Goal: Transaction & Acquisition: Book appointment/travel/reservation

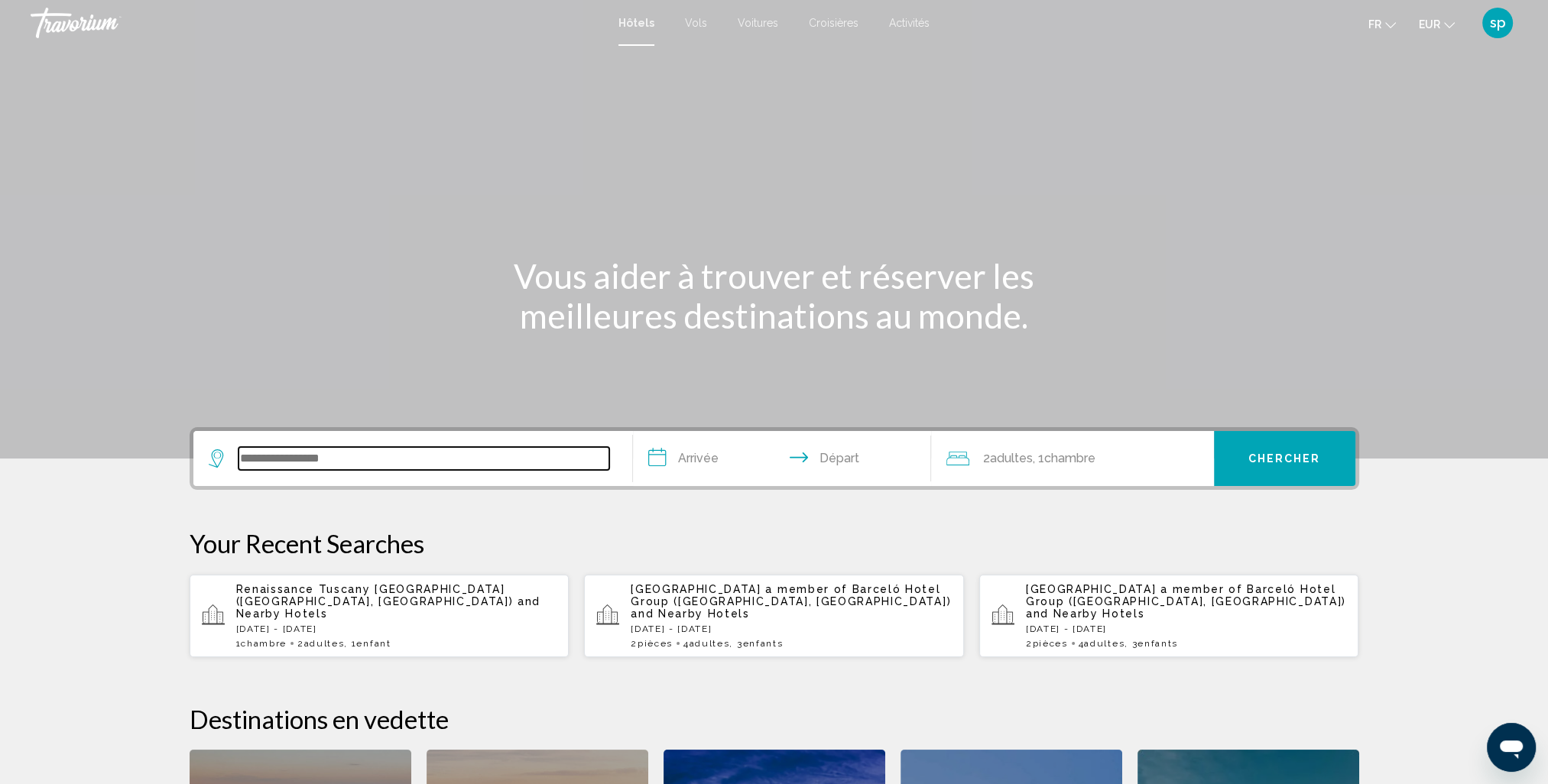
click at [332, 455] on input "Search widget" at bounding box center [424, 458] width 371 height 23
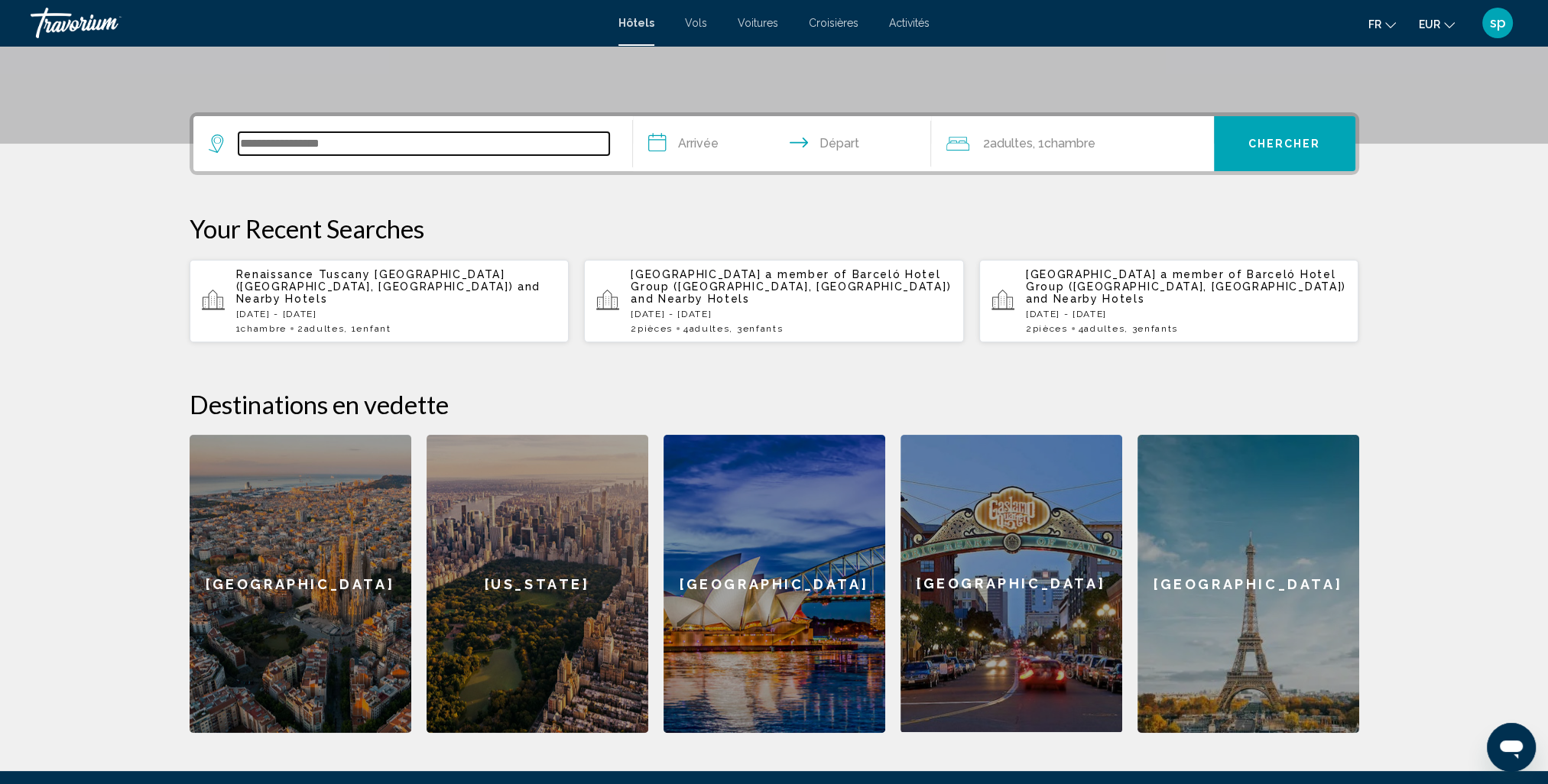
scroll to position [377, 0]
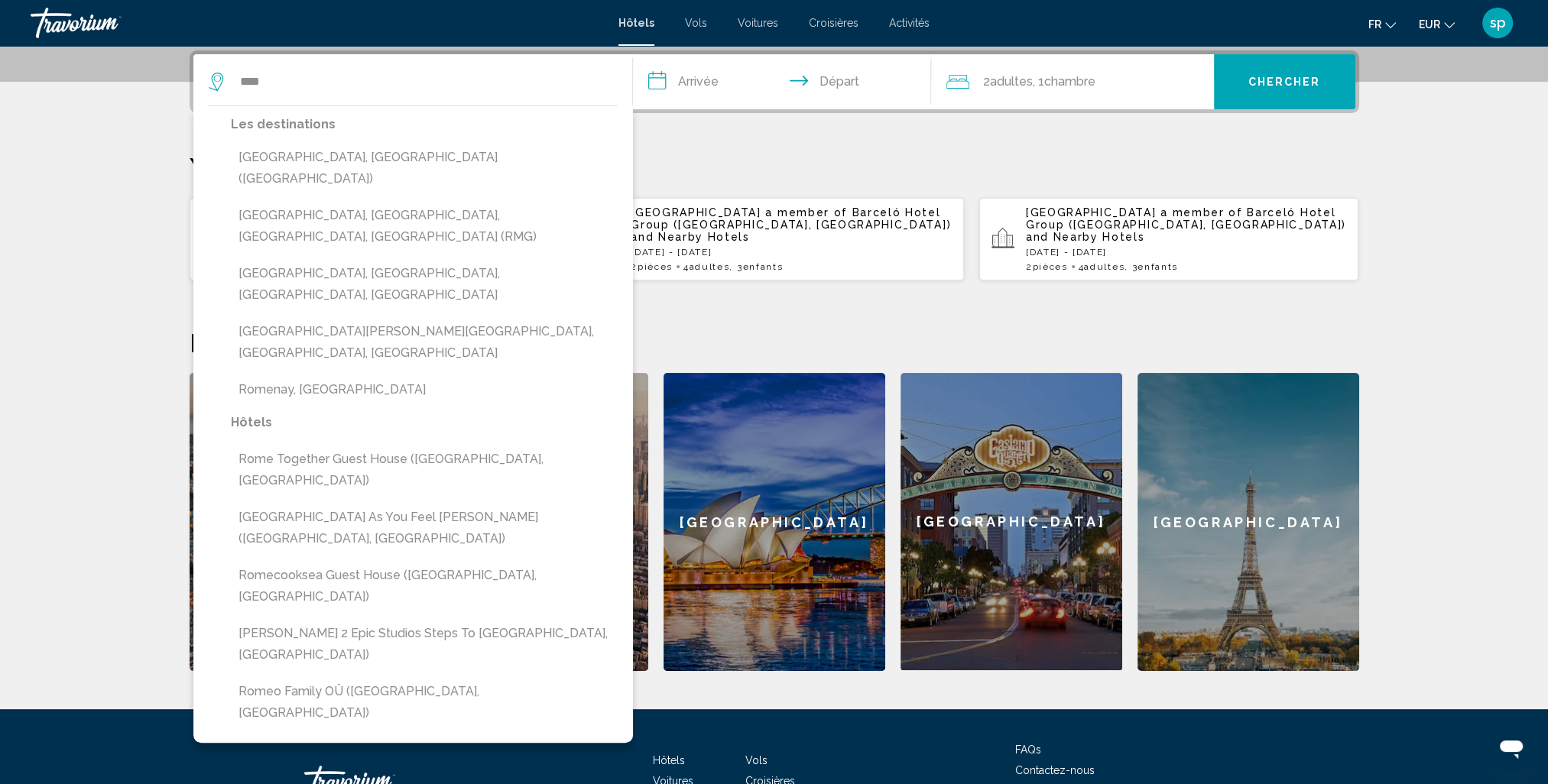
drag, startPoint x: 302, startPoint y: 158, endPoint x: 426, endPoint y: 160, distance: 124.0
click at [302, 158] on button "[GEOGRAPHIC_DATA], [GEOGRAPHIC_DATA] ([GEOGRAPHIC_DATA])" at bounding box center [424, 168] width 387 height 50
type input "**********"
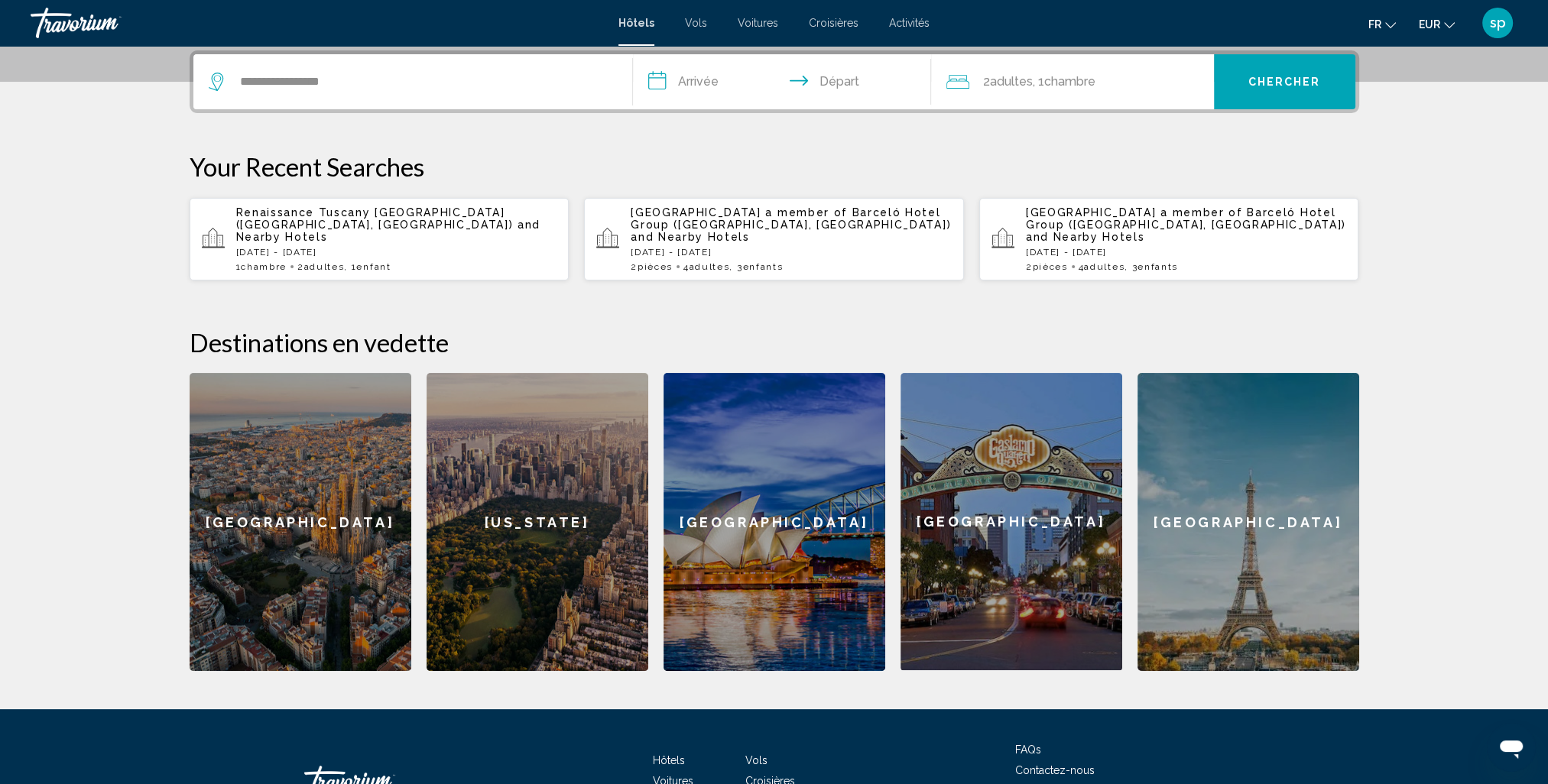
click at [696, 78] on input "**********" at bounding box center [785, 84] width 304 height 60
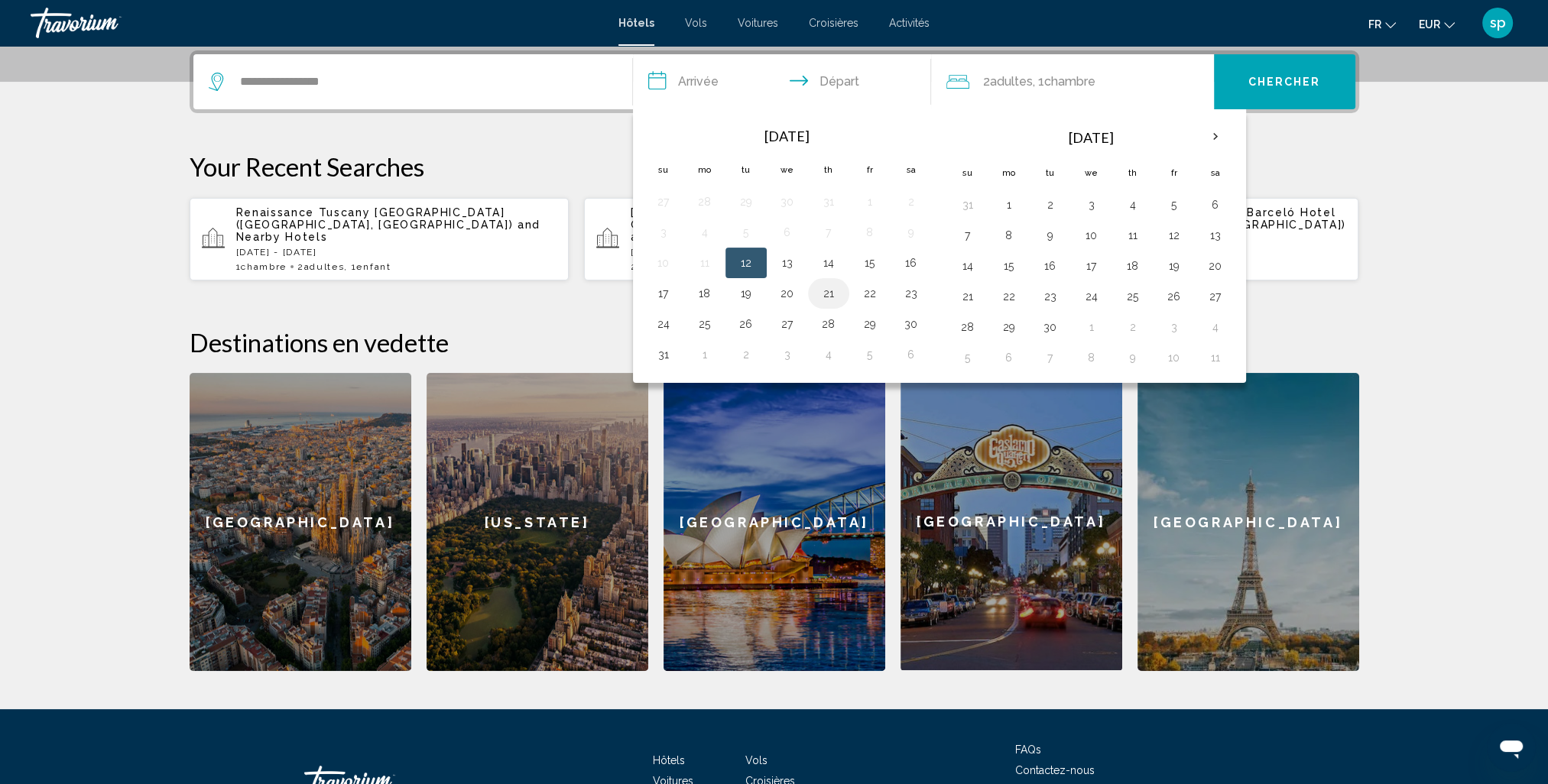
drag, startPoint x: 782, startPoint y: 290, endPoint x: 808, endPoint y: 293, distance: 26.2
click at [783, 290] on button "20" at bounding box center [787, 293] width 24 height 21
click at [914, 295] on button "23" at bounding box center [911, 293] width 24 height 21
type input "**********"
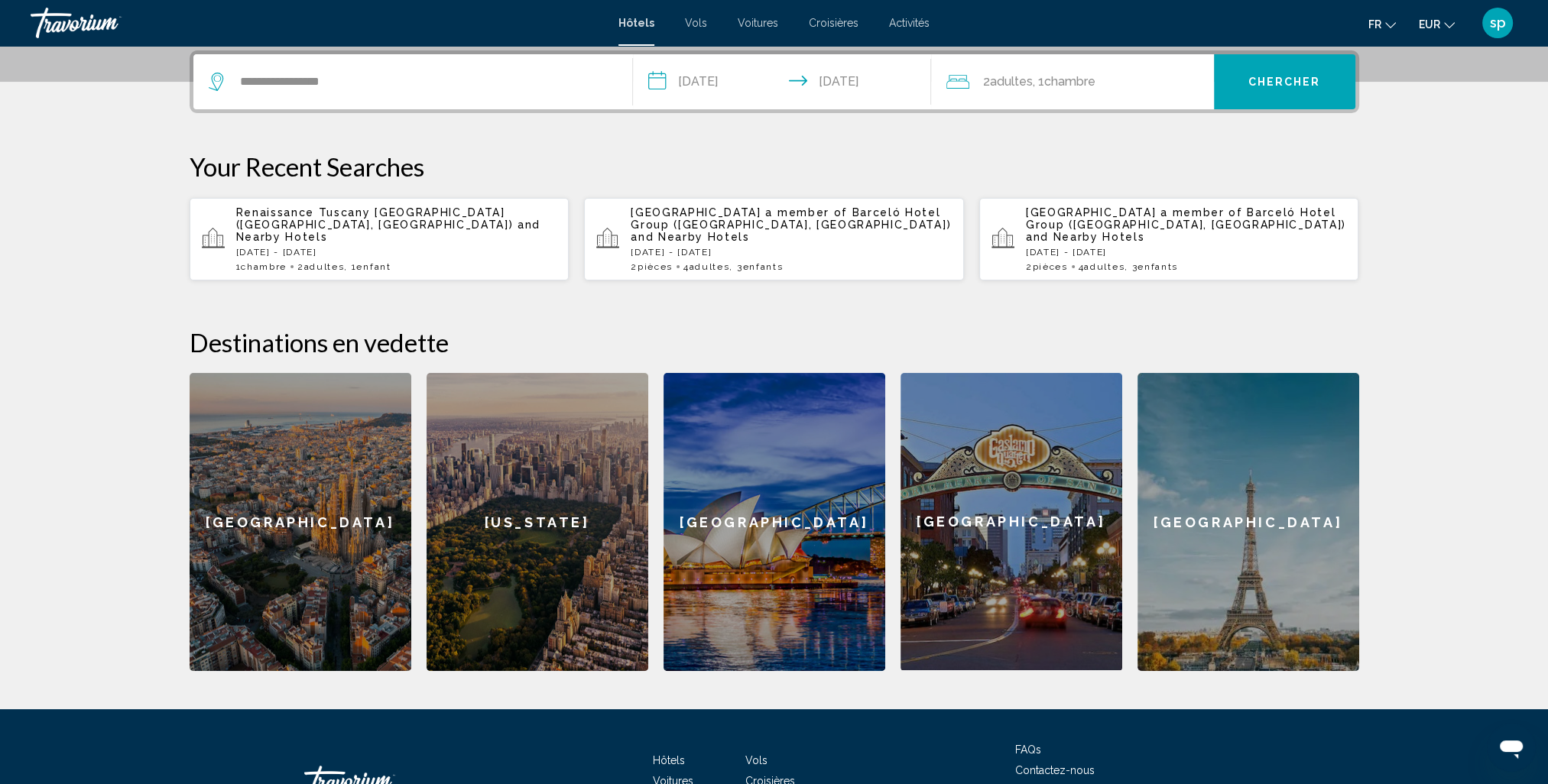
click at [1129, 85] on div "2 Adulte Adultes , 1 Chambre pièces" at bounding box center [1080, 81] width 268 height 21
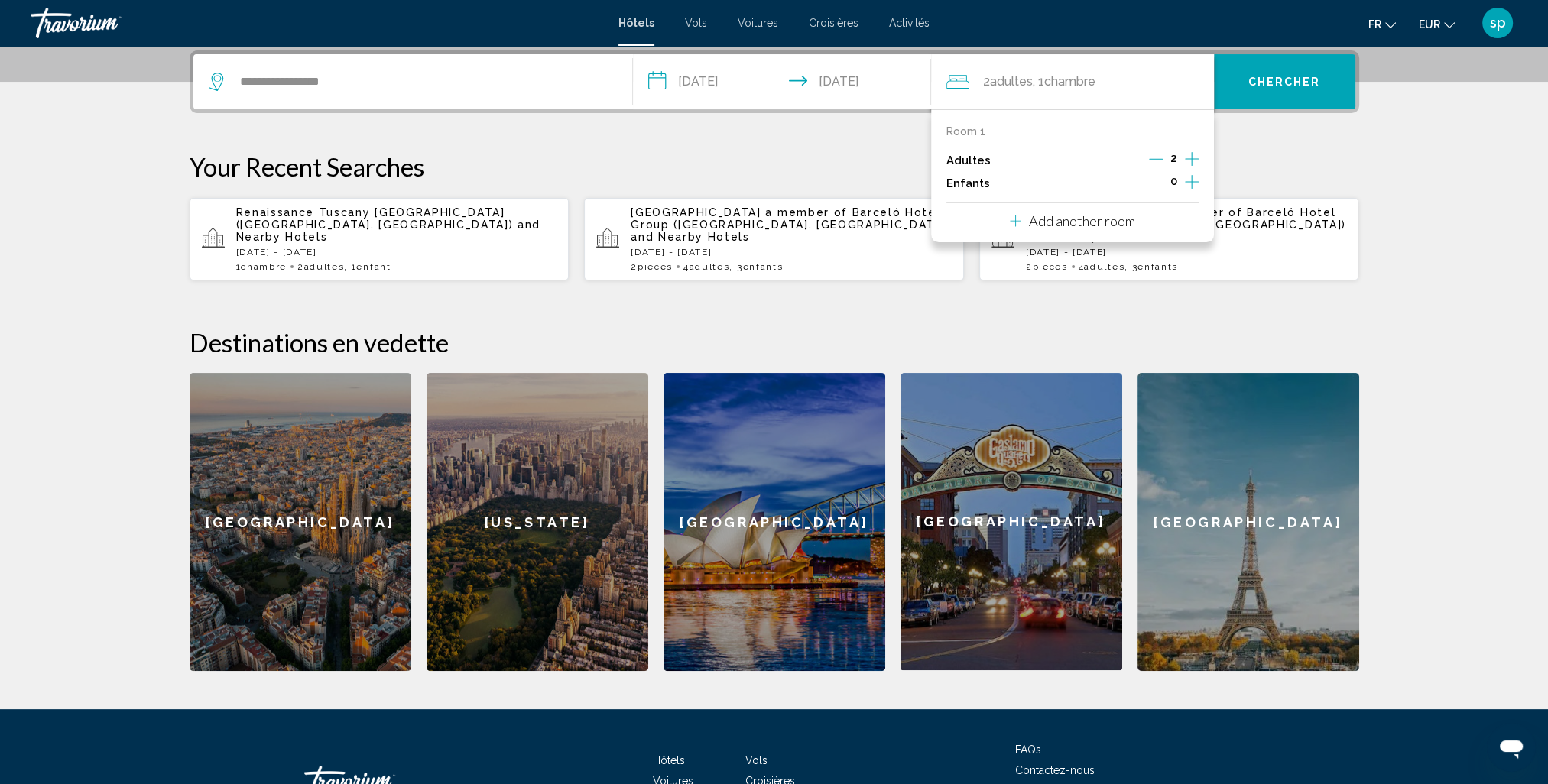
click at [1185, 184] on icon "Increment children" at bounding box center [1191, 182] width 13 height 18
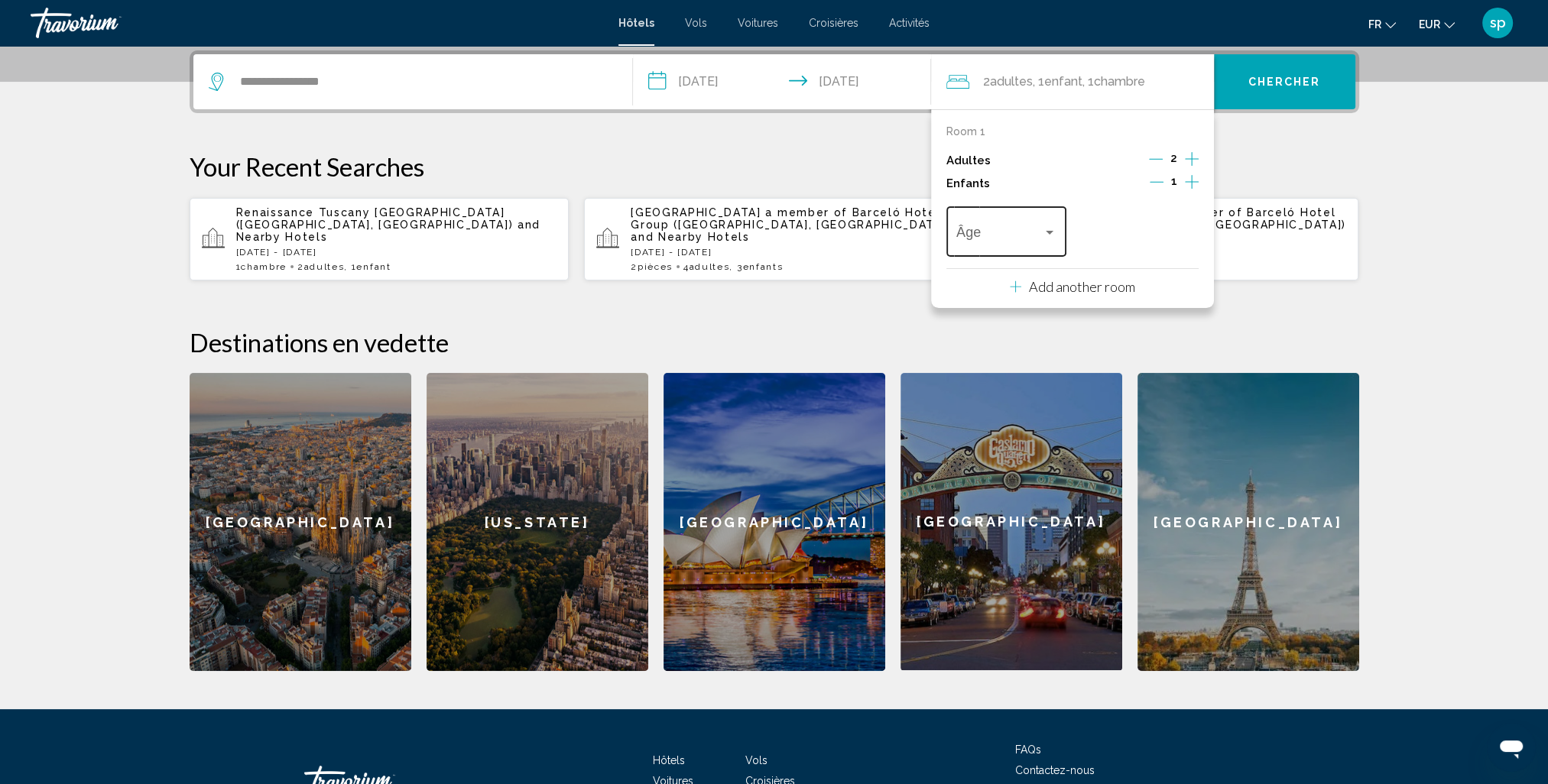
click at [1013, 238] on span "Travelers: 2 adults, 1 child" at bounding box center [999, 235] width 86 height 15
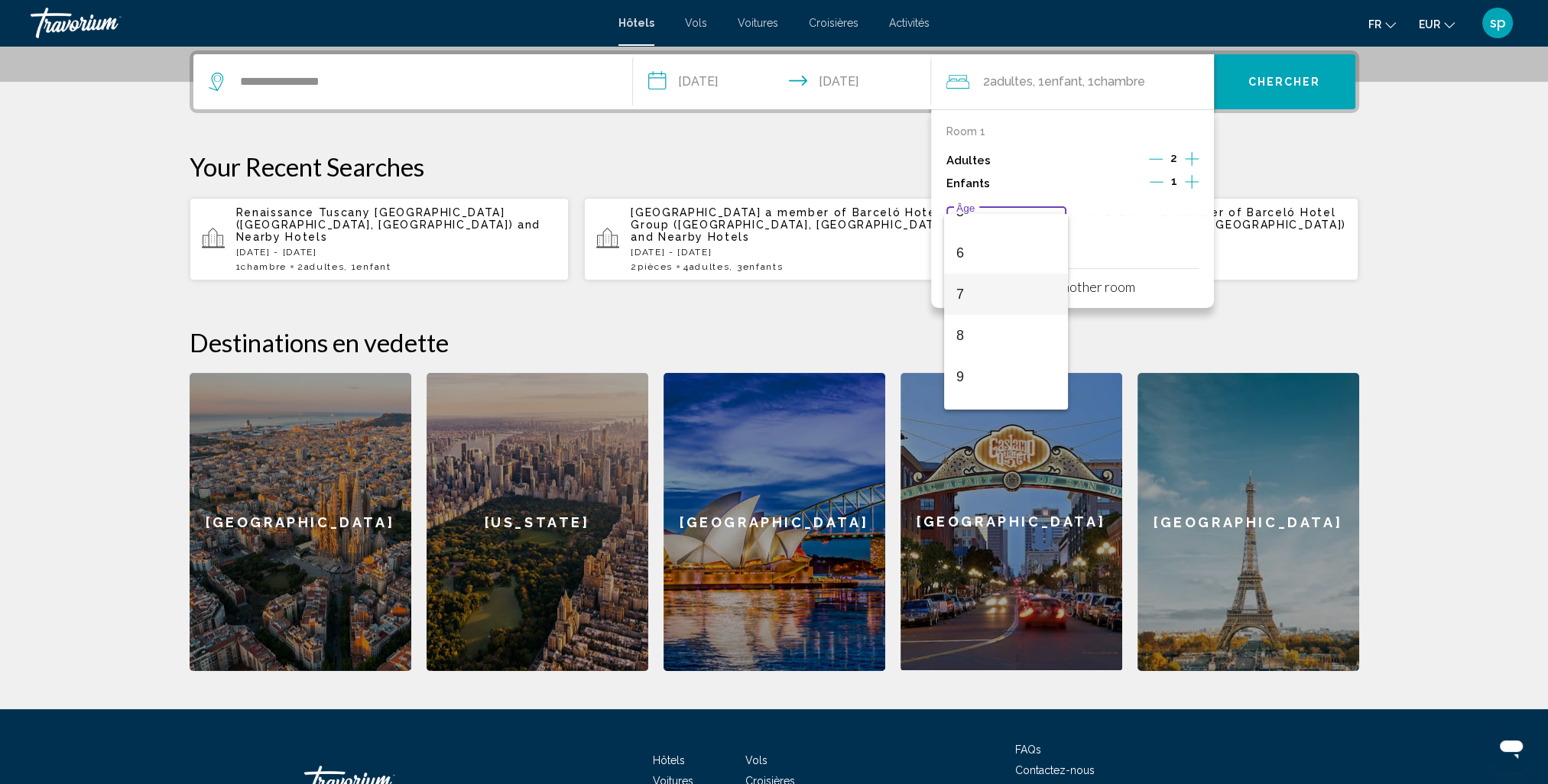
click at [982, 301] on span "7" at bounding box center [1006, 294] width 100 height 41
click at [1282, 90] on button "Chercher" at bounding box center [1284, 82] width 141 height 55
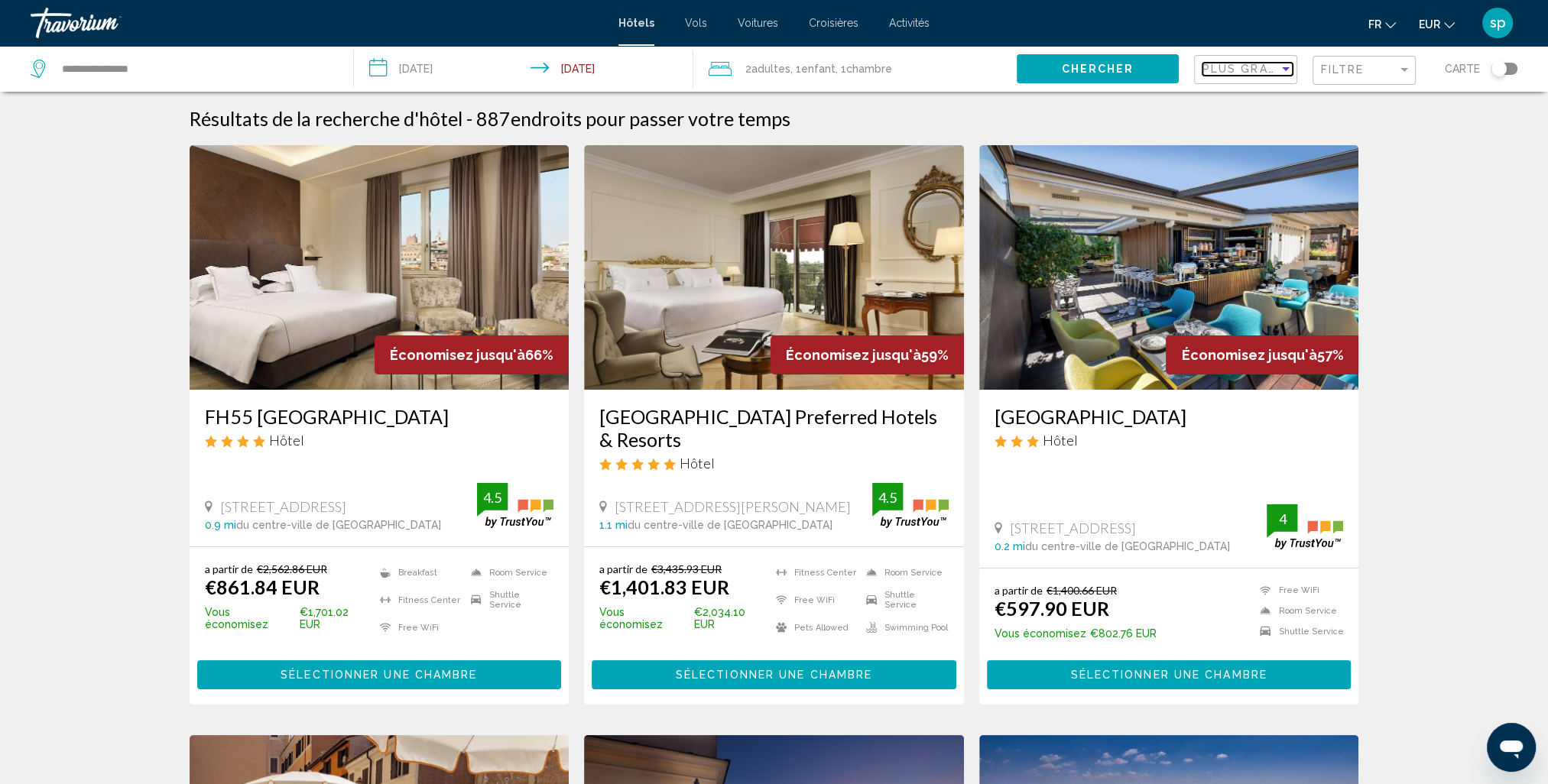
click at [1235, 66] on span "Plus grandes économies" at bounding box center [1293, 69] width 182 height 13
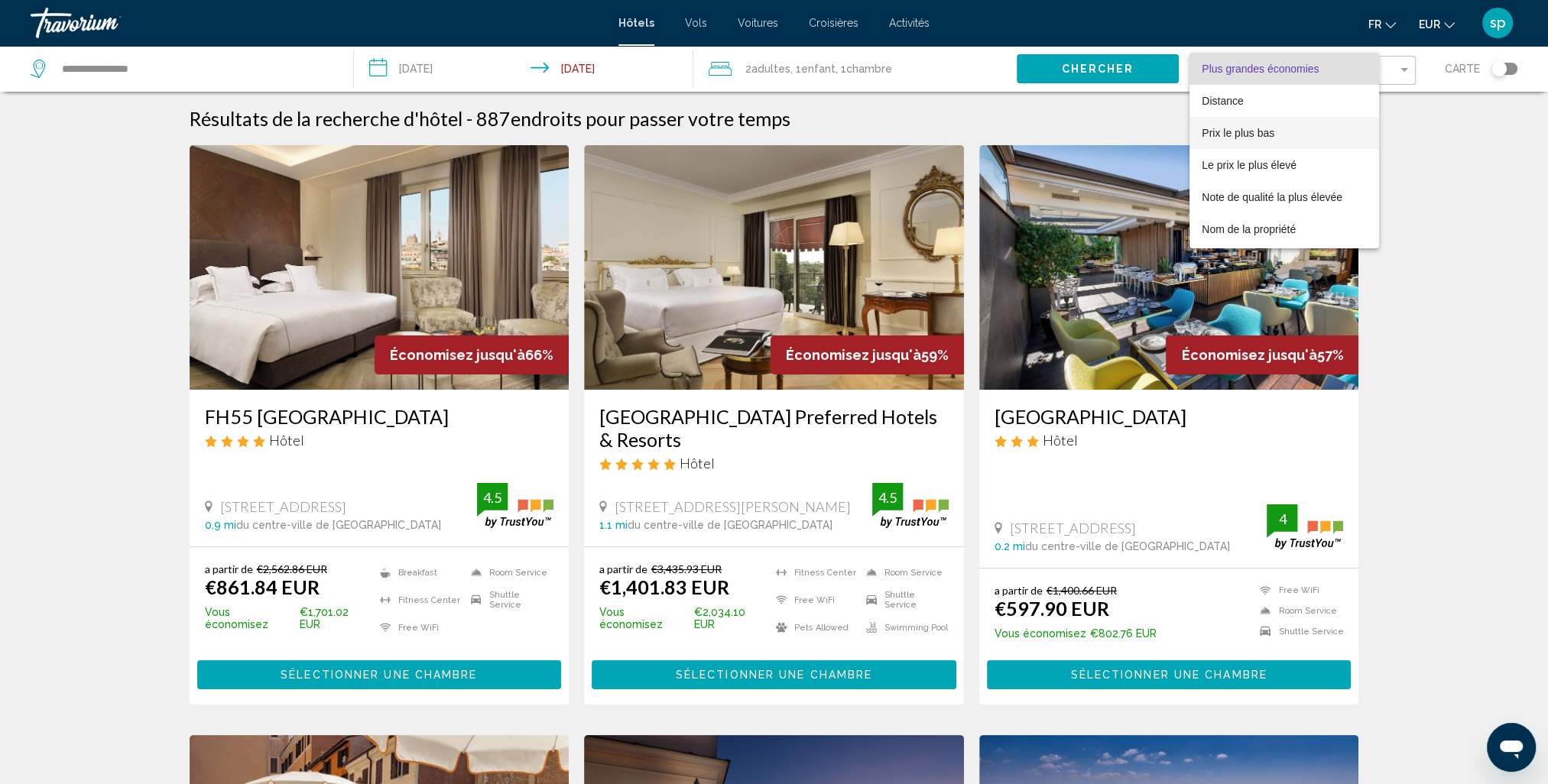
click at [1230, 131] on span "Prix le plus bas" at bounding box center [1238, 133] width 73 height 13
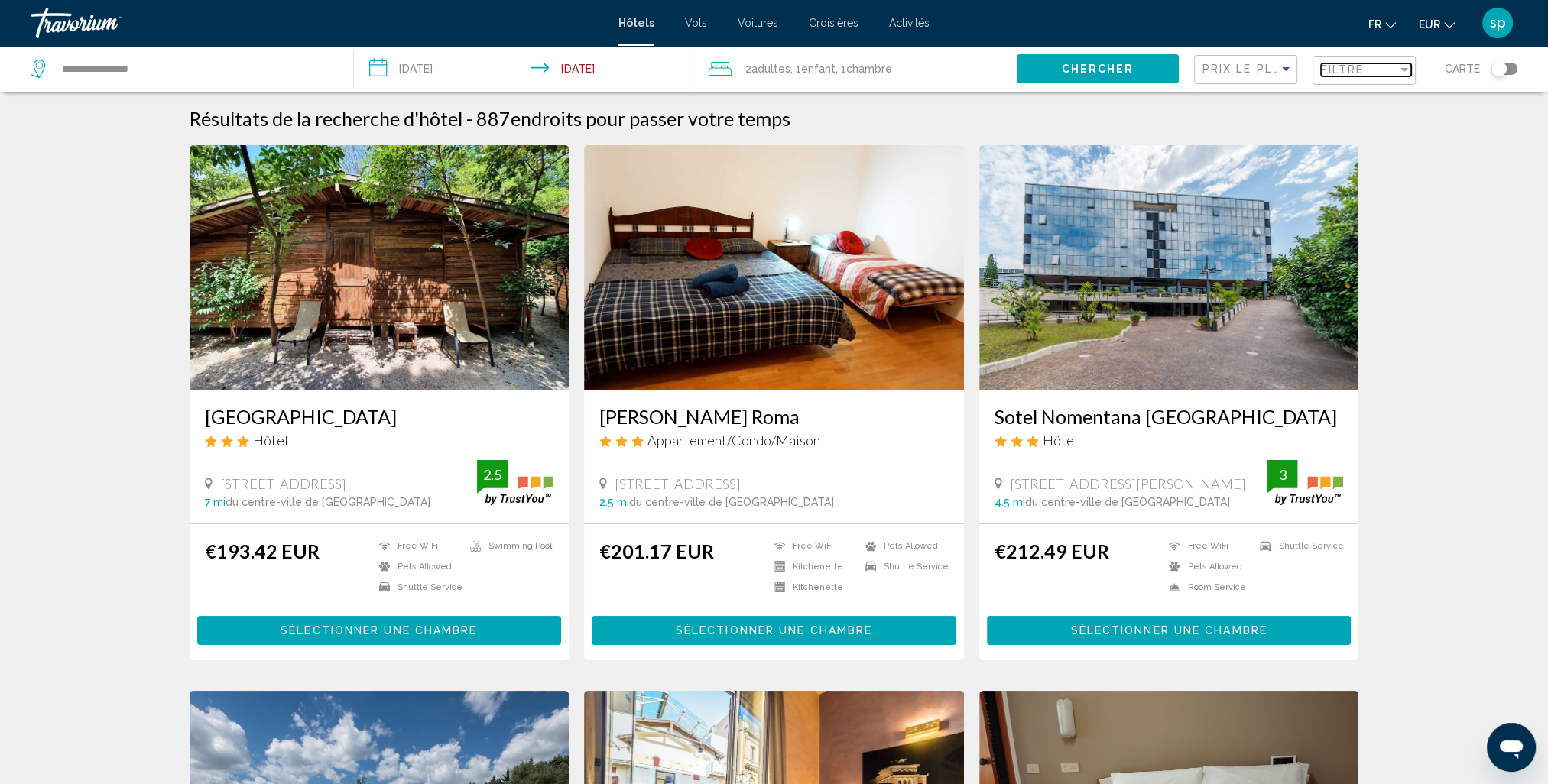
click at [1372, 70] on div "Filtre" at bounding box center [1359, 70] width 76 height 13
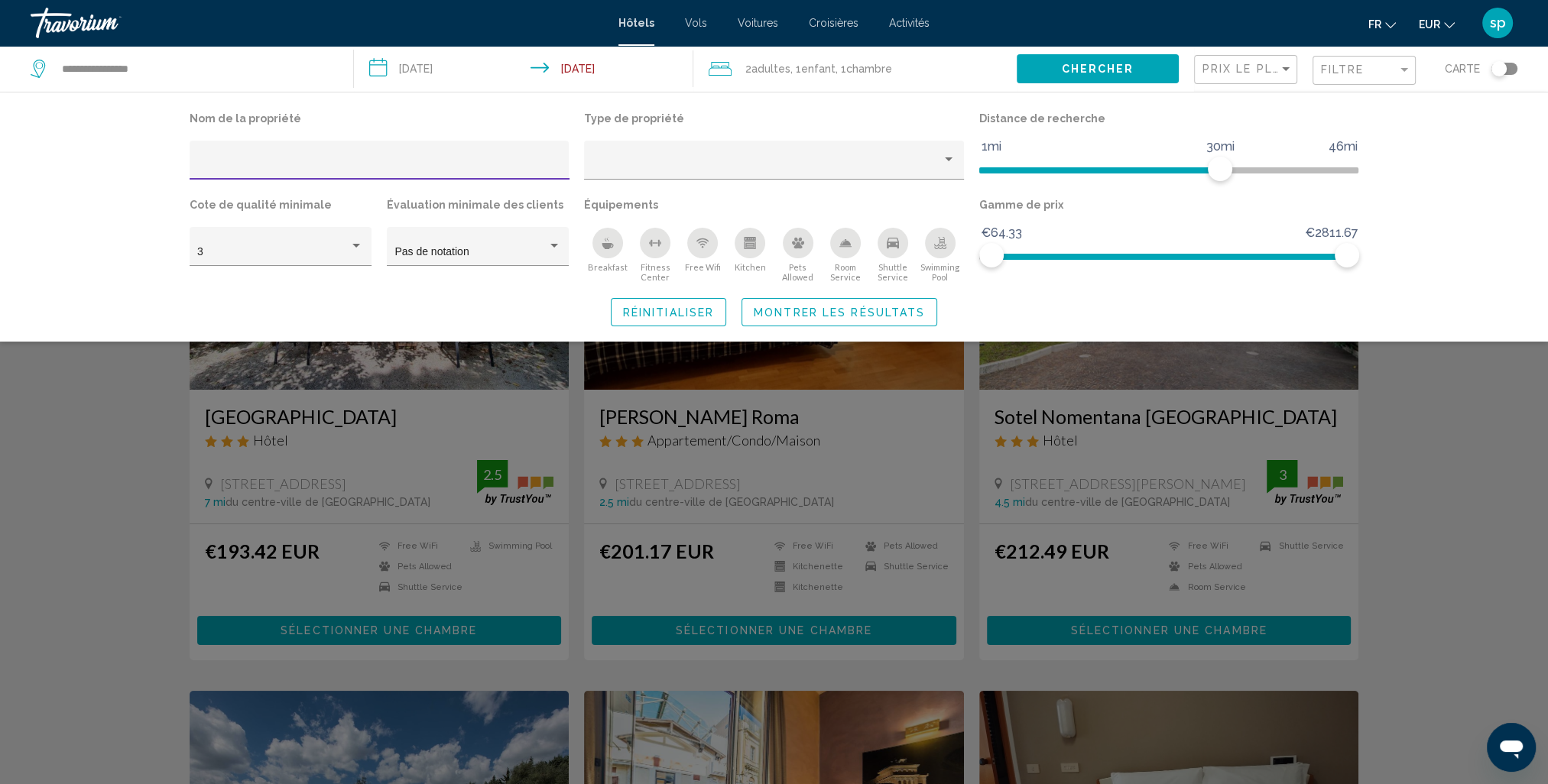
click at [947, 247] on div "Swimming Pool" at bounding box center [940, 243] width 30 height 30
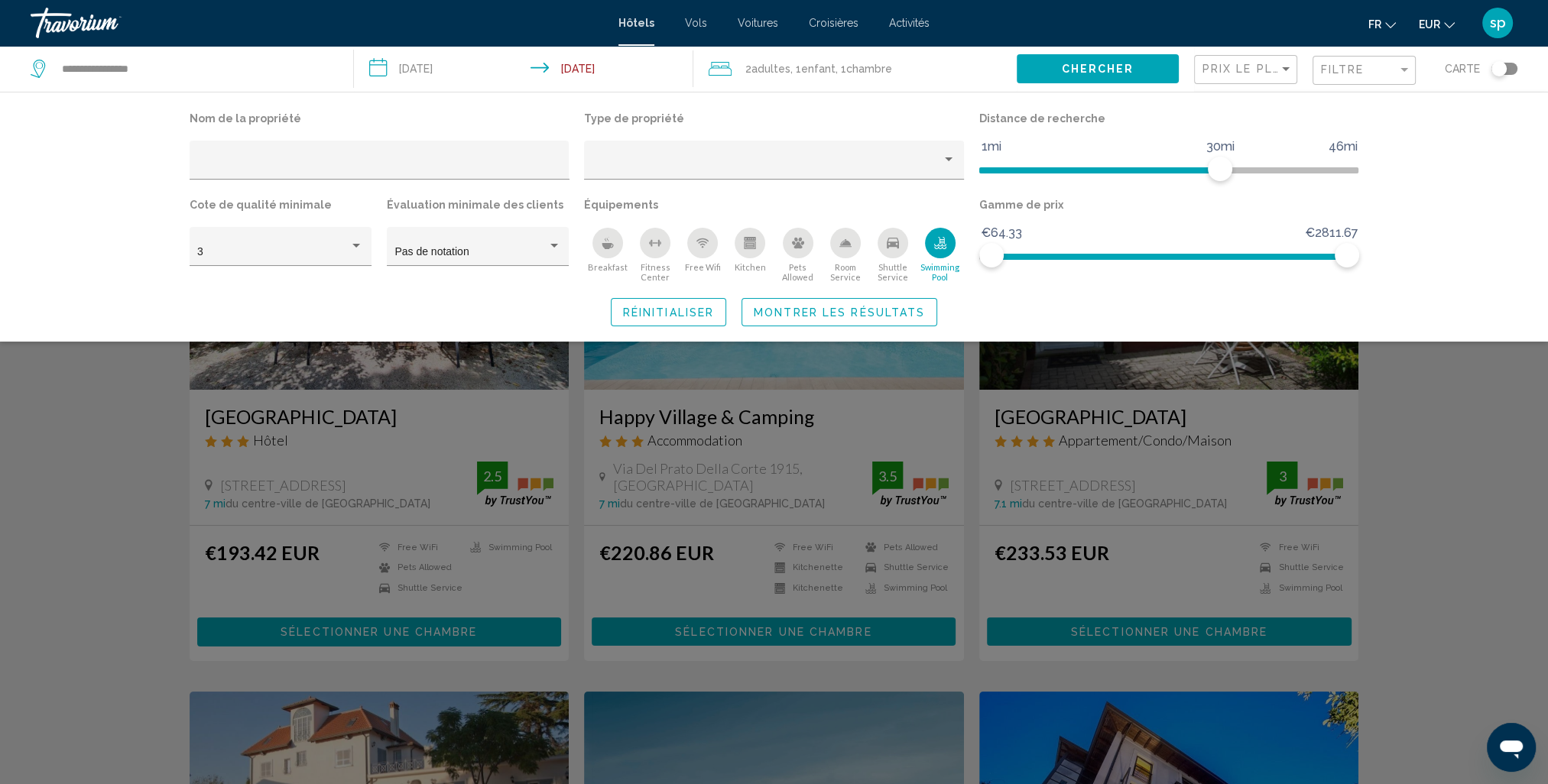
click at [871, 311] on span "Montrer les résultats" at bounding box center [839, 312] width 171 height 13
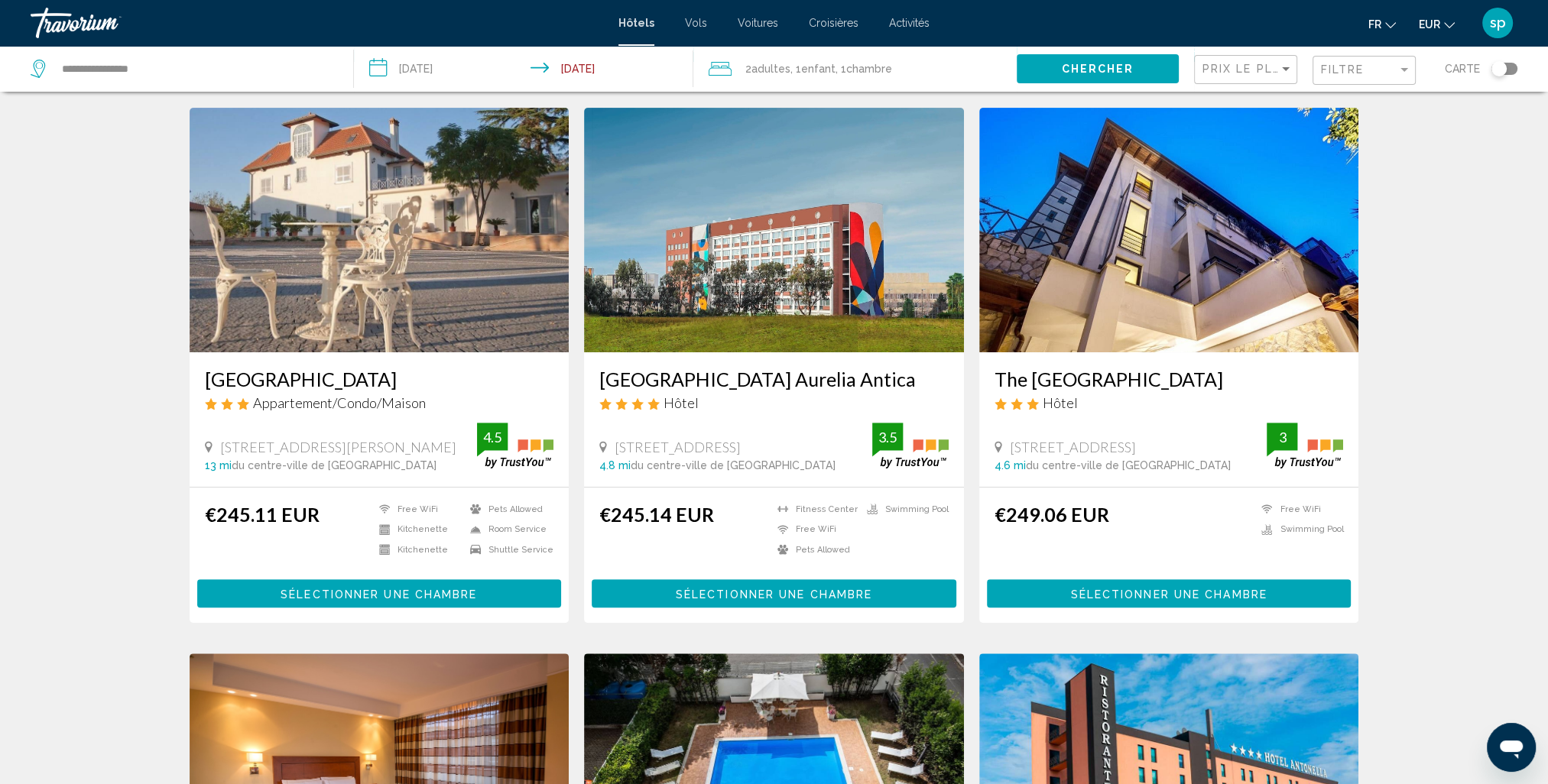
scroll to position [535, 0]
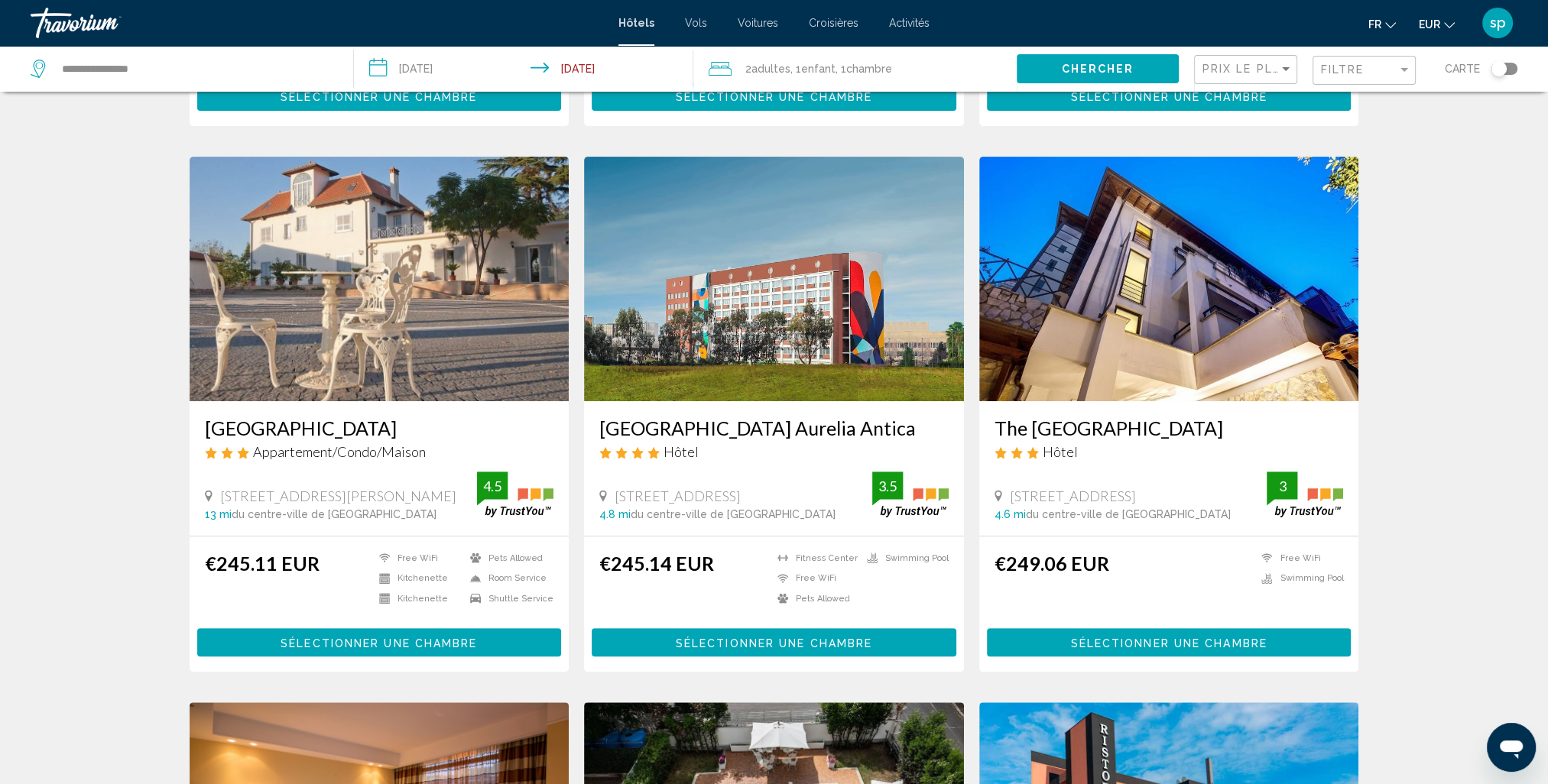
click at [787, 296] on img "Main content" at bounding box center [774, 279] width 380 height 244
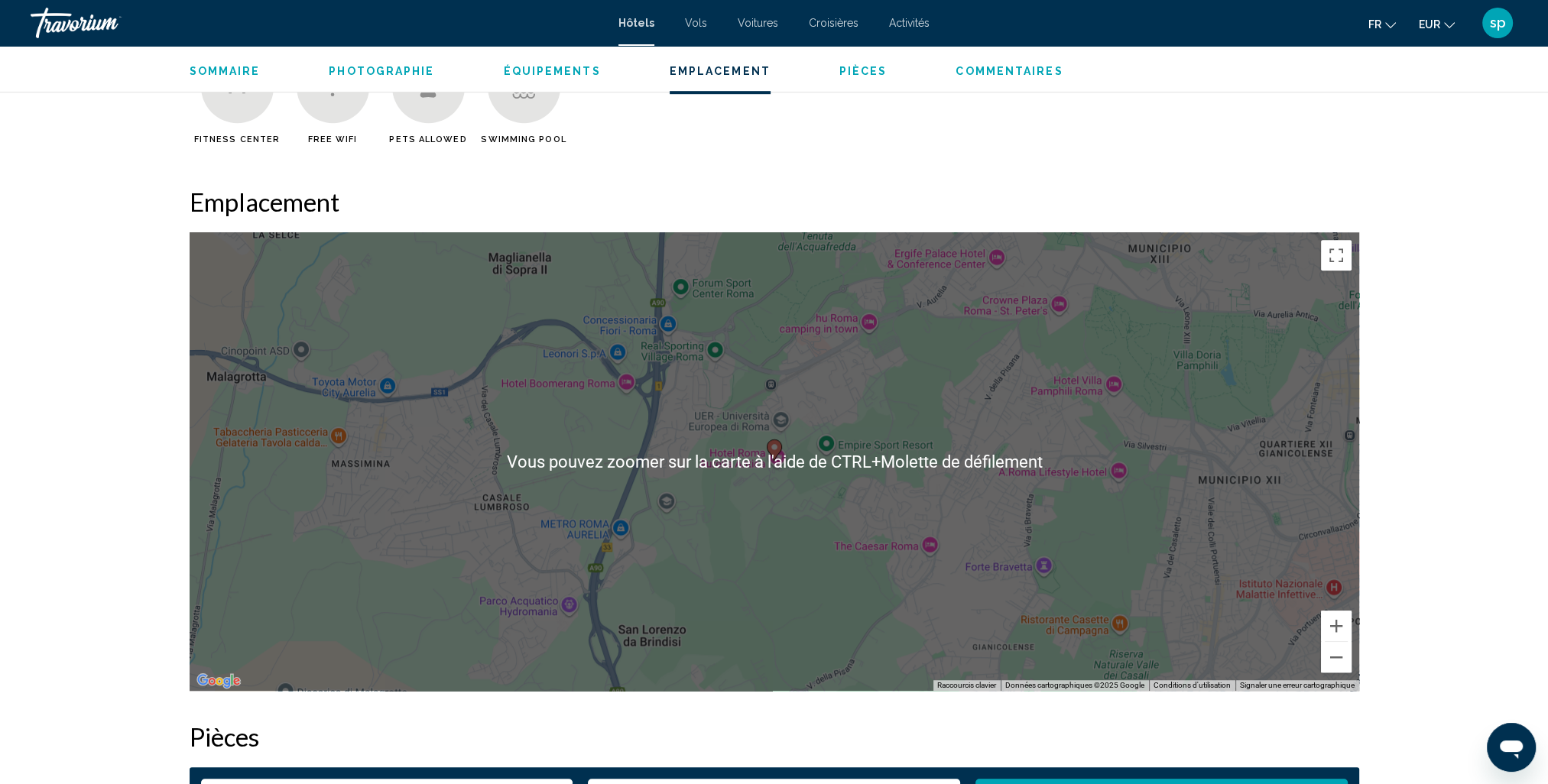
scroll to position [1529, 0]
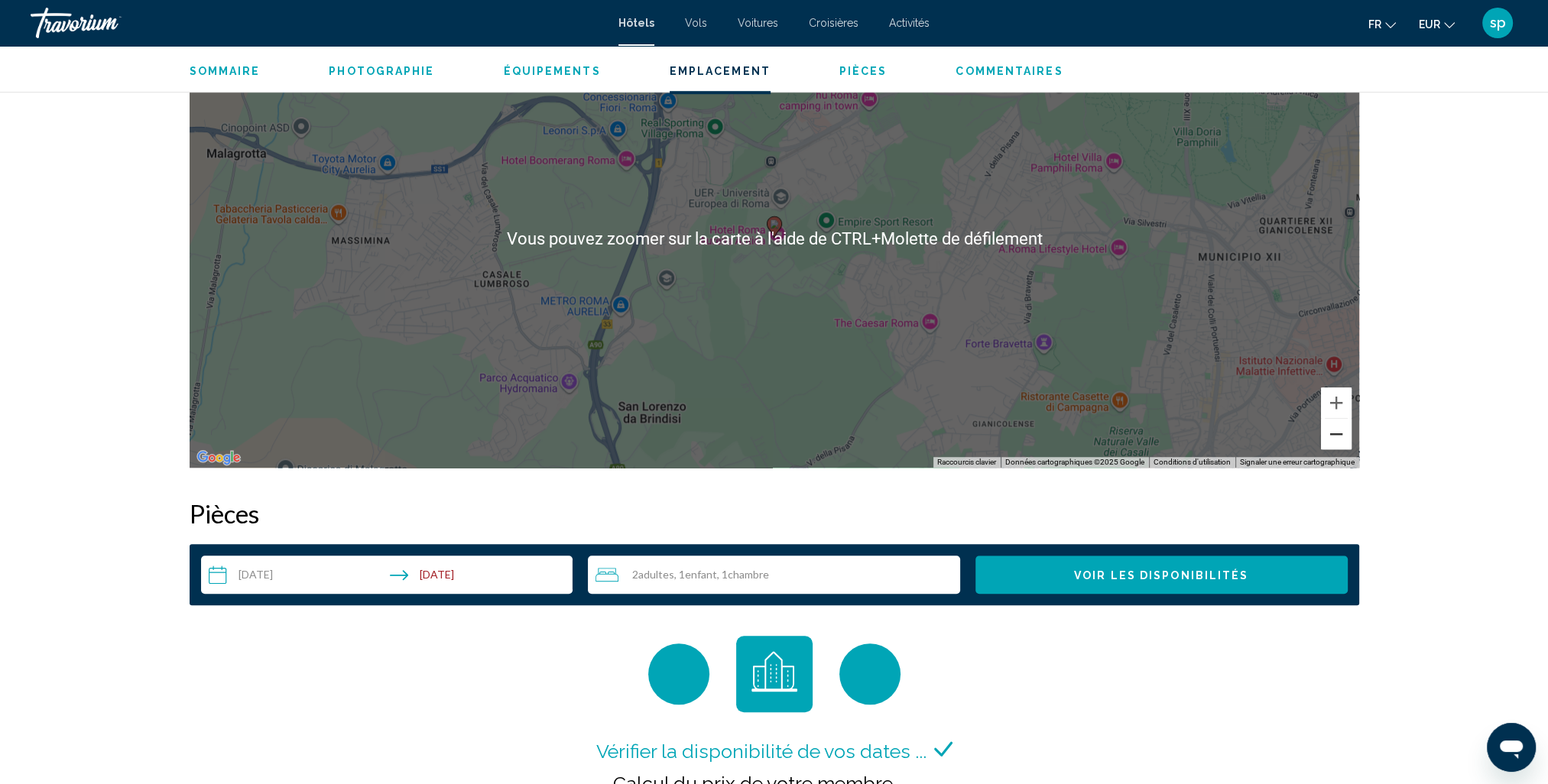
click at [1341, 441] on button "Zoom arrière" at bounding box center [1336, 434] width 30 height 30
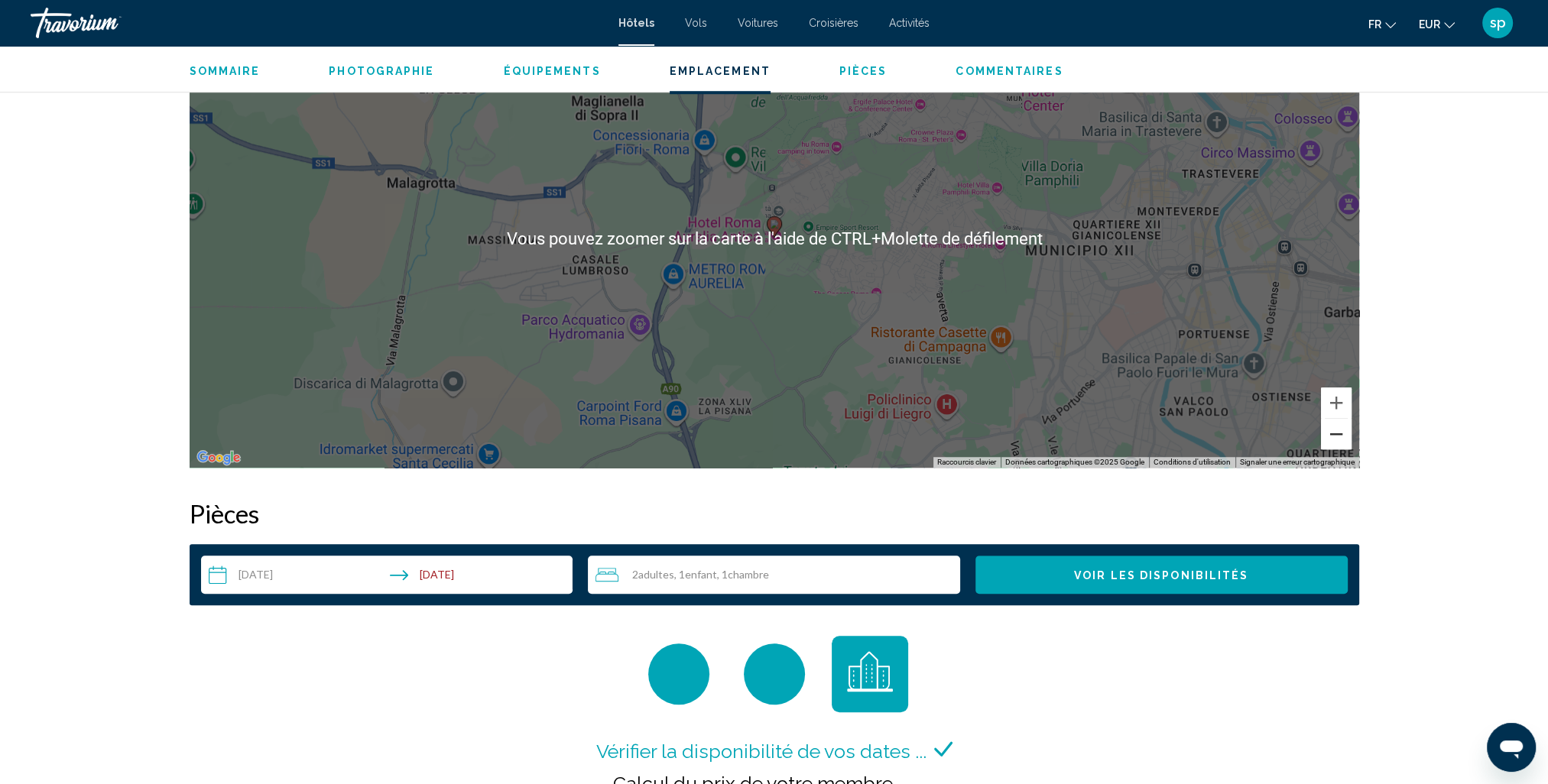
click at [1339, 441] on button "Zoom arrière" at bounding box center [1336, 434] width 30 height 30
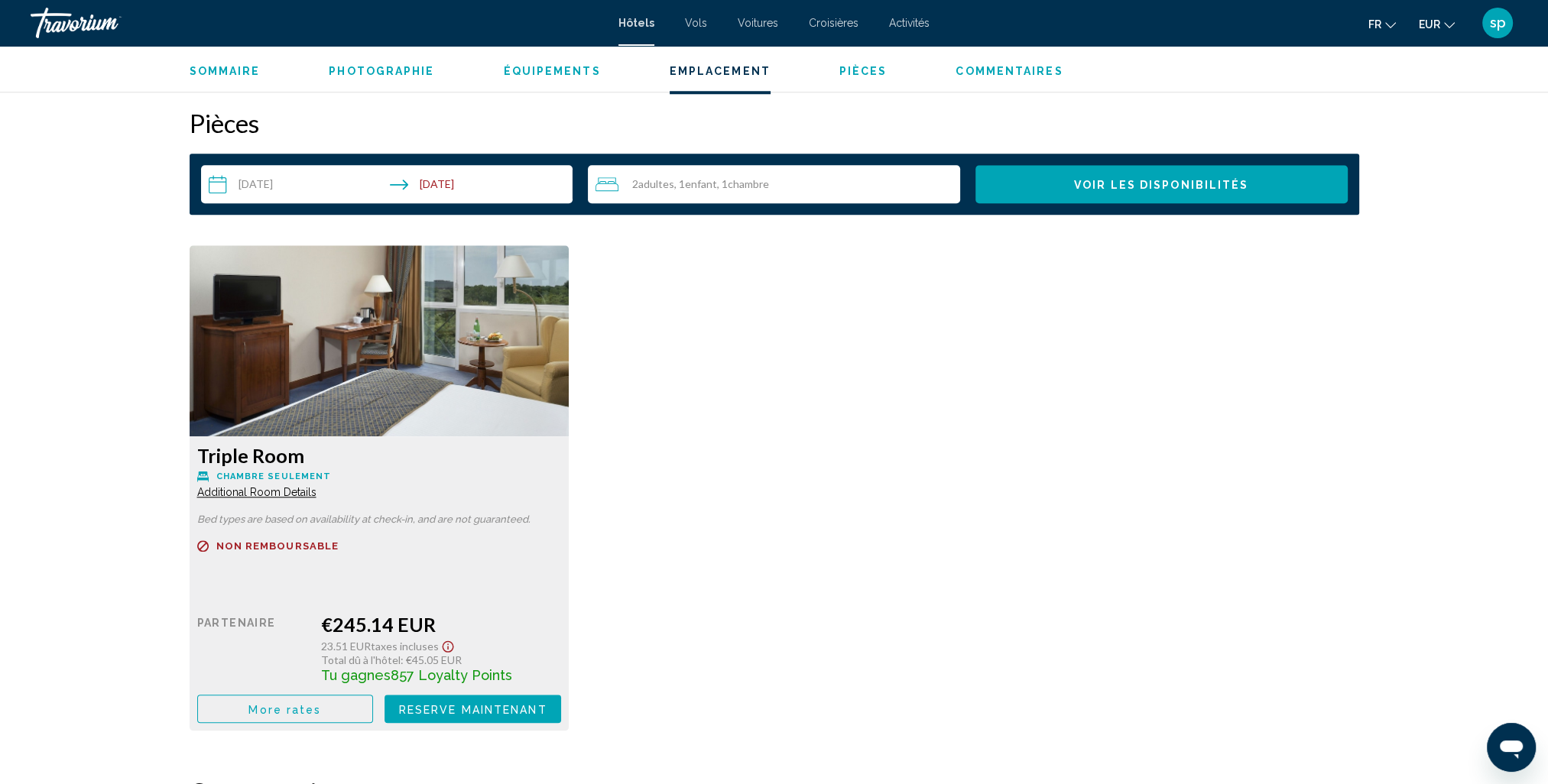
scroll to position [1988, 0]
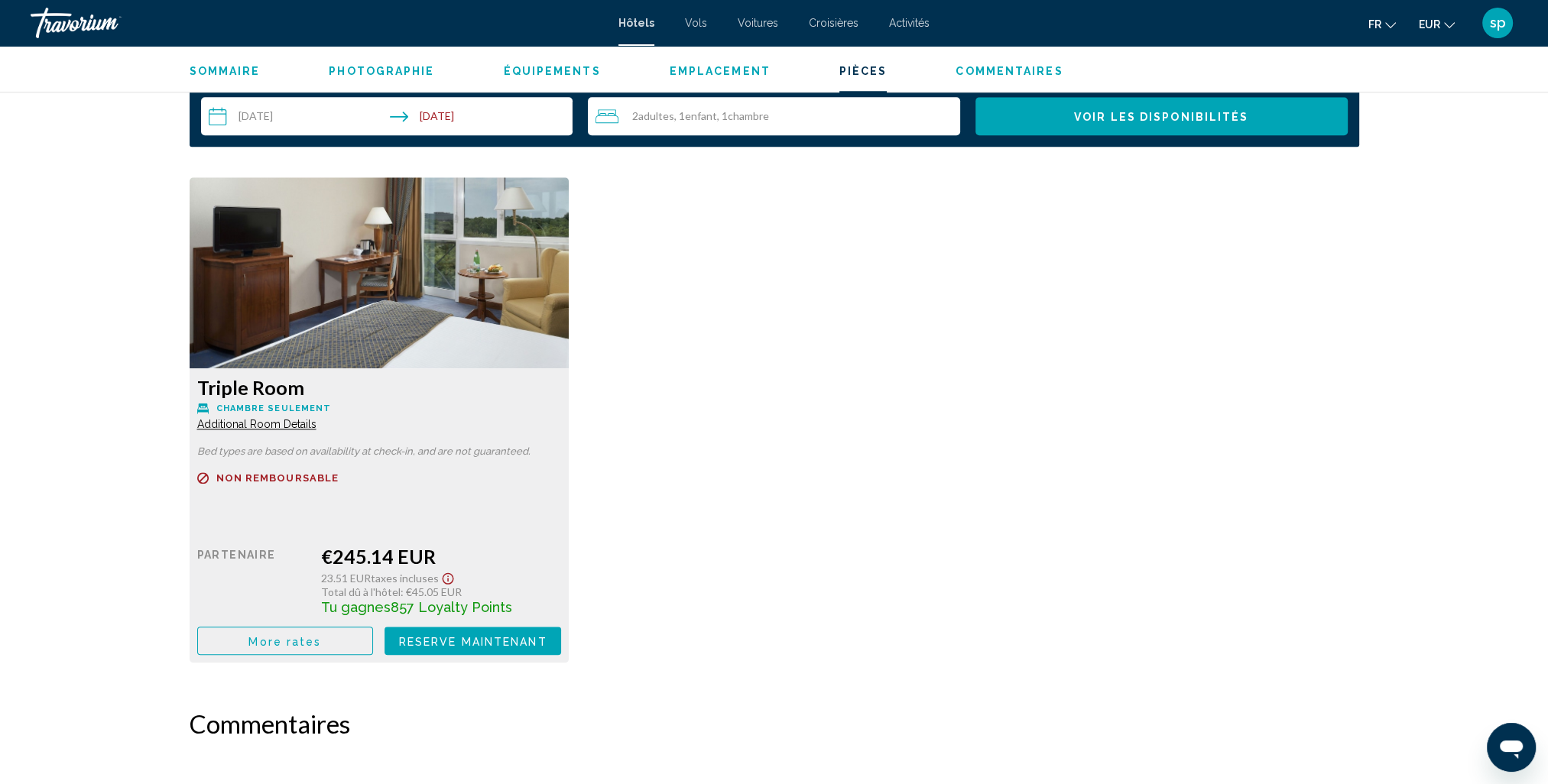
click at [220, 642] on button "More rates" at bounding box center [285, 641] width 176 height 29
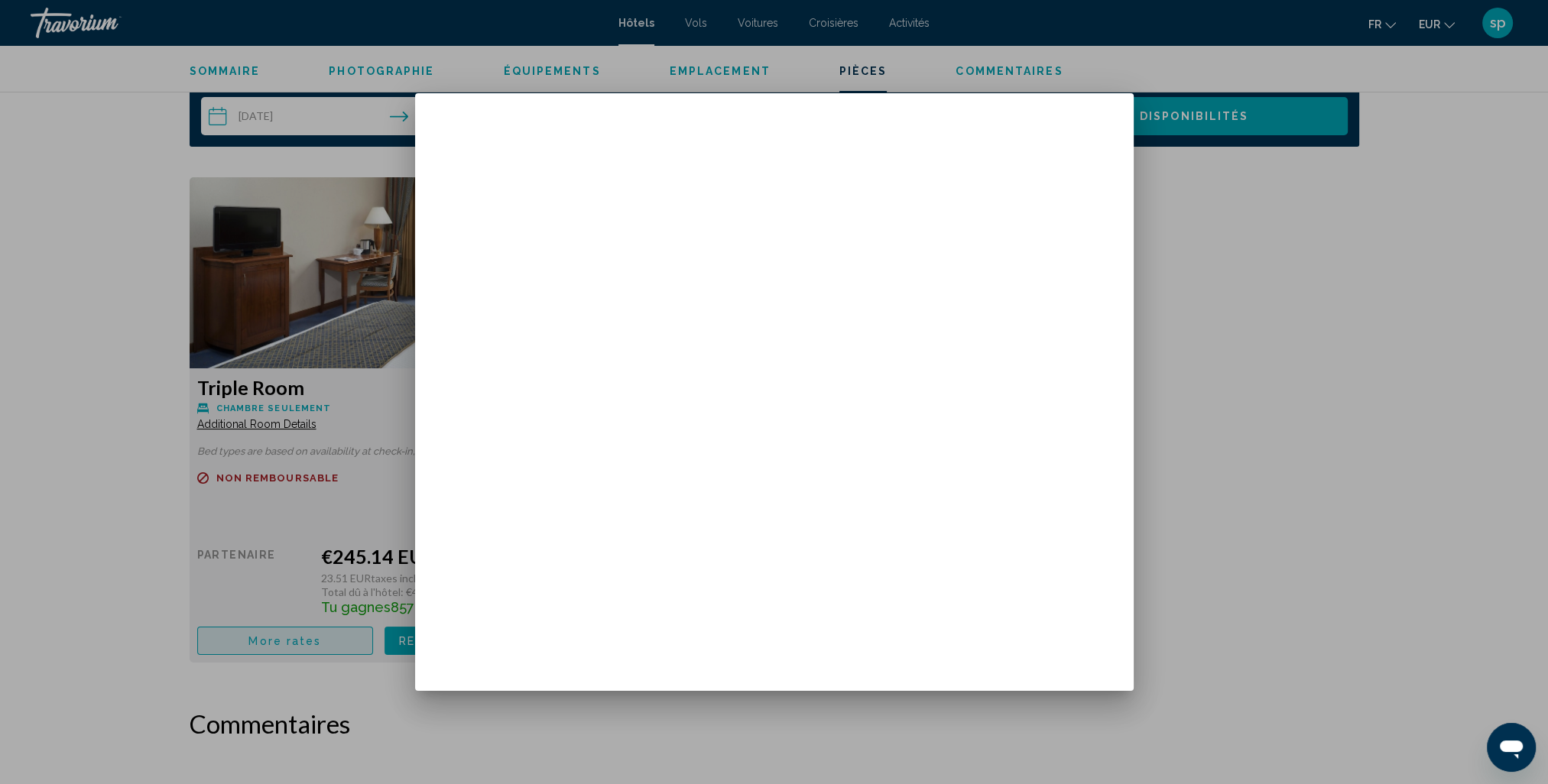
scroll to position [0, 0]
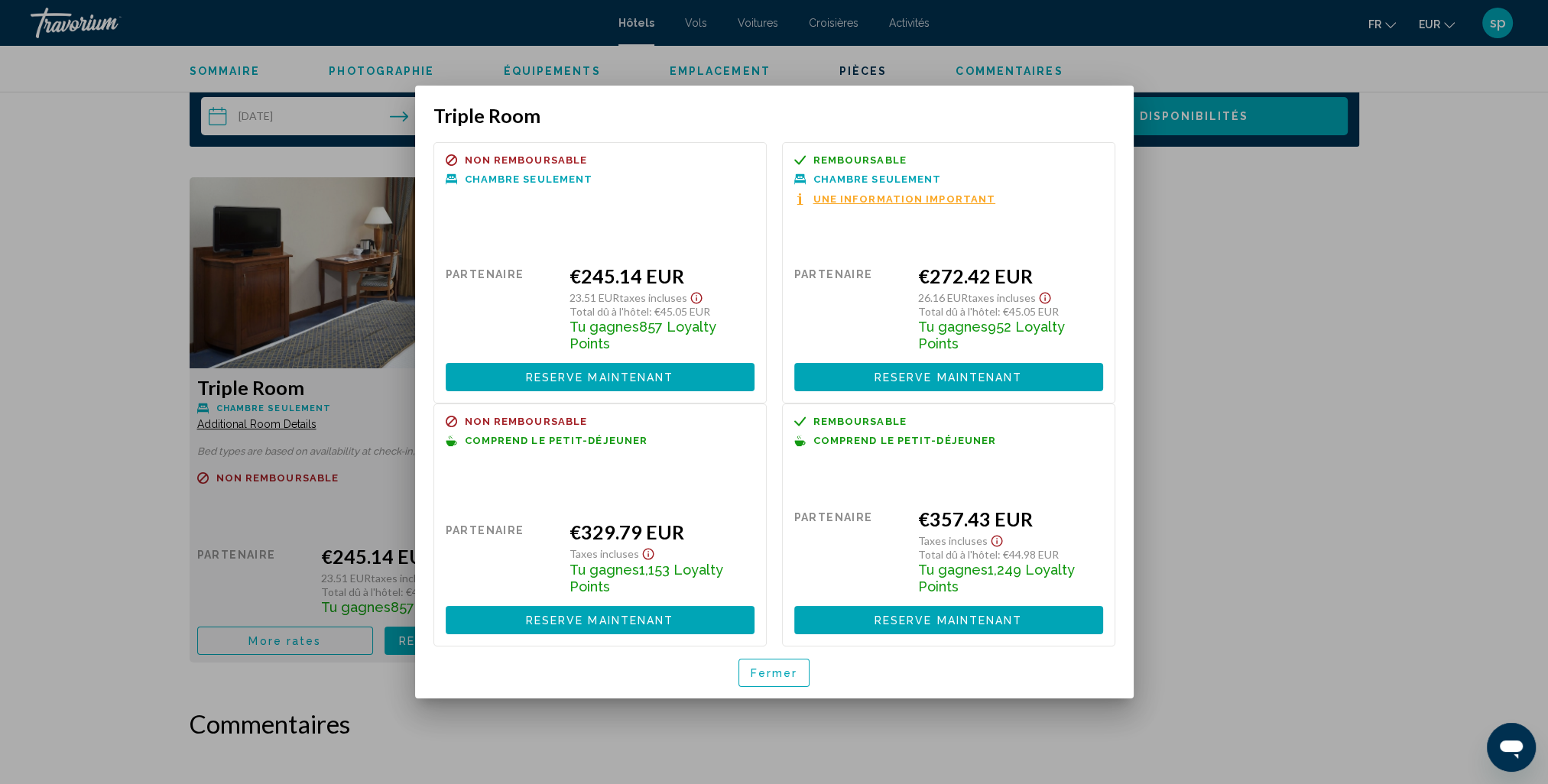
click at [603, 614] on span "Reserve maintenant" at bounding box center [600, 620] width 149 height 13
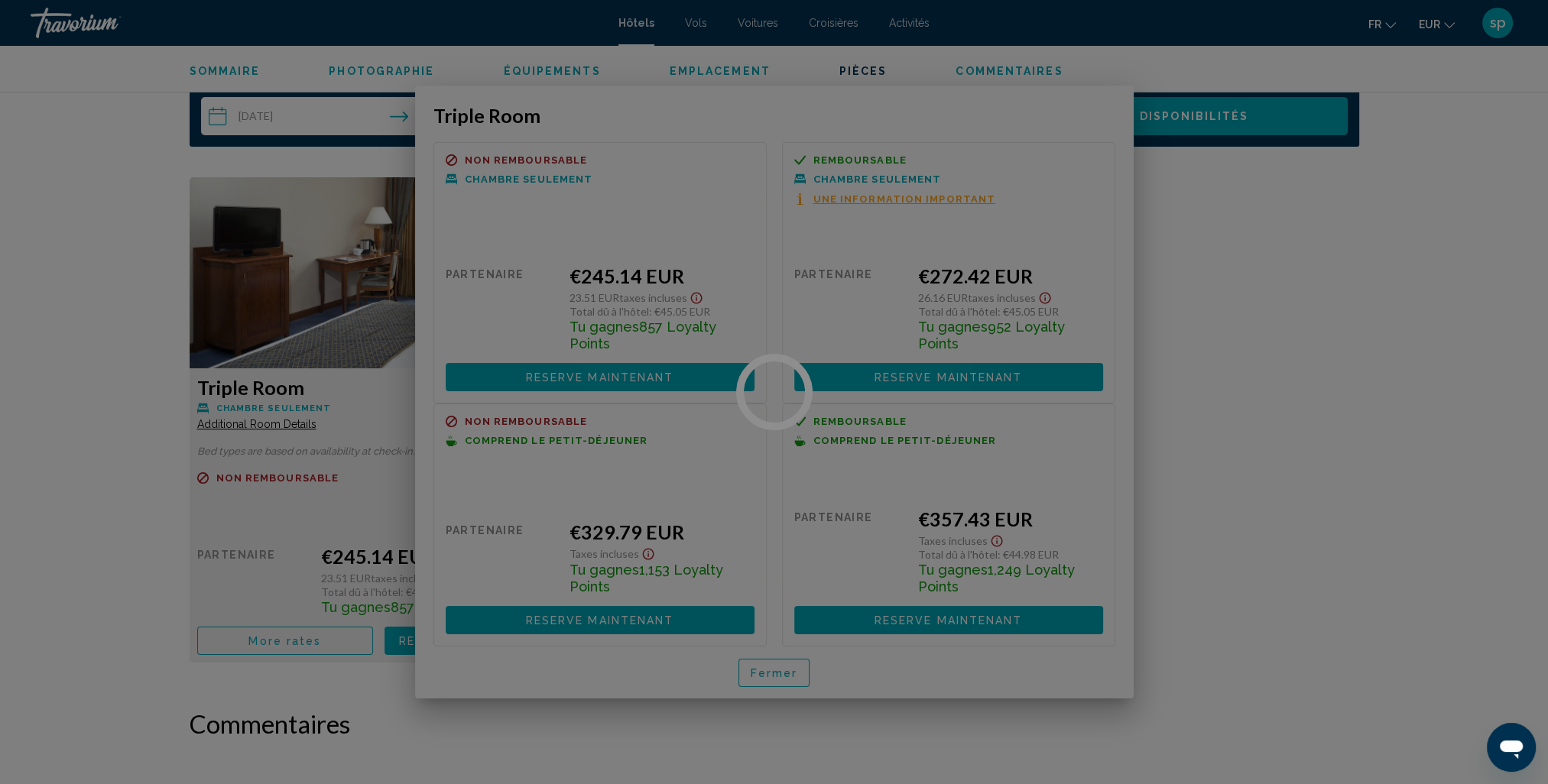
scroll to position [1988, 0]
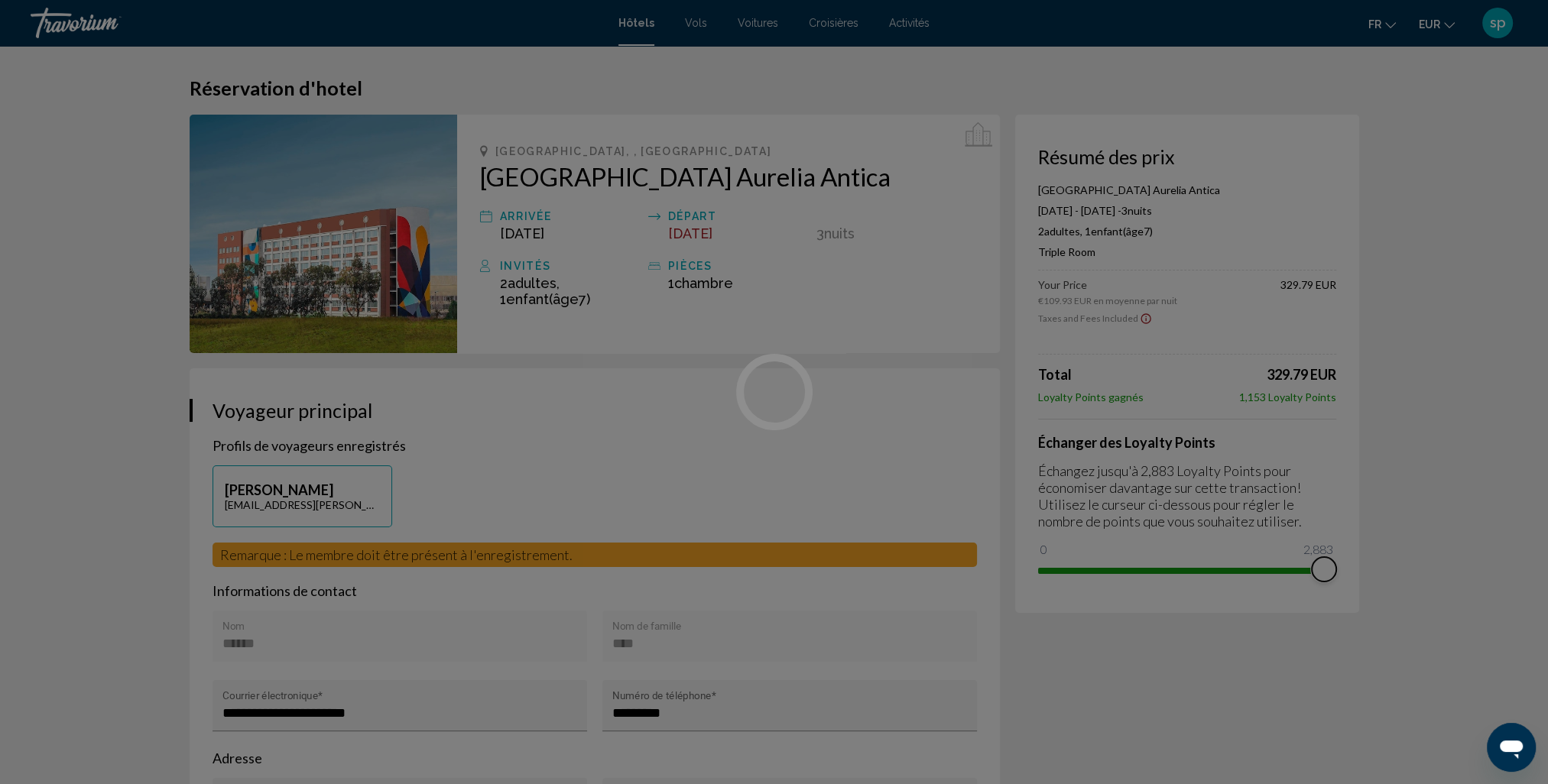
drag, startPoint x: 1043, startPoint y: 546, endPoint x: 1385, endPoint y: 515, distance: 343.4
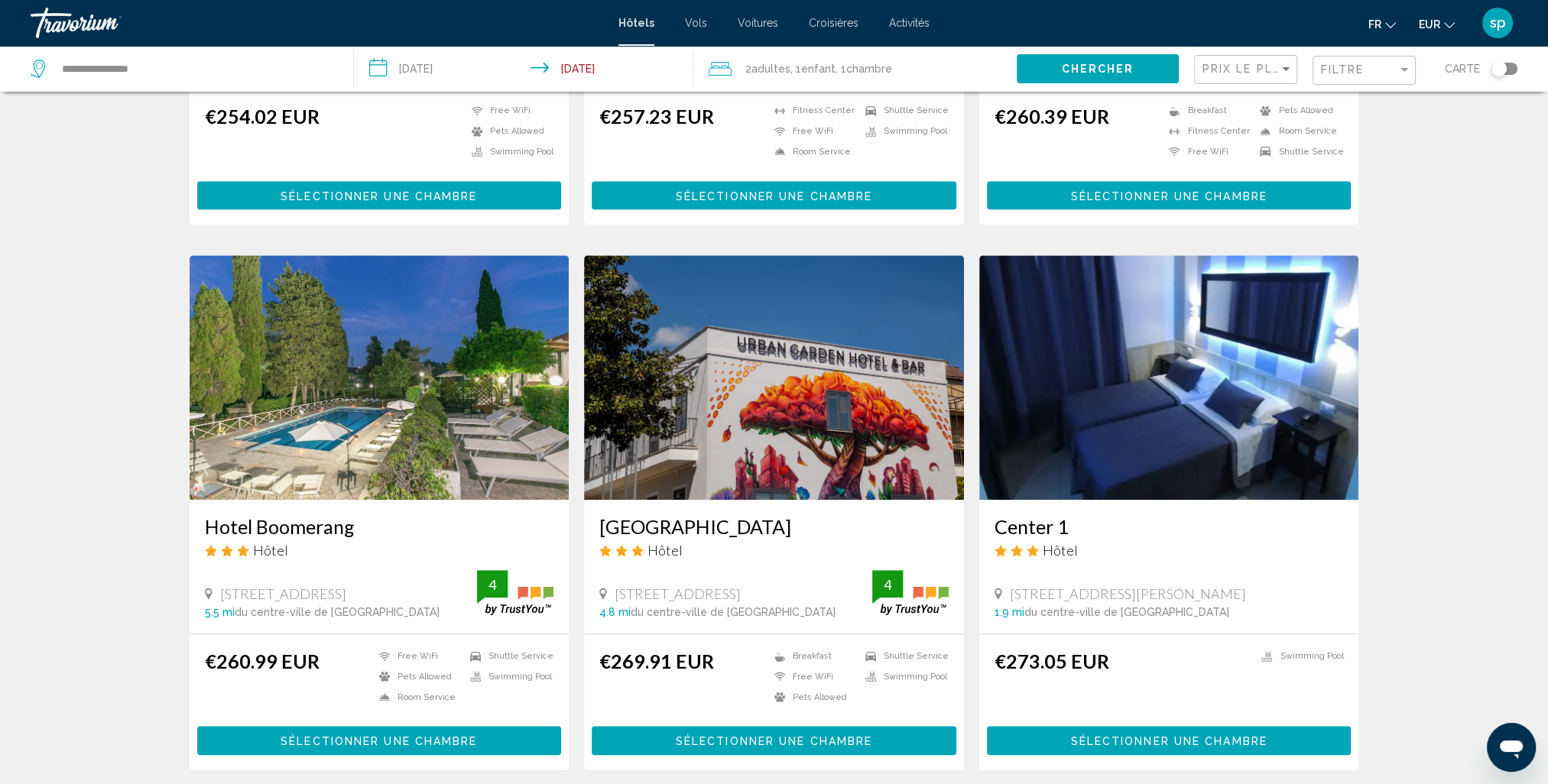
scroll to position [1529, 0]
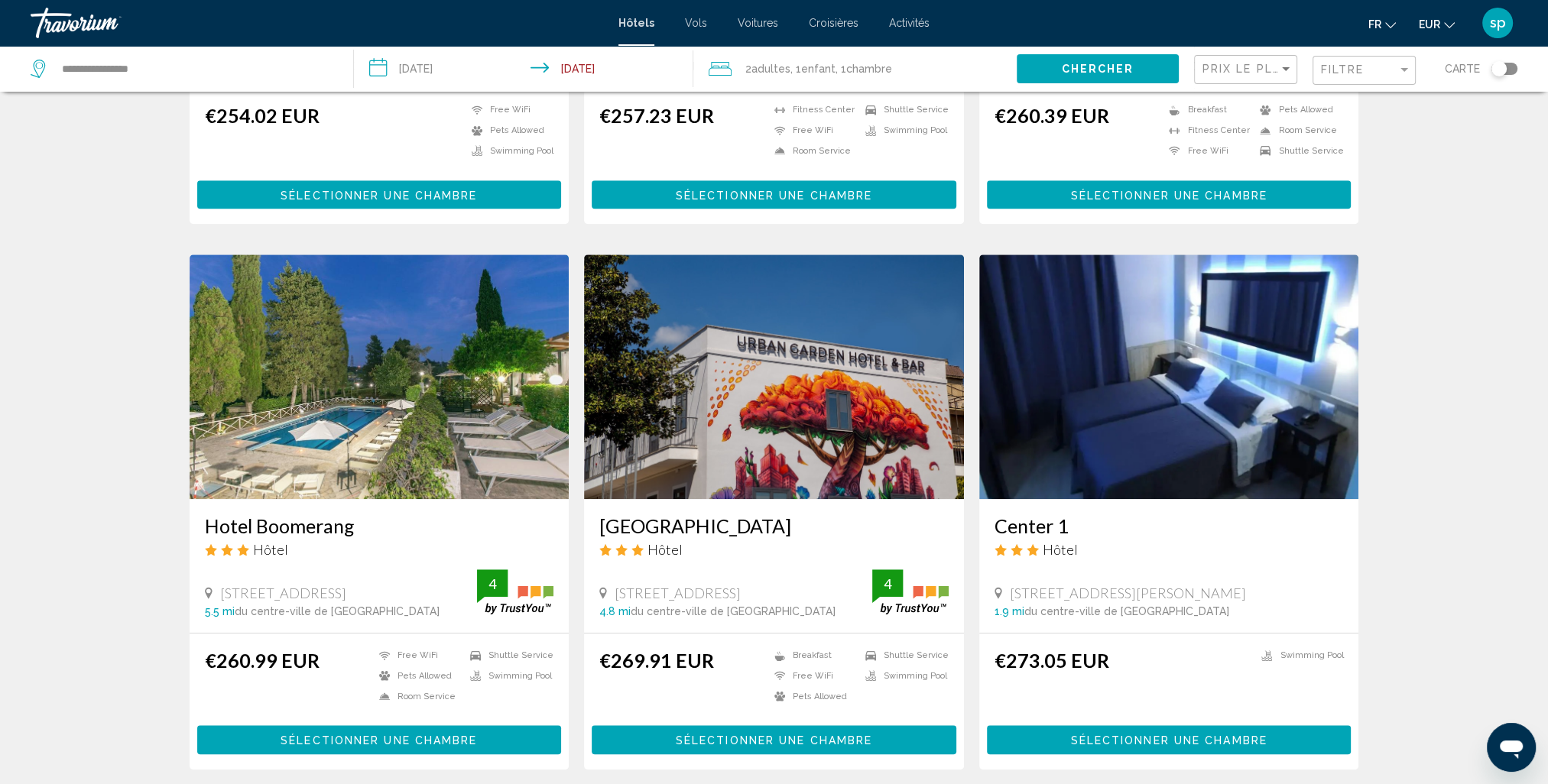
click at [338, 365] on img "Main content" at bounding box center [379, 376] width 380 height 244
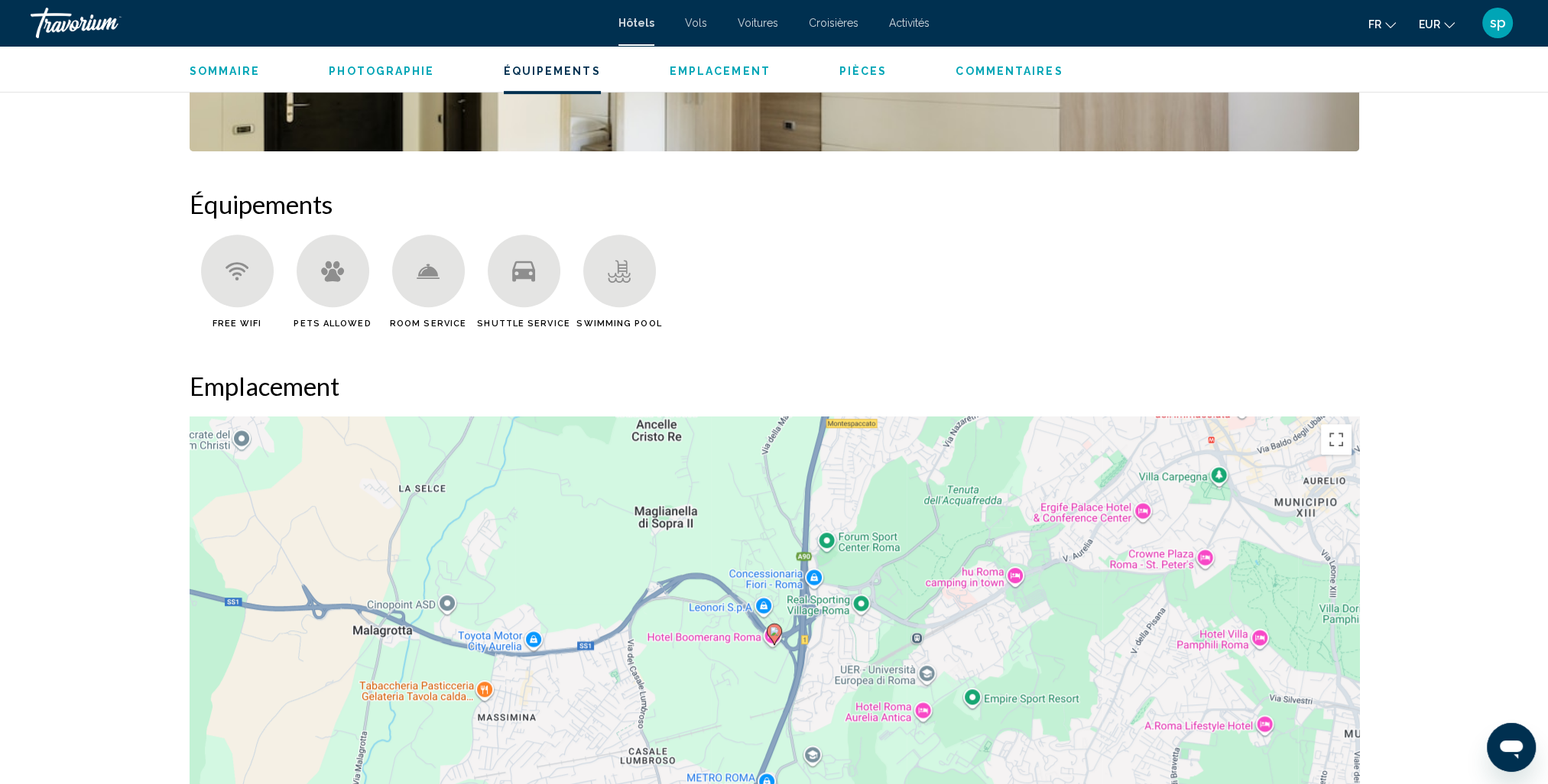
scroll to position [1376, 0]
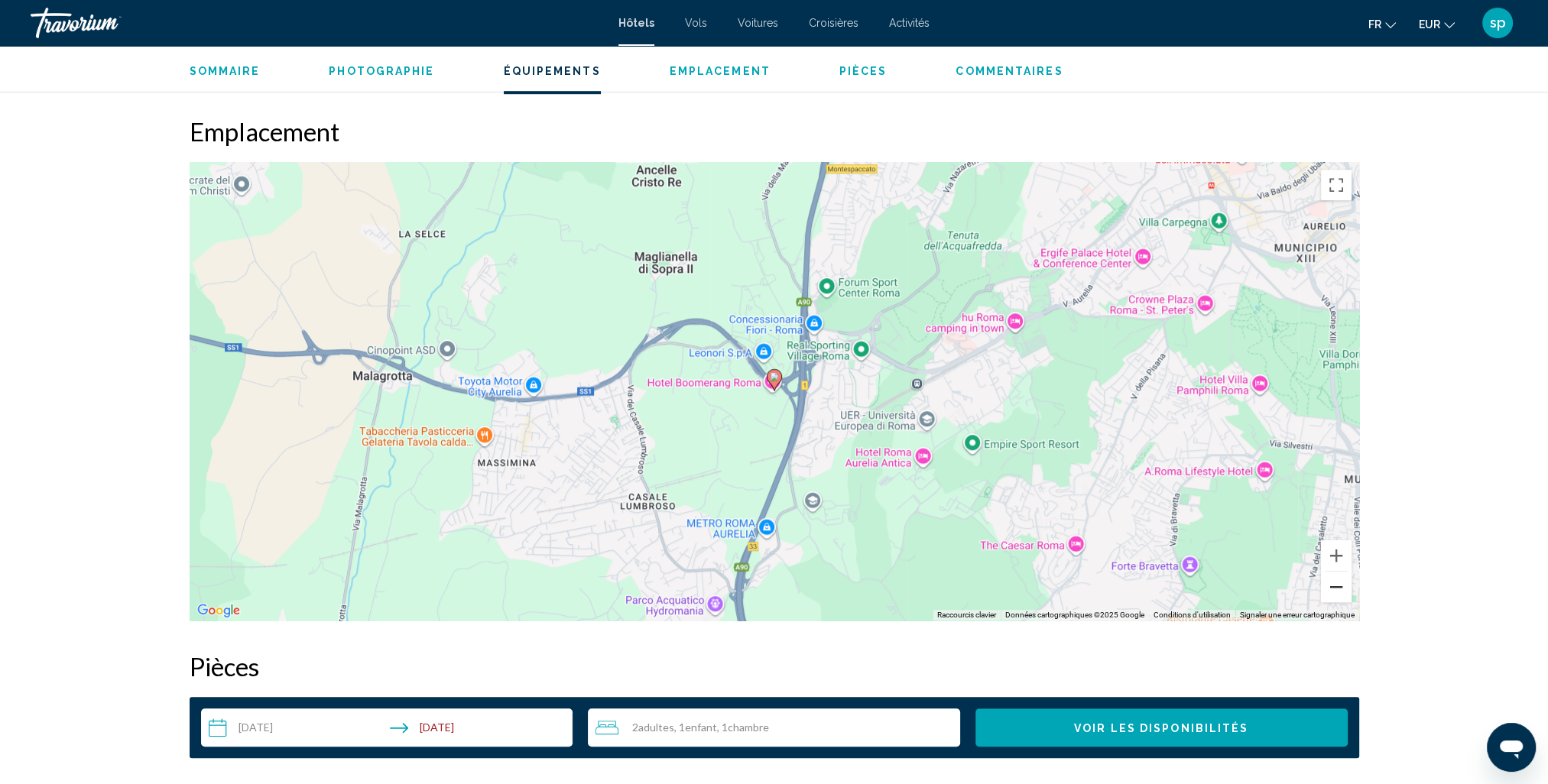
click at [1335, 592] on button "Zoom arrière" at bounding box center [1336, 587] width 30 height 30
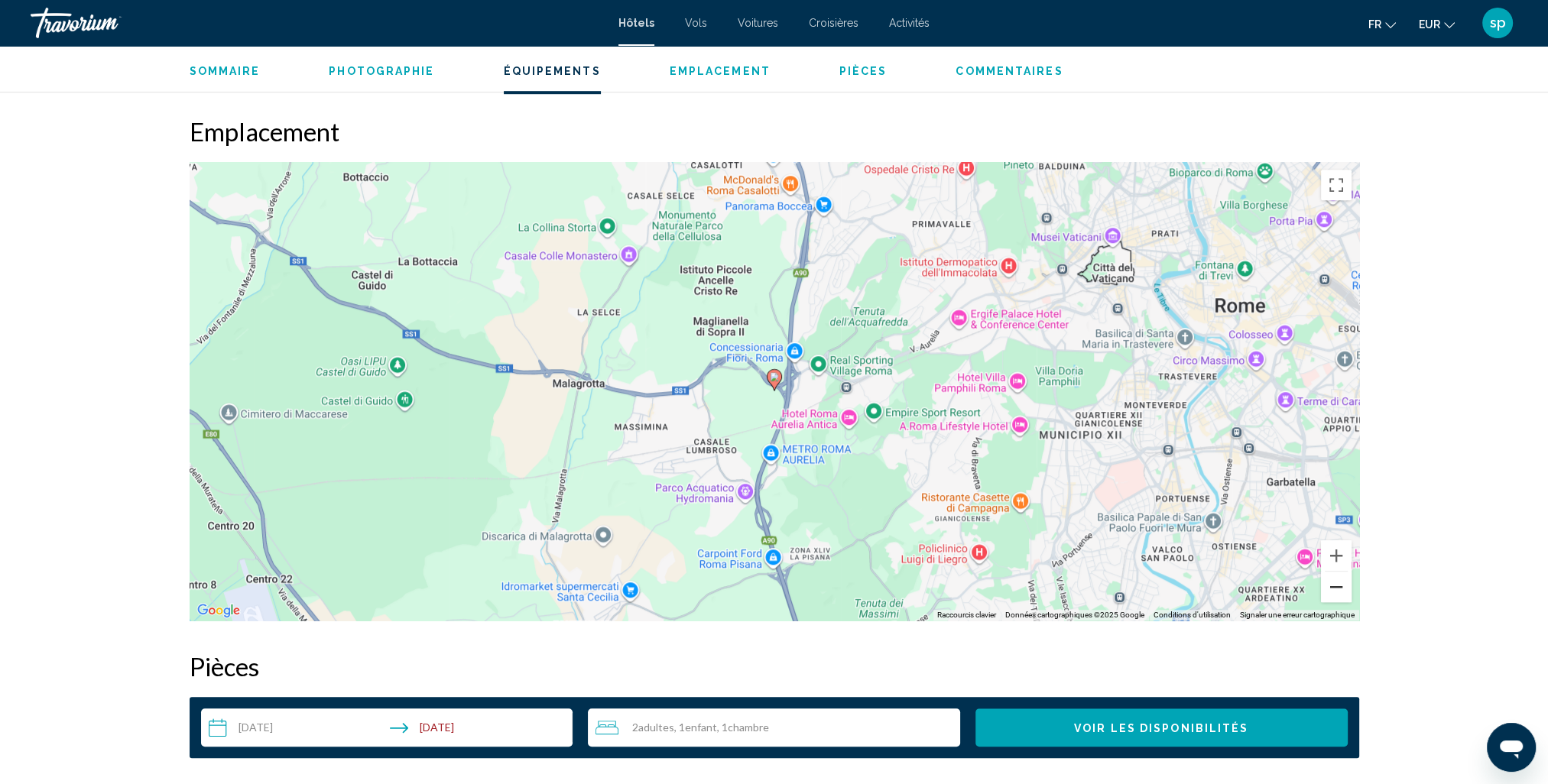
click at [1335, 592] on button "Zoom arrière" at bounding box center [1336, 587] width 30 height 30
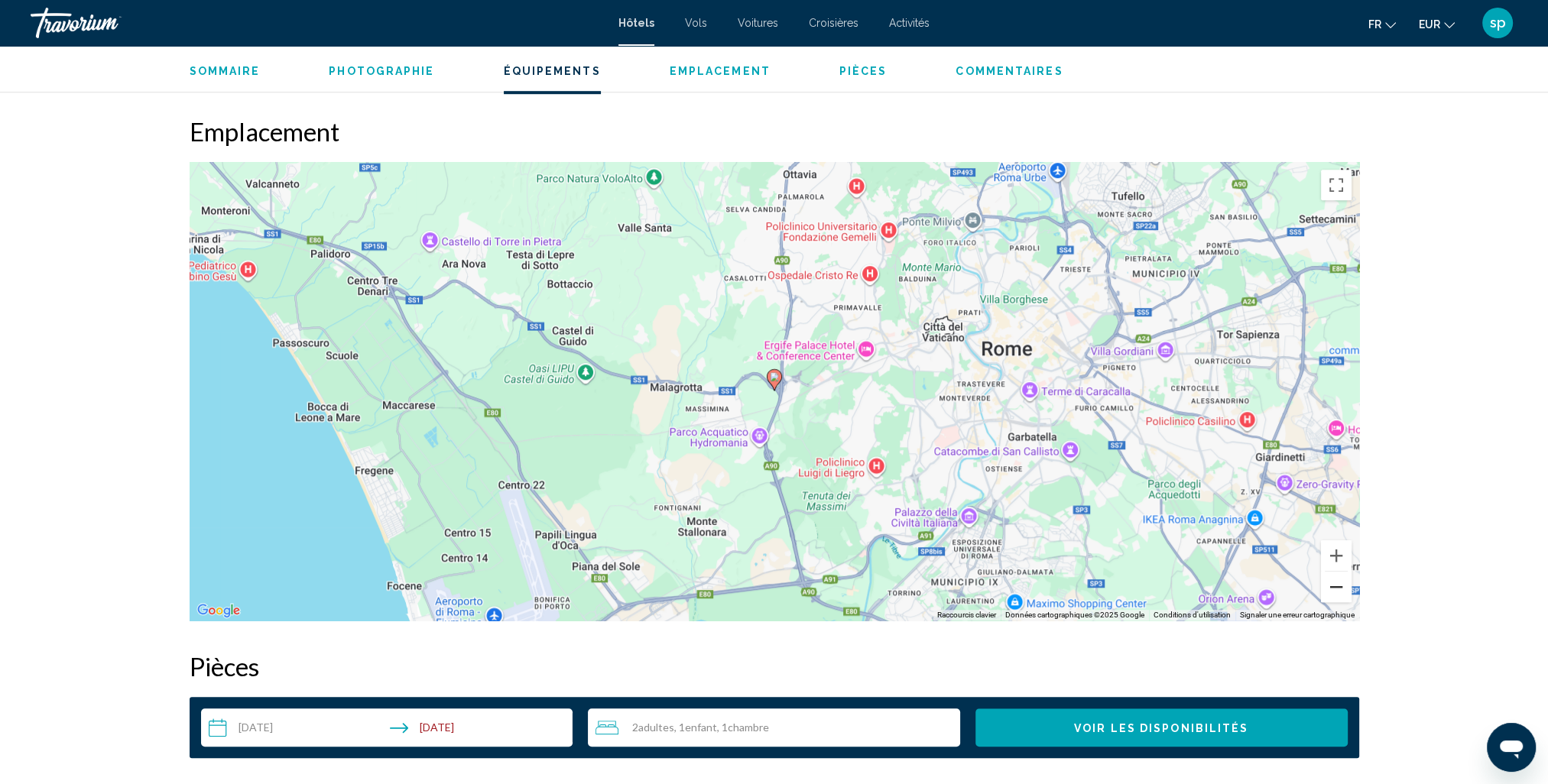
click at [1335, 592] on button "Zoom arrière" at bounding box center [1336, 587] width 30 height 30
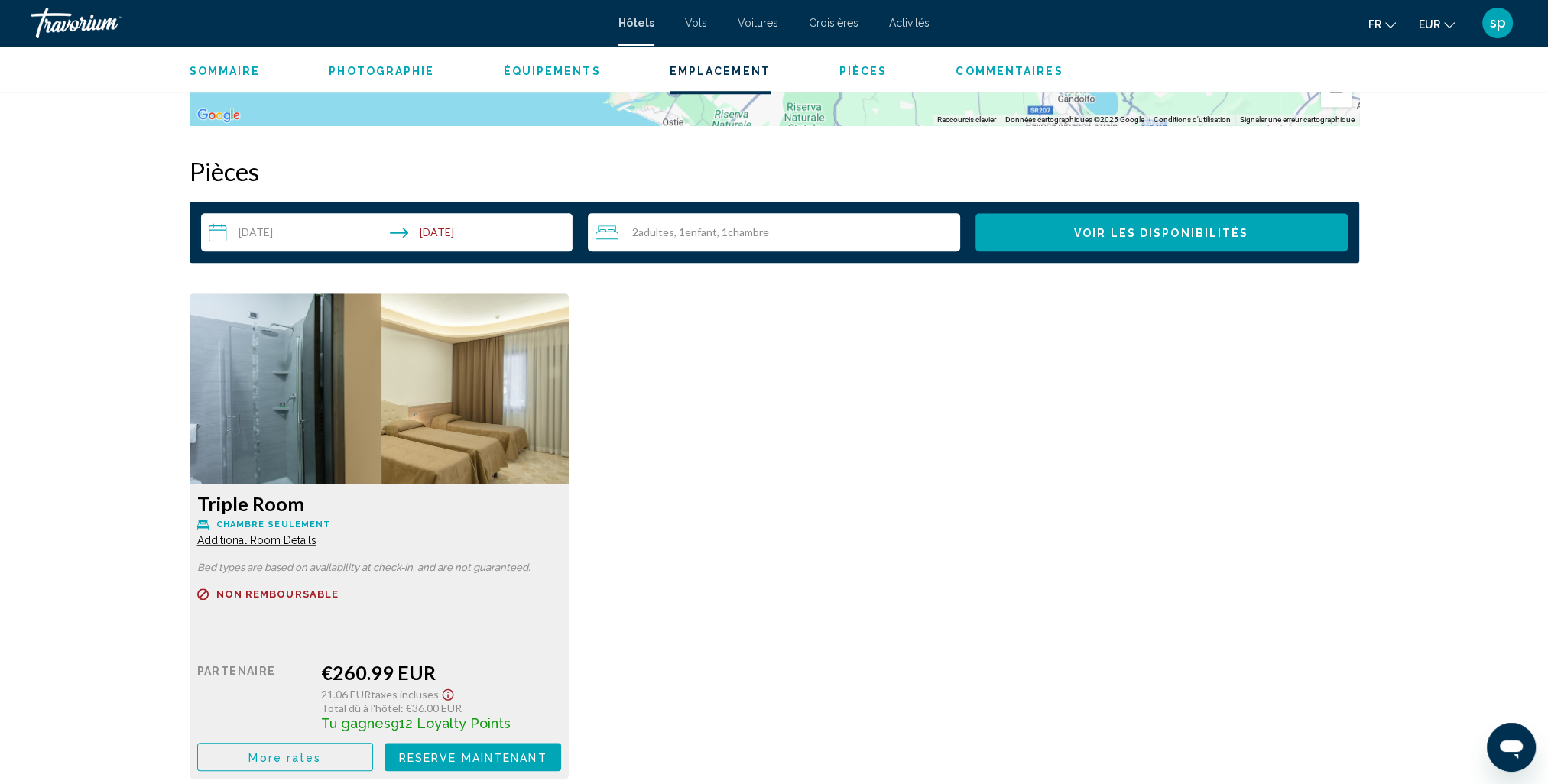
scroll to position [1911, 0]
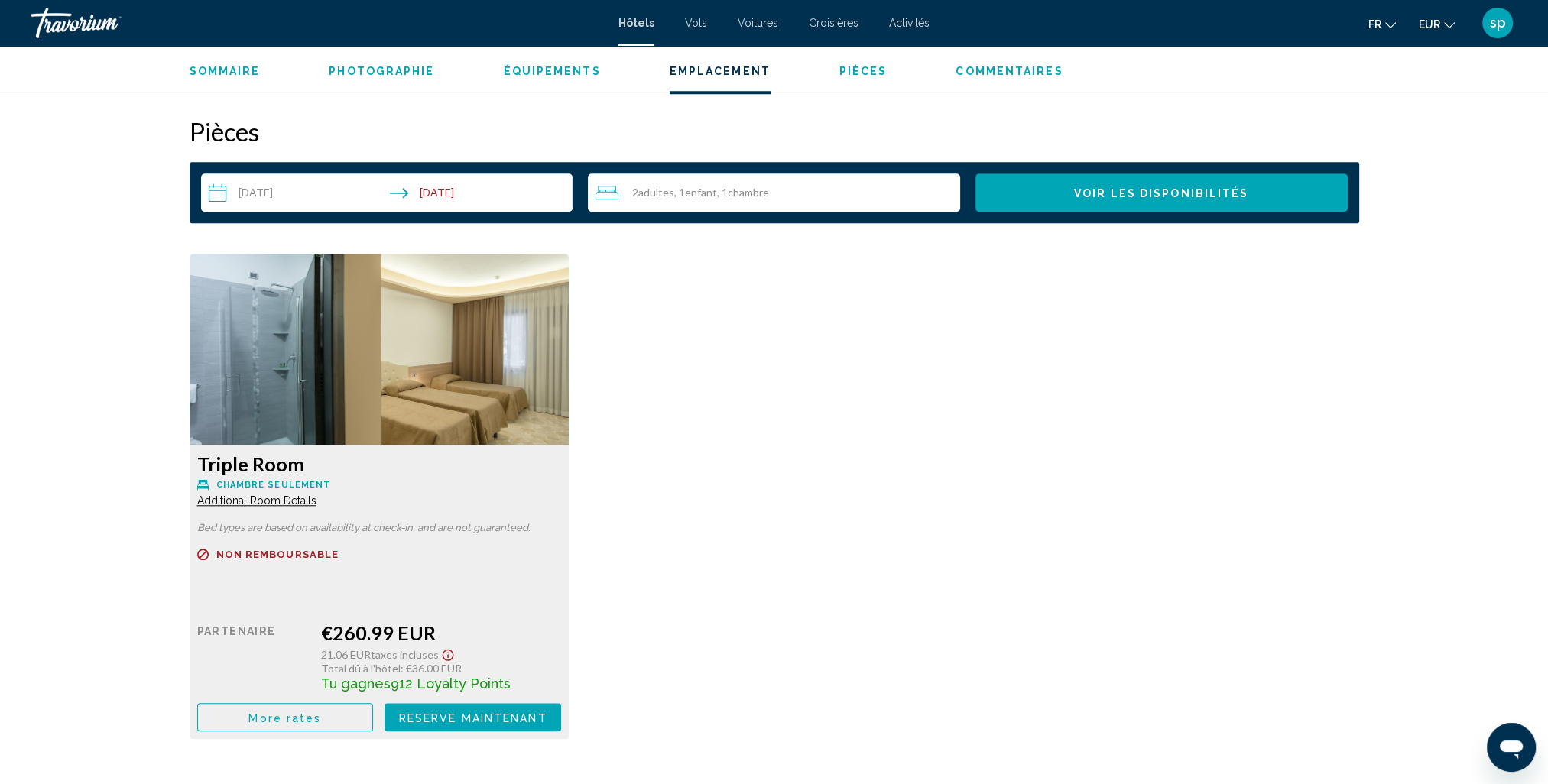
click at [280, 715] on span "More rates" at bounding box center [285, 718] width 73 height 13
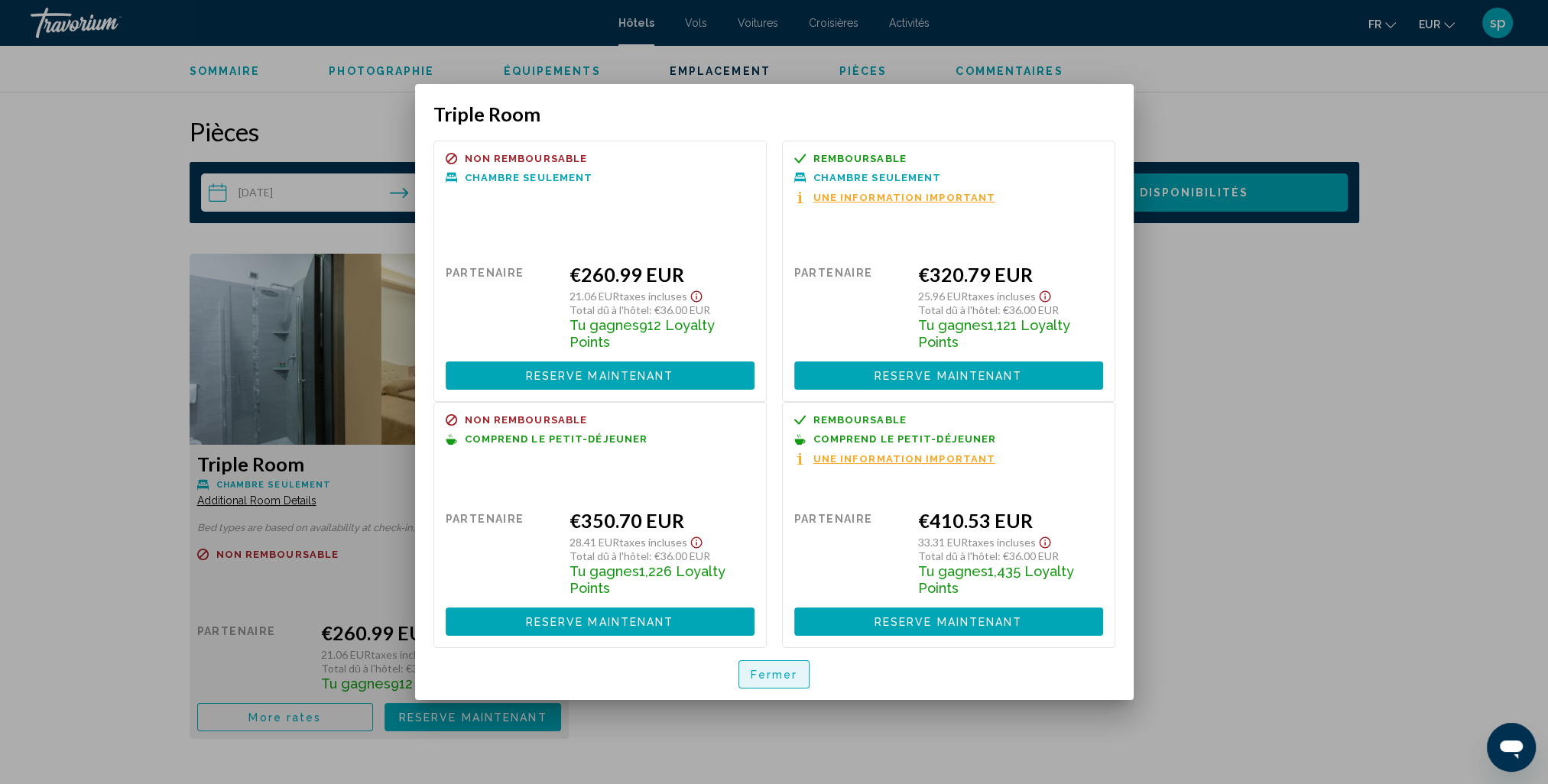
click at [776, 681] on button "Fermer" at bounding box center [775, 675] width 72 height 29
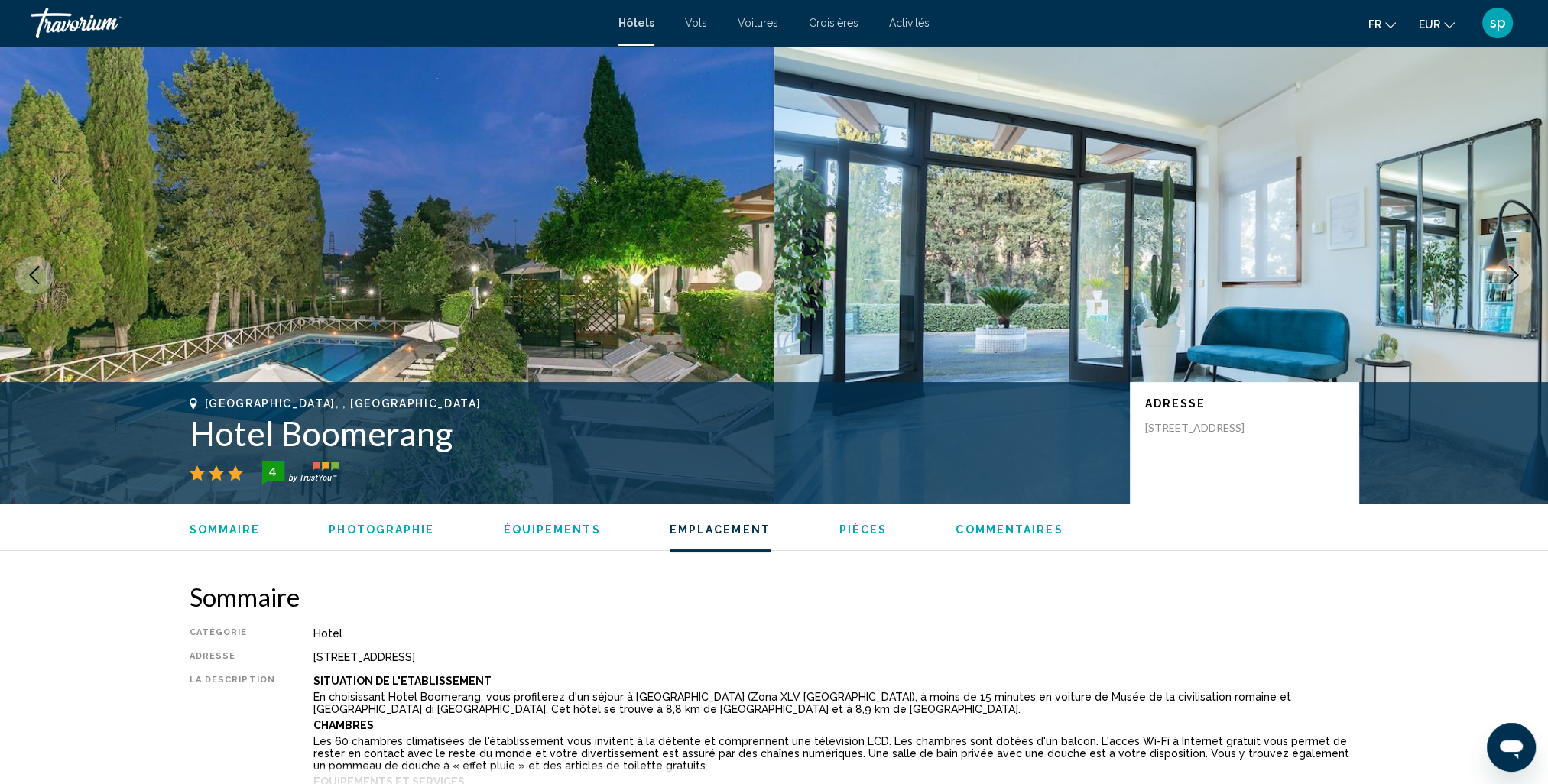
scroll to position [1911, 0]
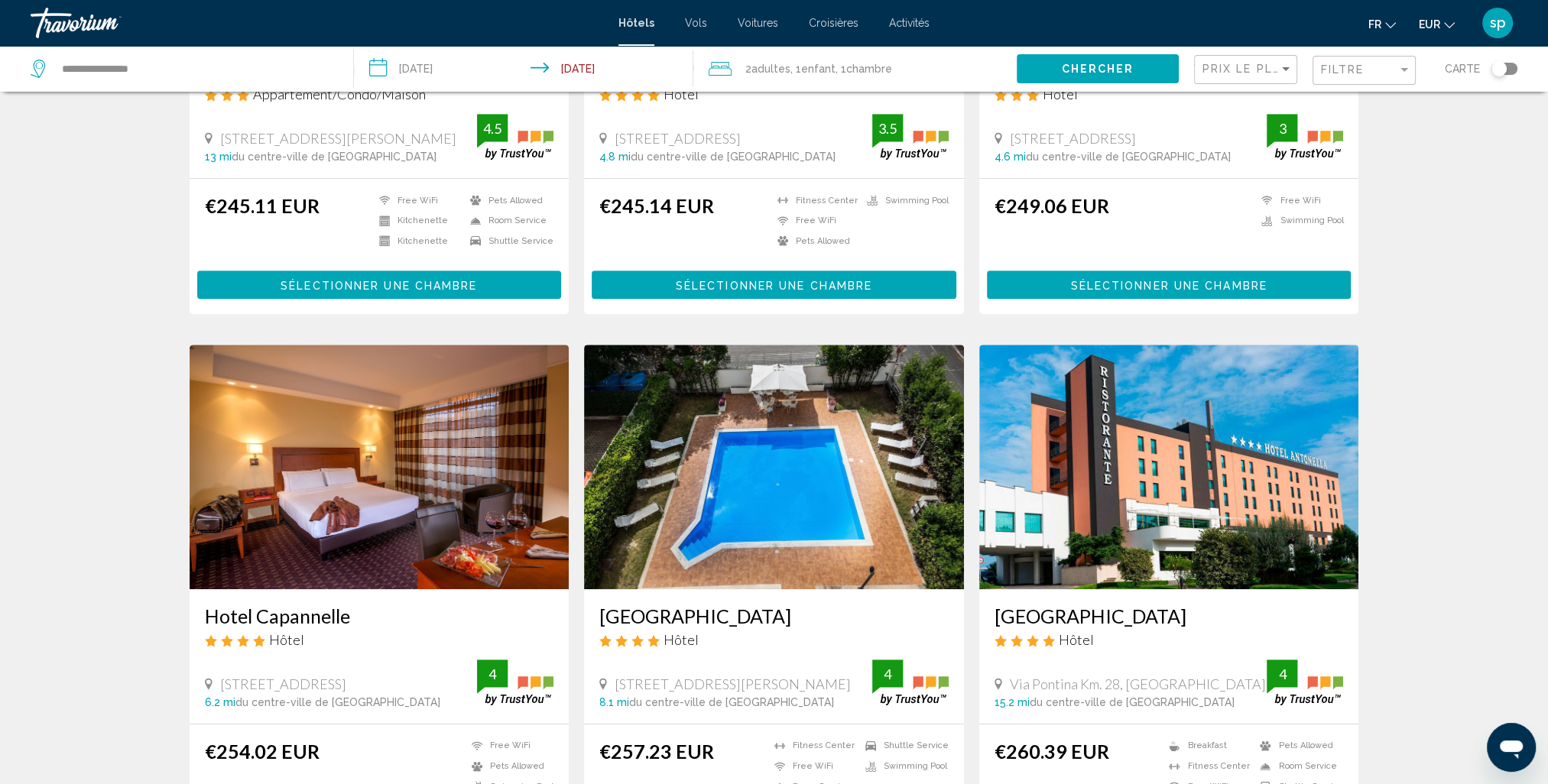
scroll to position [994, 0]
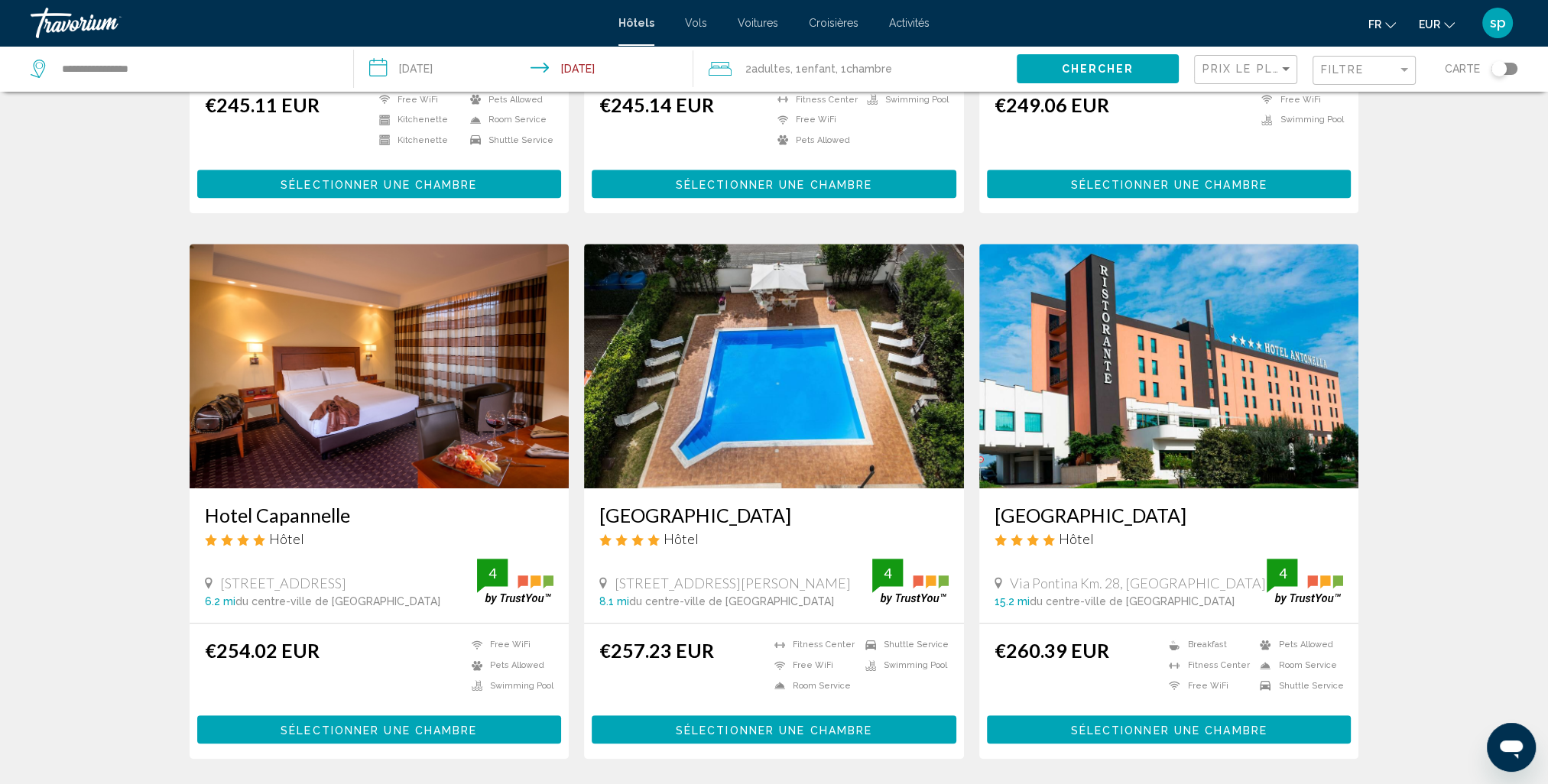
click at [322, 395] on img "Main content" at bounding box center [379, 365] width 380 height 244
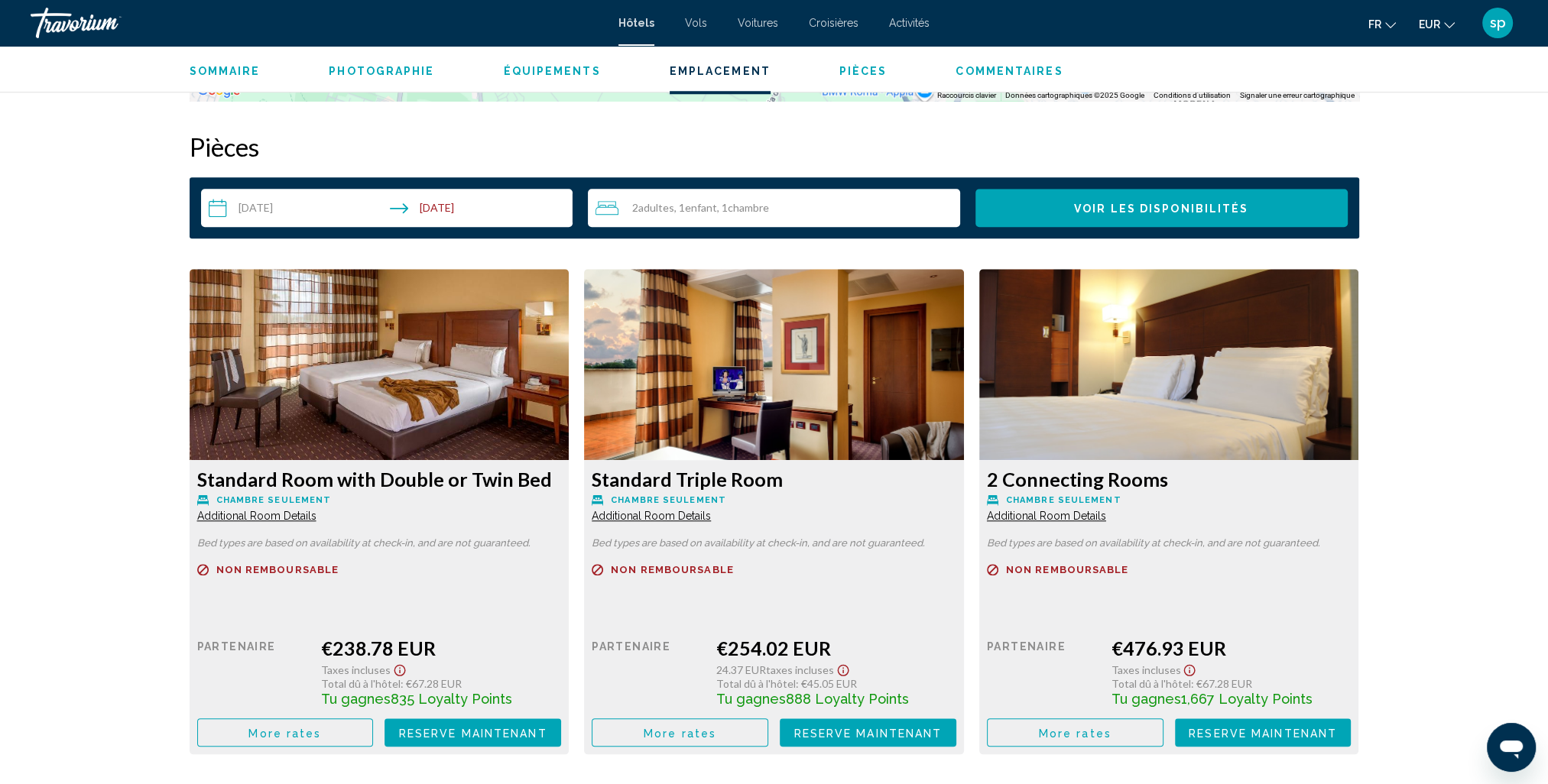
scroll to position [1988, 0]
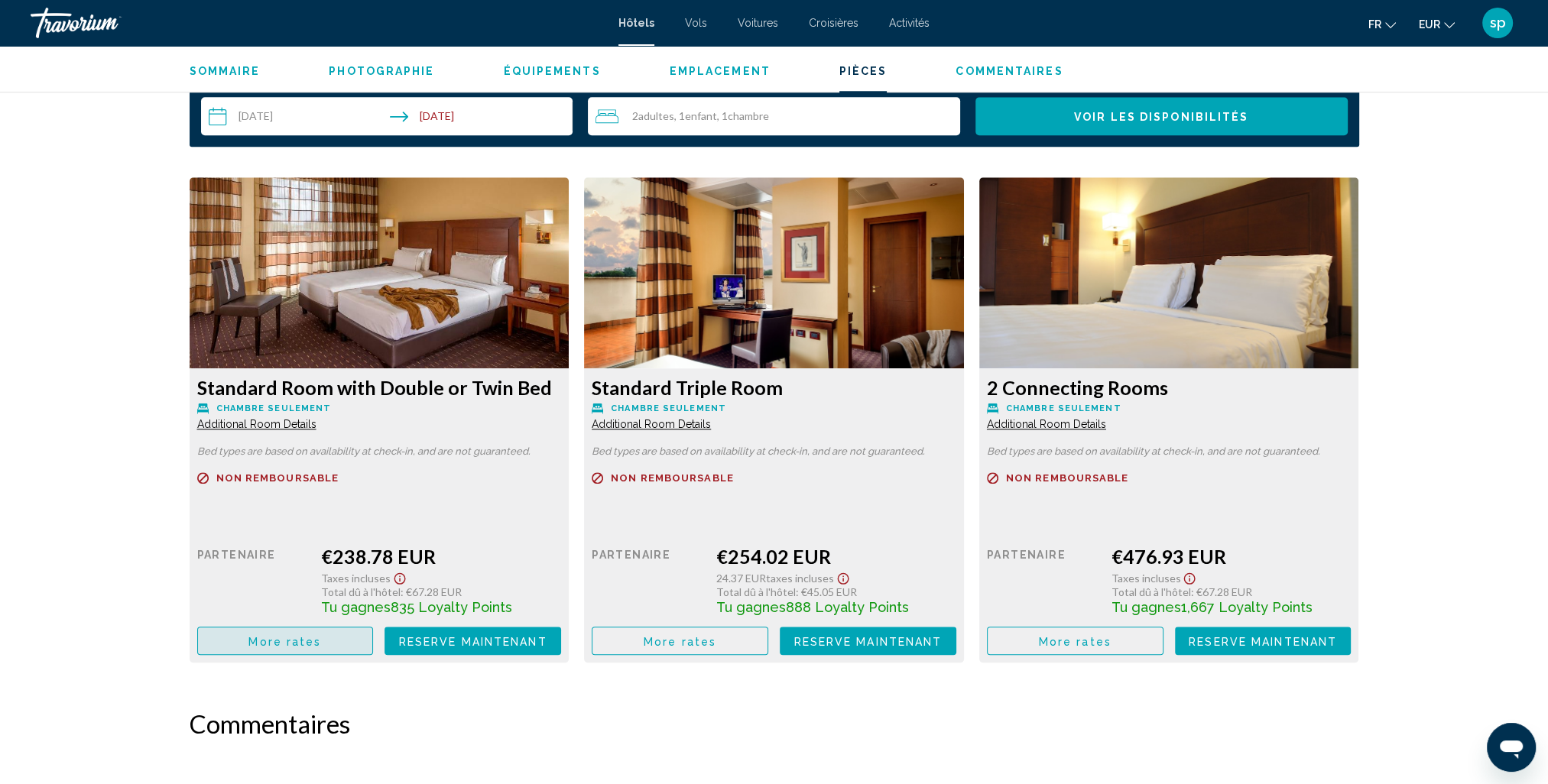
click at [285, 639] on span "More rates" at bounding box center [285, 641] width 73 height 13
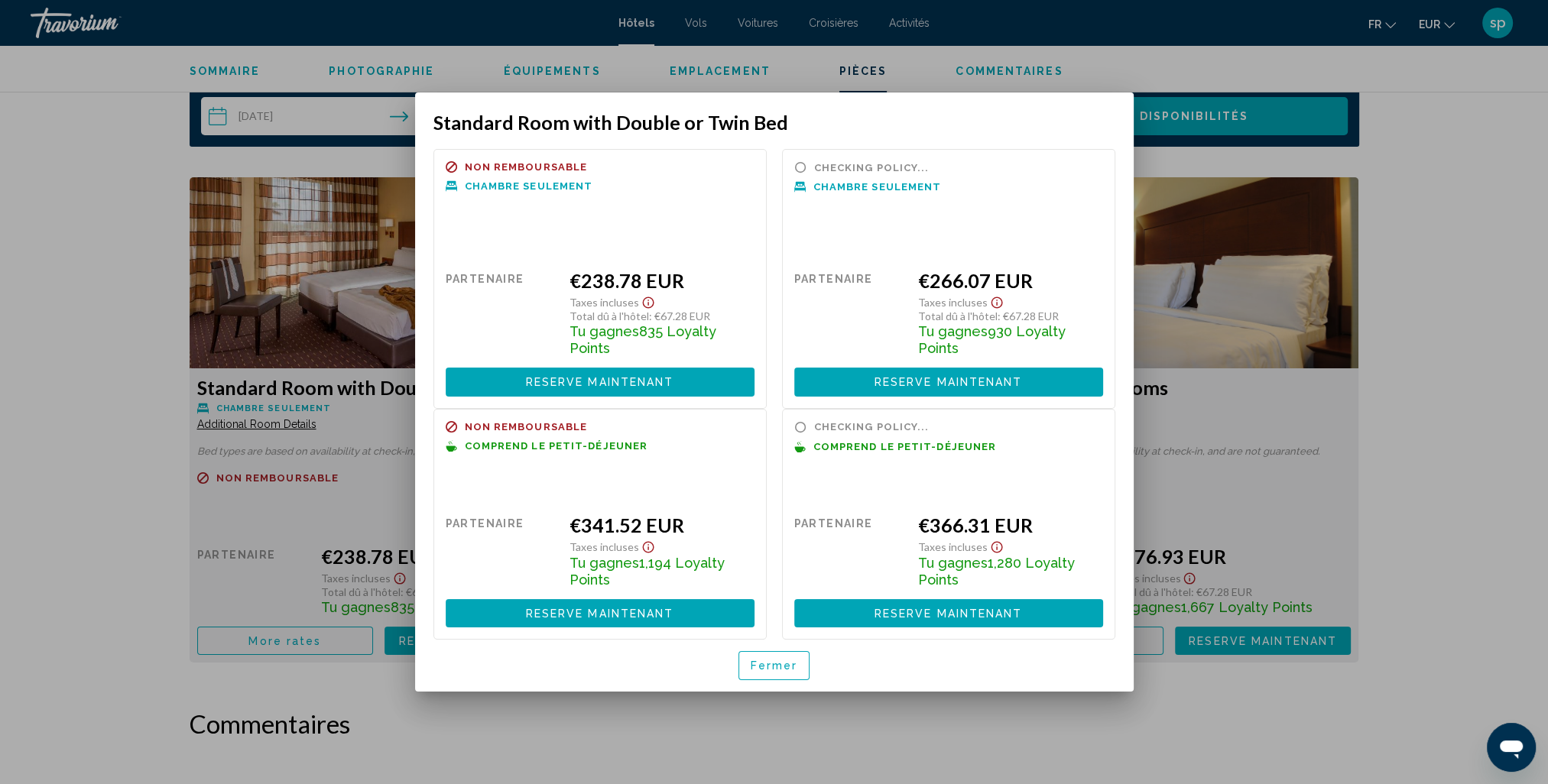
click at [765, 682] on div "Fermer" at bounding box center [774, 666] width 682 height 52
click at [766, 671] on span "Fermer" at bounding box center [774, 666] width 47 height 13
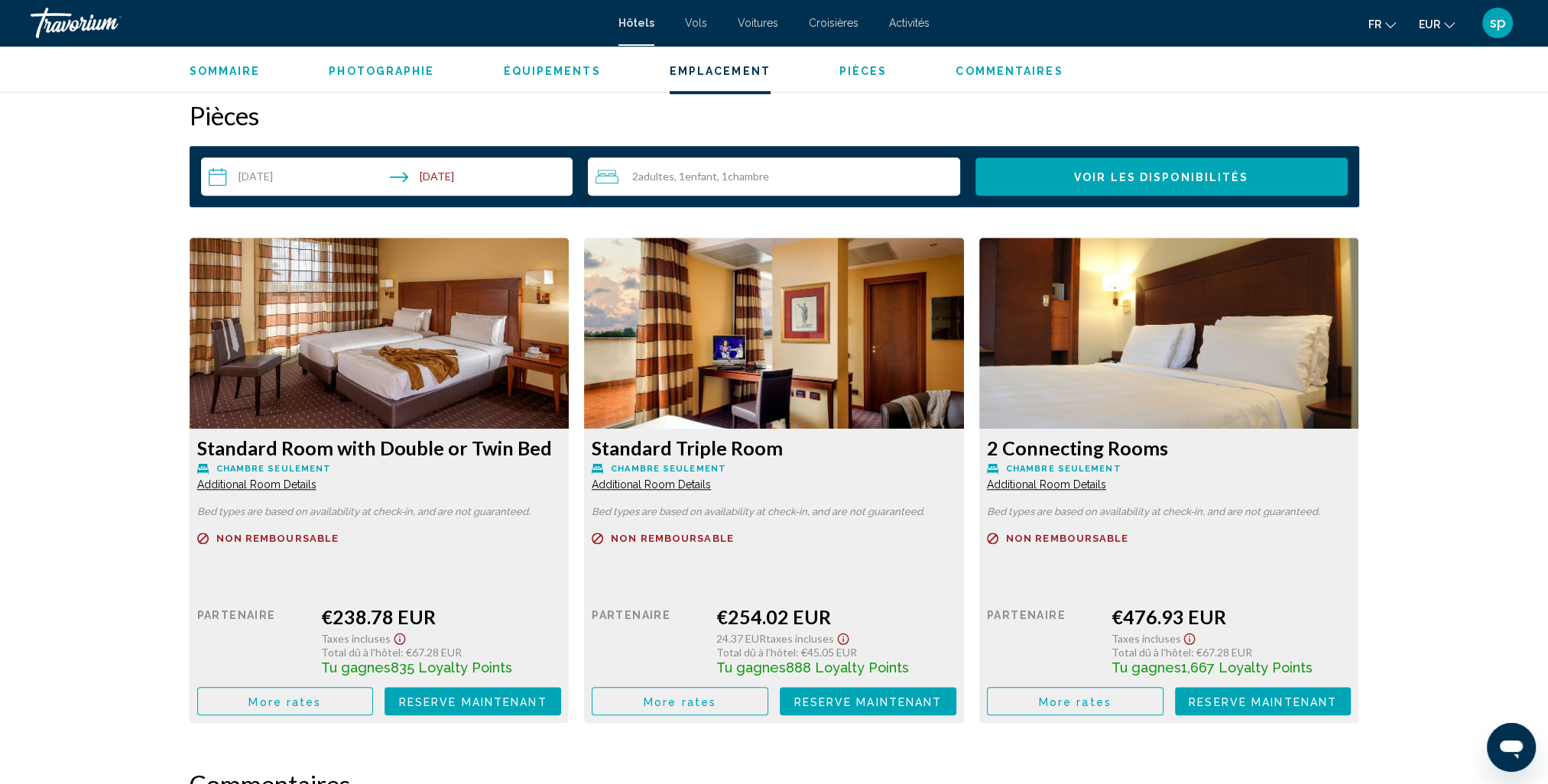
scroll to position [1758, 0]
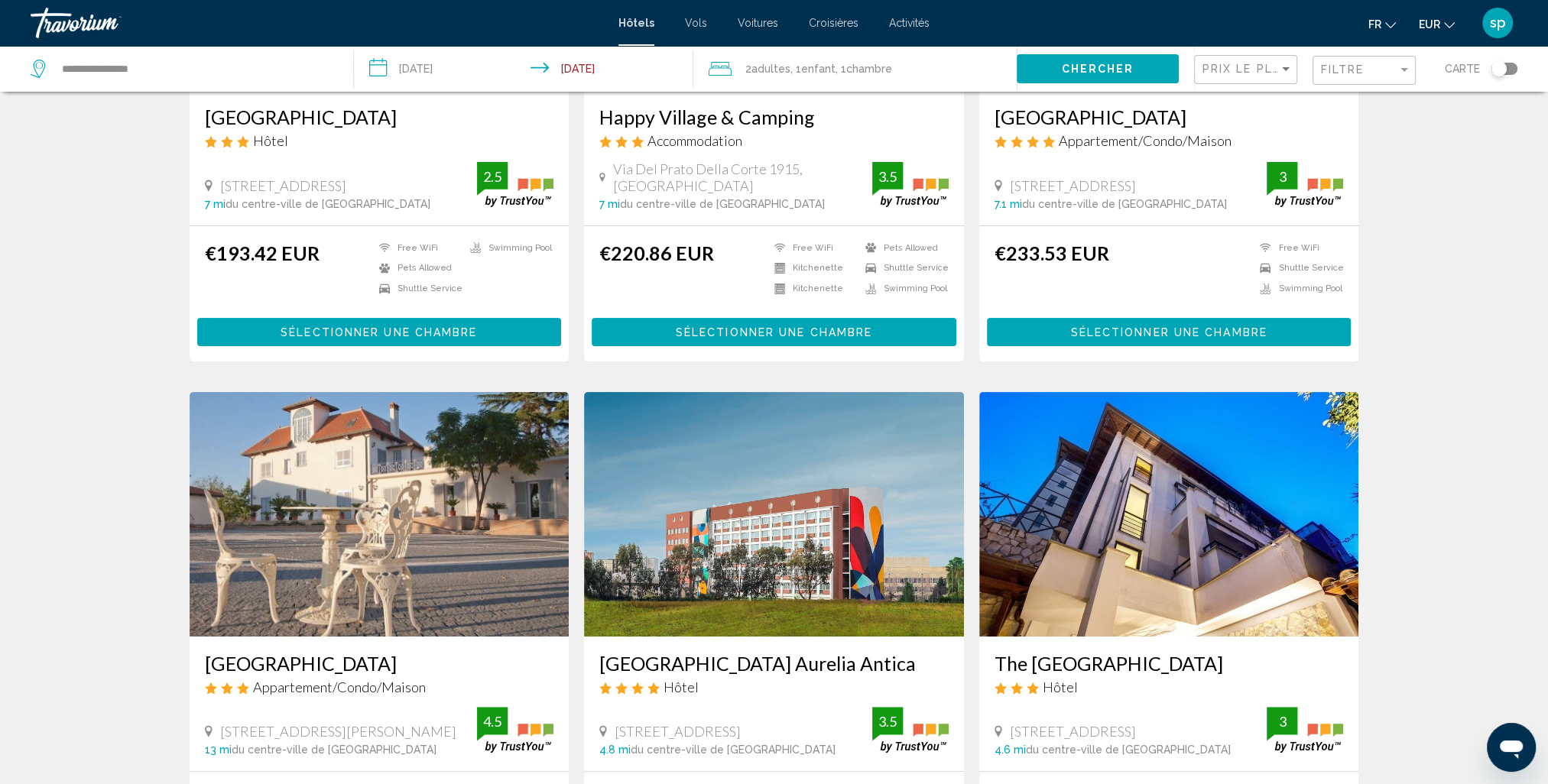
scroll to position [458, 0]
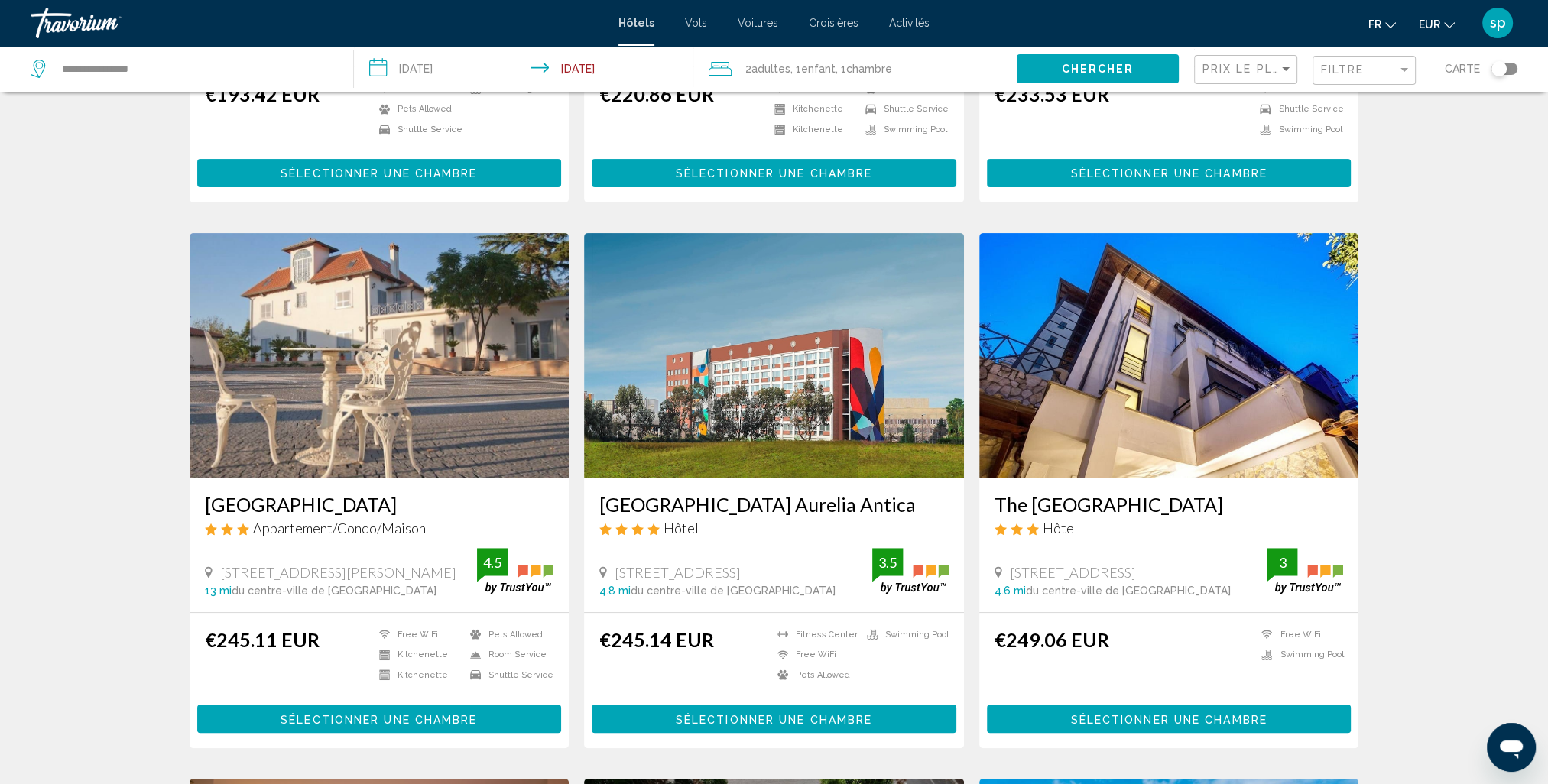
click at [808, 718] on span "Sélectionner une chambre" at bounding box center [774, 719] width 196 height 13
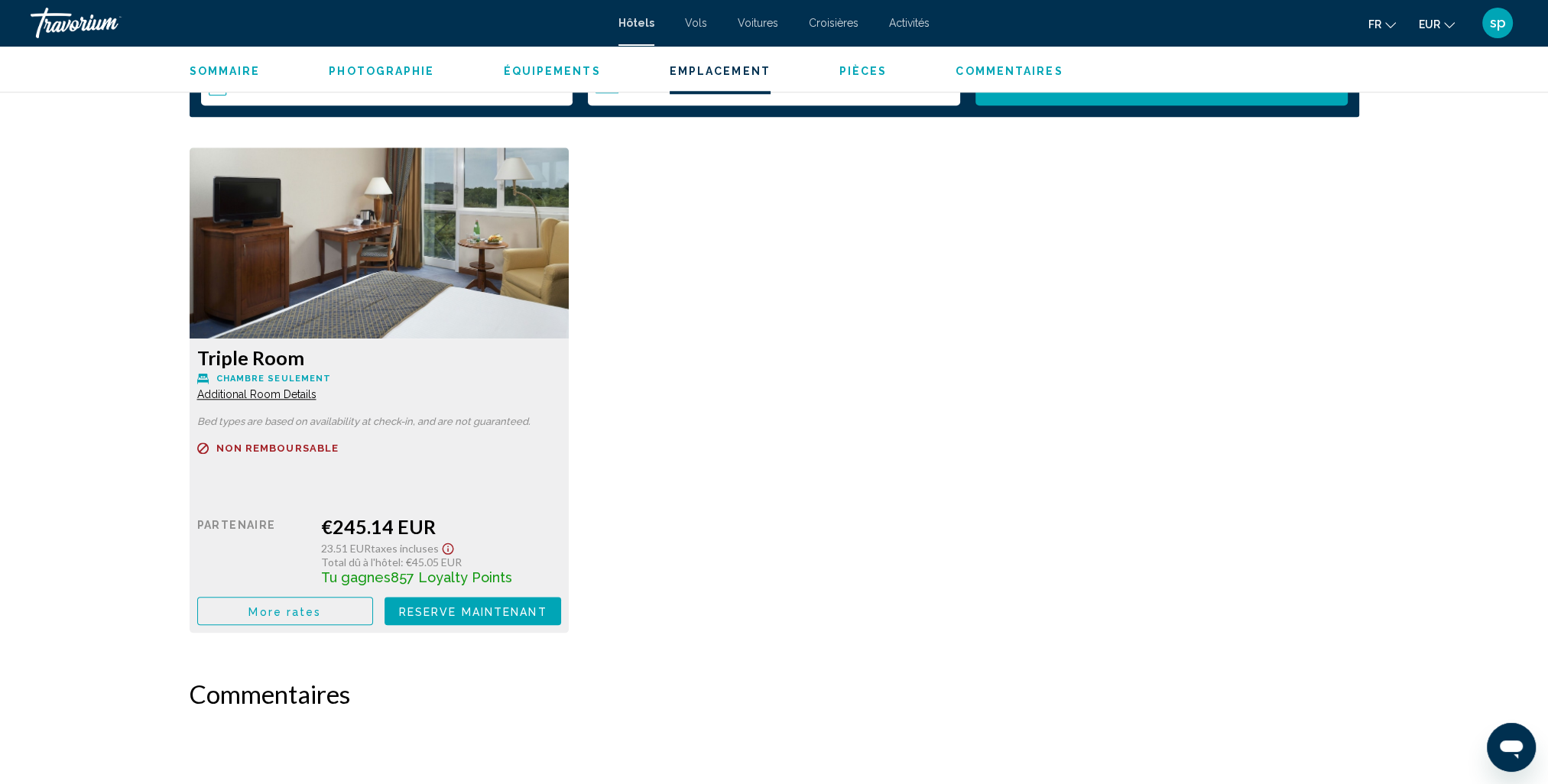
scroll to position [2064, 0]
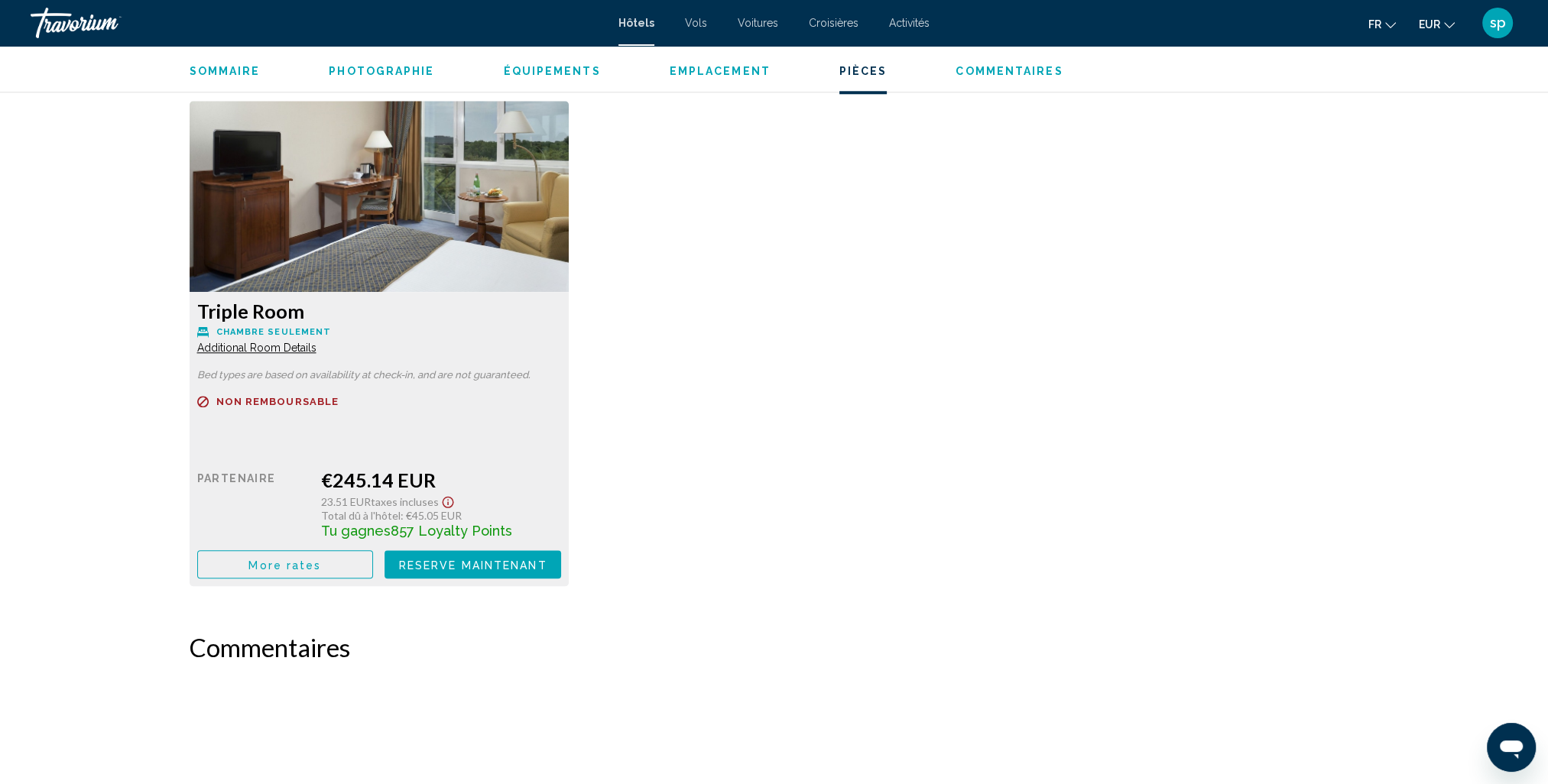
click at [306, 571] on button "More rates" at bounding box center [285, 565] width 176 height 29
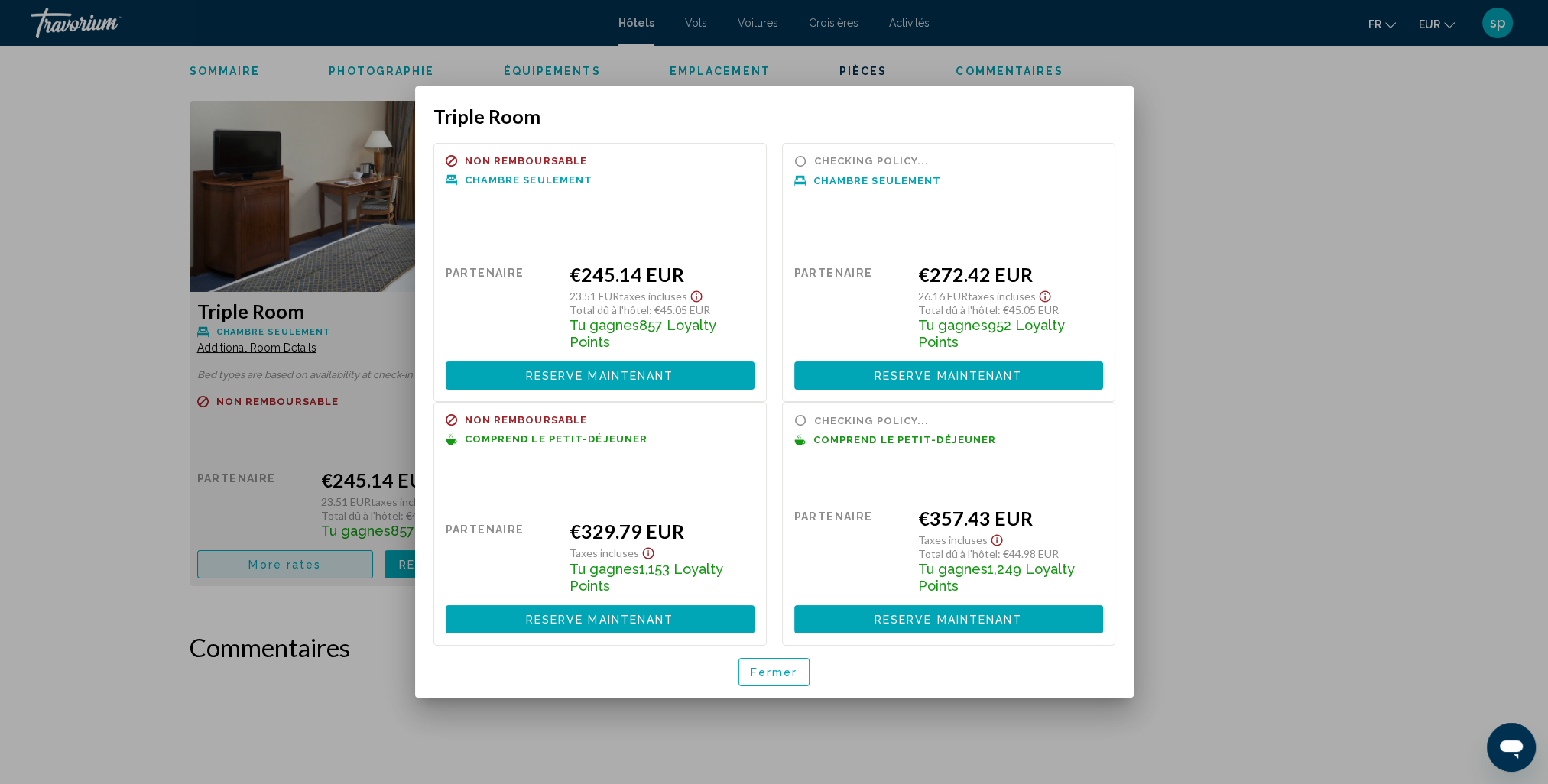
scroll to position [0, 0]
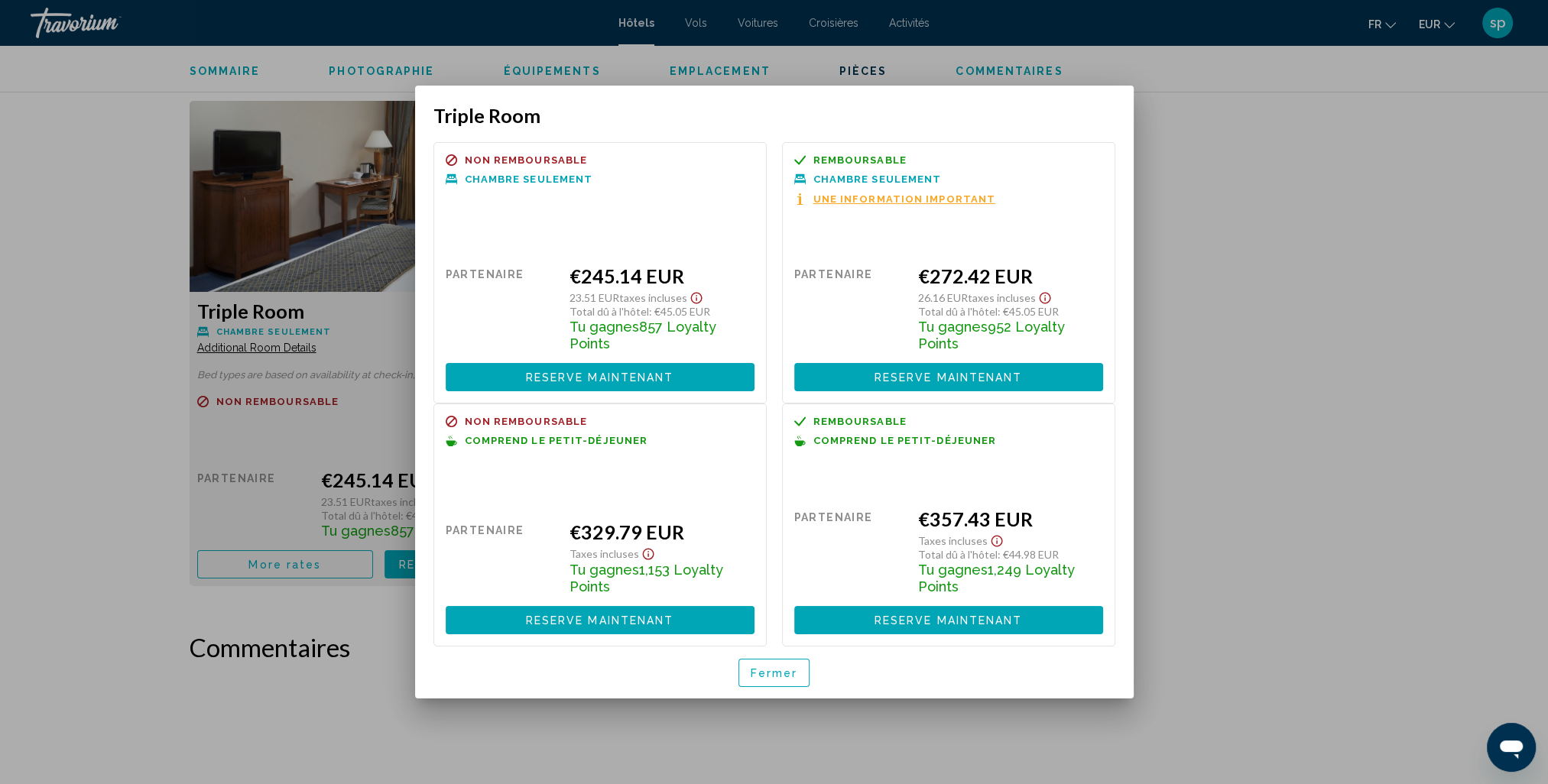
click at [356, 238] on div at bounding box center [774, 392] width 1548 height 784
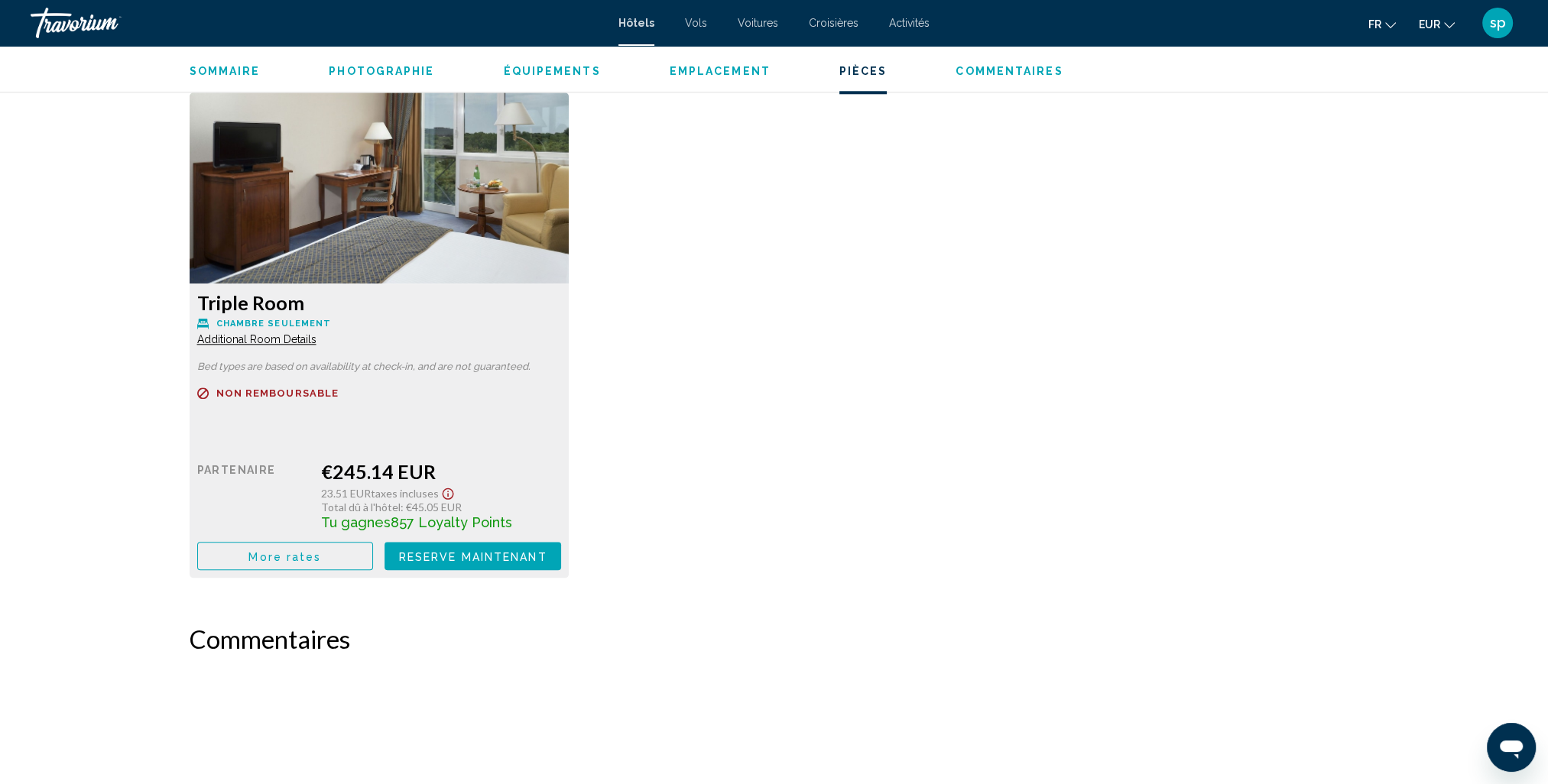
scroll to position [2064, 0]
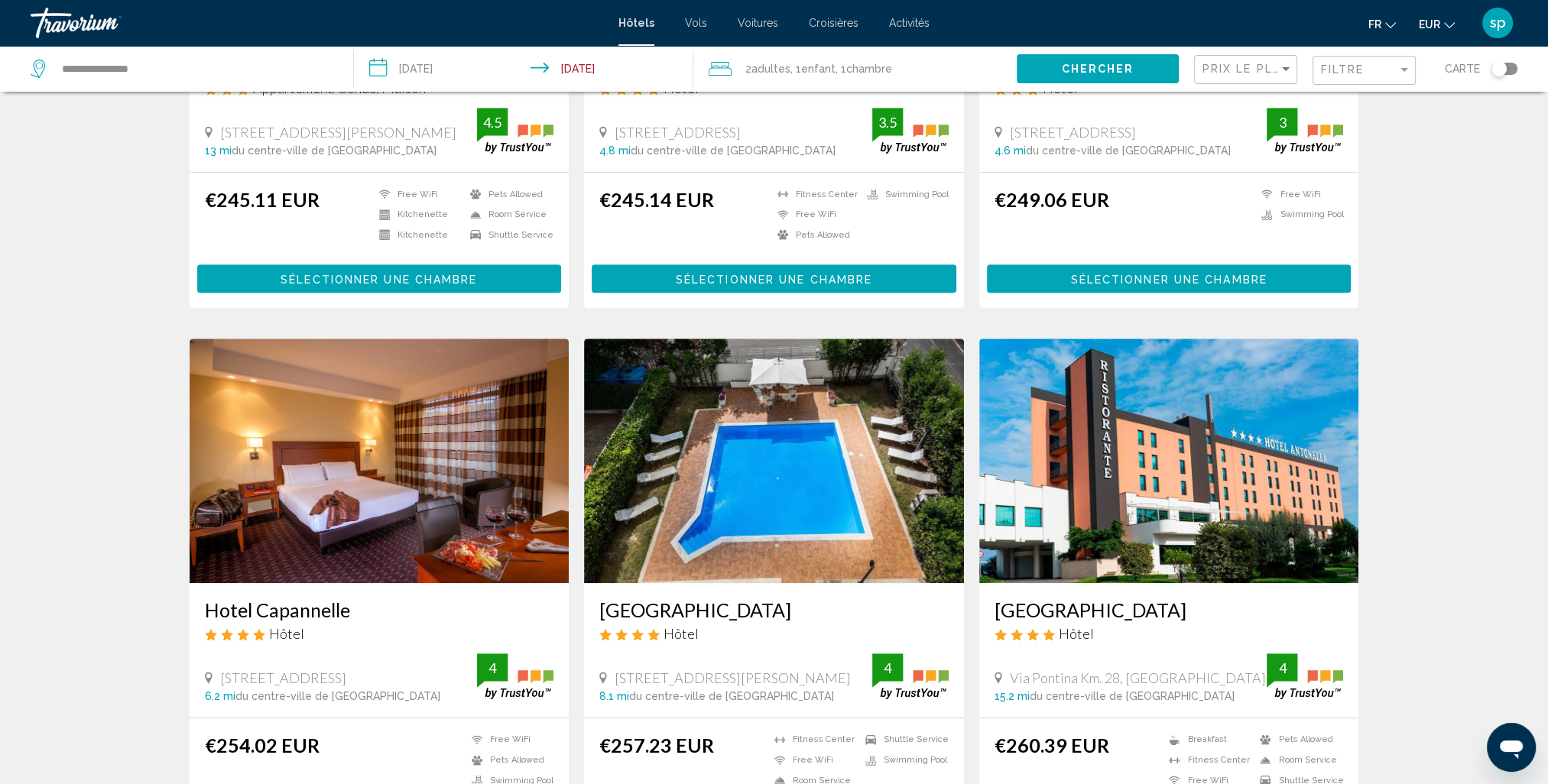
scroll to position [994, 0]
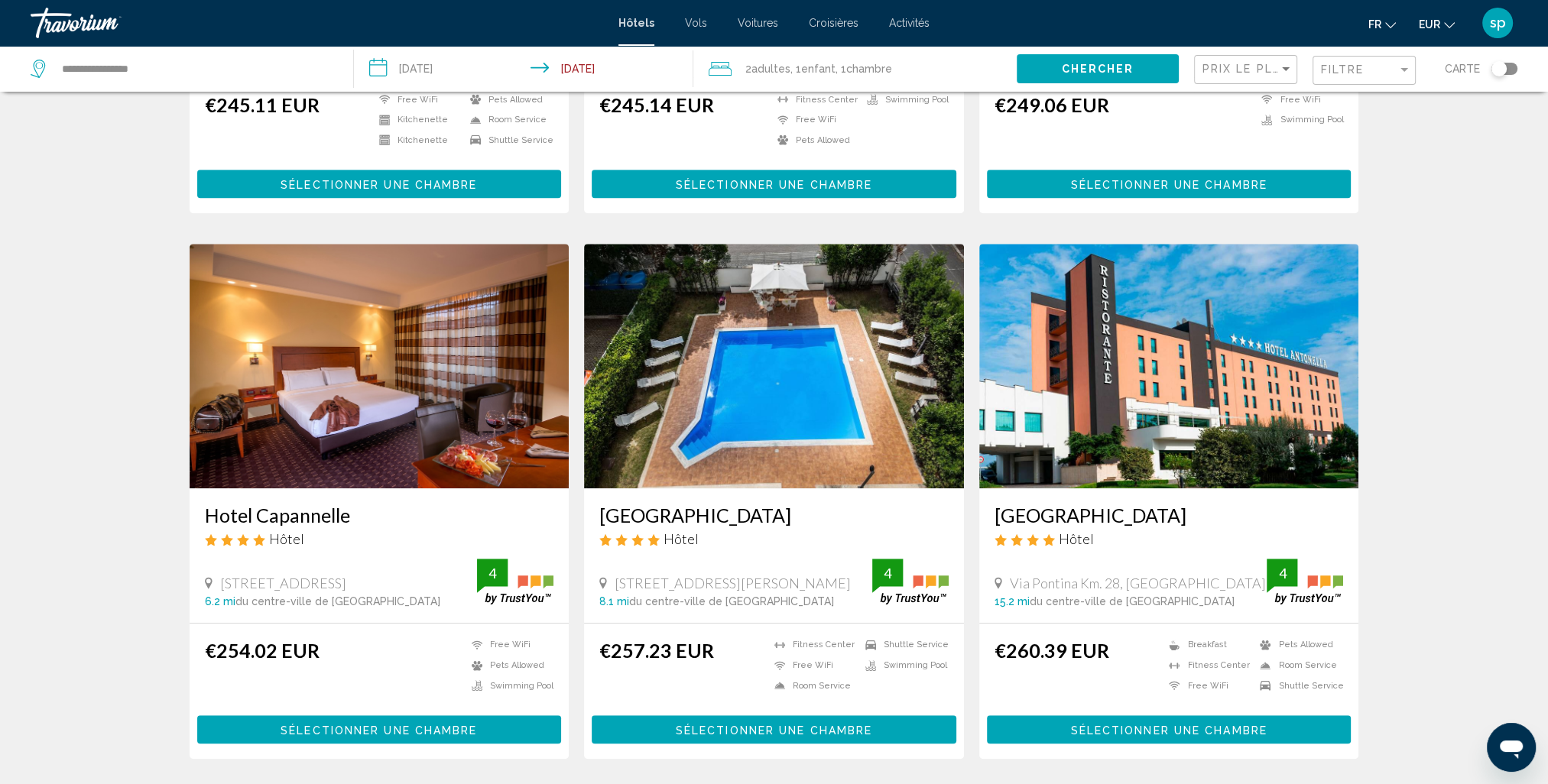
click at [343, 724] on span "Sélectionner une chambre" at bounding box center [379, 729] width 196 height 13
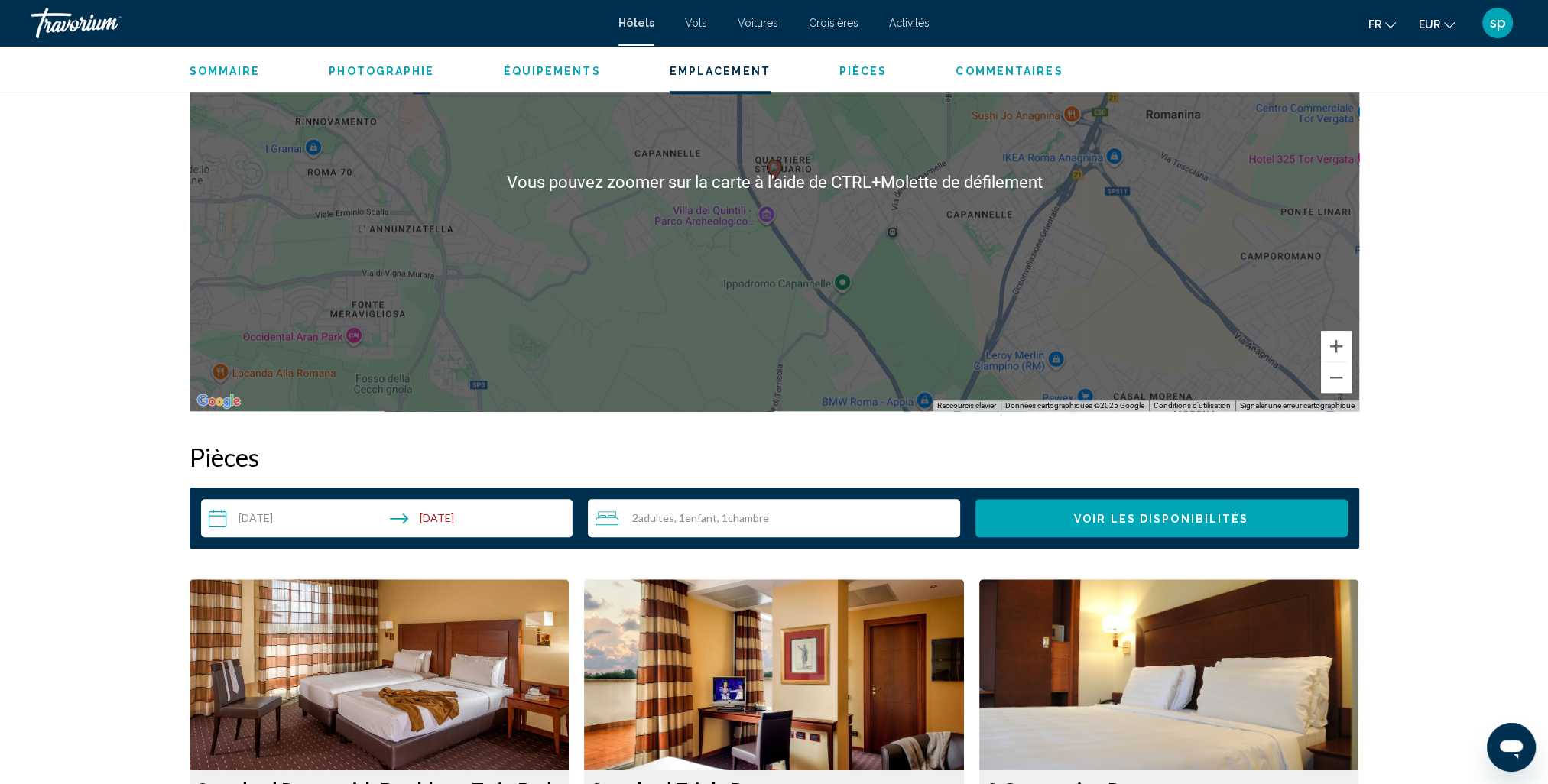
scroll to position [1605, 0]
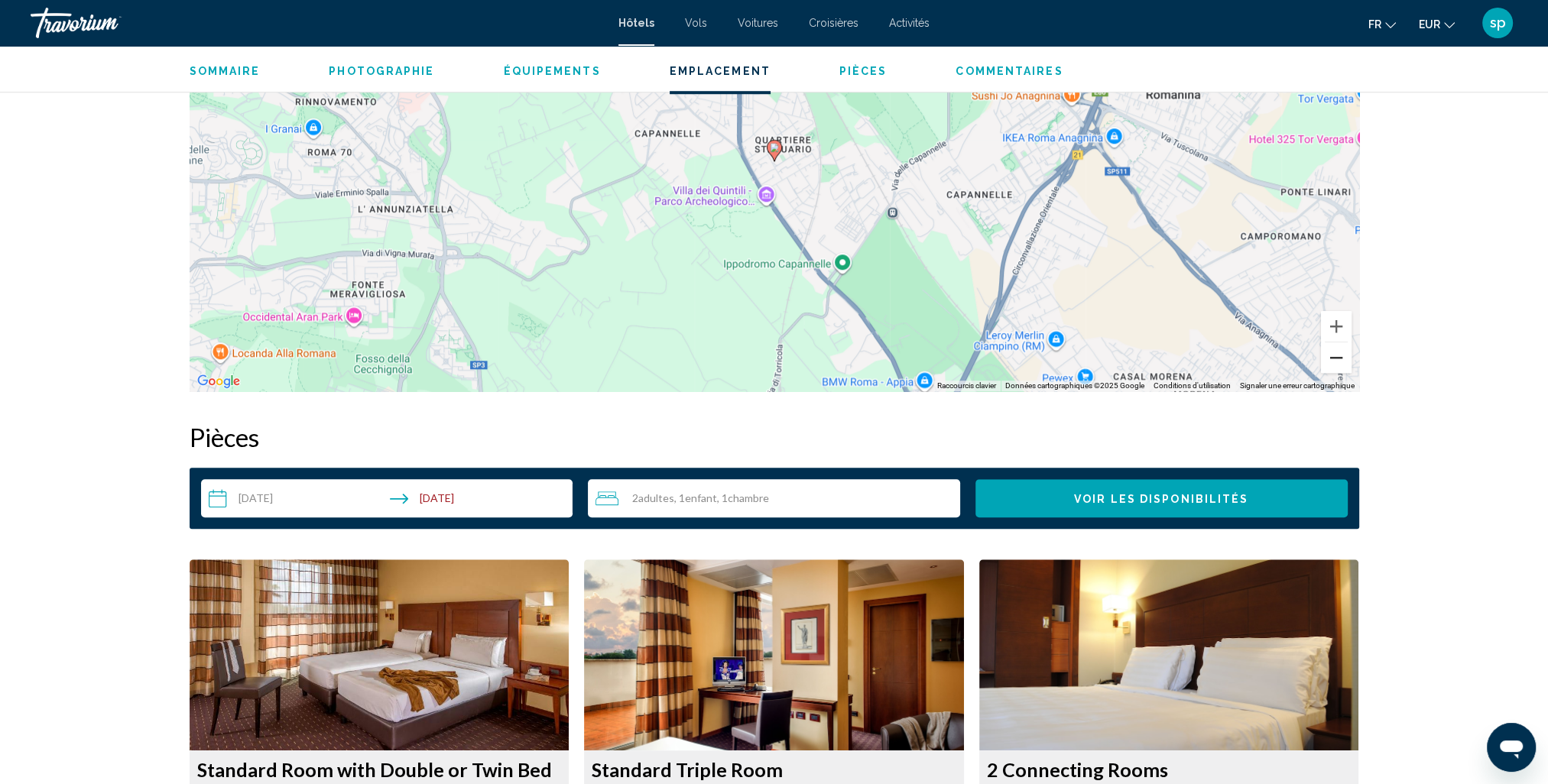
click at [1339, 356] on button "Zoom arrière" at bounding box center [1336, 358] width 30 height 30
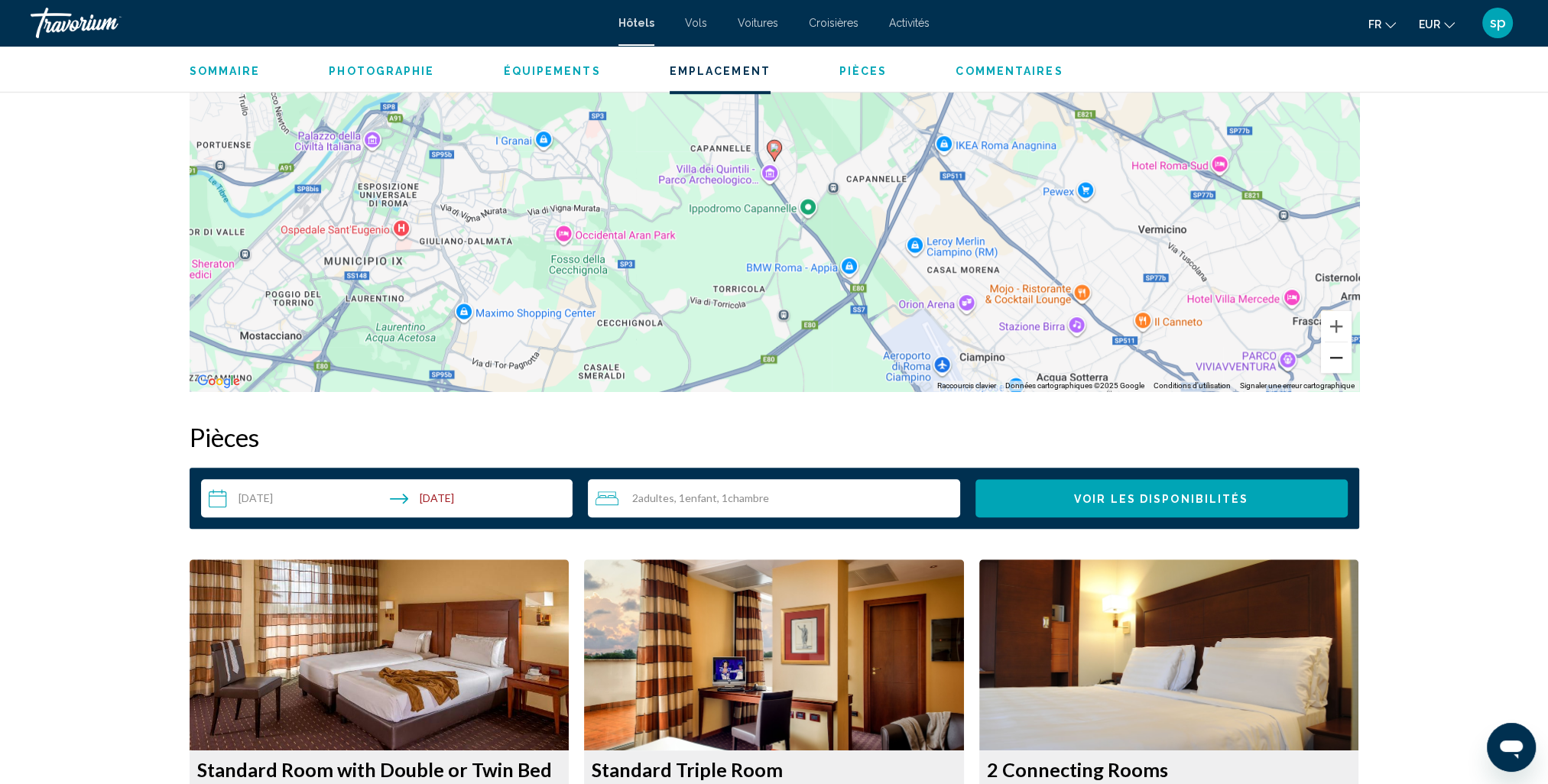
click at [1339, 356] on button "Zoom arrière" at bounding box center [1336, 358] width 30 height 30
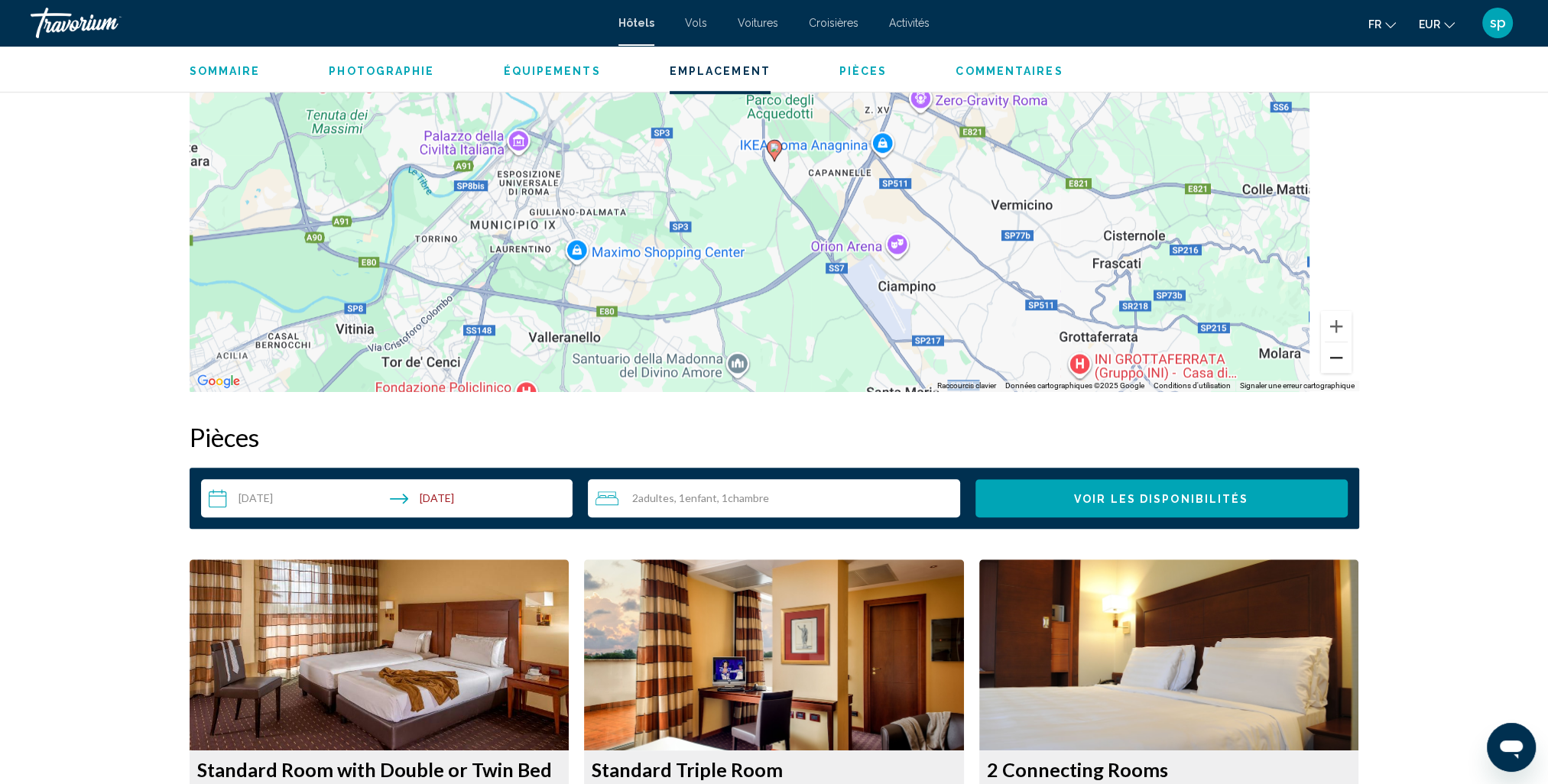
click at [1339, 356] on button "Zoom arrière" at bounding box center [1336, 358] width 30 height 30
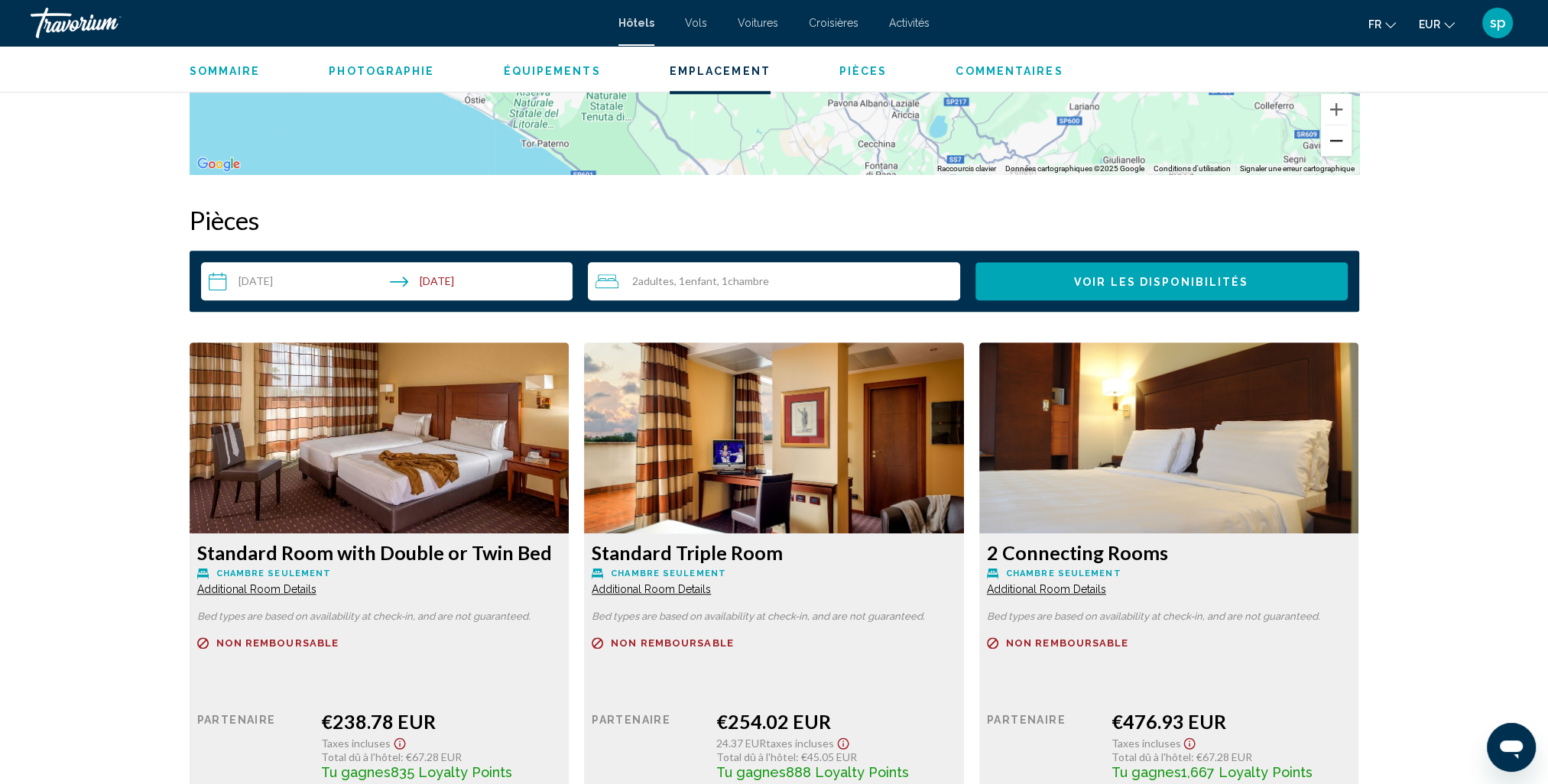
scroll to position [1911, 0]
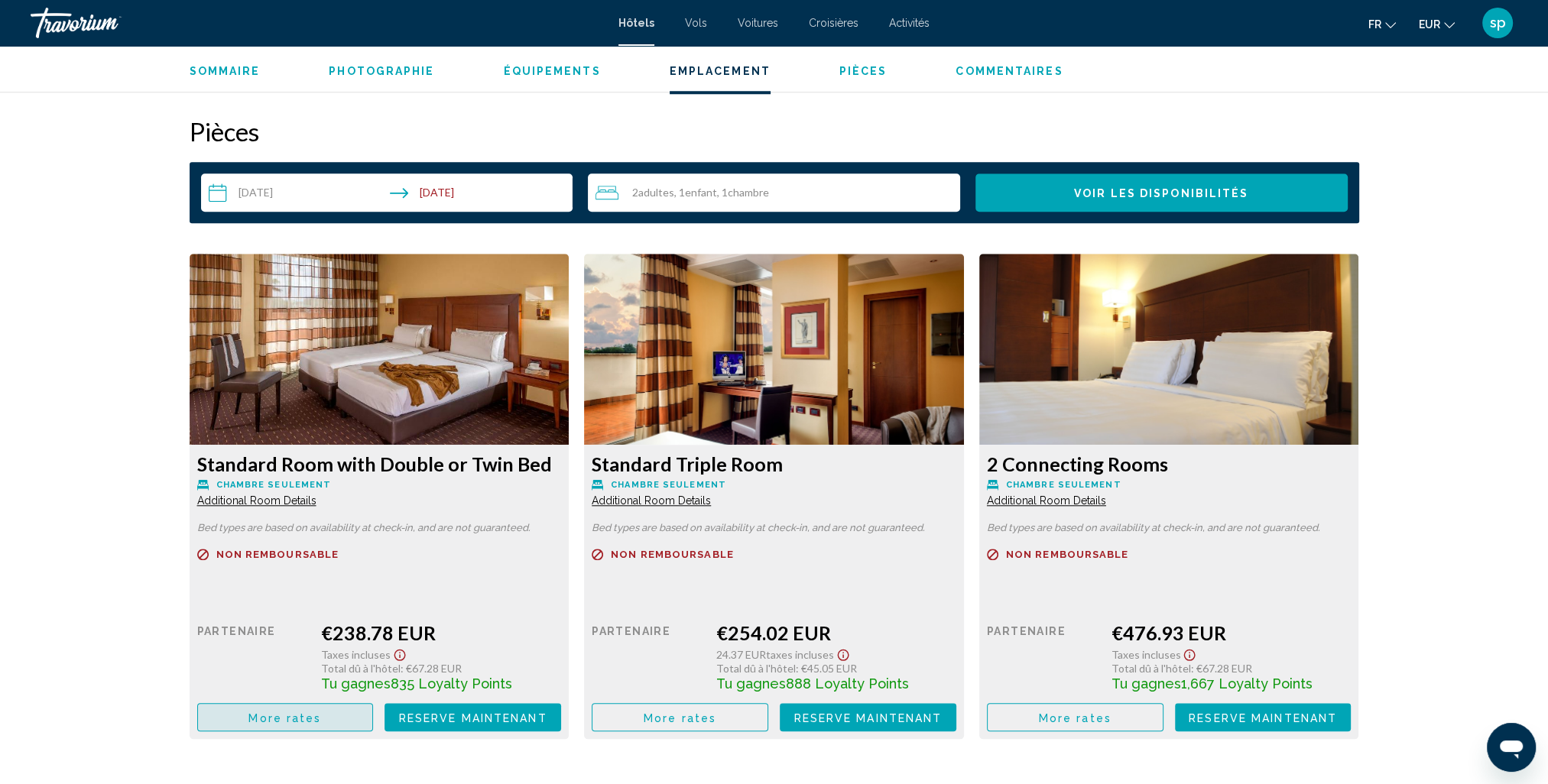
click at [245, 713] on button "More rates" at bounding box center [285, 718] width 176 height 29
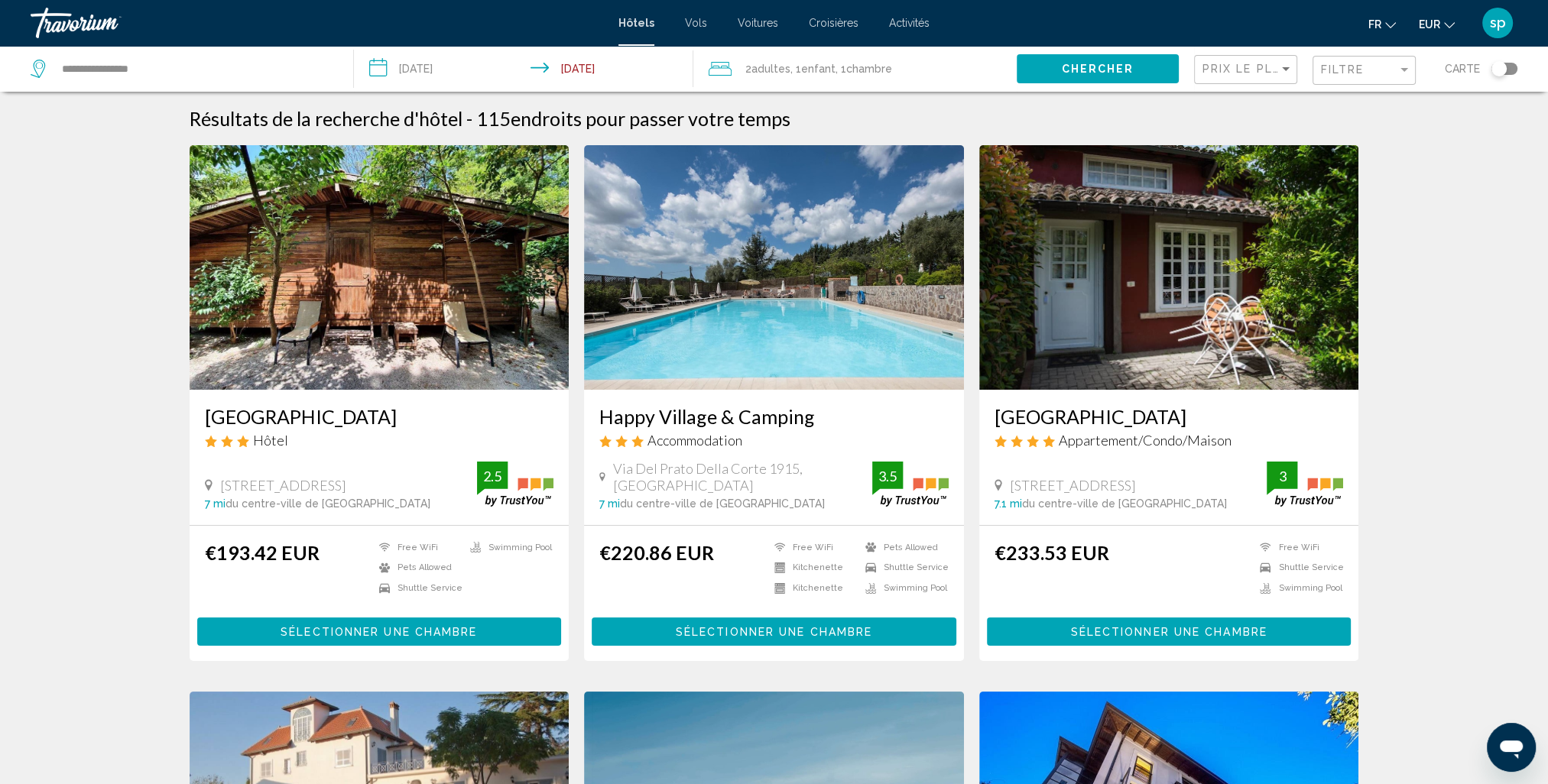
click at [752, 69] on span "2 Adulte Adultes" at bounding box center [768, 68] width 45 height 21
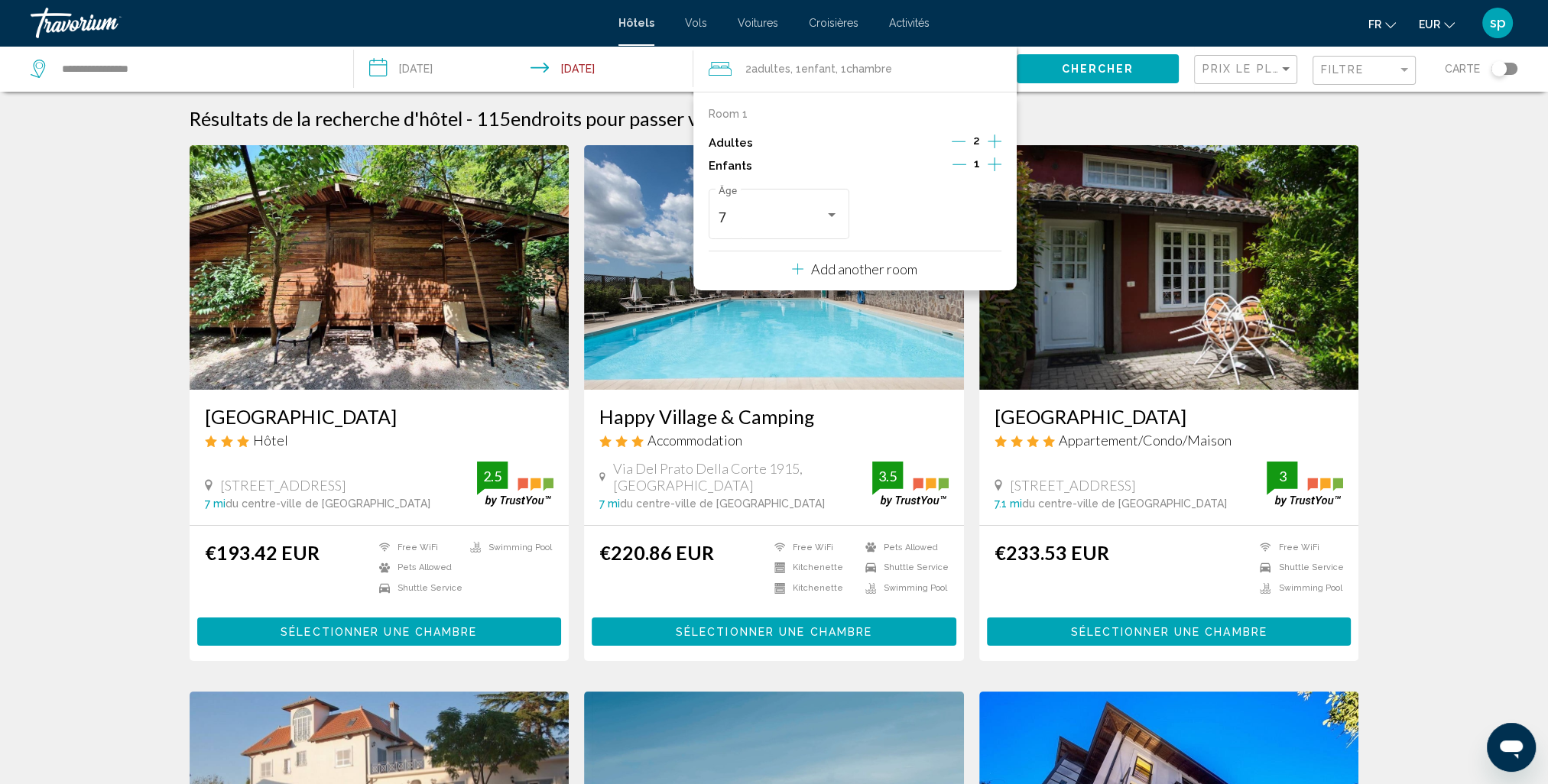
click at [990, 167] on icon "Increment children" at bounding box center [995, 165] width 13 height 18
click at [835, 216] on div "Travelers: 2 adults, 2 children" at bounding box center [832, 215] width 13 height 13
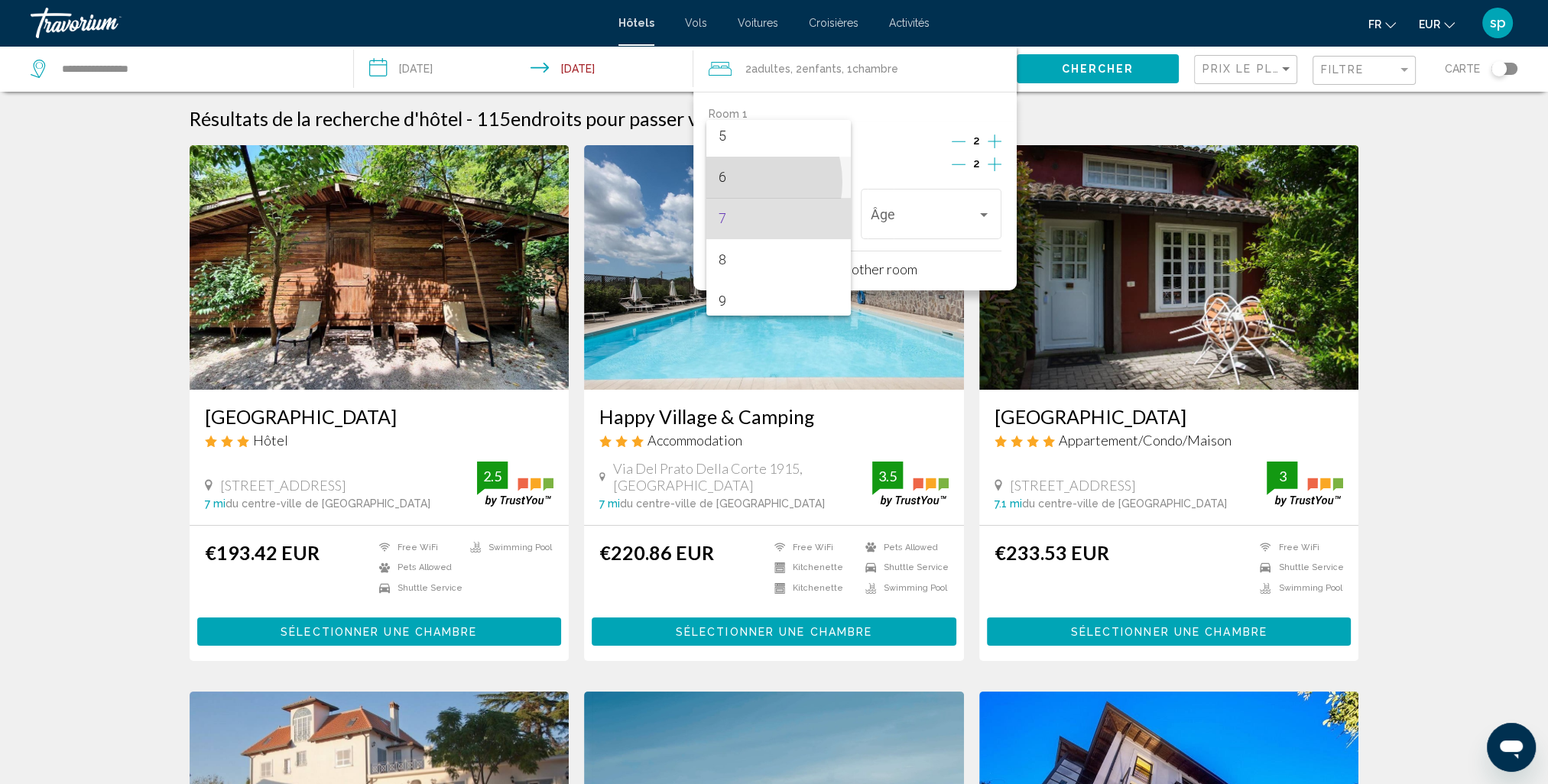
click at [735, 181] on span "6" at bounding box center [778, 177] width 120 height 41
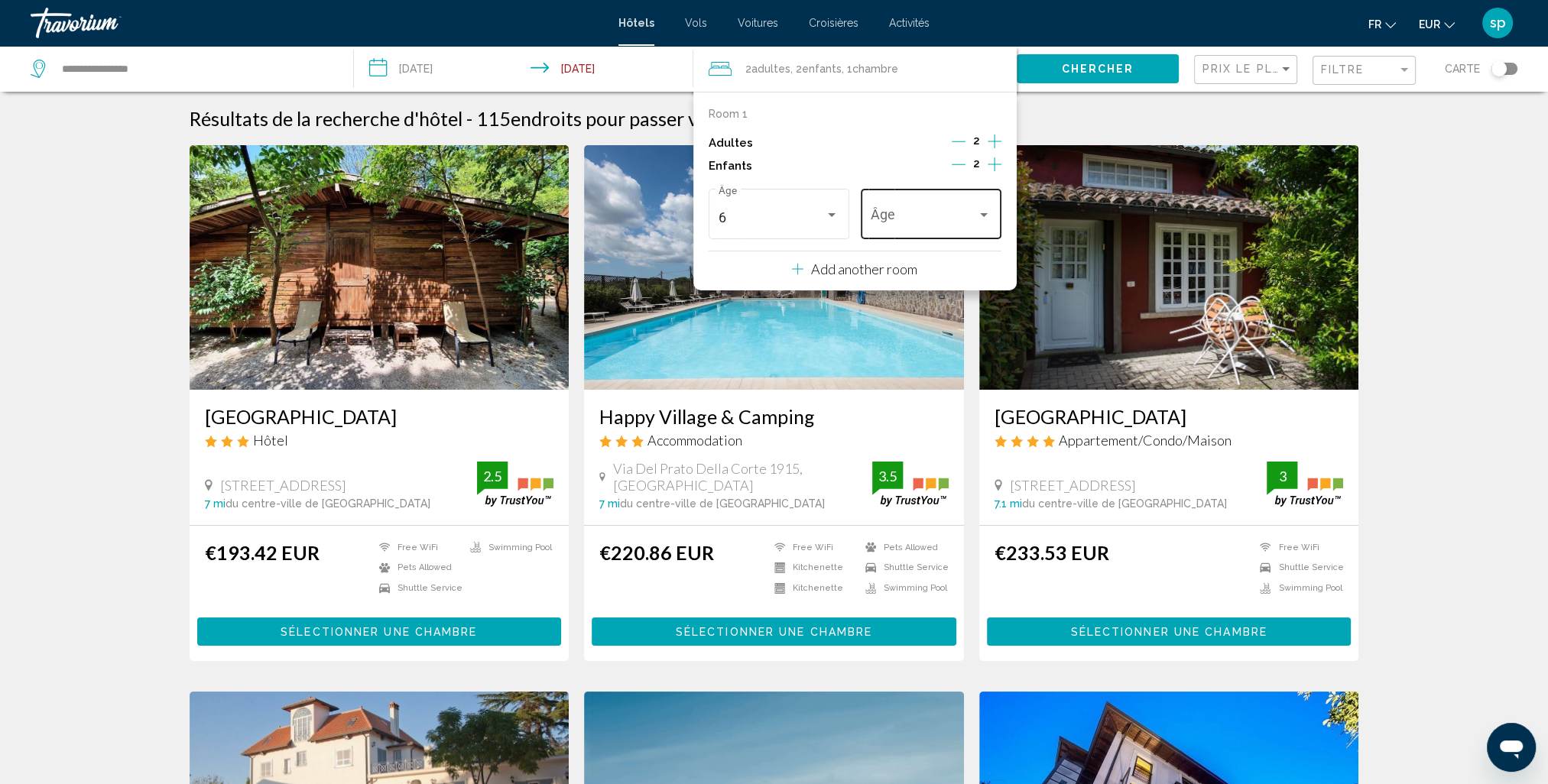
click at [930, 211] on span "Travelers: 2 adults, 2 children" at bounding box center [923, 217] width 107 height 15
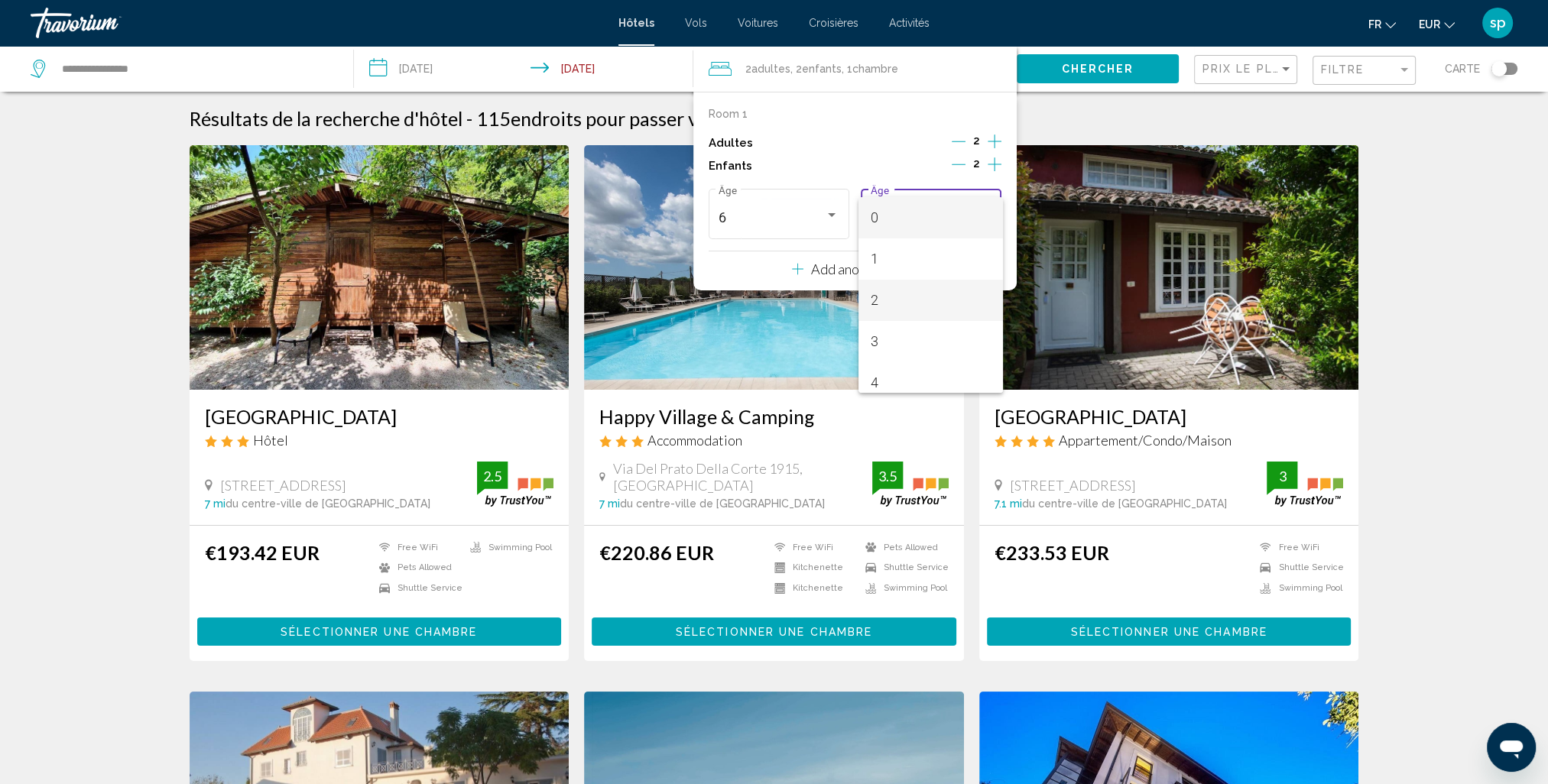
click at [887, 299] on span "2" at bounding box center [930, 300] width 120 height 41
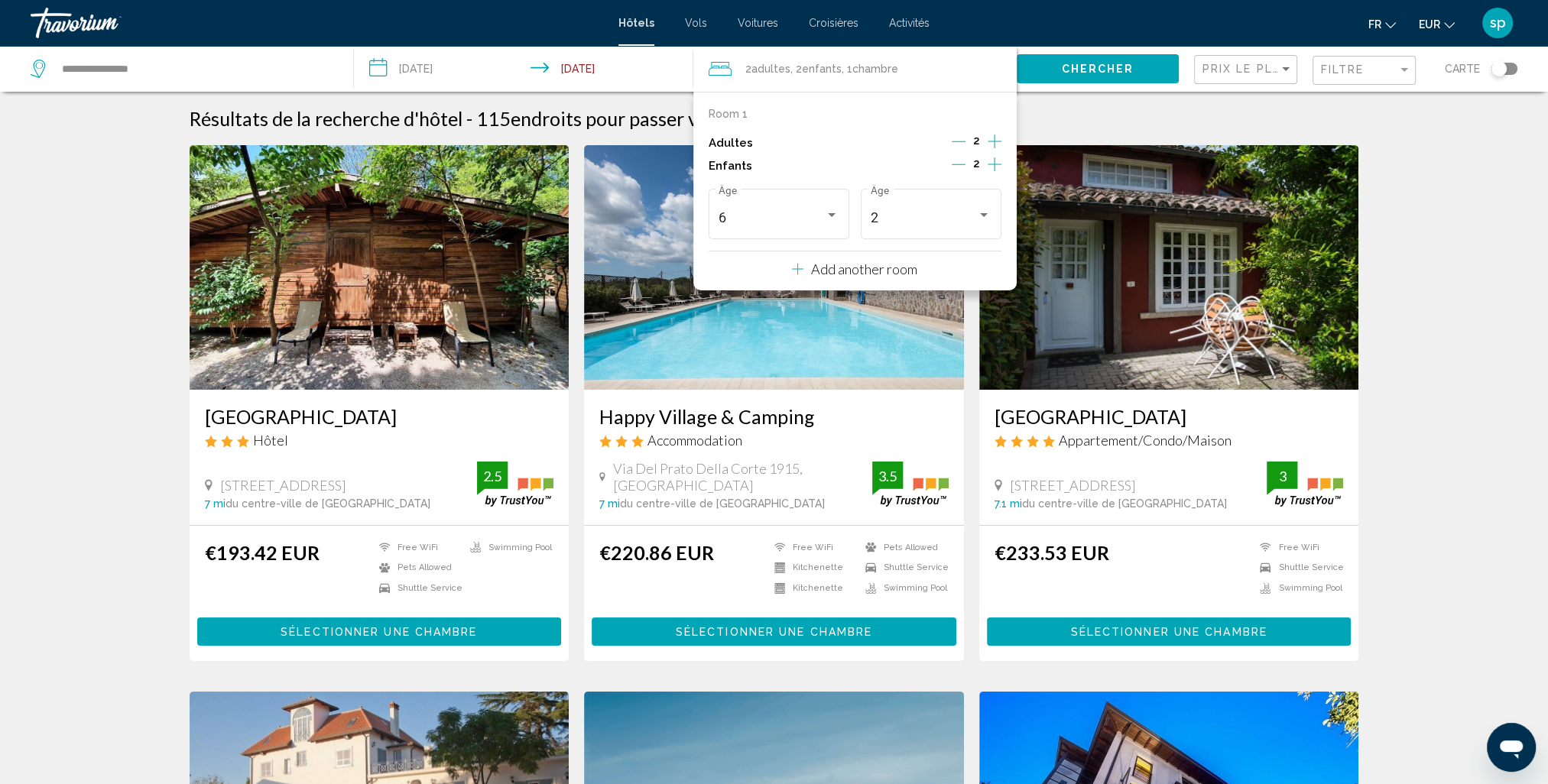
click at [1064, 80] on button "Chercher" at bounding box center [1097, 69] width 162 height 29
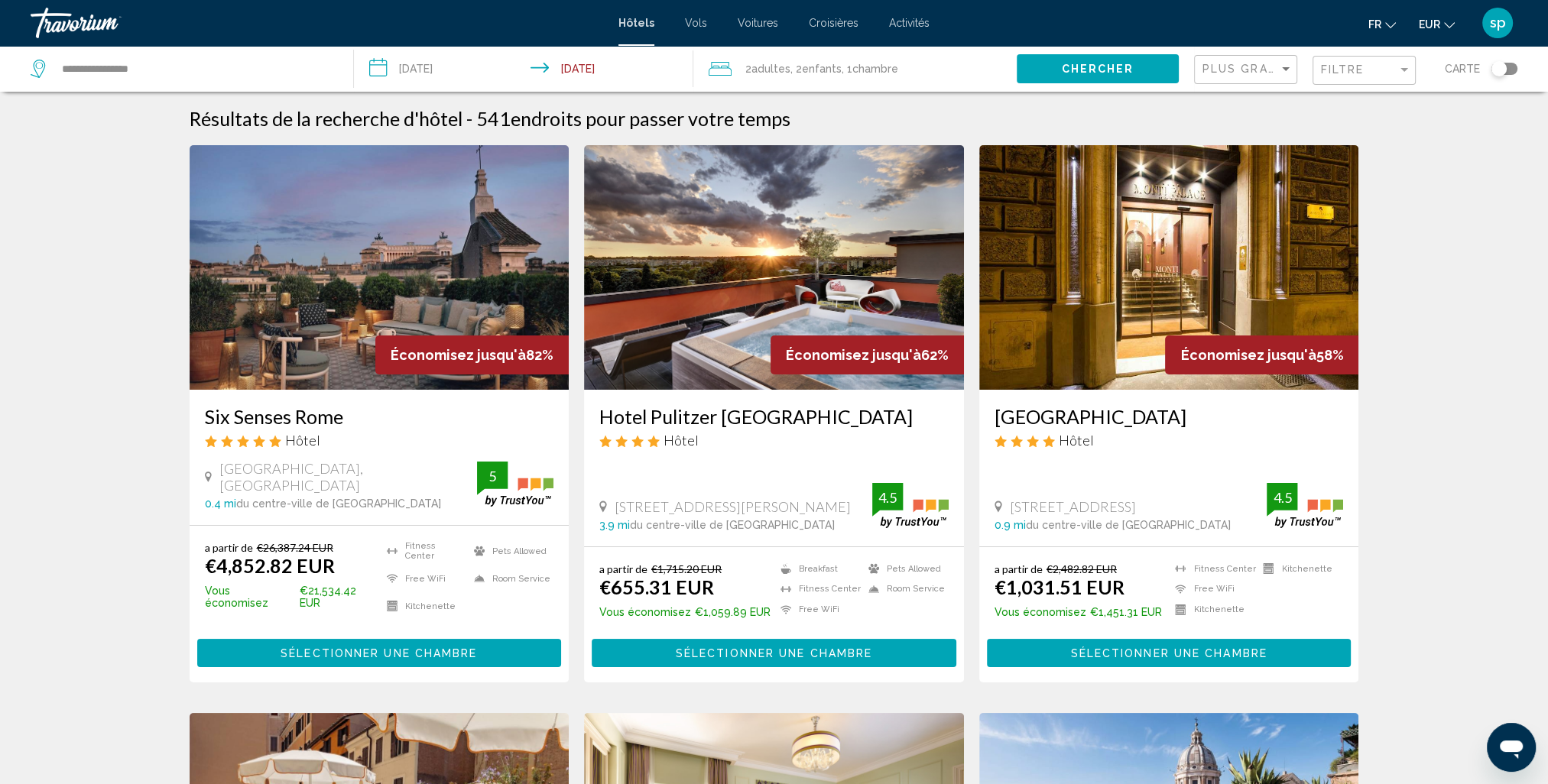
click at [1230, 81] on div "Plus grandes économies" at bounding box center [1247, 70] width 90 height 29
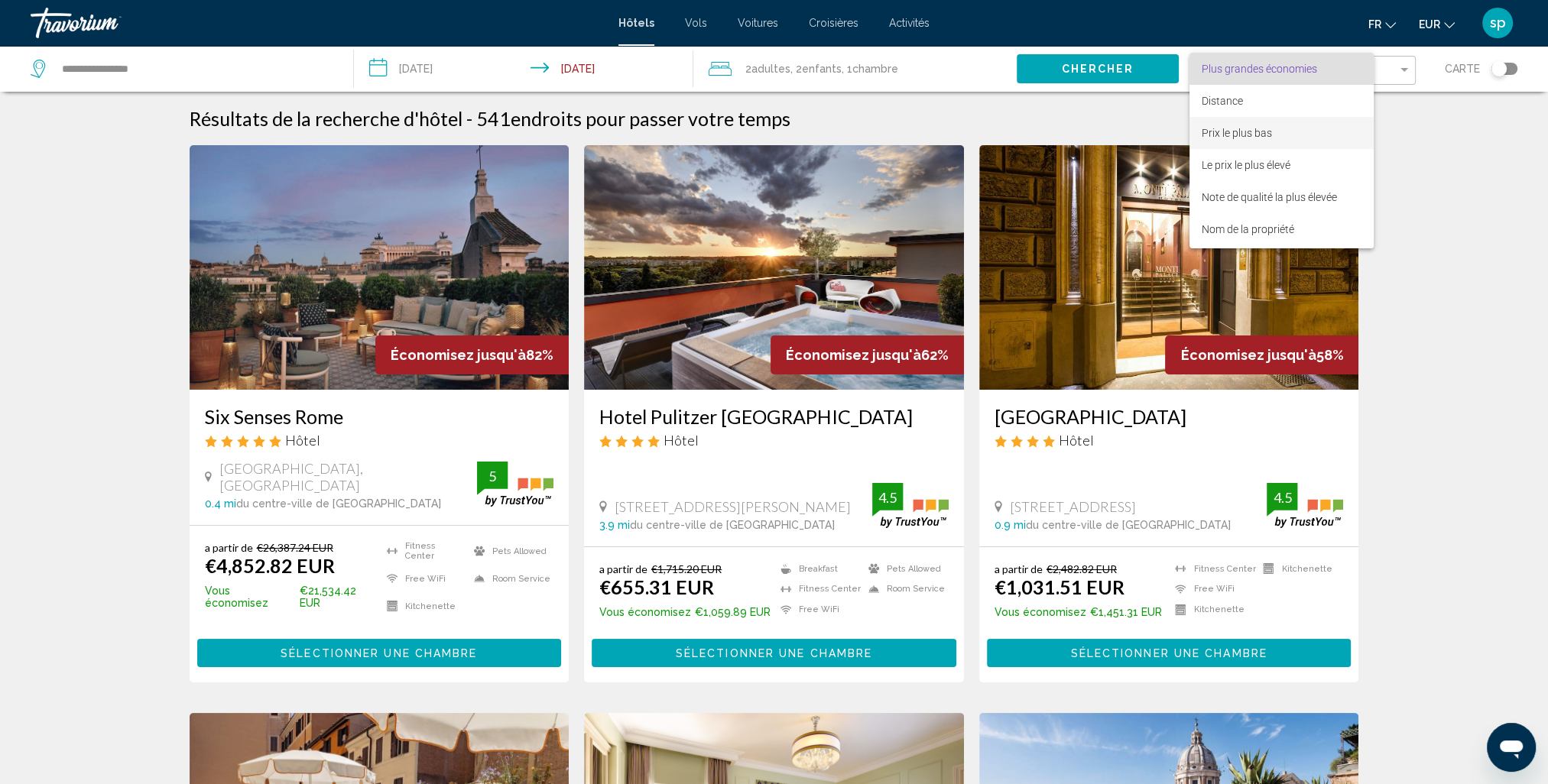
click at [1227, 139] on span "Prix le plus bas" at bounding box center [1237, 133] width 71 height 13
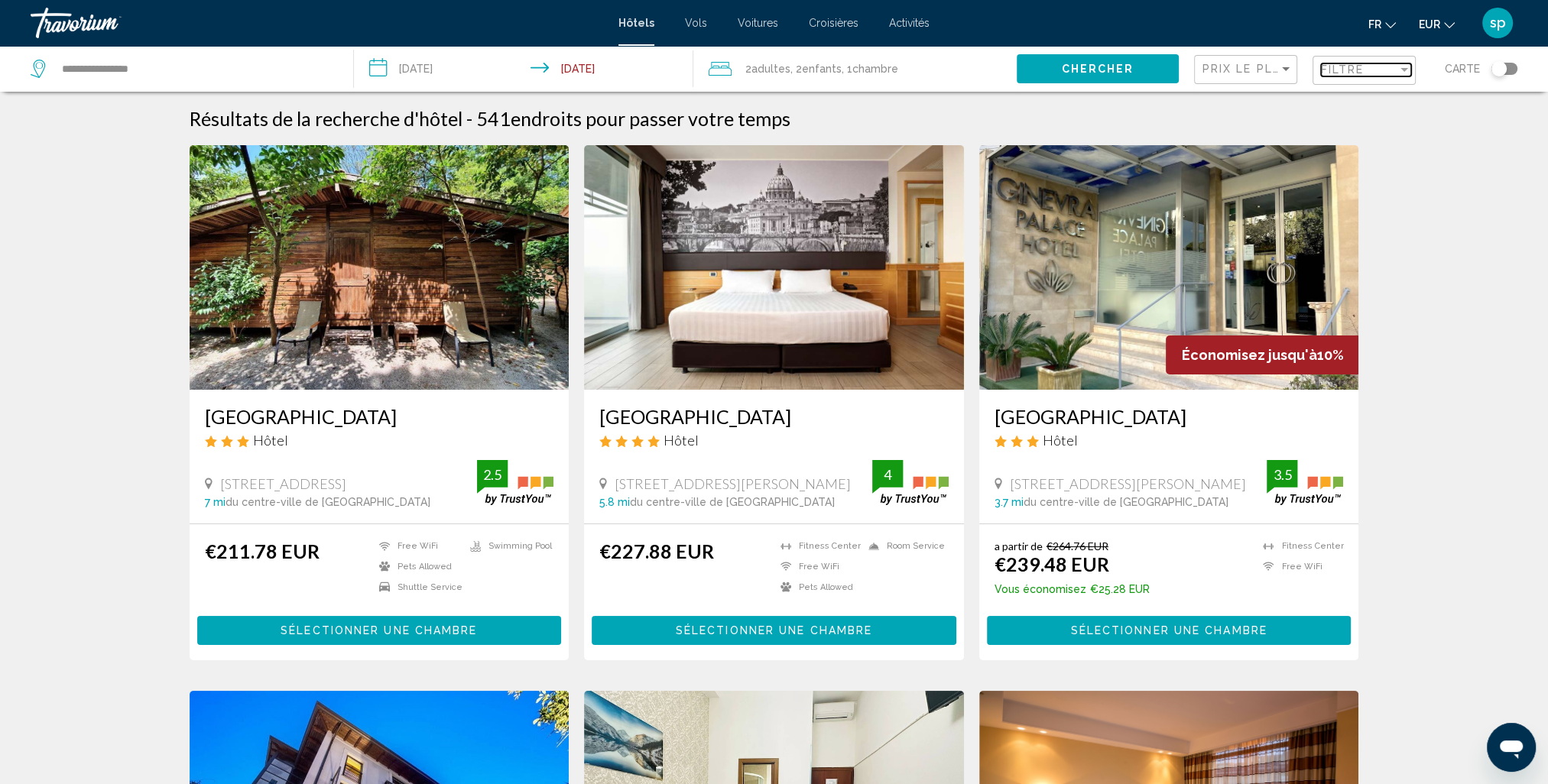
click at [1357, 65] on span "Filtre" at bounding box center [1343, 70] width 44 height 13
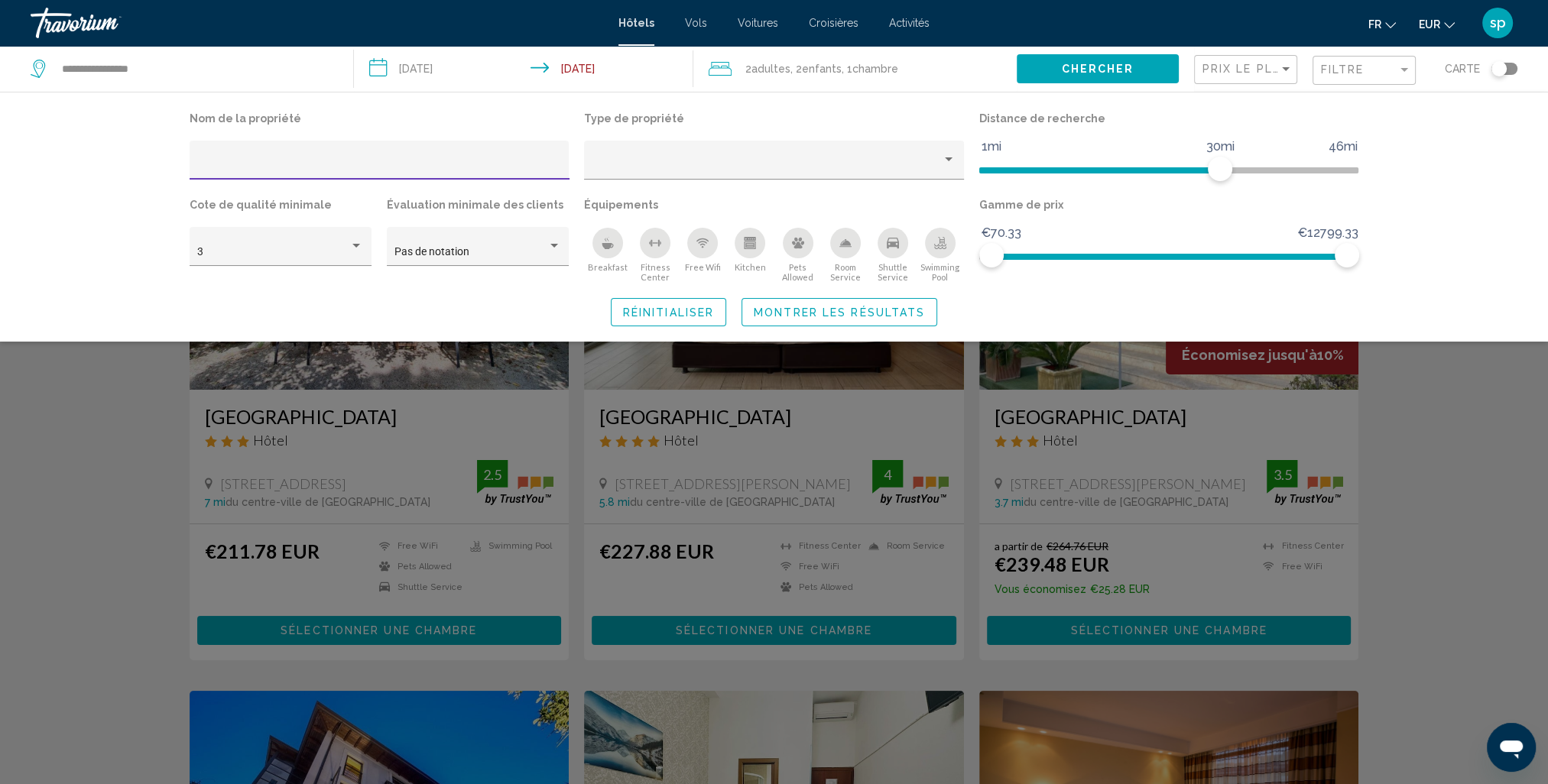
click at [946, 243] on div "Swimming Pool" at bounding box center [940, 243] width 30 height 30
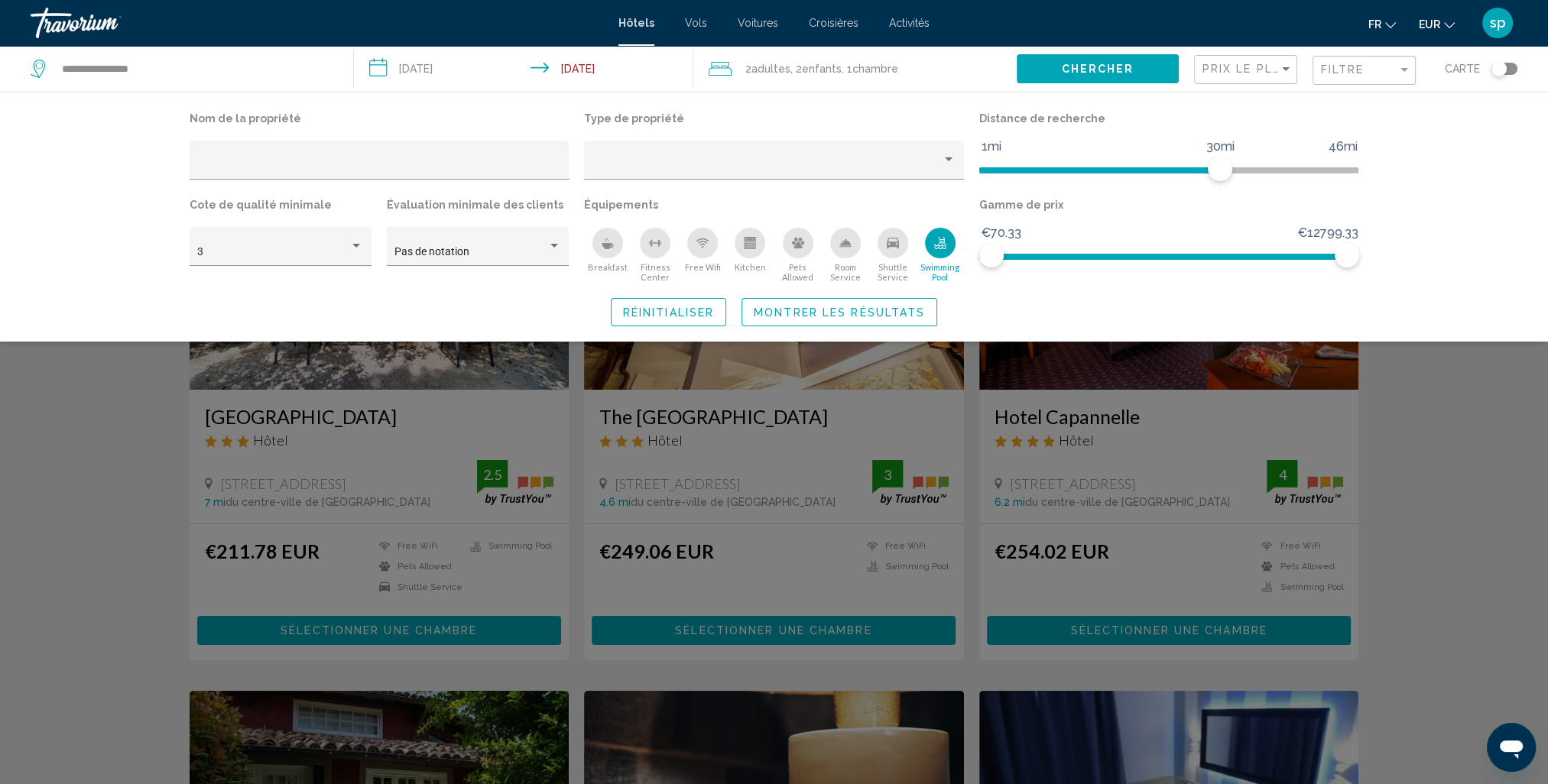
click at [906, 311] on span "Montrer les résultats" at bounding box center [839, 312] width 171 height 13
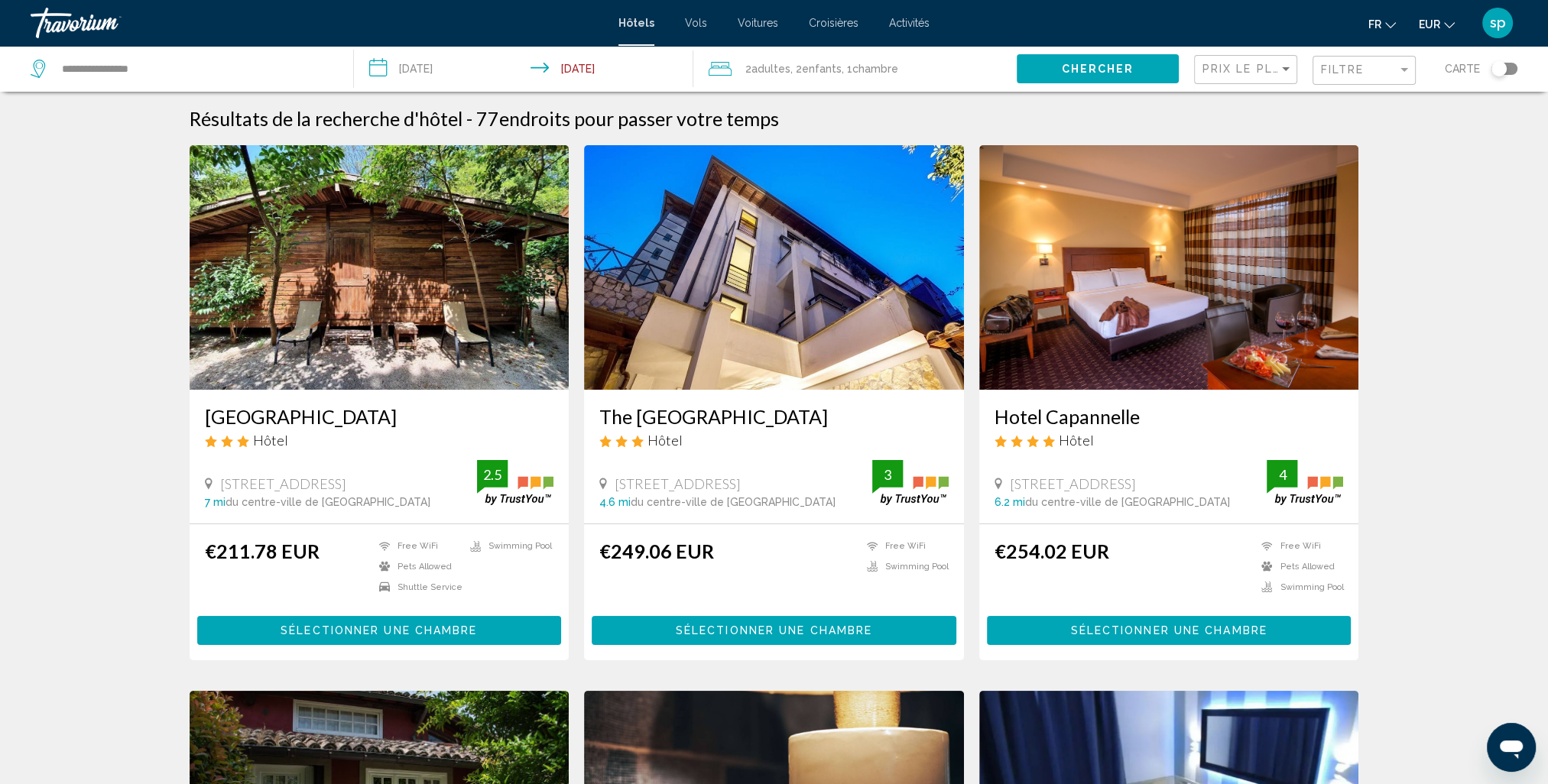
click at [1107, 631] on span "Sélectionner une chambre" at bounding box center [1169, 631] width 196 height 13
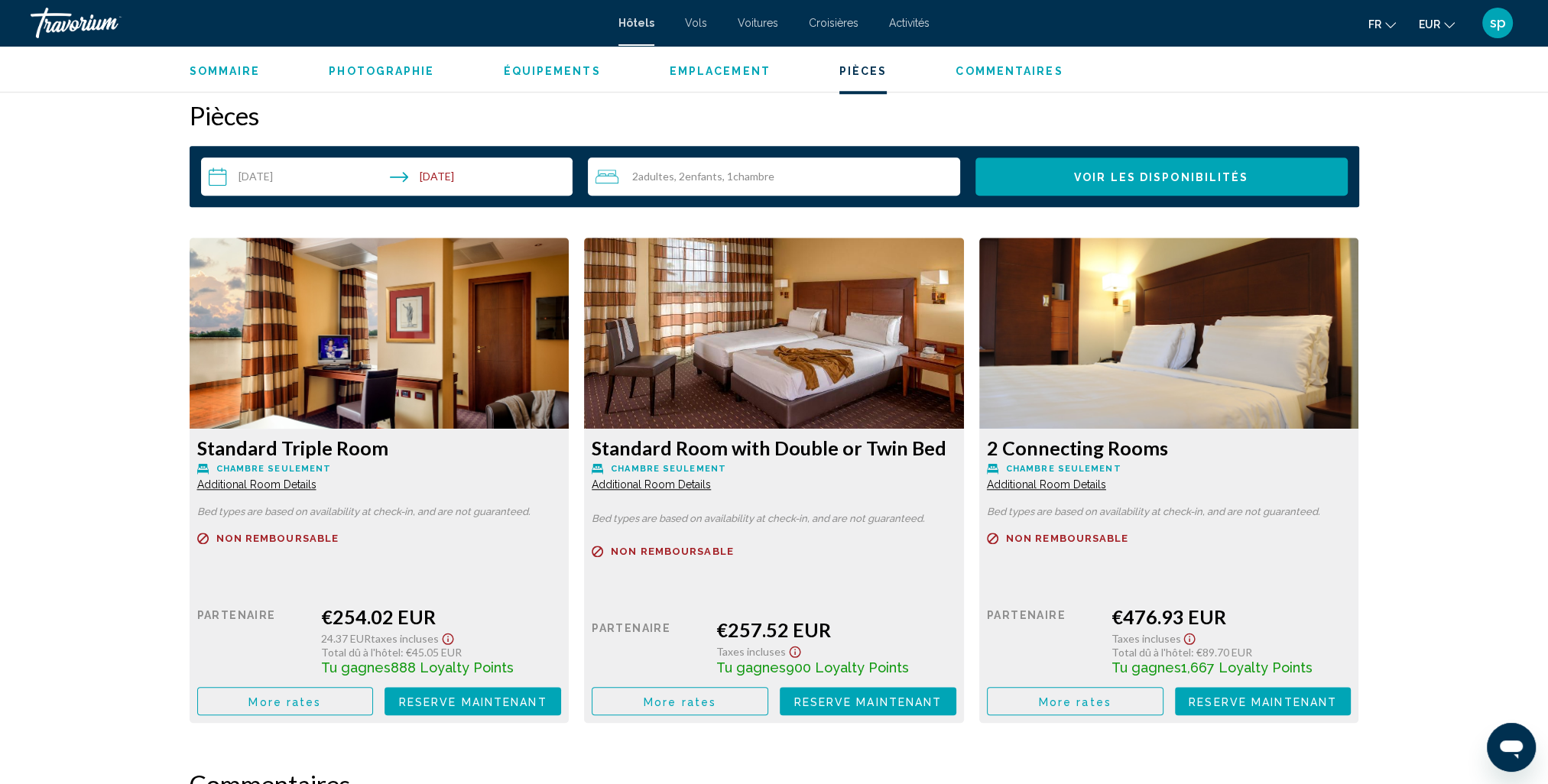
scroll to position [1988, 0]
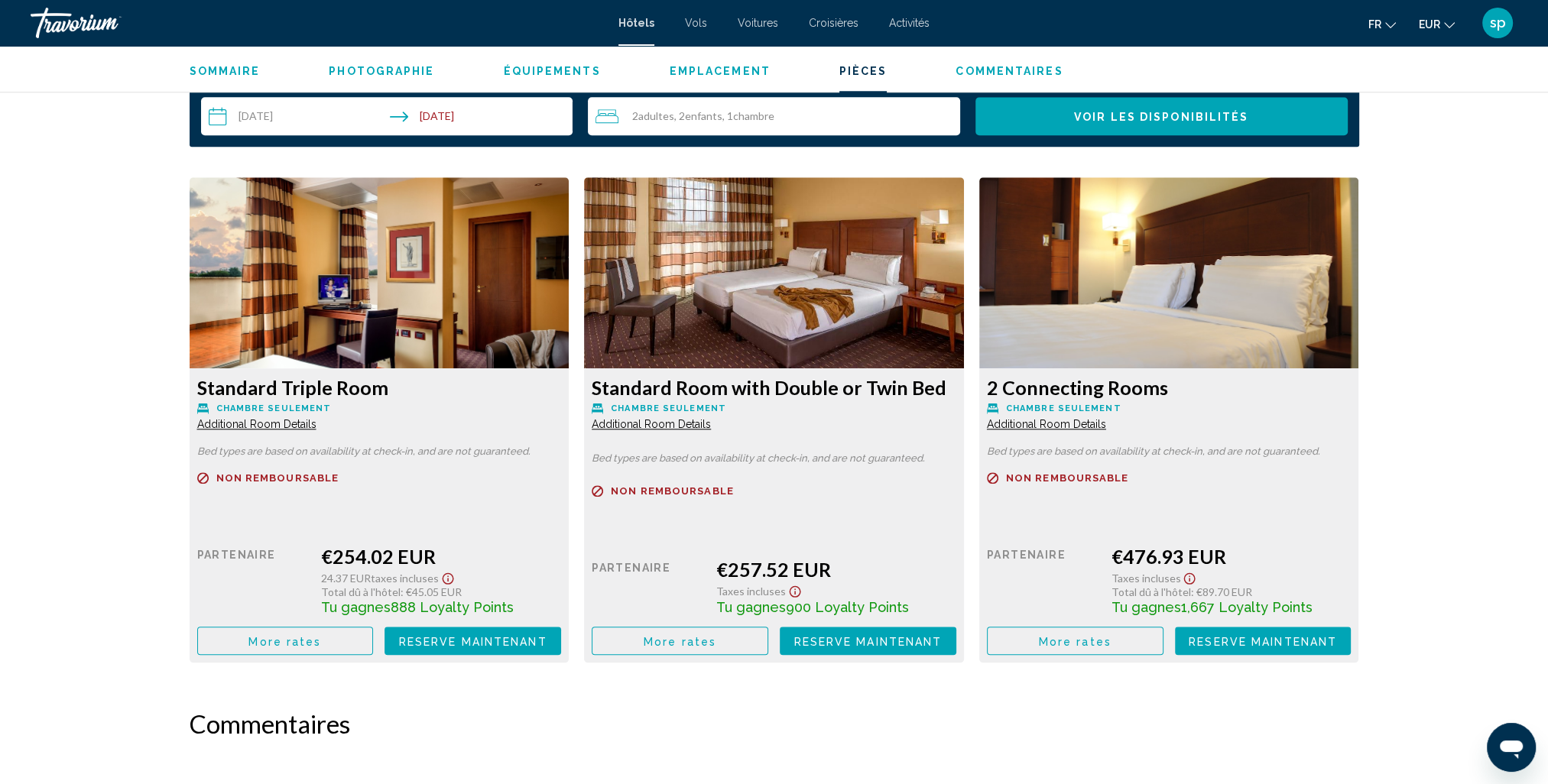
click at [259, 644] on span "More rates" at bounding box center [285, 641] width 73 height 13
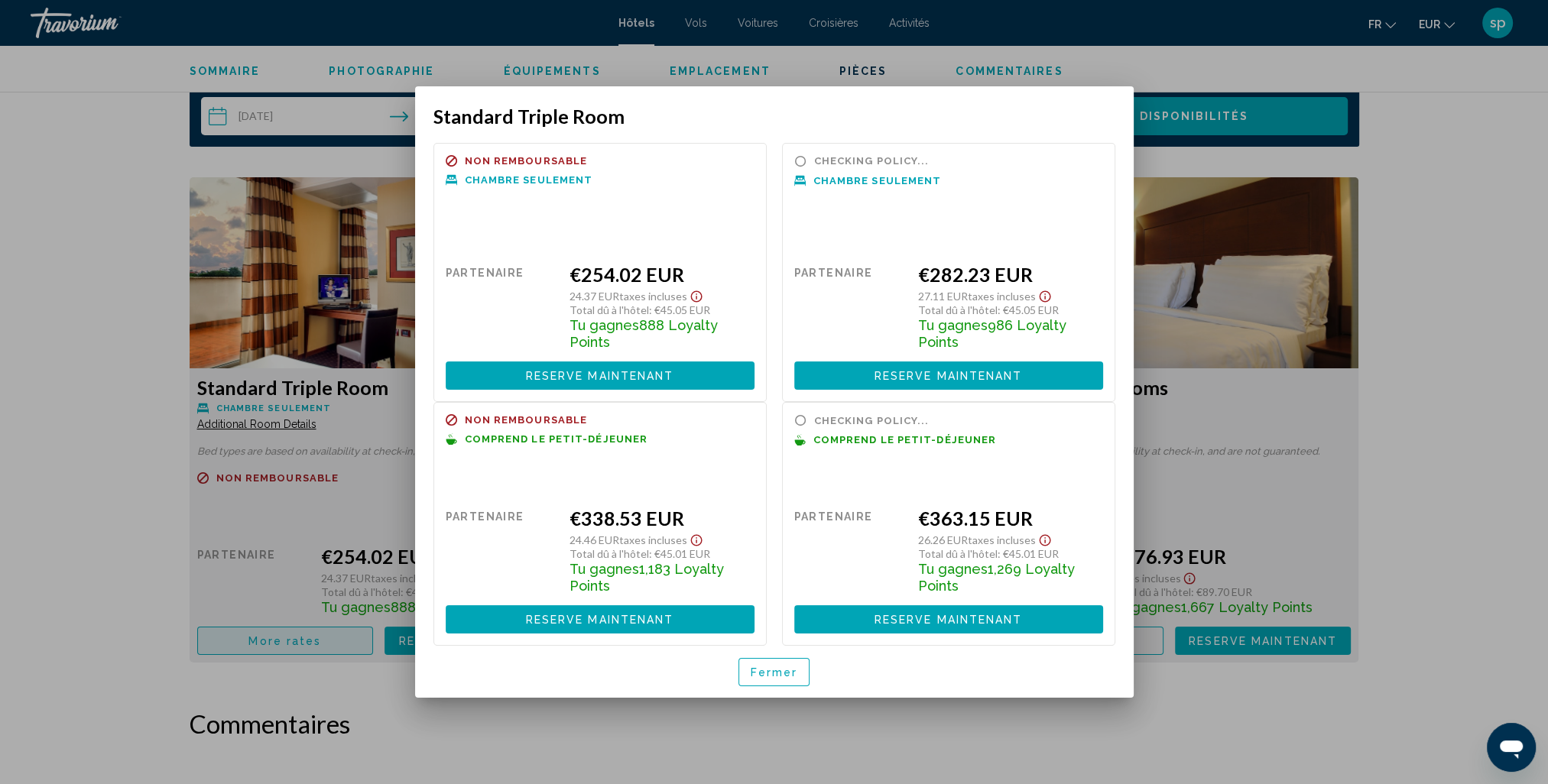
scroll to position [0, 0]
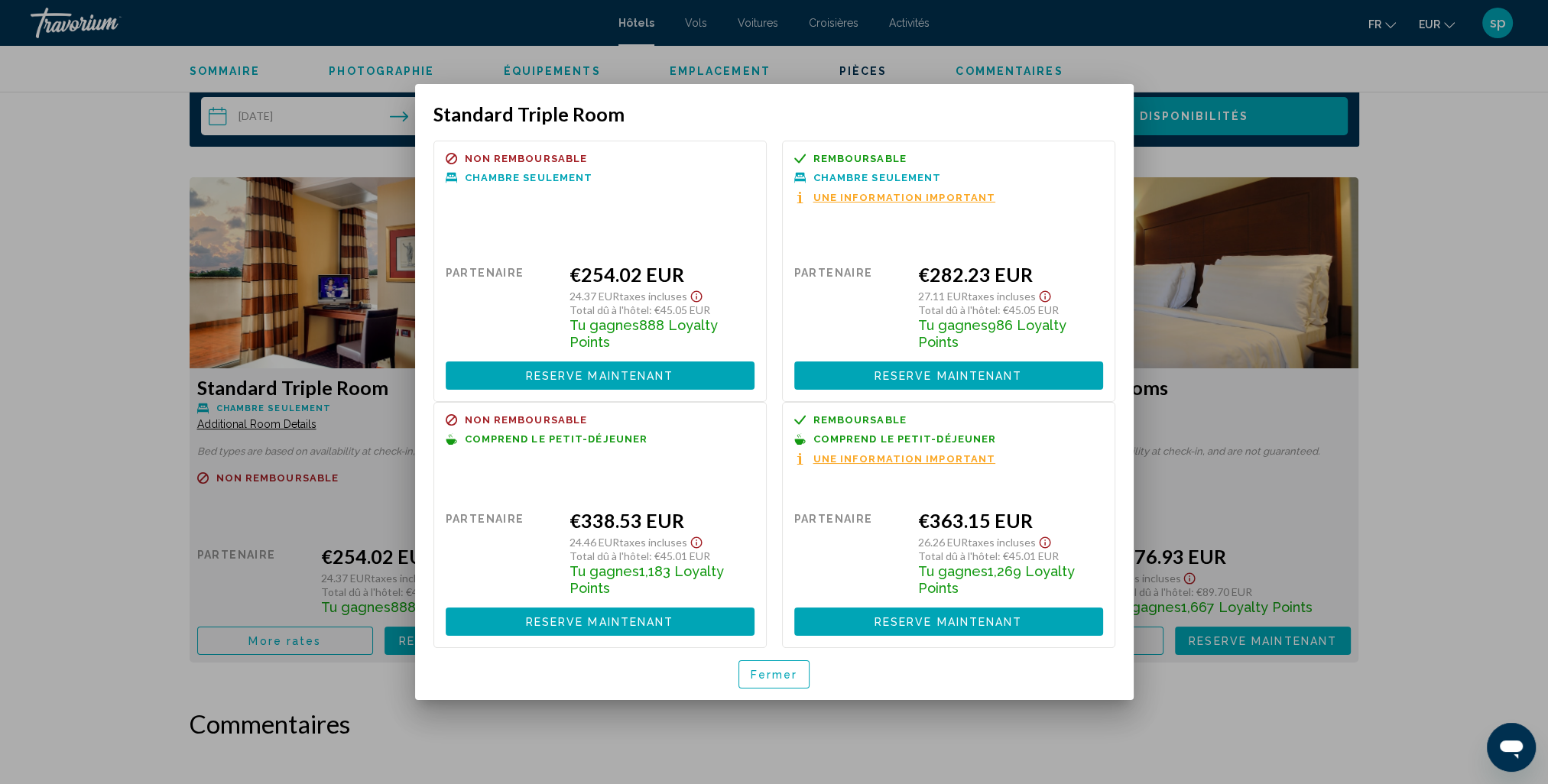
click at [785, 677] on span "Fermer" at bounding box center [774, 675] width 47 height 13
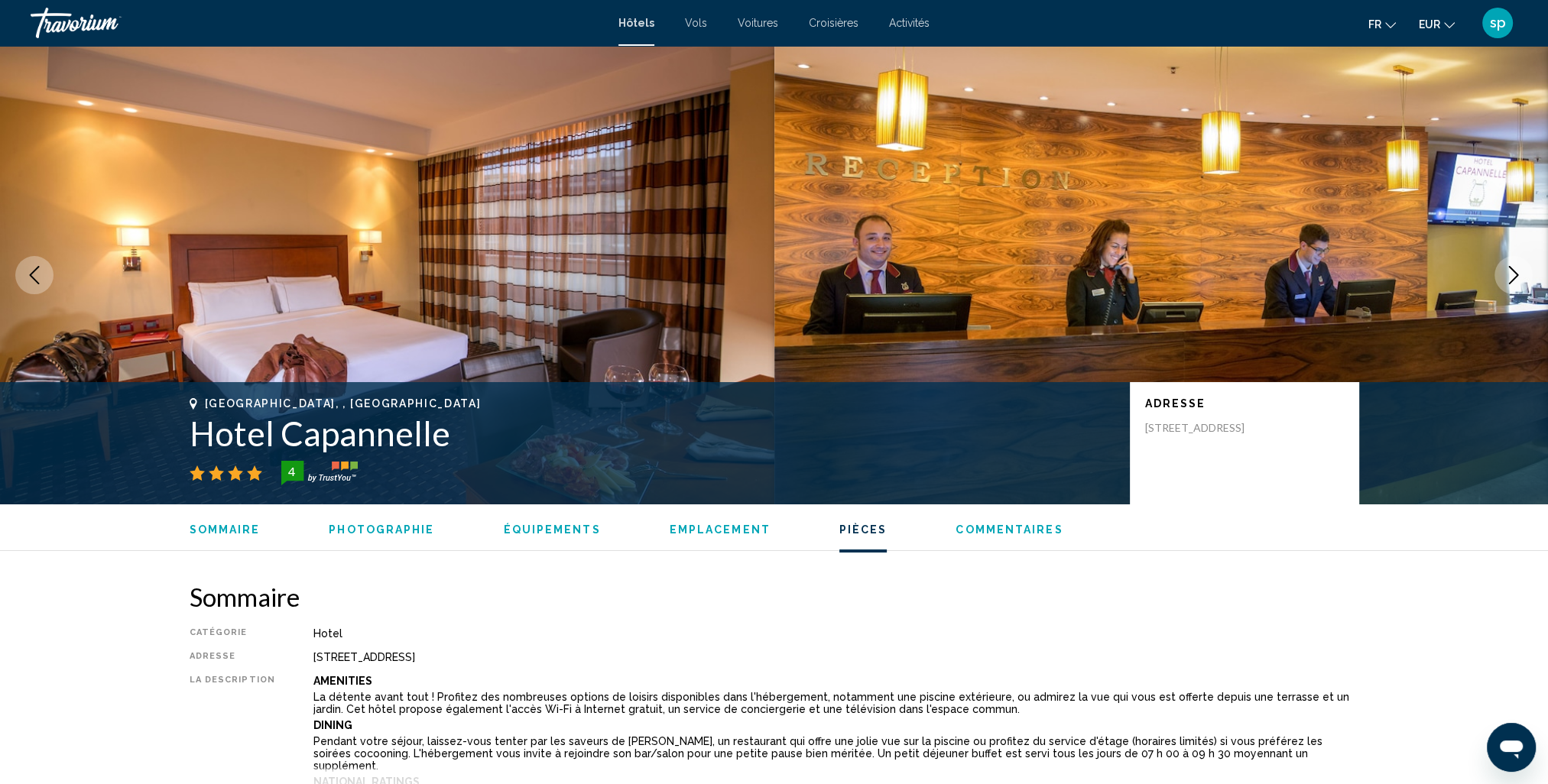
scroll to position [1988, 0]
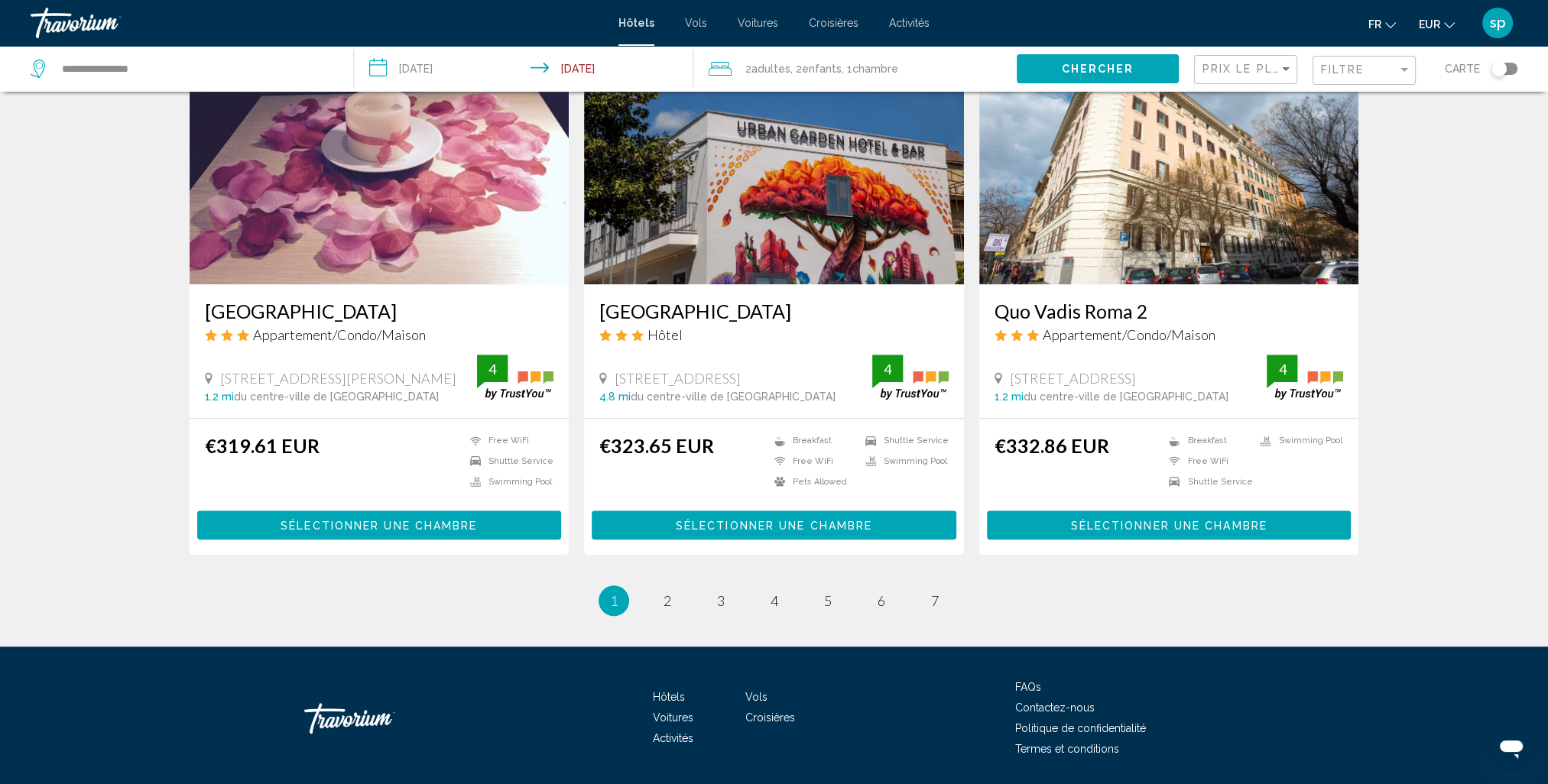
scroll to position [1791, 0]
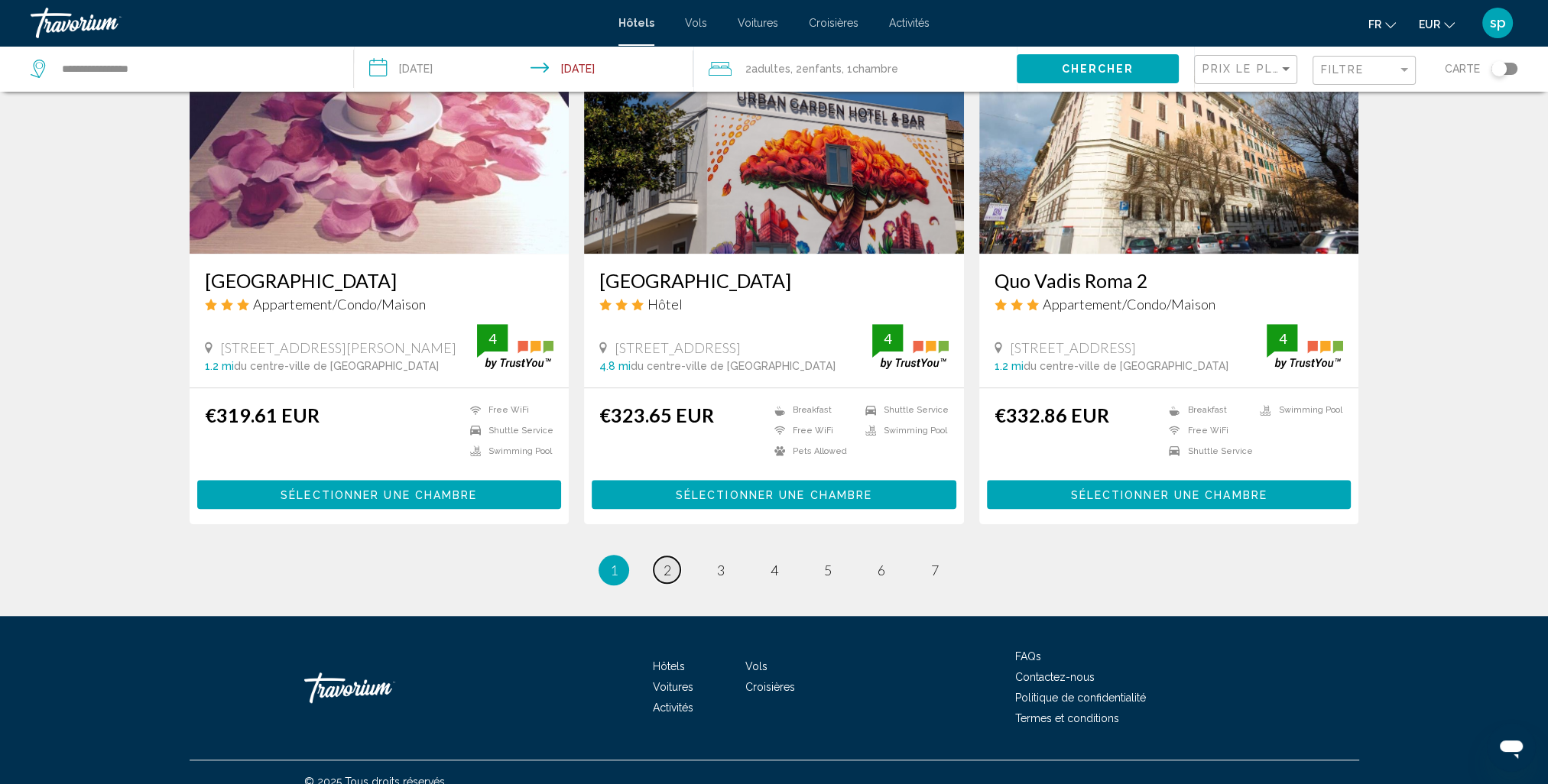
click at [665, 562] on span "2" at bounding box center [667, 570] width 8 height 17
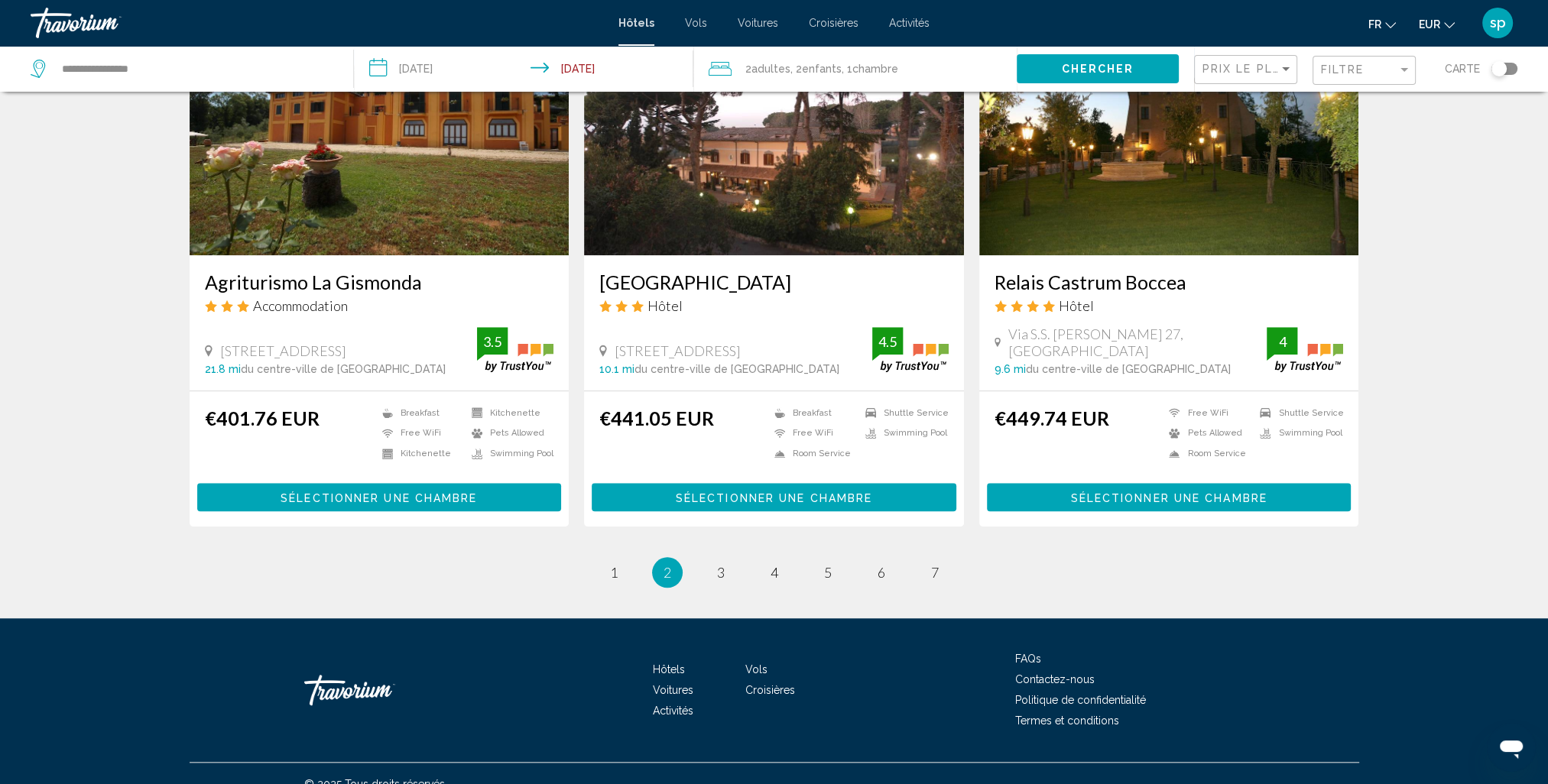
scroll to position [1790, 0]
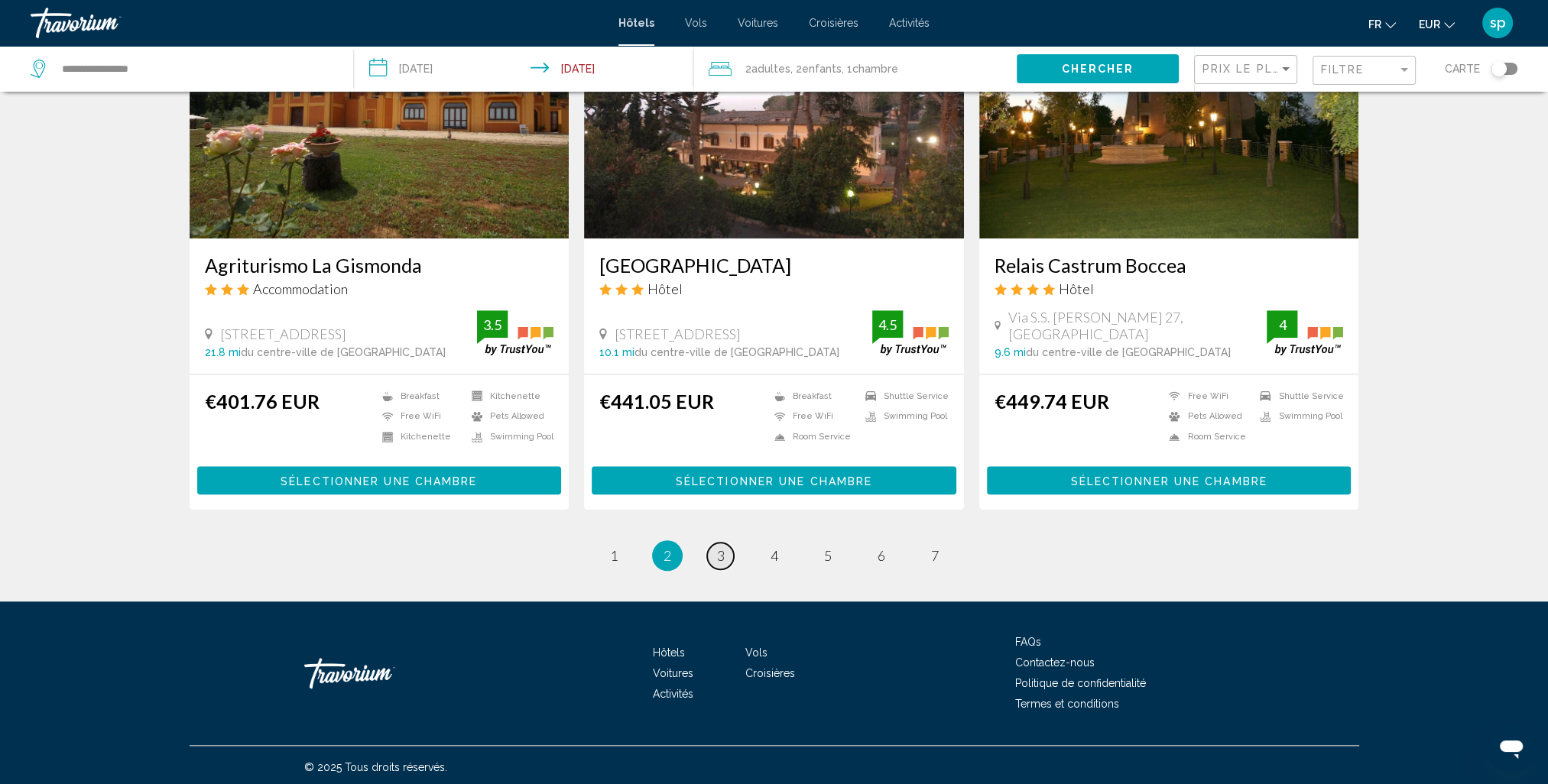
click at [728, 549] on link "page 3" at bounding box center [720, 557] width 27 height 27
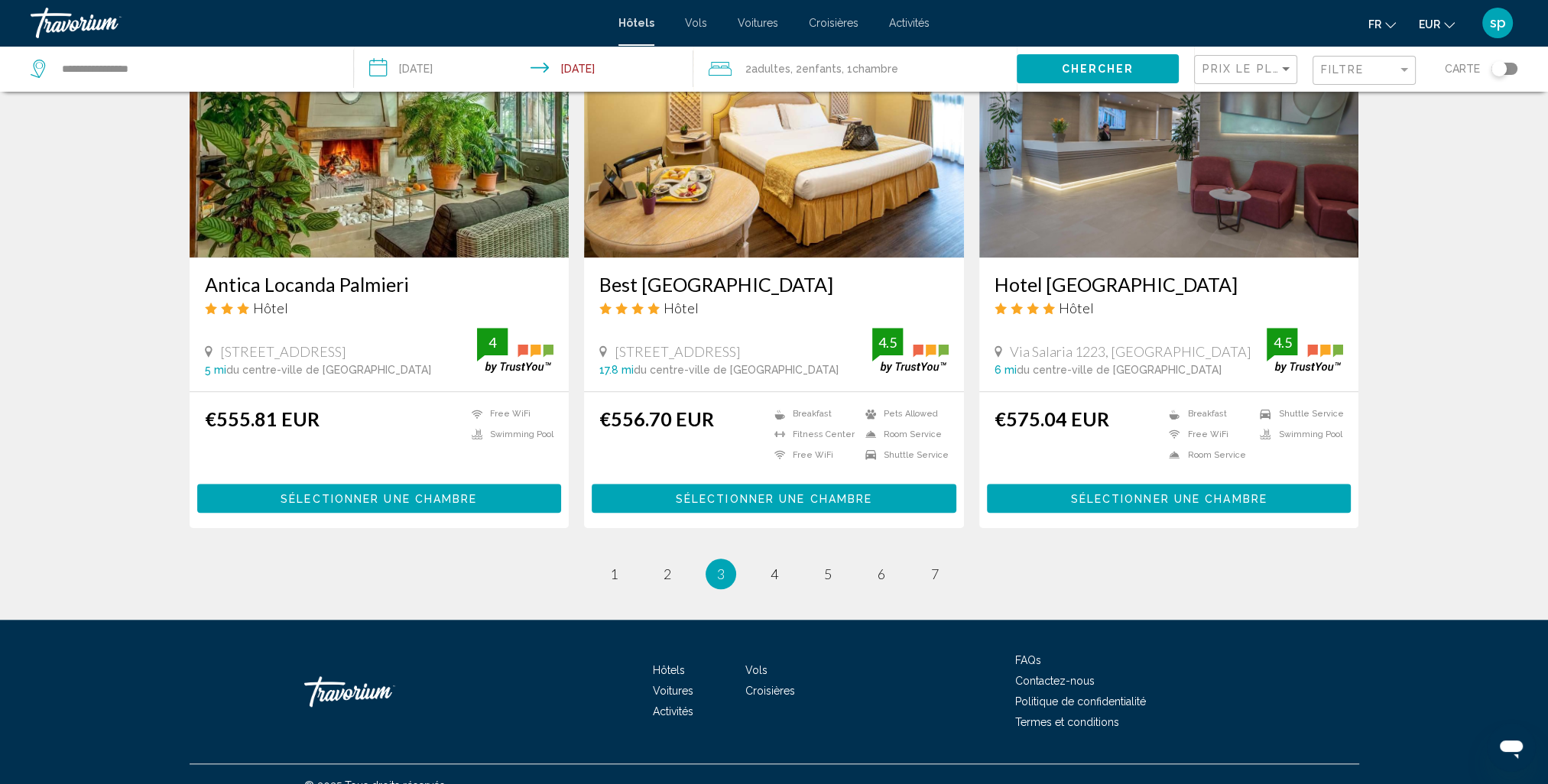
scroll to position [1813, 0]
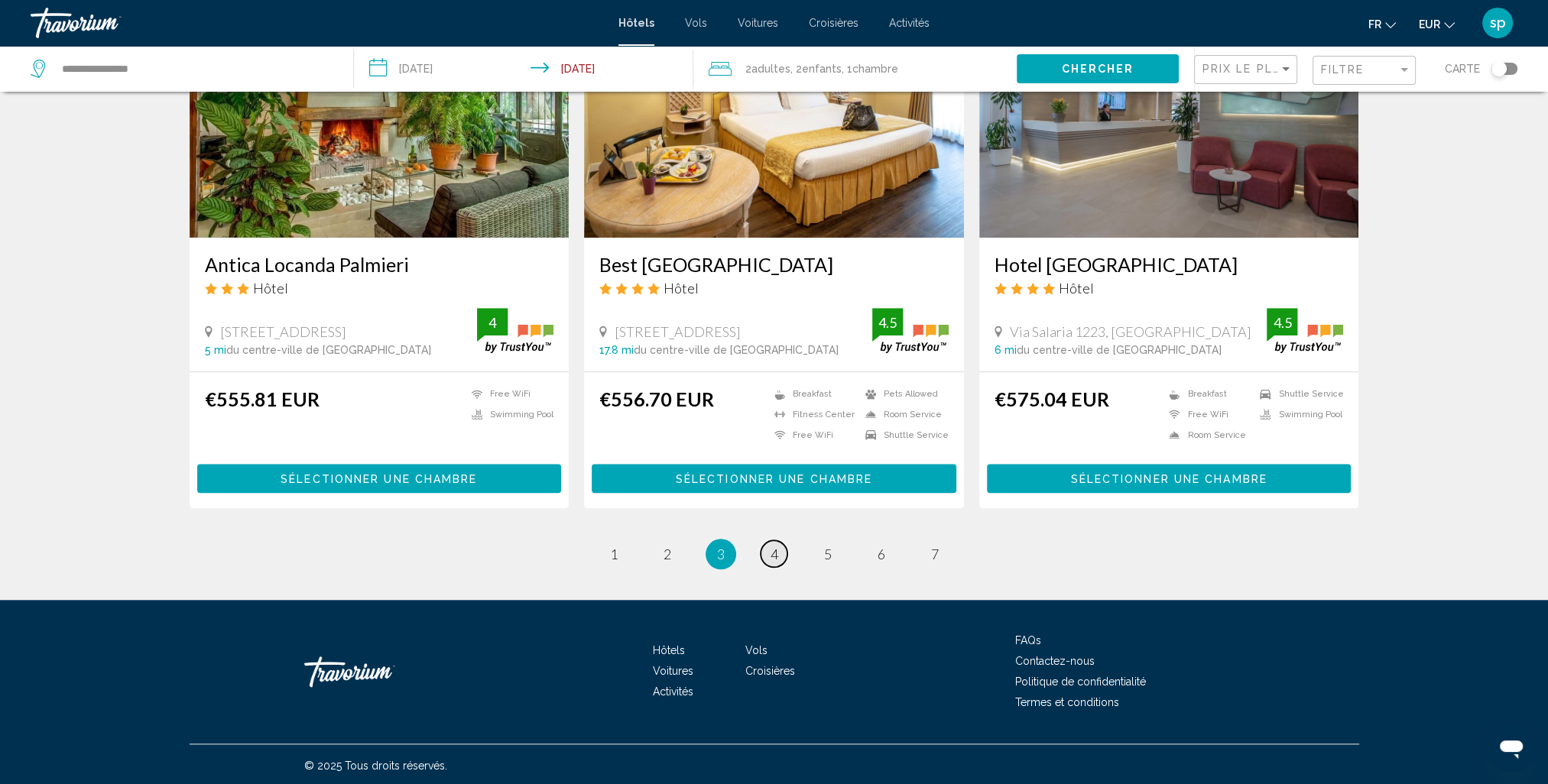
click at [766, 559] on link "page 4" at bounding box center [774, 554] width 27 height 27
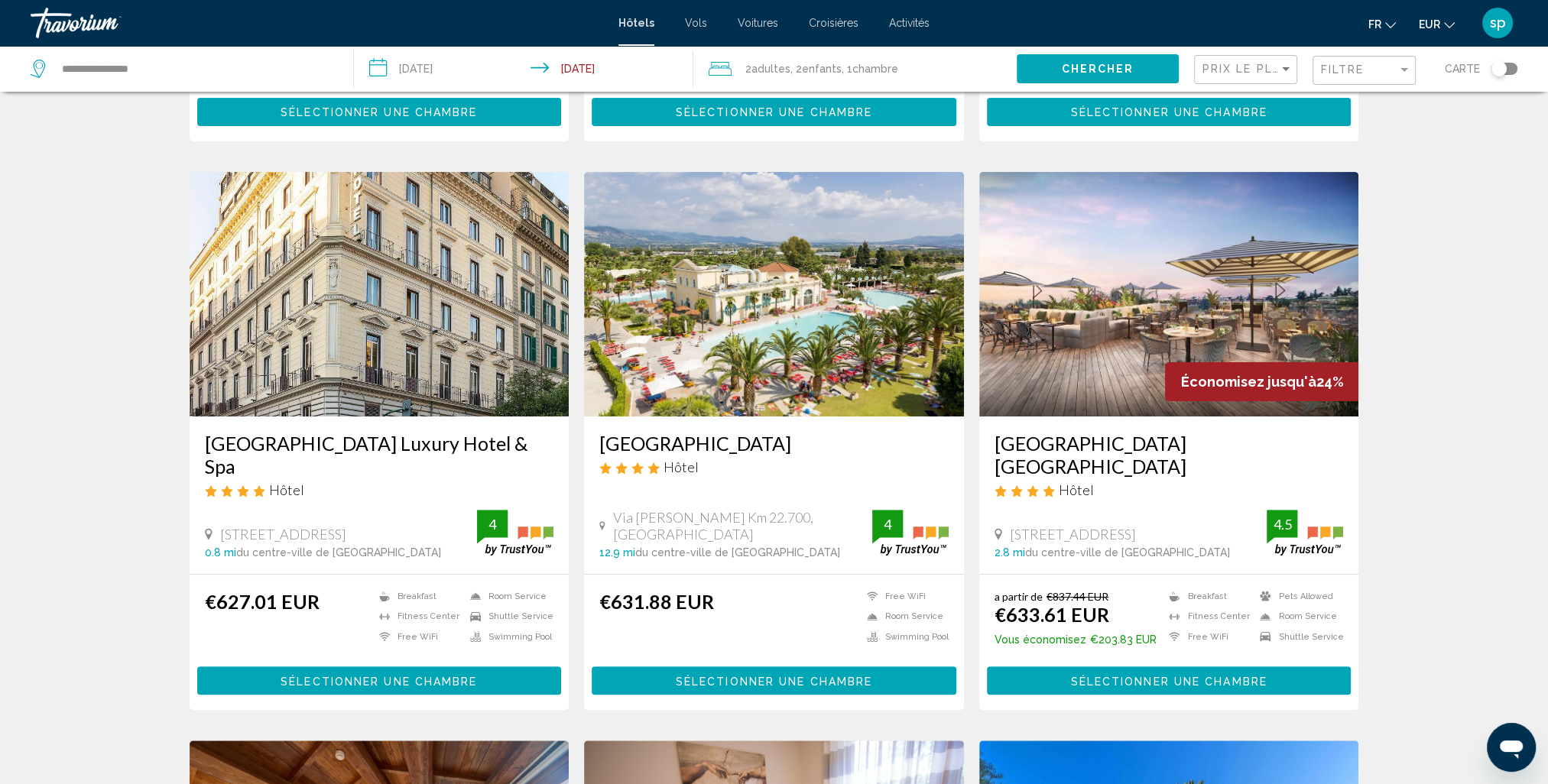
scroll to position [535, 0]
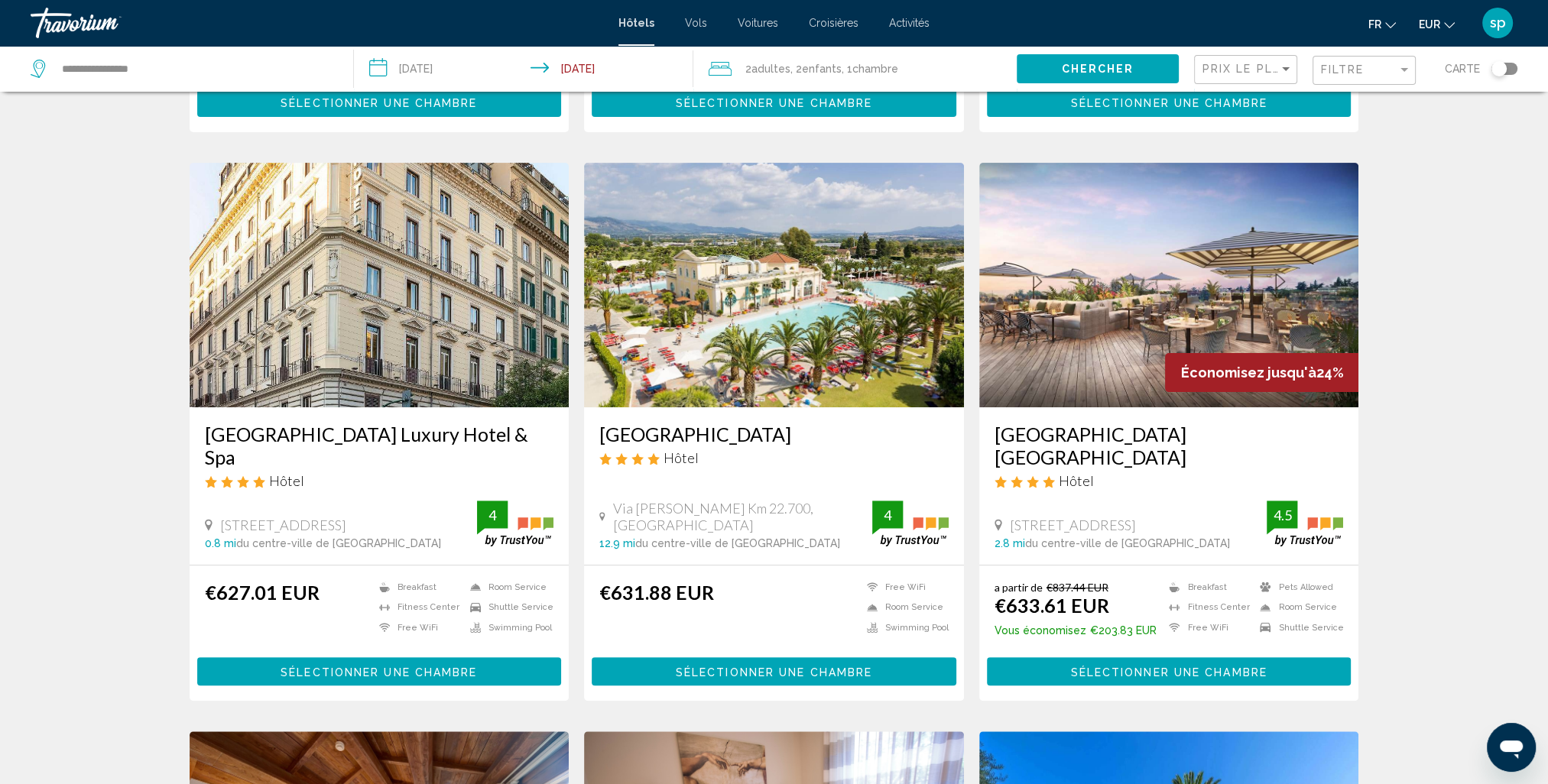
click at [798, 271] on img "Main content" at bounding box center [774, 285] width 380 height 244
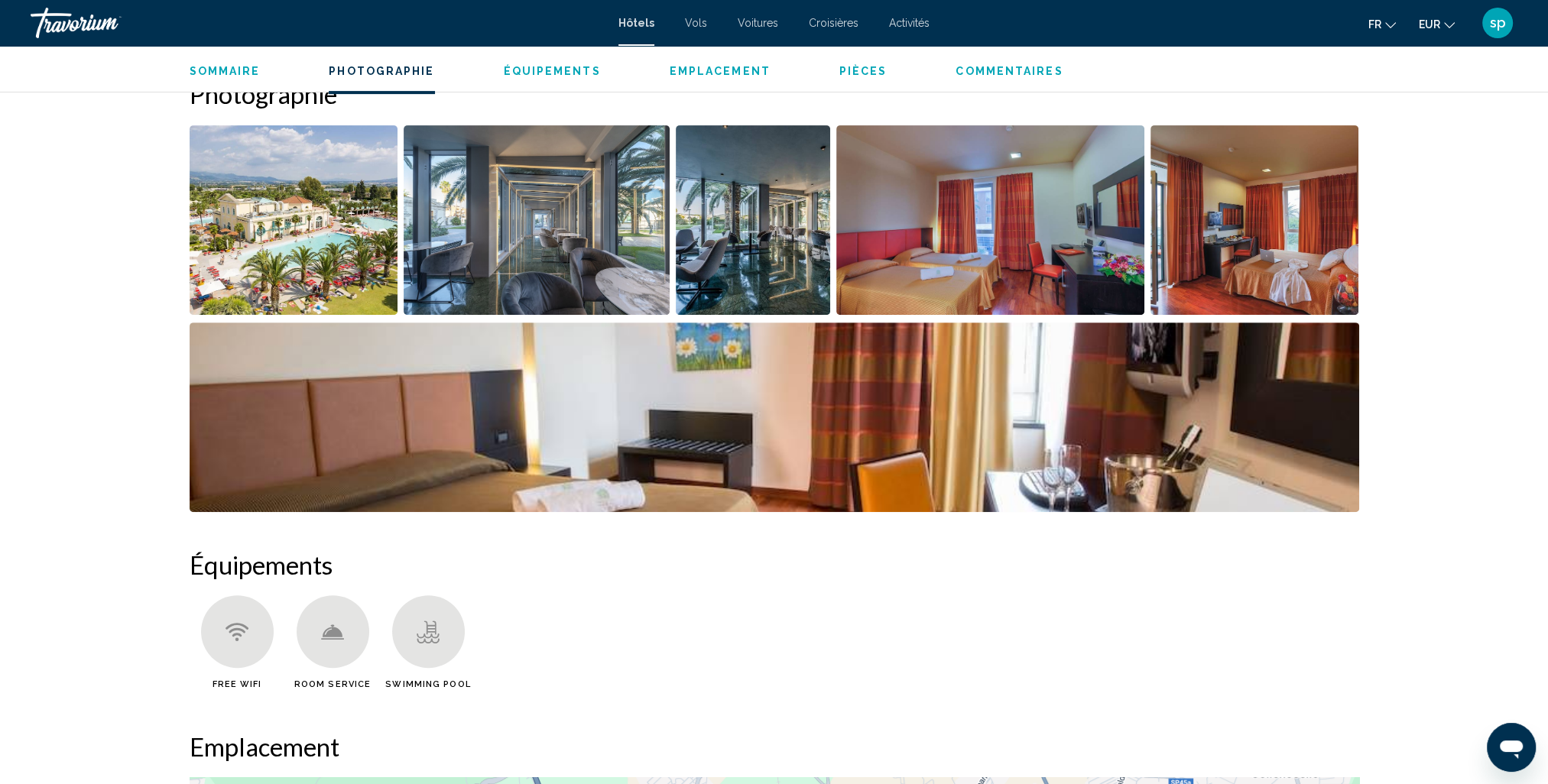
scroll to position [765, 0]
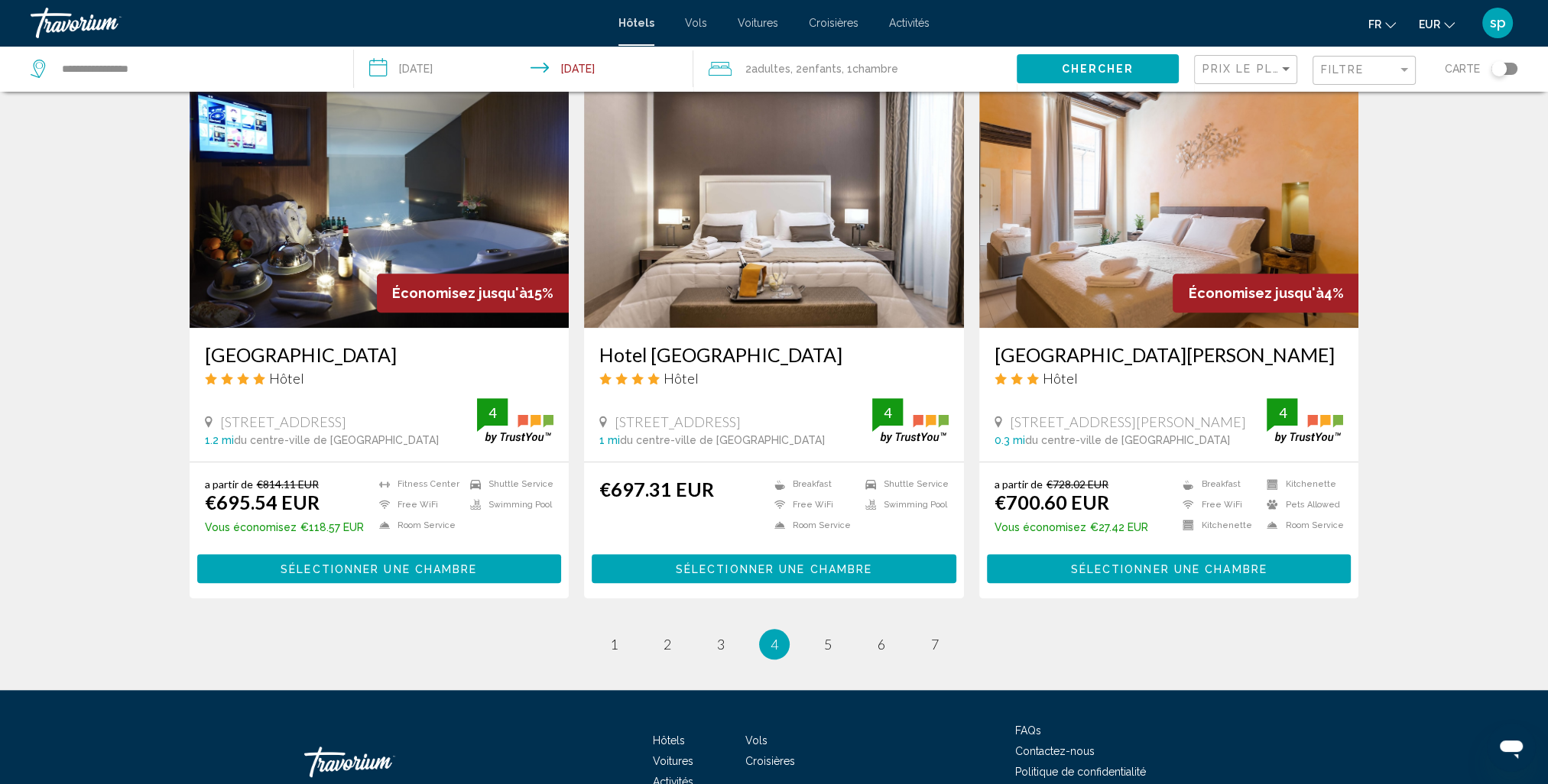
scroll to position [1790, 0]
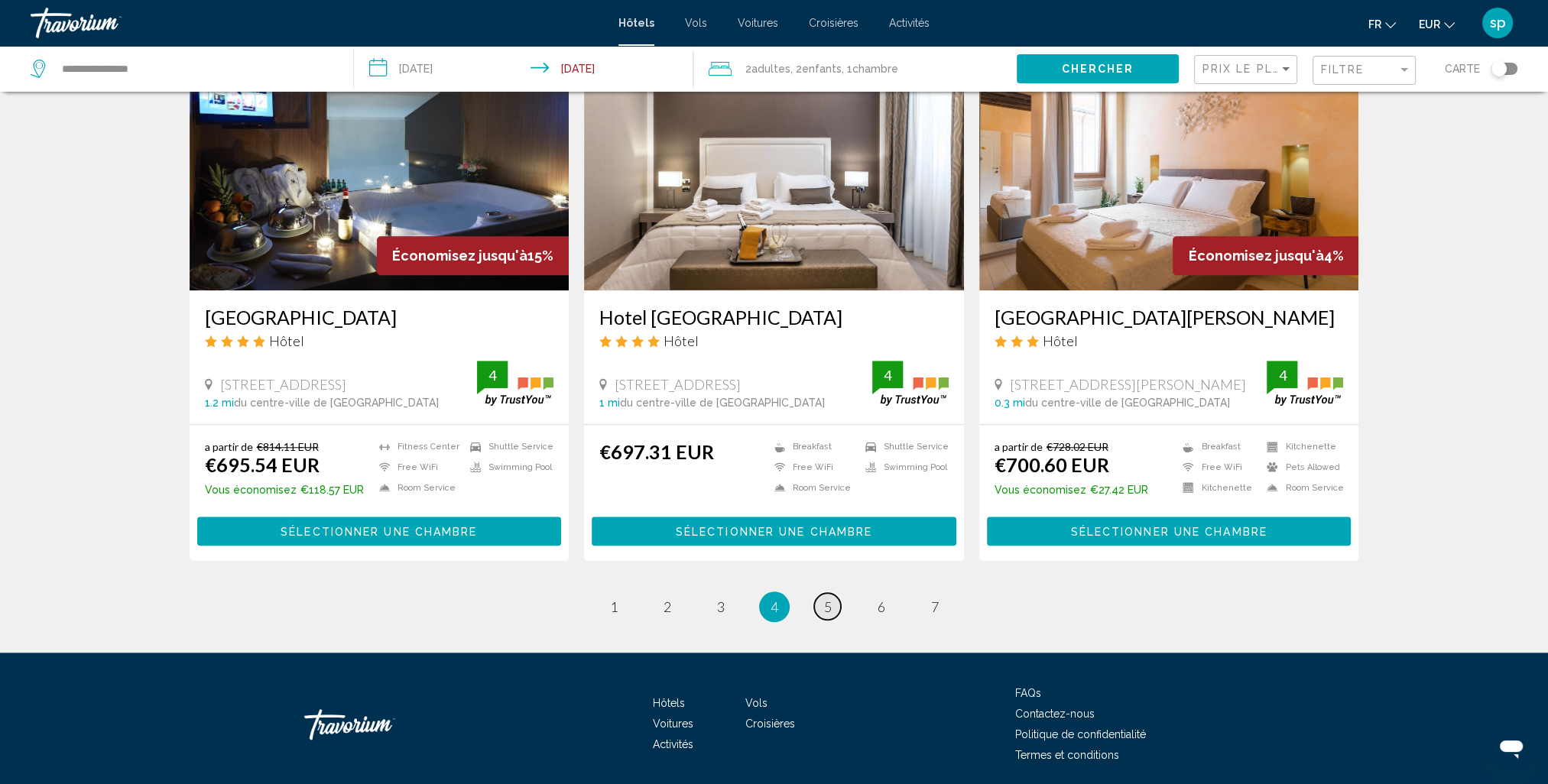
click at [827, 598] on span "5" at bounding box center [828, 607] width 8 height 17
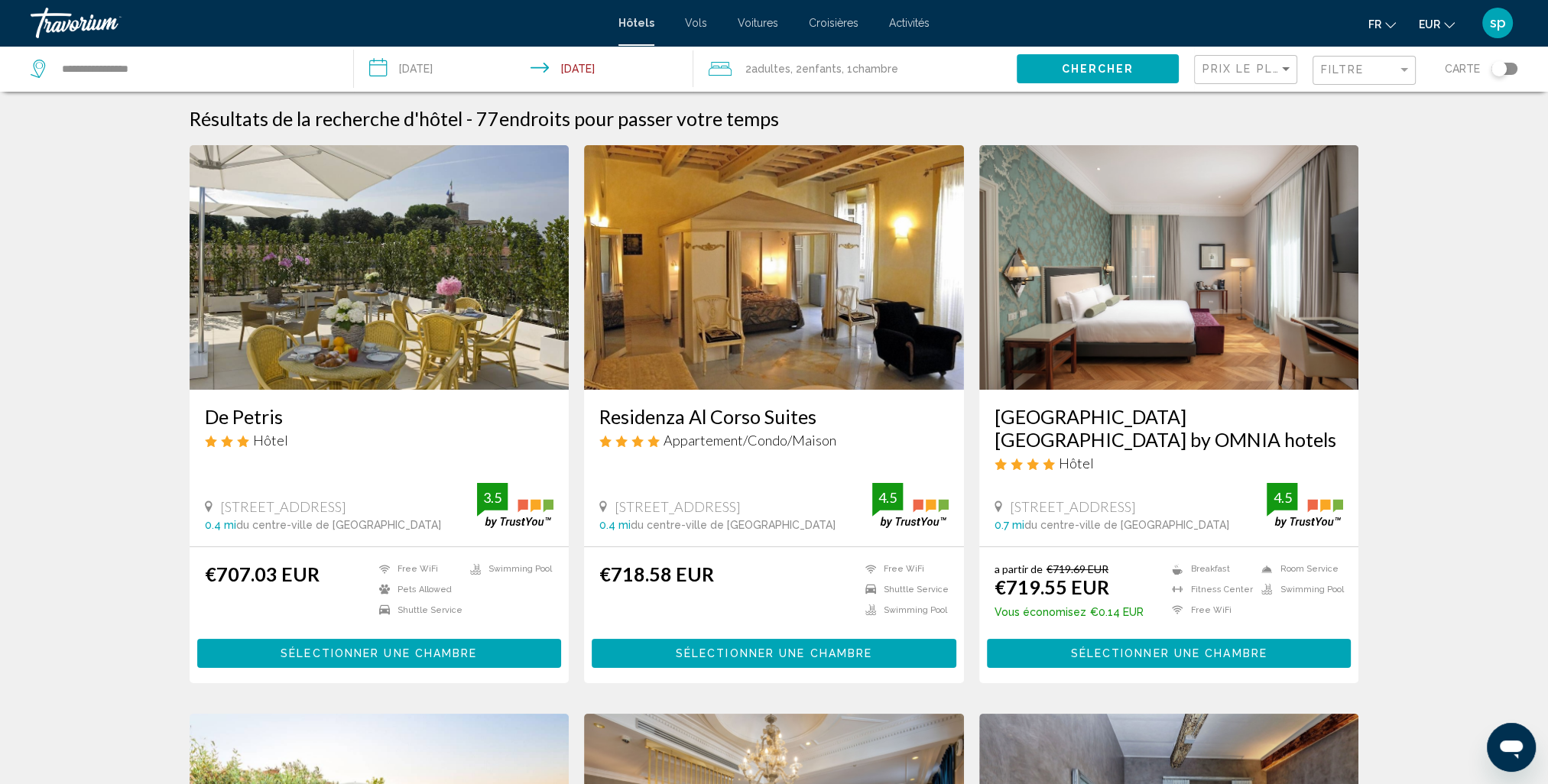
click at [825, 79] on span ", 2 Enfant Enfants" at bounding box center [816, 68] width 51 height 21
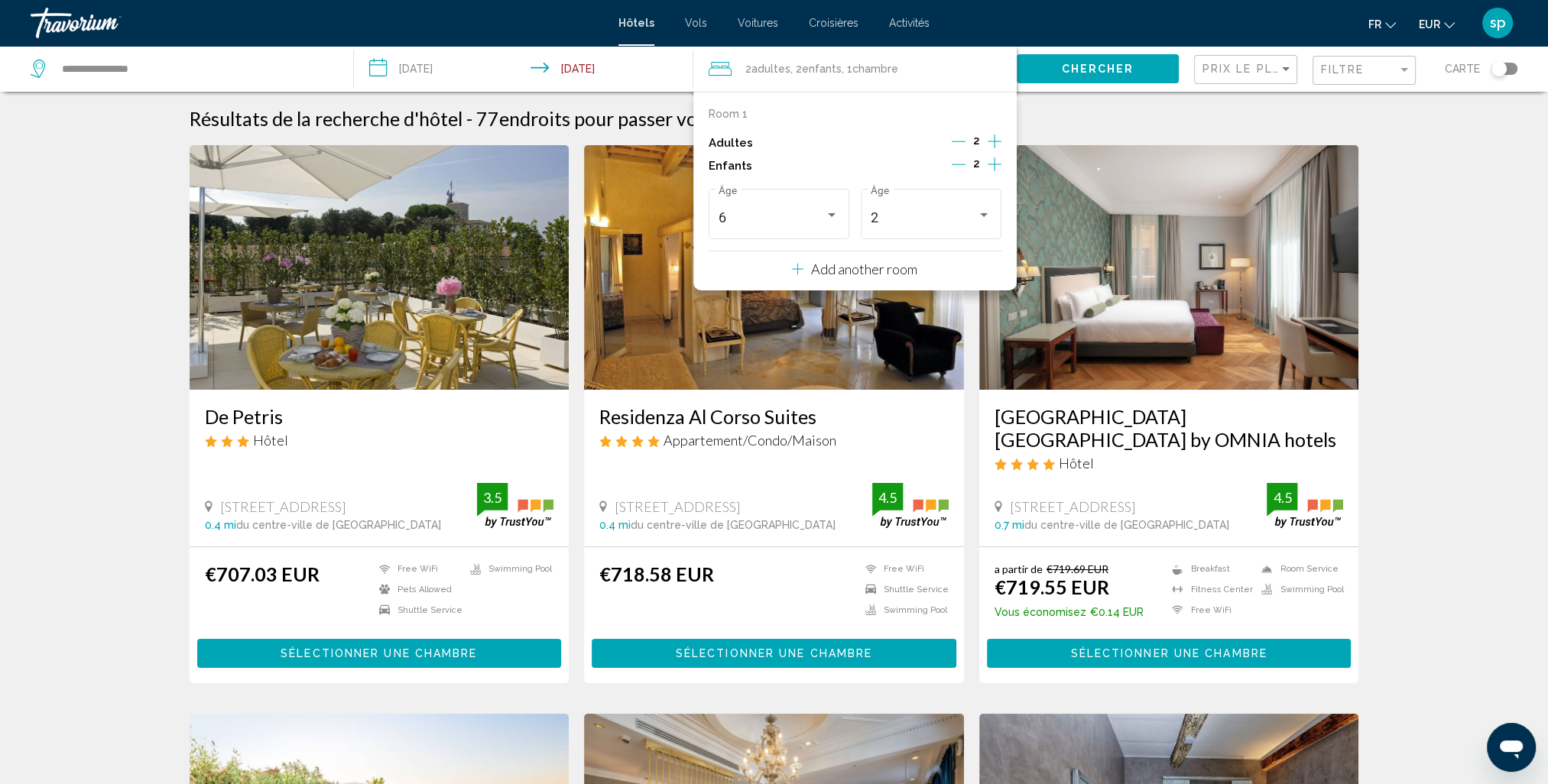
click at [907, 280] on button "Add another room" at bounding box center [854, 267] width 125 height 31
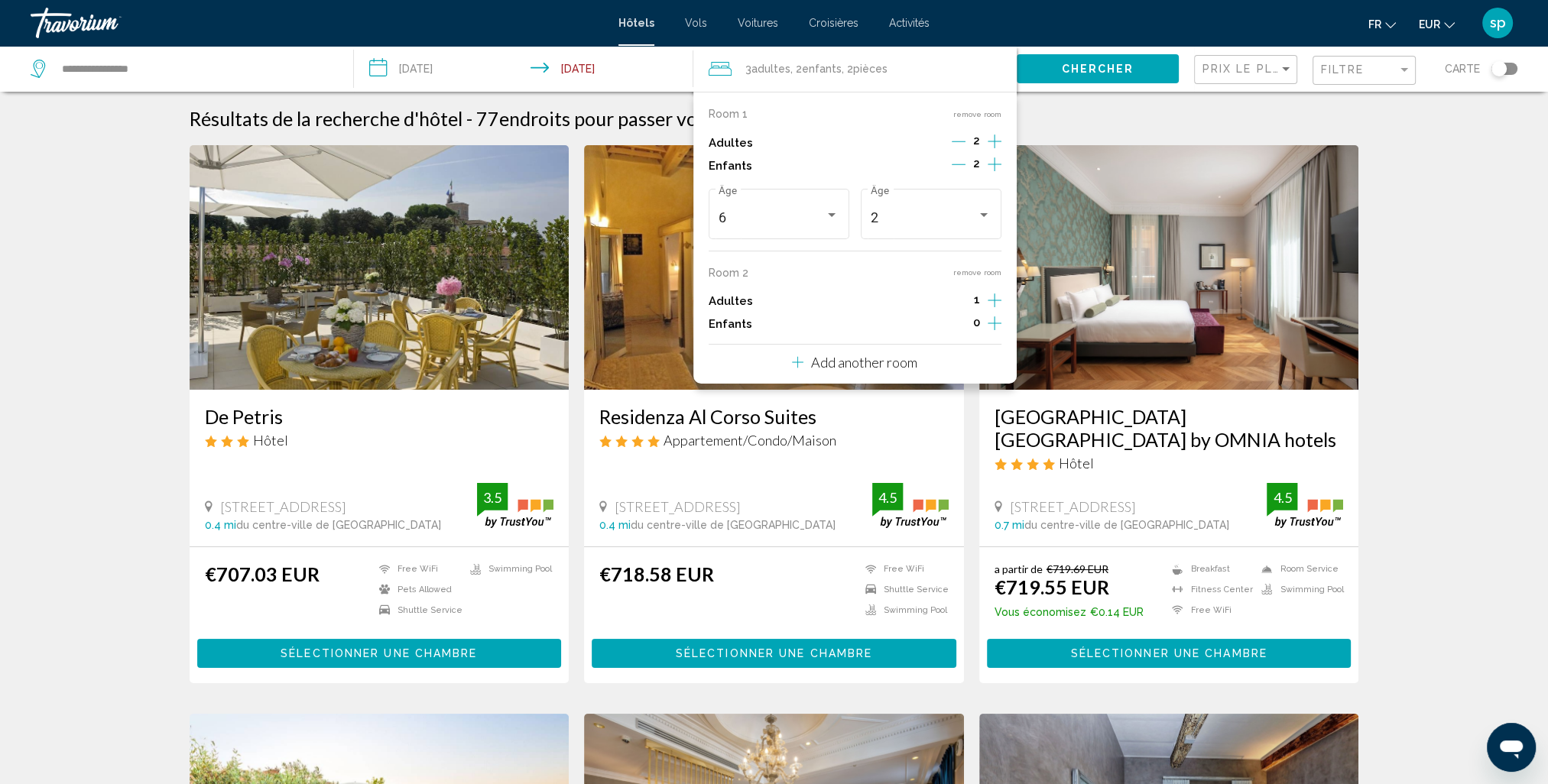
click at [988, 150] on icon "Increment adults" at bounding box center [995, 142] width 13 height 18
click at [999, 174] on icon "Increment children" at bounding box center [995, 165] width 13 height 18
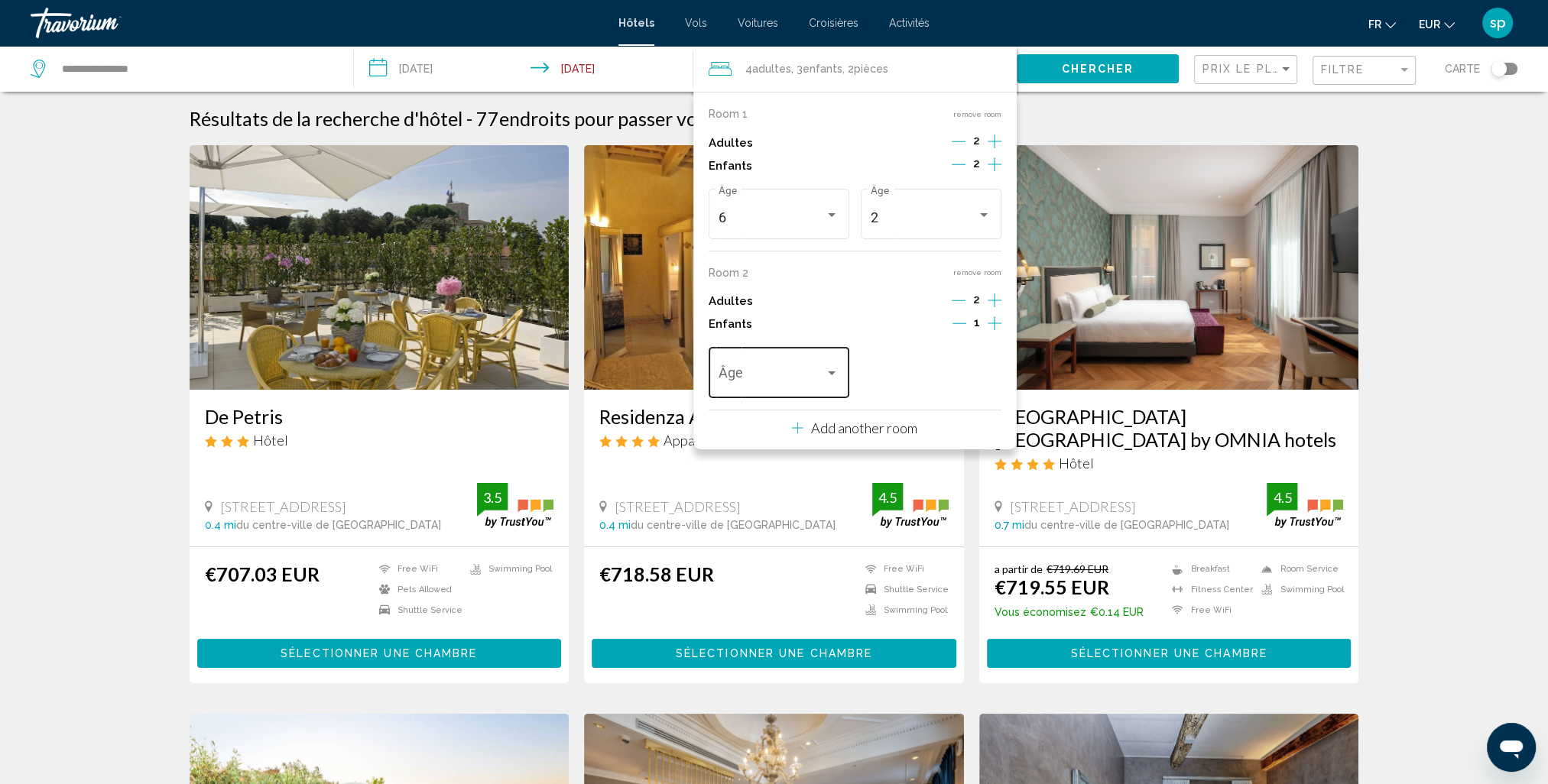
click at [761, 380] on span "Travelers: 4 adults, 3 children" at bounding box center [771, 377] width 107 height 15
click at [744, 436] on span "7" at bounding box center [778, 436] width 120 height 41
click at [1111, 65] on span "Chercher" at bounding box center [1097, 70] width 73 height 13
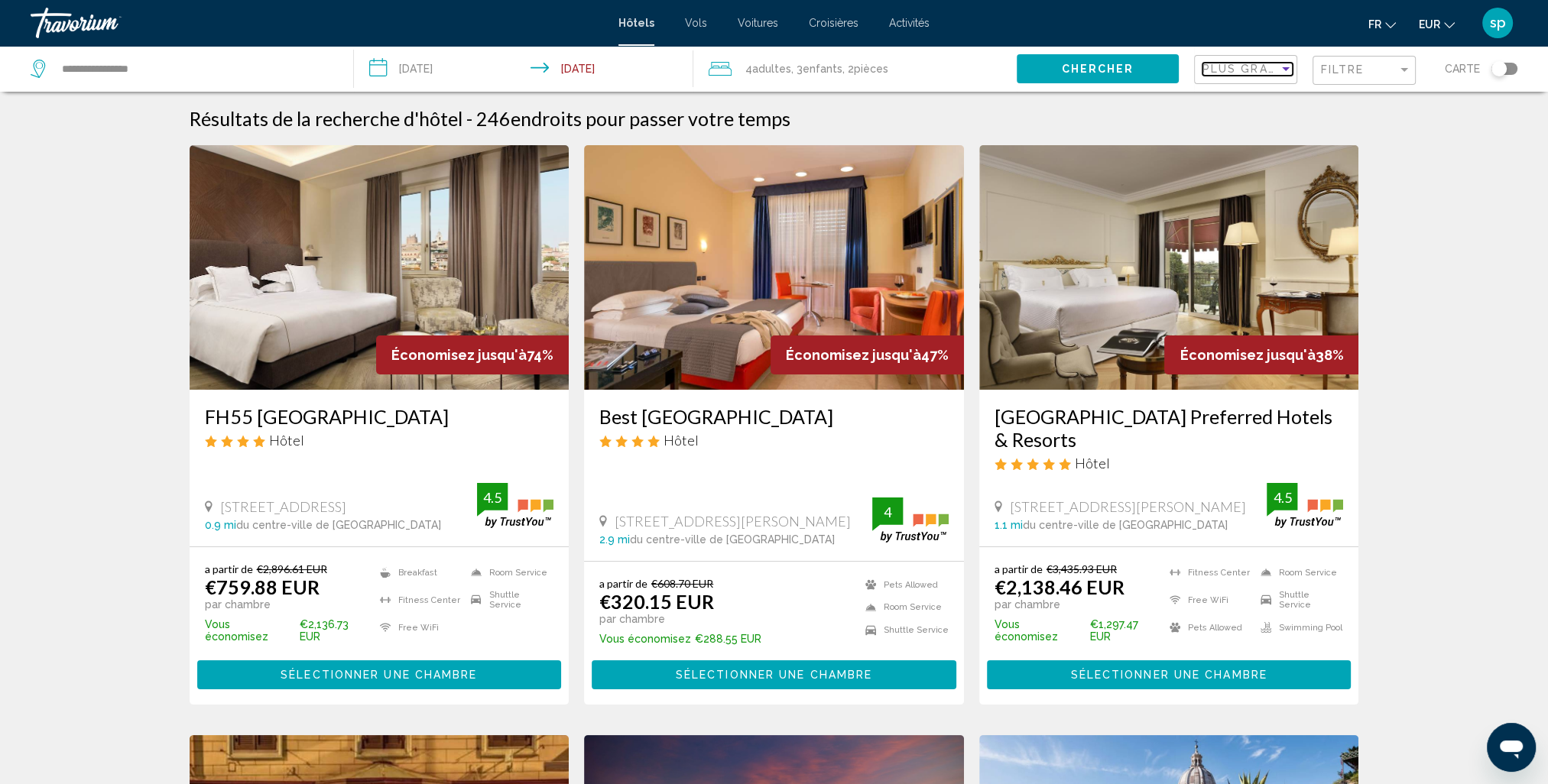
click at [1230, 65] on span "Plus grandes économies" at bounding box center [1293, 69] width 182 height 13
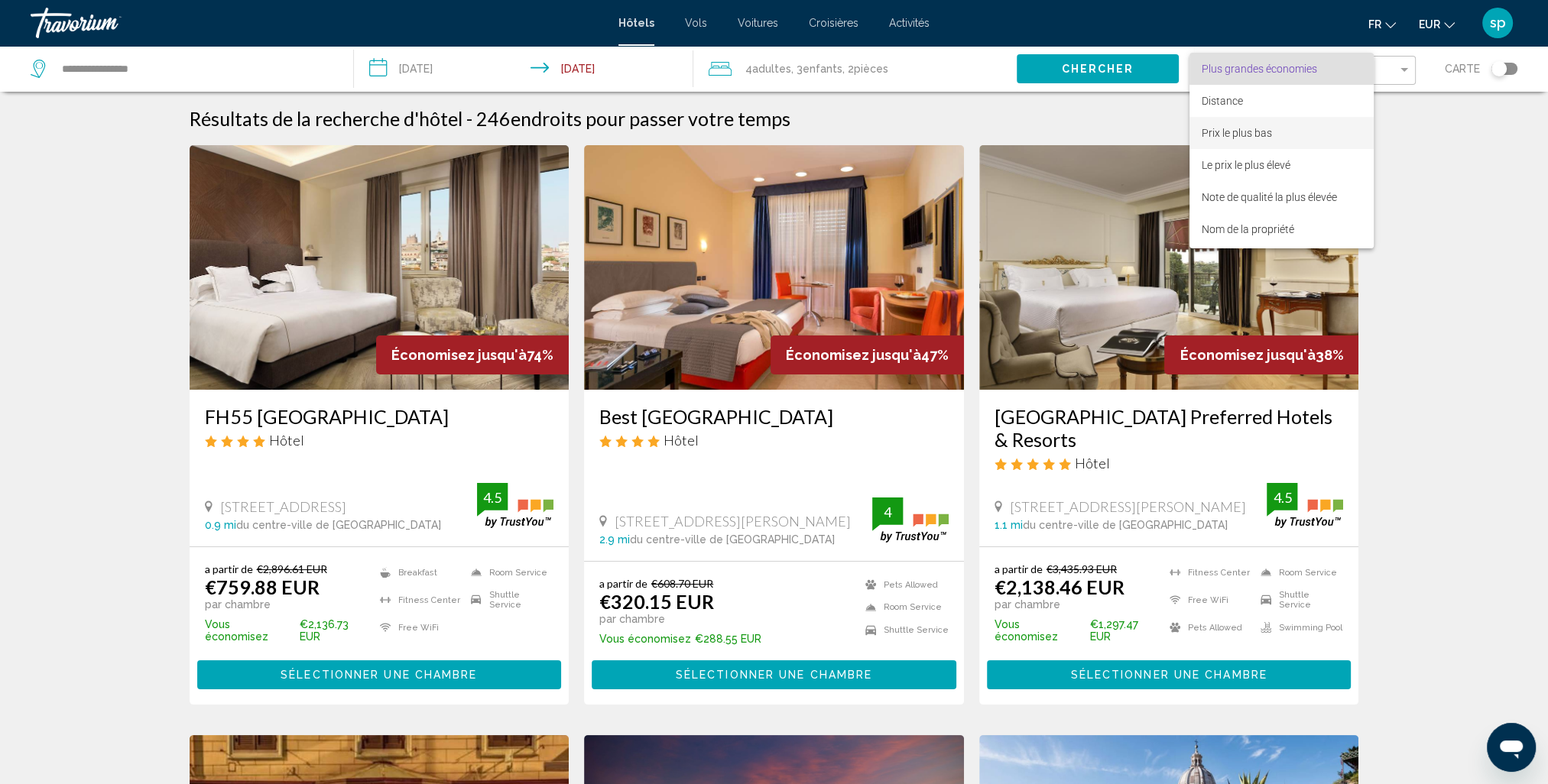
click at [1238, 136] on span "Prix le plus bas" at bounding box center [1237, 133] width 71 height 13
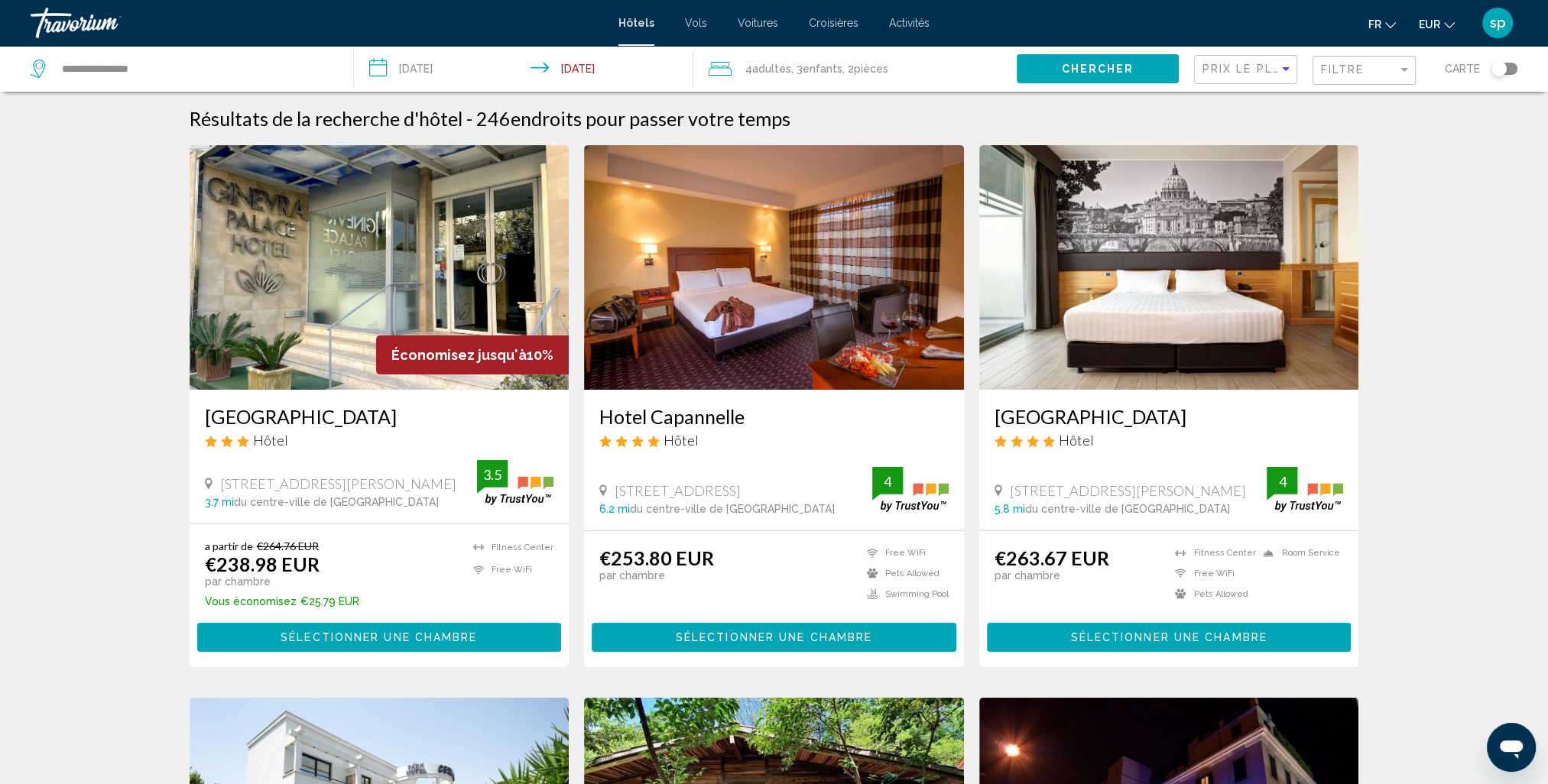
click at [1348, 62] on div "Filtre" at bounding box center [1366, 71] width 90 height 29
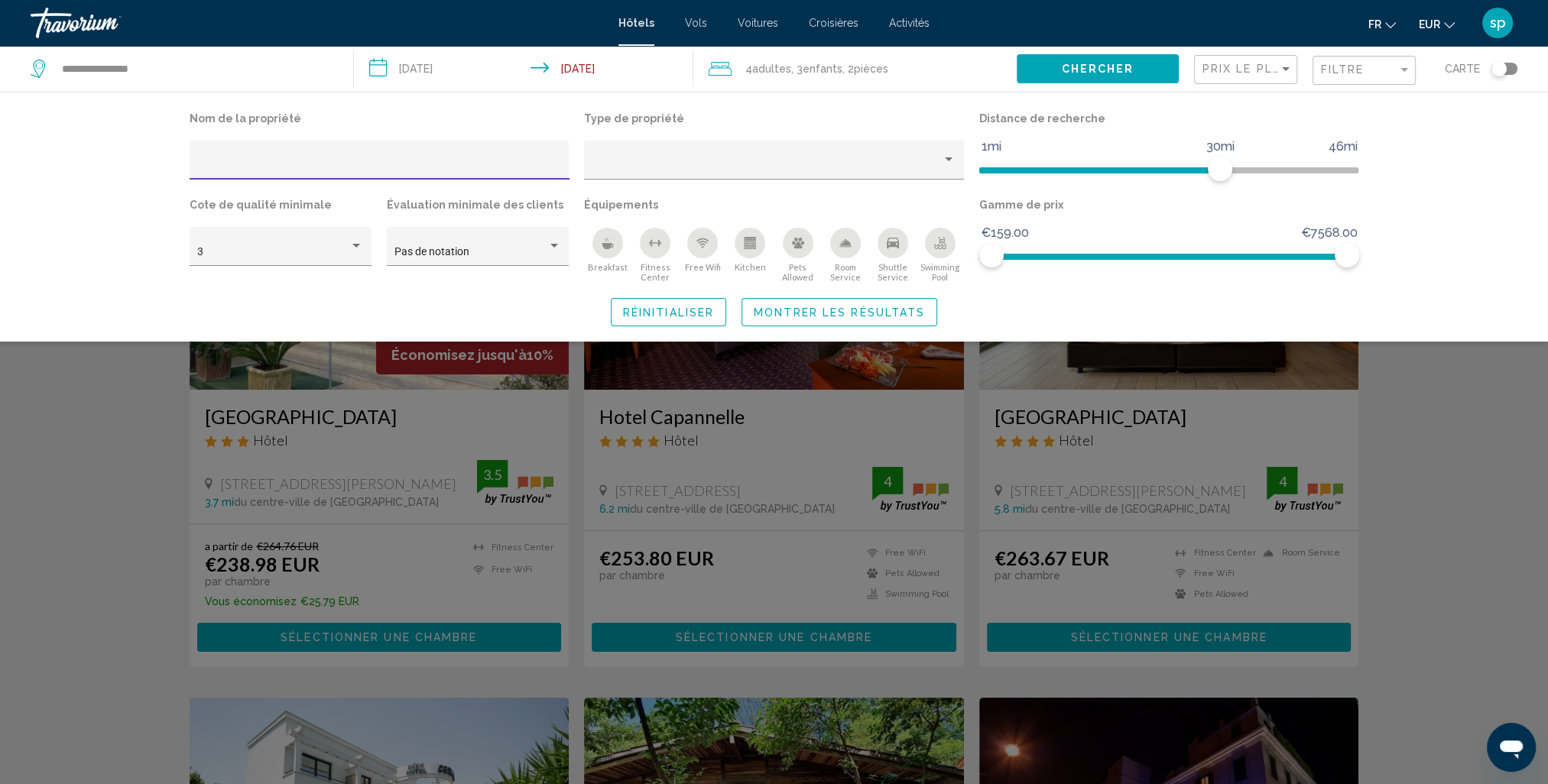
click at [928, 239] on div "Swimming Pool" at bounding box center [940, 243] width 30 height 30
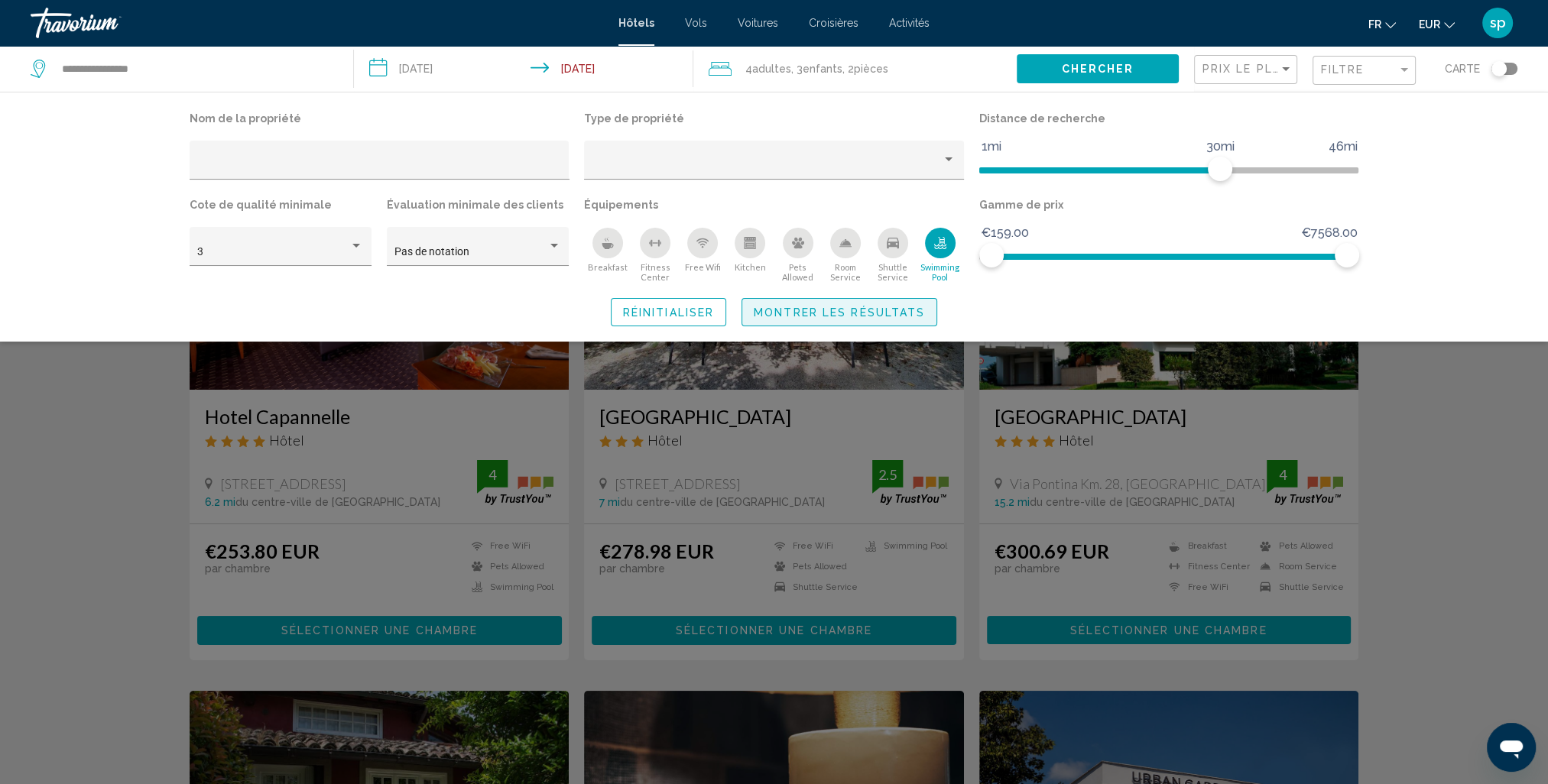
click at [893, 312] on span "Montrer les résultats" at bounding box center [839, 312] width 171 height 13
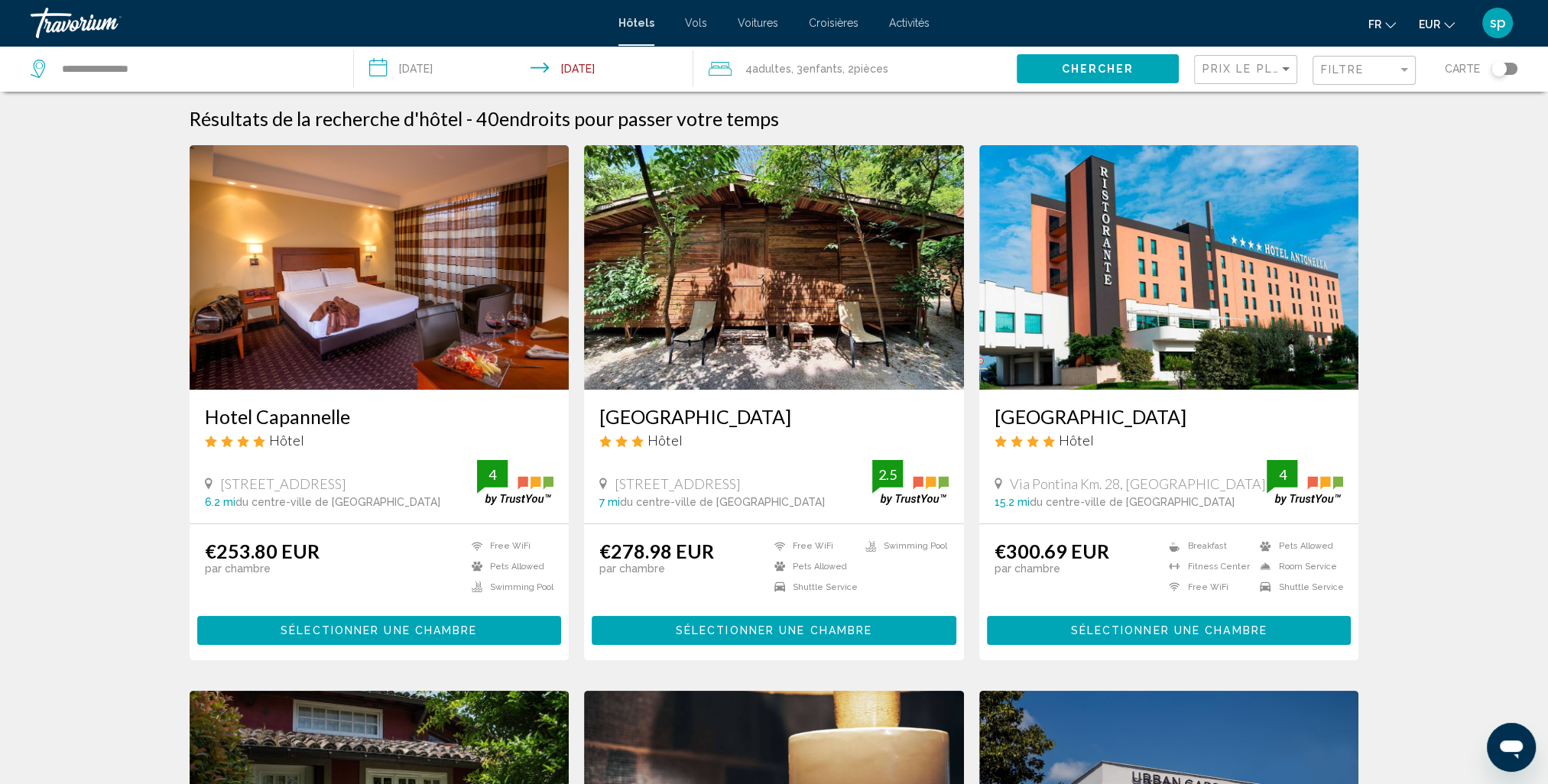
click at [1153, 263] on img "Main content" at bounding box center [1169, 267] width 380 height 244
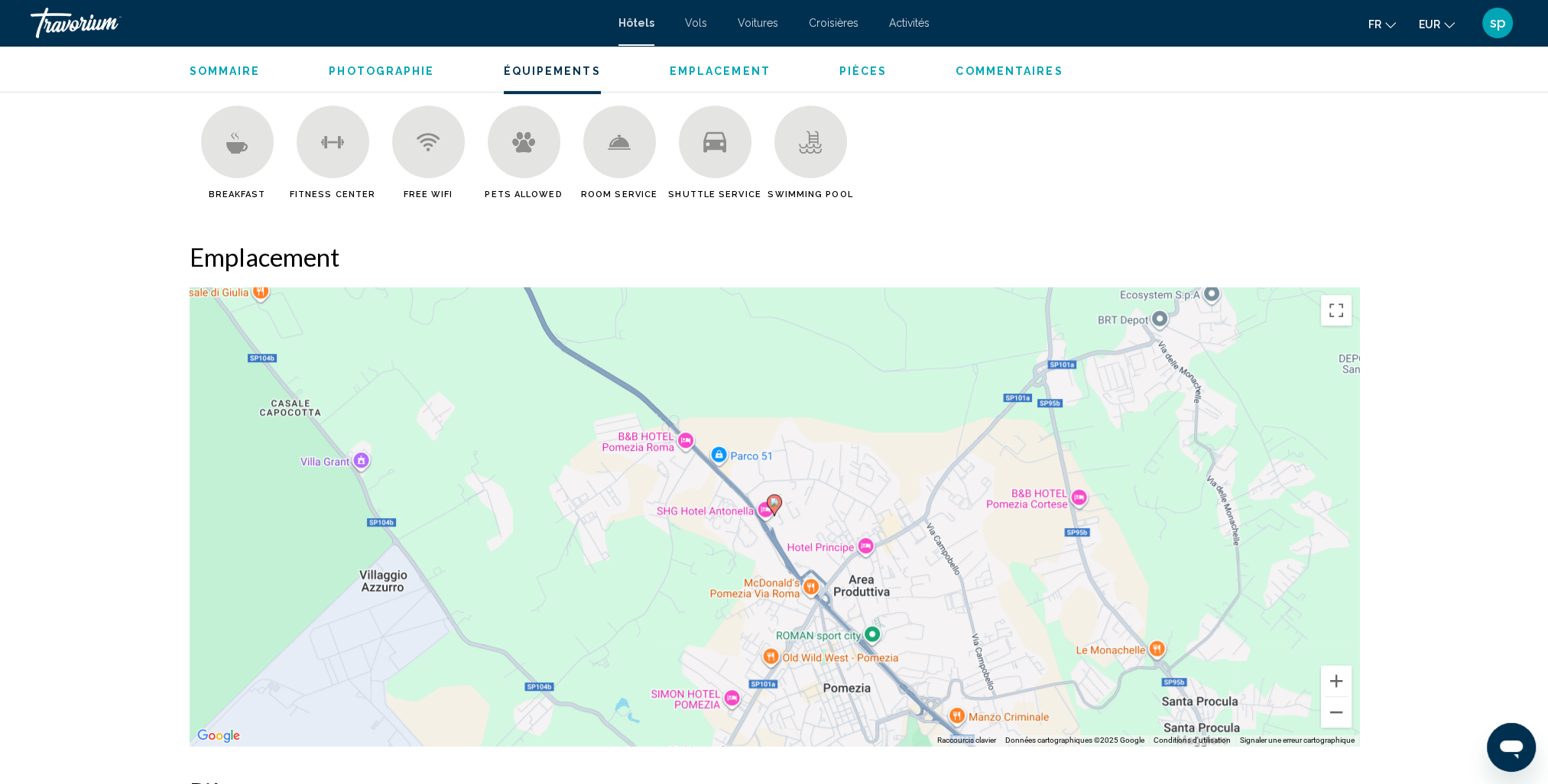
scroll to position [1299, 0]
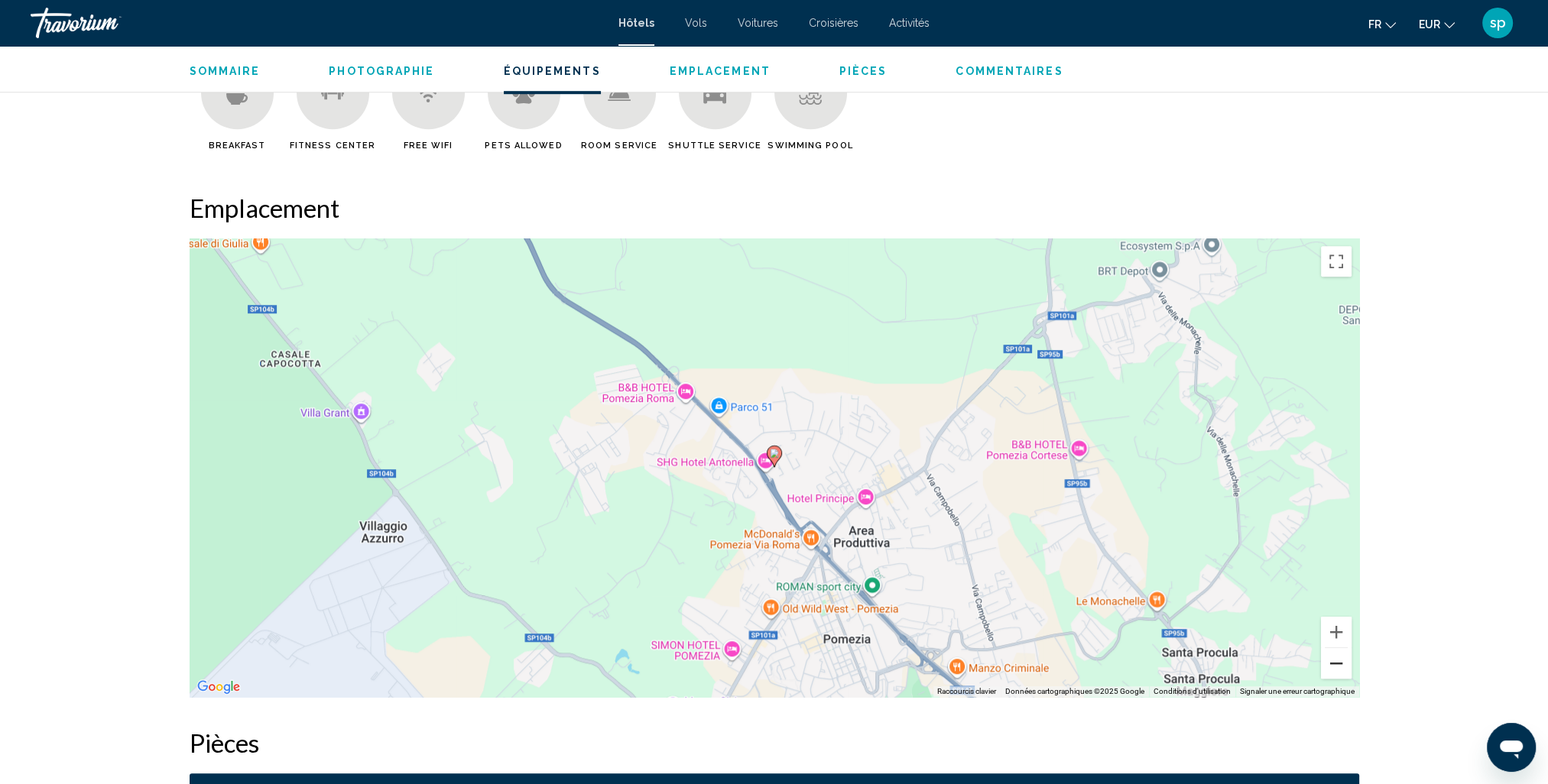
click at [1341, 663] on button "Zoom arrière" at bounding box center [1336, 663] width 30 height 30
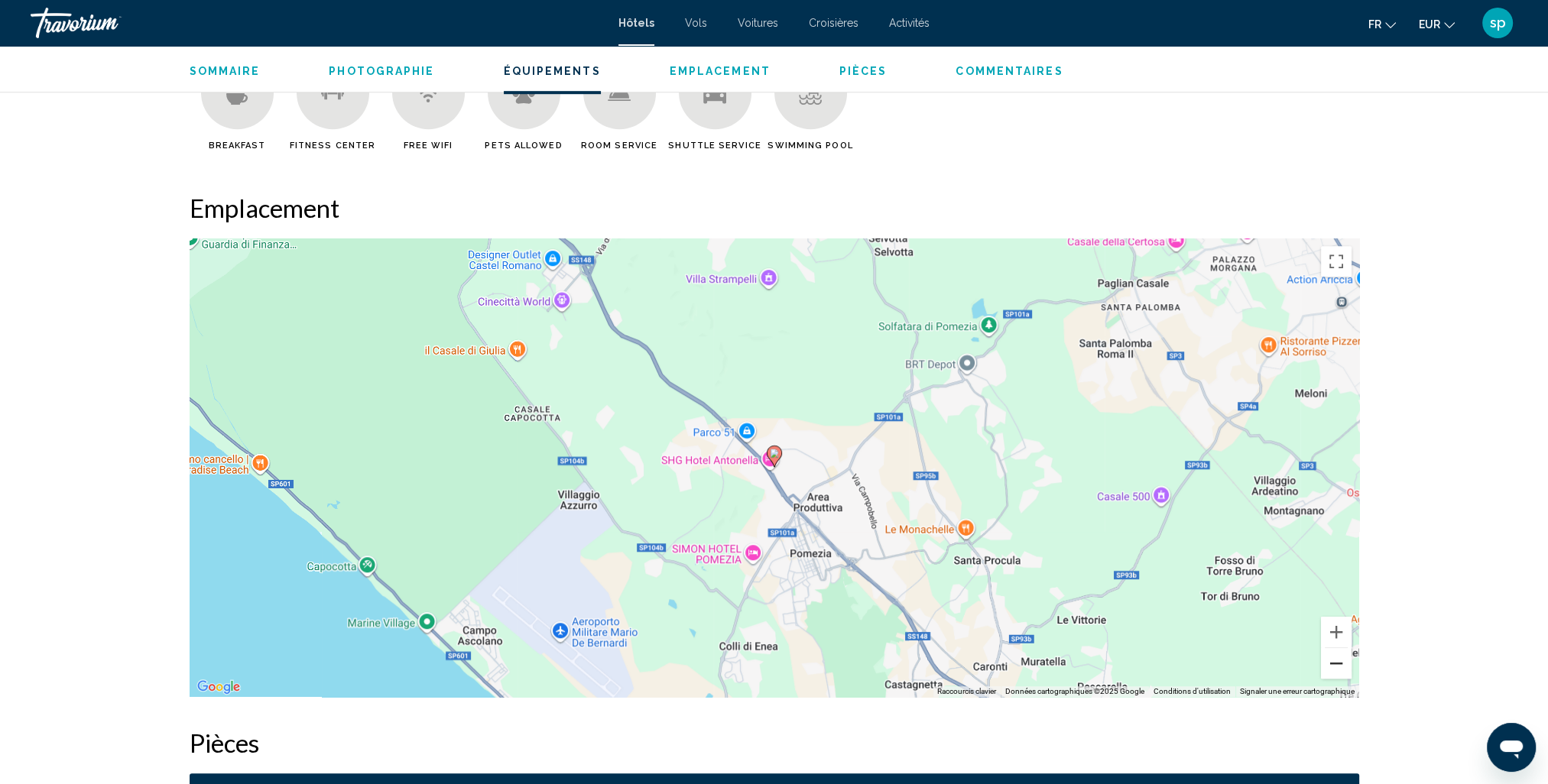
click at [1341, 663] on button "Zoom arrière" at bounding box center [1336, 663] width 30 height 30
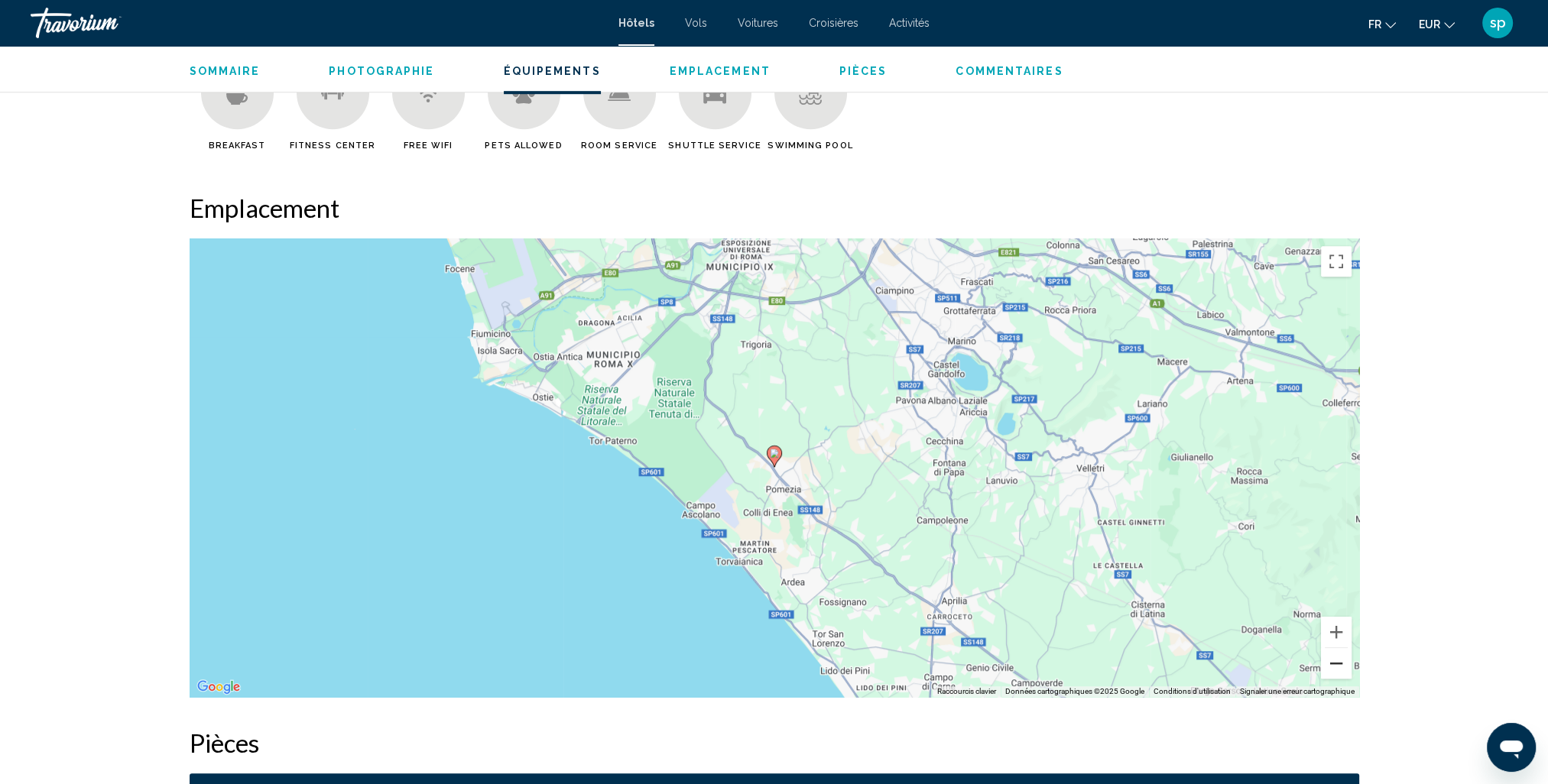
click at [1341, 663] on button "Zoom arrière" at bounding box center [1336, 663] width 30 height 30
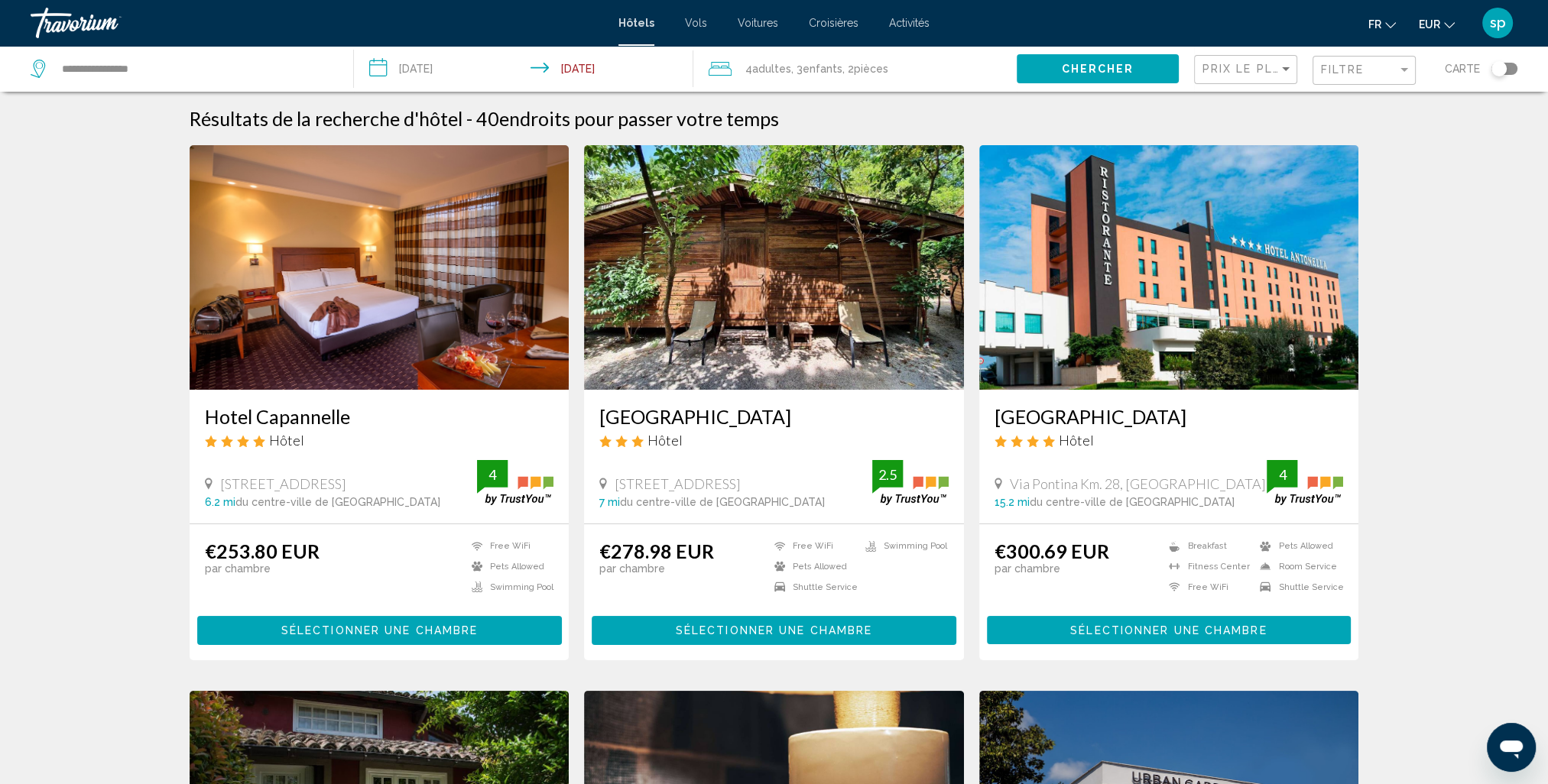
click at [1355, 80] on div "Filtre" at bounding box center [1366, 71] width 90 height 29
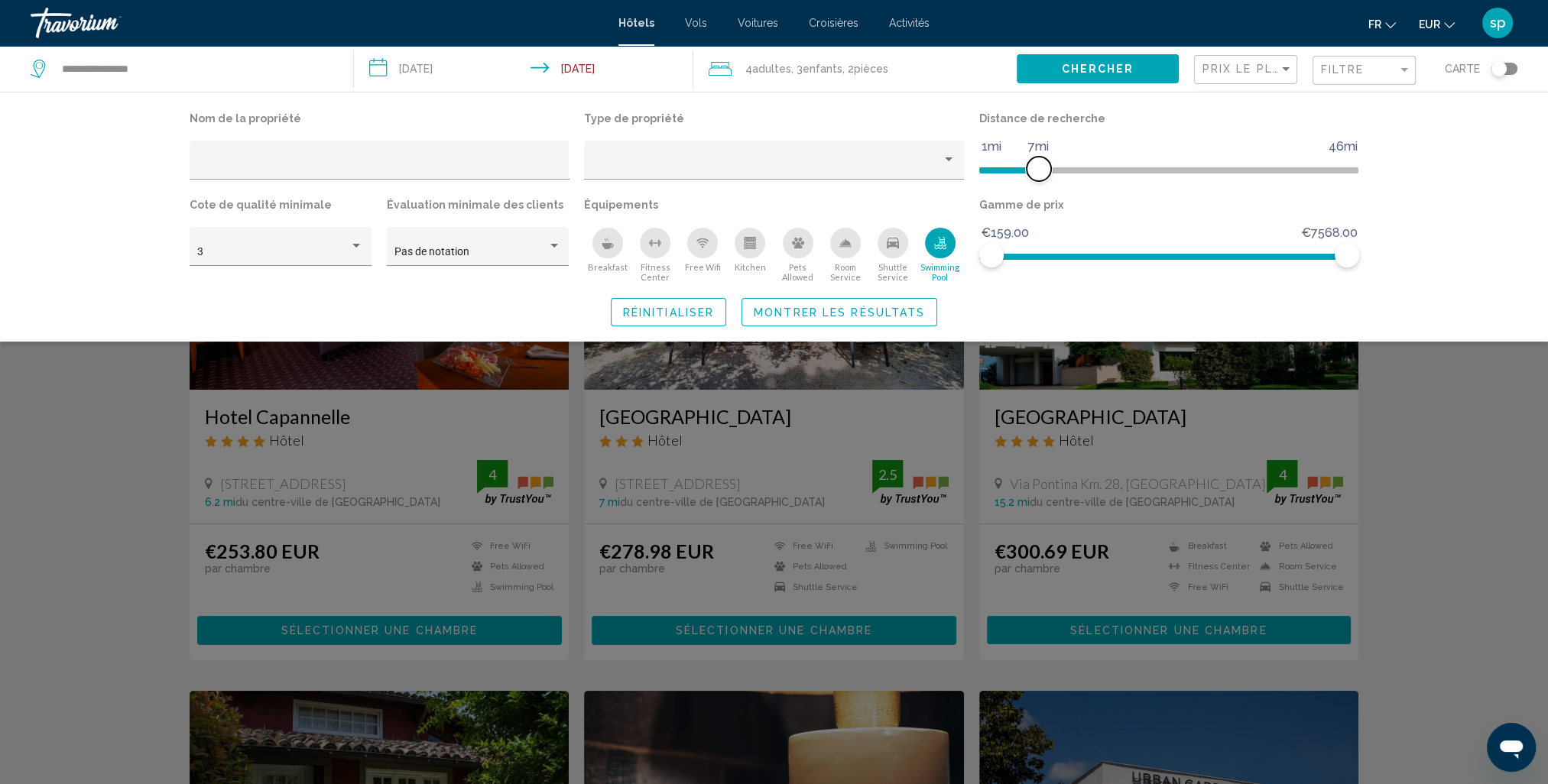
drag, startPoint x: 1214, startPoint y: 162, endPoint x: 1035, endPoint y: 179, distance: 179.8
click at [1035, 179] on span "Hotel Filters" at bounding box center [1038, 169] width 24 height 24
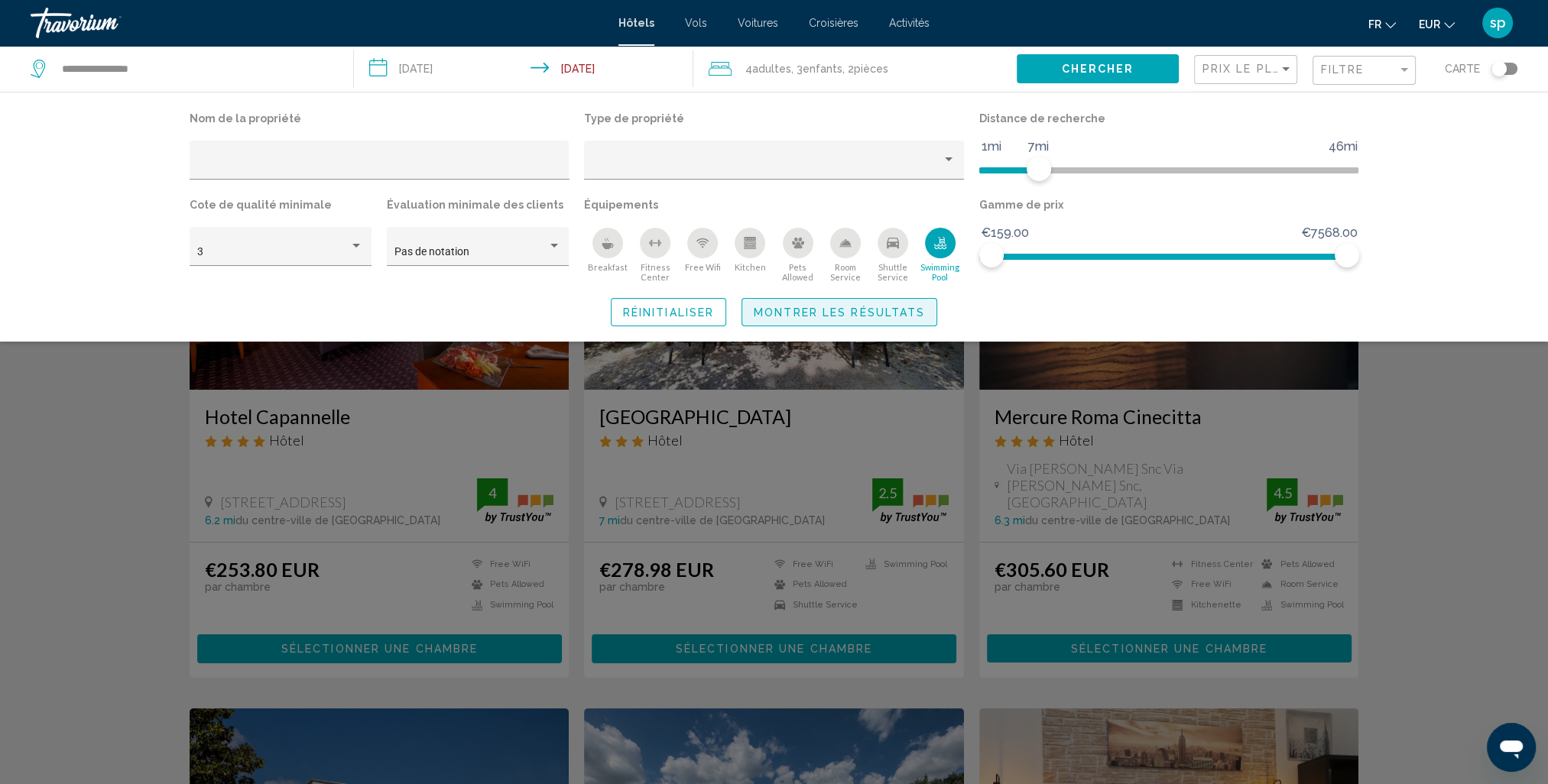
click at [834, 319] on button "Montrer les résultats" at bounding box center [839, 312] width 196 height 29
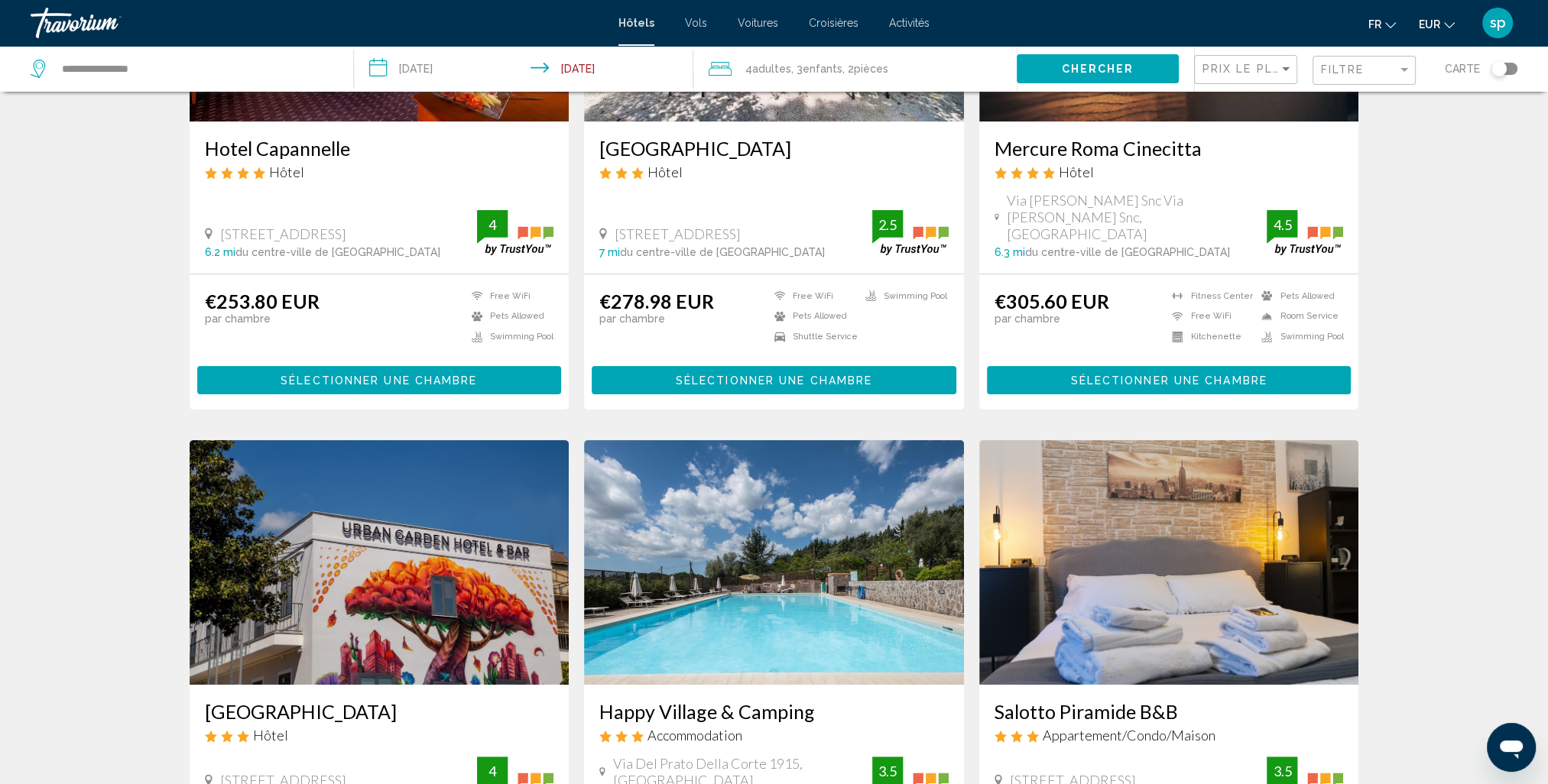
scroll to position [458, 0]
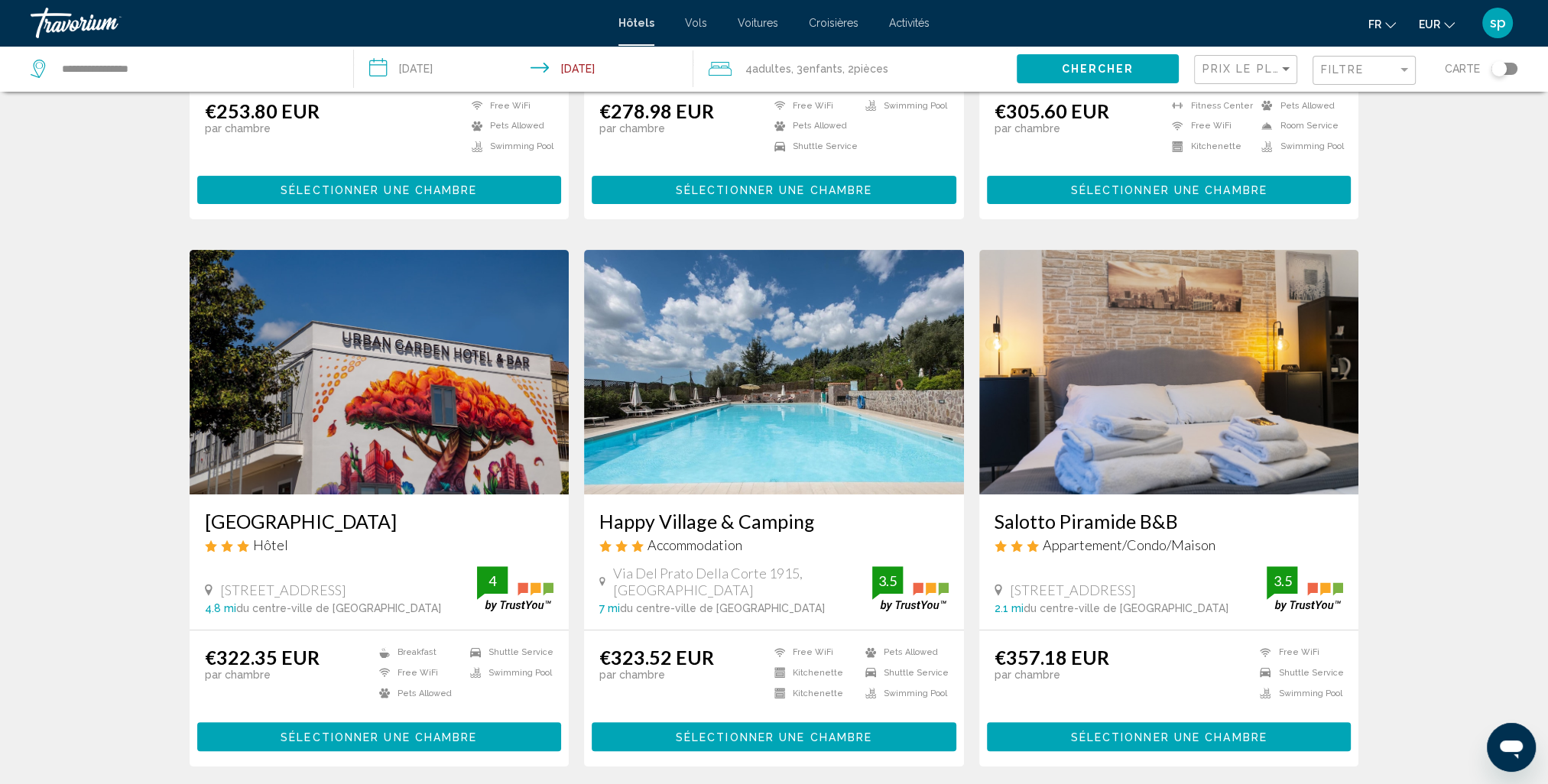
click at [1132, 344] on img "Main content" at bounding box center [1169, 372] width 380 height 244
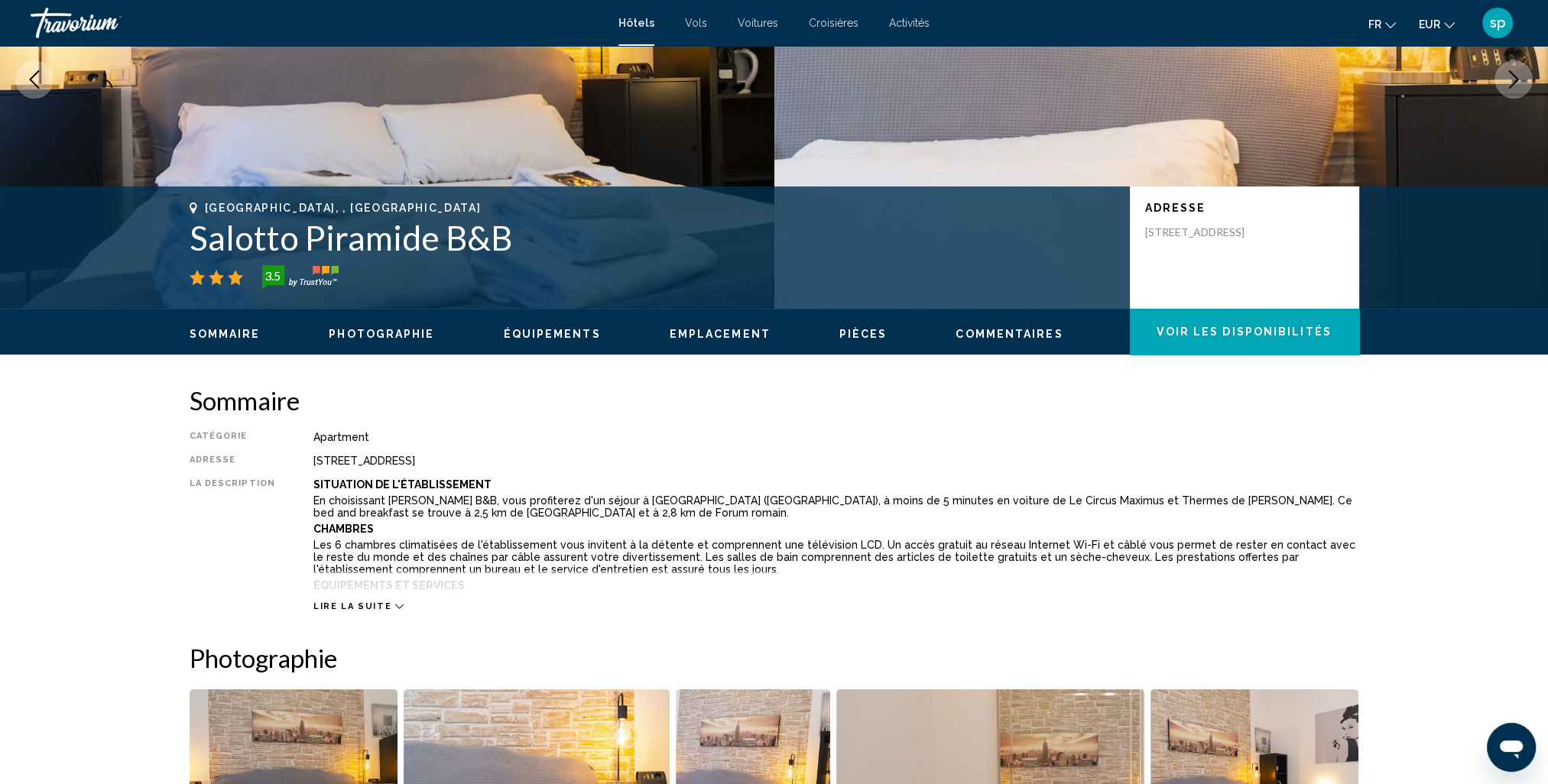
scroll to position [153, 0]
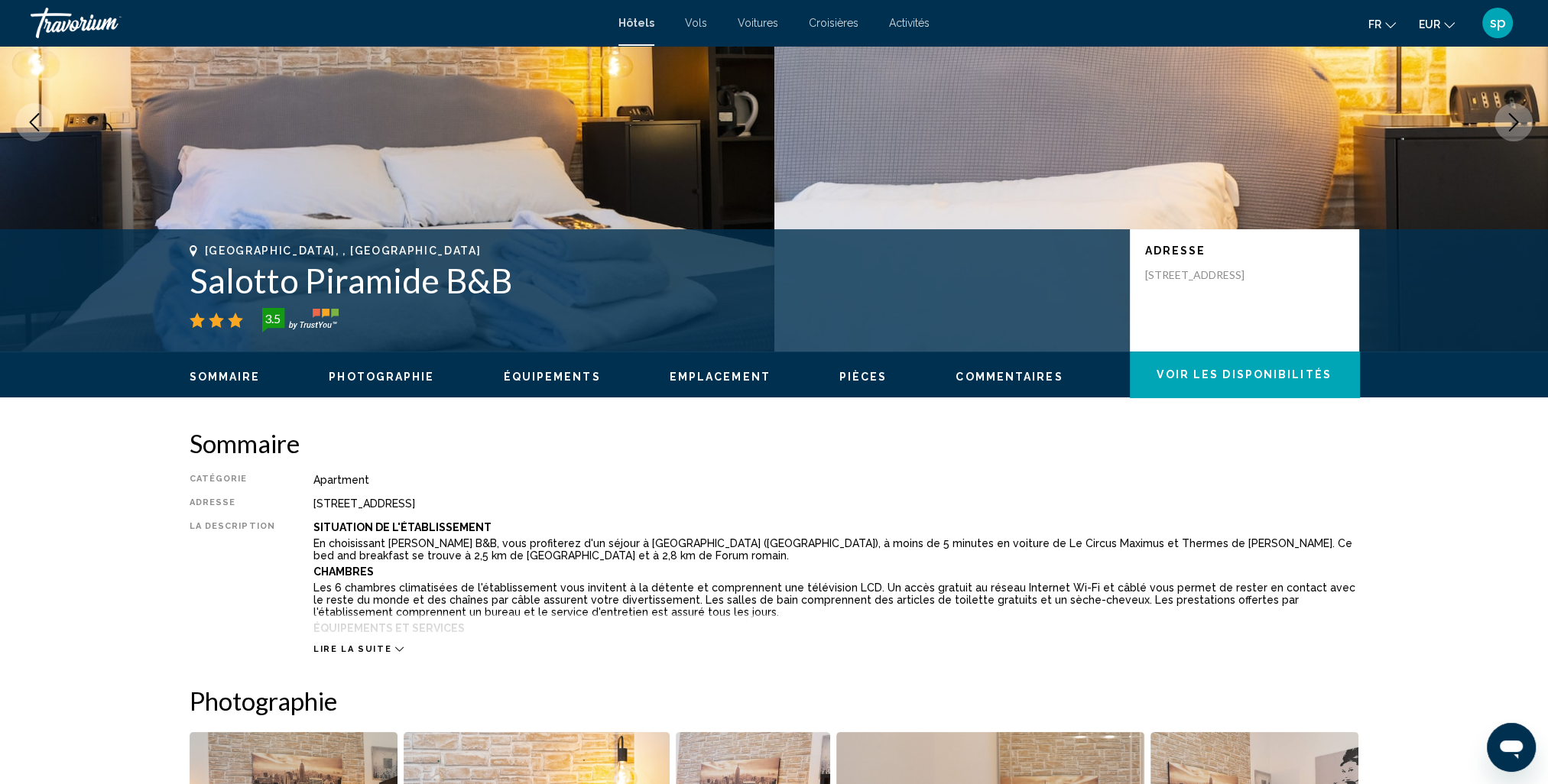
drag, startPoint x: 510, startPoint y: 280, endPoint x: 196, endPoint y: 298, distance: 314.5
click at [196, 298] on h1 "Salotto Piramide B&B" at bounding box center [652, 280] width 925 height 39
drag, startPoint x: 196, startPoint y: 298, endPoint x: 223, endPoint y: 291, distance: 27.9
copy h1 "Salotto Piramide B&B"
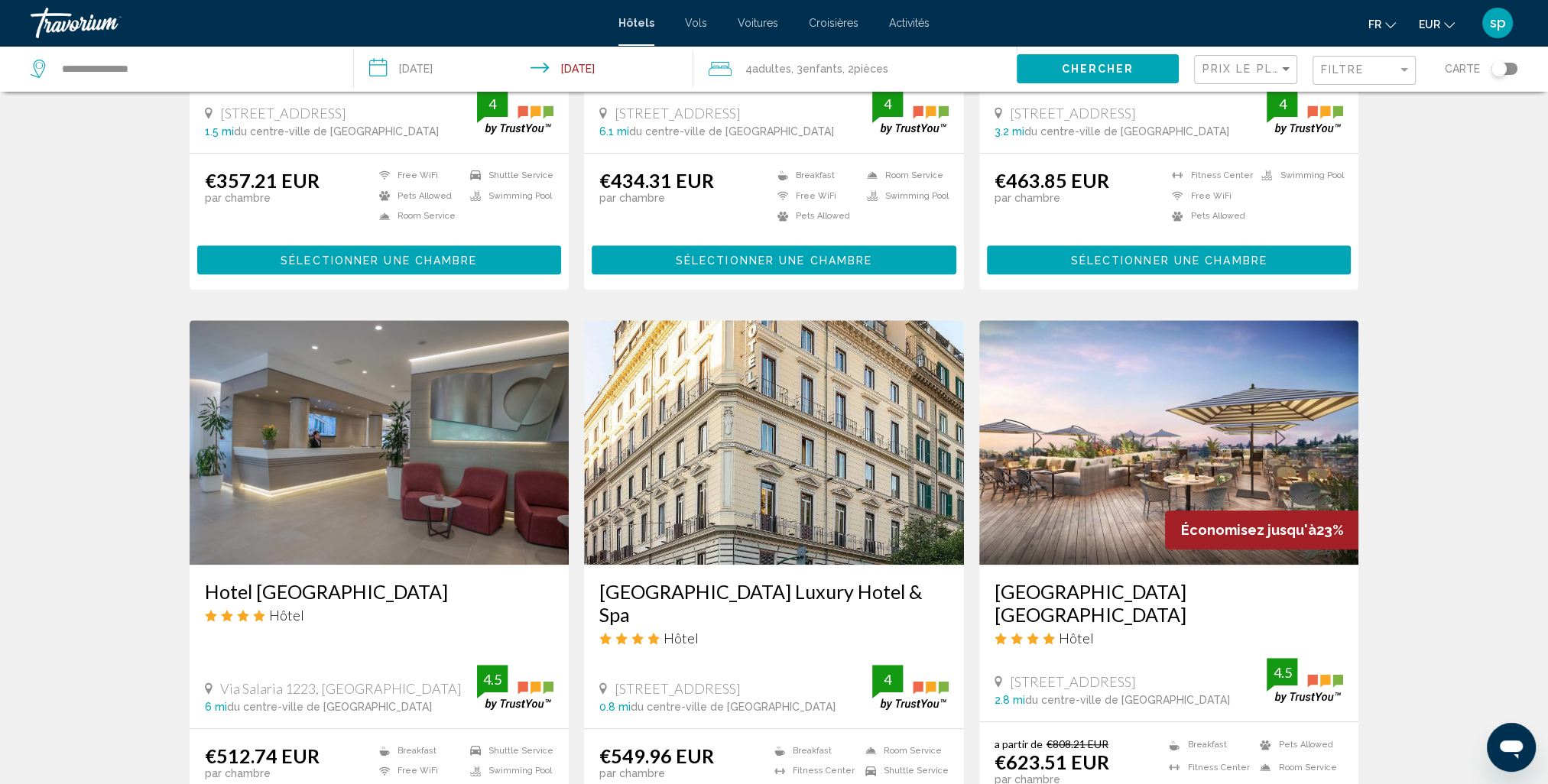
scroll to position [1529, 0]
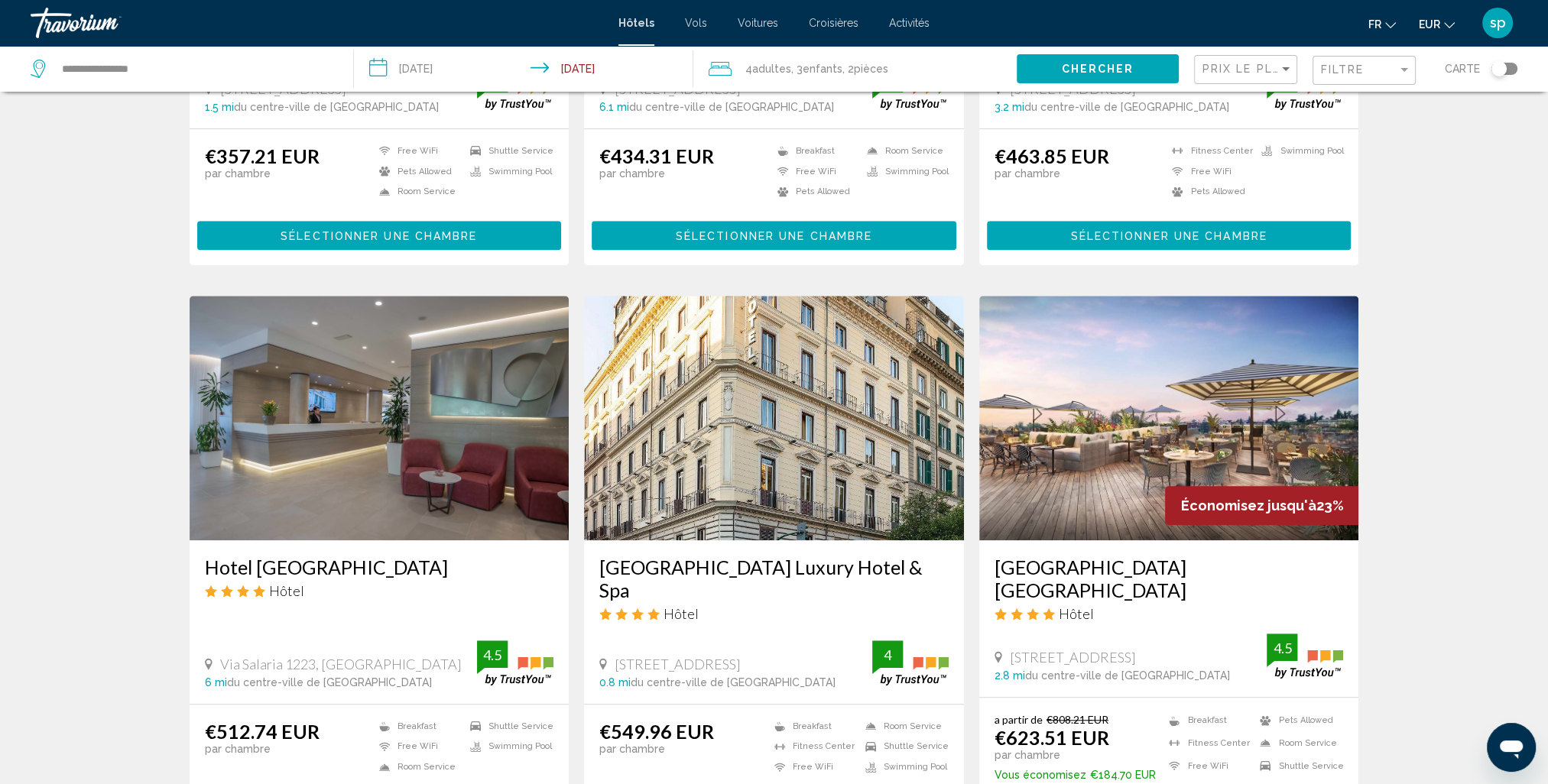
click at [1082, 388] on img "Main content" at bounding box center [1169, 417] width 380 height 244
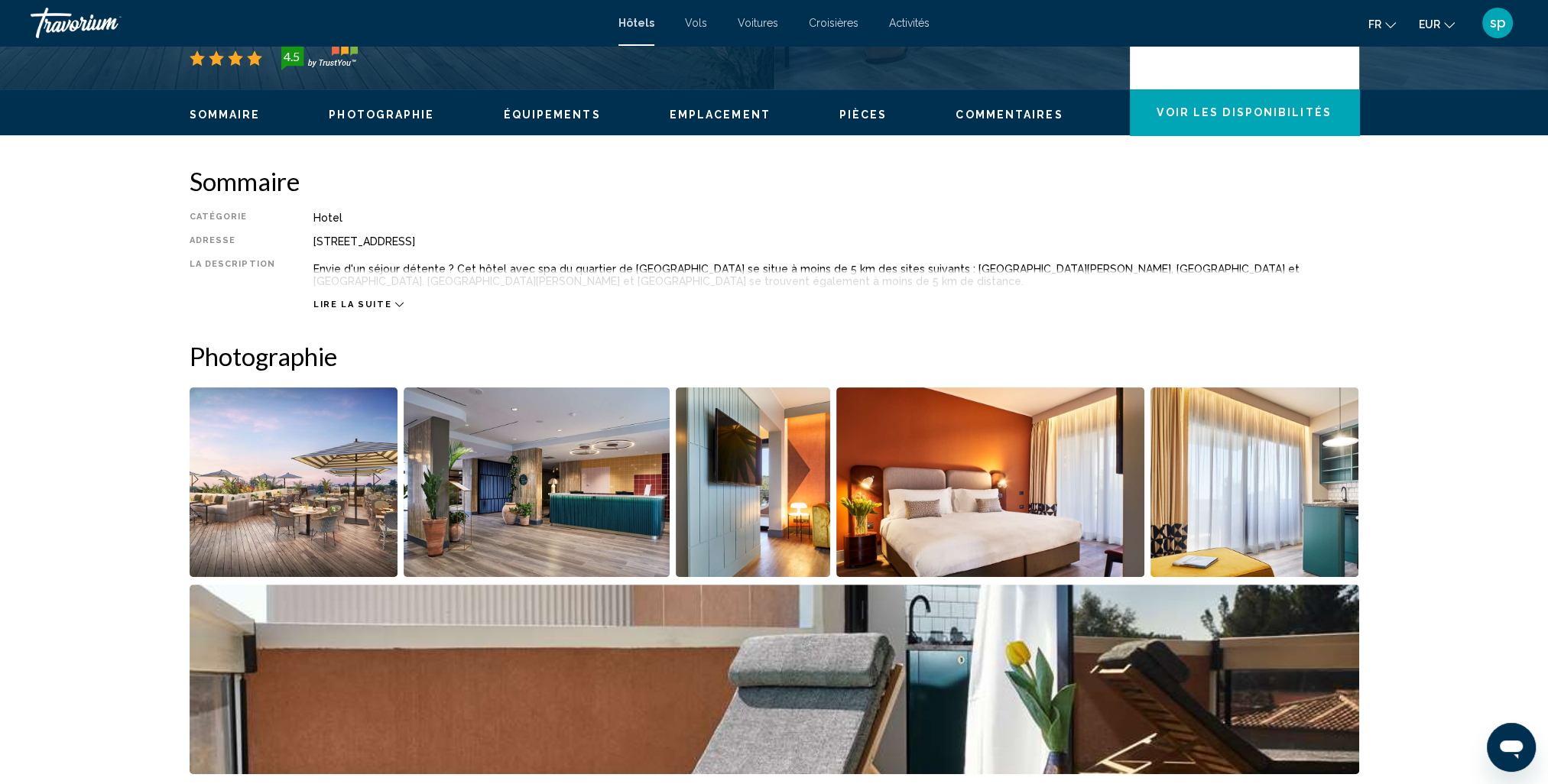
scroll to position [612, 0]
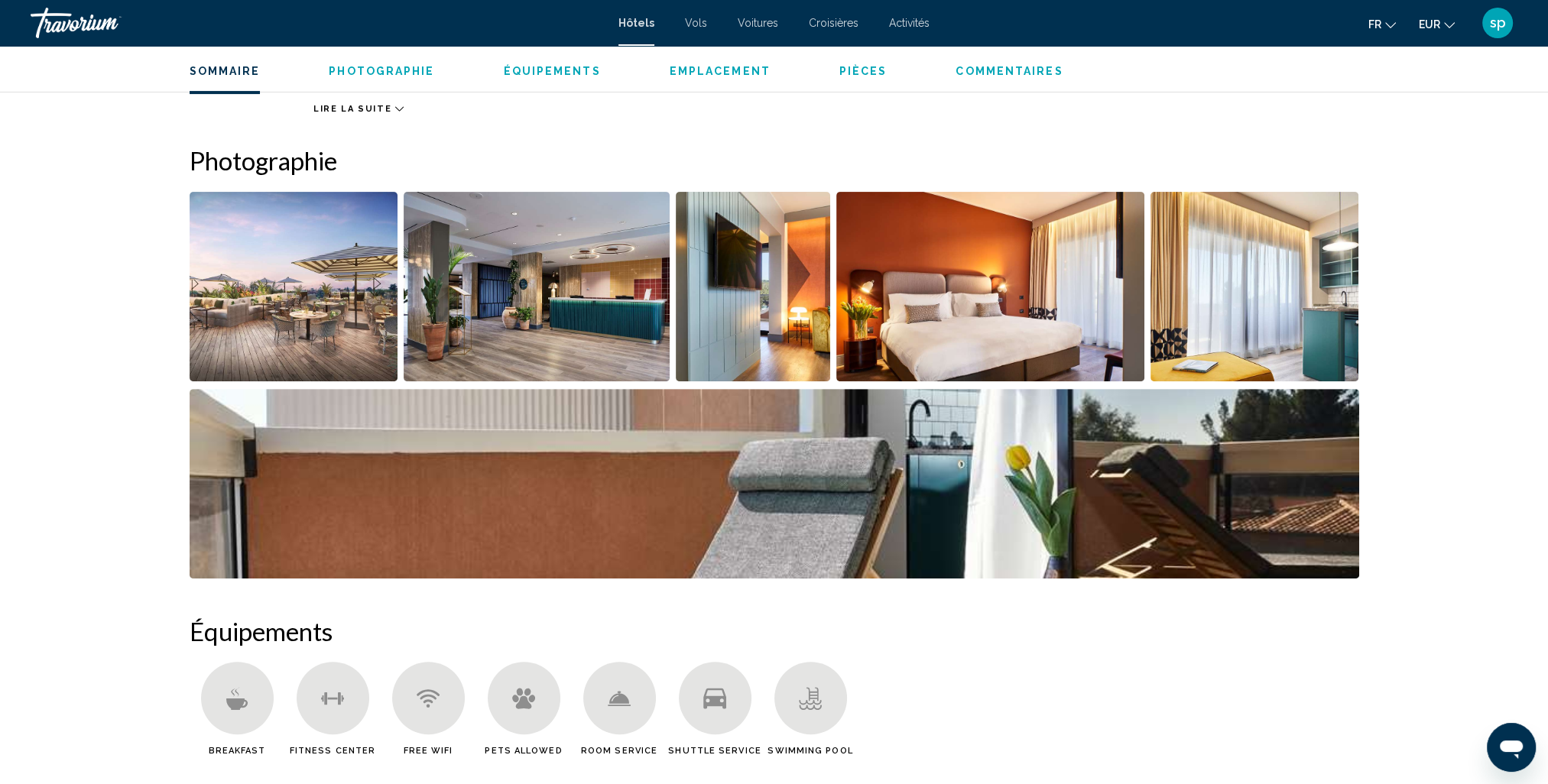
click at [272, 324] on img "Open full-screen image slider" at bounding box center [294, 287] width 209 height 190
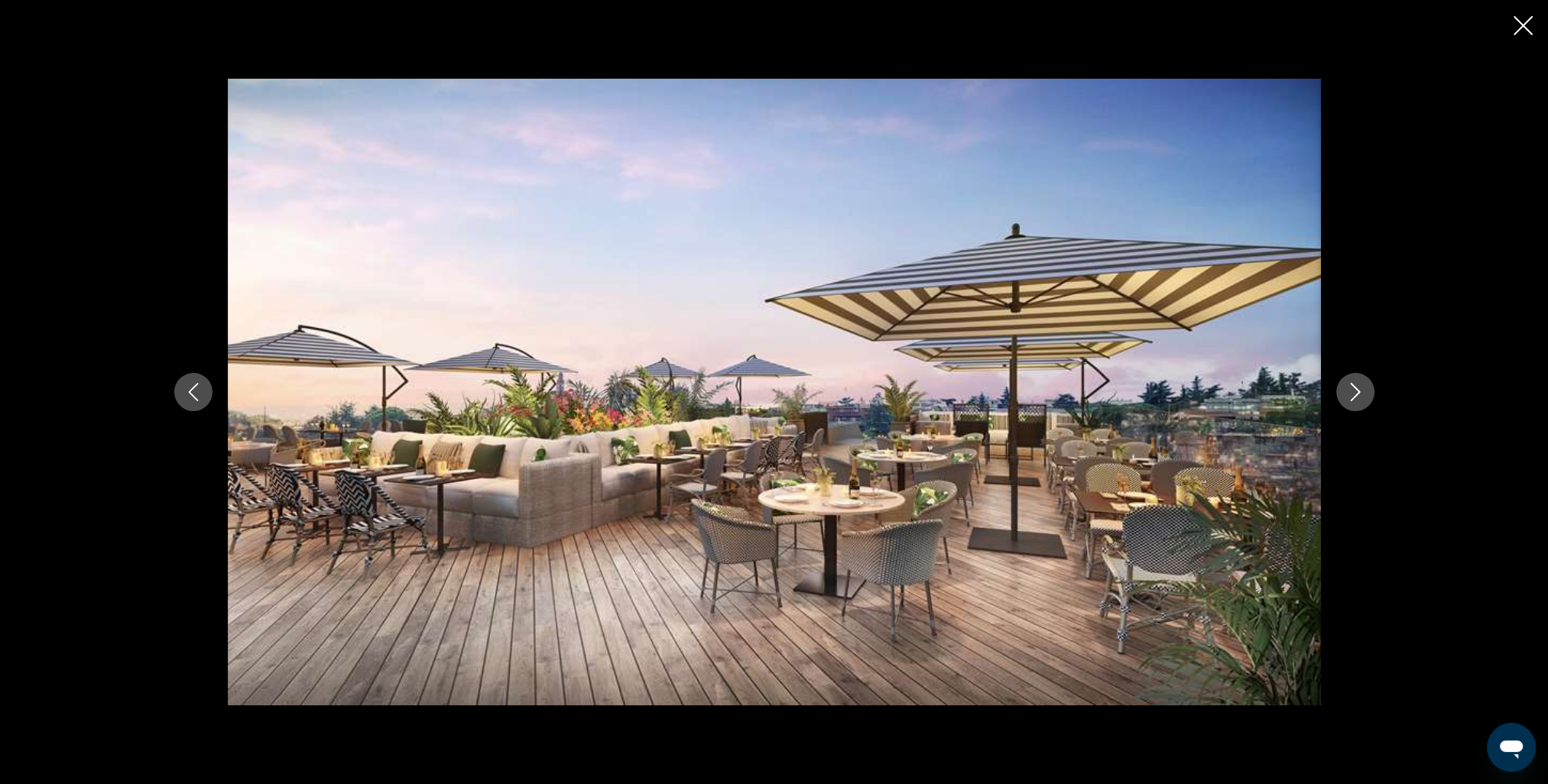
click at [1348, 390] on icon "Next image" at bounding box center [1356, 392] width 18 height 18
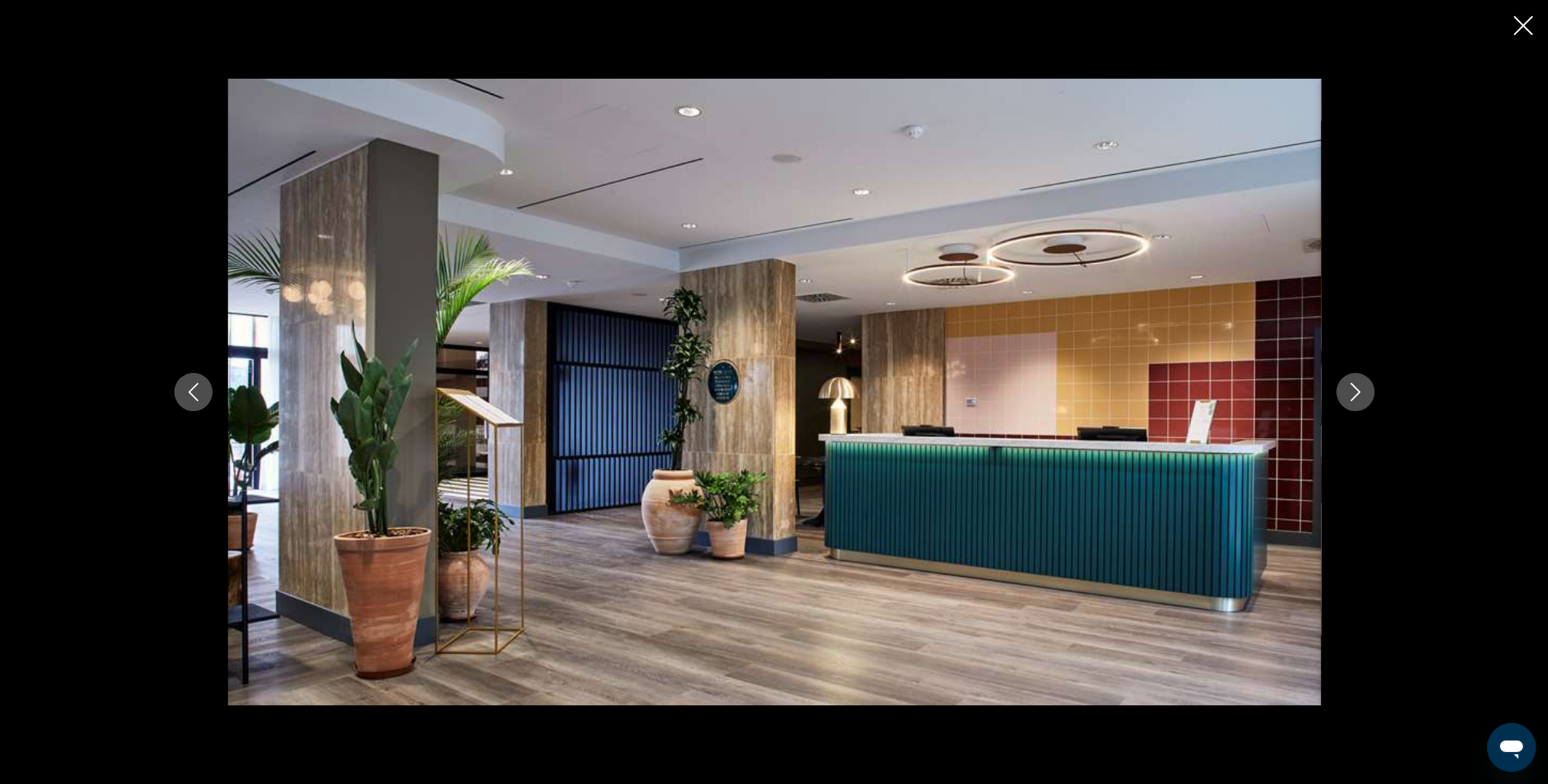
click at [1348, 390] on icon "Next image" at bounding box center [1356, 392] width 18 height 18
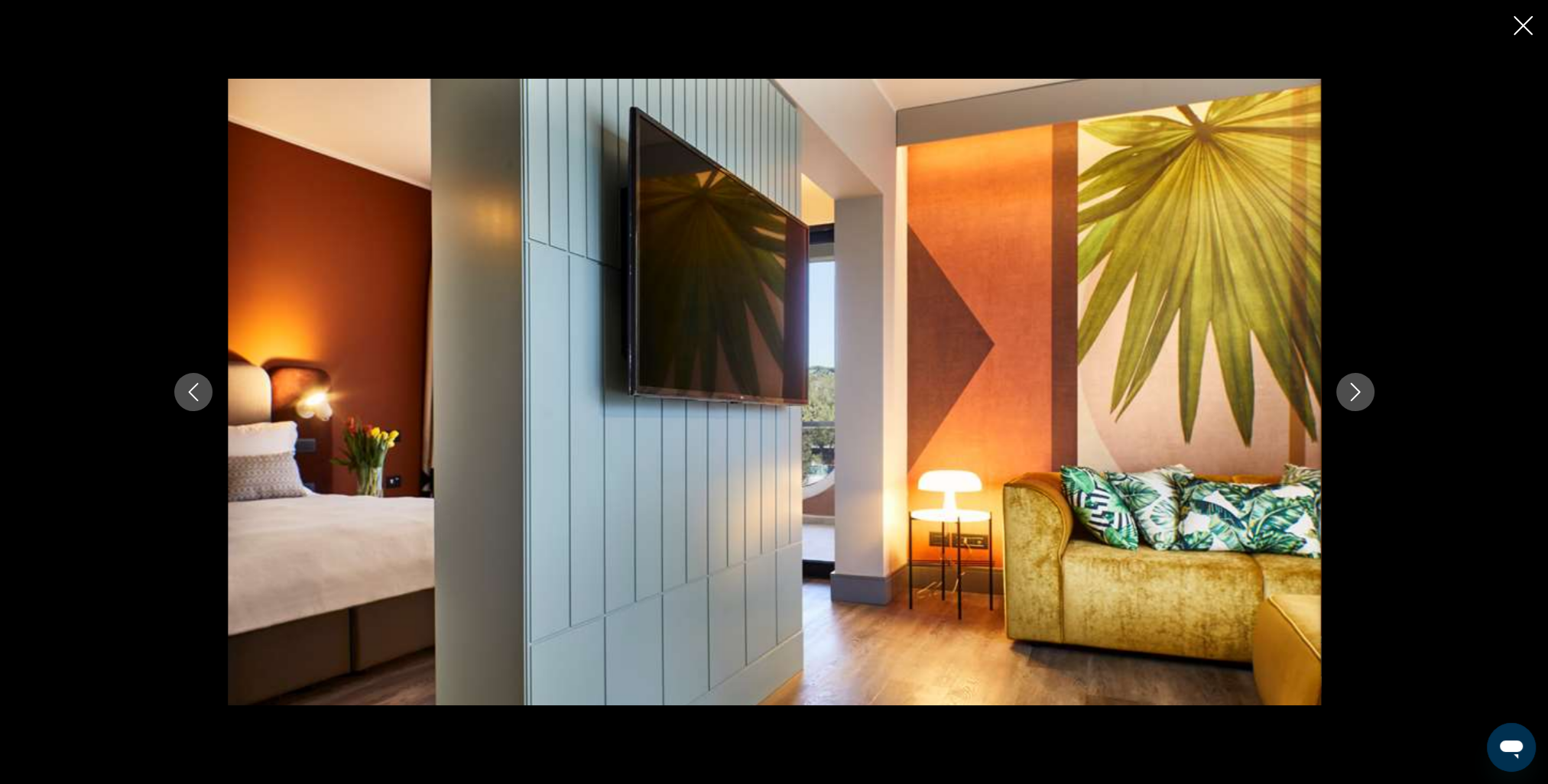
click at [1348, 390] on icon "Next image" at bounding box center [1356, 392] width 18 height 18
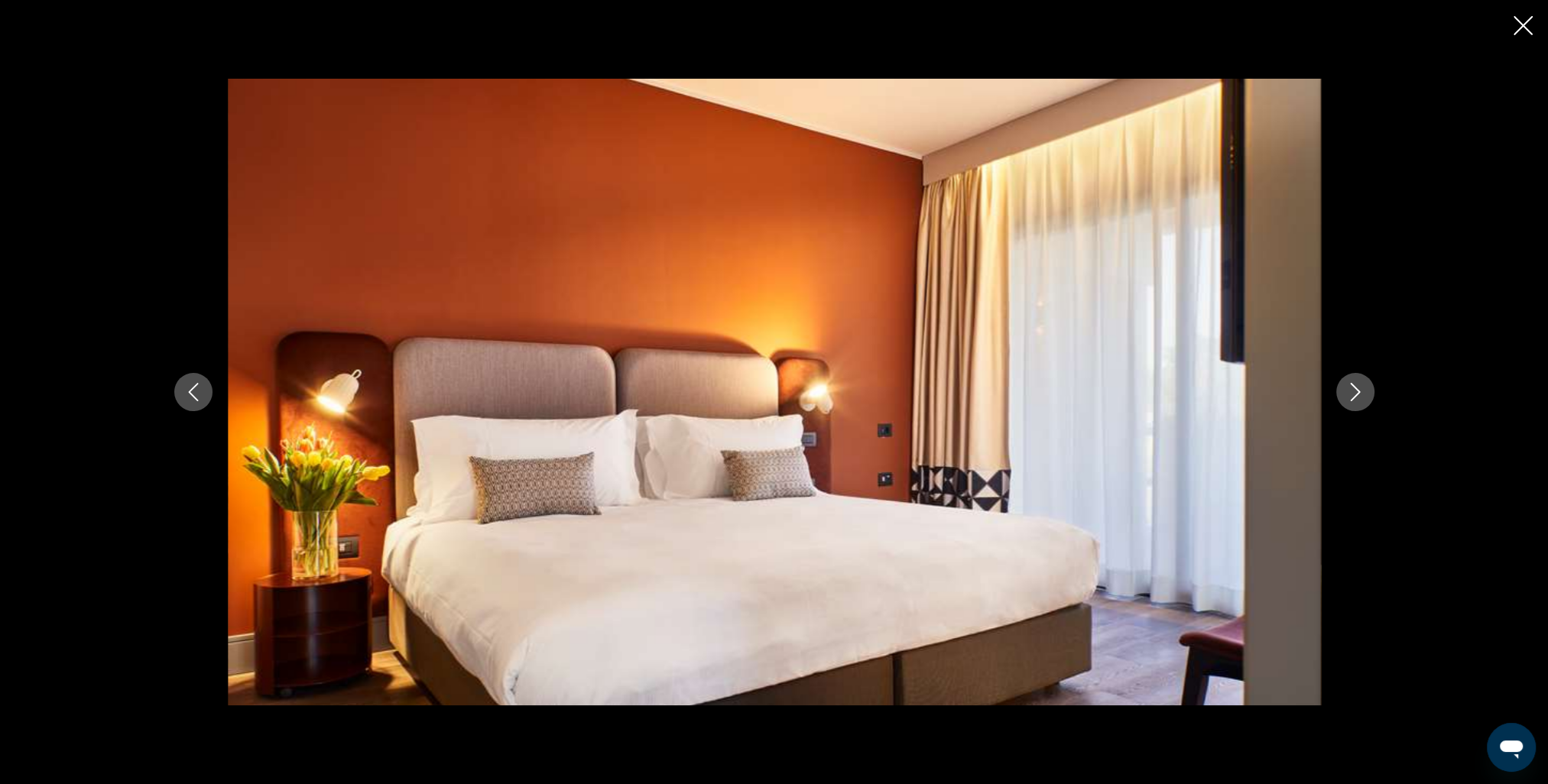
click at [1348, 390] on icon "Next image" at bounding box center [1356, 392] width 18 height 18
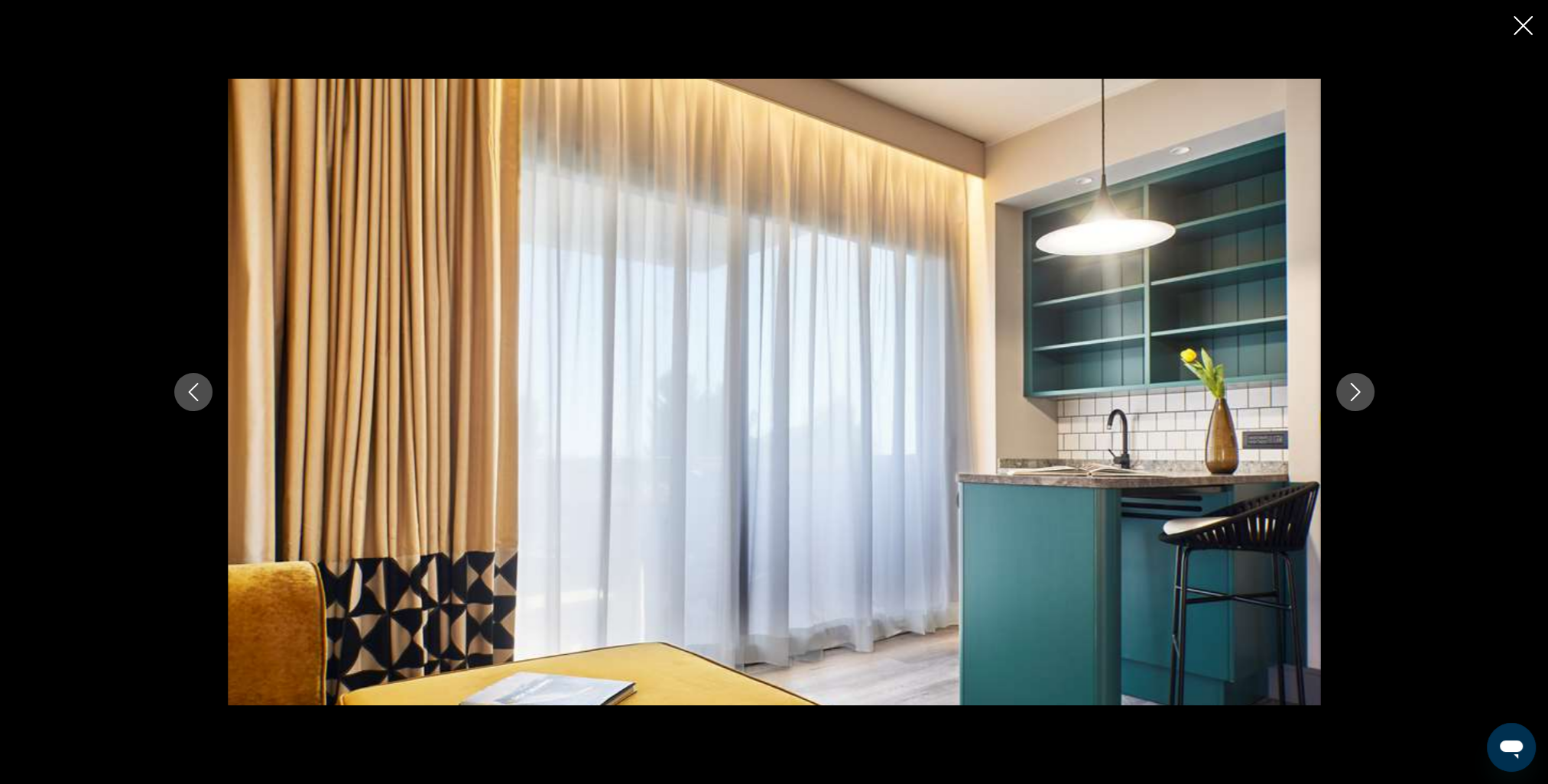
click at [1348, 390] on icon "Next image" at bounding box center [1356, 392] width 18 height 18
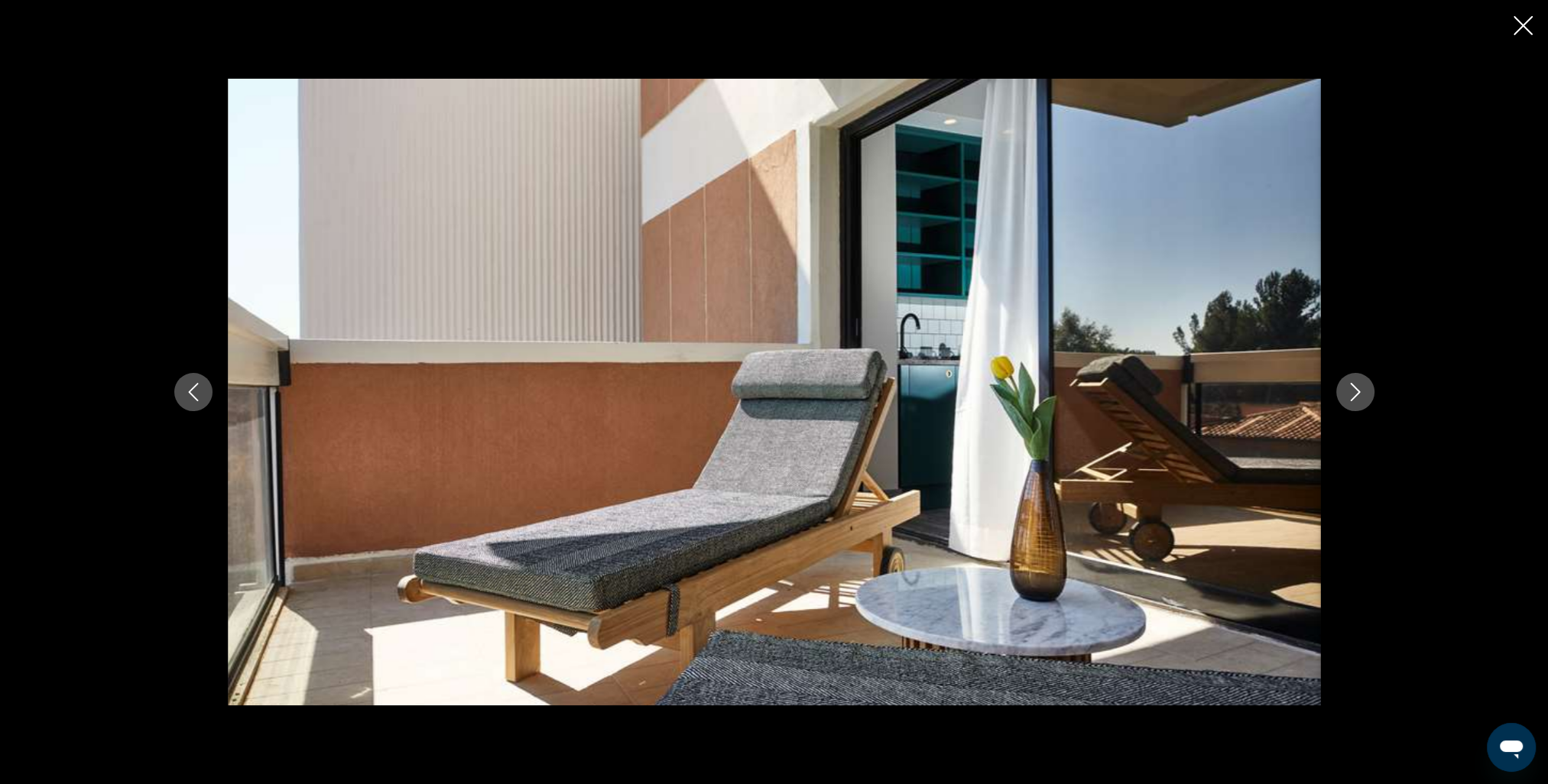
click at [1348, 390] on icon "Next image" at bounding box center [1356, 392] width 18 height 18
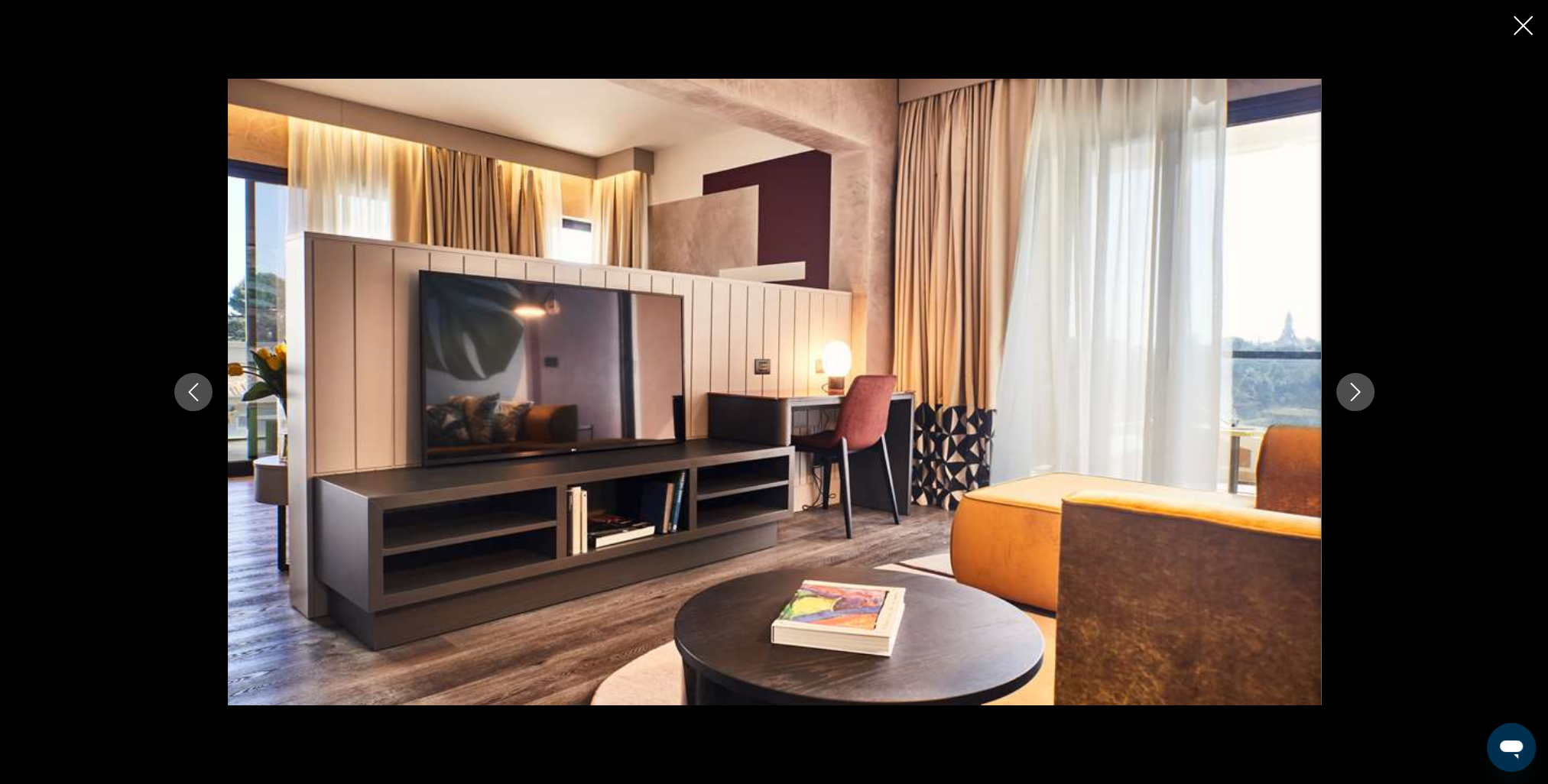
click at [1348, 390] on icon "Next image" at bounding box center [1356, 392] width 18 height 18
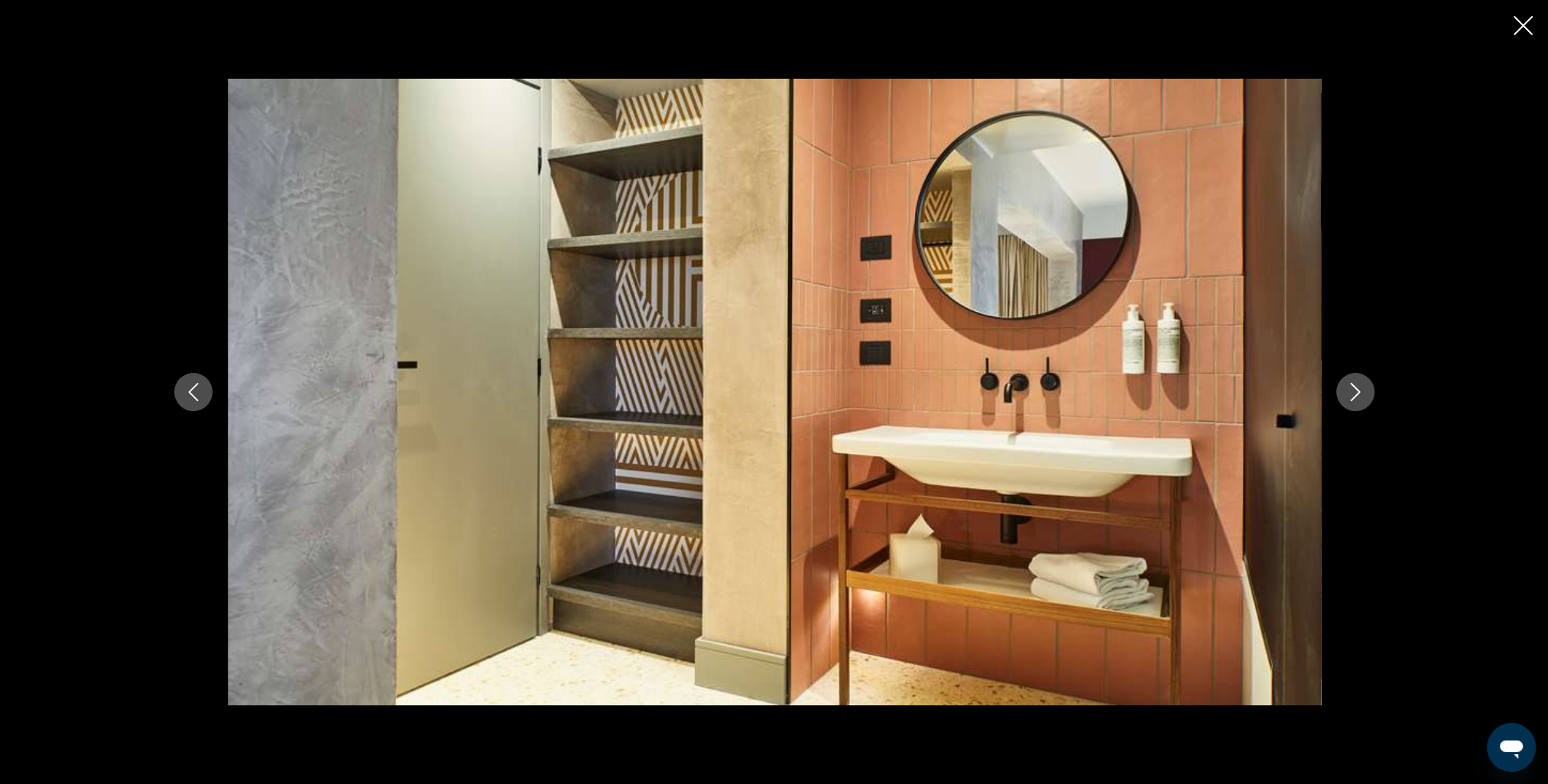
click at [1348, 390] on icon "Next image" at bounding box center [1356, 392] width 18 height 18
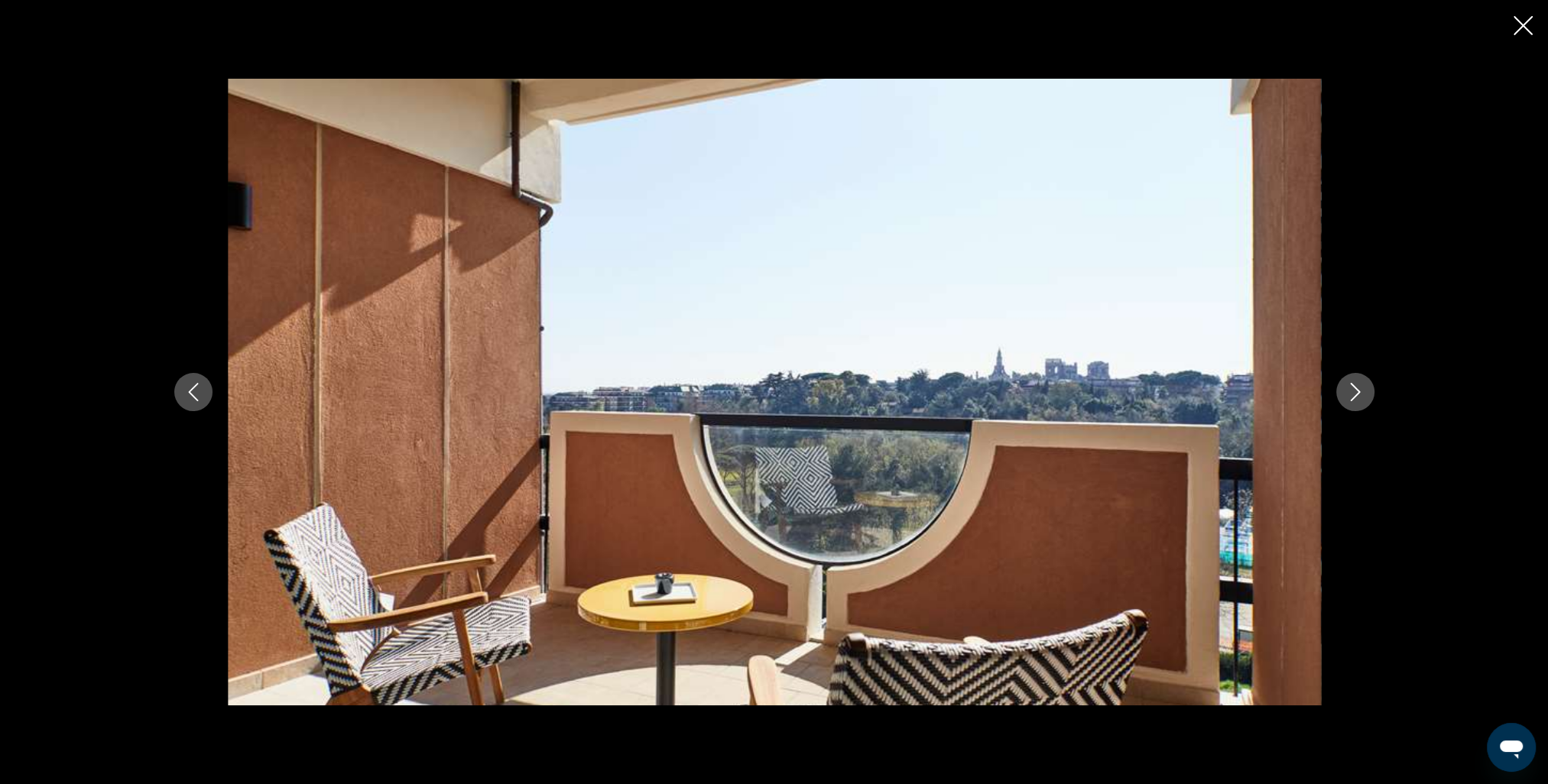
click at [1348, 390] on icon "Next image" at bounding box center [1356, 392] width 18 height 18
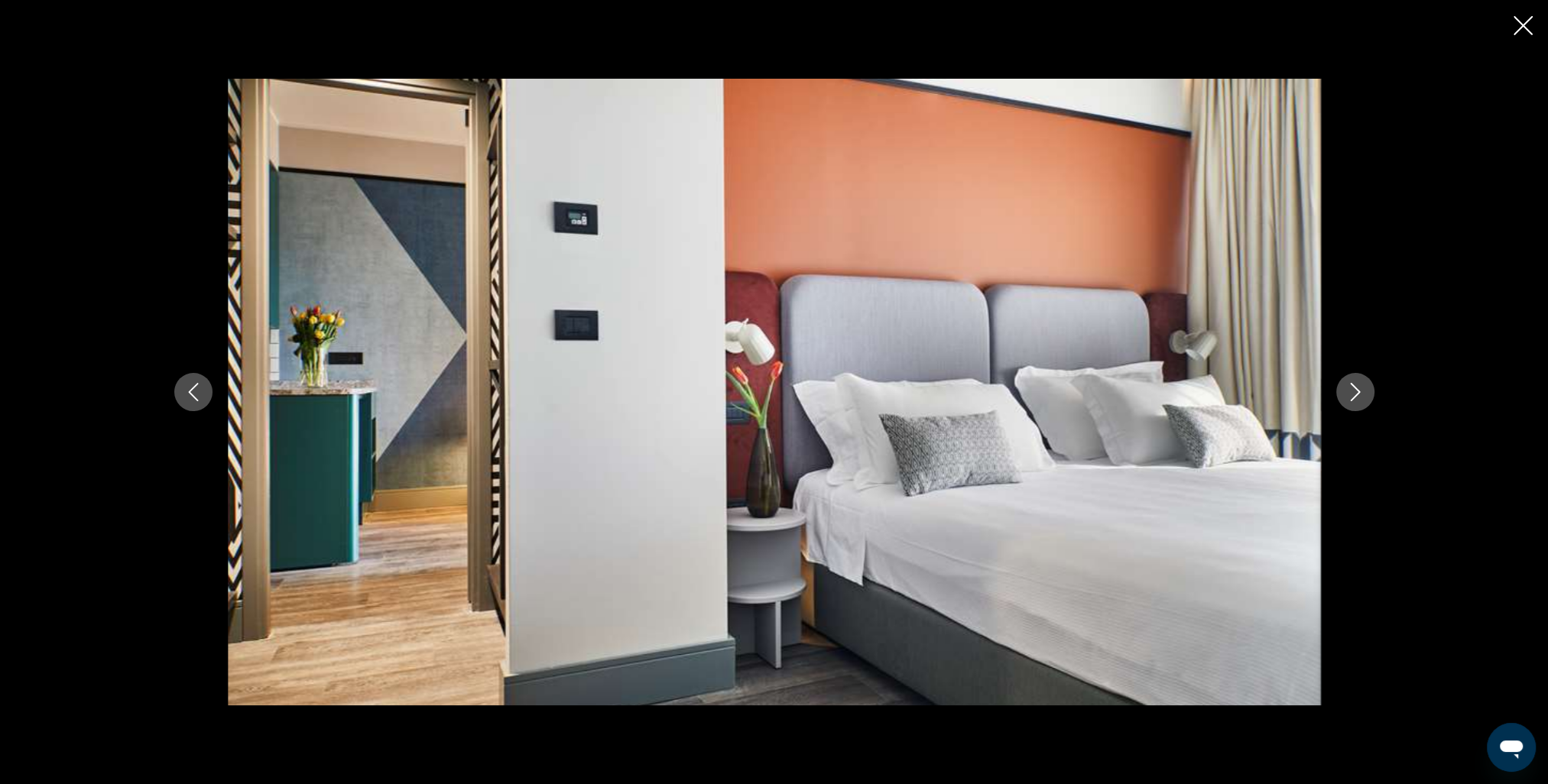
click at [1348, 390] on icon "Next image" at bounding box center [1356, 392] width 18 height 18
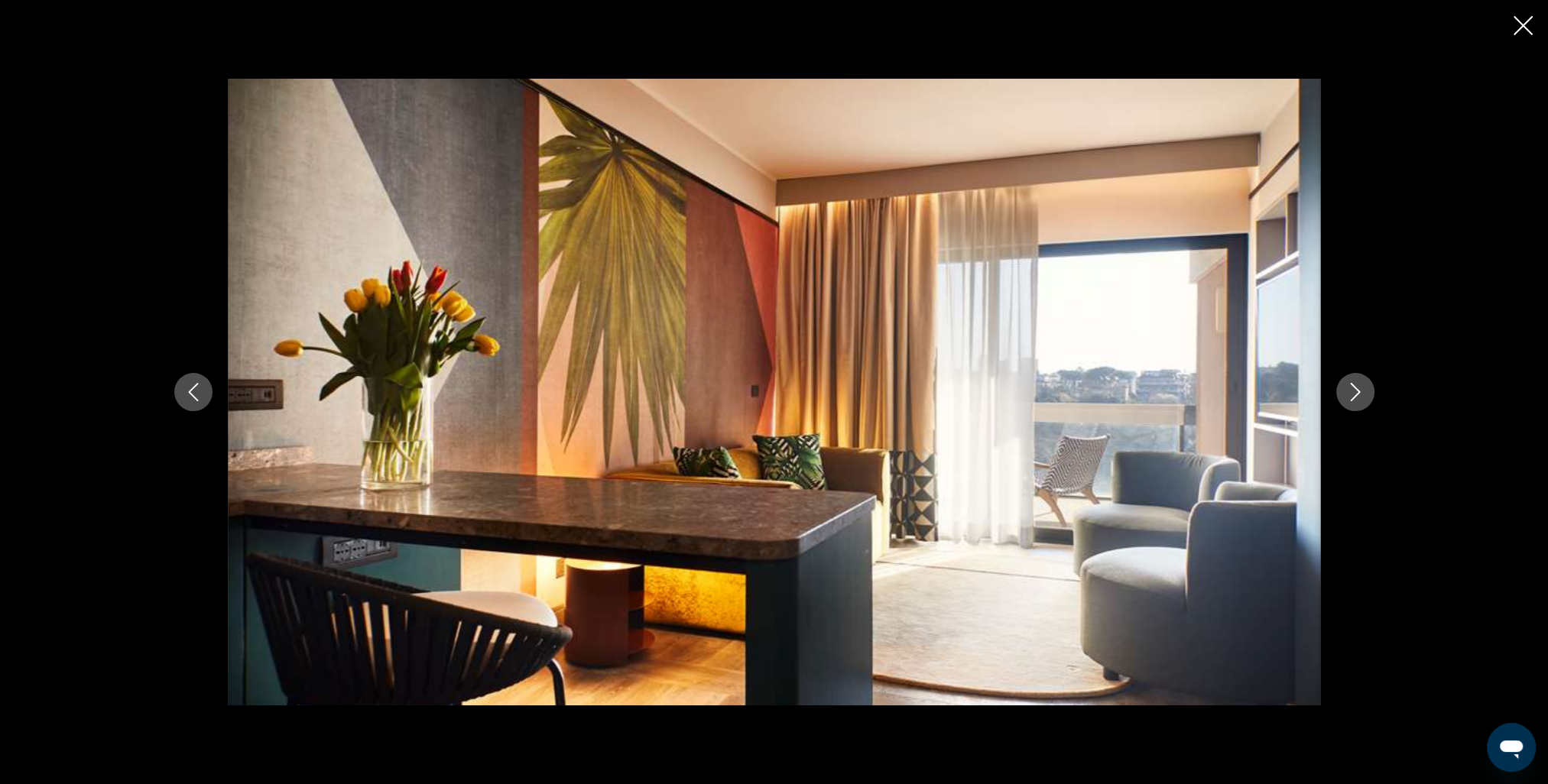
click at [1348, 390] on icon "Next image" at bounding box center [1356, 392] width 18 height 18
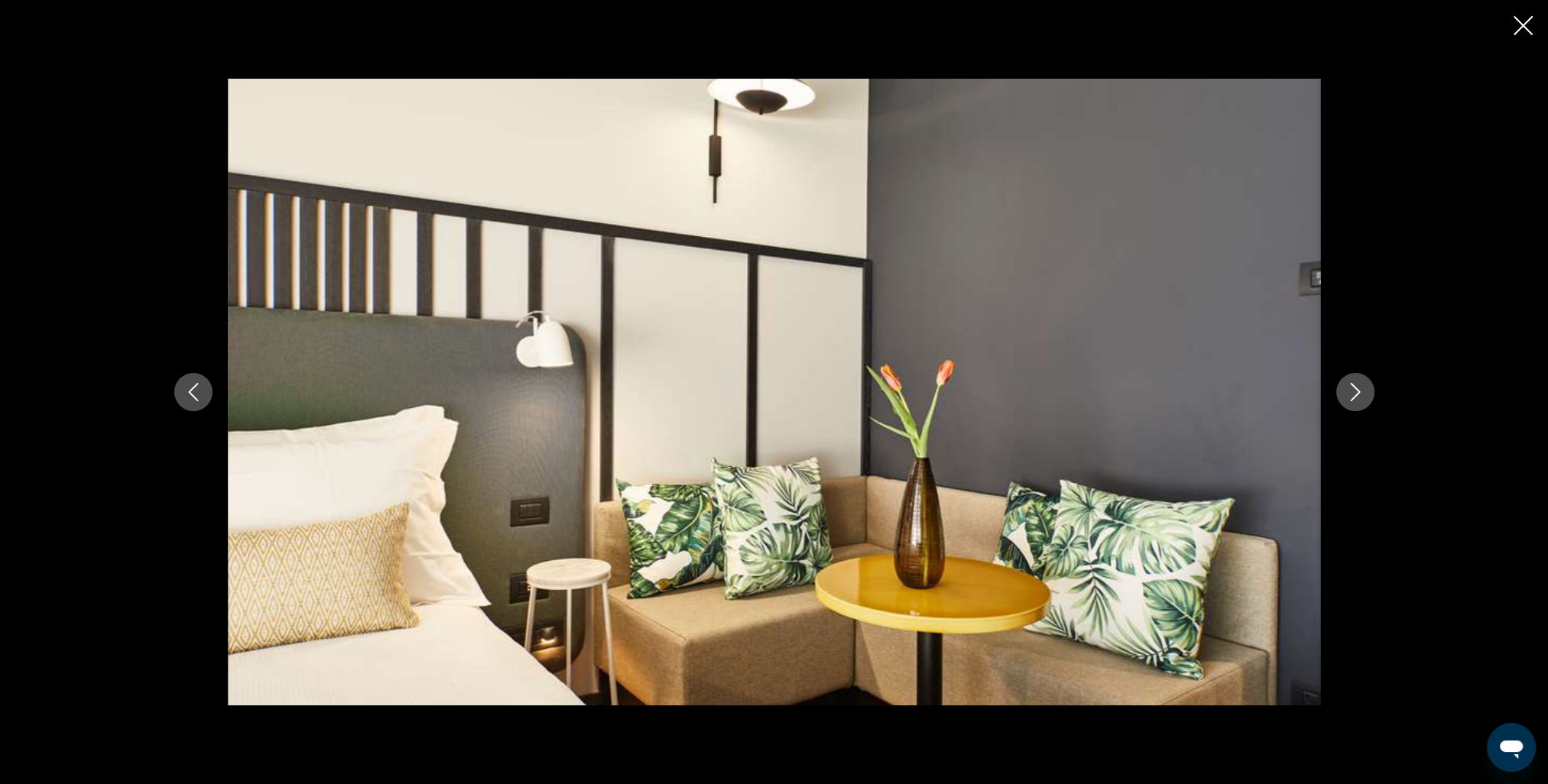
click at [1348, 390] on icon "Next image" at bounding box center [1356, 392] width 18 height 18
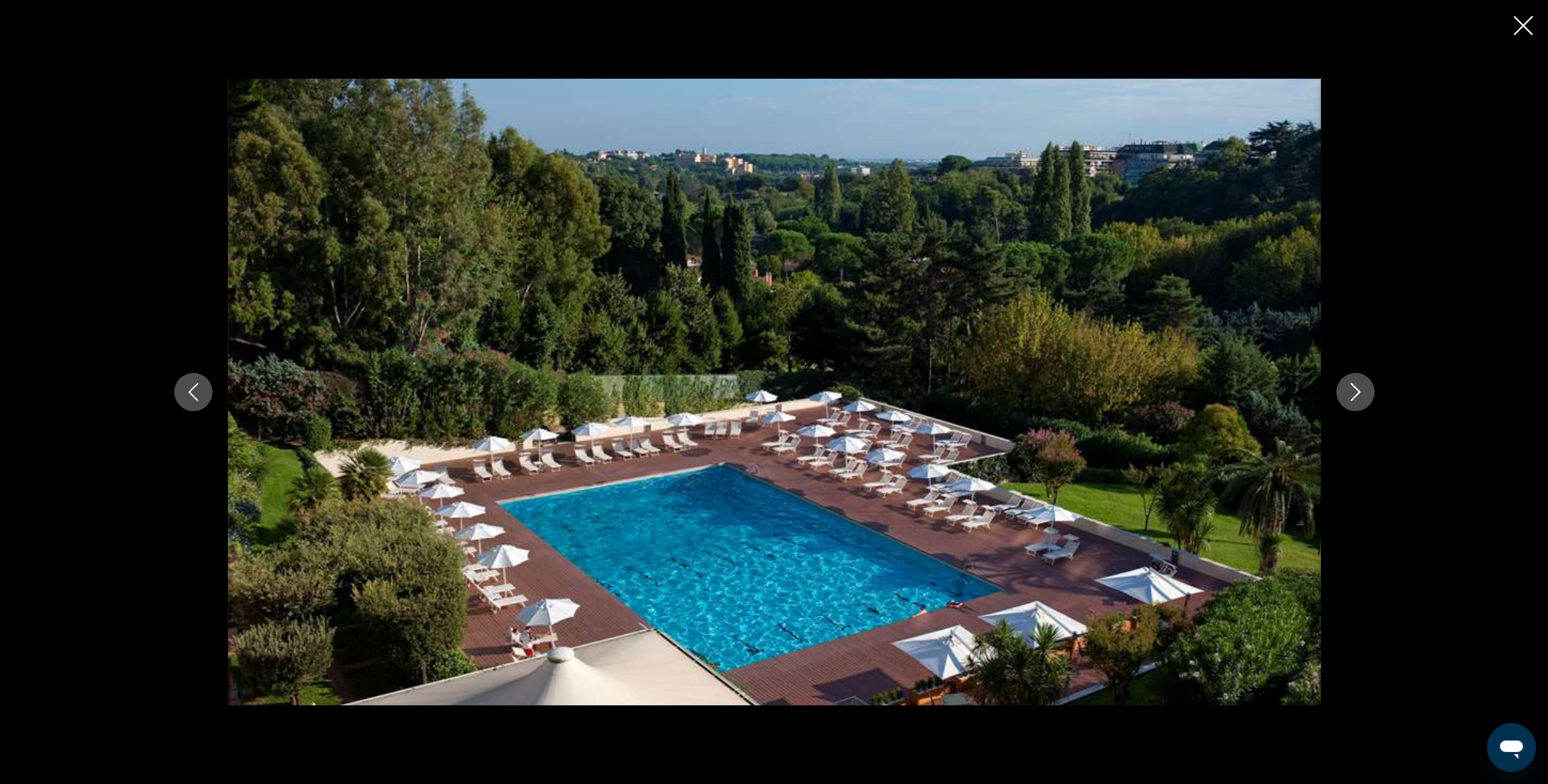
click at [1348, 390] on icon "Next image" at bounding box center [1356, 392] width 18 height 18
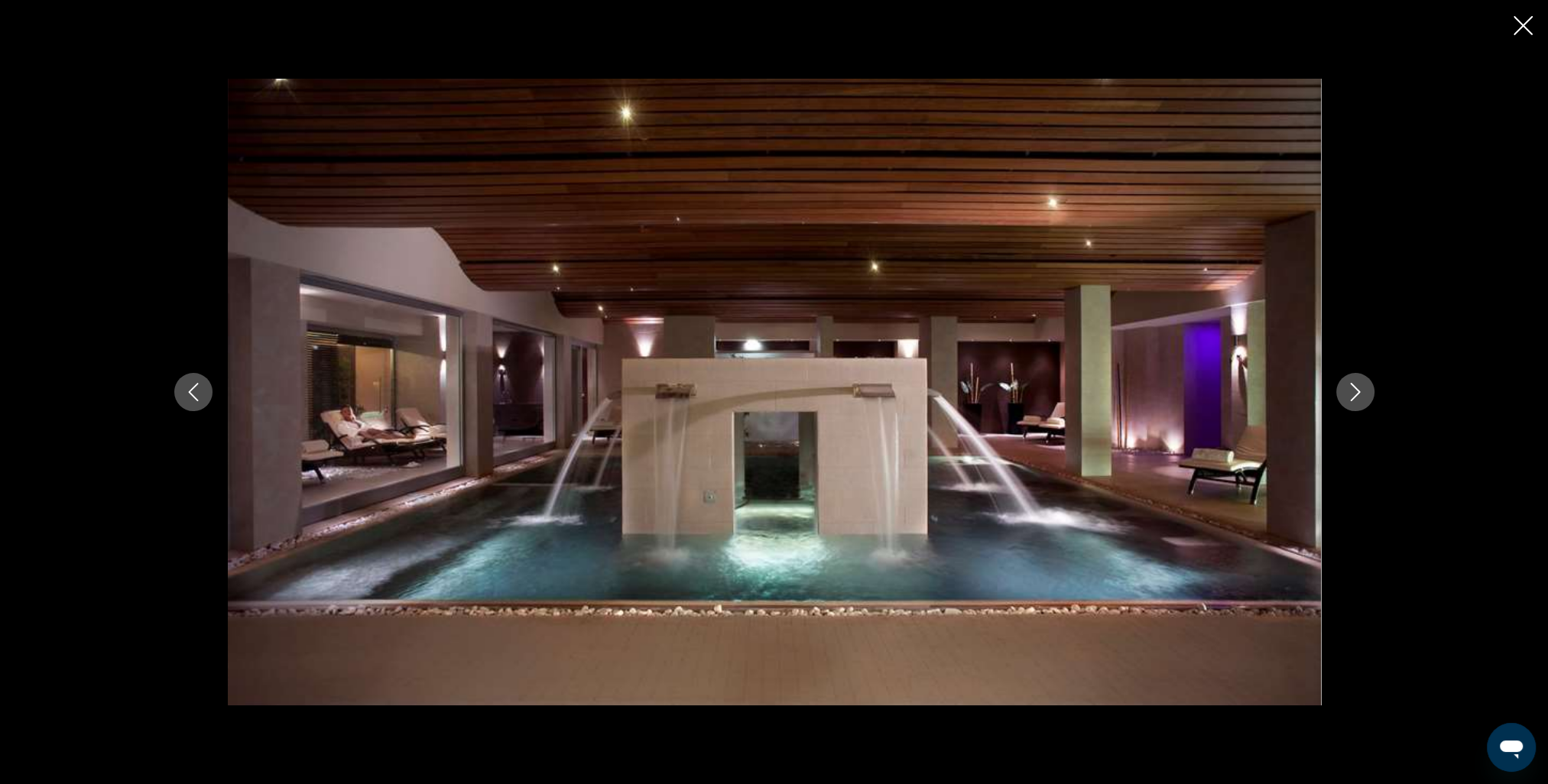
click at [182, 387] on button "Previous image" at bounding box center [194, 392] width 39 height 39
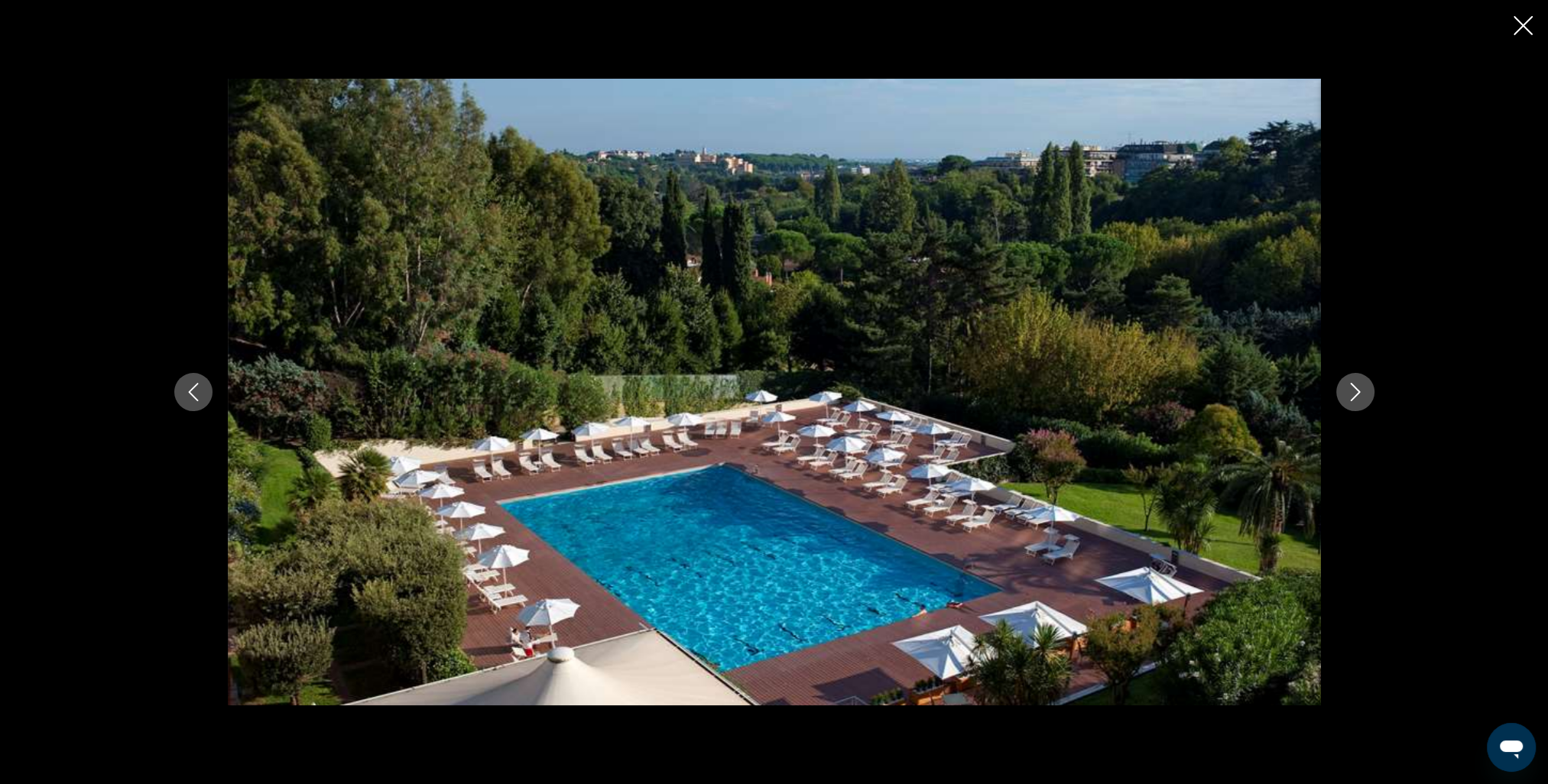
click at [1348, 391] on icon "Next image" at bounding box center [1356, 392] width 18 height 18
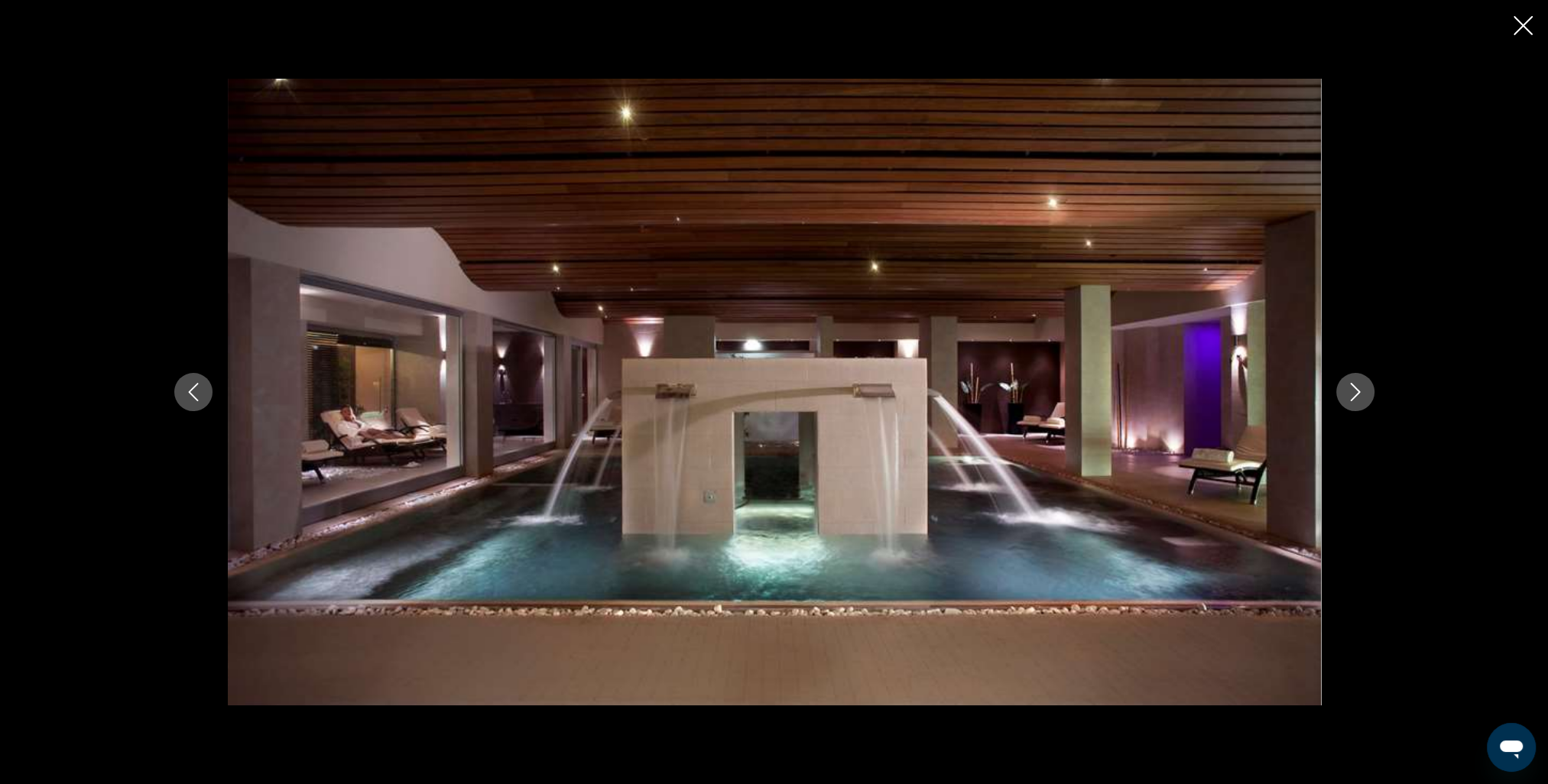
click at [1348, 391] on icon "Next image" at bounding box center [1356, 392] width 18 height 18
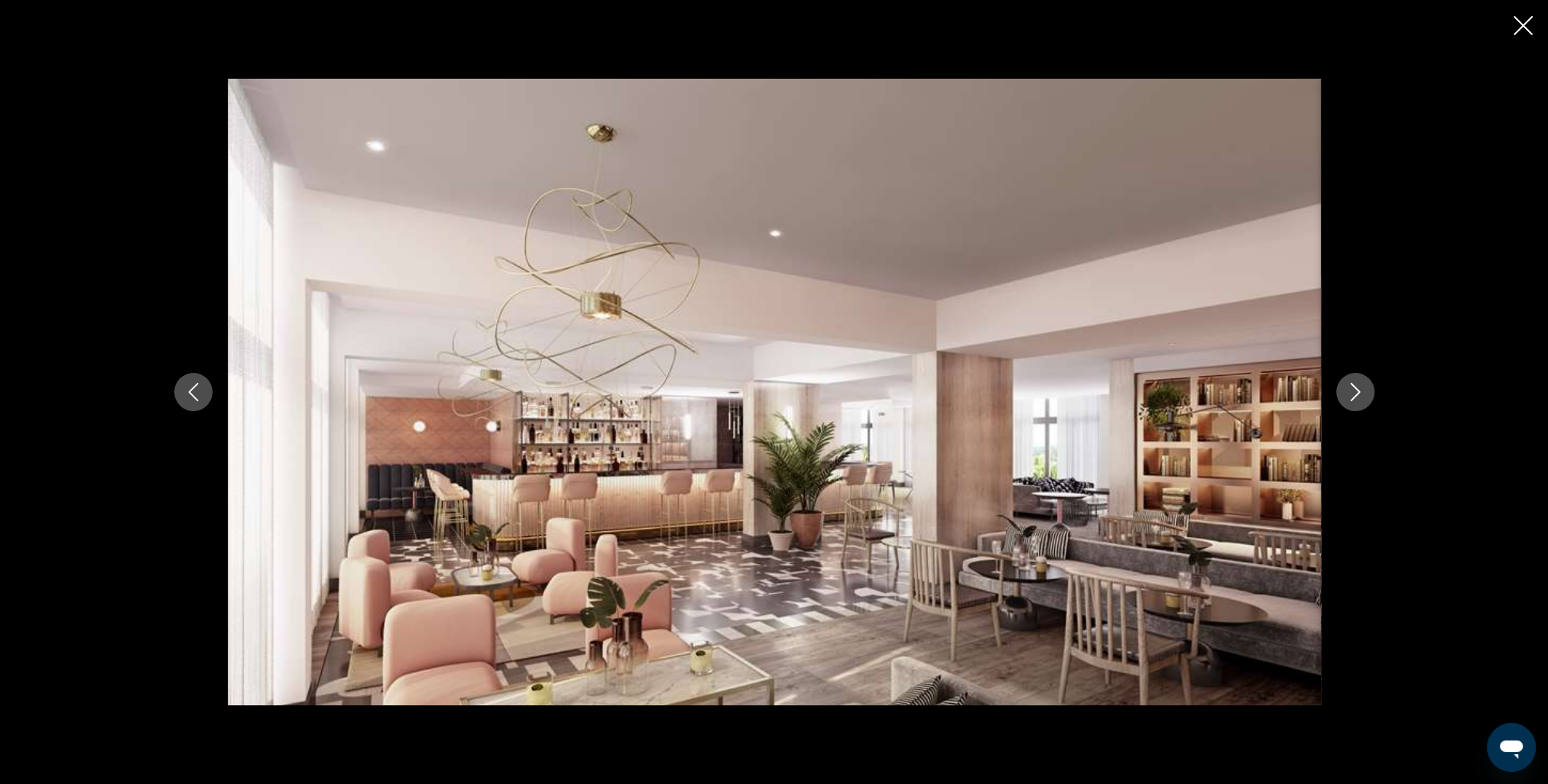
click at [1348, 391] on icon "Next image" at bounding box center [1356, 392] width 18 height 18
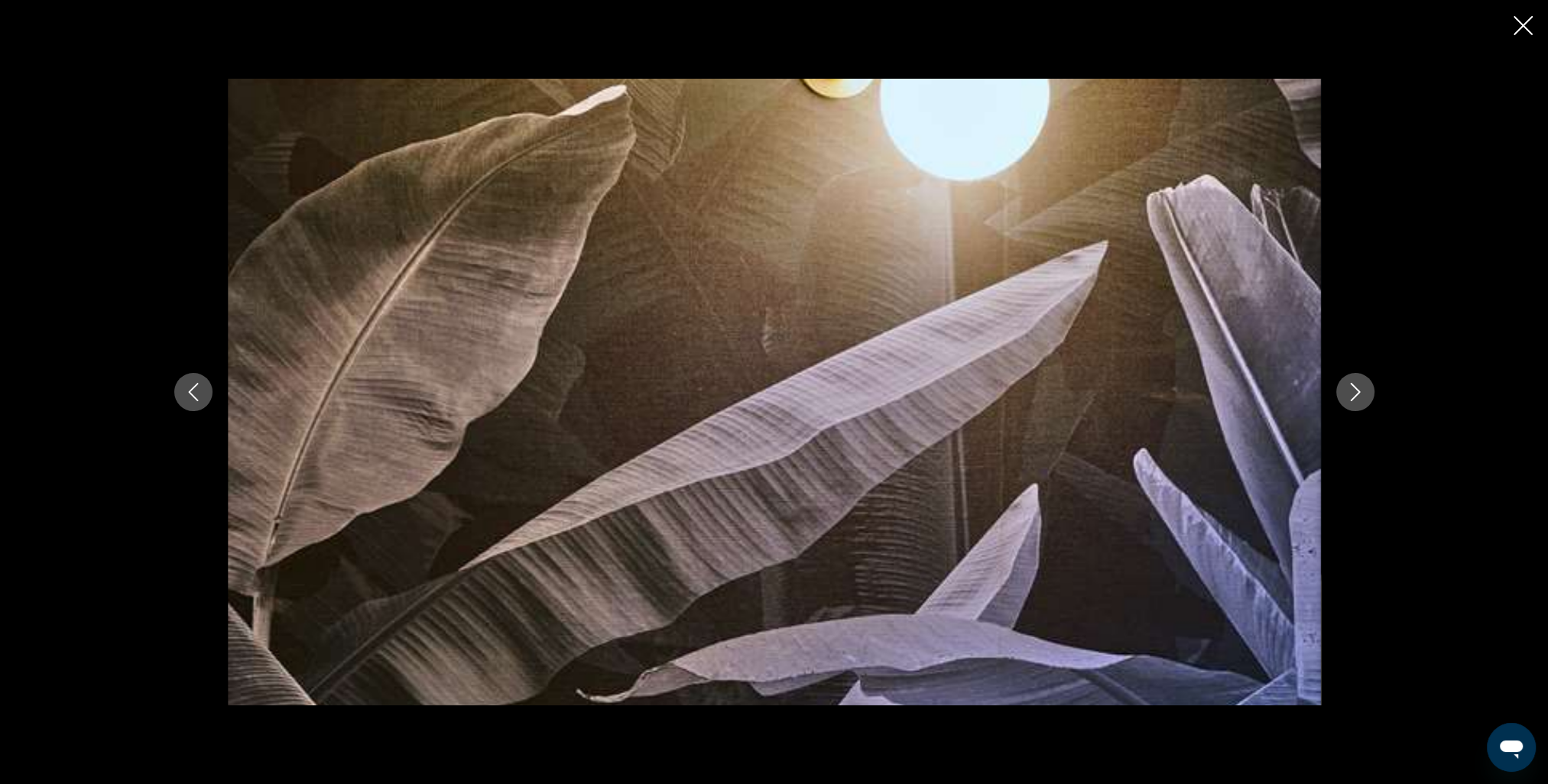
click at [1348, 391] on icon "Next image" at bounding box center [1356, 392] width 18 height 18
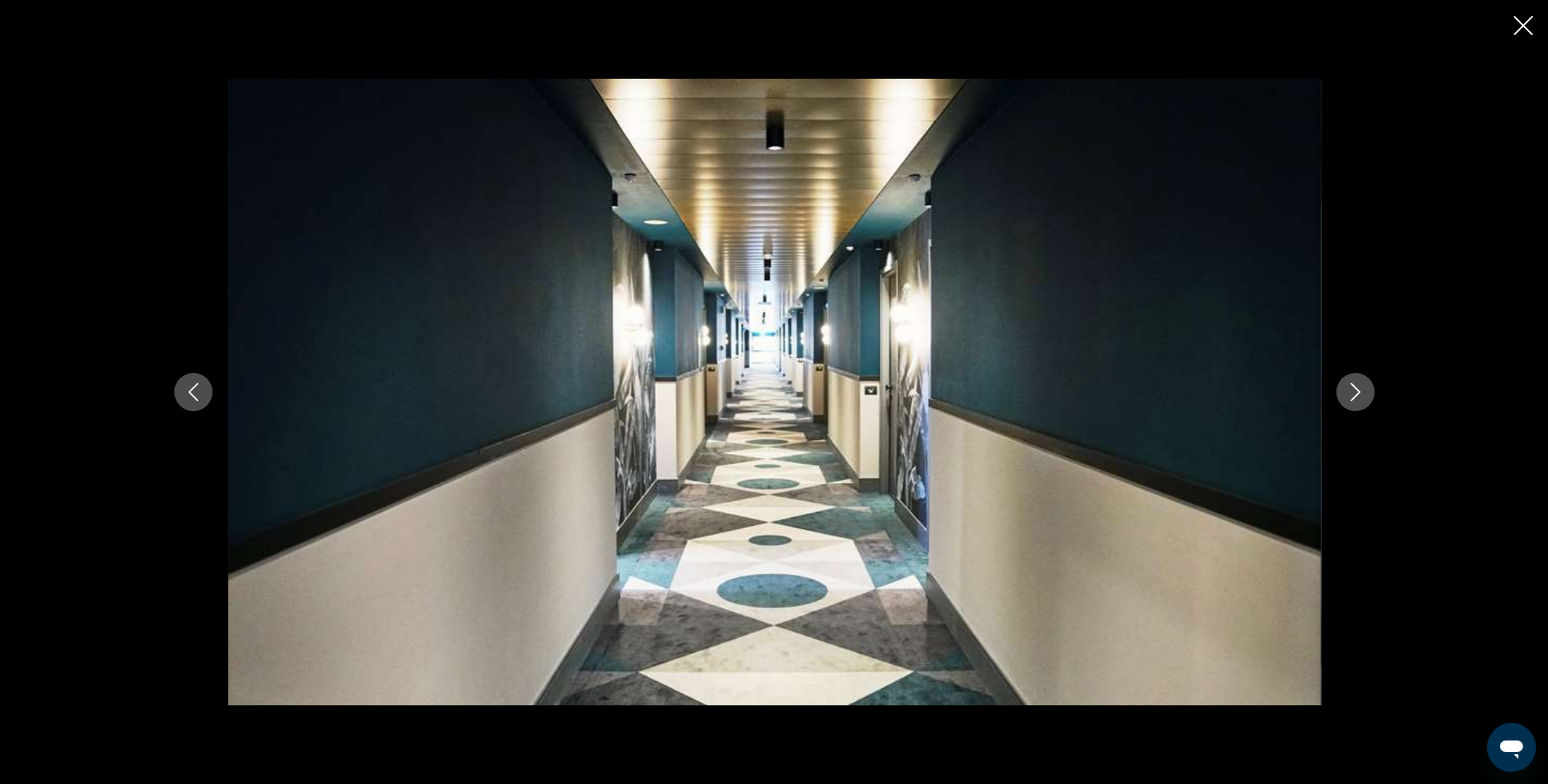
click at [1348, 391] on icon "Next image" at bounding box center [1356, 392] width 18 height 18
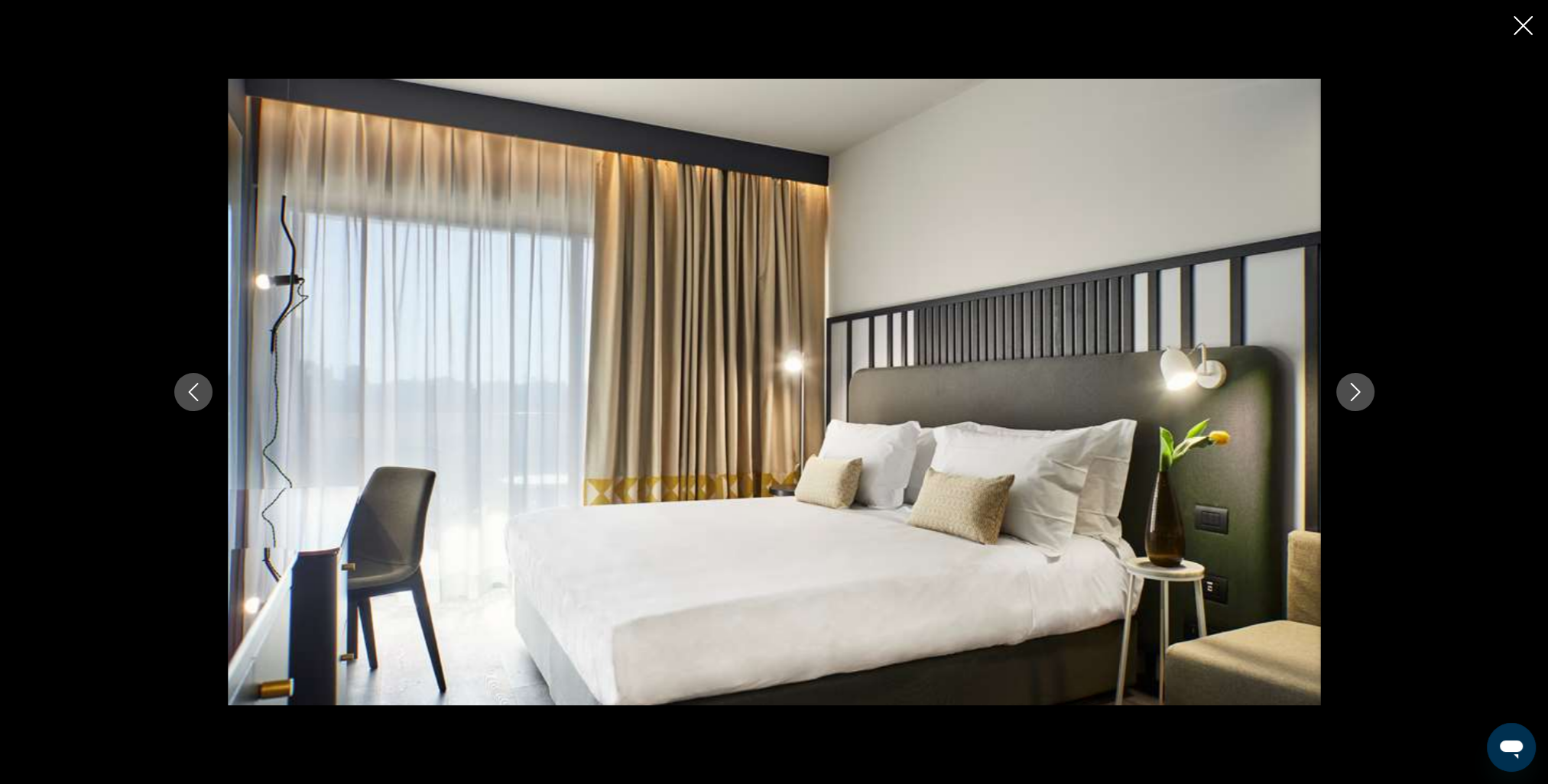
click at [1348, 391] on icon "Next image" at bounding box center [1356, 392] width 18 height 18
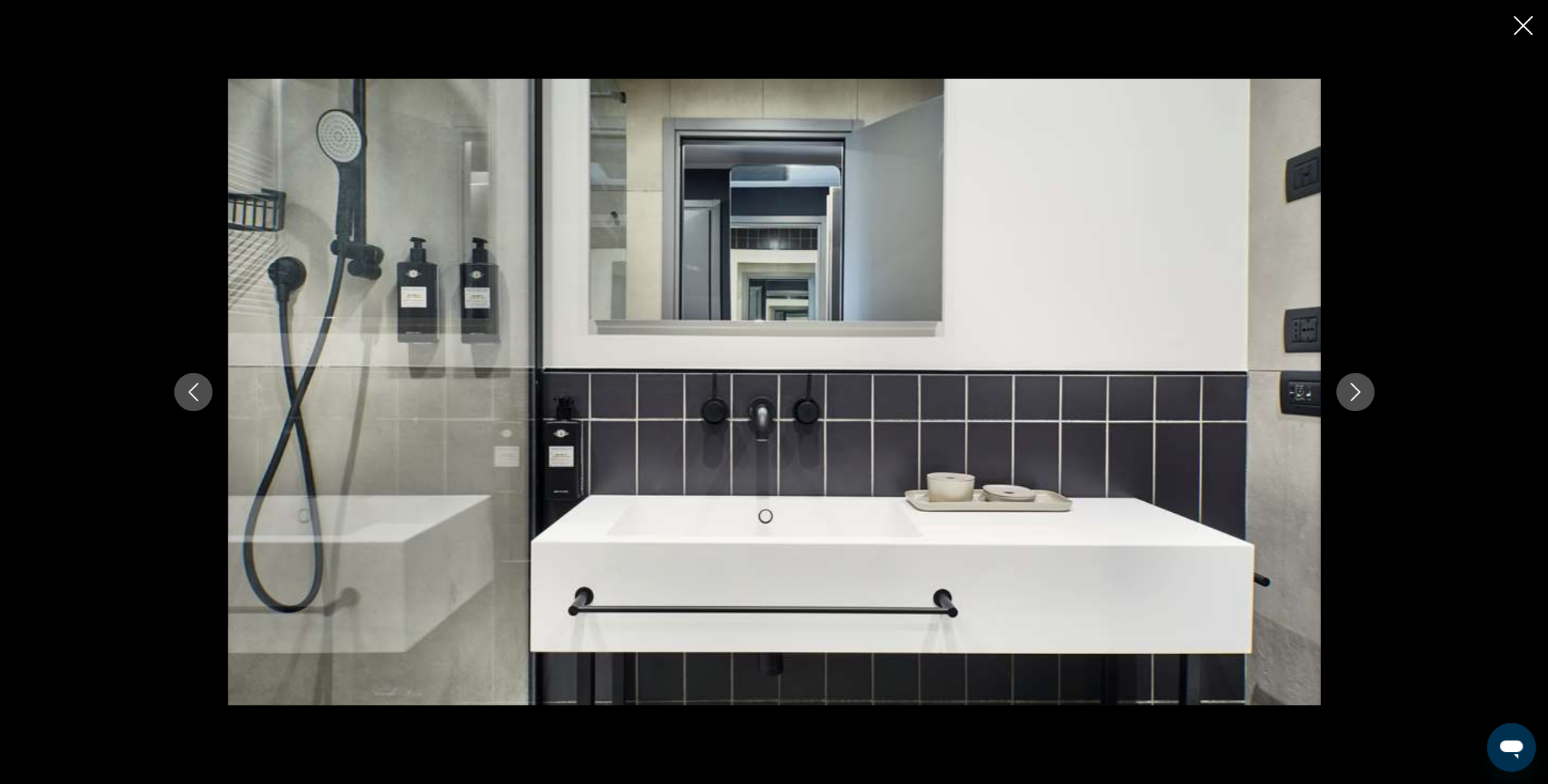
click at [1348, 391] on icon "Next image" at bounding box center [1356, 392] width 18 height 18
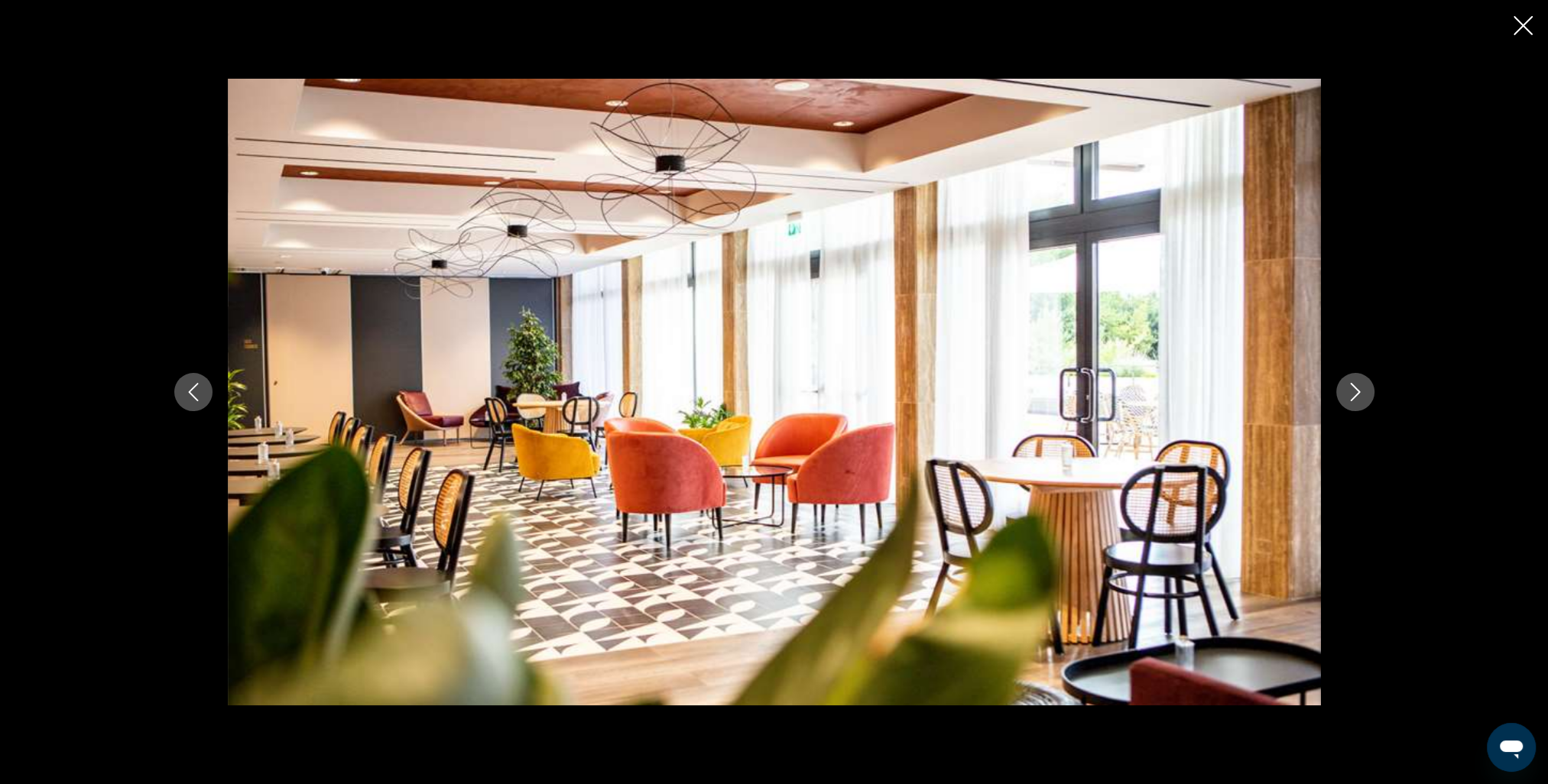
click at [1348, 391] on icon "Next image" at bounding box center [1356, 392] width 18 height 18
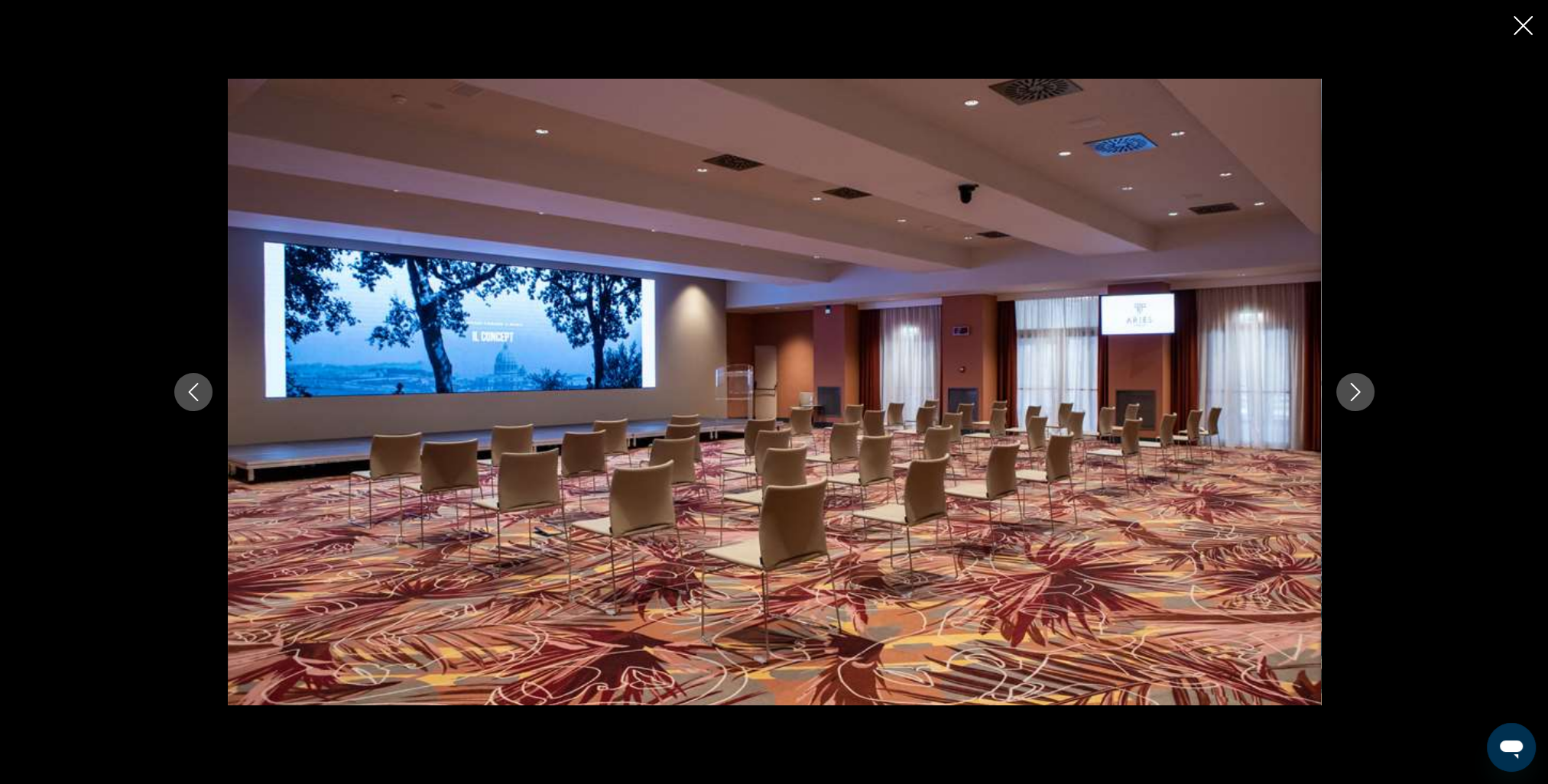
click at [1348, 391] on icon "Next image" at bounding box center [1356, 392] width 18 height 18
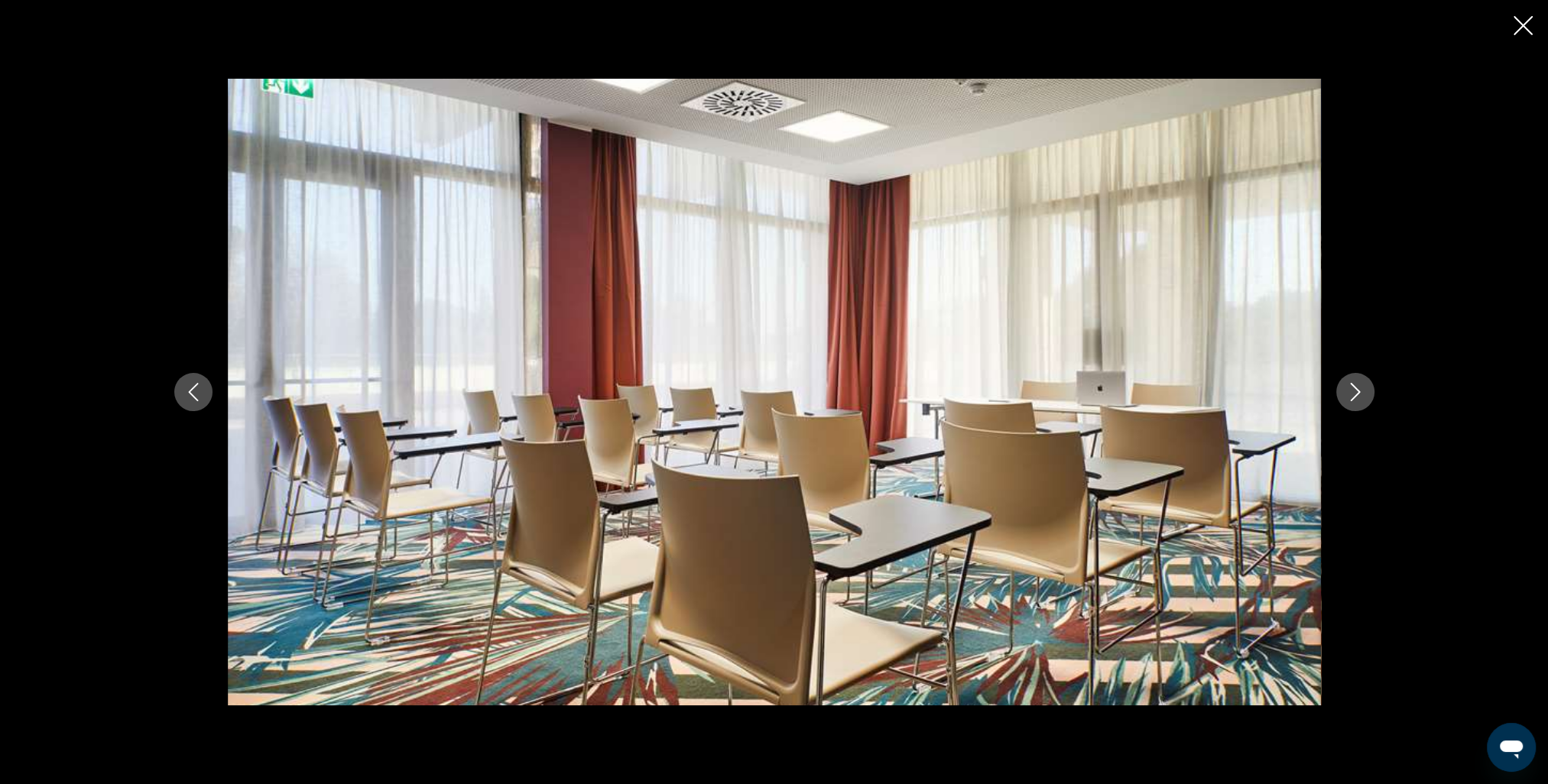
click at [1348, 391] on icon "Next image" at bounding box center [1356, 392] width 18 height 18
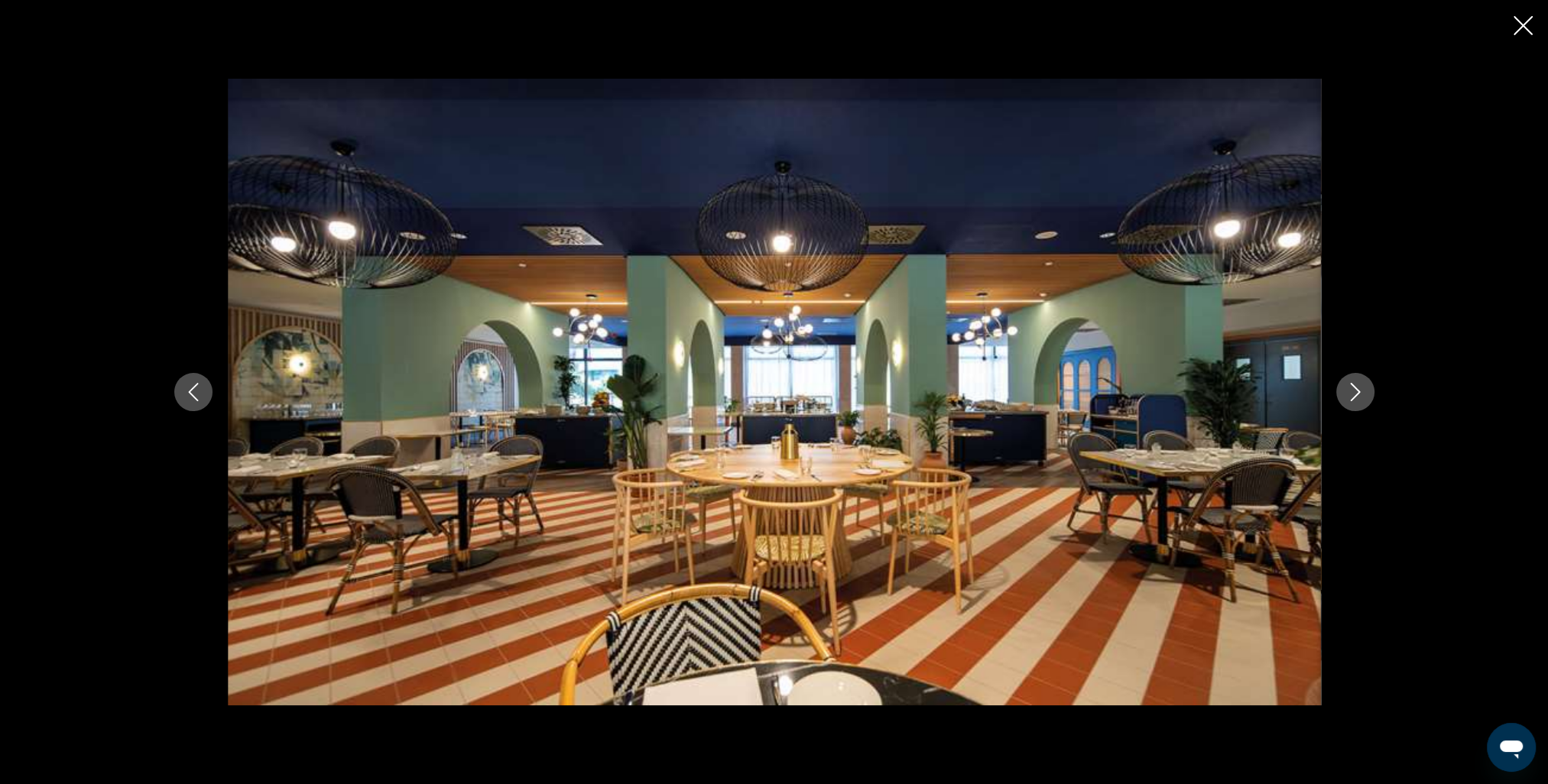
click at [1348, 391] on icon "Next image" at bounding box center [1356, 392] width 18 height 18
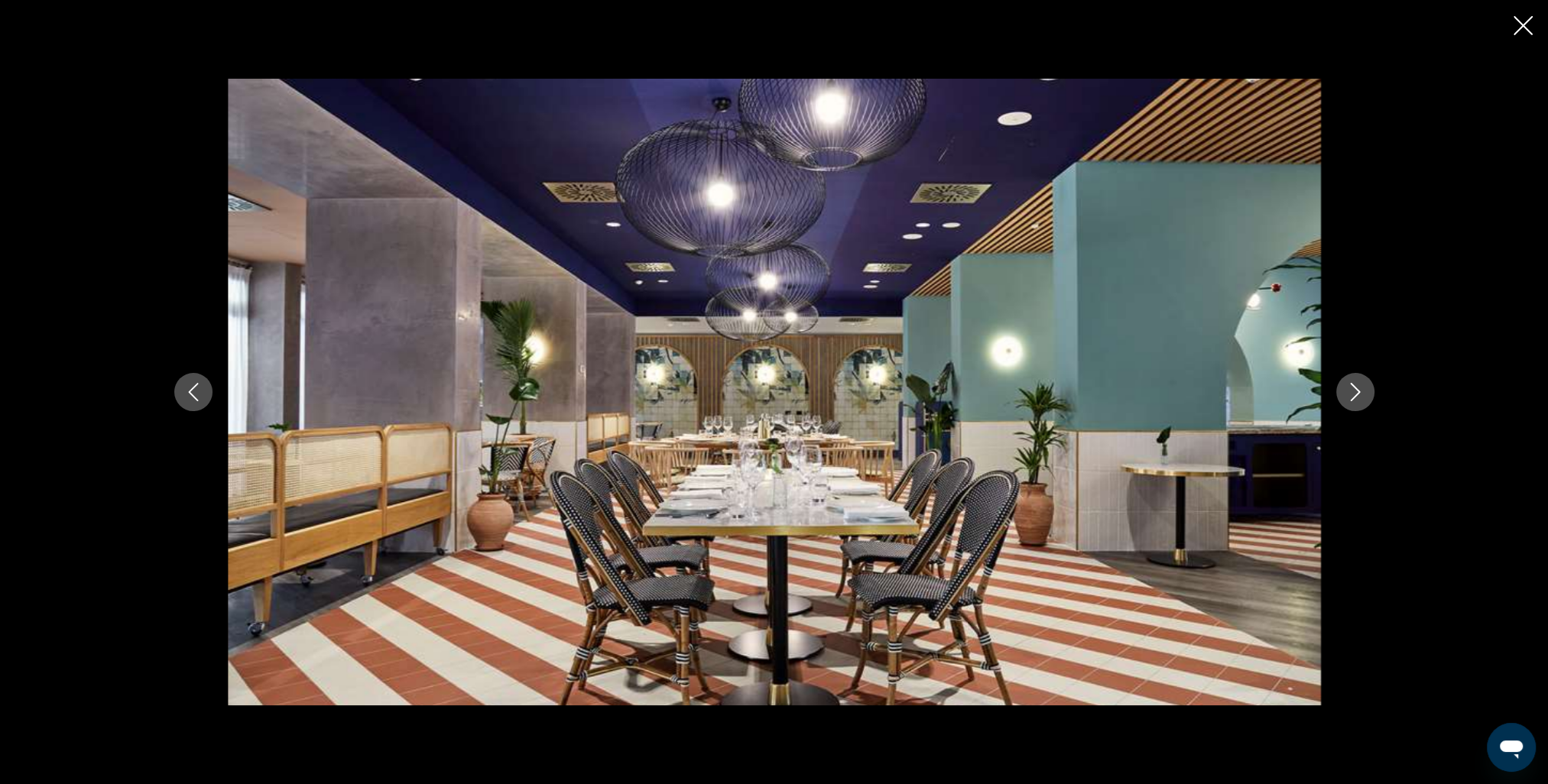
click at [1348, 391] on icon "Next image" at bounding box center [1356, 392] width 18 height 18
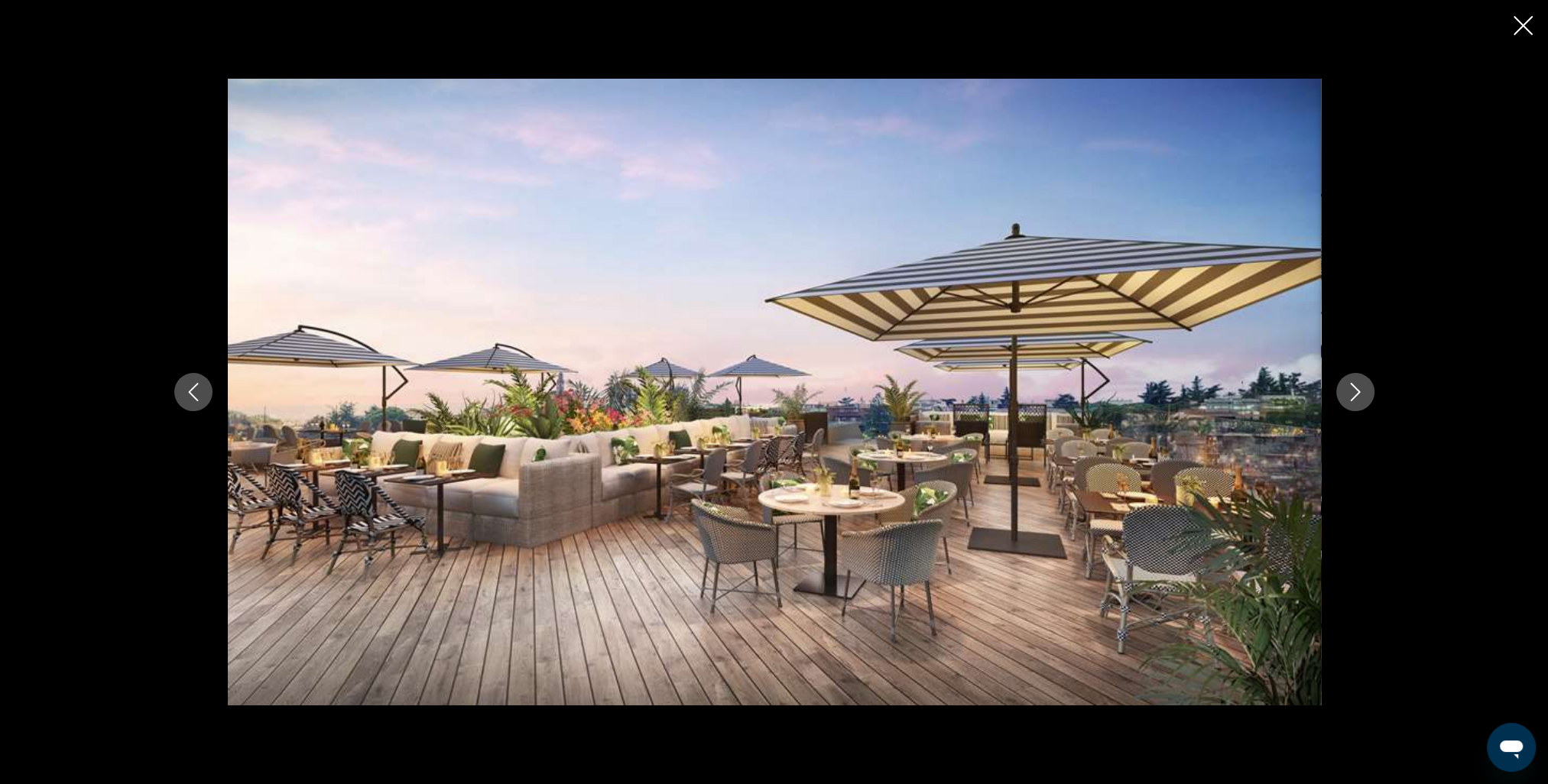
click at [1348, 391] on icon "Next image" at bounding box center [1356, 392] width 18 height 18
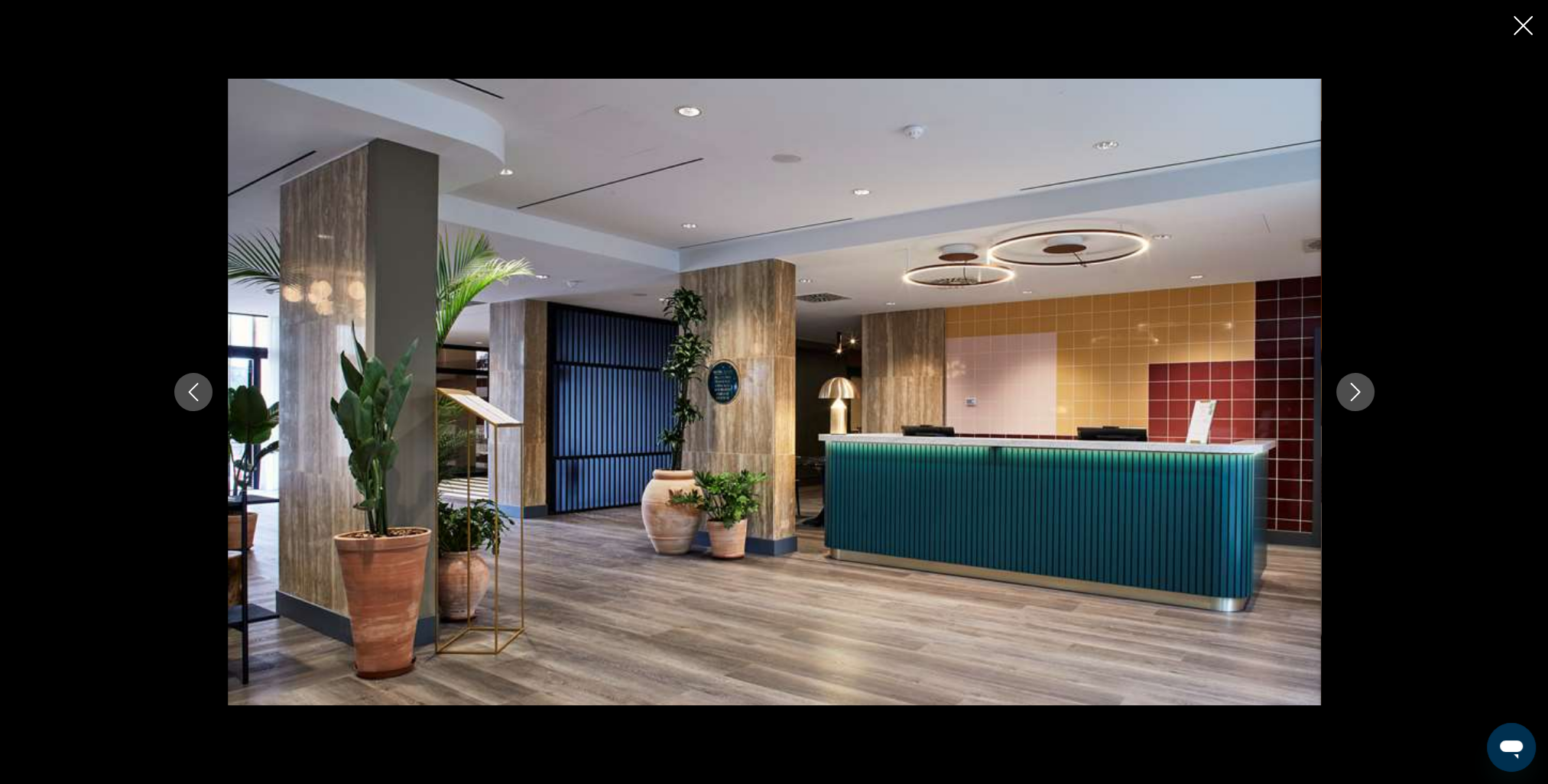
click at [1510, 29] on div "Main content" at bounding box center [774, 392] width 1548 height 784
click at [1526, 26] on icon "Close slideshow" at bounding box center [1523, 25] width 19 height 19
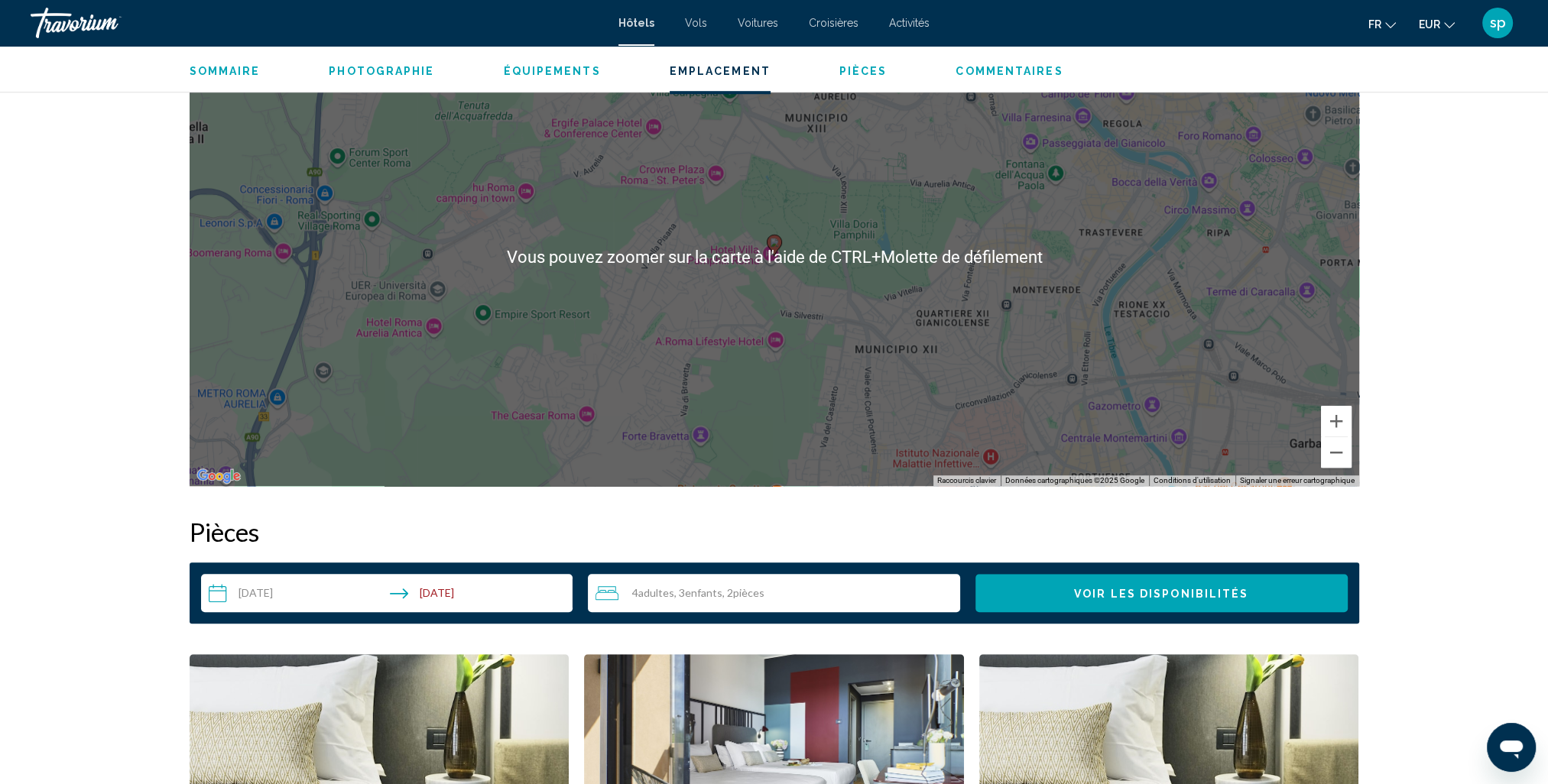
scroll to position [1452, 0]
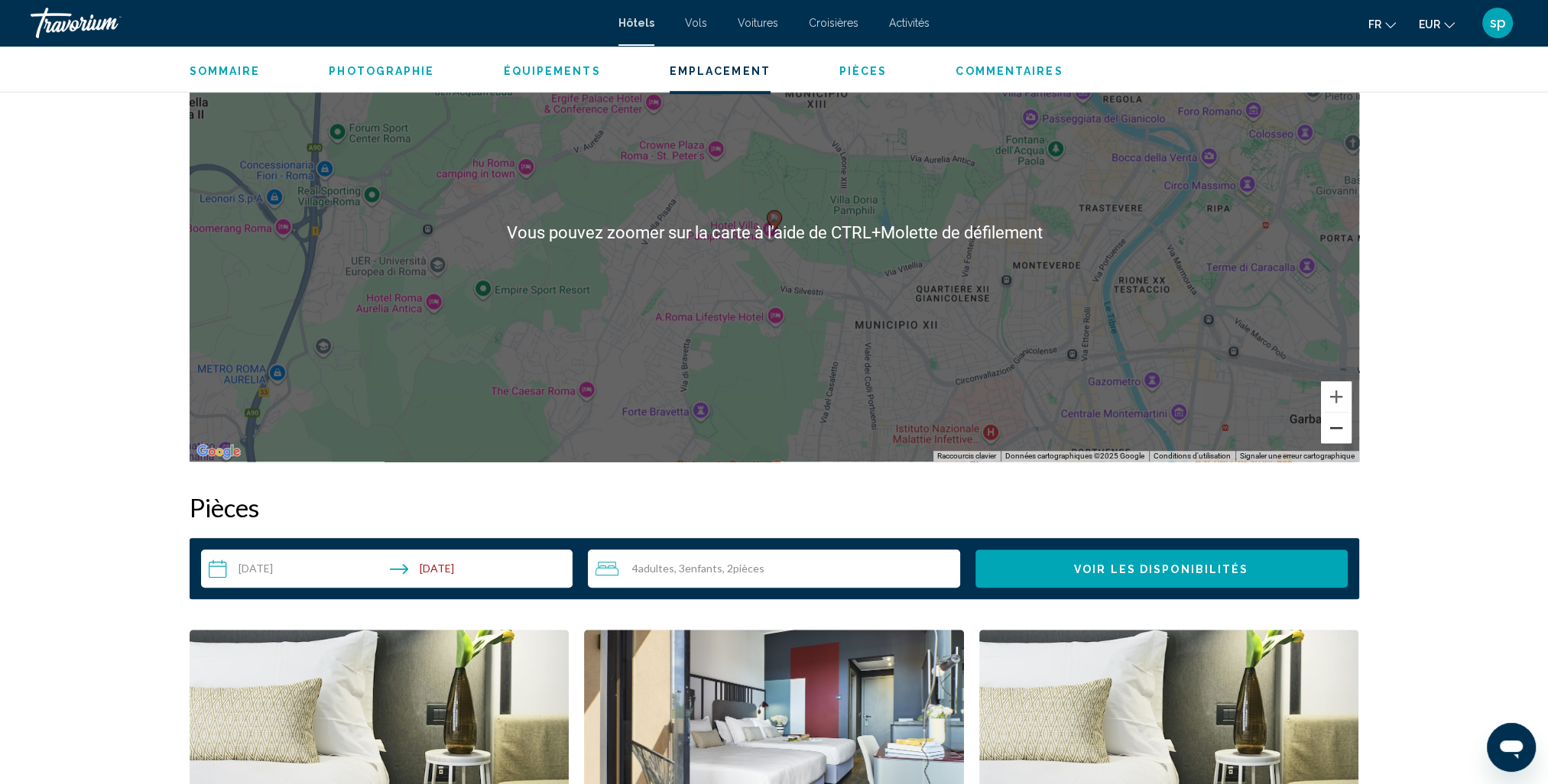
click at [1328, 430] on button "Zoom arrière" at bounding box center [1336, 428] width 30 height 30
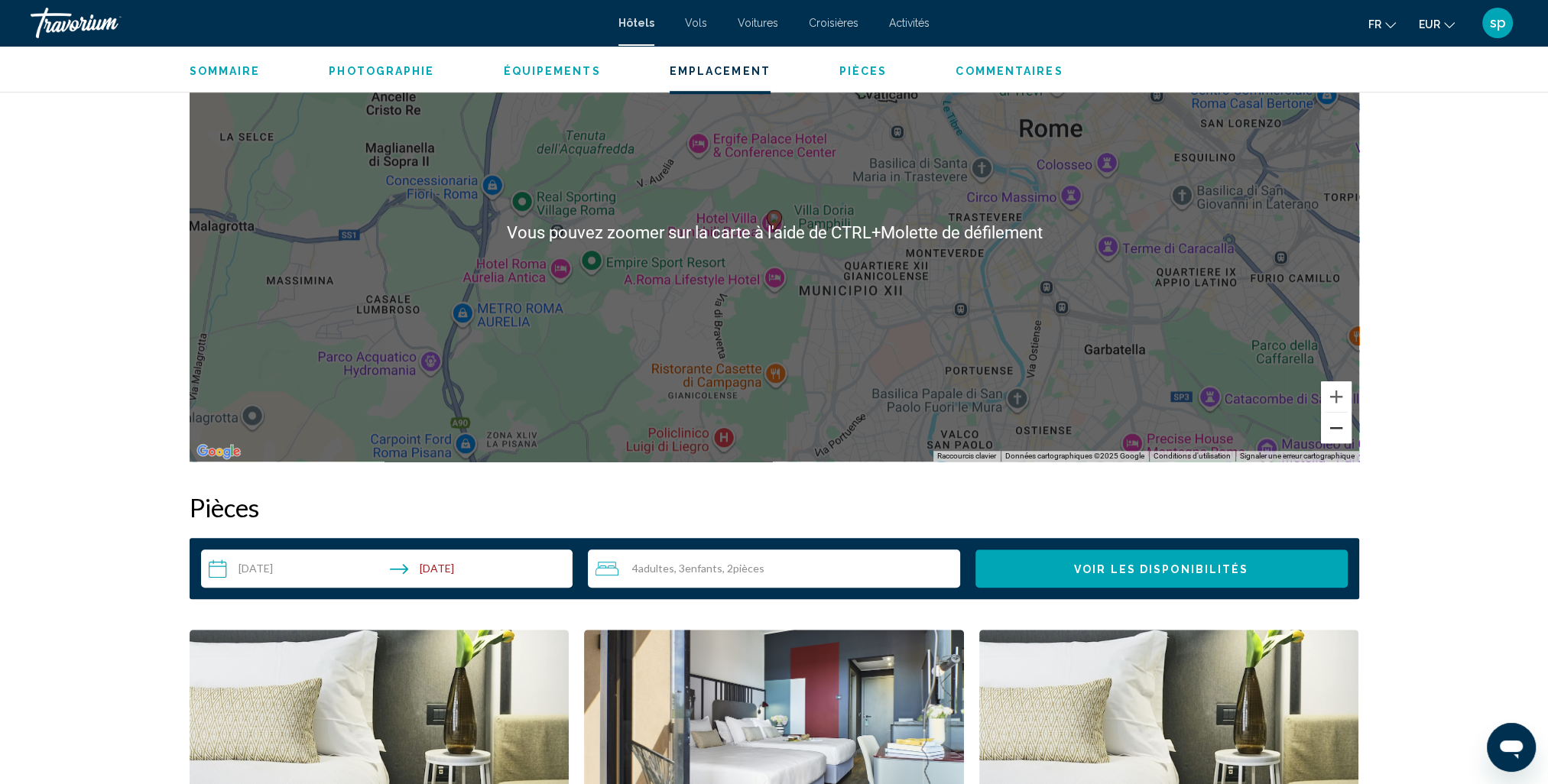
click at [1328, 430] on button "Zoom arrière" at bounding box center [1336, 428] width 30 height 30
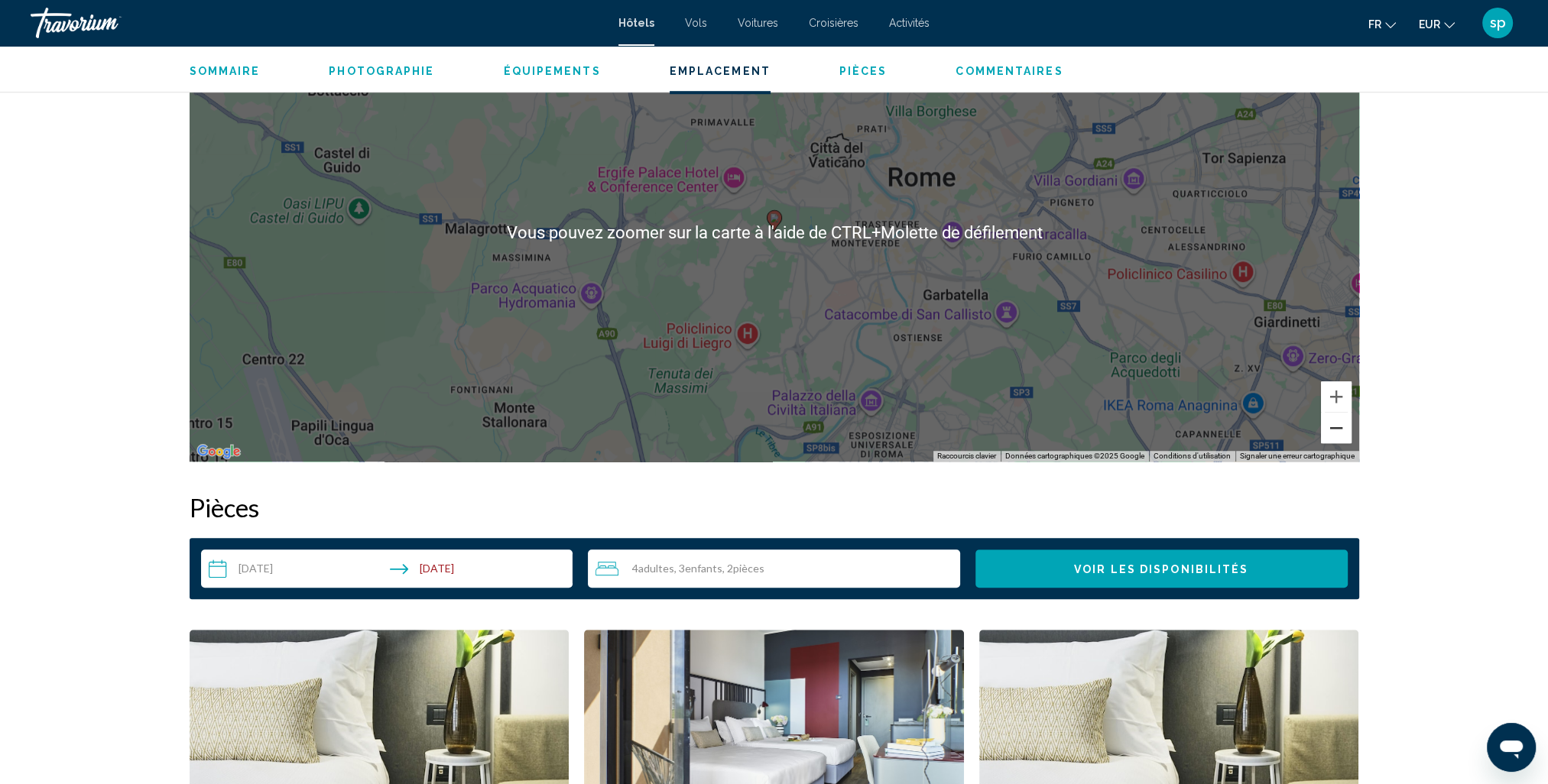
click at [1328, 430] on button "Zoom arrière" at bounding box center [1336, 428] width 30 height 30
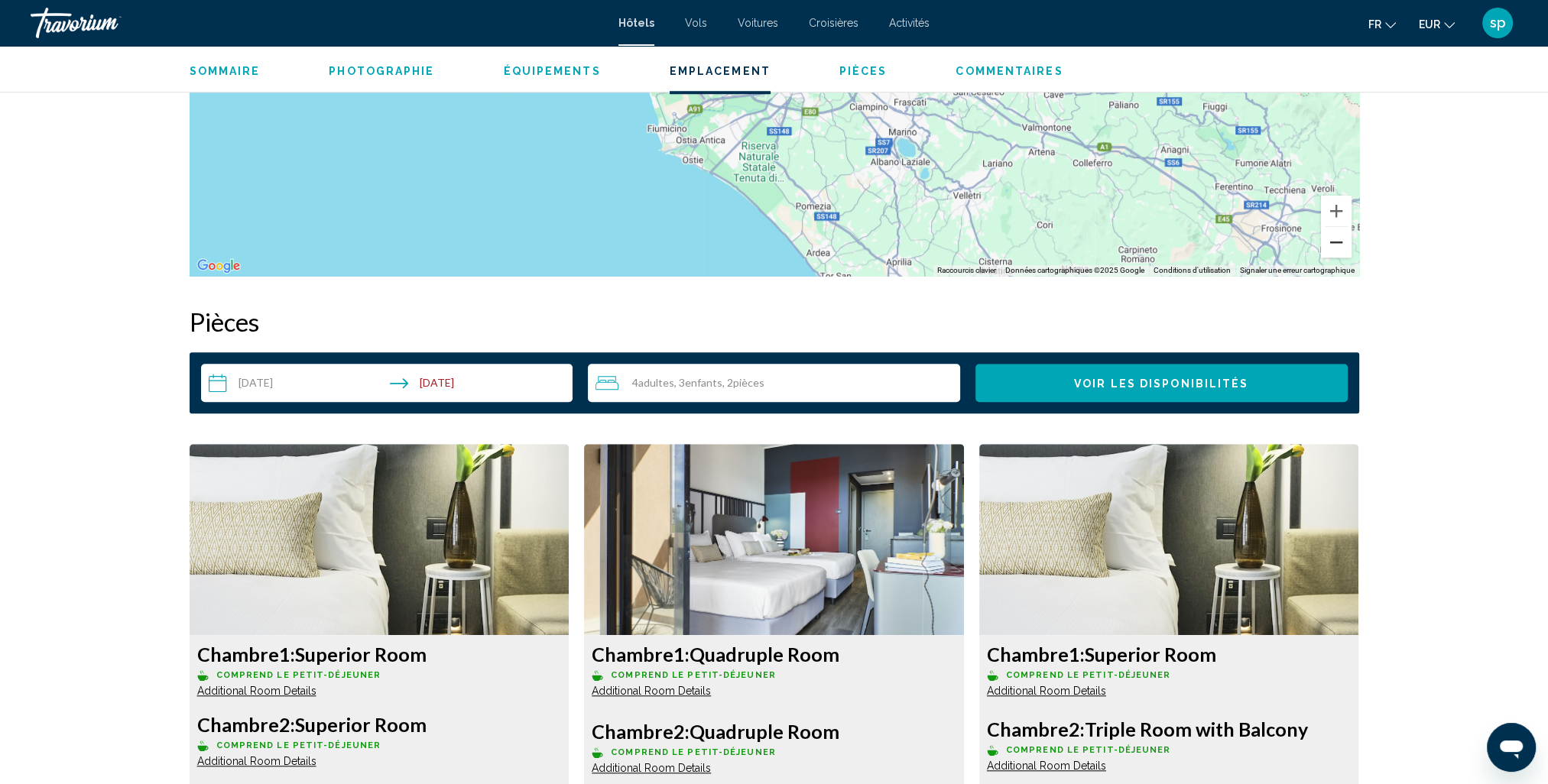
scroll to position [1605, 0]
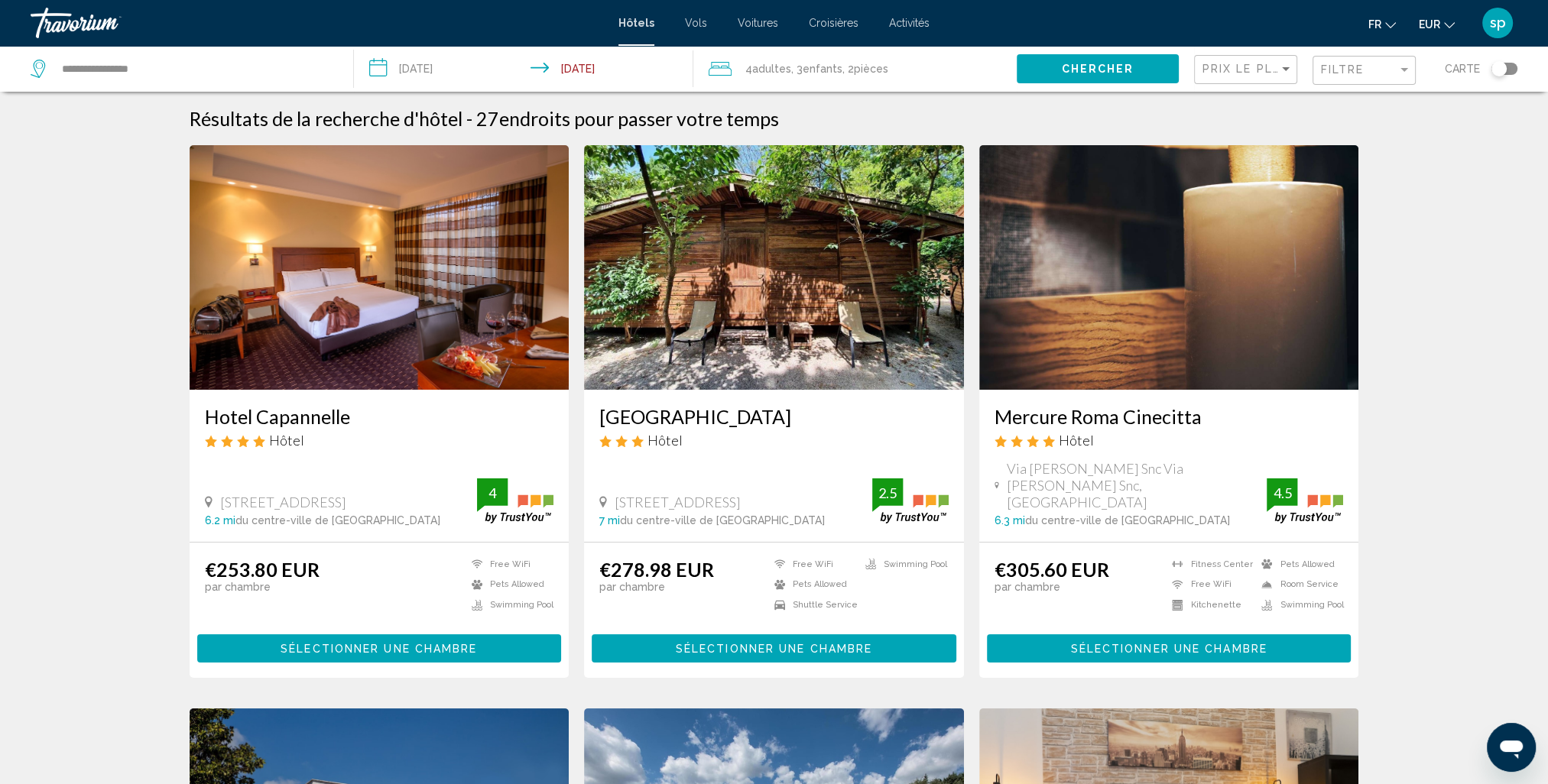
click at [370, 278] on img "Main content" at bounding box center [379, 267] width 380 height 244
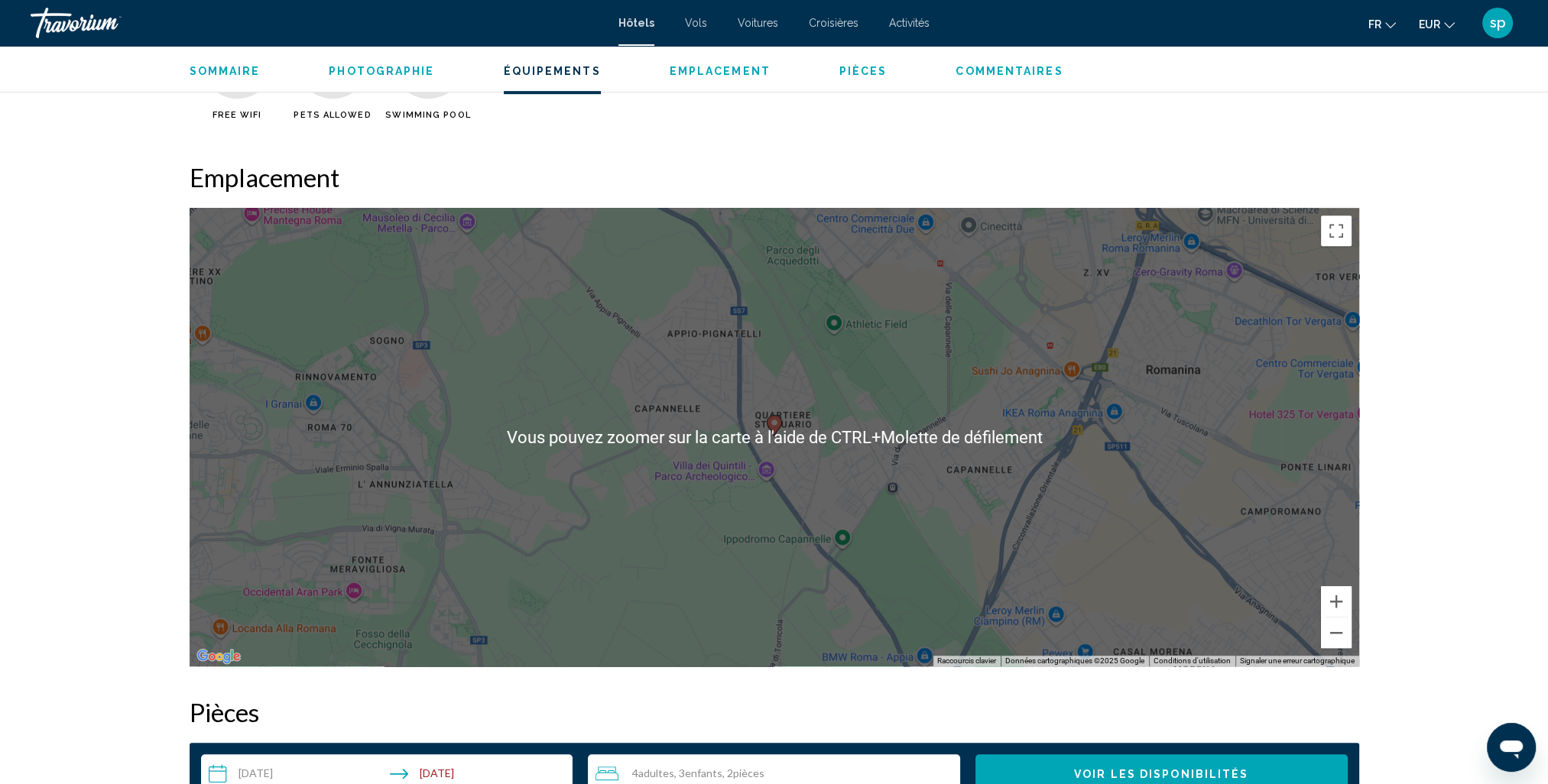
scroll to position [1376, 0]
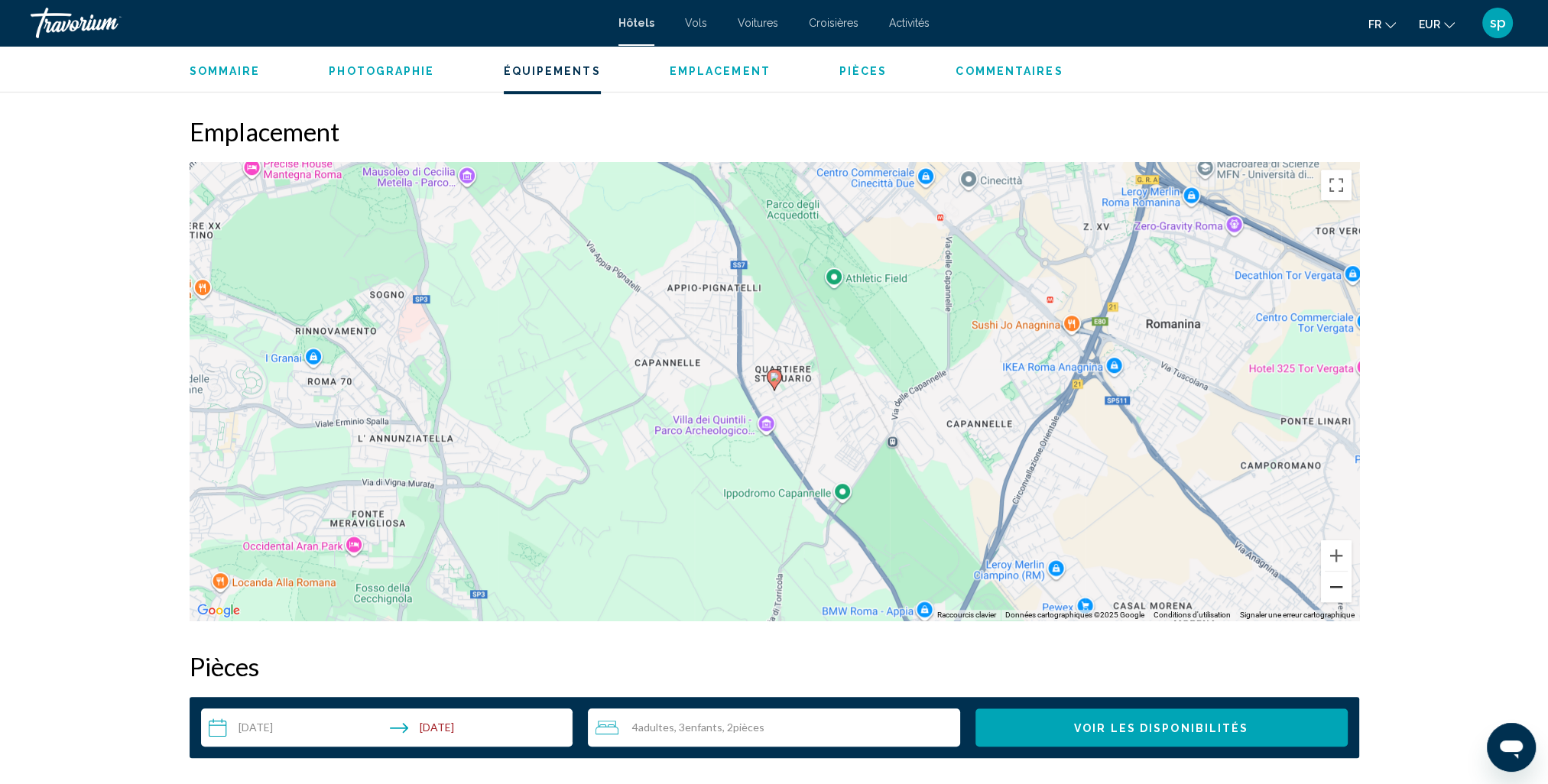
click at [1336, 593] on button "Zoom arrière" at bounding box center [1336, 587] width 30 height 30
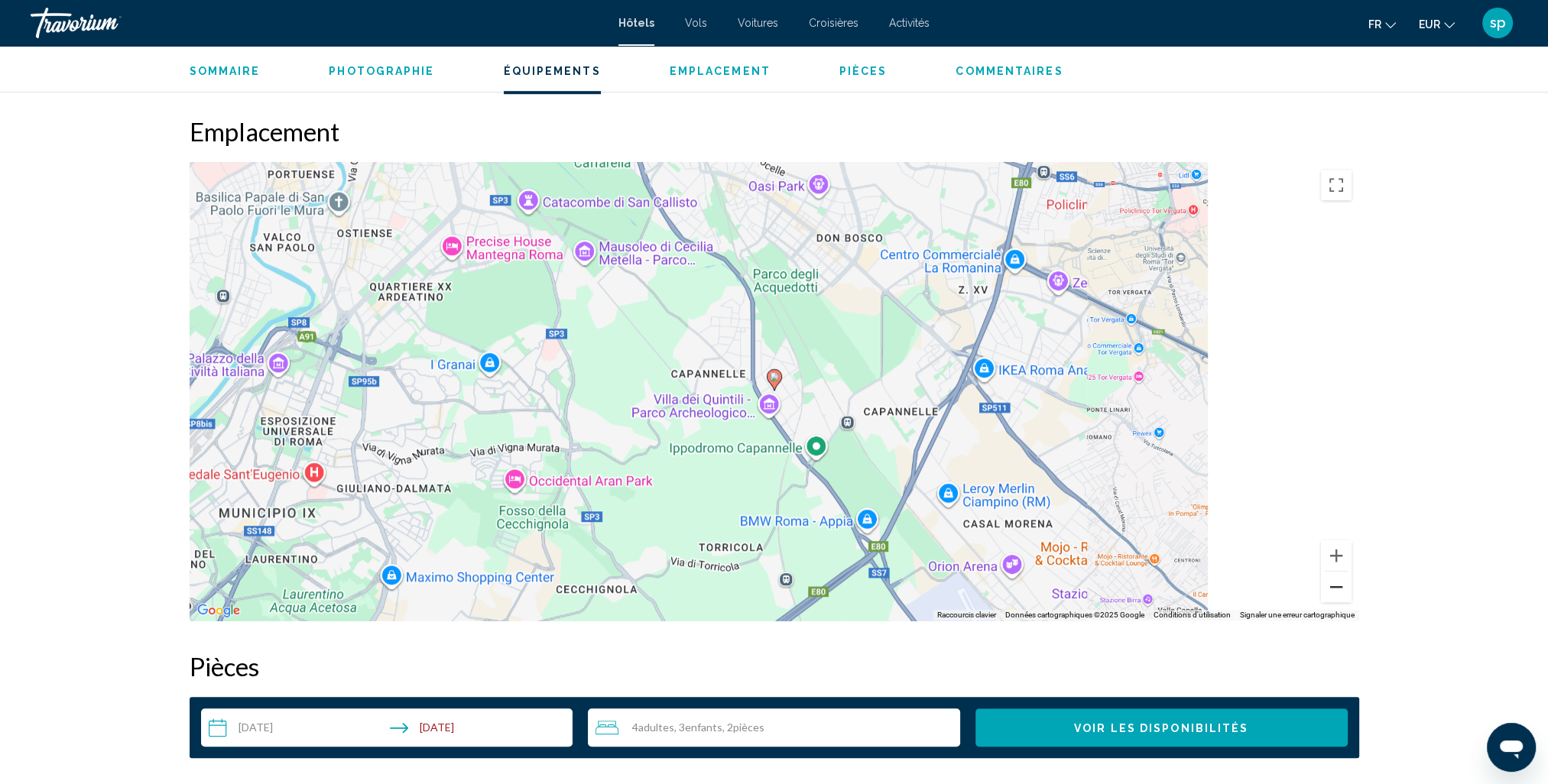
click at [1335, 592] on button "Zoom arrière" at bounding box center [1336, 587] width 30 height 30
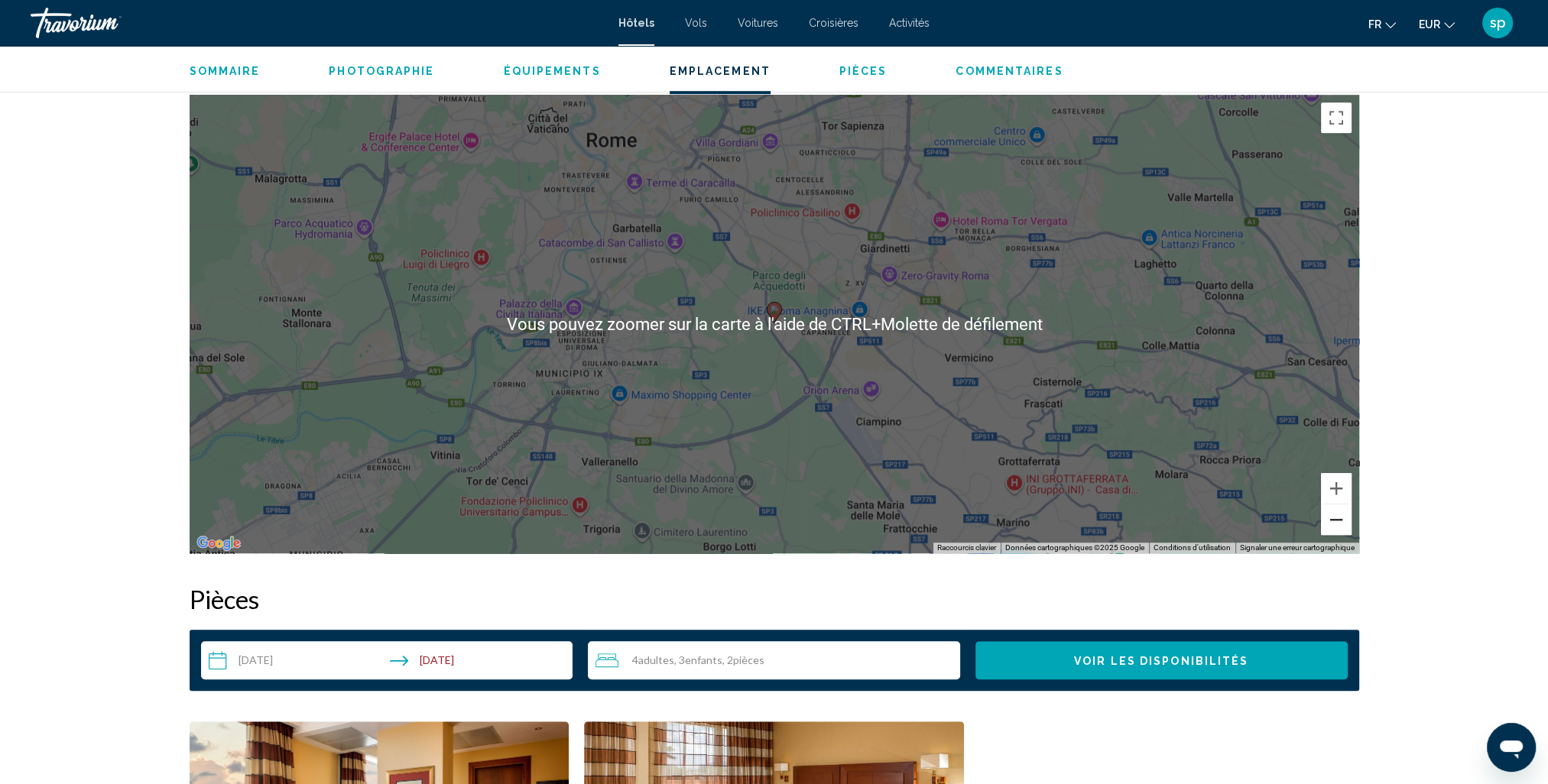
scroll to position [1452, 0]
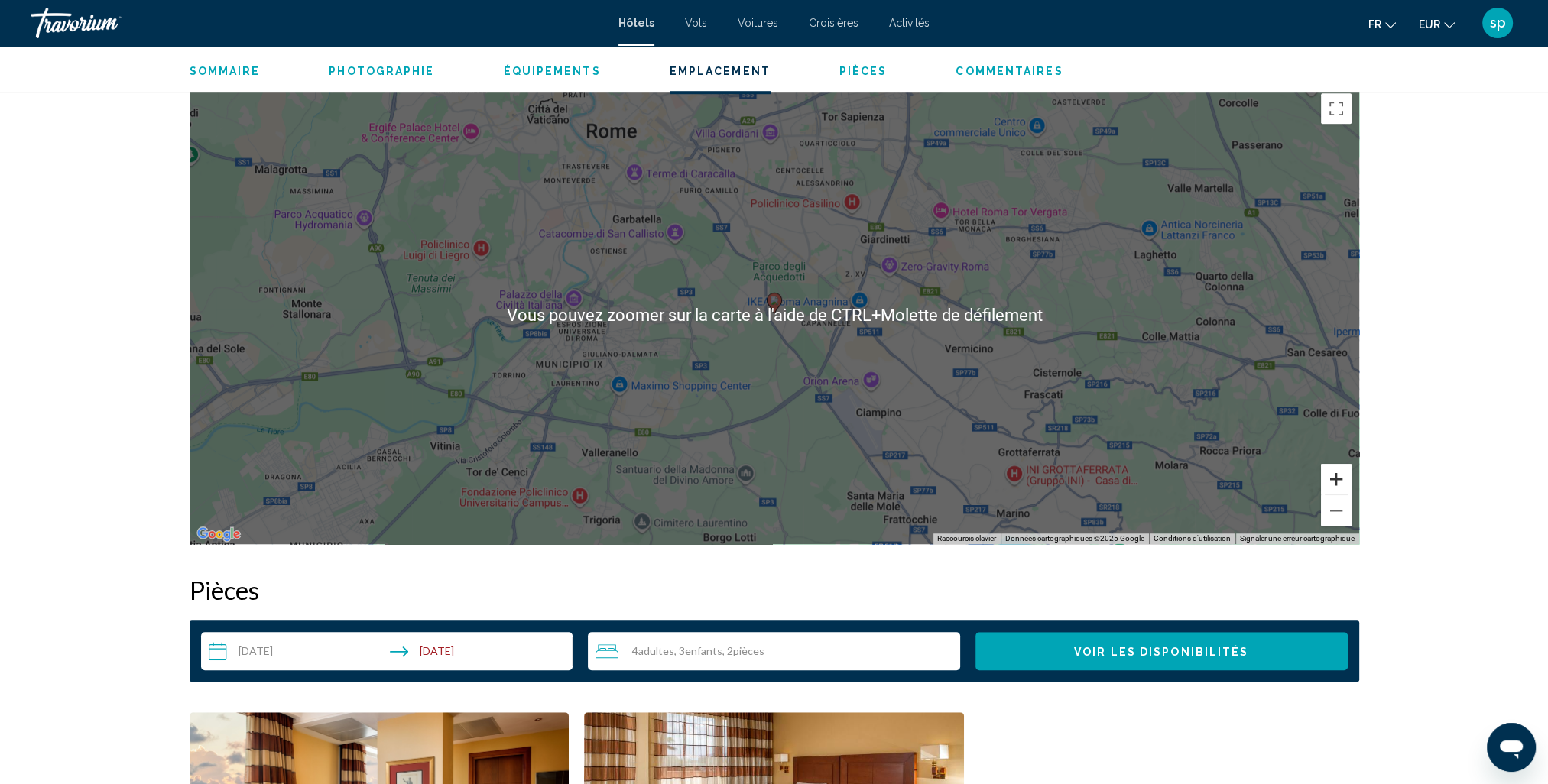
click at [1331, 482] on button "Zoom avant" at bounding box center [1336, 479] width 30 height 30
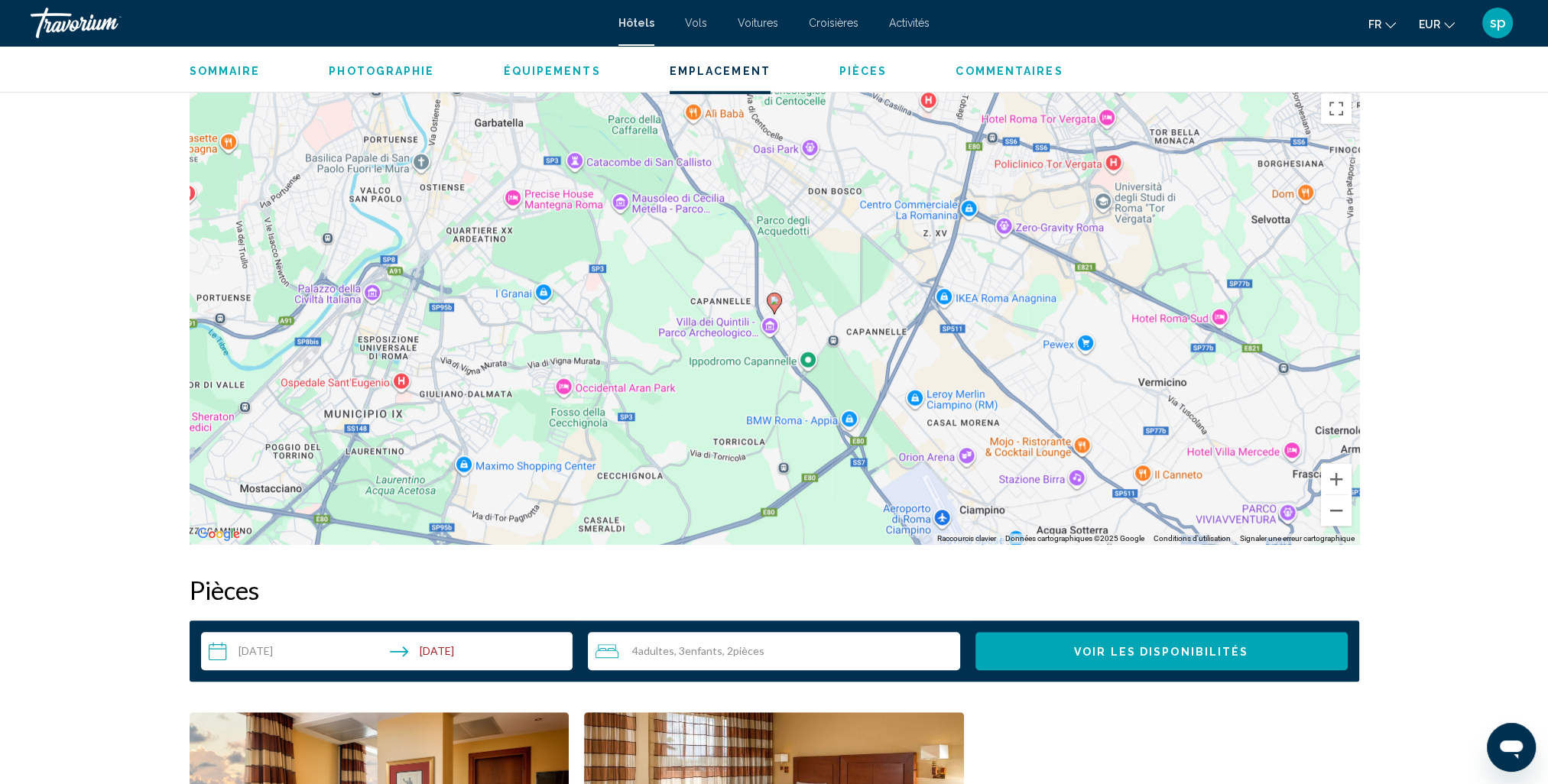
click at [773, 301] on image "Main content" at bounding box center [774, 300] width 9 height 9
click at [774, 300] on image "Main content" at bounding box center [774, 300] width 9 height 9
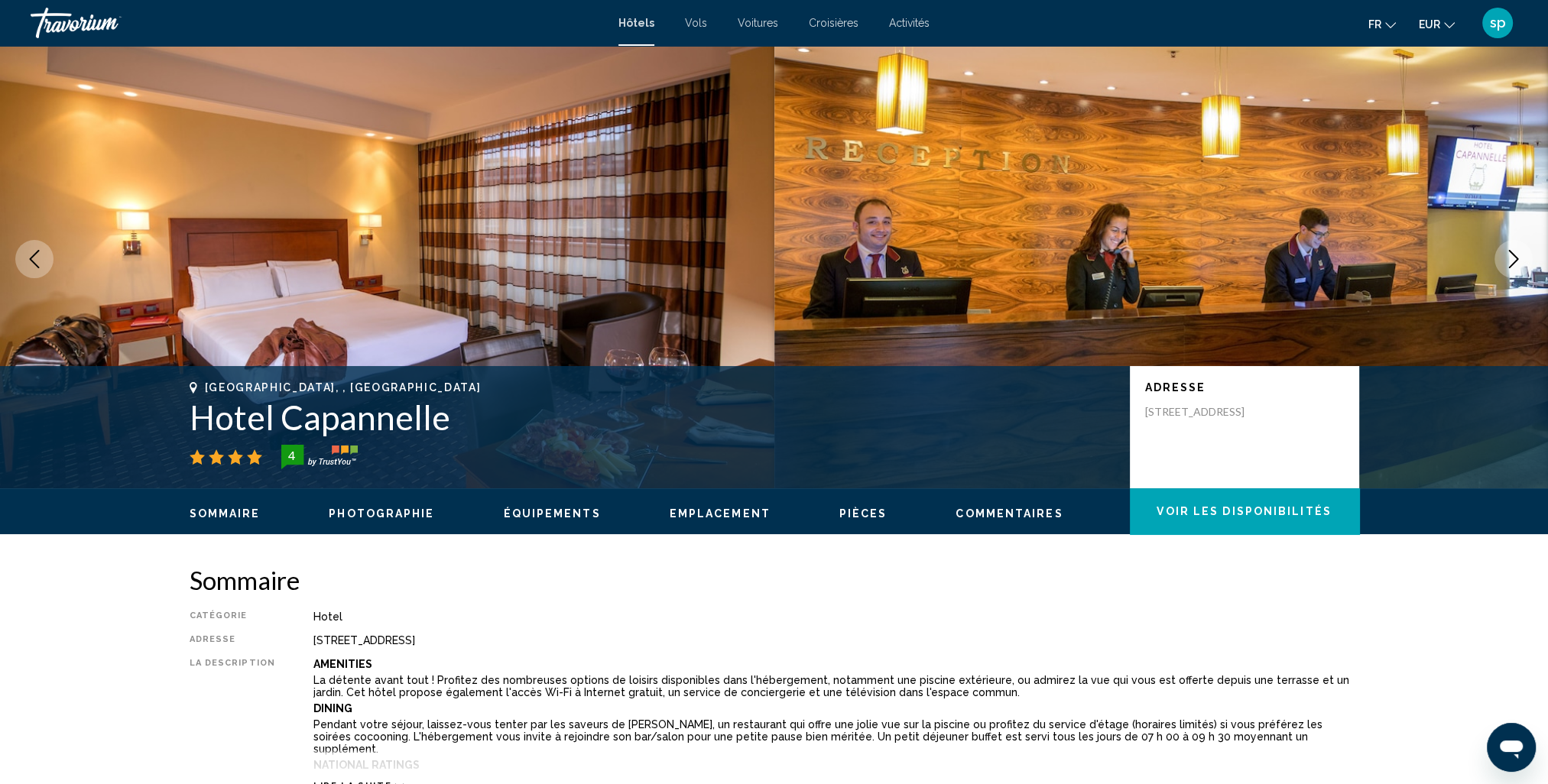
scroll to position [0, 0]
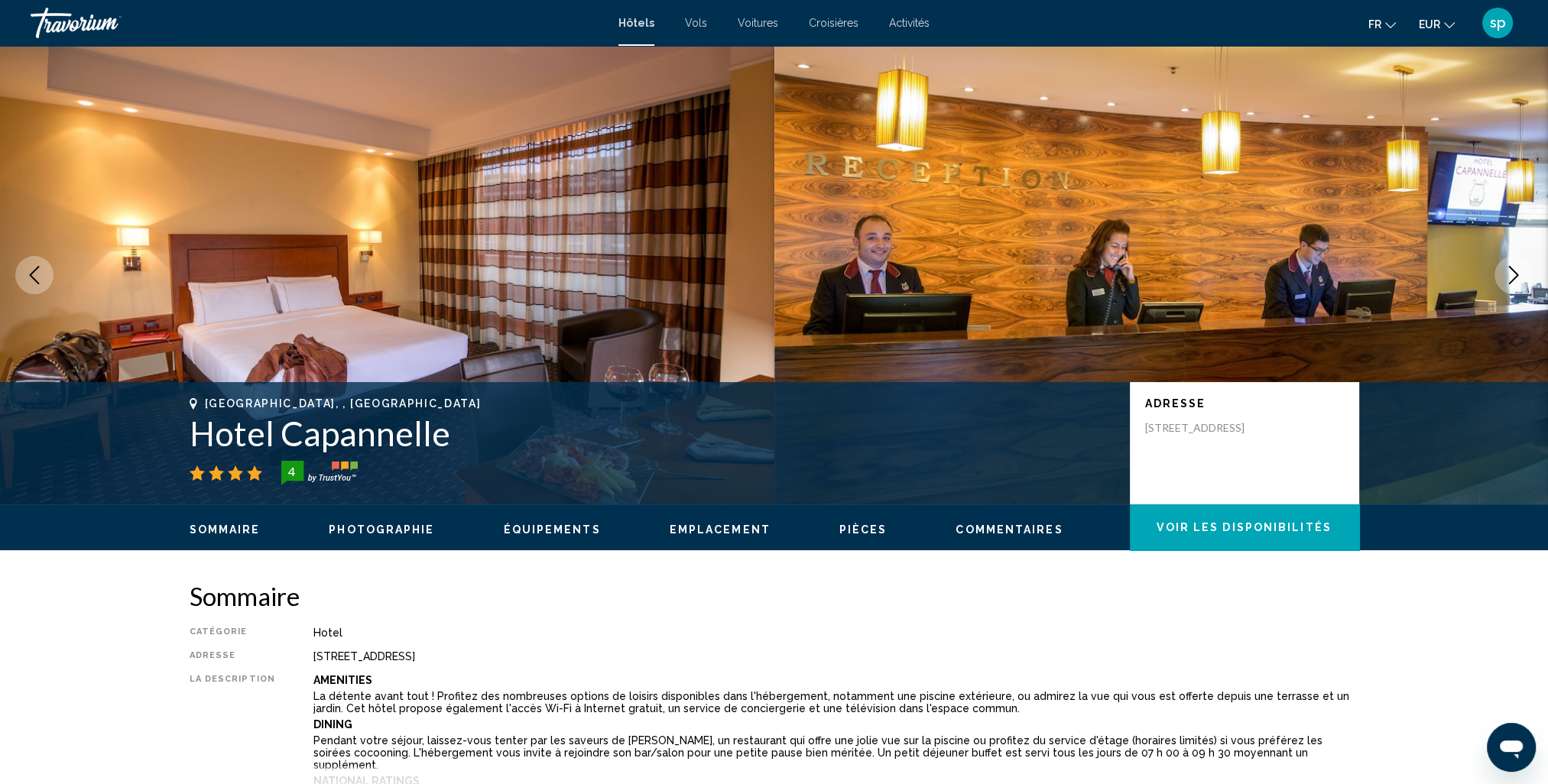
drag, startPoint x: 1214, startPoint y: 444, endPoint x: 1140, endPoint y: 429, distance: 75.5
click at [1140, 429] on div "Adresse Via Siderno 37, Rome 00178, Italy" at bounding box center [1244, 443] width 229 height 123
drag, startPoint x: 1140, startPoint y: 429, endPoint x: 1180, endPoint y: 439, distance: 41.2
copy p "Via Siderno 37, Rome 00178, Italy"
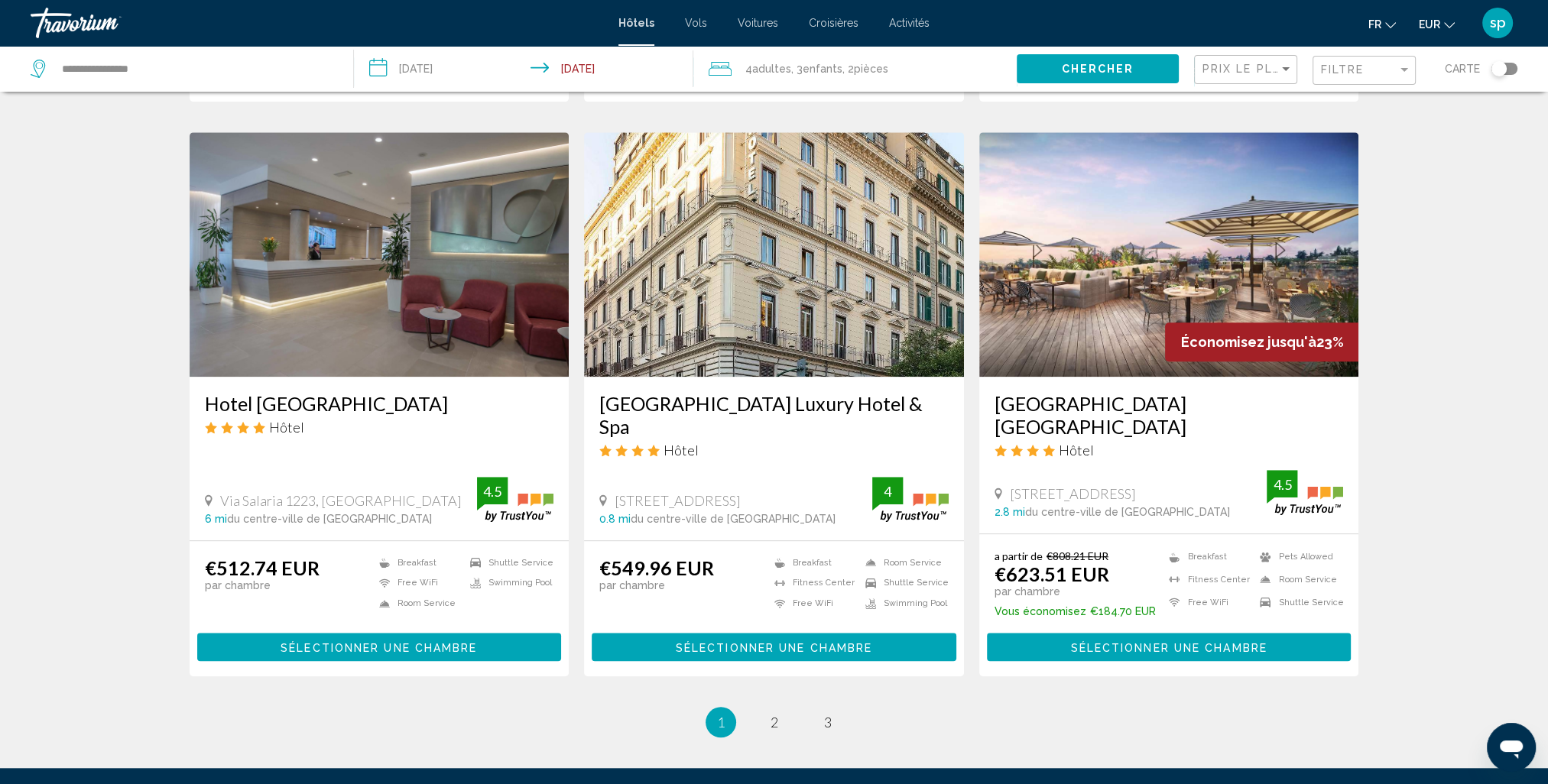
scroll to position [1798, 0]
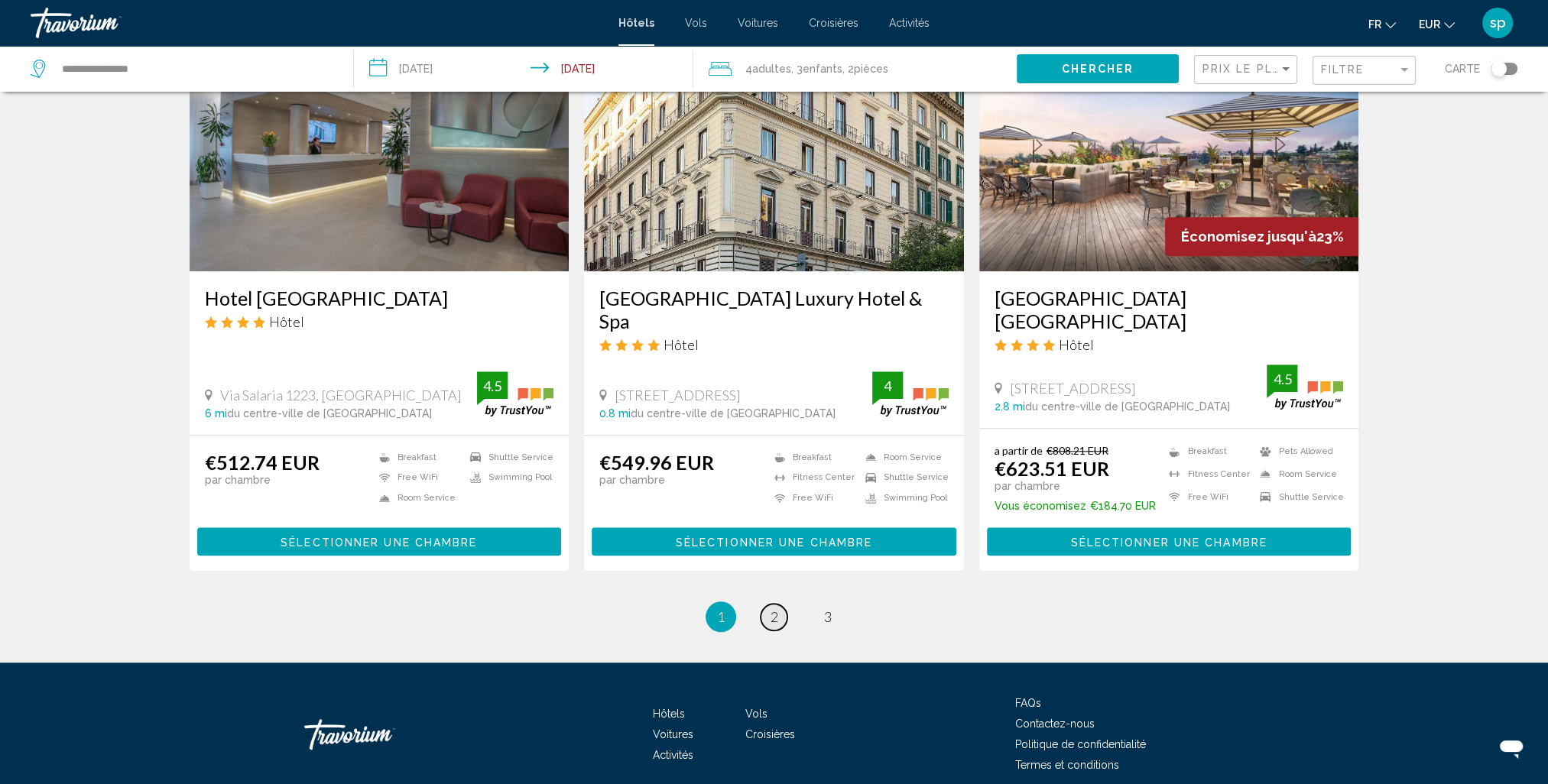
click at [774, 609] on span "2" at bounding box center [774, 617] width 8 height 17
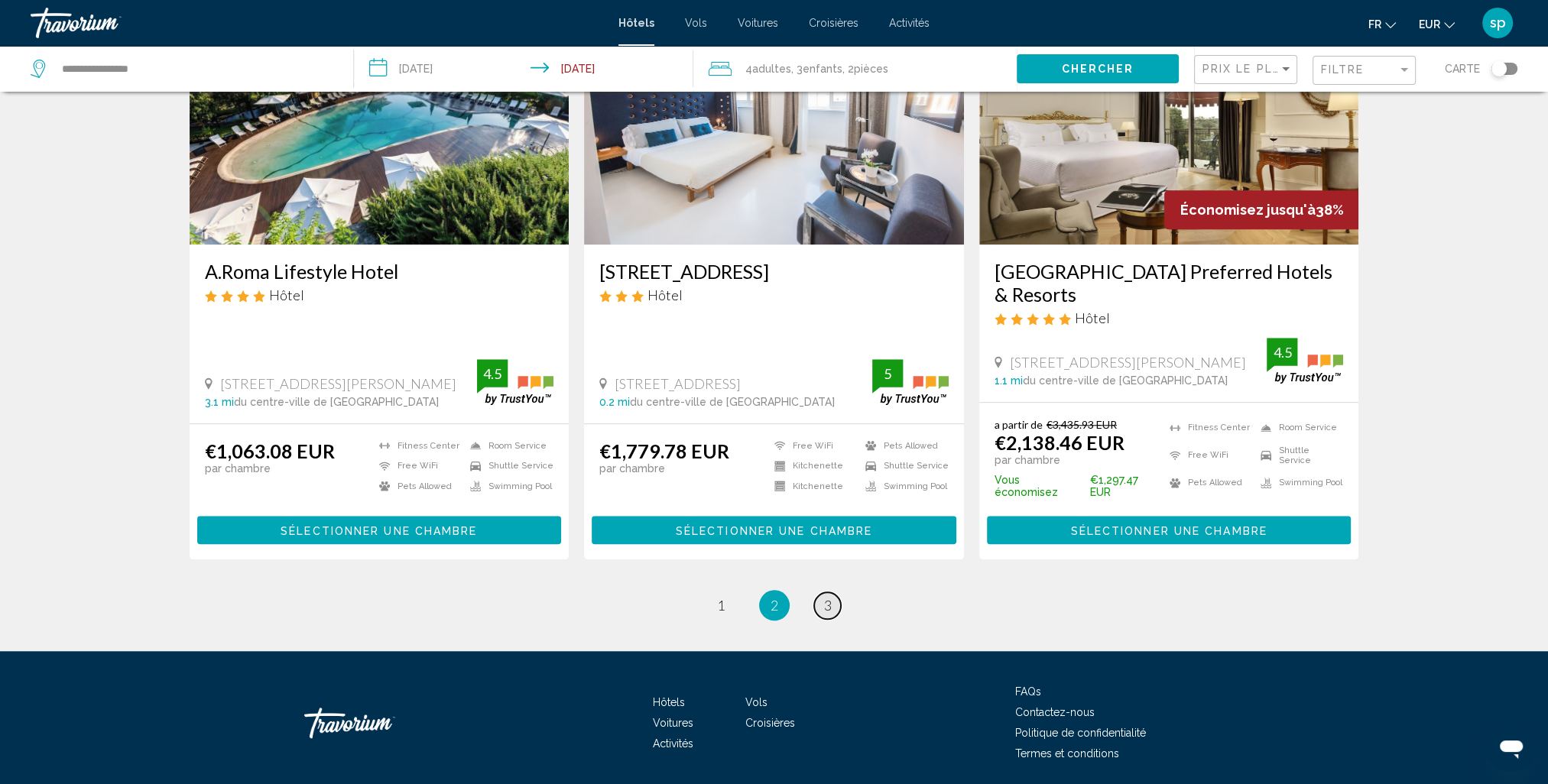
click at [828, 597] on span "3" at bounding box center [828, 605] width 8 height 17
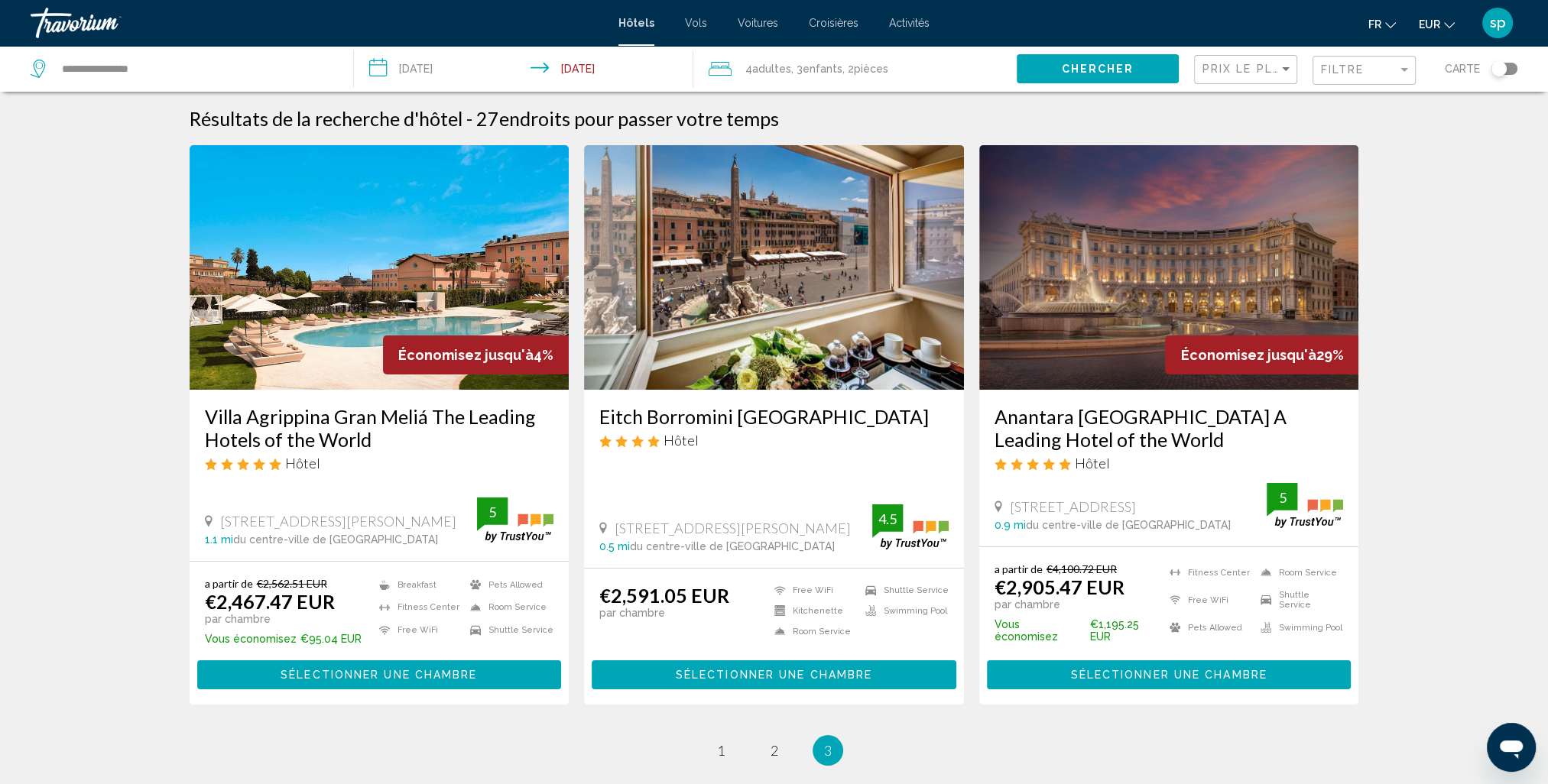
click at [843, 75] on span ", 2 Chambre pièces" at bounding box center [866, 68] width 46 height 21
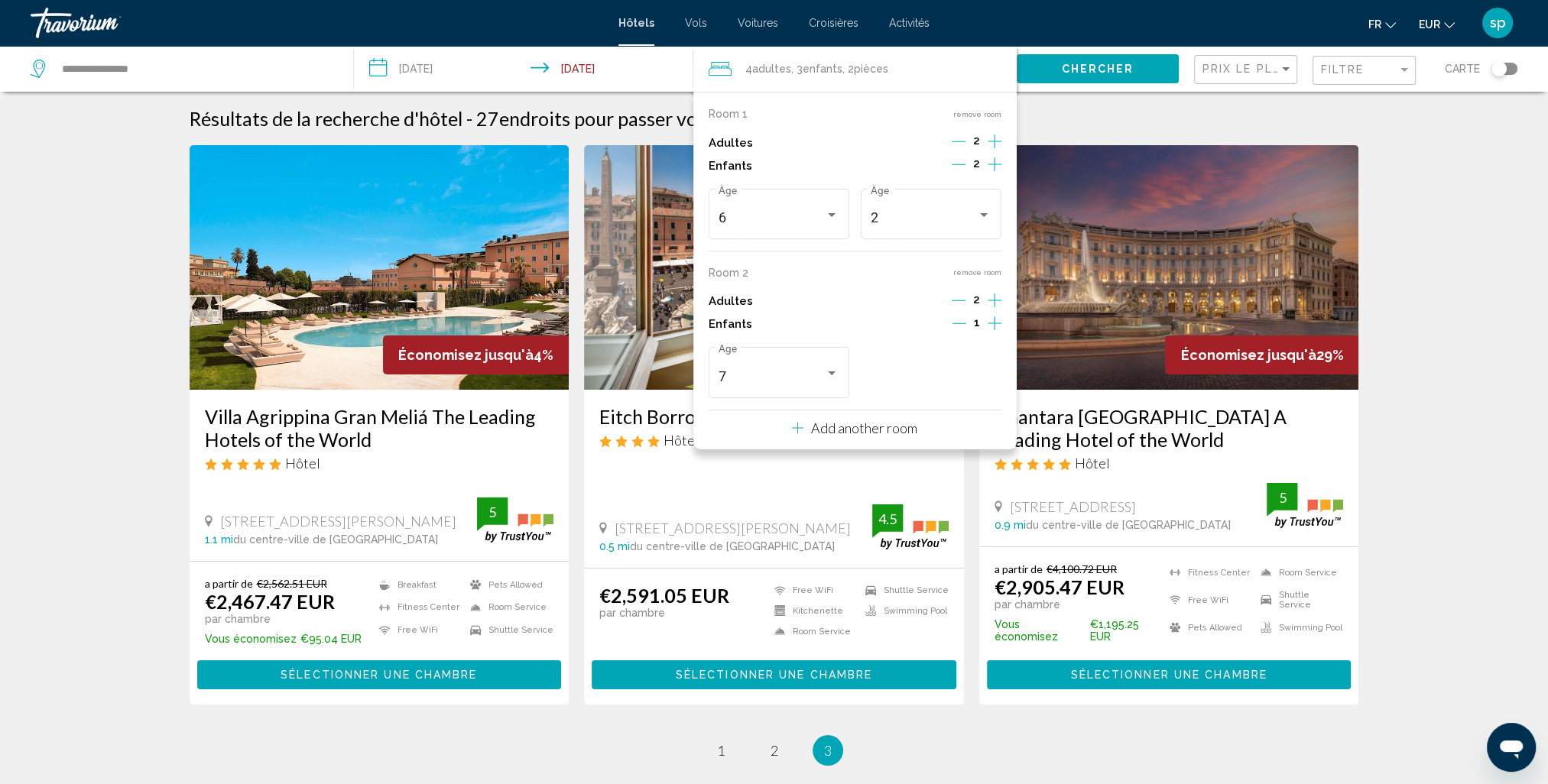
click at [985, 110] on button "remove room" at bounding box center [977, 114] width 48 height 10
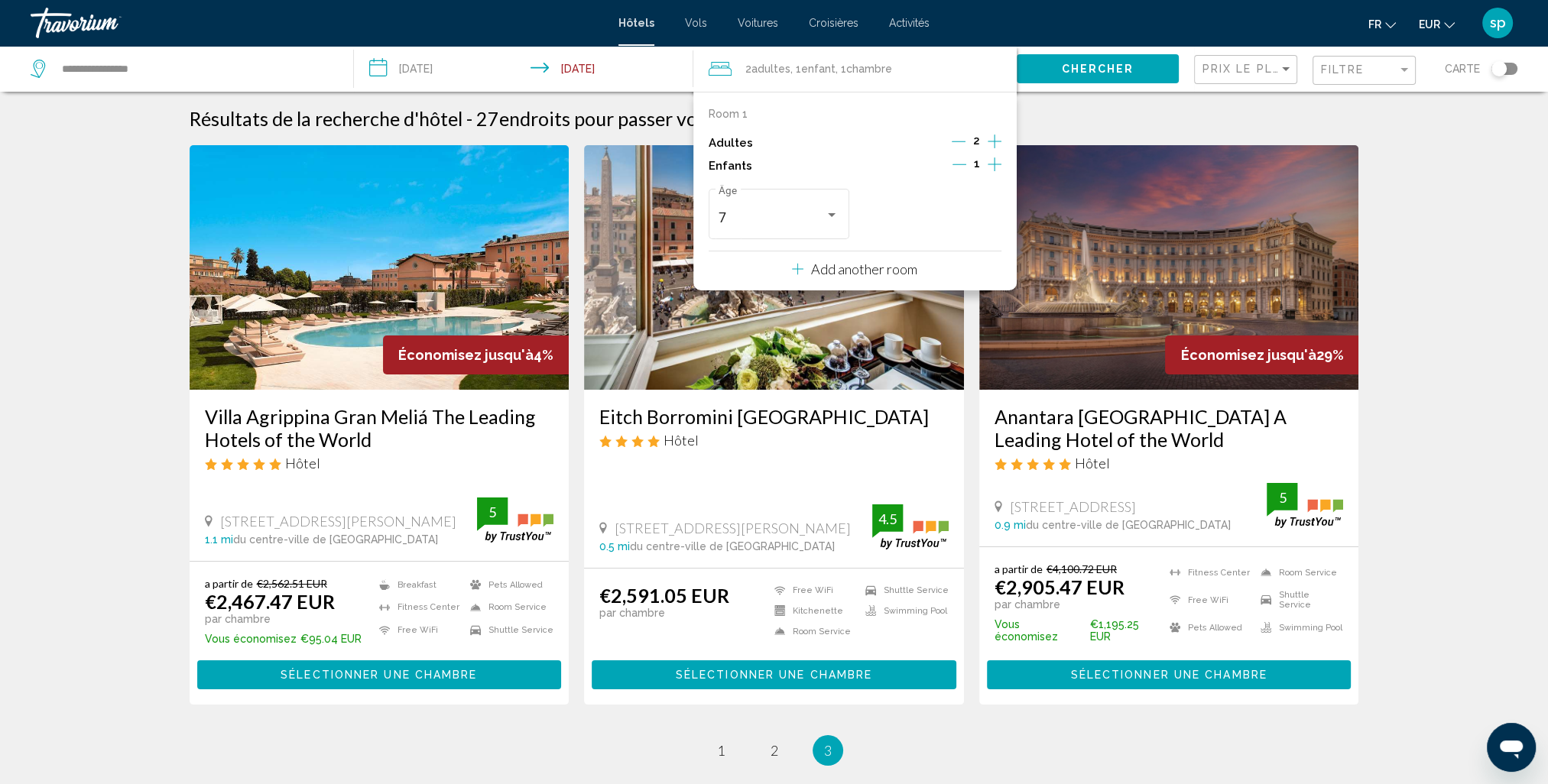
click at [1080, 65] on span "Chercher" at bounding box center [1097, 70] width 73 height 13
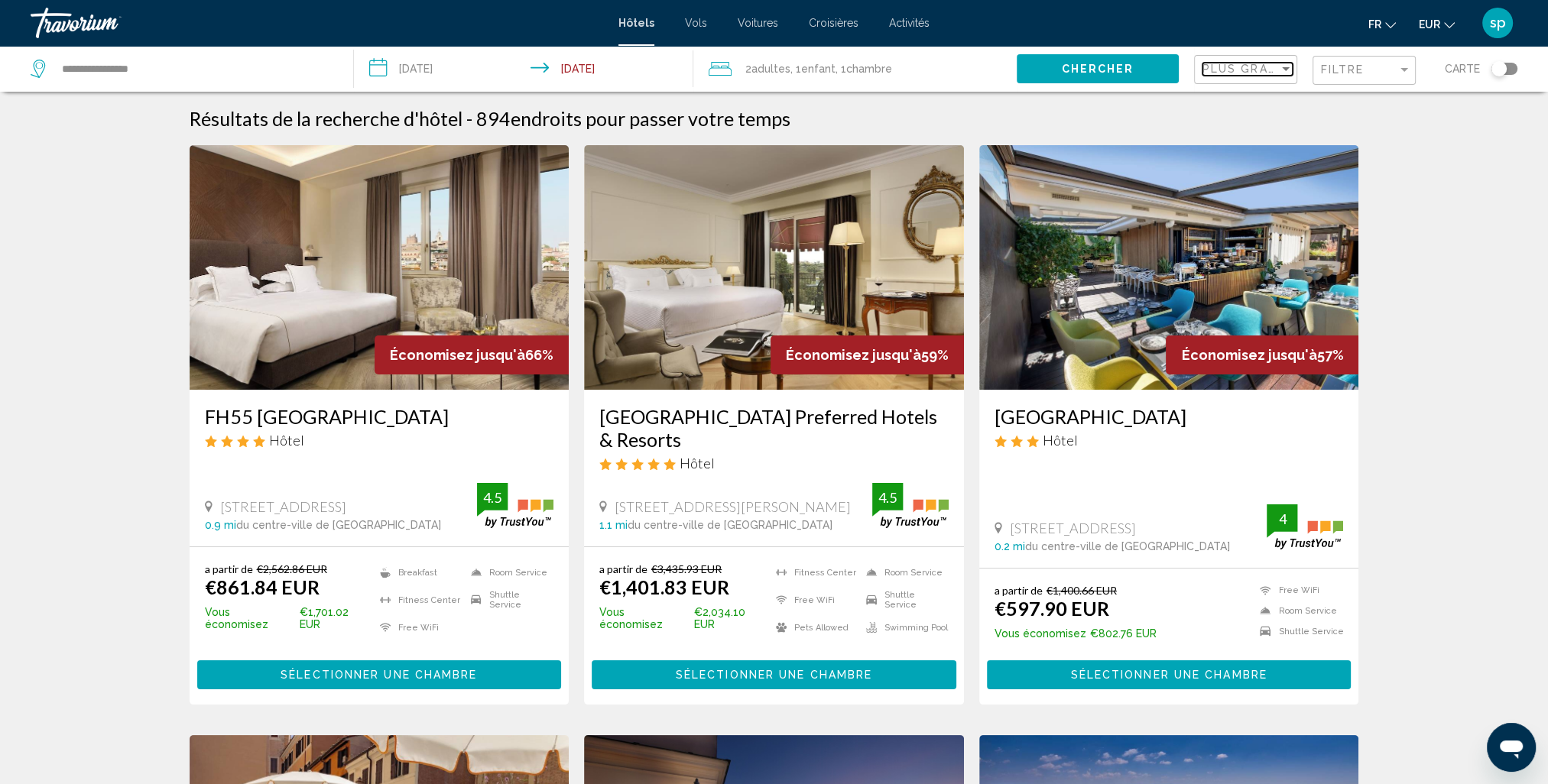
click at [1260, 75] on span "Plus grandes économies" at bounding box center [1293, 69] width 182 height 13
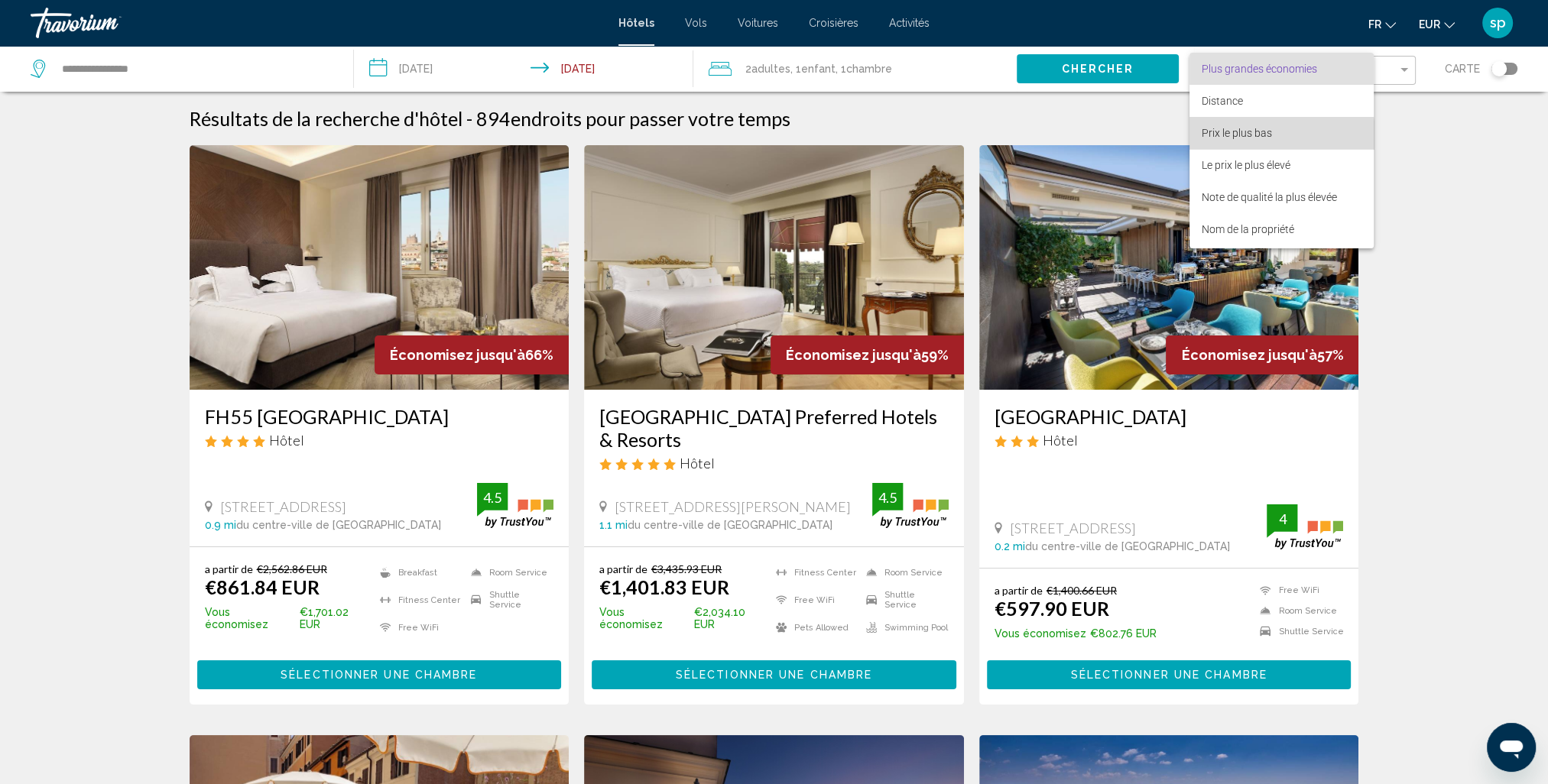
click at [1238, 135] on span "Prix le plus bas" at bounding box center [1237, 133] width 71 height 13
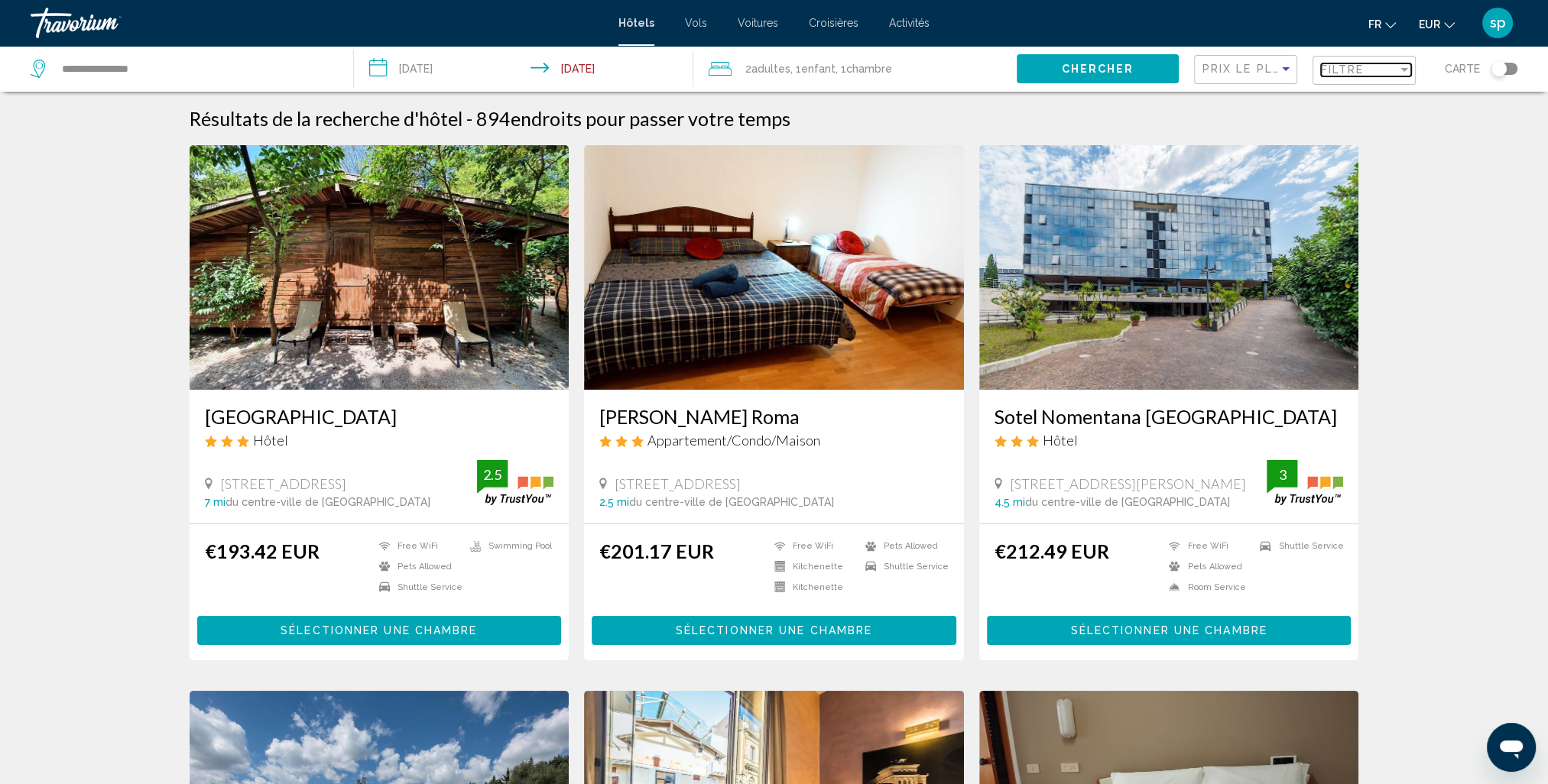
click at [1345, 67] on span "Filtre" at bounding box center [1343, 70] width 44 height 13
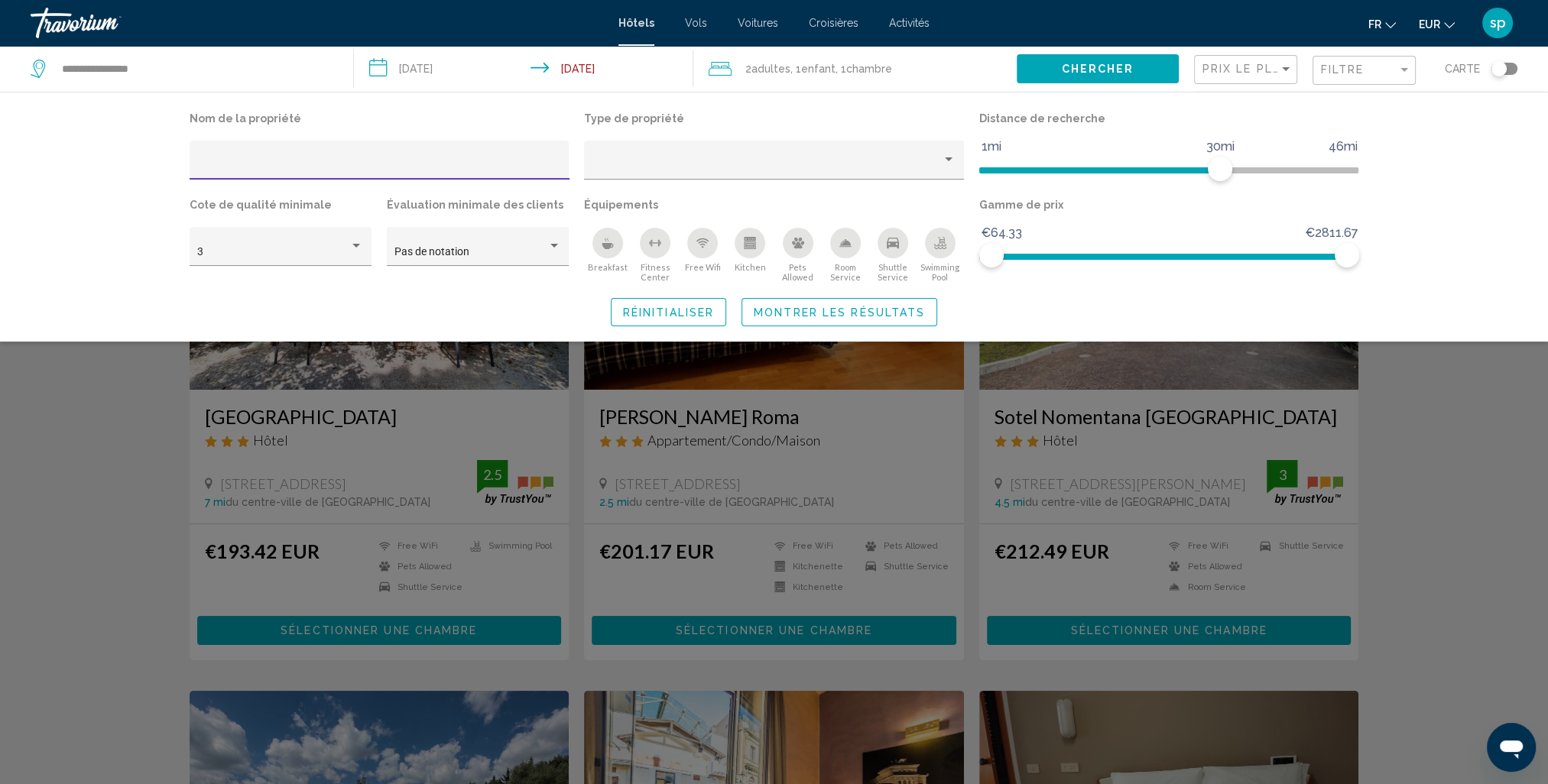
click at [939, 246] on icon "Swimming Pool" at bounding box center [940, 243] width 13 height 13
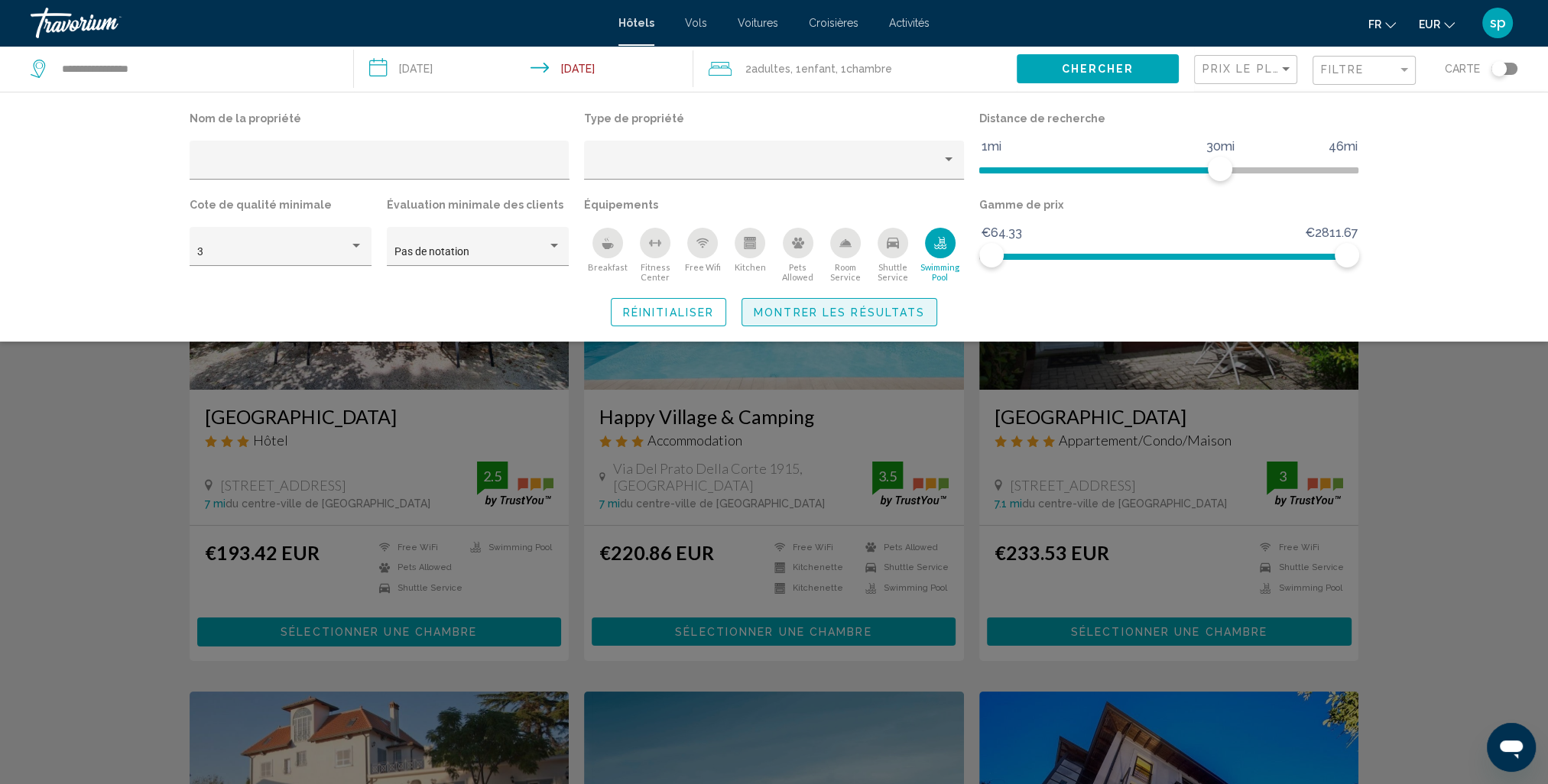
click at [895, 316] on span "Montrer les résultats" at bounding box center [839, 312] width 171 height 13
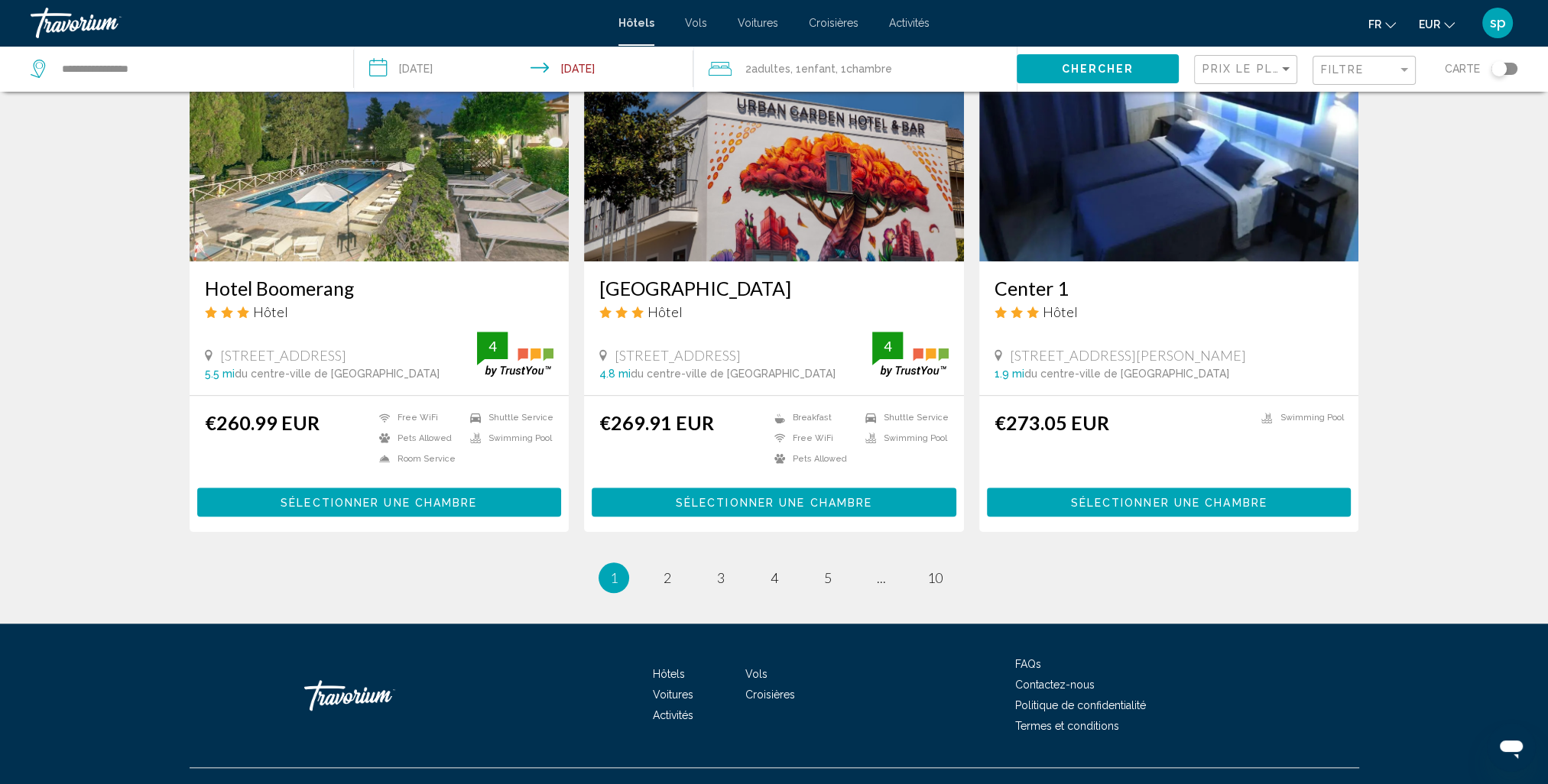
scroll to position [1790, 0]
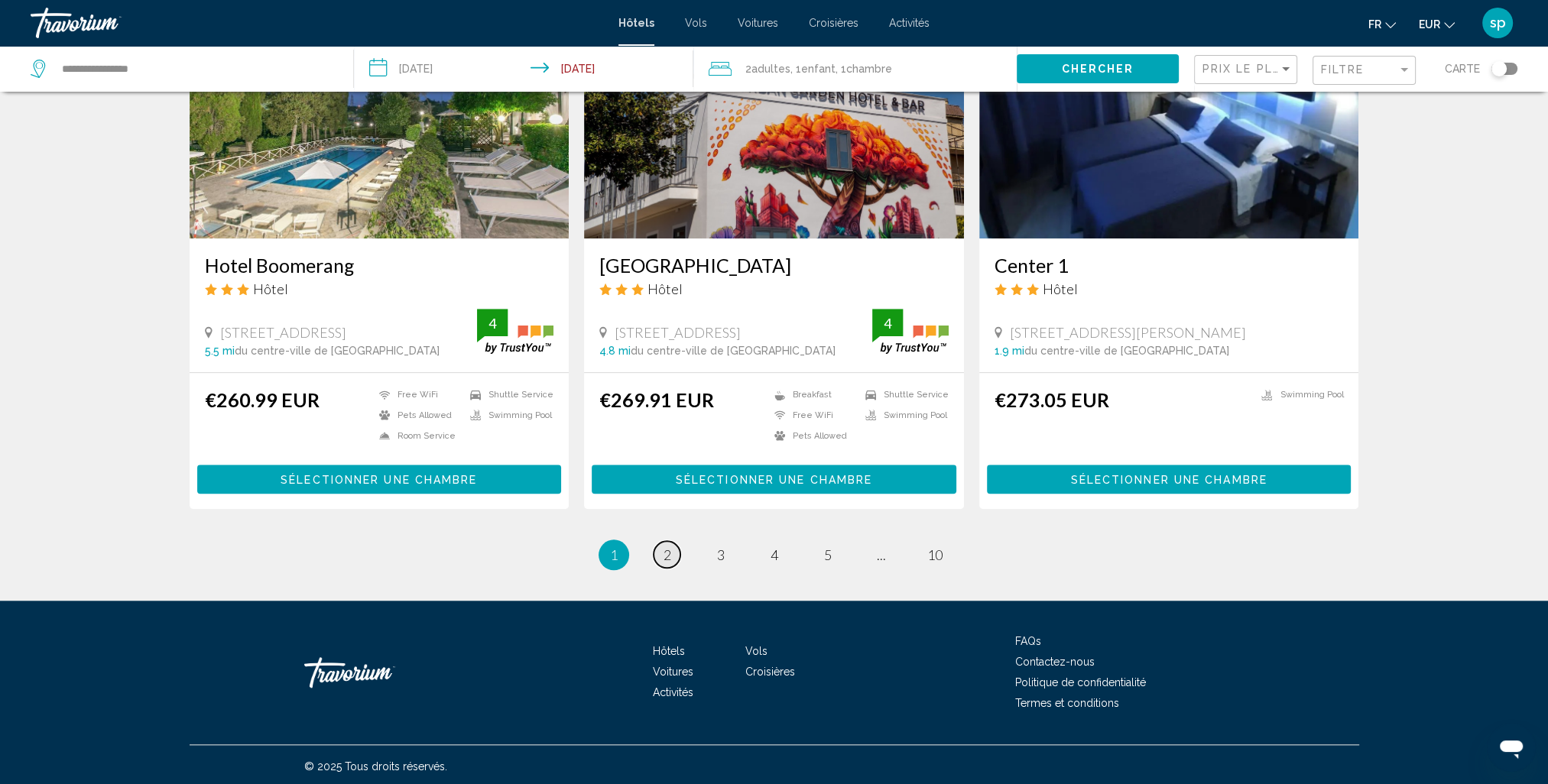
click at [663, 551] on span "2" at bounding box center [667, 555] width 8 height 17
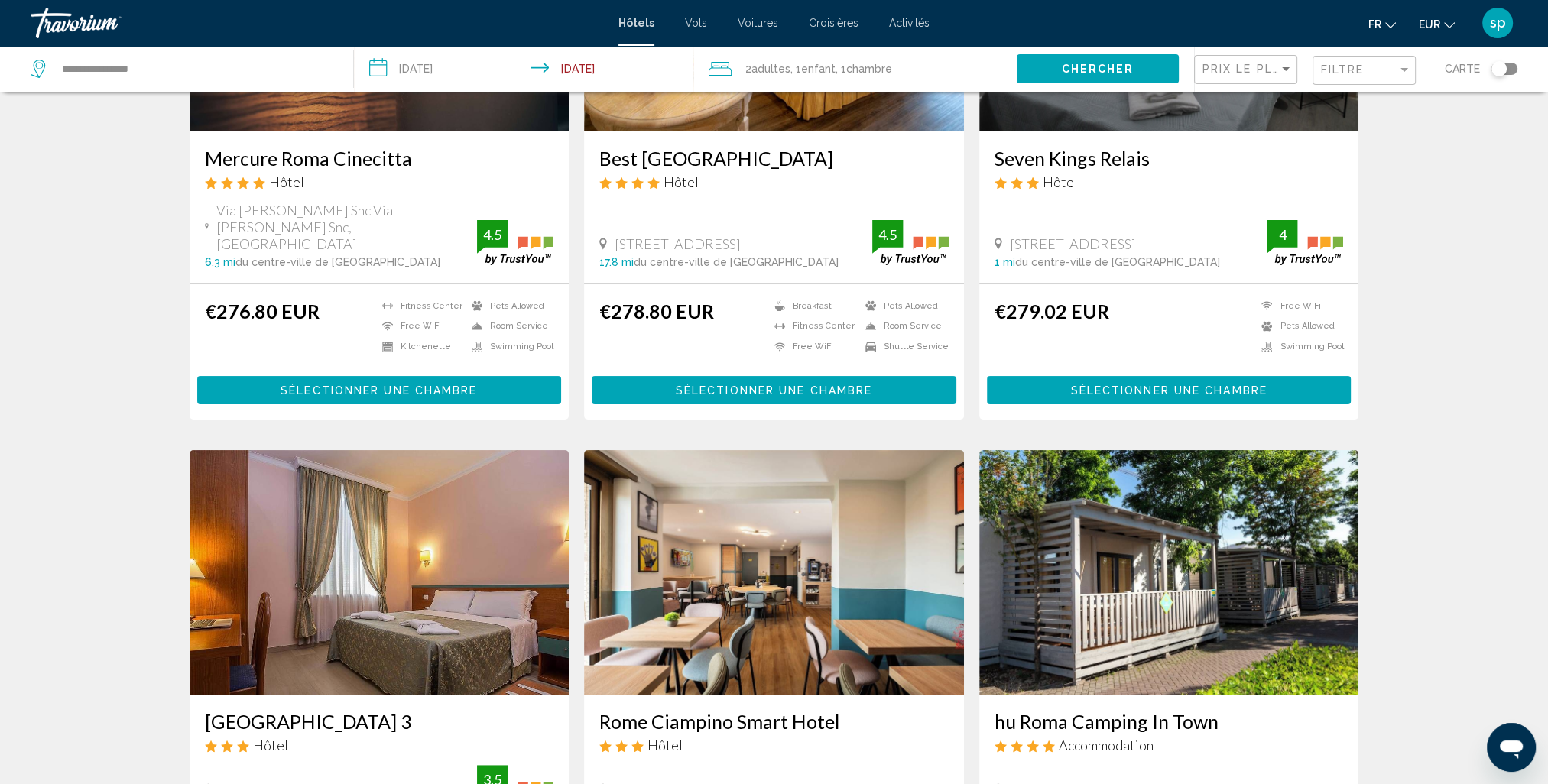
scroll to position [458, 0]
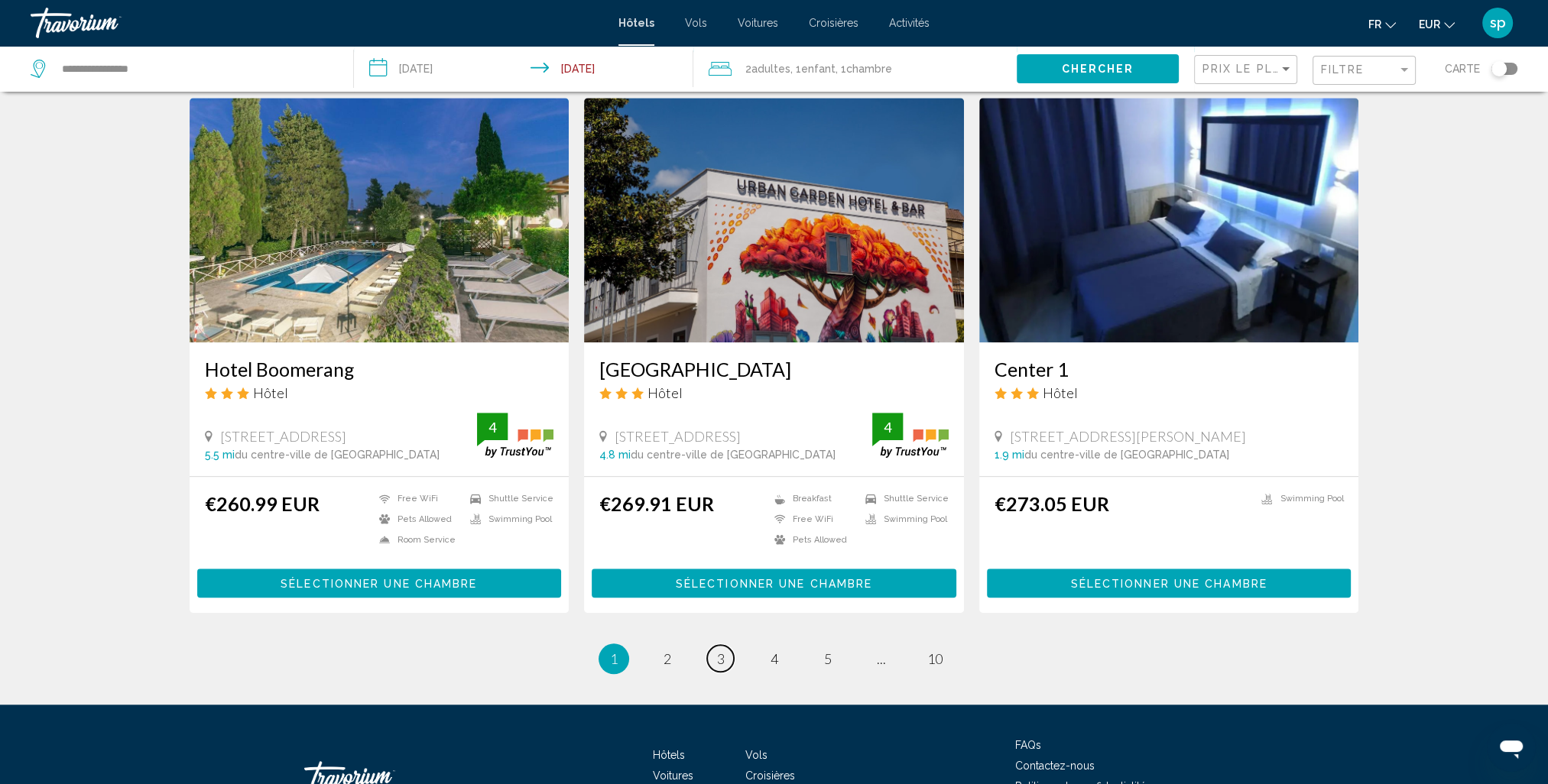
scroll to position [1713, 0]
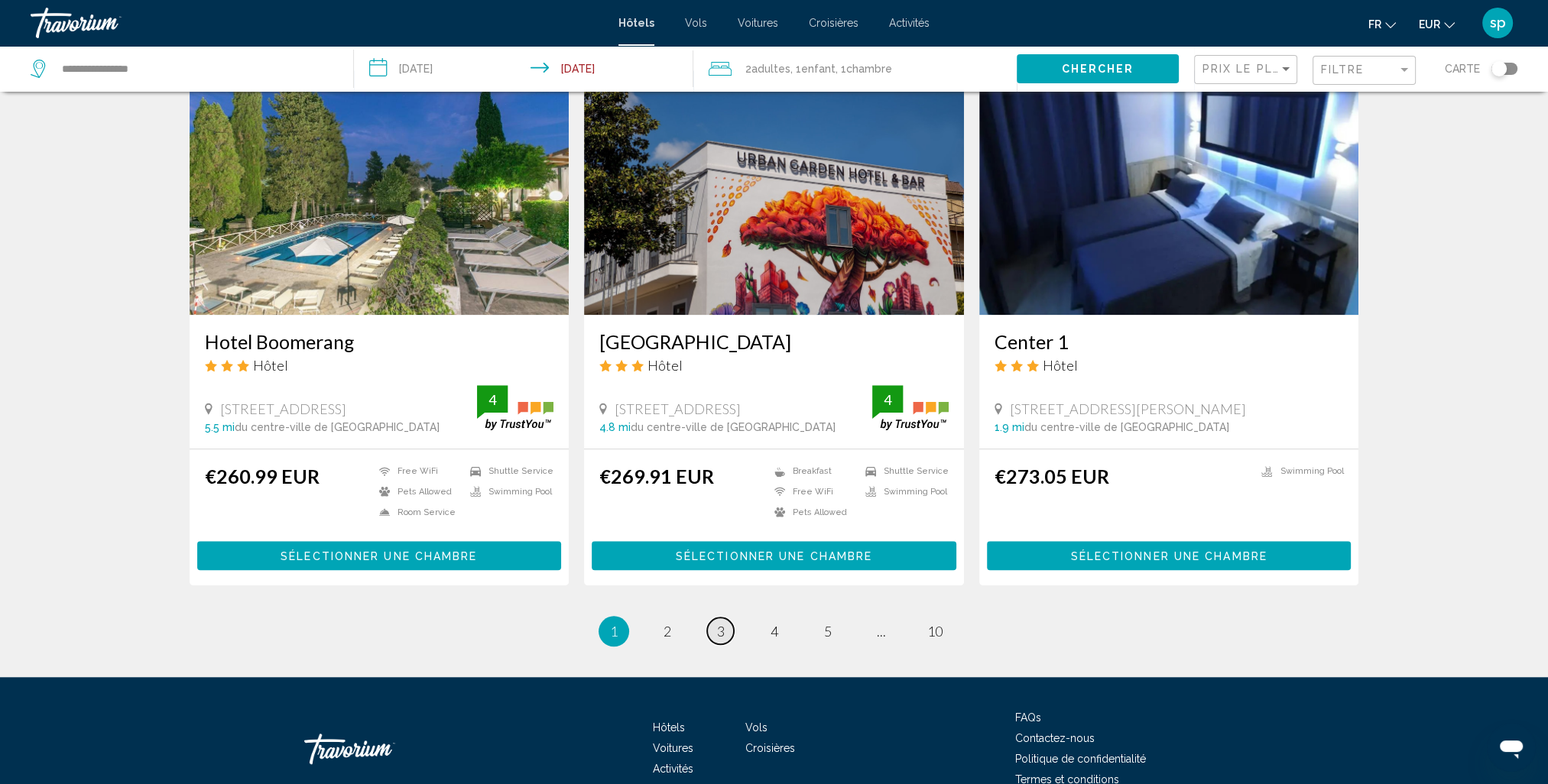
click at [722, 634] on span "3" at bounding box center [720, 631] width 8 height 17
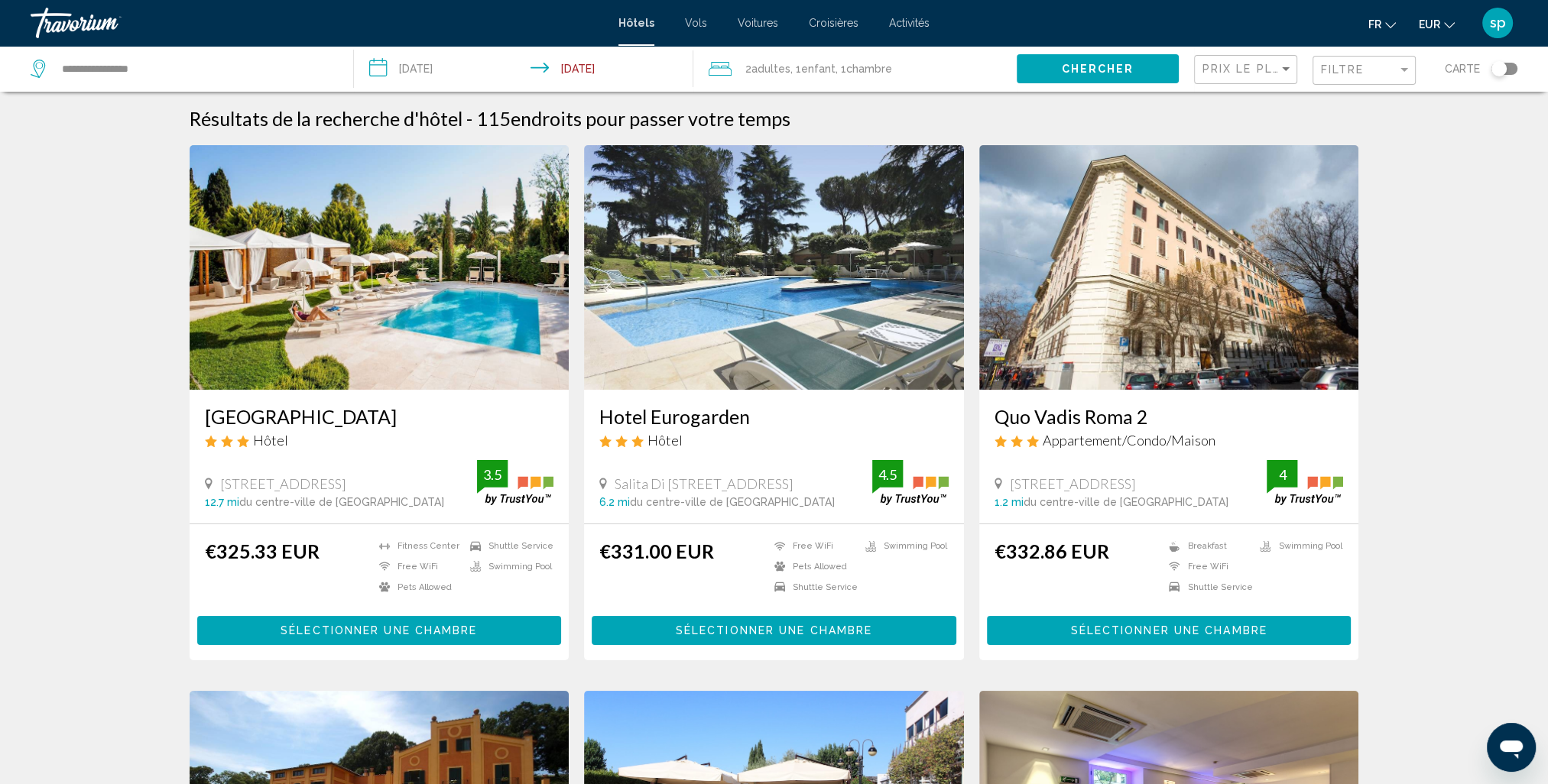
click at [363, 286] on img "Main content" at bounding box center [379, 267] width 380 height 244
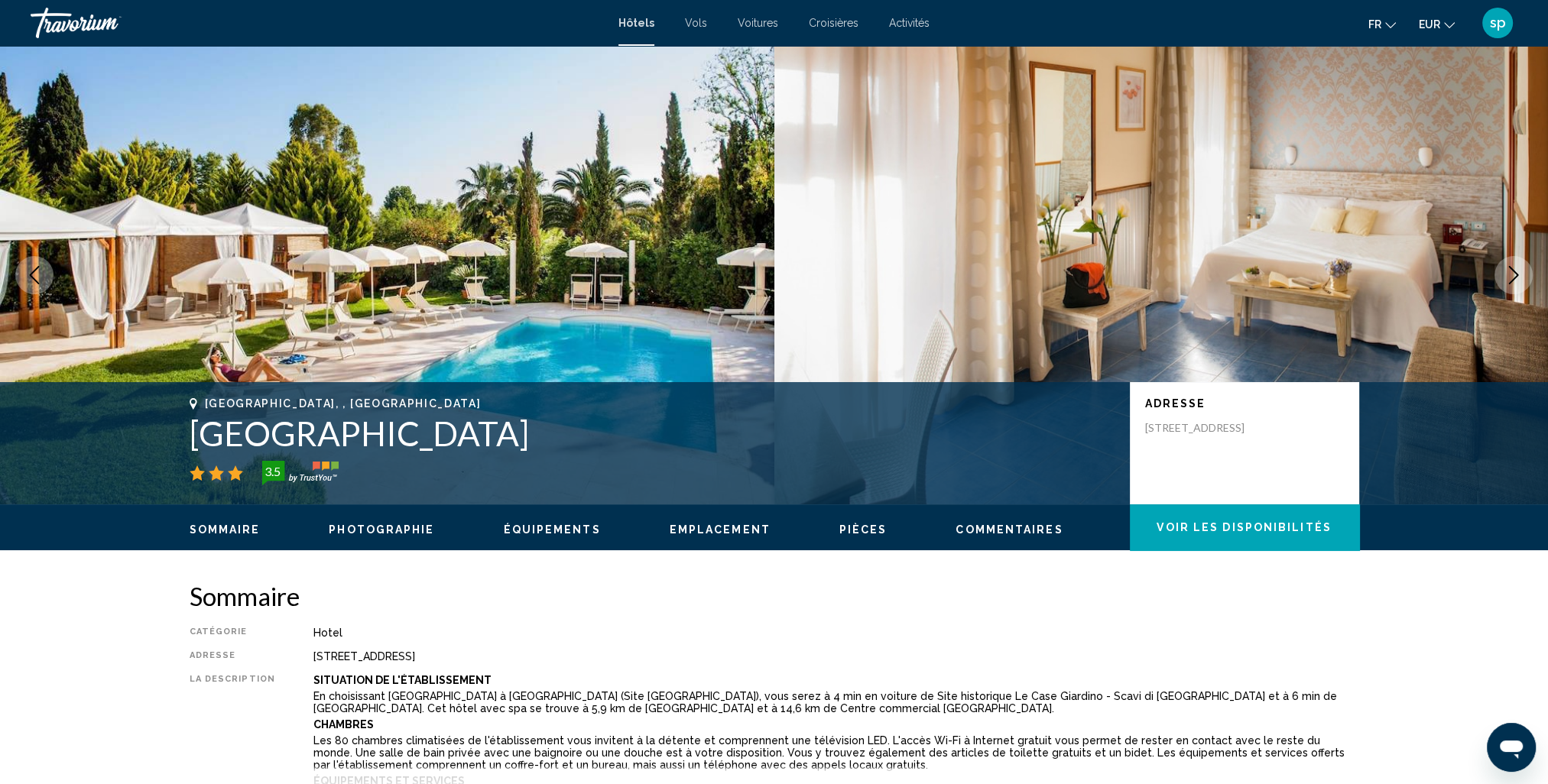
drag, startPoint x: 544, startPoint y: 440, endPoint x: 253, endPoint y: 454, distance: 291.3
click at [175, 454] on div "Rome, , Italy Ostia Antica Park Hotel 3.5 Adresse Viale Dei Romagnoli 1041 A, R…" at bounding box center [774, 443] width 1231 height 91
drag, startPoint x: 275, startPoint y: 441, endPoint x: 583, endPoint y: 432, distance: 308.1
click at [591, 427] on h1 "Ostia Antica Park Hotel" at bounding box center [652, 433] width 925 height 39
drag, startPoint x: 553, startPoint y: 439, endPoint x: 196, endPoint y: 442, distance: 357.0
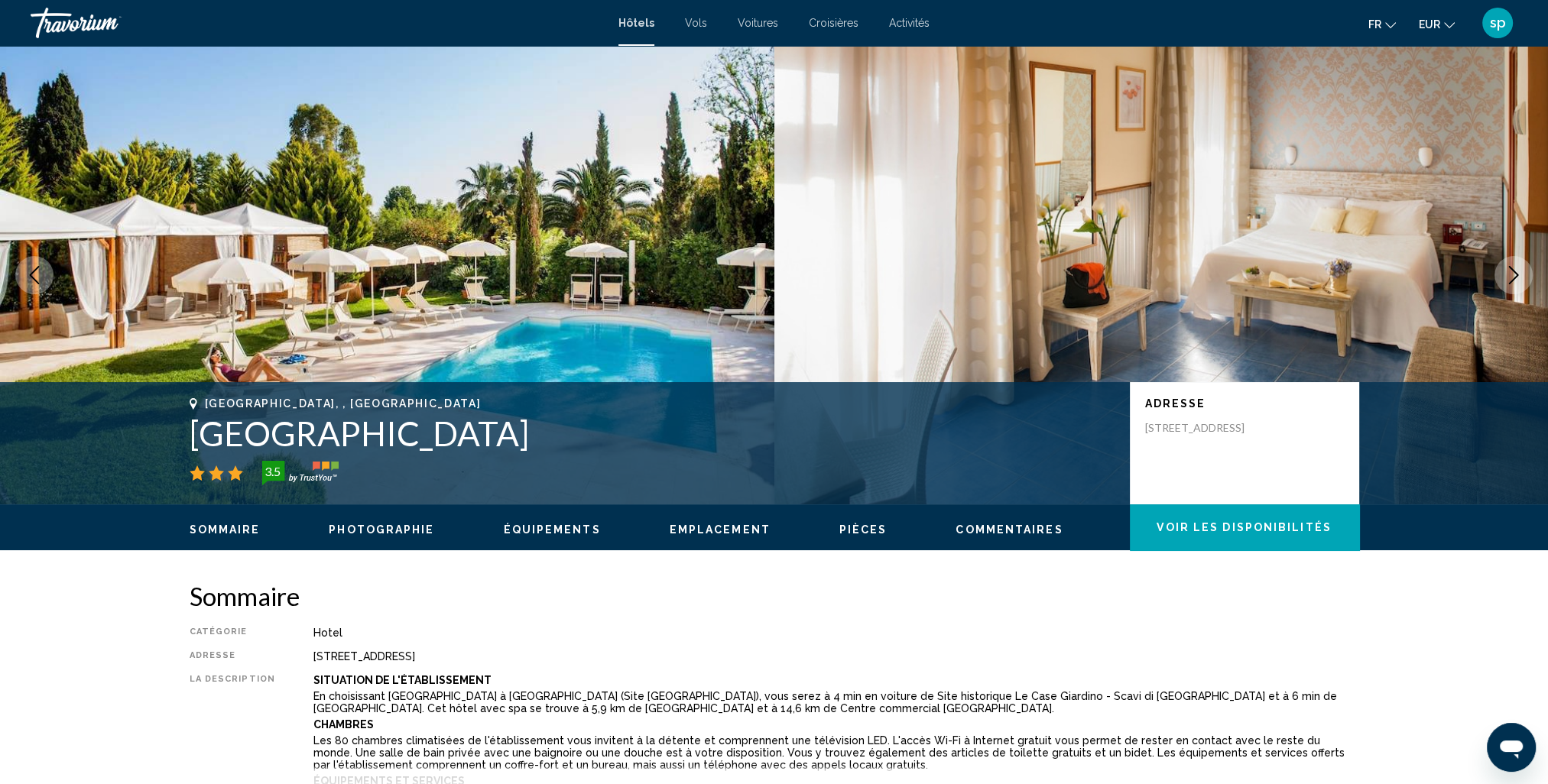
click at [196, 442] on h1 "Ostia Antica Park Hotel" at bounding box center [652, 433] width 925 height 39
drag, startPoint x: 196, startPoint y: 442, endPoint x: 225, endPoint y: 439, distance: 29.2
copy h1 "Ostia Antica Park Hotel"
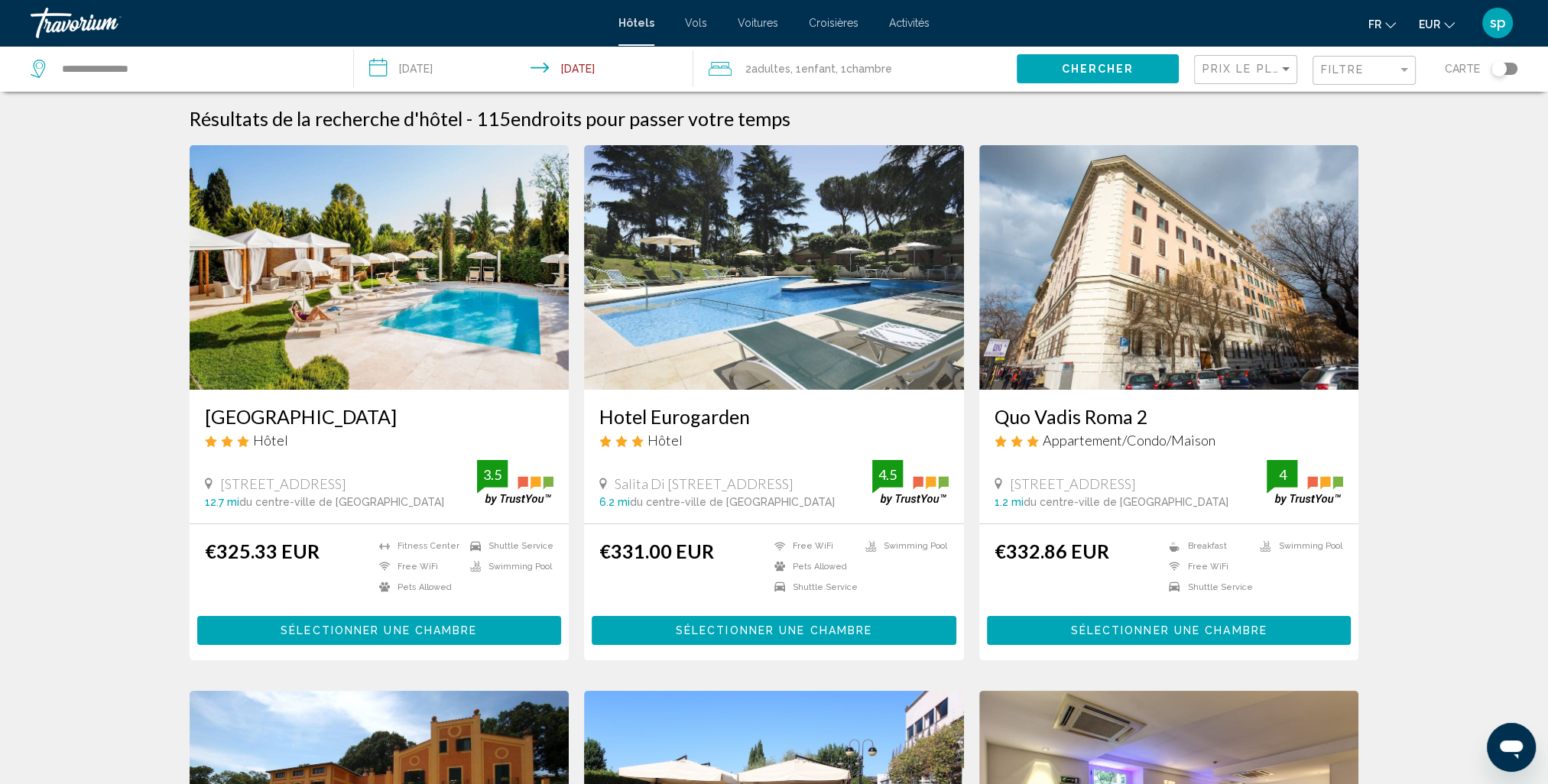
click at [723, 301] on img "Main content" at bounding box center [774, 267] width 380 height 244
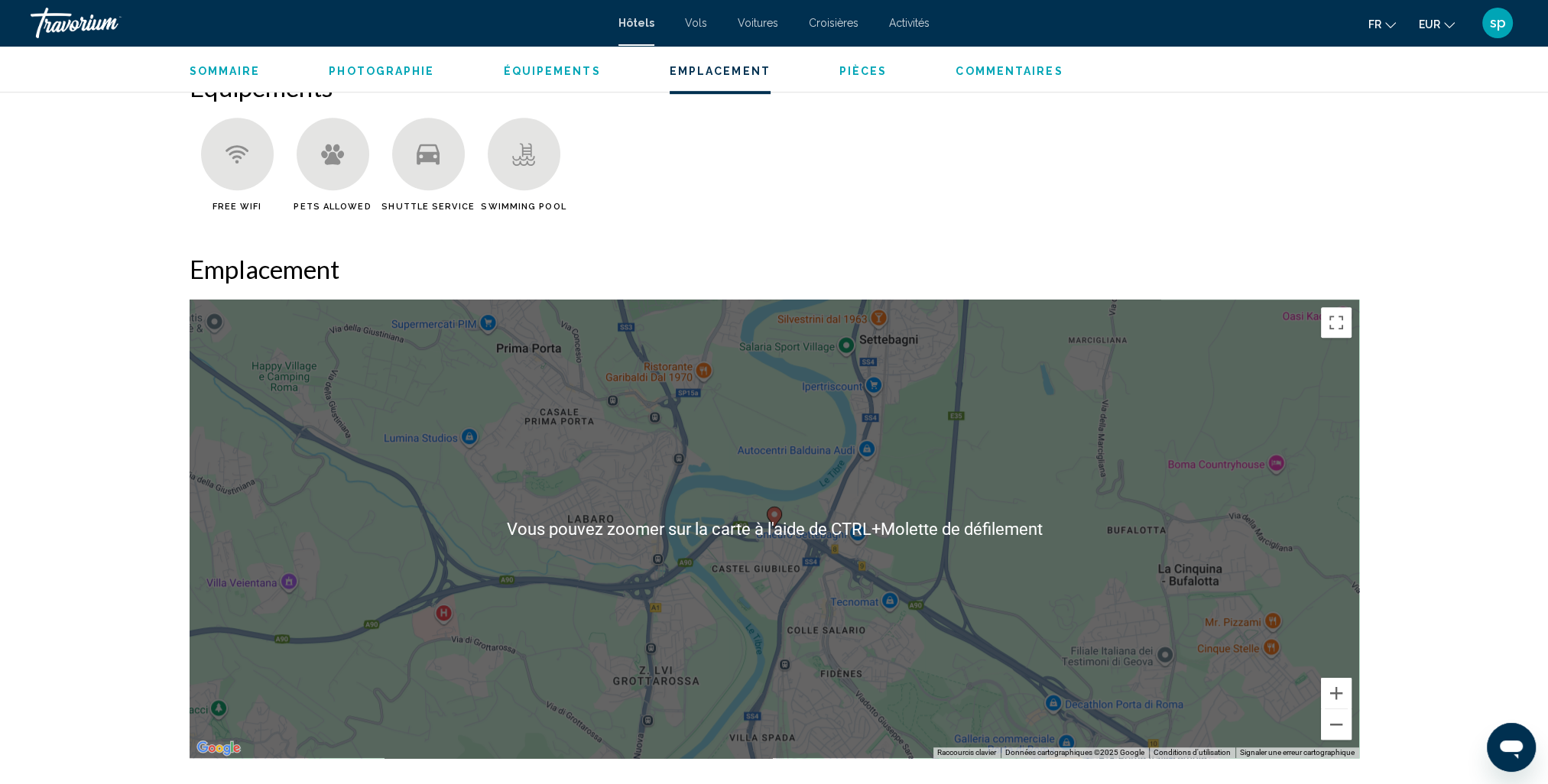
scroll to position [1452, 0]
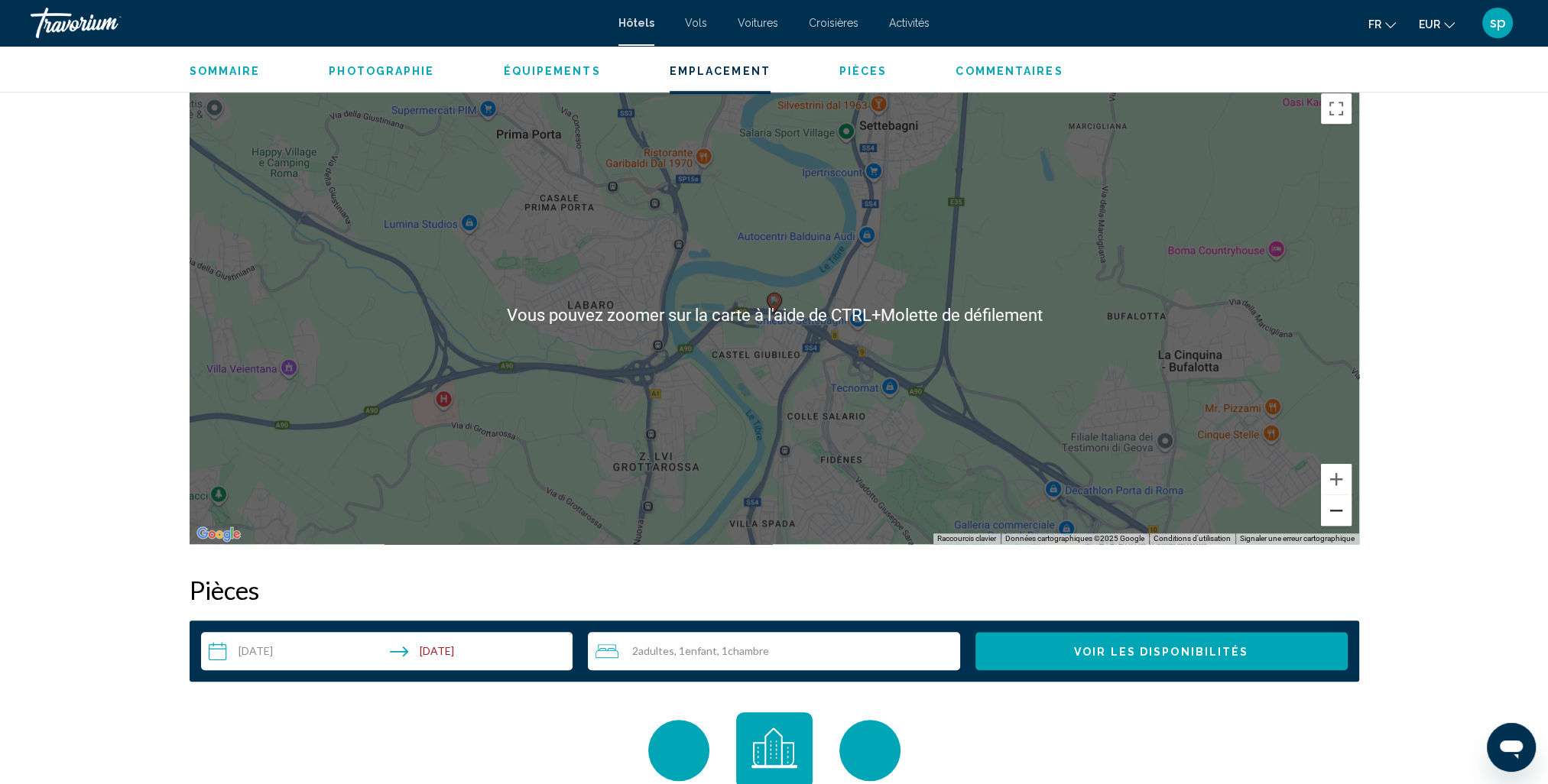
click at [1338, 515] on button "Zoom arrière" at bounding box center [1336, 510] width 30 height 30
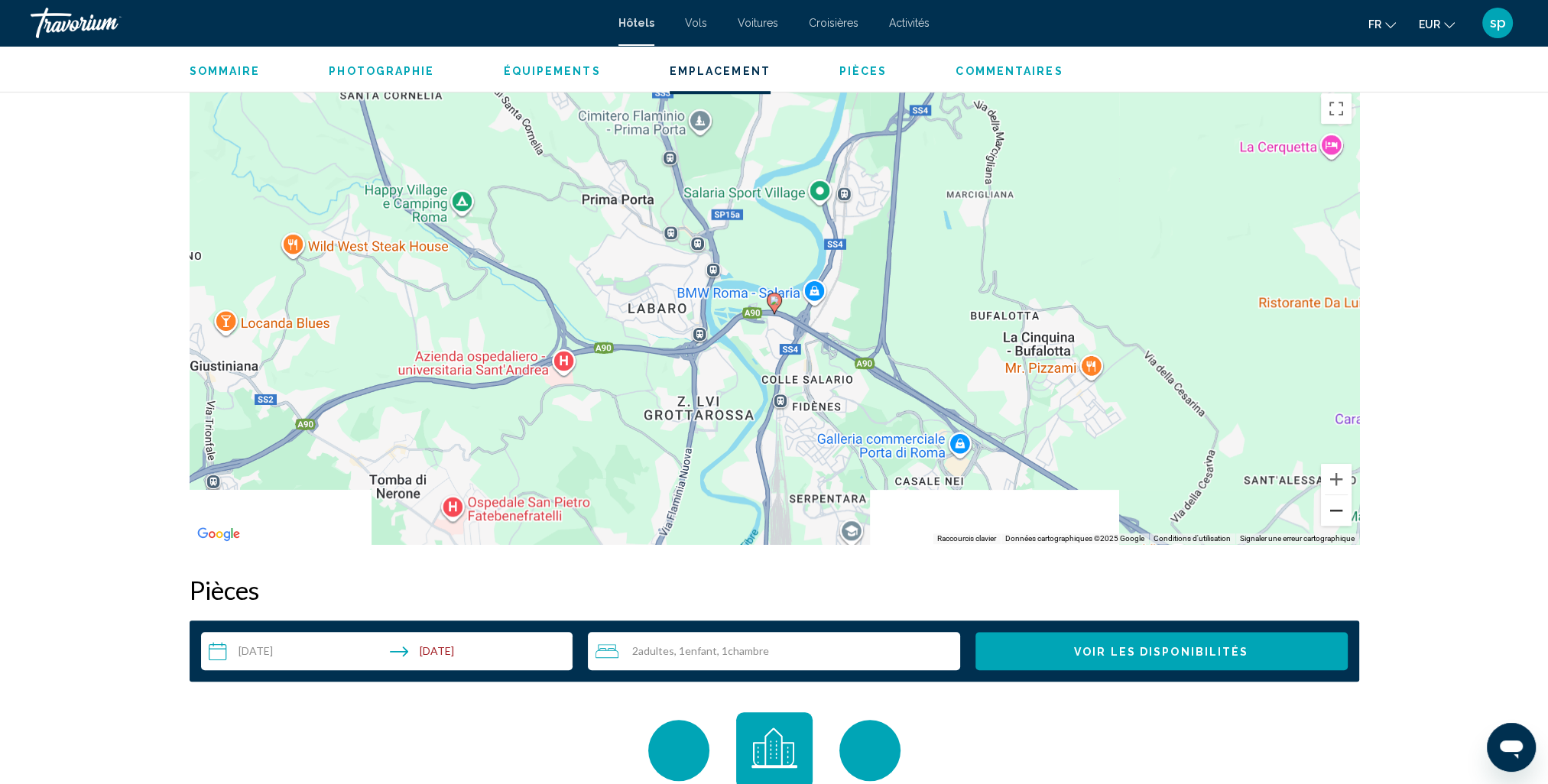
click at [1338, 515] on button "Zoom arrière" at bounding box center [1336, 510] width 30 height 30
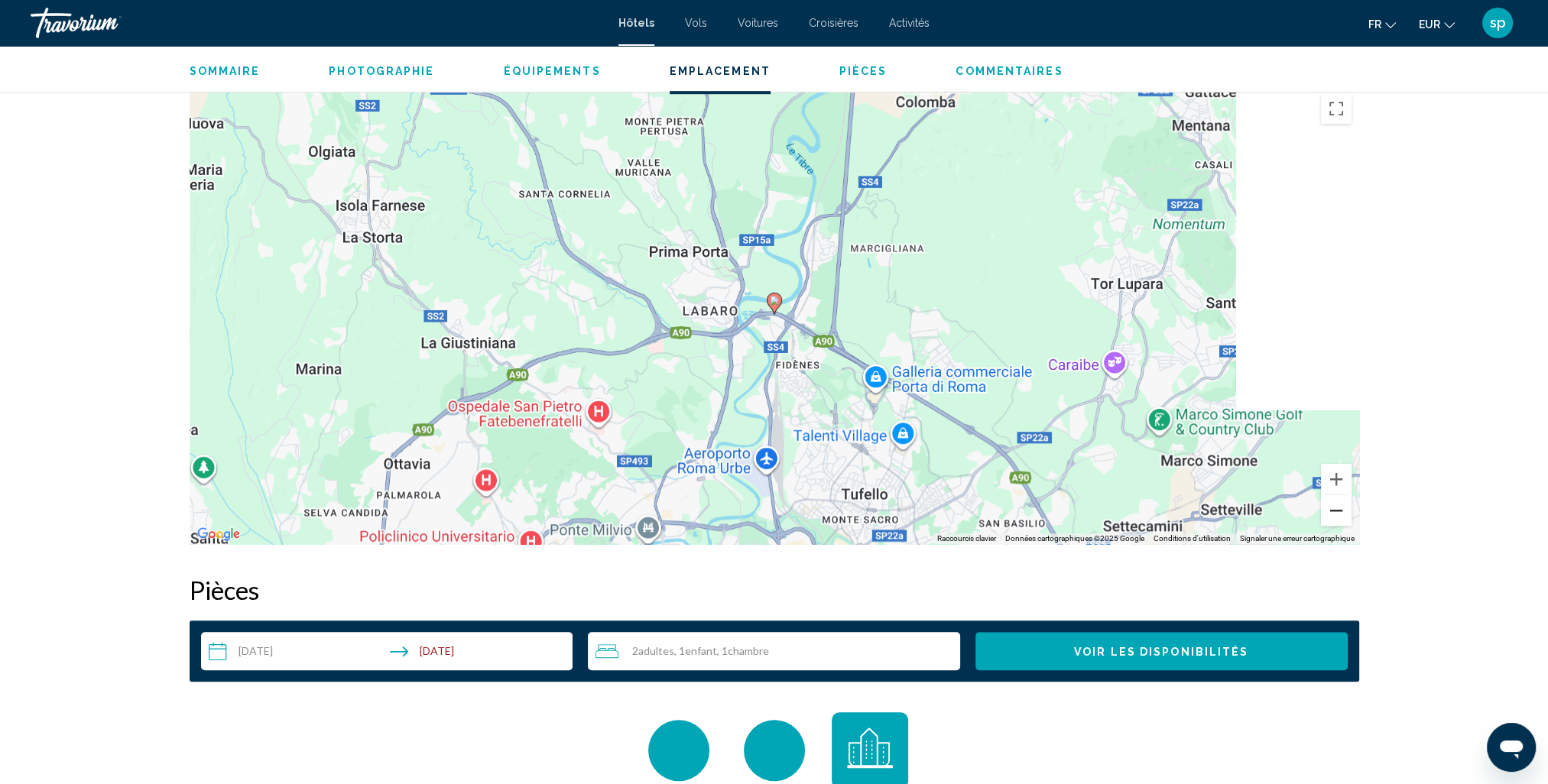
click at [1338, 515] on button "Zoom arrière" at bounding box center [1336, 510] width 30 height 30
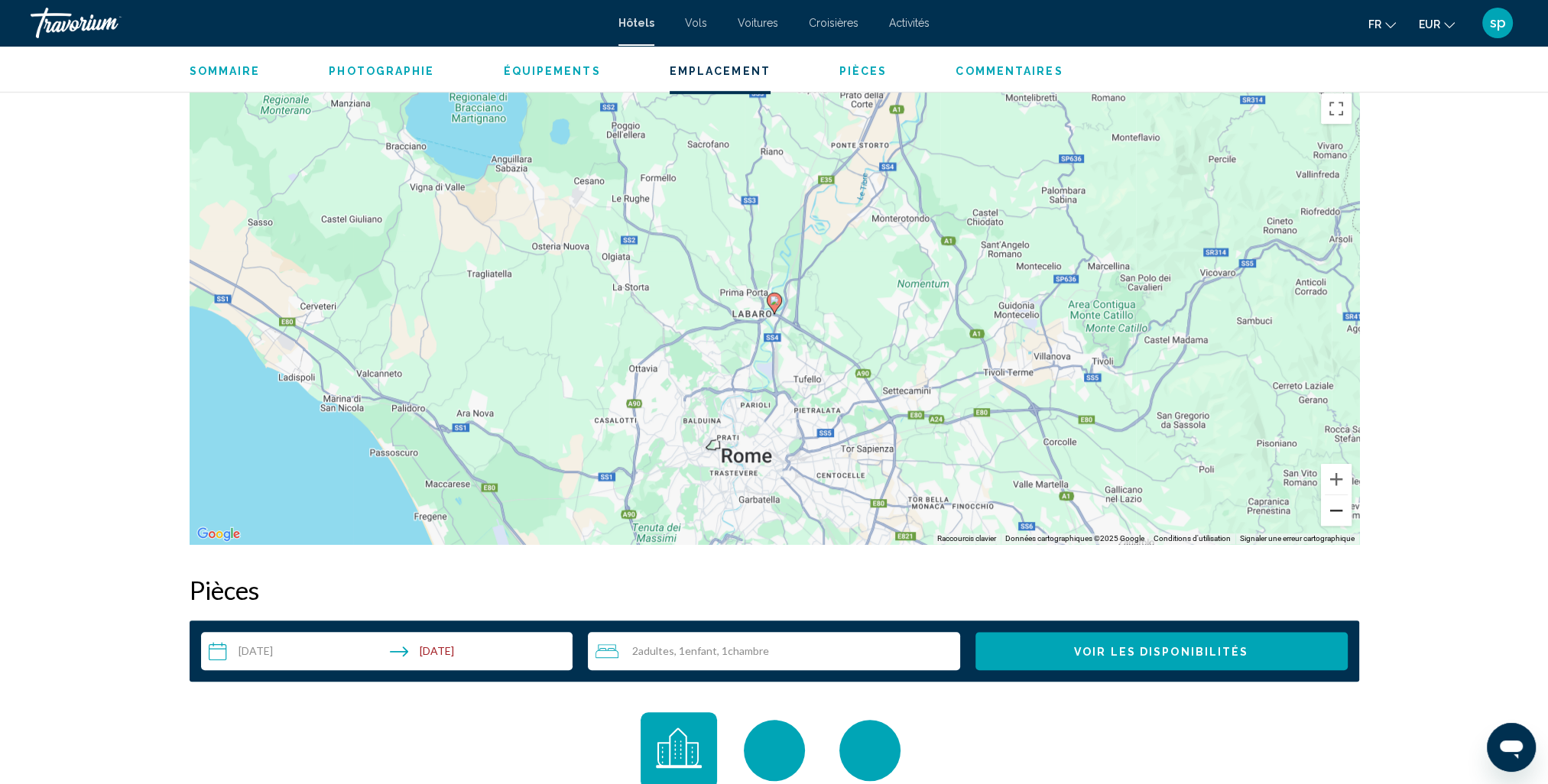
click at [1338, 515] on button "Zoom arrière" at bounding box center [1336, 510] width 30 height 30
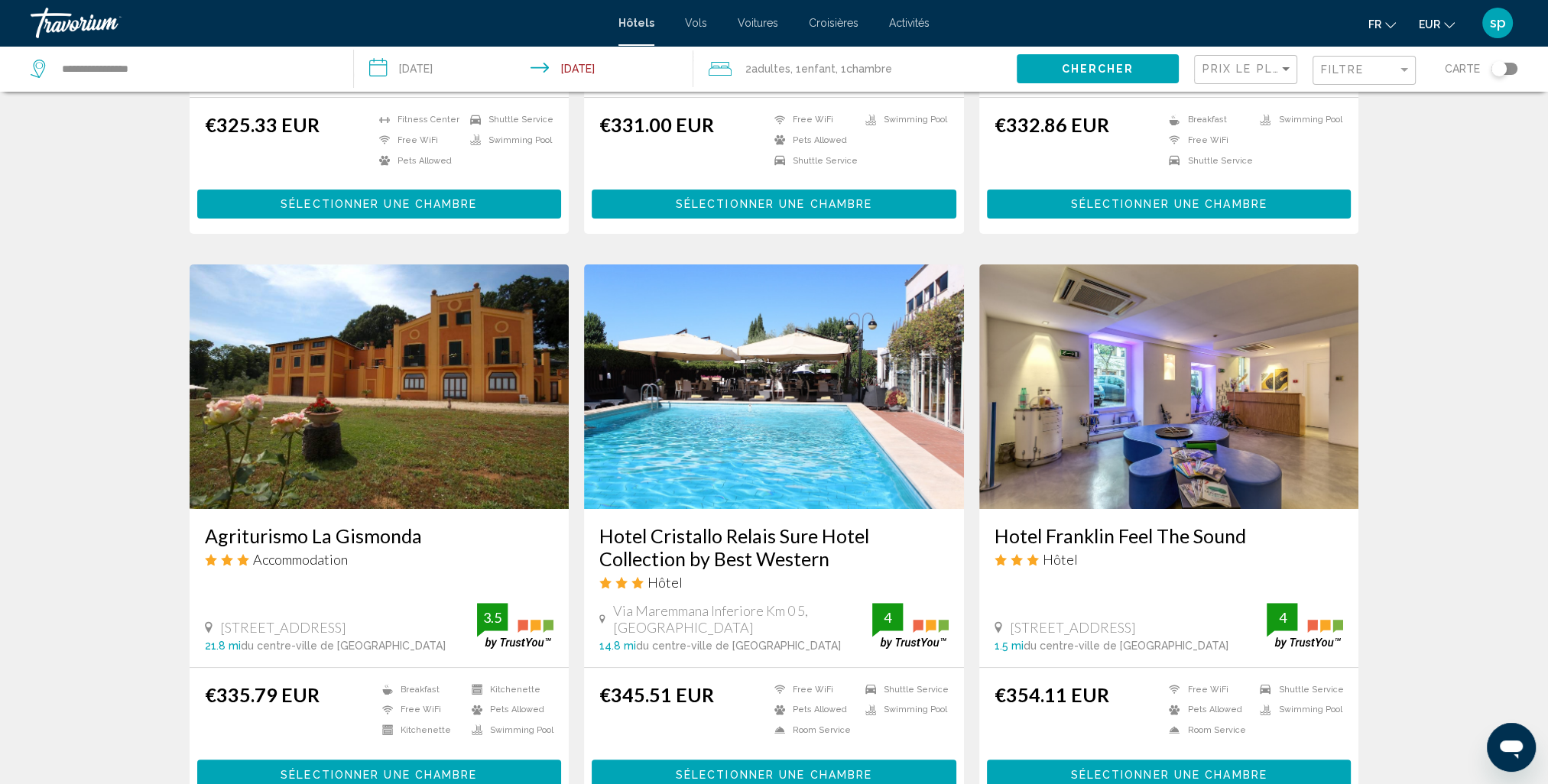
scroll to position [306, 0]
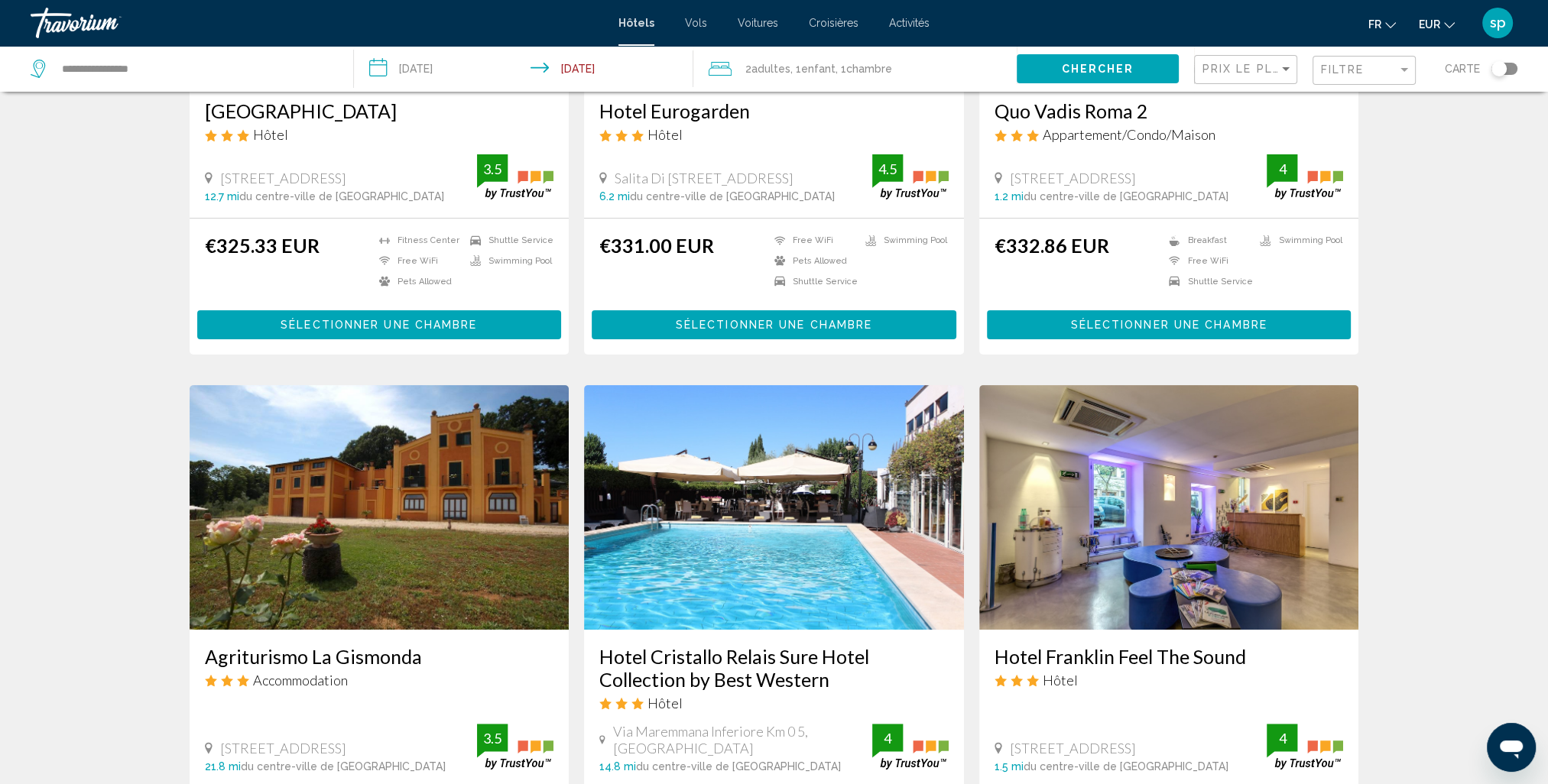
click at [835, 67] on span ", 1 Chambre pièces" at bounding box center [863, 68] width 56 height 21
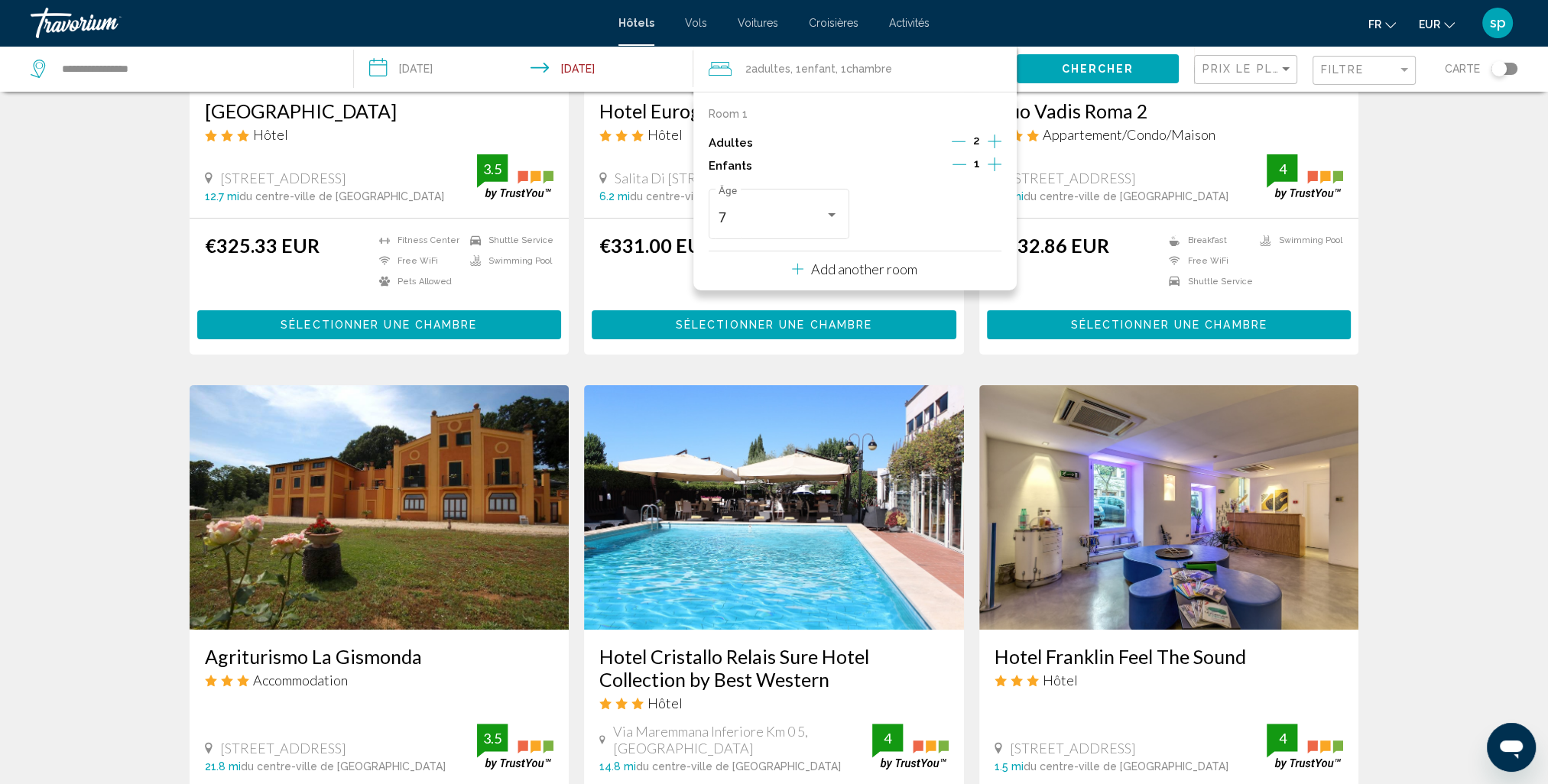
click at [889, 272] on p "Add another room" at bounding box center [864, 269] width 107 height 17
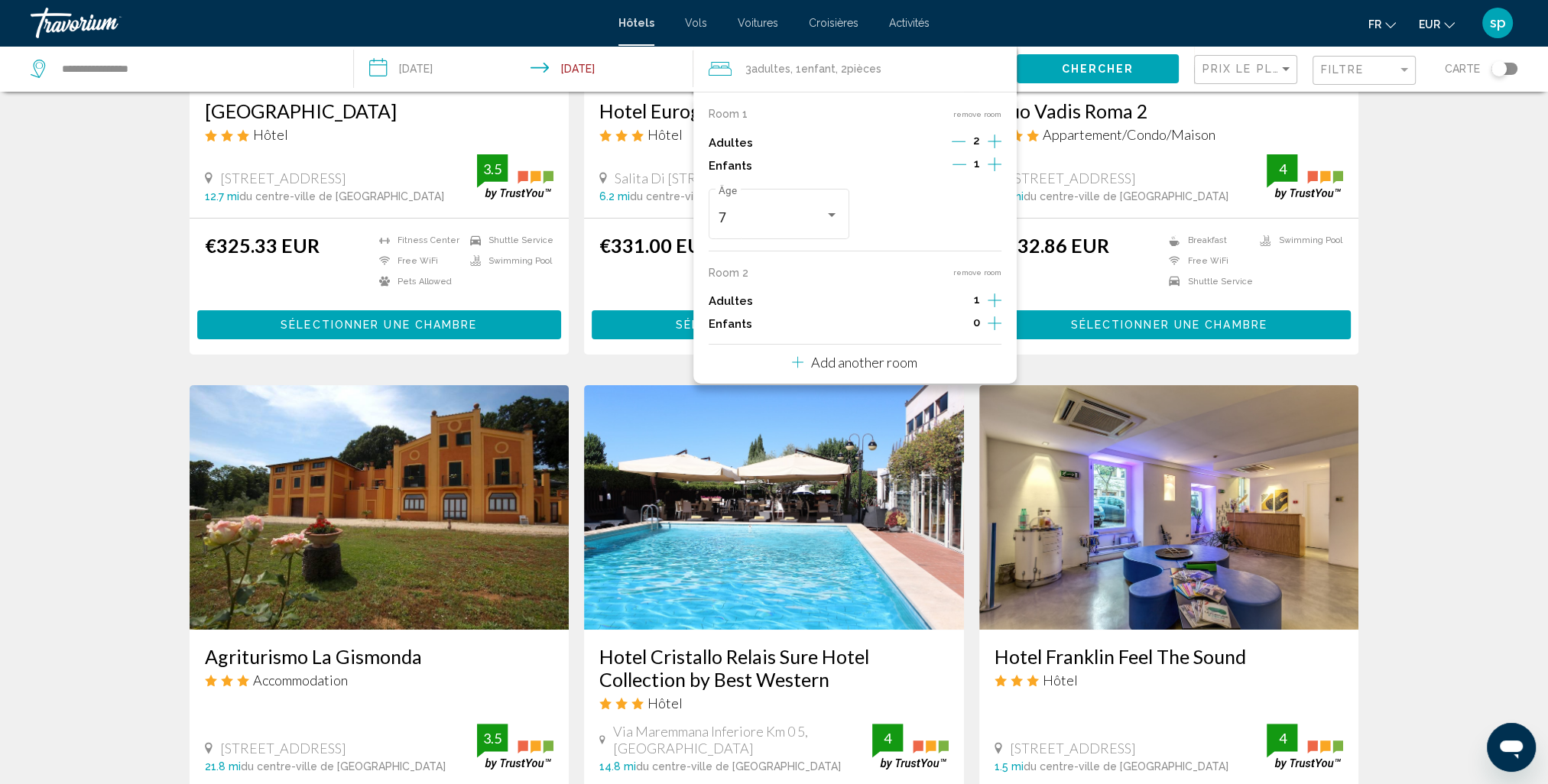
click at [988, 150] on icon "Increment adults" at bounding box center [995, 142] width 13 height 18
click at [1002, 329] on div "Room 1 remove room Adultes 2 Enfants 1 7 Âge Room 2 remove room Adultes 2 Enfan…" at bounding box center [855, 238] width 323 height 292
click at [991, 174] on icon "Increment children" at bounding box center [995, 165] width 13 height 18
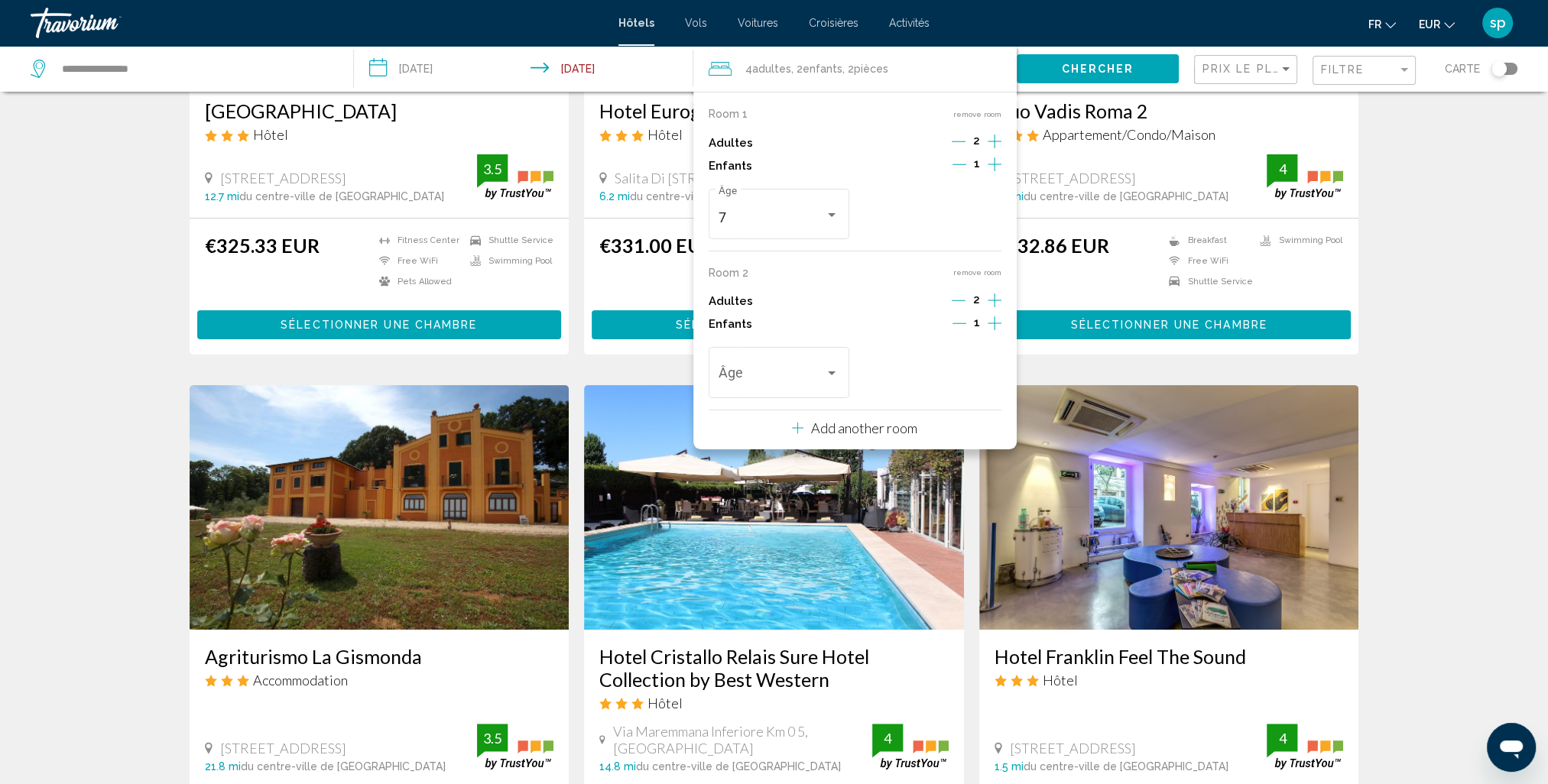
click at [992, 174] on icon "Increment children" at bounding box center [995, 165] width 13 height 18
click at [766, 368] on div "Âge" at bounding box center [778, 371] width 120 height 55
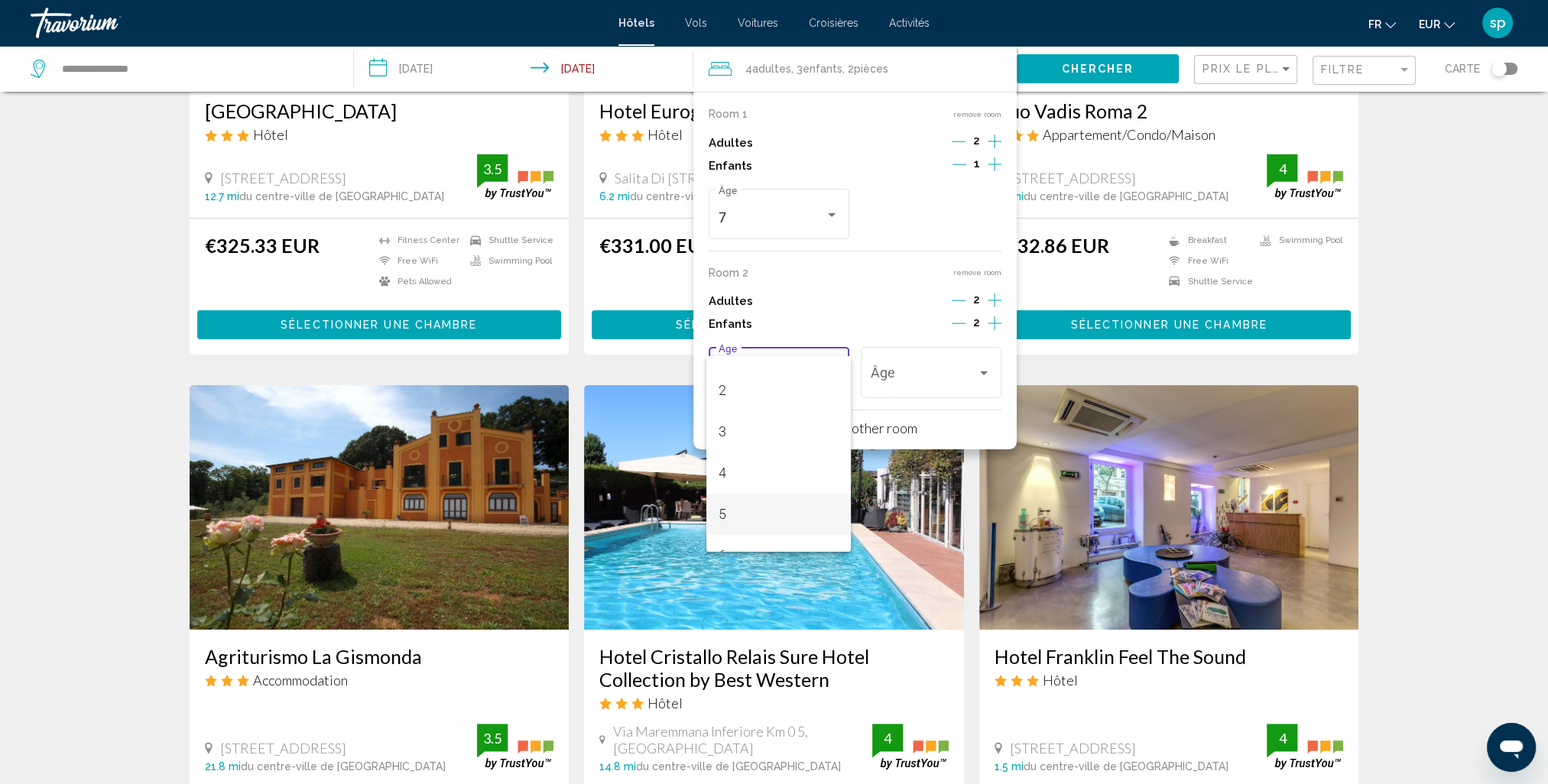
scroll to position [76, 0]
drag, startPoint x: 730, startPoint y: 385, endPoint x: 897, endPoint y: 374, distance: 167.4
click at [731, 385] on span "2" at bounding box center [778, 383] width 120 height 41
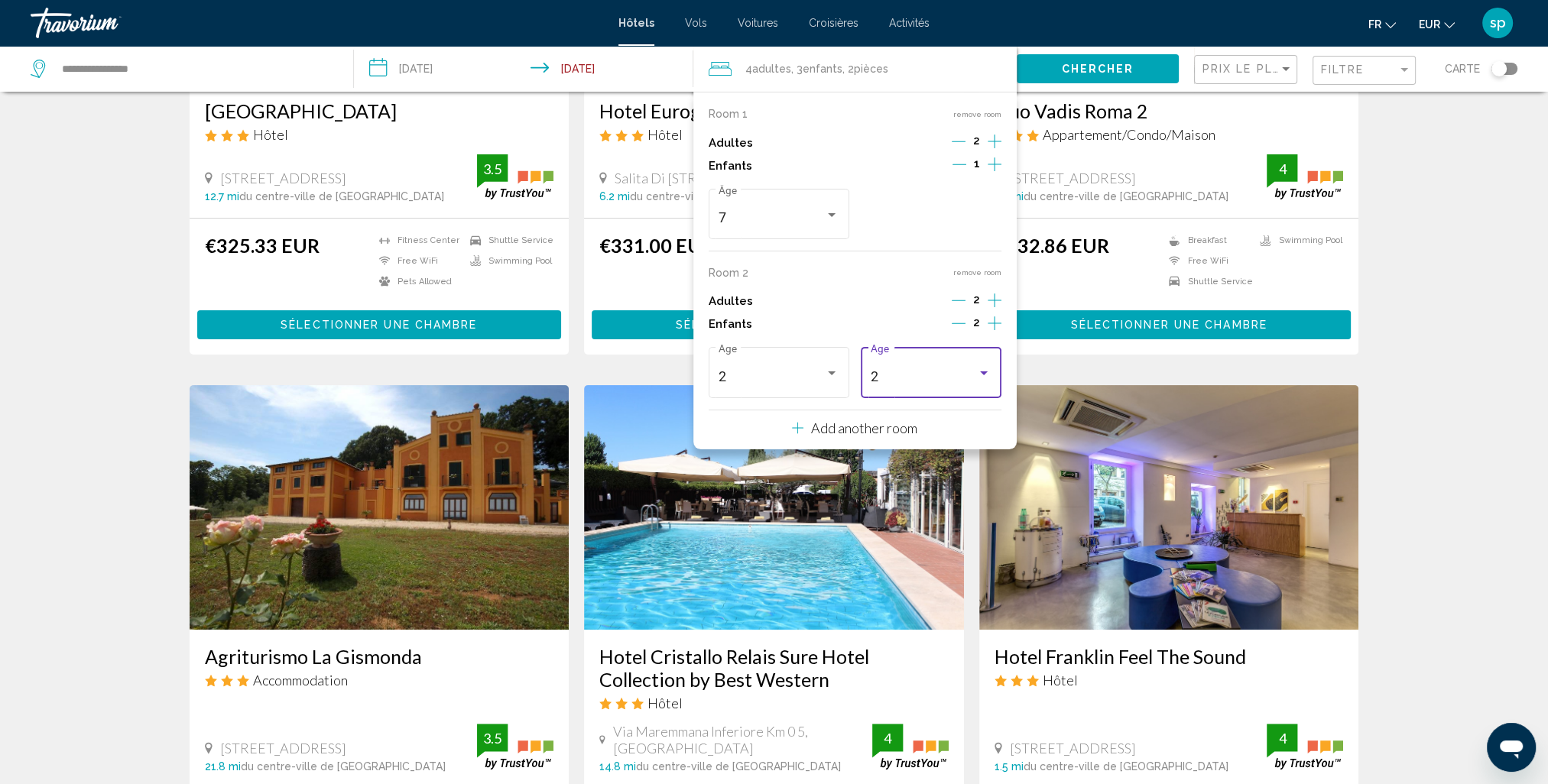
click at [915, 374] on div "2" at bounding box center [923, 377] width 107 height 15
click at [878, 305] on span "6" at bounding box center [930, 312] width 120 height 41
click at [1056, 65] on button "Chercher" at bounding box center [1097, 69] width 162 height 29
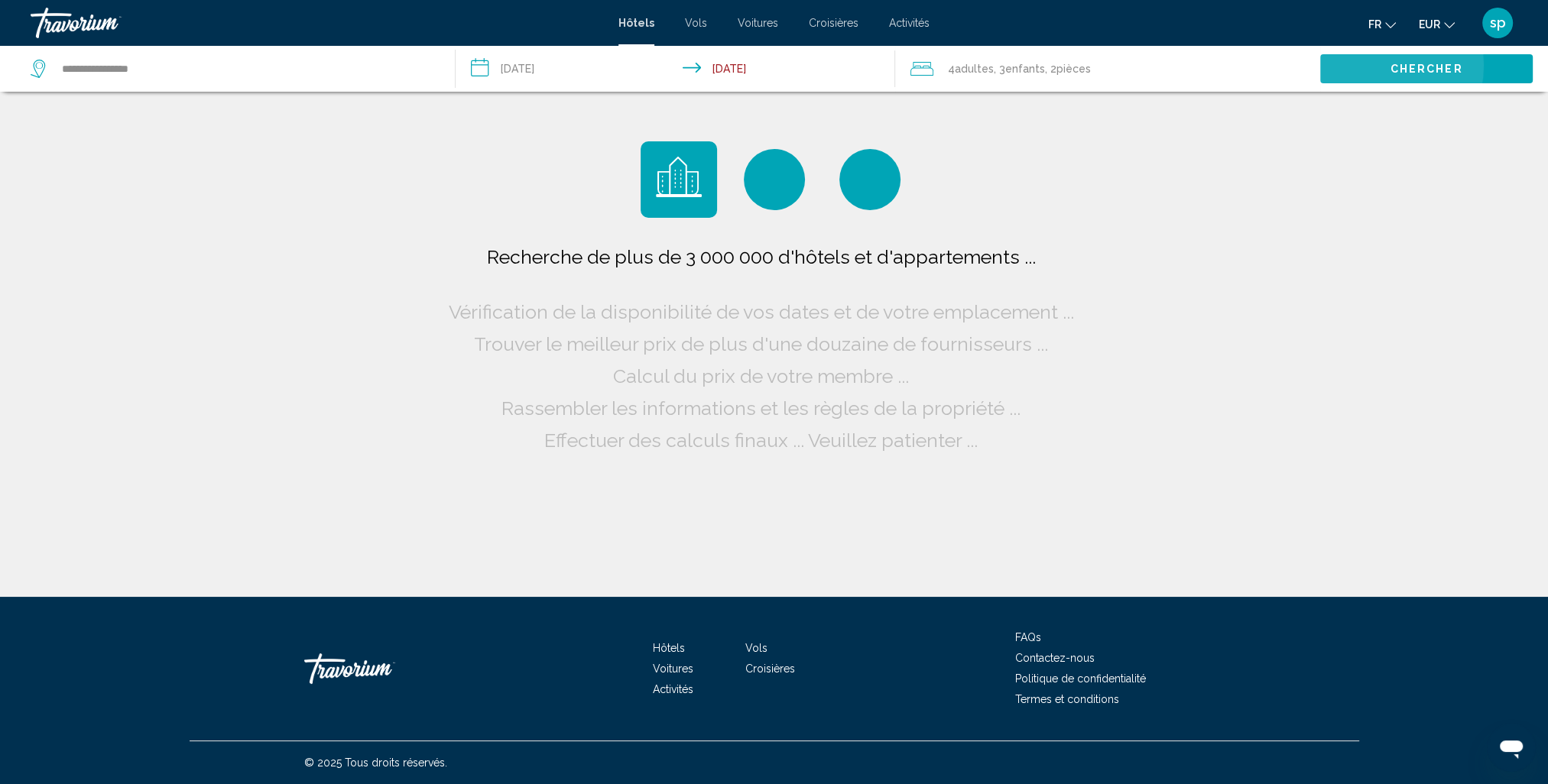
scroll to position [0, 0]
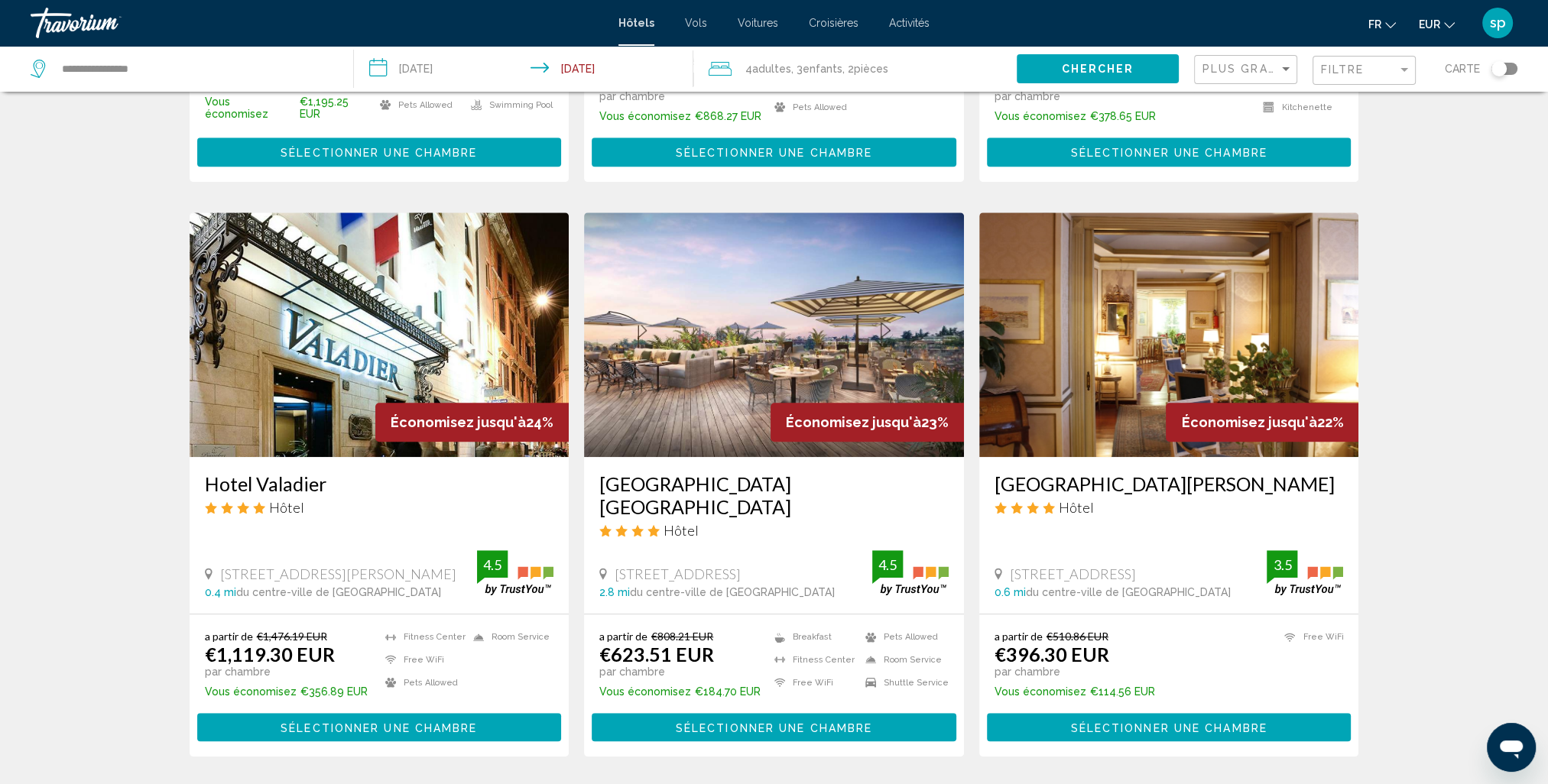
scroll to position [1070, 0]
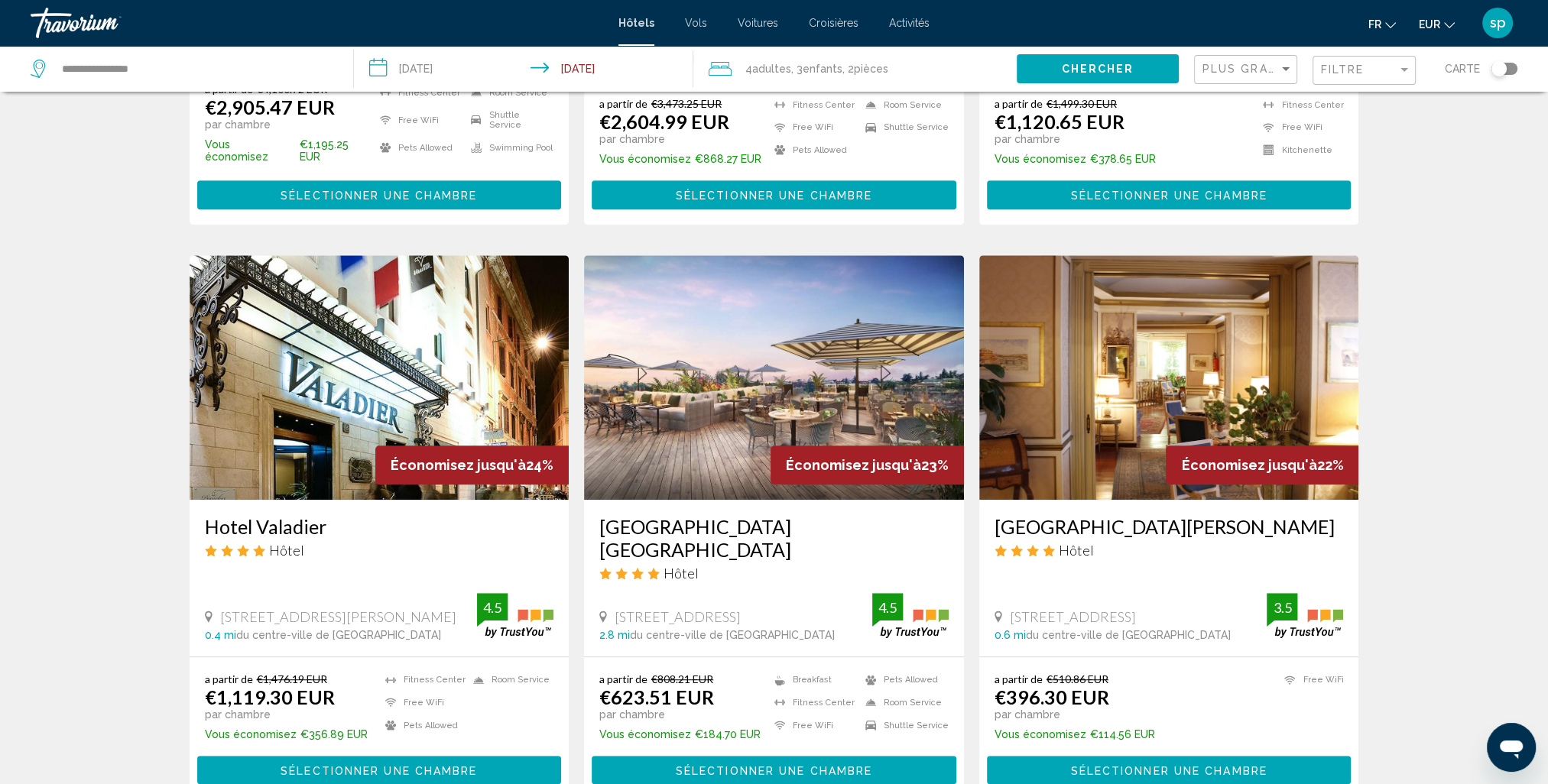
click at [1347, 77] on div "Filtre" at bounding box center [1366, 71] width 90 height 29
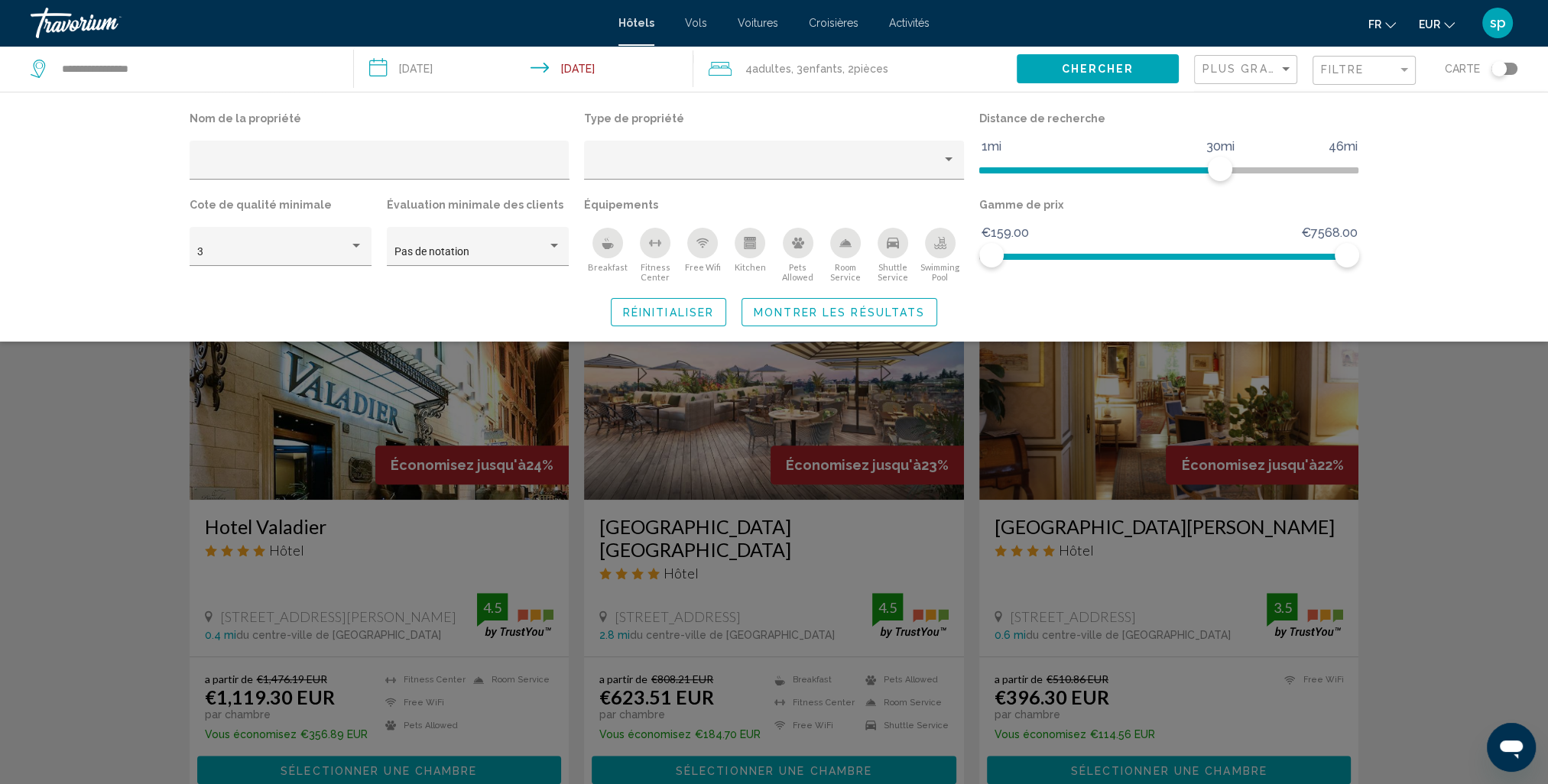
click at [942, 241] on icon "Swimming Pool" at bounding box center [940, 240] width 6 height 8
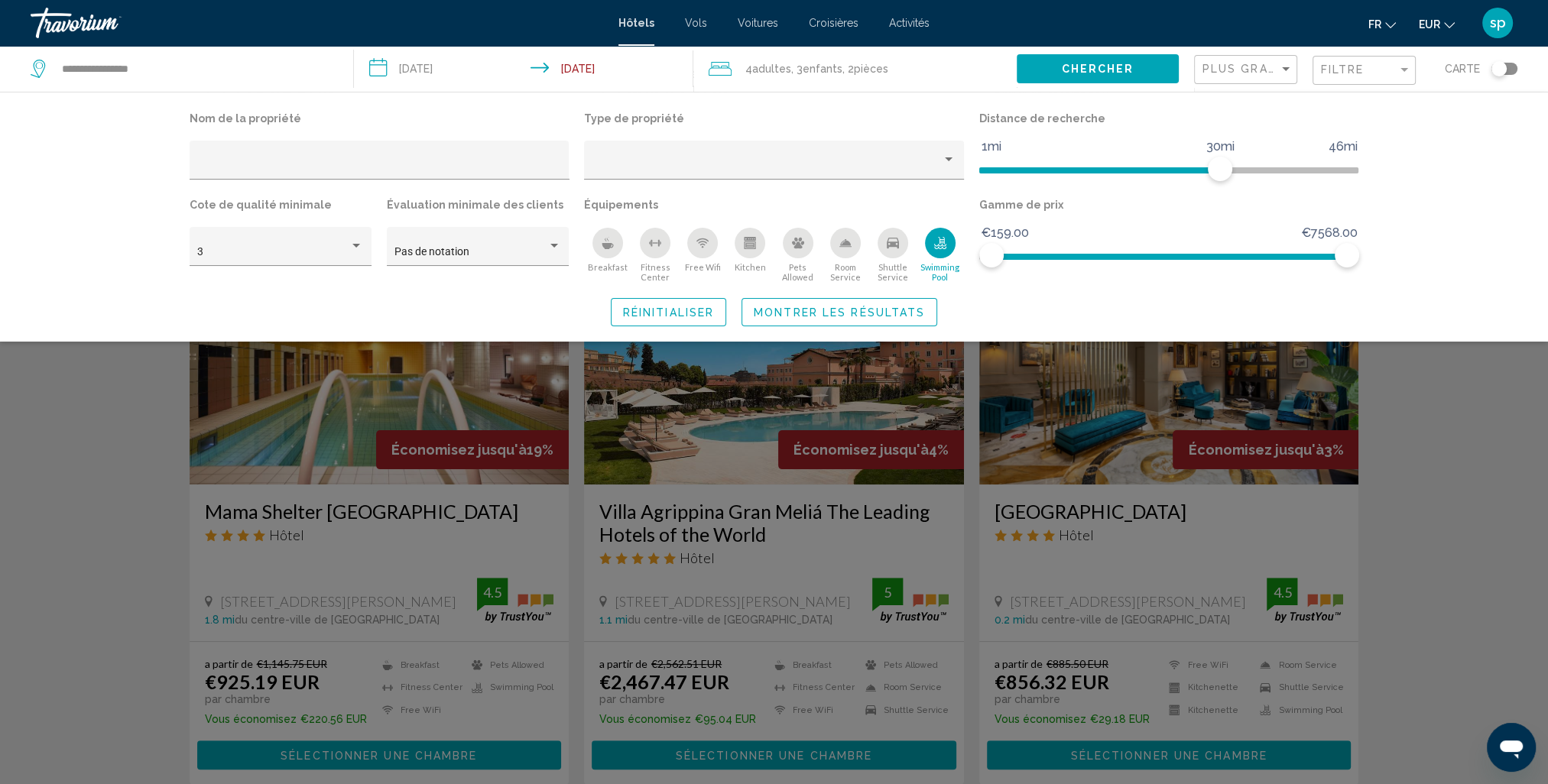
click at [861, 321] on button "Montrer les résultats" at bounding box center [839, 312] width 196 height 29
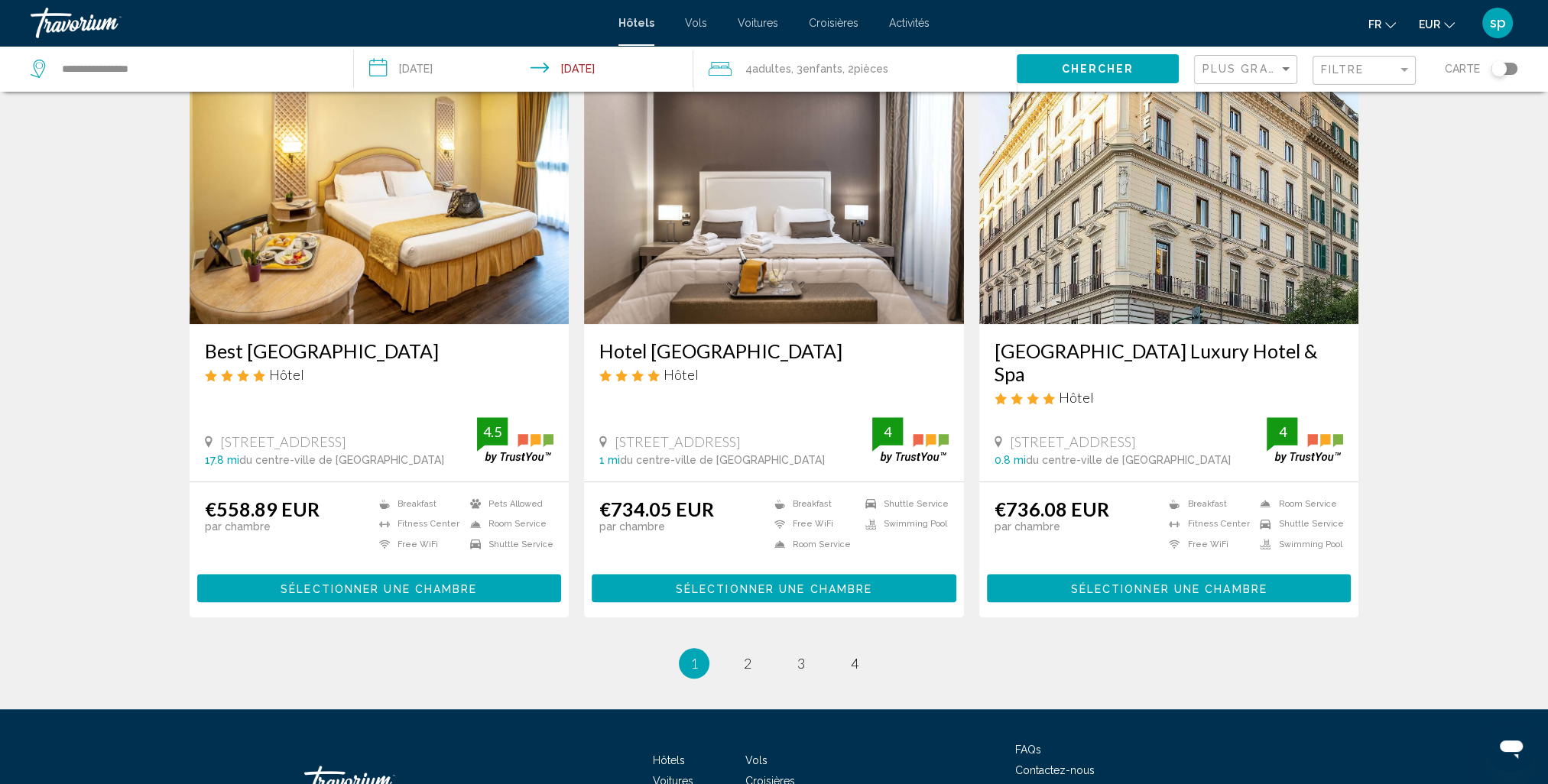
scroll to position [1850, 0]
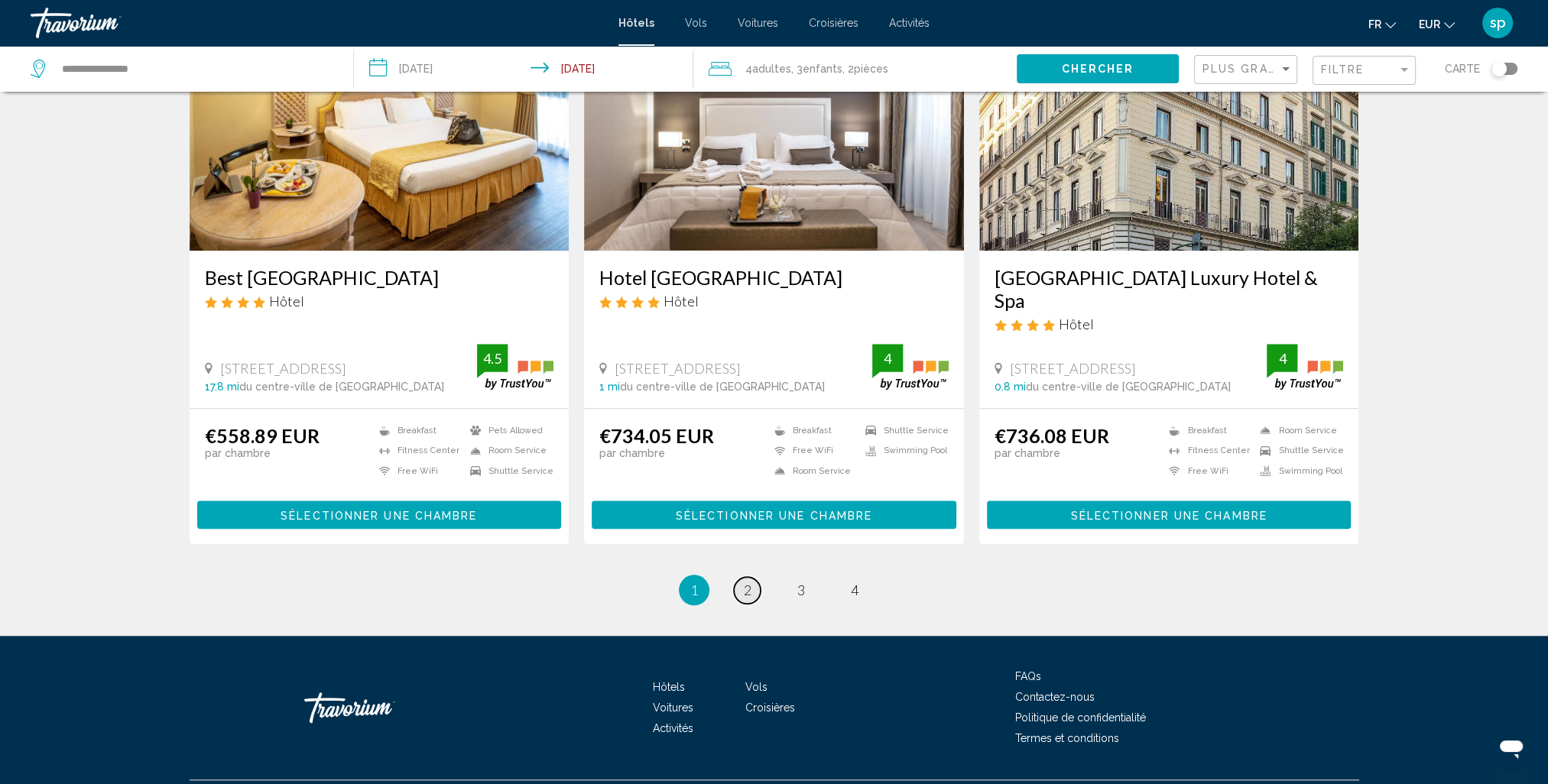
click at [756, 578] on link "page 2" at bounding box center [747, 591] width 27 height 27
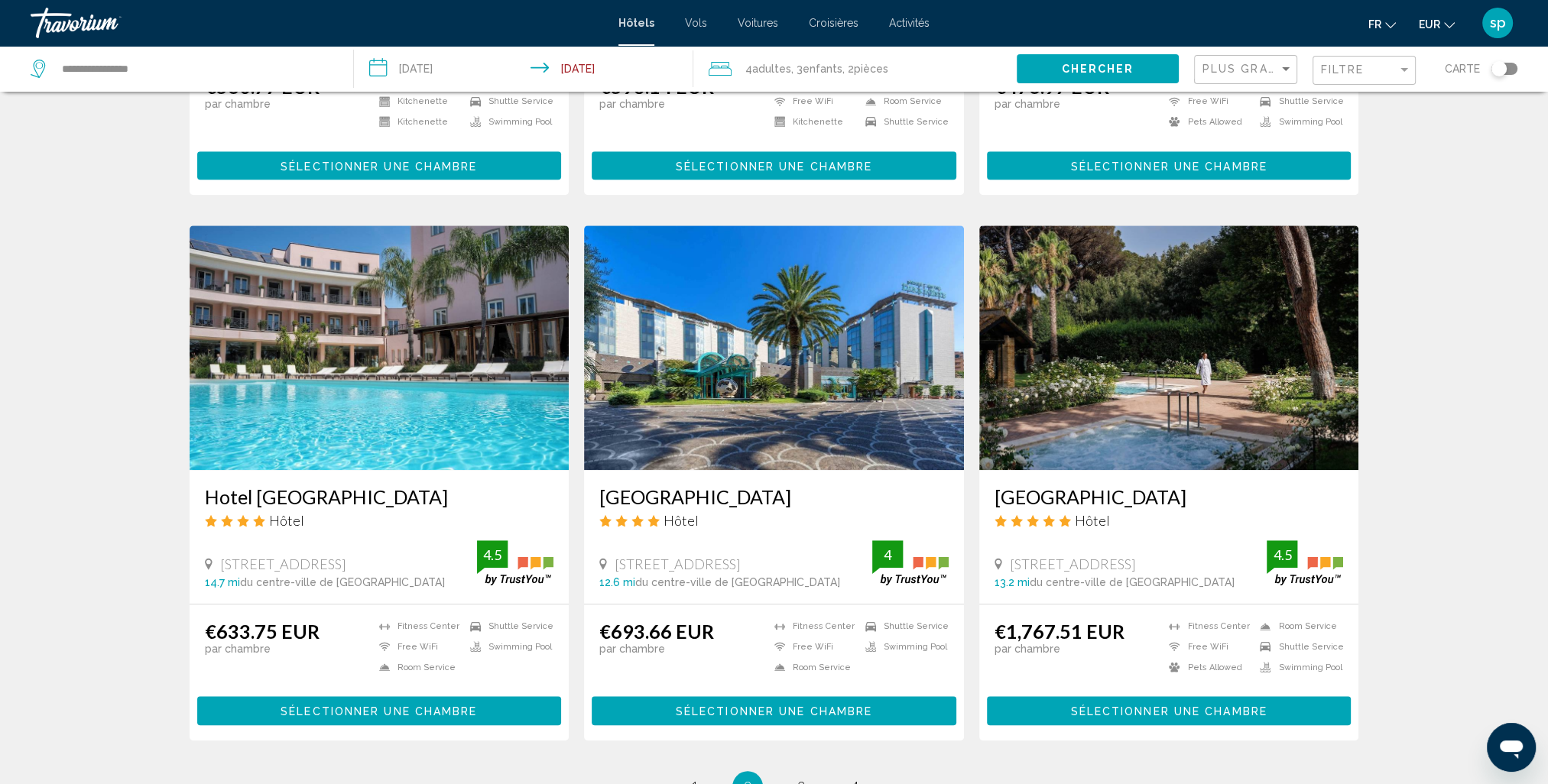
scroll to position [1605, 0]
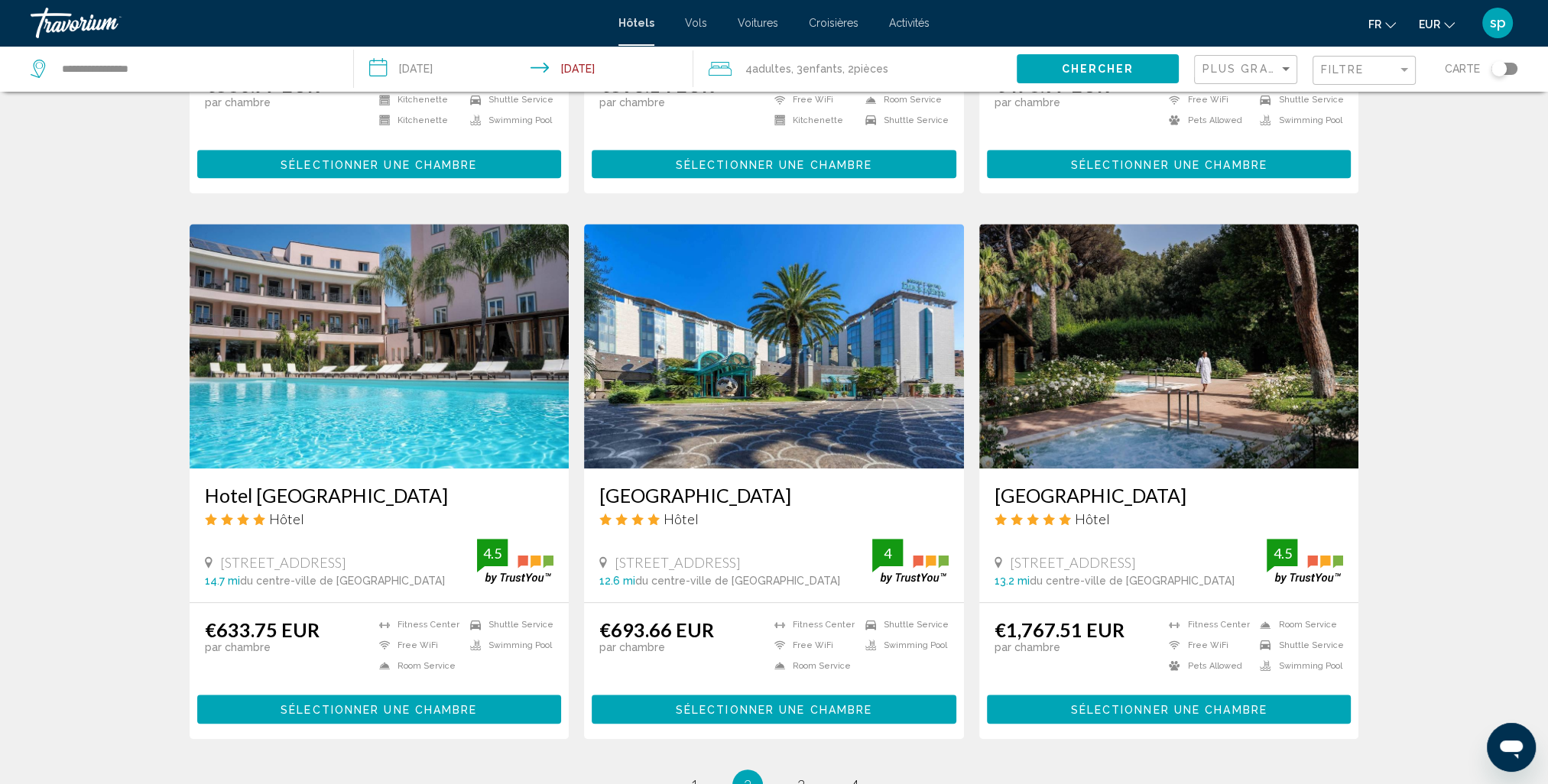
click at [369, 358] on img "Main content" at bounding box center [379, 346] width 380 height 244
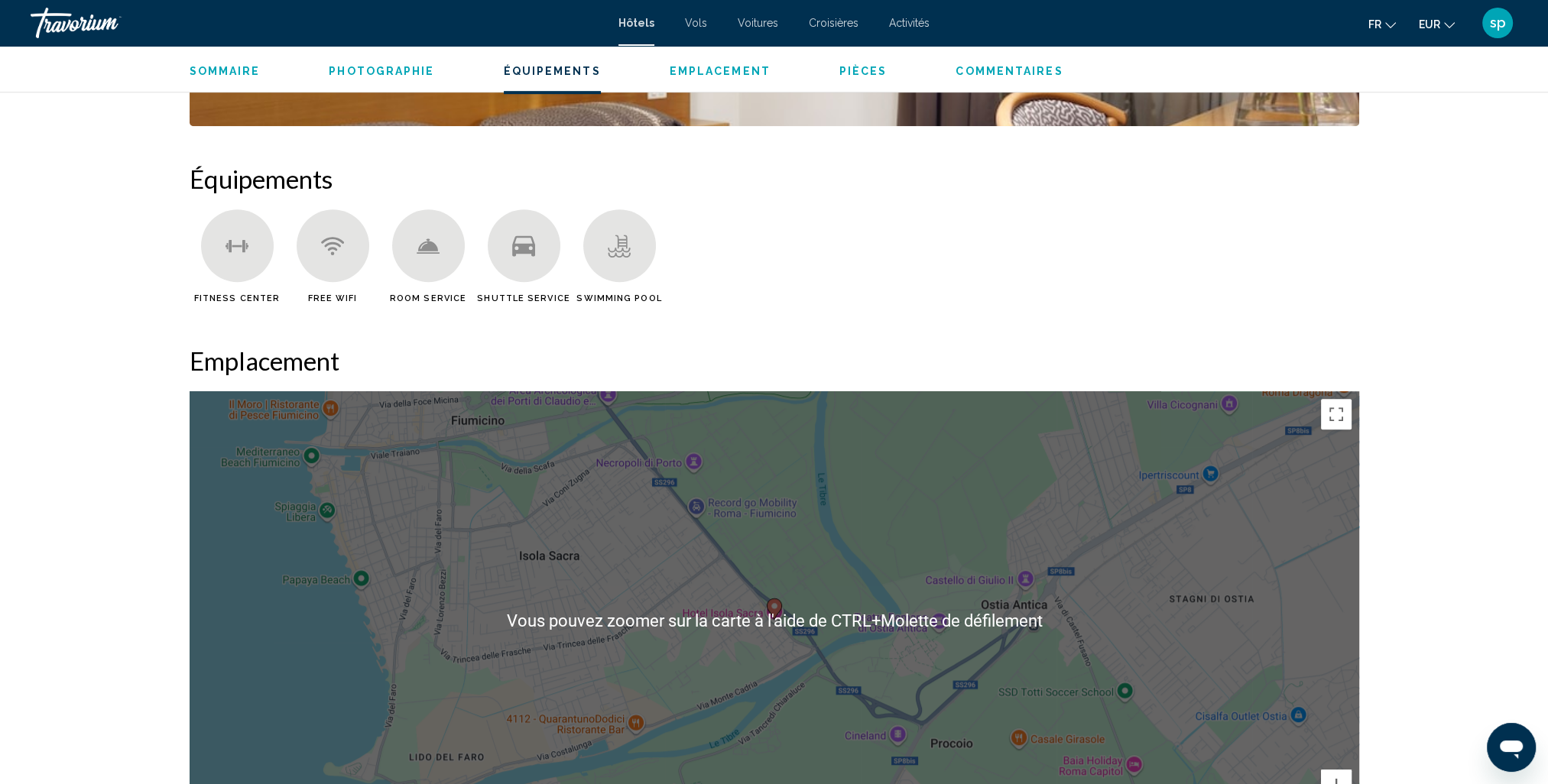
scroll to position [1452, 0]
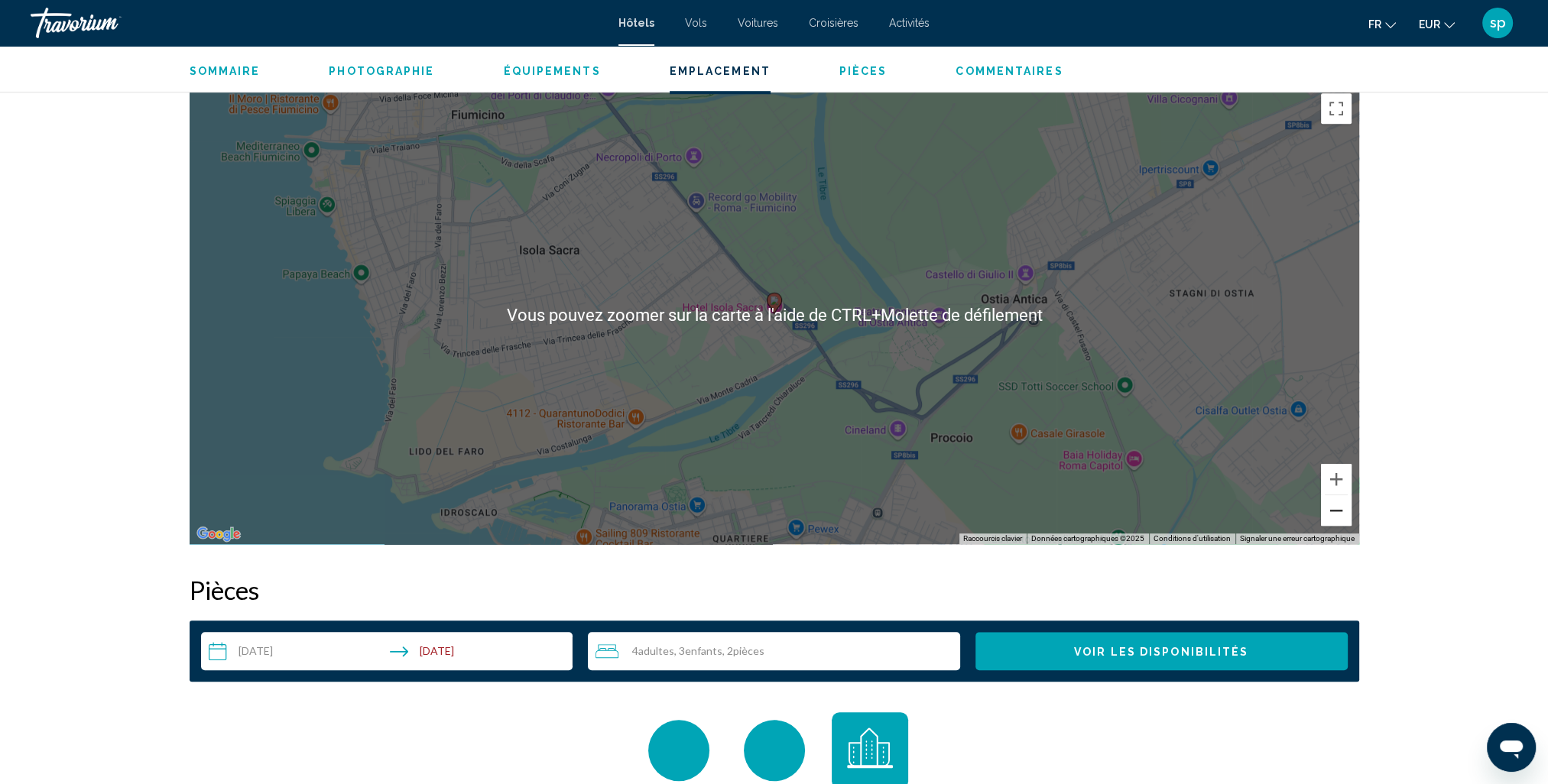
click at [1335, 517] on button "Zoom arrière" at bounding box center [1336, 510] width 30 height 30
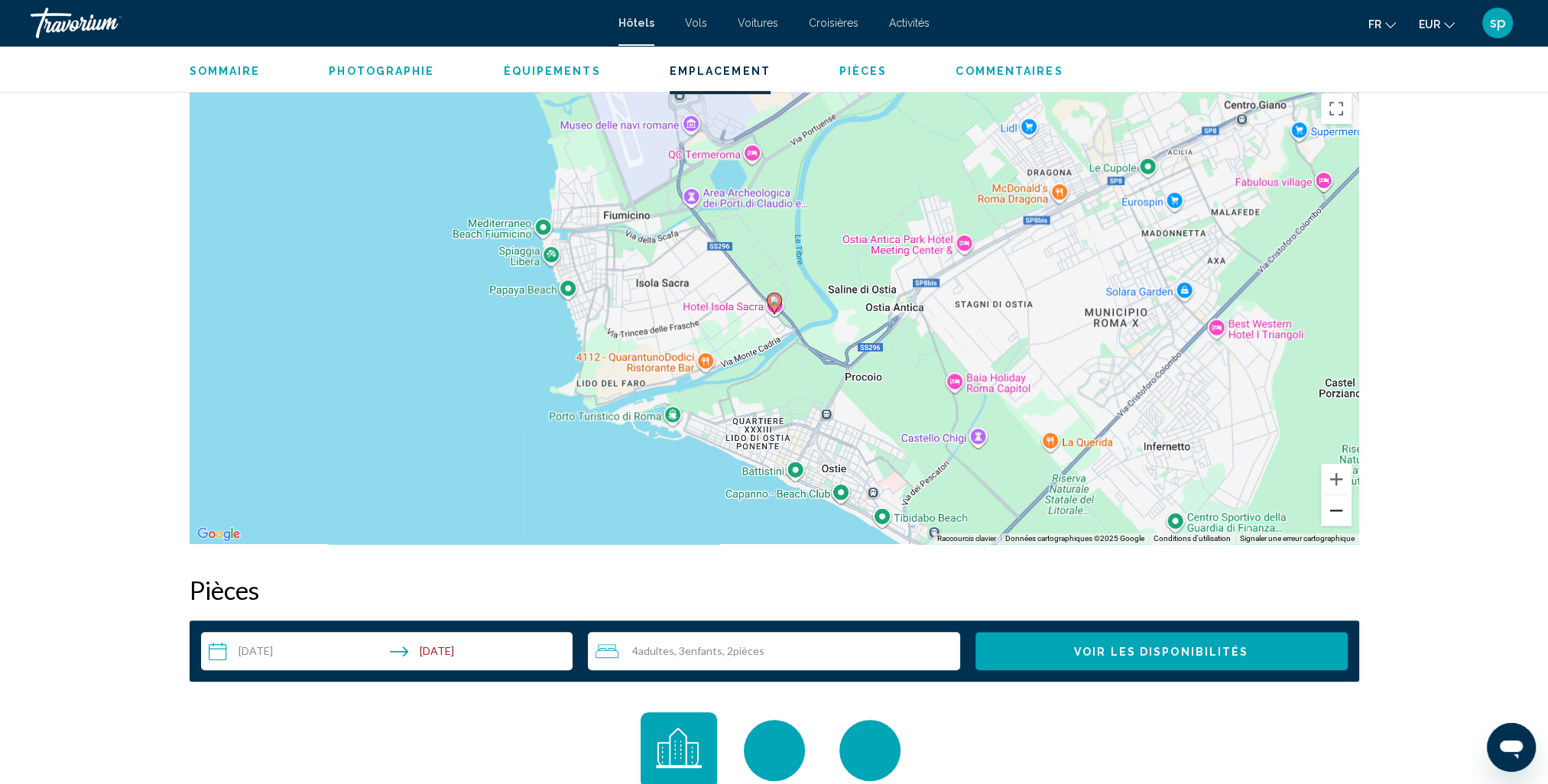
click at [1335, 517] on button "Zoom arrière" at bounding box center [1336, 510] width 30 height 30
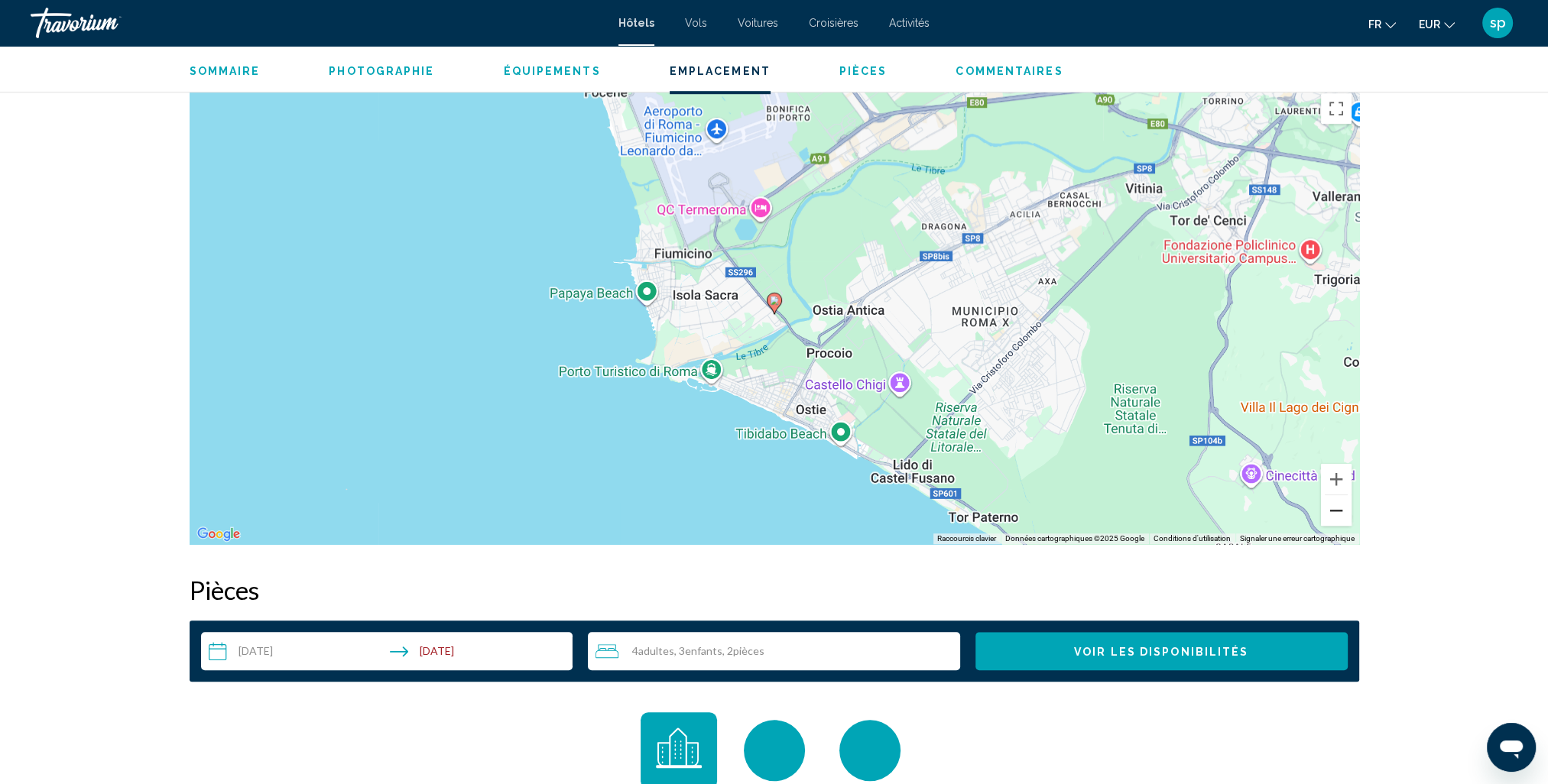
click at [1335, 517] on button "Zoom arrière" at bounding box center [1336, 510] width 30 height 30
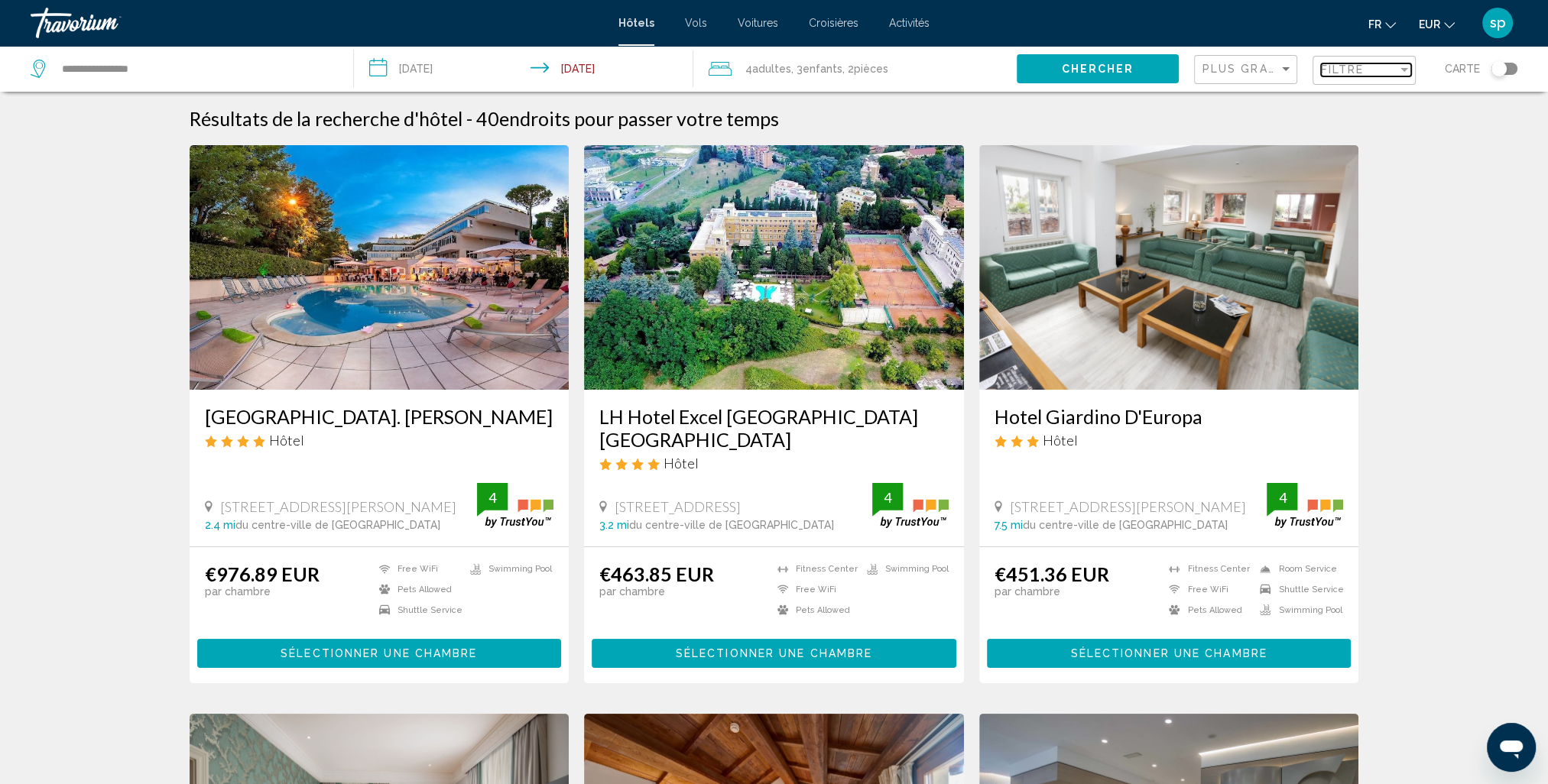
click at [1355, 71] on span "Filtre" at bounding box center [1343, 70] width 44 height 13
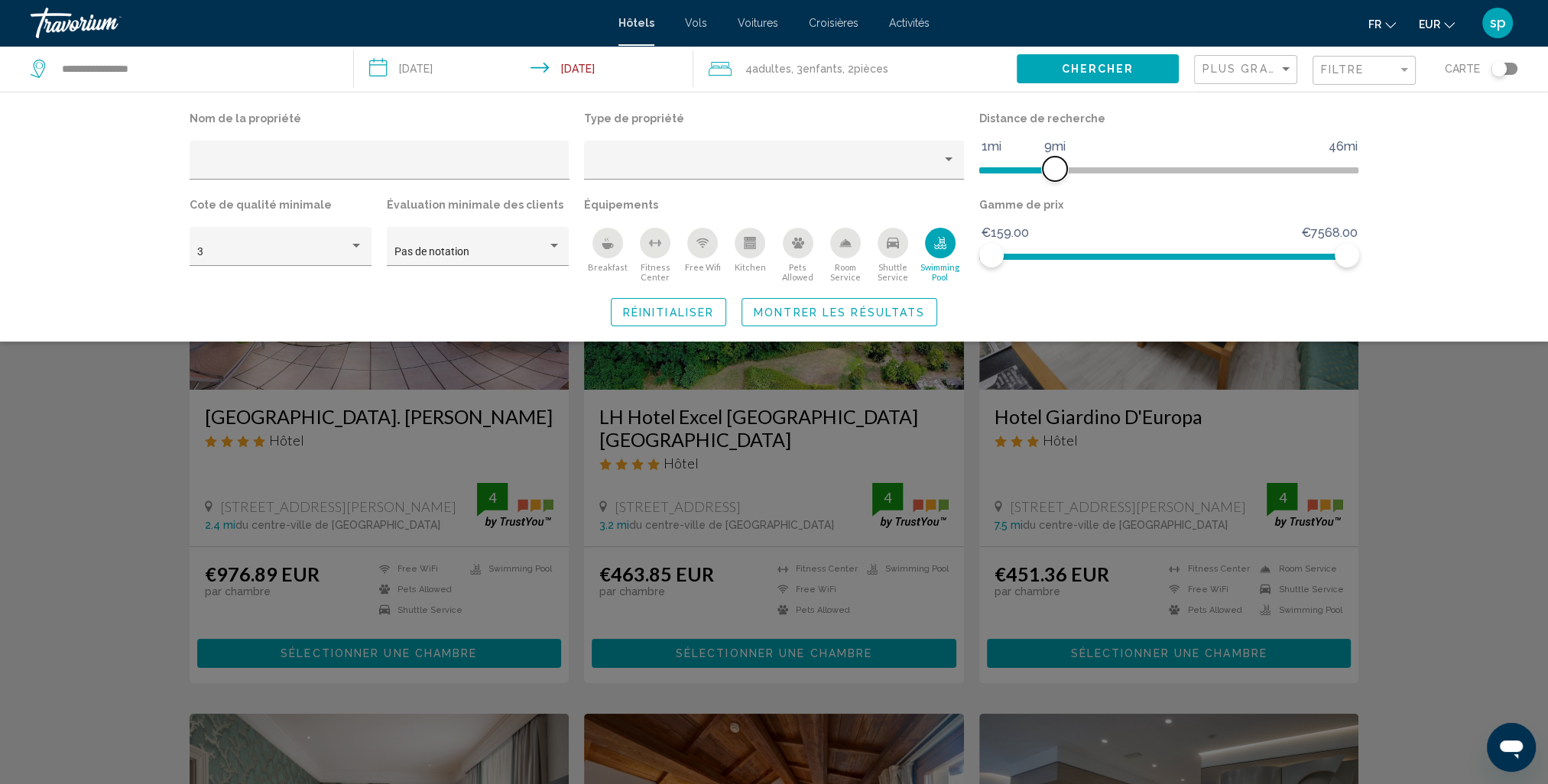
drag, startPoint x: 1223, startPoint y: 167, endPoint x: 1050, endPoint y: 184, distance: 173.8
click at [1050, 184] on div "Distance de recherche 1mi 46mi 9mi" at bounding box center [1169, 150] width 395 height 86
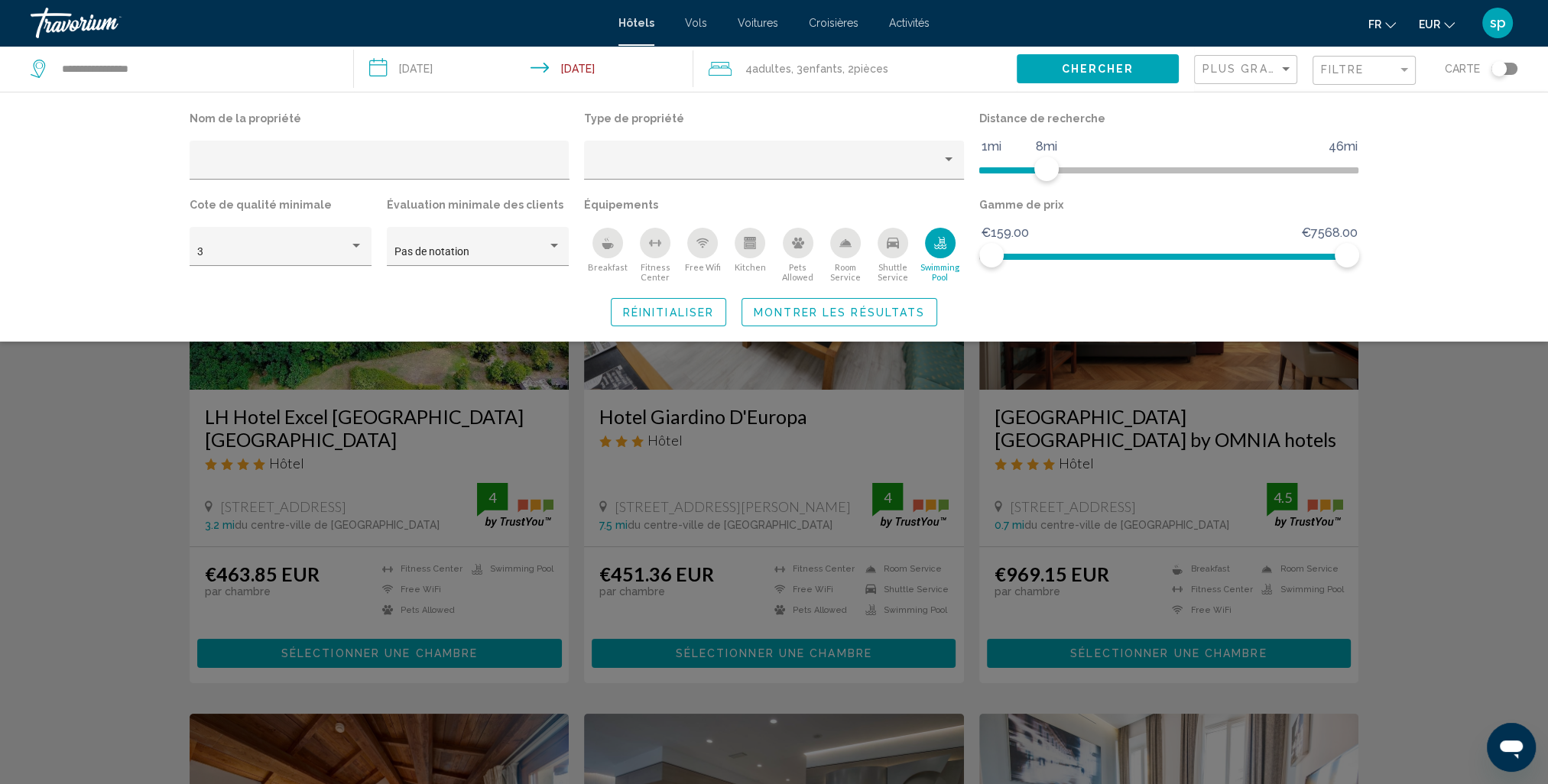
click at [889, 313] on span "Montrer les résultats" at bounding box center [839, 312] width 171 height 13
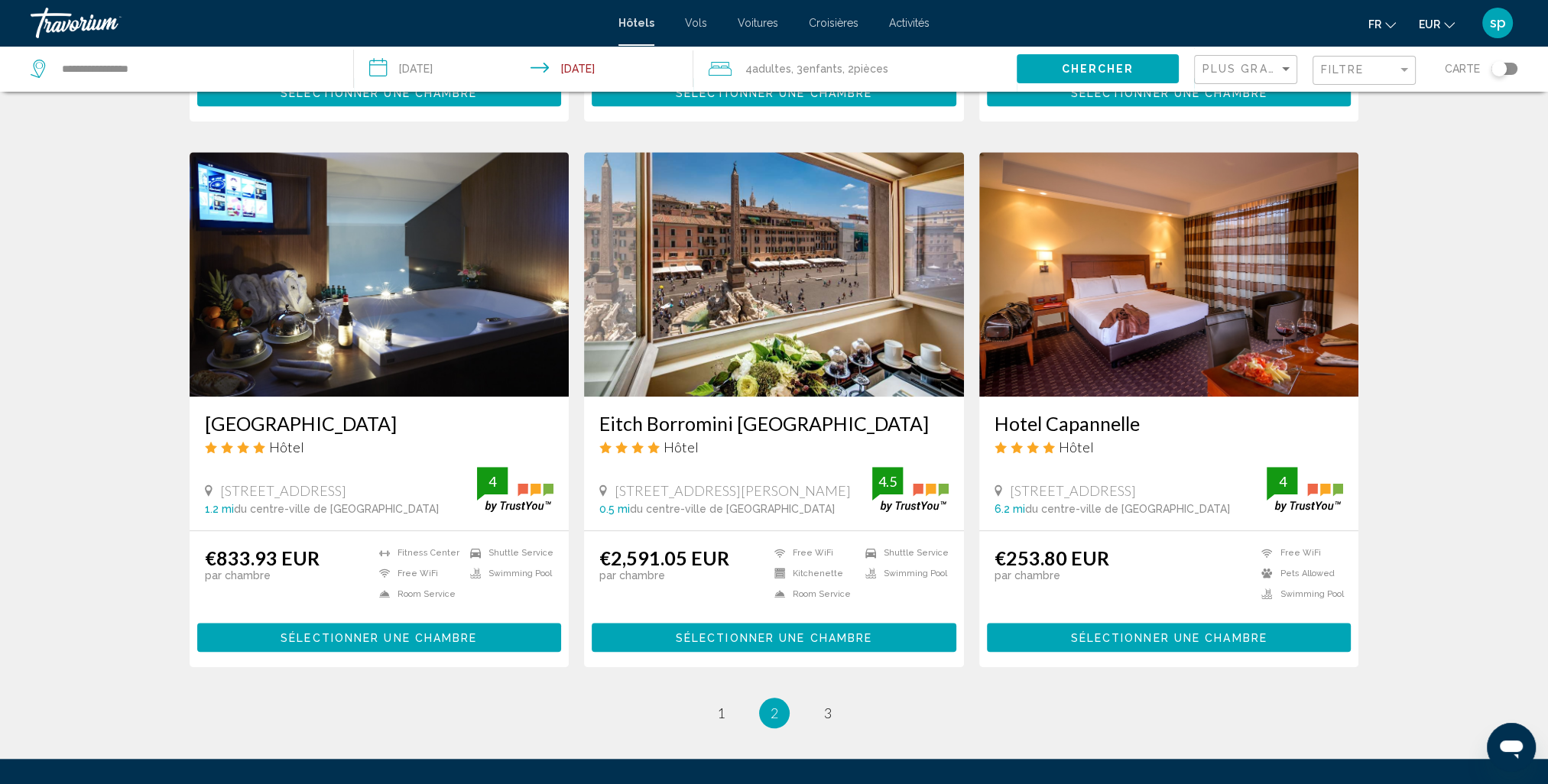
scroll to position [1681, 0]
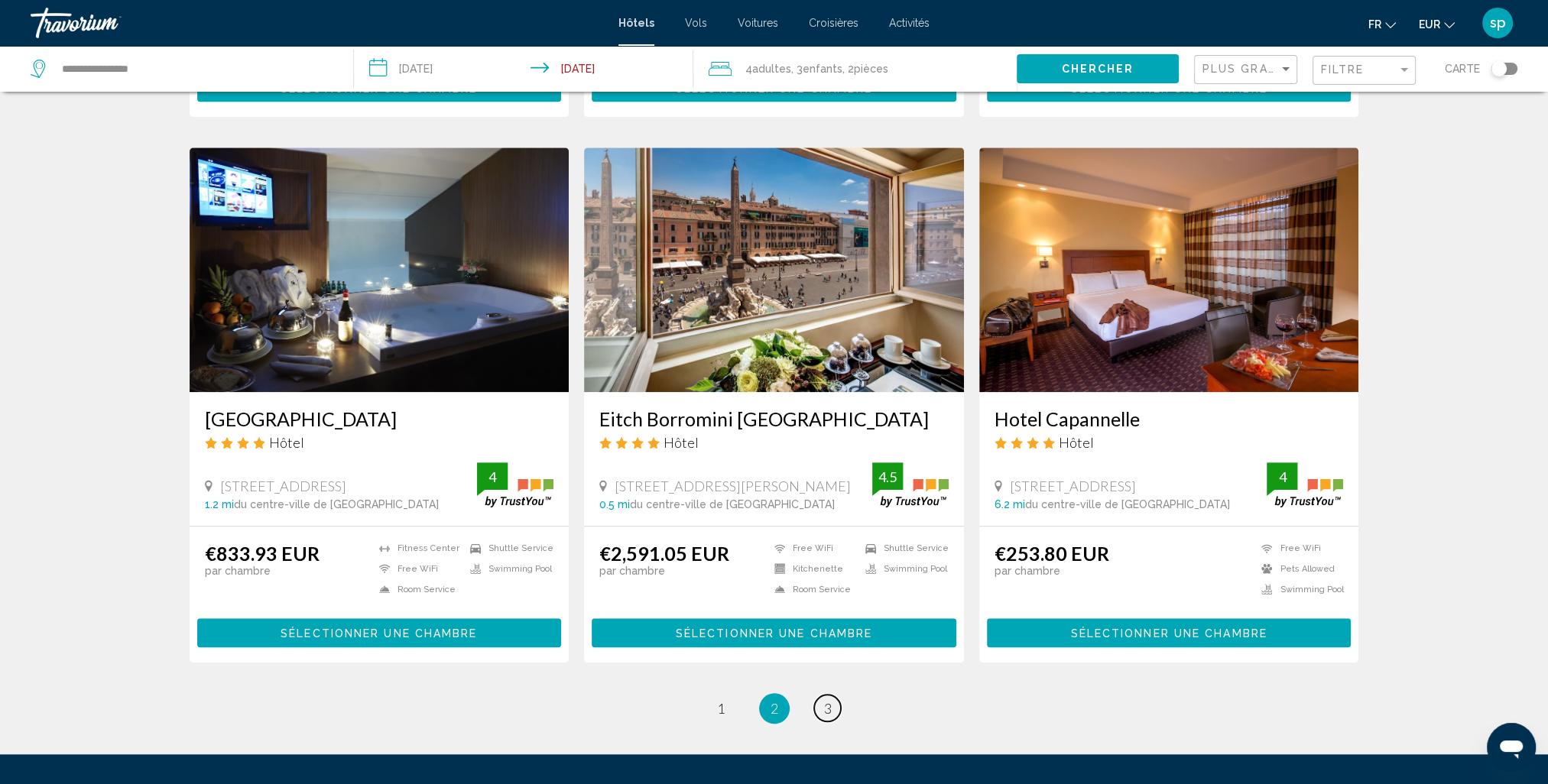
click at [832, 695] on link "page 3" at bounding box center [828, 708] width 27 height 27
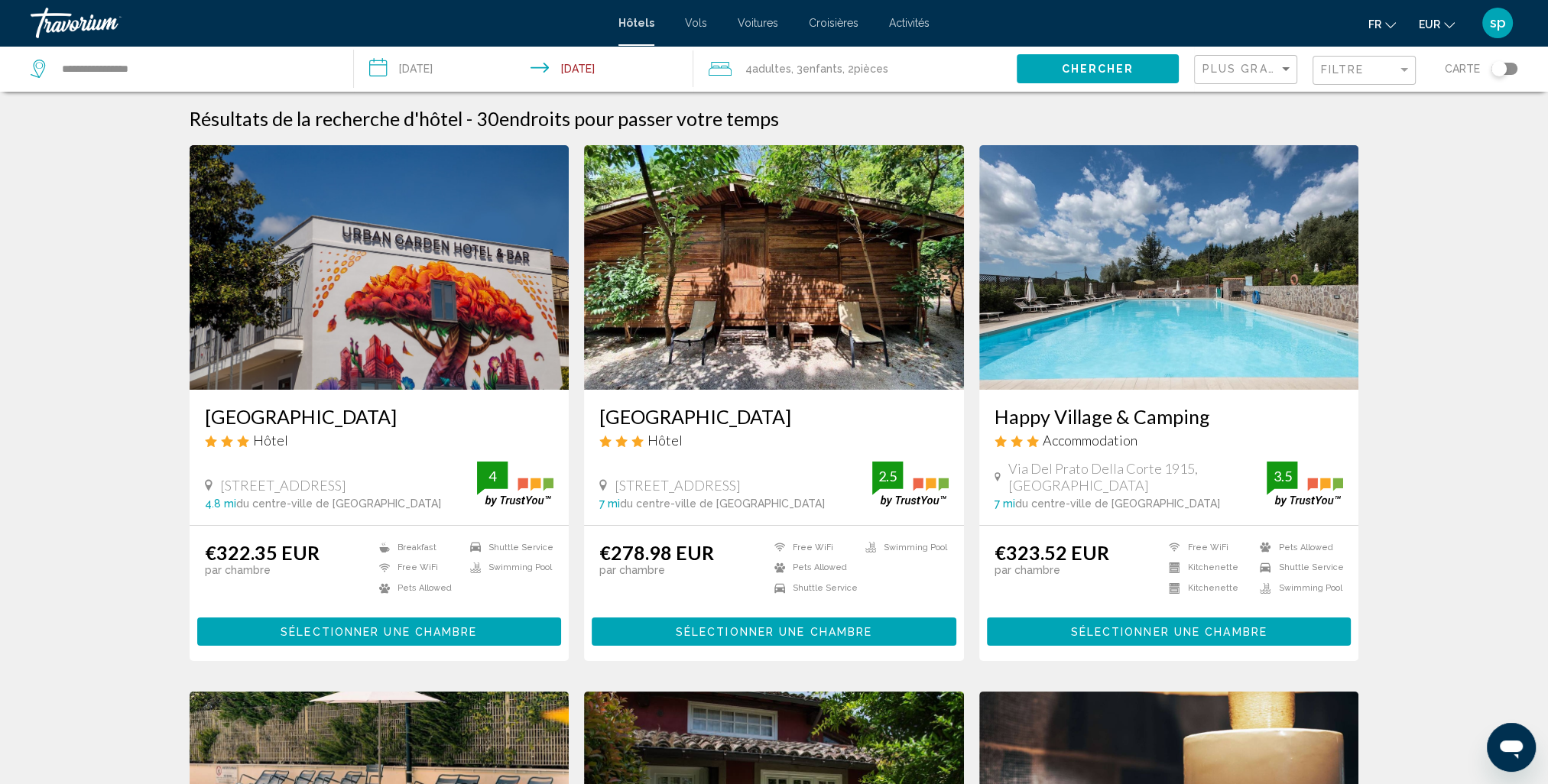
click at [415, 243] on img "Main content" at bounding box center [379, 267] width 380 height 244
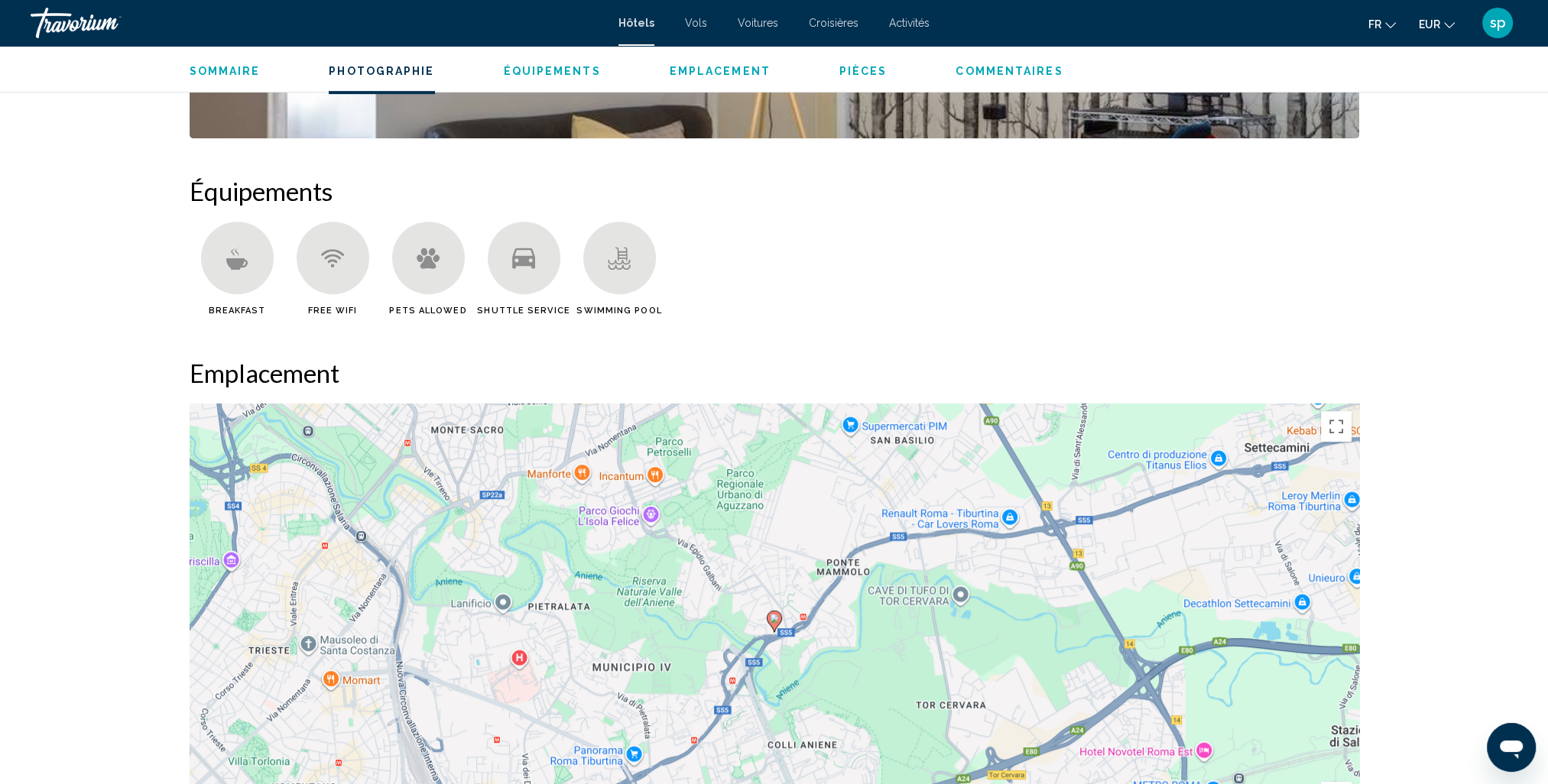
scroll to position [1147, 0]
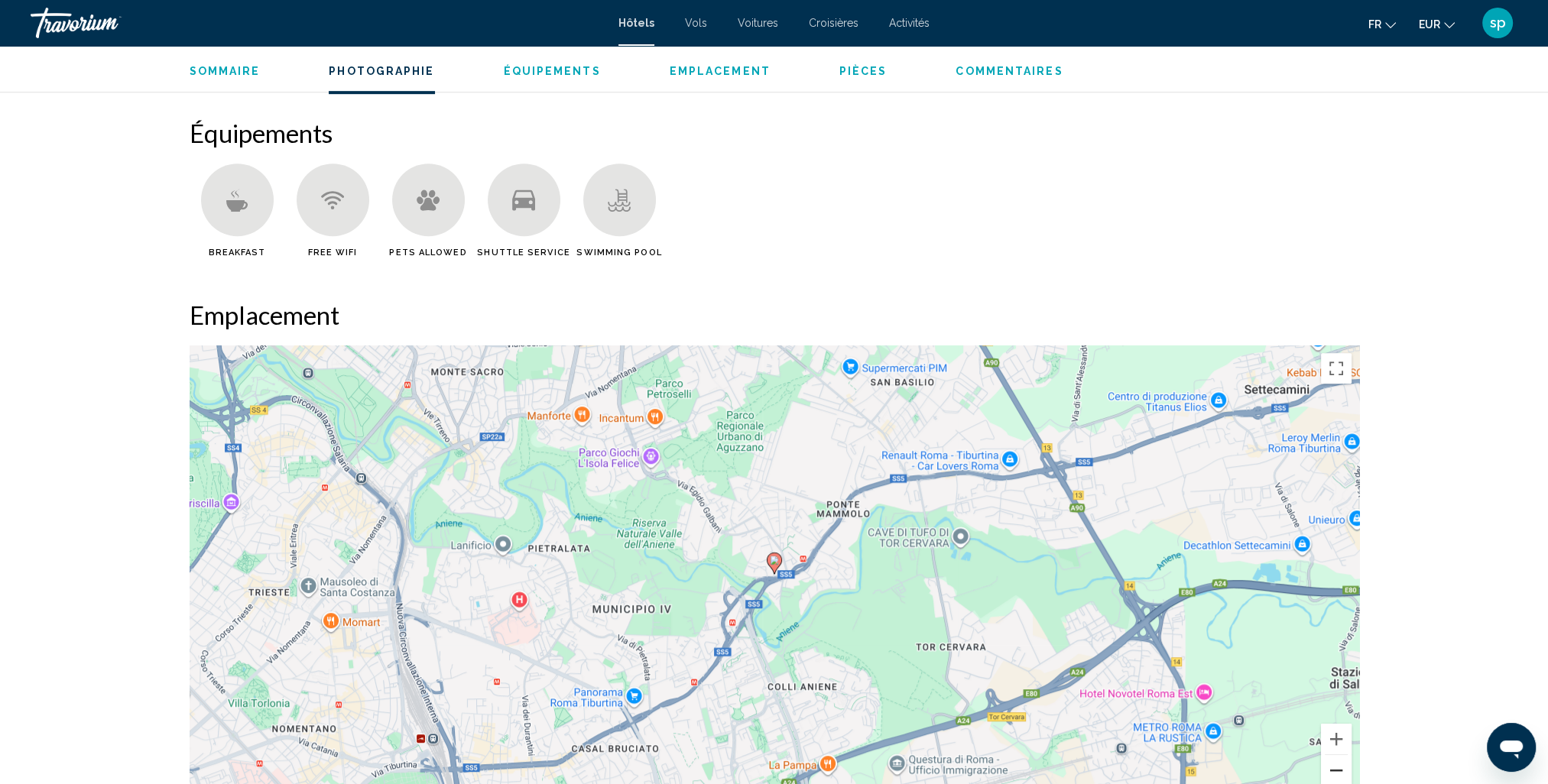
click at [1330, 775] on button "Zoom arrière" at bounding box center [1336, 771] width 30 height 30
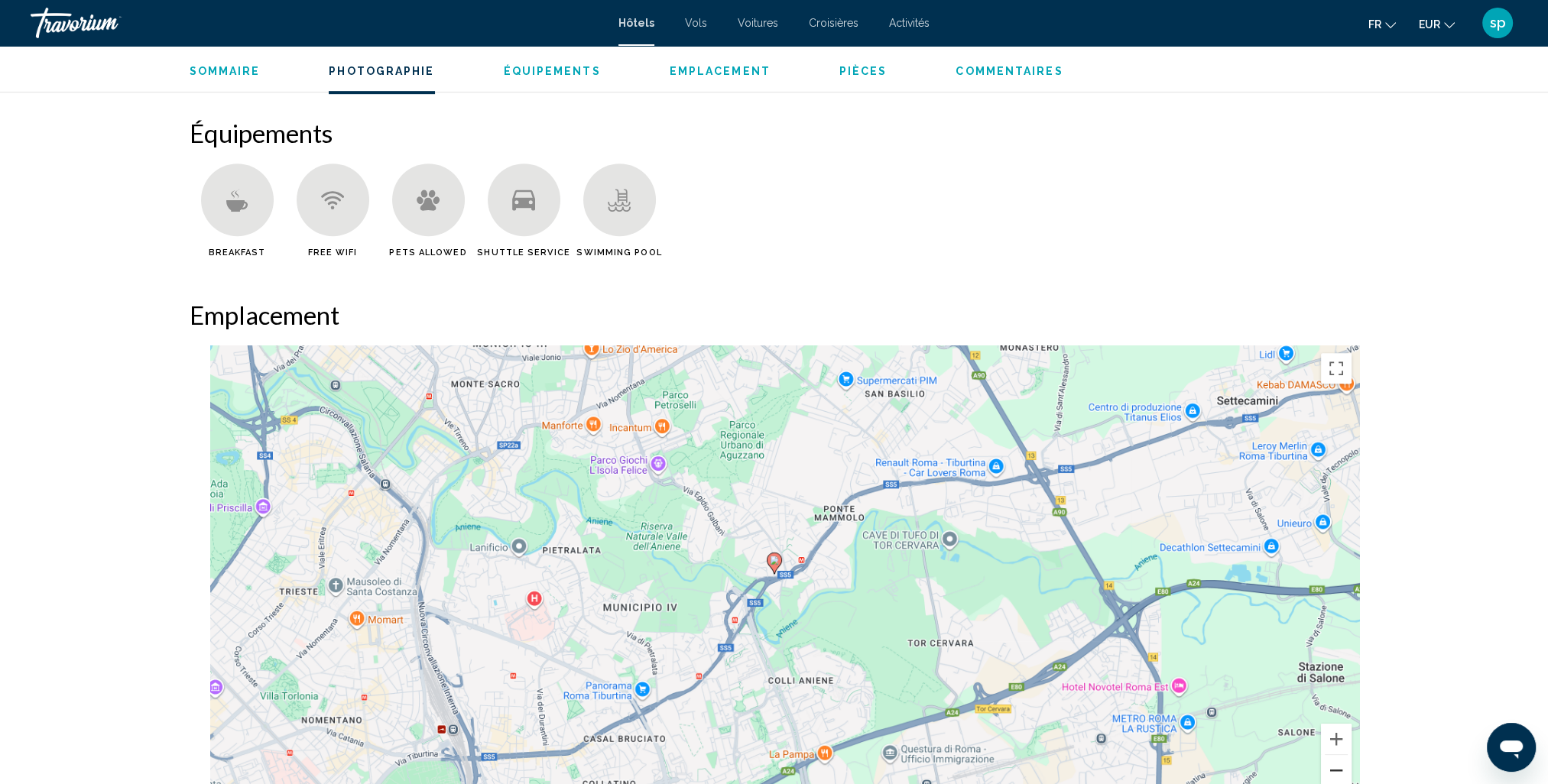
click at [1330, 776] on button "Zoom arrière" at bounding box center [1336, 771] width 30 height 30
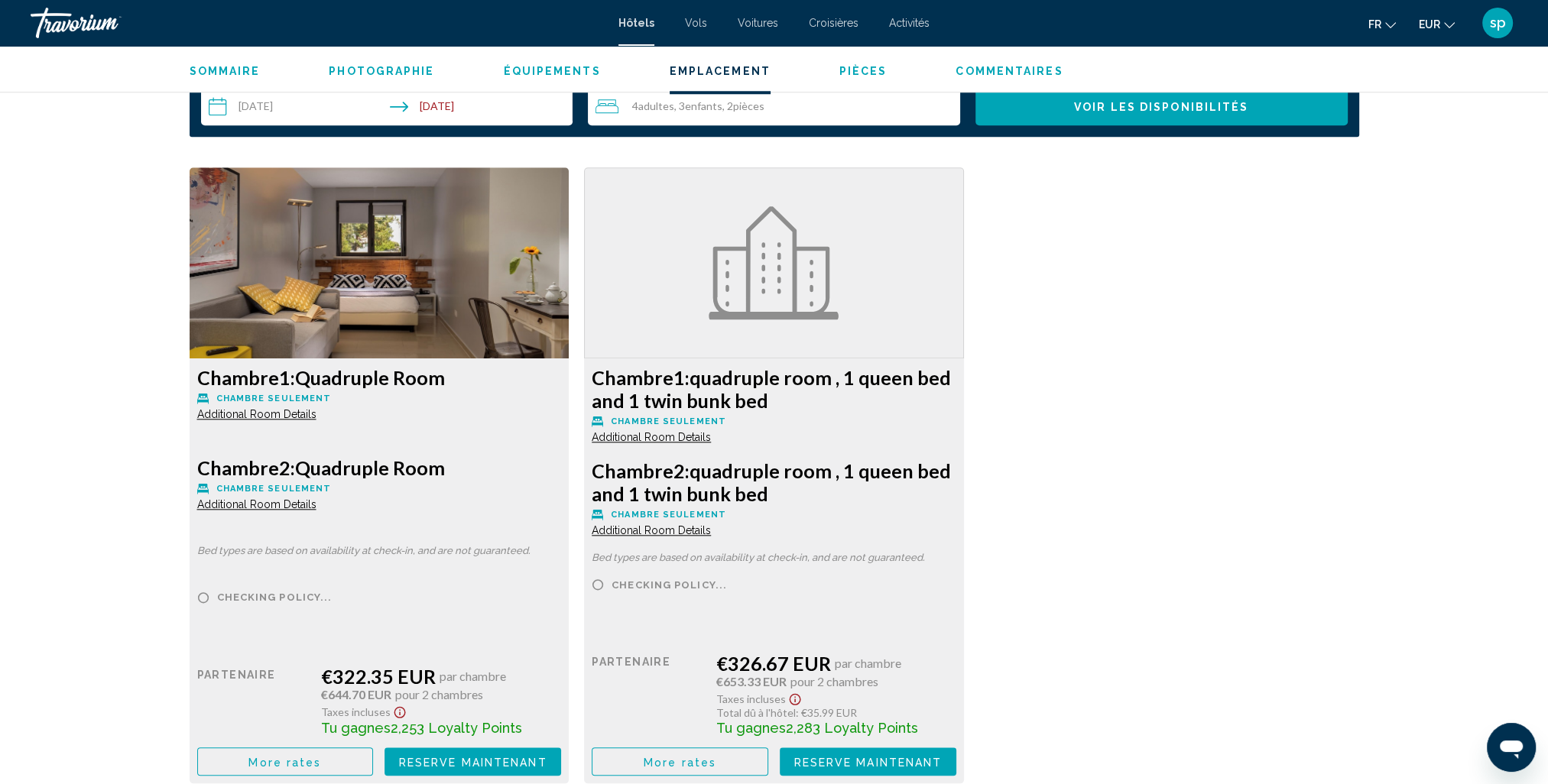
scroll to position [1988, 0]
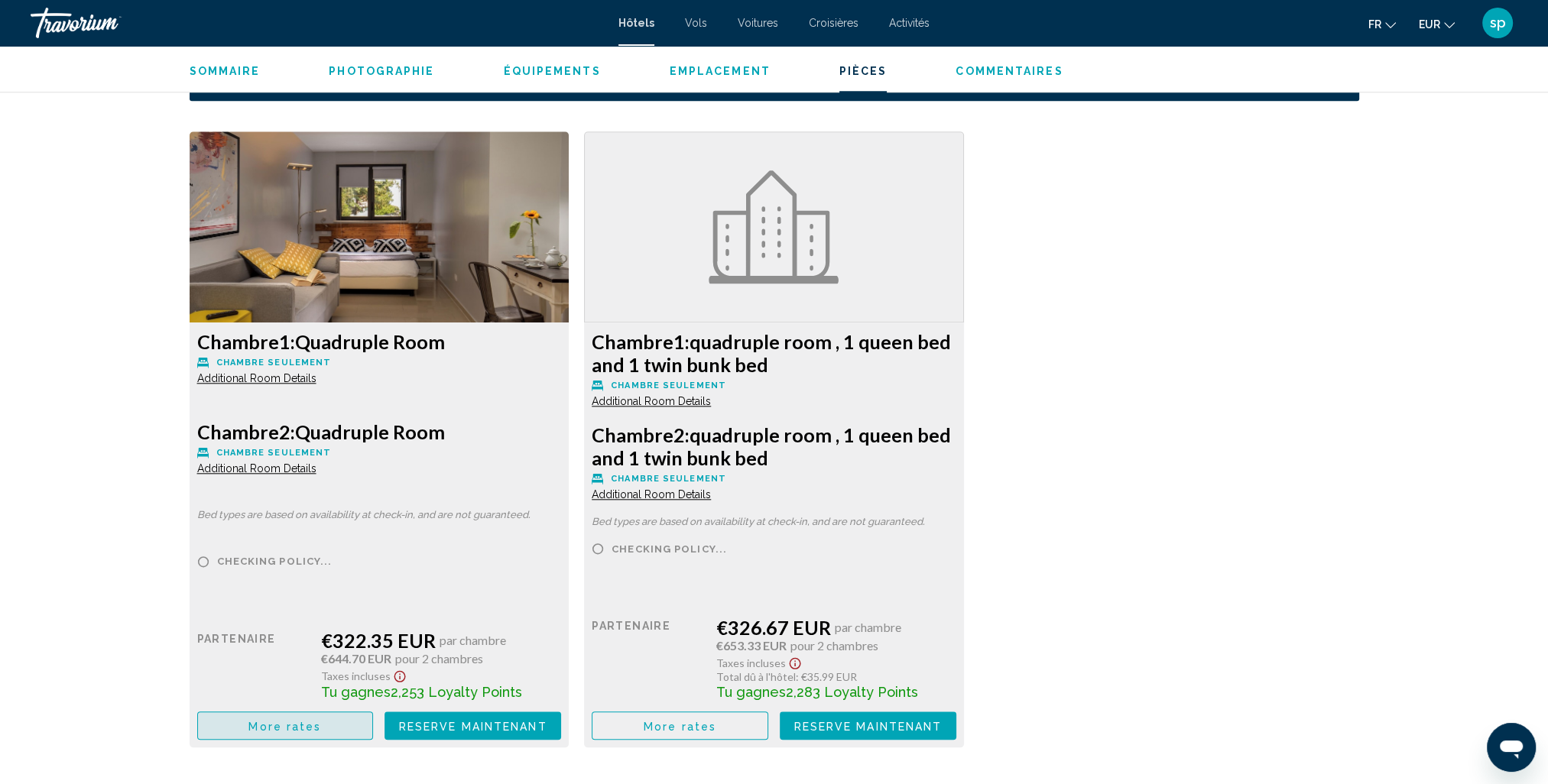
click at [314, 726] on span "More rates" at bounding box center [285, 726] width 73 height 13
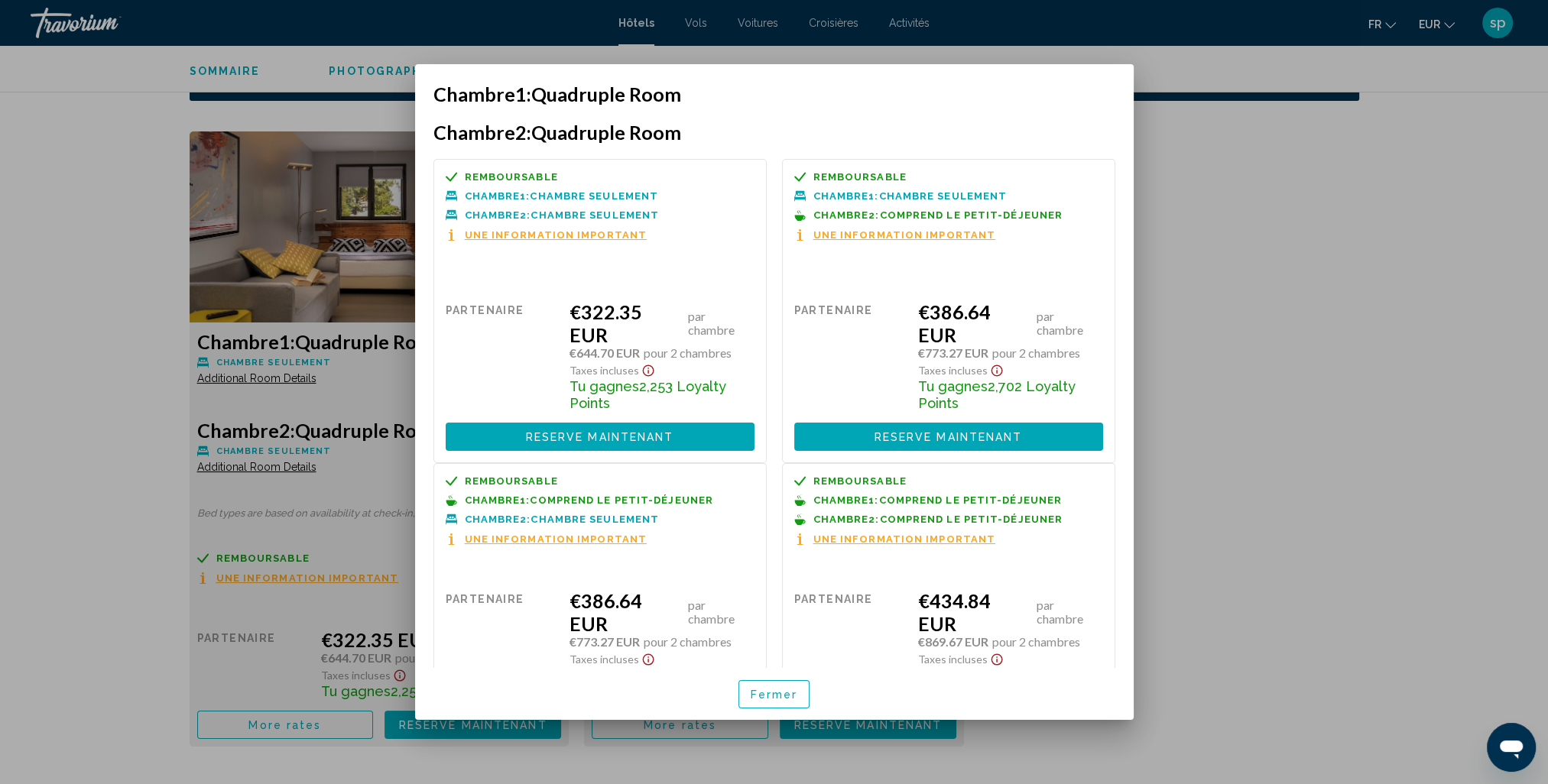
click at [774, 702] on button "Fermer" at bounding box center [775, 694] width 72 height 29
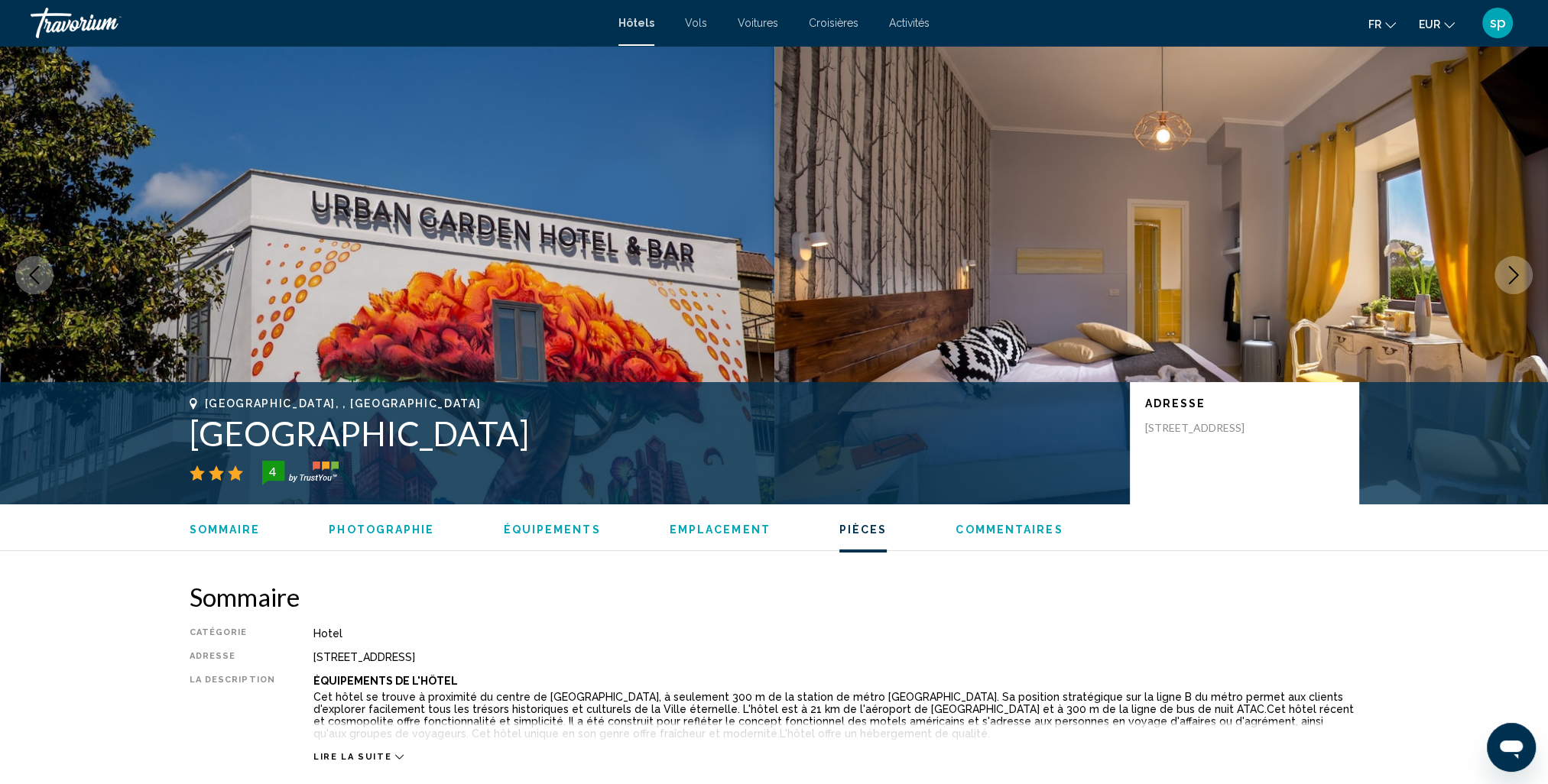
scroll to position [1988, 0]
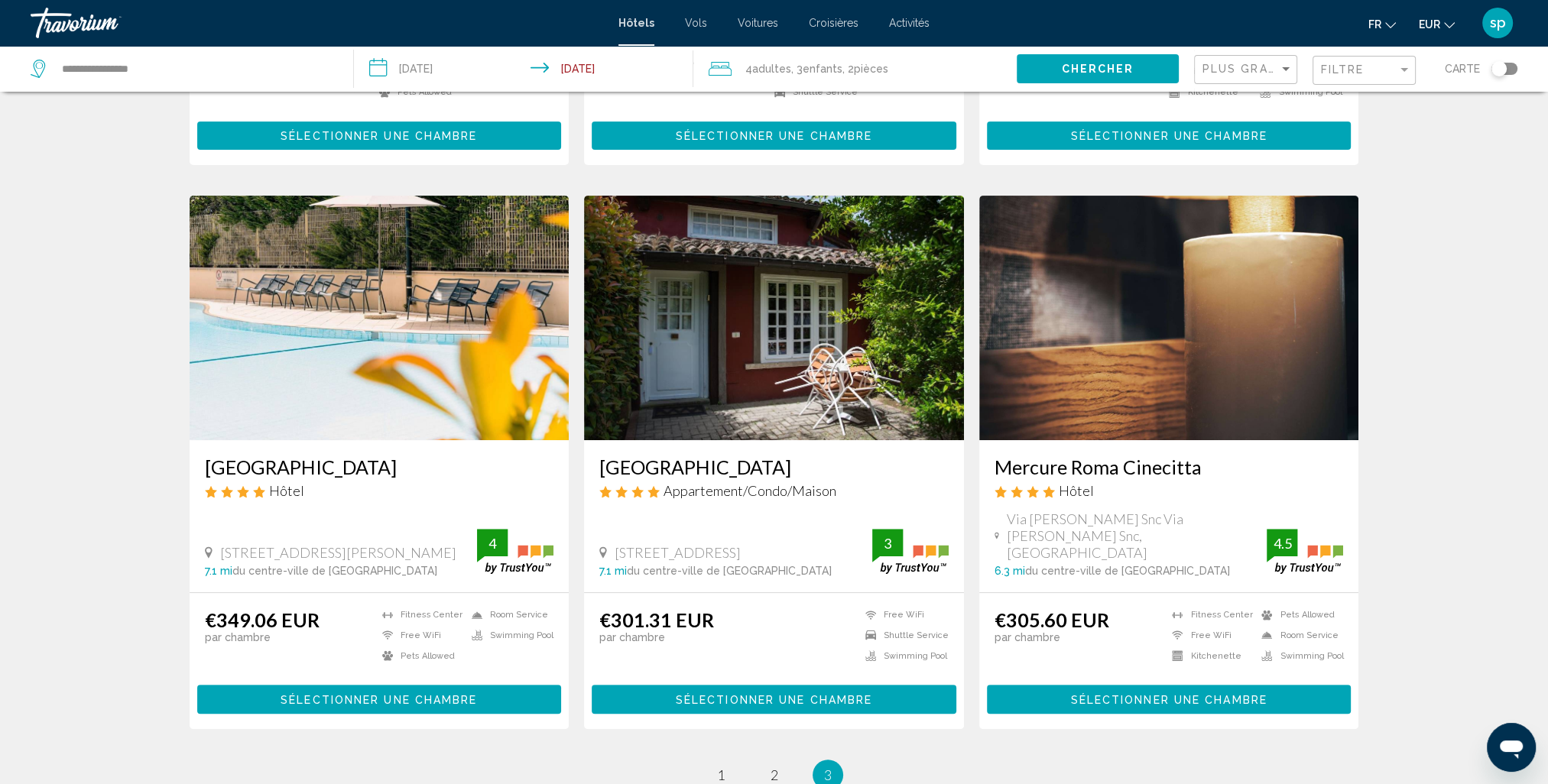
scroll to position [547, 0]
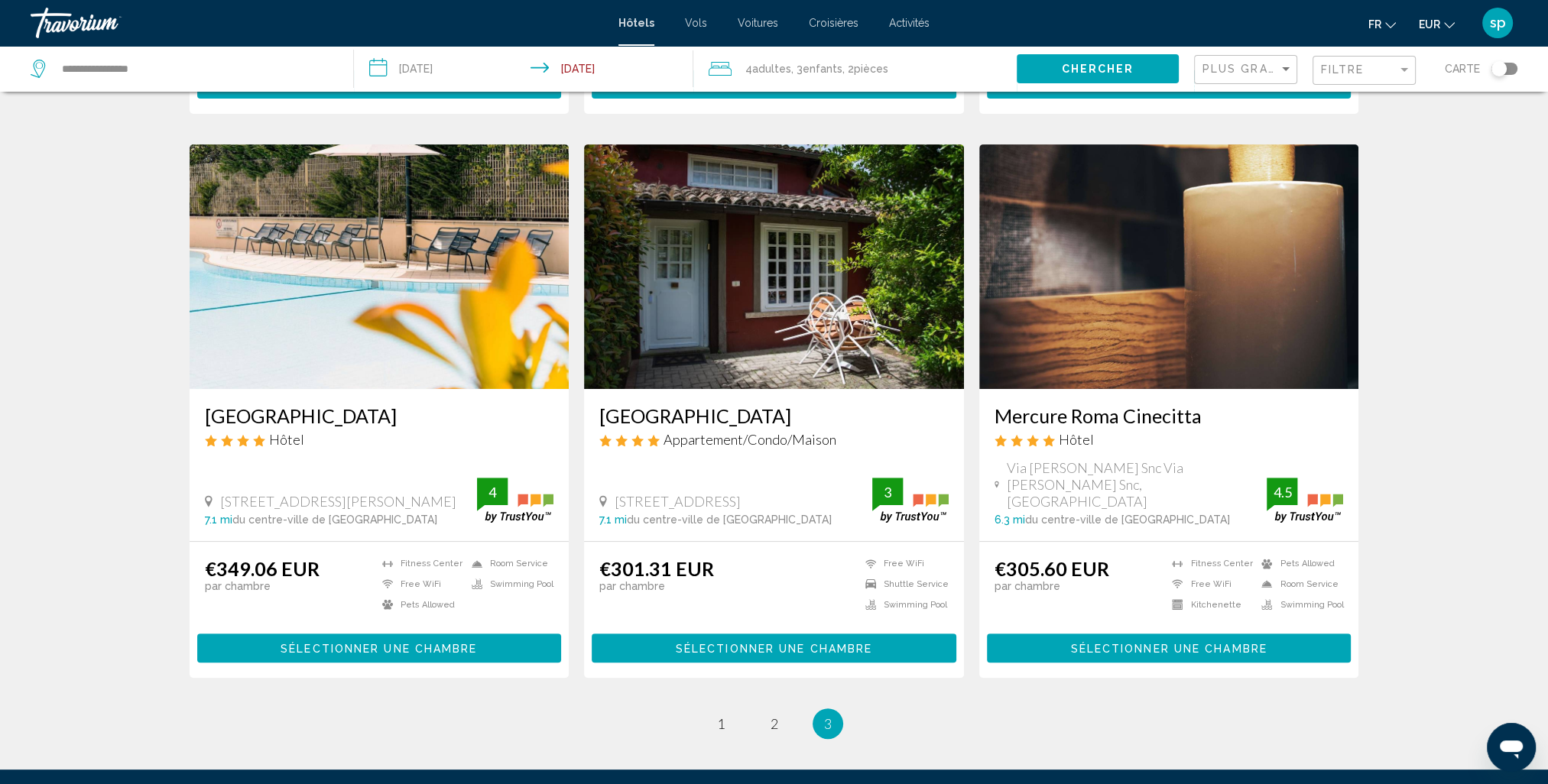
click at [343, 272] on img "Main content" at bounding box center [379, 266] width 380 height 244
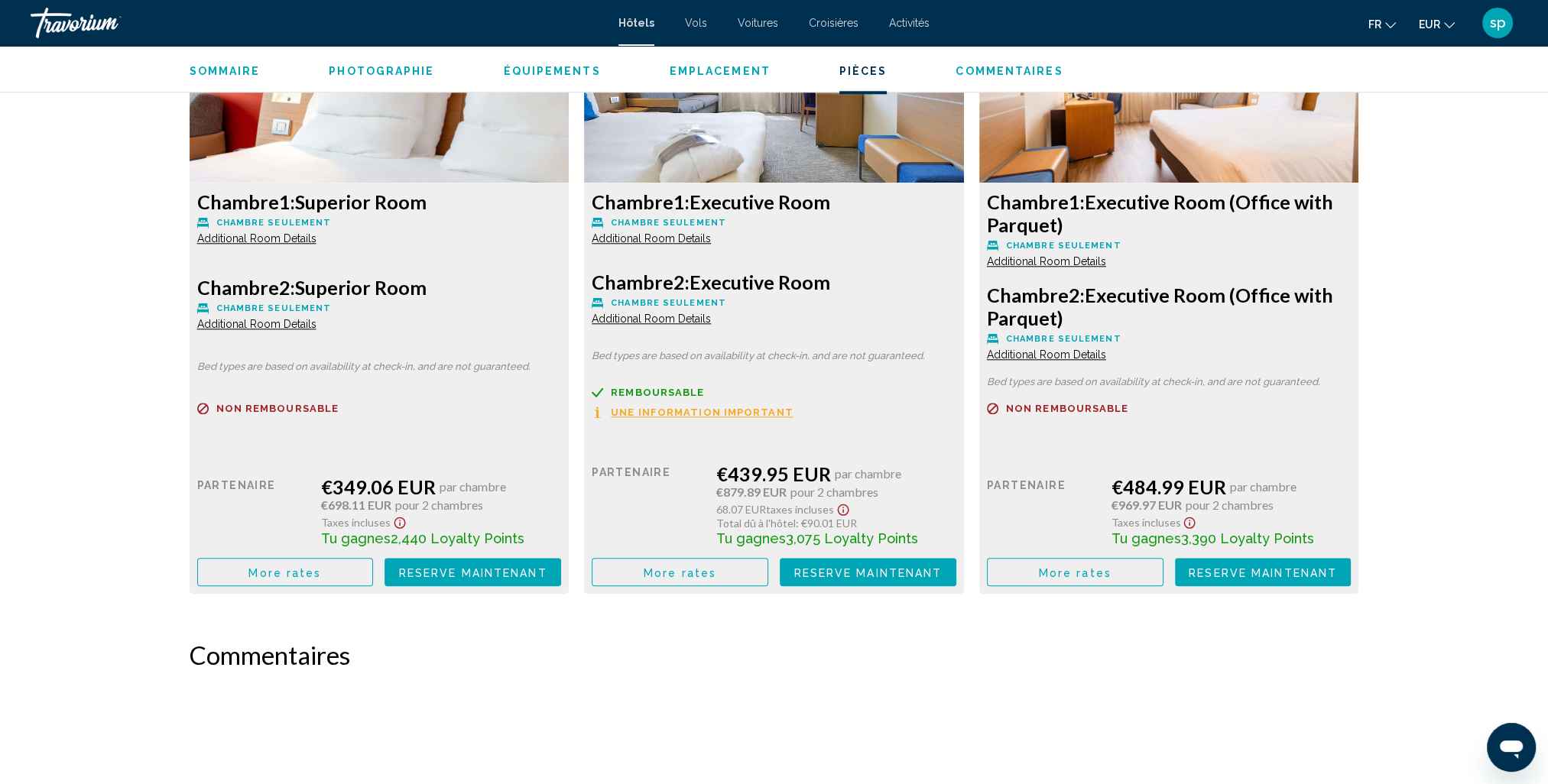
scroll to position [2140, 0]
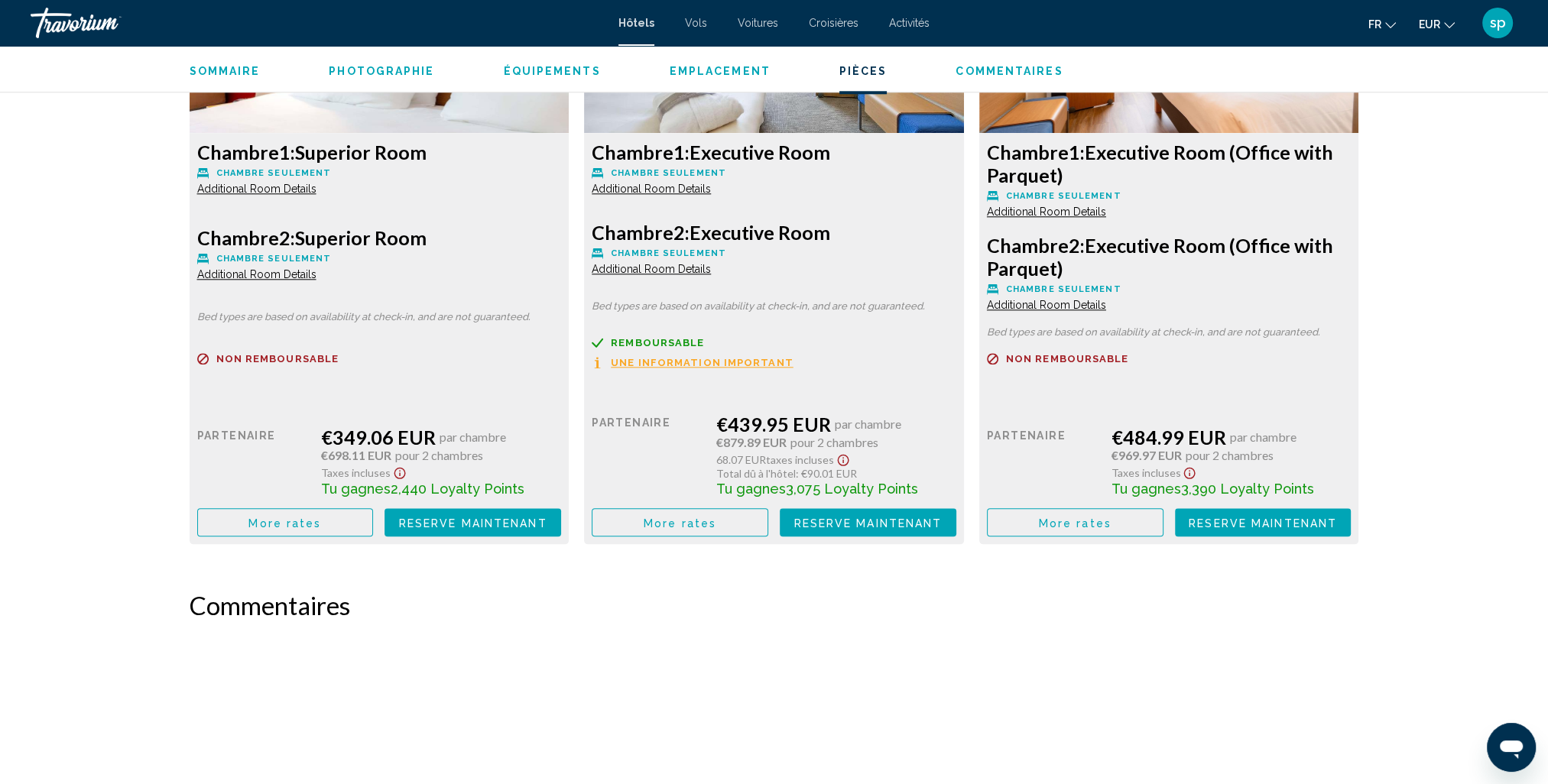
click at [306, 527] on span "More rates" at bounding box center [285, 523] width 73 height 13
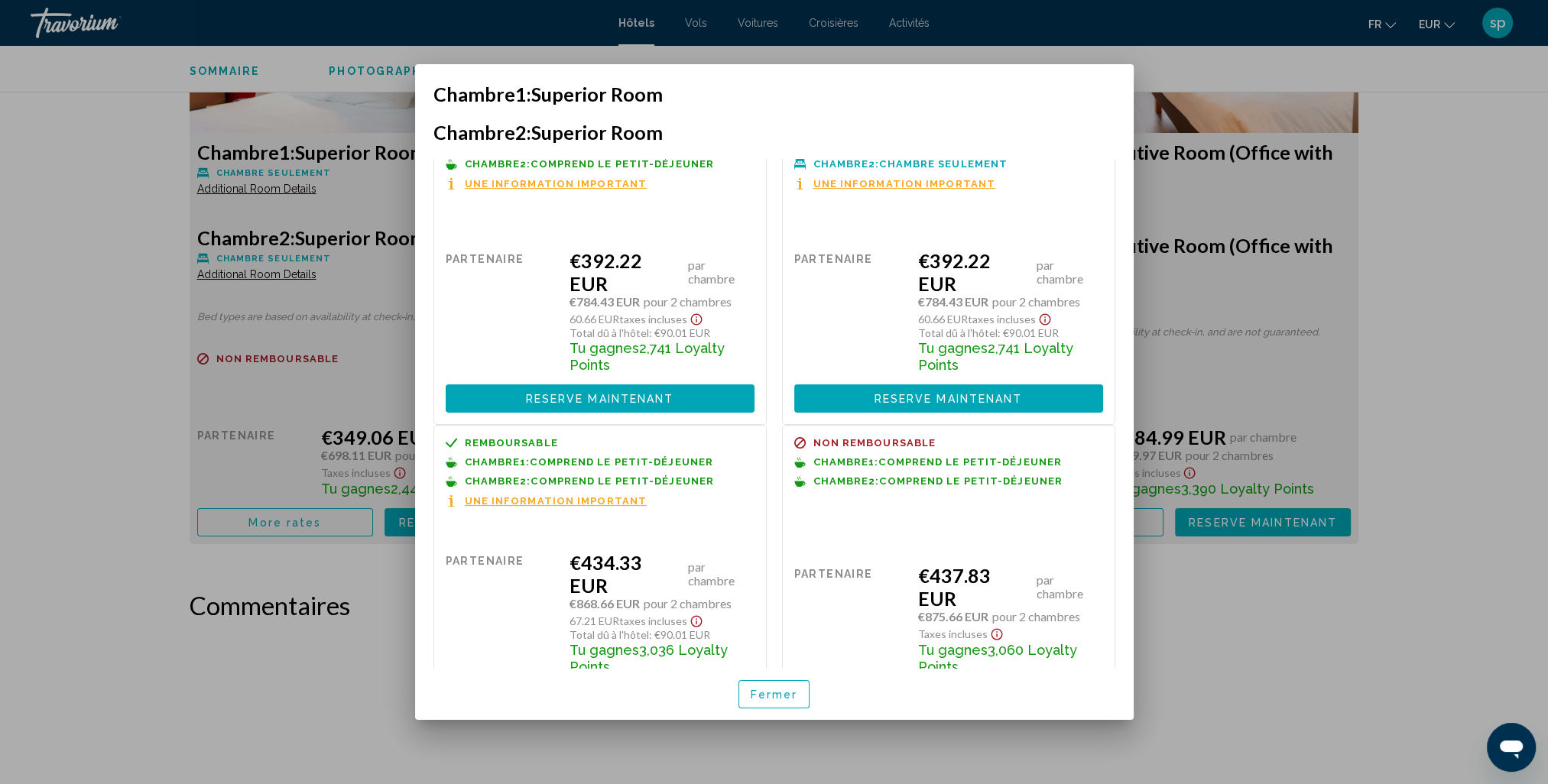
scroll to position [382, 0]
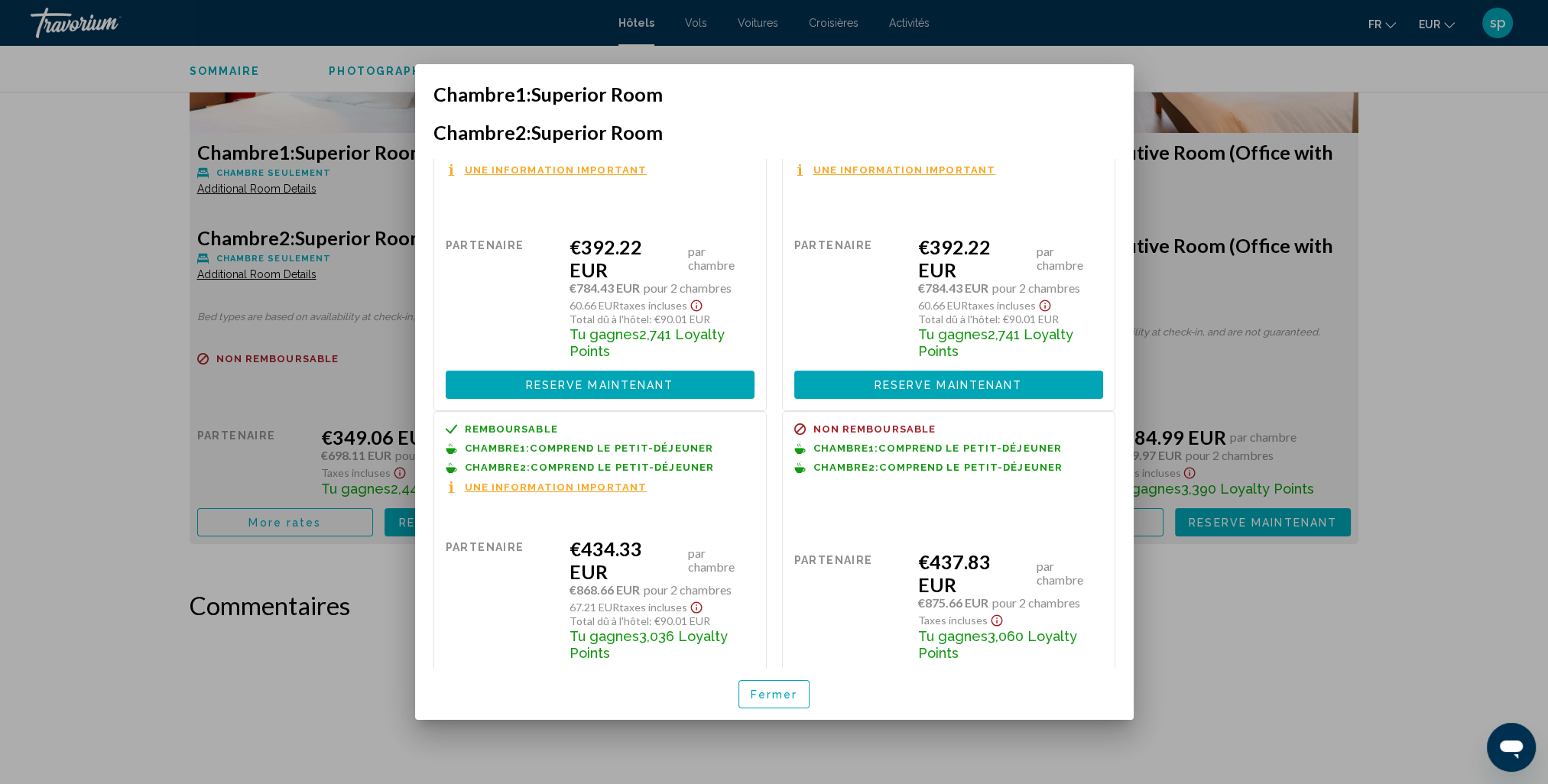
click at [578, 490] on span "Une information important" at bounding box center [557, 488] width 183 height 10
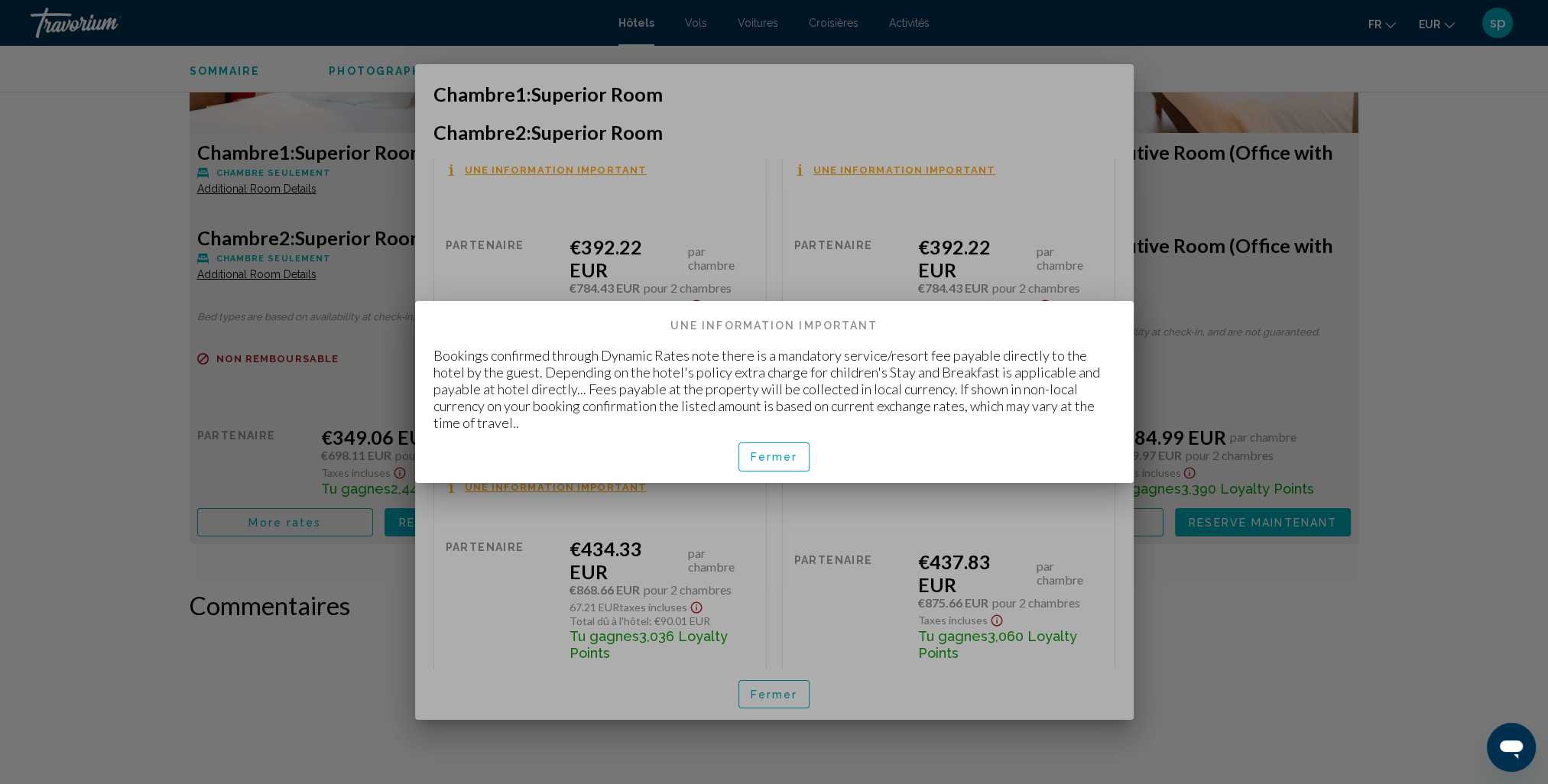
click at [782, 458] on button "Fermer" at bounding box center [775, 457] width 72 height 29
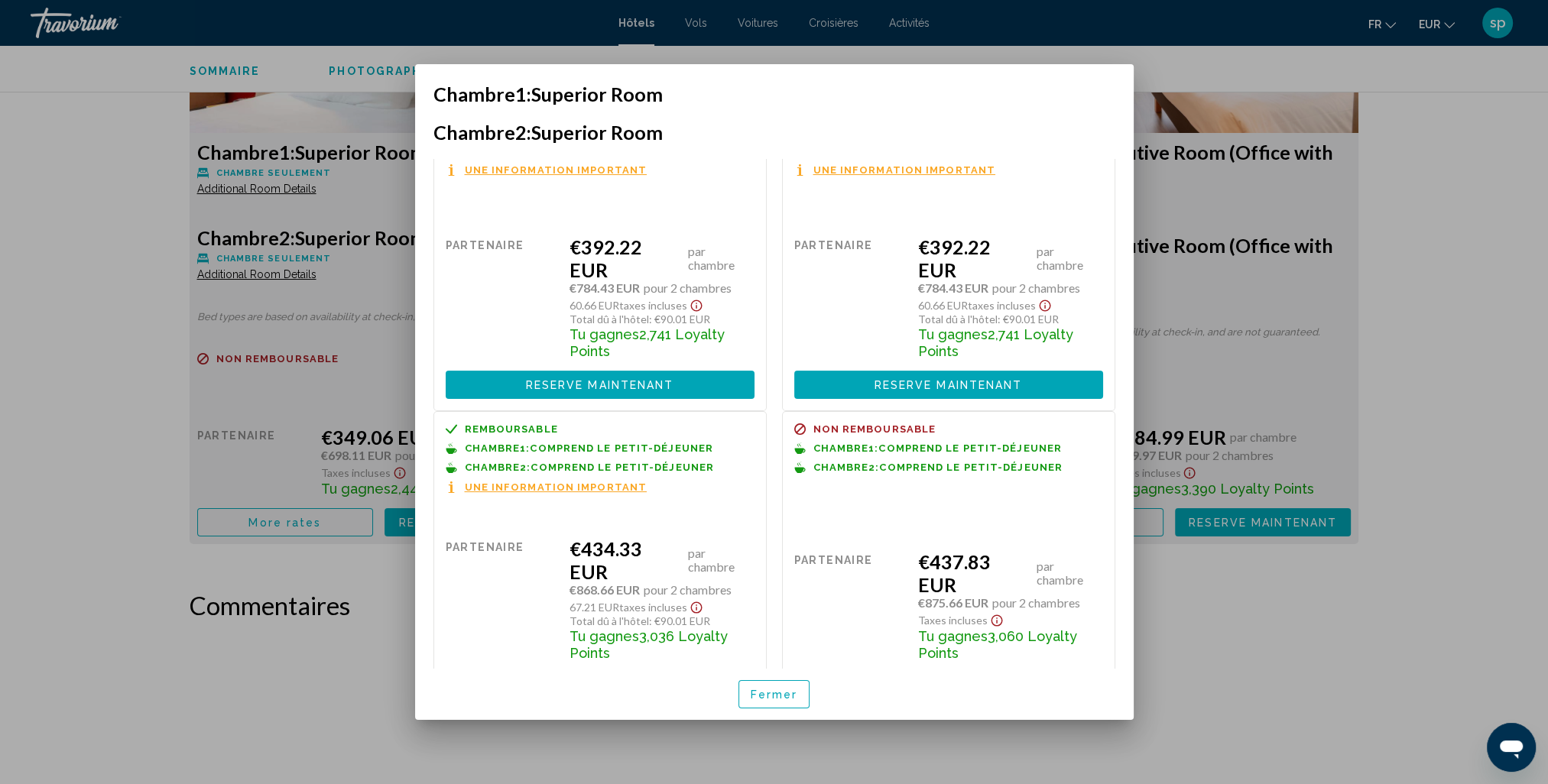
click at [767, 699] on span "Fermer" at bounding box center [774, 694] width 47 height 13
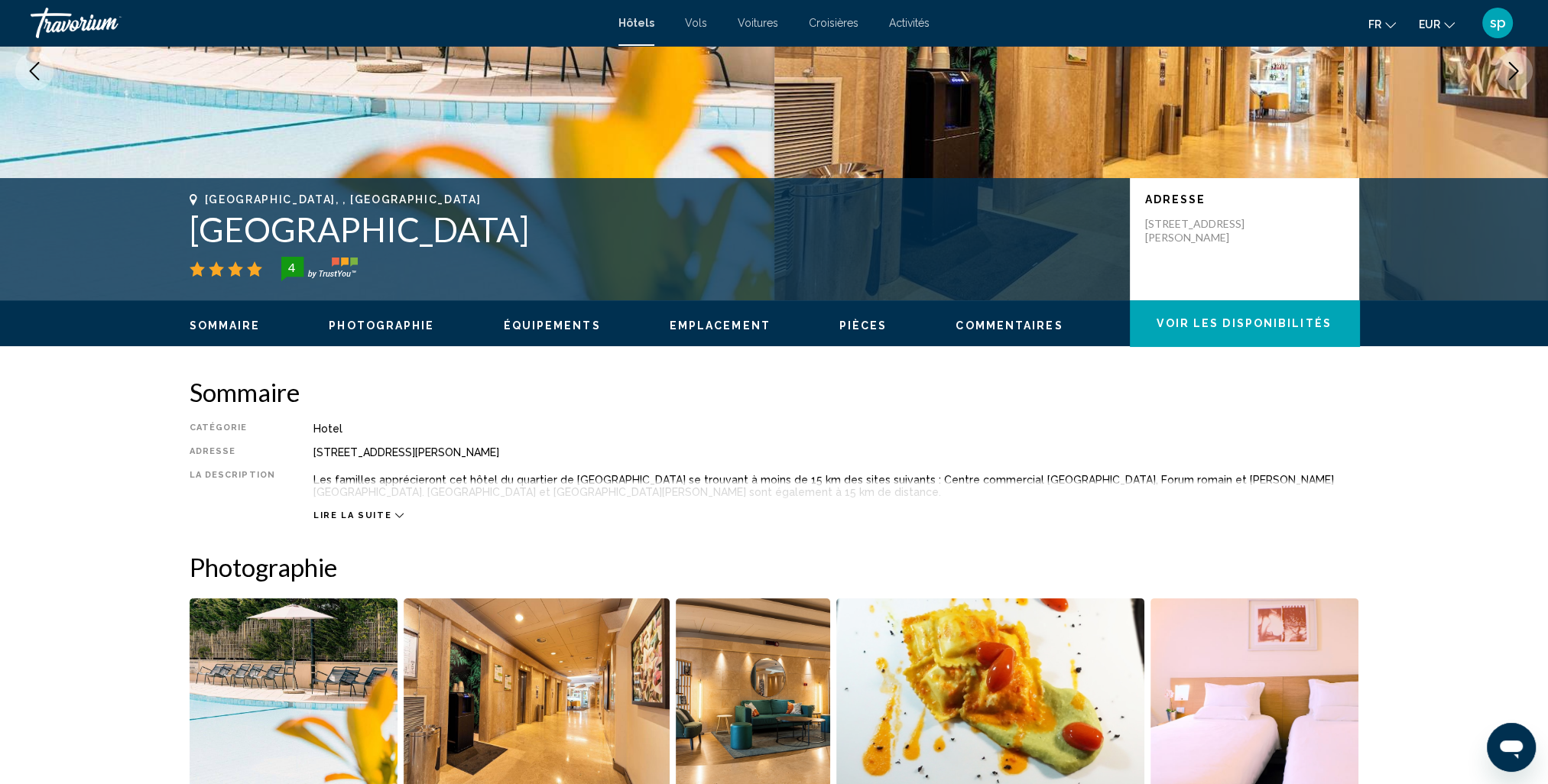
scroll to position [0, 0]
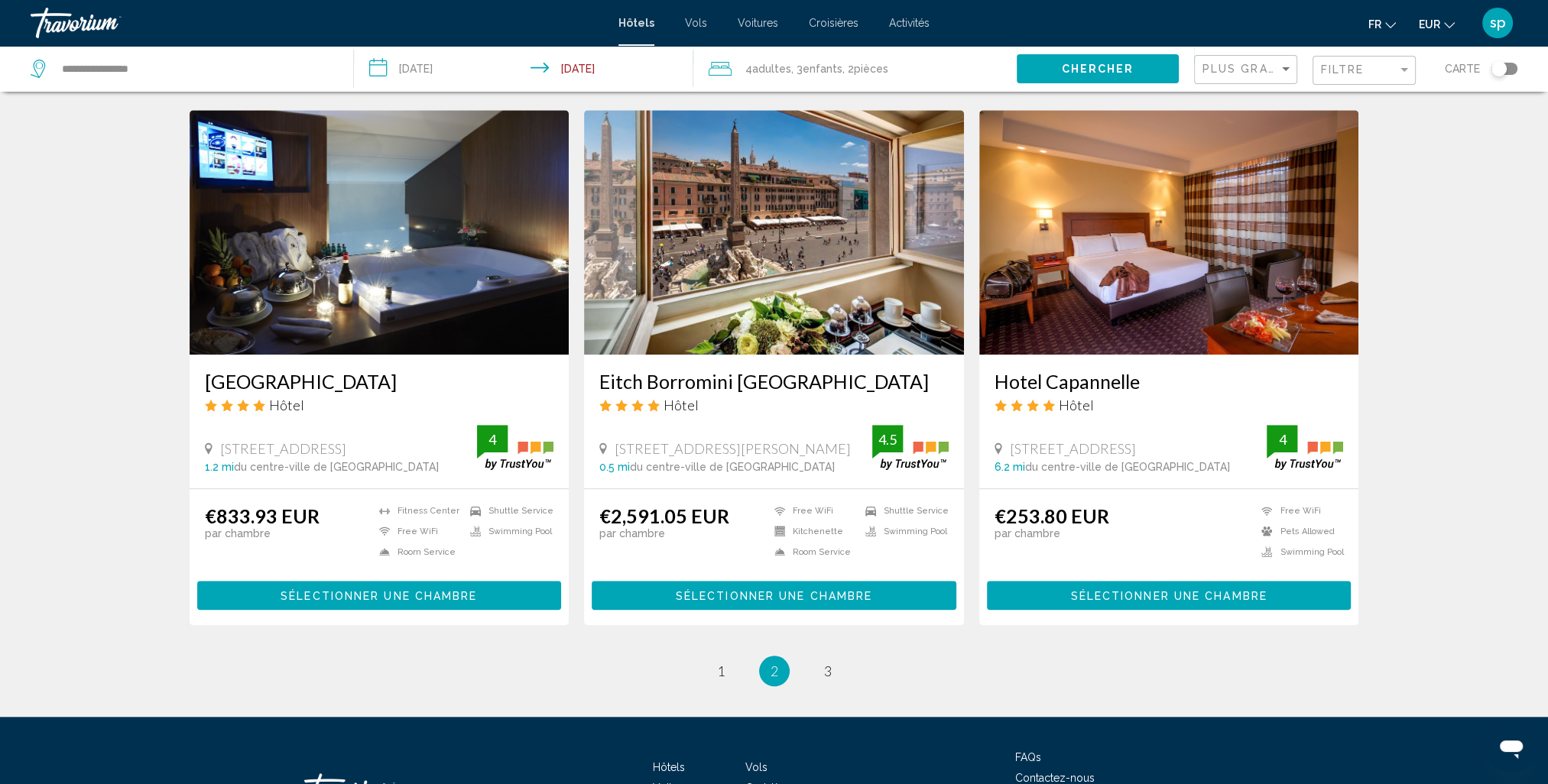
scroll to position [1813, 0]
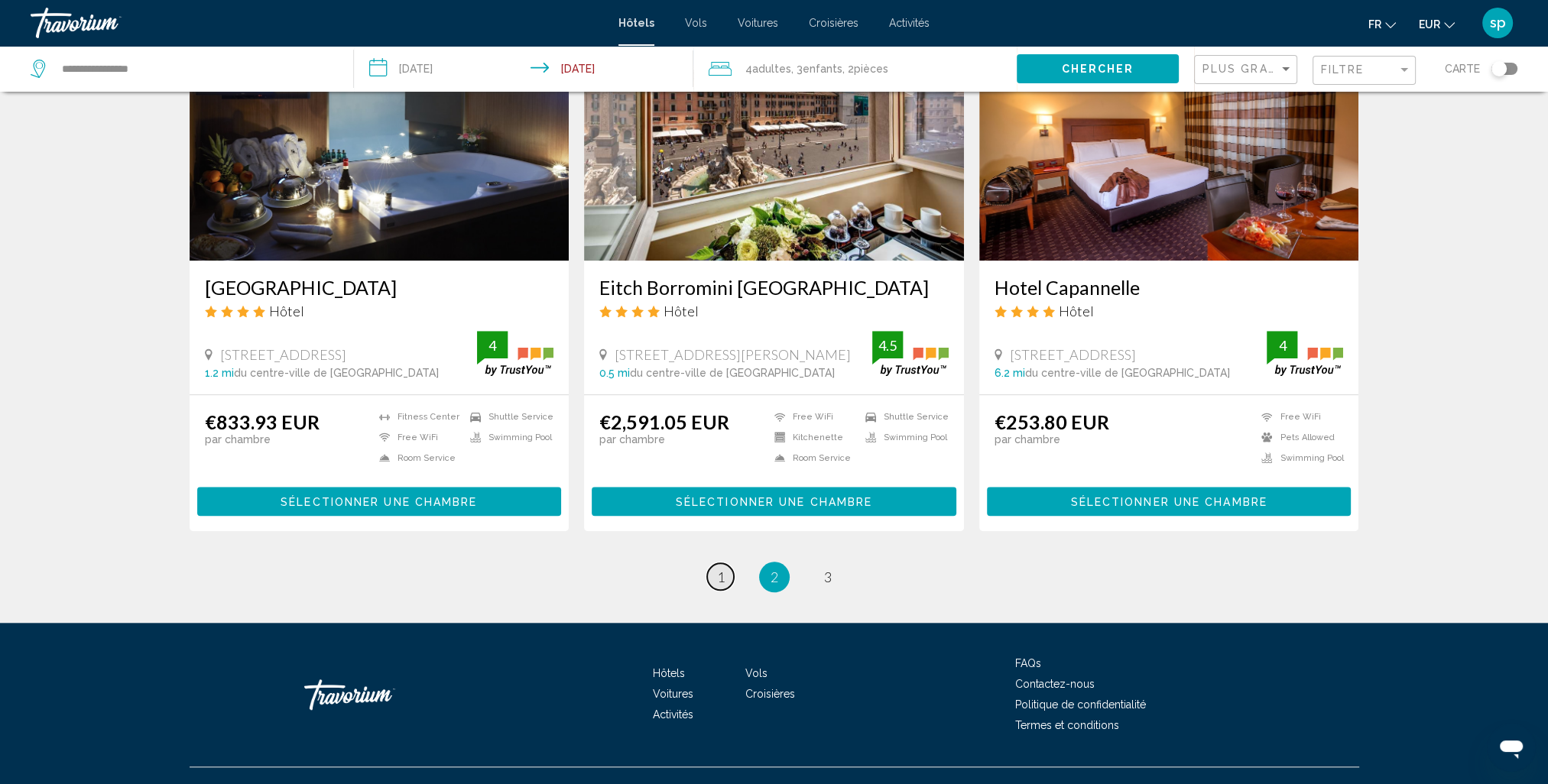
click at [728, 563] on link "page 1" at bounding box center [720, 577] width 27 height 27
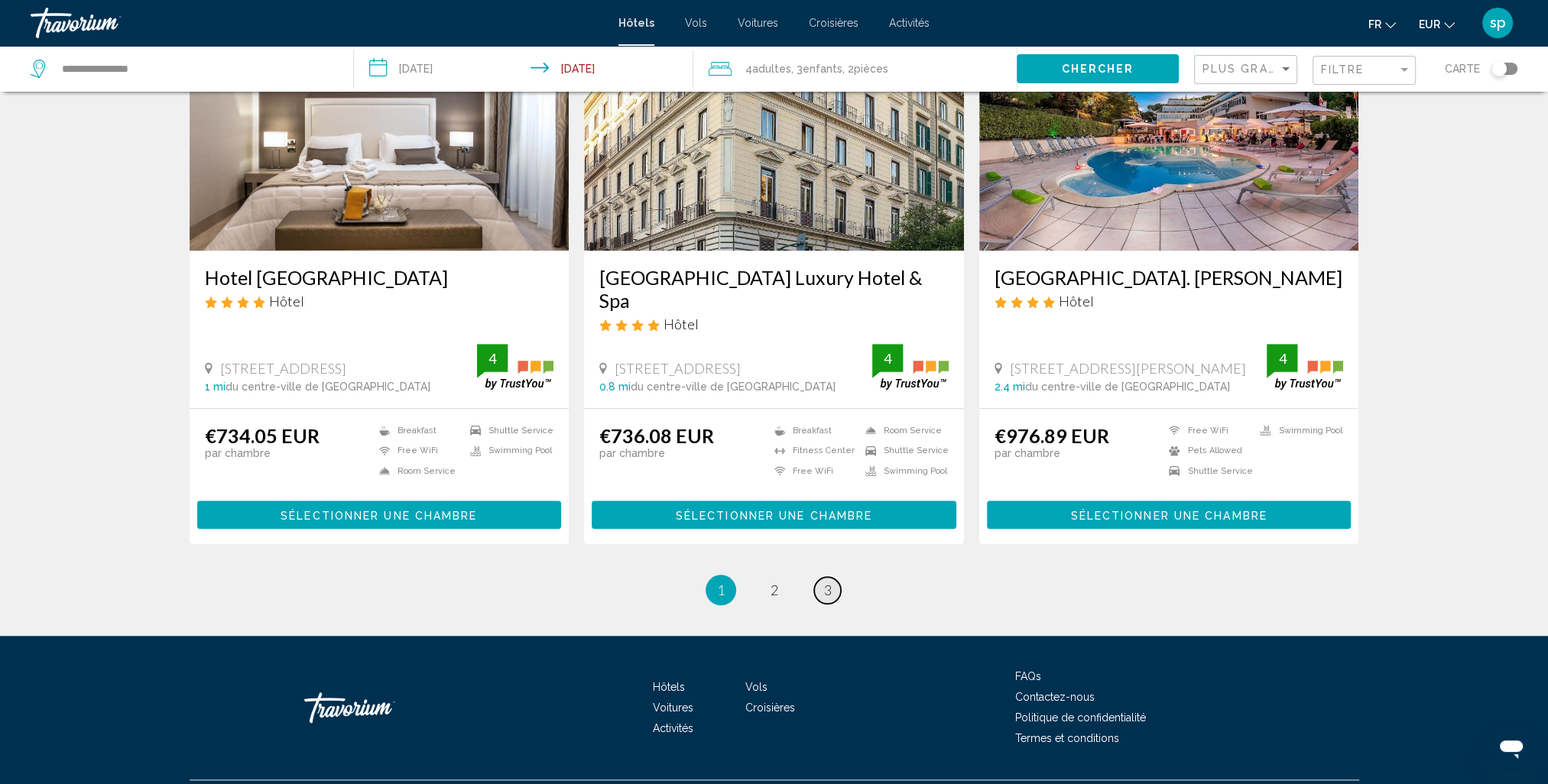
click at [819, 578] on link "page 3" at bounding box center [828, 591] width 27 height 27
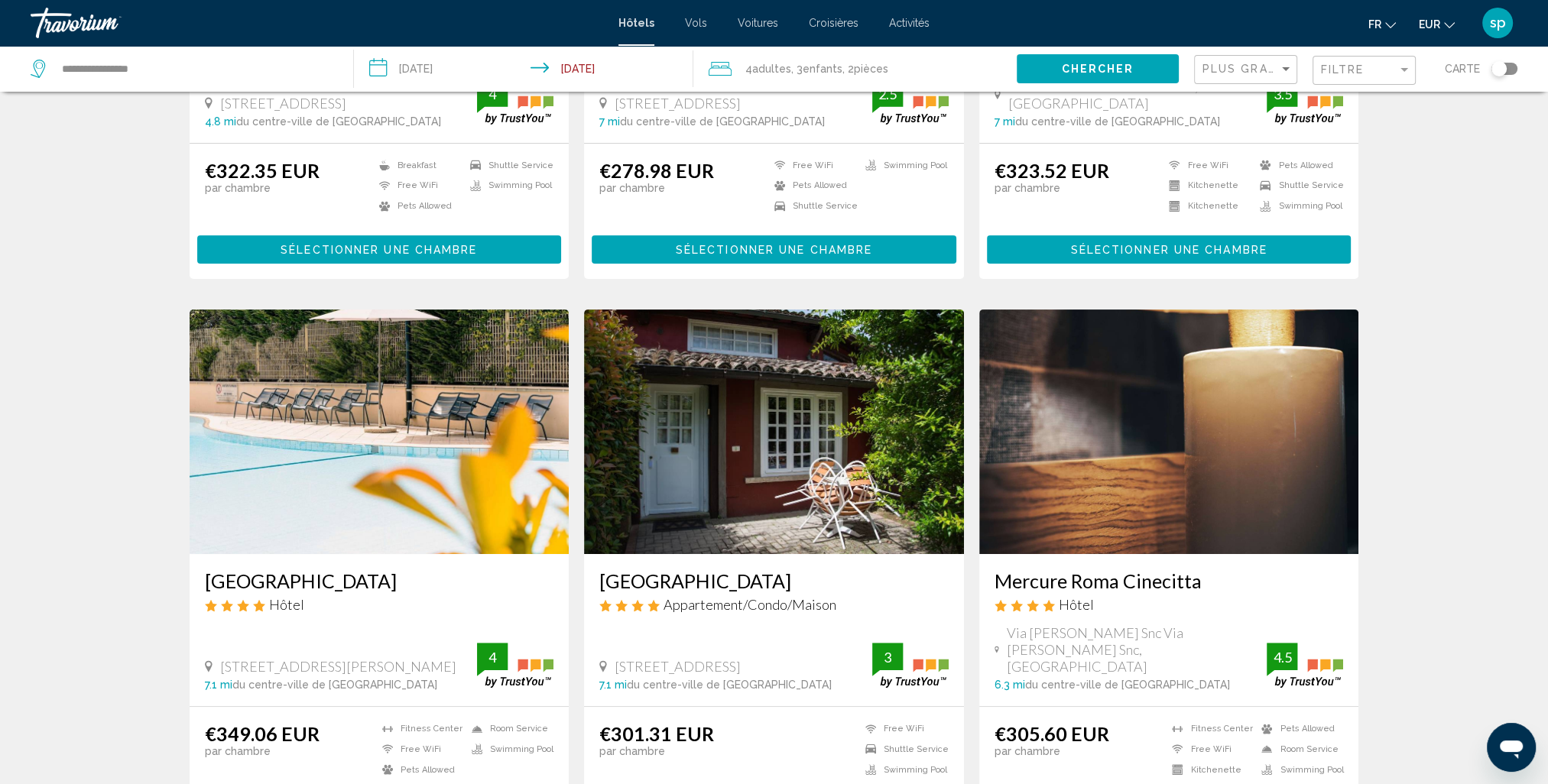
scroll to position [612, 0]
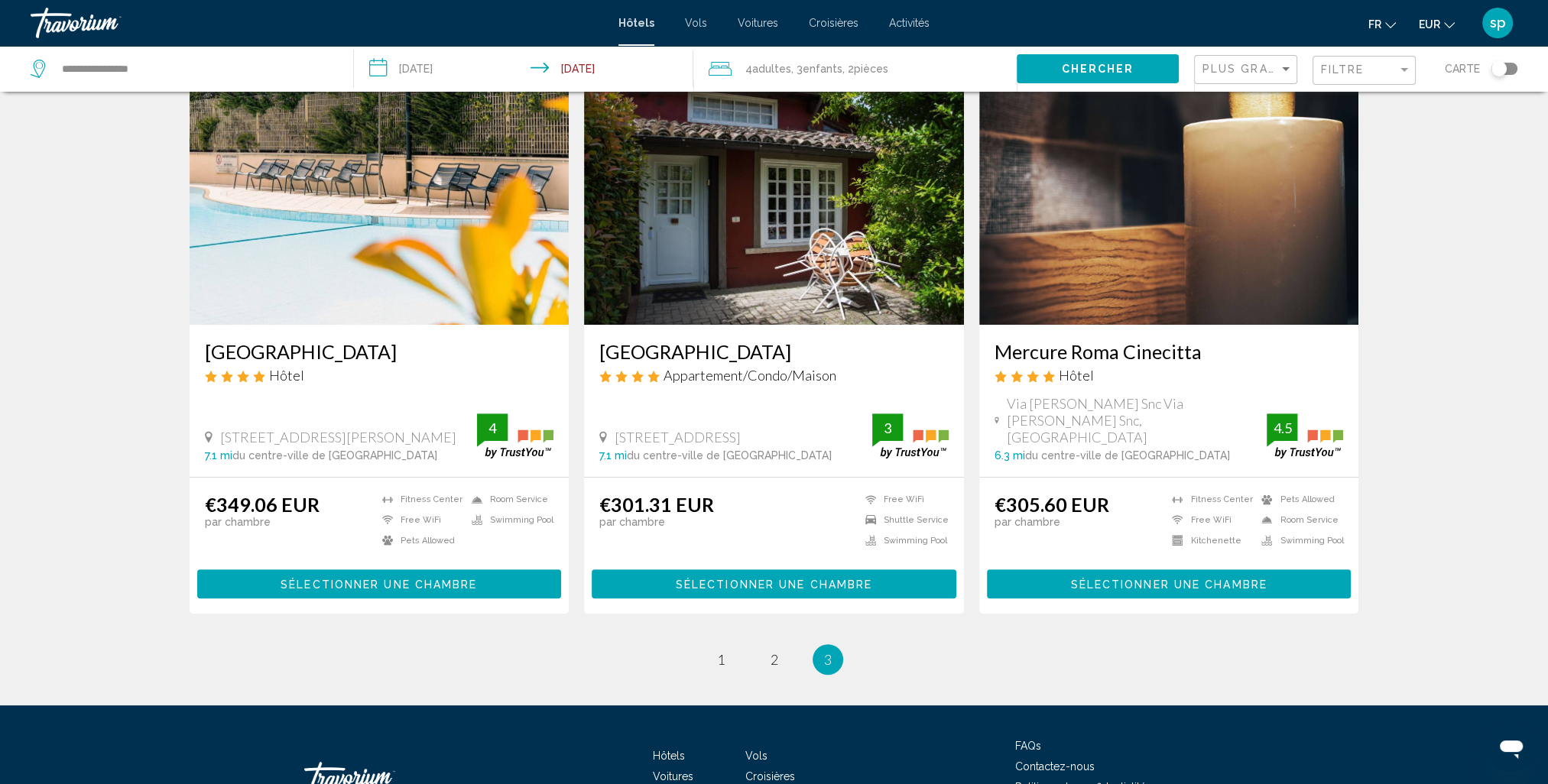
click at [438, 270] on img "Main content" at bounding box center [379, 202] width 380 height 244
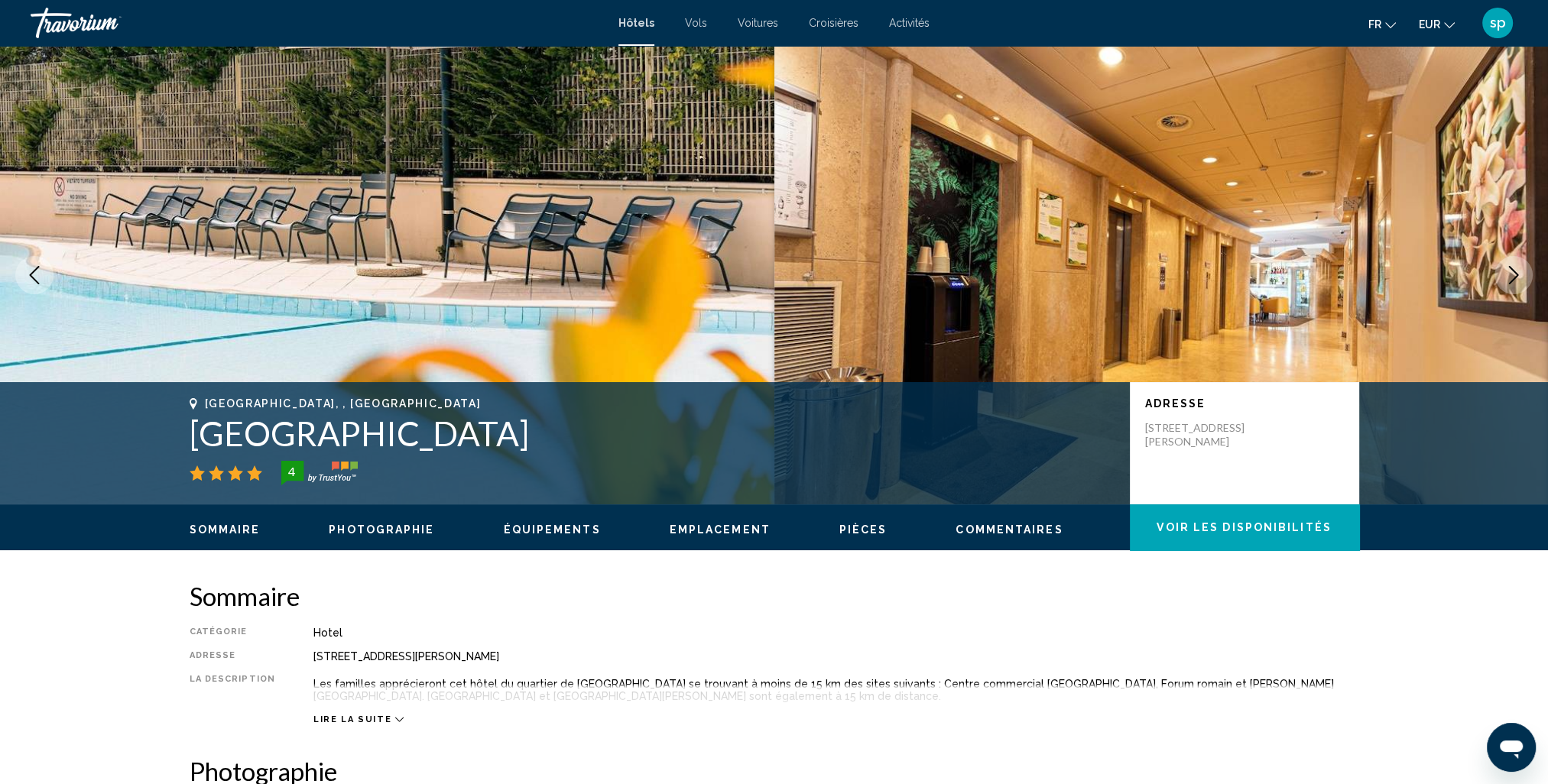
drag, startPoint x: 449, startPoint y: 433, endPoint x: 190, endPoint y: 449, distance: 259.5
click at [190, 449] on h1 "Novotel Roma Est" at bounding box center [652, 433] width 925 height 39
drag, startPoint x: 190, startPoint y: 449, endPoint x: 264, endPoint y: 428, distance: 76.9
copy h1 "Novotel Roma Est"
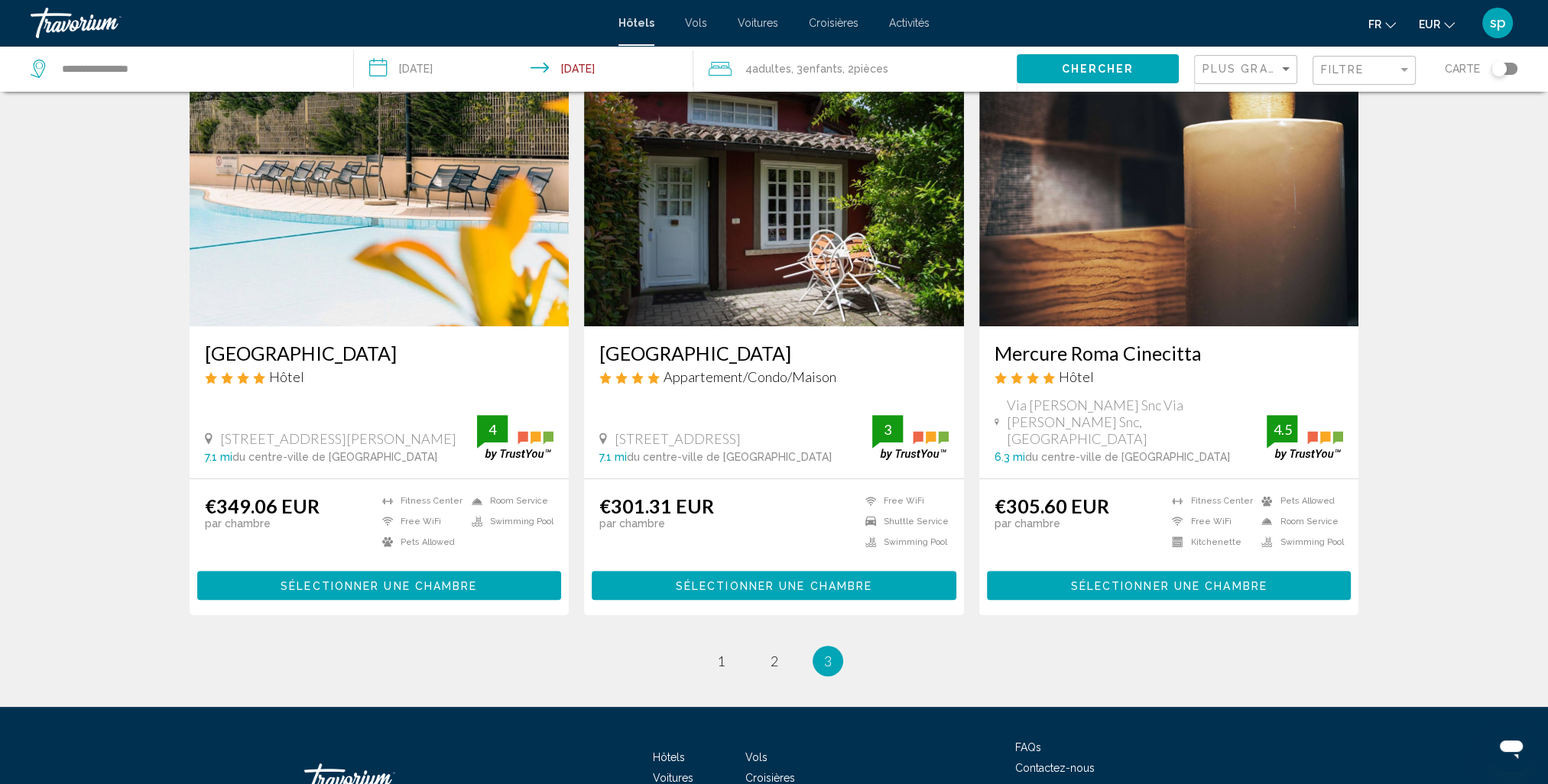
scroll to position [612, 0]
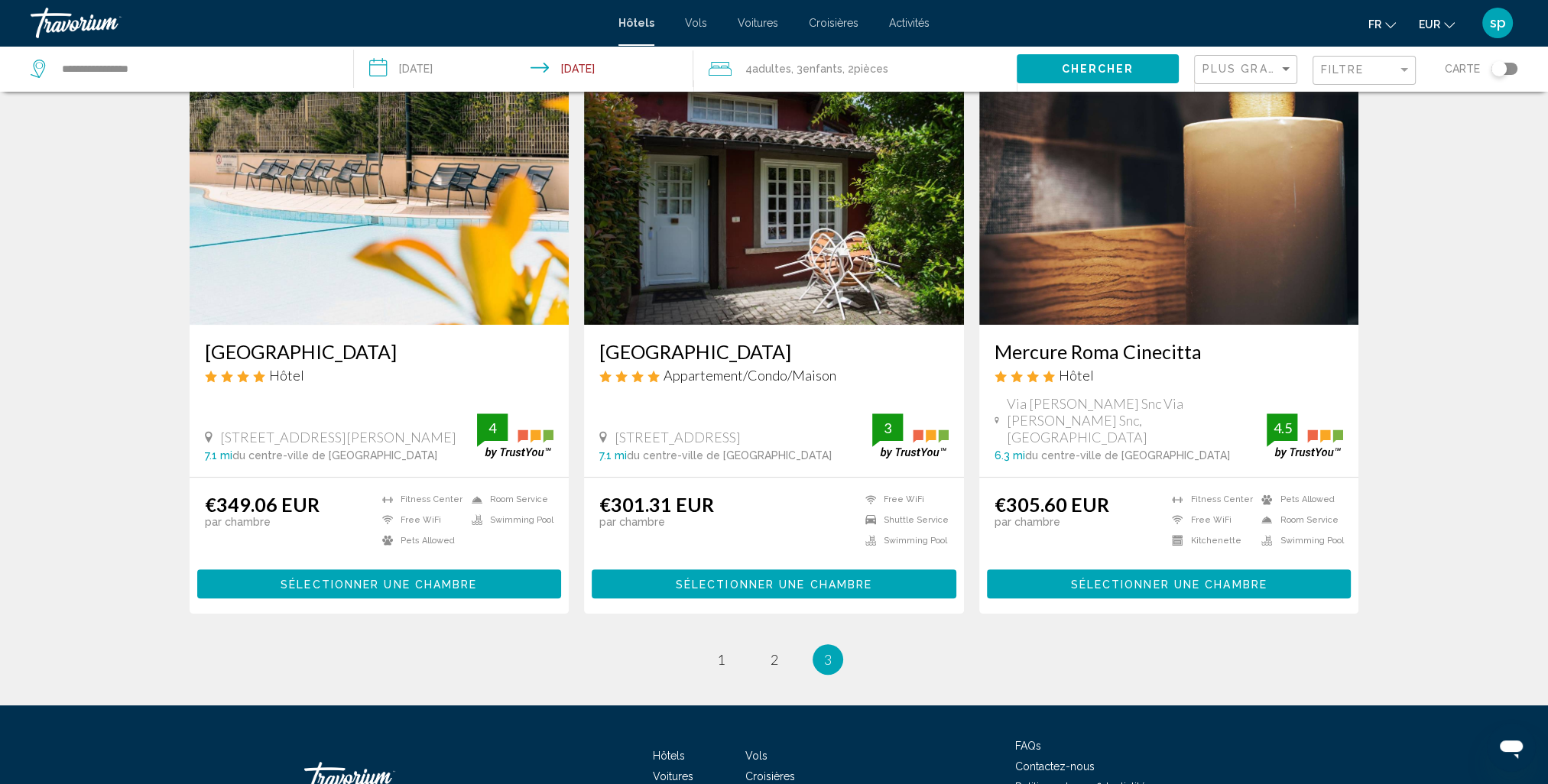
click at [355, 206] on img "Main content" at bounding box center [379, 202] width 380 height 244
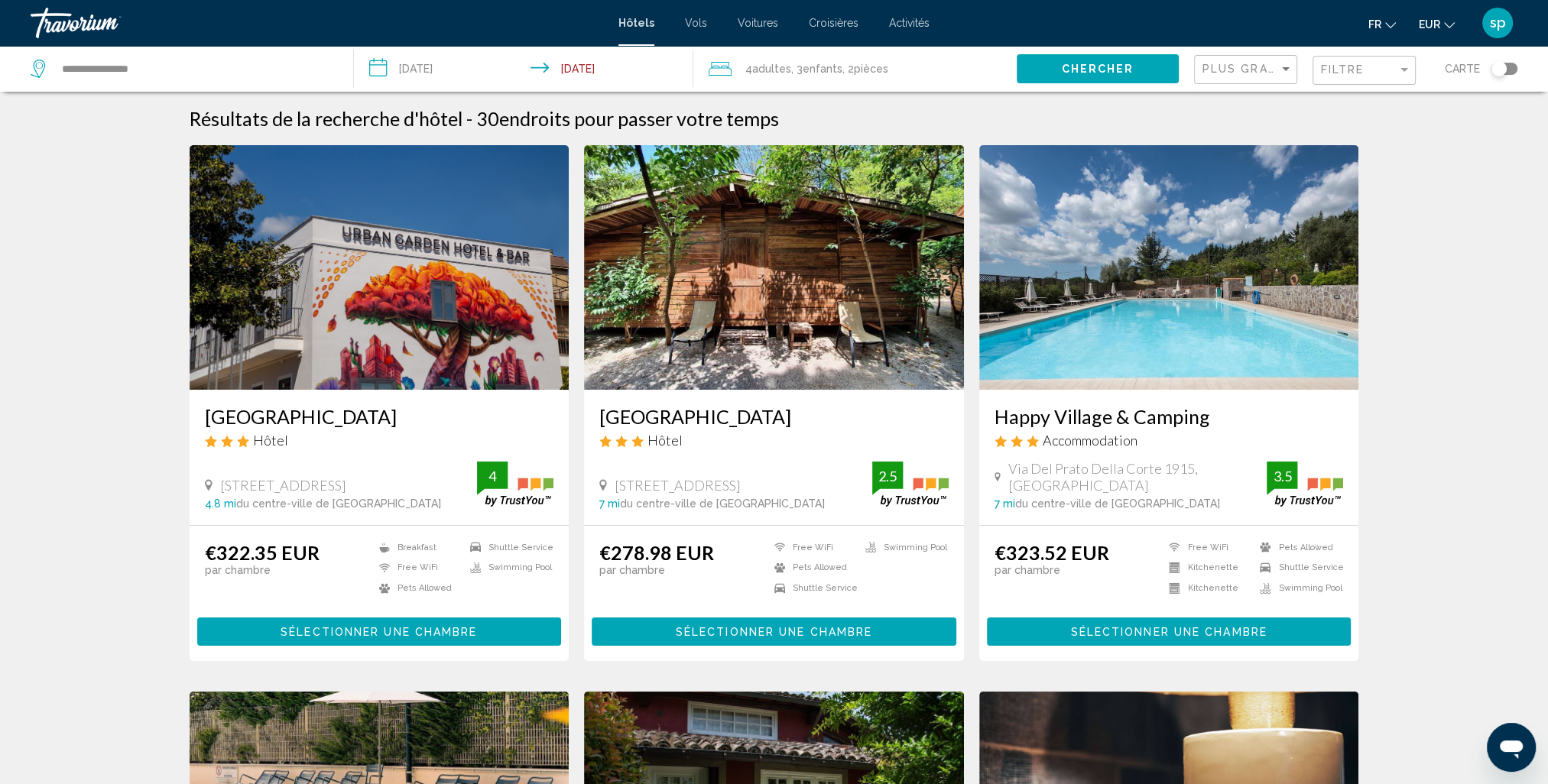
click at [1074, 60] on button "Chercher" at bounding box center [1097, 69] width 162 height 29
click at [1075, 72] on span "Chercher" at bounding box center [1097, 70] width 73 height 13
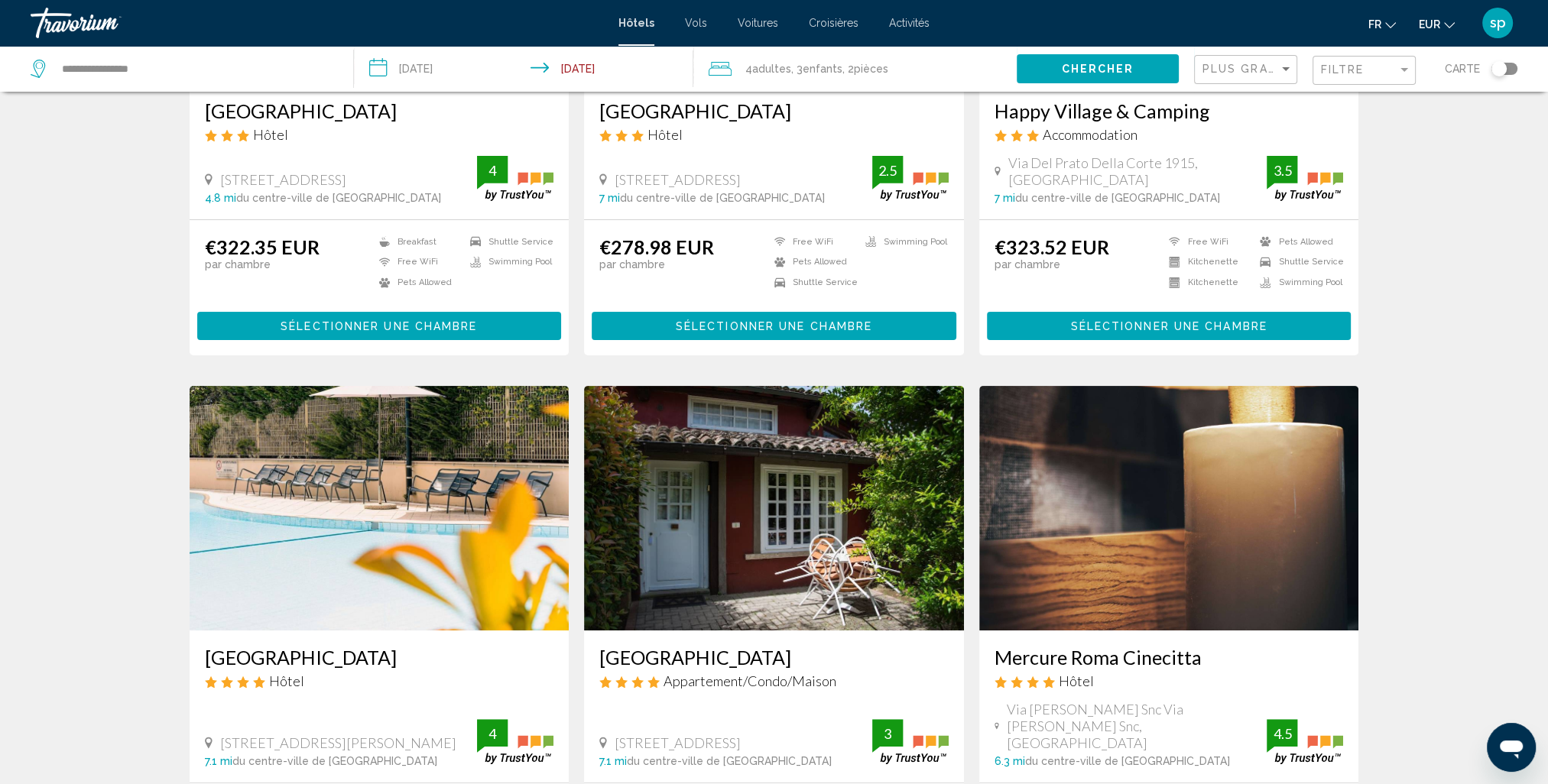
scroll to position [612, 0]
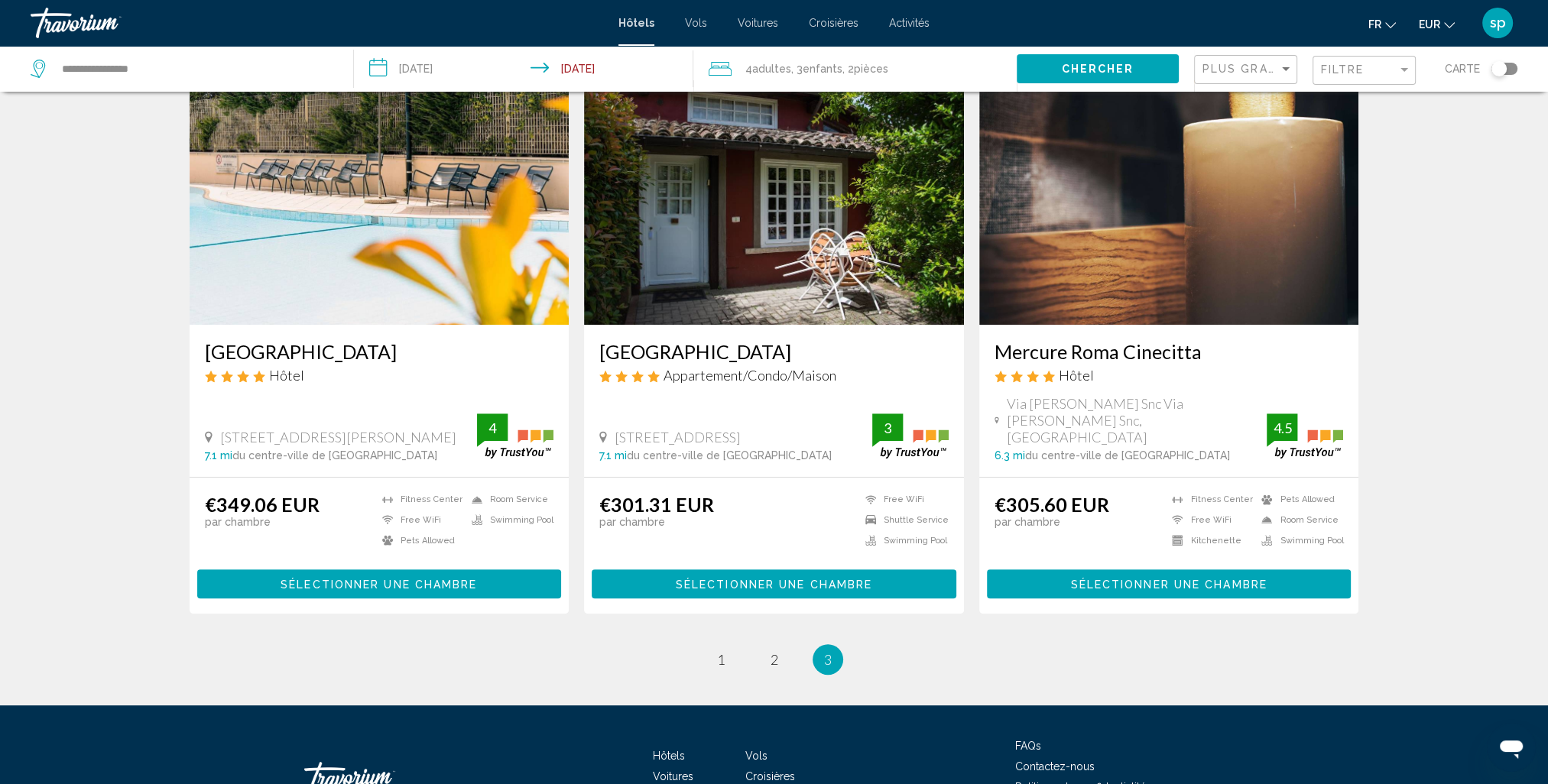
click at [211, 192] on img "Main content" at bounding box center [379, 202] width 380 height 244
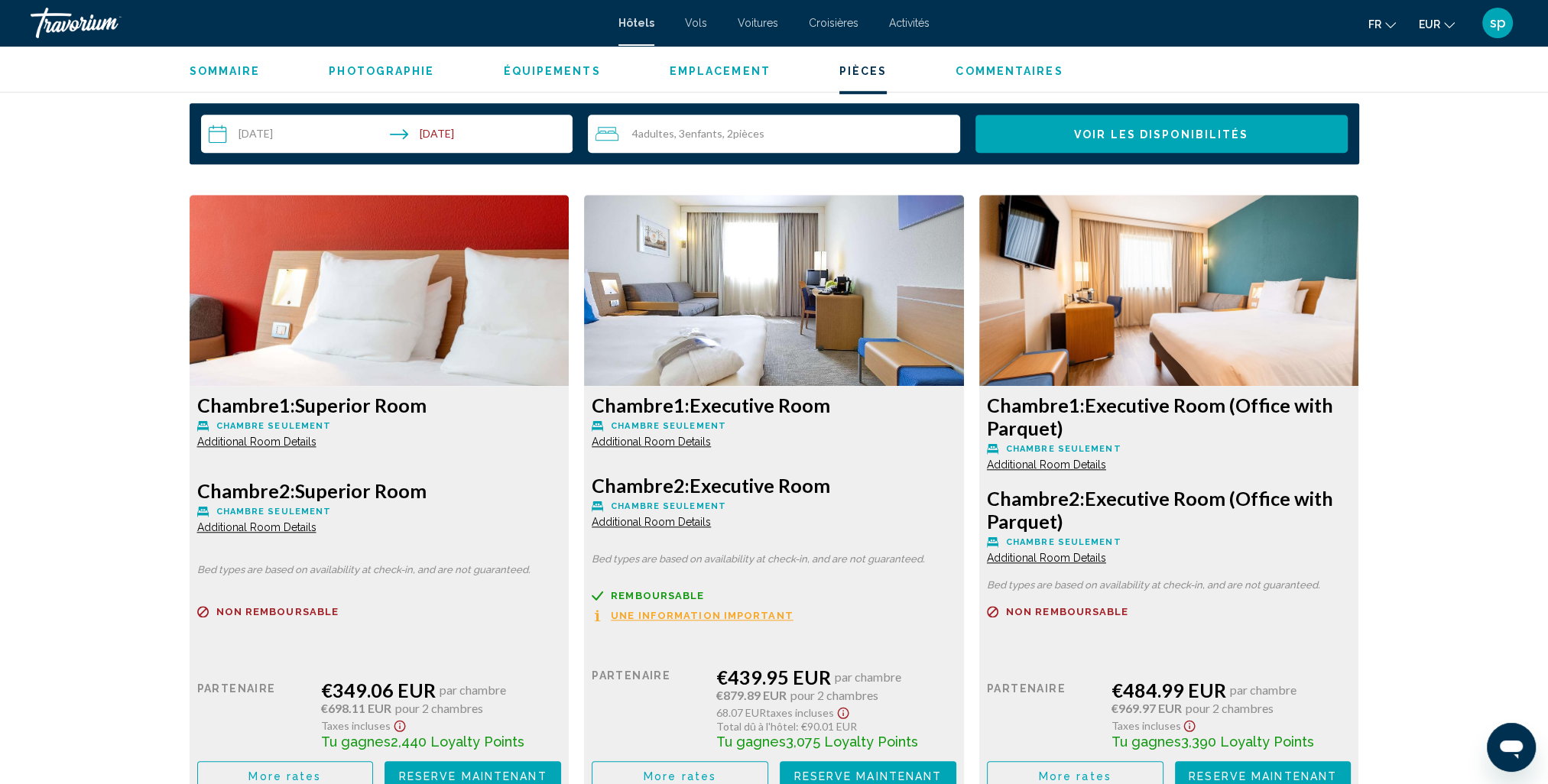
scroll to position [2064, 0]
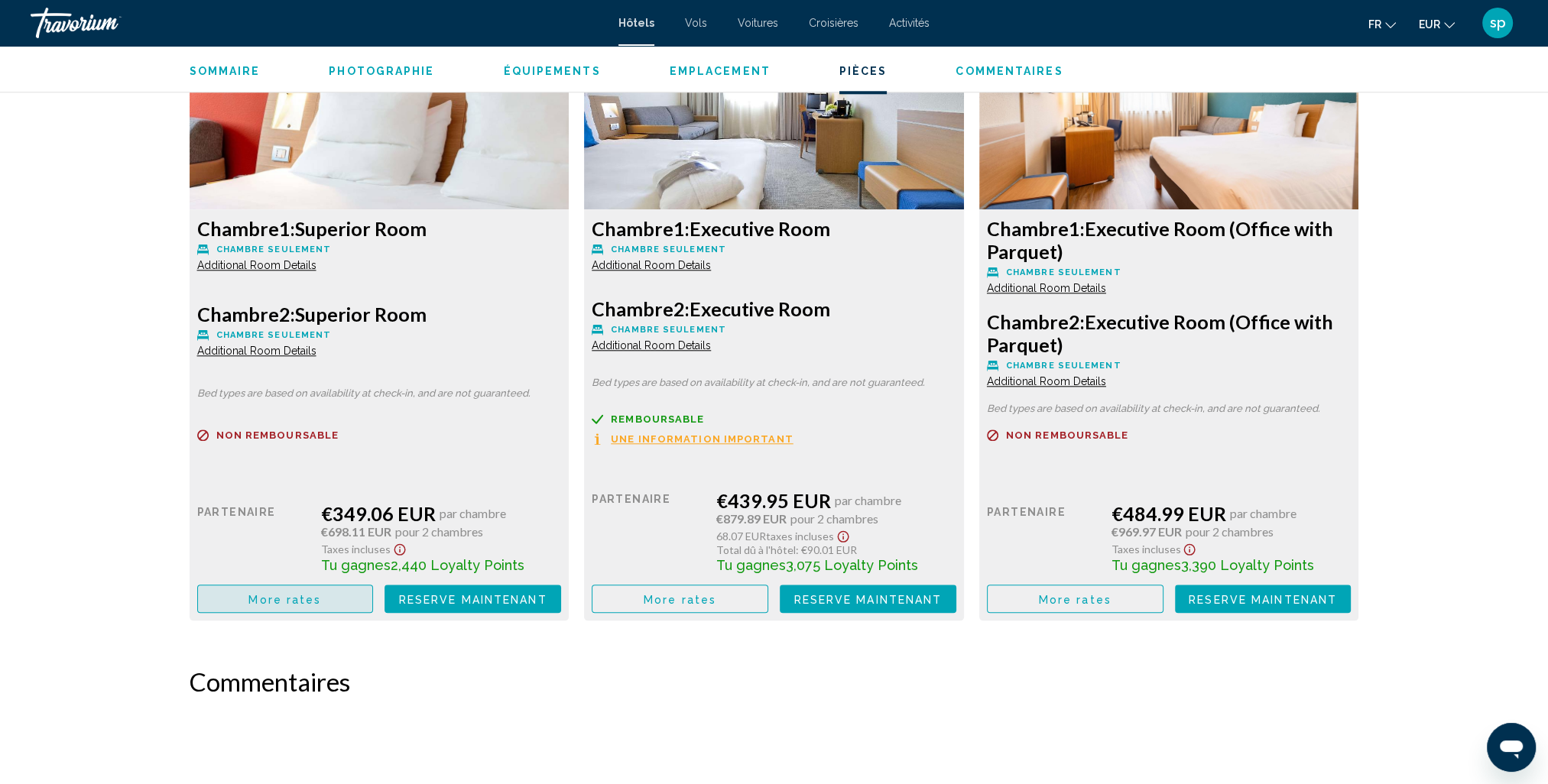
click at [325, 606] on button "More rates" at bounding box center [285, 599] width 176 height 29
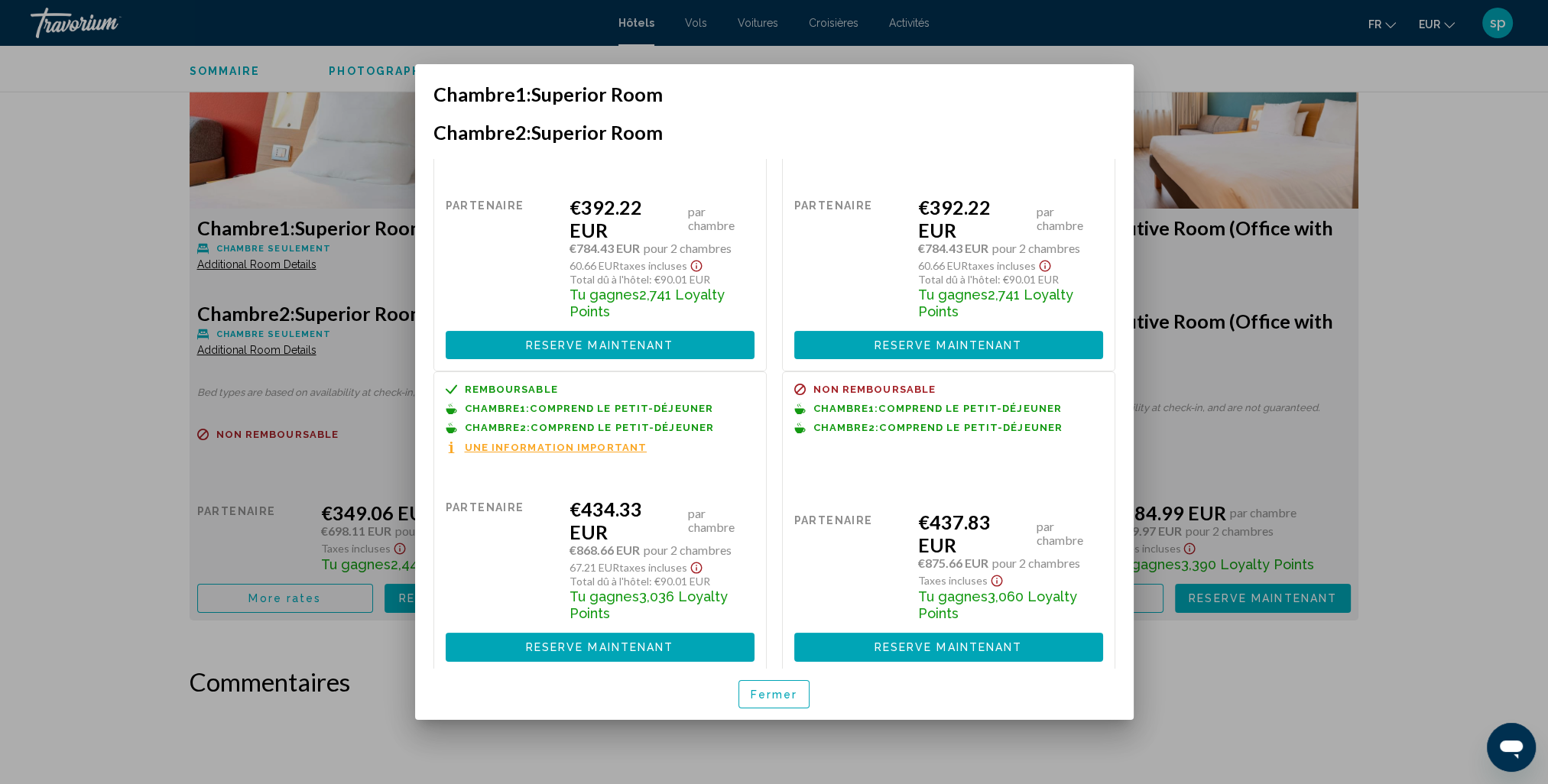
scroll to position [425, 0]
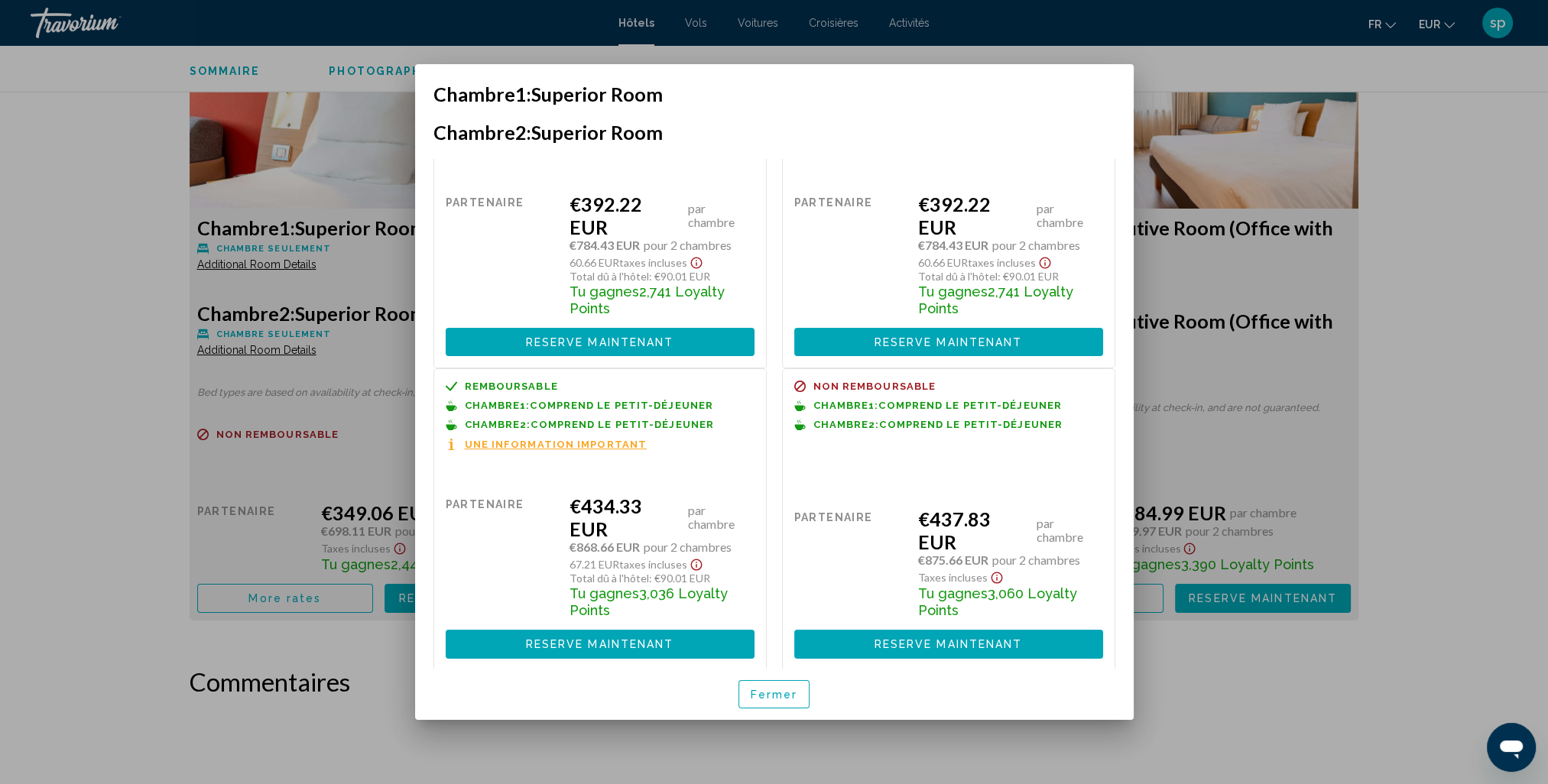
click at [761, 693] on span "Fermer" at bounding box center [774, 694] width 47 height 13
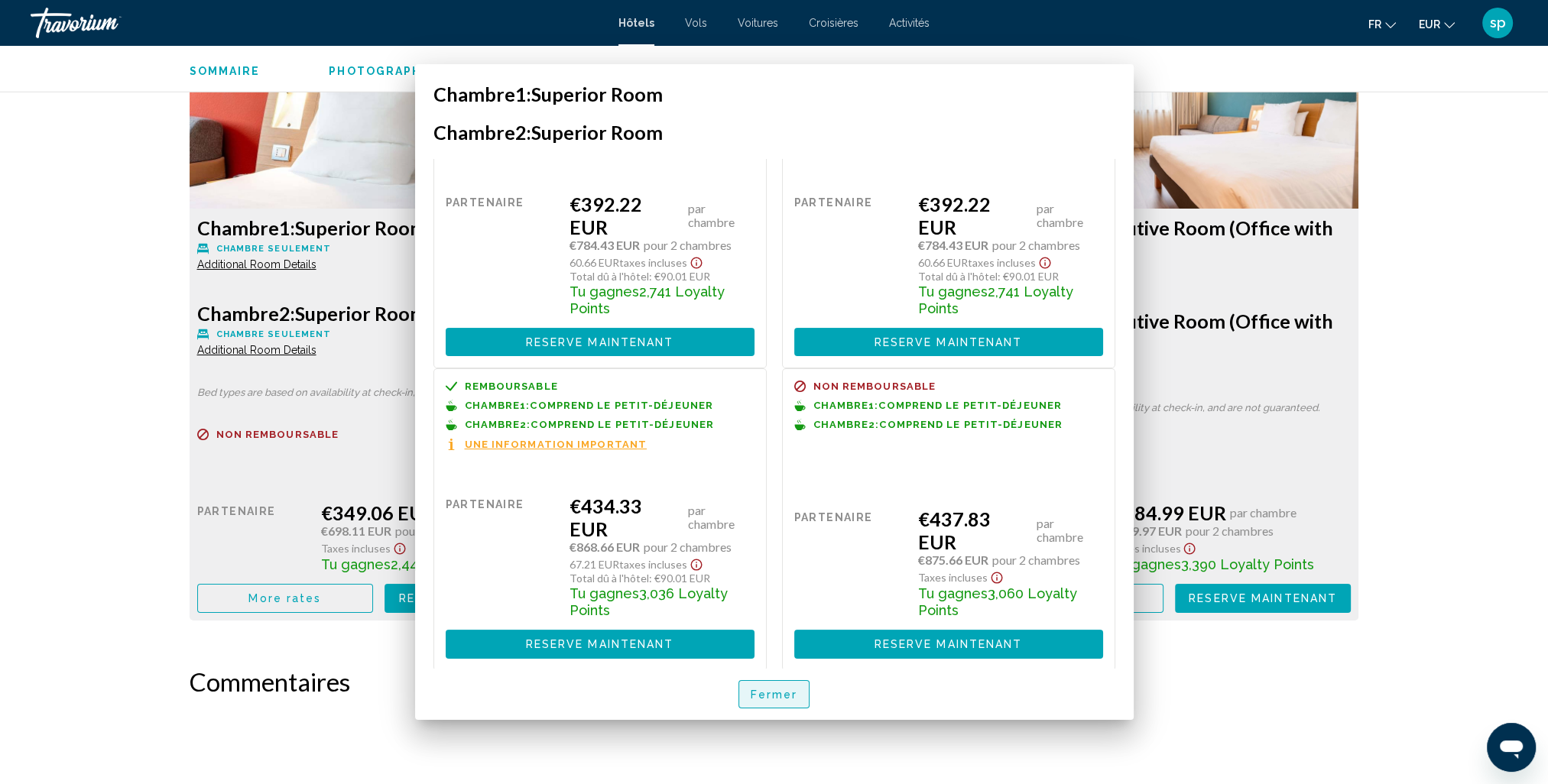
scroll to position [2064, 0]
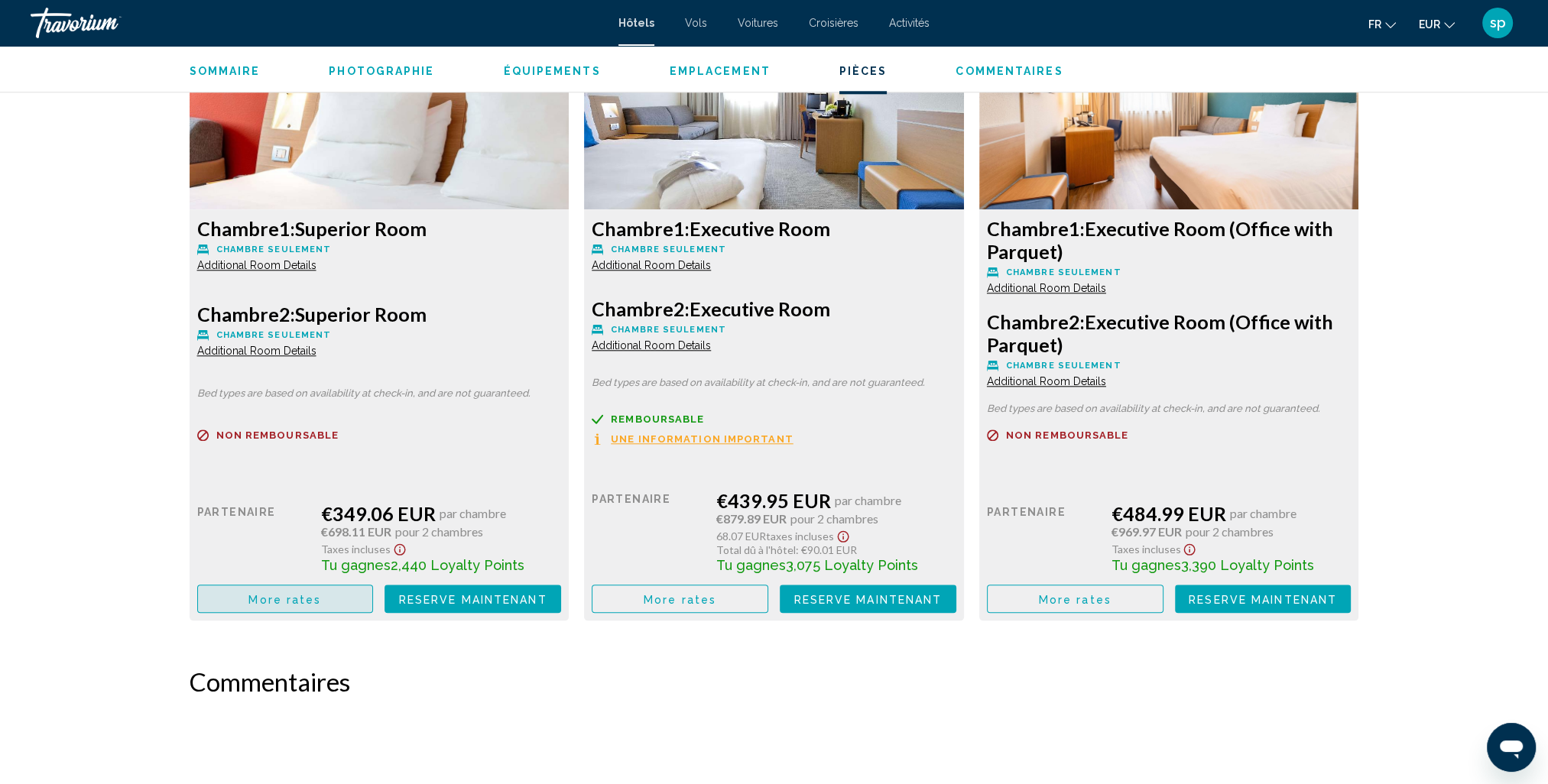
click at [272, 604] on button "More rates" at bounding box center [285, 599] width 176 height 29
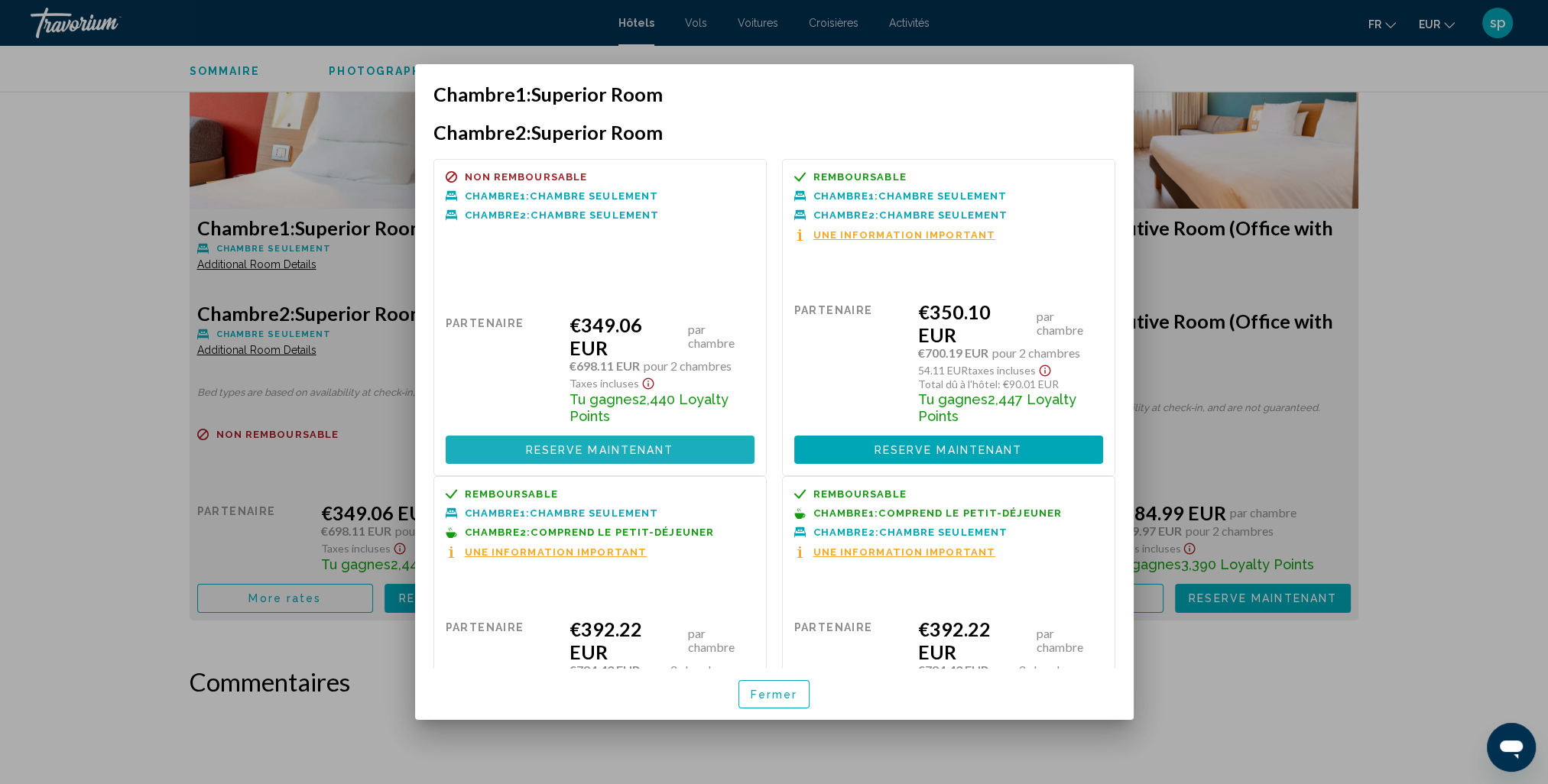
click at [606, 453] on span "Reserve maintenant" at bounding box center [600, 450] width 149 height 13
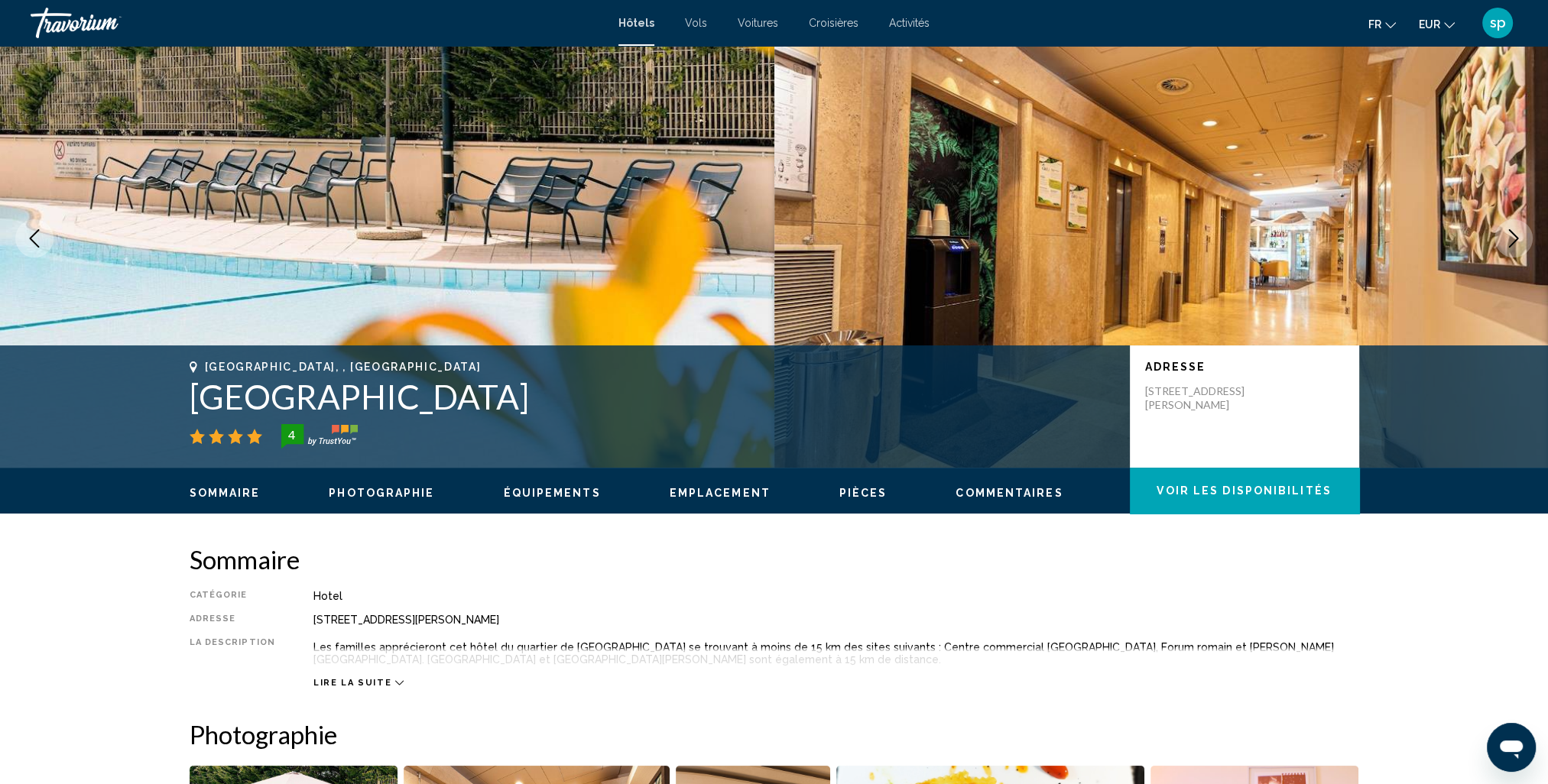
scroll to position [76, 0]
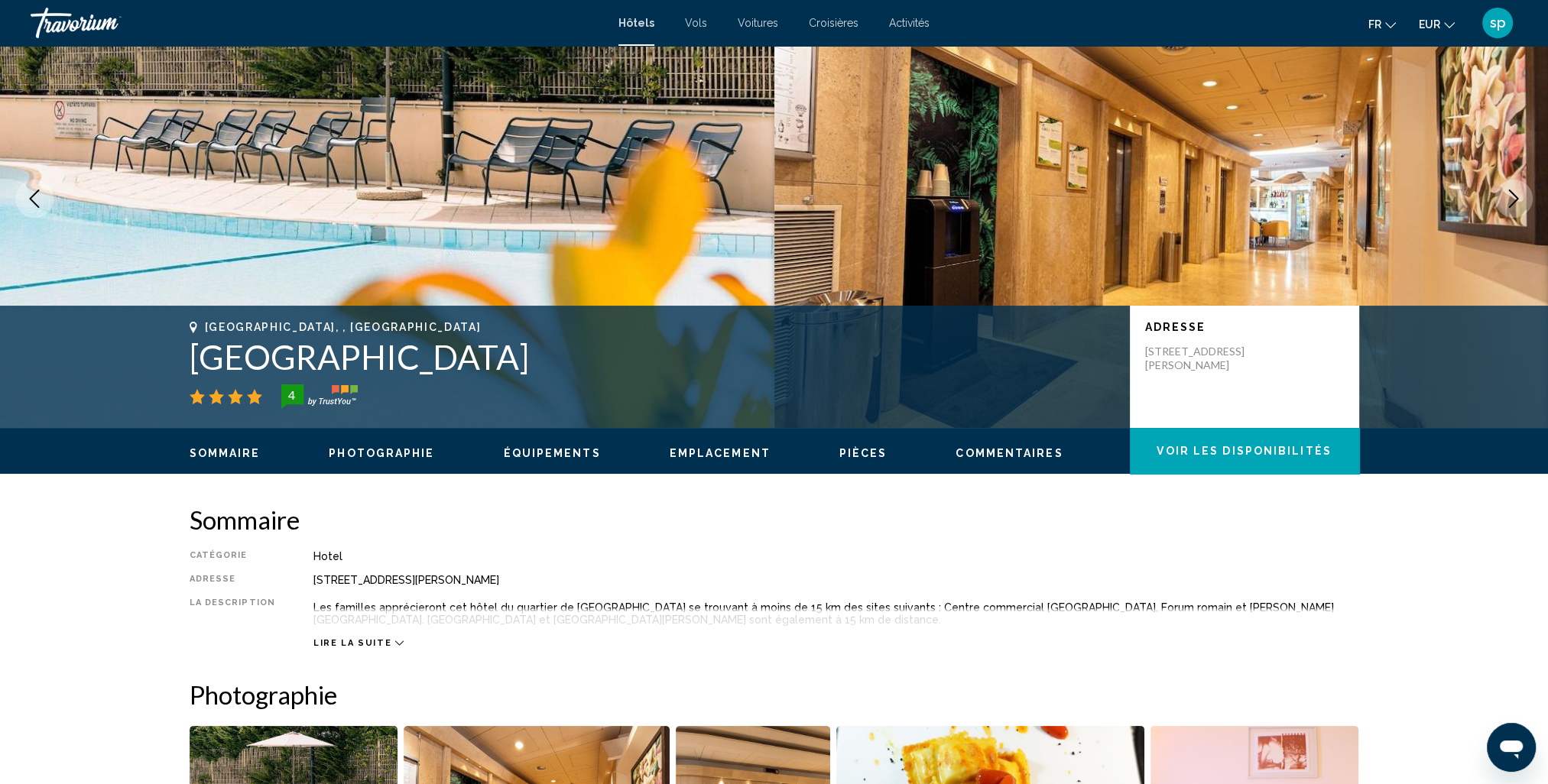
drag, startPoint x: 1238, startPoint y: 369, endPoint x: 1128, endPoint y: 355, distance: 110.9
click at [1130, 355] on div "Adresse Via Andrea Noale 291, Rome 00155, Italy" at bounding box center [1244, 367] width 229 height 123
drag, startPoint x: 1128, startPoint y: 355, endPoint x: 1175, endPoint y: 359, distance: 47.2
copy p "Via Andrea Noale 291, Rome 00155, Italy"
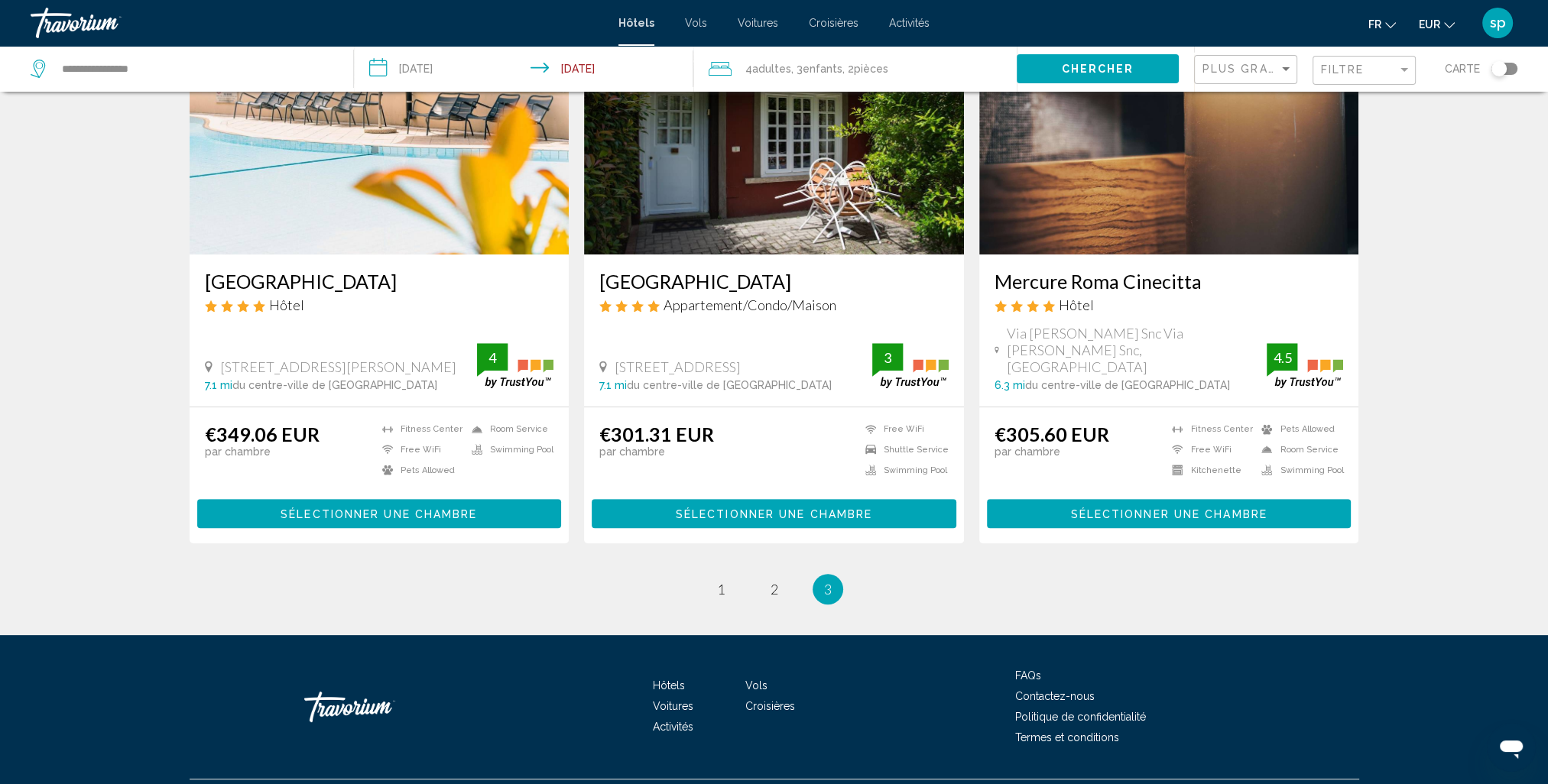
scroll to position [700, 0]
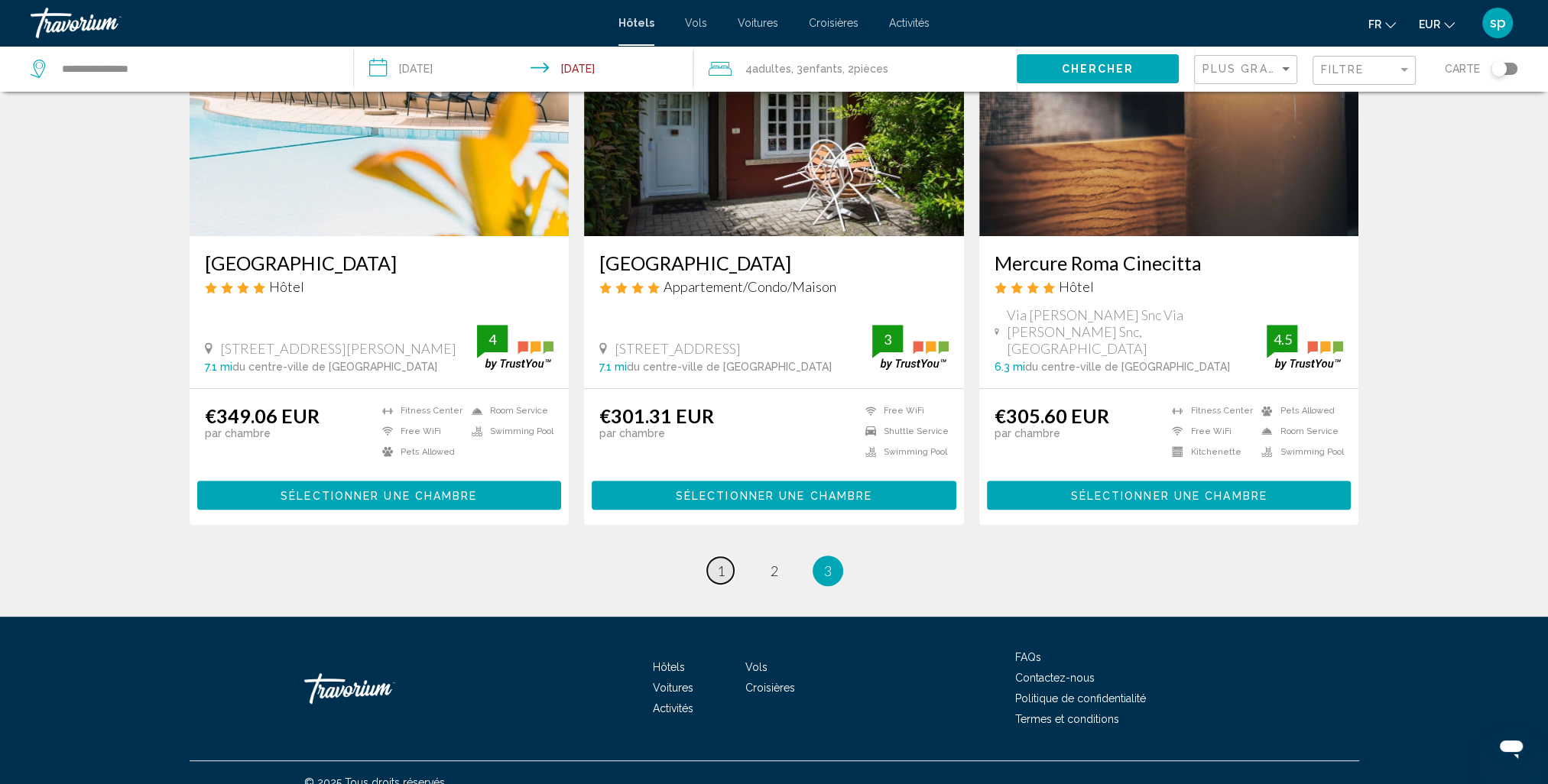
click at [728, 557] on link "page 1" at bounding box center [720, 571] width 27 height 27
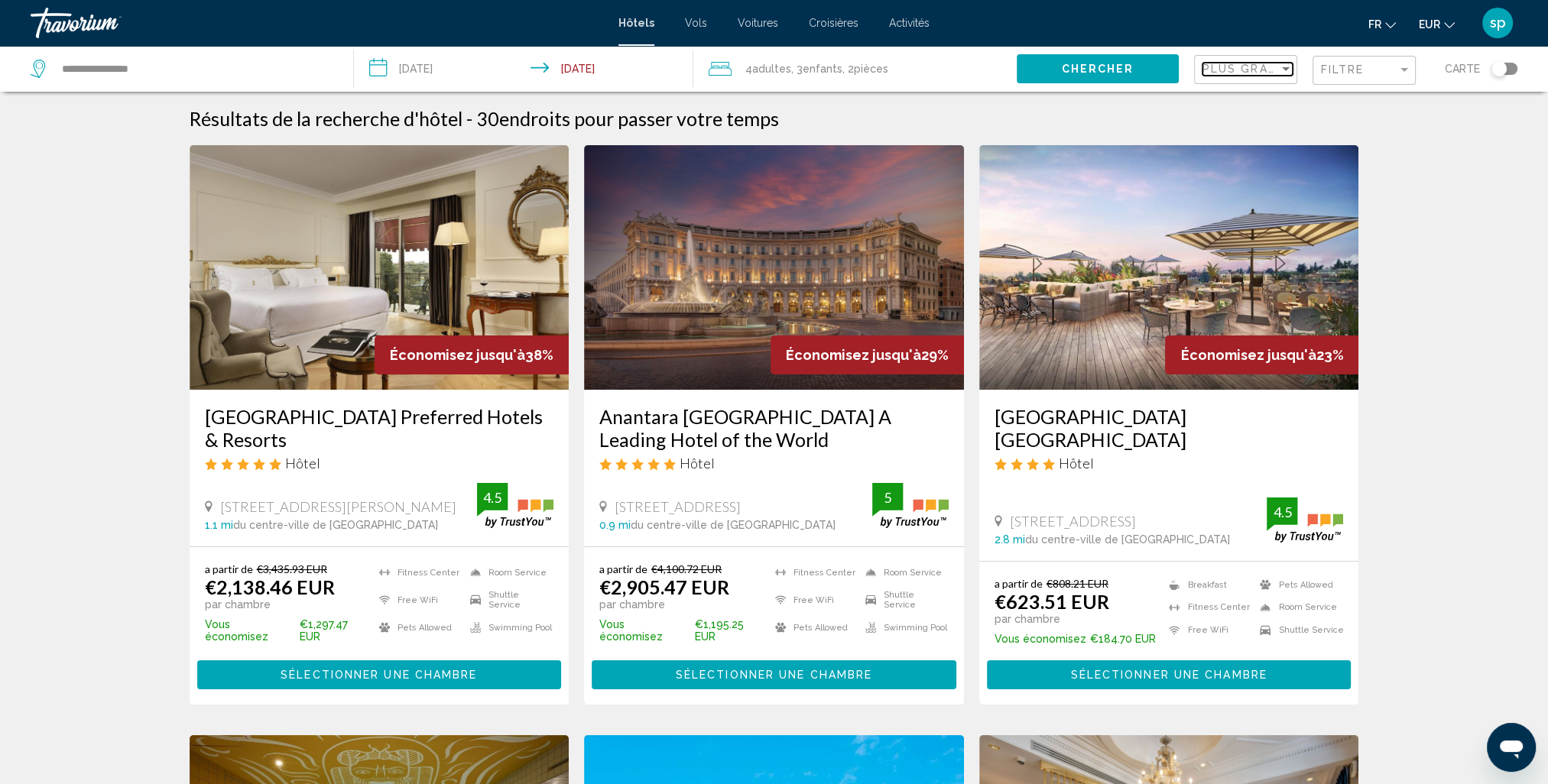
click at [1248, 64] on span "Plus grandes économies" at bounding box center [1293, 69] width 182 height 13
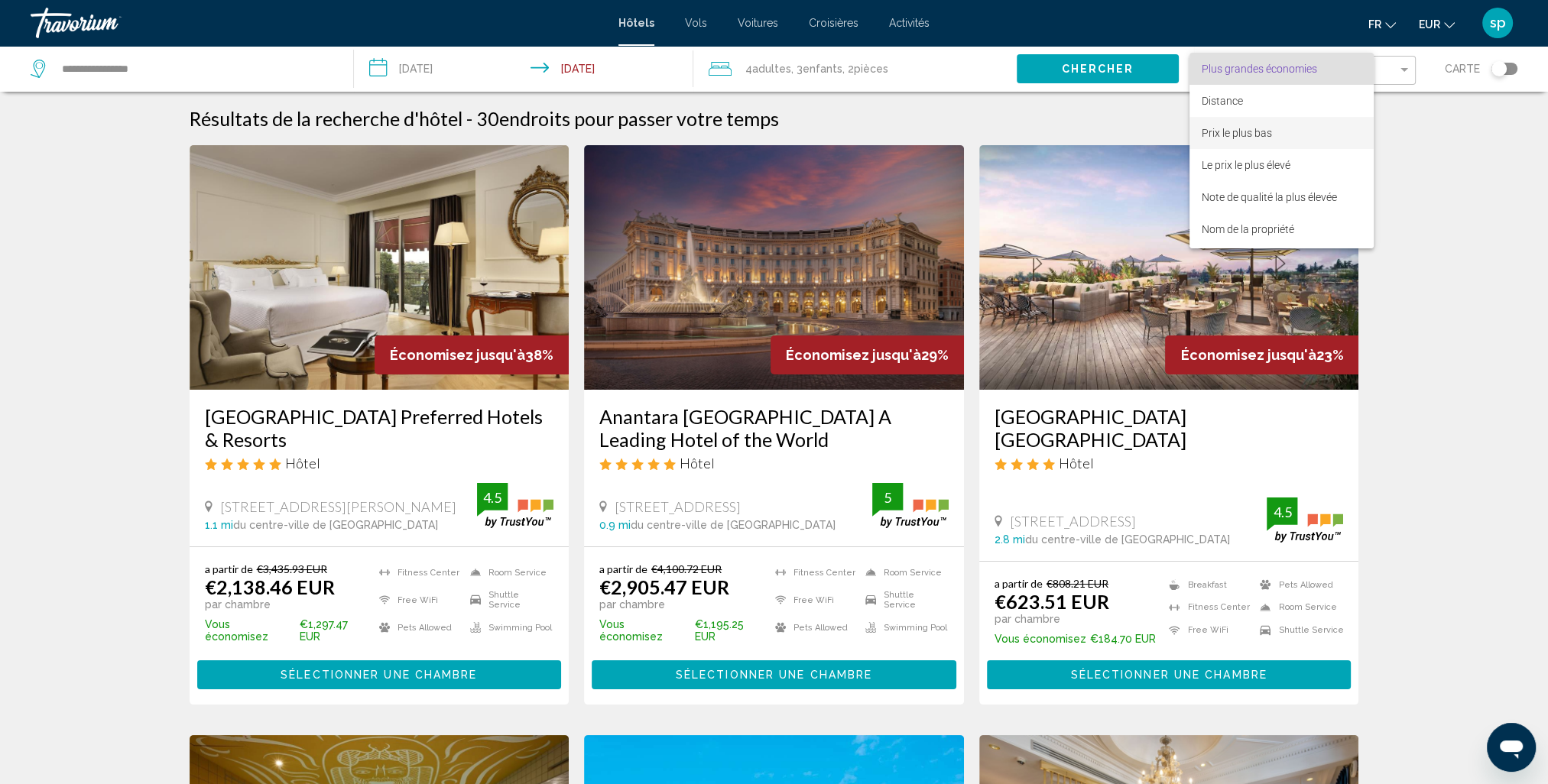
click at [1217, 133] on span "Prix le plus bas" at bounding box center [1237, 133] width 71 height 13
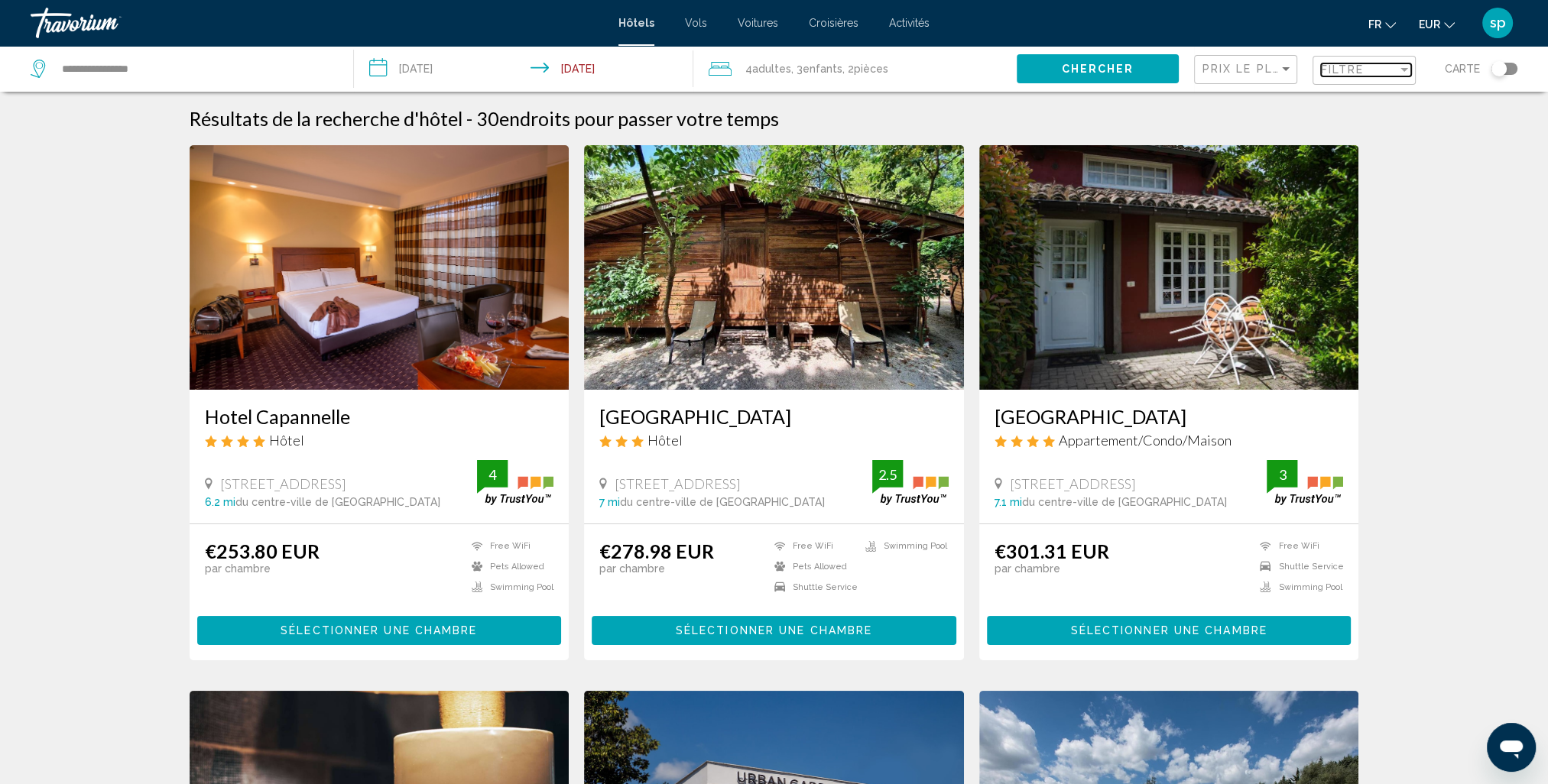
click at [1376, 64] on div "Filtre" at bounding box center [1359, 70] width 76 height 13
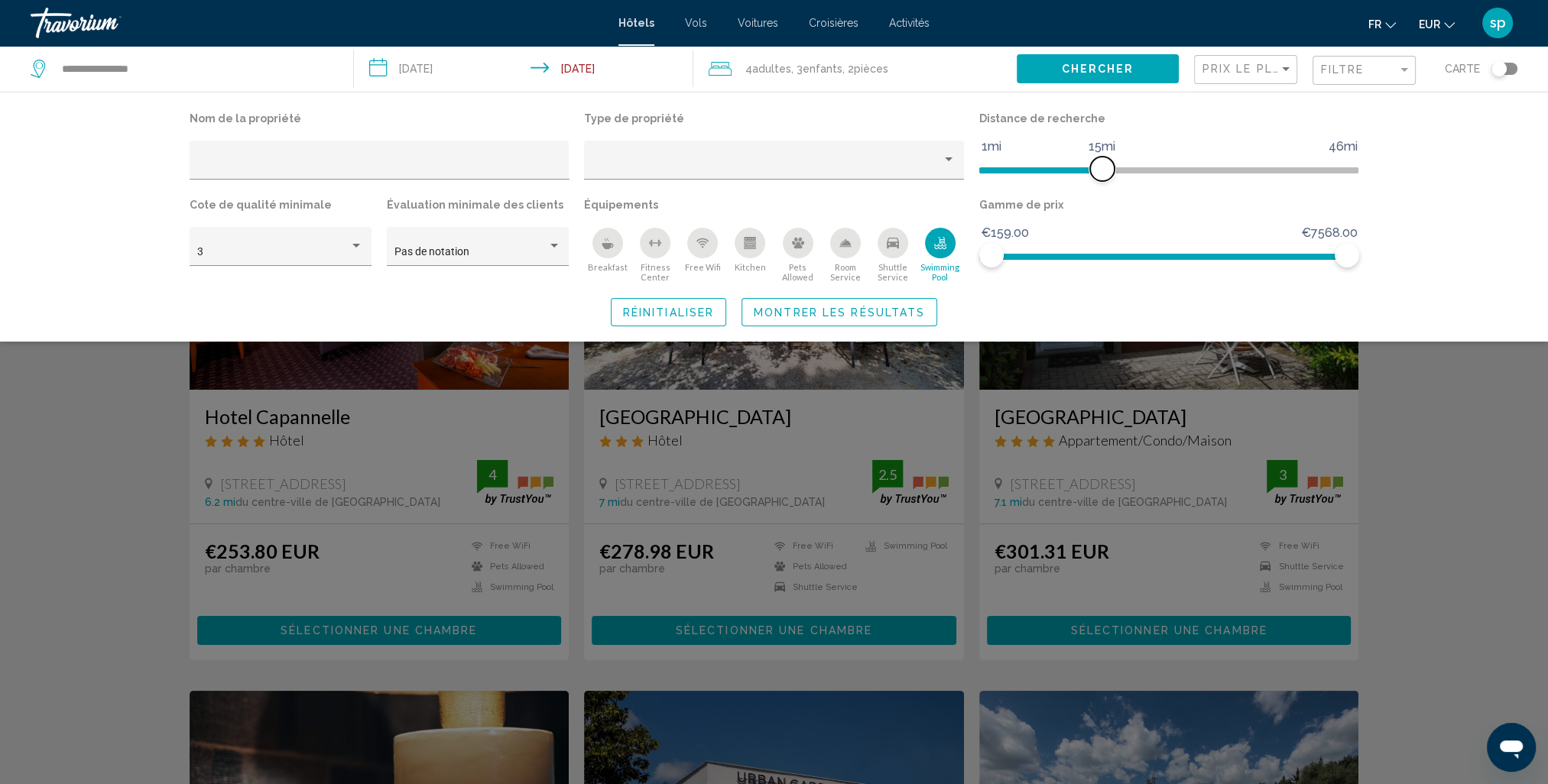
drag, startPoint x: 1055, startPoint y: 169, endPoint x: 1101, endPoint y: 164, distance: 46.3
click at [1101, 164] on span "Hotel Filters" at bounding box center [1102, 169] width 24 height 24
click at [892, 312] on span "Montrer les résultats" at bounding box center [839, 312] width 171 height 13
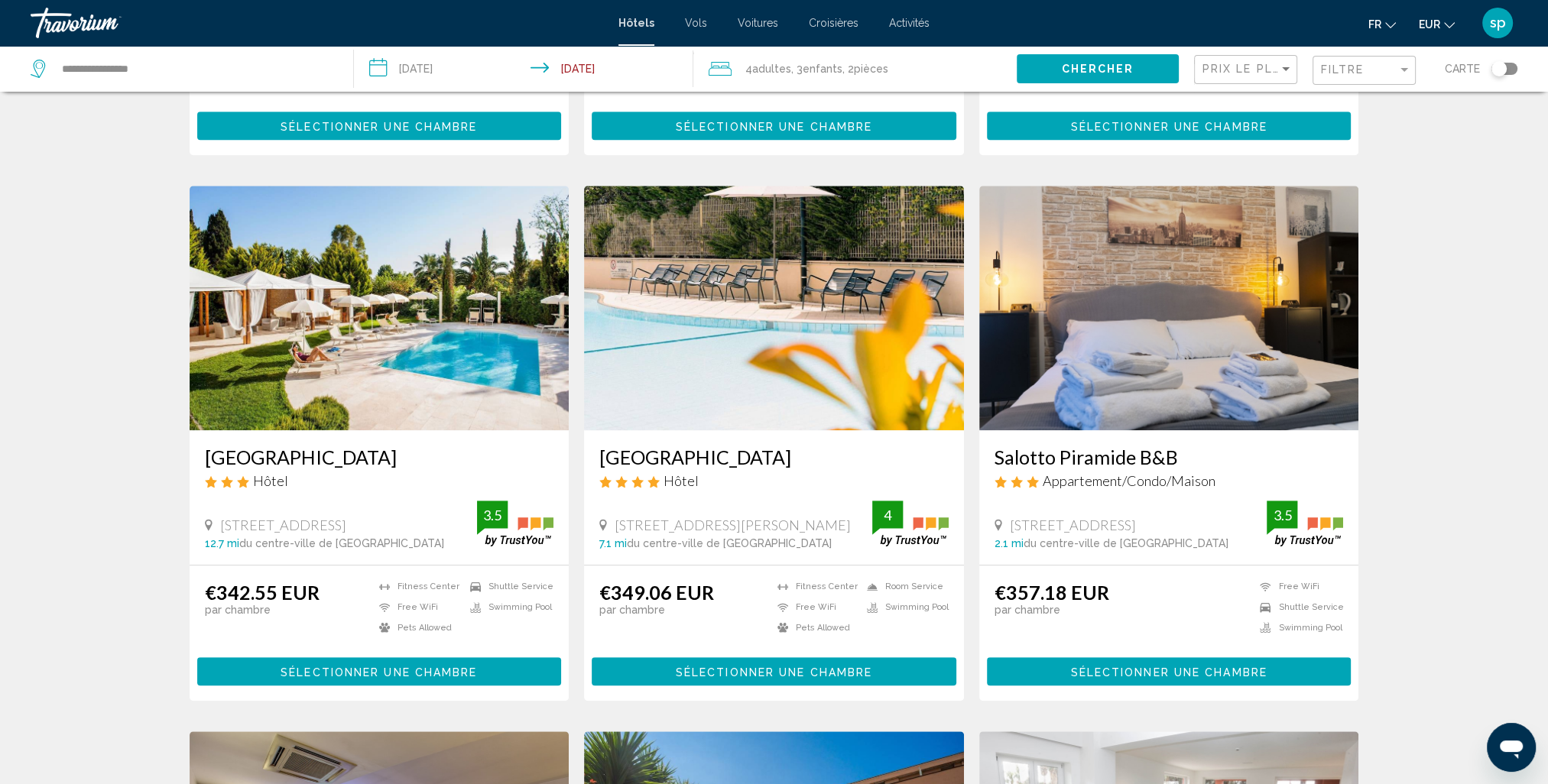
scroll to position [1070, 0]
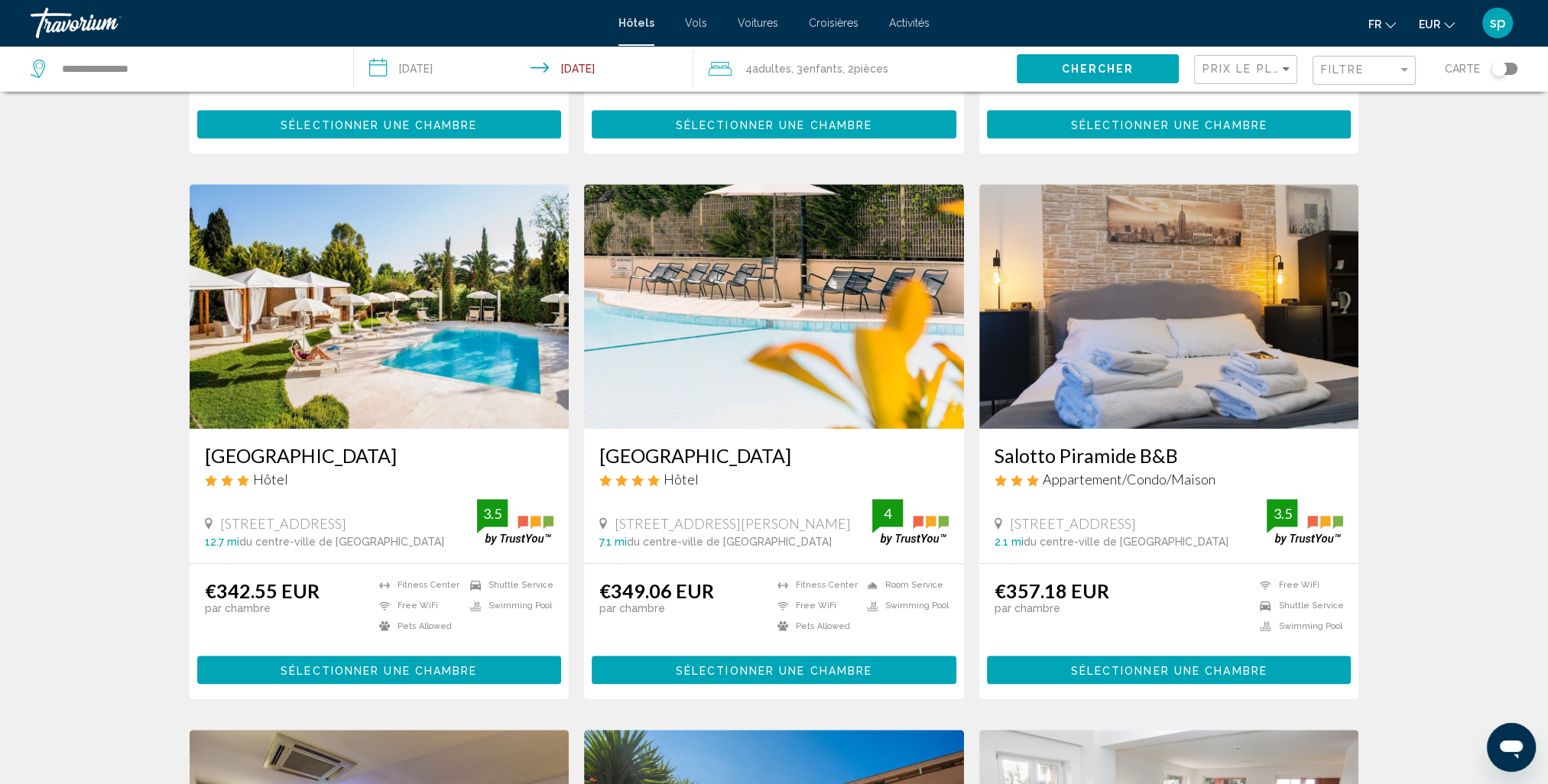
click at [363, 259] on img "Main content" at bounding box center [379, 306] width 380 height 244
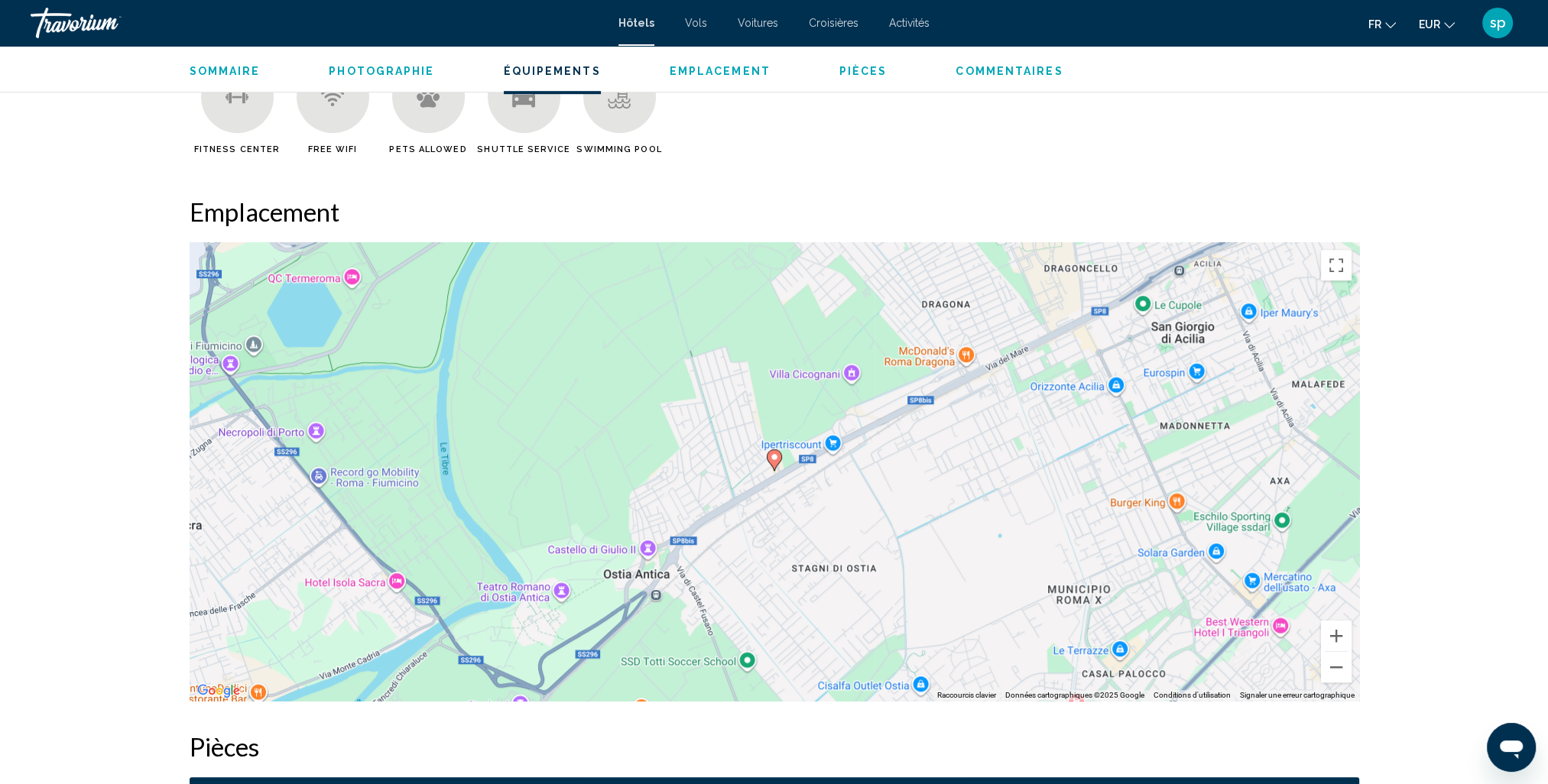
scroll to position [1223, 0]
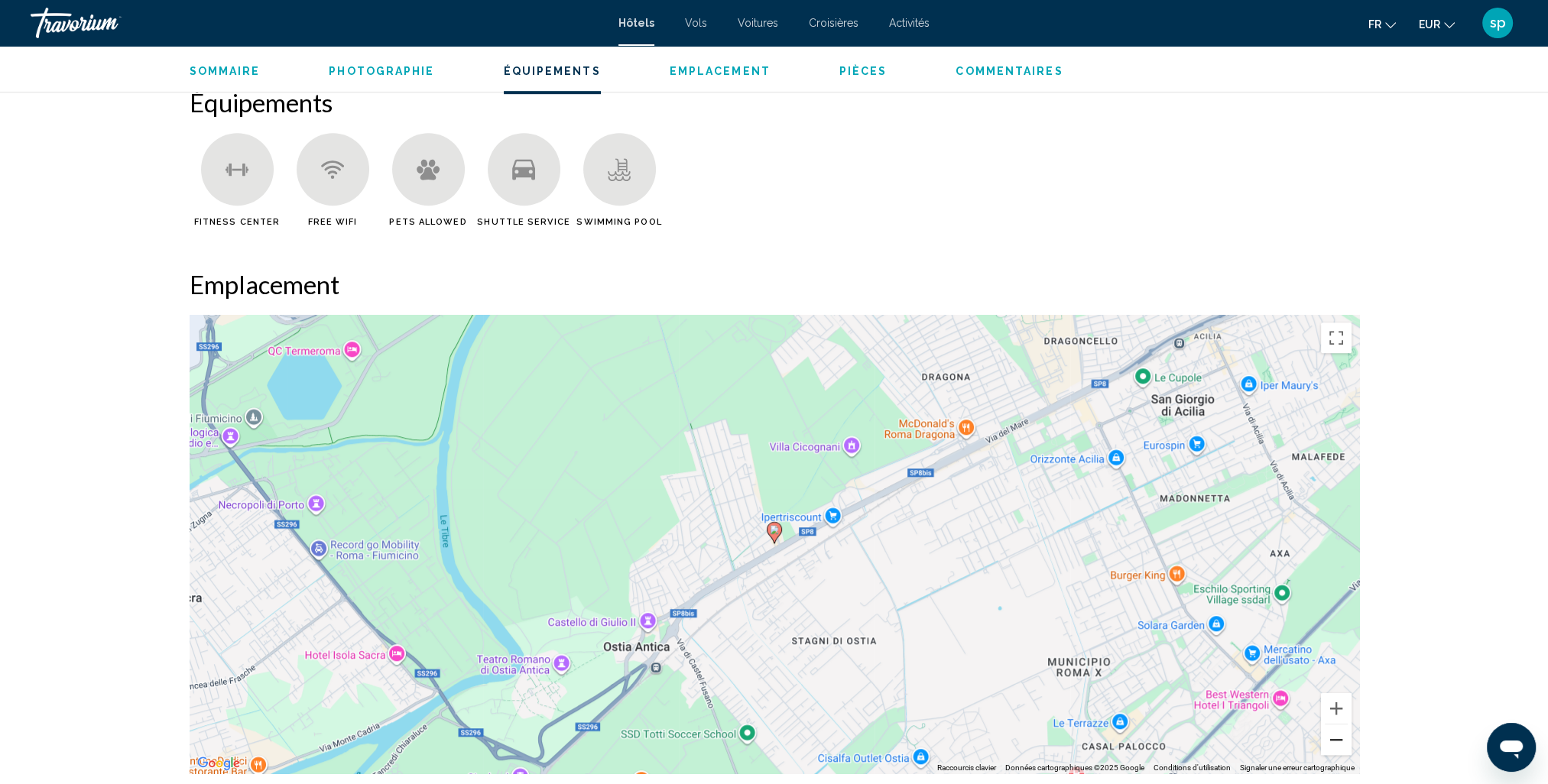
click at [1341, 749] on button "Zoom arrière" at bounding box center [1336, 740] width 30 height 30
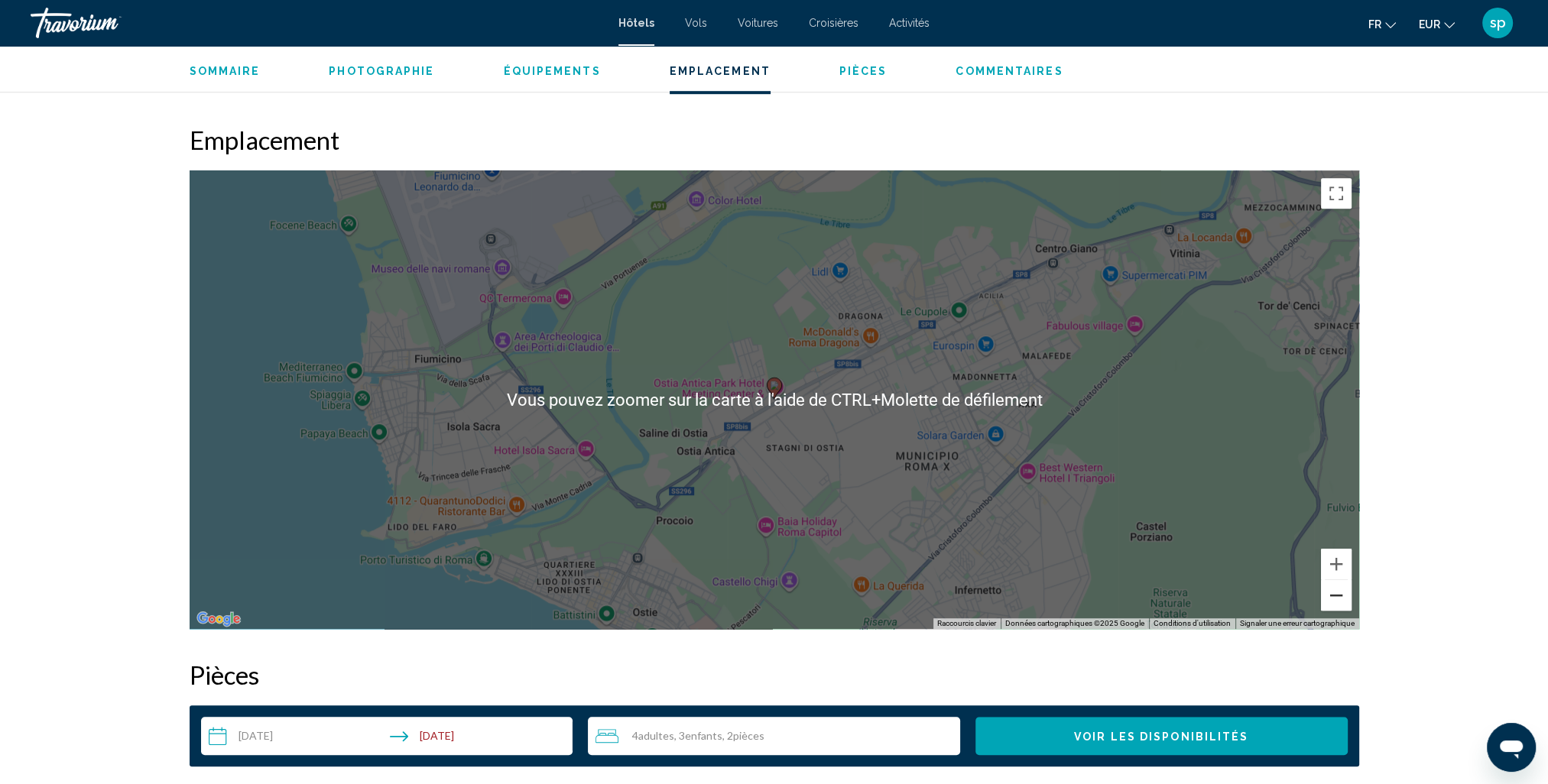
scroll to position [1452, 0]
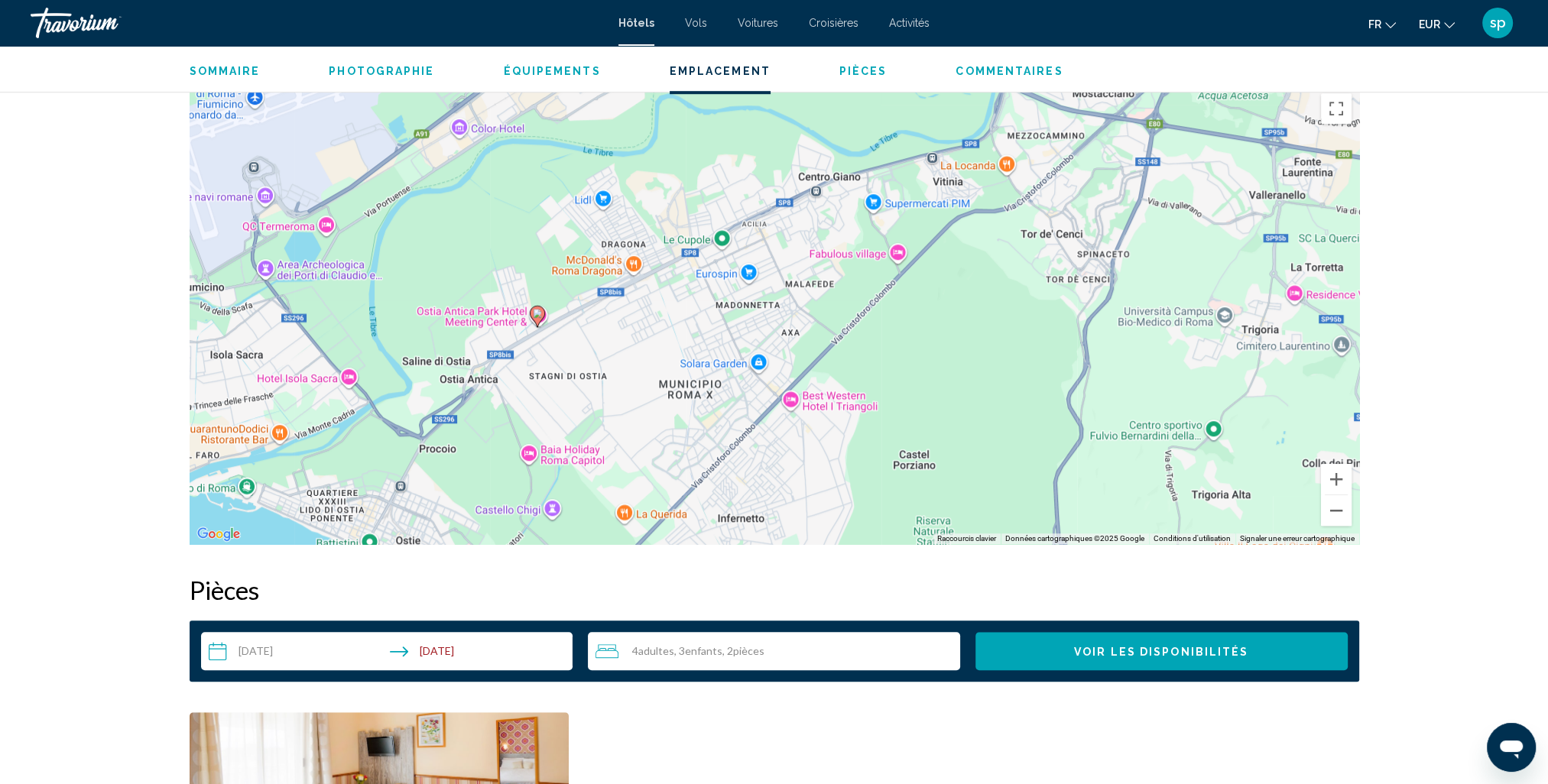
drag, startPoint x: 1003, startPoint y: 301, endPoint x: 765, endPoint y: 315, distance: 238.4
click at [765, 315] on div "Pour activer le glissement avec le clavier, appuyez sur Alt+Entrée. Une fois ce…" at bounding box center [774, 315] width 1169 height 458
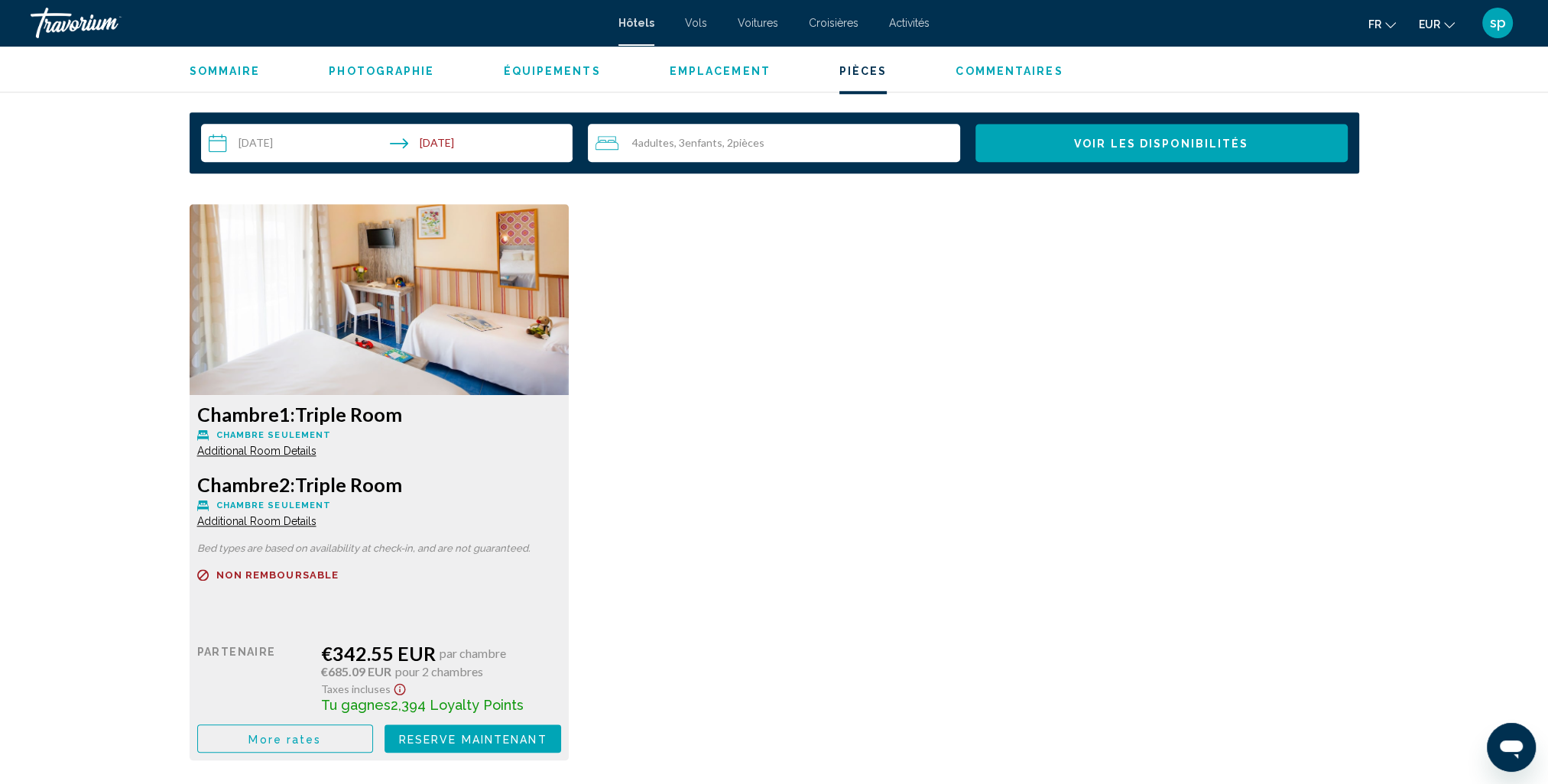
scroll to position [1988, 0]
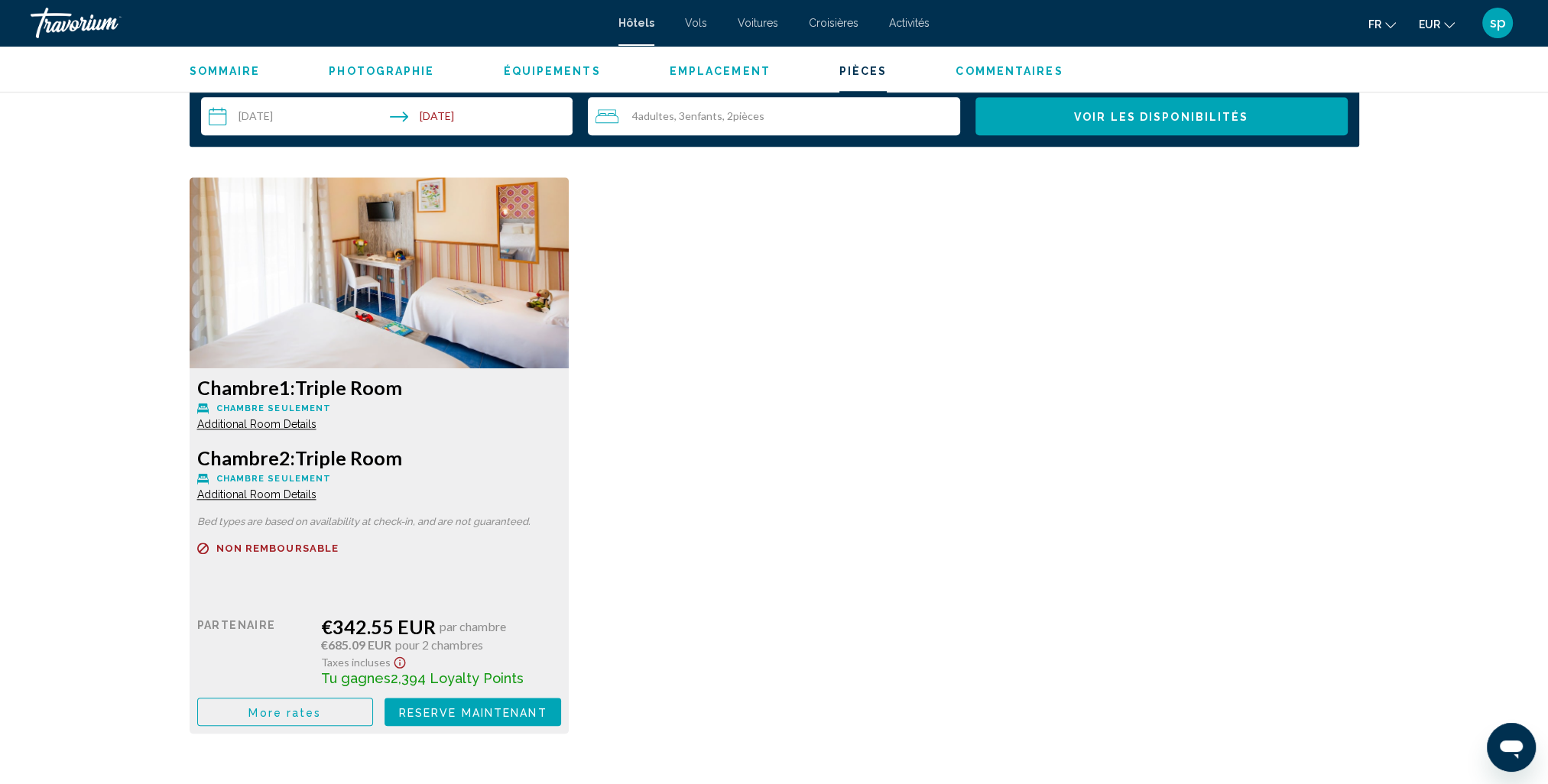
click at [303, 711] on span "More rates" at bounding box center [285, 712] width 73 height 13
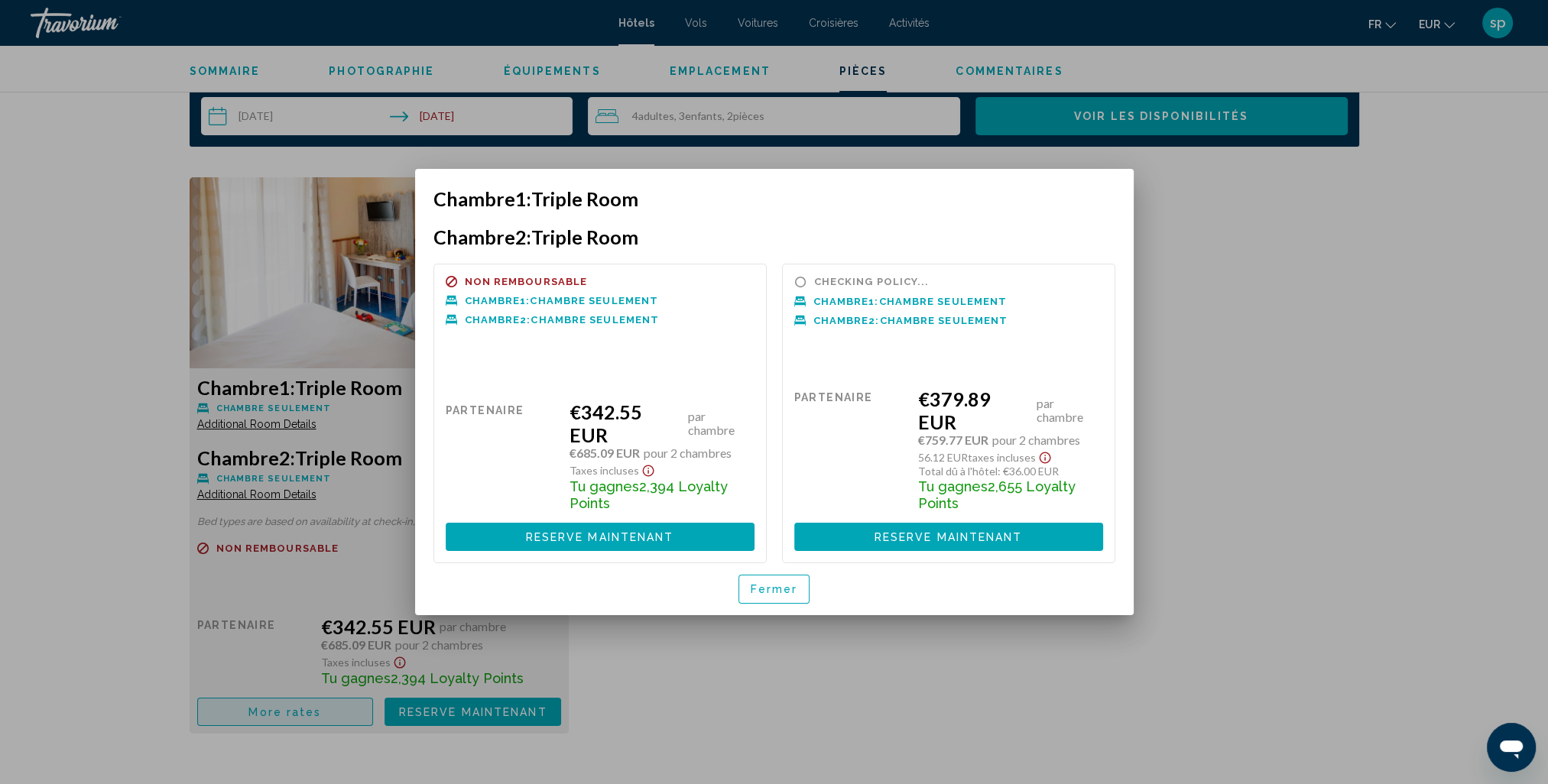
scroll to position [0, 0]
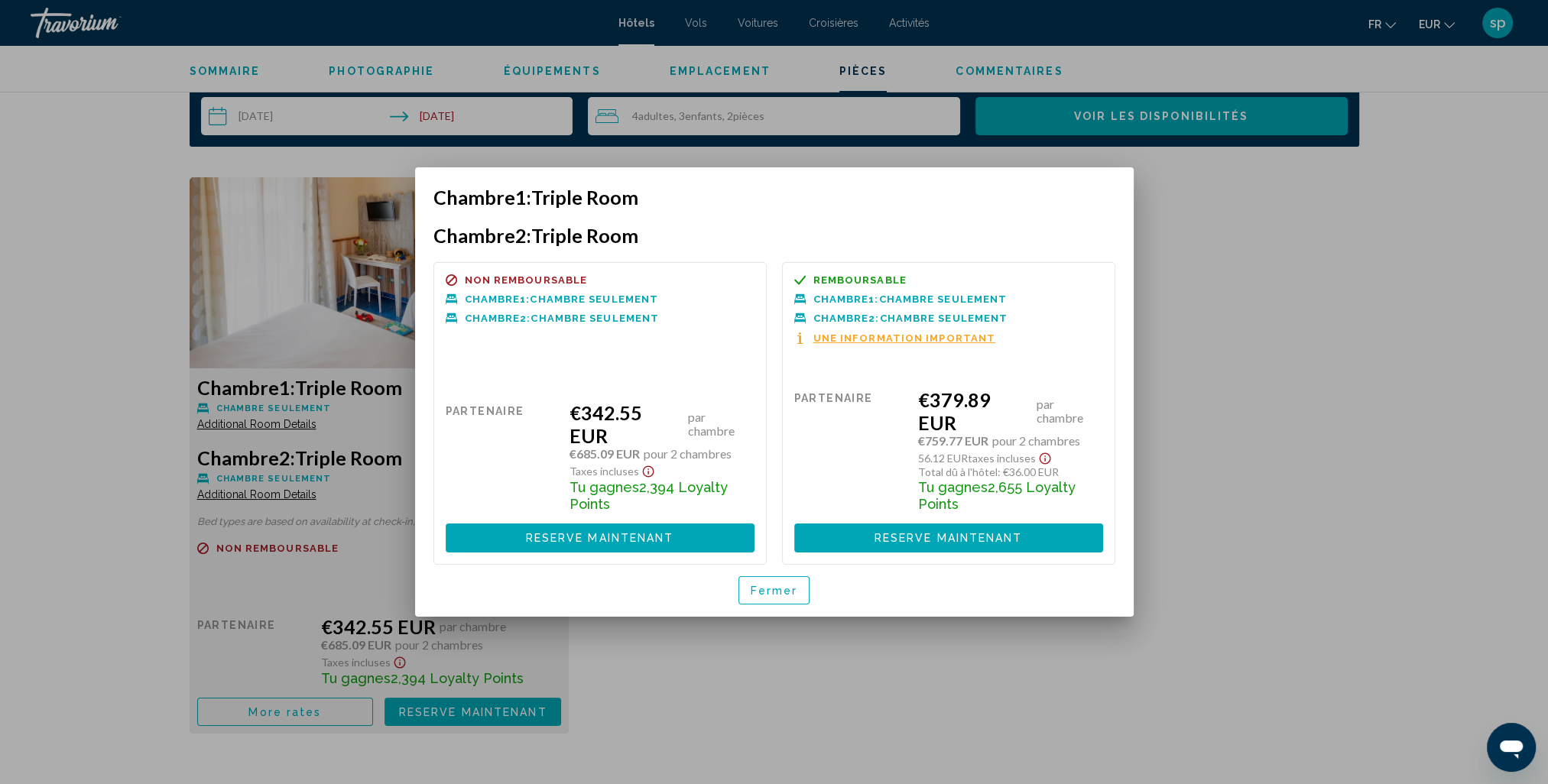
click at [772, 585] on span "Fermer" at bounding box center [774, 591] width 47 height 13
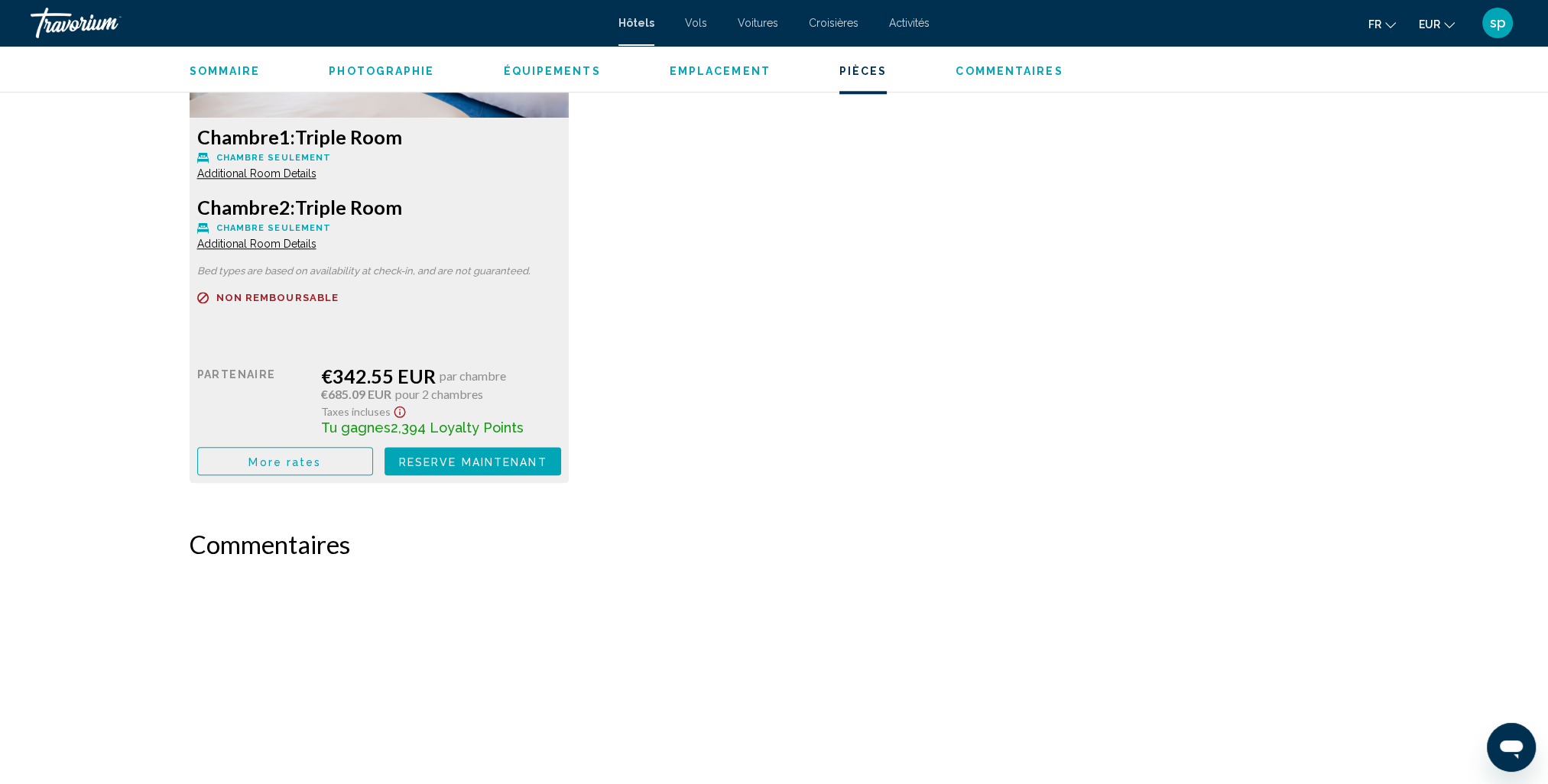
scroll to position [2293, 0]
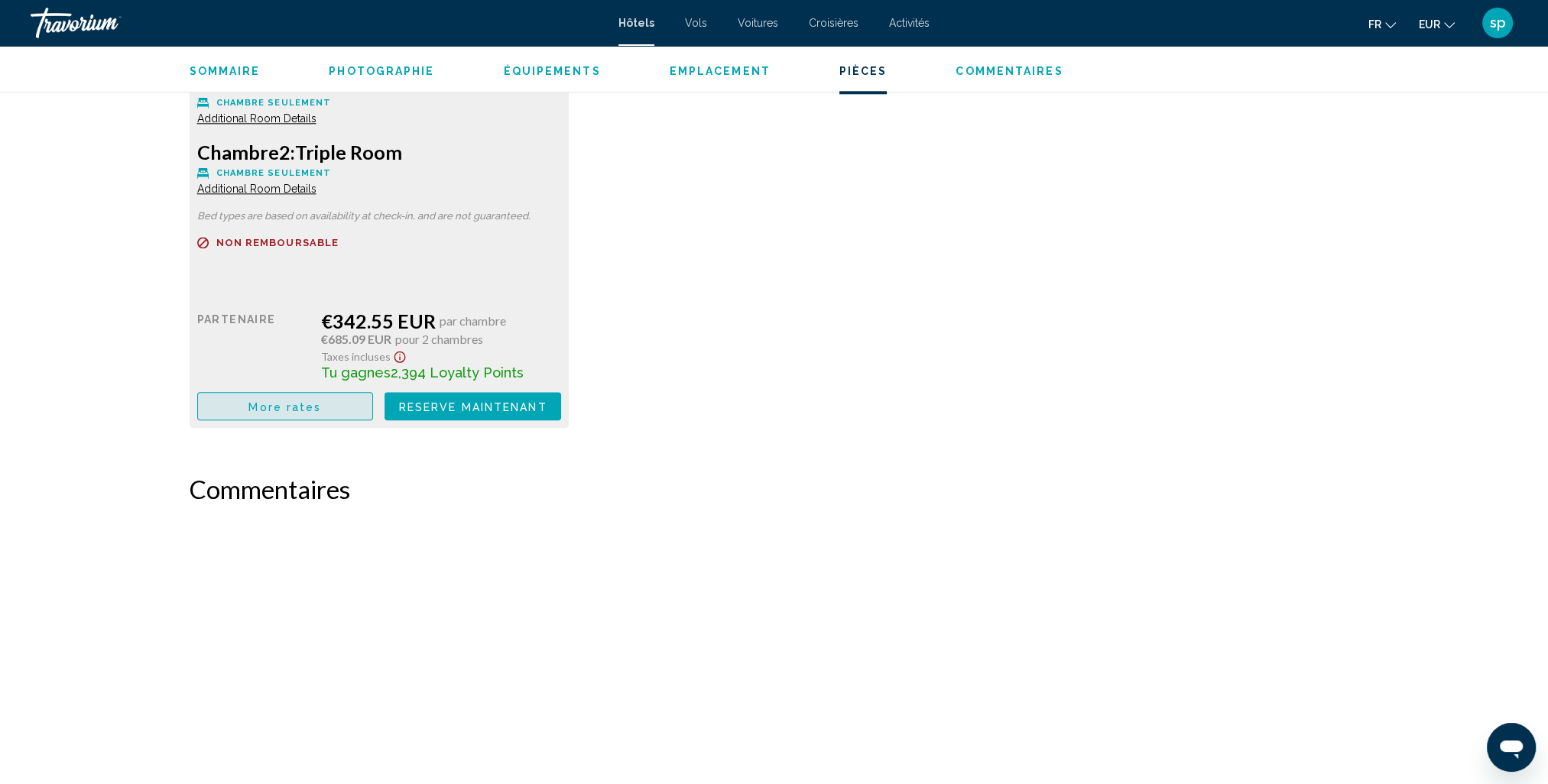
click at [320, 408] on button "More rates" at bounding box center [285, 406] width 176 height 29
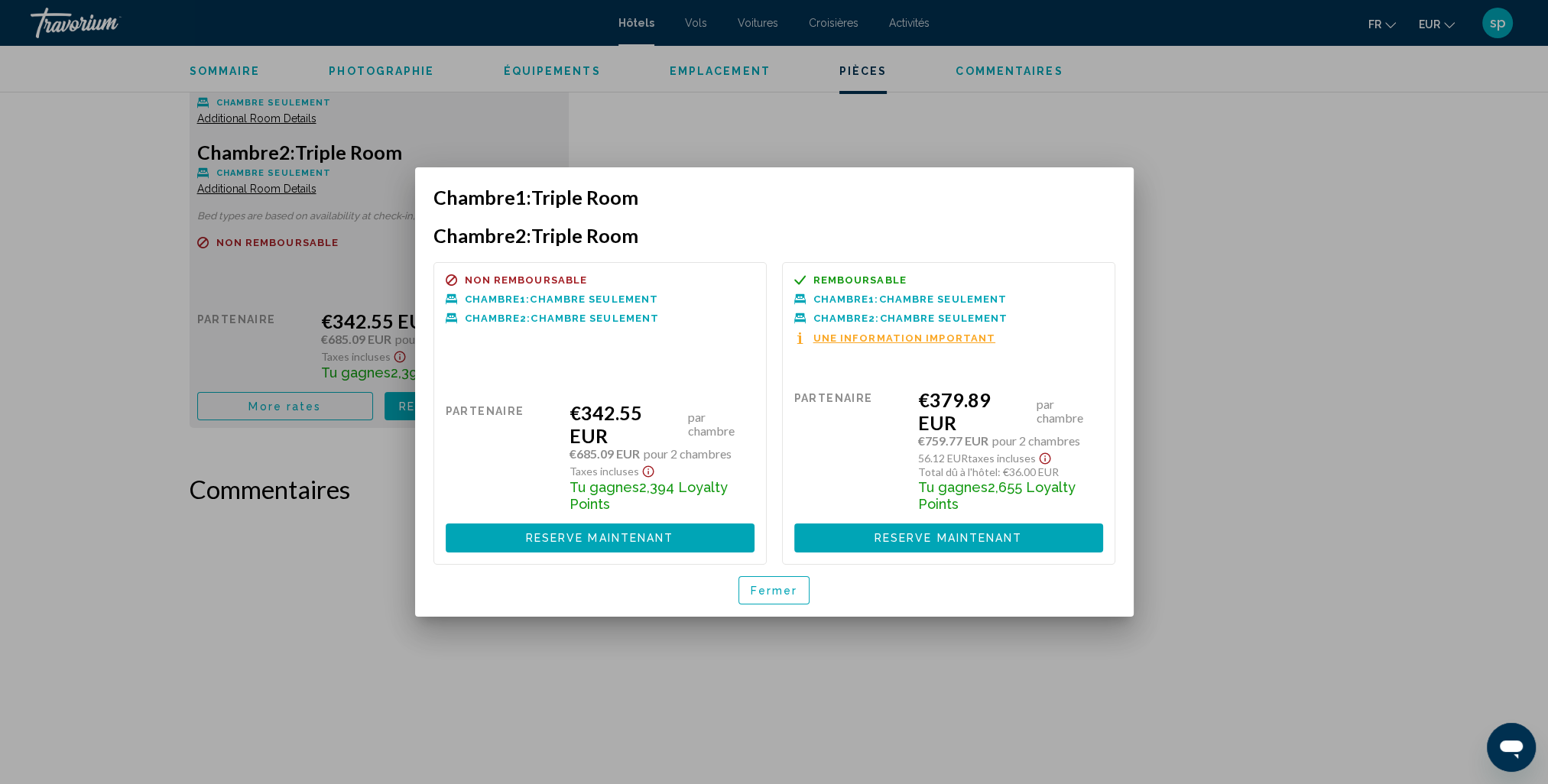
click at [760, 585] on span "Fermer" at bounding box center [774, 591] width 47 height 13
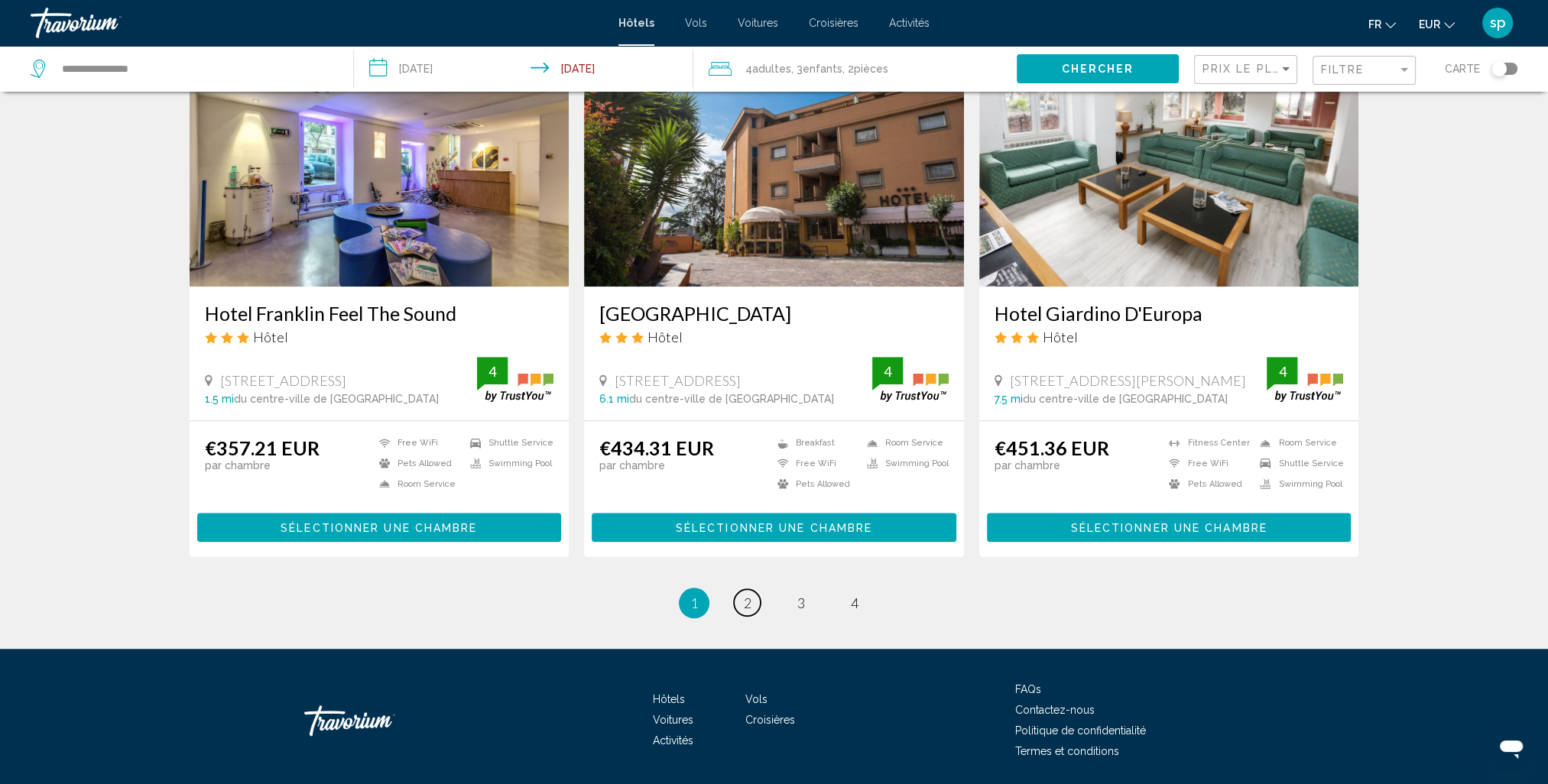
click at [754, 594] on link "page 2" at bounding box center [747, 603] width 27 height 27
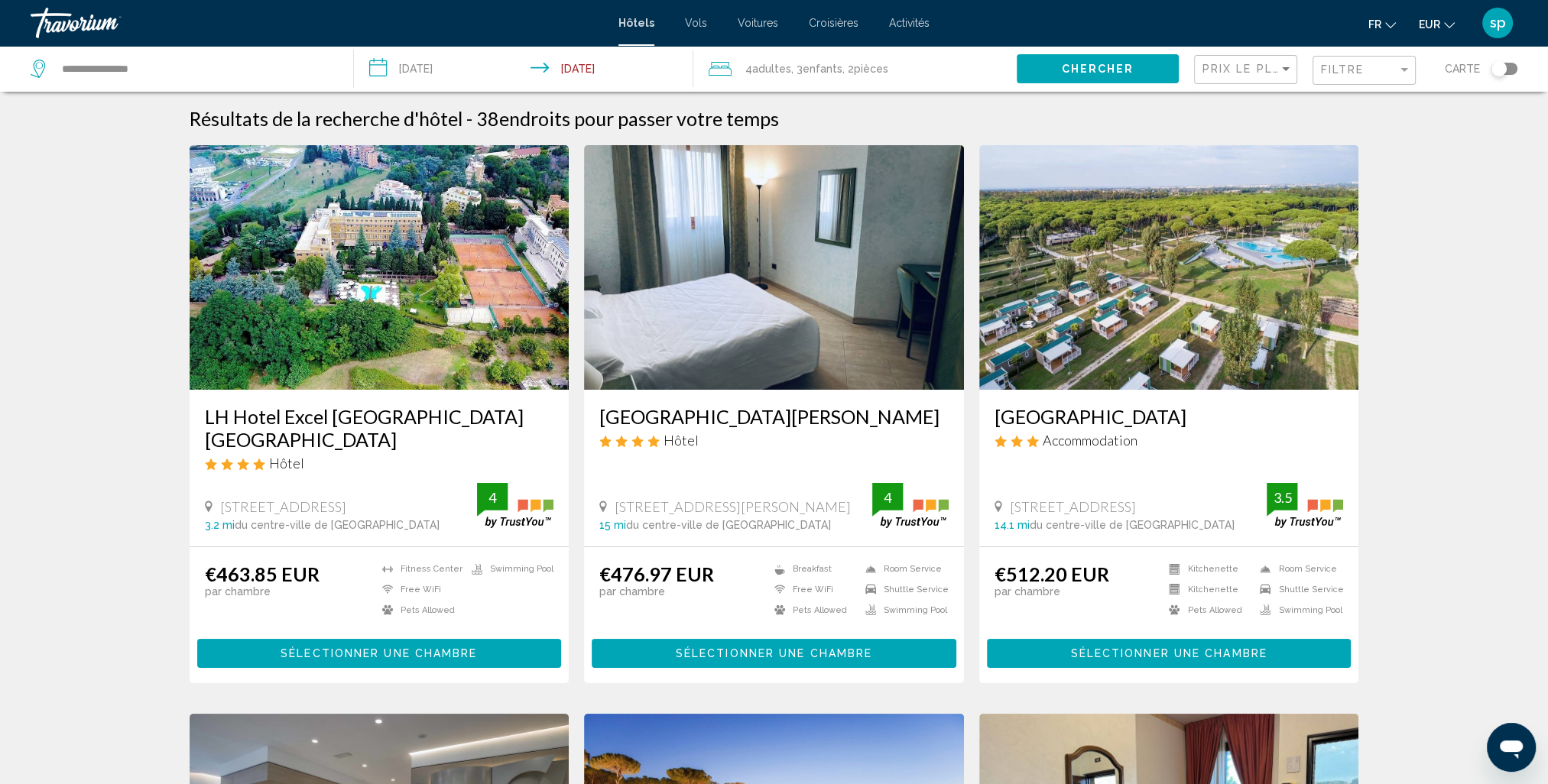
click at [332, 224] on img "Main content" at bounding box center [379, 267] width 380 height 244
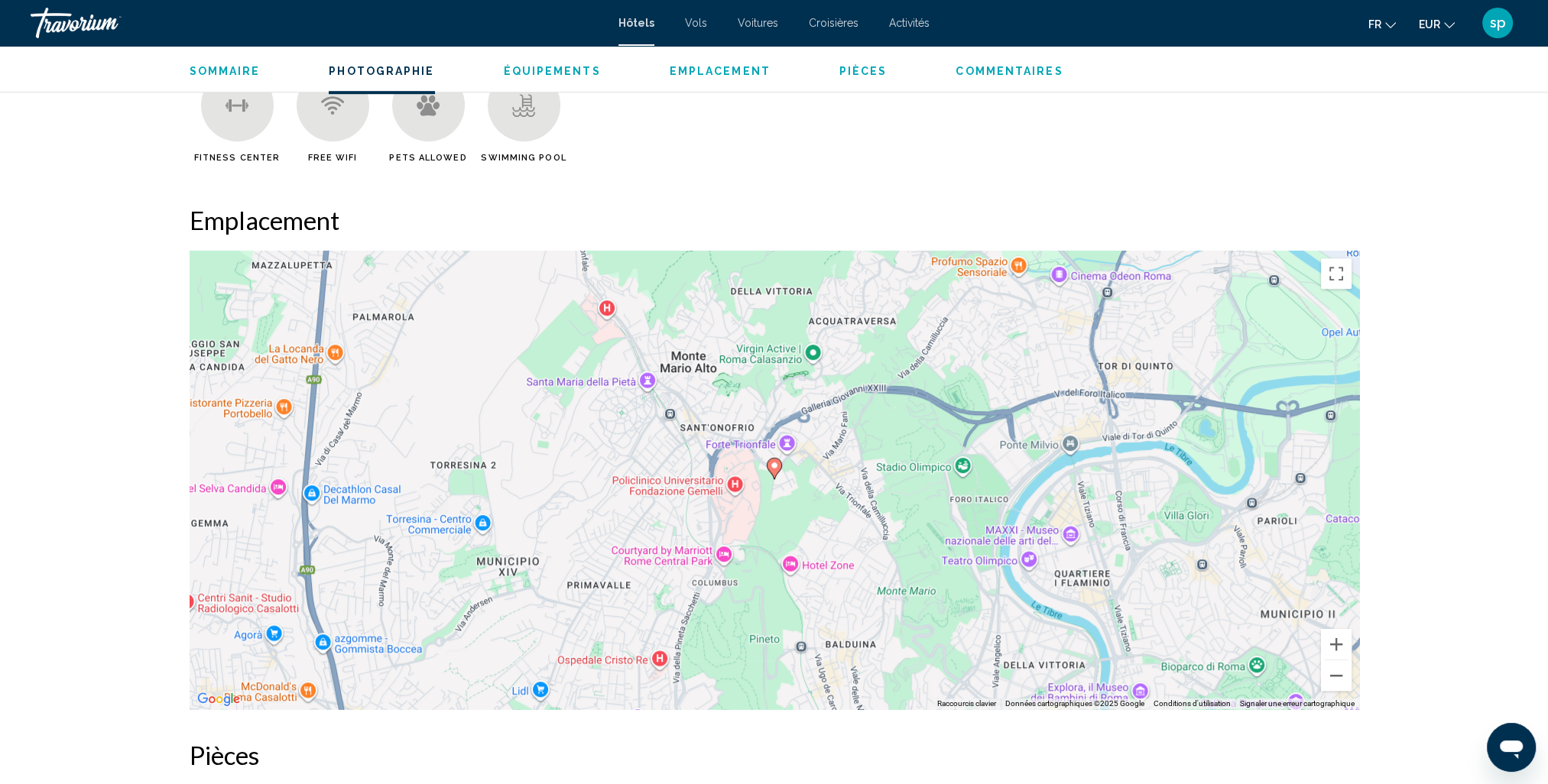
scroll to position [1376, 0]
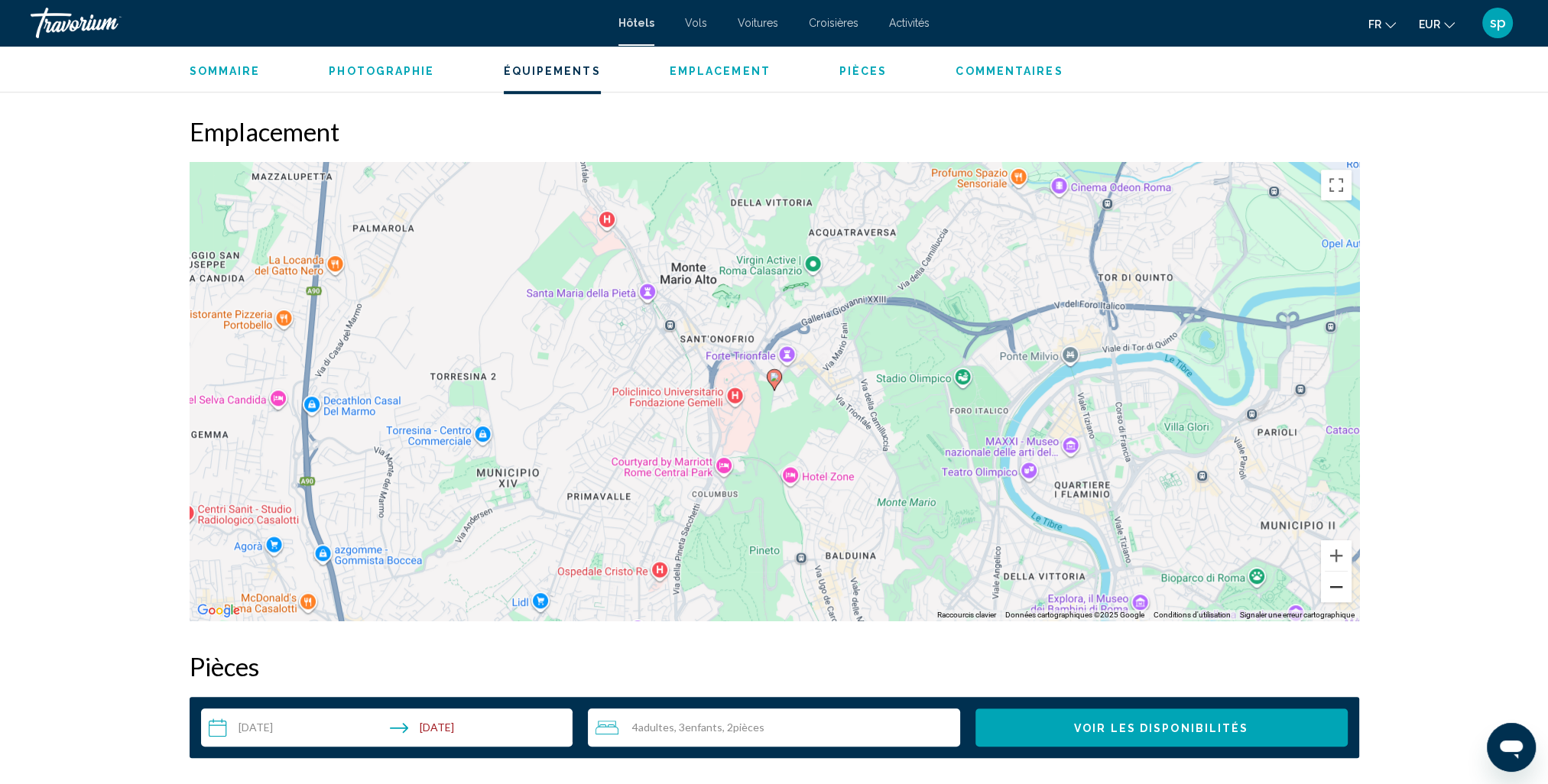
click at [1330, 594] on button "Zoom arrière" at bounding box center [1336, 587] width 30 height 30
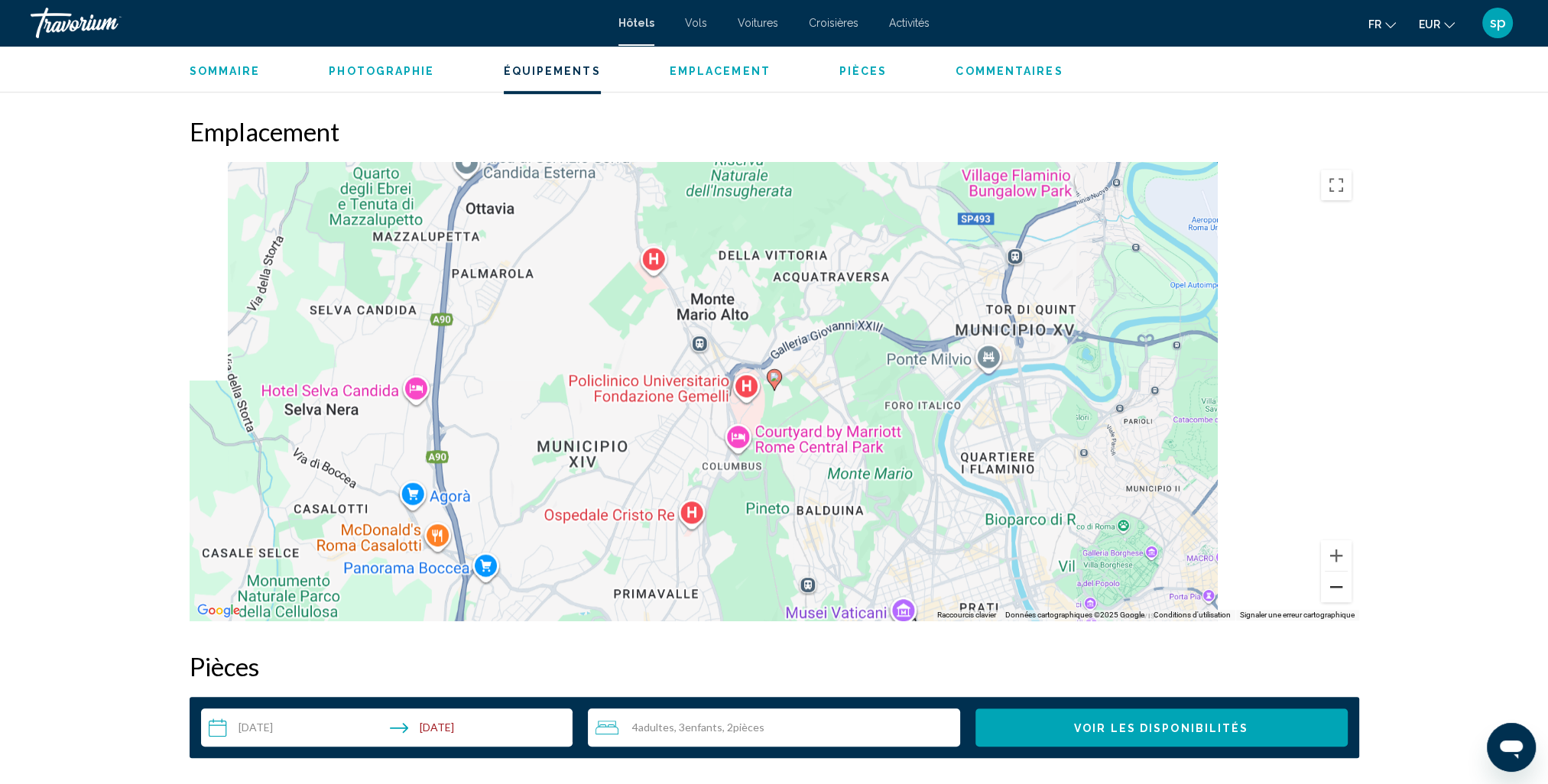
click at [1329, 594] on button "Zoom arrière" at bounding box center [1336, 587] width 30 height 30
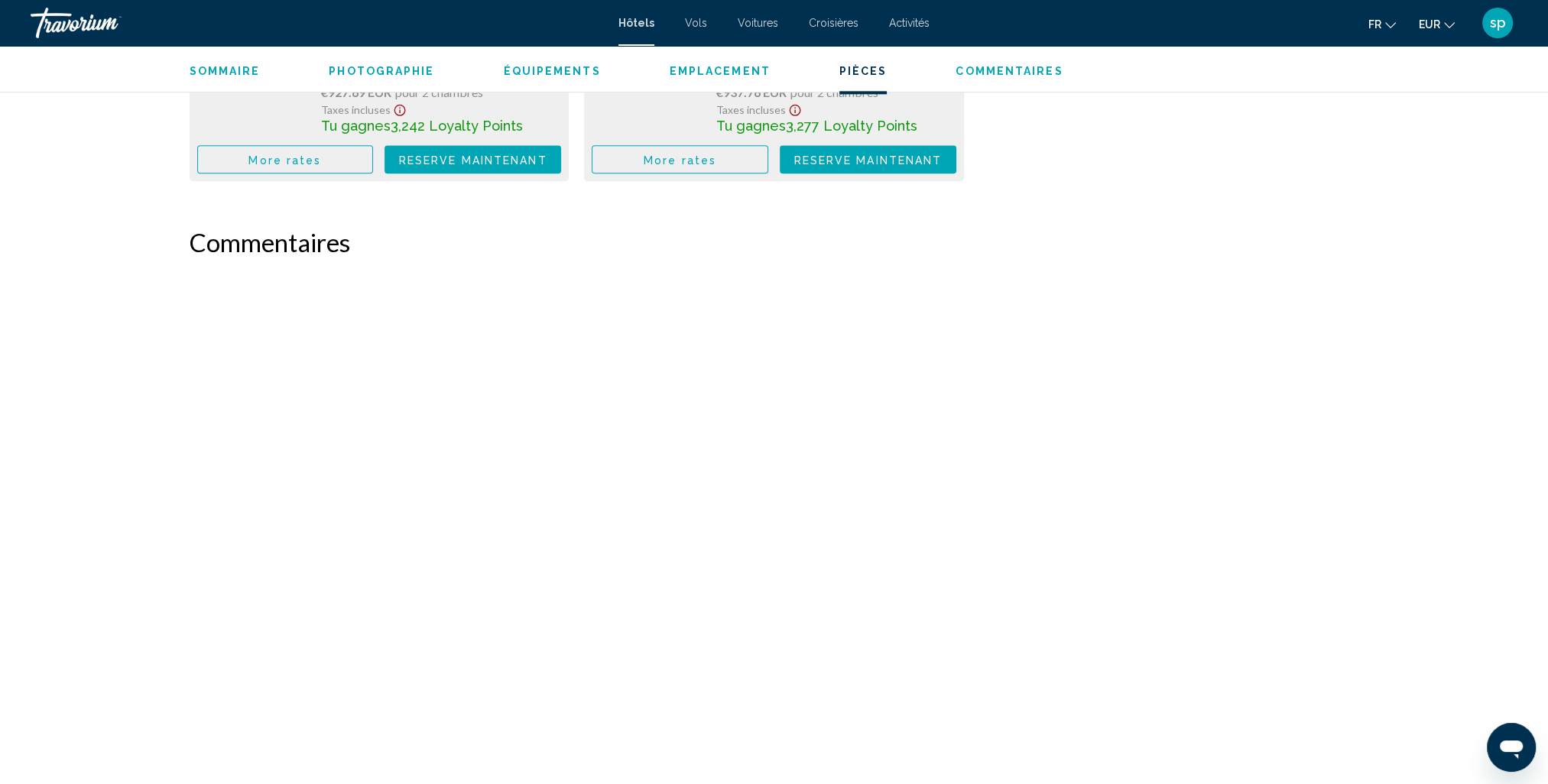
scroll to position [2172, 0]
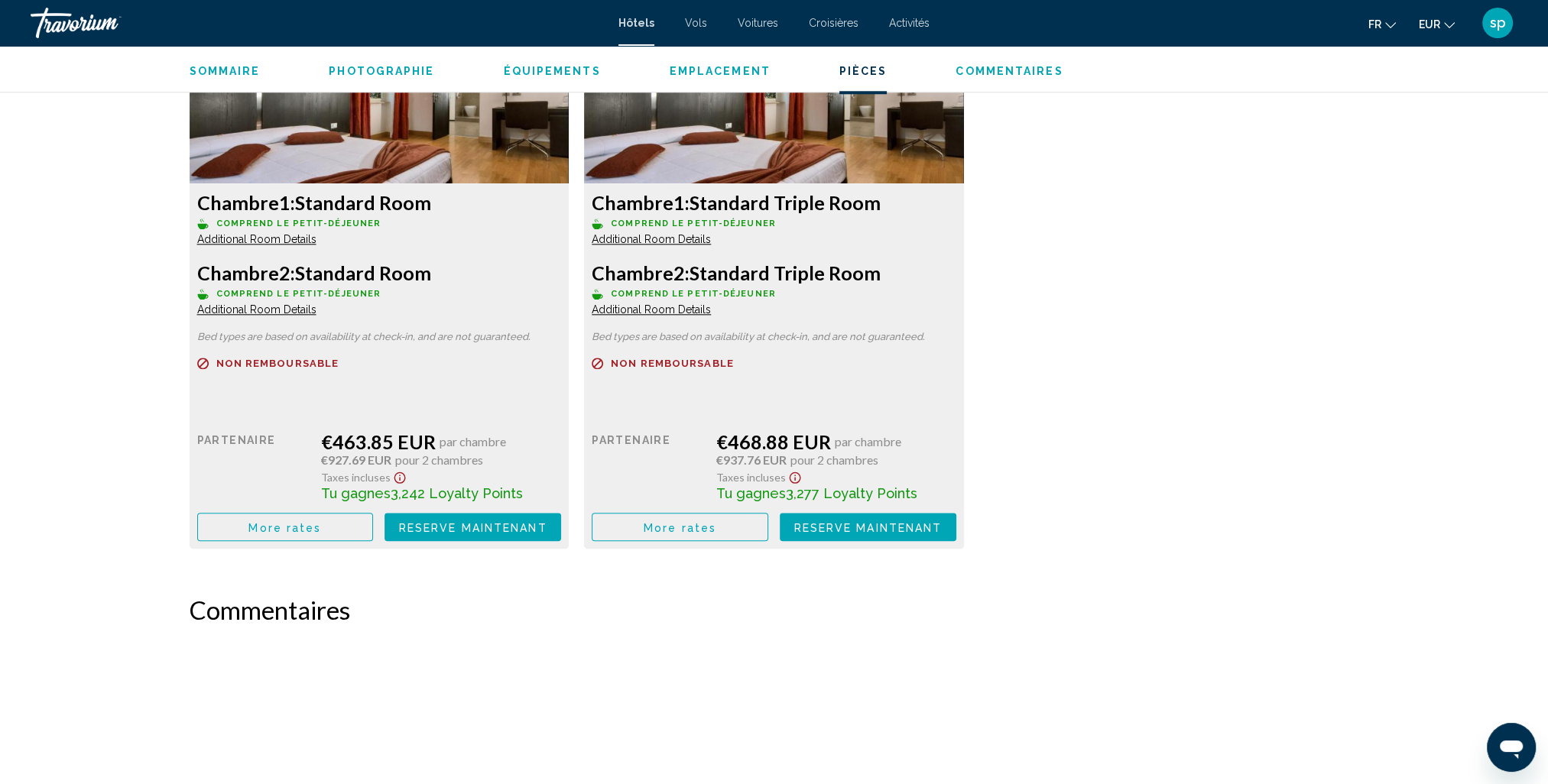
click at [552, 64] on button "Équipements" at bounding box center [552, 71] width 97 height 13
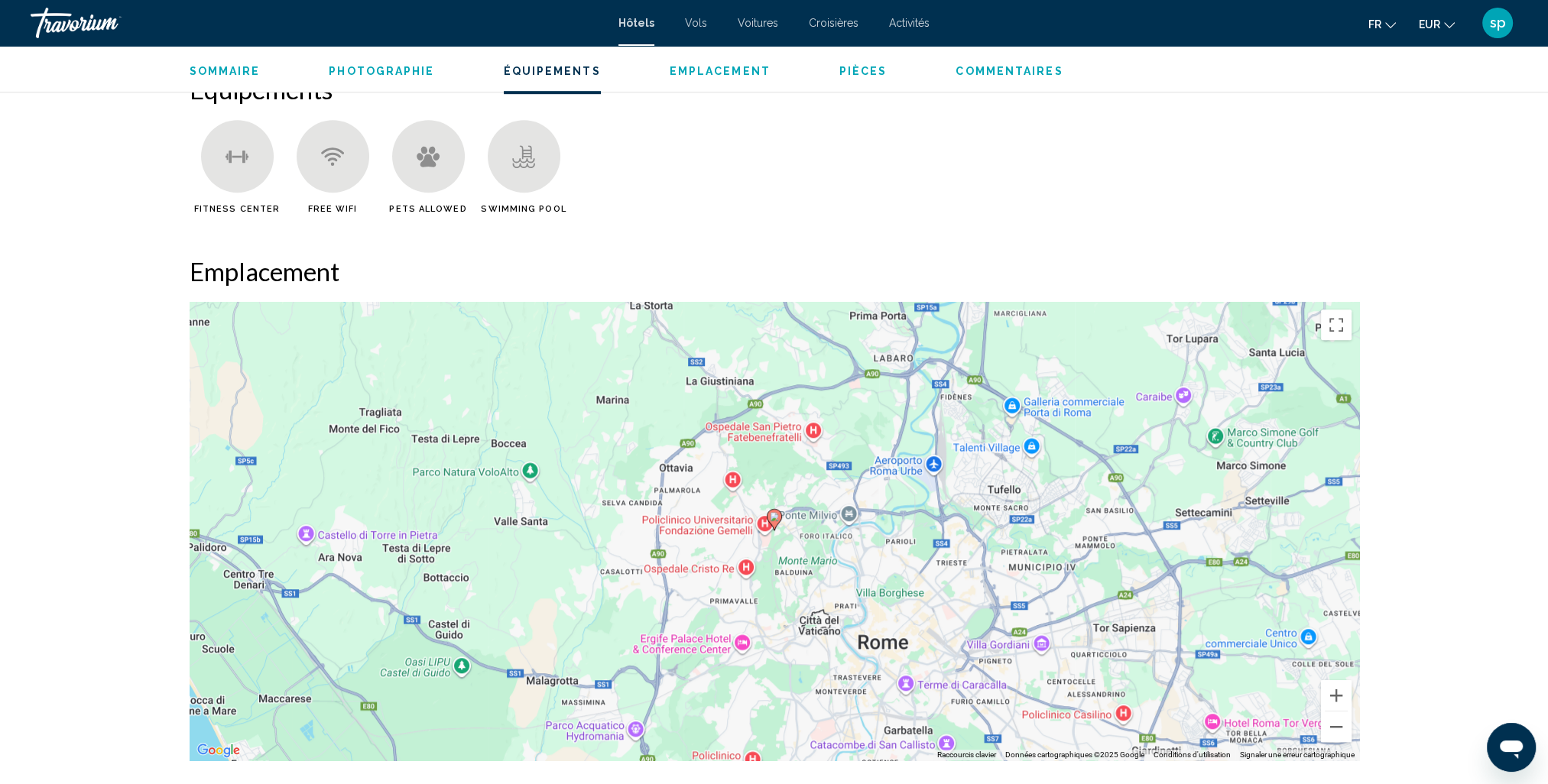
scroll to position [1218, 0]
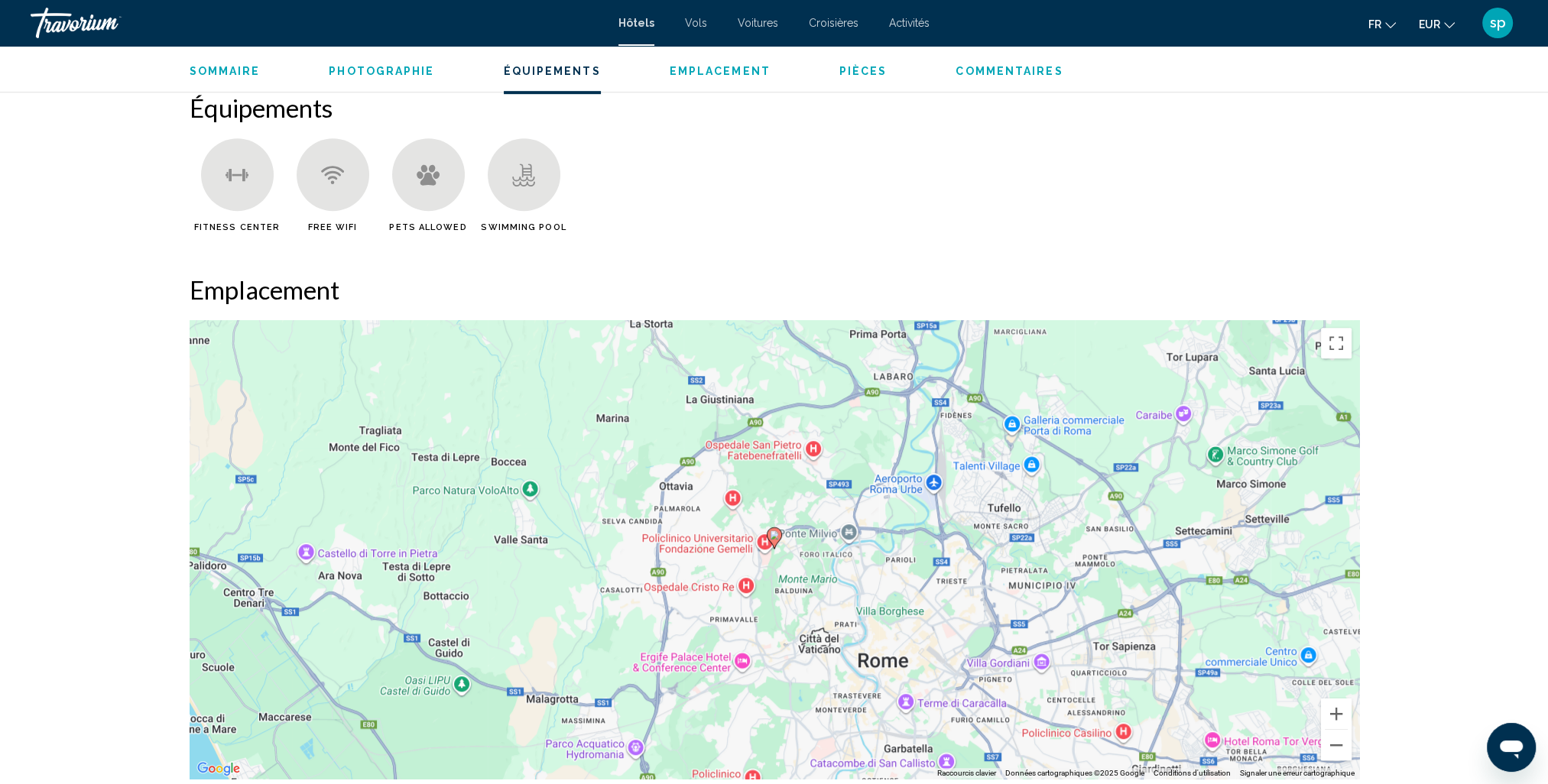
click at [698, 78] on div "Sommaire Photographie Équipements Emplacement Pièces Commentaires Voir les disp…" at bounding box center [774, 70] width 1231 height 47
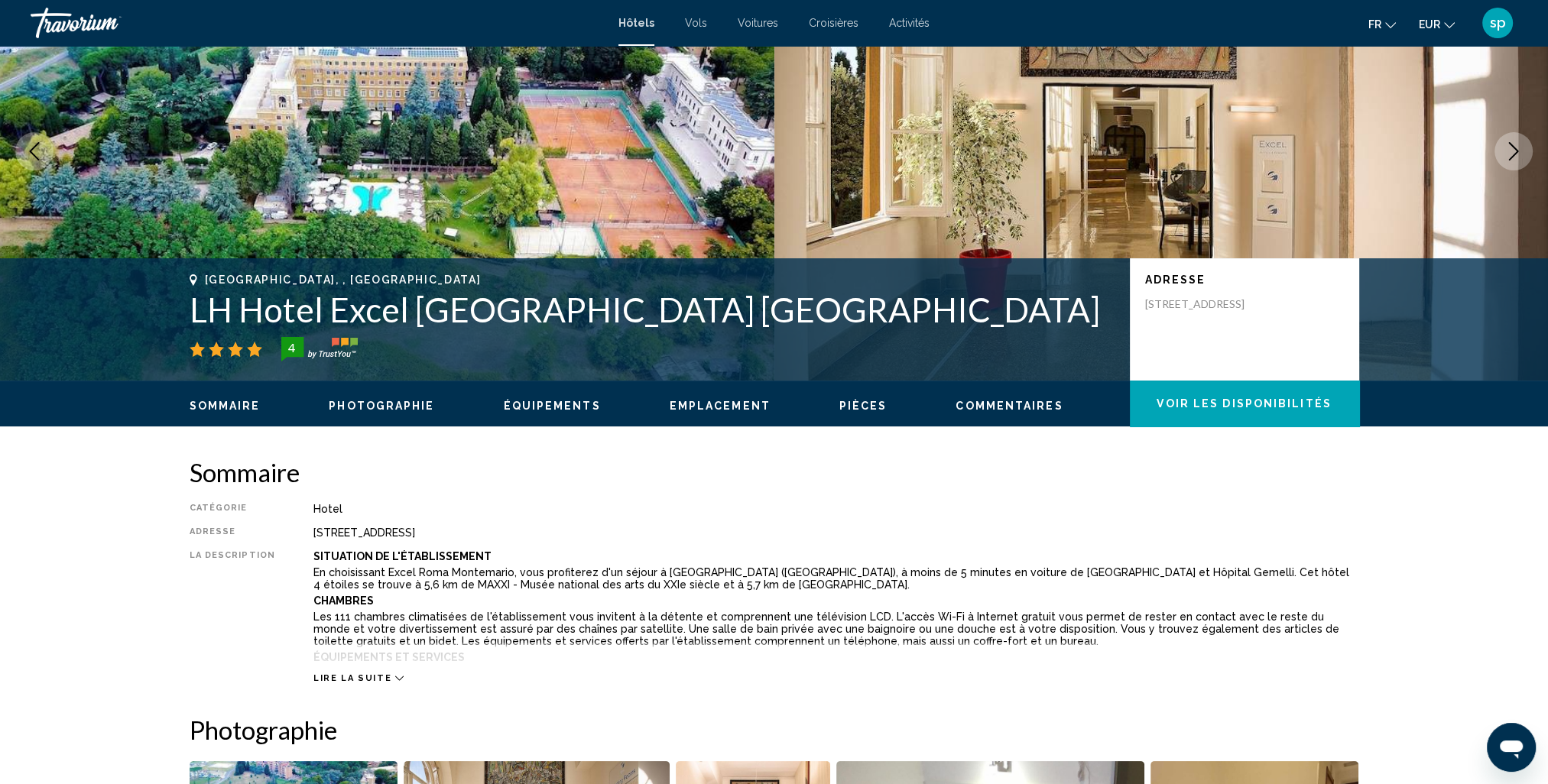
scroll to position [71, 0]
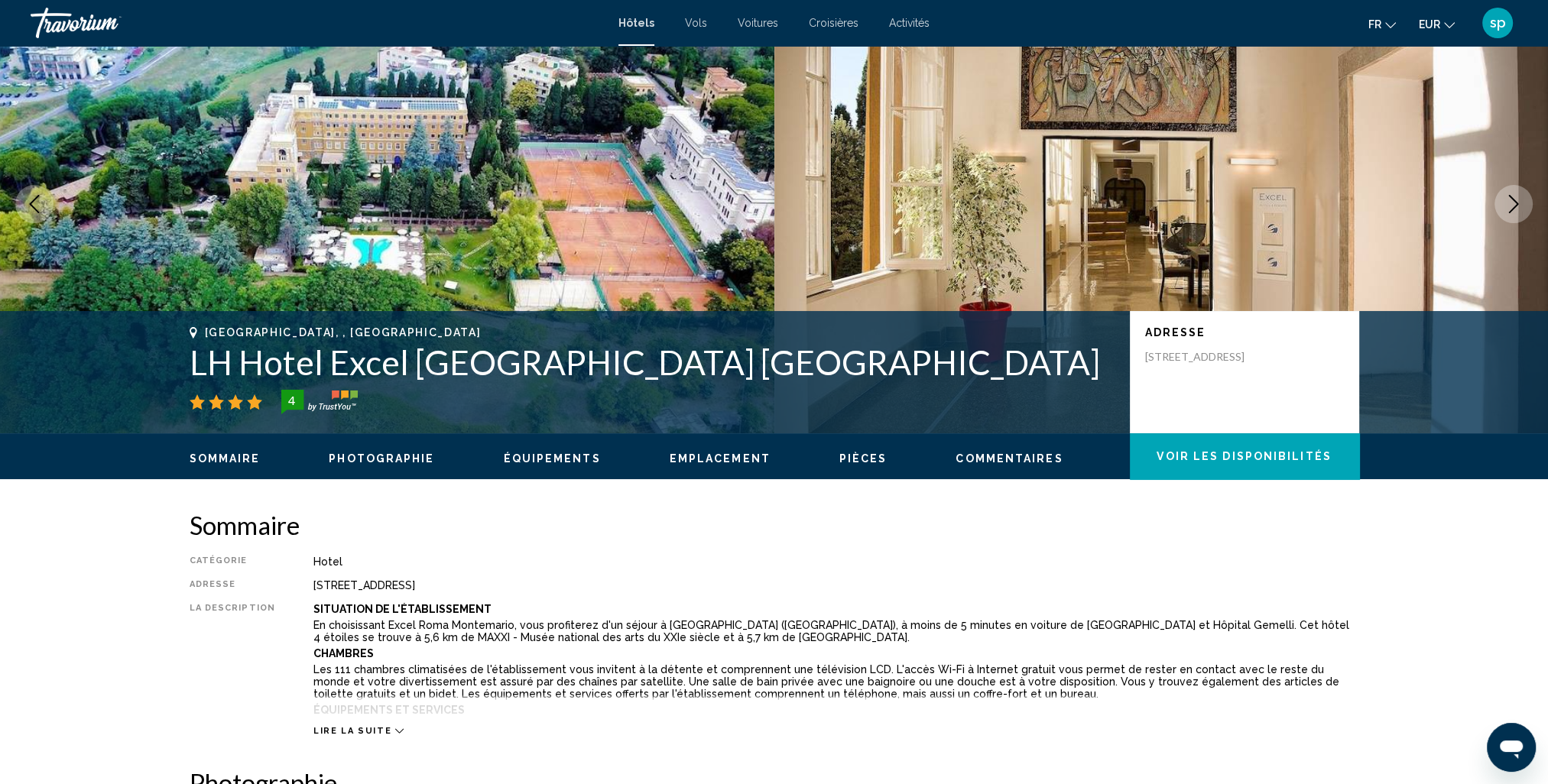
drag, startPoint x: 1222, startPoint y: 366, endPoint x: 1142, endPoint y: 350, distance: 81.6
click at [1142, 350] on div "Adresse Via Degli Scolopi 31, Rome 136, Italy" at bounding box center [1244, 373] width 229 height 123
drag, startPoint x: 1142, startPoint y: 350, endPoint x: 1180, endPoint y: 360, distance: 39.3
copy p "Via Degli Scolopi 31, Rome 136, Italy"
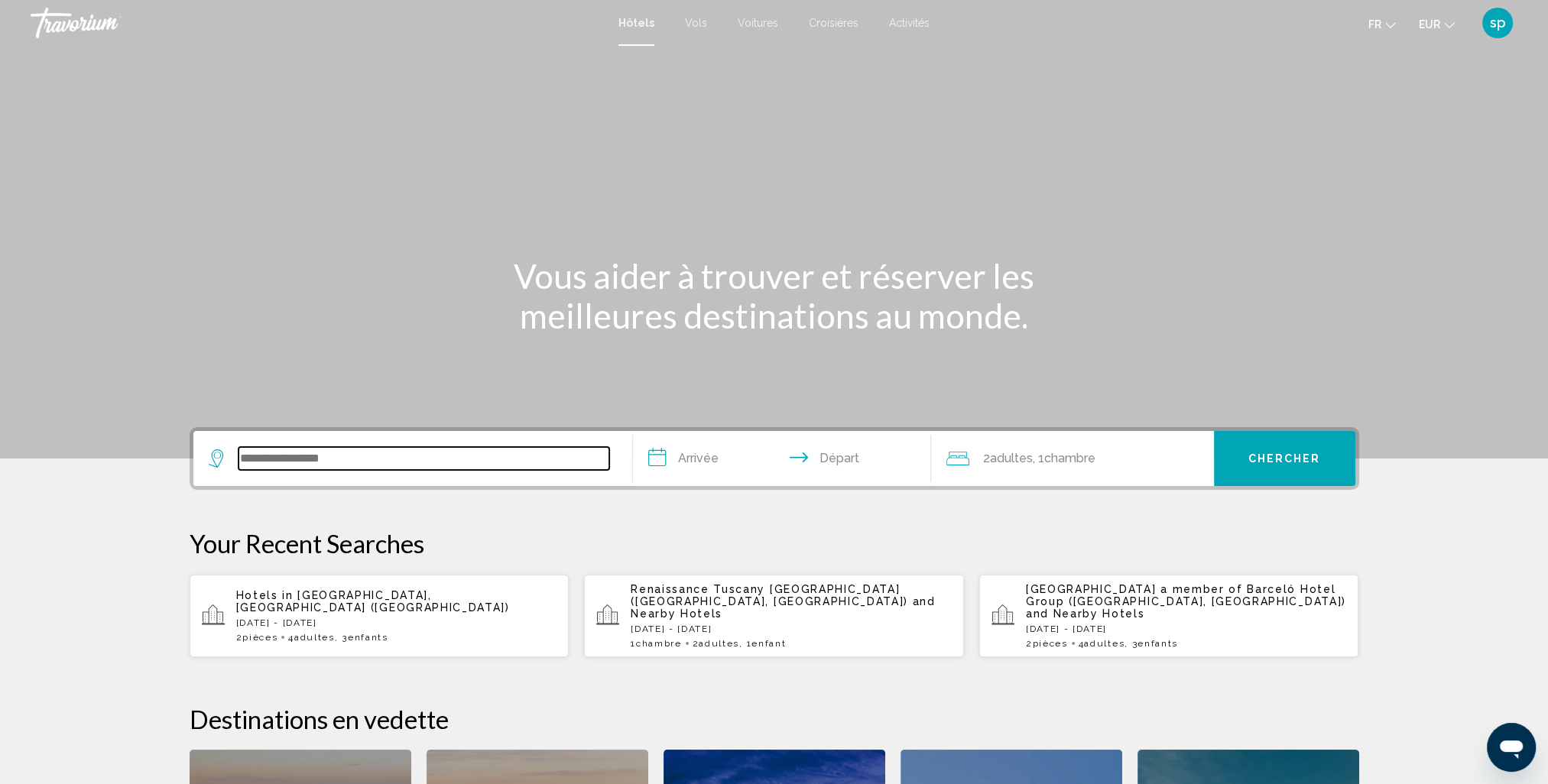
click at [275, 449] on input "Search widget" at bounding box center [424, 458] width 371 height 23
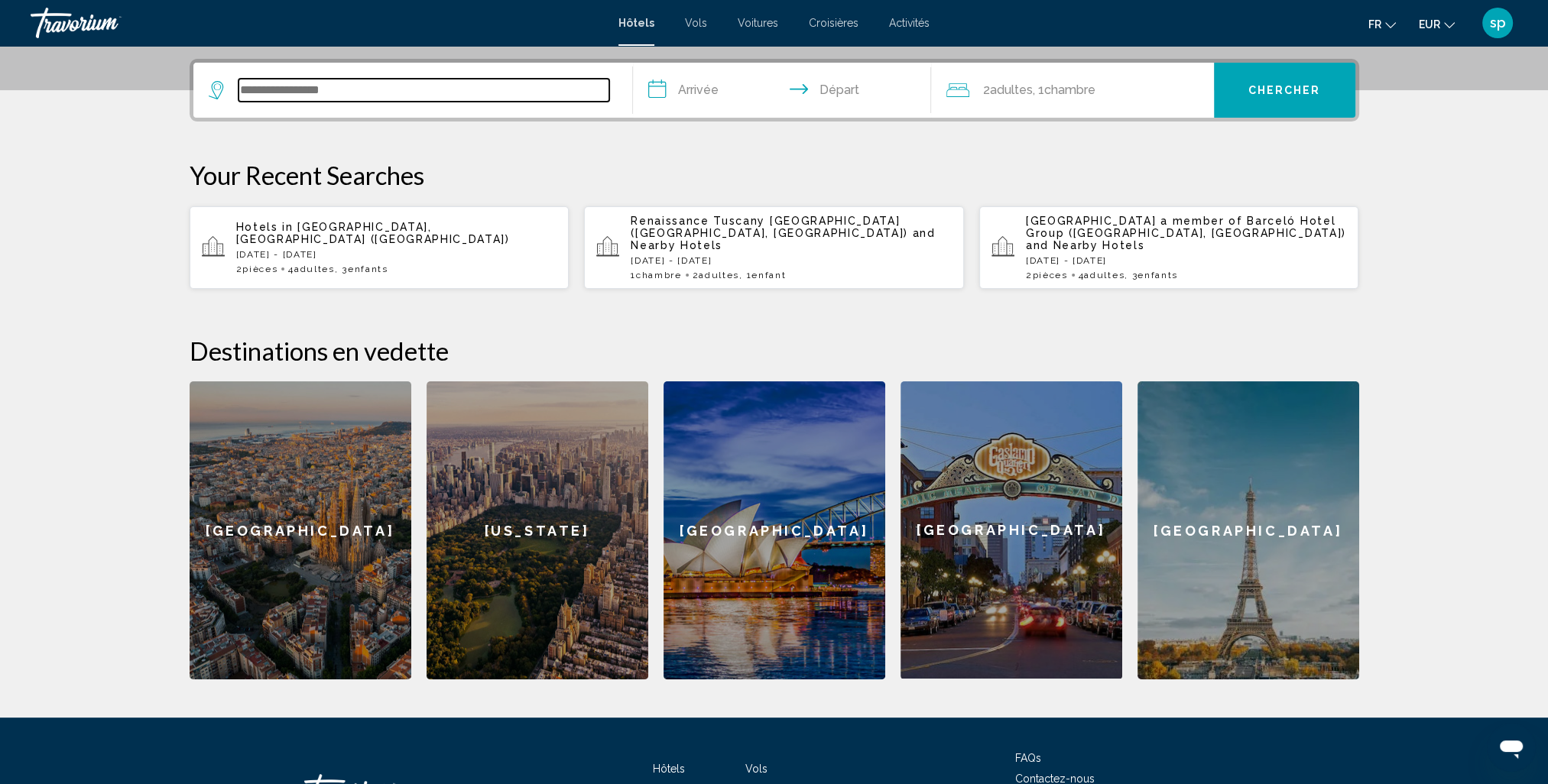
scroll to position [377, 0]
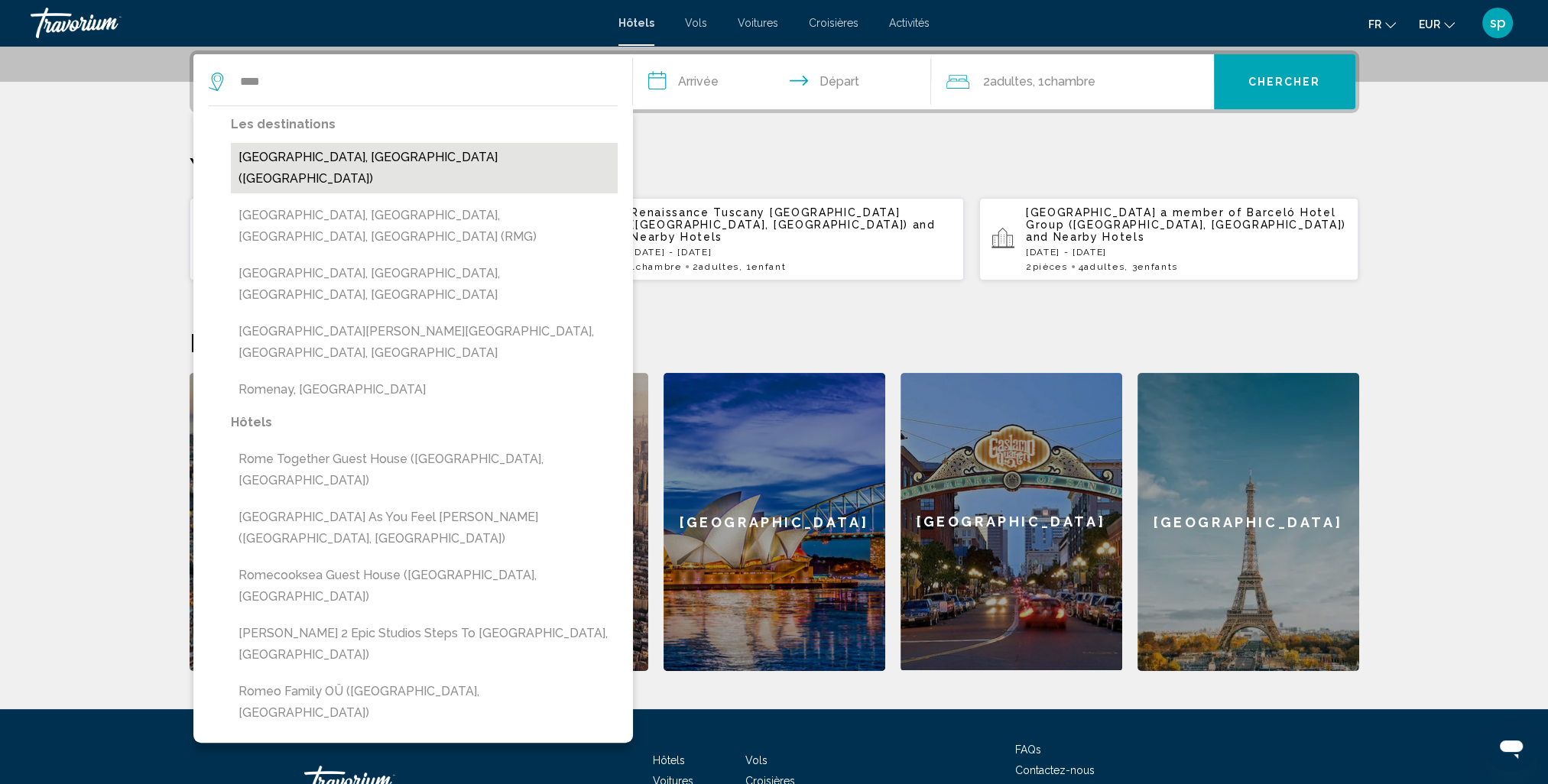
click at [300, 160] on button "[GEOGRAPHIC_DATA], [GEOGRAPHIC_DATA] ([GEOGRAPHIC_DATA])" at bounding box center [424, 168] width 387 height 50
type input "**********"
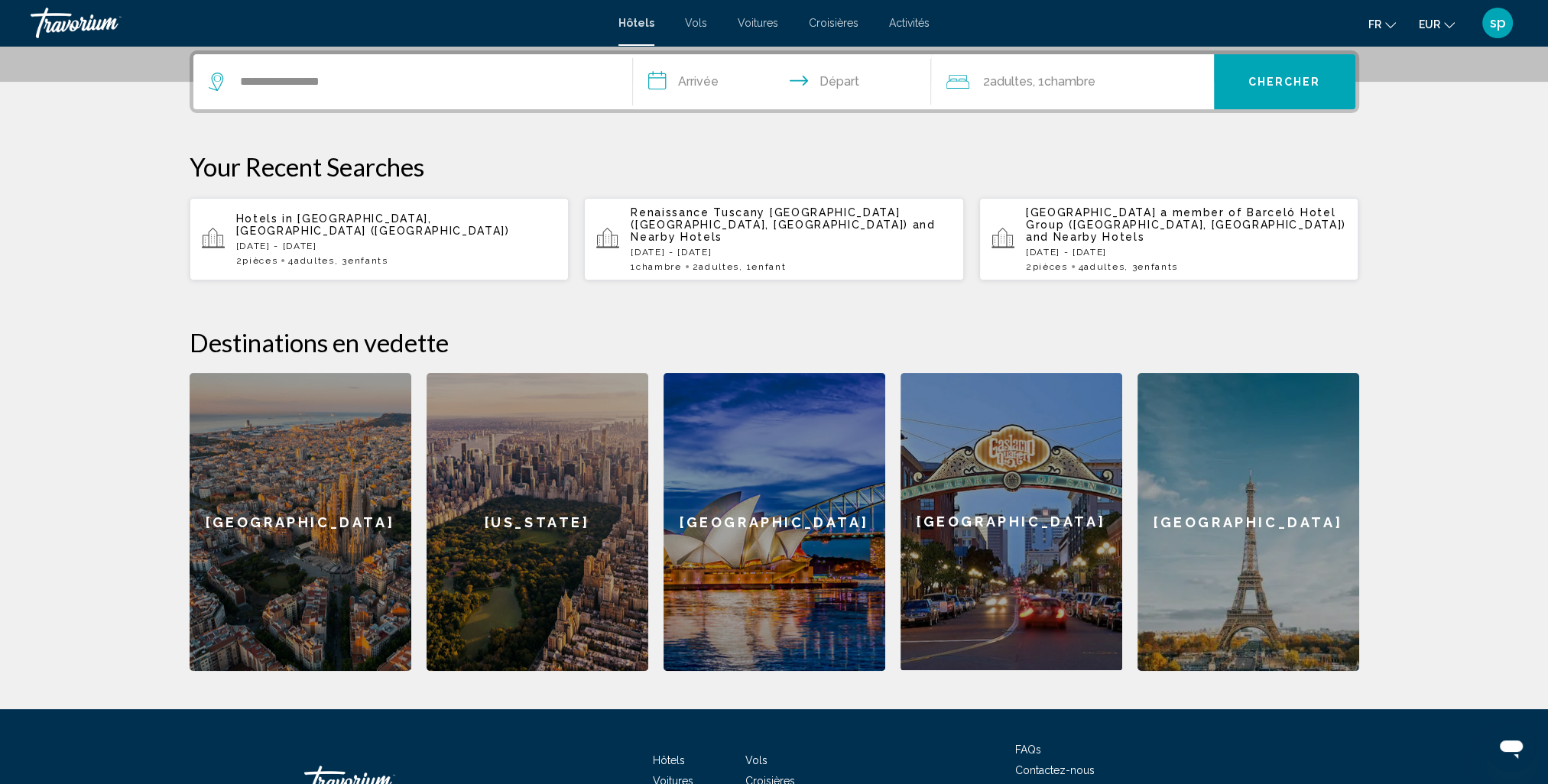
click at [709, 90] on input "**********" at bounding box center [785, 84] width 304 height 60
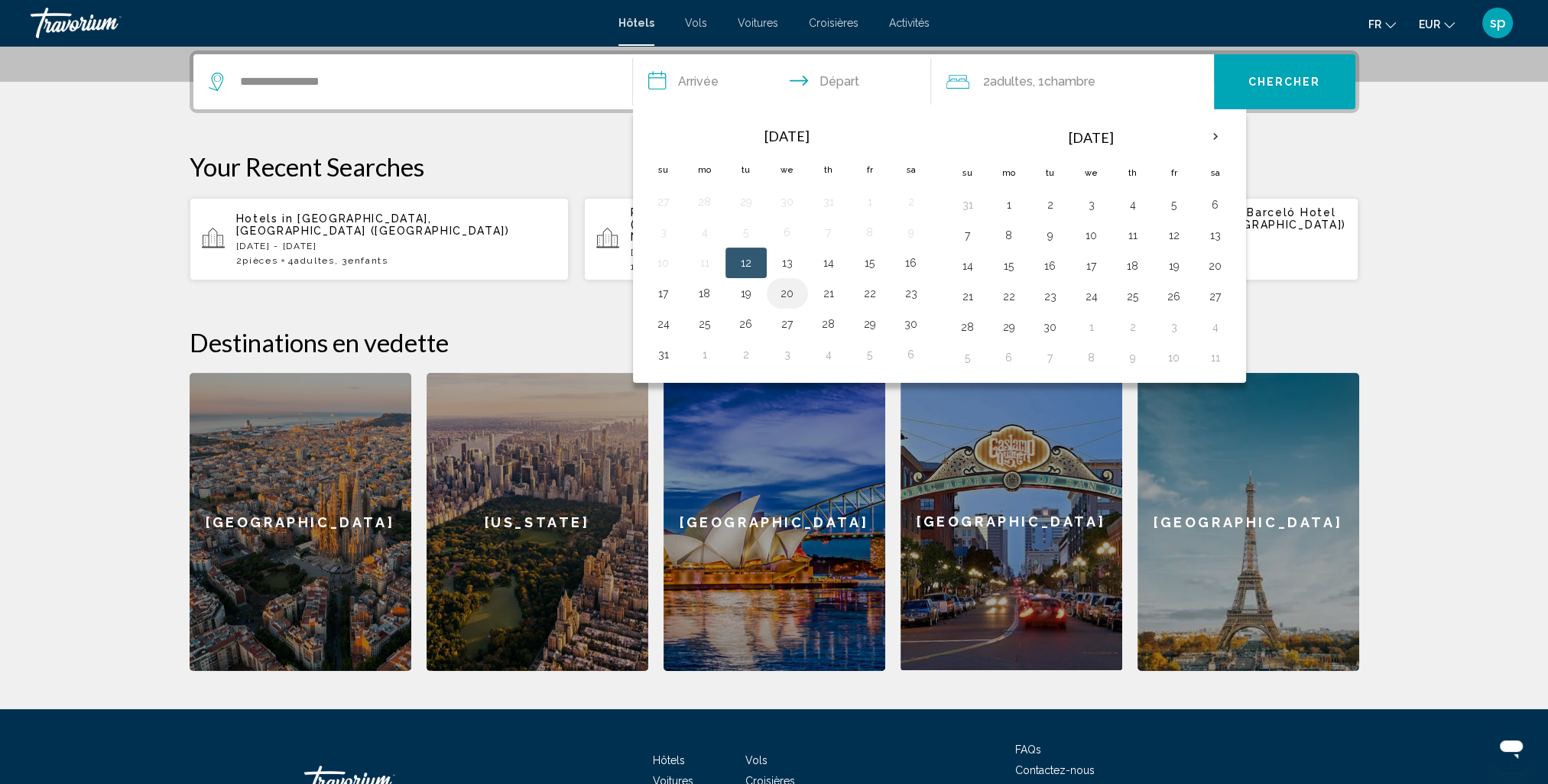
click at [797, 291] on button "20" at bounding box center [787, 293] width 24 height 21
click at [911, 296] on button "23" at bounding box center [911, 293] width 24 height 21
type input "**********"
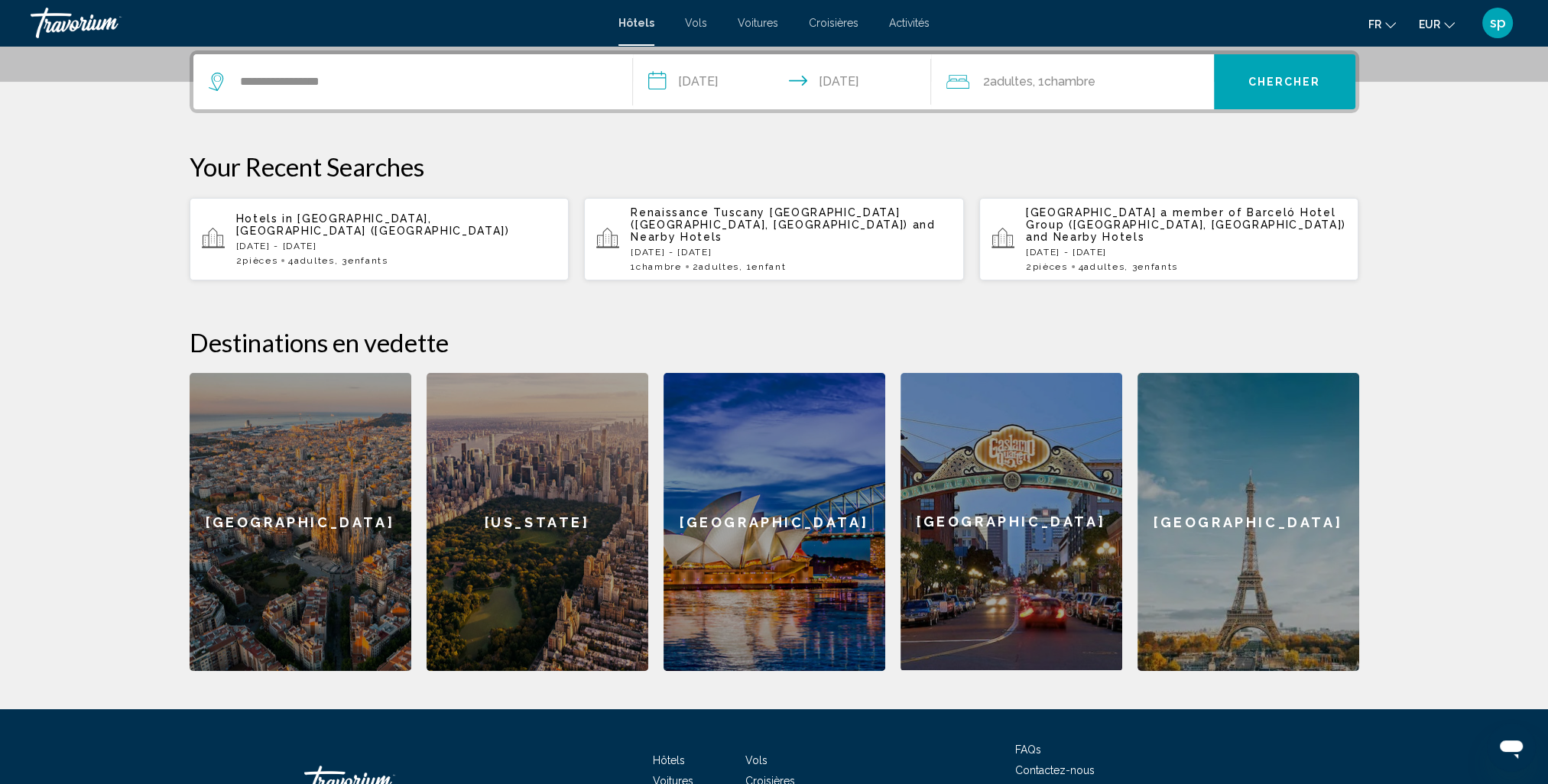
click at [1025, 90] on span "2 Adulte Adultes" at bounding box center [1007, 81] width 50 height 21
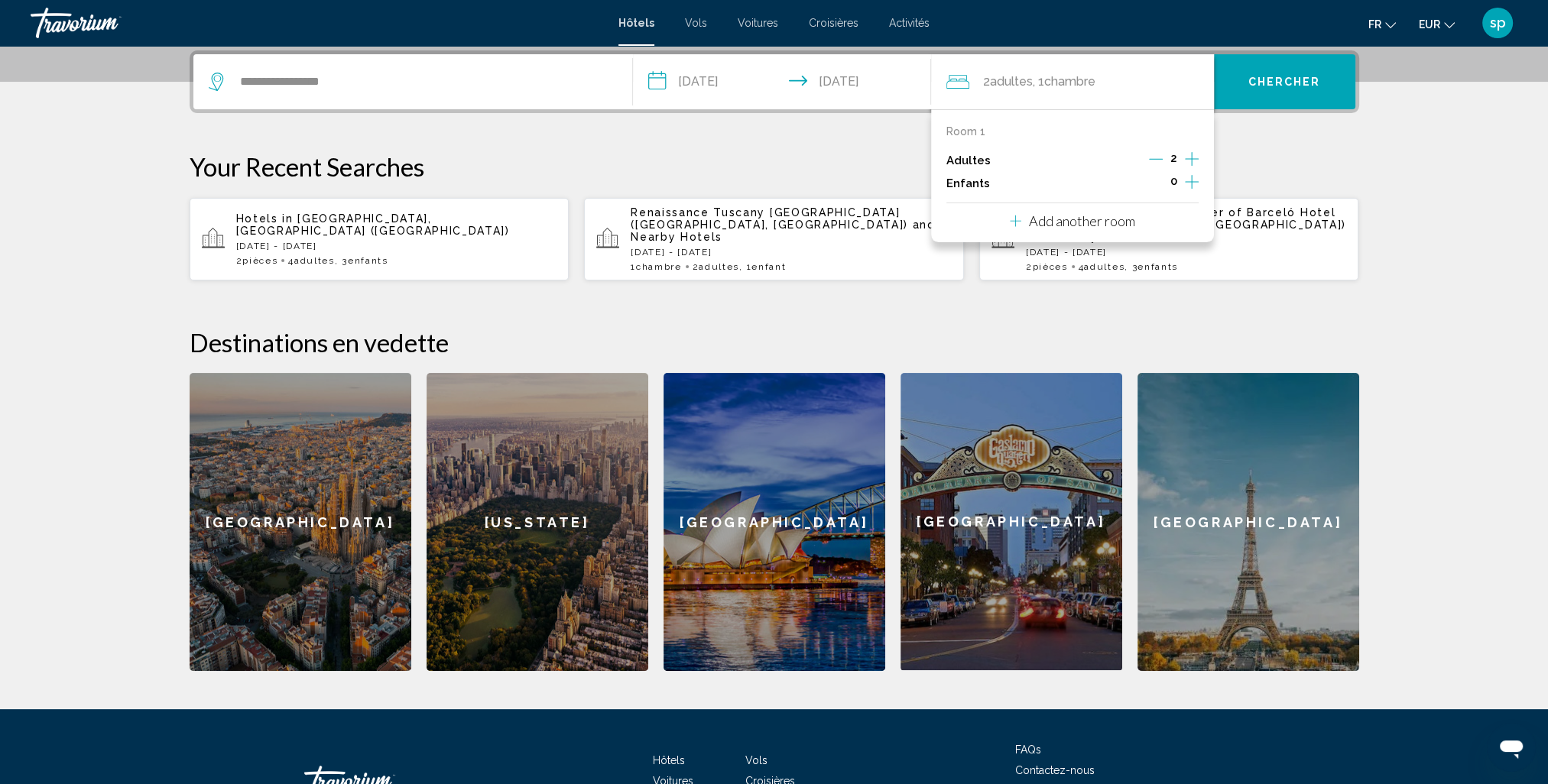
drag, startPoint x: 1190, startPoint y: 182, endPoint x: 1179, endPoint y: 183, distance: 11.0
click at [1189, 182] on icon "Increment children" at bounding box center [1191, 182] width 13 height 18
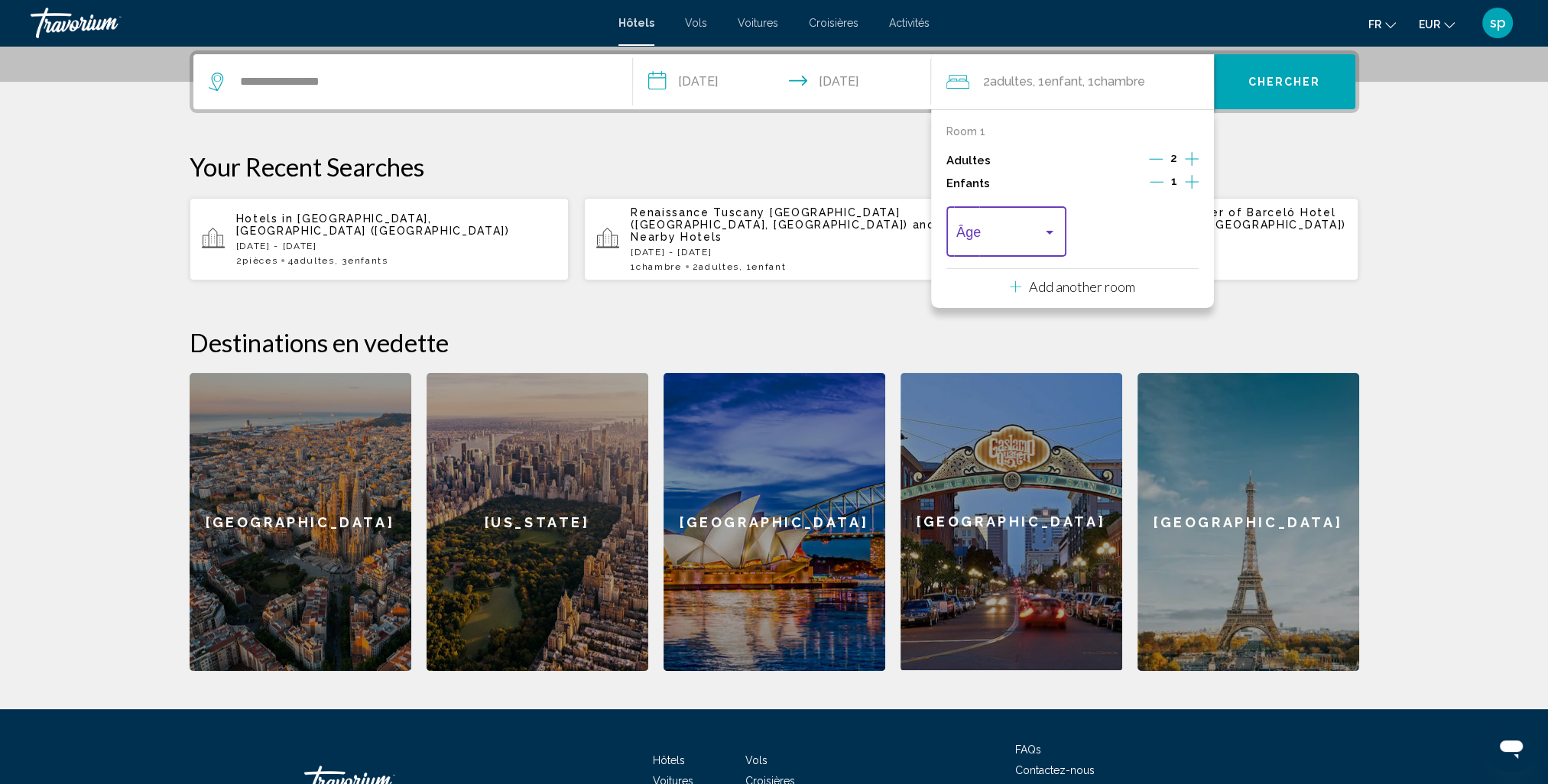
click at [957, 235] on span "Travelers: 2 adults, 1 child" at bounding box center [999, 235] width 86 height 15
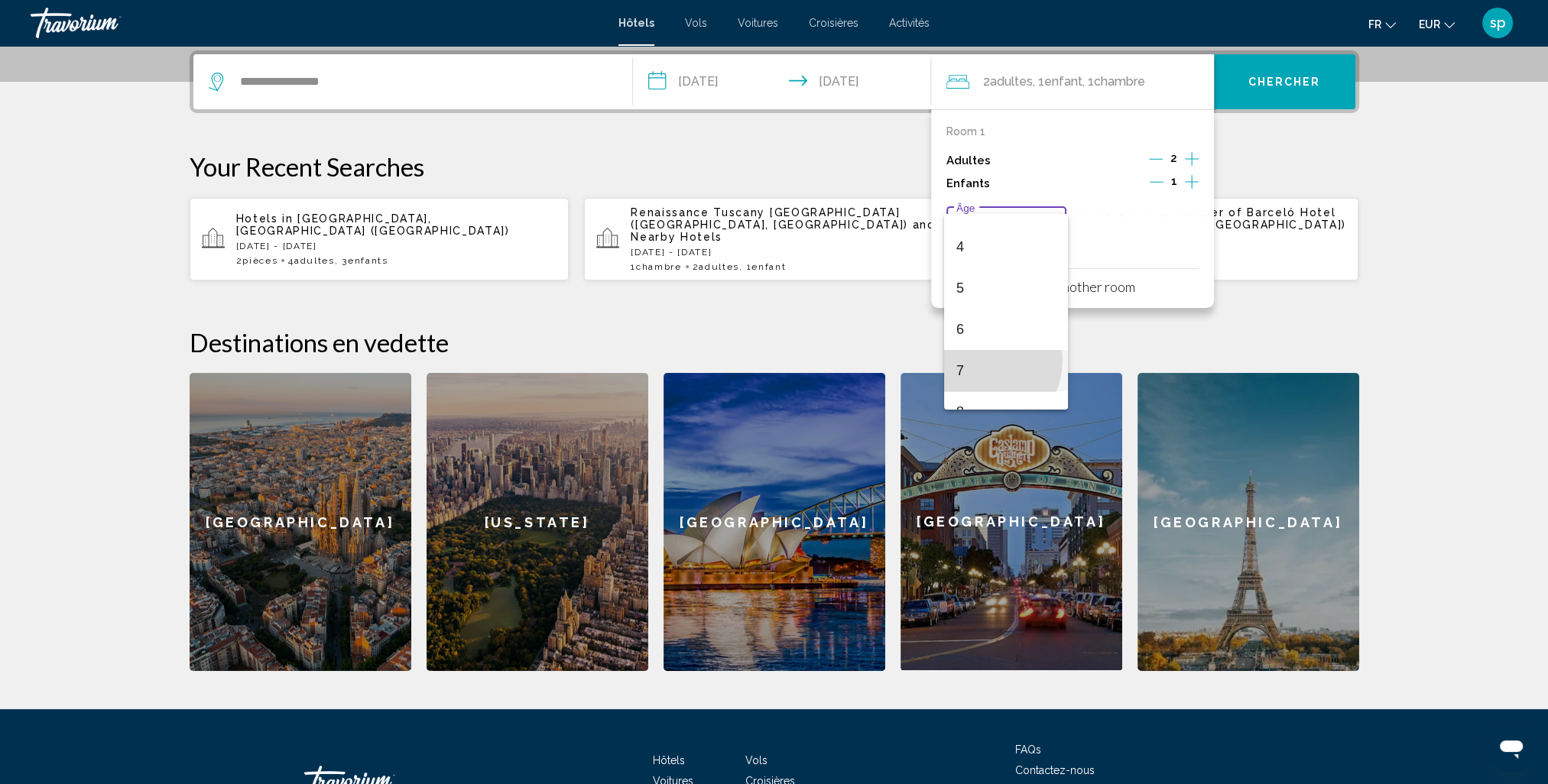
click at [974, 359] on span "7" at bounding box center [1006, 370] width 100 height 41
click at [1114, 290] on p "Add another room" at bounding box center [1082, 286] width 107 height 17
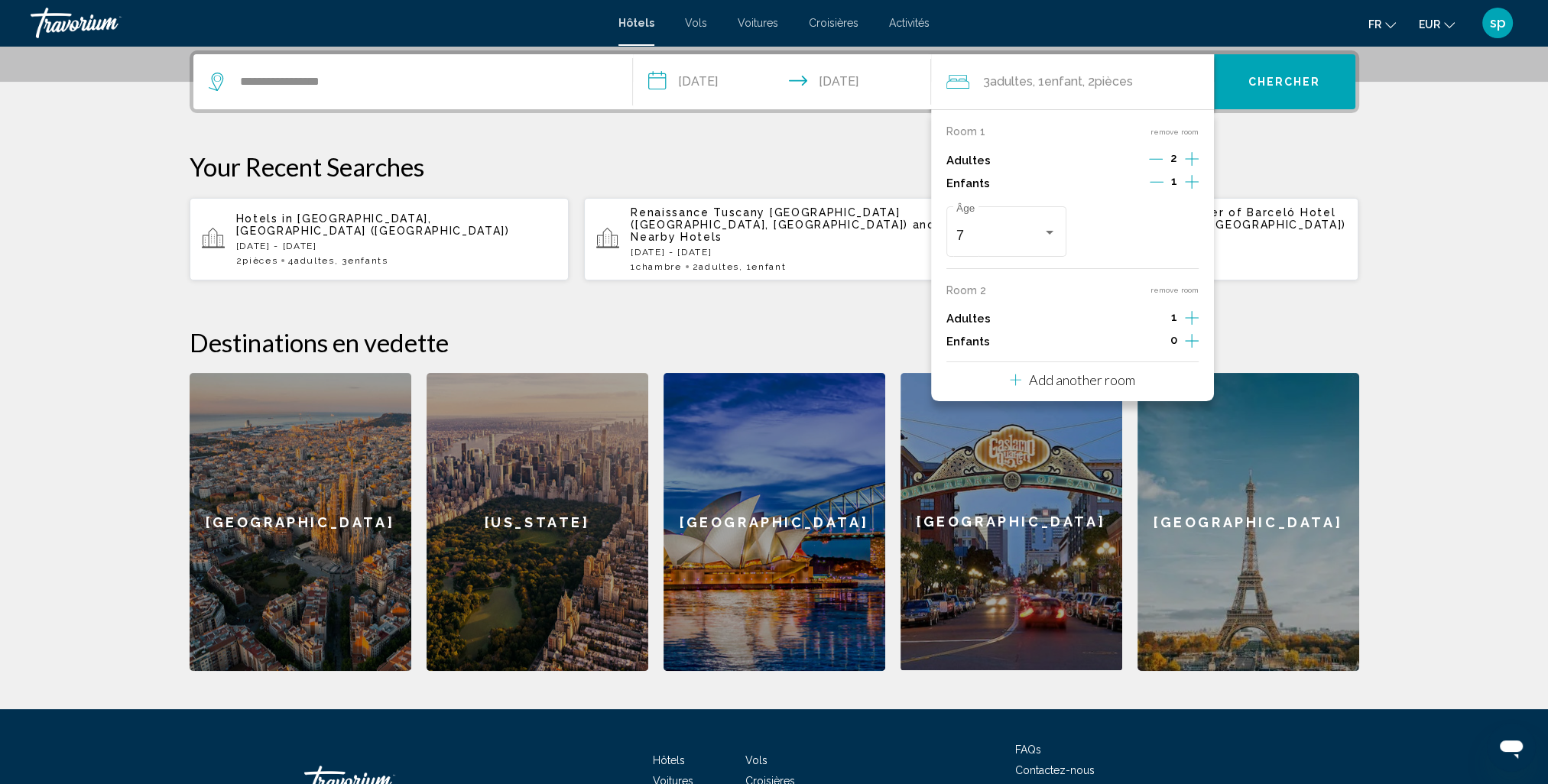
click at [1189, 312] on icon "Increment adults" at bounding box center [1191, 318] width 13 height 18
drag, startPoint x: 1193, startPoint y: 340, endPoint x: 1173, endPoint y: 350, distance: 22.4
click at [1192, 340] on icon "Increment children" at bounding box center [1191, 341] width 13 height 13
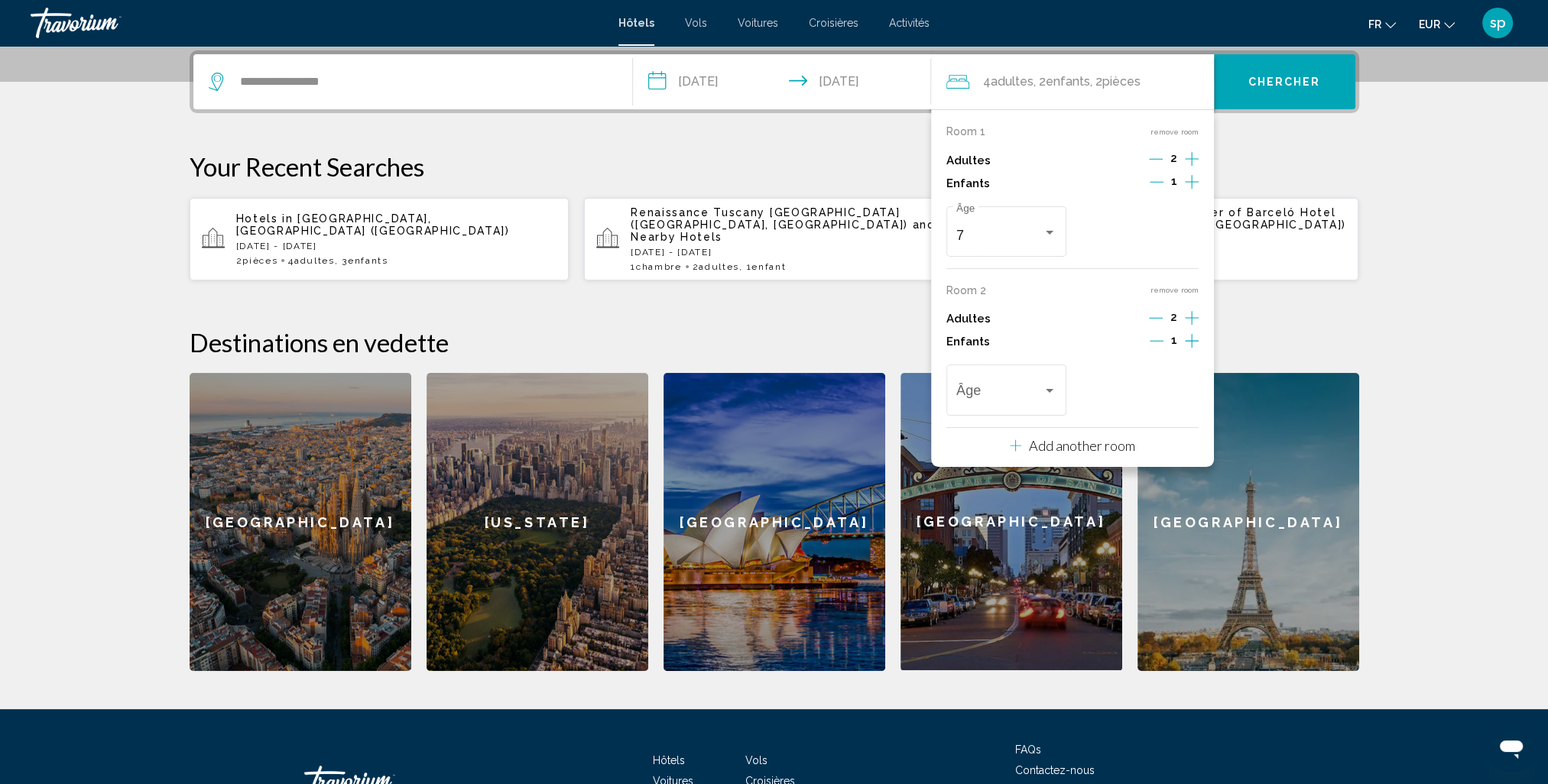
click at [1182, 337] on div "1" at bounding box center [1174, 342] width 49 height 23
click at [1193, 340] on icon "Increment children" at bounding box center [1191, 341] width 13 height 13
click at [996, 389] on span "Travelers: 4 adults, 3 children" at bounding box center [999, 395] width 86 height 15
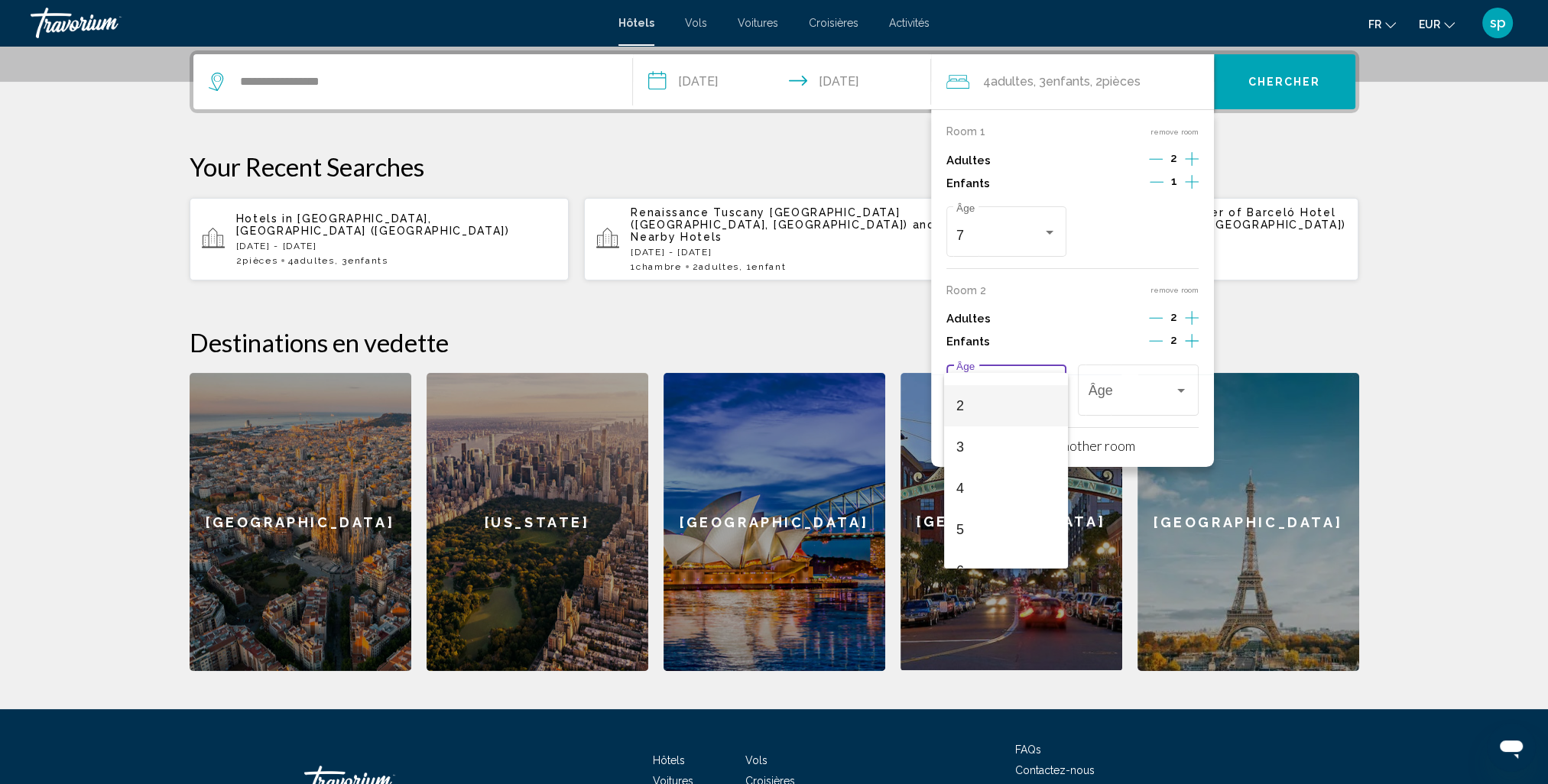
scroll to position [76, 0]
click at [971, 405] on span "2" at bounding box center [1006, 400] width 100 height 41
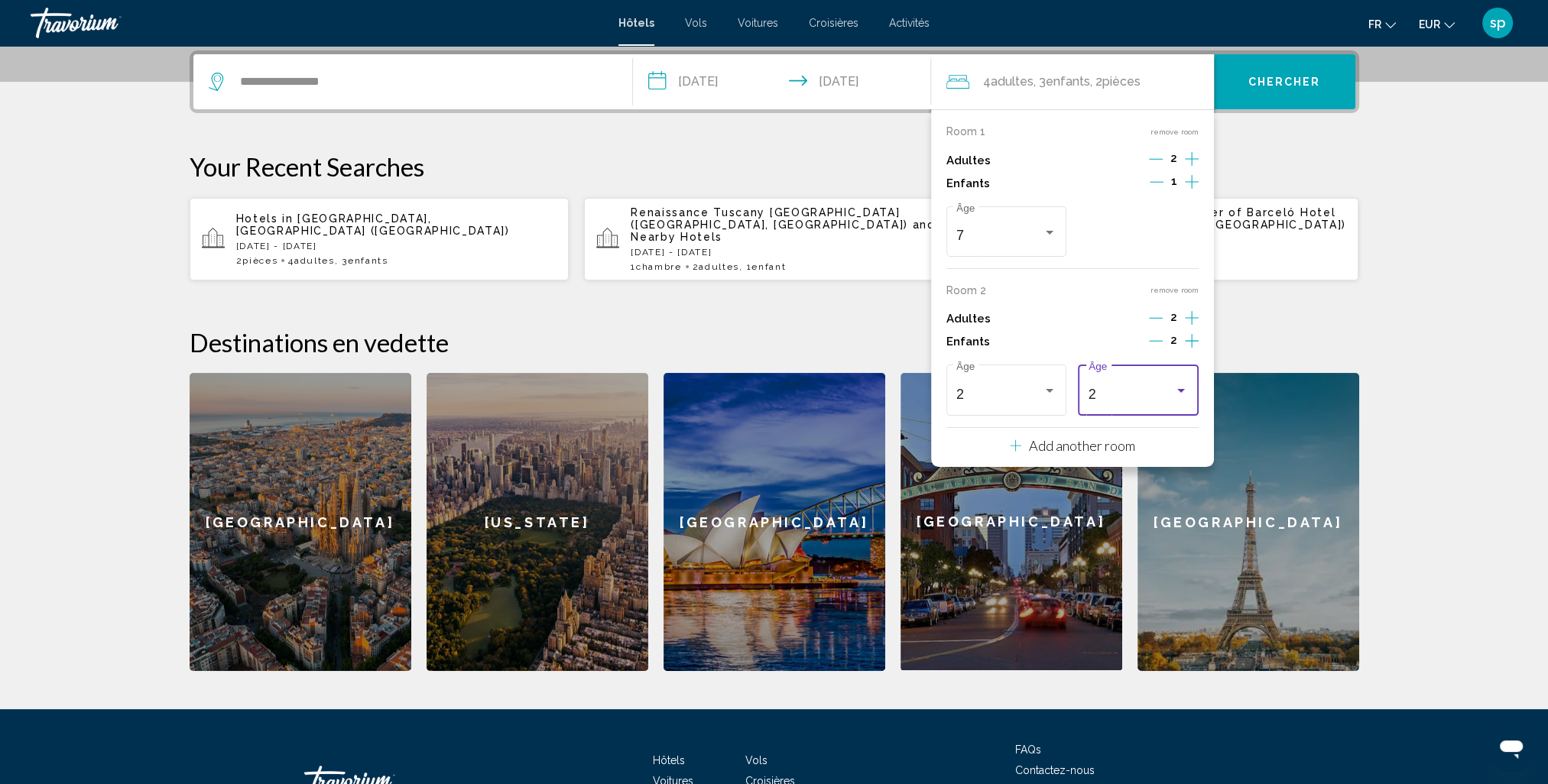
click at [1150, 395] on div "2" at bounding box center [1132, 395] width 86 height 15
click at [1106, 443] on span "5" at bounding box center [1138, 441] width 100 height 41
click at [1159, 406] on div "5 Âge" at bounding box center [1138, 389] width 100 height 55
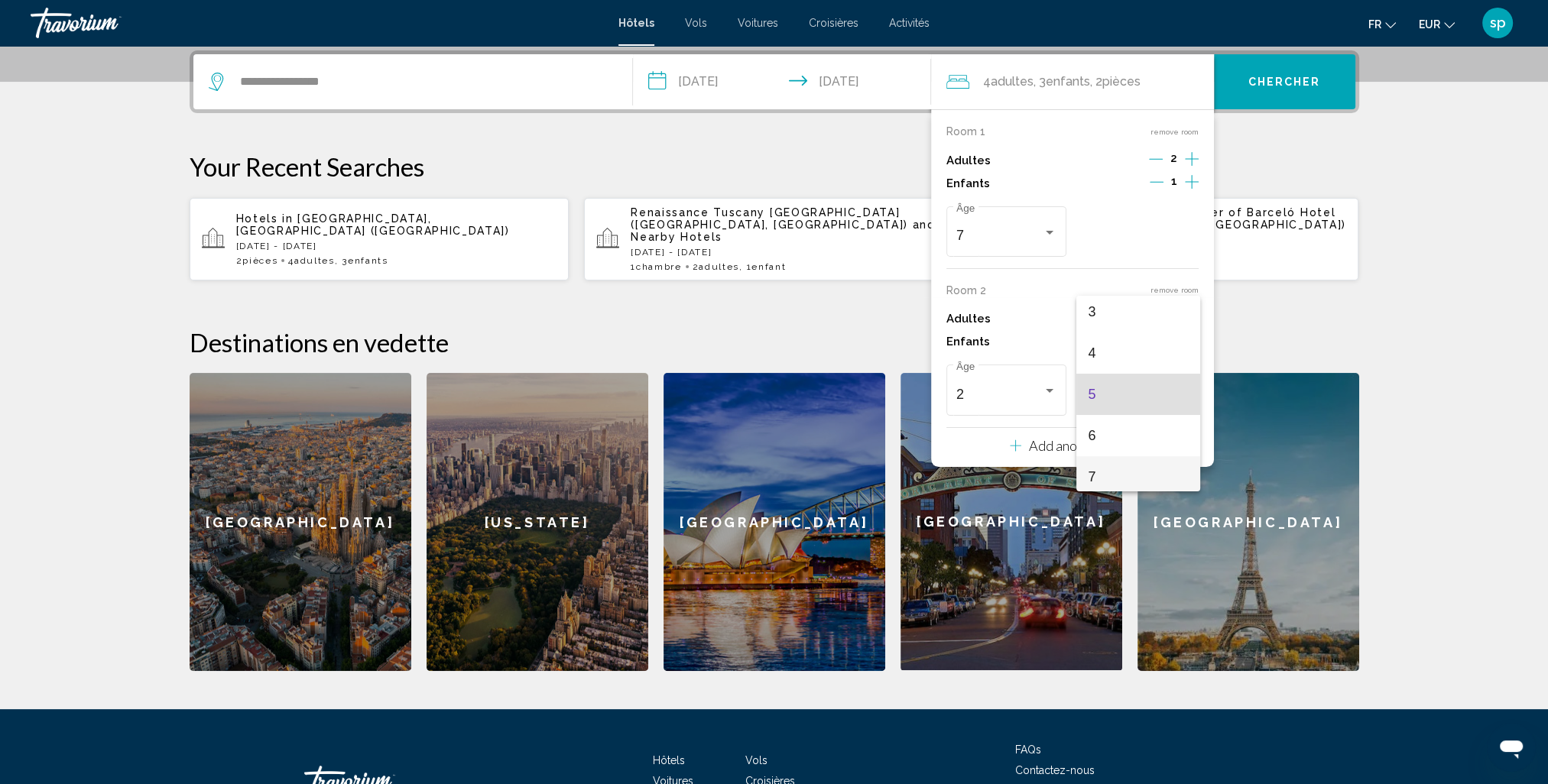
click at [1111, 468] on span "7" at bounding box center [1138, 477] width 100 height 41
click at [1132, 401] on div "7 Âge" at bounding box center [1138, 389] width 100 height 55
click at [1093, 357] on span "6" at bounding box center [1138, 353] width 100 height 41
click at [1277, 107] on button "Chercher" at bounding box center [1284, 82] width 141 height 55
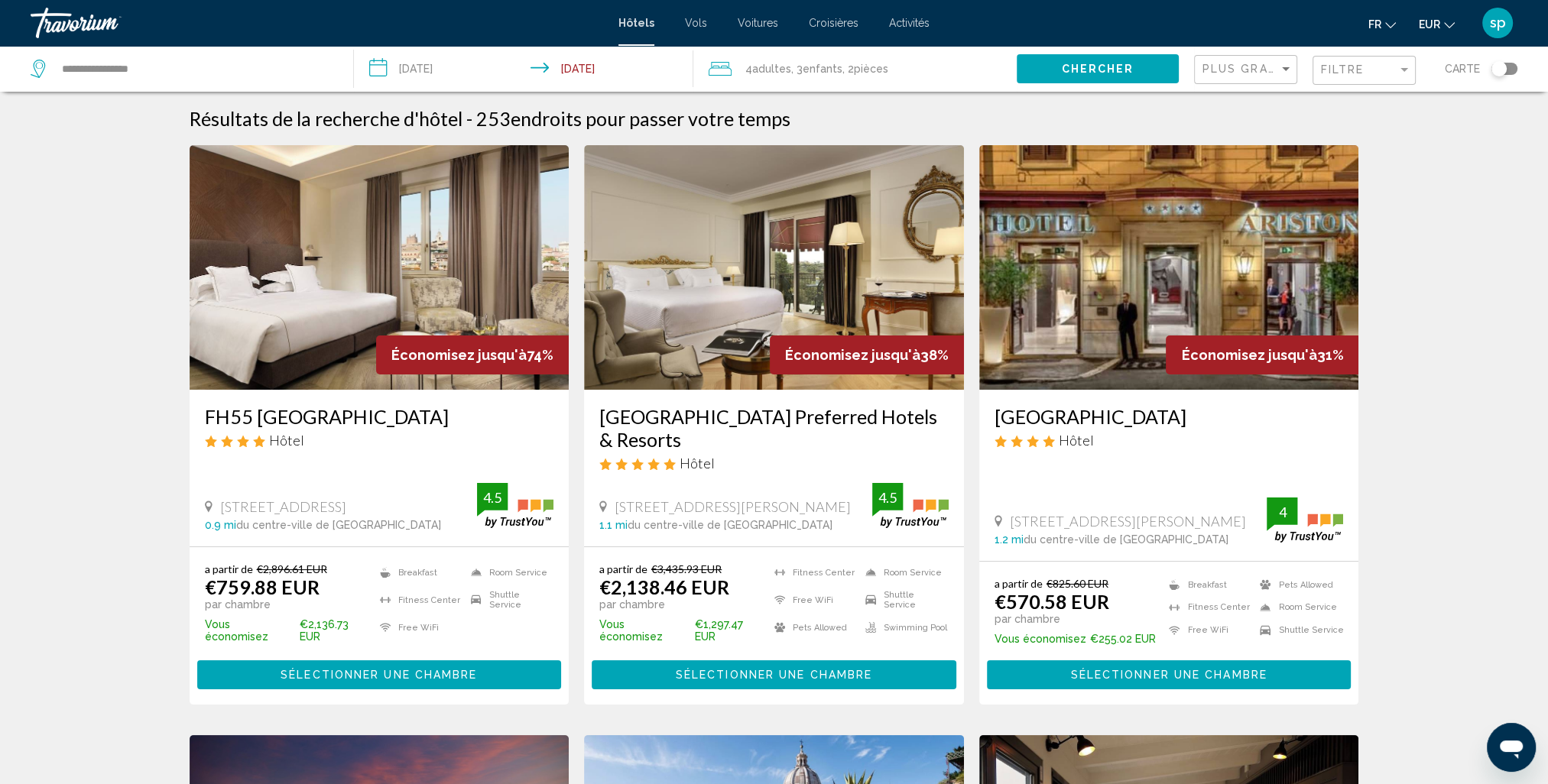
click at [1212, 84] on div "Plus grandes économies" at bounding box center [1245, 69] width 103 height 46
click at [1233, 62] on div "Plus grandes économies" at bounding box center [1247, 70] width 90 height 29
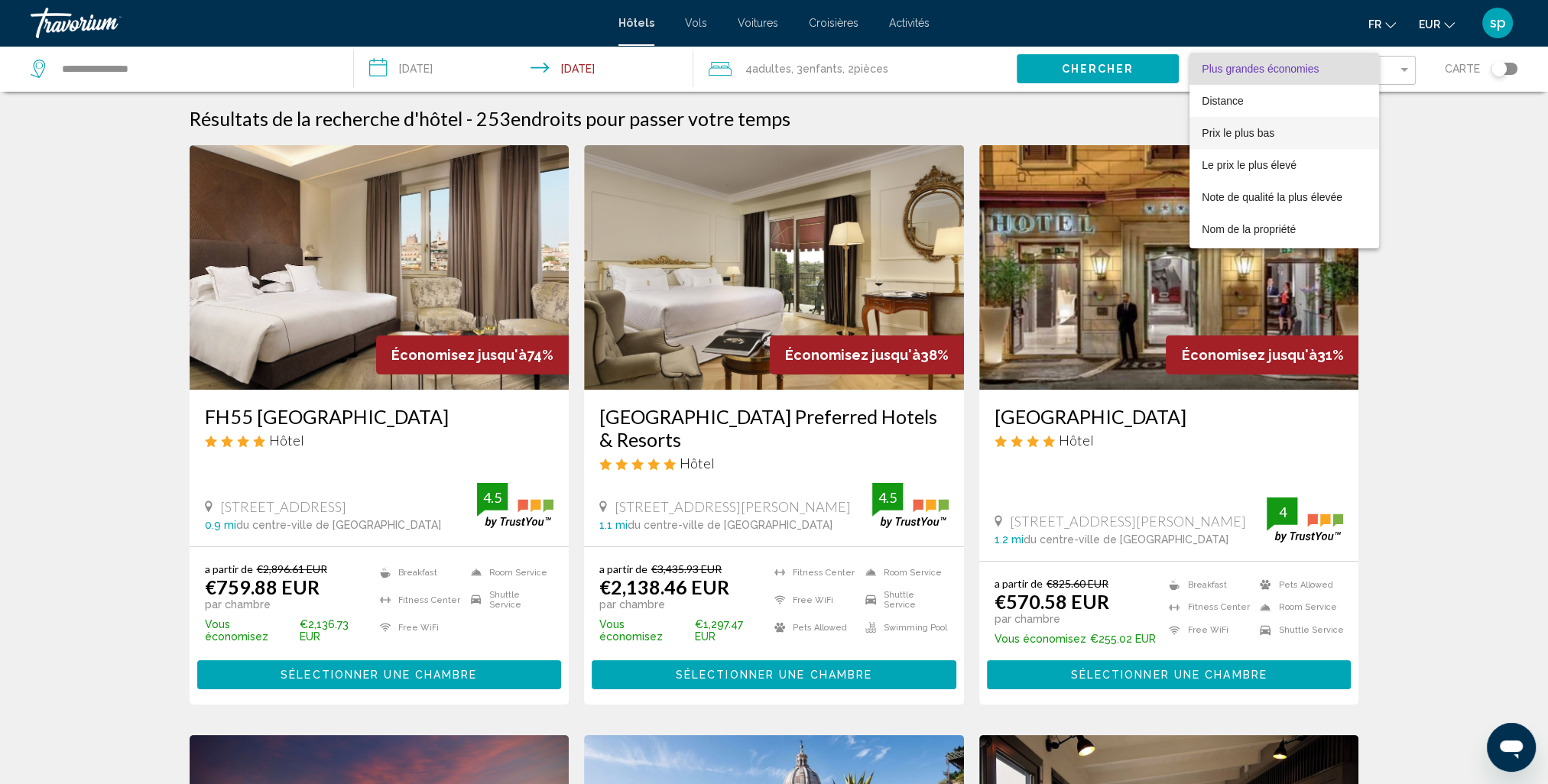
click at [1231, 136] on span "Prix le plus bas" at bounding box center [1238, 133] width 73 height 13
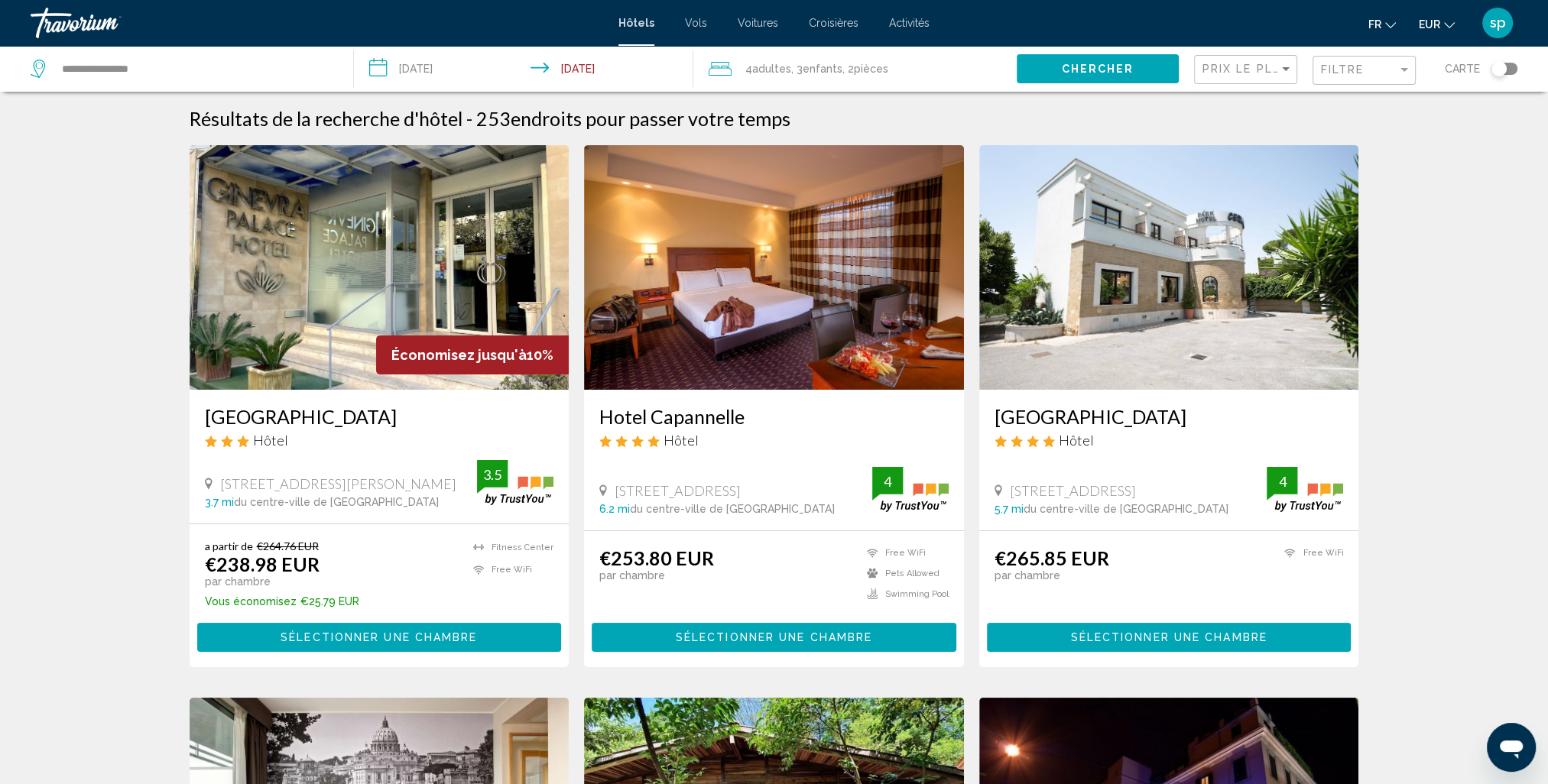
click at [372, 233] on img "Main content" at bounding box center [379, 267] width 380 height 244
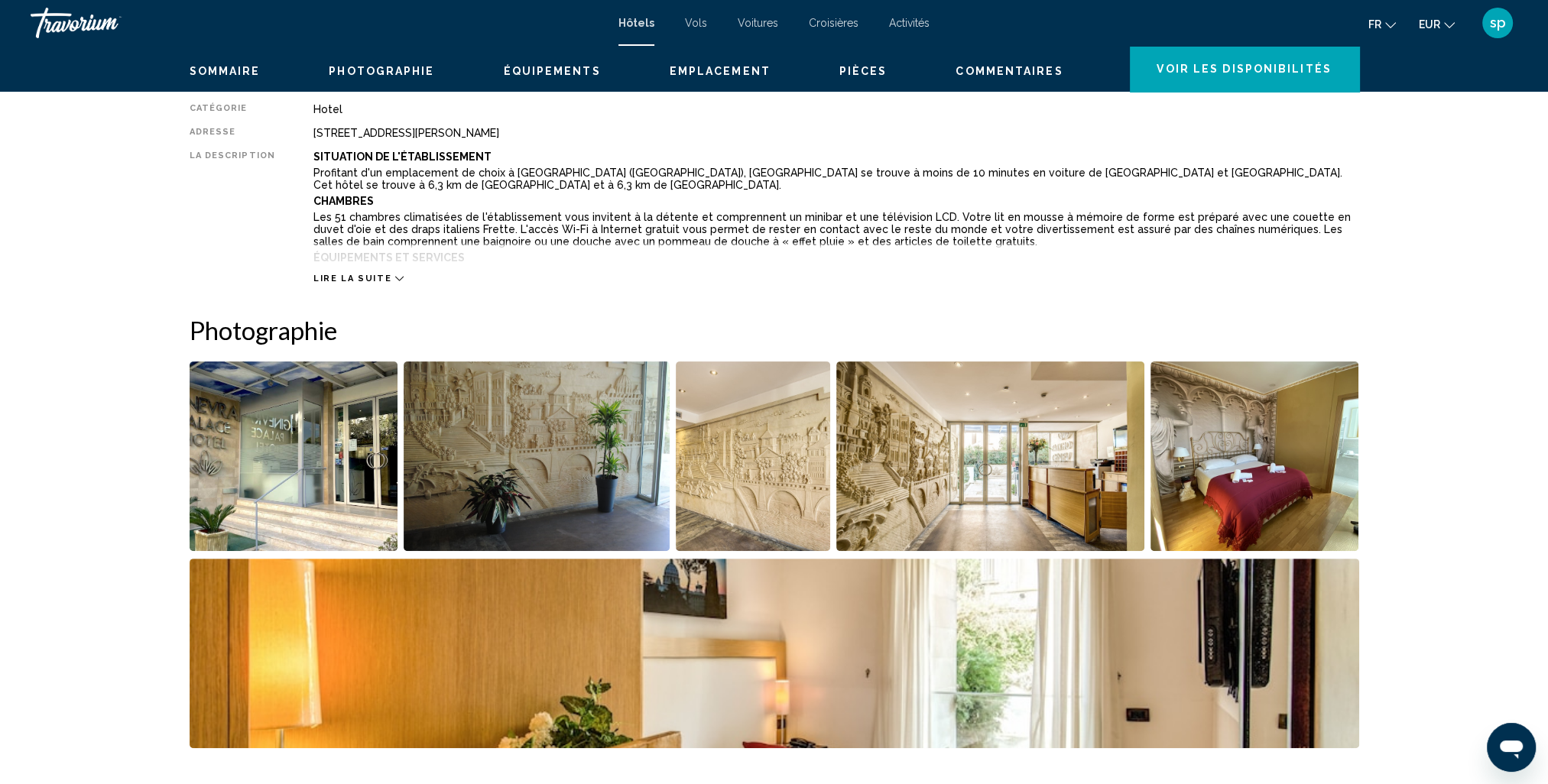
scroll to position [535, 0]
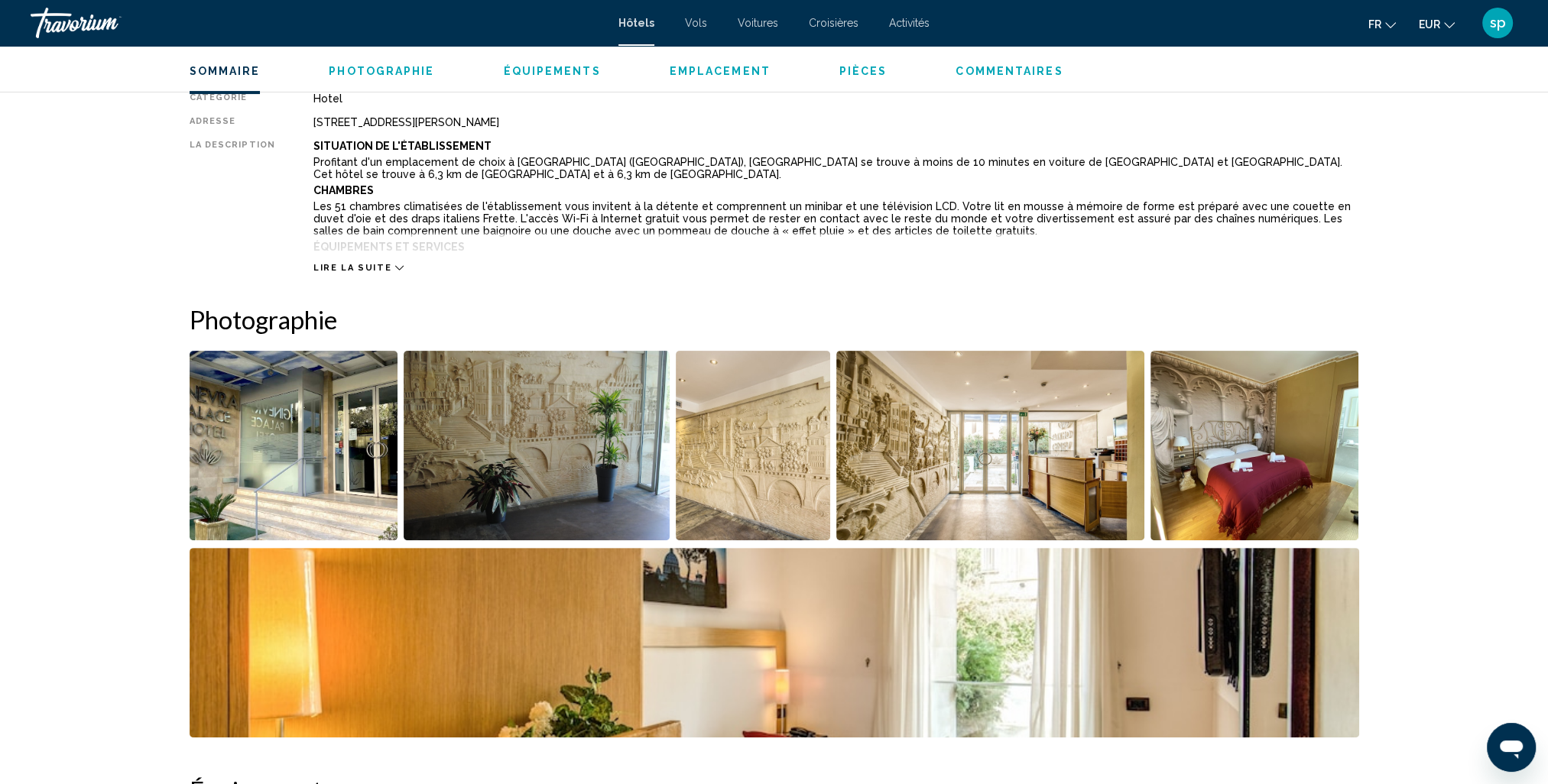
click at [322, 442] on img "Open full-screen image slider" at bounding box center [294, 446] width 209 height 190
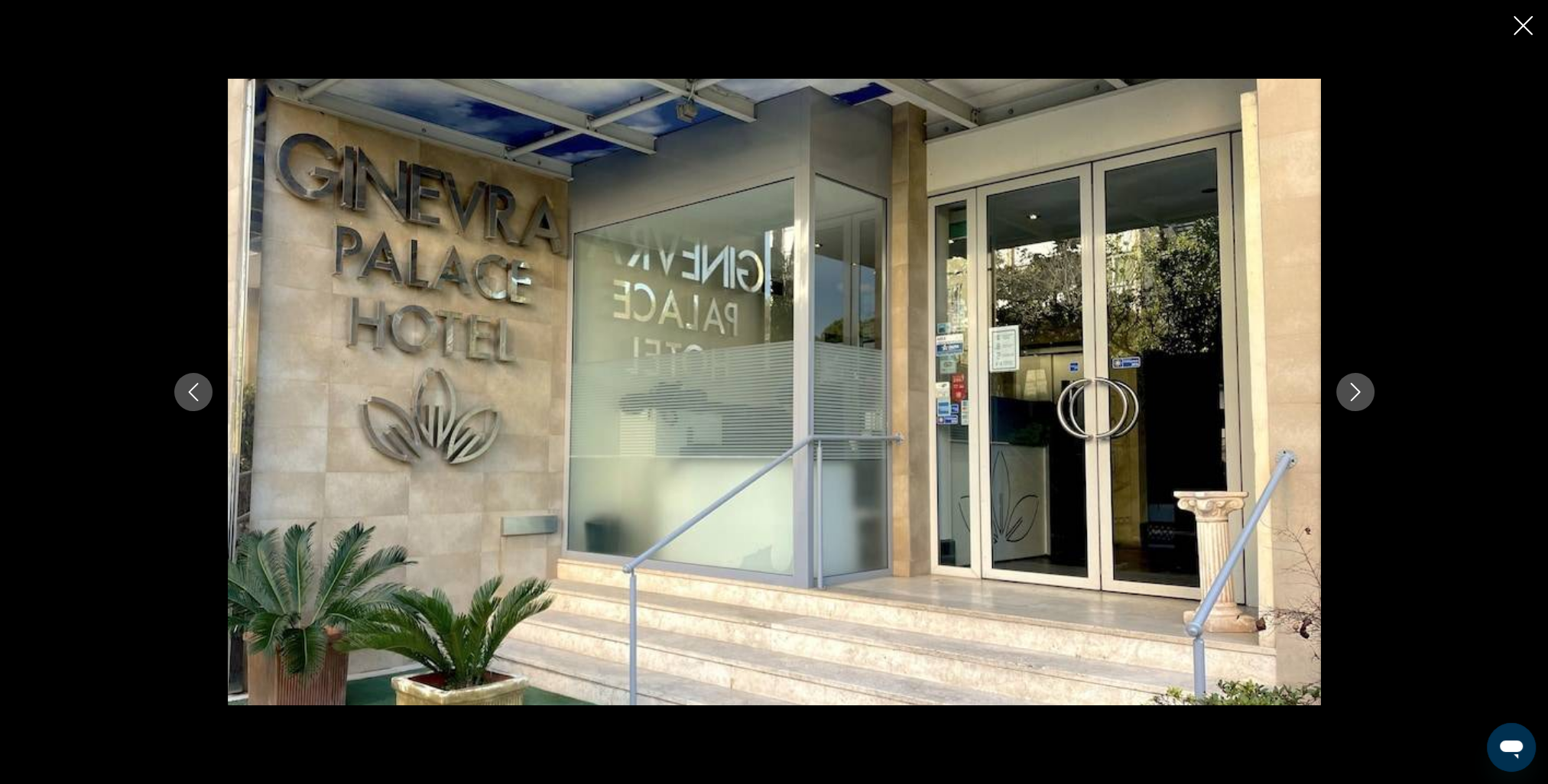
click at [1351, 396] on icon "Next image" at bounding box center [1356, 392] width 18 height 18
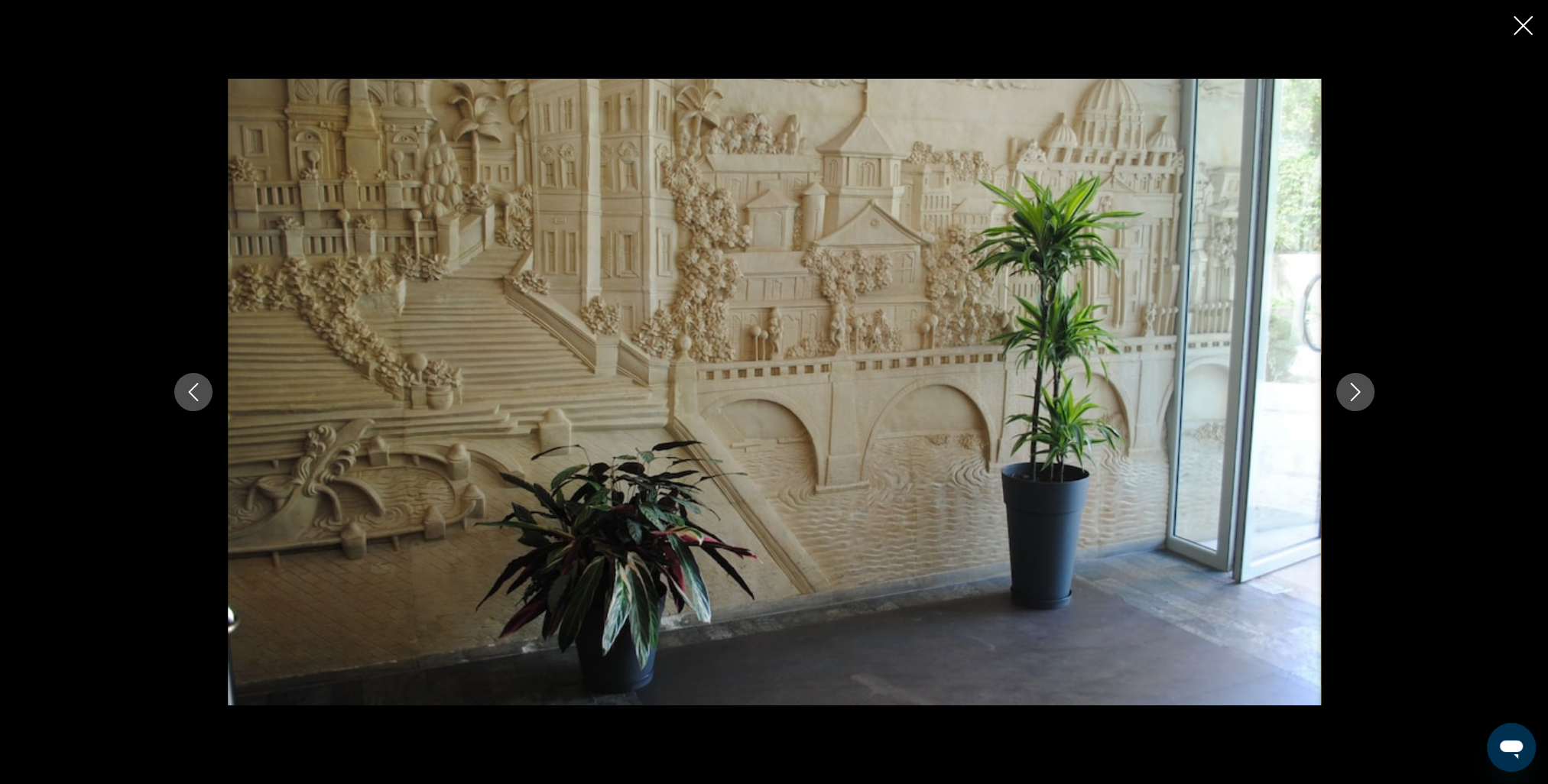
click at [1349, 396] on icon "Next image" at bounding box center [1356, 392] width 18 height 18
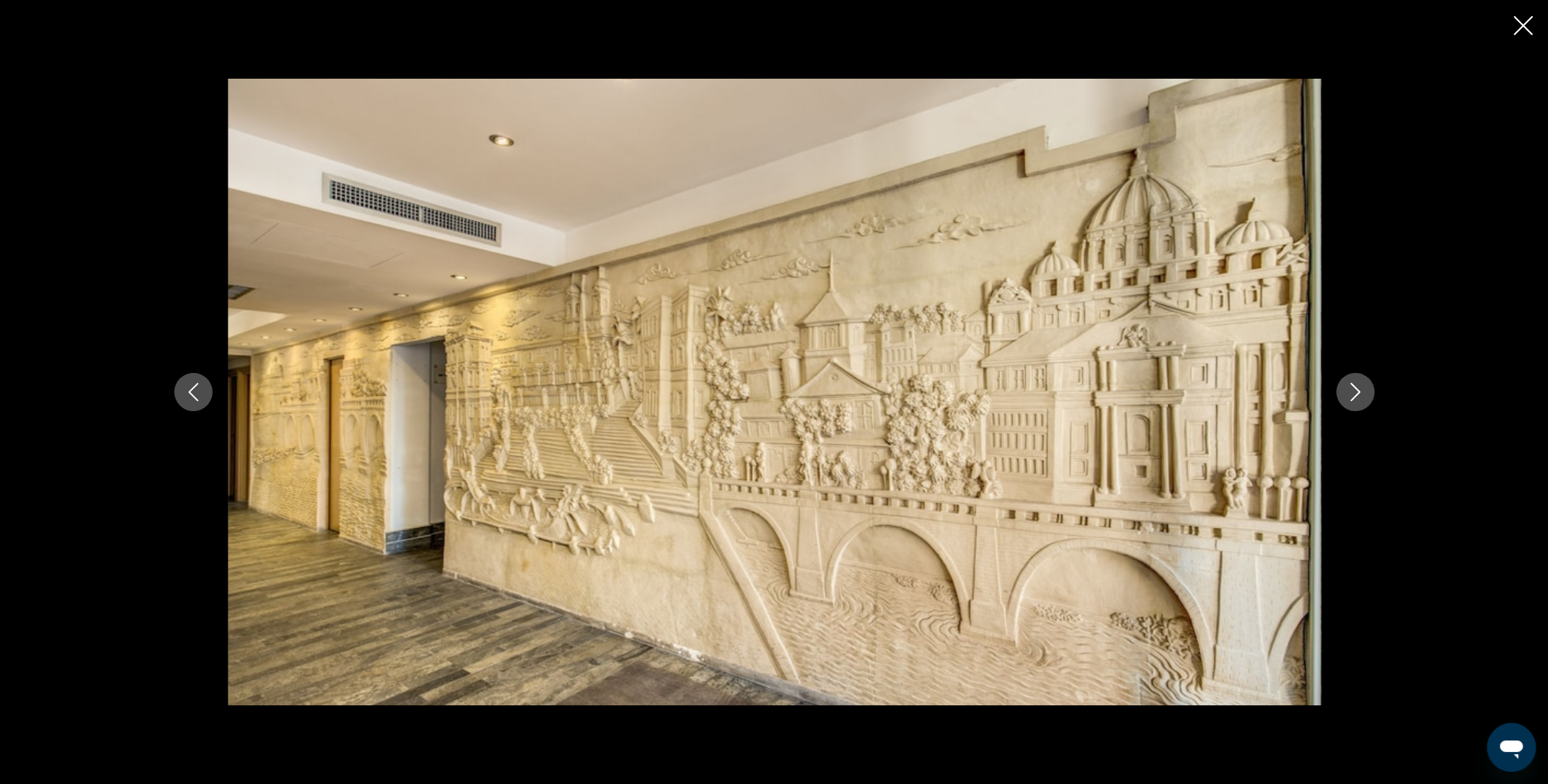
click at [1348, 396] on icon "Next image" at bounding box center [1356, 392] width 18 height 18
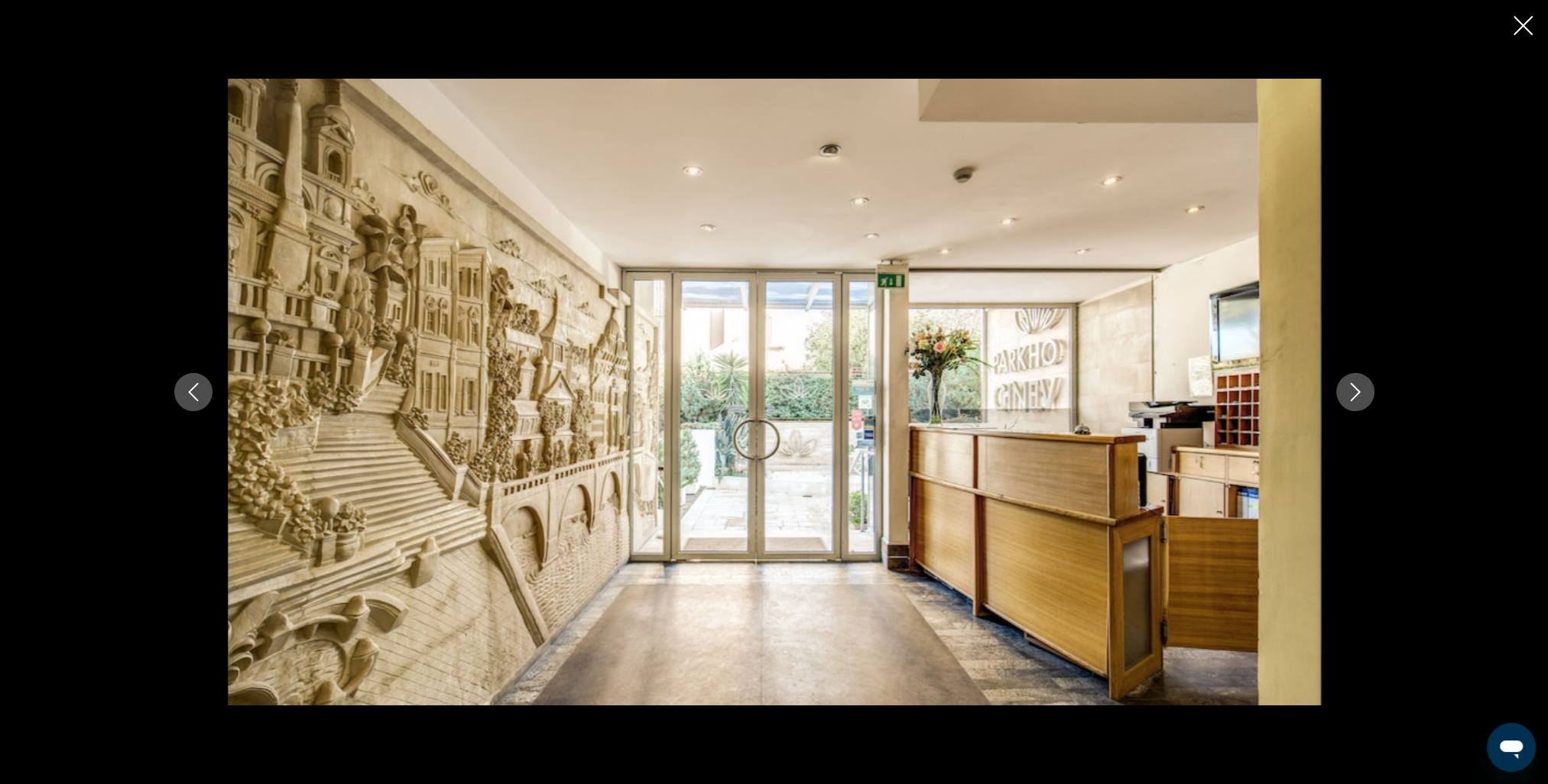
click at [1347, 396] on icon "Next image" at bounding box center [1356, 392] width 18 height 18
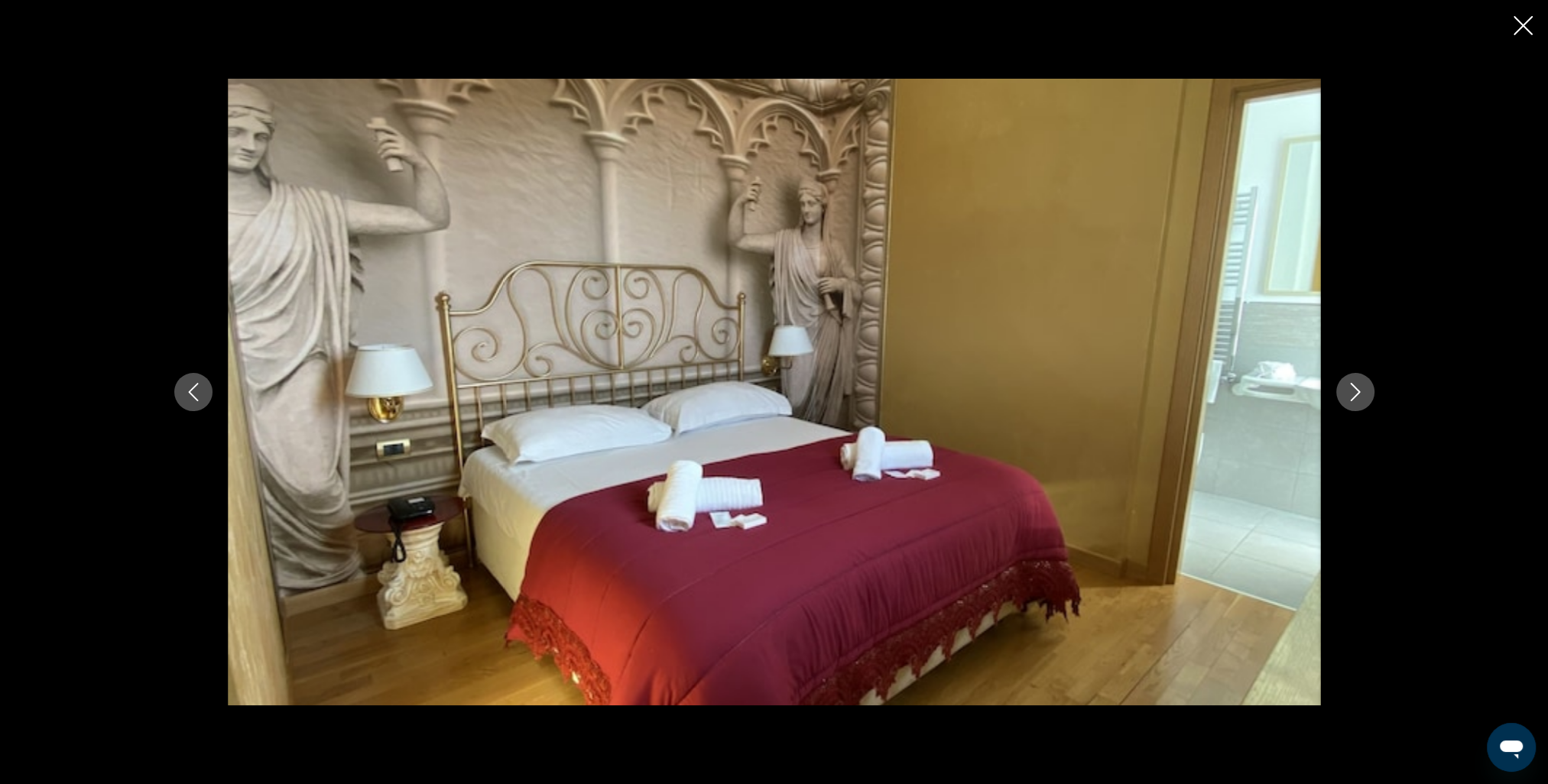
click at [1347, 395] on icon "Next image" at bounding box center [1356, 392] width 18 height 18
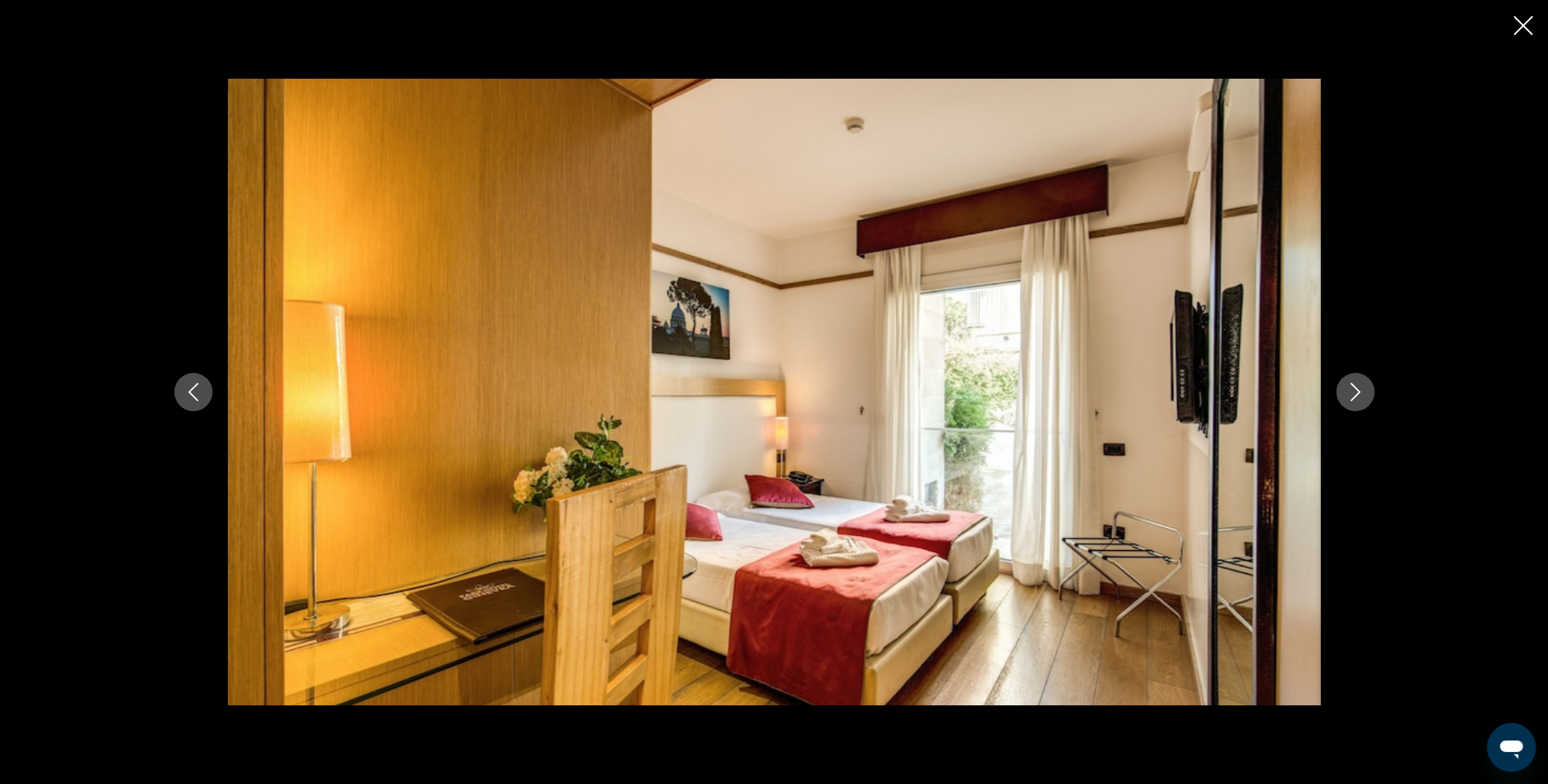
click at [1347, 395] on icon "Next image" at bounding box center [1356, 392] width 18 height 18
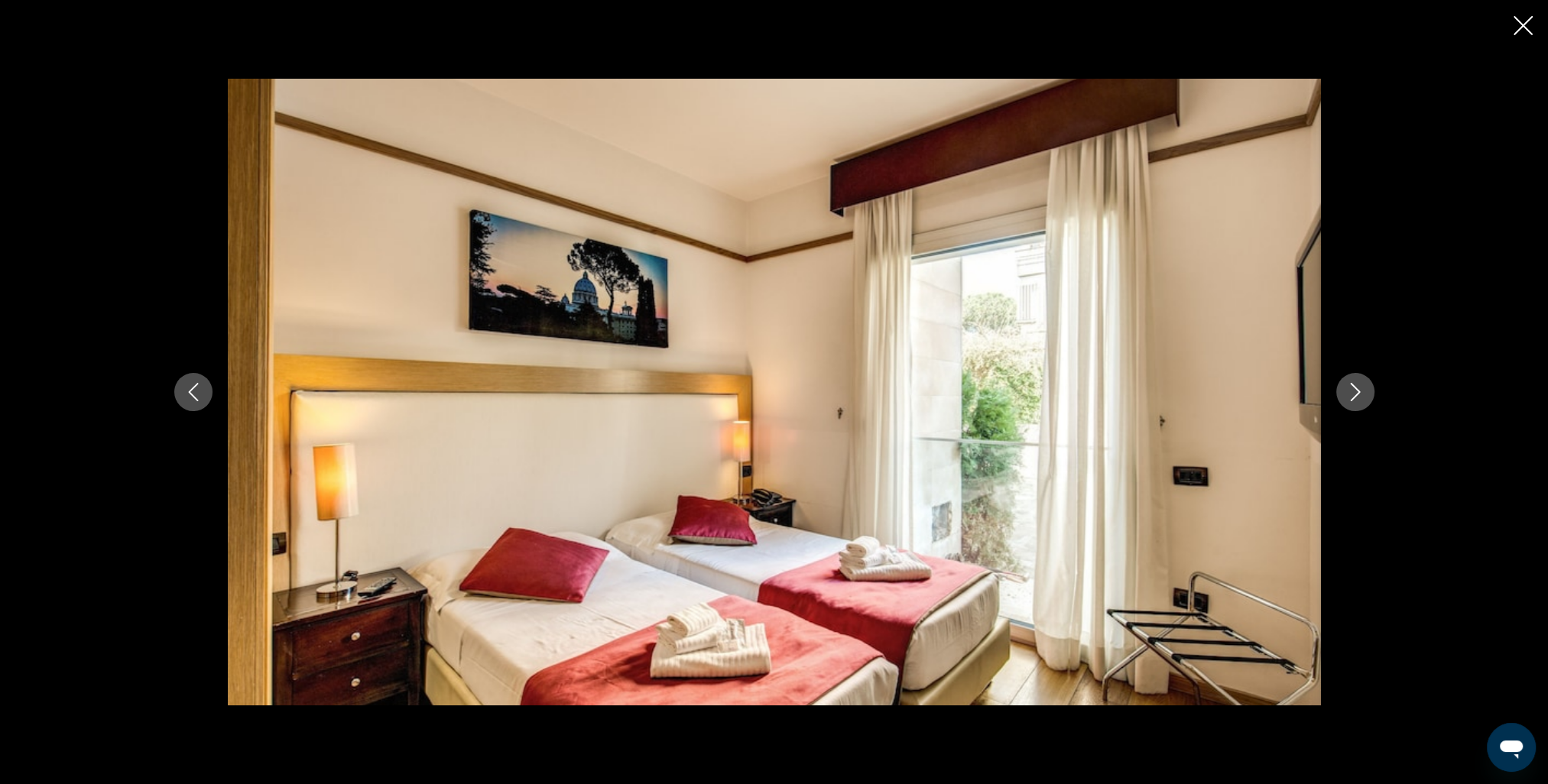
click at [1347, 395] on icon "Next image" at bounding box center [1356, 392] width 18 height 18
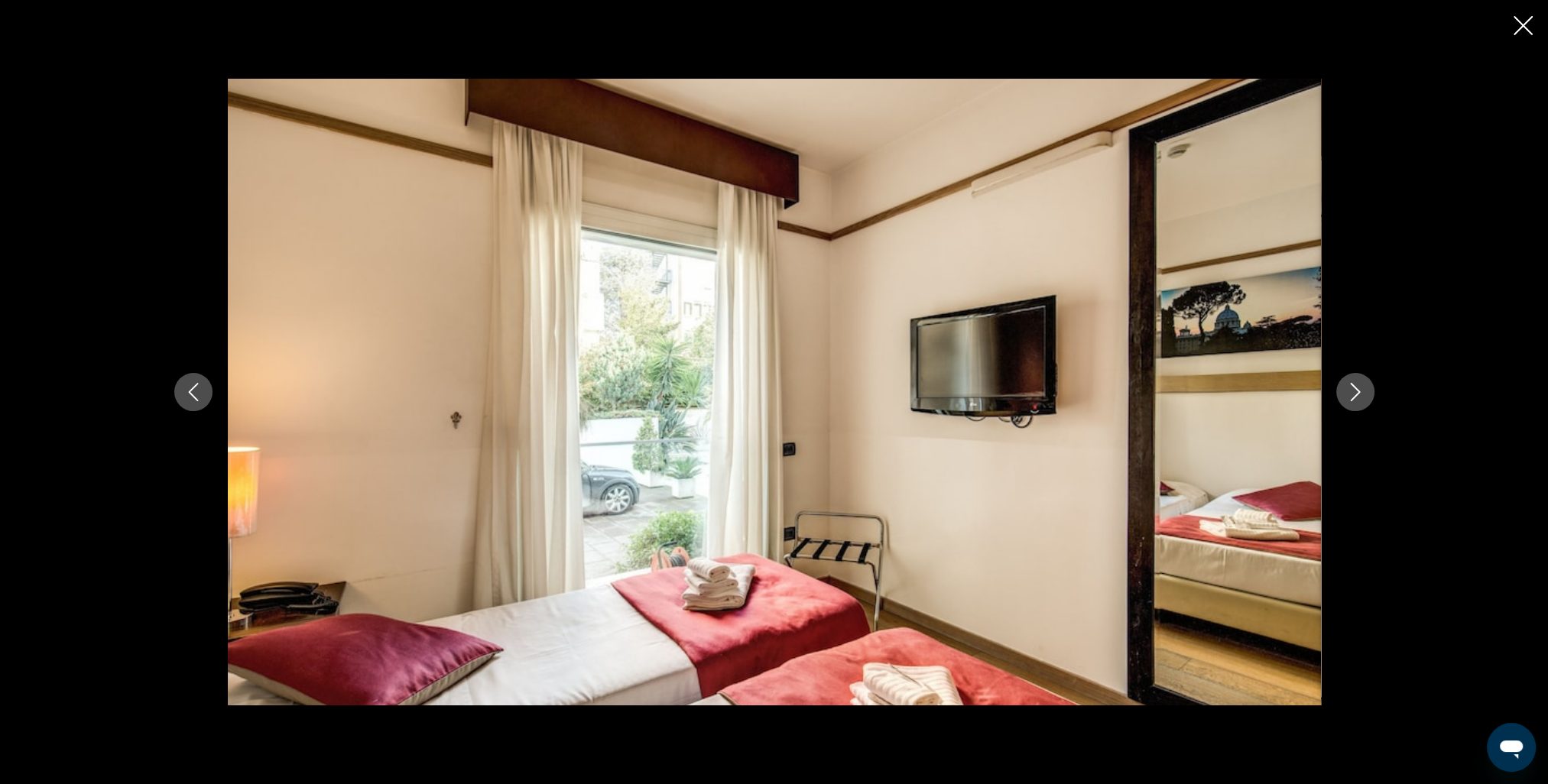
click at [1347, 395] on icon "Next image" at bounding box center [1356, 392] width 18 height 18
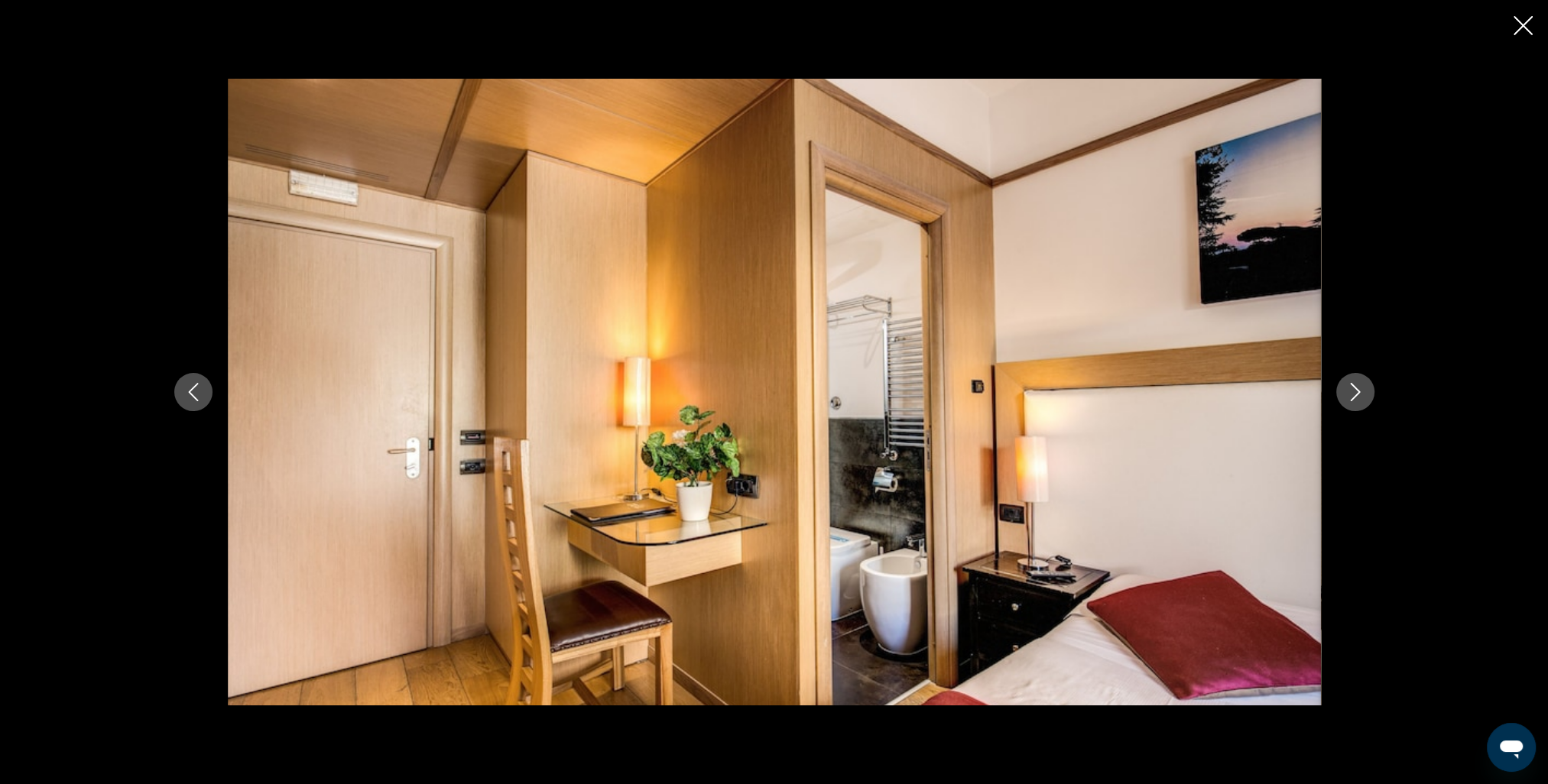
click at [1347, 395] on icon "Next image" at bounding box center [1356, 392] width 18 height 18
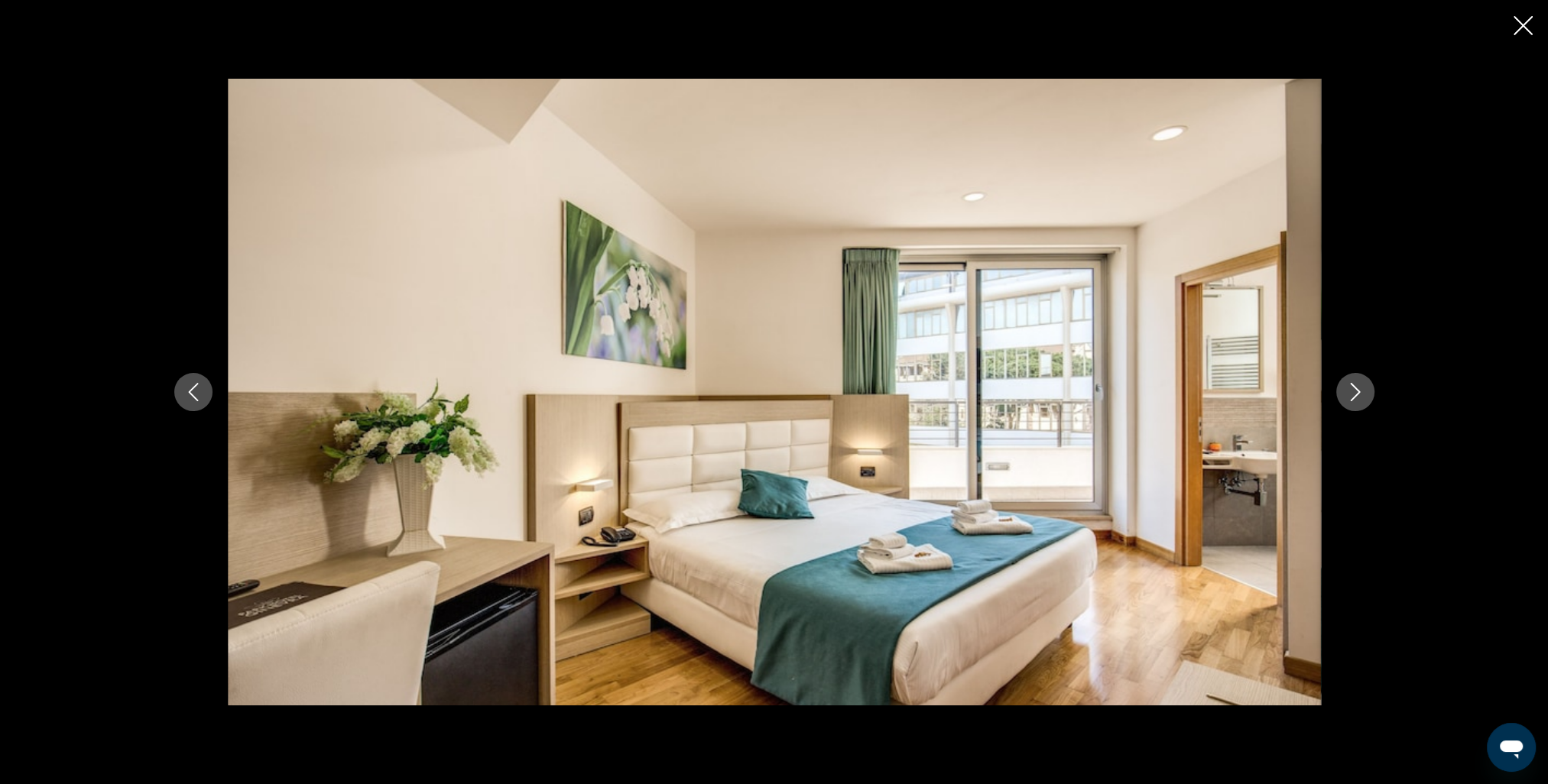
click at [1347, 395] on icon "Next image" at bounding box center [1356, 392] width 18 height 18
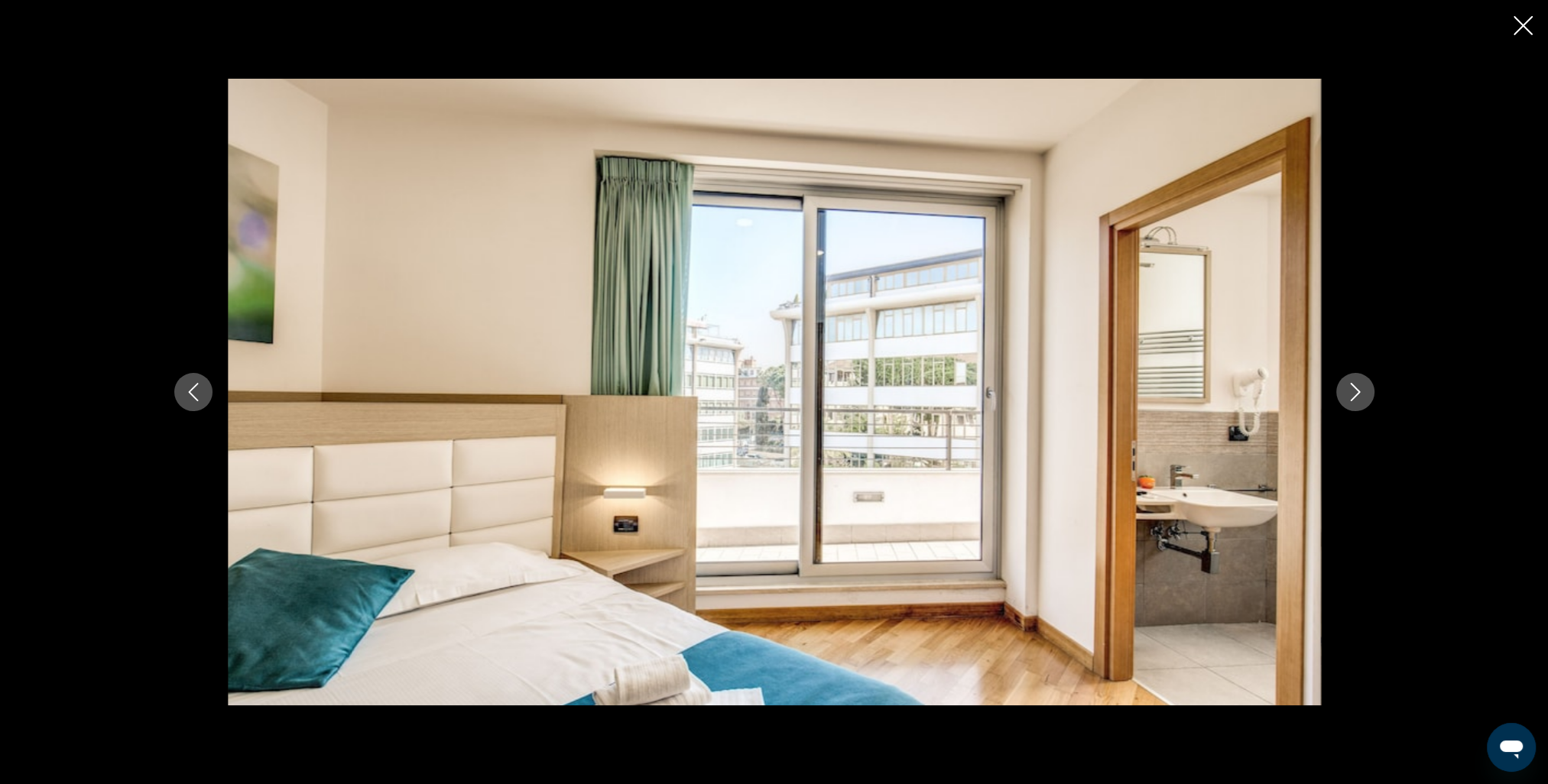
click at [1347, 395] on icon "Next image" at bounding box center [1356, 392] width 18 height 18
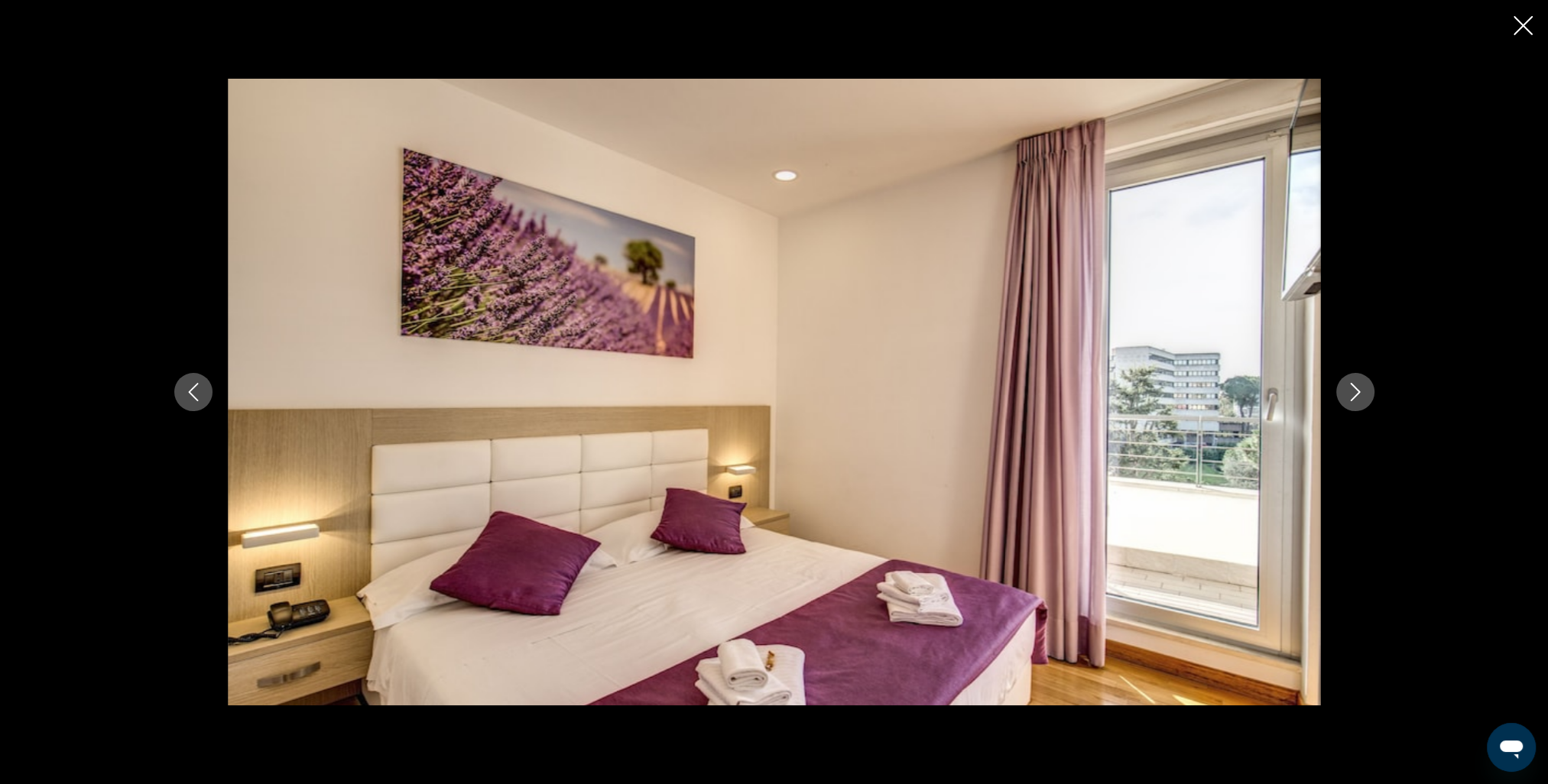
click at [1347, 395] on icon "Next image" at bounding box center [1356, 392] width 18 height 18
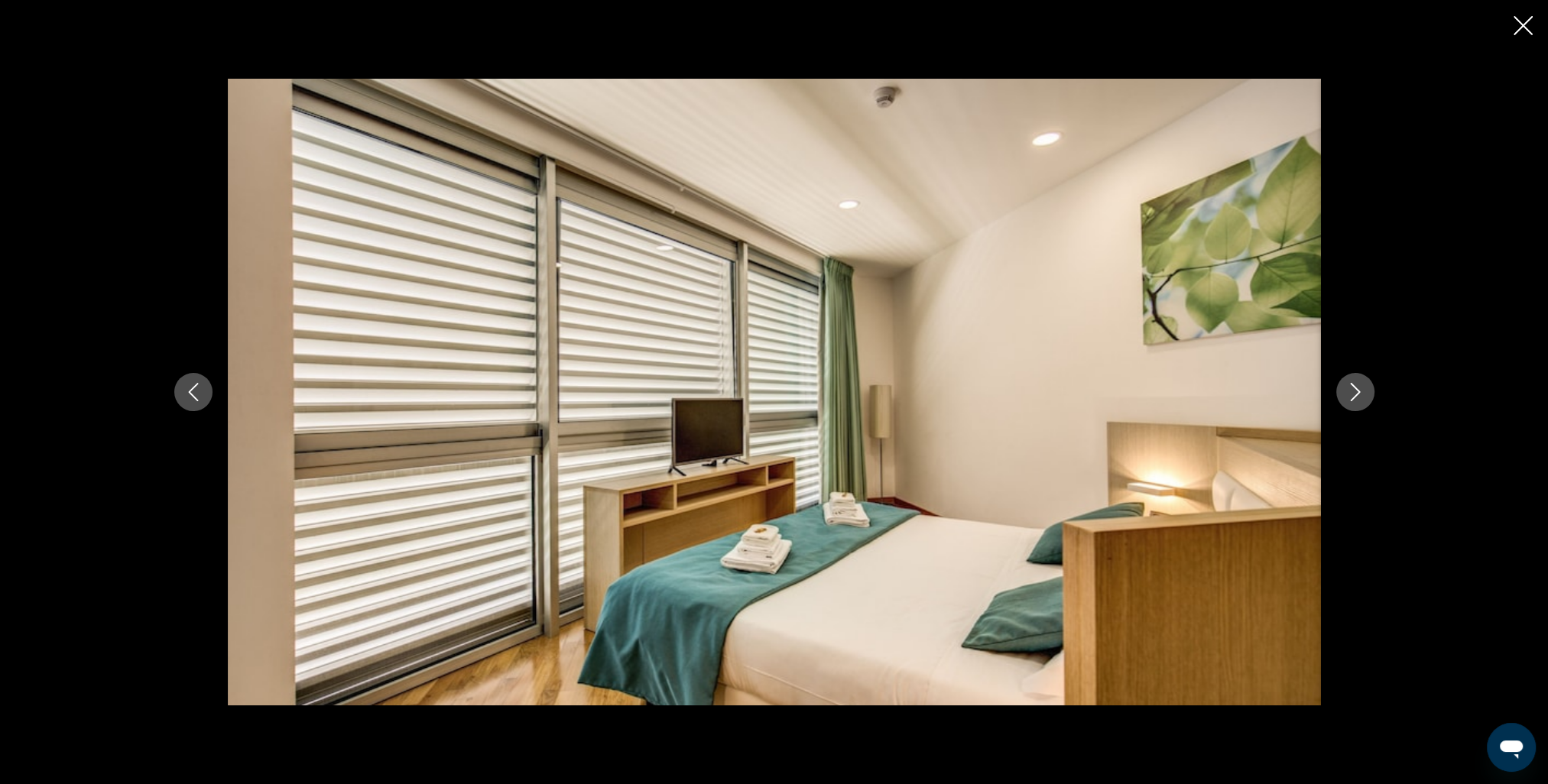
click at [1347, 395] on icon "Next image" at bounding box center [1356, 392] width 18 height 18
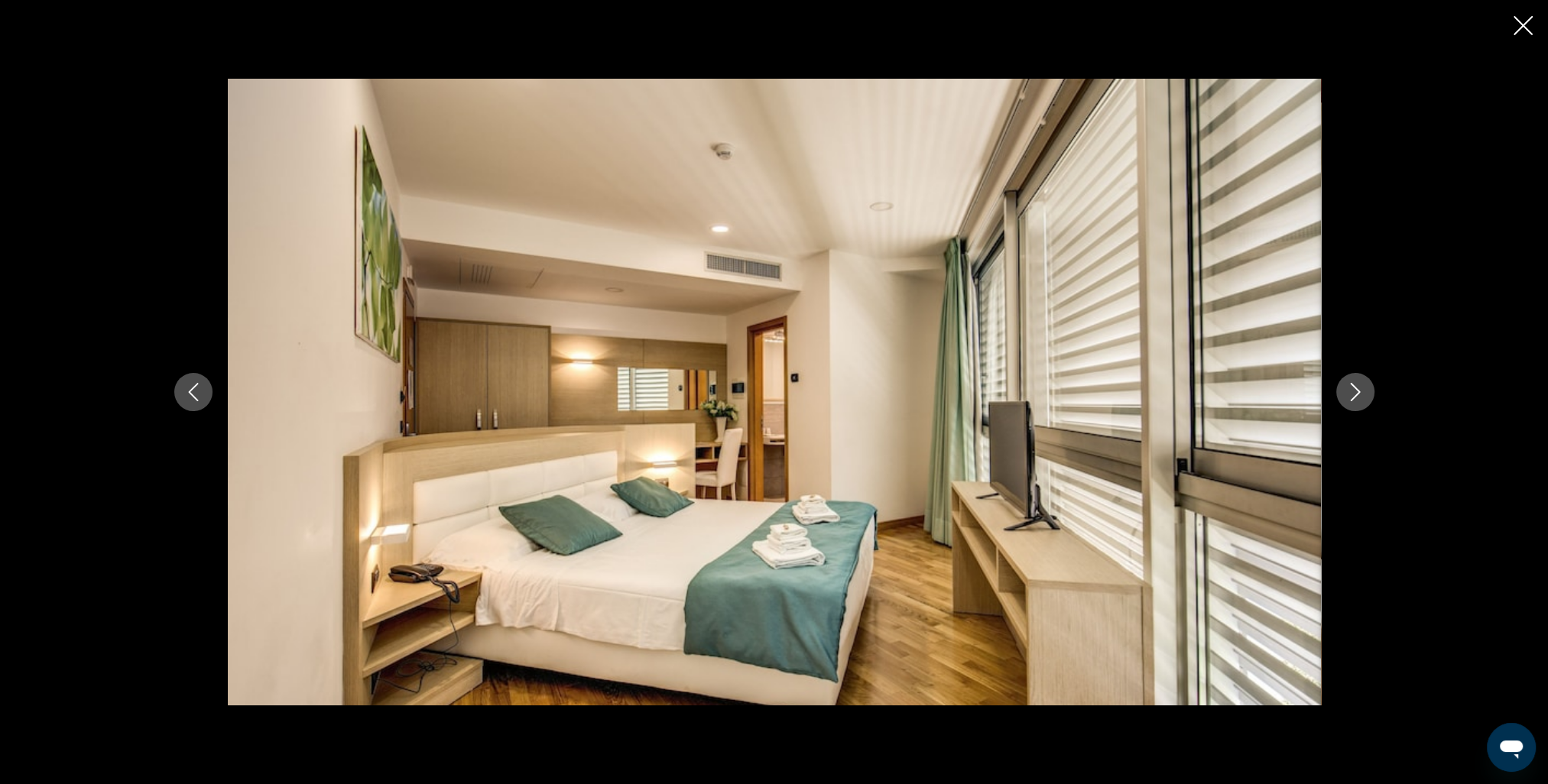
click at [1517, 21] on icon "Close slideshow" at bounding box center [1523, 25] width 19 height 19
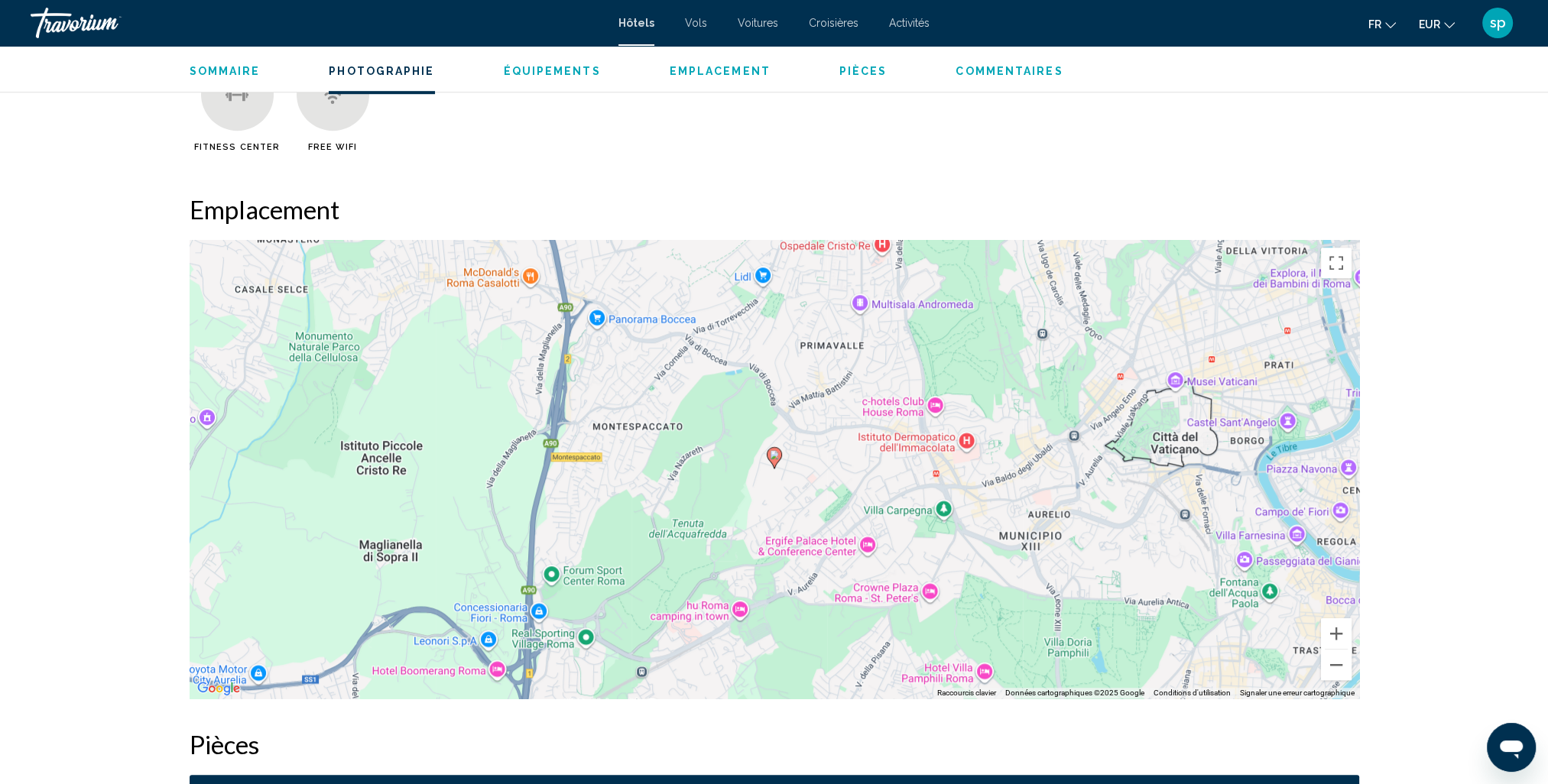
scroll to position [1299, 0]
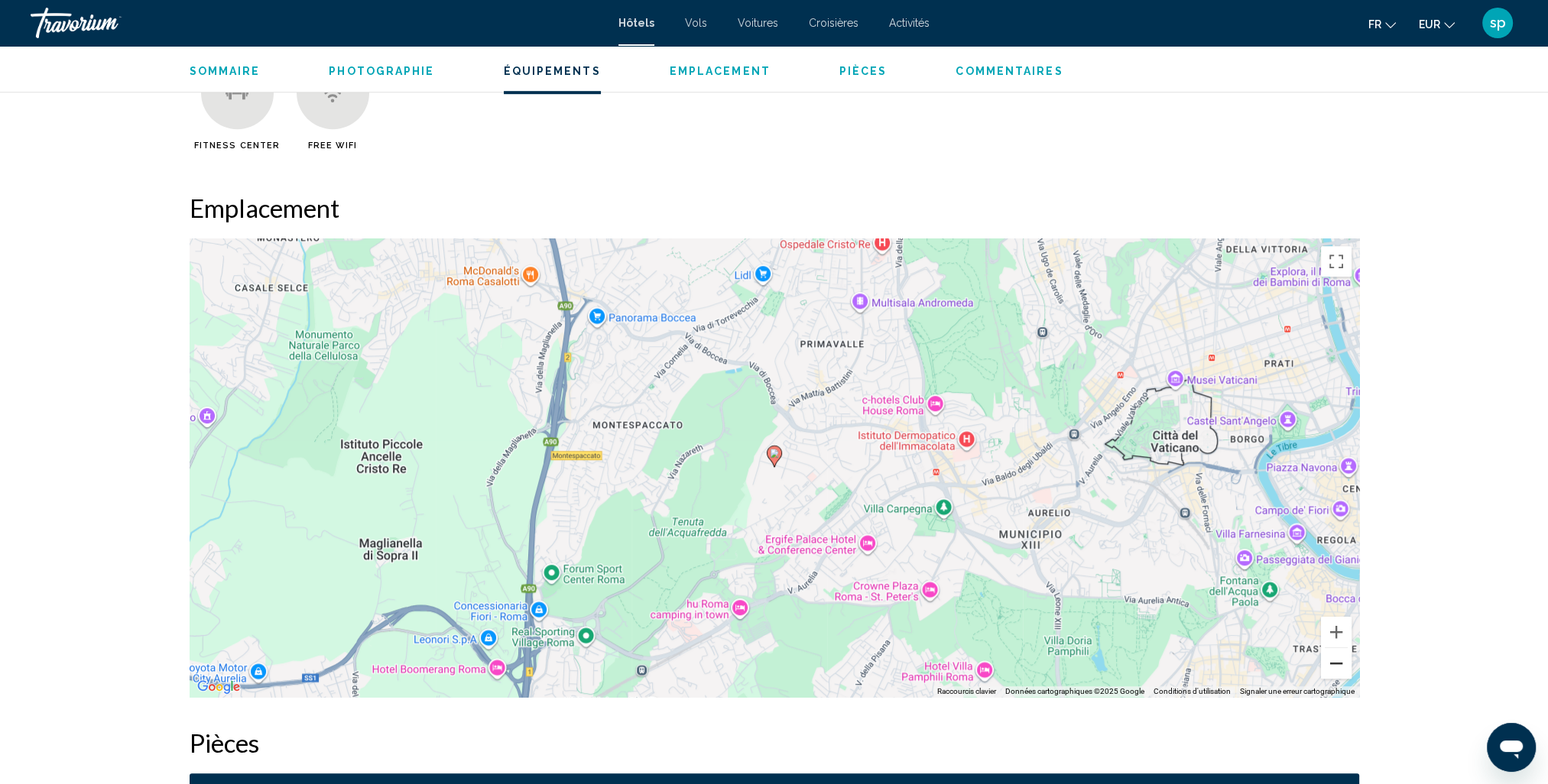
click at [1338, 663] on button "Zoom arrière" at bounding box center [1336, 663] width 30 height 30
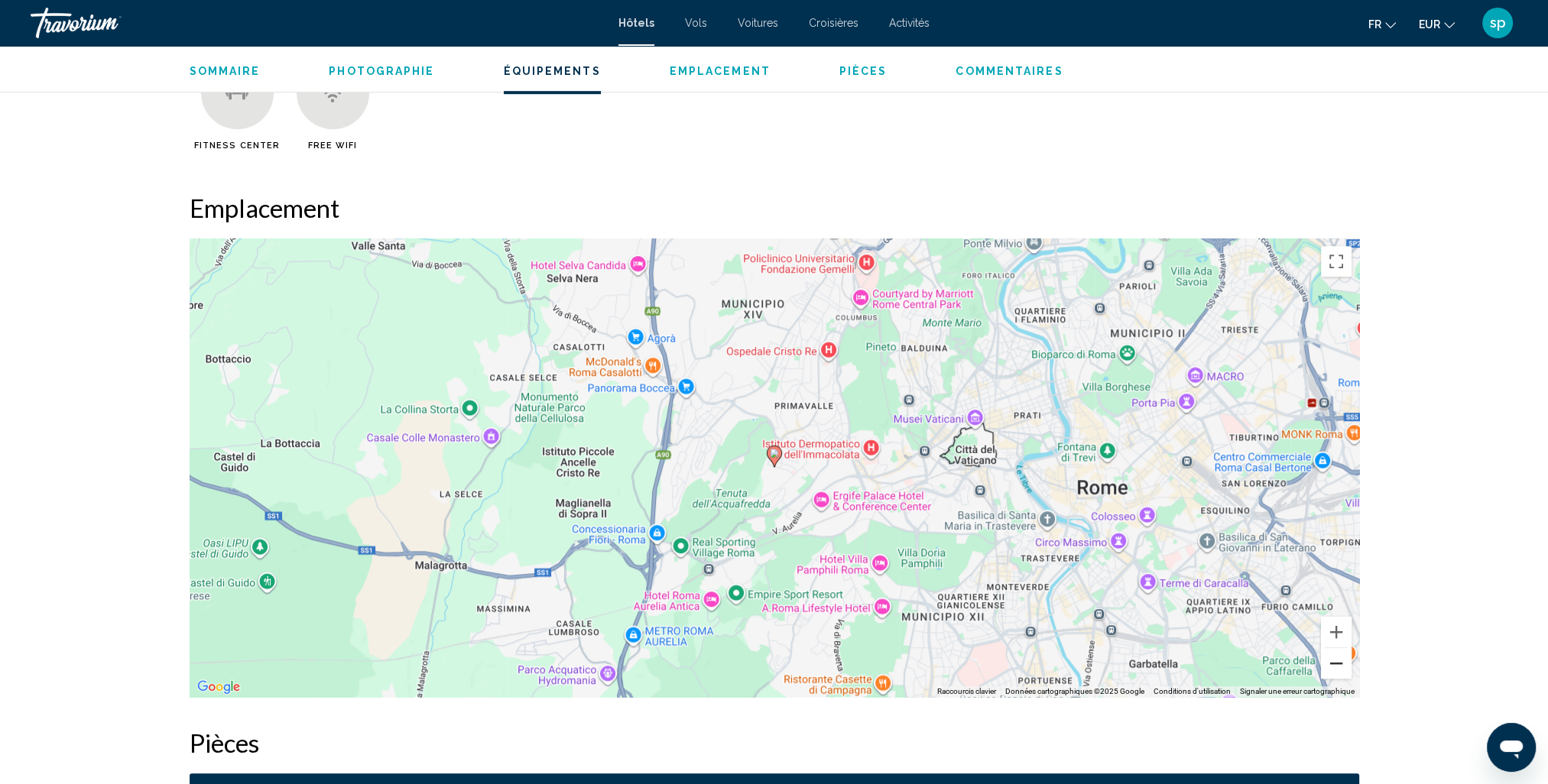
click at [1339, 663] on button "Zoom arrière" at bounding box center [1336, 663] width 30 height 30
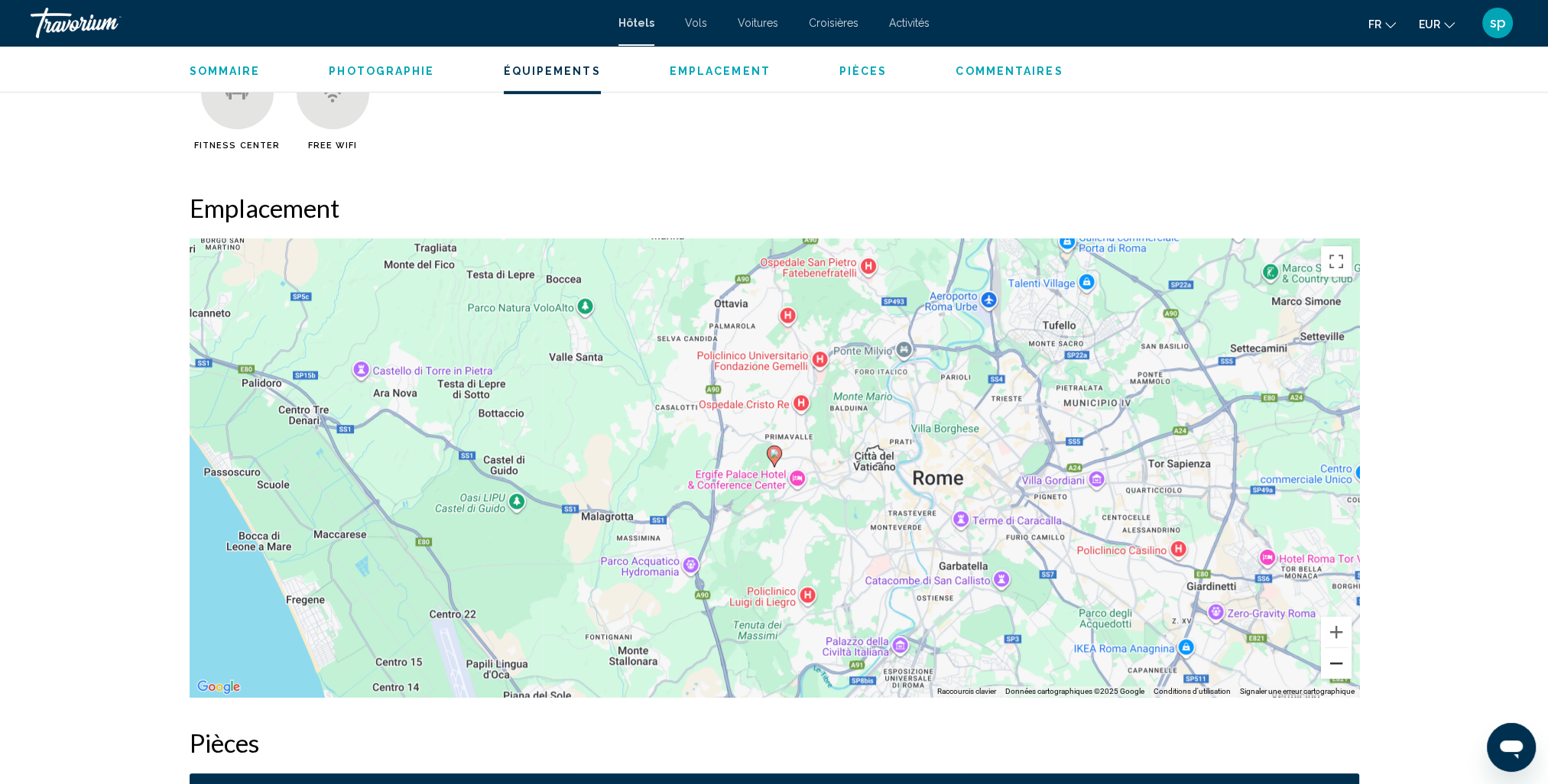
click at [1339, 663] on button "Zoom arrière" at bounding box center [1336, 663] width 30 height 30
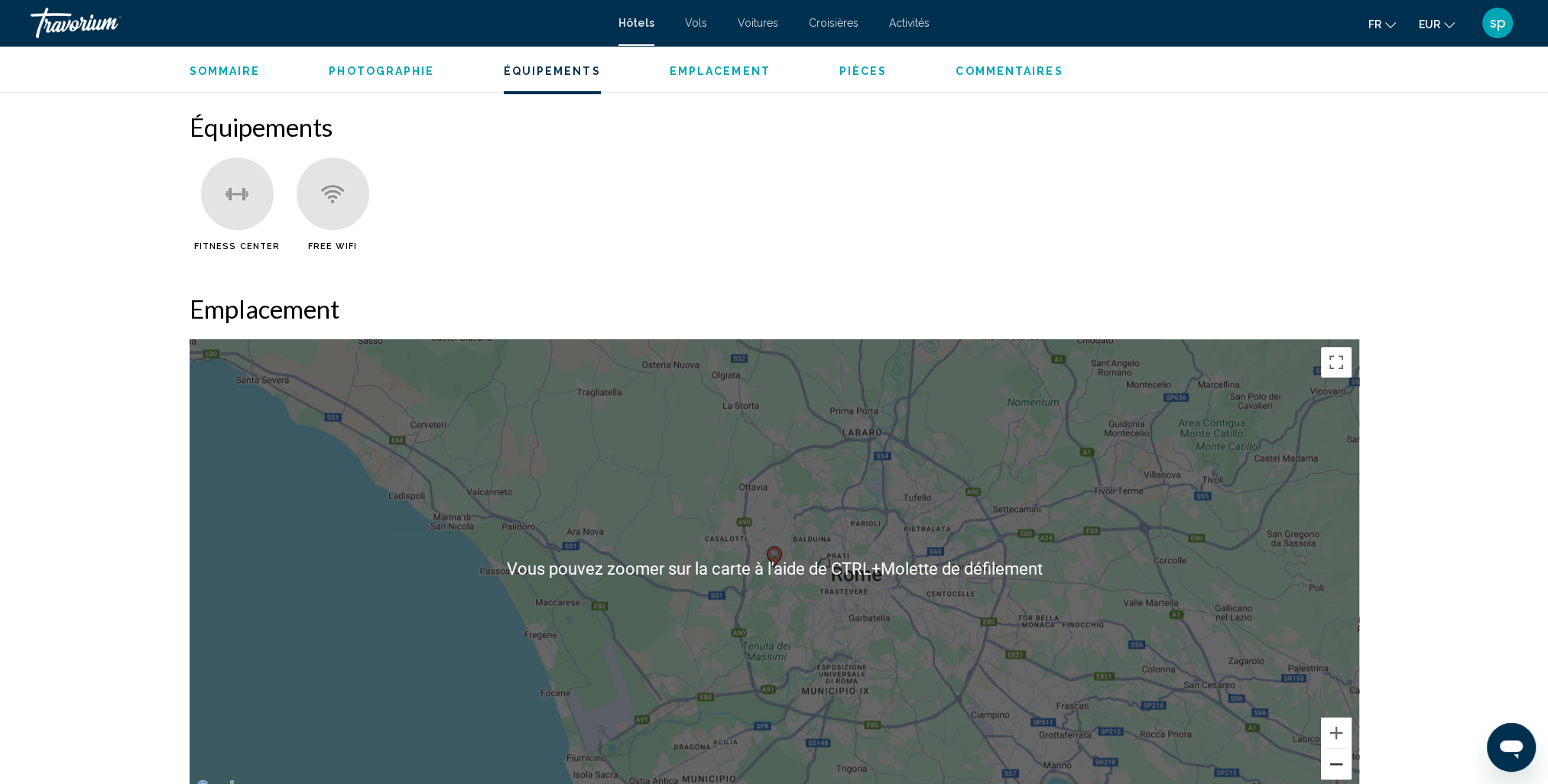
scroll to position [994, 0]
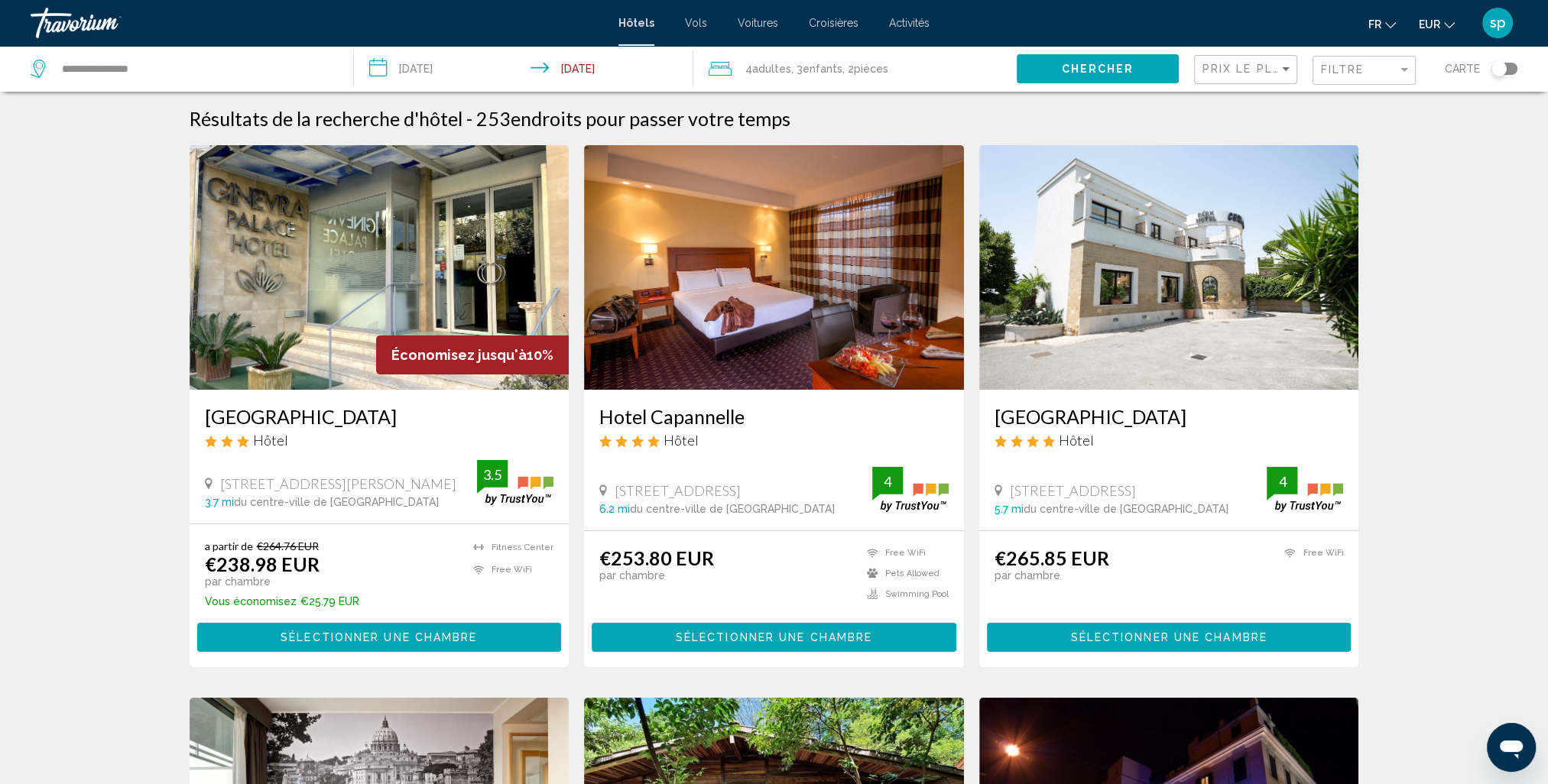
click at [1198, 255] on img "Main content" at bounding box center [1169, 267] width 380 height 244
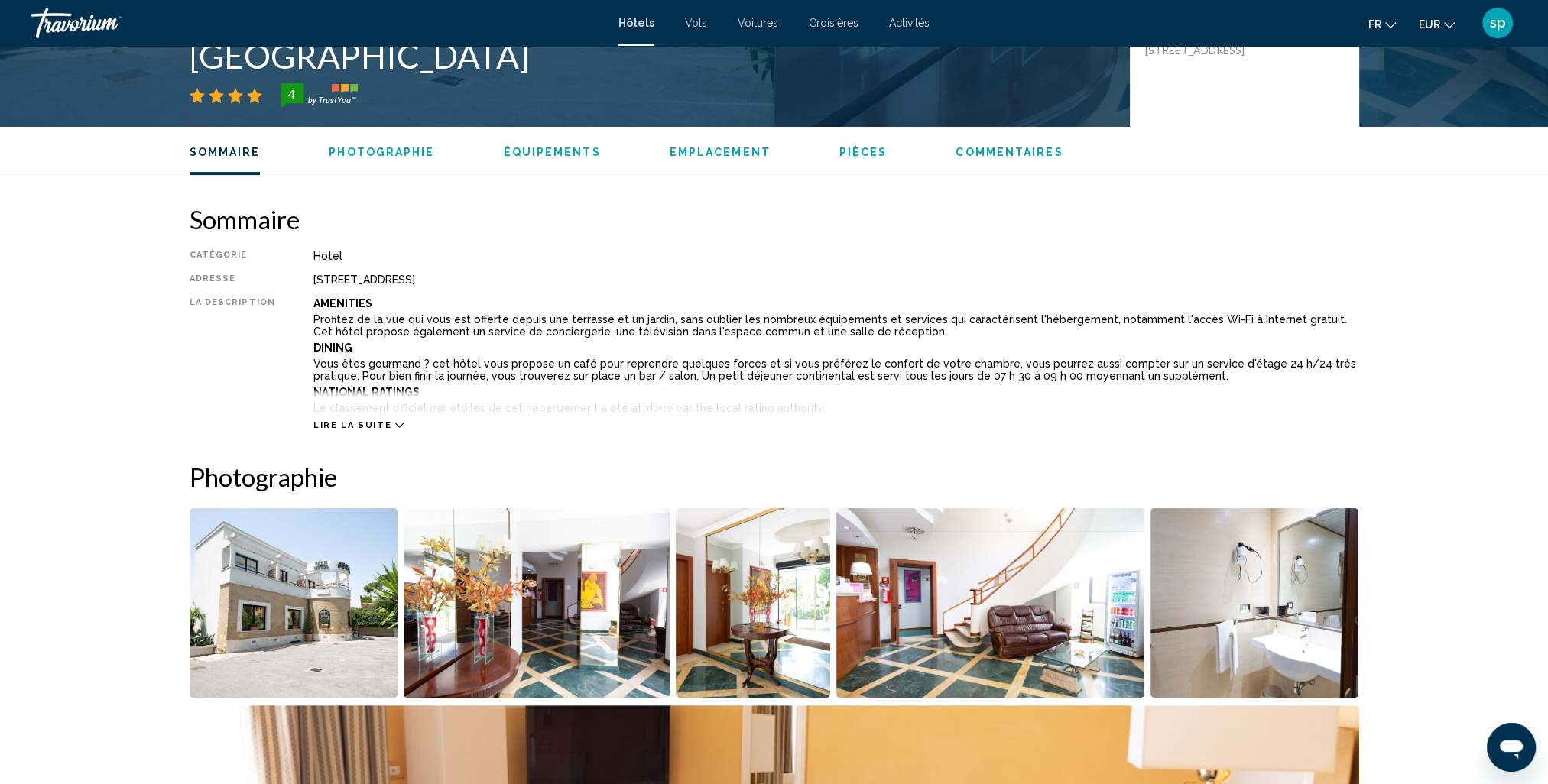
scroll to position [612, 0]
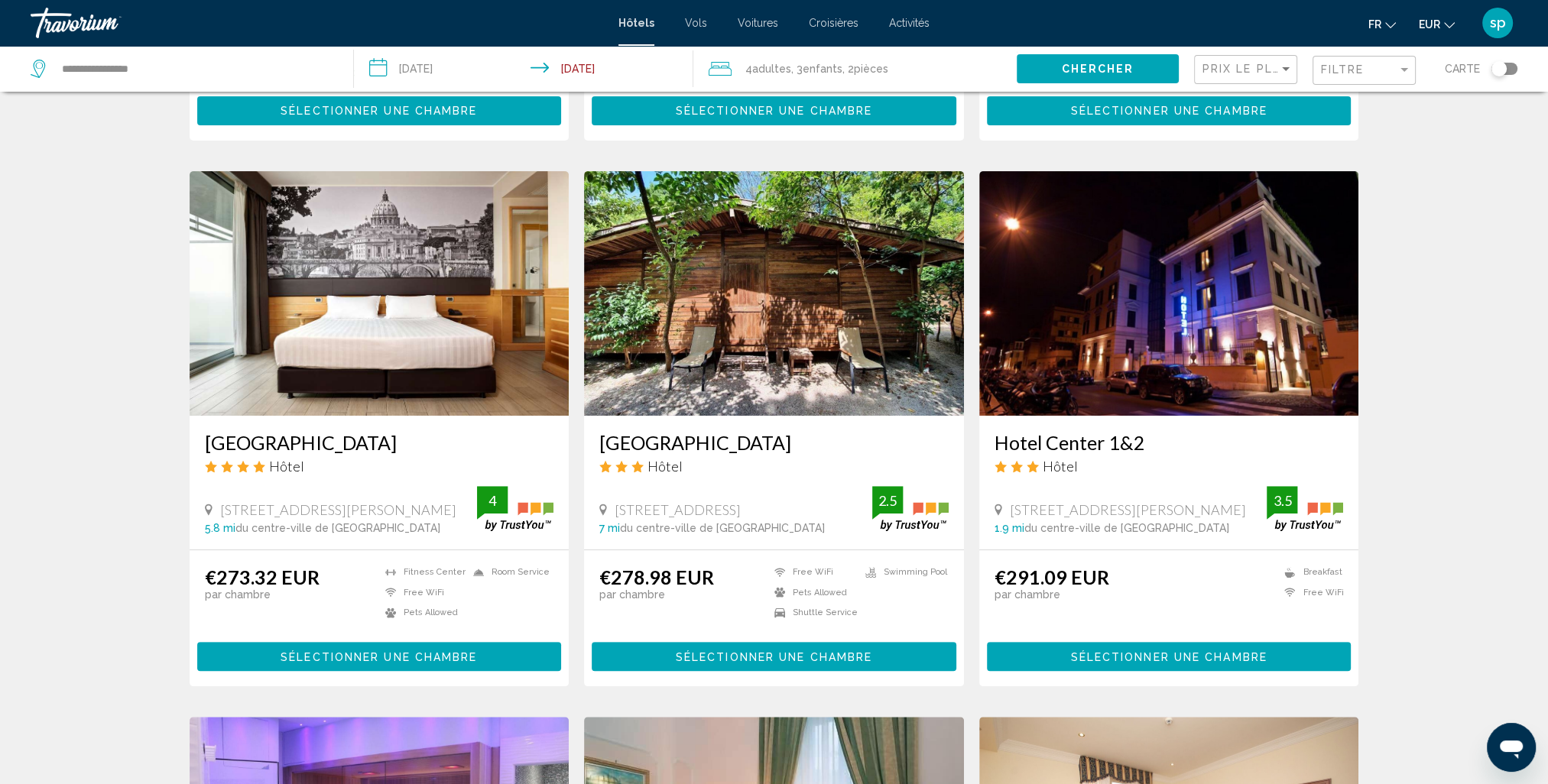
scroll to position [535, 0]
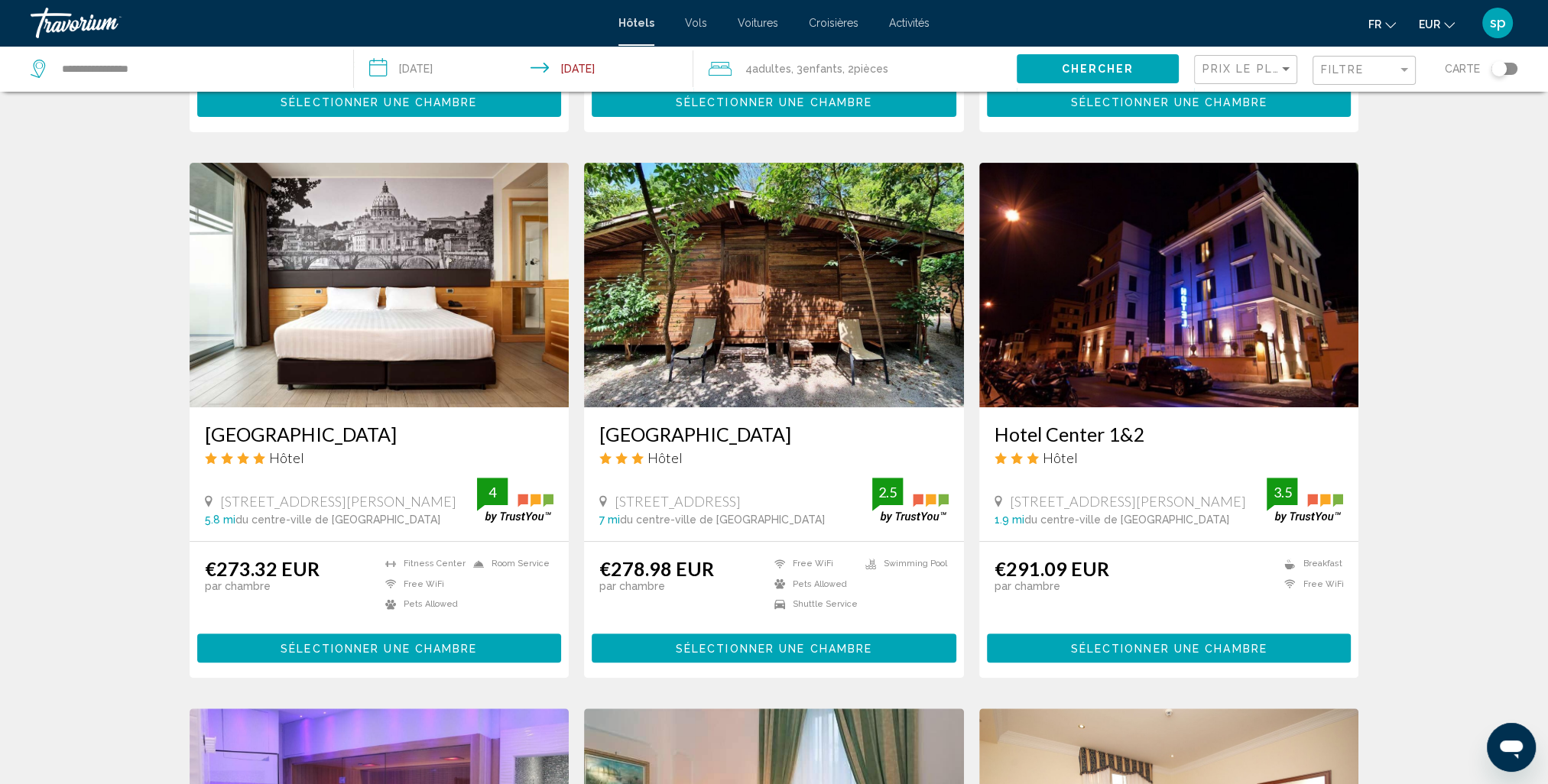
click at [321, 306] on img "Main content" at bounding box center [379, 285] width 380 height 244
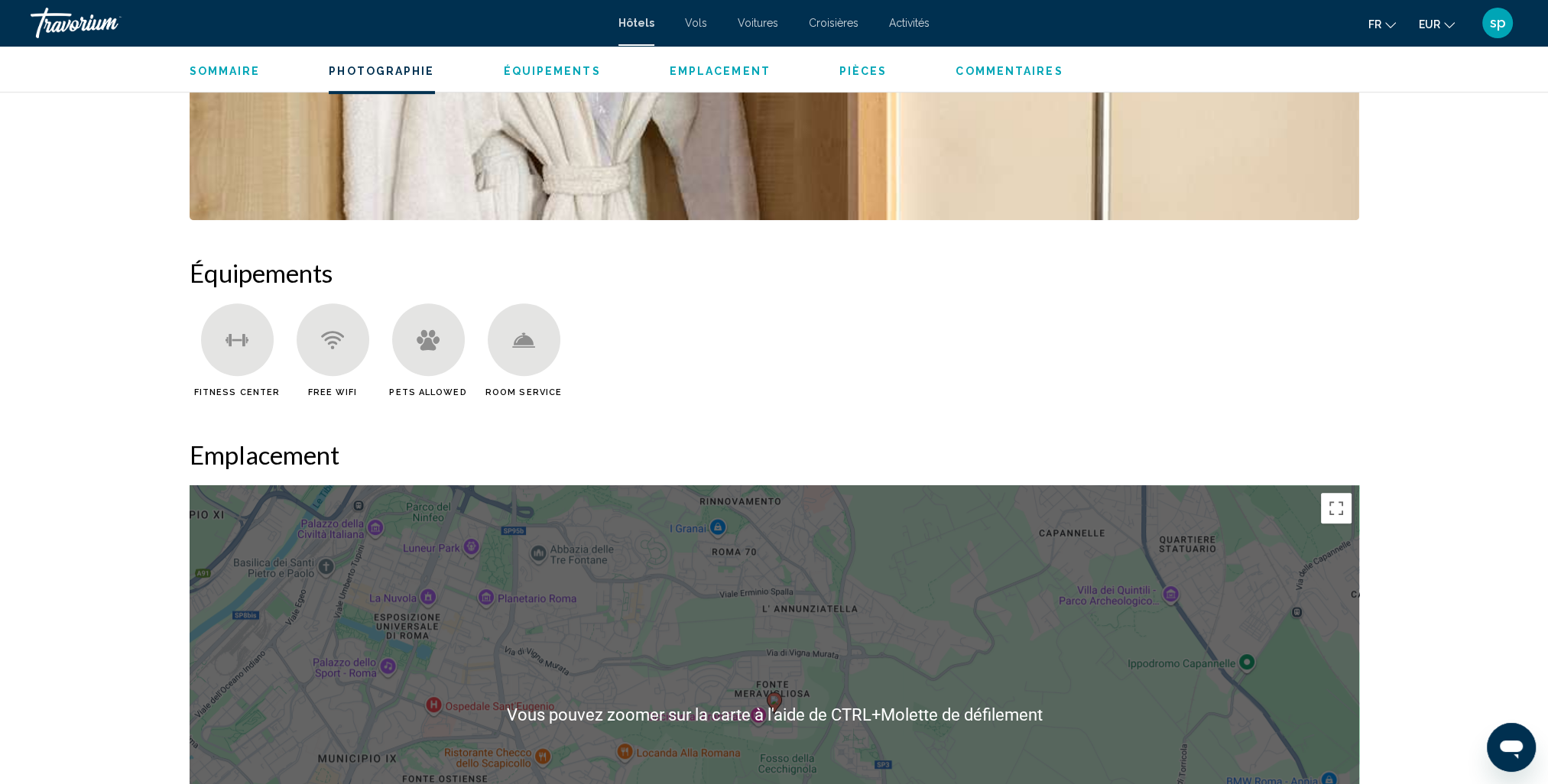
scroll to position [1223, 0]
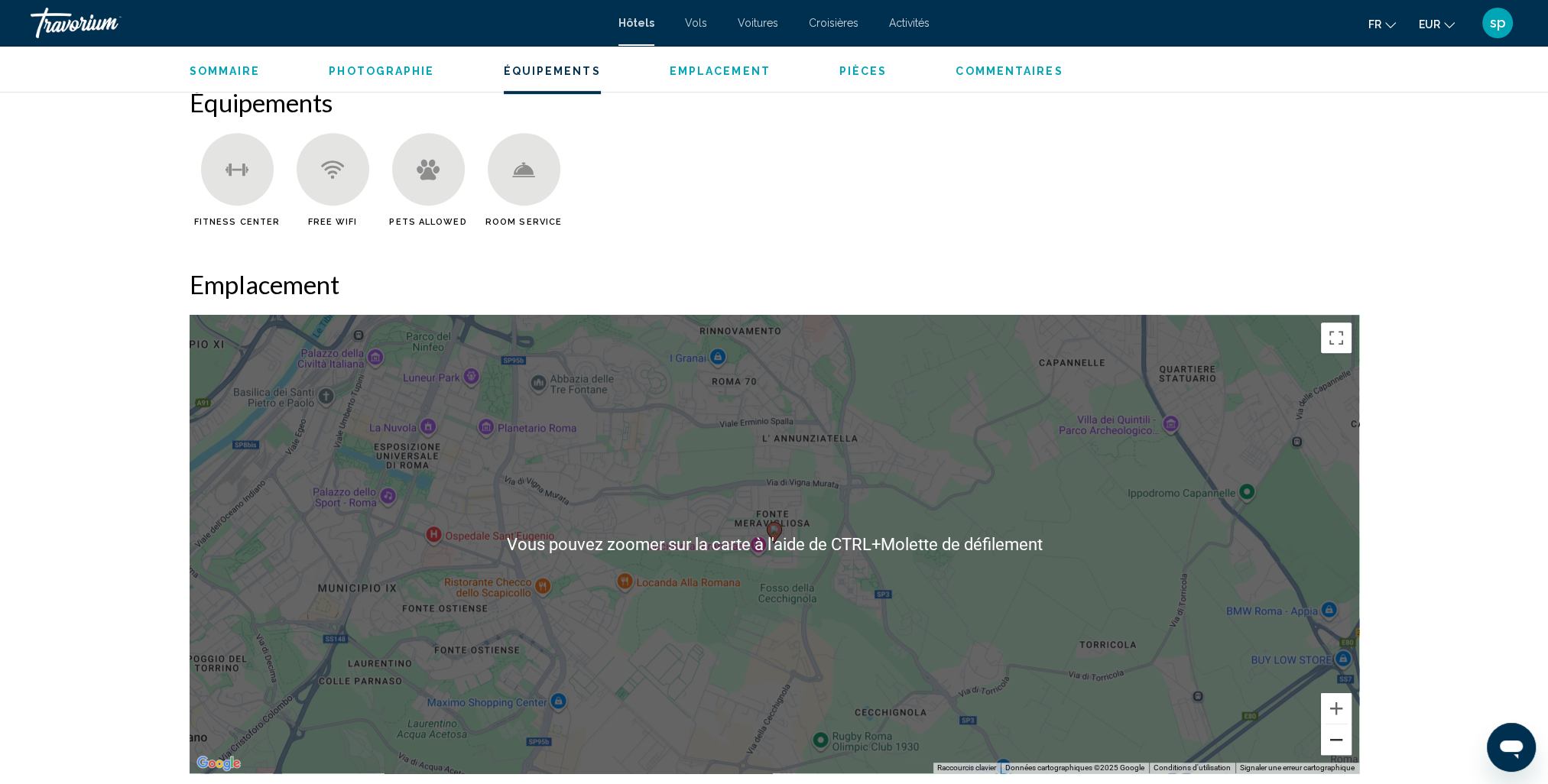
click at [1342, 740] on button "Zoom arrière" at bounding box center [1336, 740] width 30 height 30
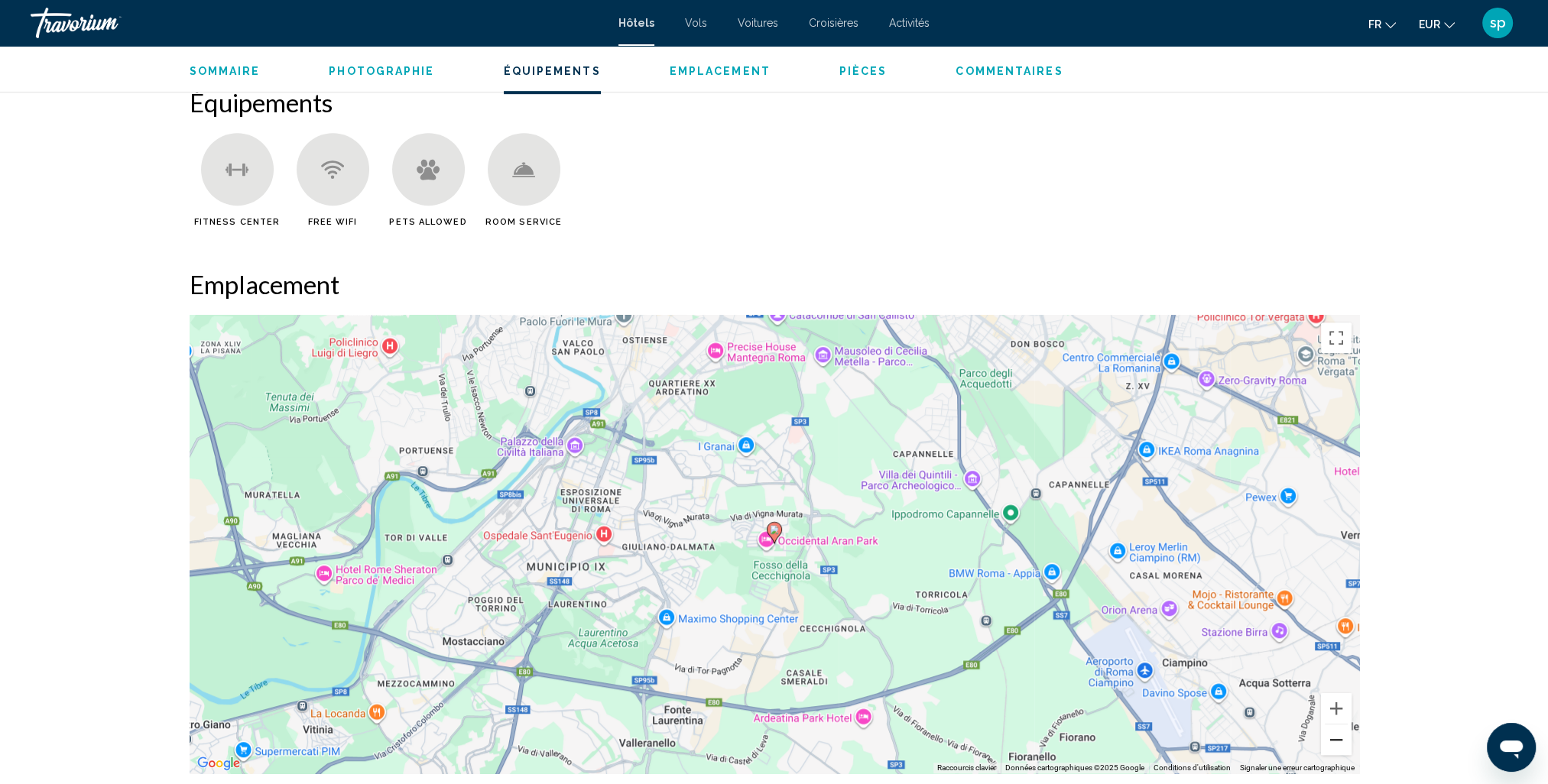
click at [1342, 740] on button "Zoom arrière" at bounding box center [1336, 740] width 30 height 30
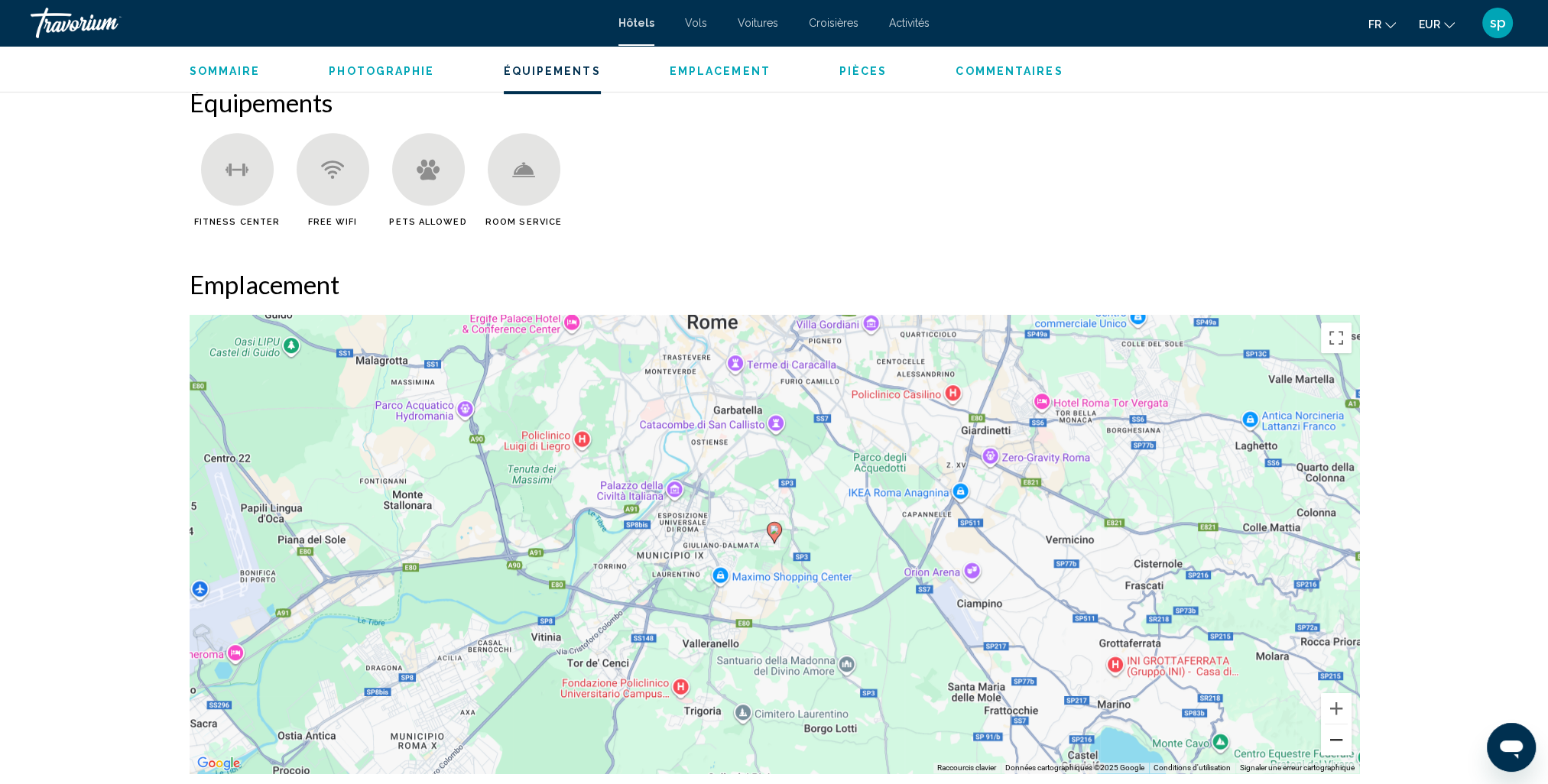
click at [1341, 740] on button "Zoom arrière" at bounding box center [1336, 740] width 30 height 30
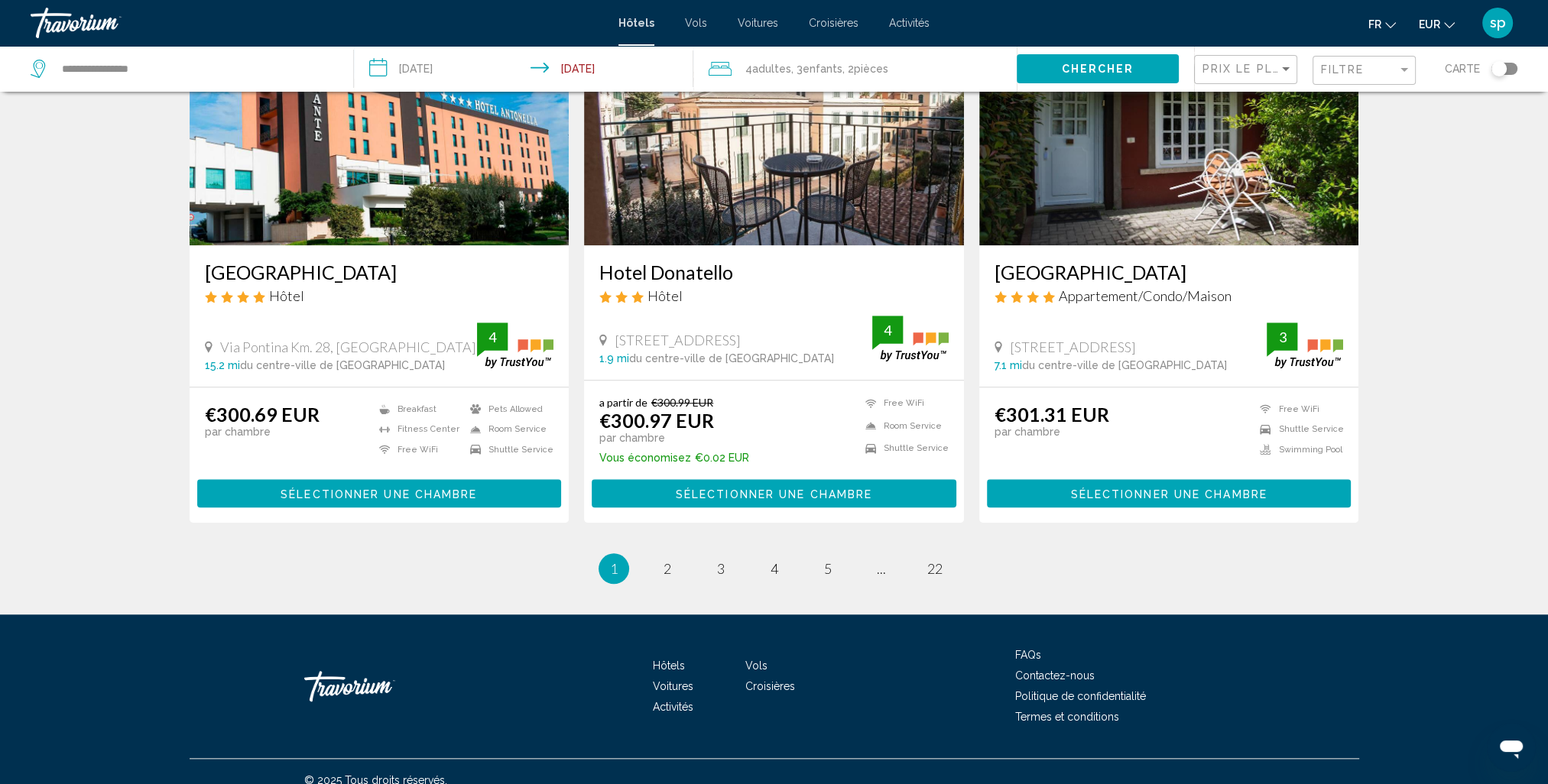
scroll to position [1804, 0]
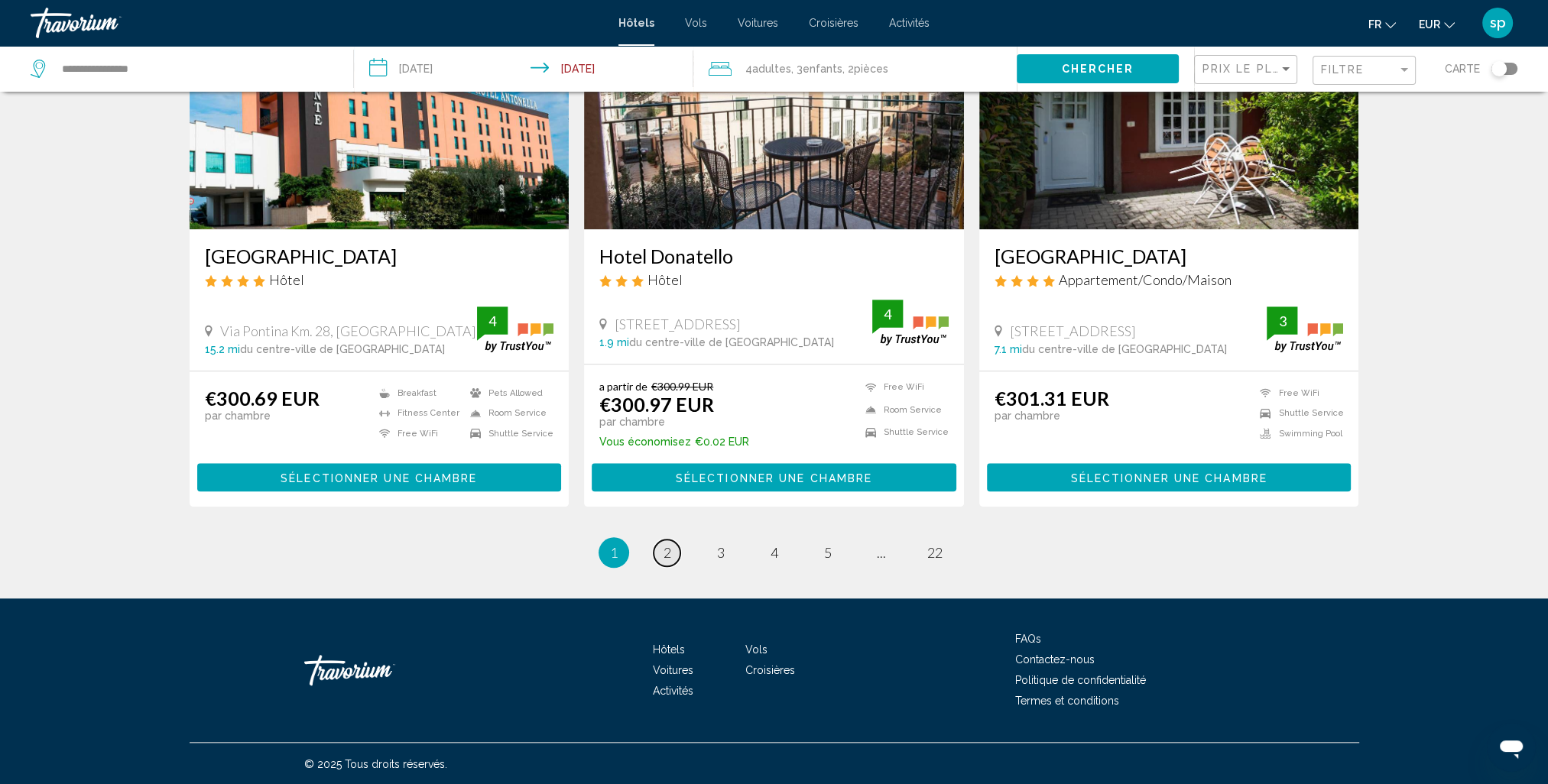
click at [669, 551] on span "2" at bounding box center [667, 552] width 8 height 17
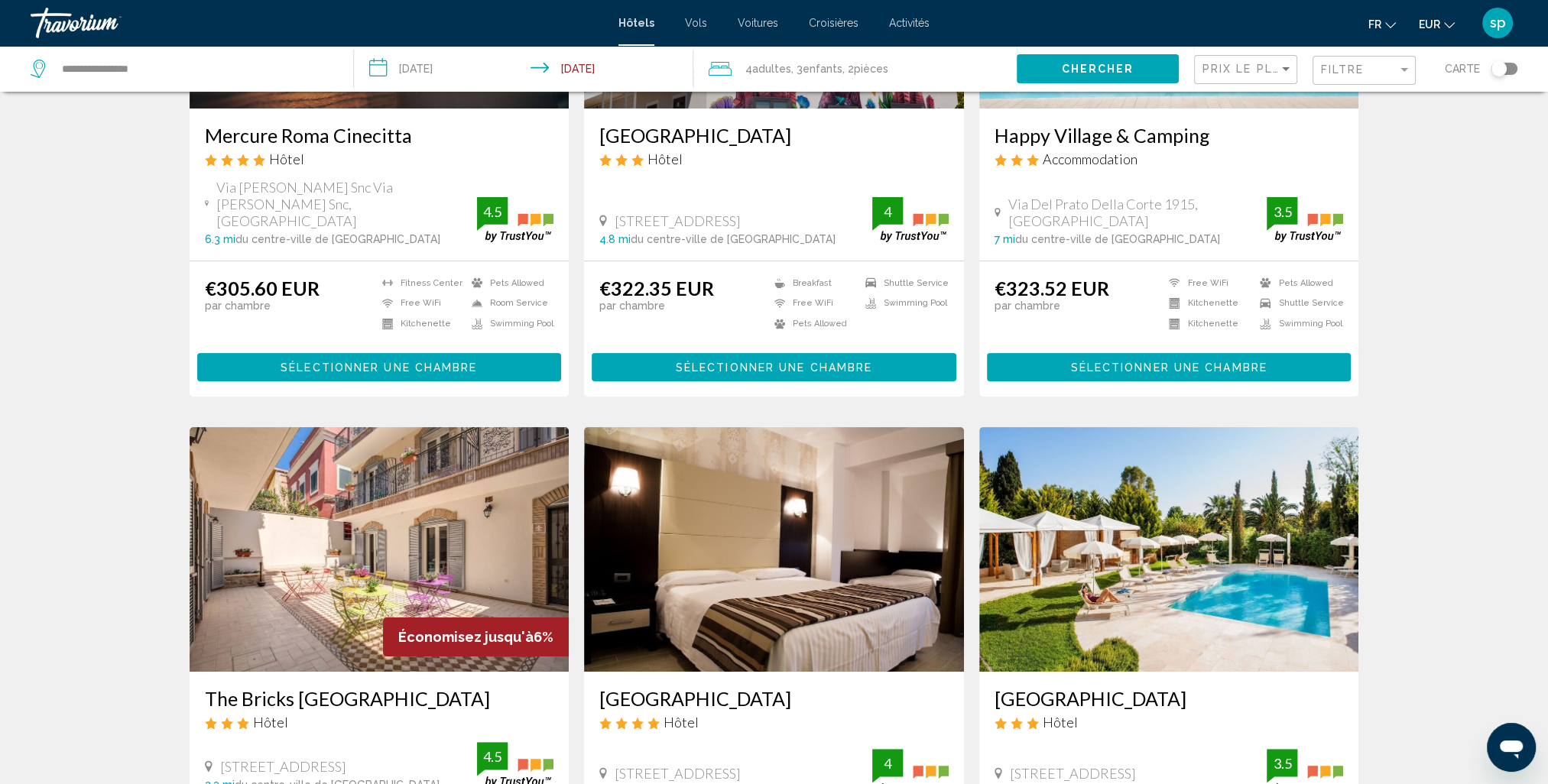
scroll to position [382, 0]
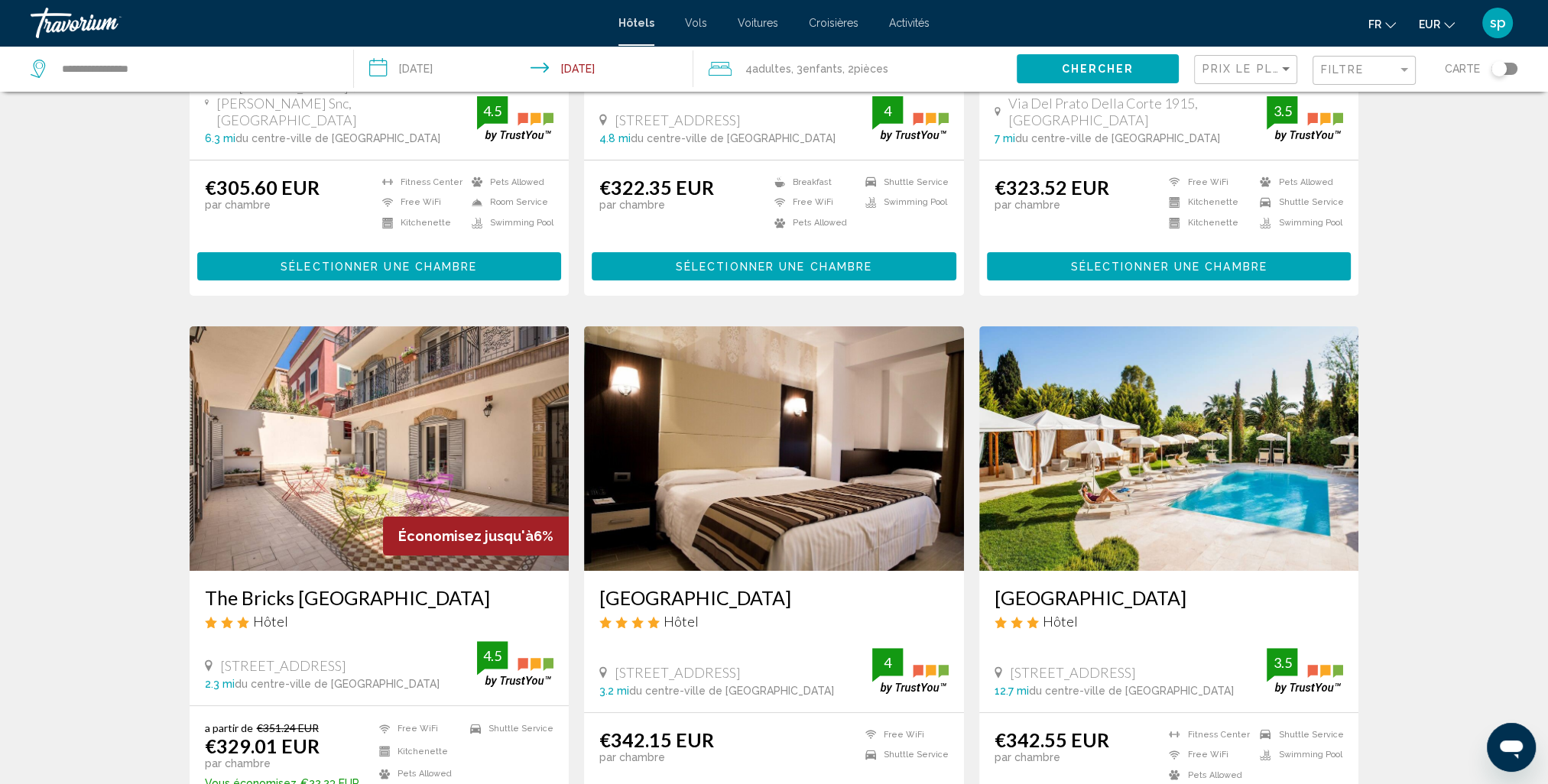
click at [419, 392] on img "Main content" at bounding box center [379, 448] width 380 height 244
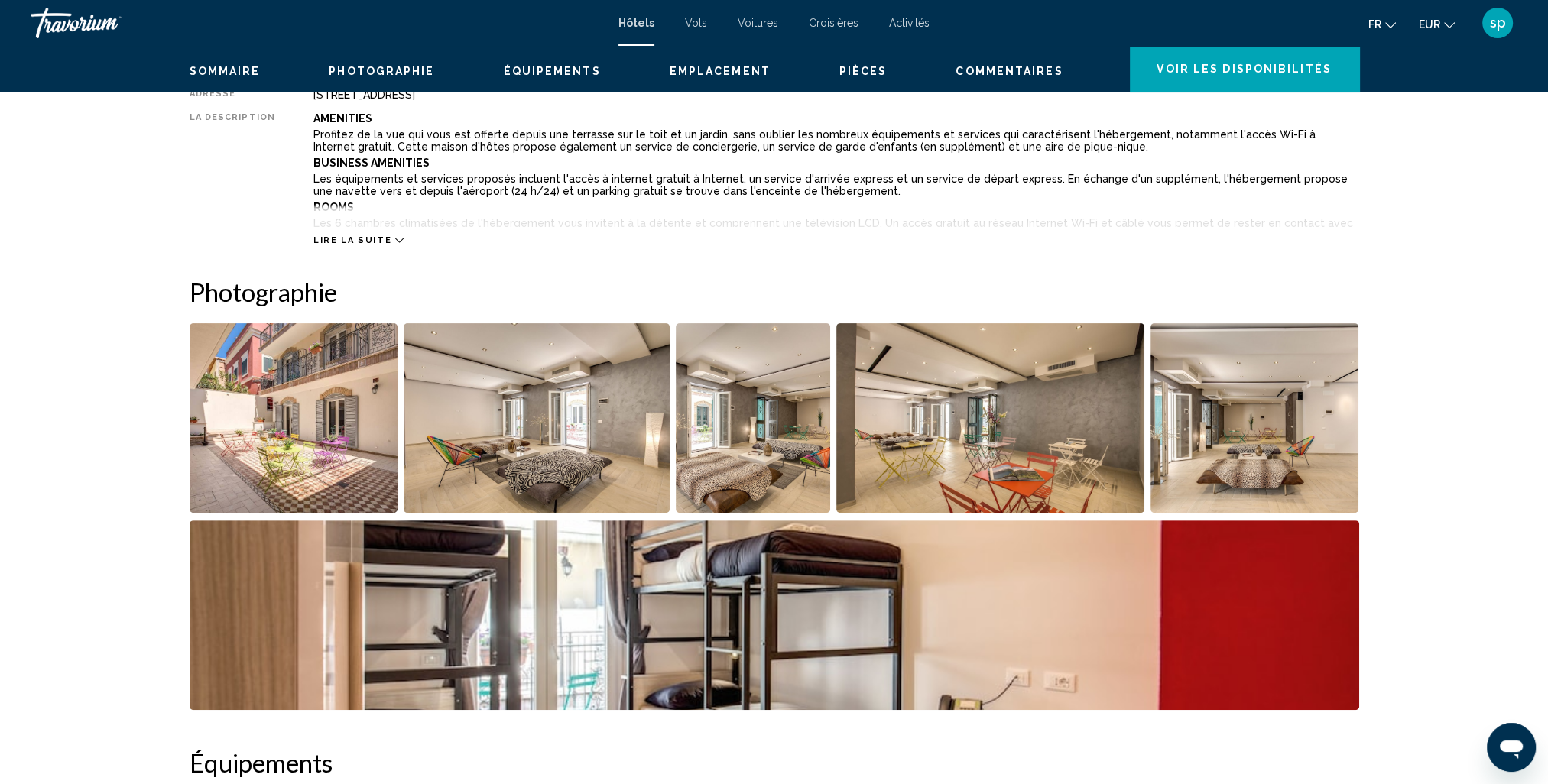
scroll to position [612, 0]
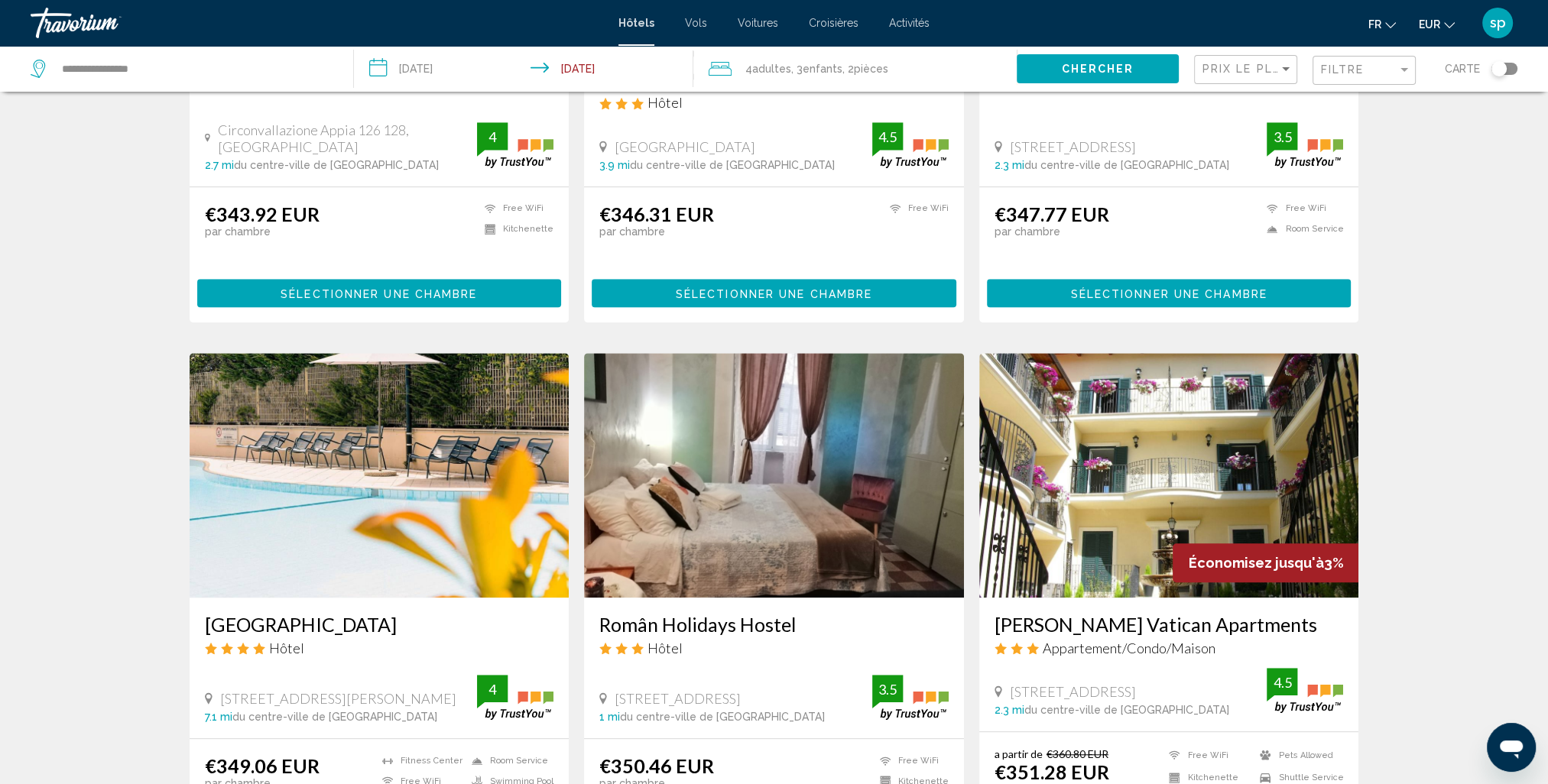
scroll to position [1529, 0]
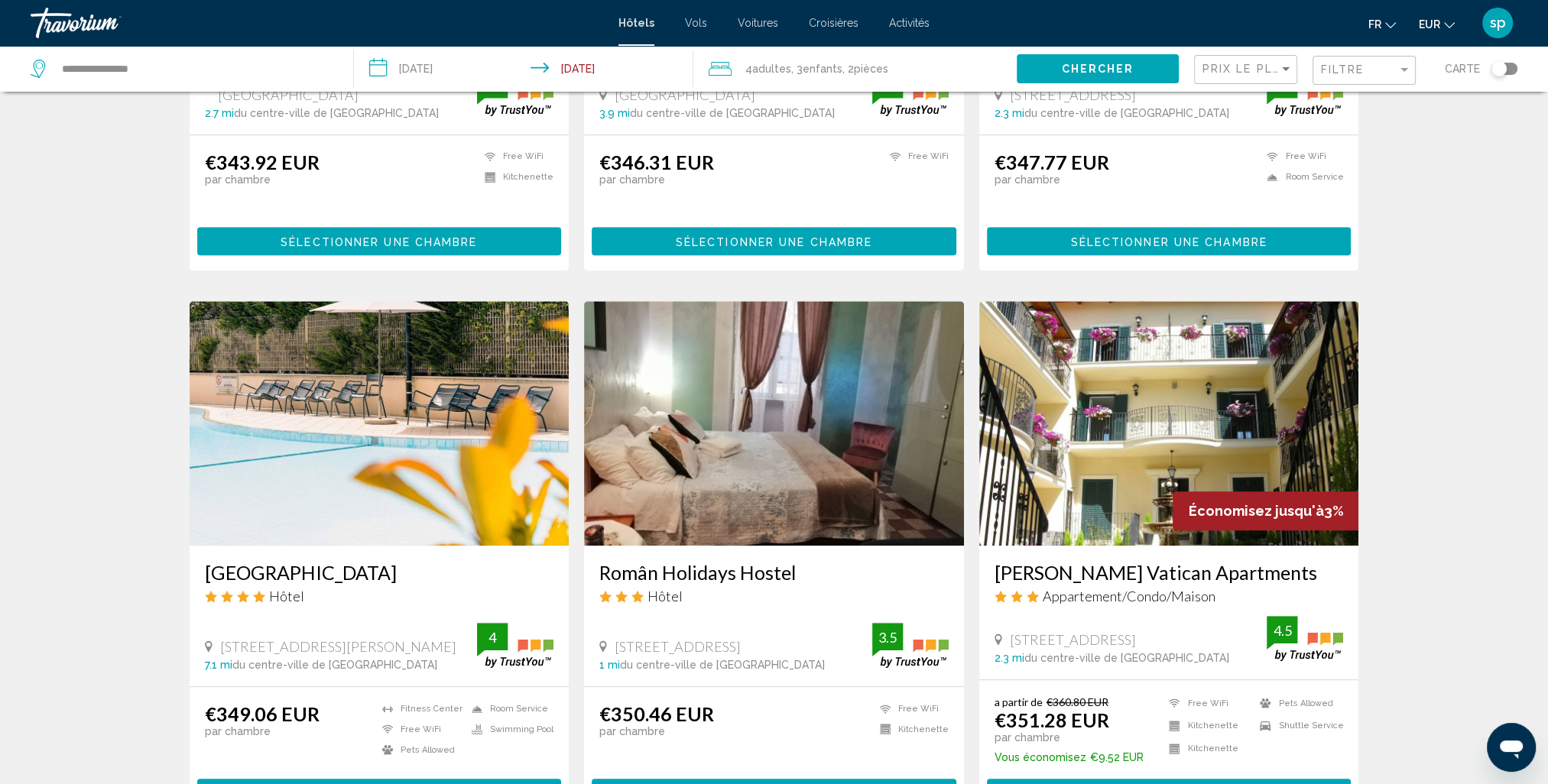
click at [322, 421] on img "Main content" at bounding box center [379, 423] width 380 height 244
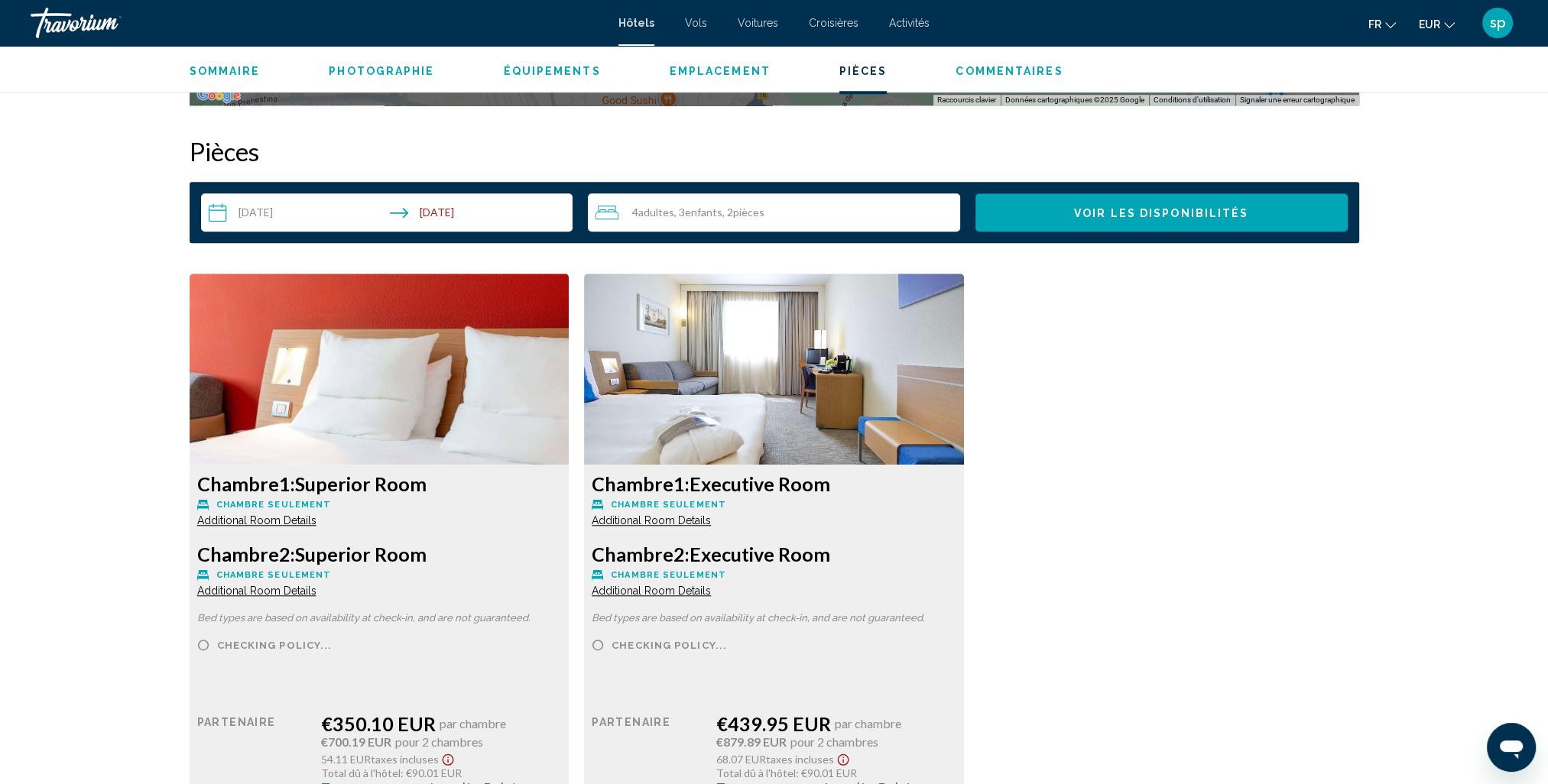
scroll to position [1911, 0]
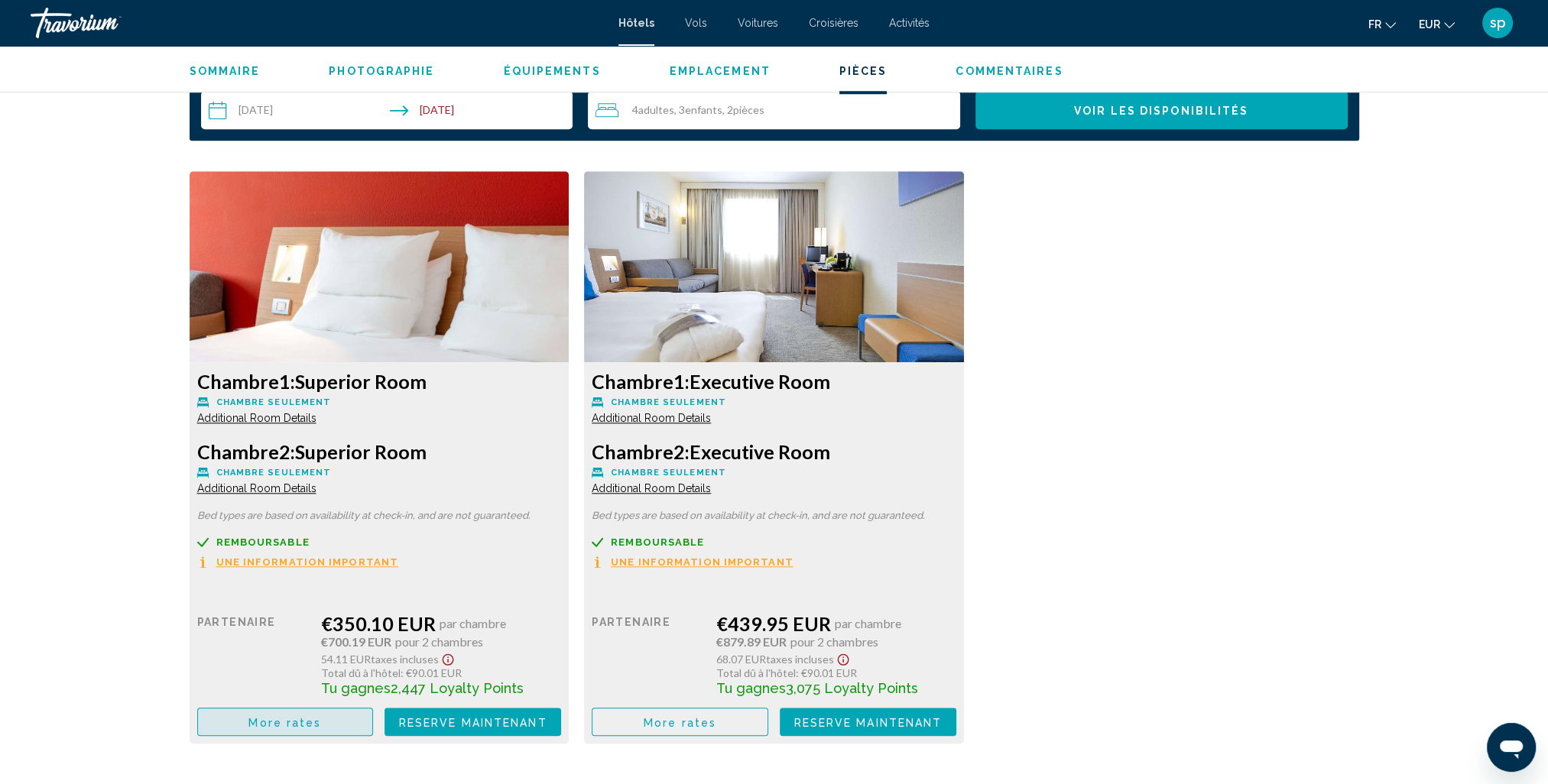
click at [312, 723] on span "More rates" at bounding box center [285, 722] width 73 height 13
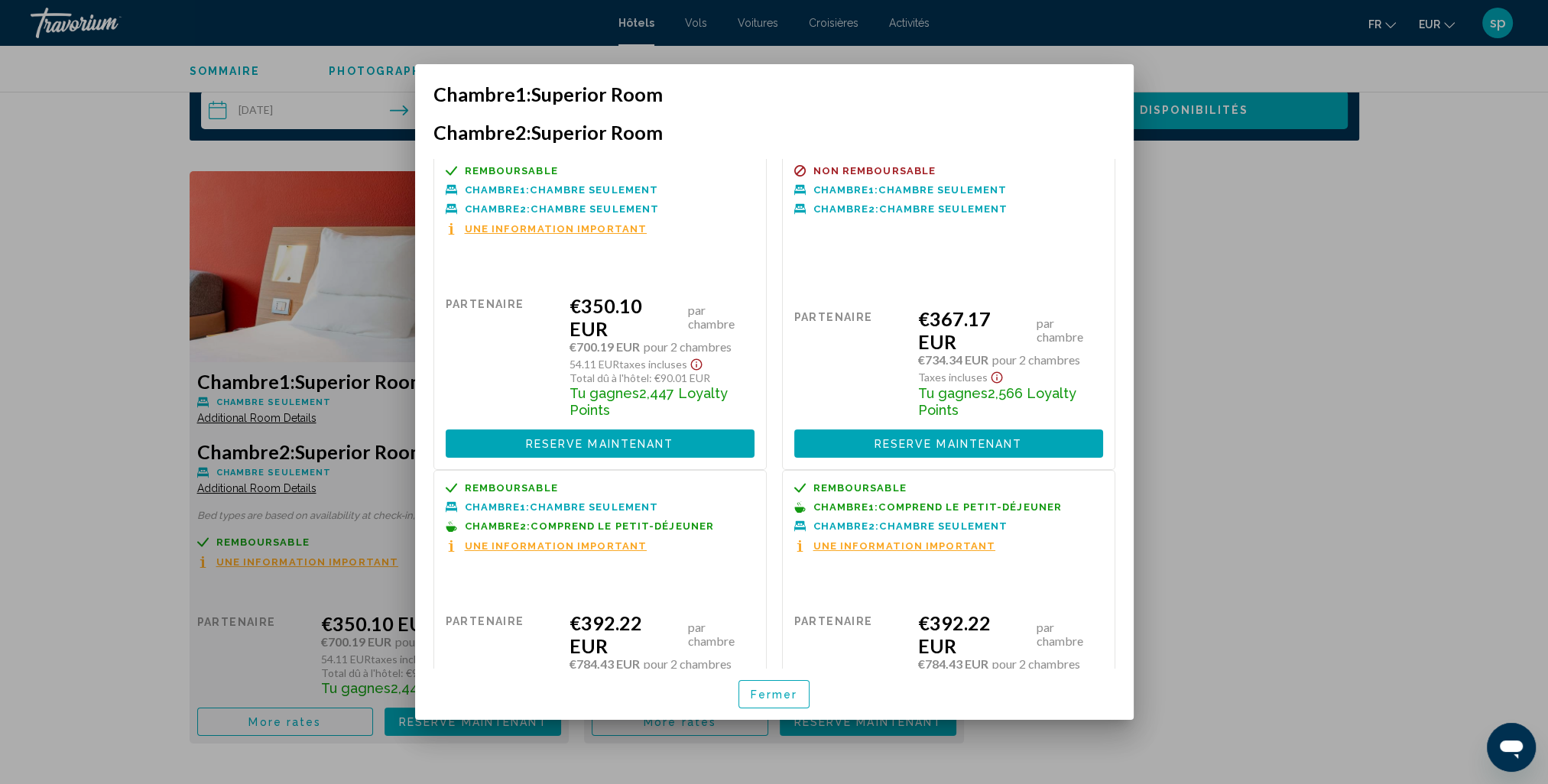
scroll to position [0, 0]
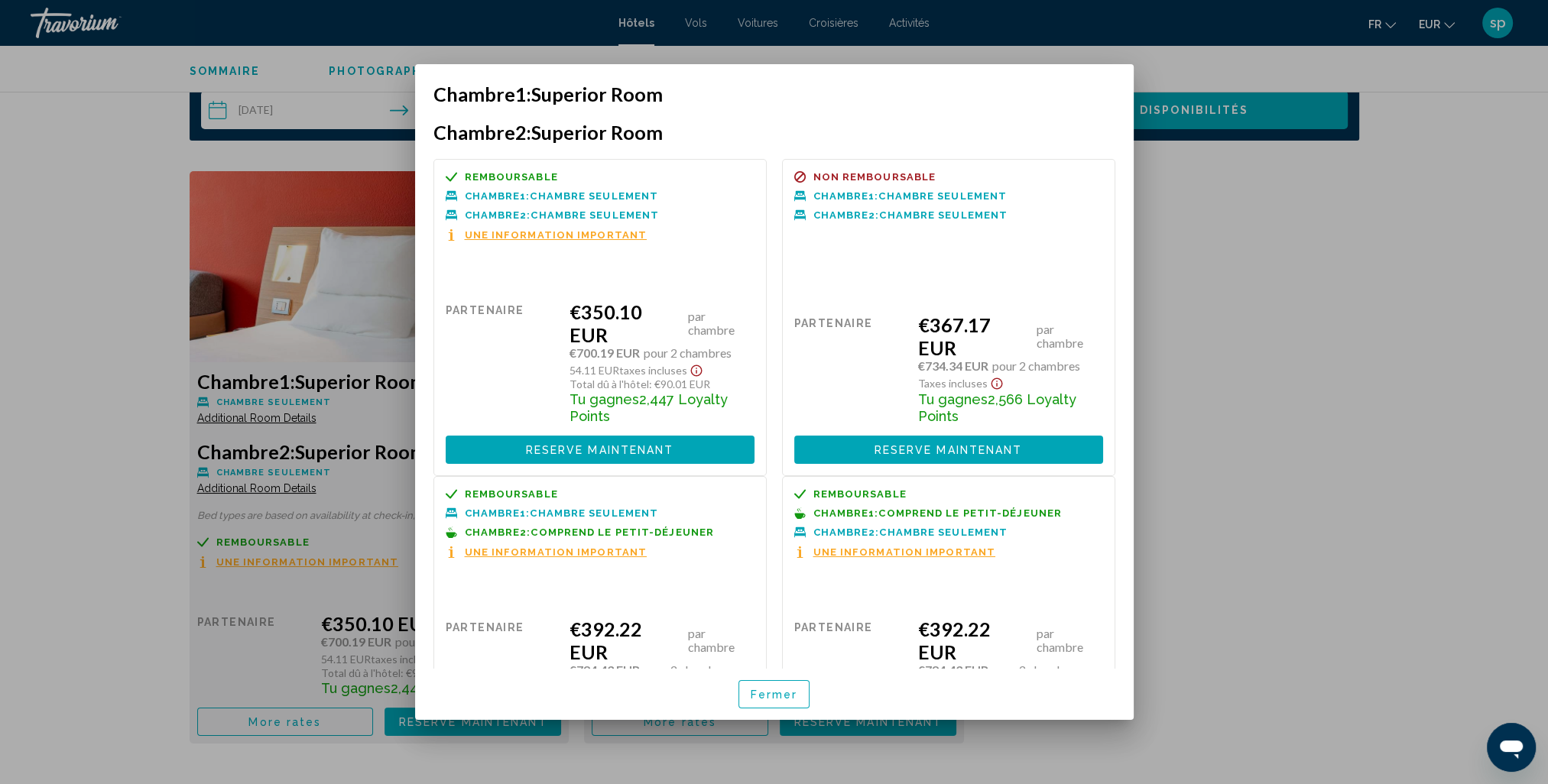
click at [780, 694] on span "Fermer" at bounding box center [774, 694] width 47 height 13
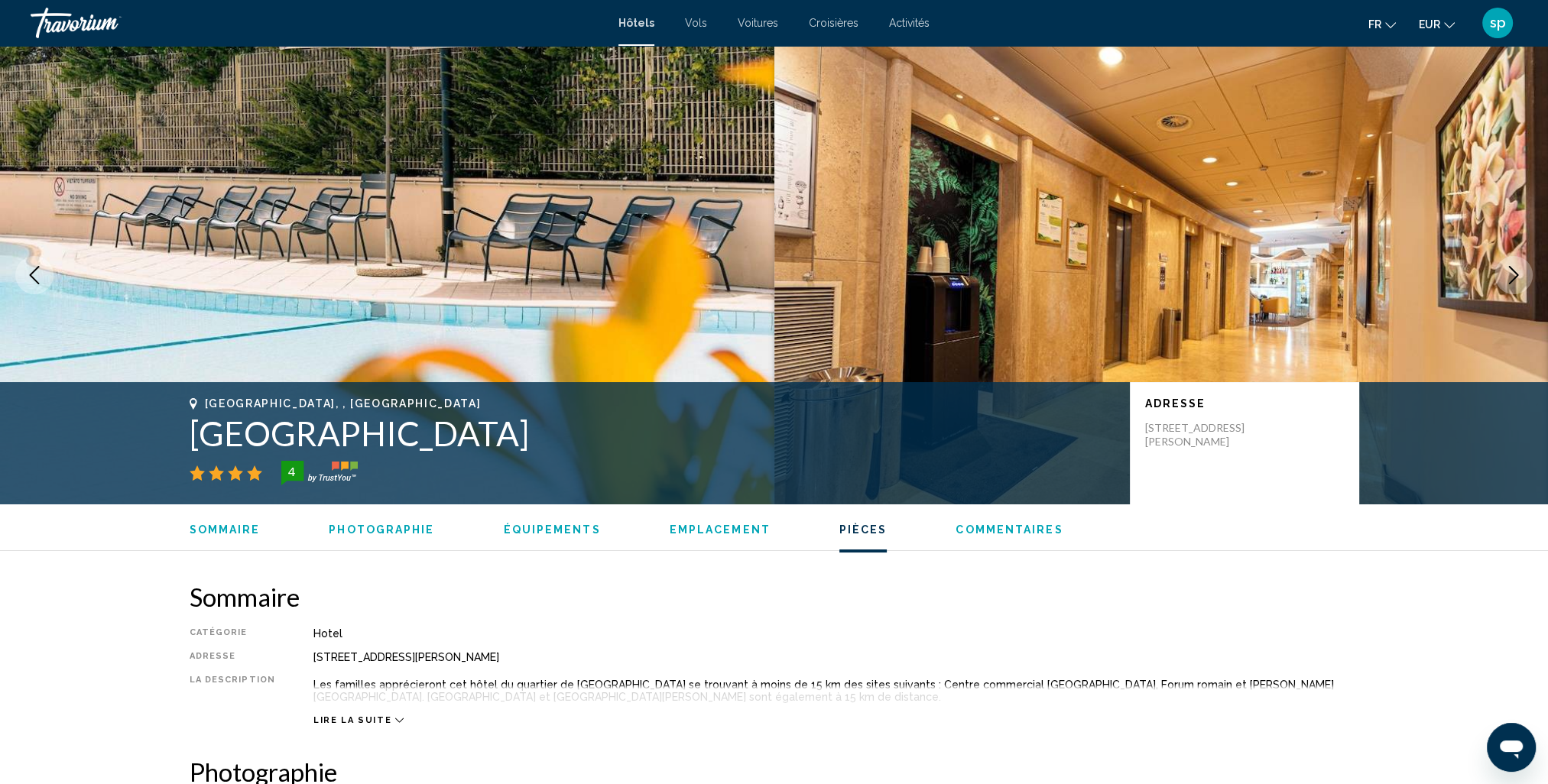
scroll to position [1911, 0]
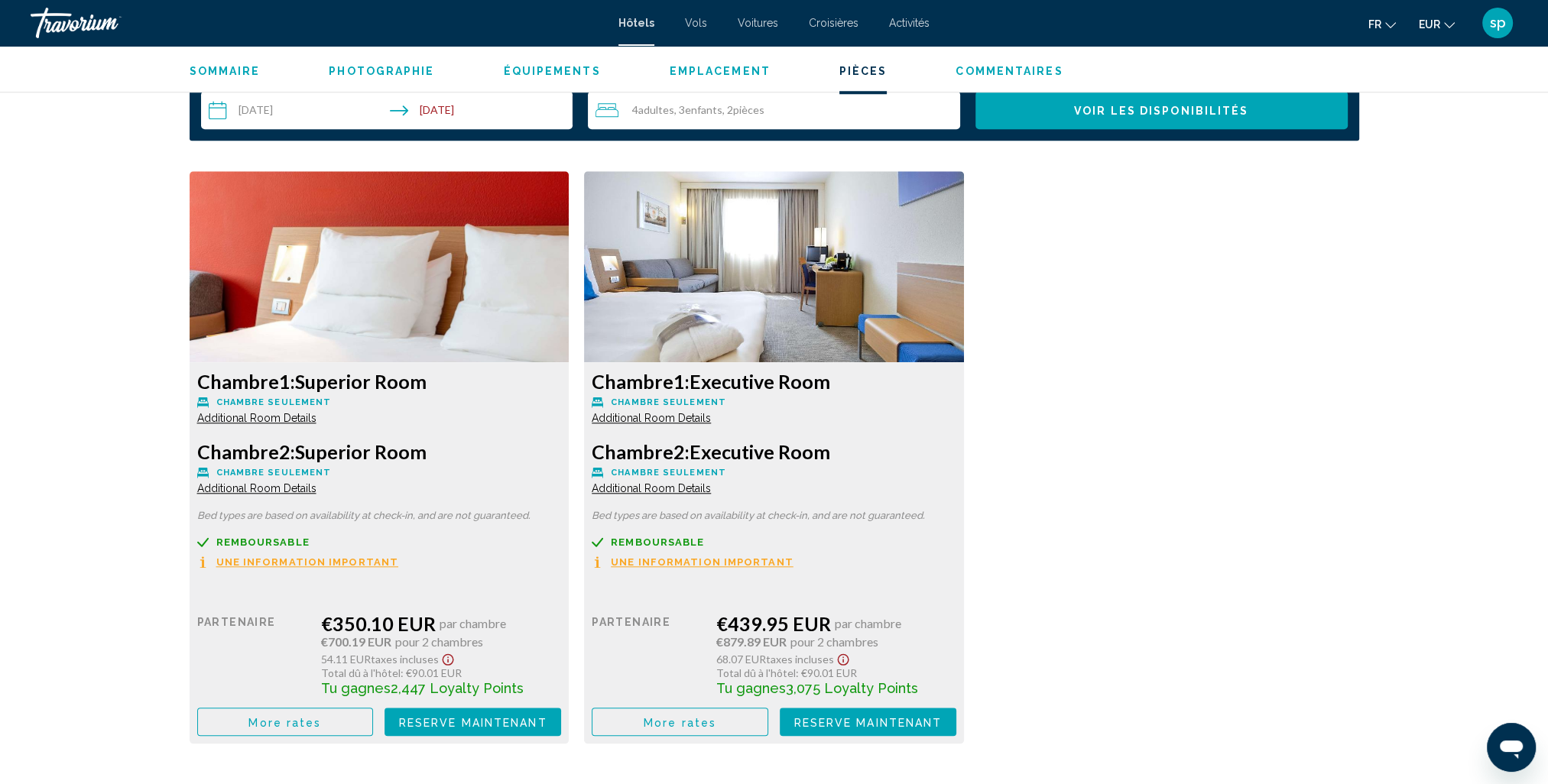
click at [321, 719] on span "More rates" at bounding box center [285, 722] width 73 height 13
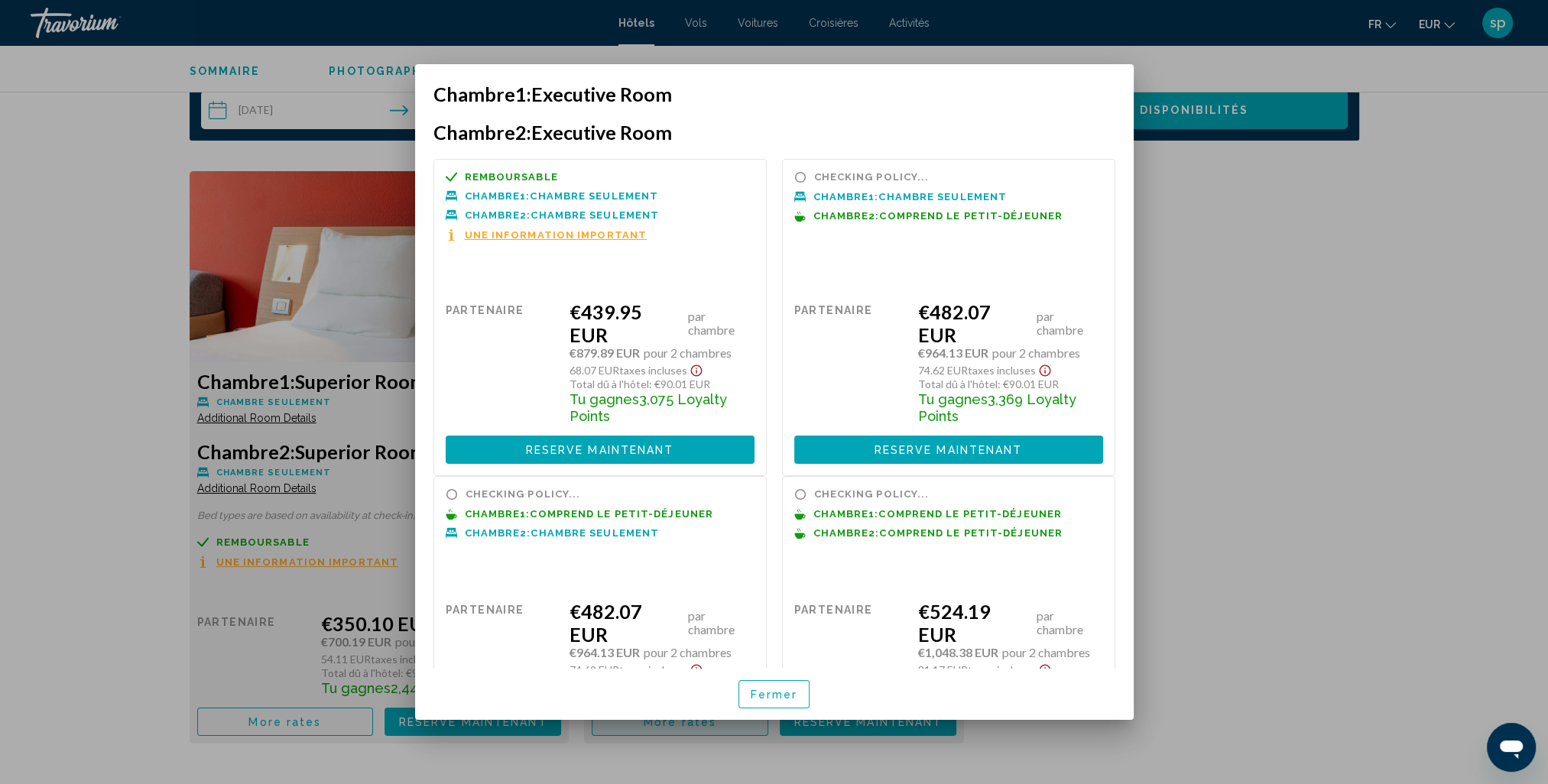
scroll to position [0, 0]
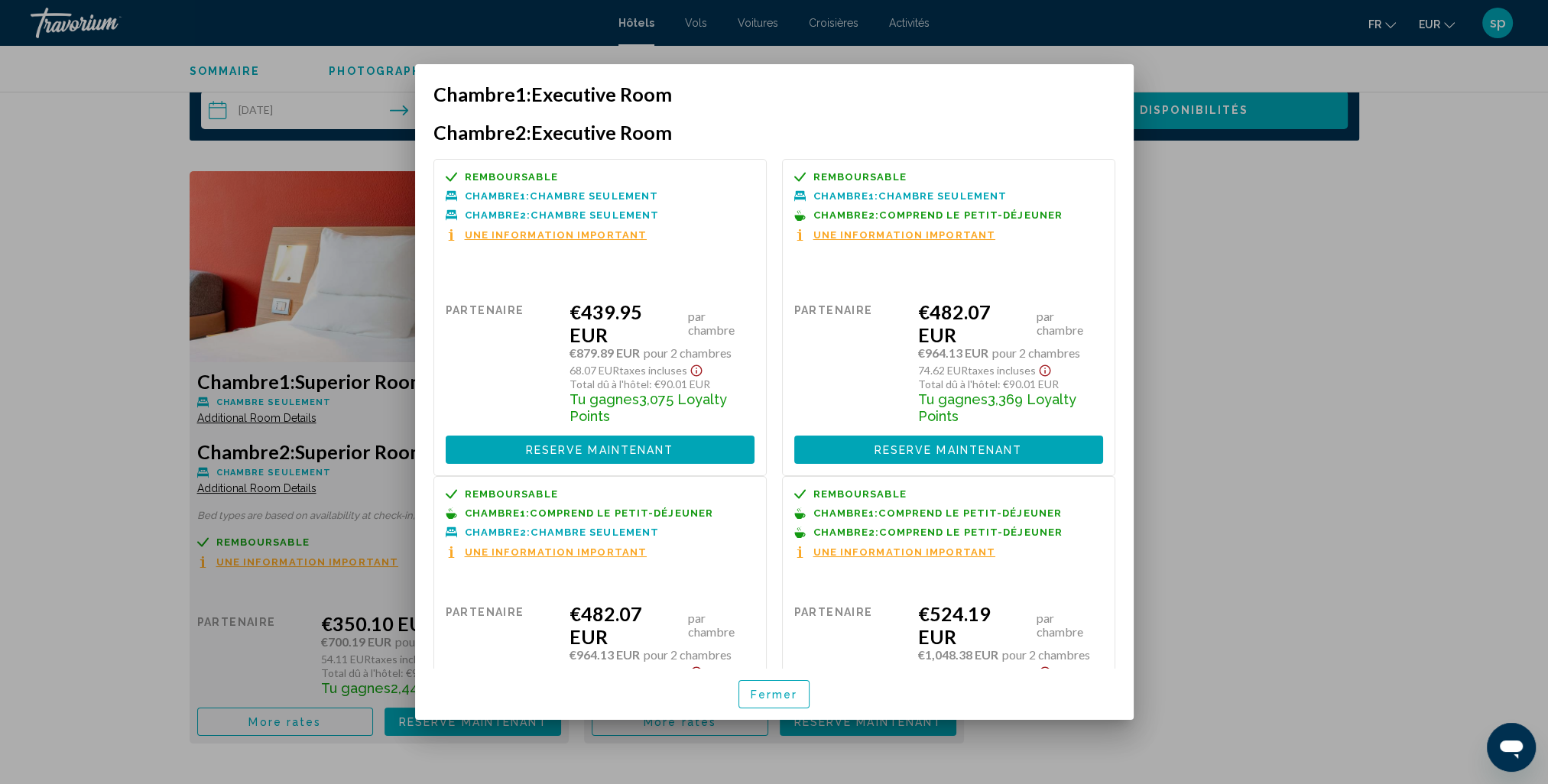
click at [761, 700] on span "Fermer" at bounding box center [774, 694] width 47 height 13
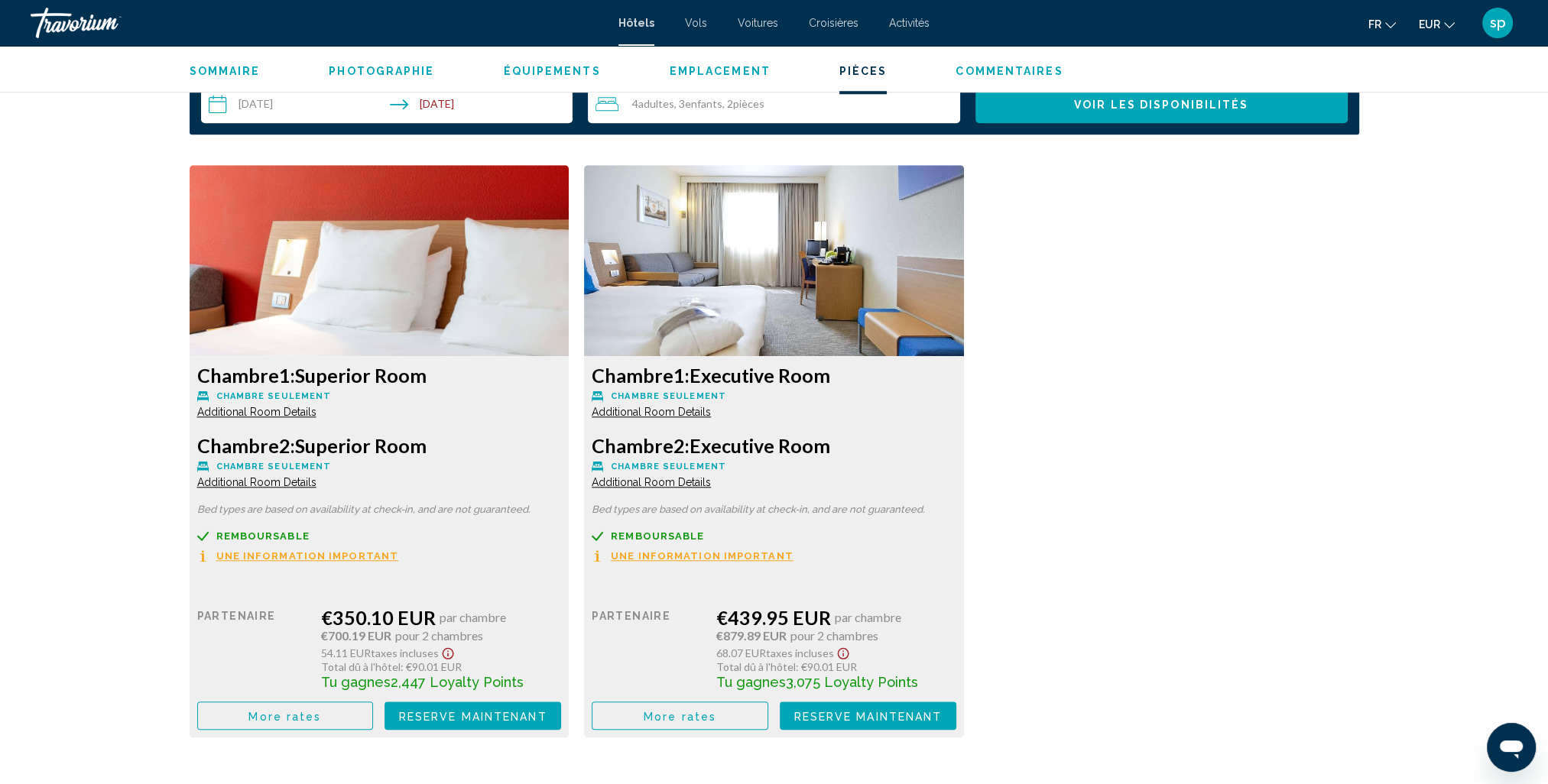
scroll to position [1911, 0]
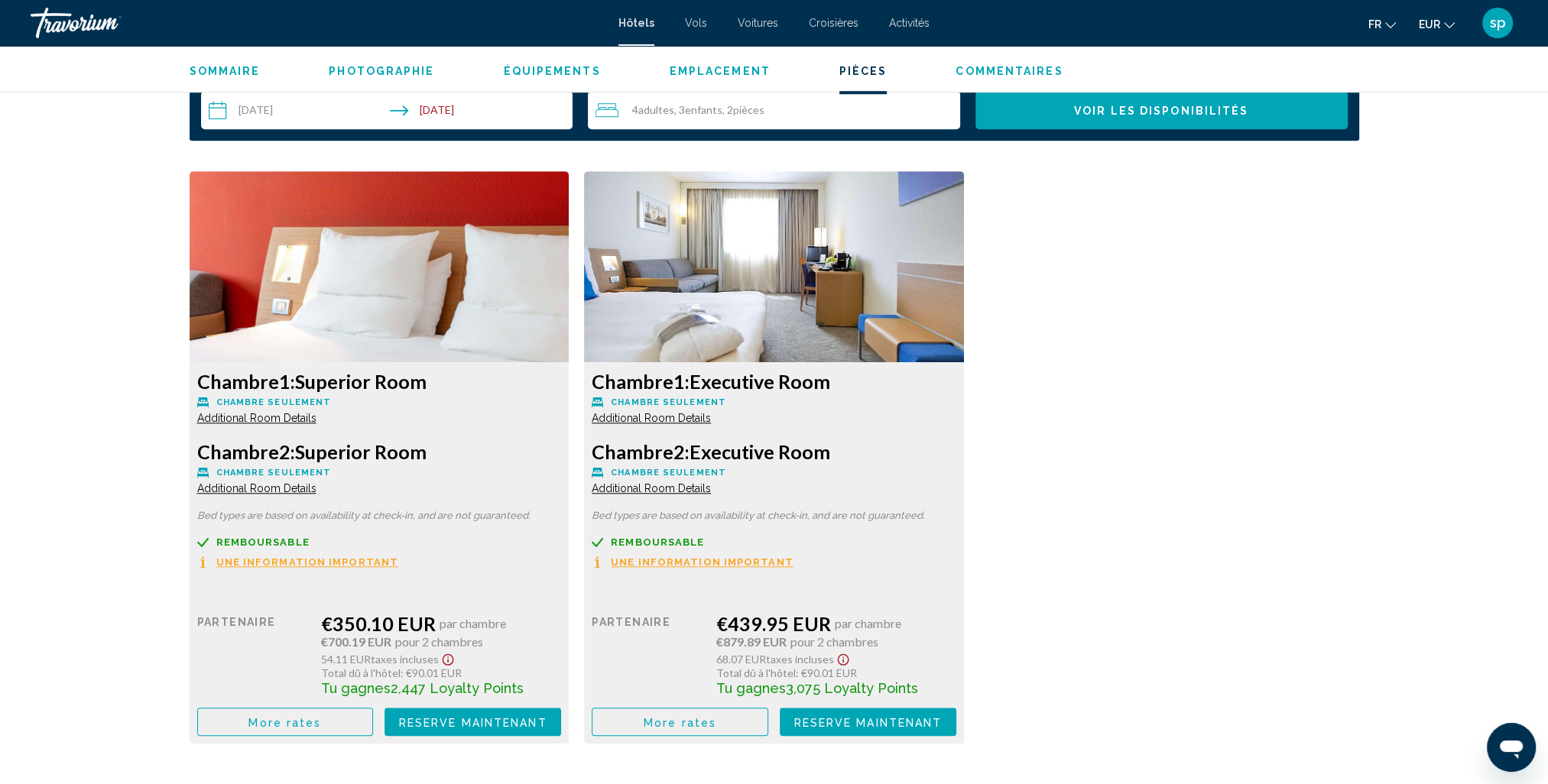
click at [285, 415] on span "Additional Room Details" at bounding box center [257, 418] width 119 height 13
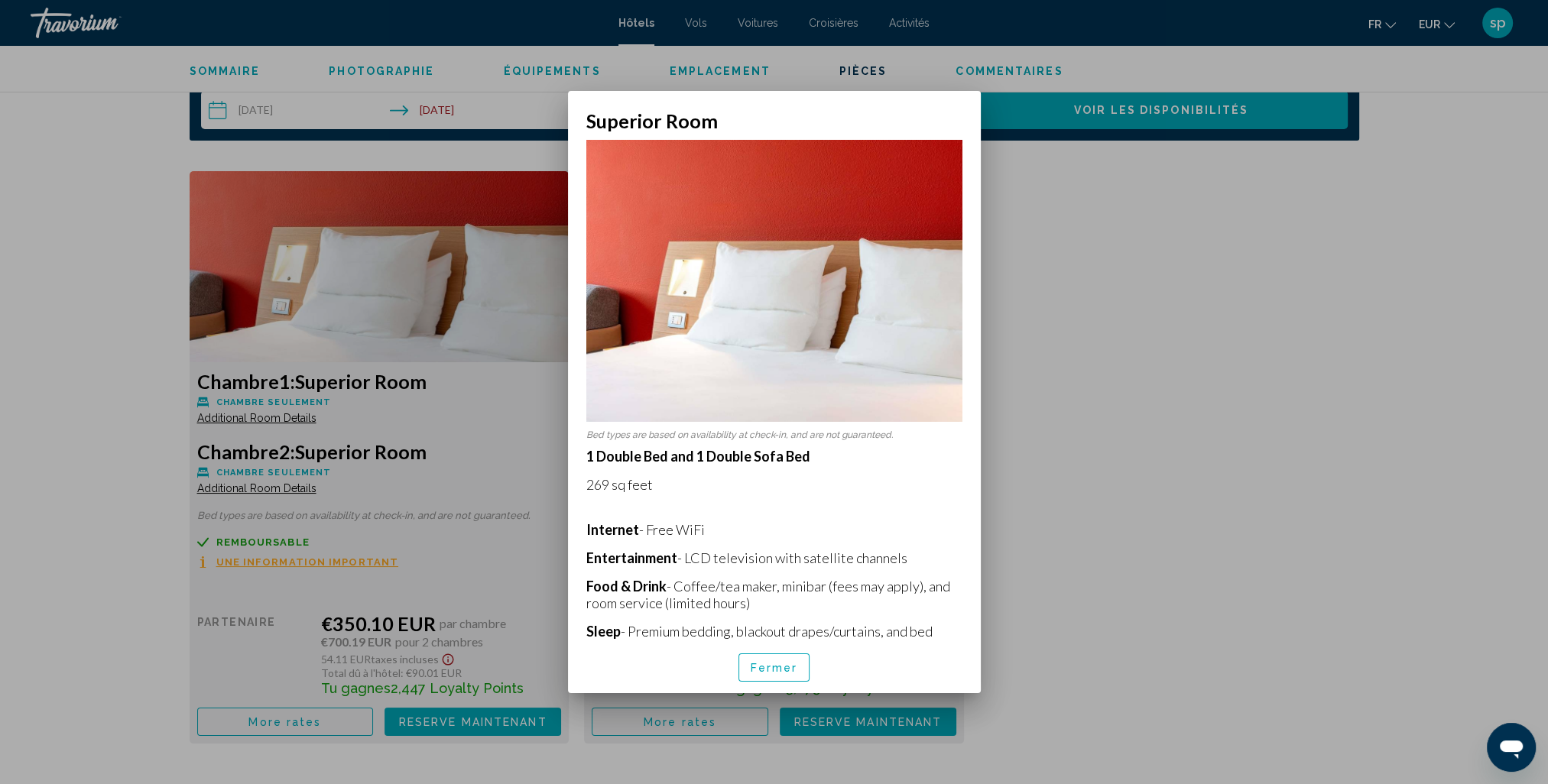
click at [770, 671] on span "Fermer" at bounding box center [774, 668] width 47 height 13
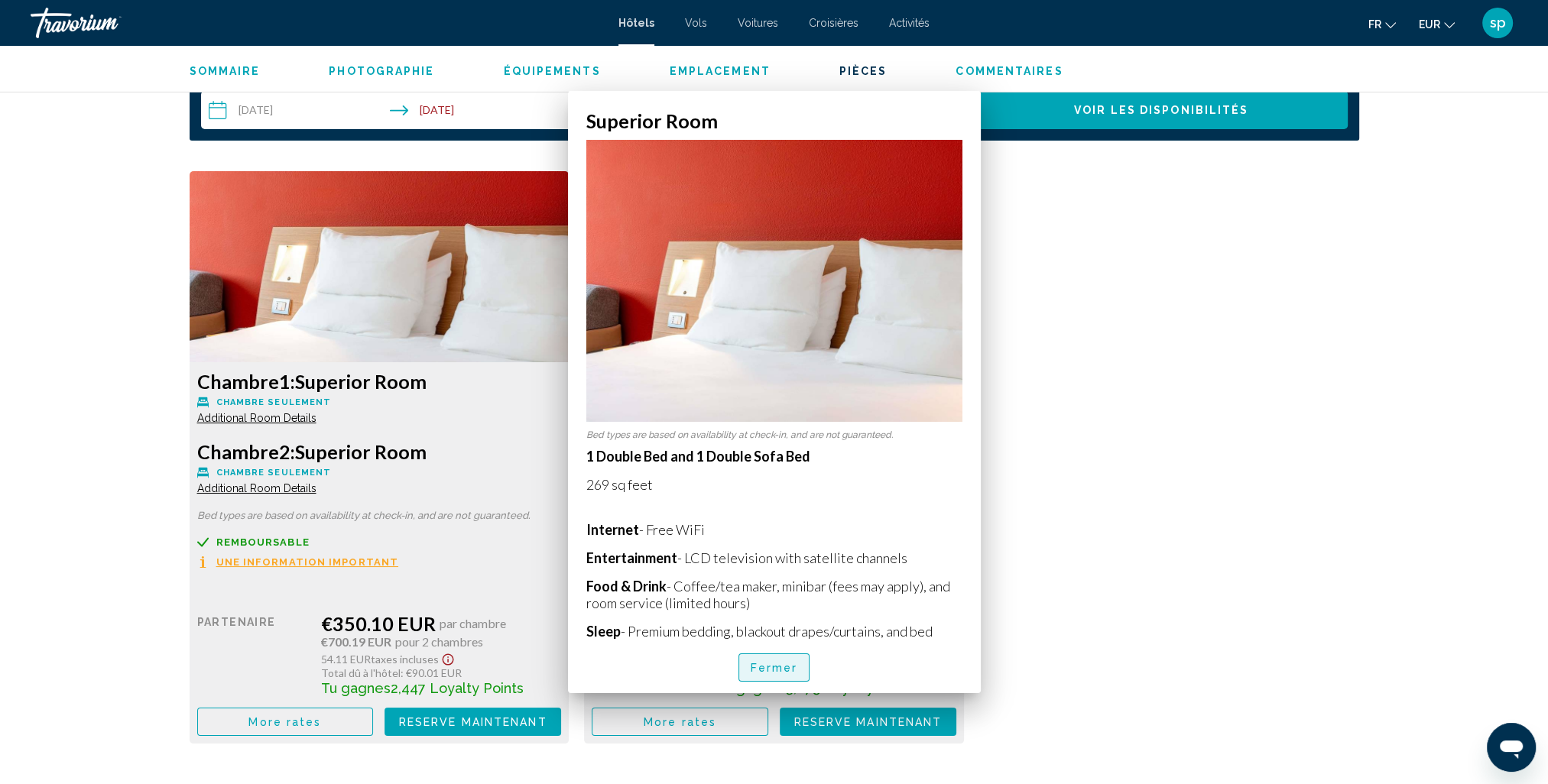
scroll to position [1911, 0]
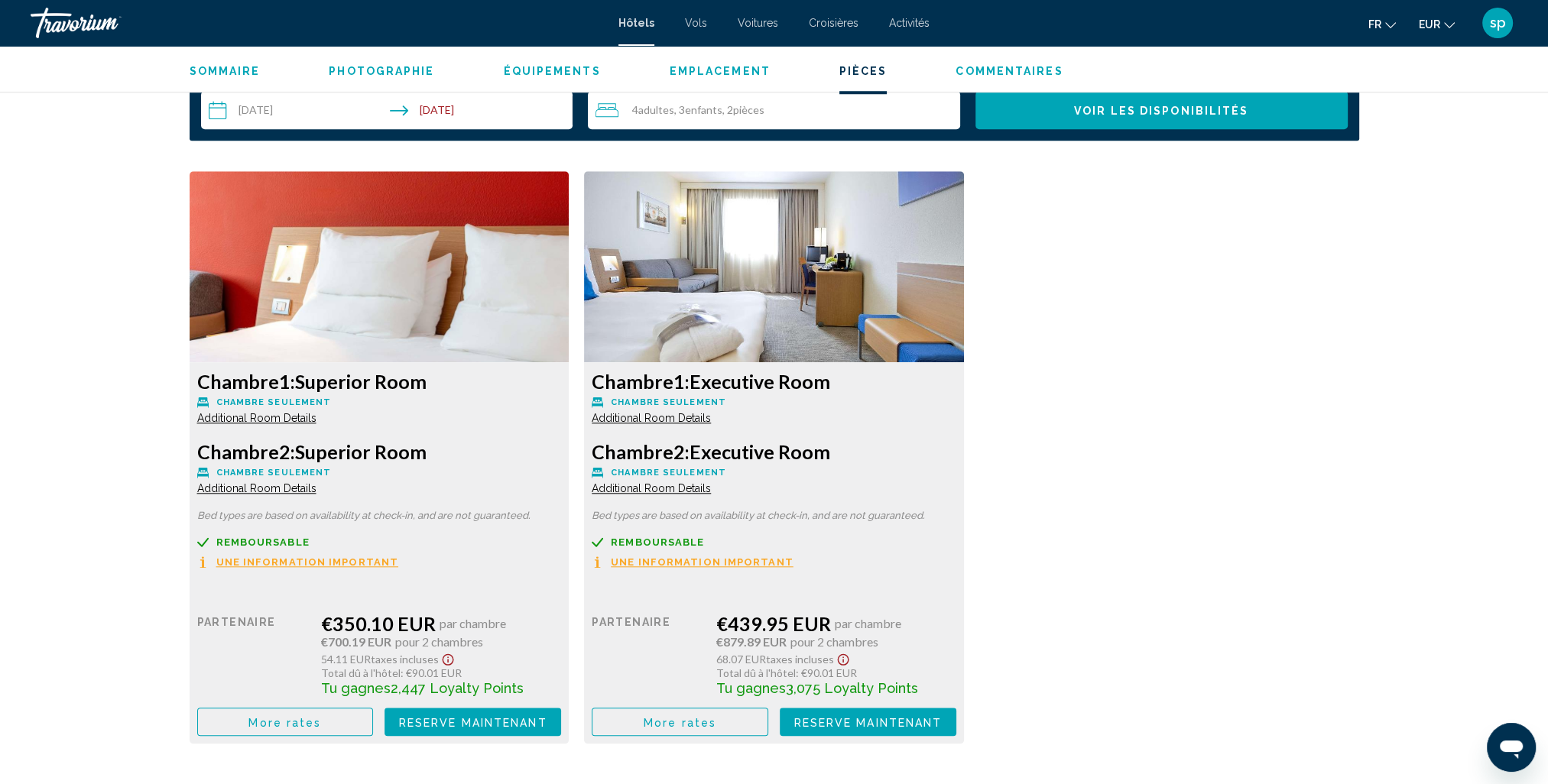
click at [303, 494] on span "Additional Room Details" at bounding box center [257, 489] width 119 height 13
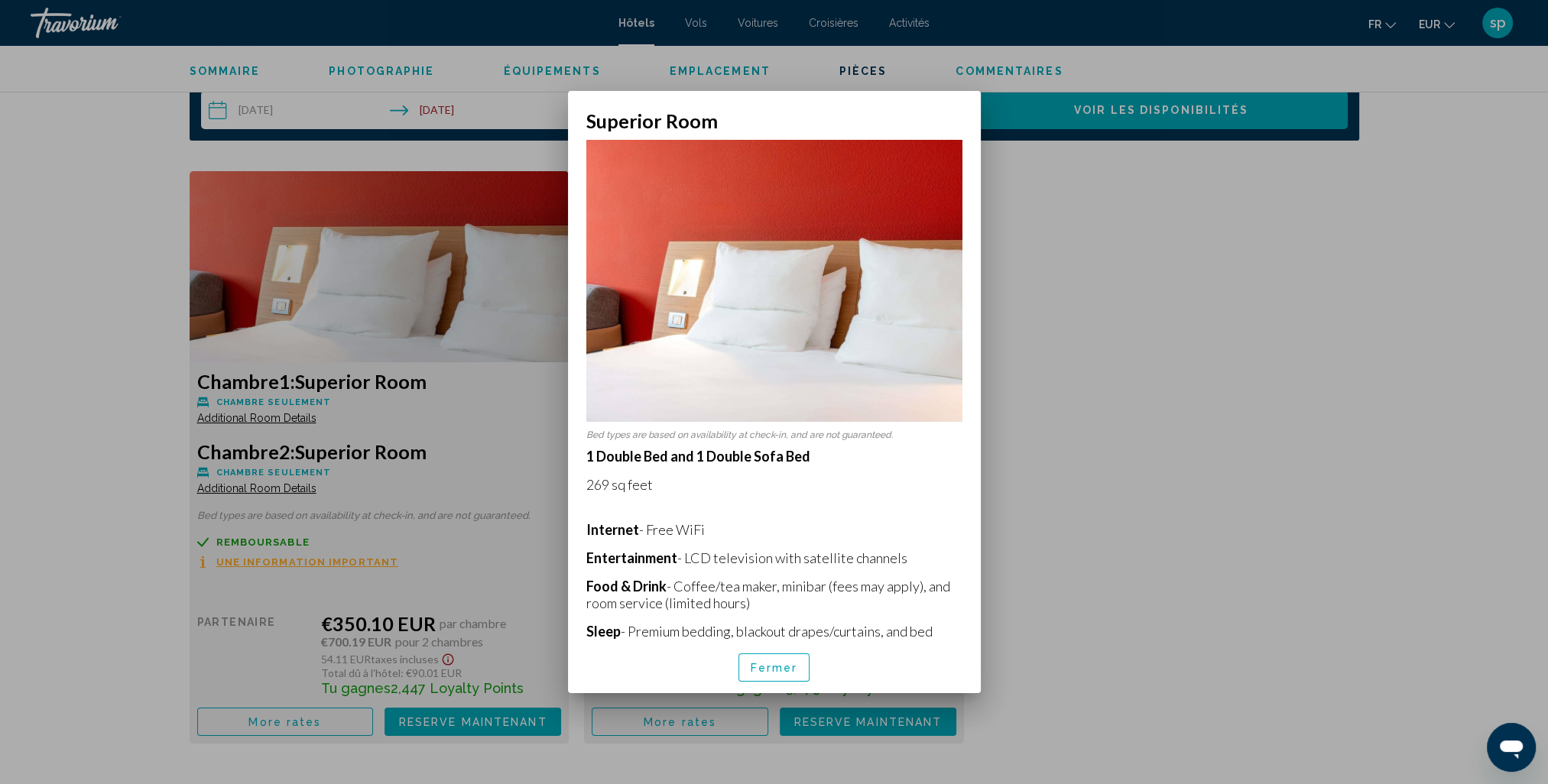
click at [779, 674] on span "Fermer" at bounding box center [774, 668] width 47 height 13
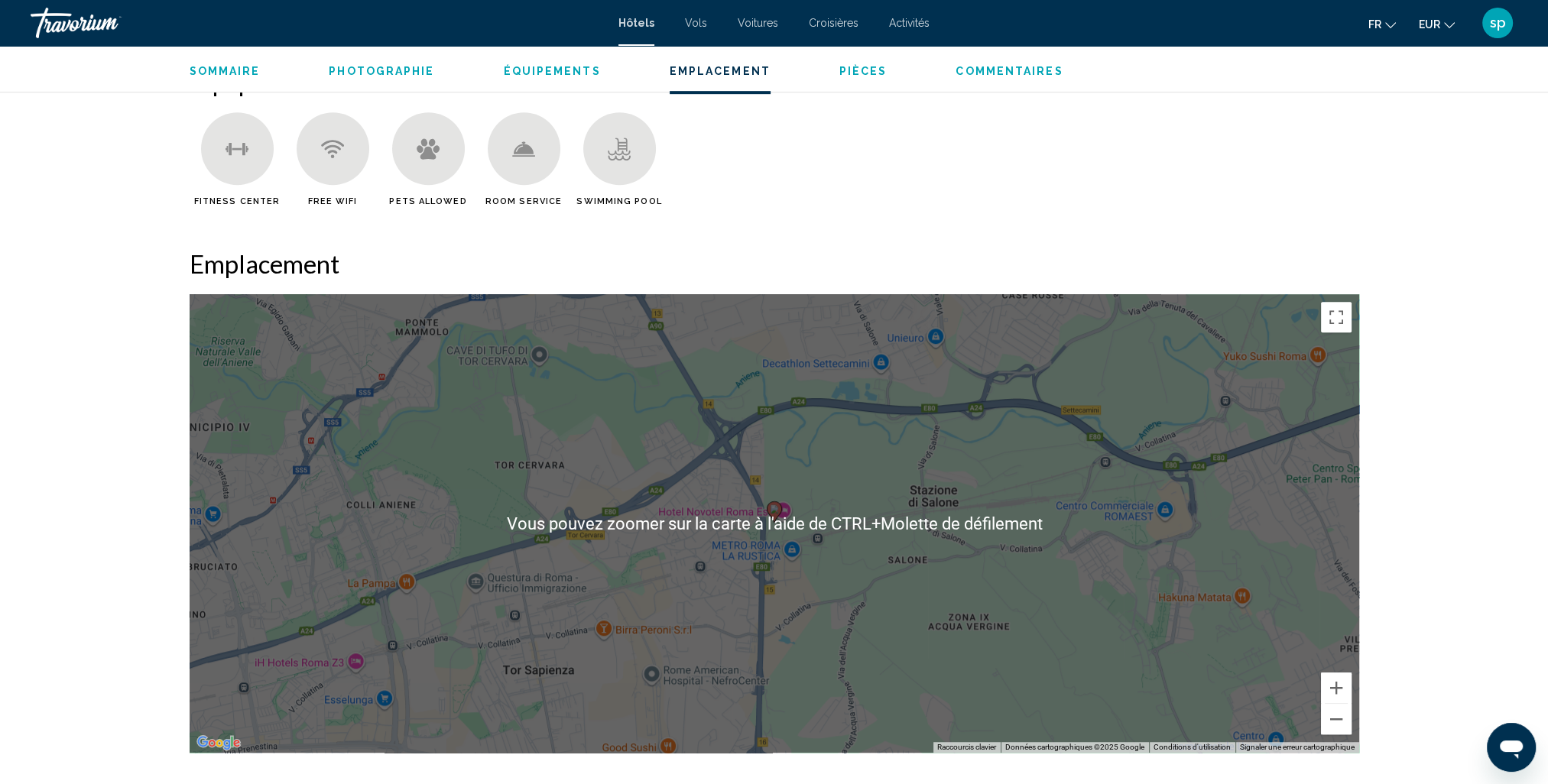
scroll to position [1147, 0]
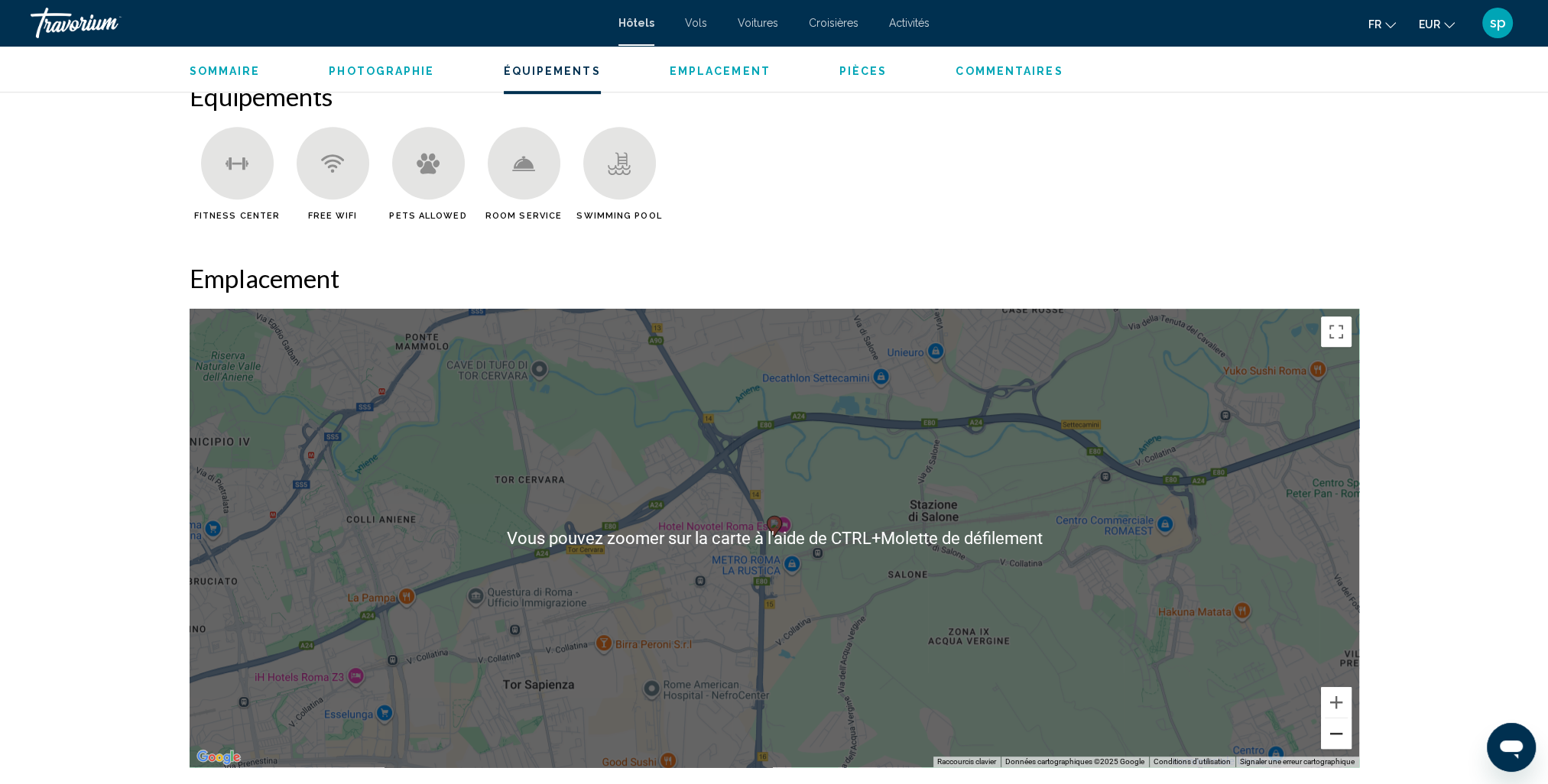
click at [1335, 739] on button "Zoom arrière" at bounding box center [1336, 734] width 30 height 30
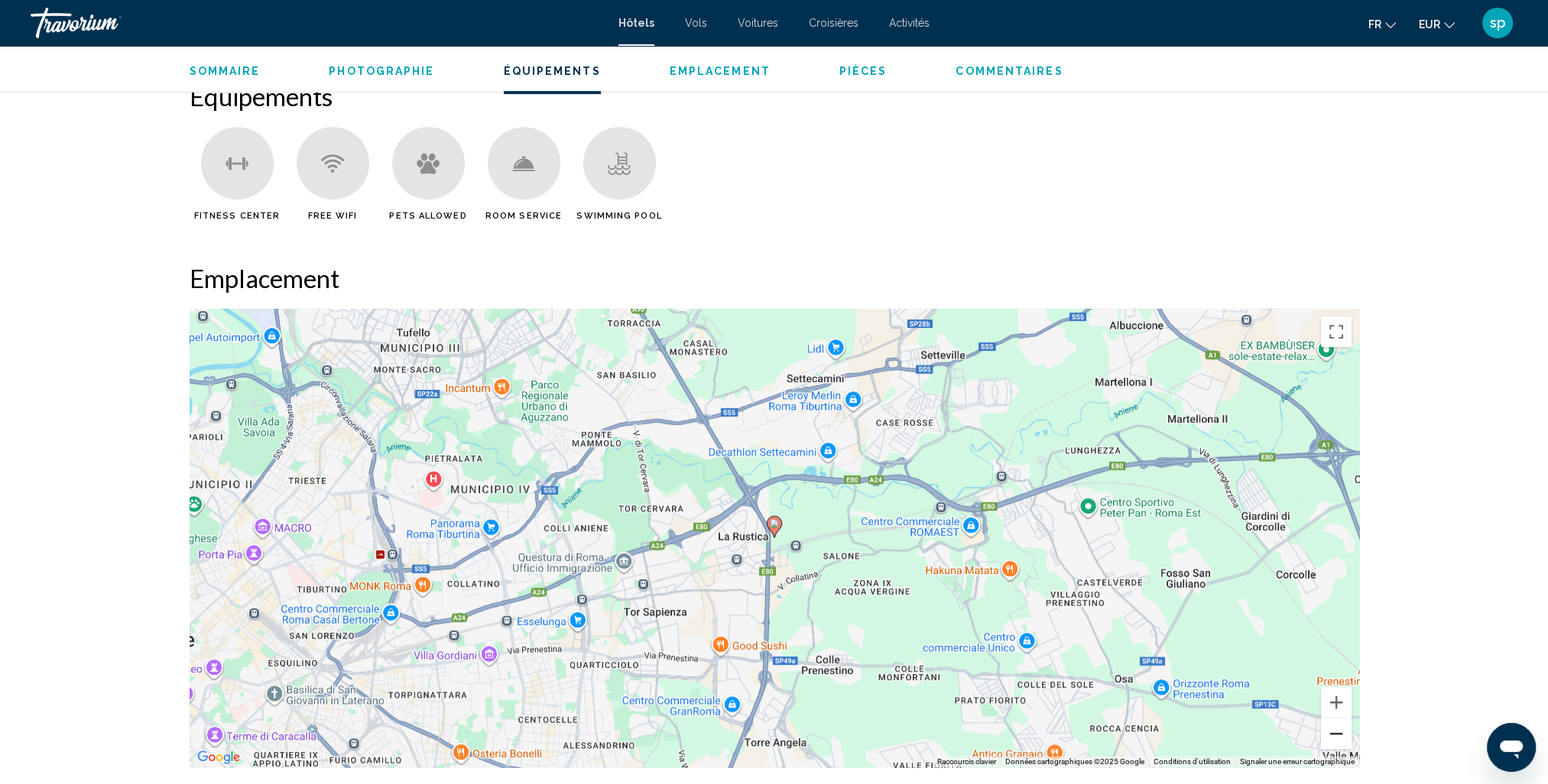
click at [1336, 739] on button "Zoom arrière" at bounding box center [1336, 734] width 30 height 30
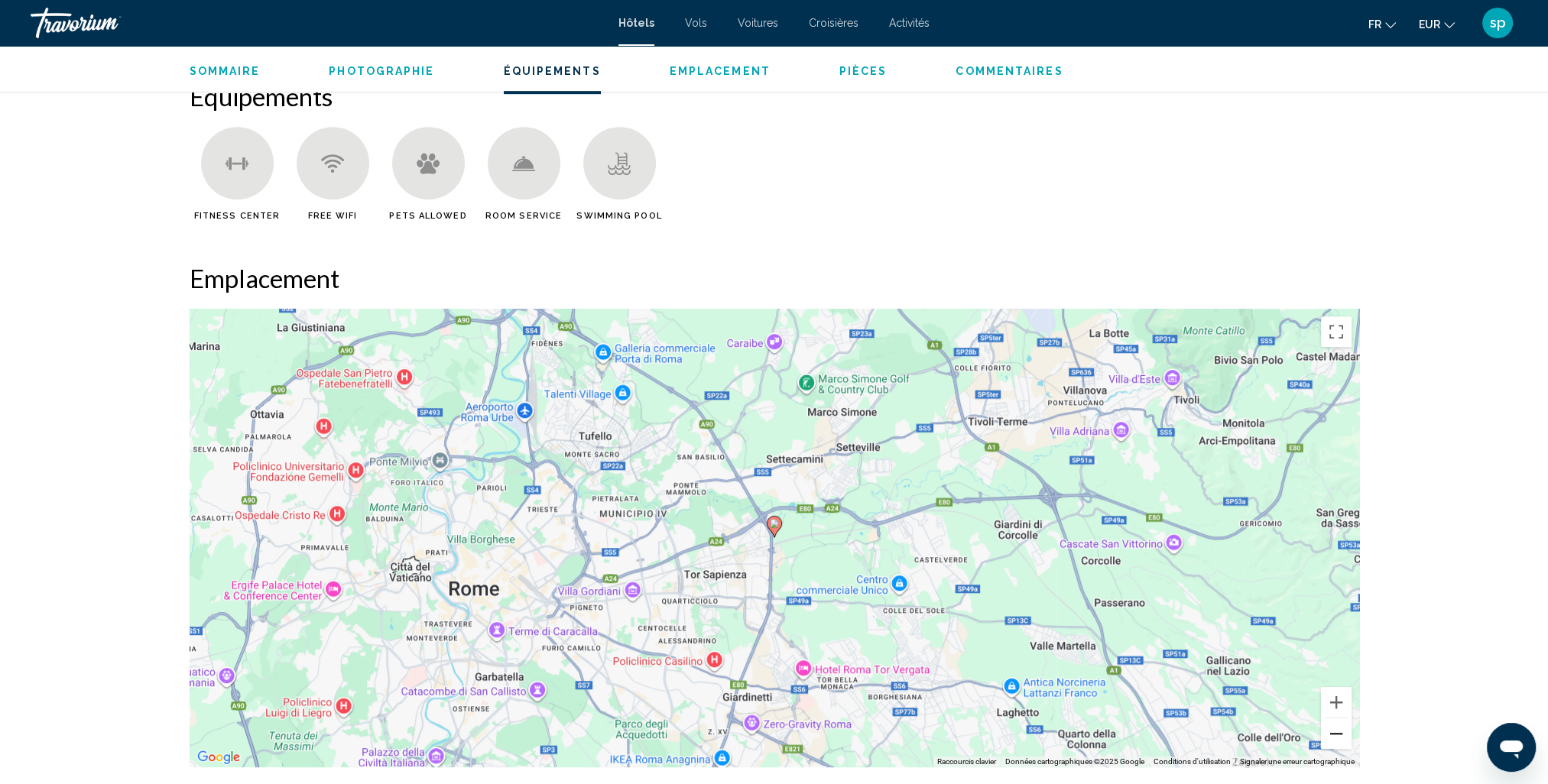
click at [1336, 739] on button "Zoom arrière" at bounding box center [1336, 734] width 30 height 30
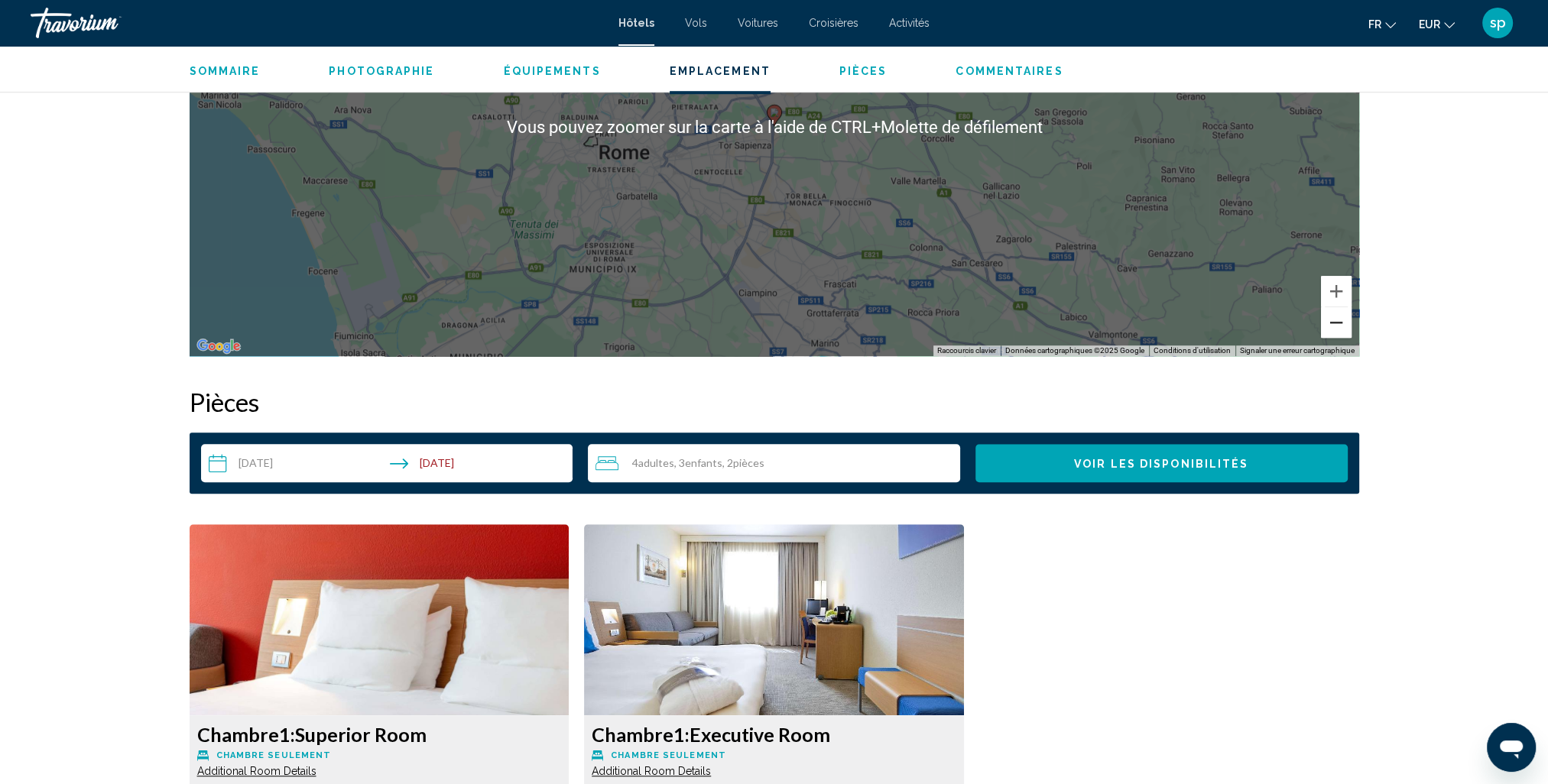
scroll to position [1681, 0]
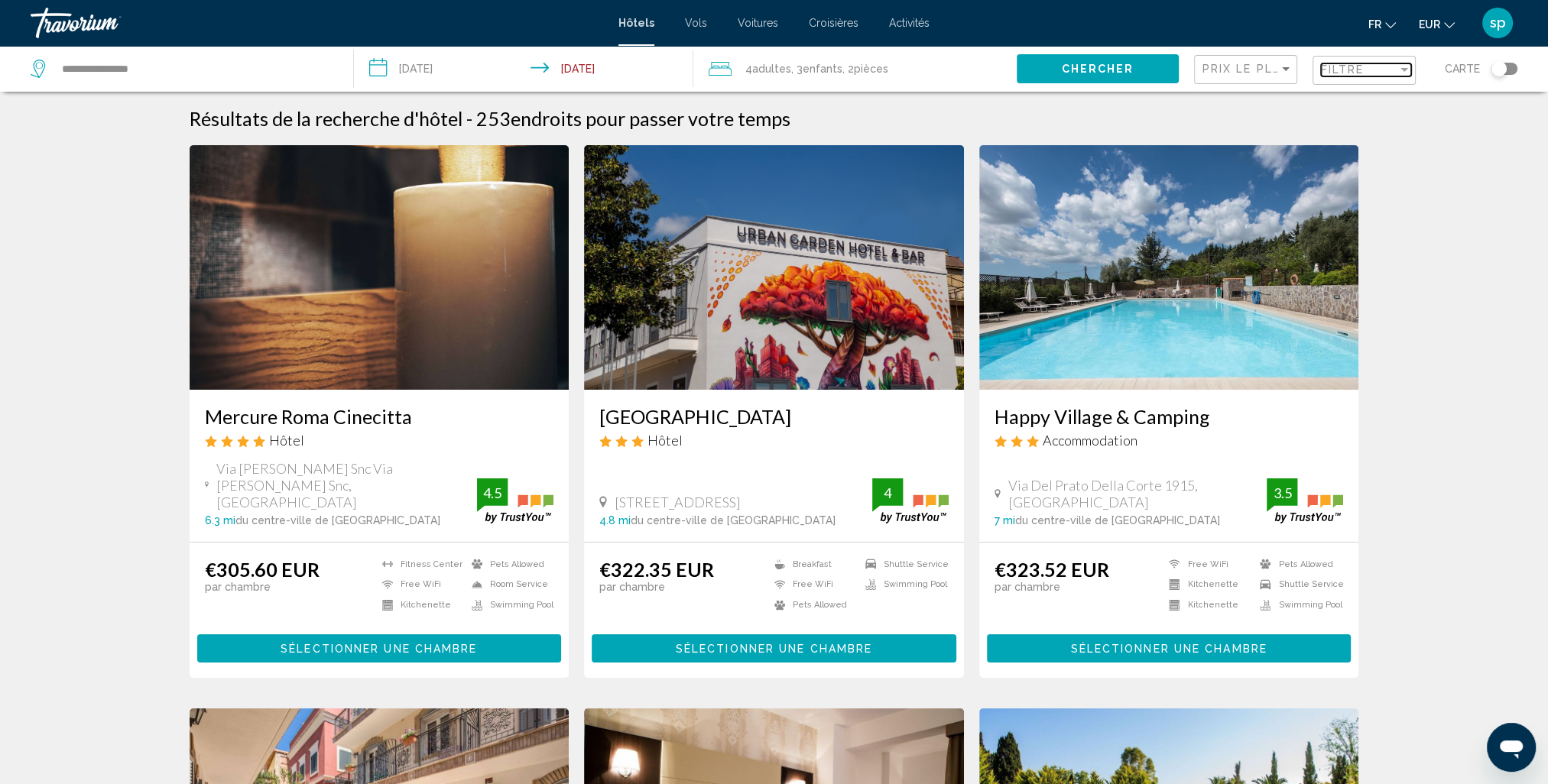
click at [1348, 74] on span "Filtre" at bounding box center [1343, 70] width 44 height 13
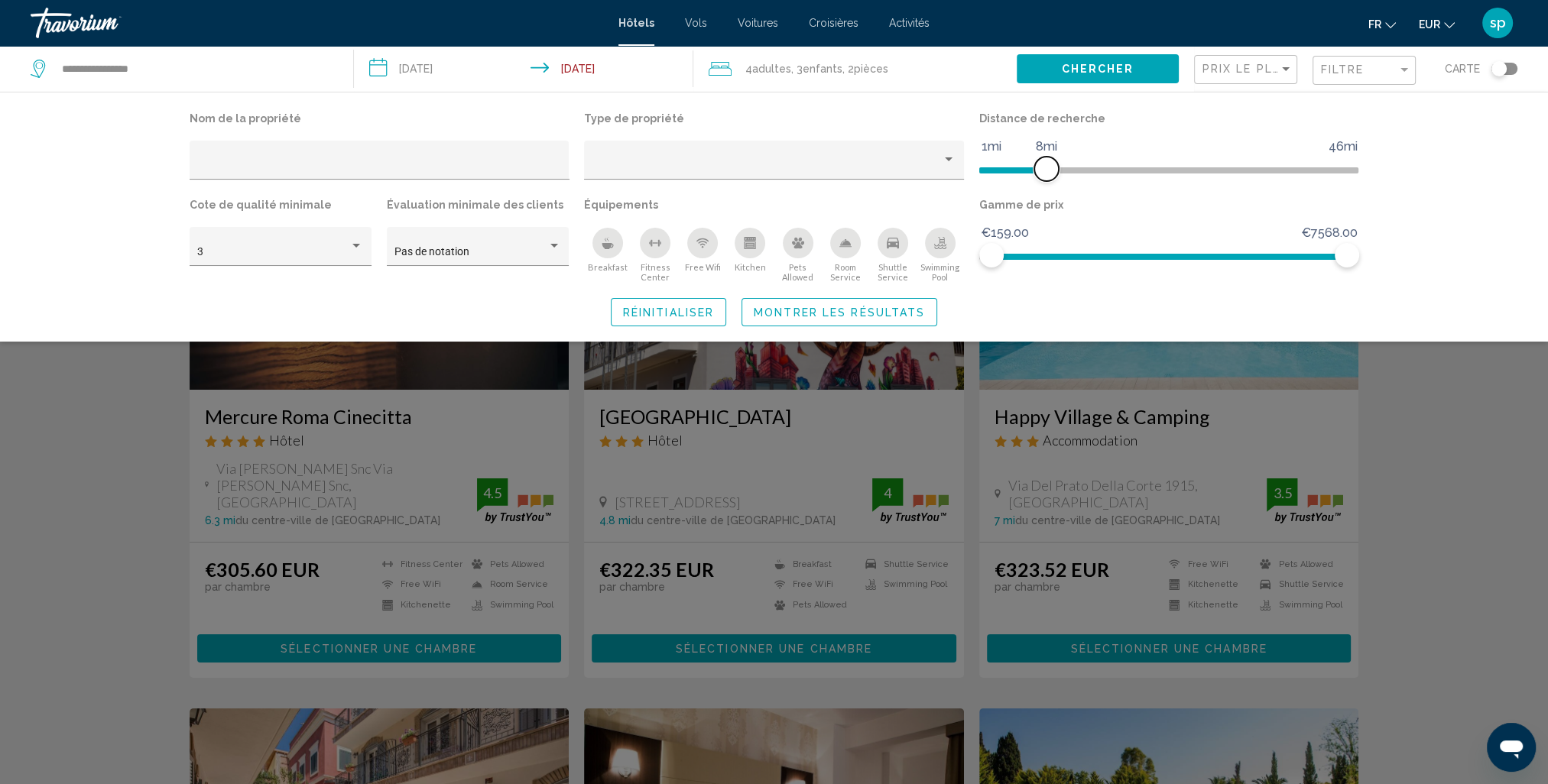
drag, startPoint x: 1220, startPoint y: 174, endPoint x: 1049, endPoint y: 180, distance: 171.1
click at [1049, 180] on span "Hotel Filters" at bounding box center [1046, 169] width 24 height 24
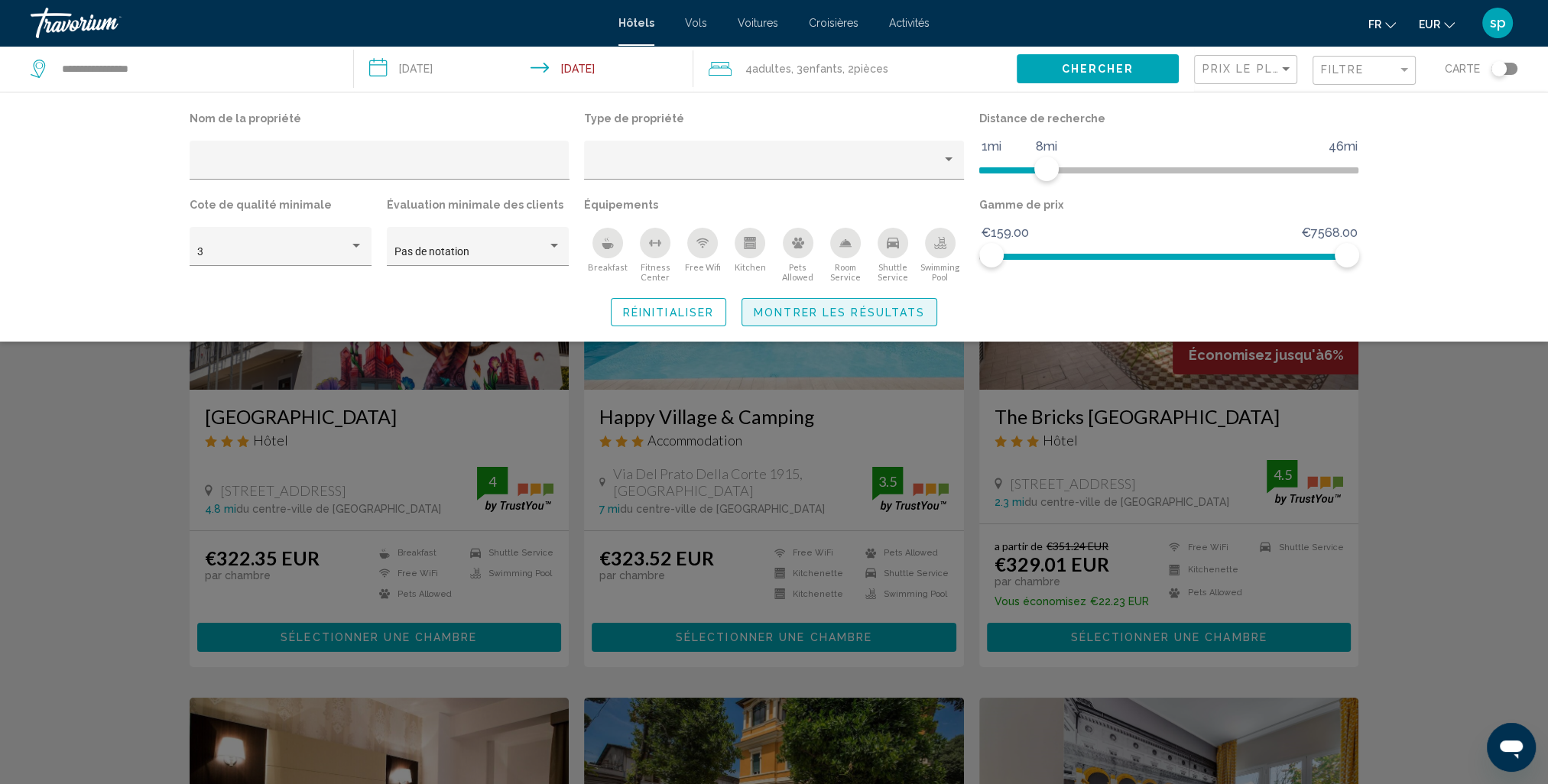
click at [892, 315] on span "Montrer les résultats" at bounding box center [839, 312] width 171 height 13
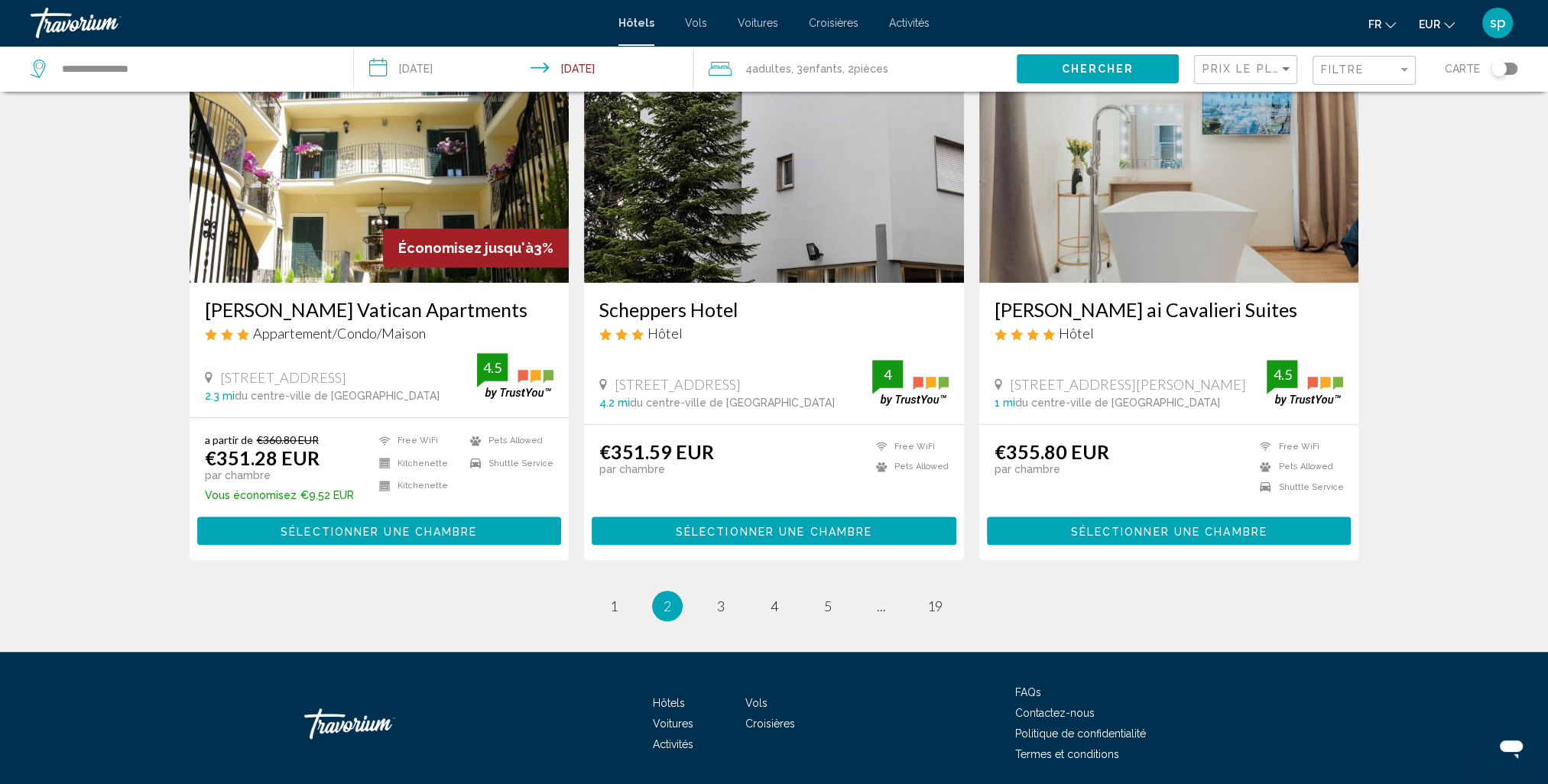
scroll to position [1804, 0]
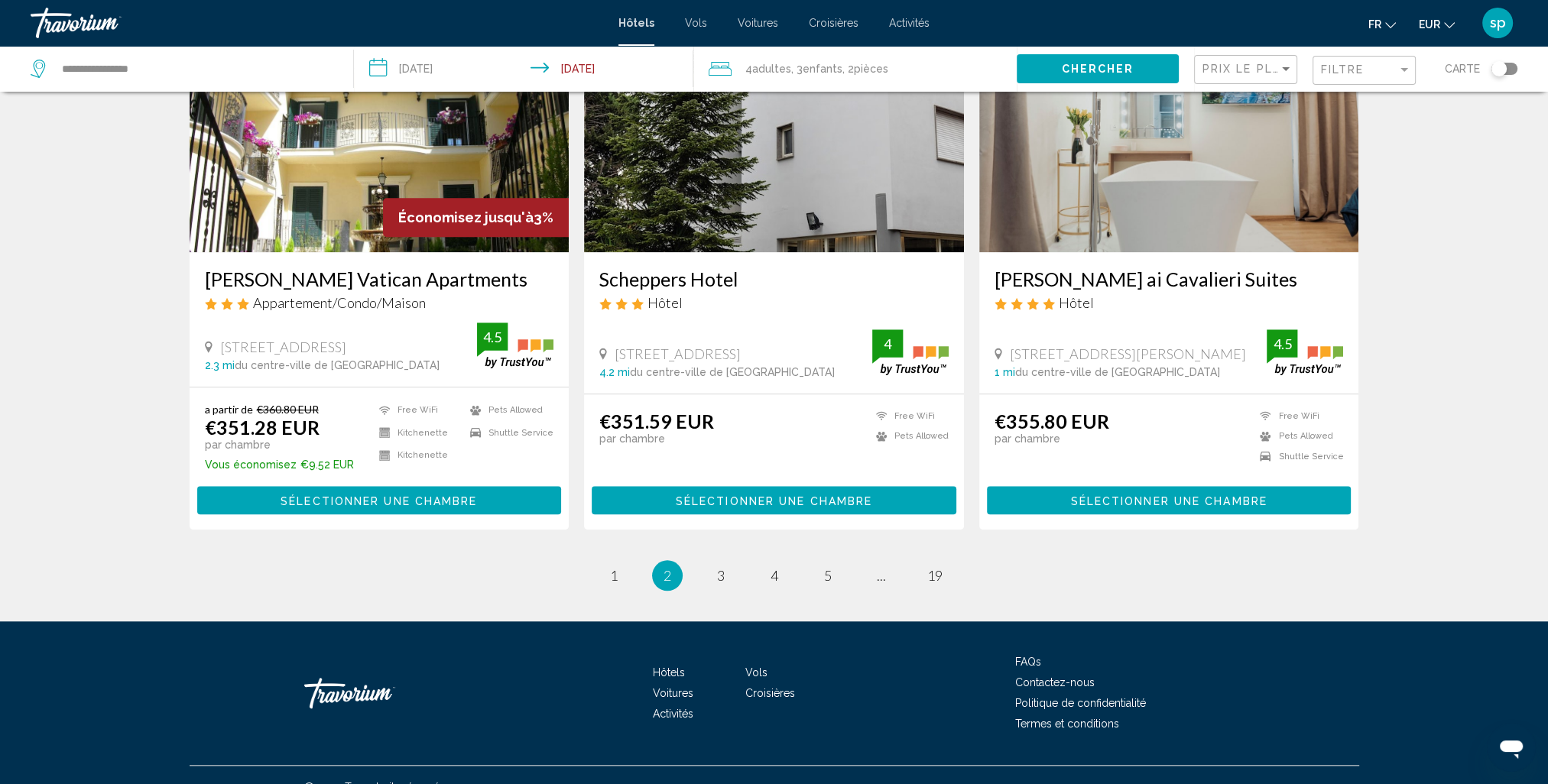
click at [1511, 65] on div "Toggle map" at bounding box center [1504, 69] width 26 height 13
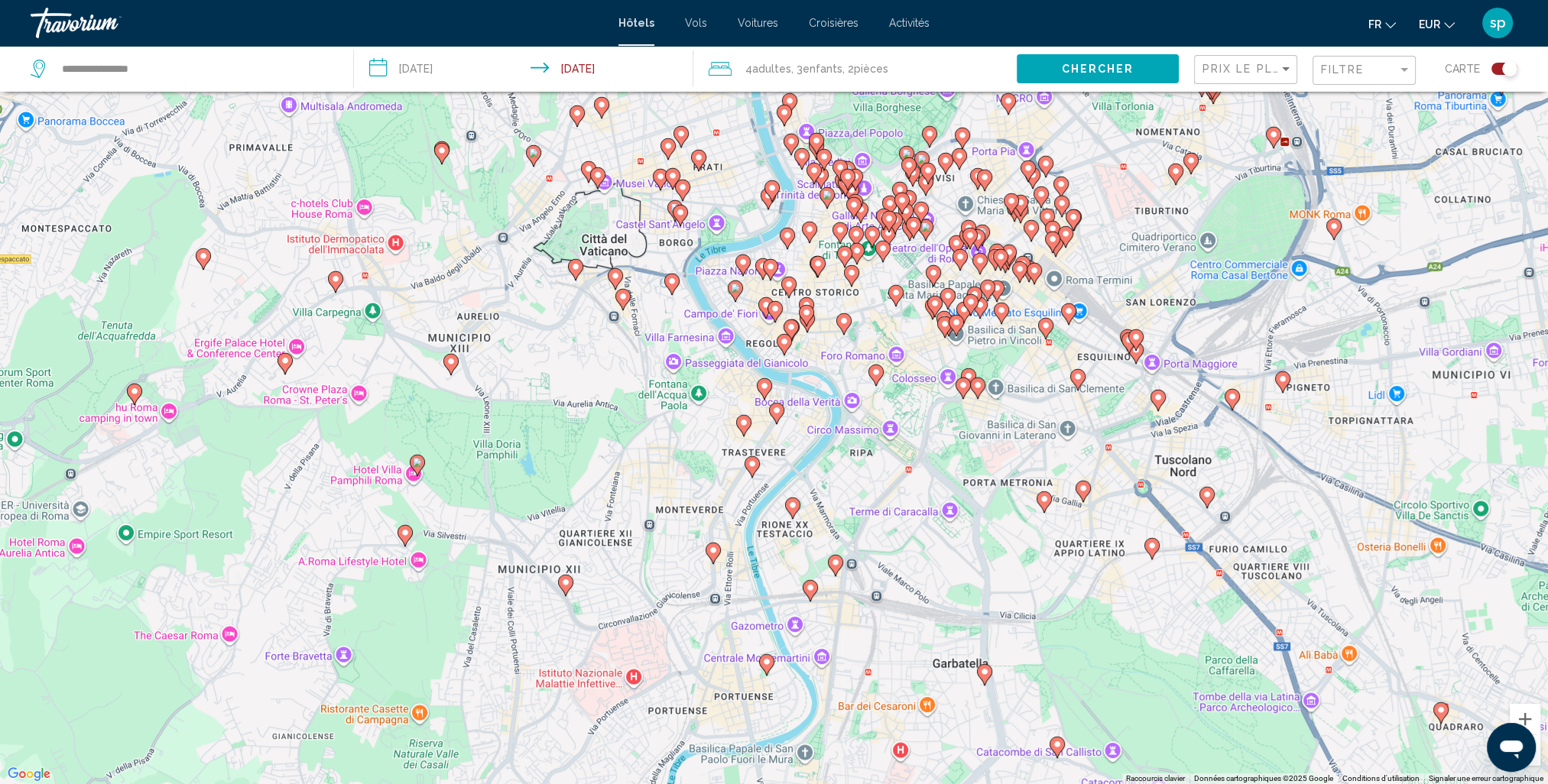
click at [572, 274] on icon "Main content" at bounding box center [575, 270] width 13 height 20
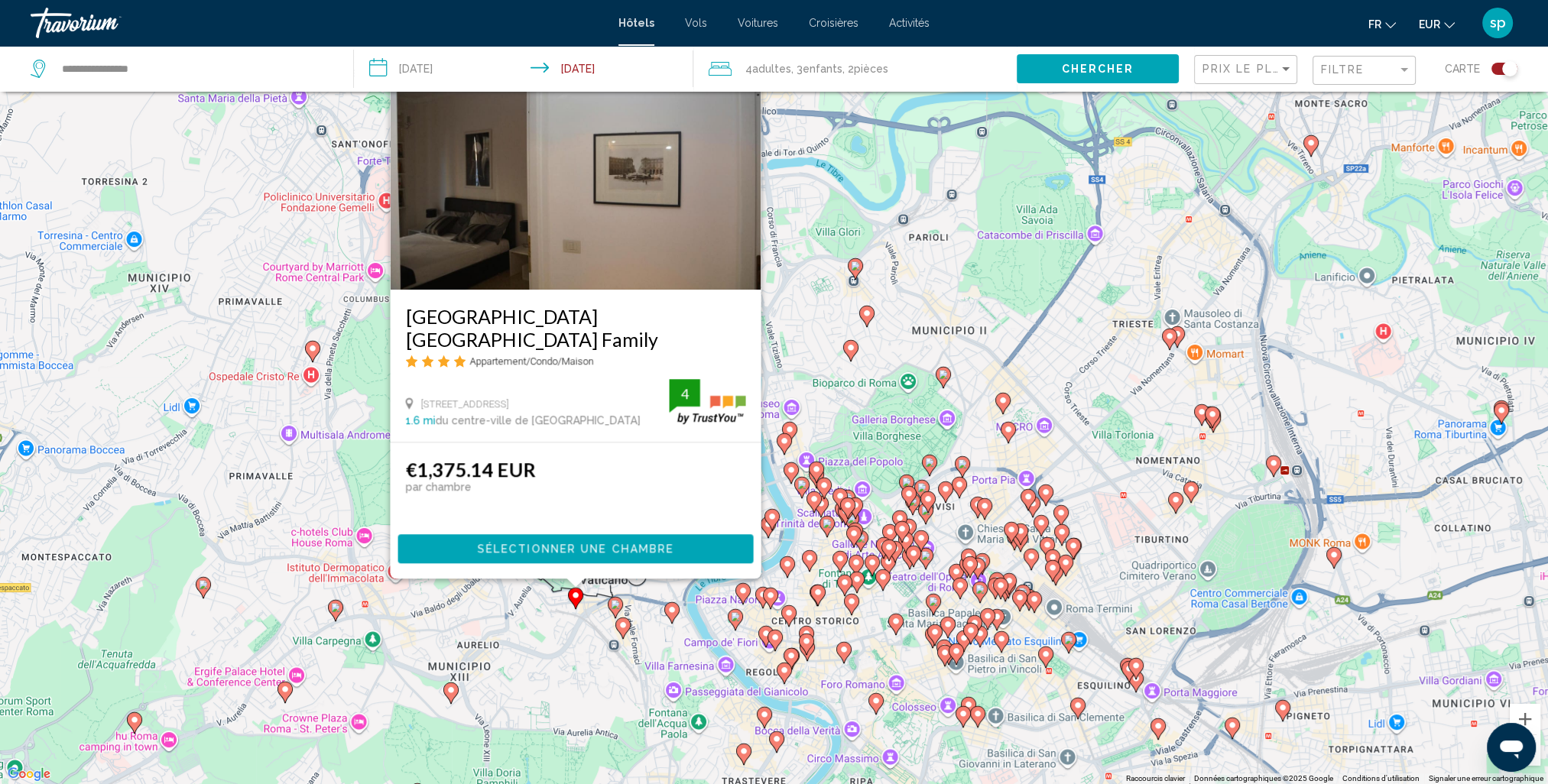
click at [1338, 80] on div "Filtre" at bounding box center [1366, 71] width 90 height 29
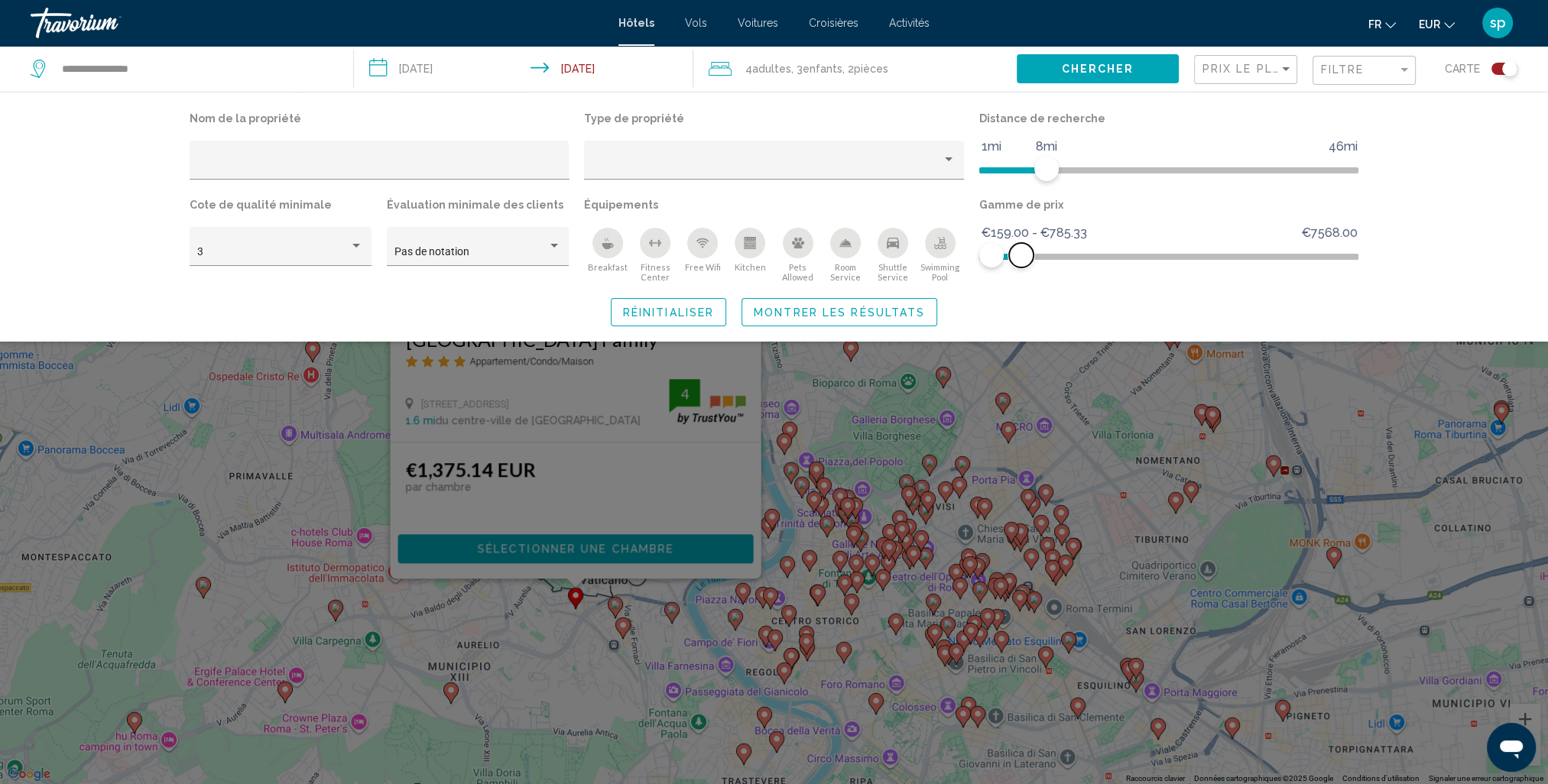
drag, startPoint x: 1340, startPoint y: 252, endPoint x: 1022, endPoint y: 278, distance: 319.1
click at [1022, 278] on div "Gamme de prix €159.00 €7568.00 €159.00 €785.33 €159.00 - €785.33" at bounding box center [1169, 238] width 395 height 89
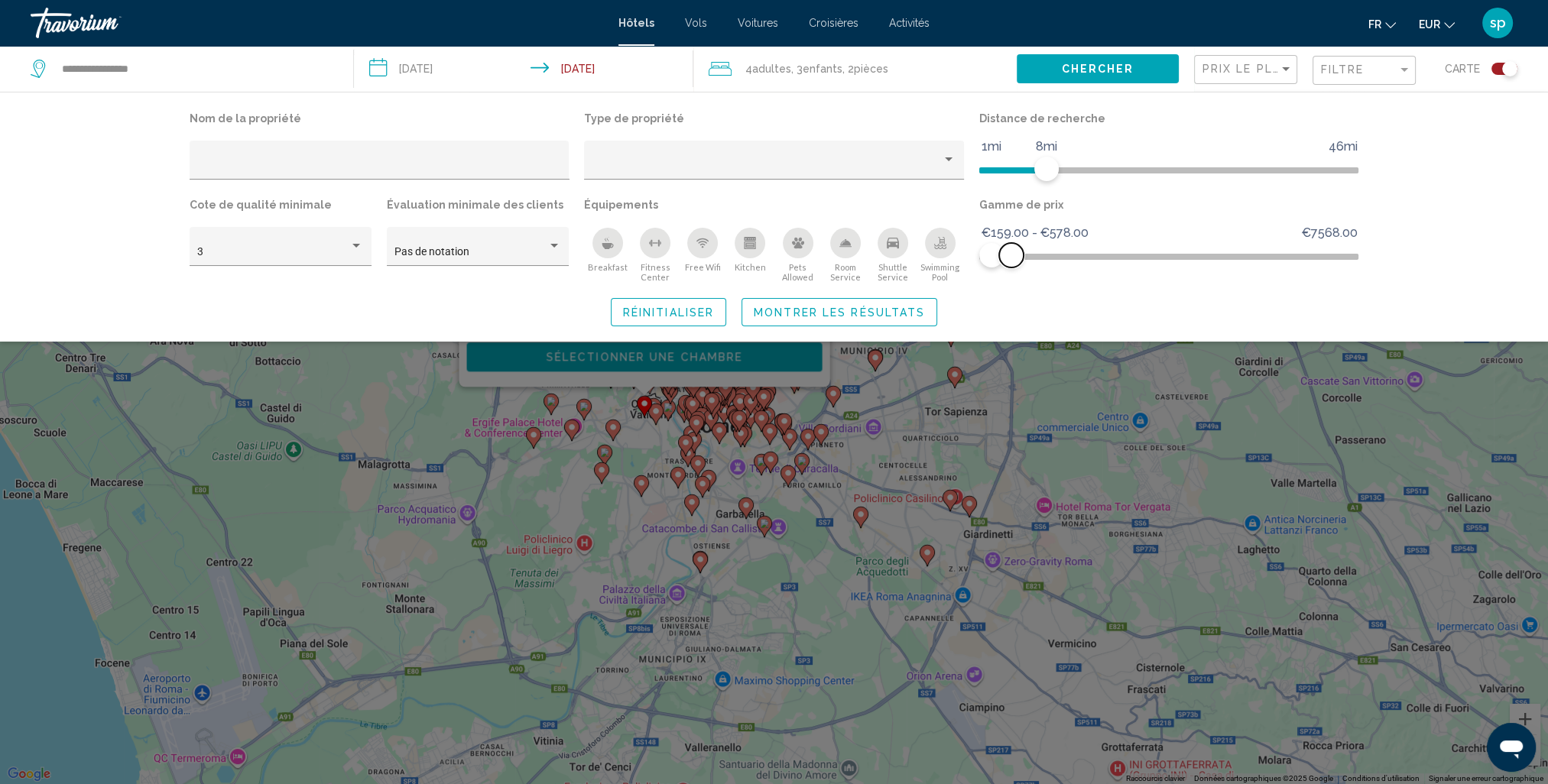
drag, startPoint x: 1022, startPoint y: 254, endPoint x: 1012, endPoint y: 266, distance: 15.6
click at [1012, 266] on span "Hotel Filters" at bounding box center [1011, 255] width 24 height 24
drag, startPoint x: 1012, startPoint y: 249, endPoint x: 1006, endPoint y: 255, distance: 8.5
click at [1006, 255] on span "Hotel Filters" at bounding box center [1007, 255] width 24 height 24
drag, startPoint x: 1005, startPoint y: 255, endPoint x: 998, endPoint y: 259, distance: 8.1
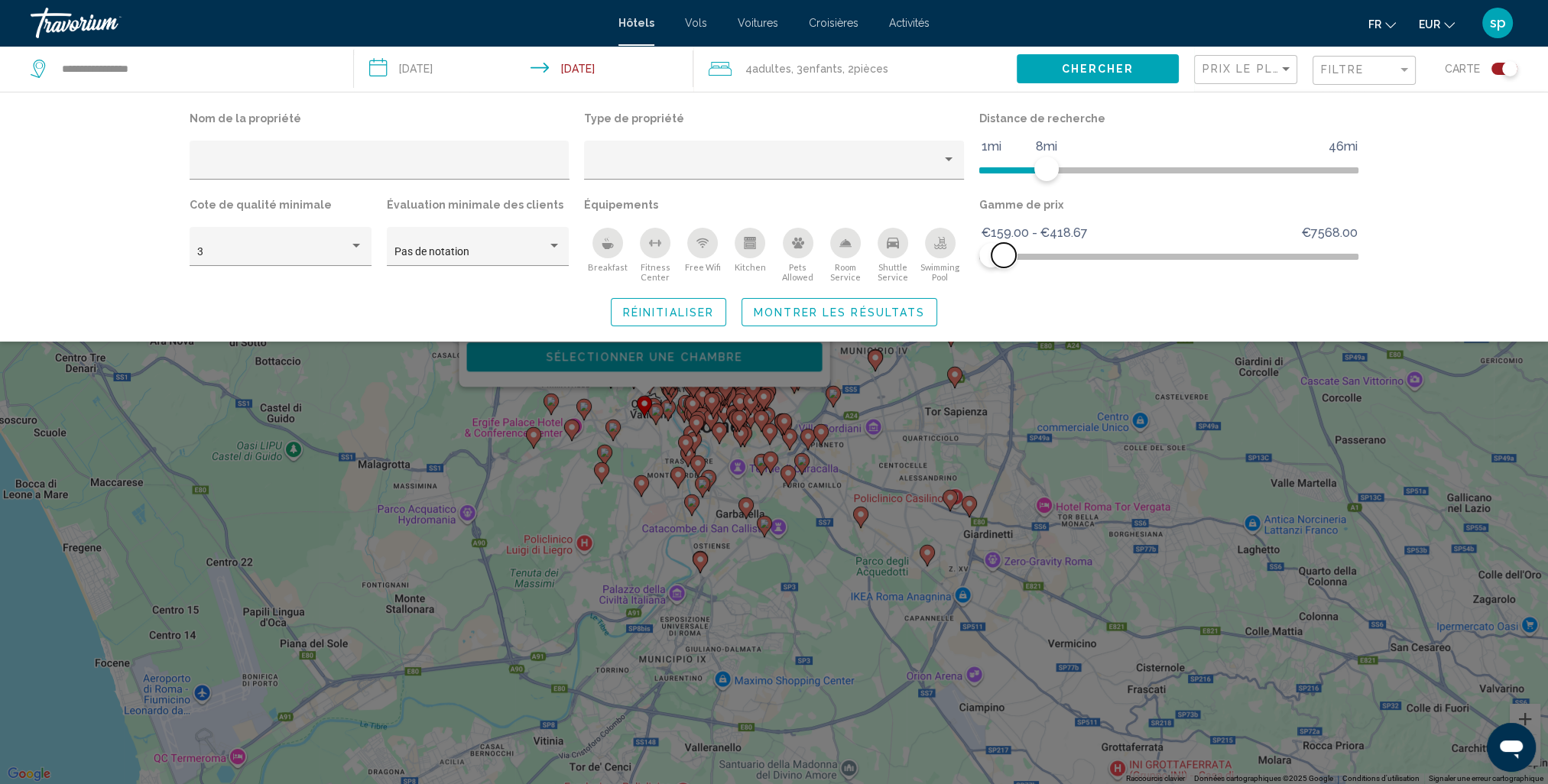
click at [998, 259] on span "Hotel Filters" at bounding box center [1003, 255] width 24 height 24
click at [885, 312] on span "Montrer les résultats" at bounding box center [839, 312] width 171 height 13
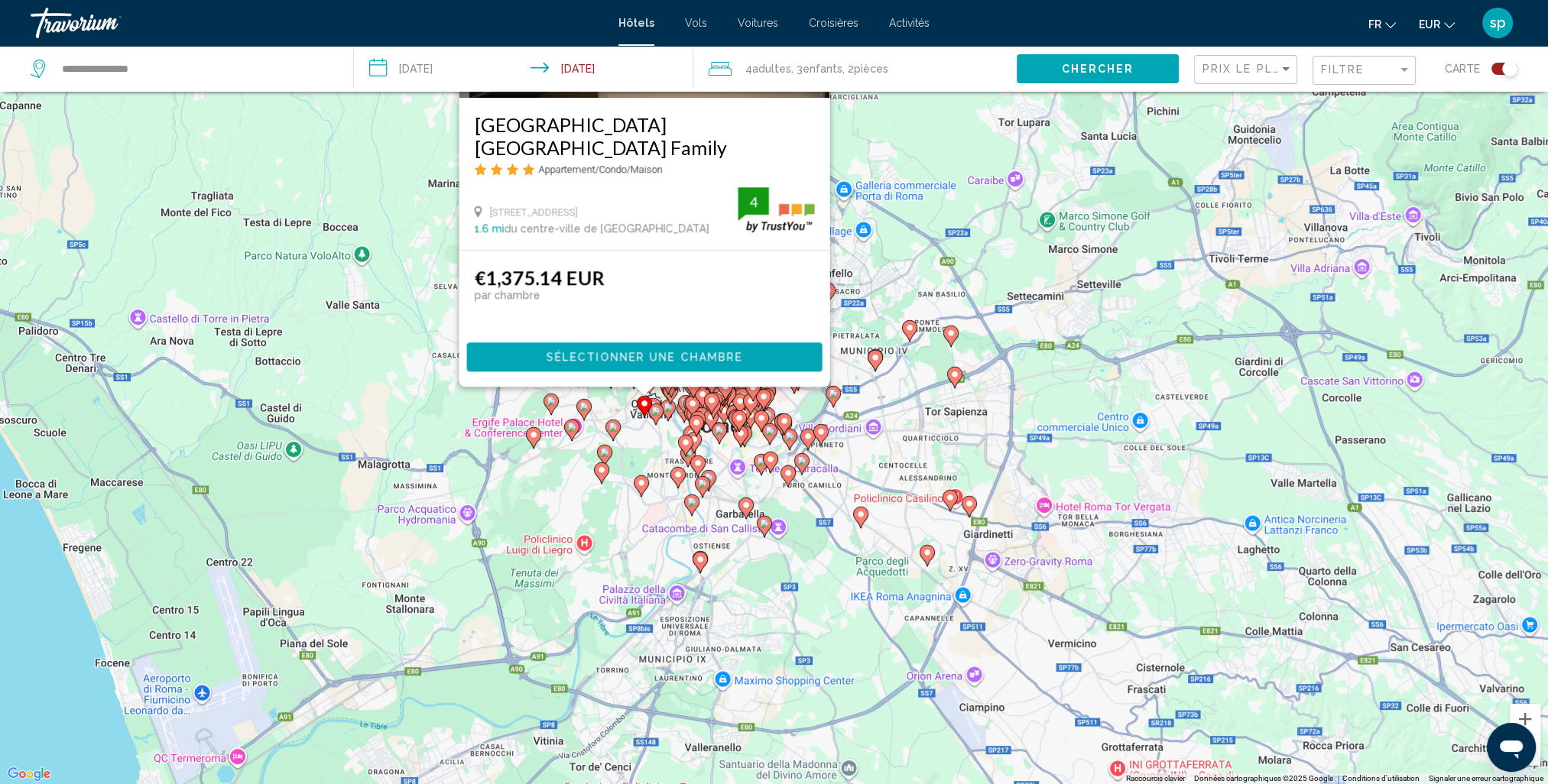
click at [965, 169] on div "Pour activer le glissement avec le clavier, appuyez sur Alt+Entrée. Une fois ce…" at bounding box center [774, 392] width 1548 height 784
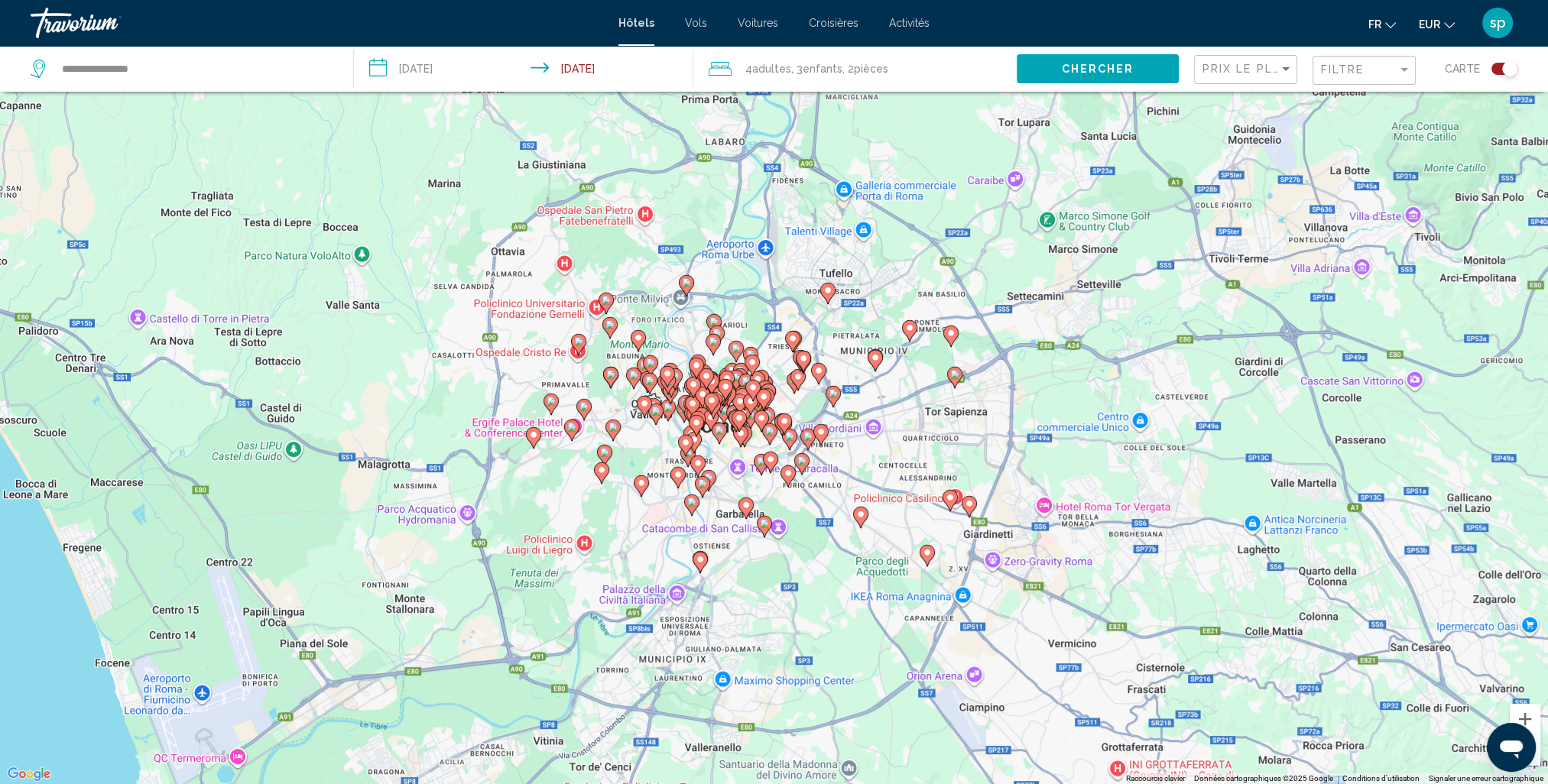
click at [525, 441] on div "Pour activer le glissement avec le clavier, appuyez sur Alt+Entrée. Une fois ce…" at bounding box center [774, 392] width 1548 height 784
click at [538, 435] on icon "Main content" at bounding box center [533, 438] width 13 height 20
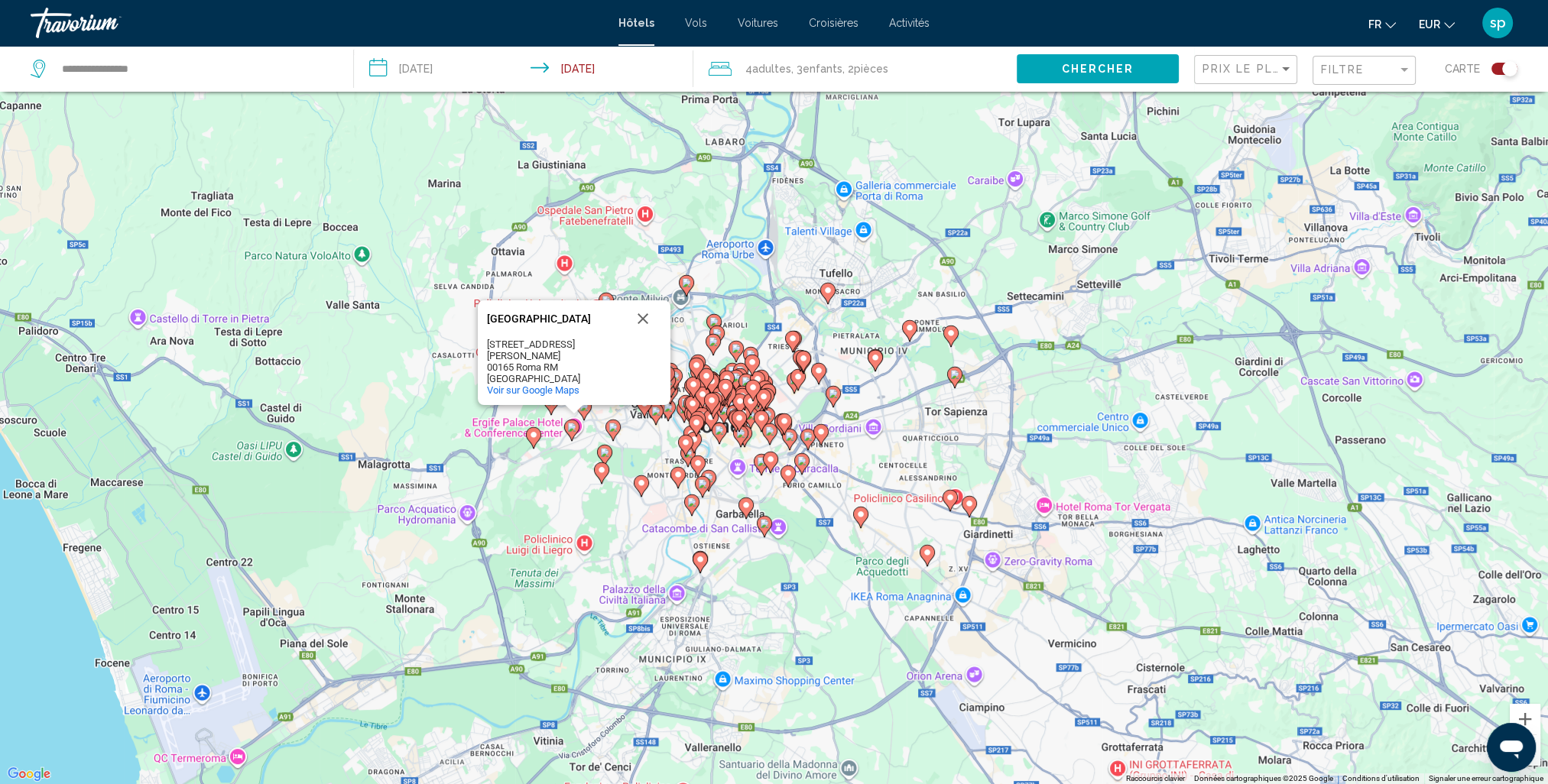
click at [567, 421] on icon "Main content" at bounding box center [572, 430] width 15 height 21
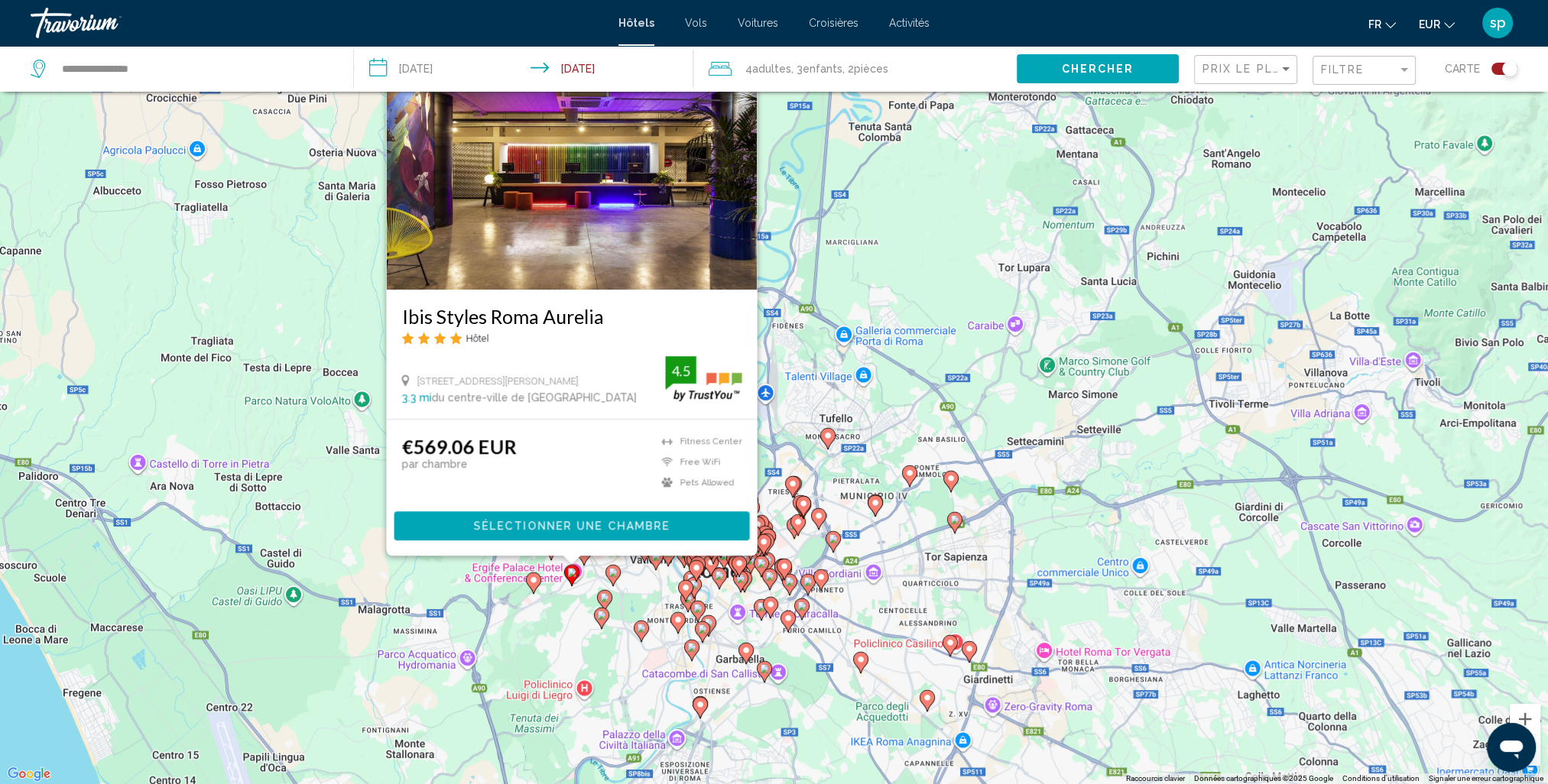
click at [532, 585] on image "Main content" at bounding box center [533, 580] width 9 height 9
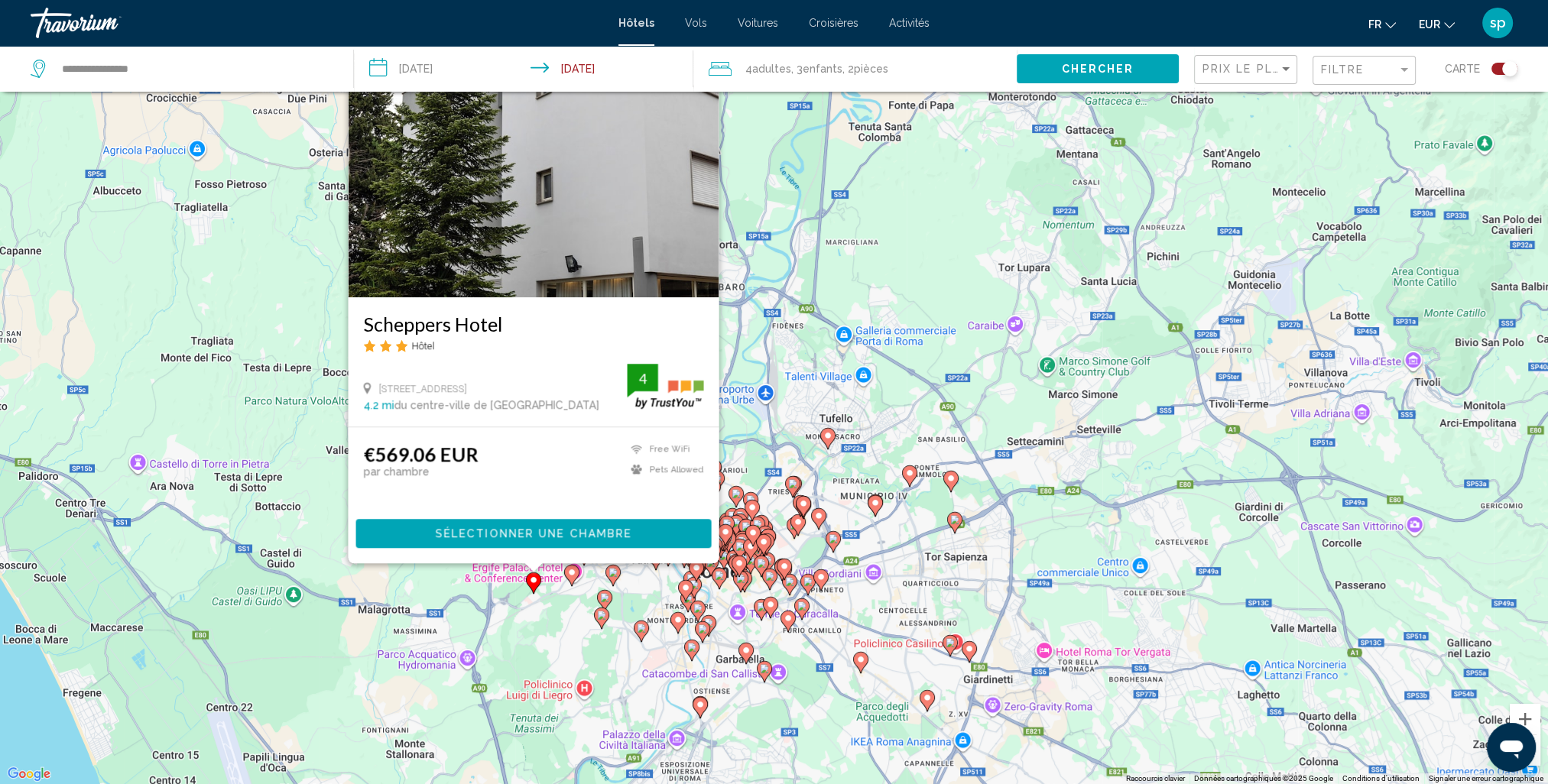
click at [1359, 77] on div "Filtre" at bounding box center [1366, 71] width 90 height 29
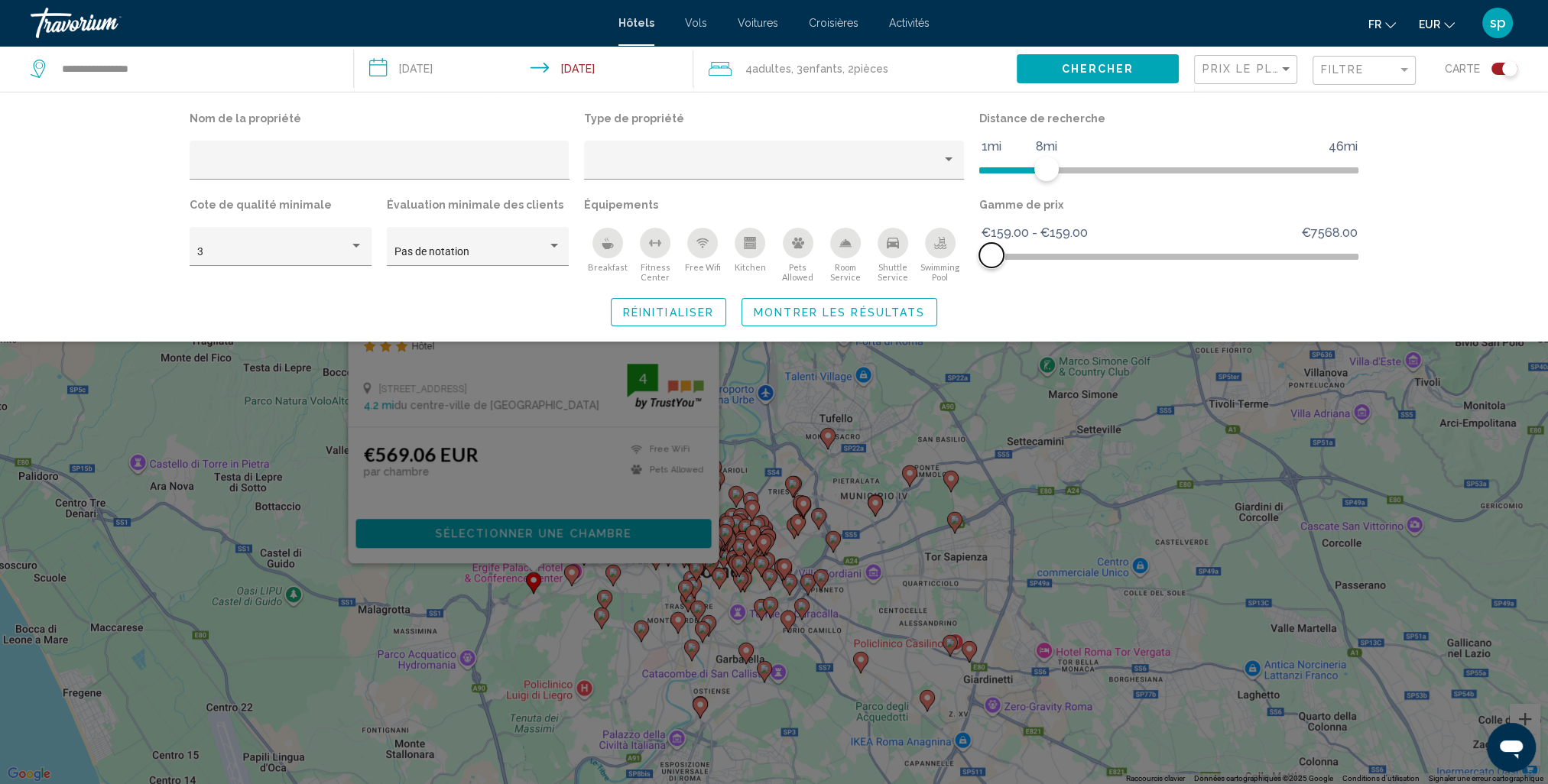
click at [989, 255] on span "Hotel Filters" at bounding box center [991, 255] width 24 height 24
click at [918, 312] on span "Montrer les résultats" at bounding box center [839, 312] width 171 height 13
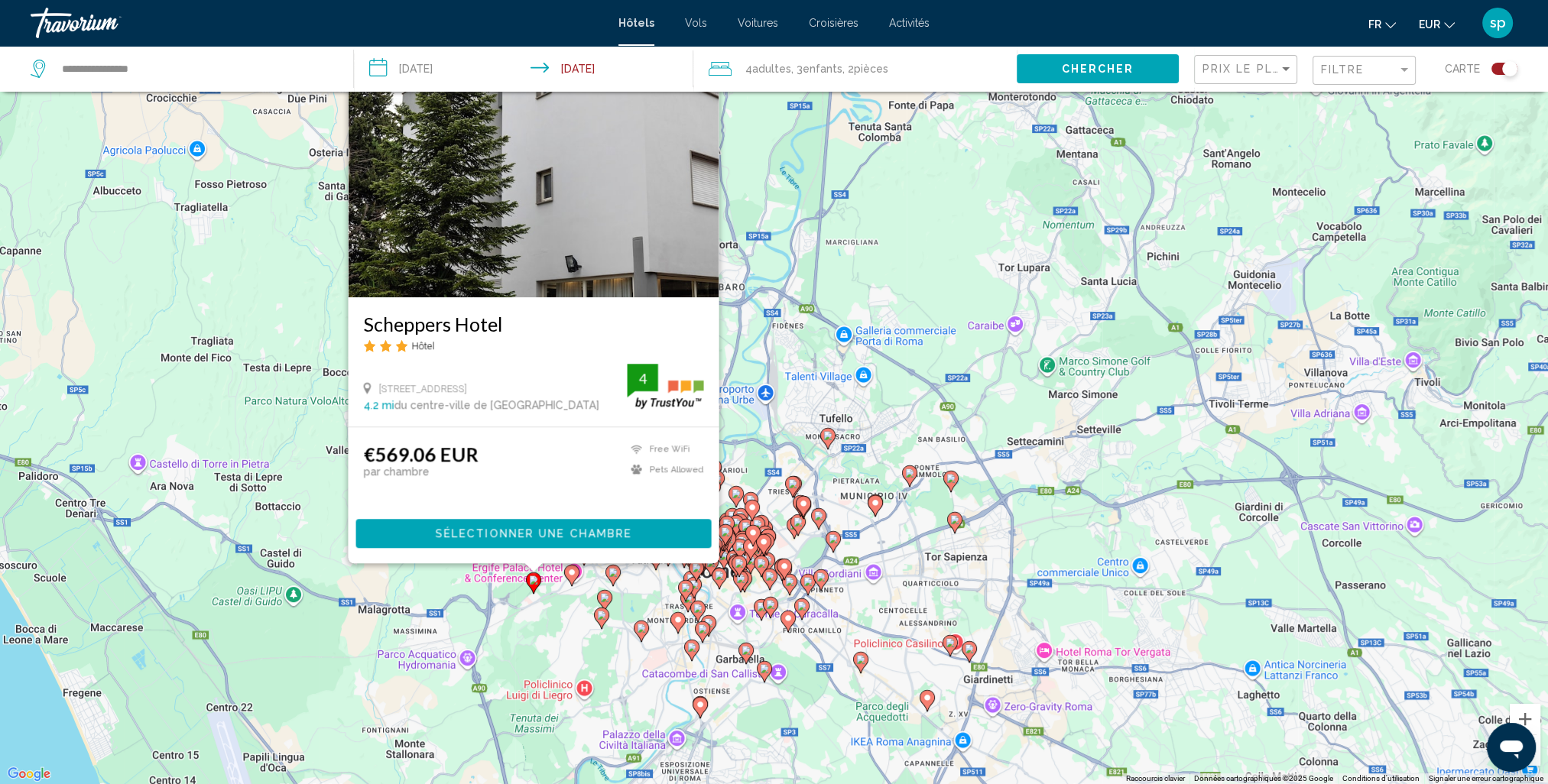
drag, startPoint x: 896, startPoint y: 123, endPoint x: 900, endPoint y: 164, distance: 41.2
click at [897, 123] on div "Pour activer le glissement avec le clavier, appuyez sur Alt+Entrée. Une fois ce…" at bounding box center [774, 392] width 1548 height 784
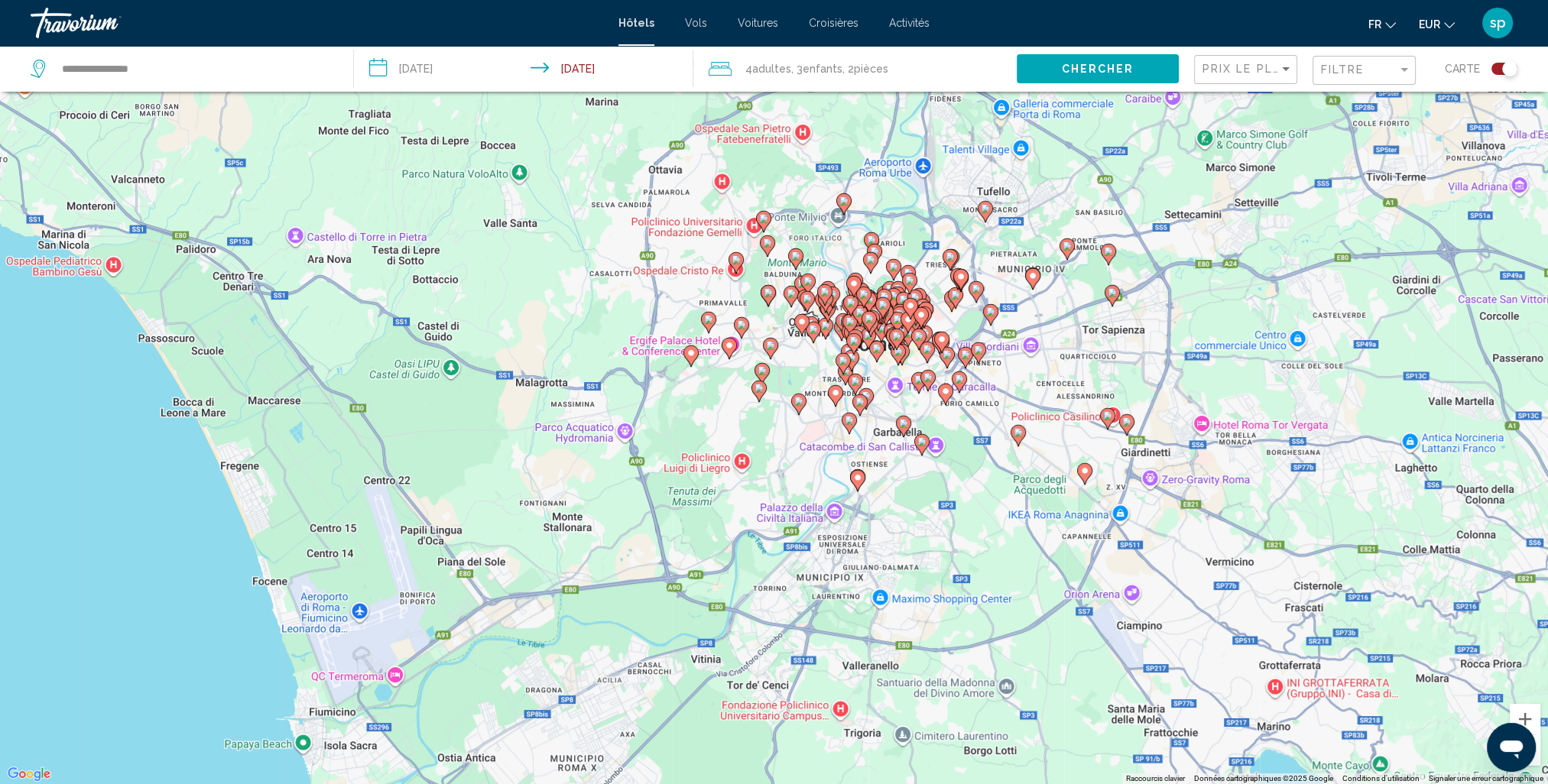
drag, startPoint x: 1068, startPoint y: 167, endPoint x: 981, endPoint y: 255, distance: 123.7
click at [985, 256] on div "Pour activer le glissement avec le clavier, appuyez sur Alt+Entrée. Une fois ce…" at bounding box center [774, 392] width 1548 height 784
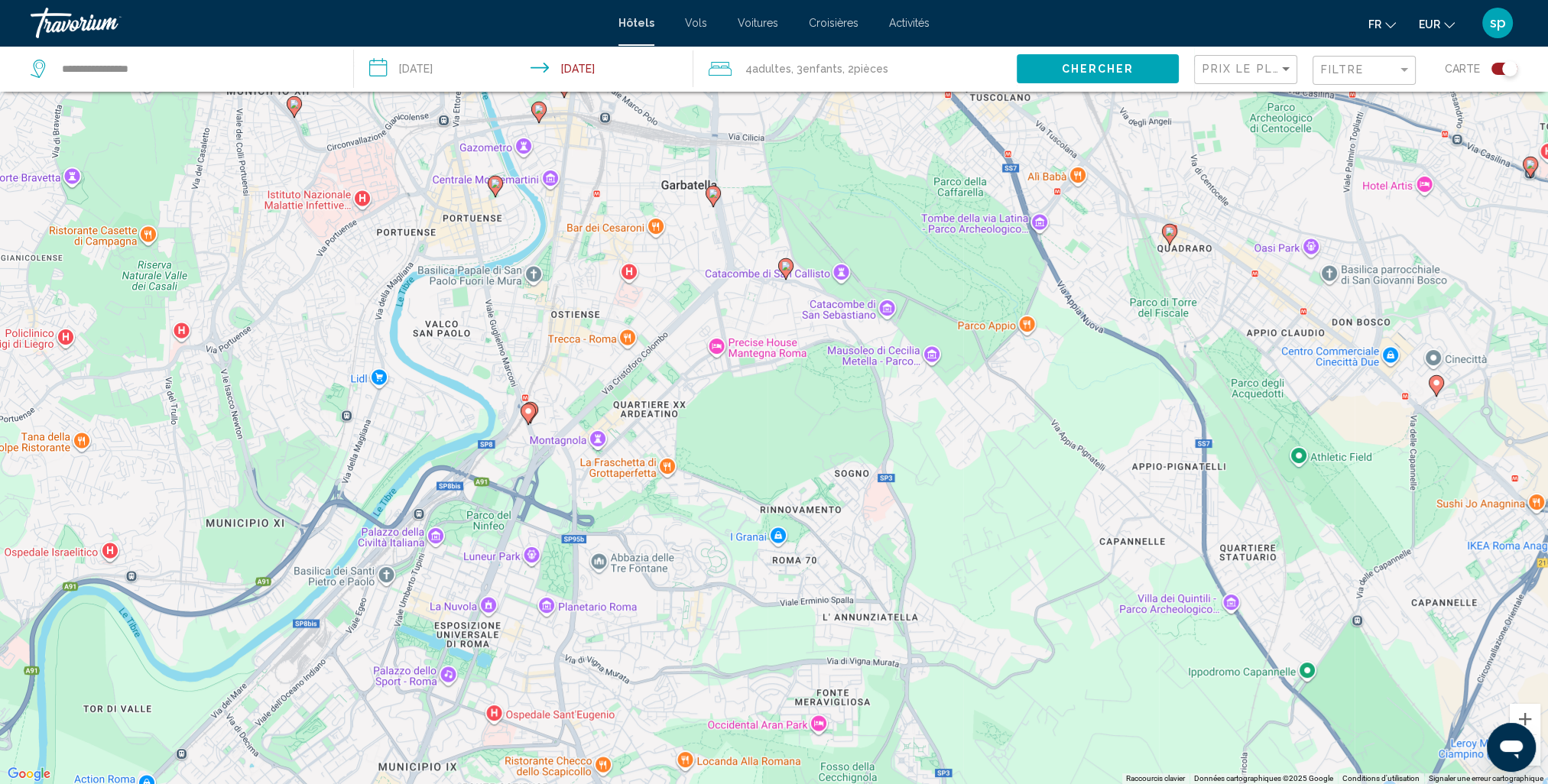
click at [526, 413] on image "Main content" at bounding box center [528, 410] width 9 height 9
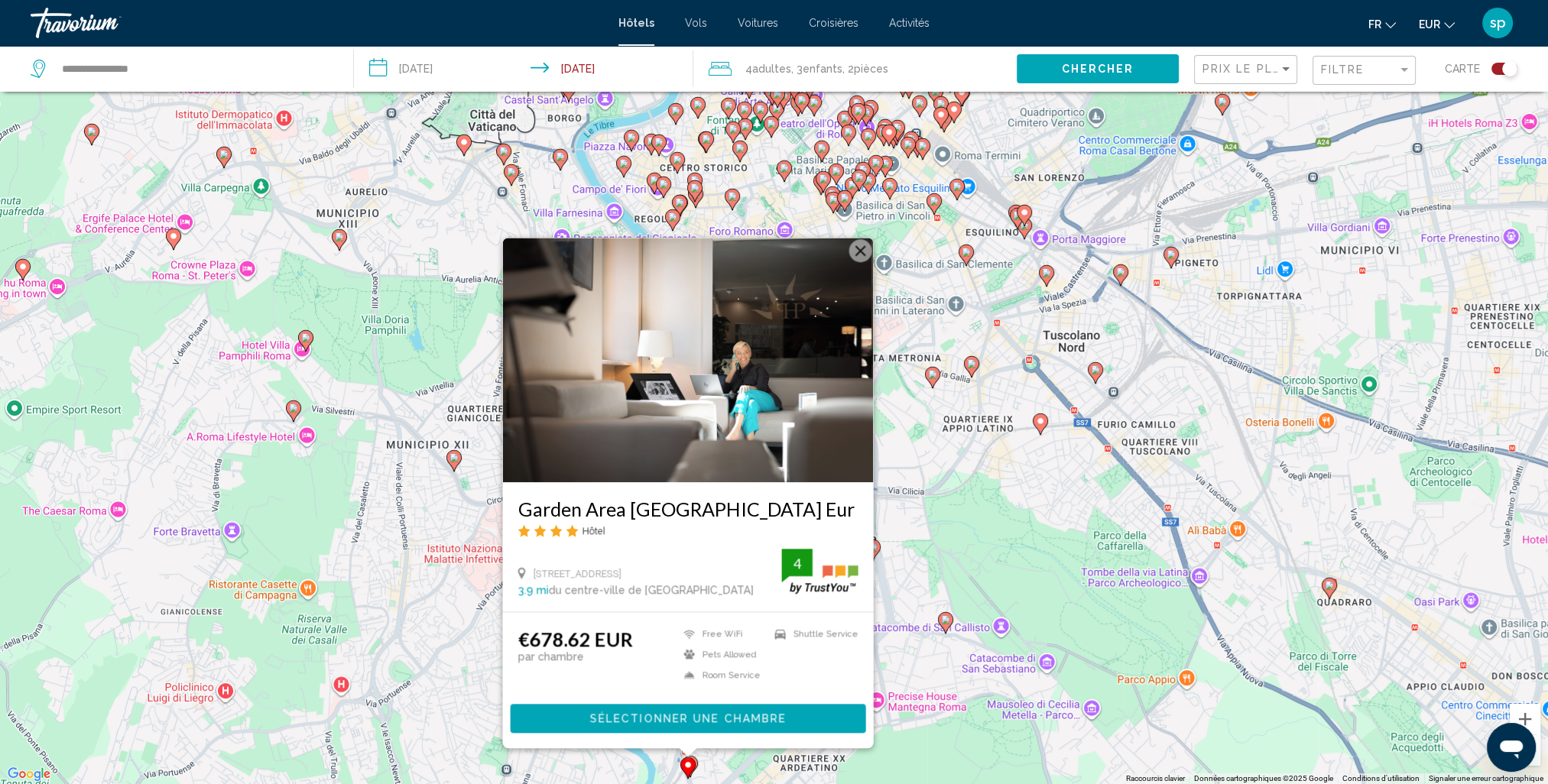
drag, startPoint x: 818, startPoint y: 254, endPoint x: 1023, endPoint y: 466, distance: 294.9
click at [1002, 466] on div "Pour activer le glissement avec le clavier, appuyez sur Alt+Entrée. Une fois ce…" at bounding box center [774, 392] width 1548 height 784
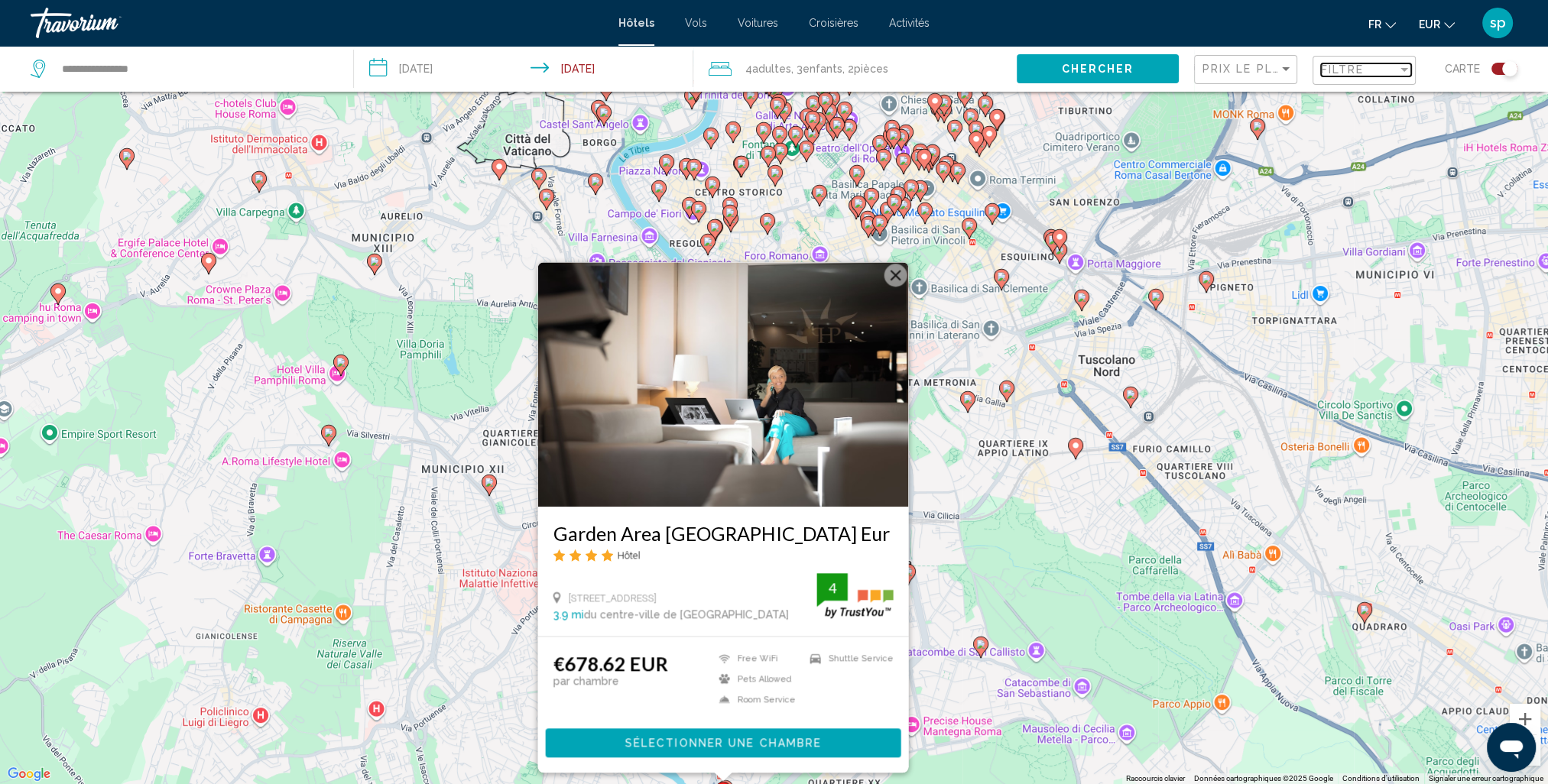
click at [1362, 72] on span "Filtre" at bounding box center [1343, 70] width 44 height 13
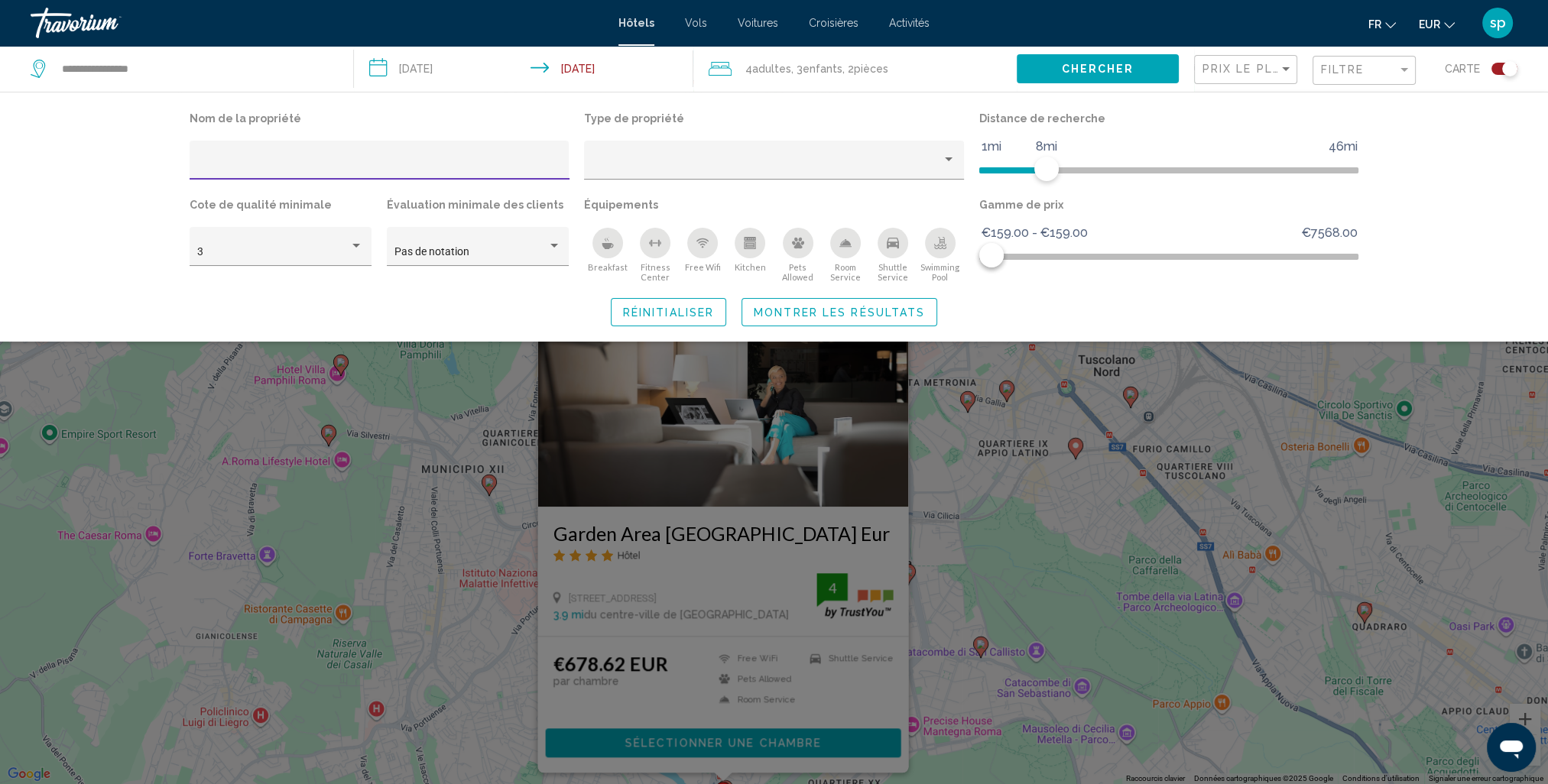
click at [942, 245] on icon "Swimming Pool" at bounding box center [940, 245] width 13 height 3
click at [819, 317] on span "Montrer les résultats" at bounding box center [839, 312] width 171 height 13
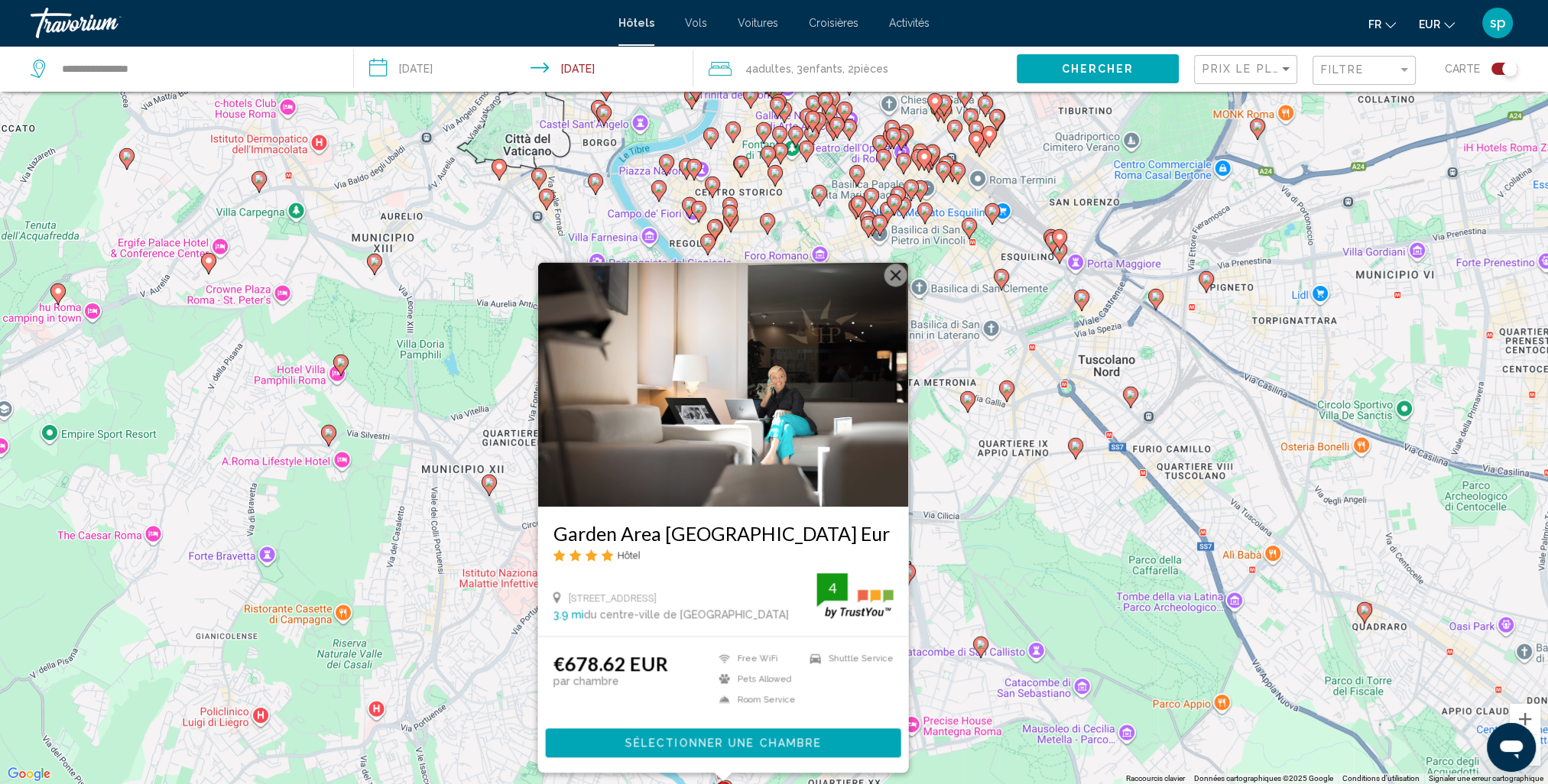
click at [886, 274] on button "Fermer" at bounding box center [895, 274] width 23 height 23
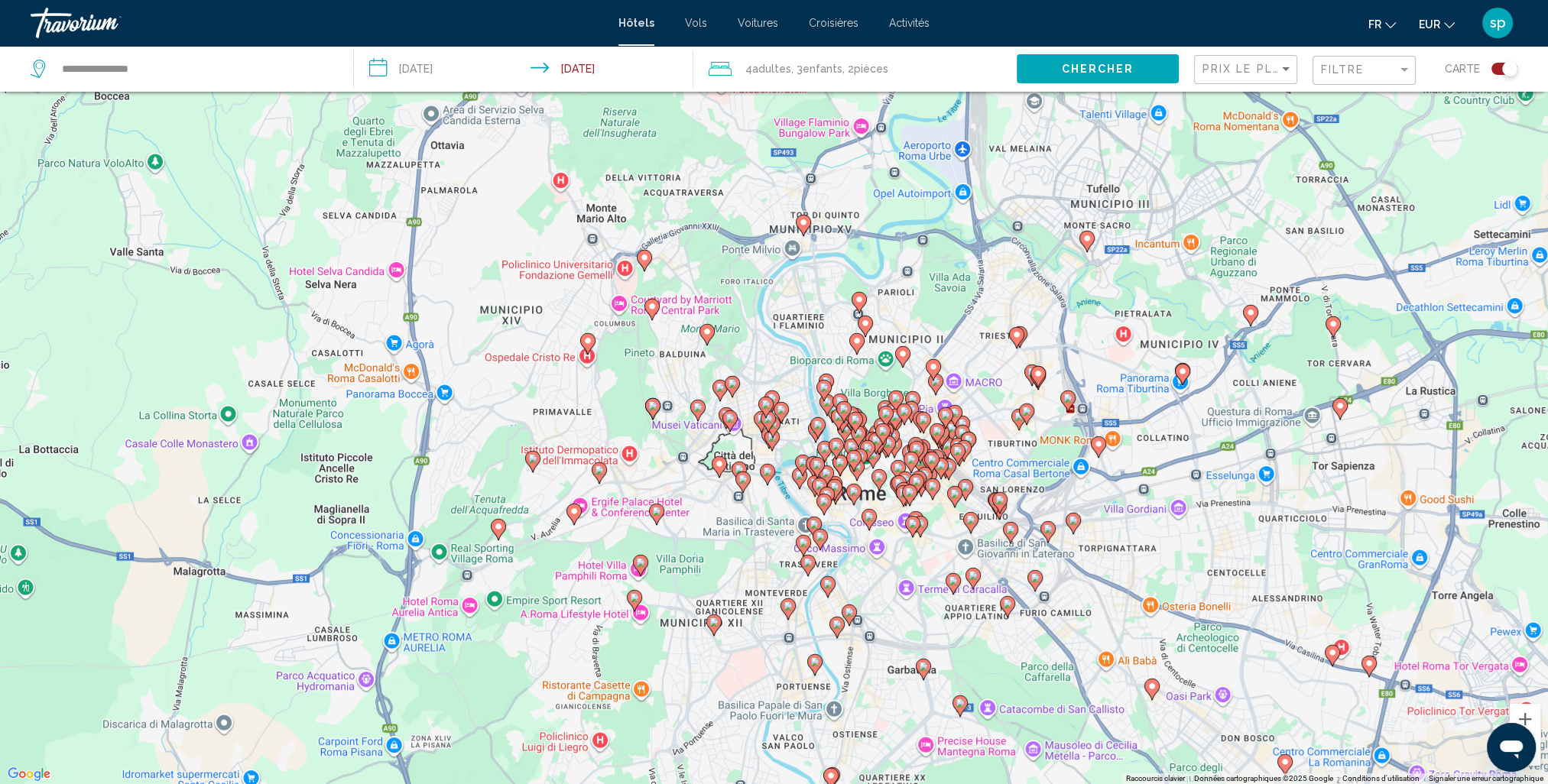
drag, startPoint x: 708, startPoint y: 415, endPoint x: 724, endPoint y: 489, distance: 75.7
click at [795, 632] on div "Pour activer le glissement avec le clavier, appuyez sur Alt+Entrée. Une fois ce…" at bounding box center [774, 392] width 1548 height 784
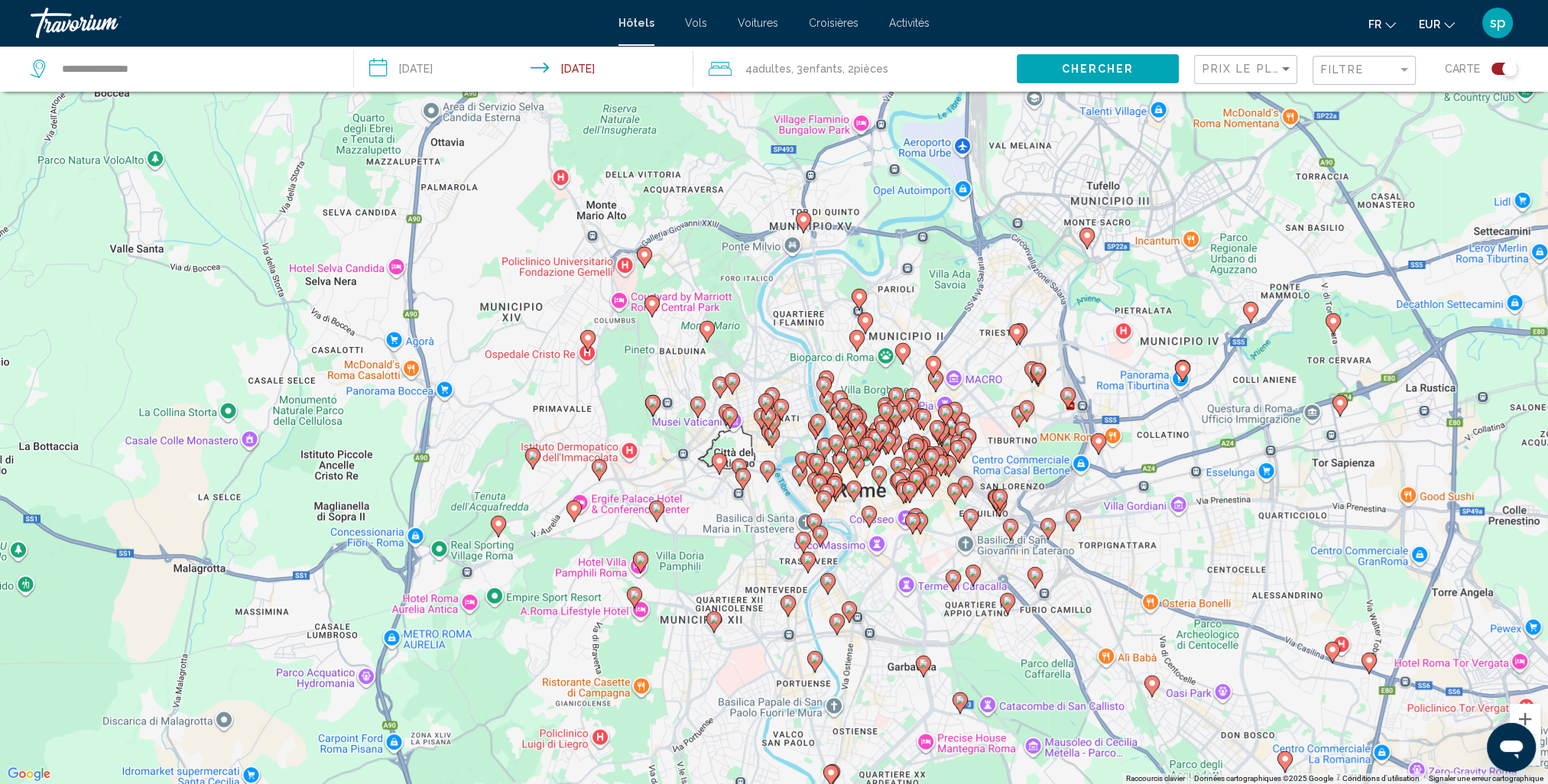
click at [588, 337] on image "Main content" at bounding box center [588, 337] width 9 height 9
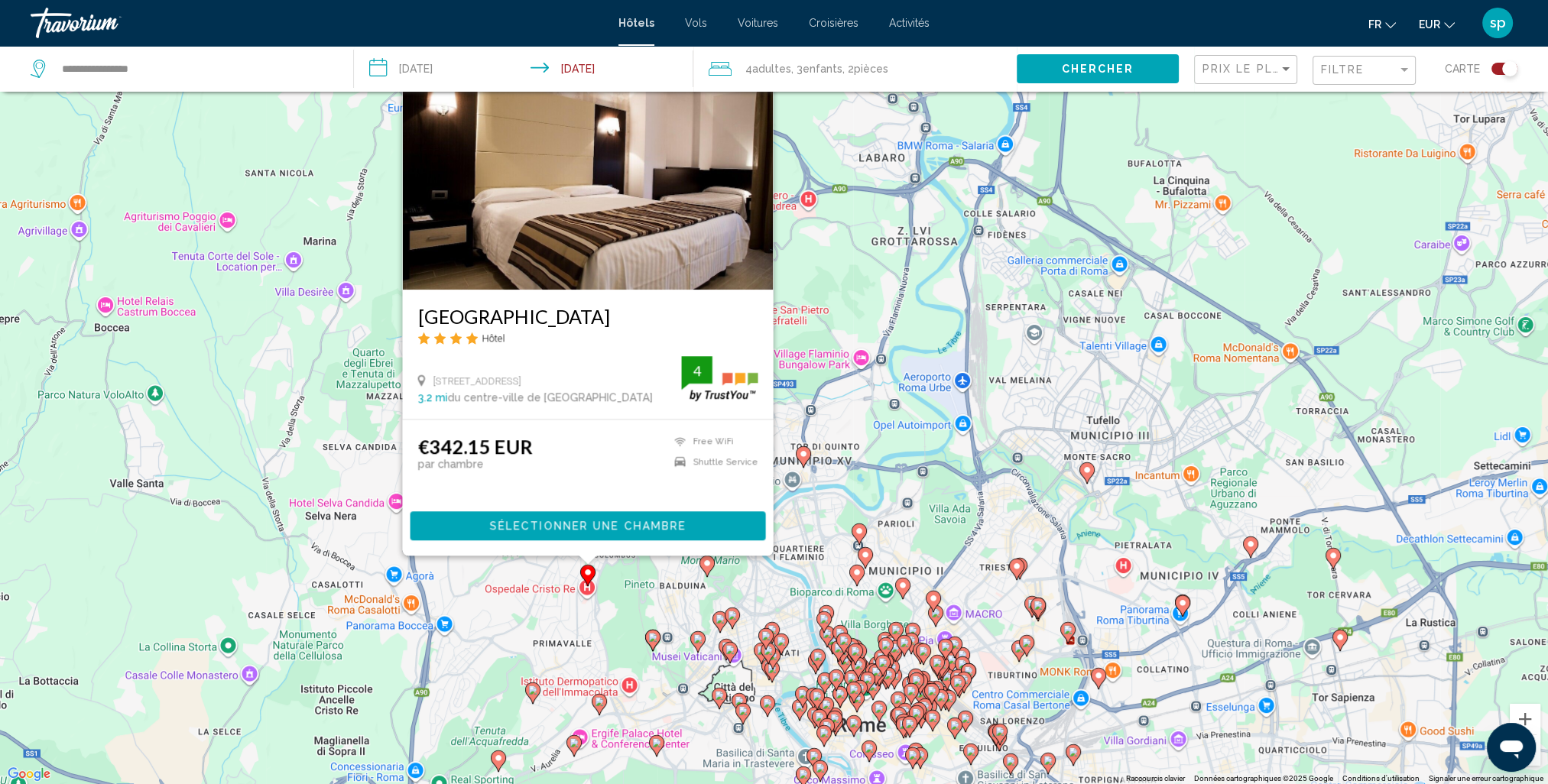
click at [808, 457] on image "Main content" at bounding box center [803, 453] width 9 height 9
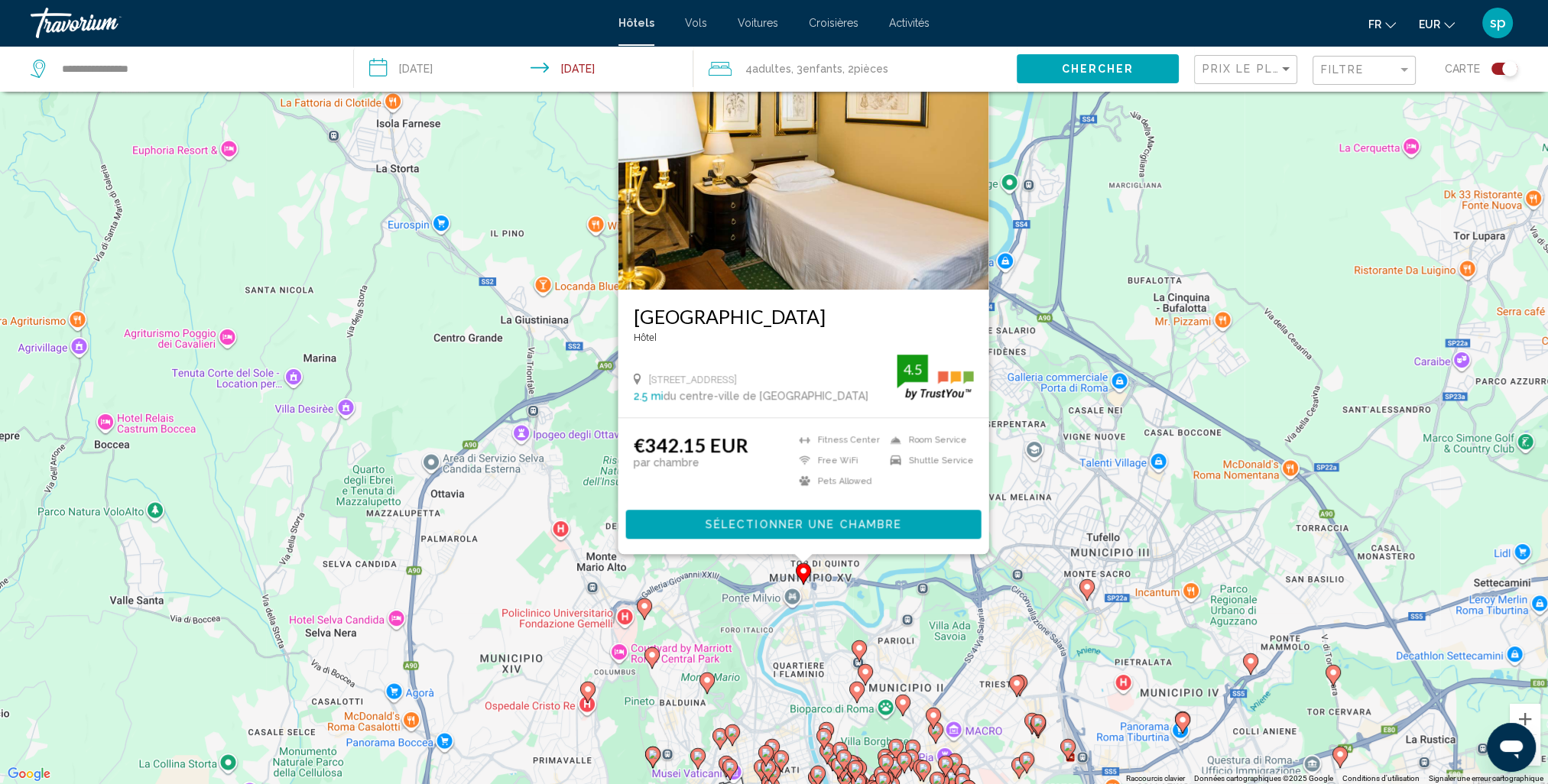
click at [860, 656] on icon "Main content" at bounding box center [858, 651] width 13 height 20
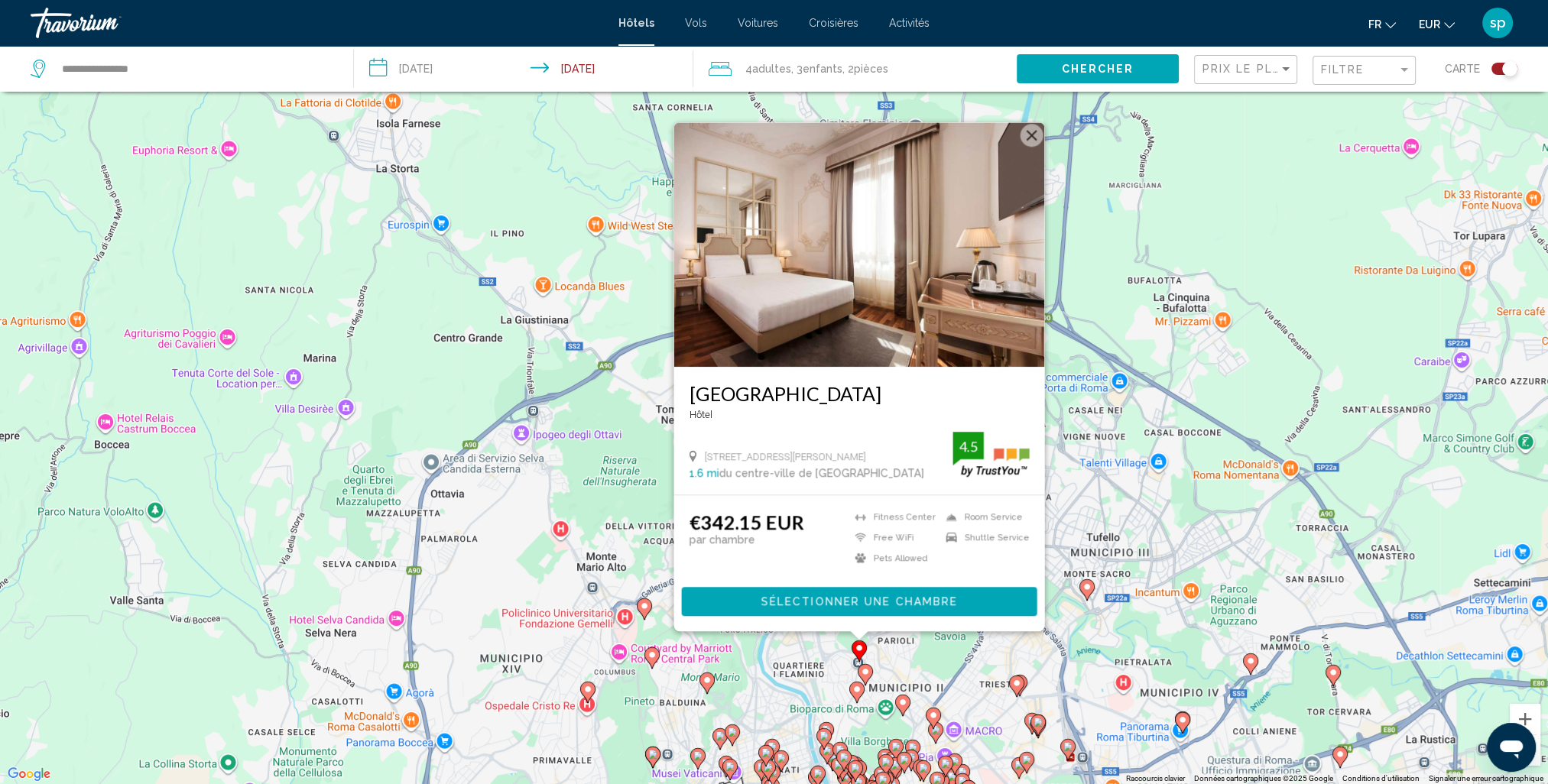
click at [829, 604] on span "Sélectionner une chambre" at bounding box center [859, 602] width 196 height 13
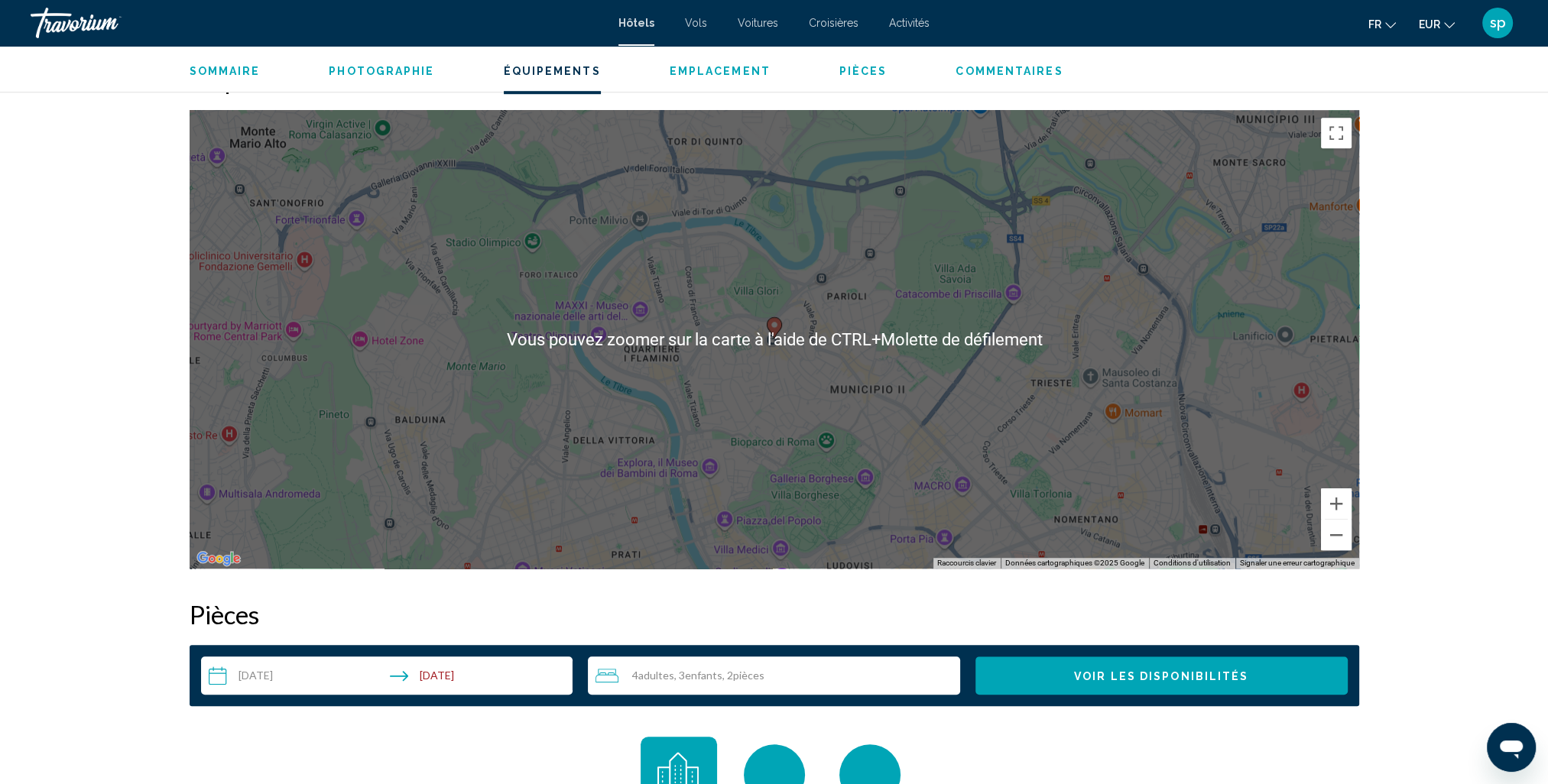
scroll to position [1452, 0]
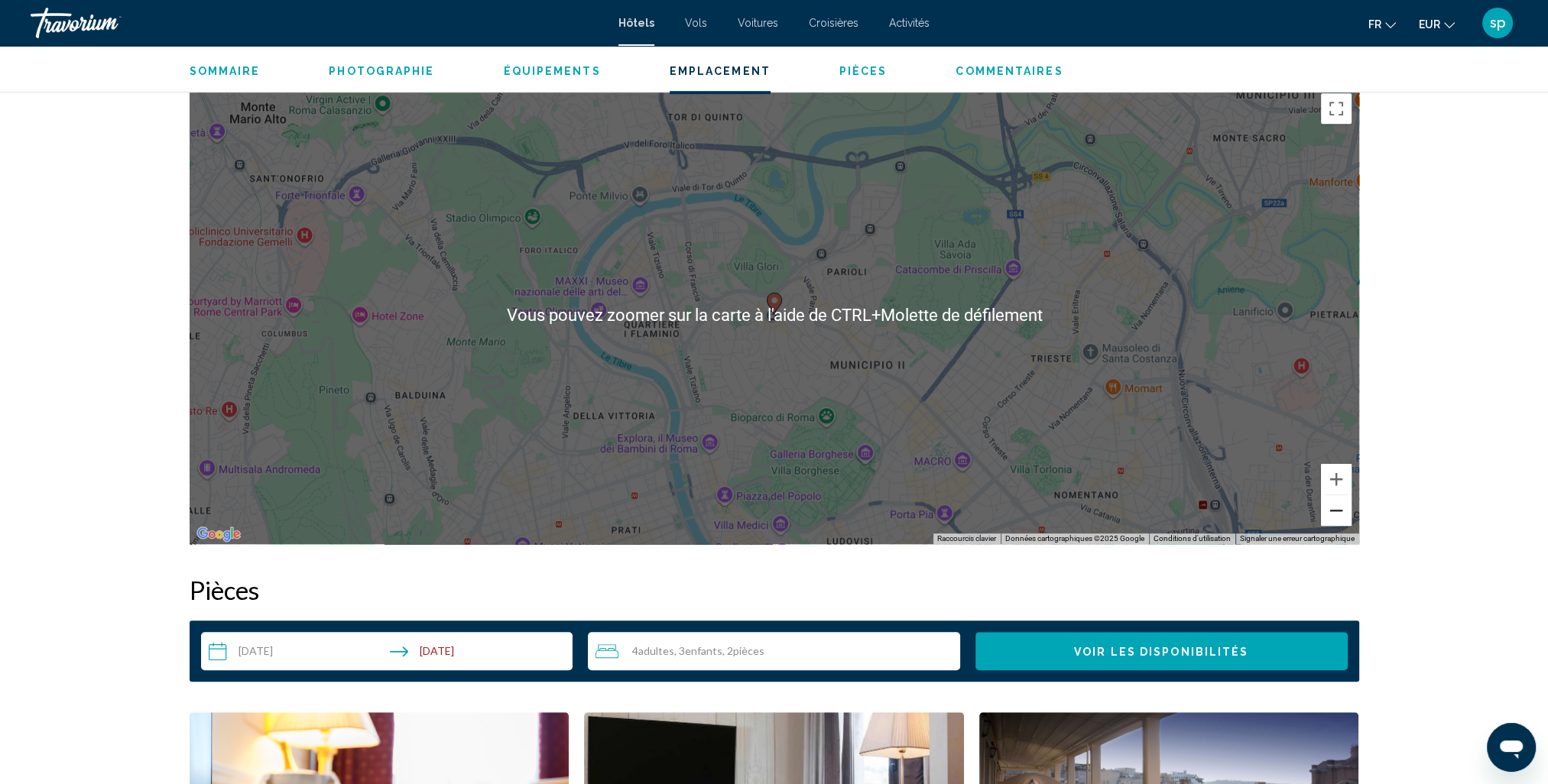
click at [1332, 505] on button "Zoom arrière" at bounding box center [1336, 510] width 30 height 30
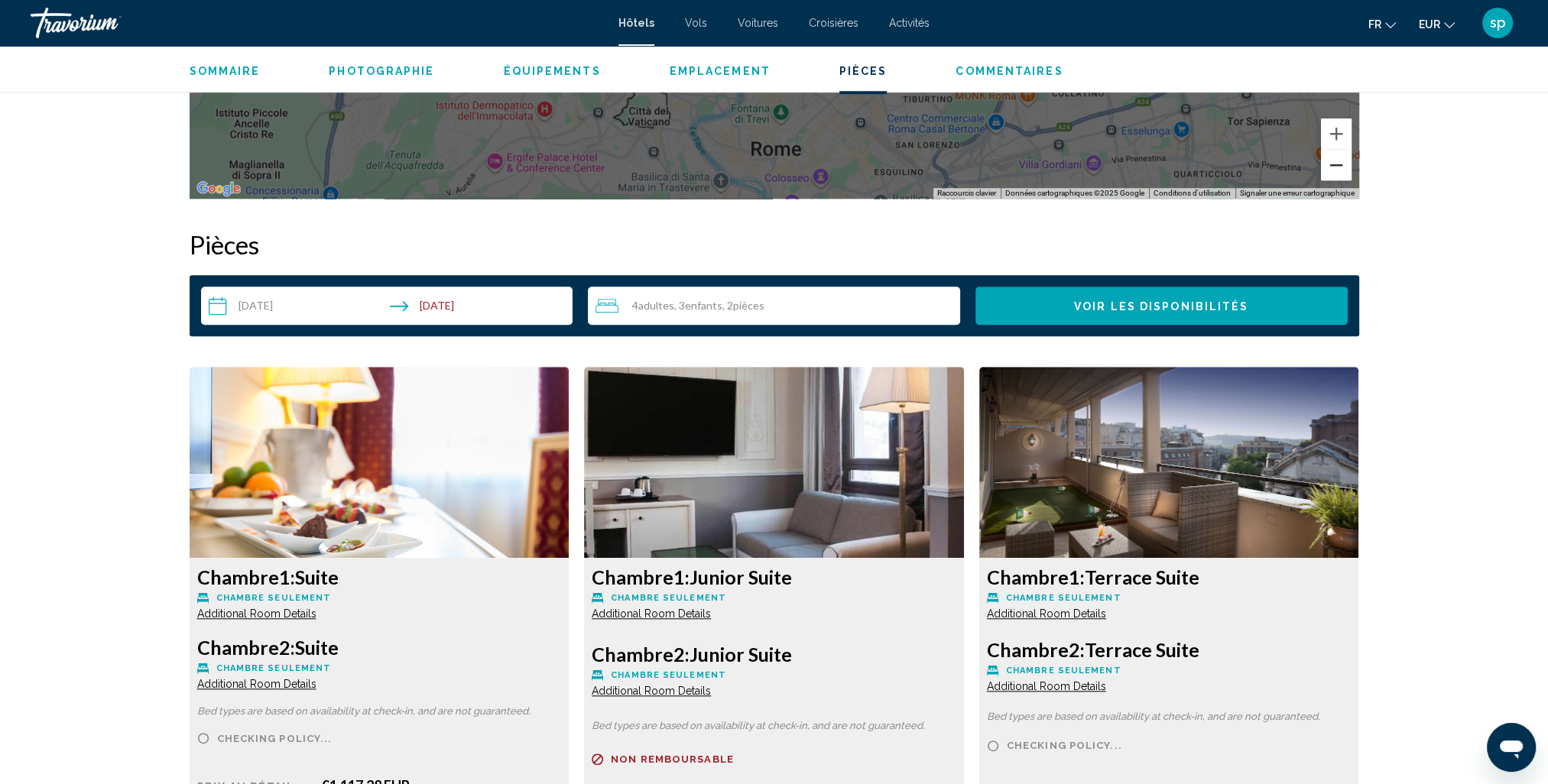
scroll to position [1988, 0]
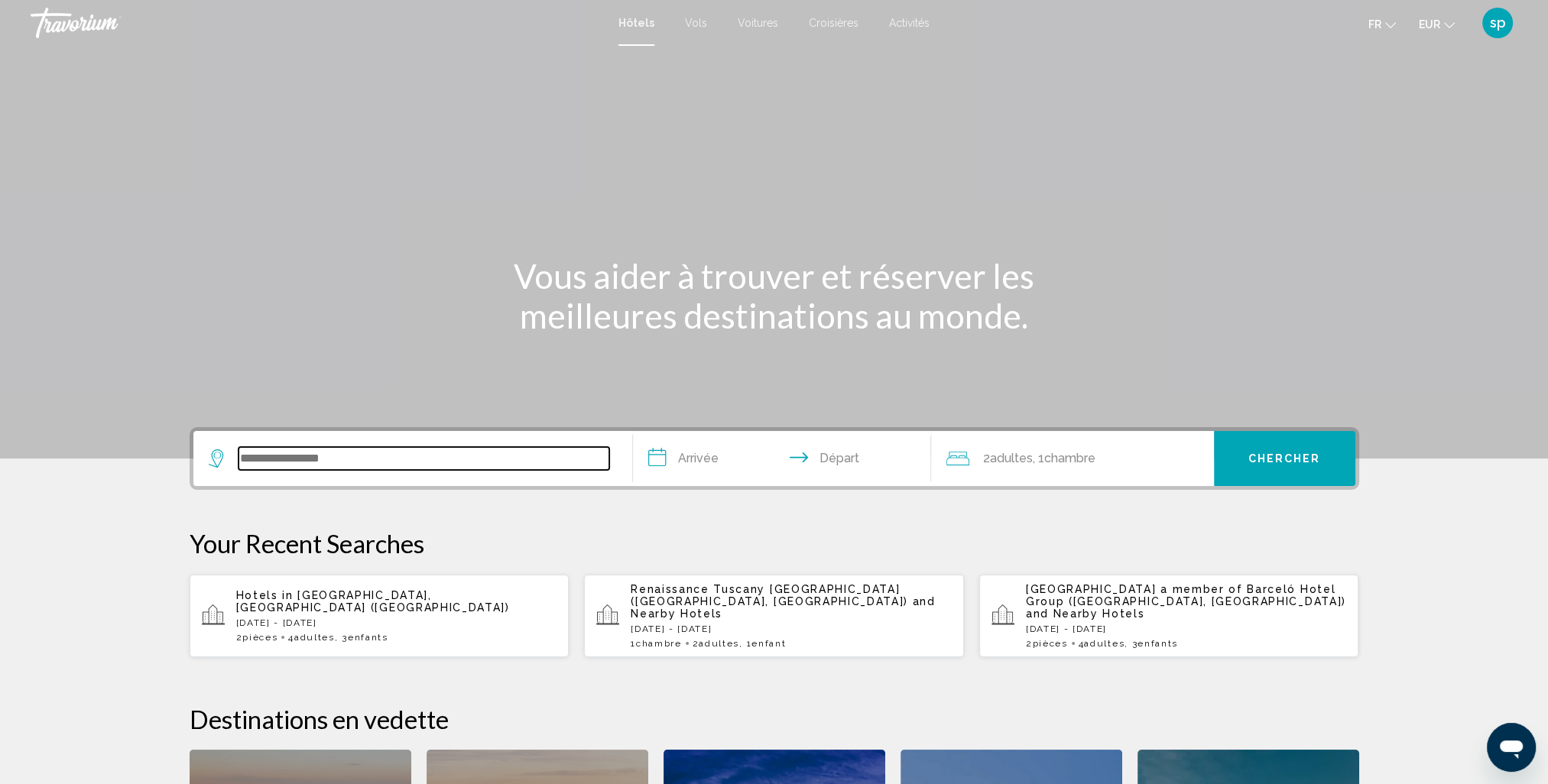
click at [319, 449] on input "Search widget" at bounding box center [424, 458] width 371 height 23
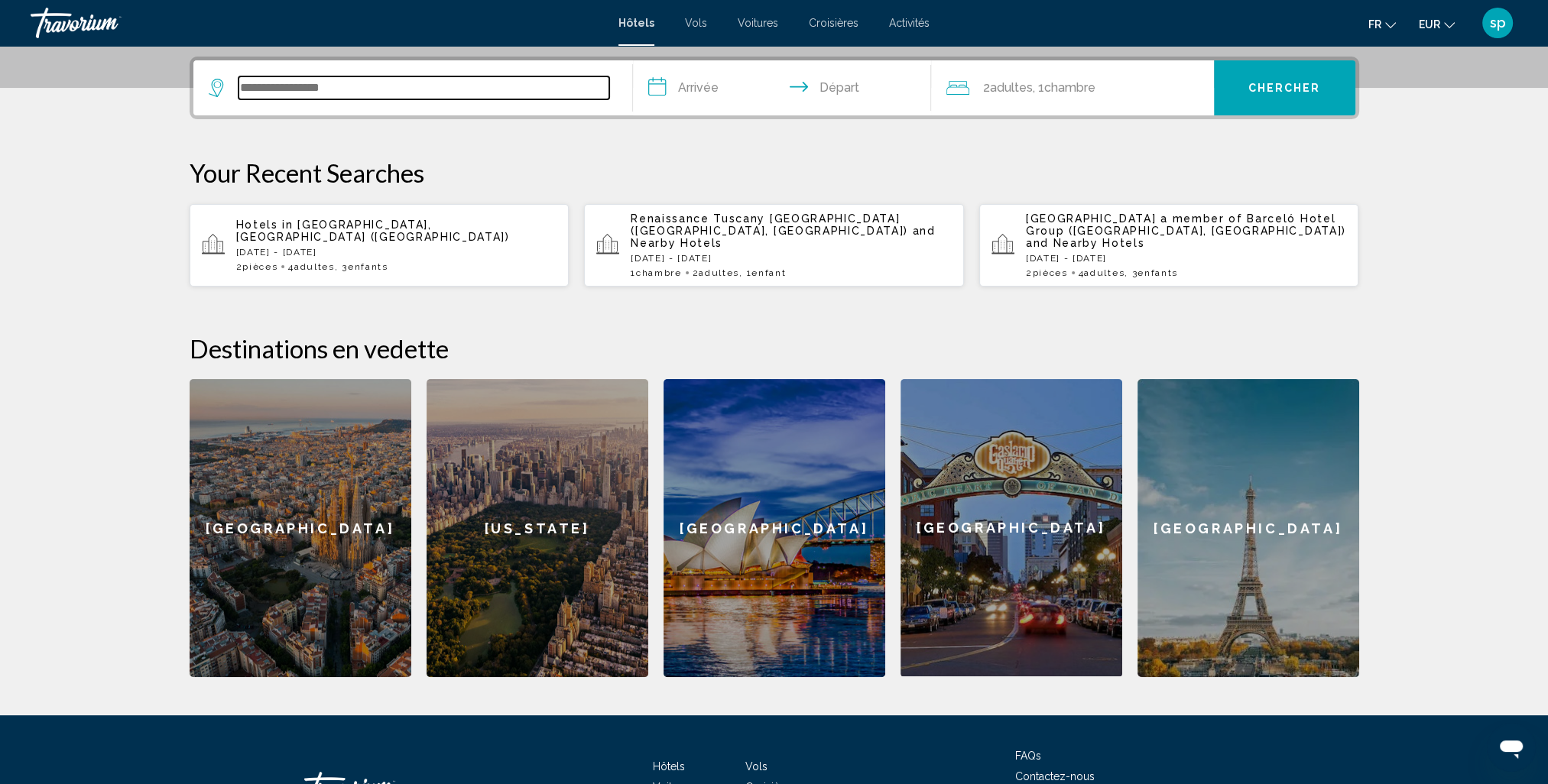
scroll to position [377, 0]
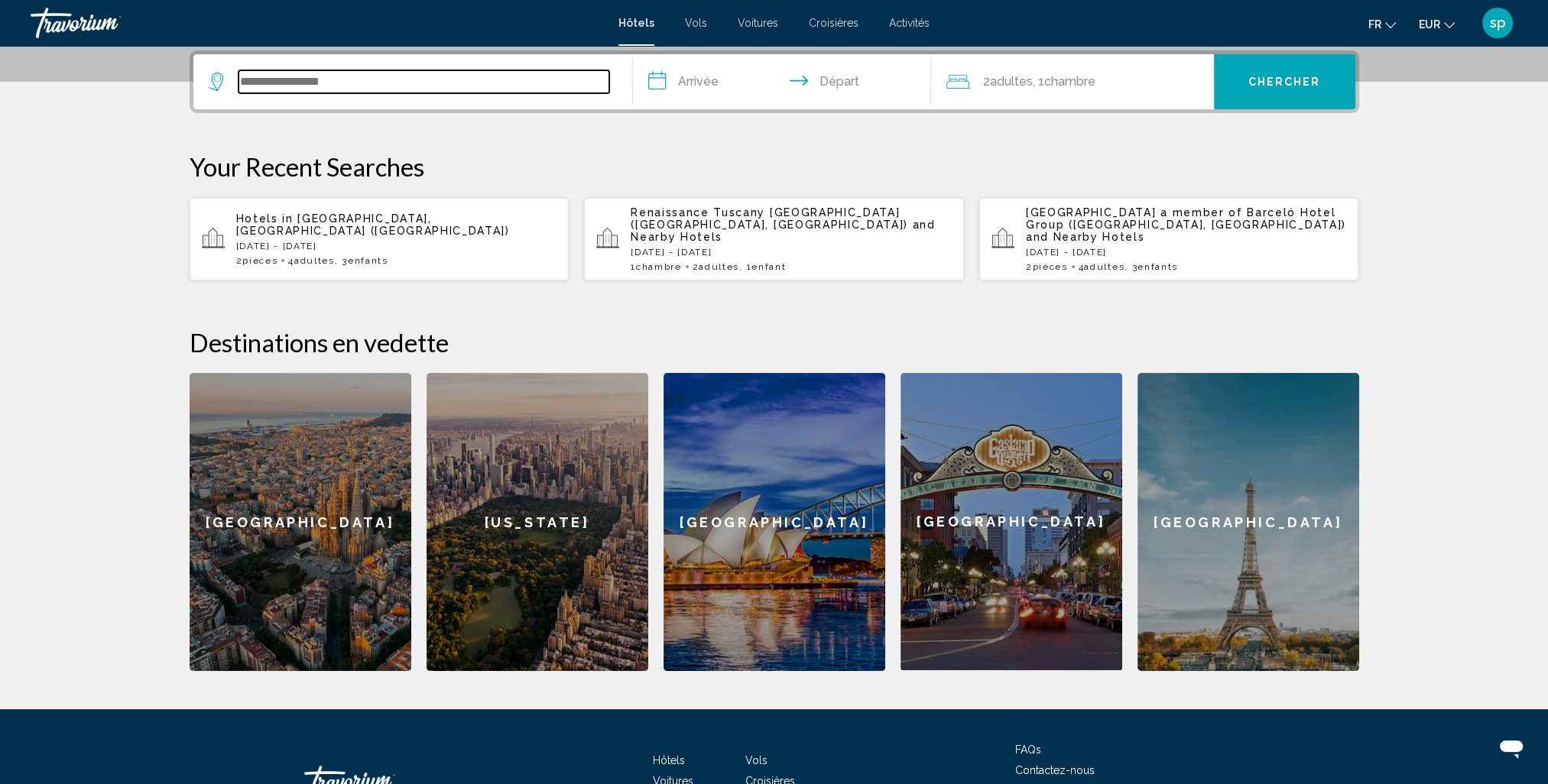
click at [406, 90] on input "Search widget" at bounding box center [424, 81] width 371 height 23
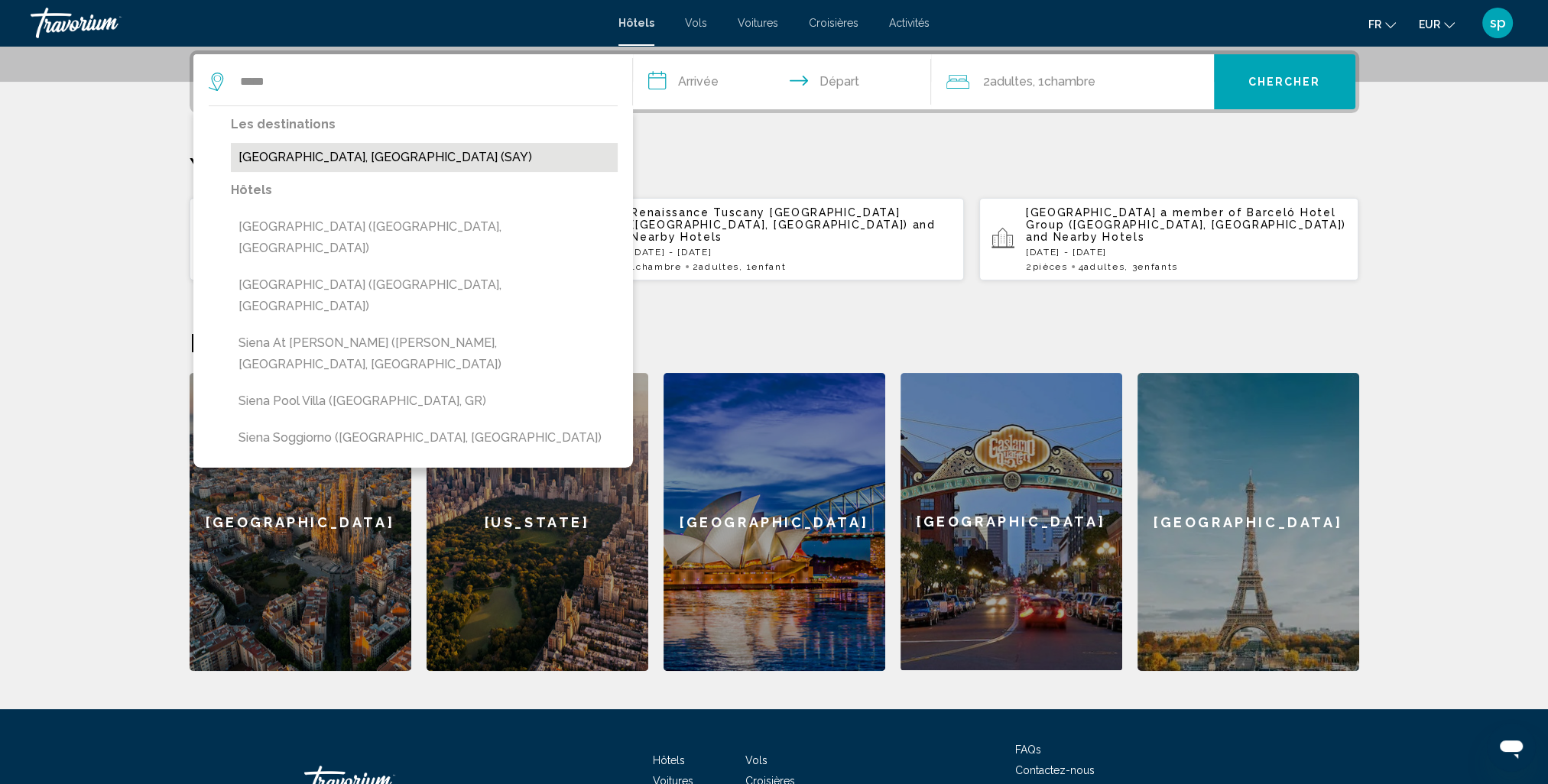
click at [280, 166] on button "[GEOGRAPHIC_DATA], [GEOGRAPHIC_DATA] (SAY)" at bounding box center [424, 157] width 387 height 29
type input "**********"
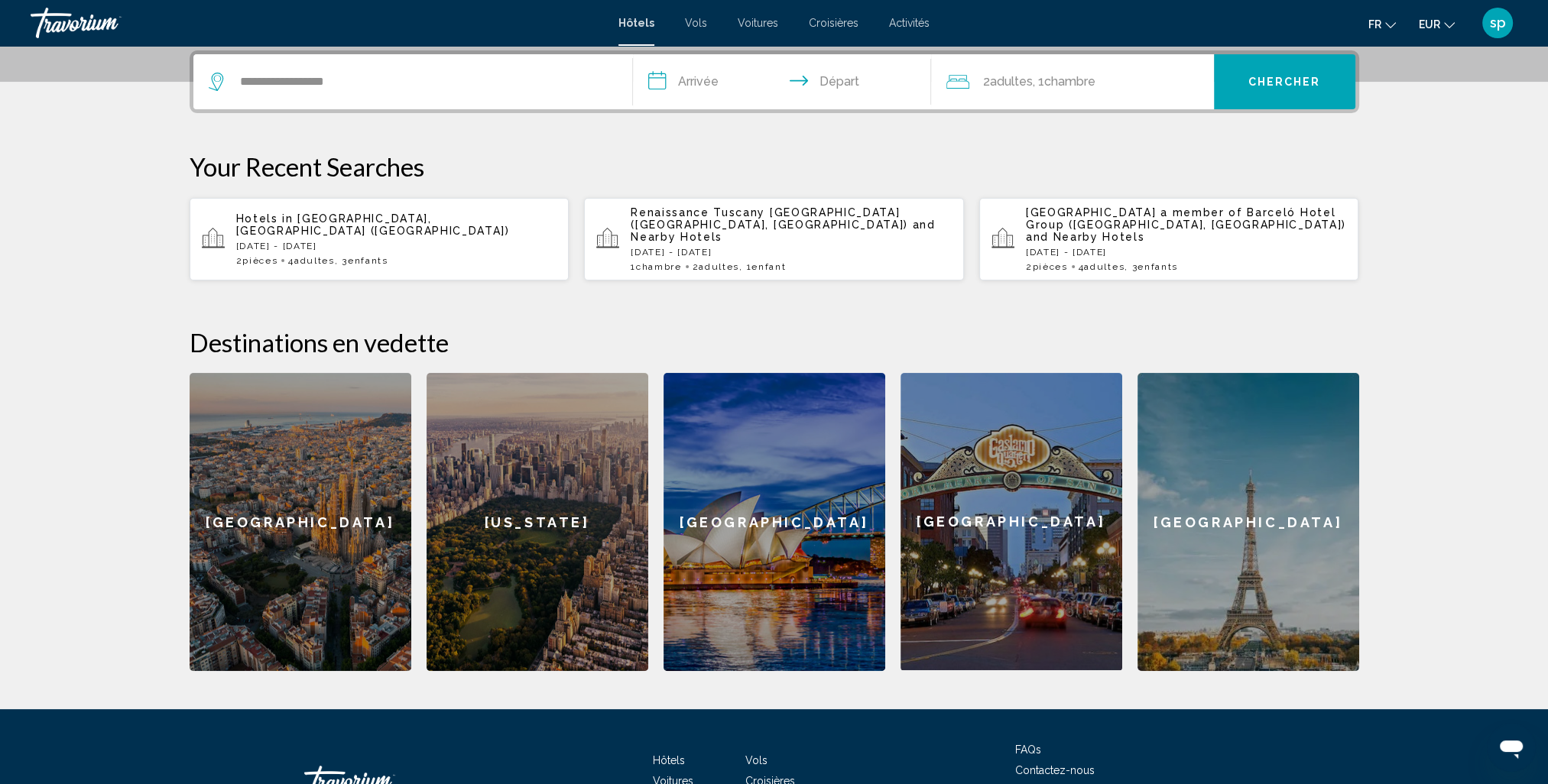
click at [677, 86] on input "**********" at bounding box center [785, 84] width 304 height 60
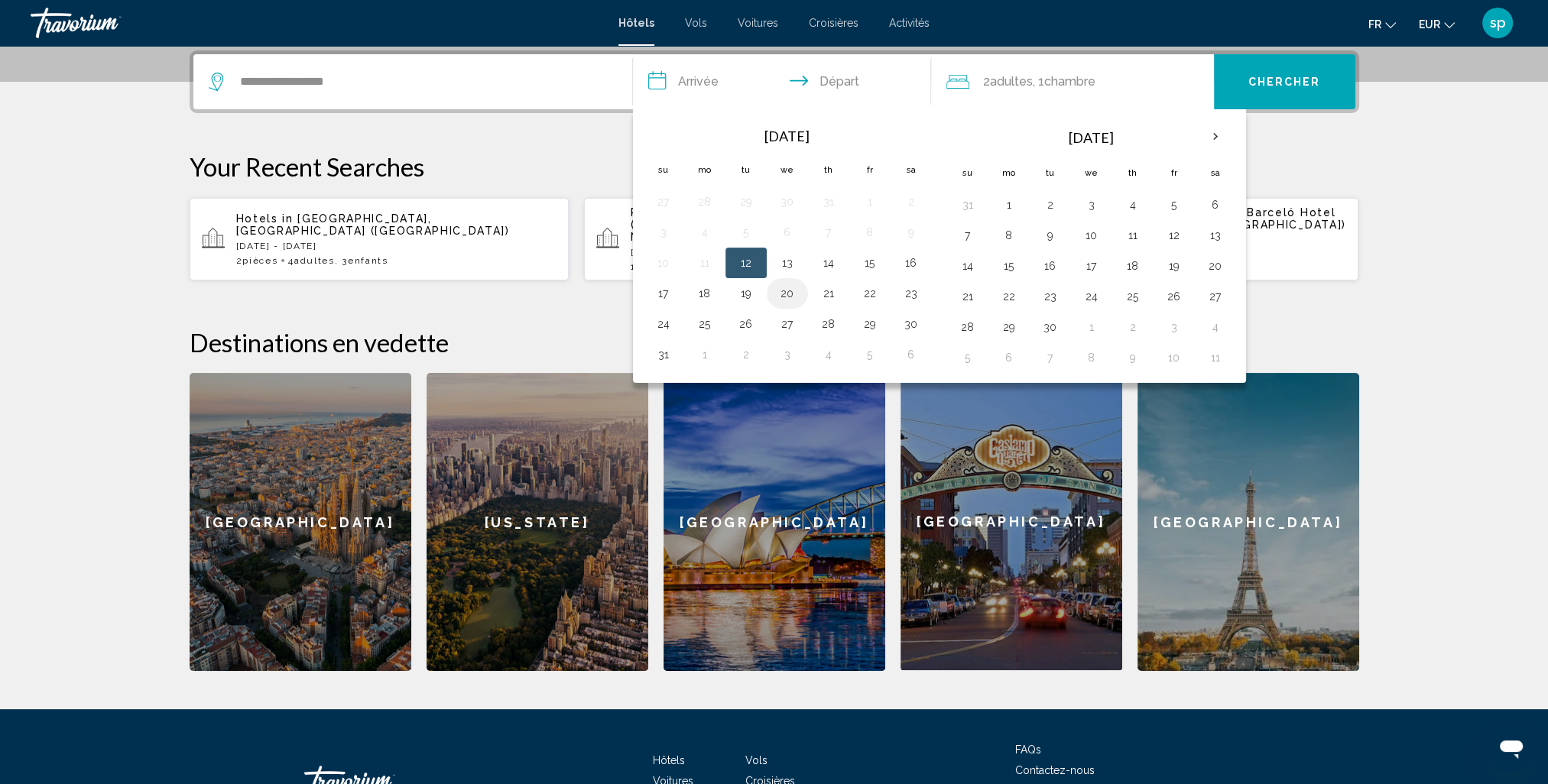
click at [781, 292] on button "20" at bounding box center [787, 293] width 24 height 21
click at [901, 286] on button "23" at bounding box center [911, 293] width 24 height 21
type input "**********"
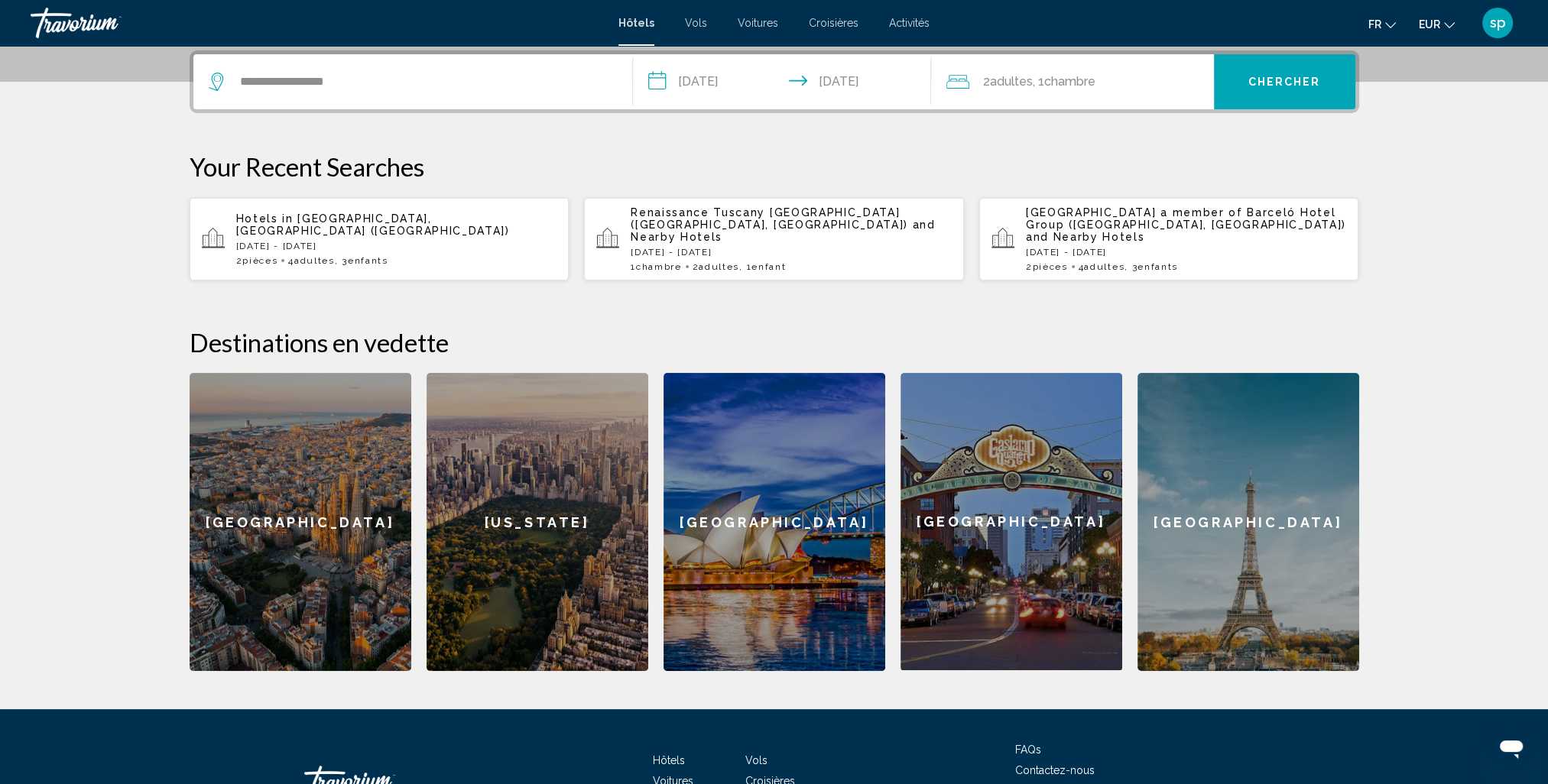
click at [1128, 79] on div "2 Adulte Adultes , 1 Chambre pièces" at bounding box center [1080, 81] width 268 height 21
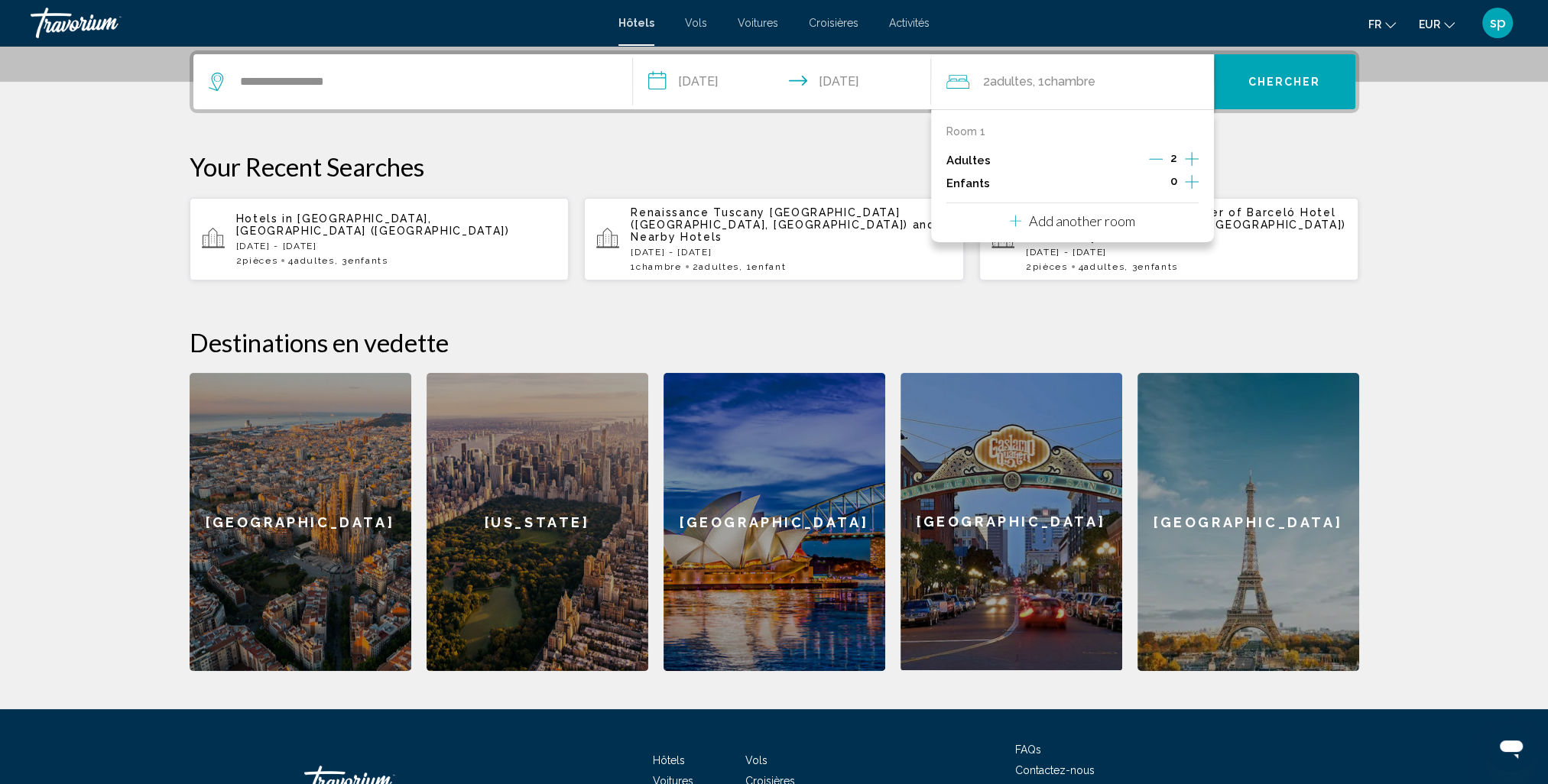
click at [1191, 186] on icon "Increment children" at bounding box center [1191, 182] width 13 height 13
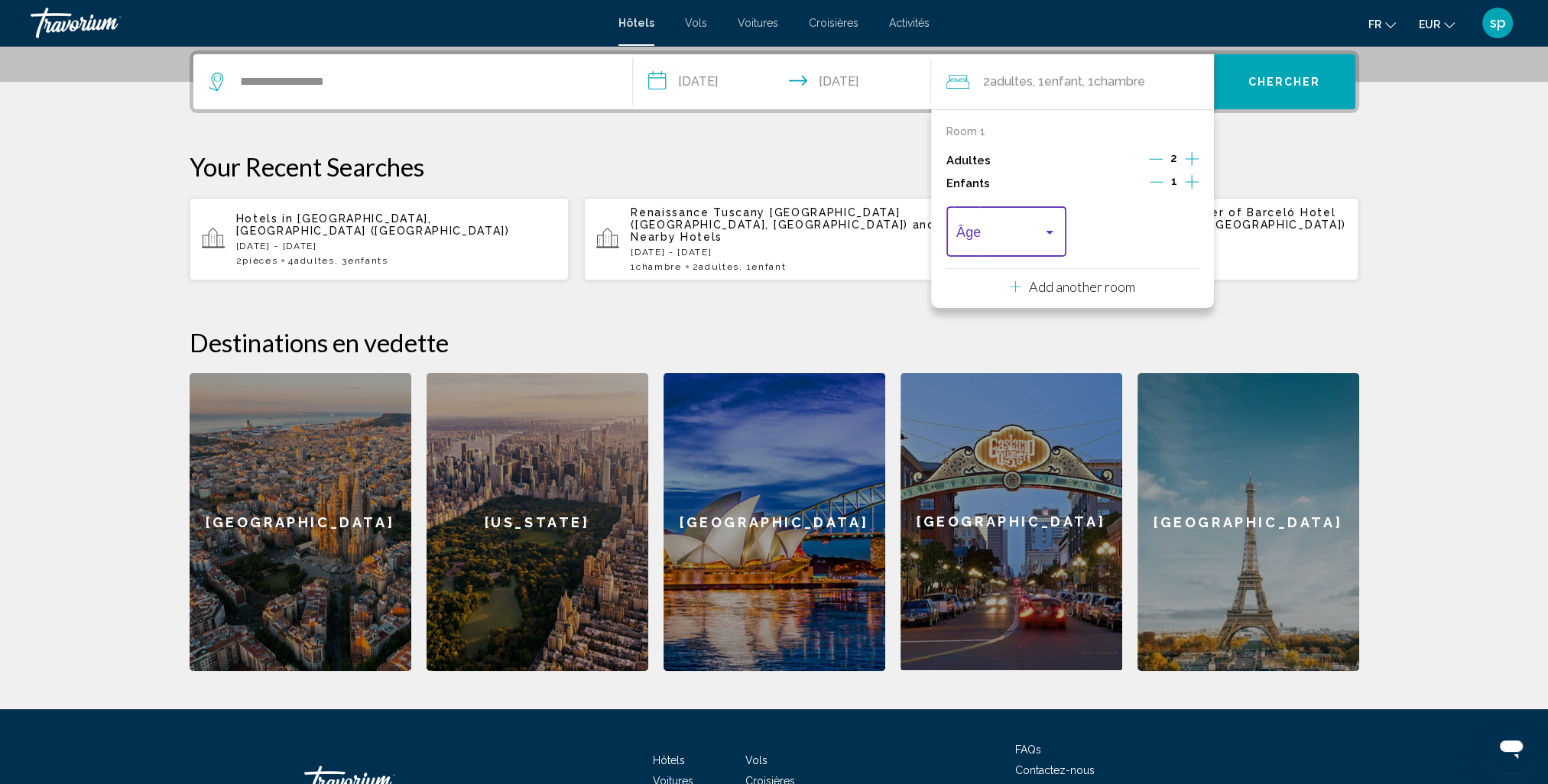
click at [990, 231] on span "Travelers: 2 adults, 1 child" at bounding box center [999, 235] width 86 height 15
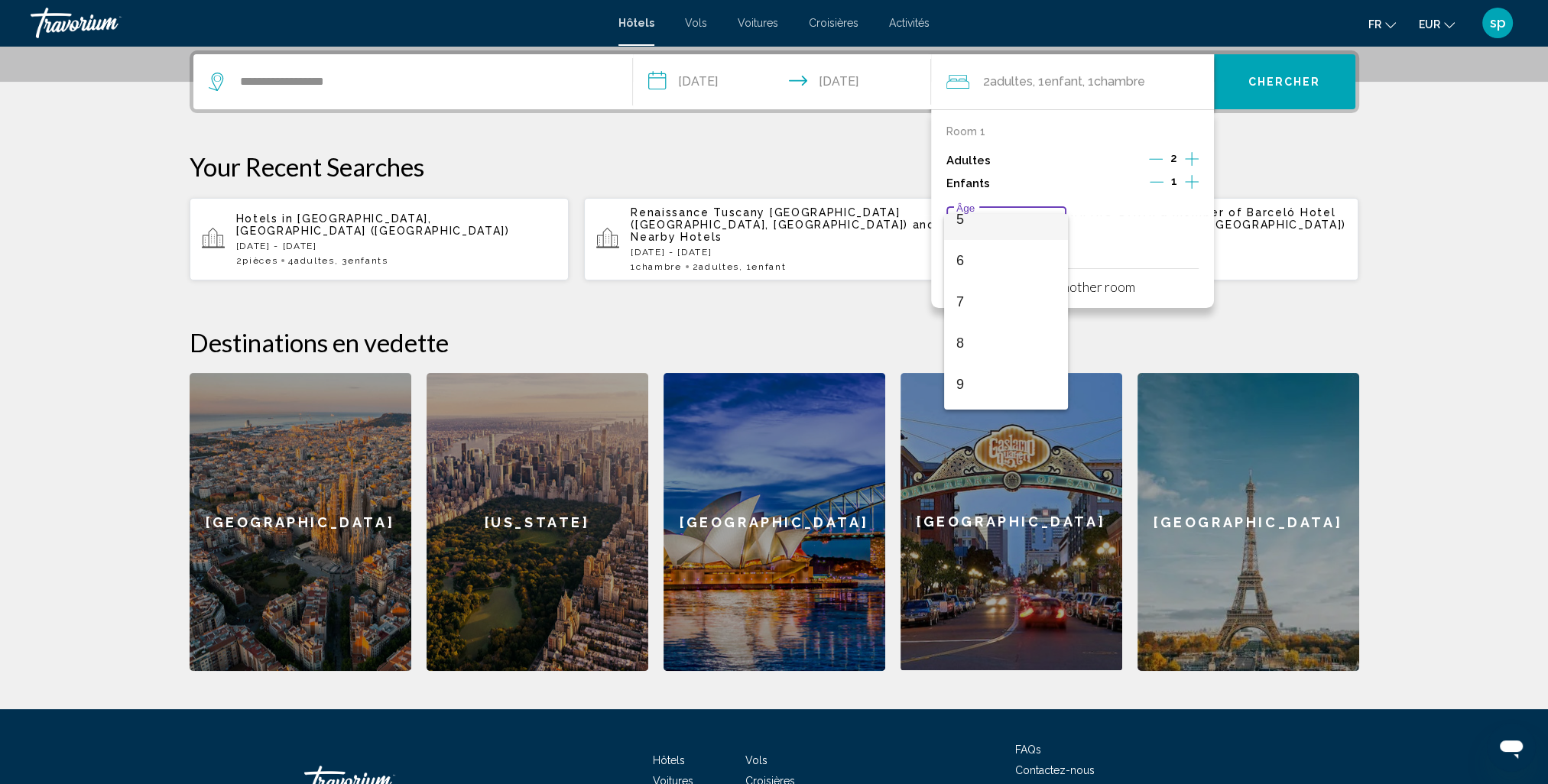
scroll to position [229, 0]
click at [972, 293] on span "7" at bounding box center [1006, 294] width 100 height 41
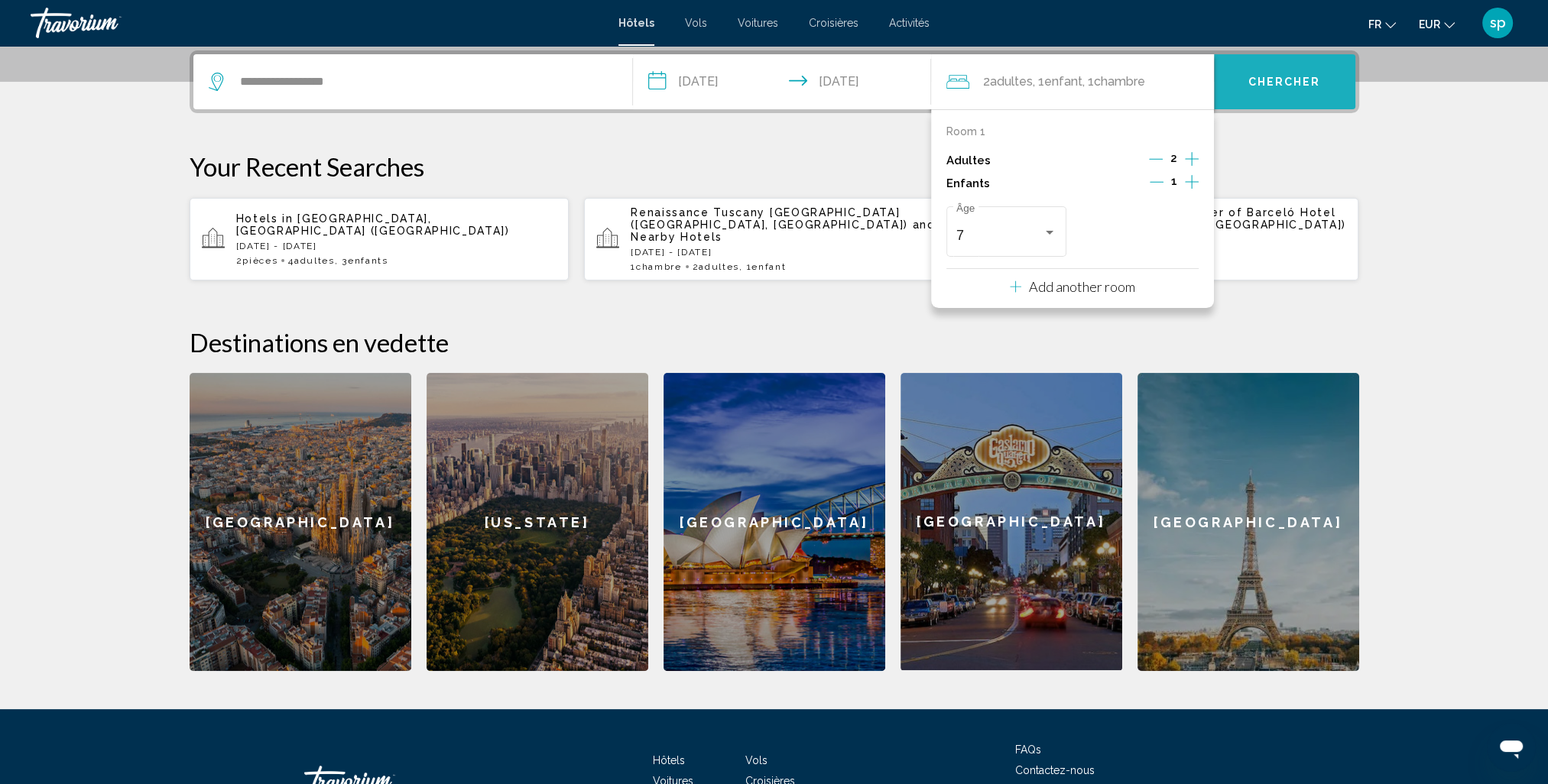
click at [1279, 84] on span "Chercher" at bounding box center [1284, 82] width 73 height 13
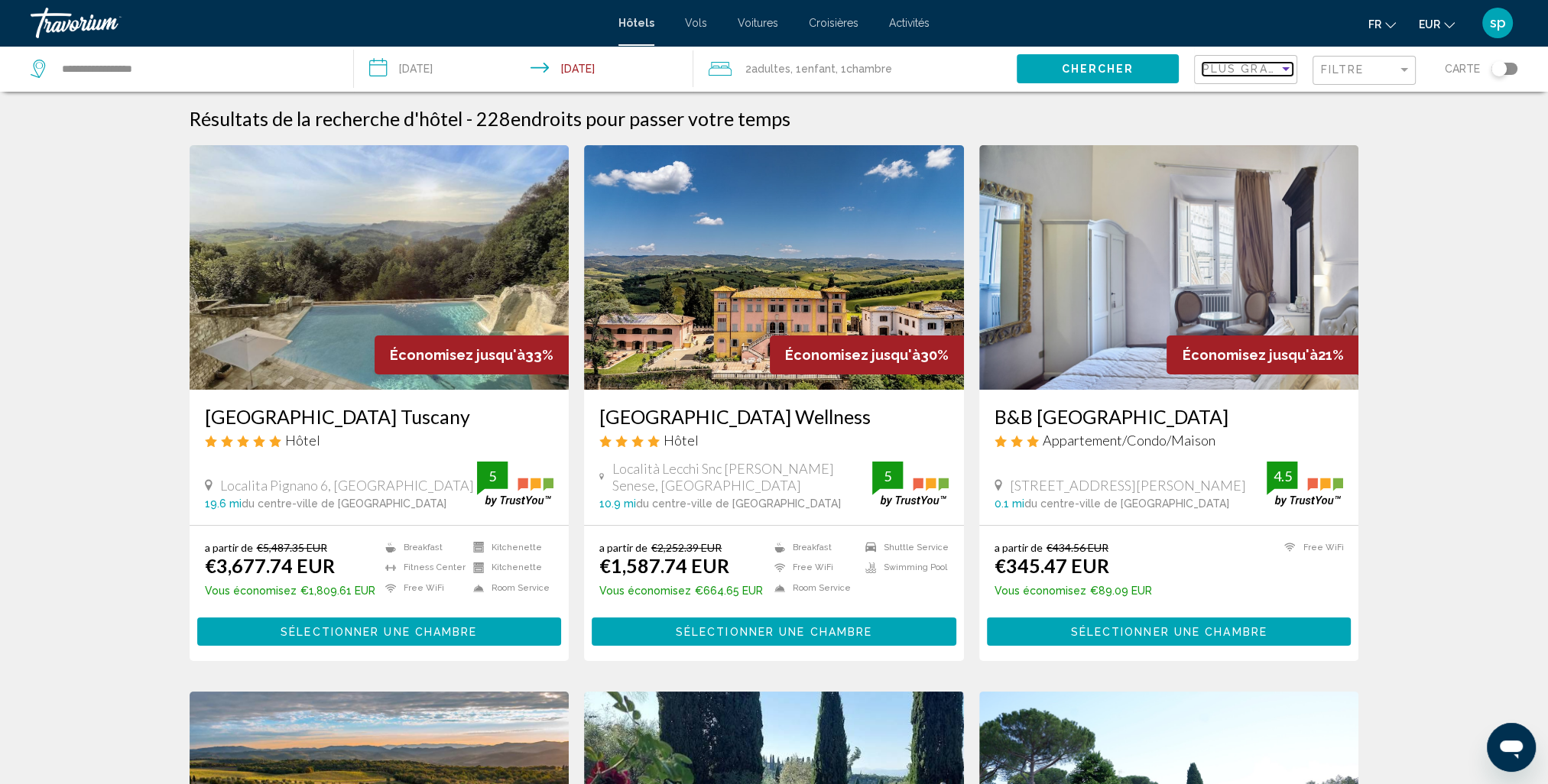
click at [1258, 69] on span "Plus grandes économies" at bounding box center [1293, 69] width 182 height 13
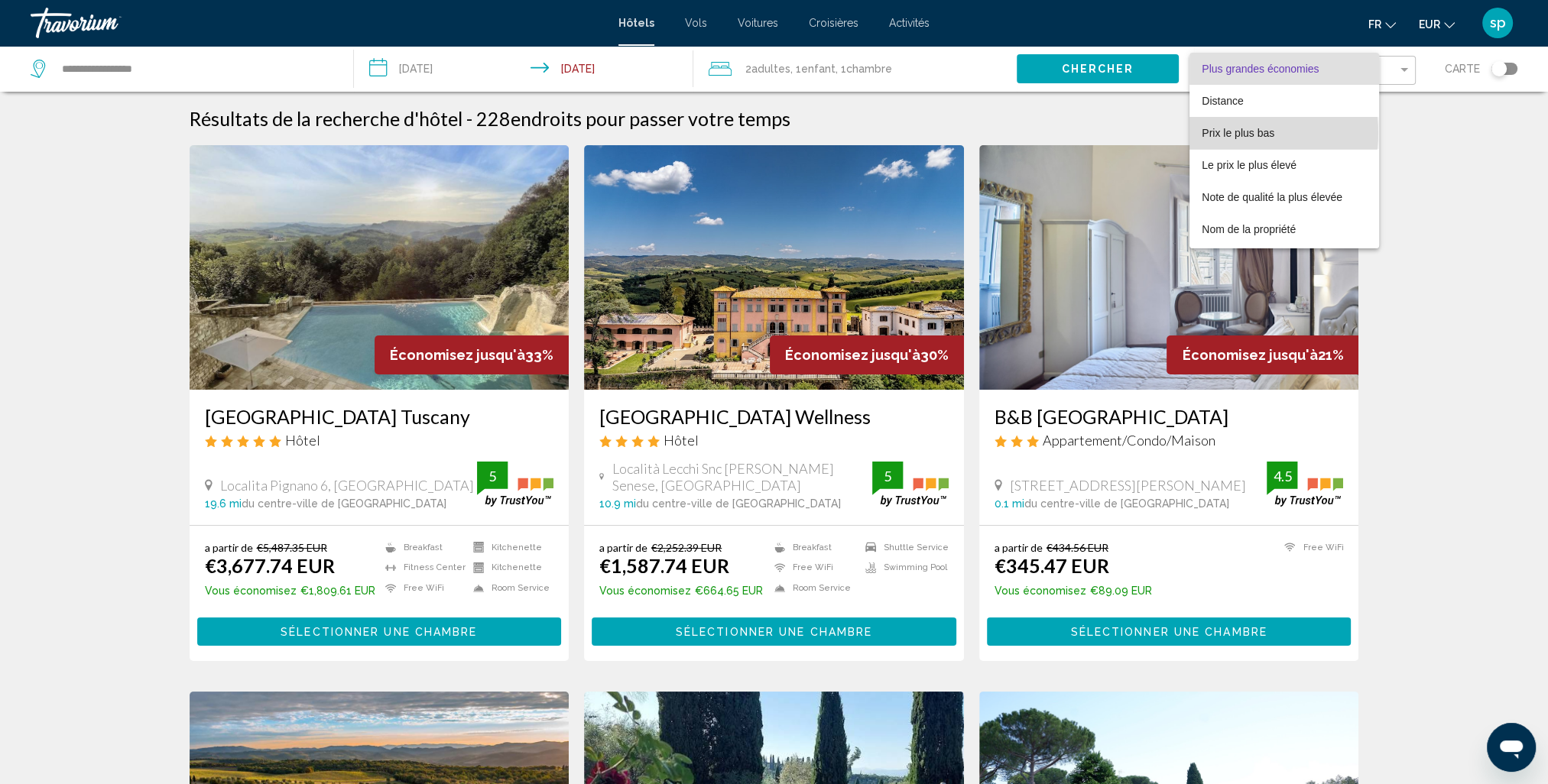
click at [1222, 133] on span "Prix le plus bas" at bounding box center [1238, 133] width 73 height 13
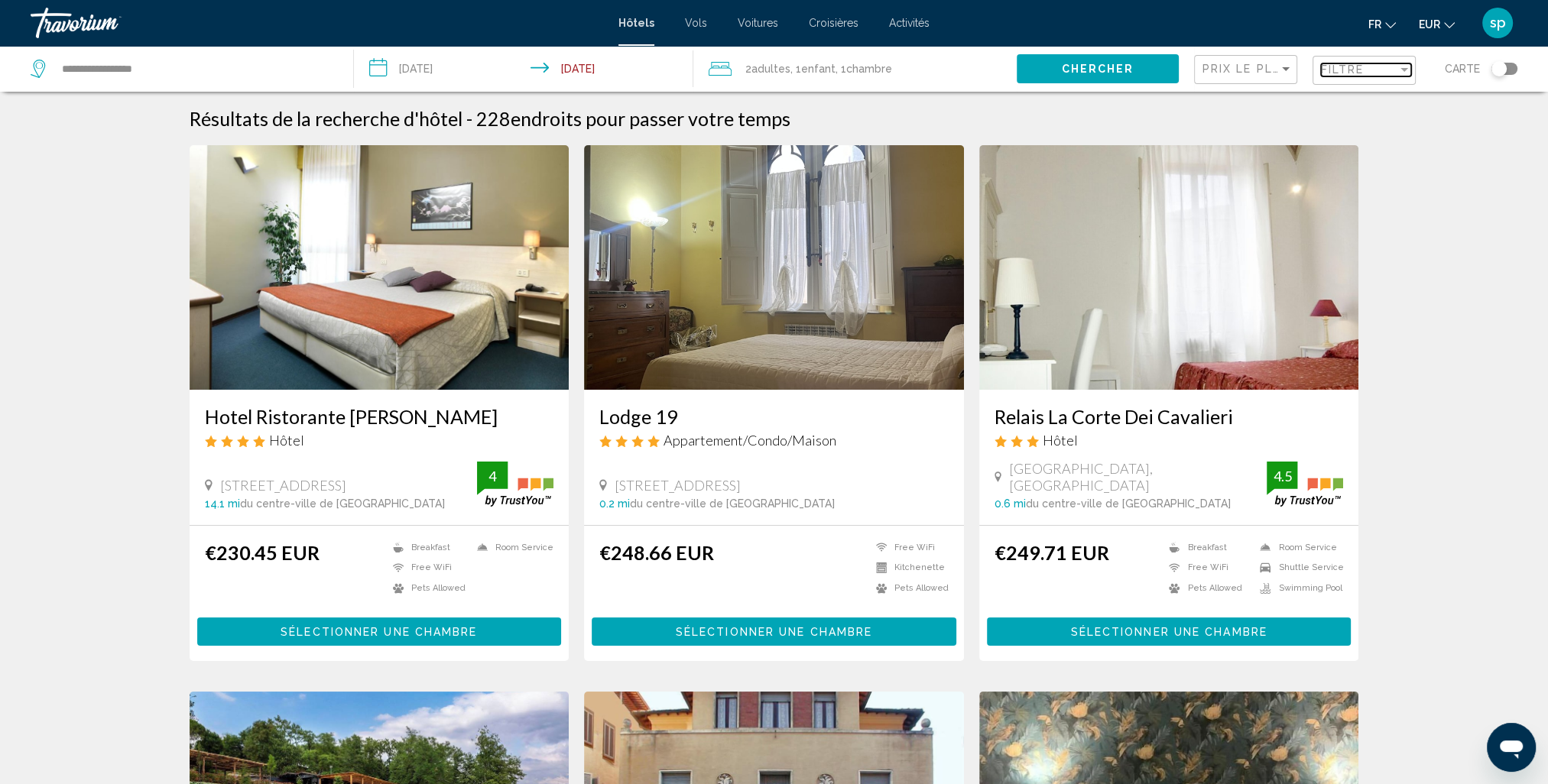
click at [1364, 71] on div "Filtre" at bounding box center [1359, 70] width 76 height 13
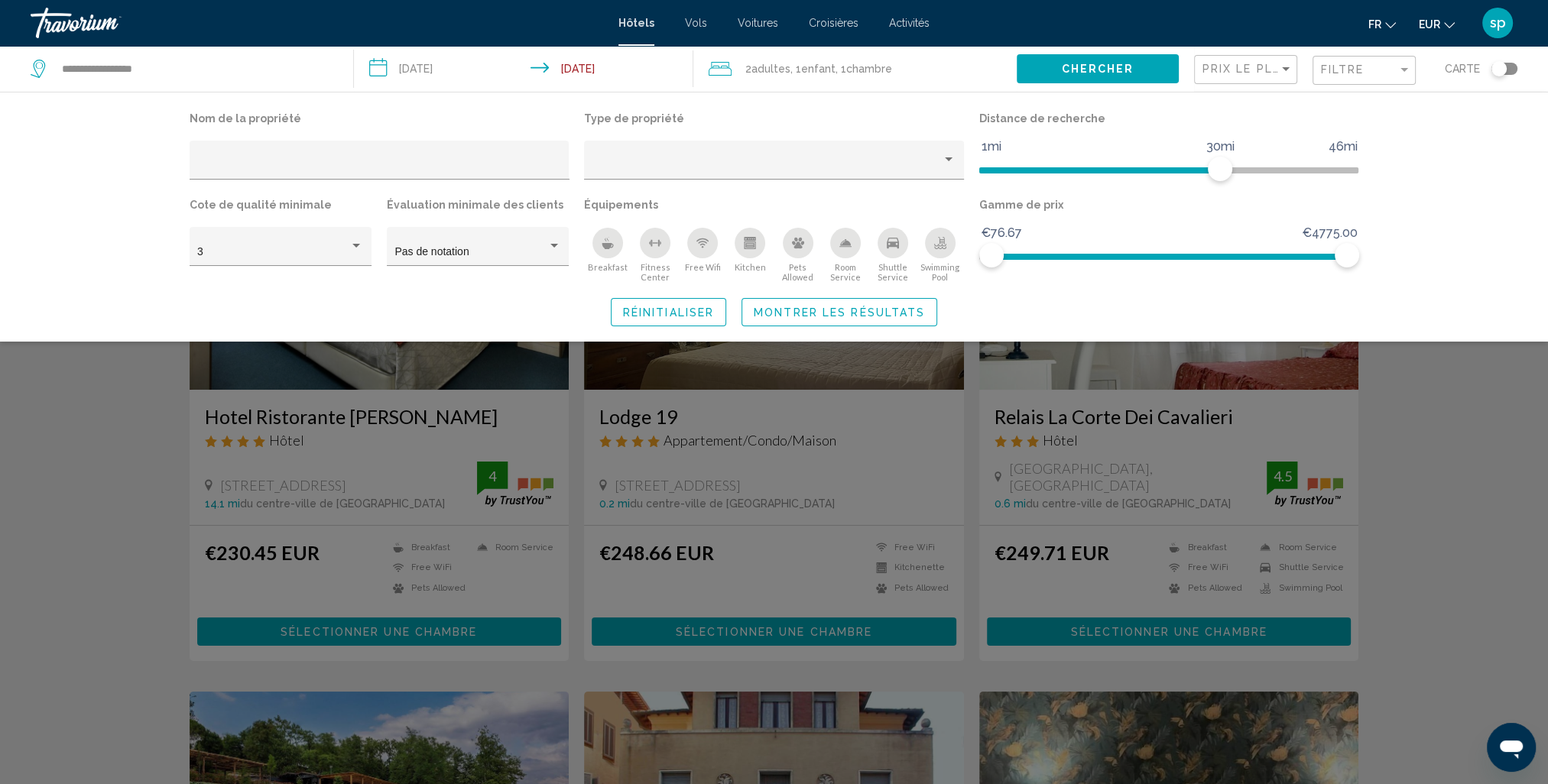
click at [945, 243] on icon "Swimming Pool" at bounding box center [940, 245] width 13 height 3
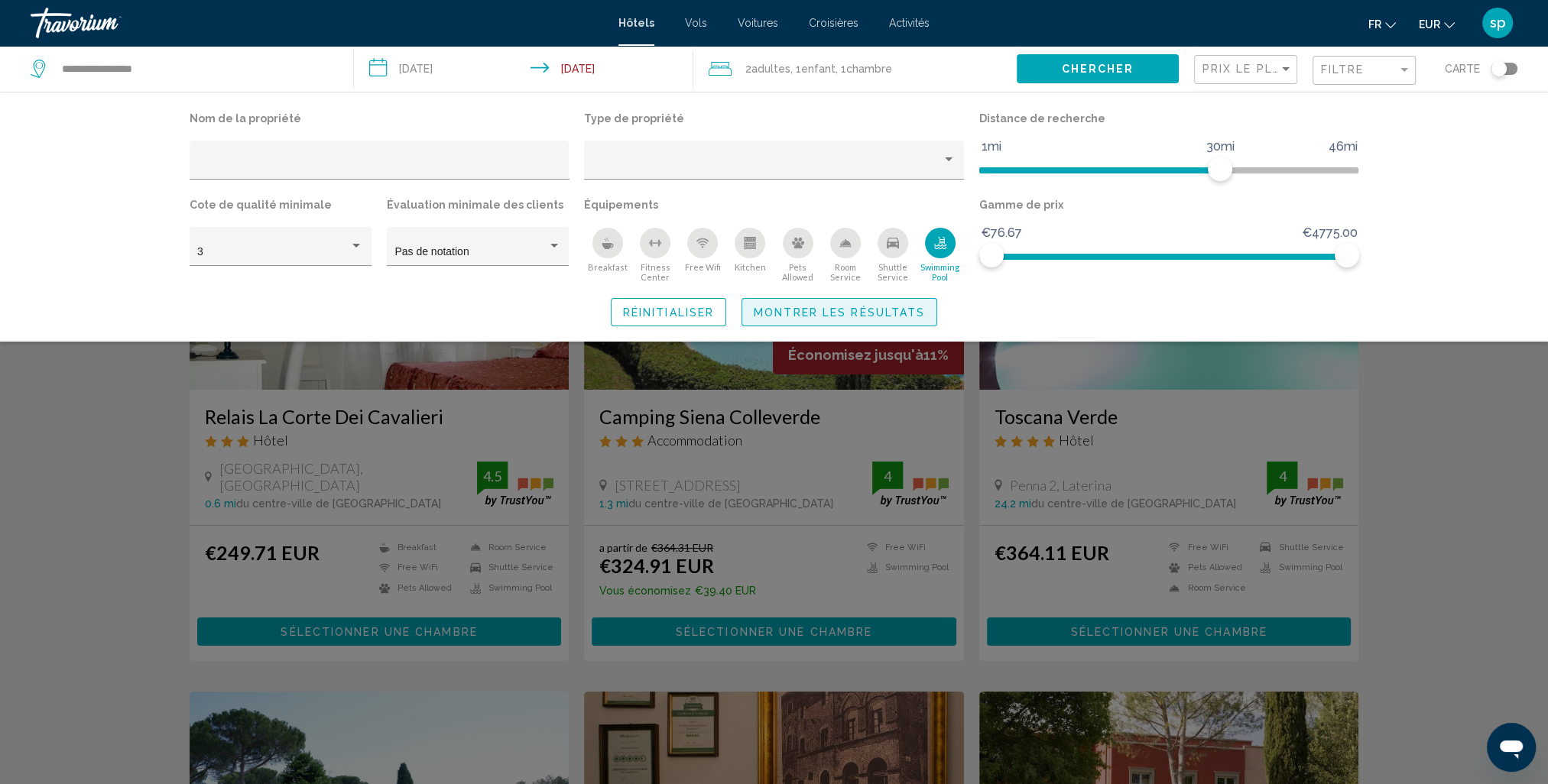
click at [880, 322] on button "Montrer les résultats" at bounding box center [839, 312] width 196 height 29
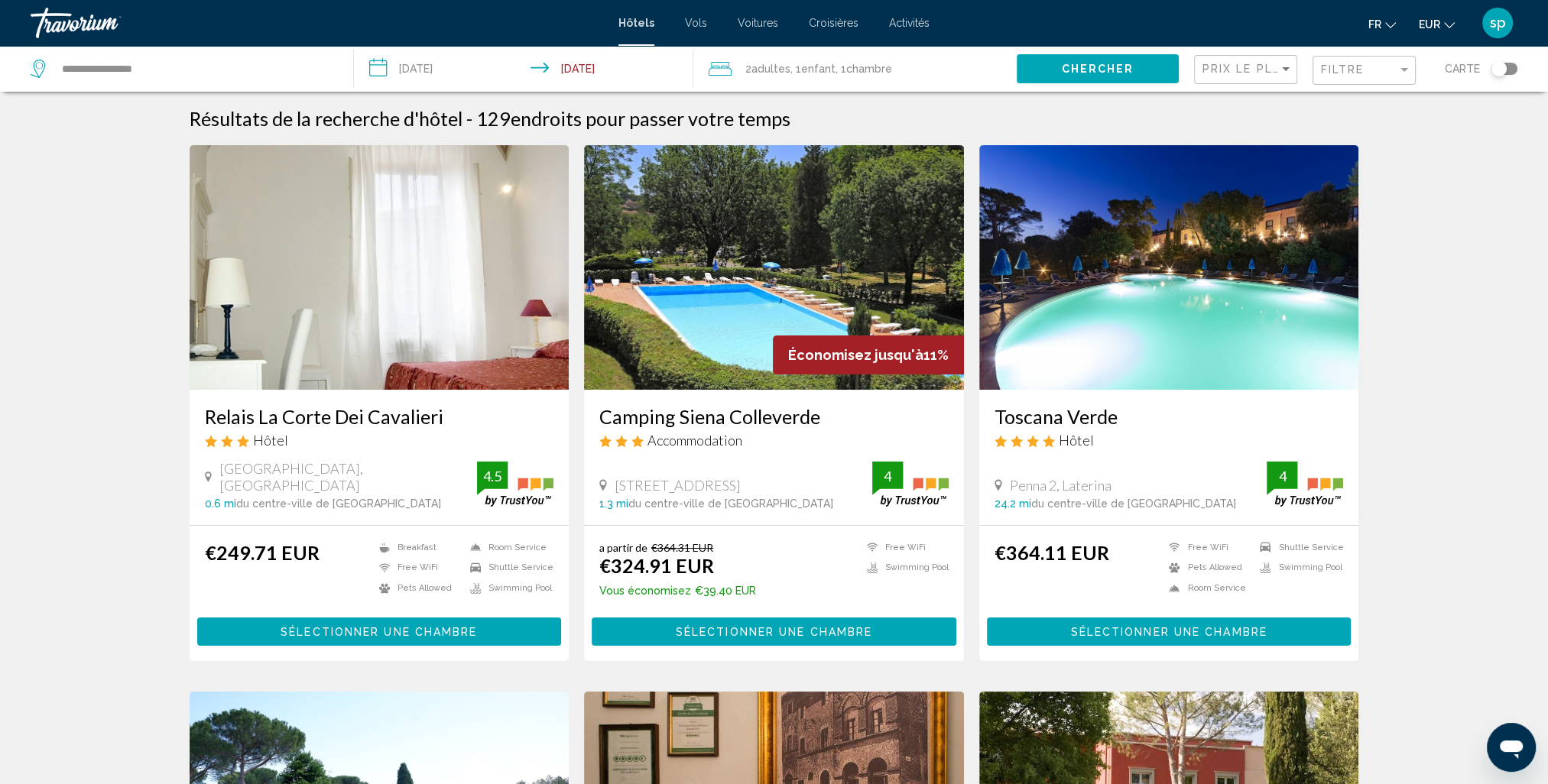
click at [719, 261] on img "Main content" at bounding box center [774, 267] width 380 height 244
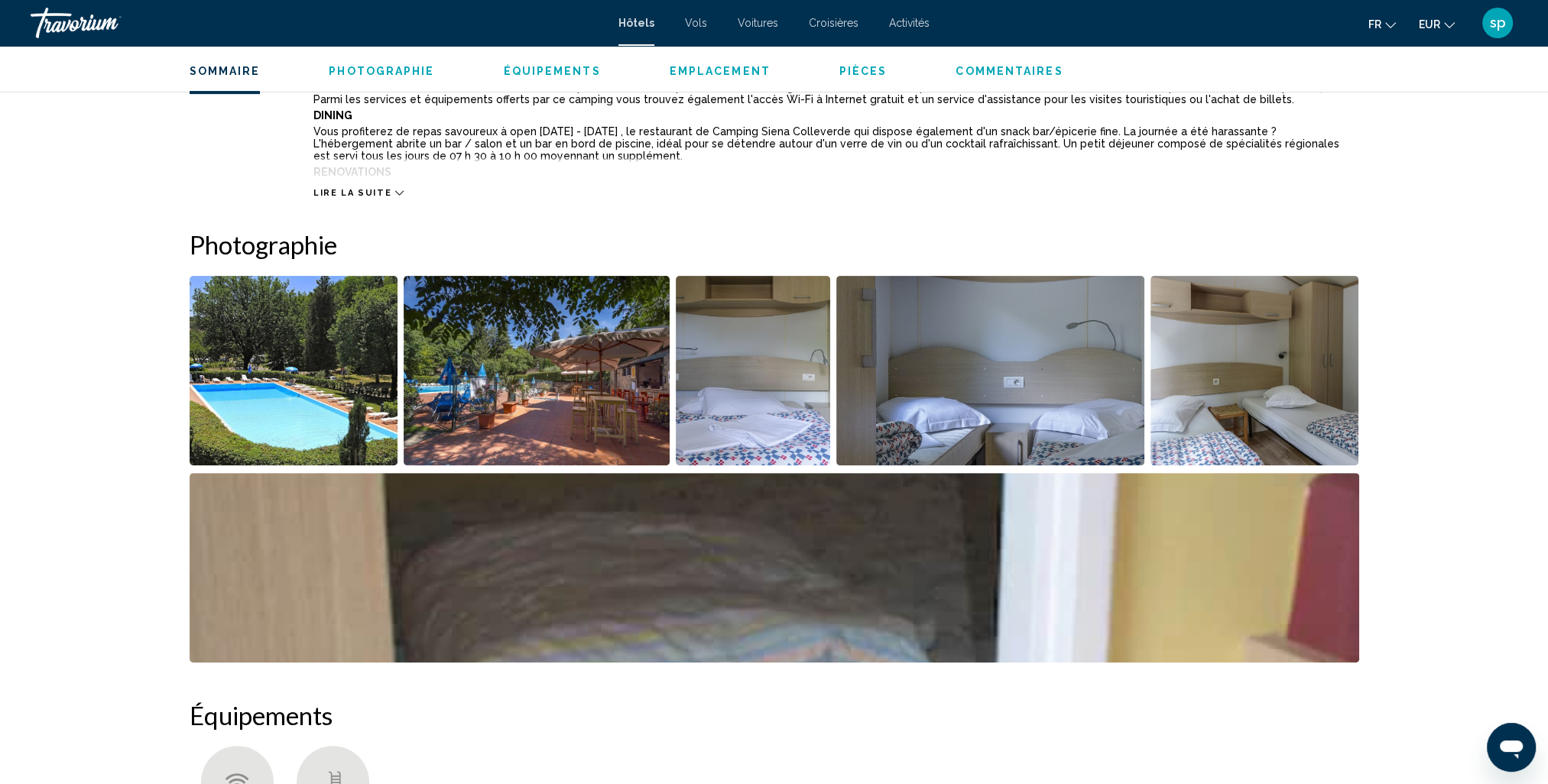
scroll to position [612, 0]
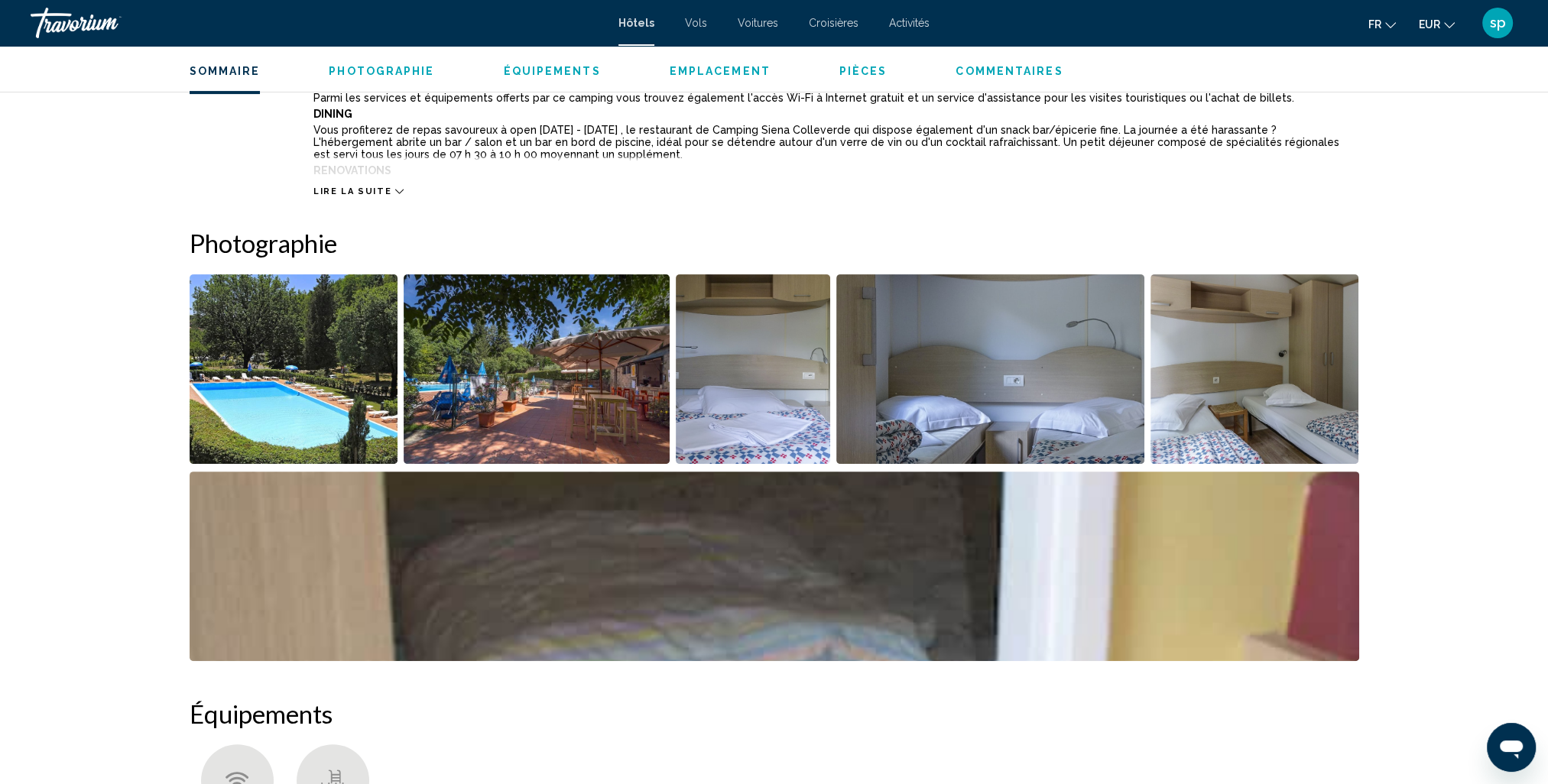
click at [333, 394] on img "Open full-screen image slider" at bounding box center [294, 369] width 209 height 190
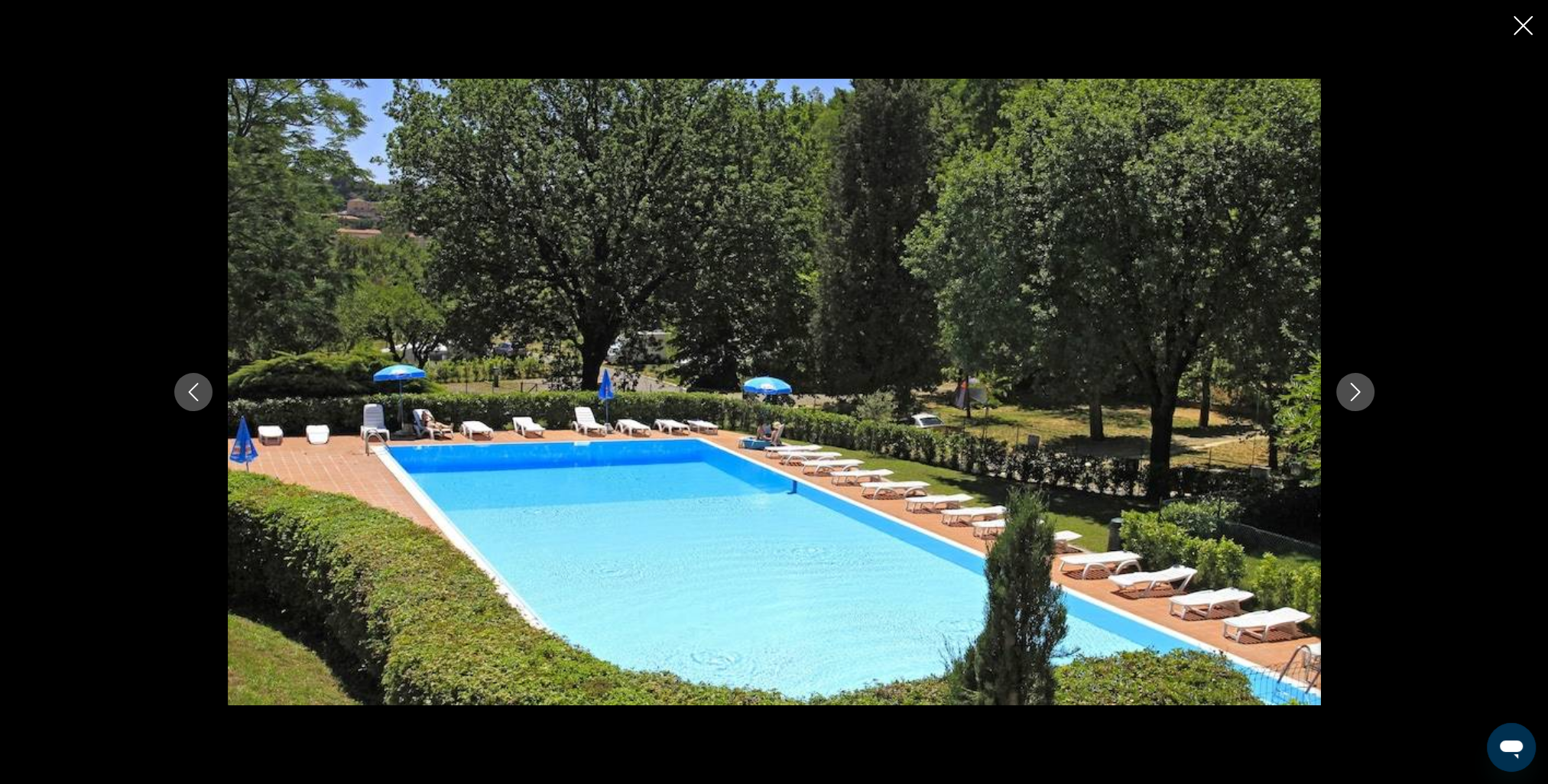
click at [1353, 399] on icon "Next image" at bounding box center [1355, 392] width 10 height 18
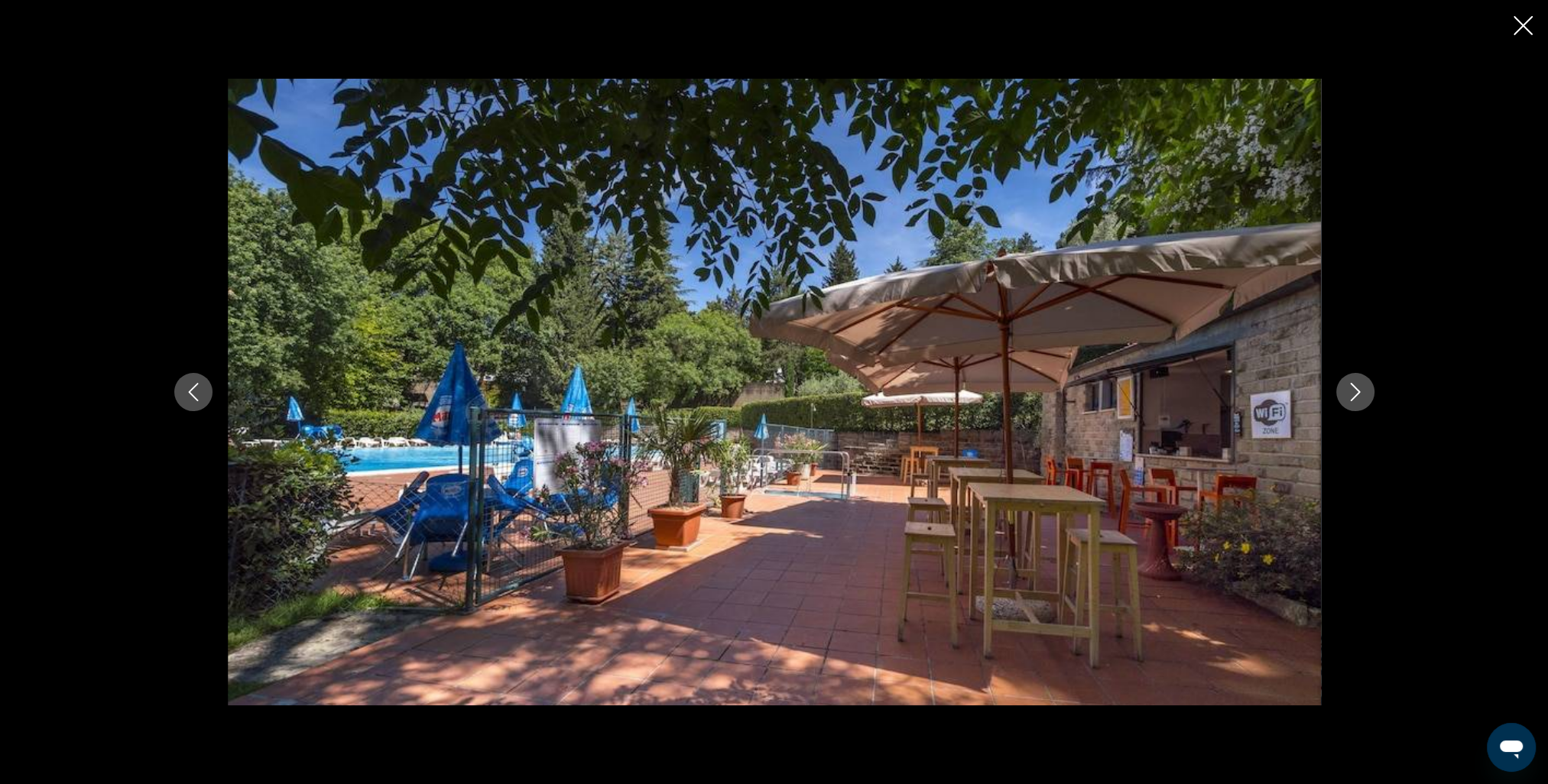
click at [1353, 399] on icon "Next image" at bounding box center [1355, 392] width 10 height 18
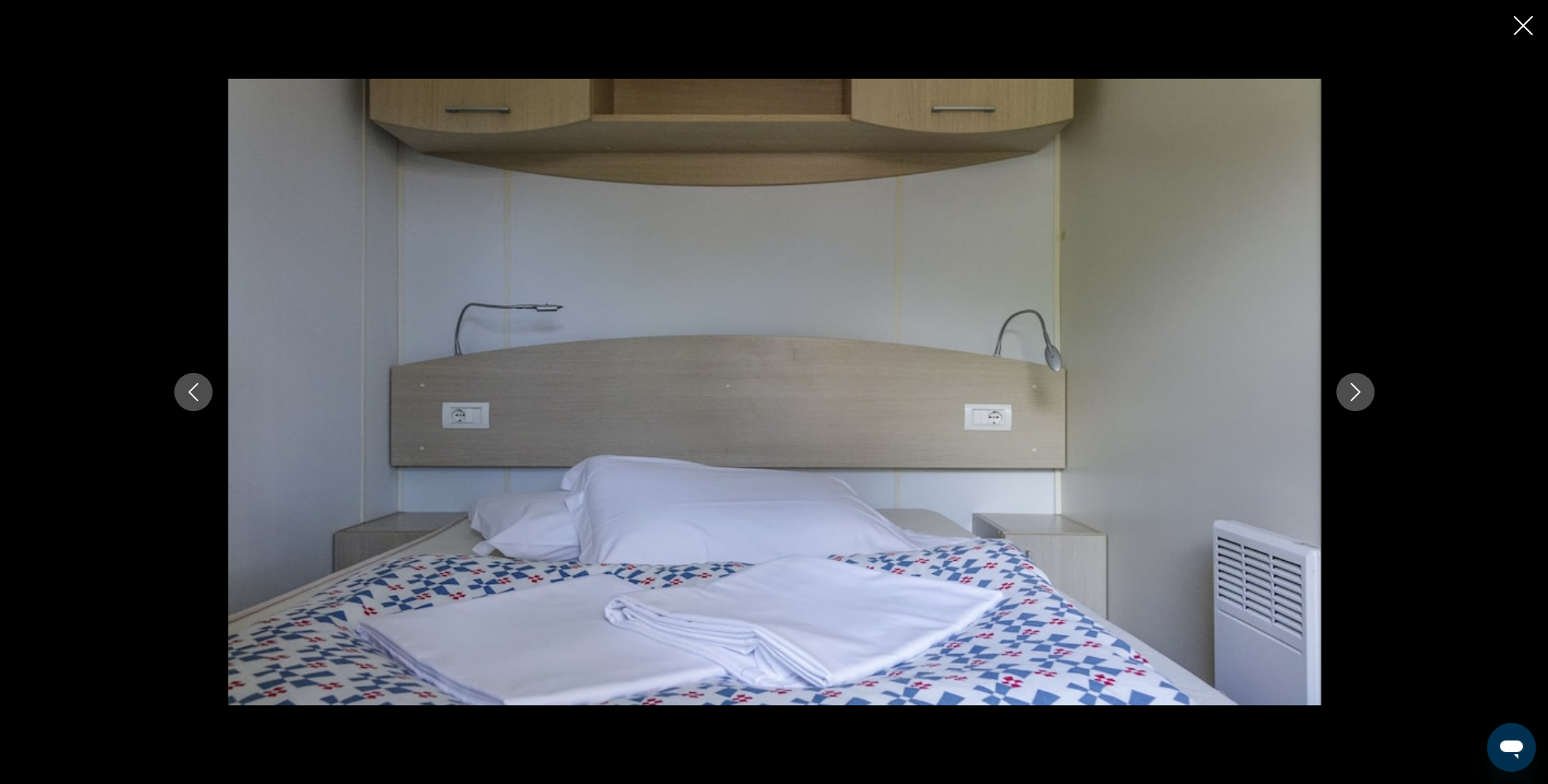
click at [1353, 399] on icon "Next image" at bounding box center [1355, 392] width 10 height 18
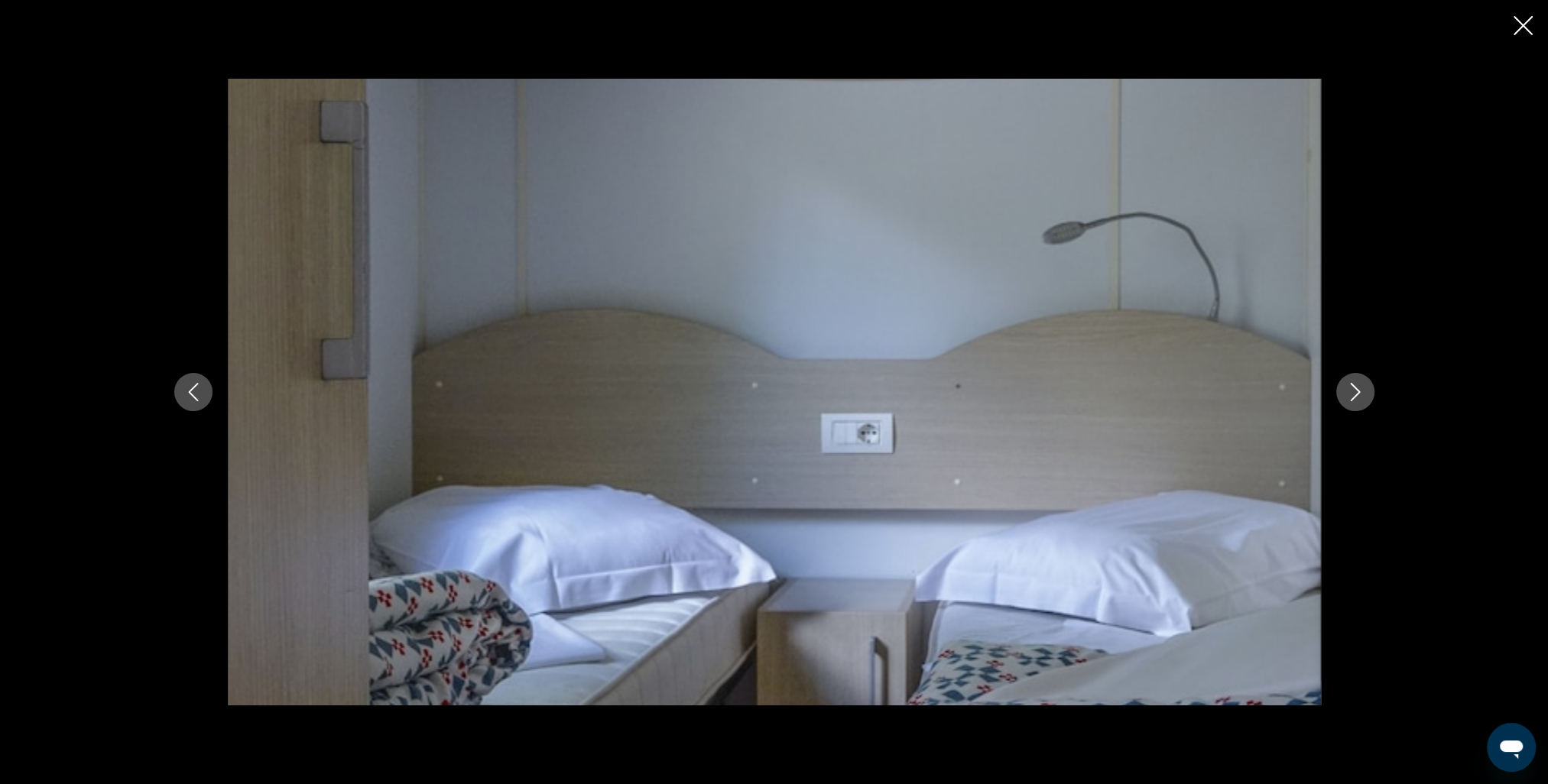
click at [1353, 399] on icon "Next image" at bounding box center [1355, 392] width 10 height 18
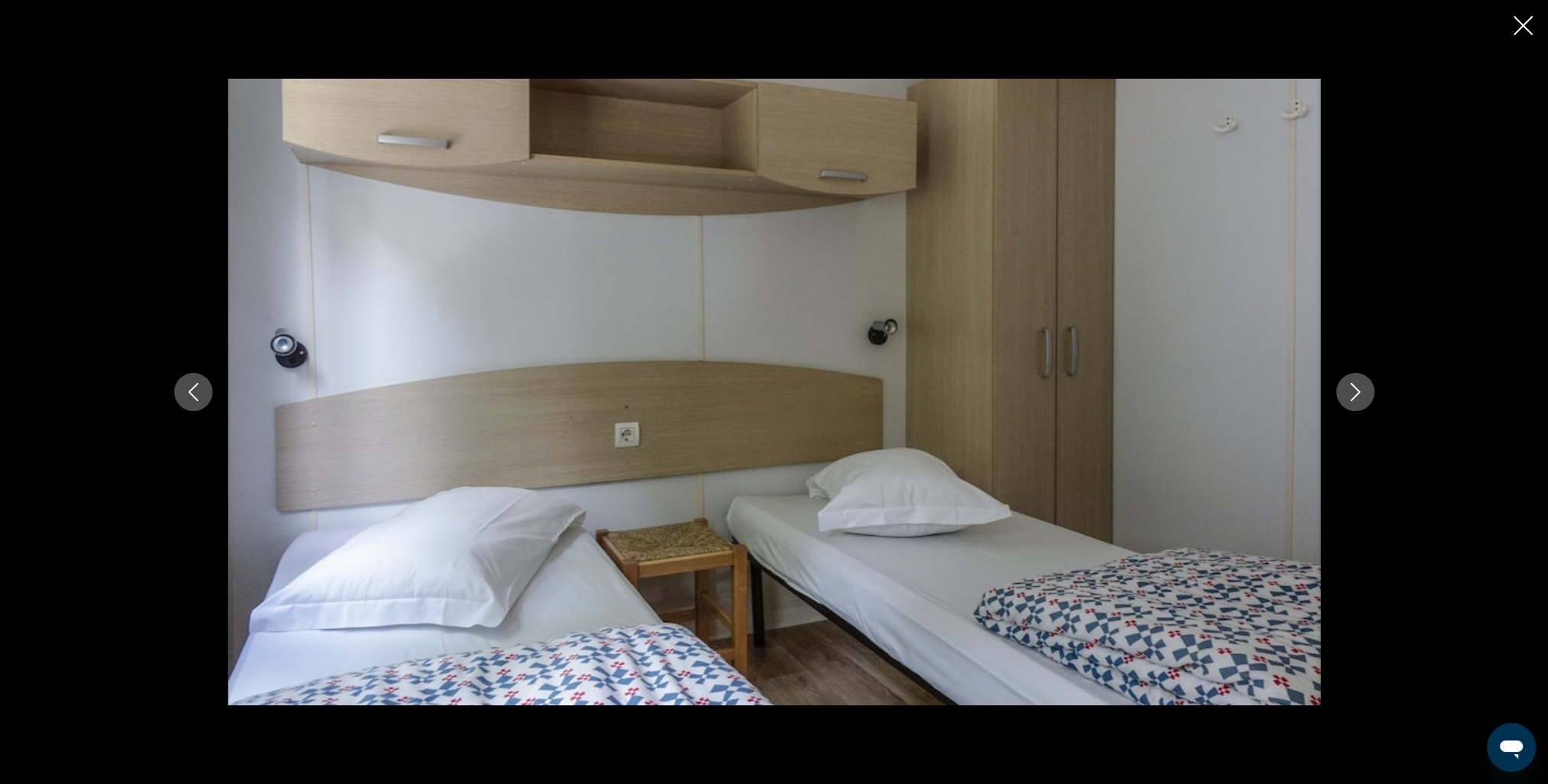
click at [1352, 397] on icon "Next image" at bounding box center [1356, 392] width 18 height 18
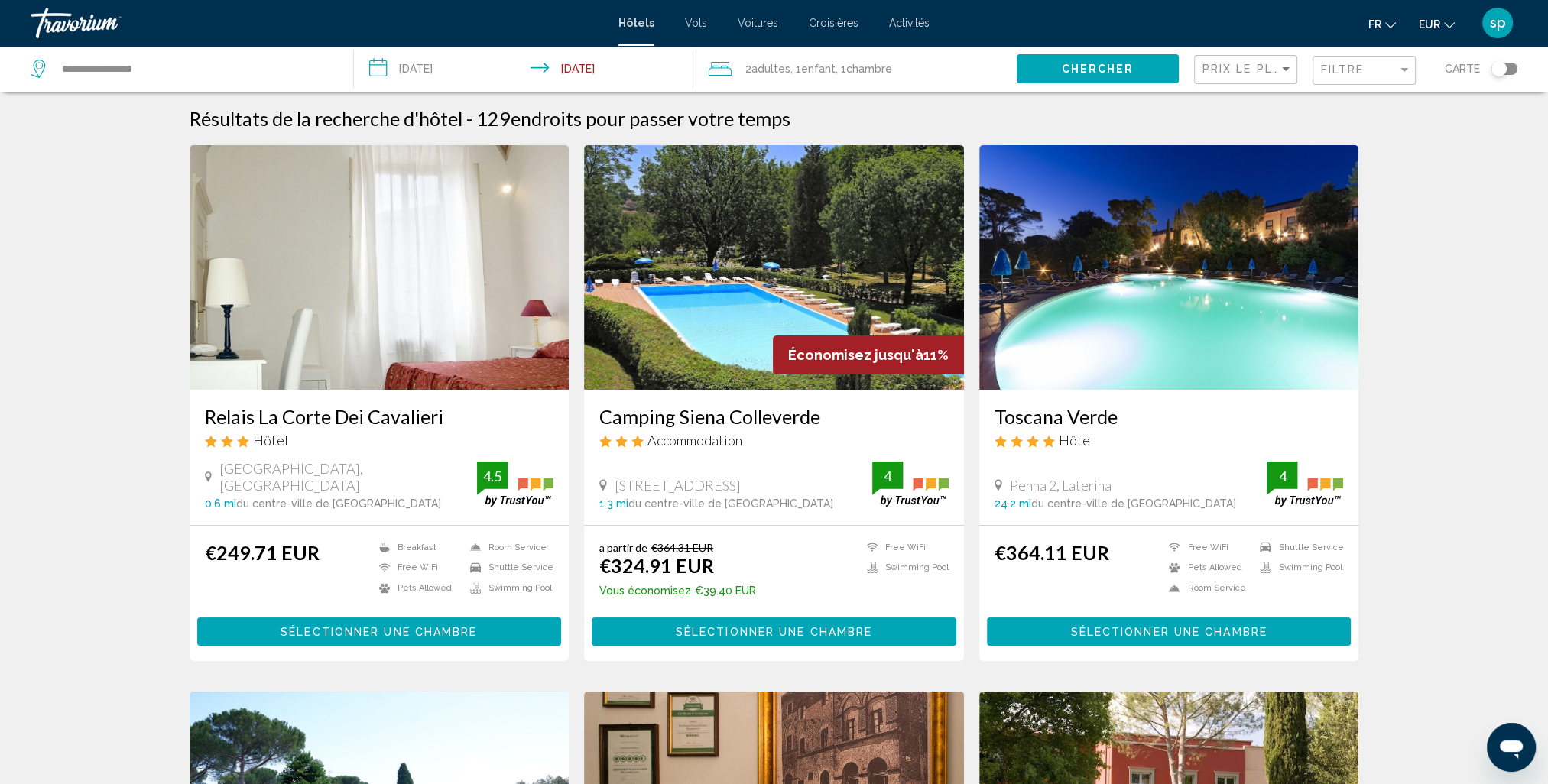
click at [1193, 302] on img "Main content" at bounding box center [1169, 267] width 380 height 244
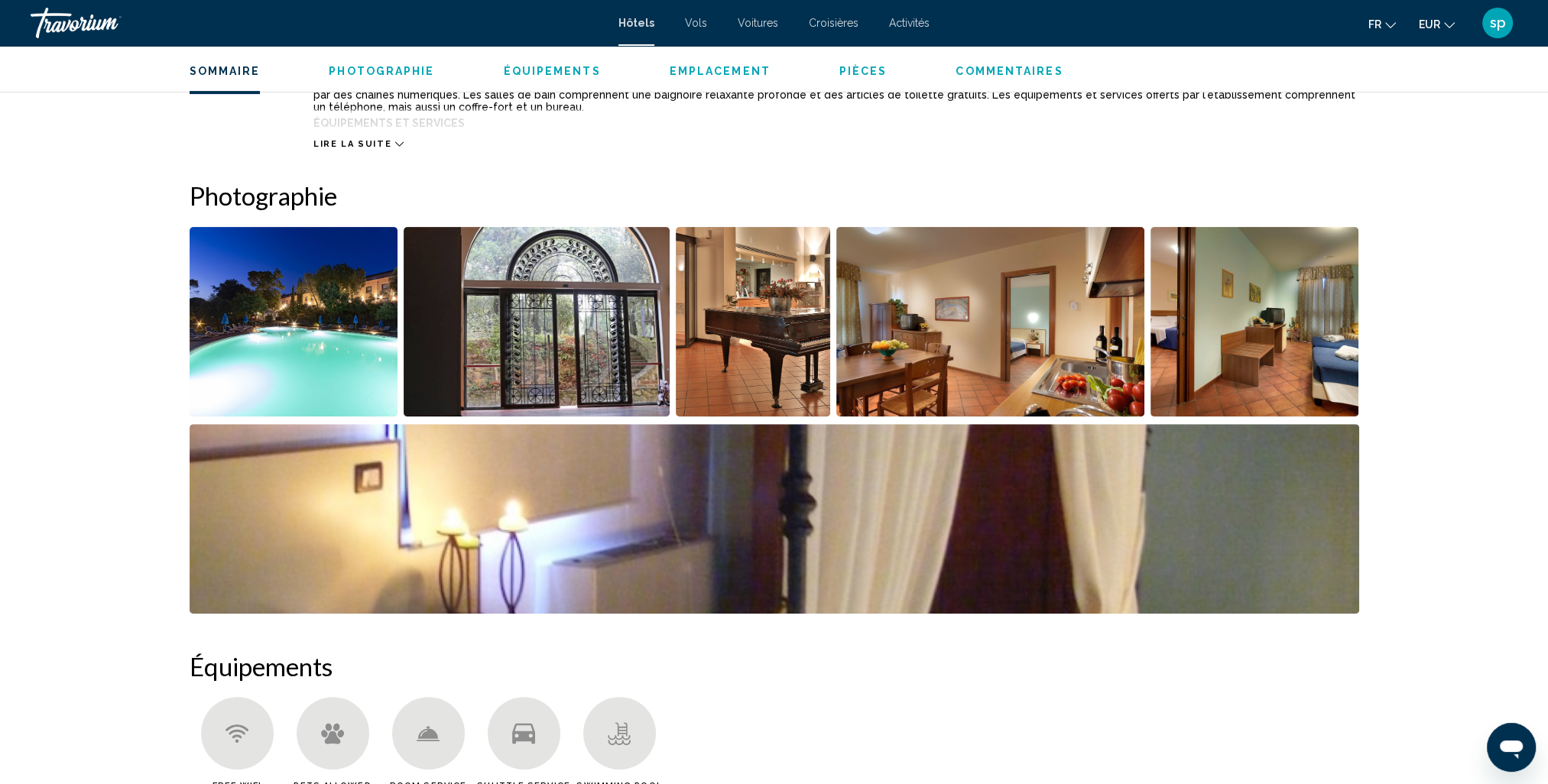
scroll to position [688, 0]
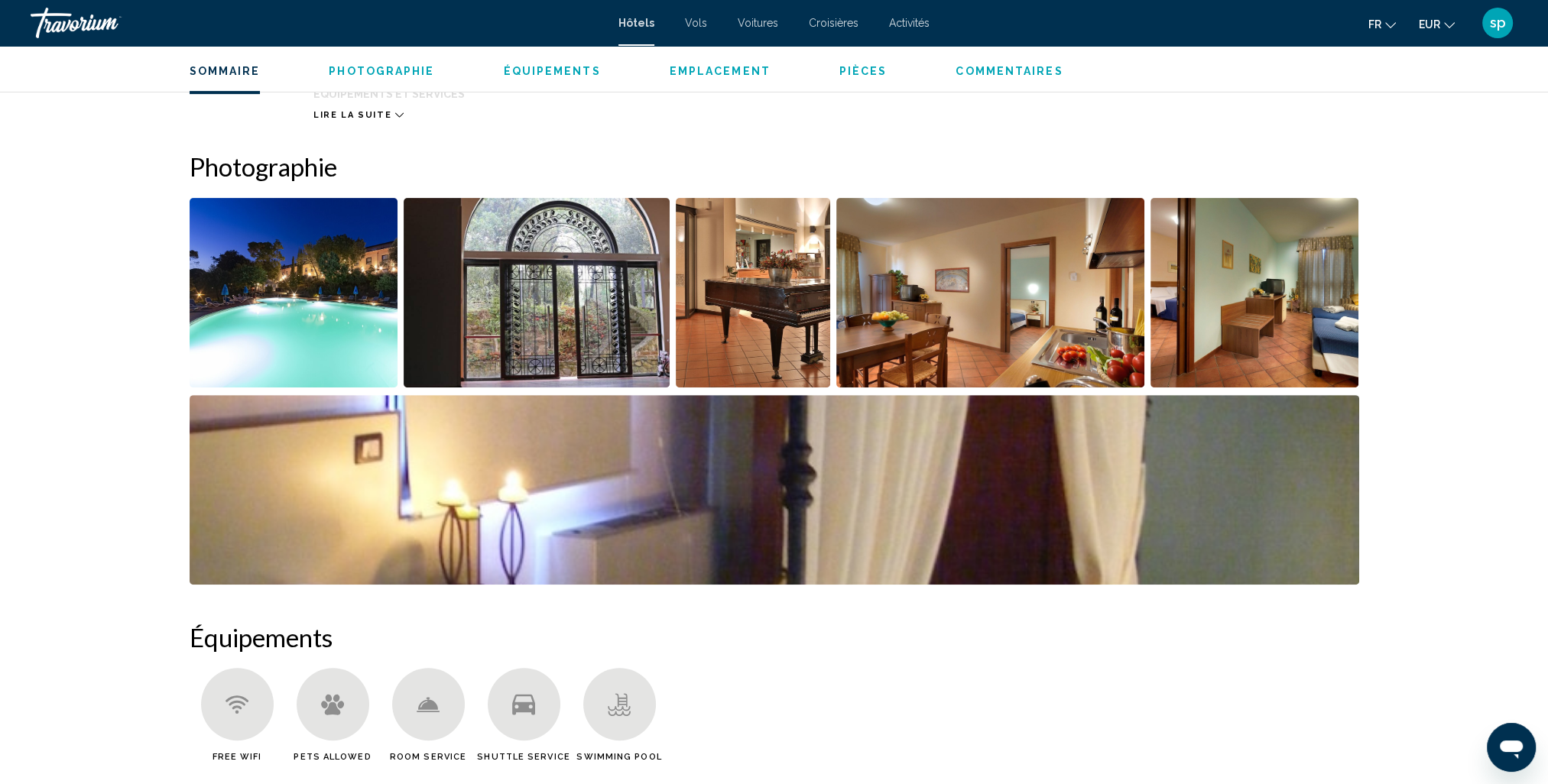
click at [305, 269] on img "Open full-screen image slider" at bounding box center [294, 293] width 209 height 190
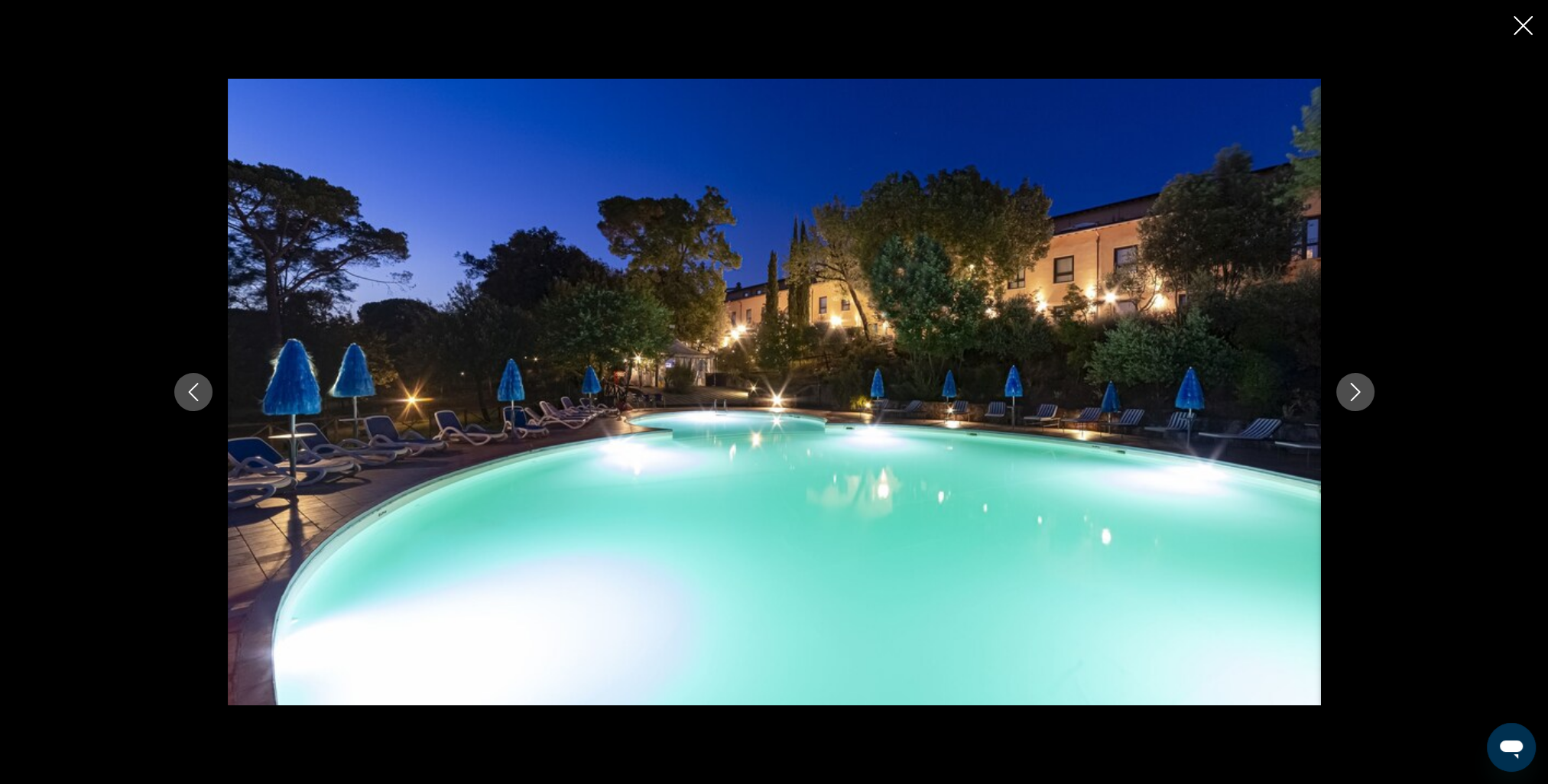
click at [1357, 394] on icon "Next image" at bounding box center [1355, 392] width 10 height 18
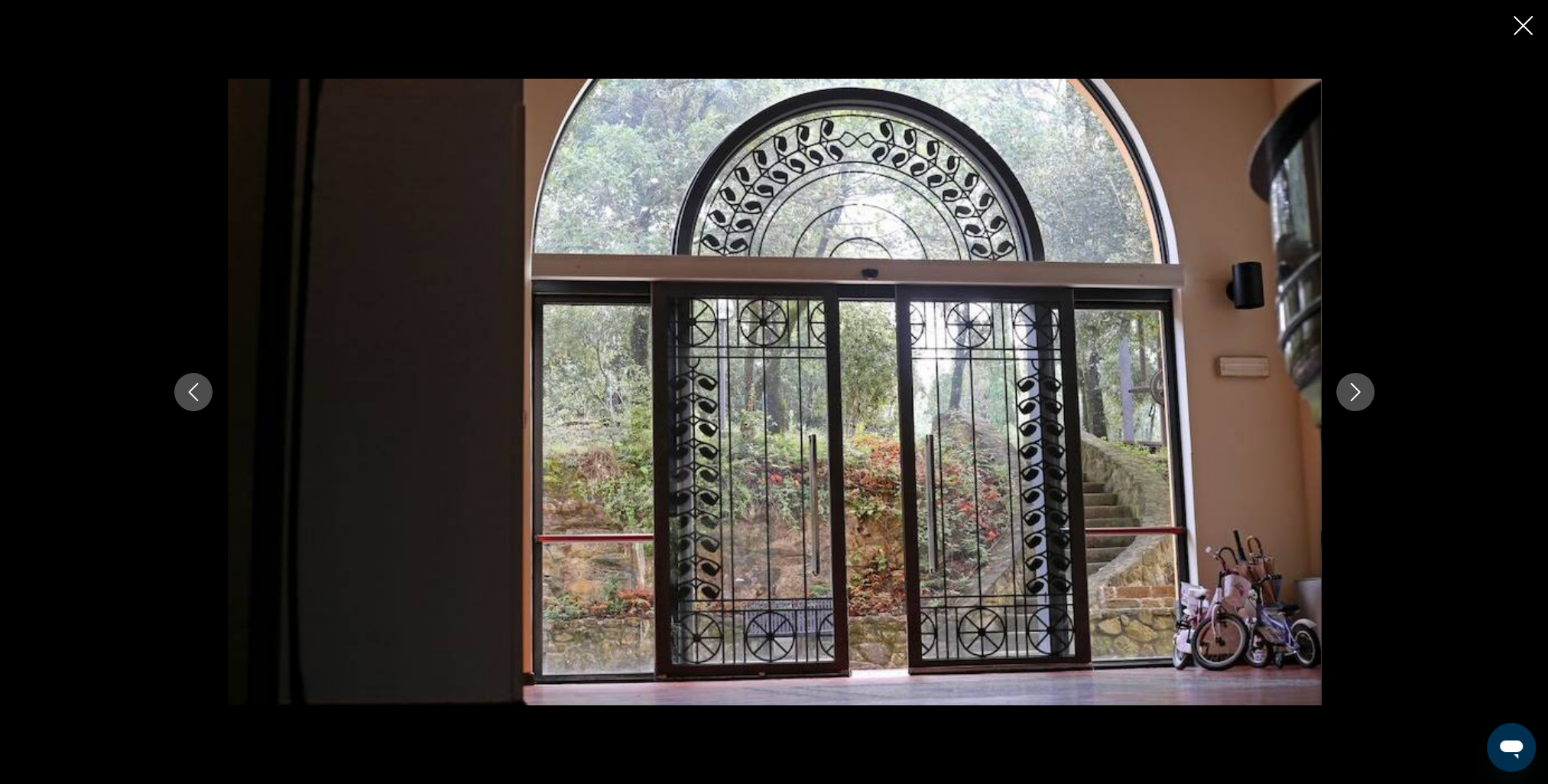
click at [1357, 394] on icon "Next image" at bounding box center [1355, 392] width 10 height 18
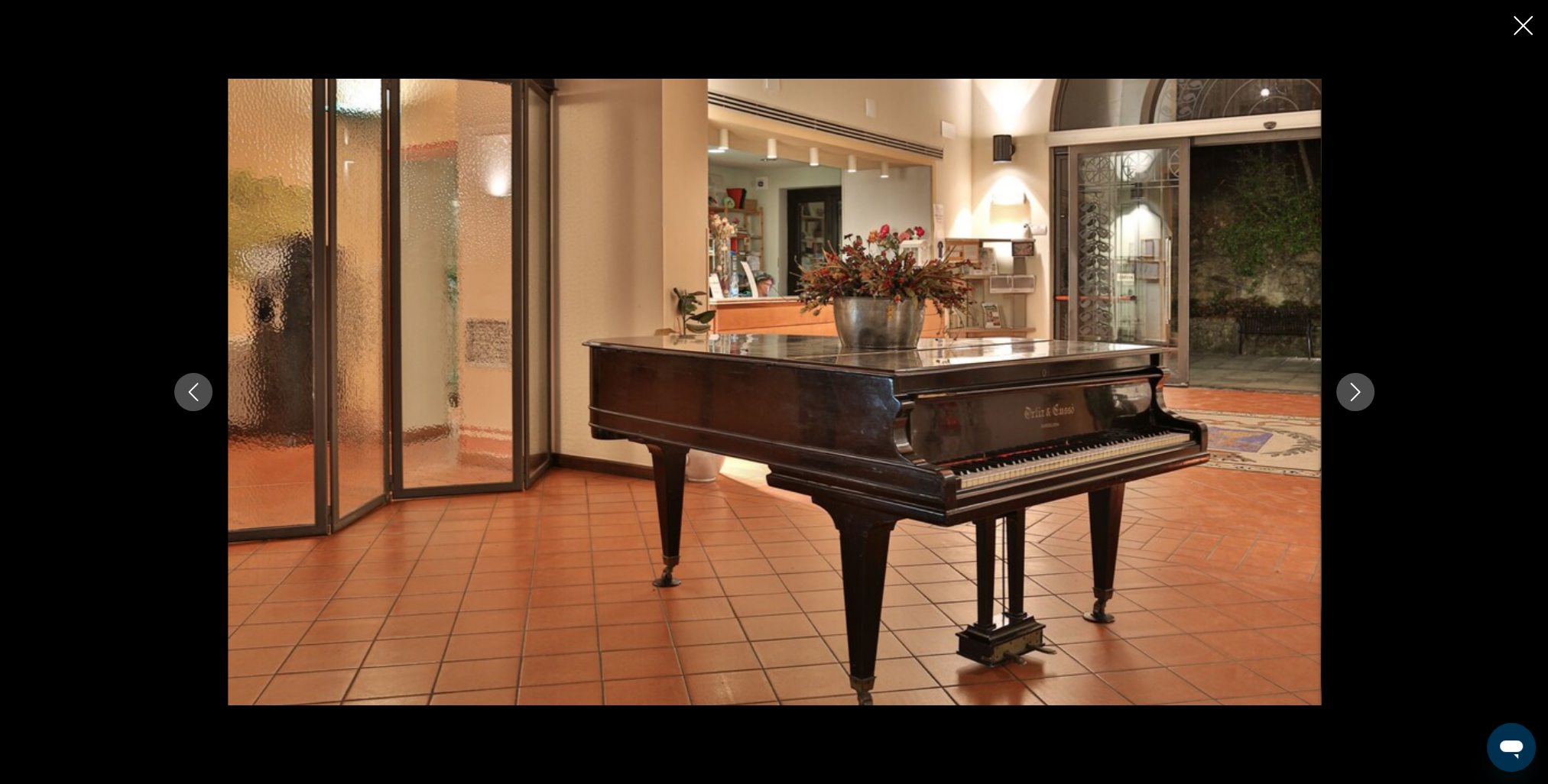
click at [1357, 394] on icon "Next image" at bounding box center [1355, 392] width 10 height 18
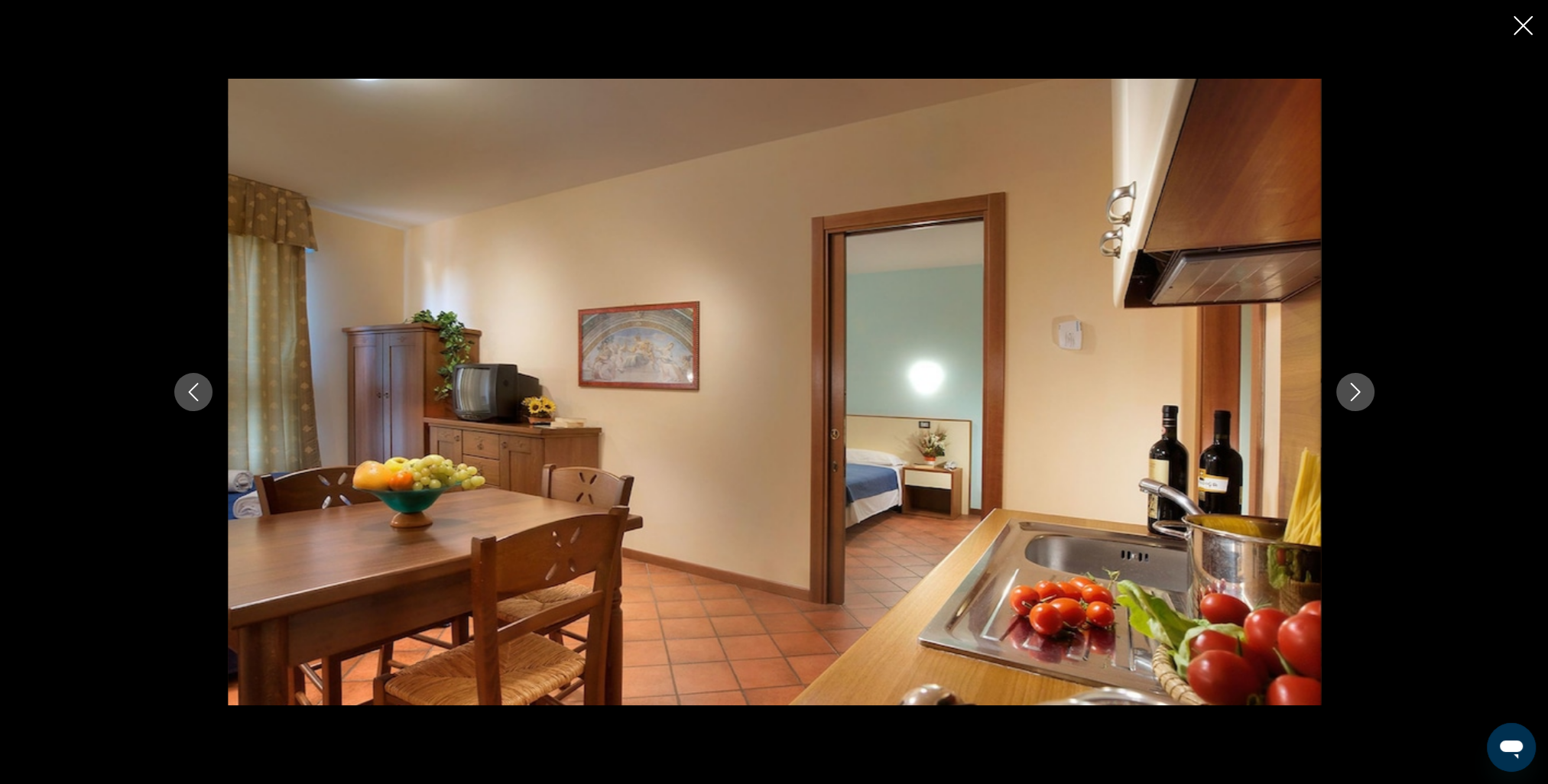
click at [1357, 394] on icon "Next image" at bounding box center [1355, 392] width 10 height 18
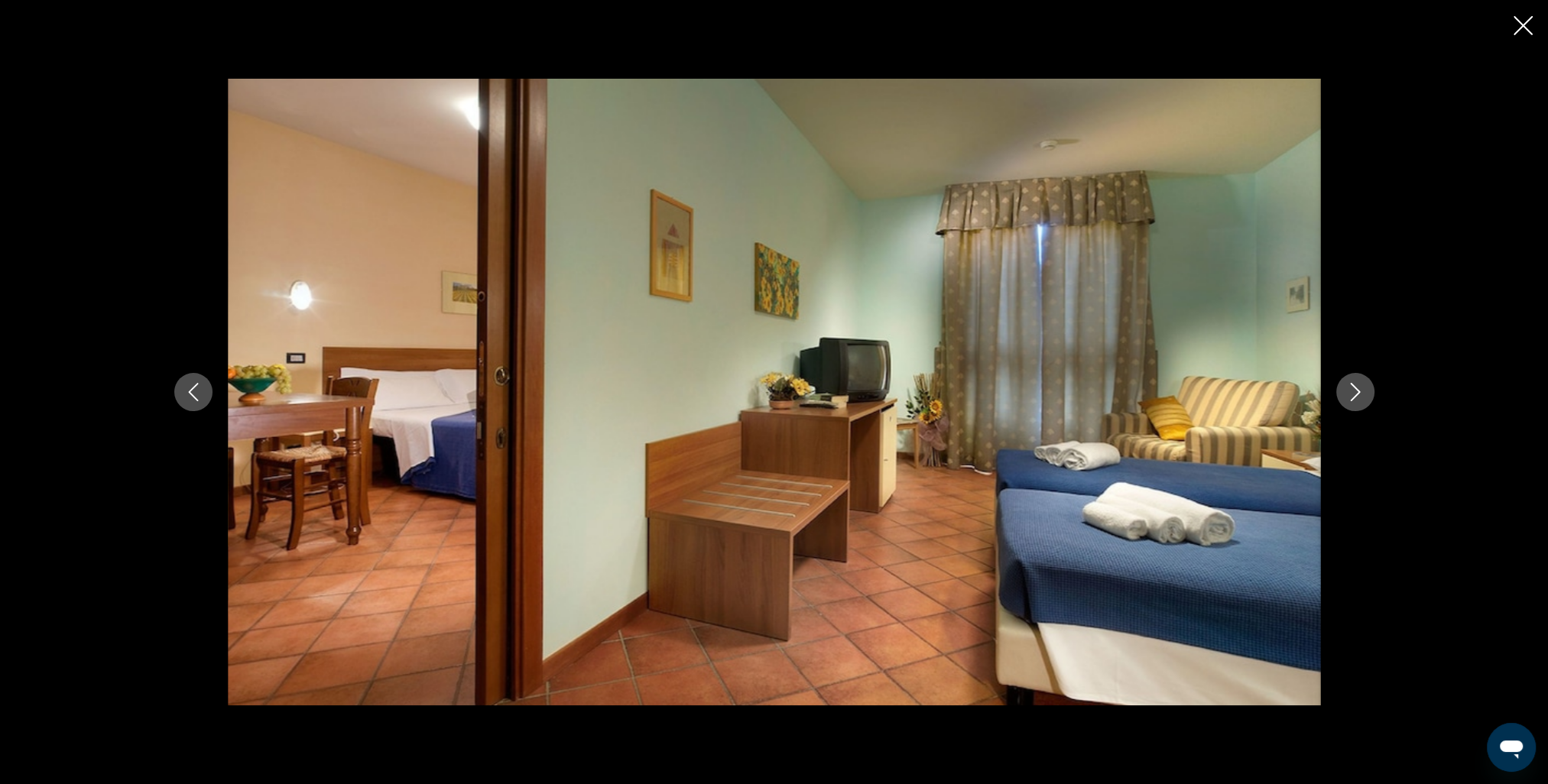
click at [1357, 394] on icon "Next image" at bounding box center [1355, 392] width 10 height 18
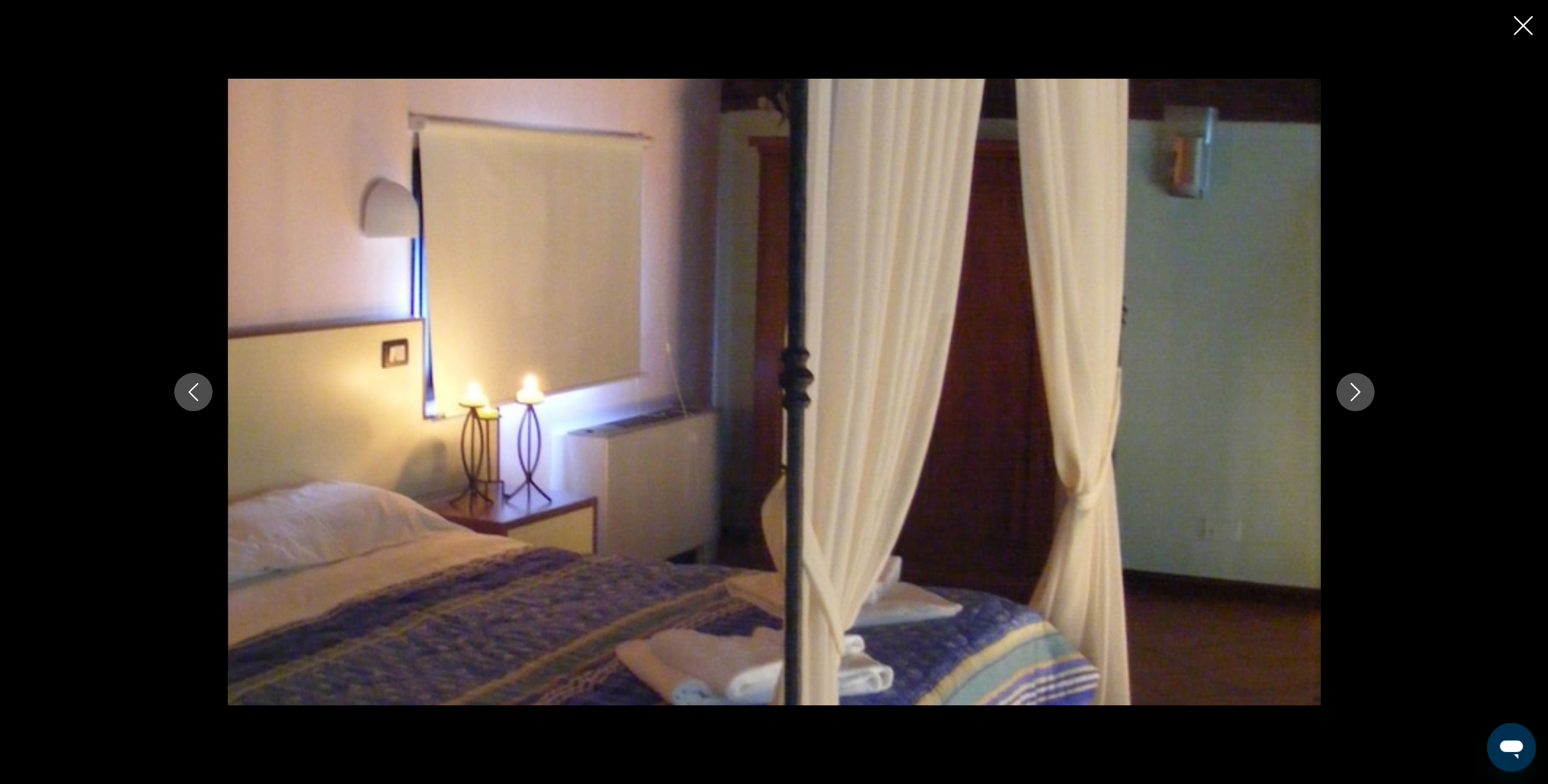
click at [1357, 394] on icon "Next image" at bounding box center [1355, 392] width 10 height 18
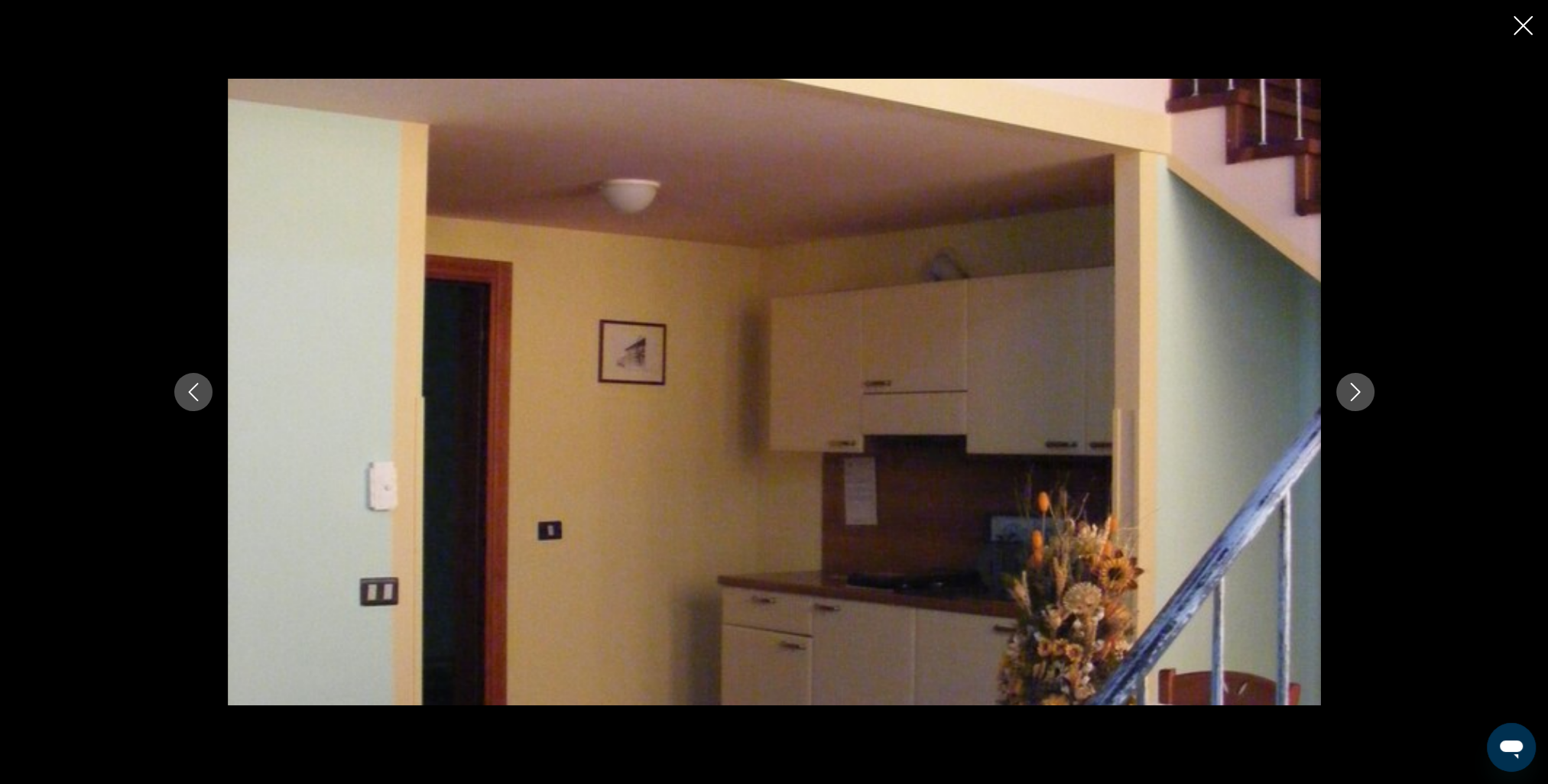
click at [1357, 394] on icon "Next image" at bounding box center [1355, 392] width 10 height 18
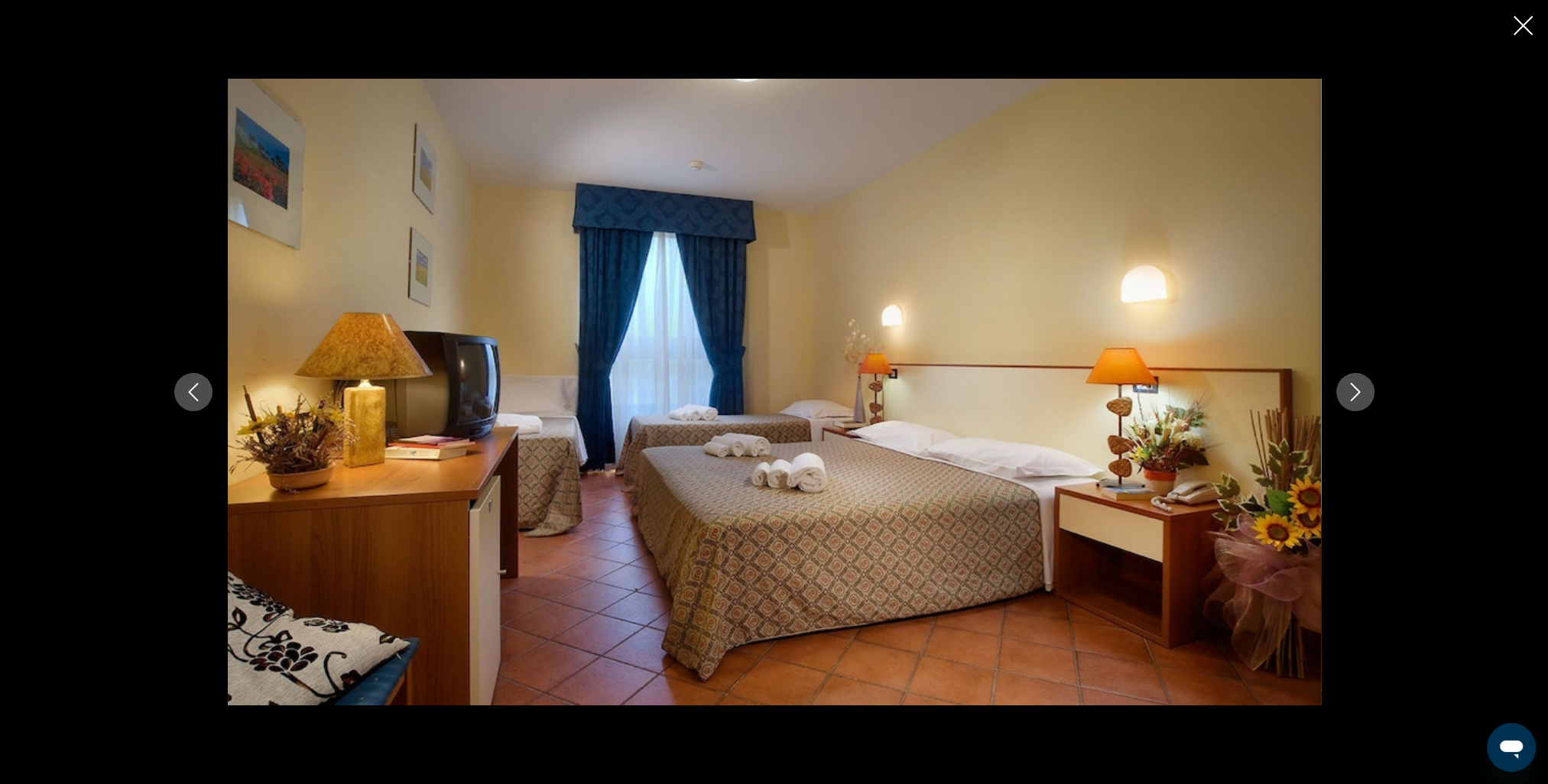
click at [1357, 394] on icon "Next image" at bounding box center [1355, 392] width 10 height 18
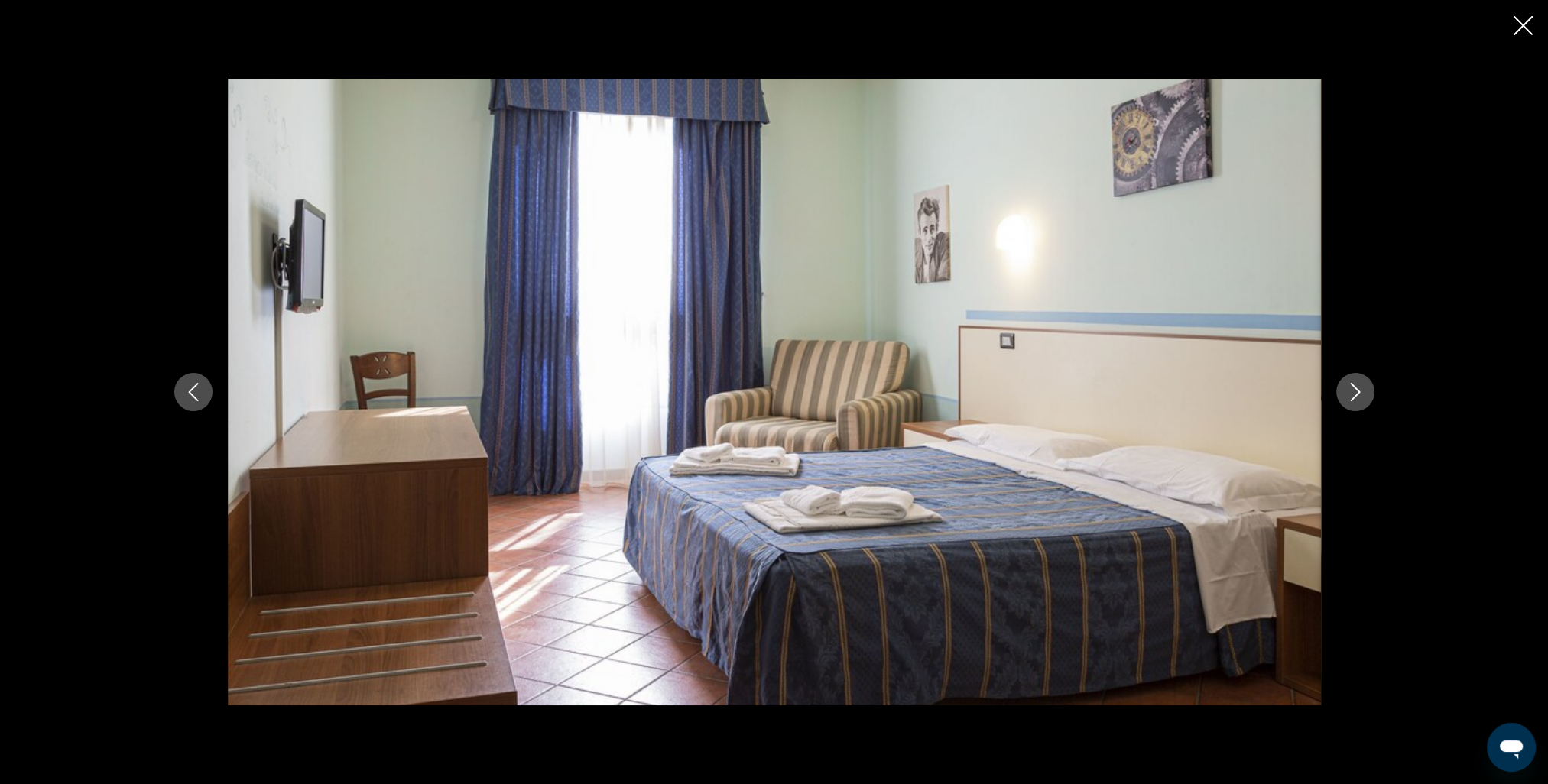
click at [1357, 394] on icon "Next image" at bounding box center [1355, 392] width 10 height 18
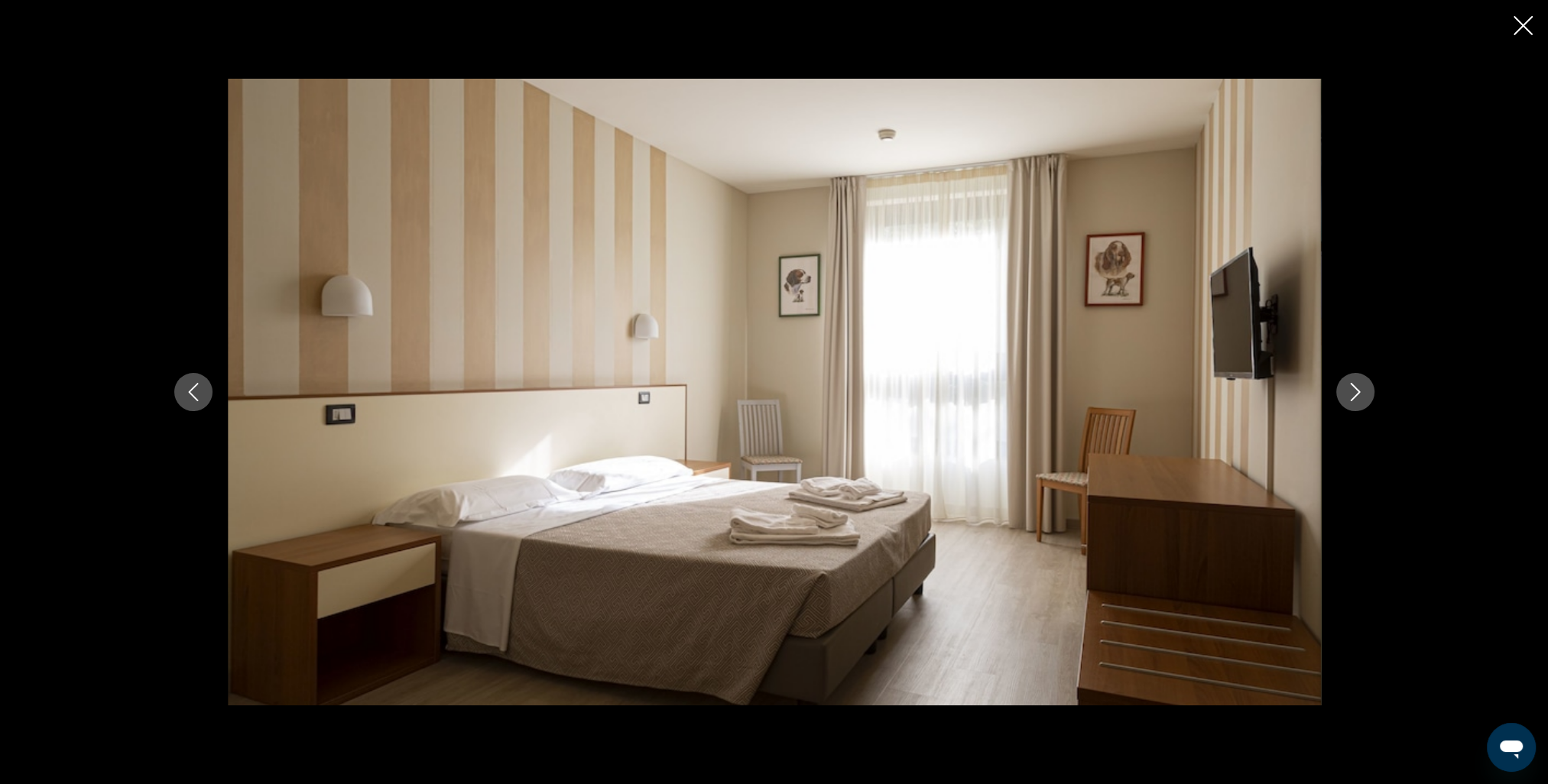
click at [1357, 394] on icon "Next image" at bounding box center [1355, 392] width 10 height 18
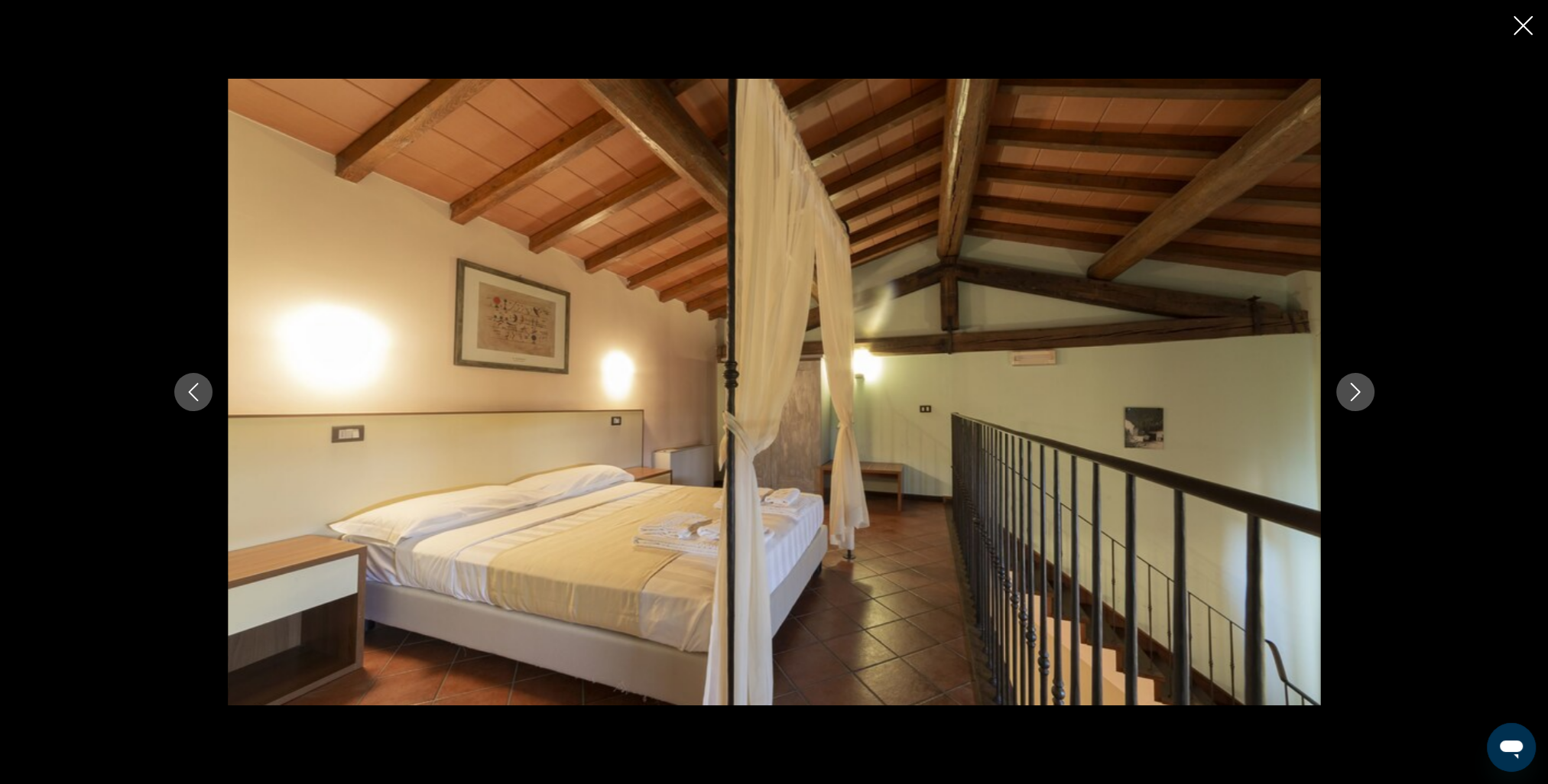
drag, startPoint x: 1520, startPoint y: 26, endPoint x: 1489, endPoint y: 53, distance: 41.1
click at [1521, 26] on icon "Close slideshow" at bounding box center [1523, 25] width 19 height 19
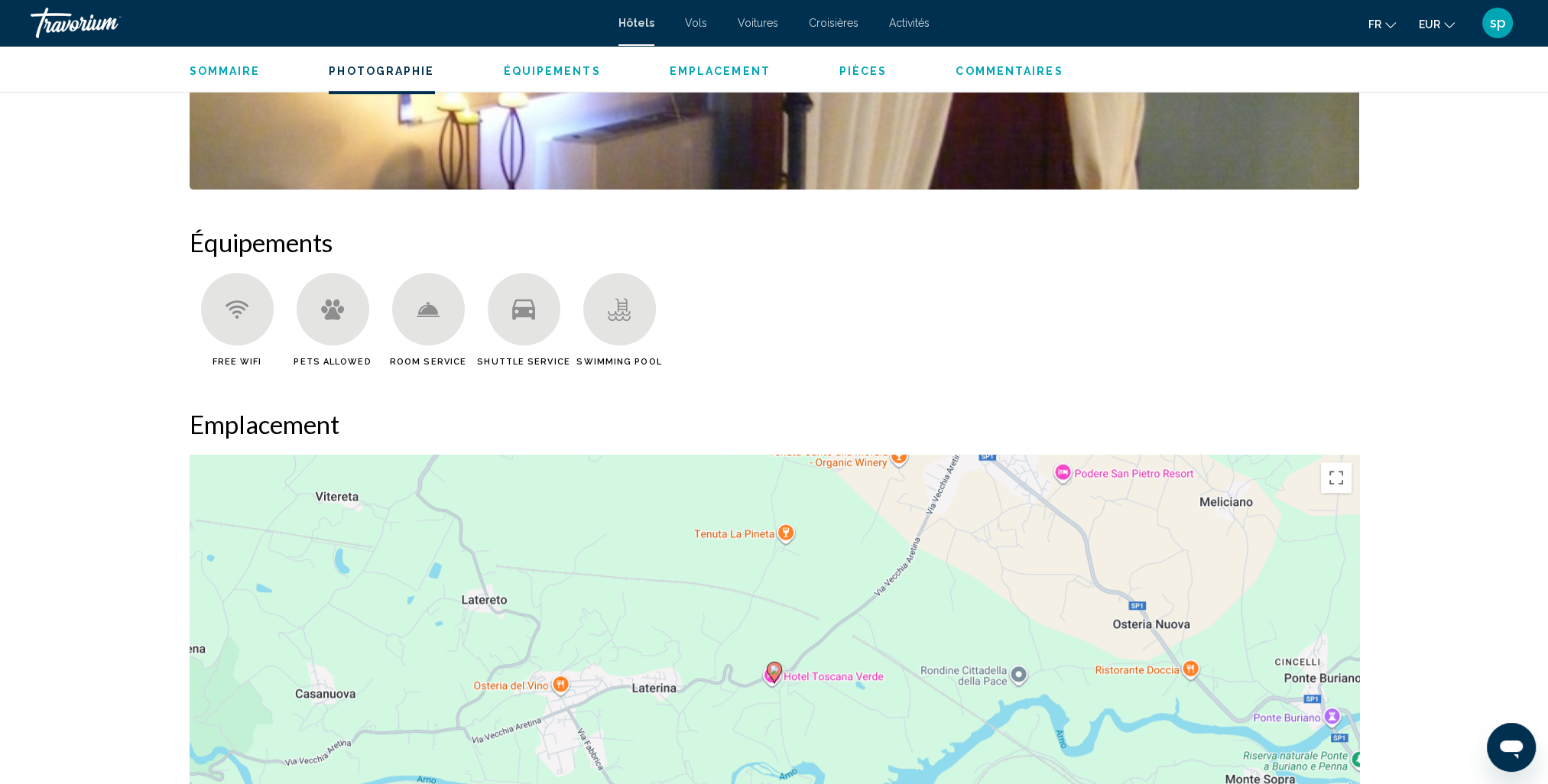
scroll to position [1299, 0]
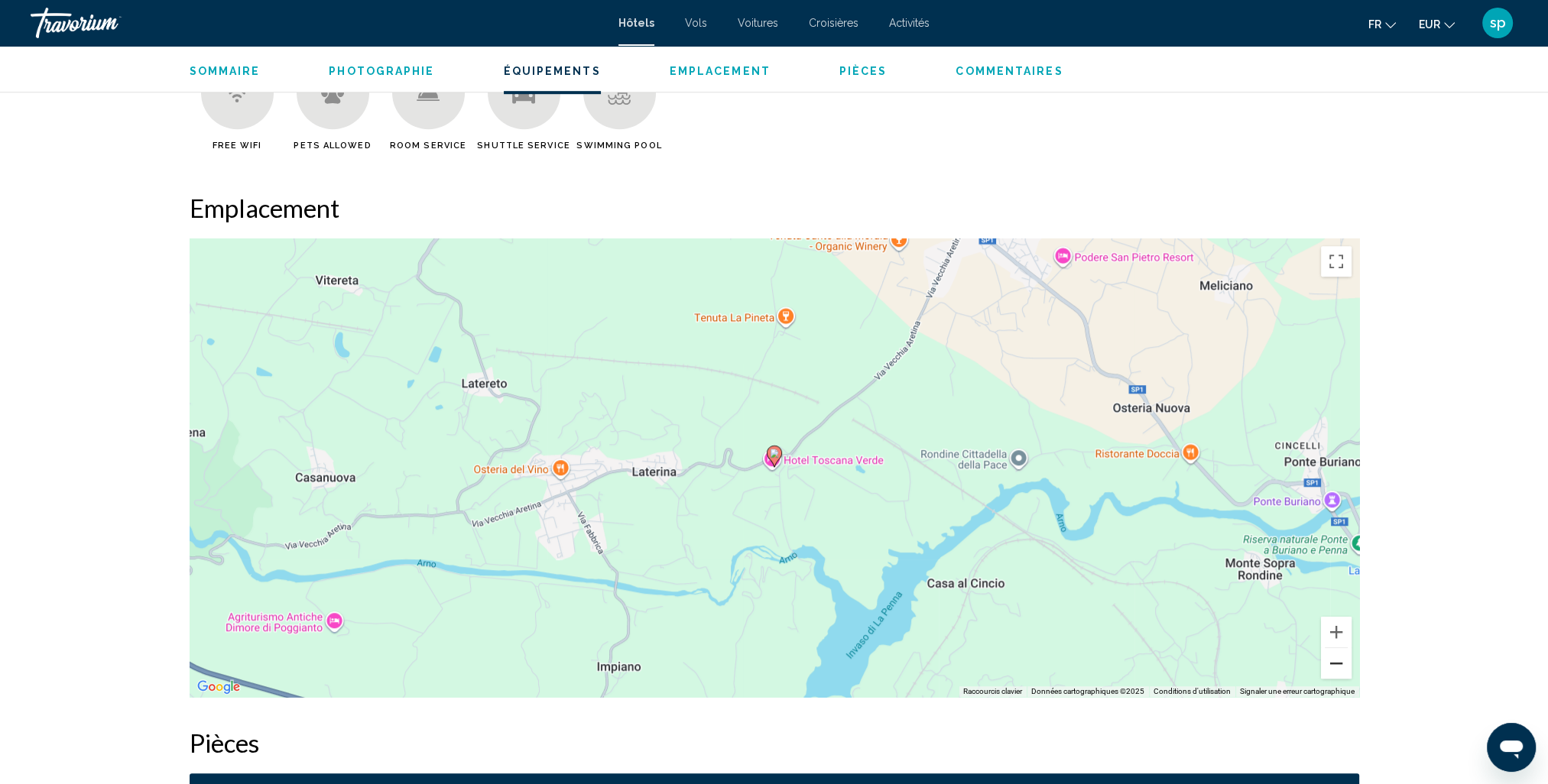
click at [1335, 663] on button "Zoom arrière" at bounding box center [1336, 663] width 30 height 30
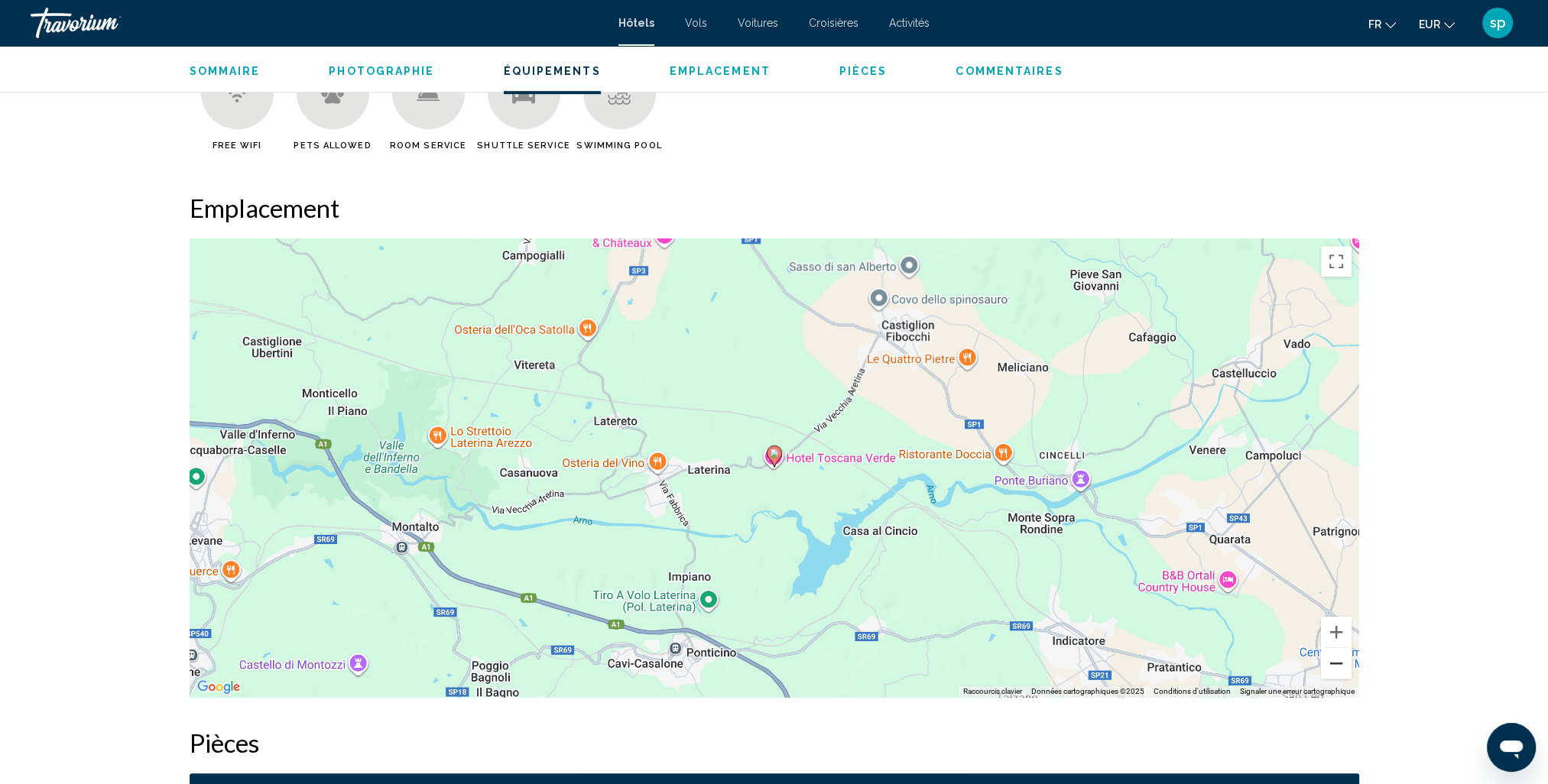
click at [1335, 663] on button "Zoom arrière" at bounding box center [1336, 663] width 30 height 30
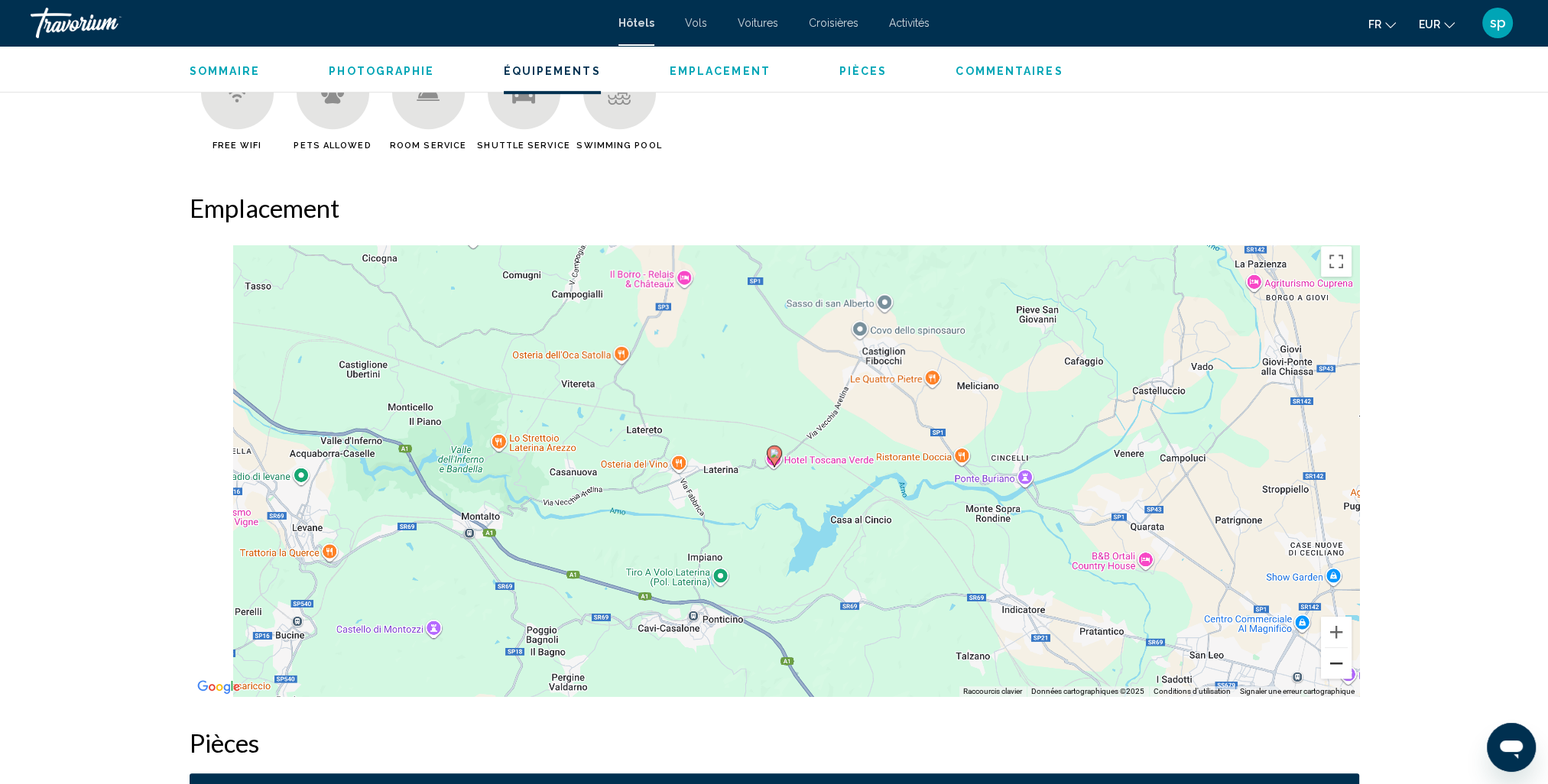
click at [1335, 663] on button "Zoom arrière" at bounding box center [1336, 663] width 30 height 30
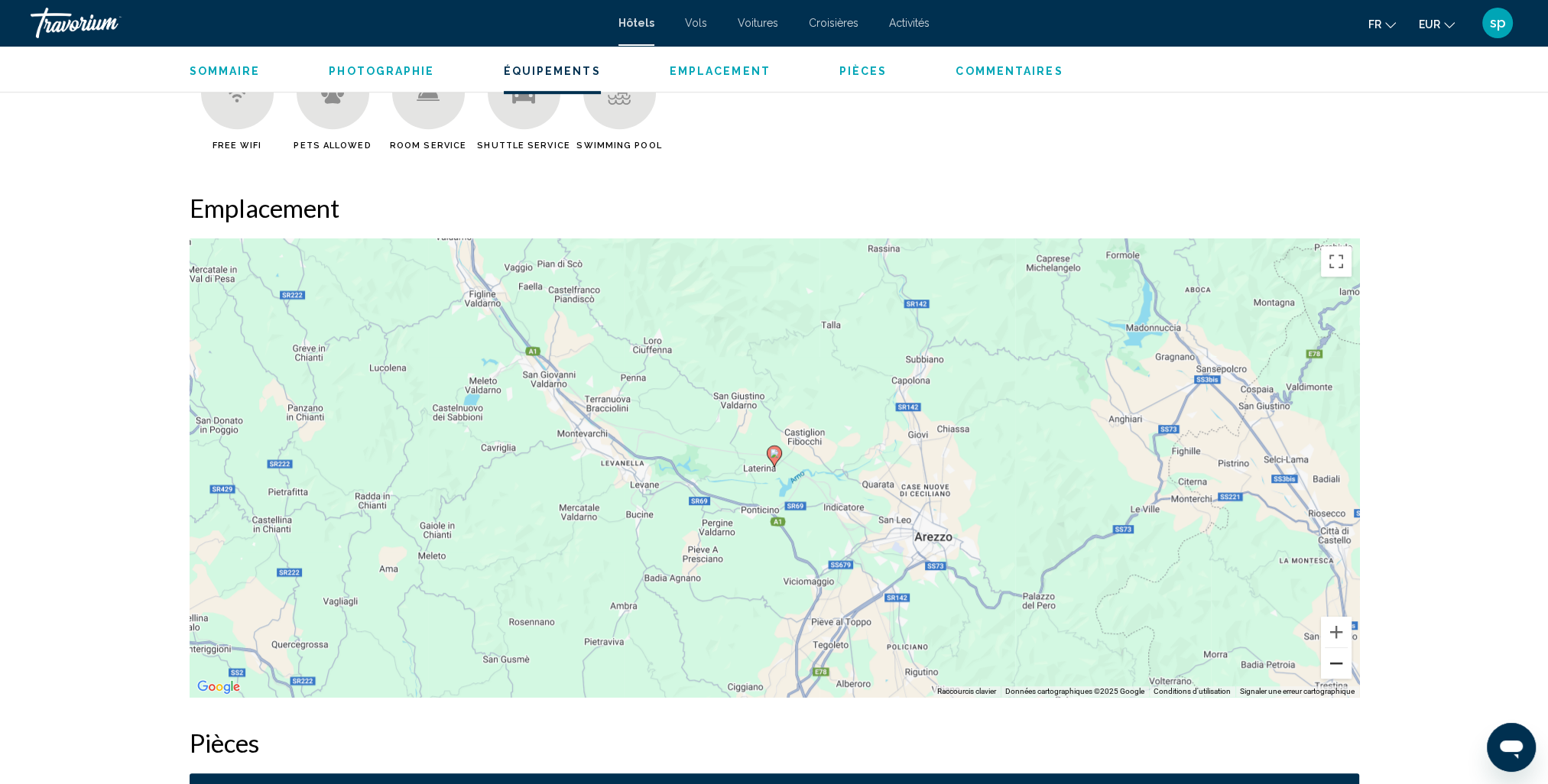
click at [1335, 663] on button "Zoom arrière" at bounding box center [1336, 663] width 30 height 30
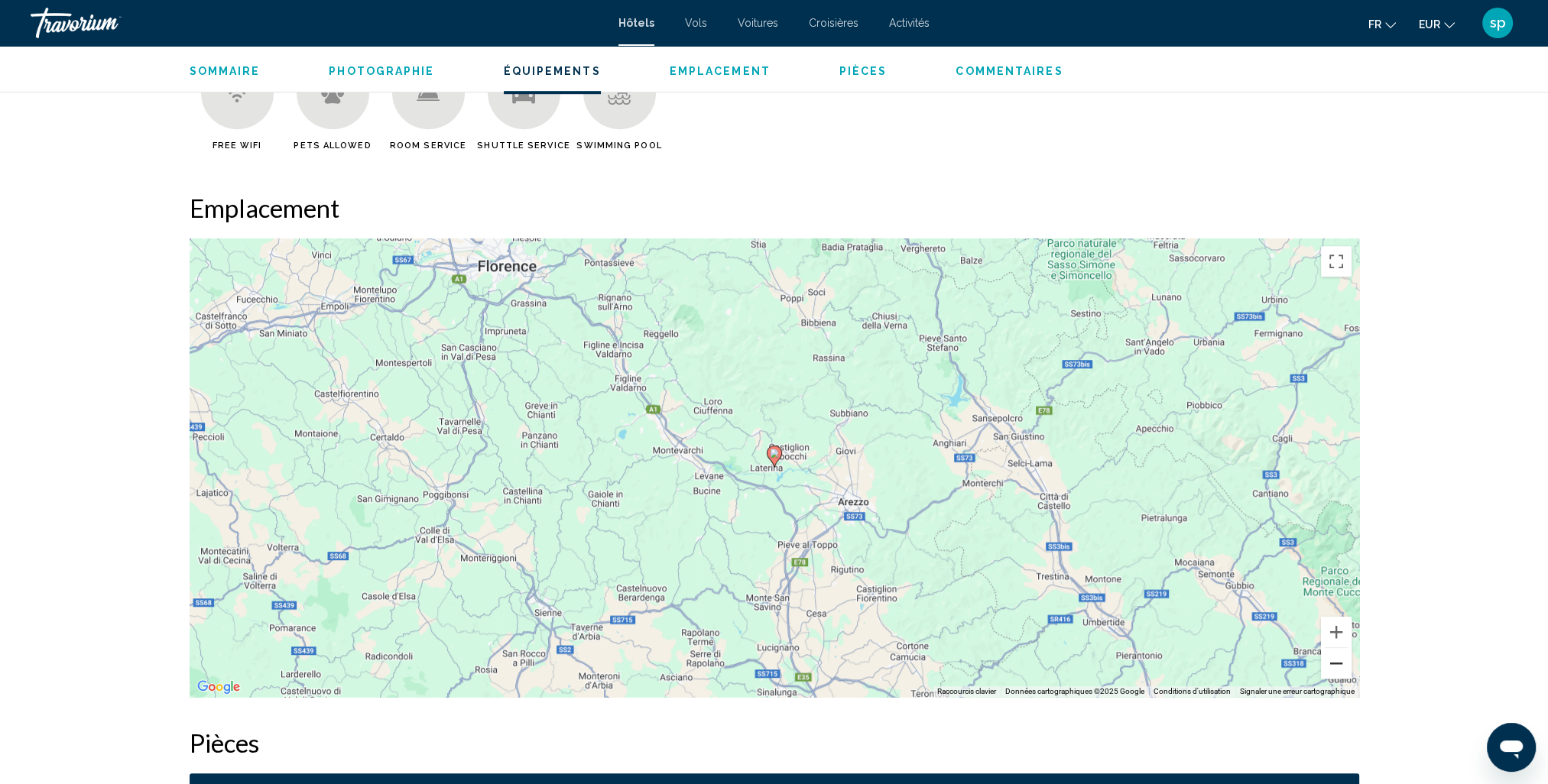
click at [1335, 663] on button "Zoom arrière" at bounding box center [1336, 663] width 30 height 30
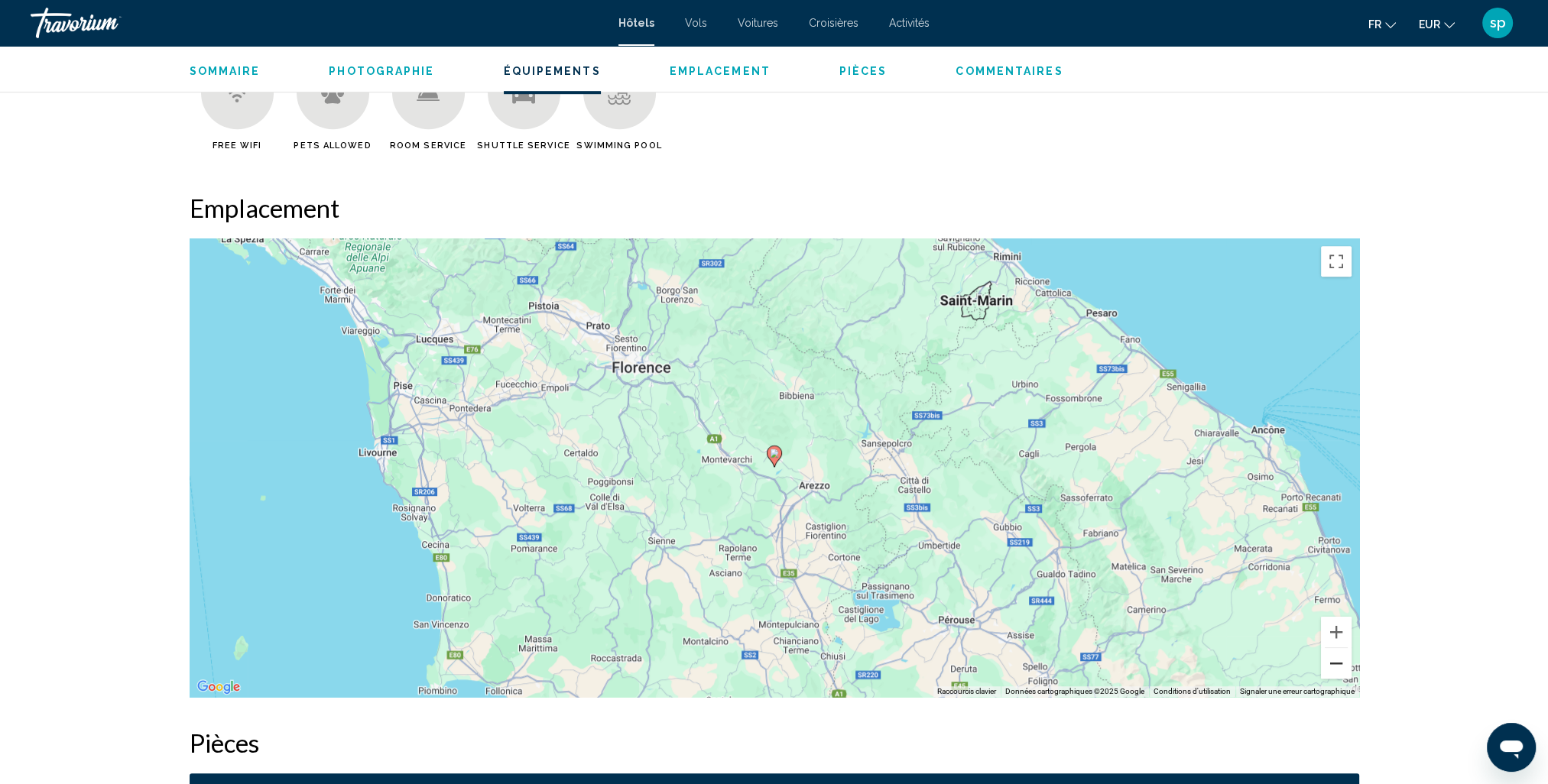
click at [1335, 663] on button "Zoom arrière" at bounding box center [1336, 663] width 30 height 30
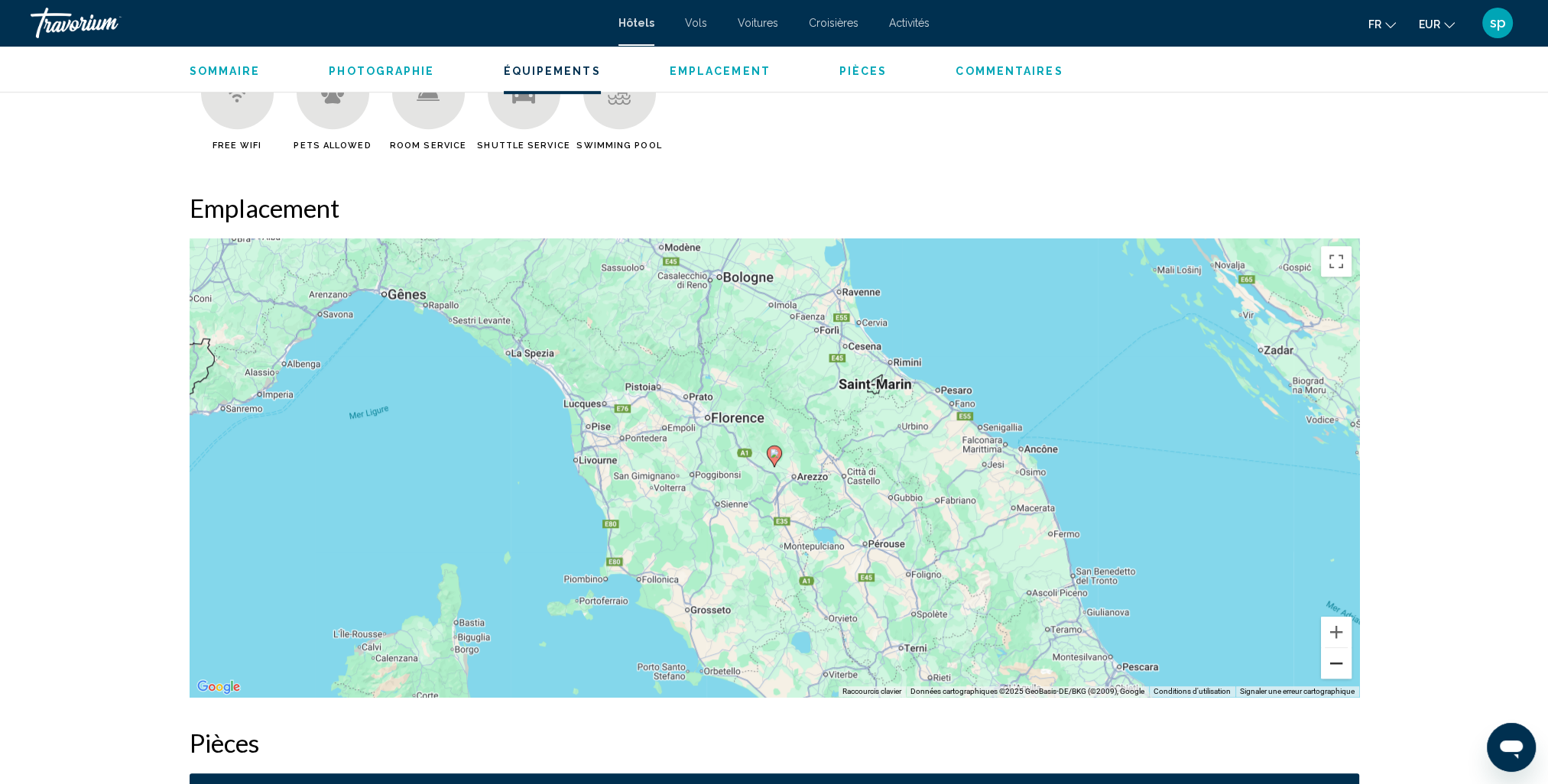
click at [1335, 663] on button "Zoom arrière" at bounding box center [1336, 663] width 30 height 30
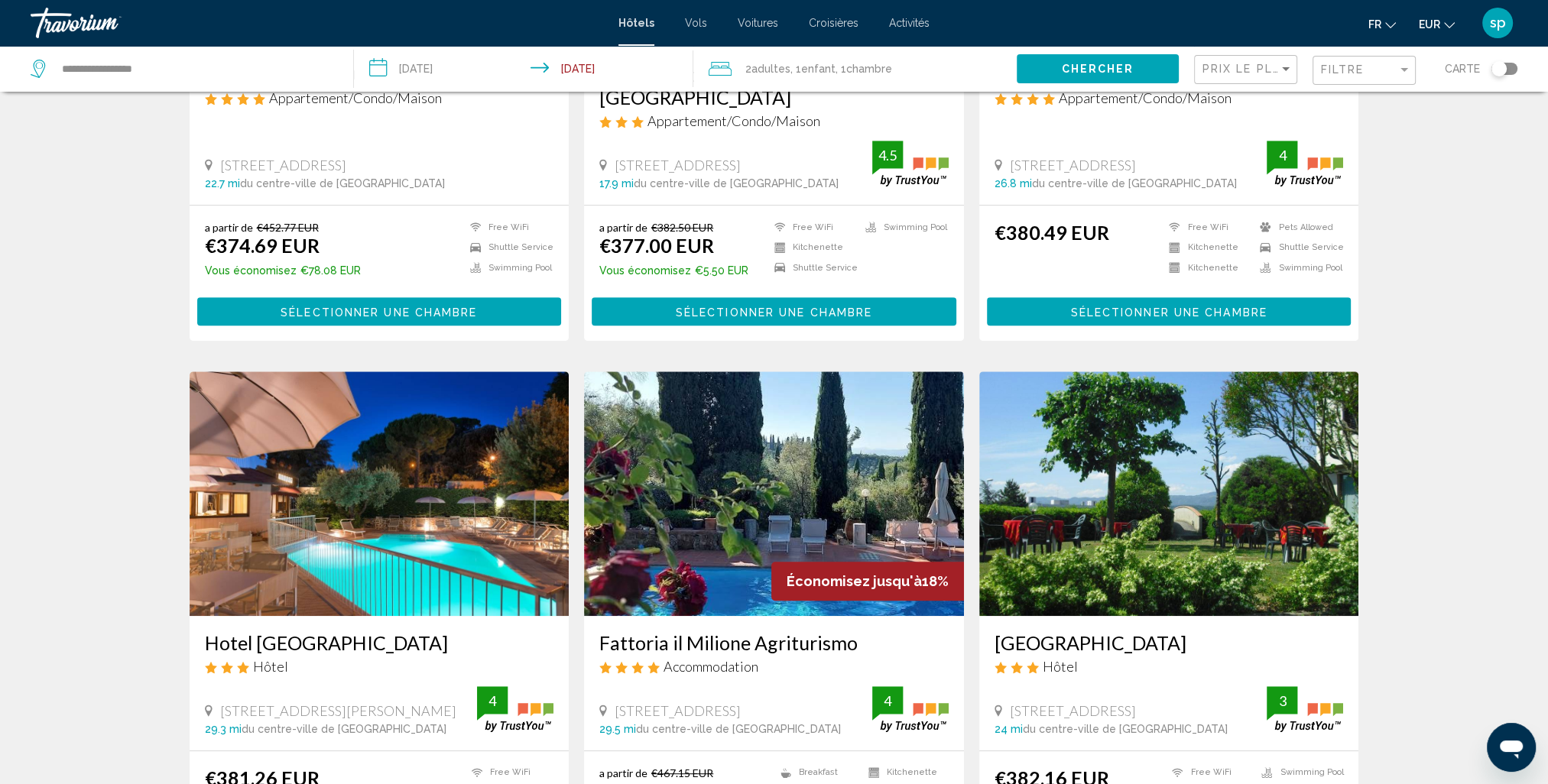
scroll to position [994, 0]
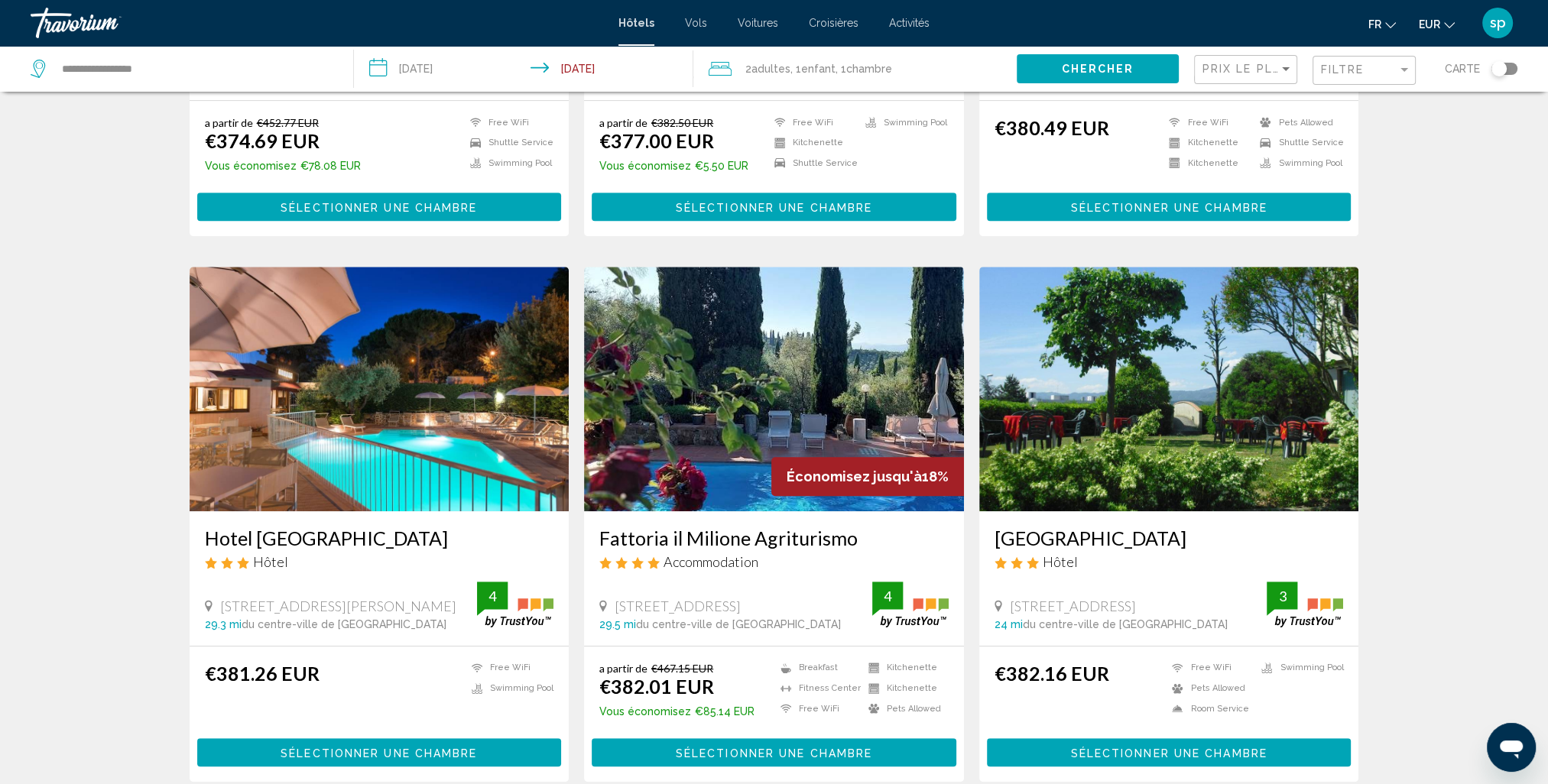
click at [329, 337] on img "Main content" at bounding box center [379, 389] width 380 height 244
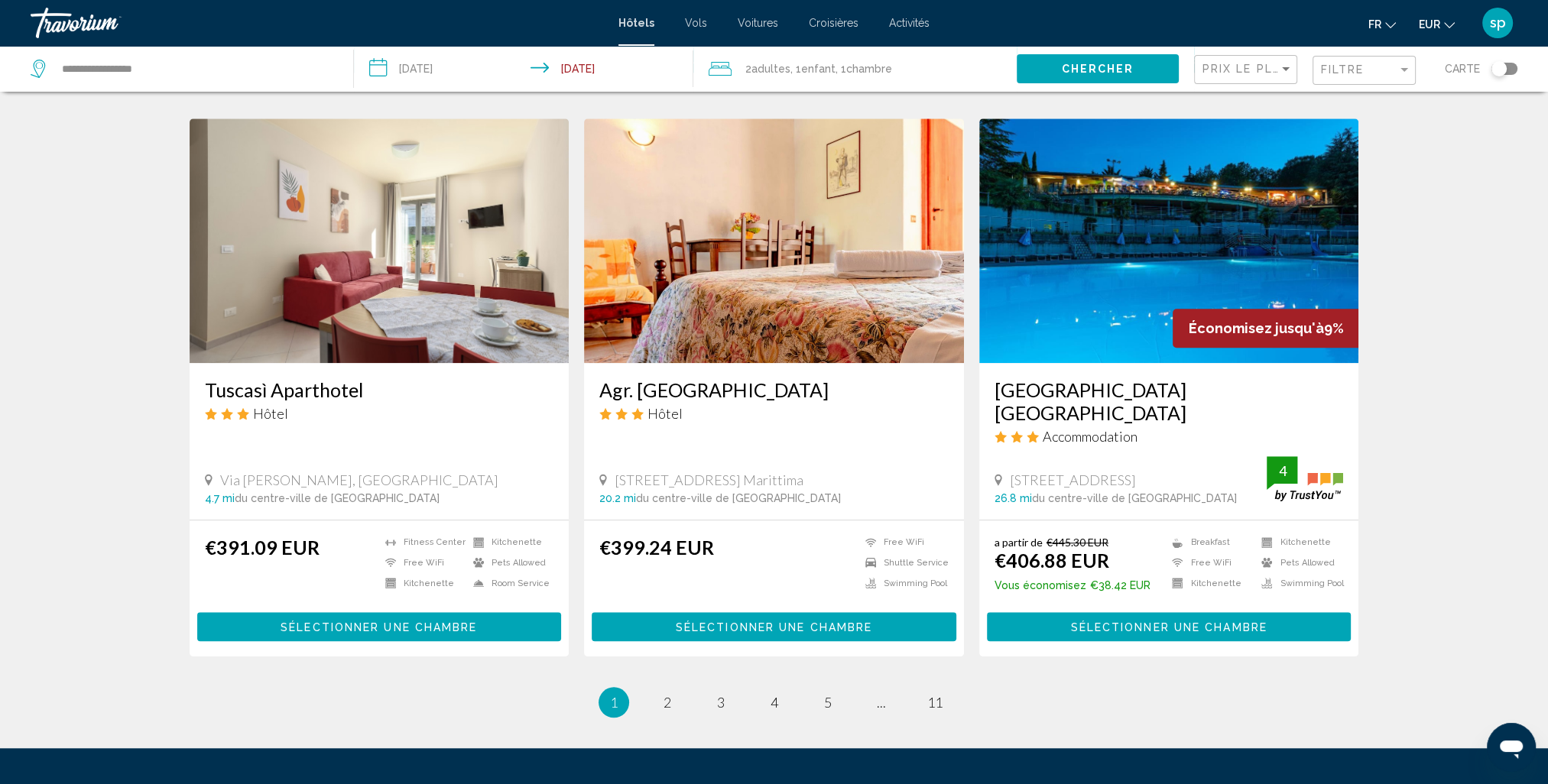
scroll to position [1758, 0]
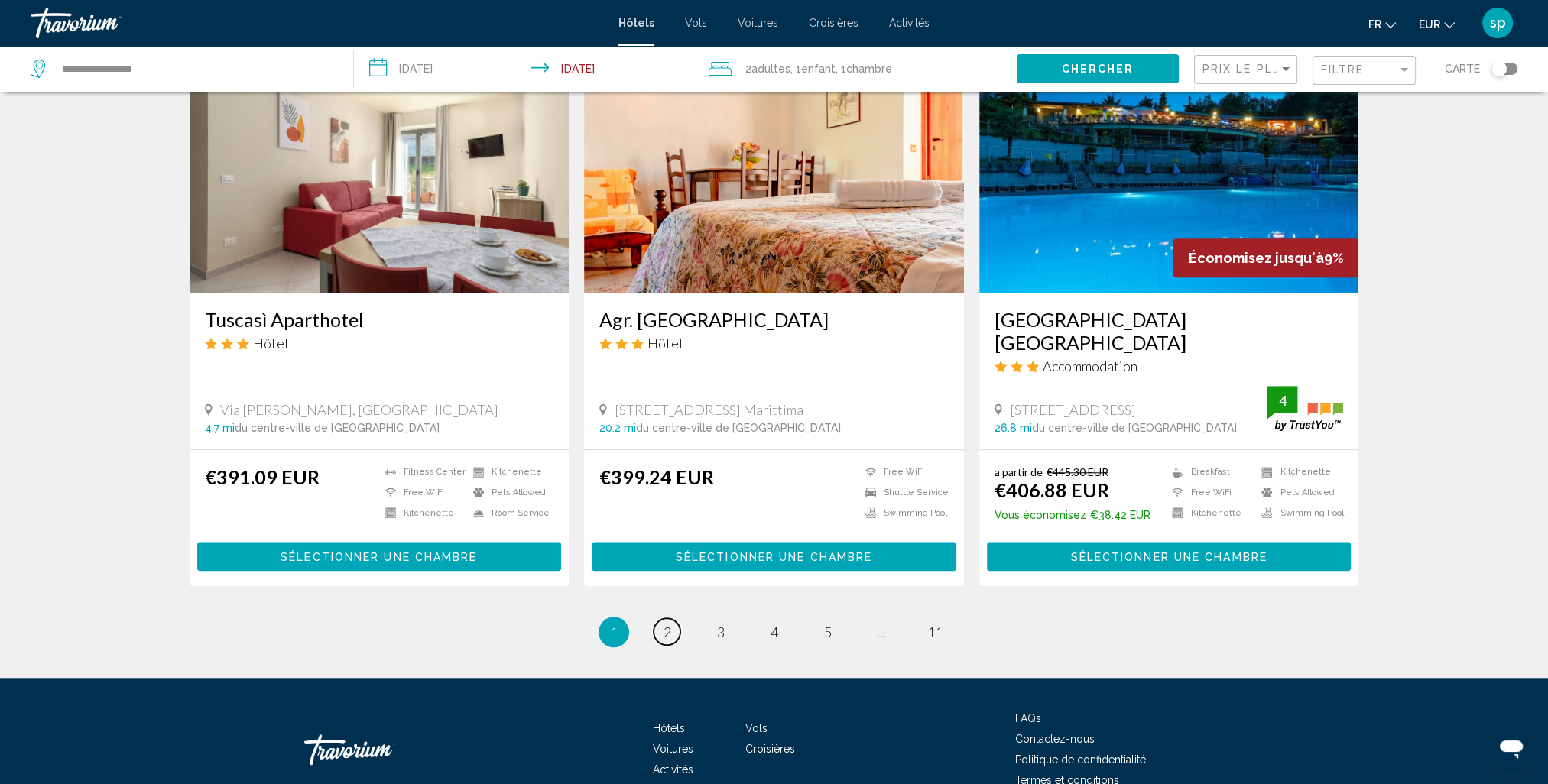
click at [664, 624] on span "2" at bounding box center [667, 632] width 8 height 17
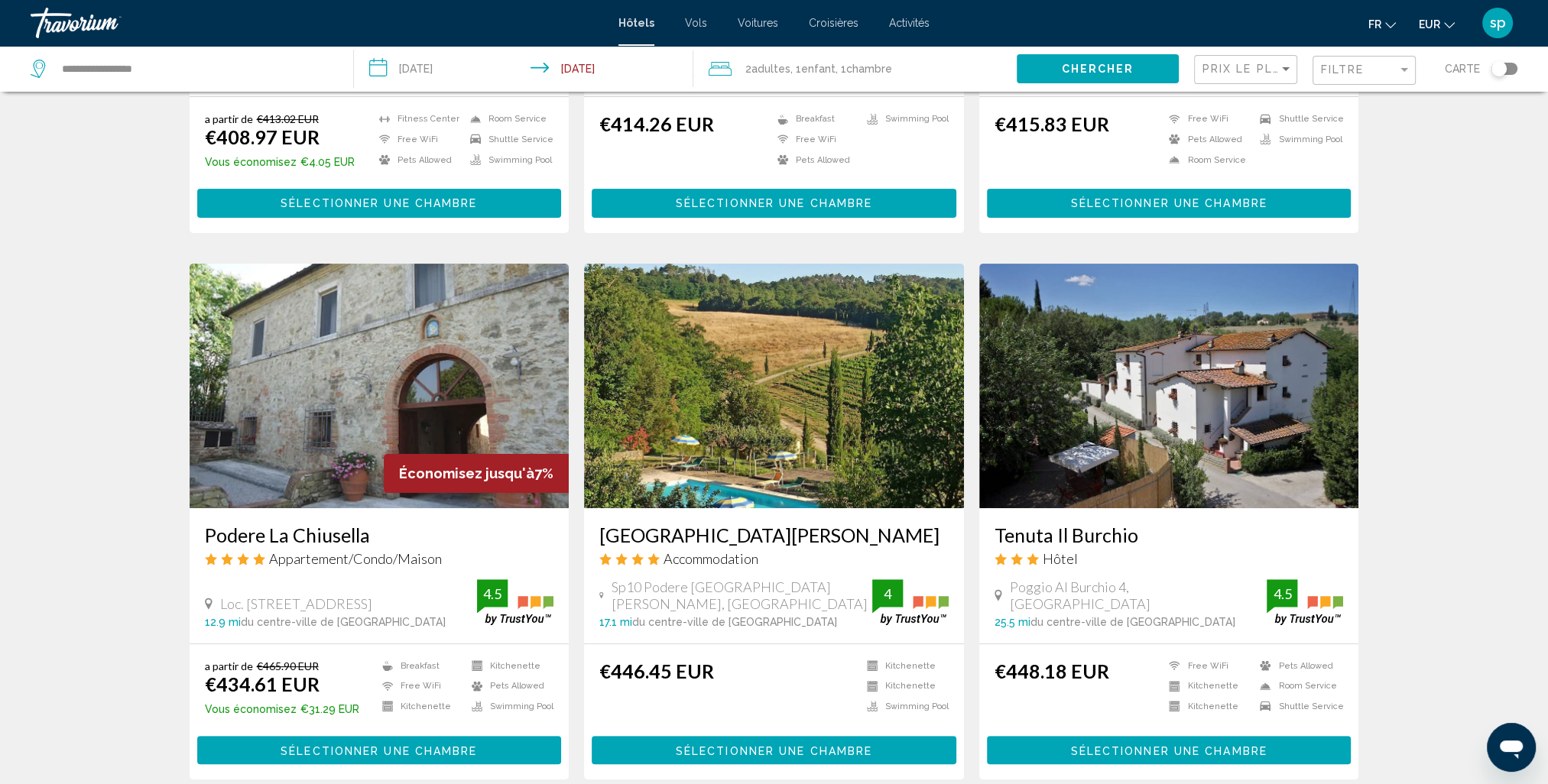
scroll to position [458, 0]
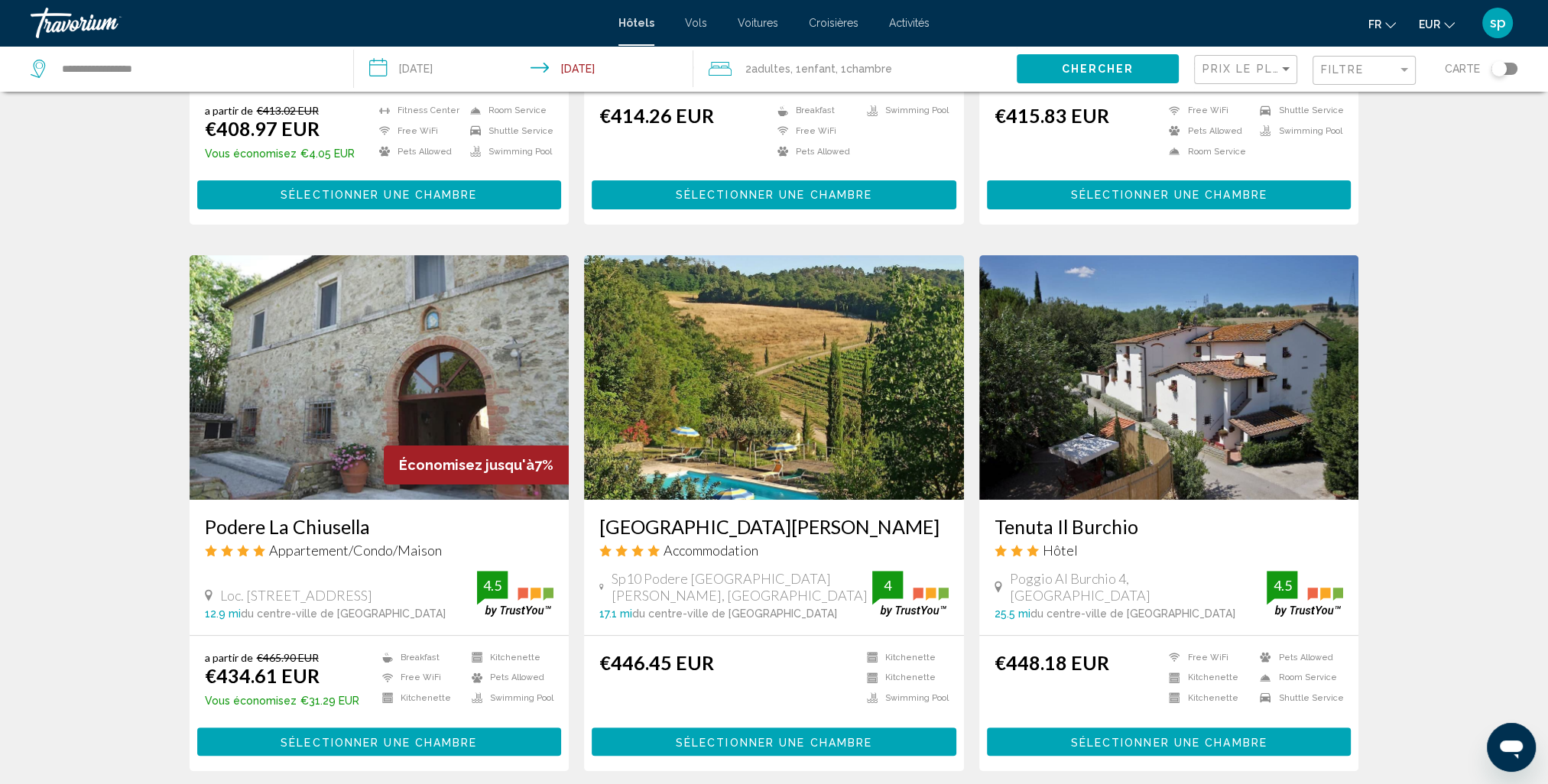
click at [815, 398] on img "Main content" at bounding box center [774, 377] width 380 height 244
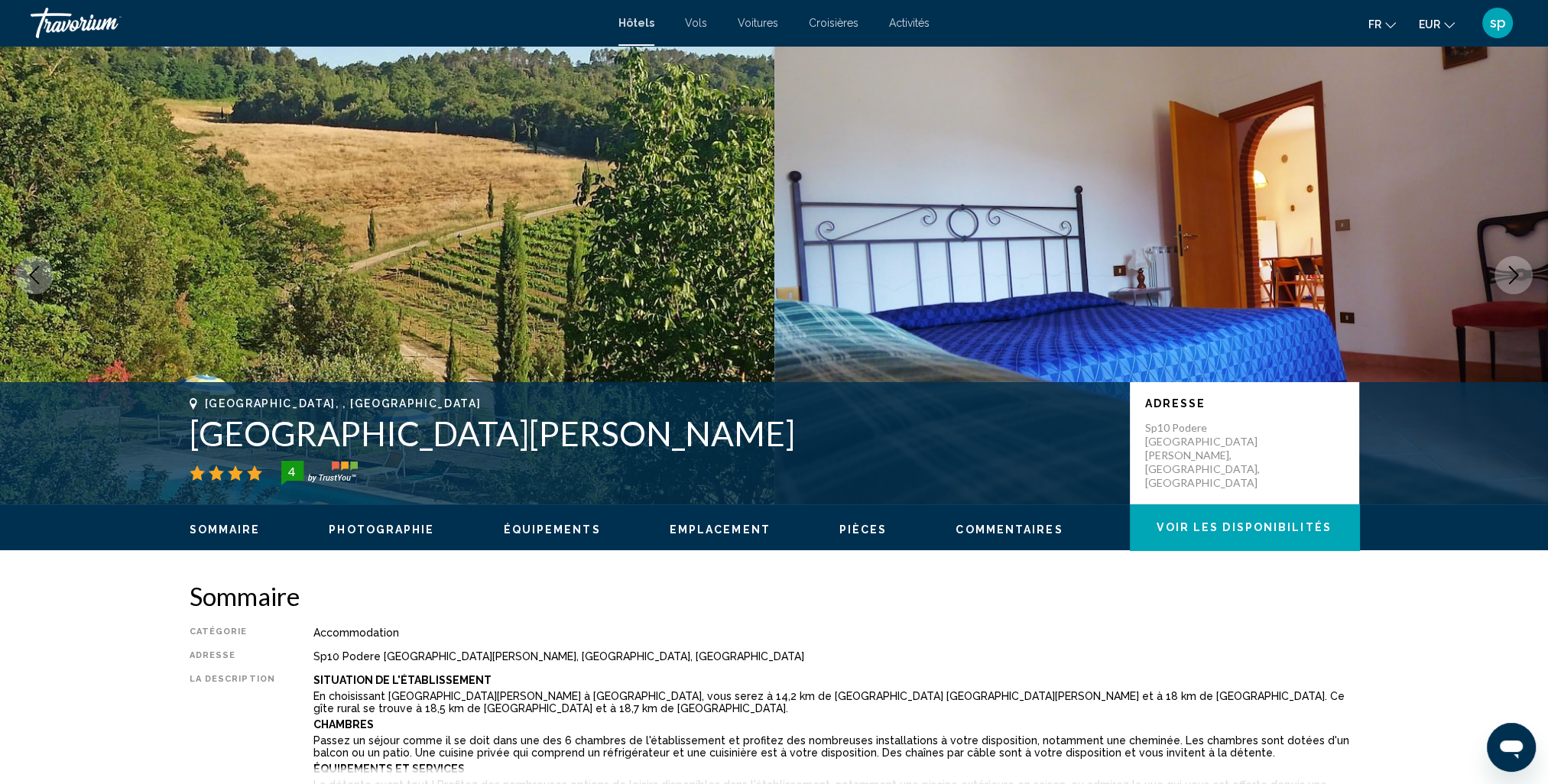
scroll to position [76, 0]
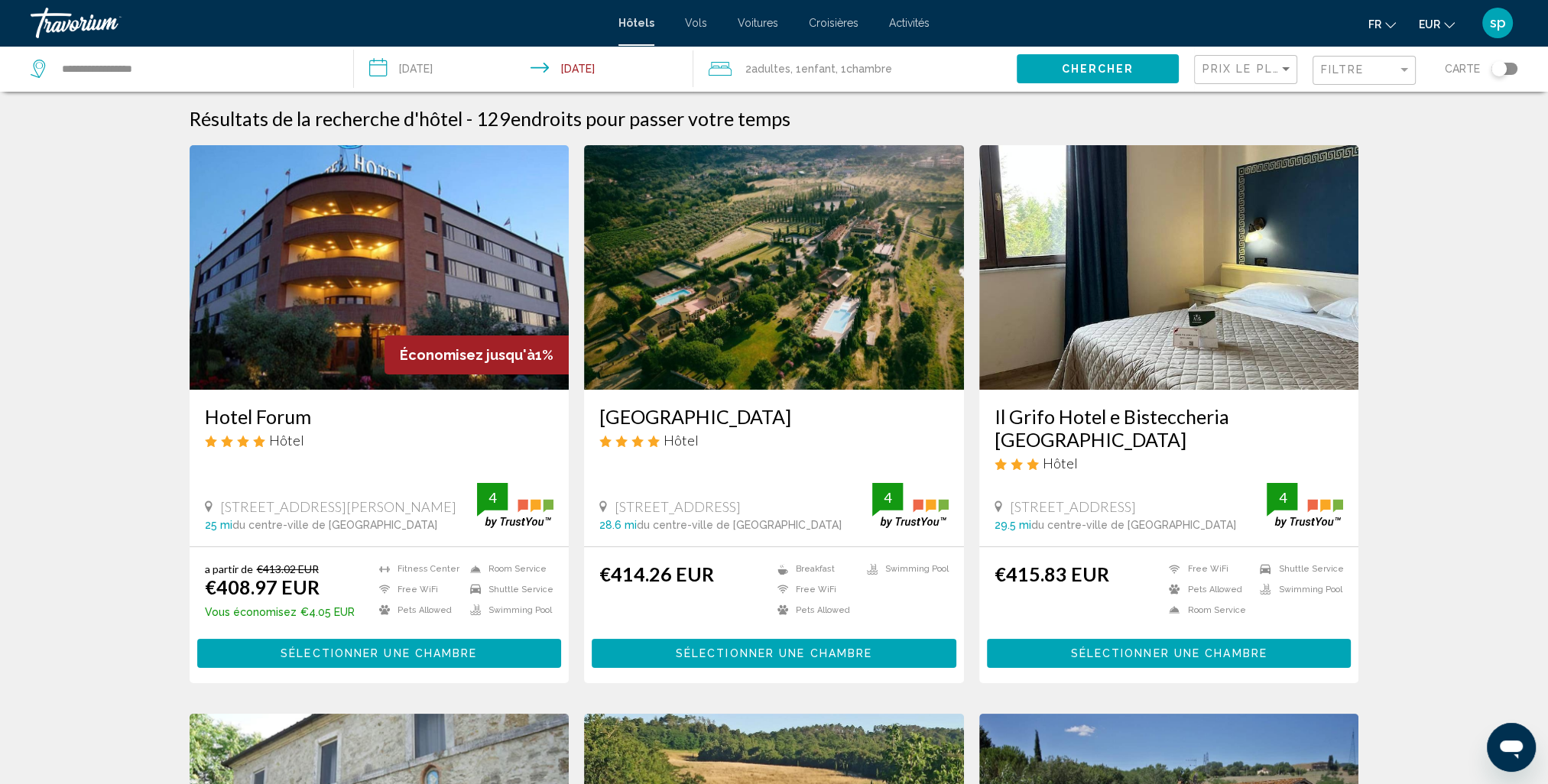
click at [1503, 65] on div "Toggle map" at bounding box center [1499, 69] width 15 height 15
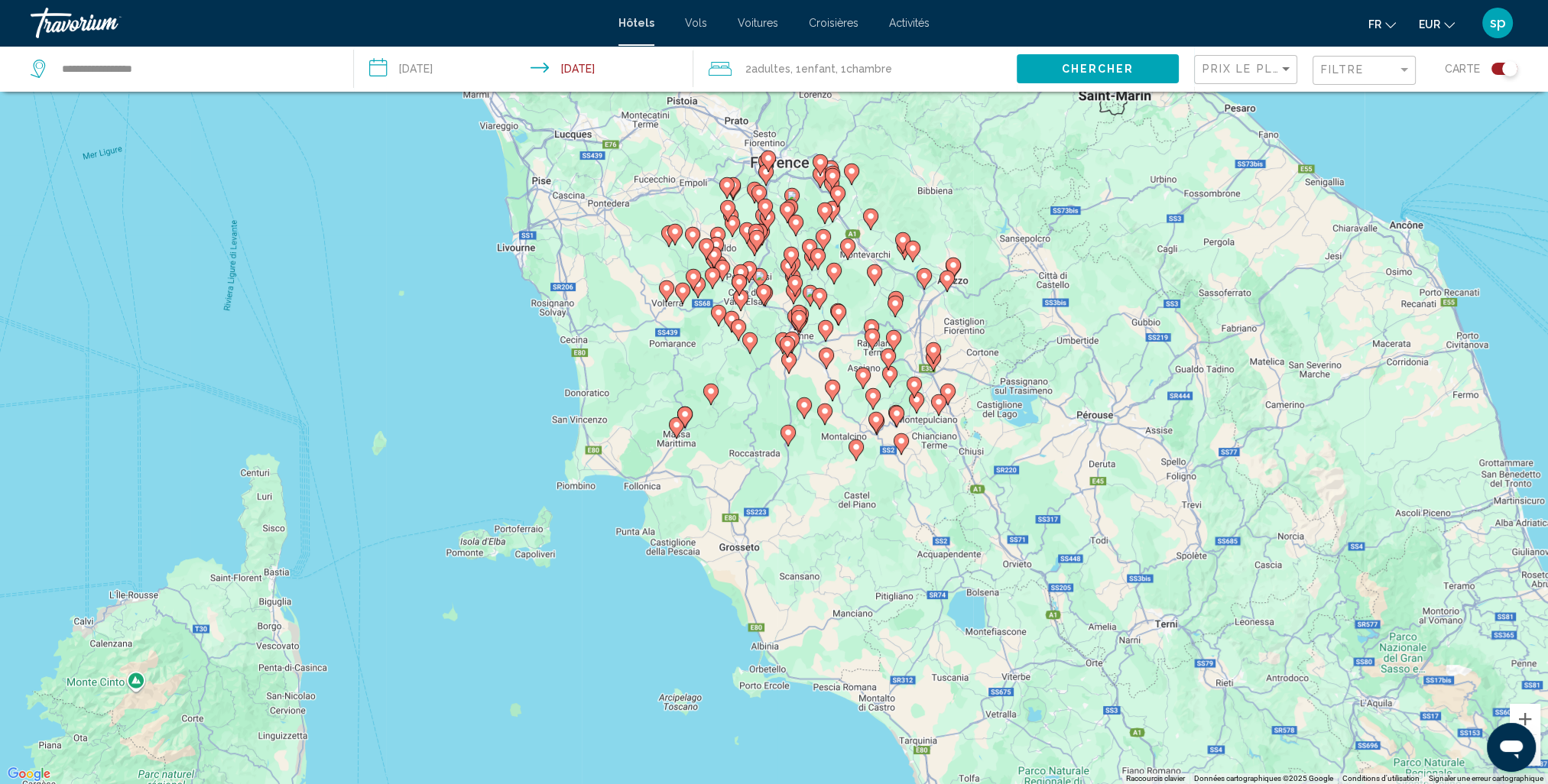
drag, startPoint x: 952, startPoint y: 392, endPoint x: 996, endPoint y: 435, distance: 61.5
click at [996, 435] on div "Pour activer le glissement avec le clavier, appuyez sur Alt+Entrée. Une fois ce…" at bounding box center [774, 392] width 1548 height 784
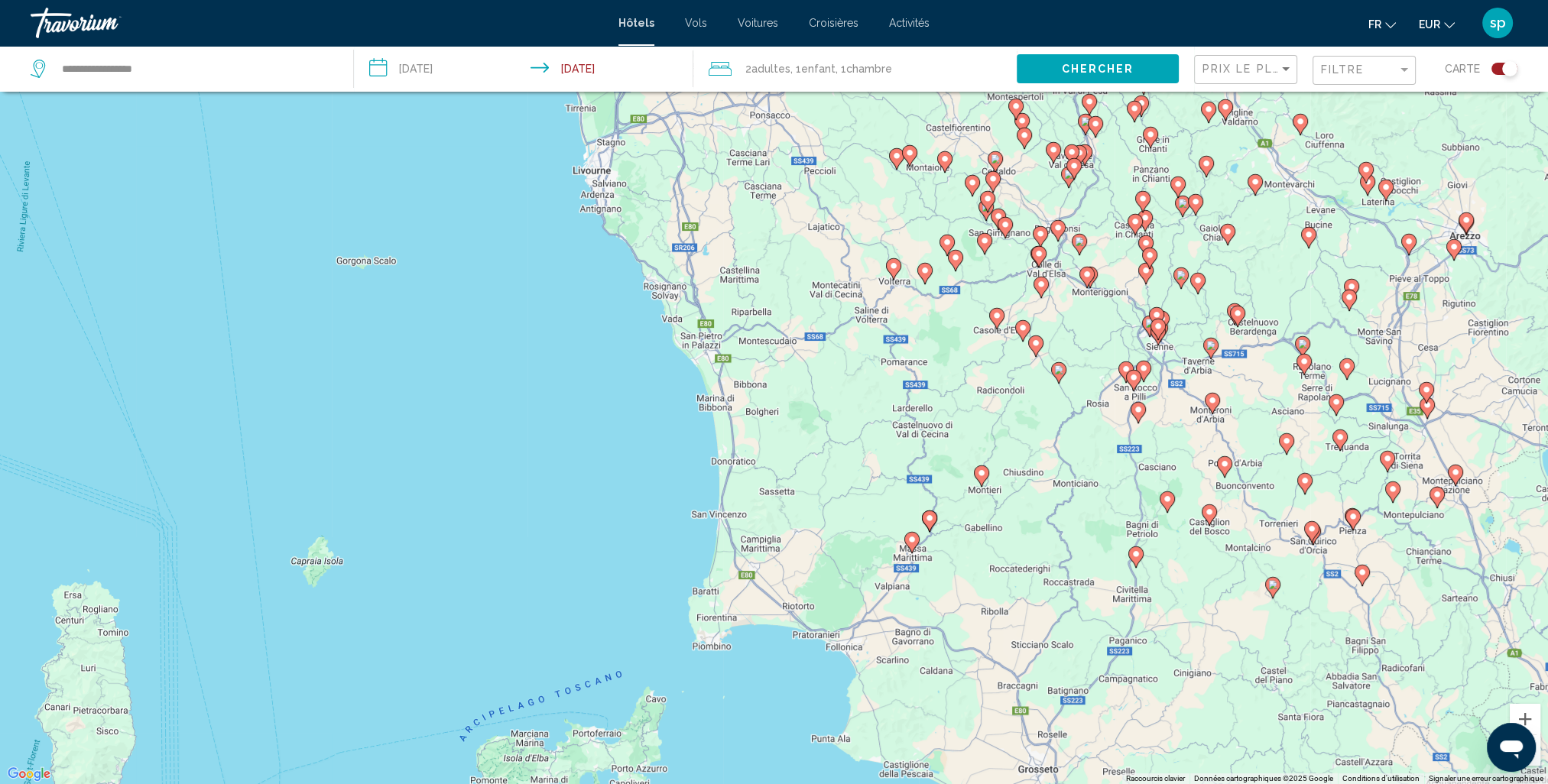
drag, startPoint x: 746, startPoint y: 392, endPoint x: 1059, endPoint y: 511, distance: 334.9
click at [1059, 511] on div "Pour activer le glissement avec le clavier, appuyez sur Alt+Entrée. Une fois ce…" at bounding box center [774, 392] width 1548 height 784
click at [915, 539] on image "Main content" at bounding box center [912, 539] width 9 height 9
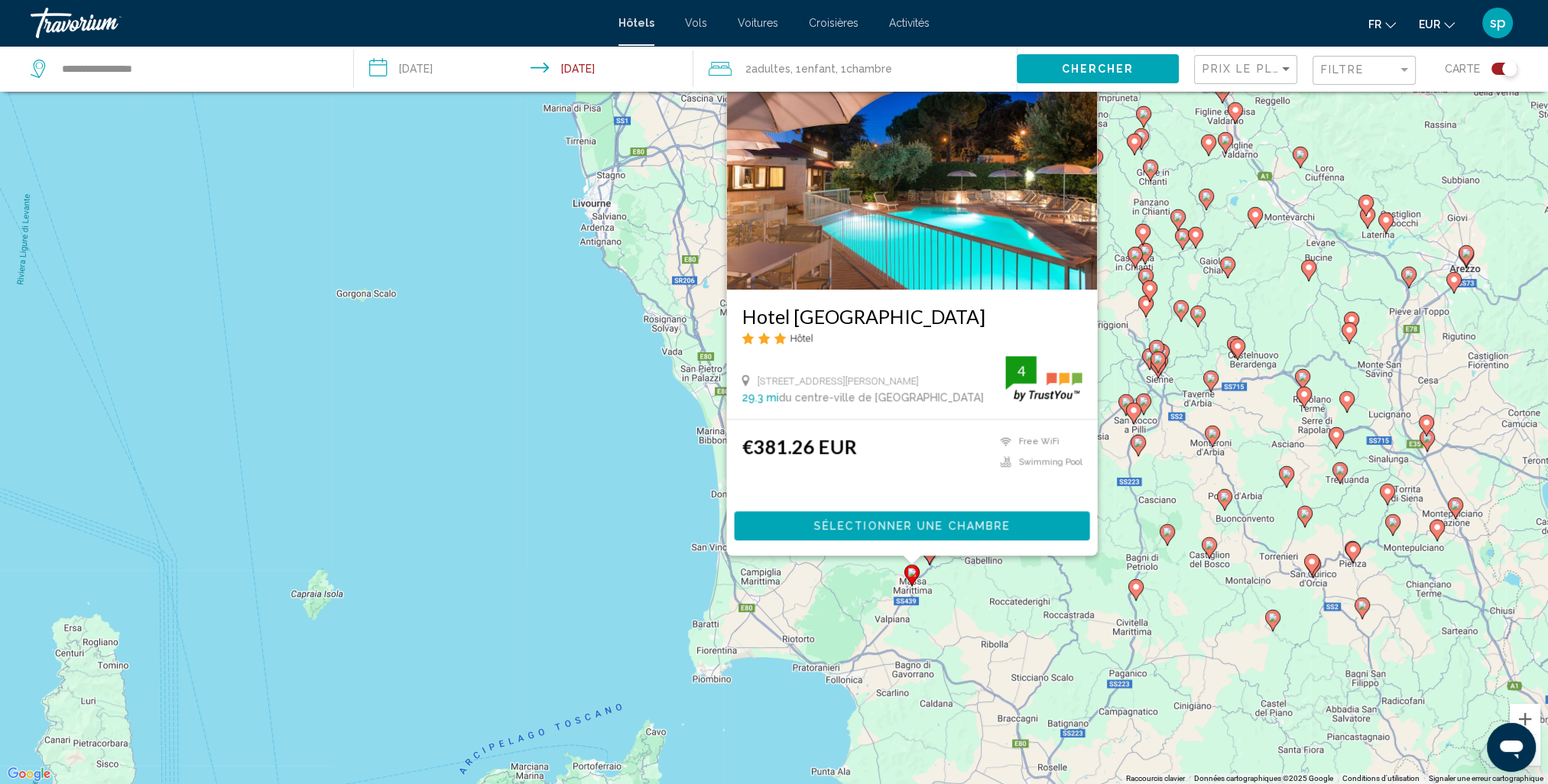
click at [999, 564] on div "Pour activer le glissement avec le clavier, appuyez sur Alt+Entrée. Une fois ce…" at bounding box center [774, 392] width 1548 height 784
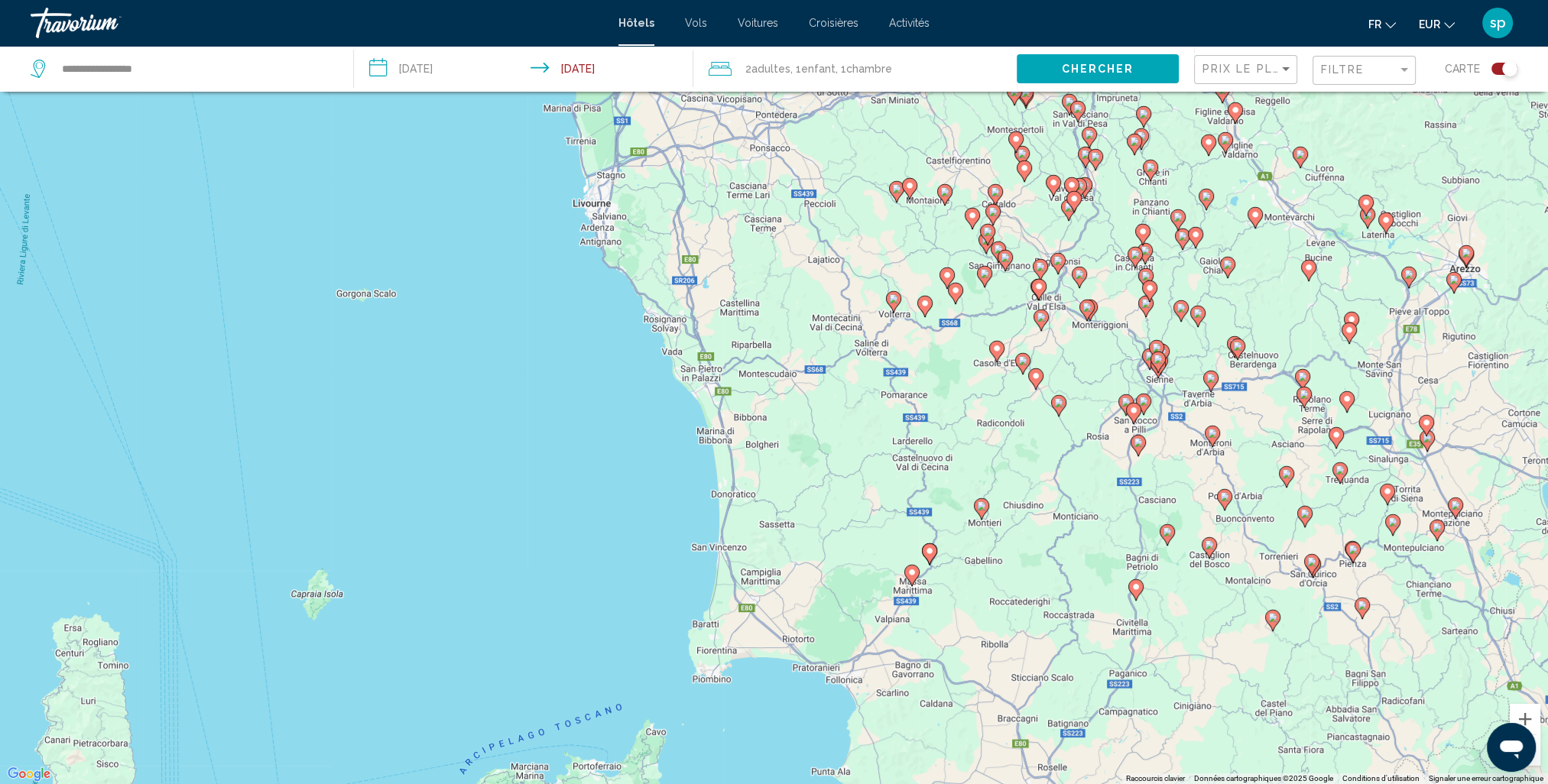
click at [936, 553] on icon "Main content" at bounding box center [929, 553] width 15 height 21
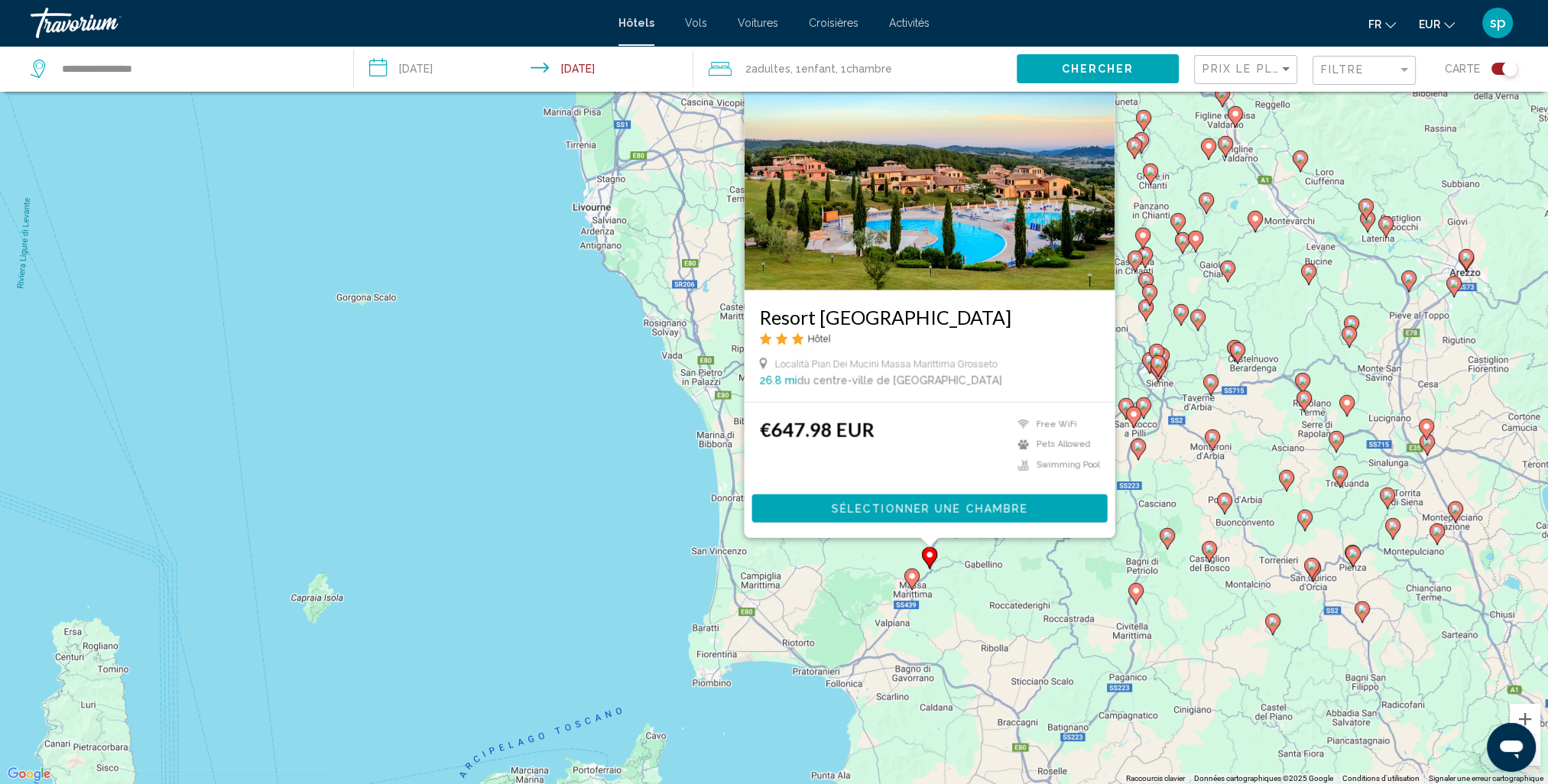
click at [983, 586] on div "Pour activer le glissement avec le clavier, appuyez sur Alt+Entrée. Une fois ce…" at bounding box center [774, 392] width 1548 height 784
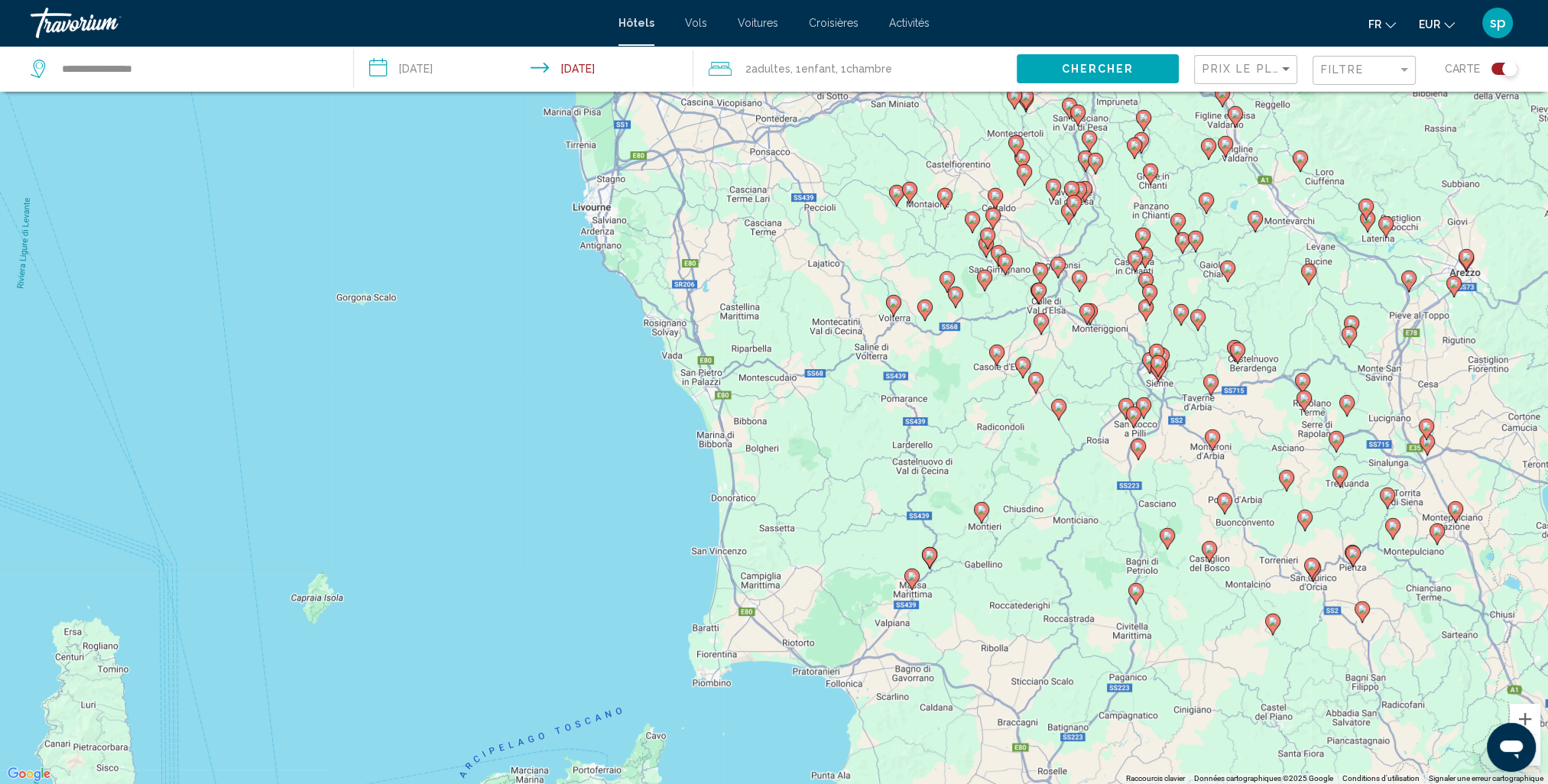
click at [983, 515] on icon "Main content" at bounding box center [981, 513] width 13 height 20
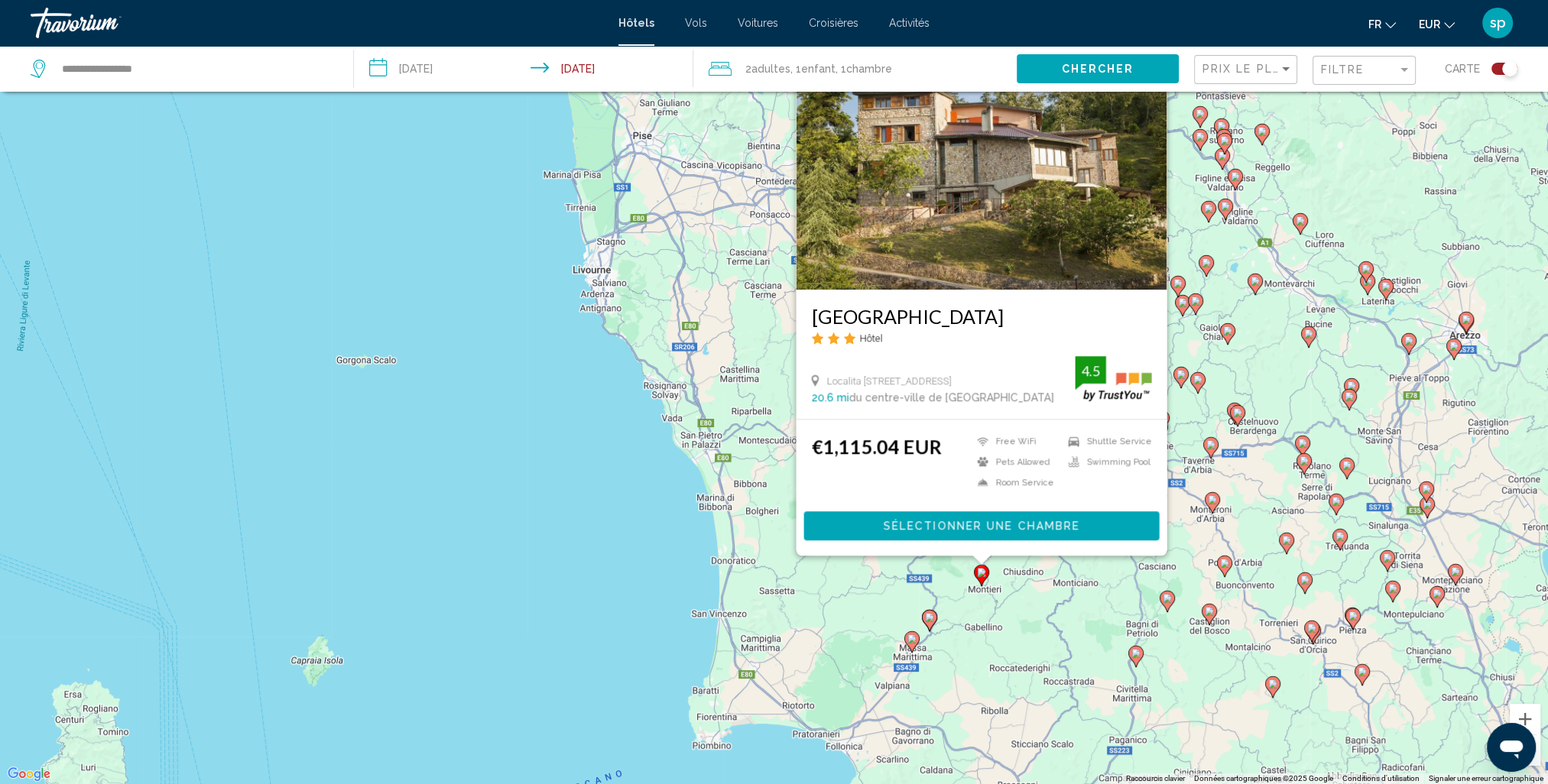
click at [988, 575] on icon "Main content" at bounding box center [981, 575] width 15 height 21
click at [987, 603] on div "Pour activer le glissement avec le clavier, appuyez sur Alt+Entrée. Une fois ce…" at bounding box center [774, 392] width 1548 height 784
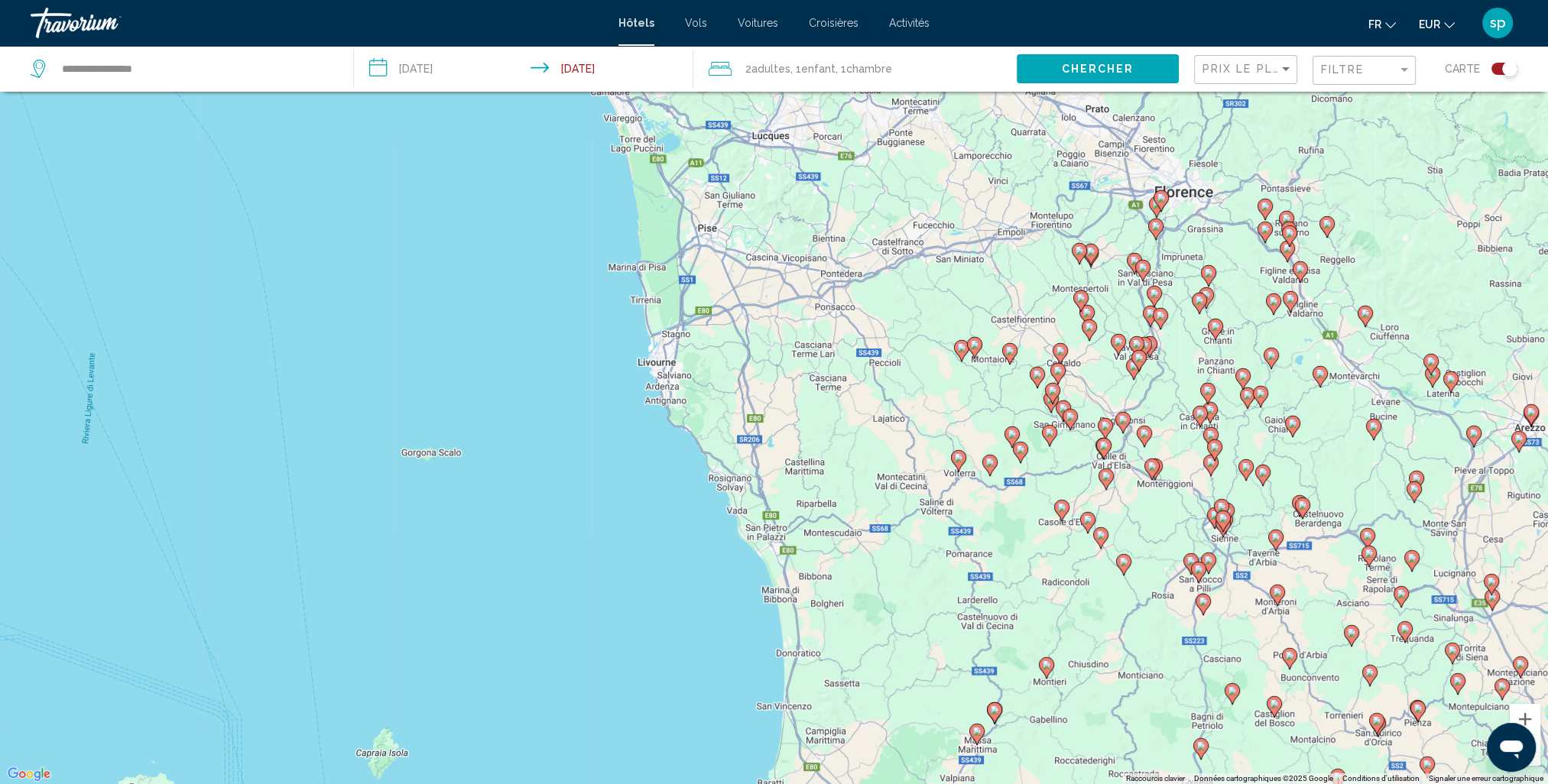
drag, startPoint x: 830, startPoint y: 300, endPoint x: 897, endPoint y: 392, distance: 113.8
click at [897, 392] on div "Pour activer le glissement avec le clavier, appuyez sur Alt+Entrée. Une fois ce…" at bounding box center [774, 392] width 1548 height 784
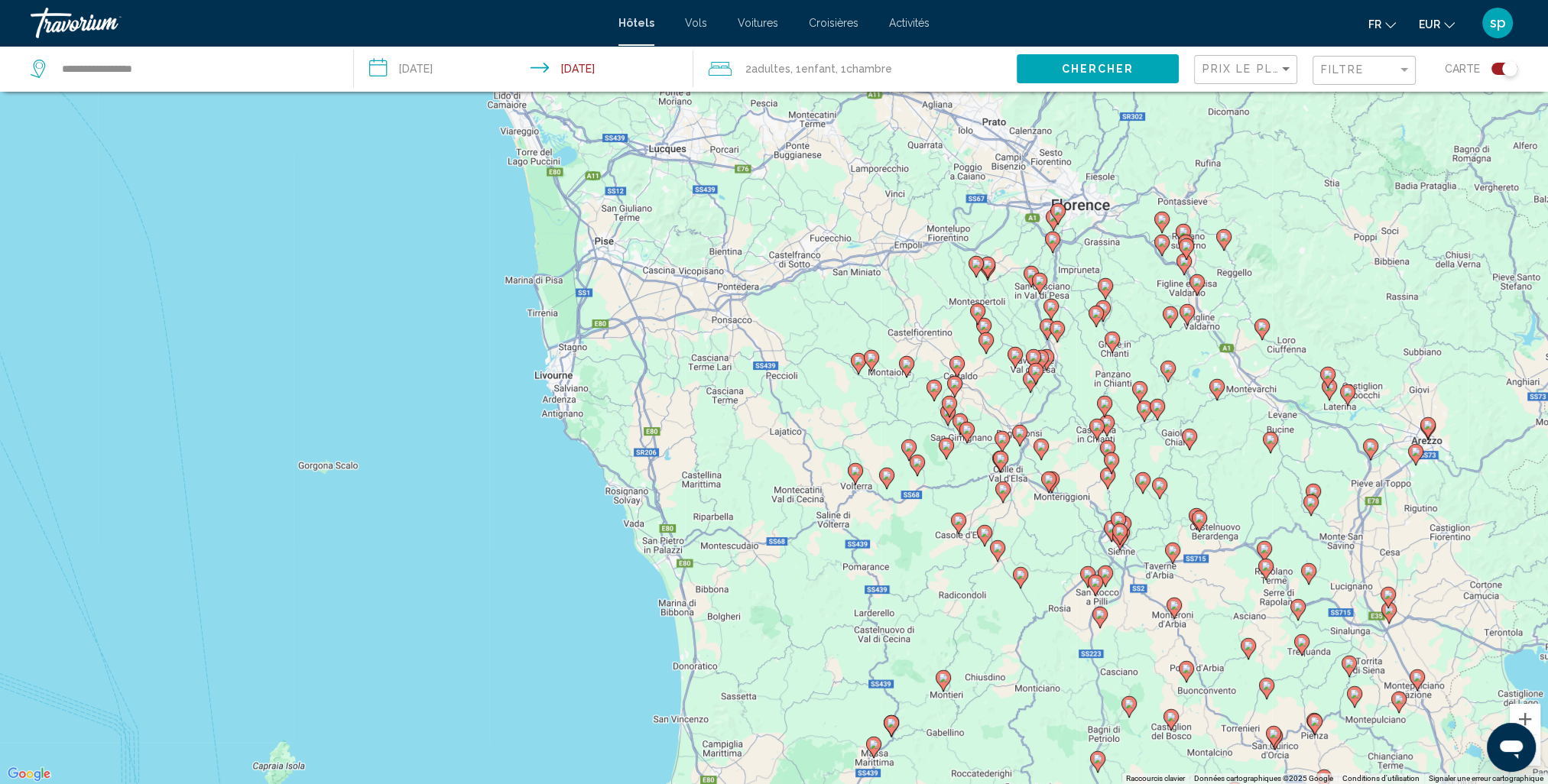
drag, startPoint x: 811, startPoint y: 403, endPoint x: 708, endPoint y: 414, distance: 103.6
click at [708, 414] on div "Pour activer le glissement avec le clavier, appuyez sur Alt+Entrée. Une fois ce…" at bounding box center [774, 392] width 1548 height 784
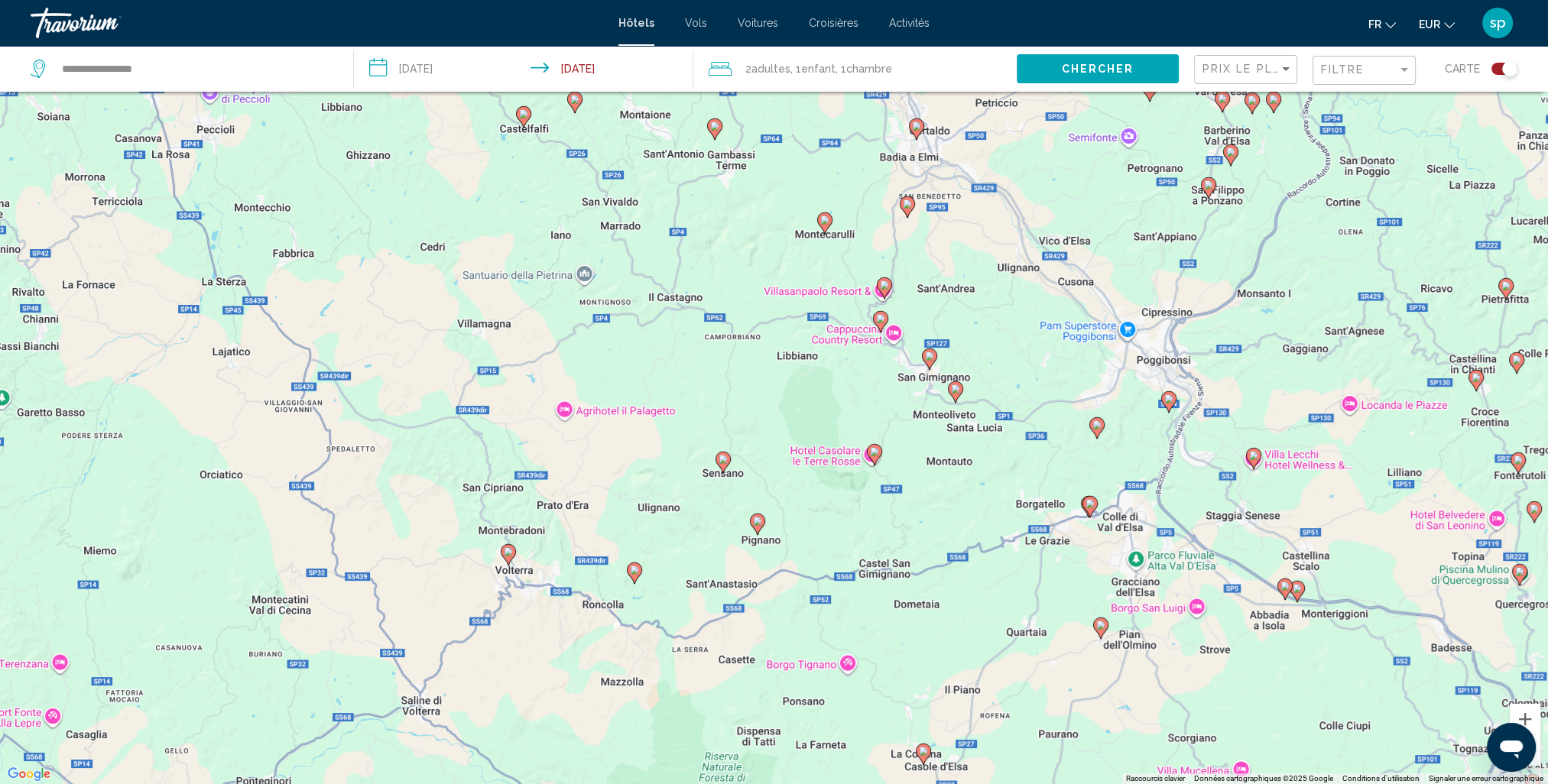
click at [926, 356] on image "Main content" at bounding box center [929, 356] width 9 height 9
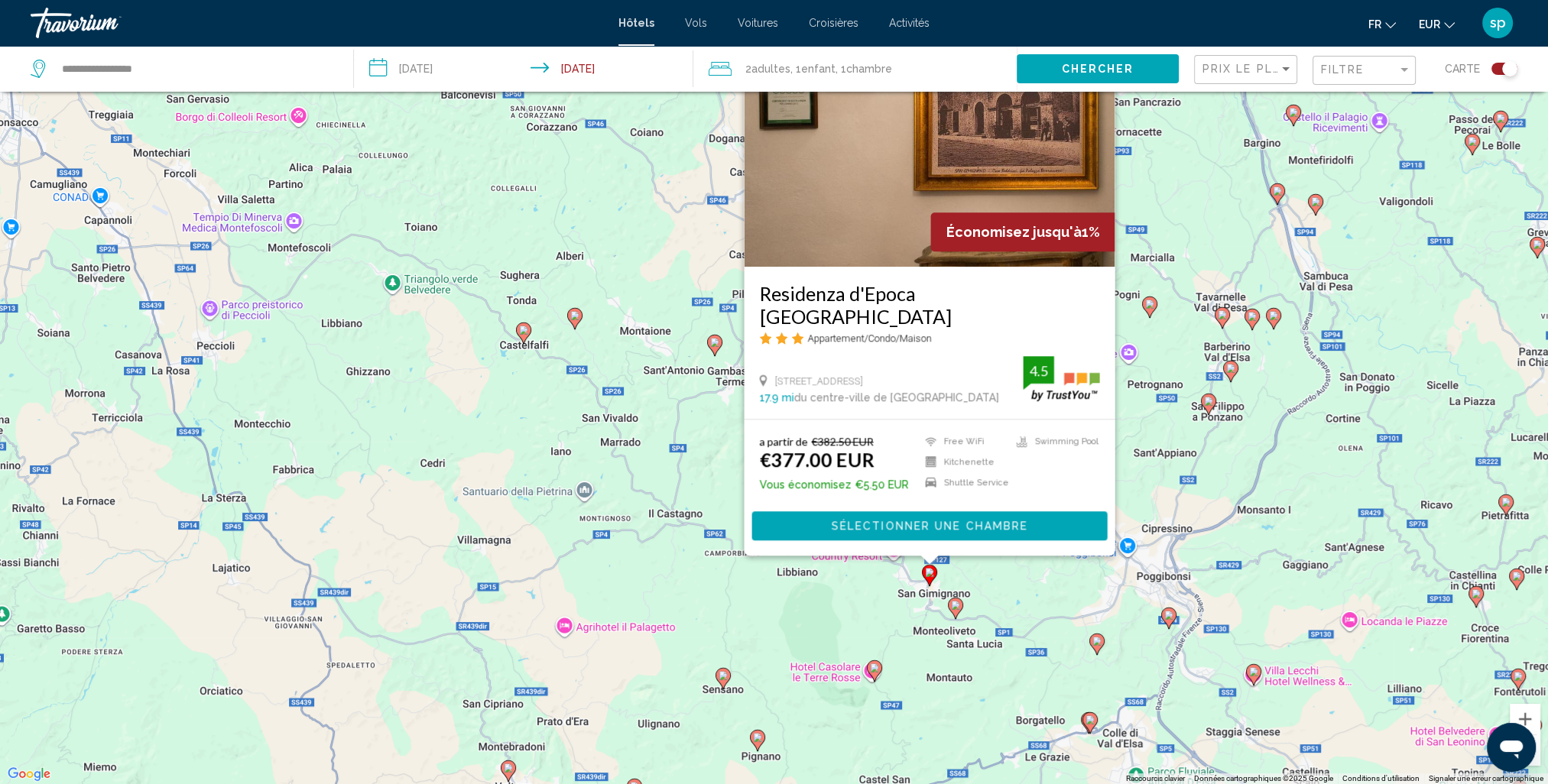
click at [951, 607] on g "Main content" at bounding box center [955, 608] width 15 height 21
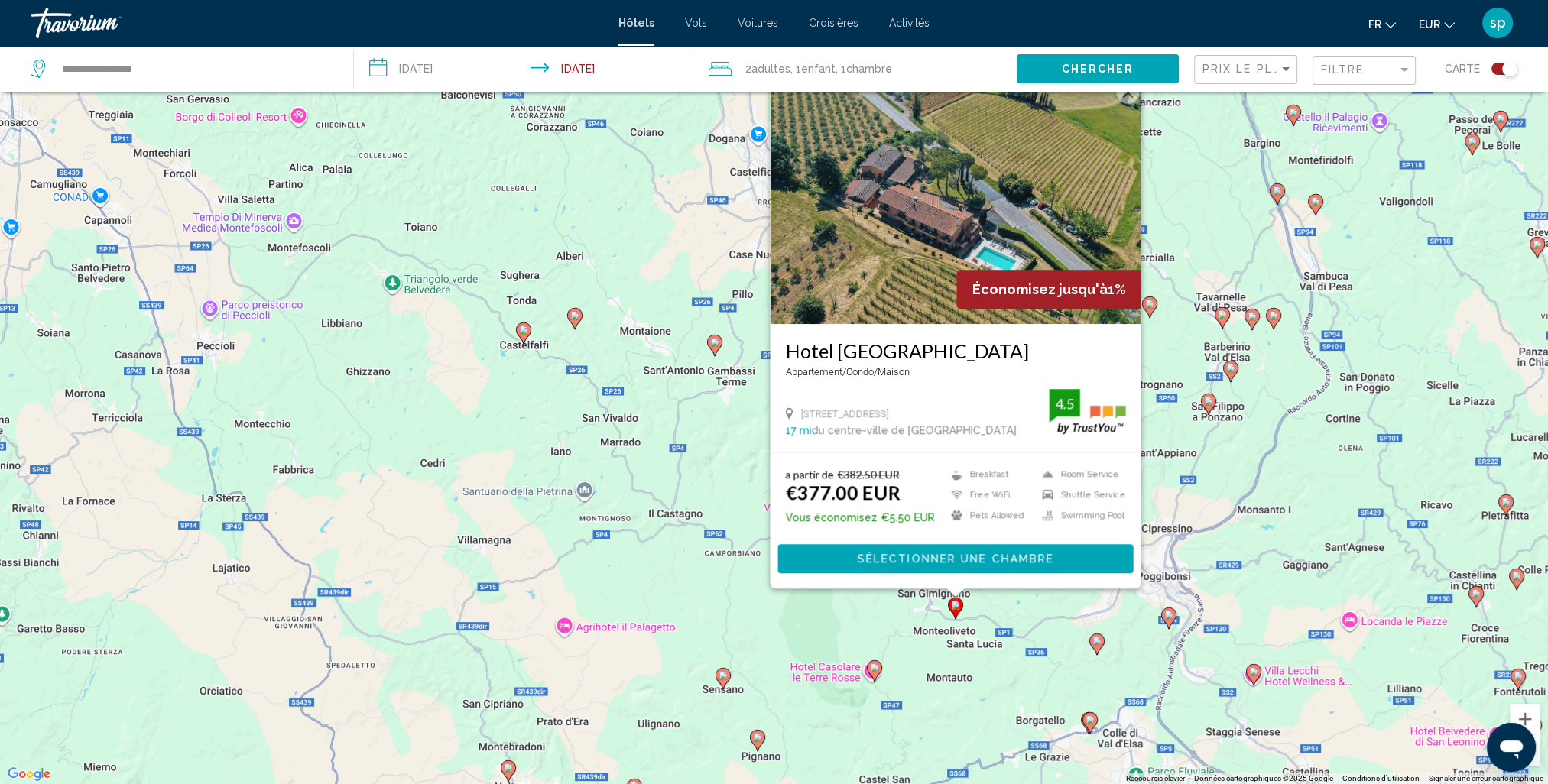
click at [901, 218] on img "Main content" at bounding box center [955, 201] width 371 height 244
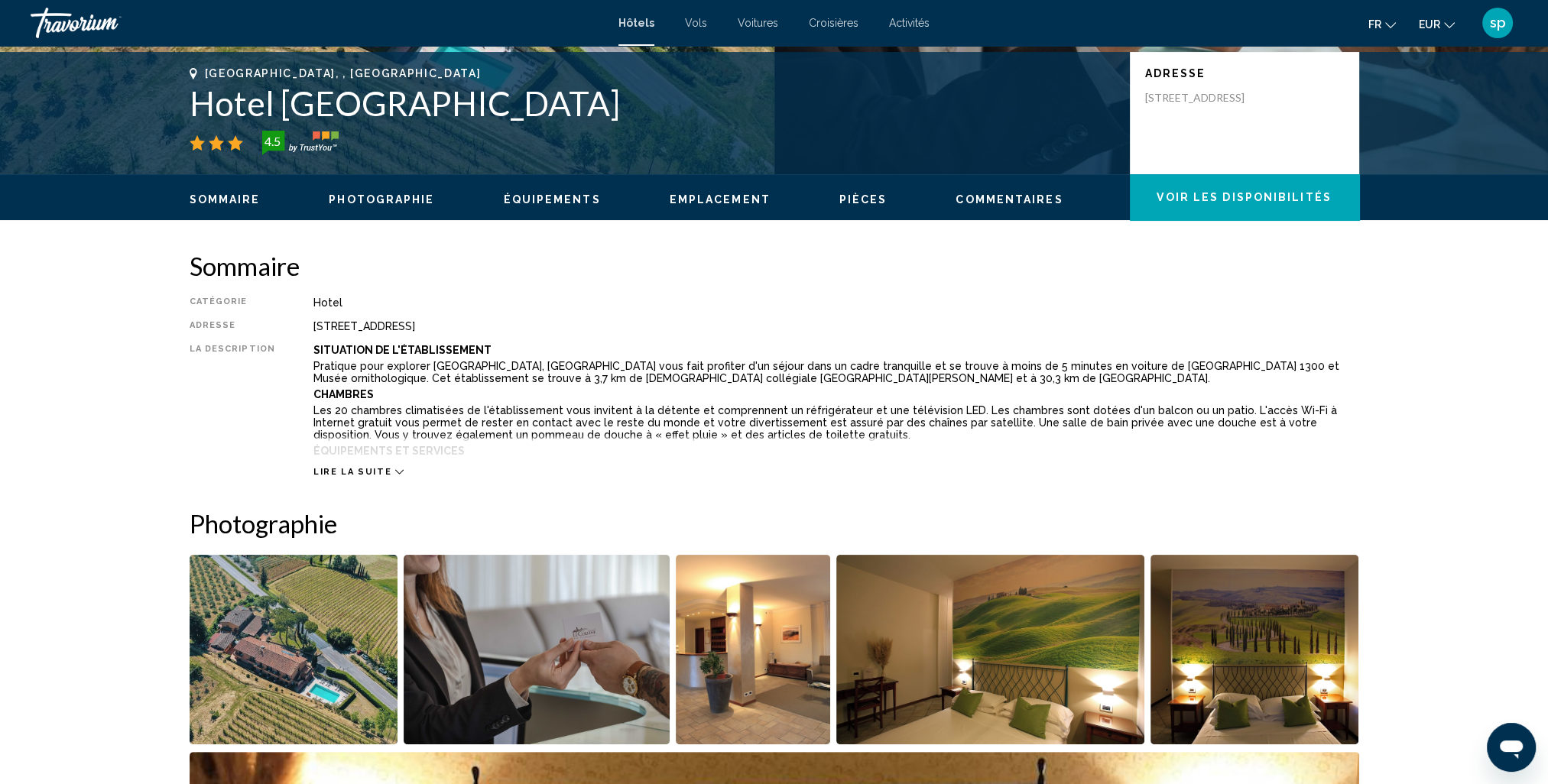
scroll to position [458, 0]
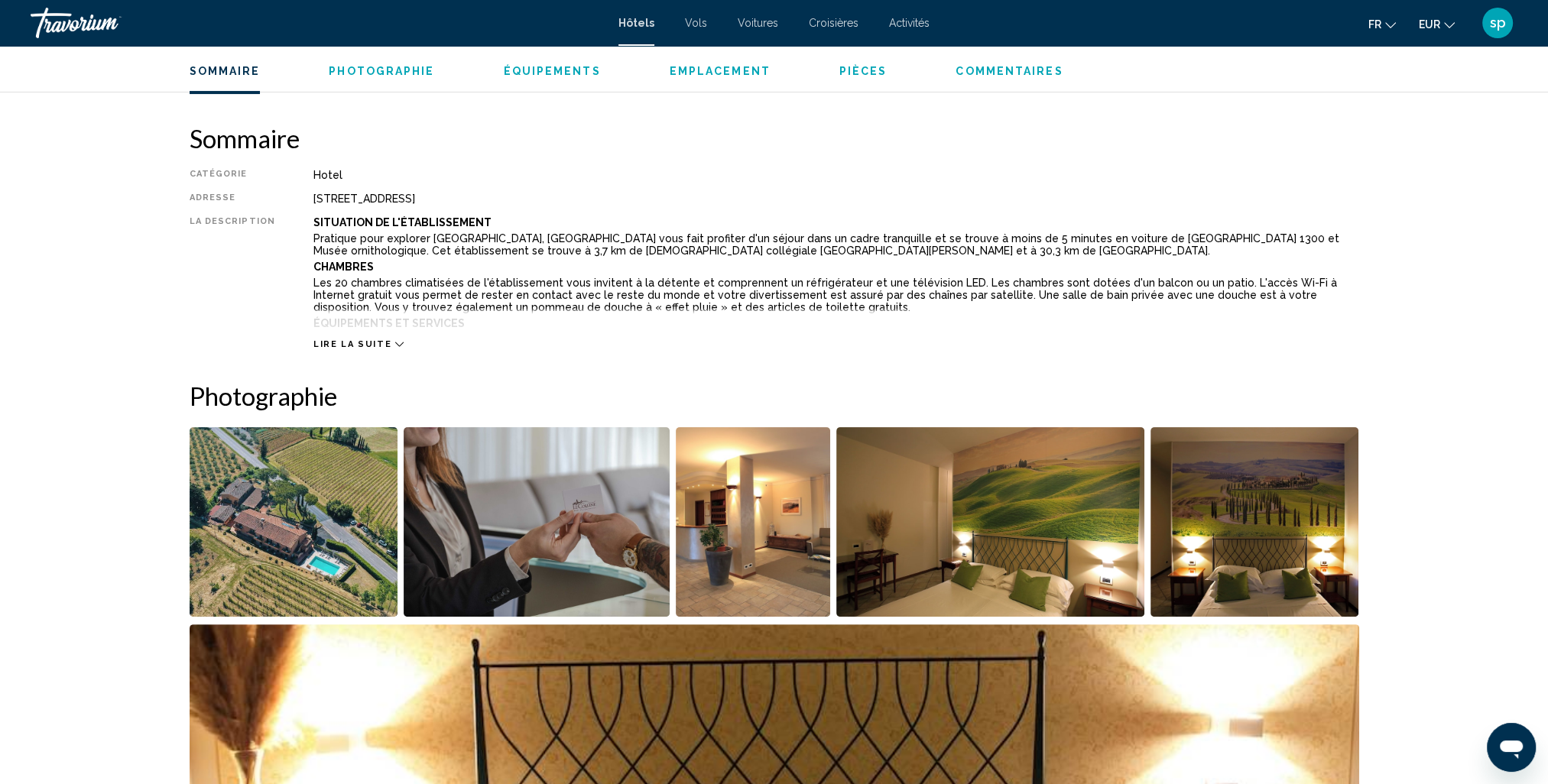
click at [337, 526] on img "Open full-screen image slider" at bounding box center [294, 522] width 209 height 190
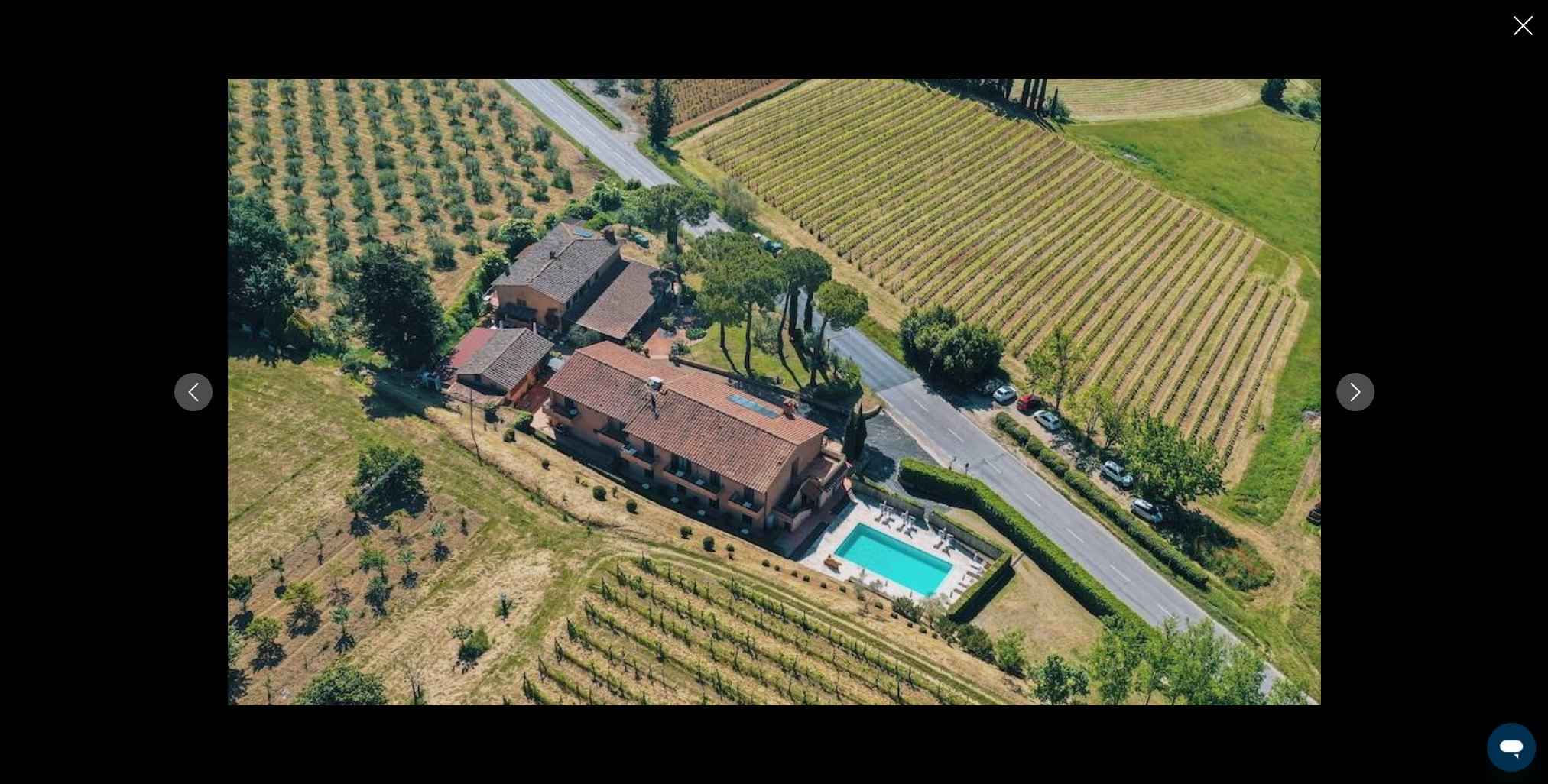
click at [1345, 394] on button "Next image" at bounding box center [1356, 392] width 39 height 39
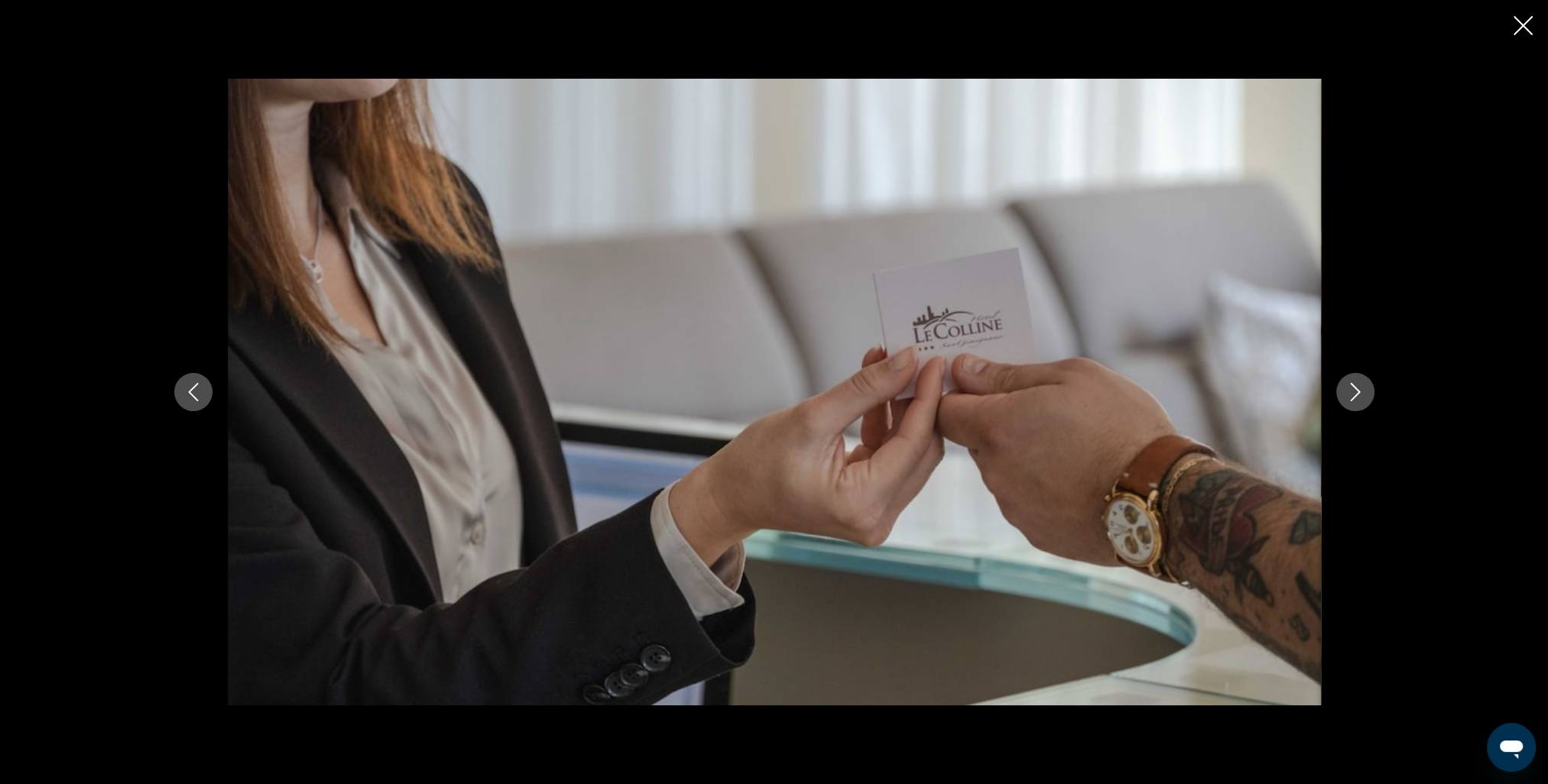
click at [1345, 394] on button "Next image" at bounding box center [1356, 392] width 39 height 39
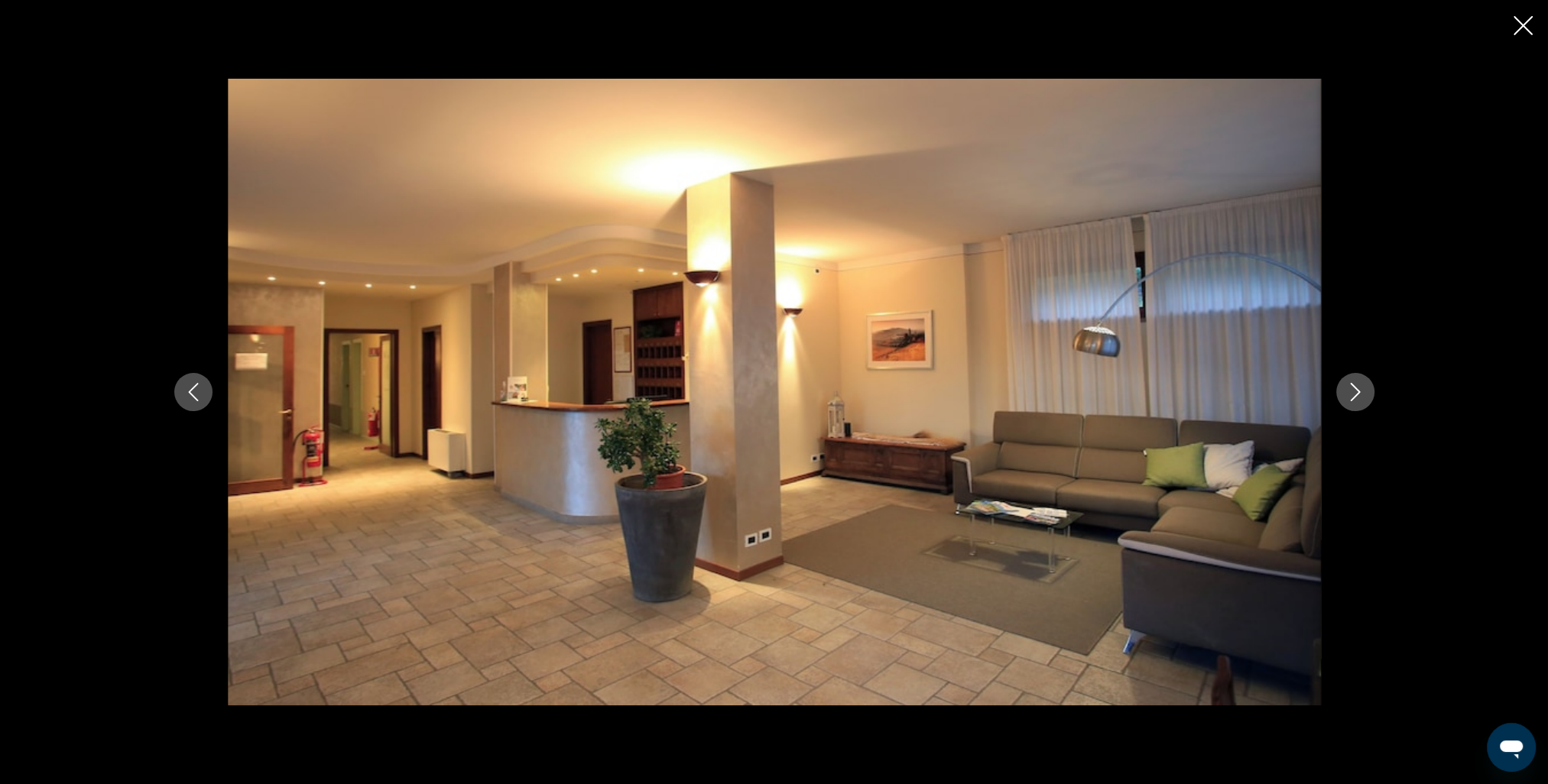
click at [1345, 394] on button "Next image" at bounding box center [1356, 392] width 39 height 39
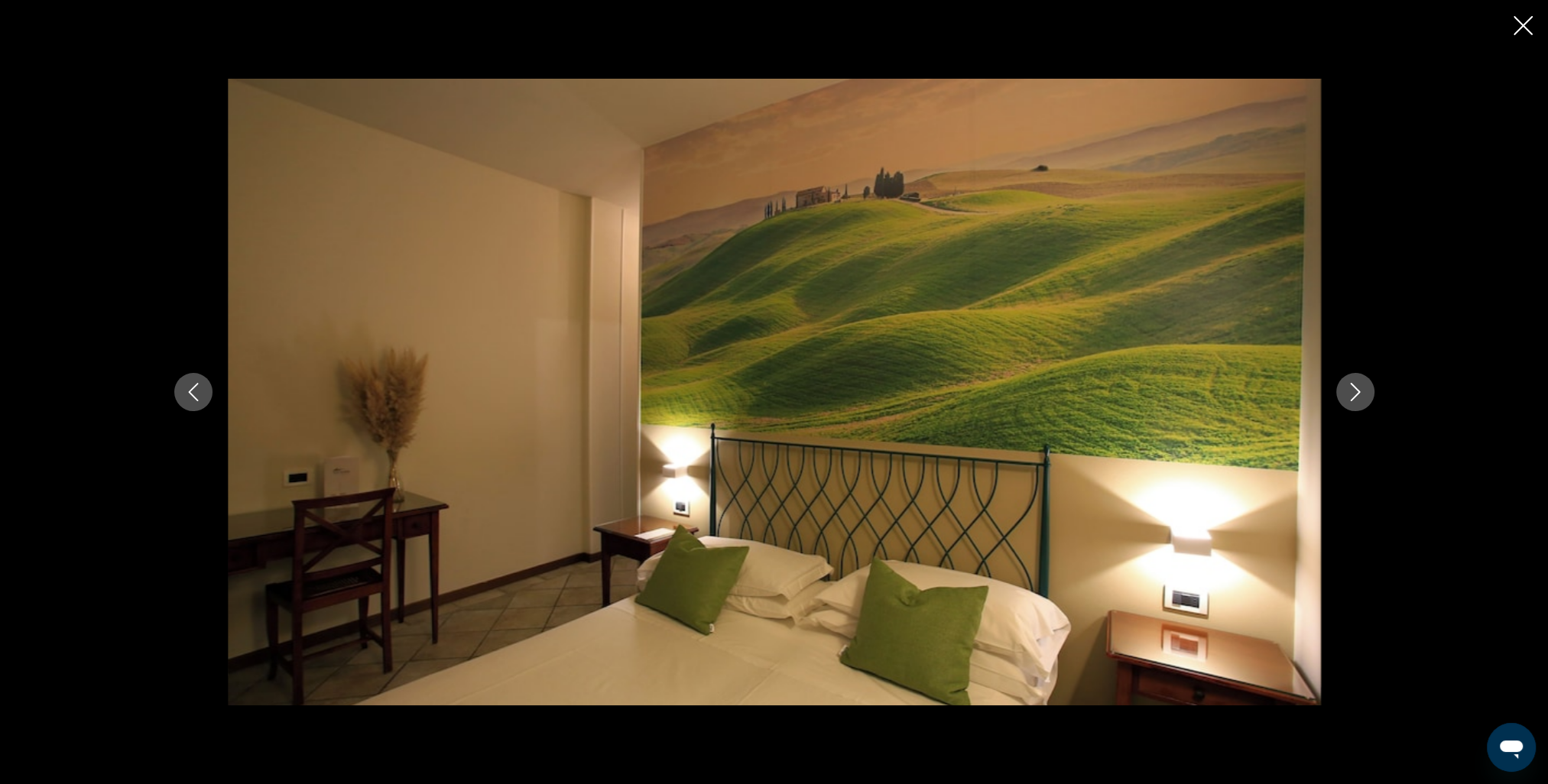
click at [1345, 394] on button "Next image" at bounding box center [1356, 392] width 39 height 39
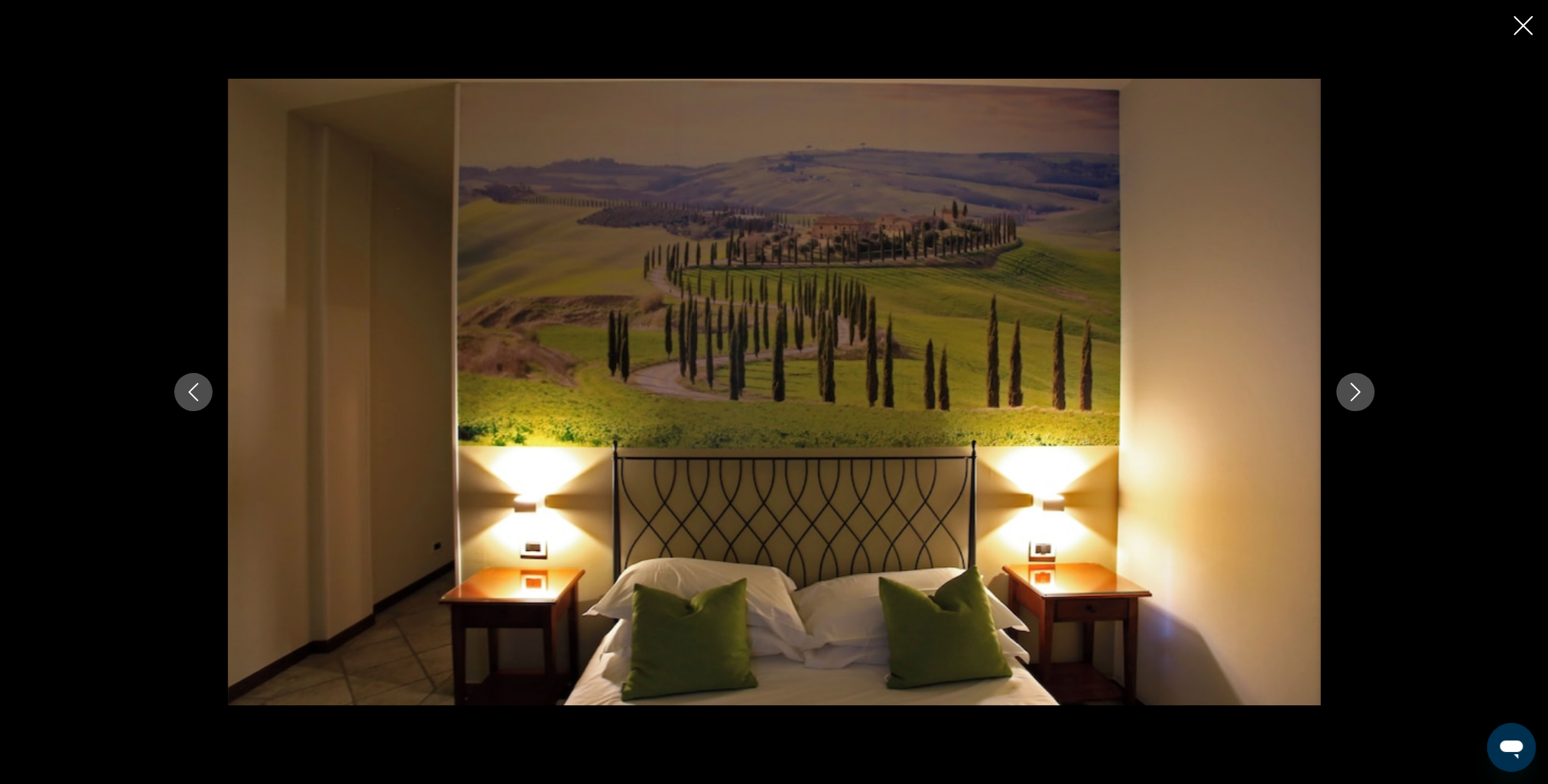
click at [1345, 394] on button "Next image" at bounding box center [1356, 392] width 39 height 39
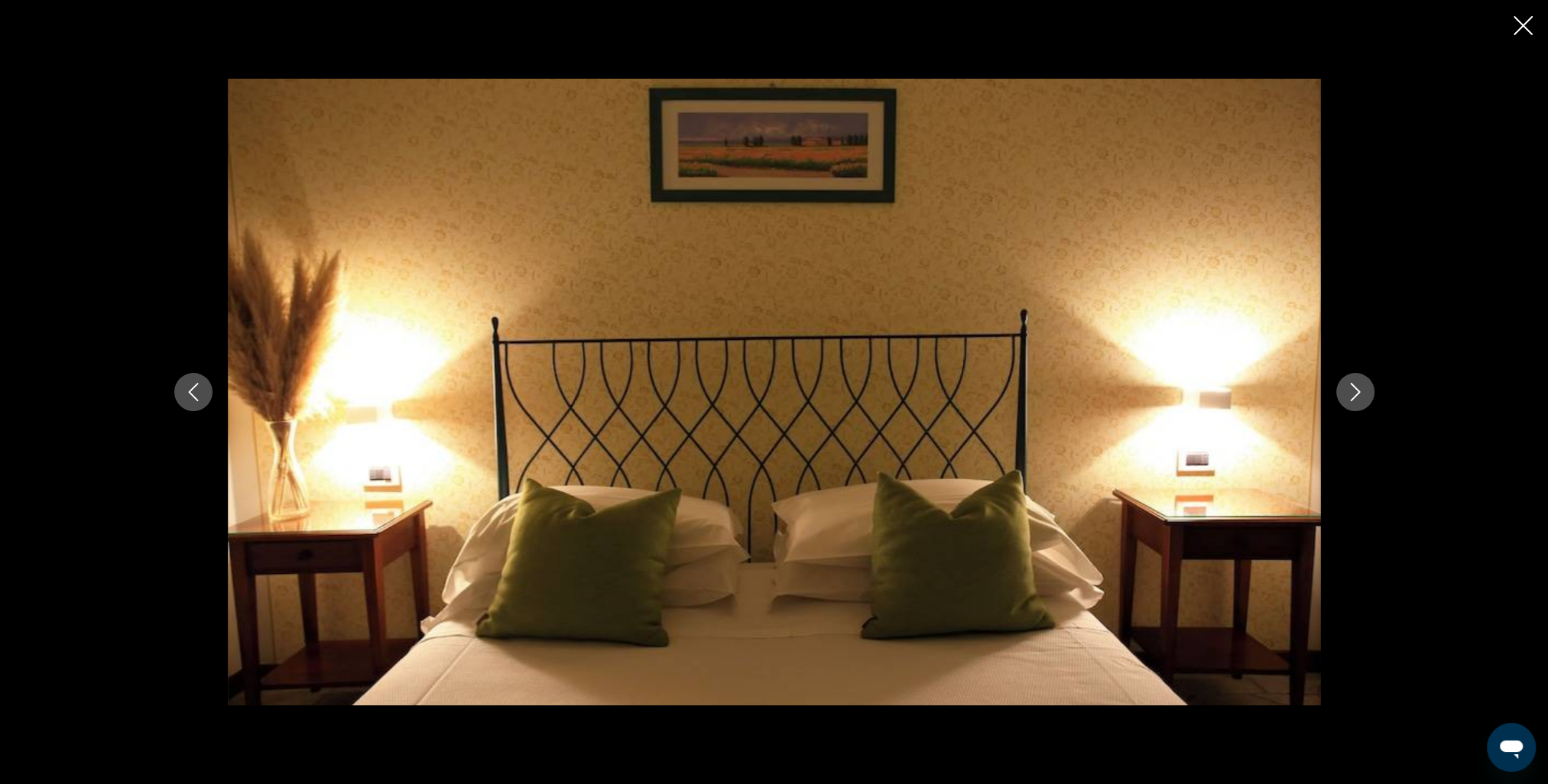
click at [1345, 394] on button "Next image" at bounding box center [1356, 392] width 39 height 39
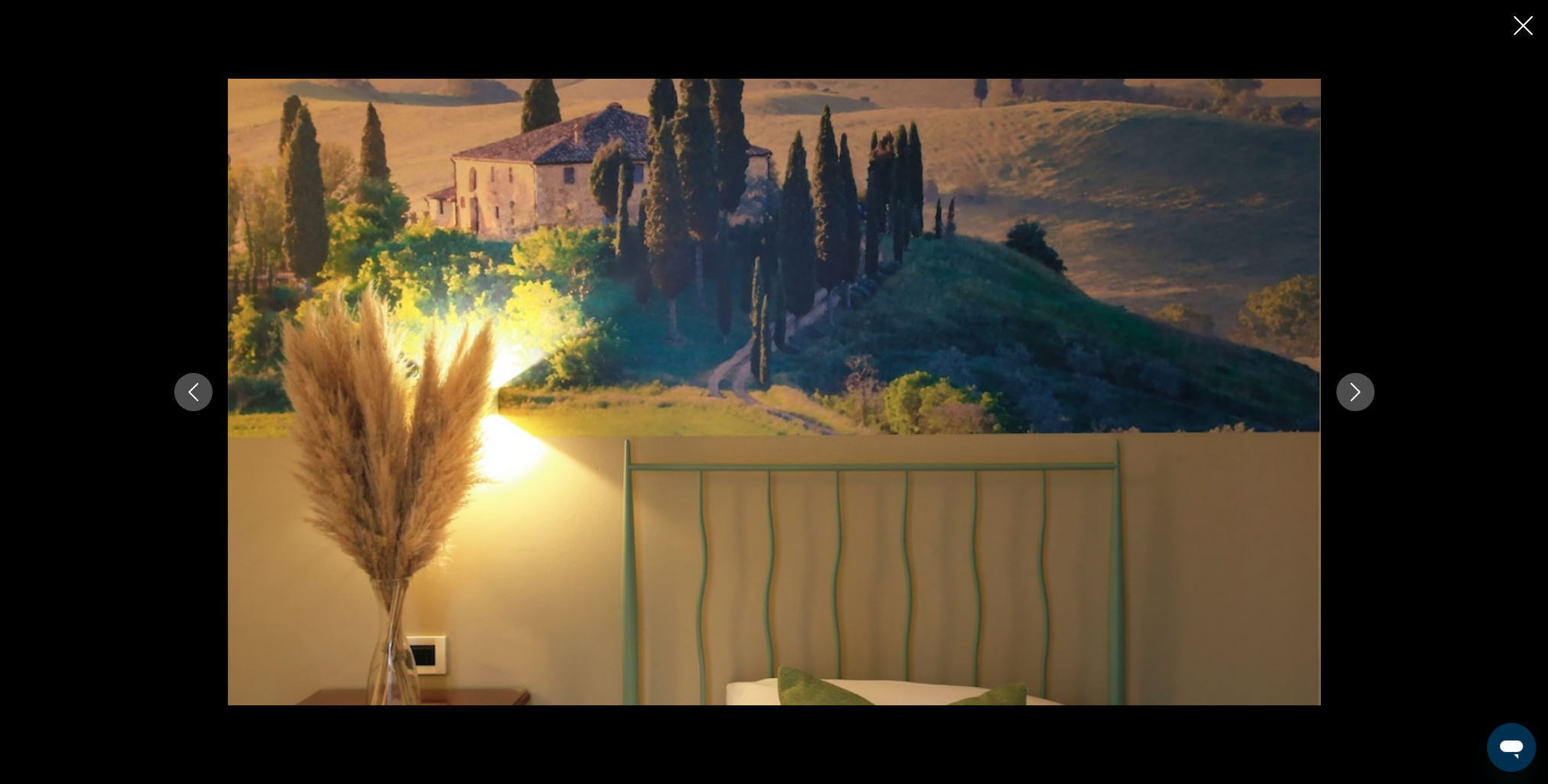
click at [1344, 394] on button "Next image" at bounding box center [1356, 392] width 39 height 39
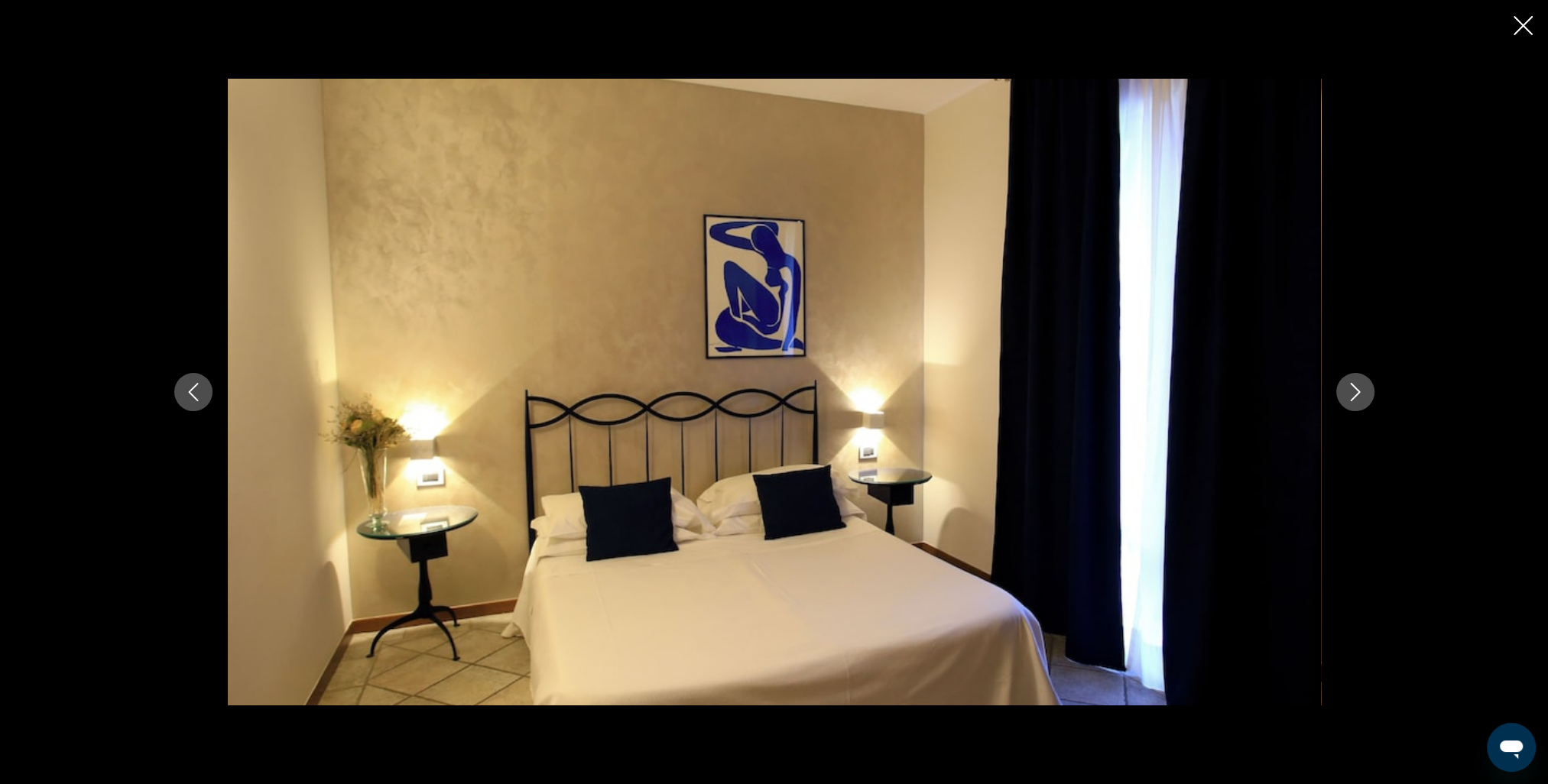
click at [1343, 392] on button "Next image" at bounding box center [1356, 392] width 39 height 39
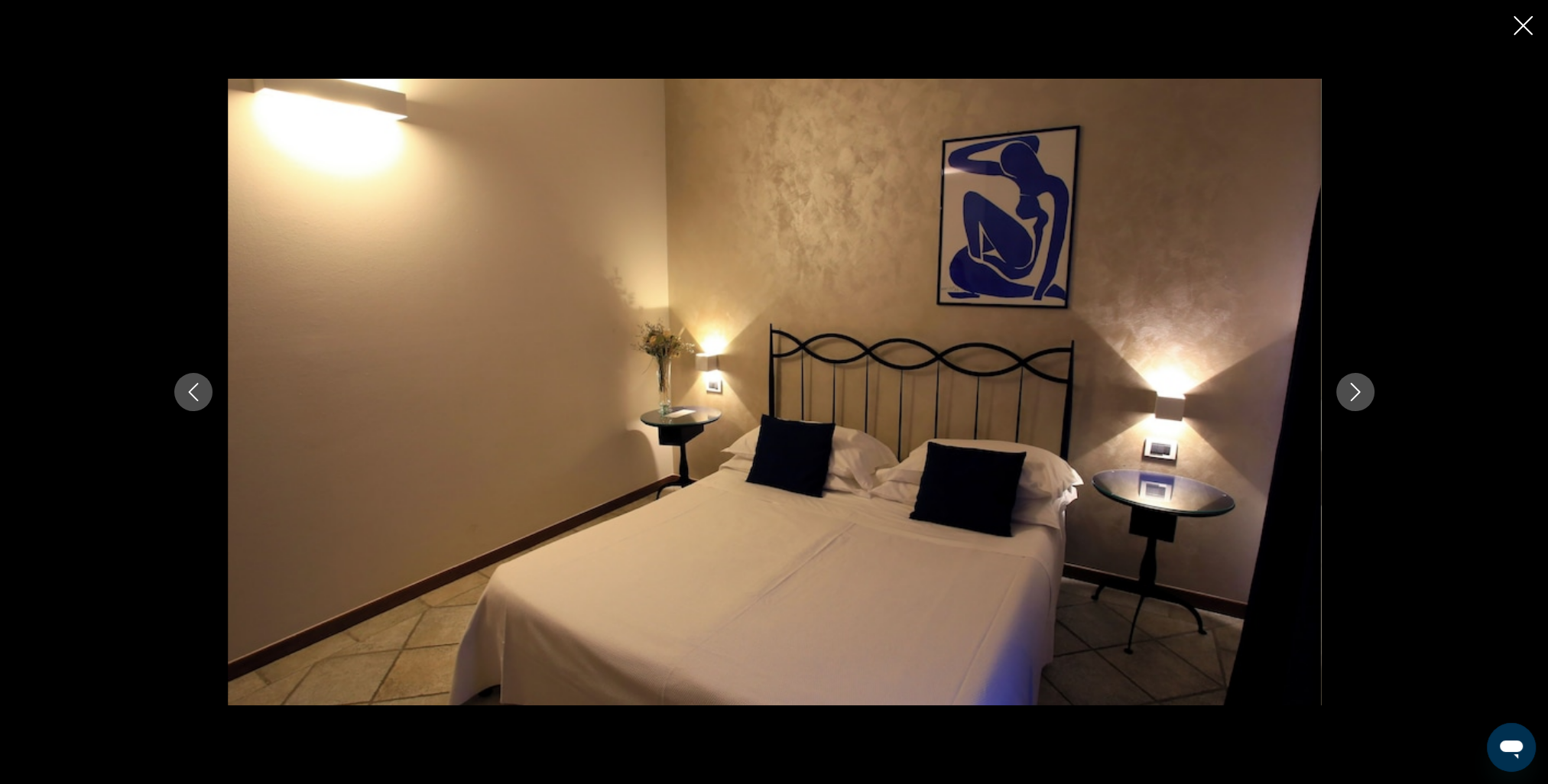
click at [1343, 392] on button "Next image" at bounding box center [1356, 392] width 39 height 39
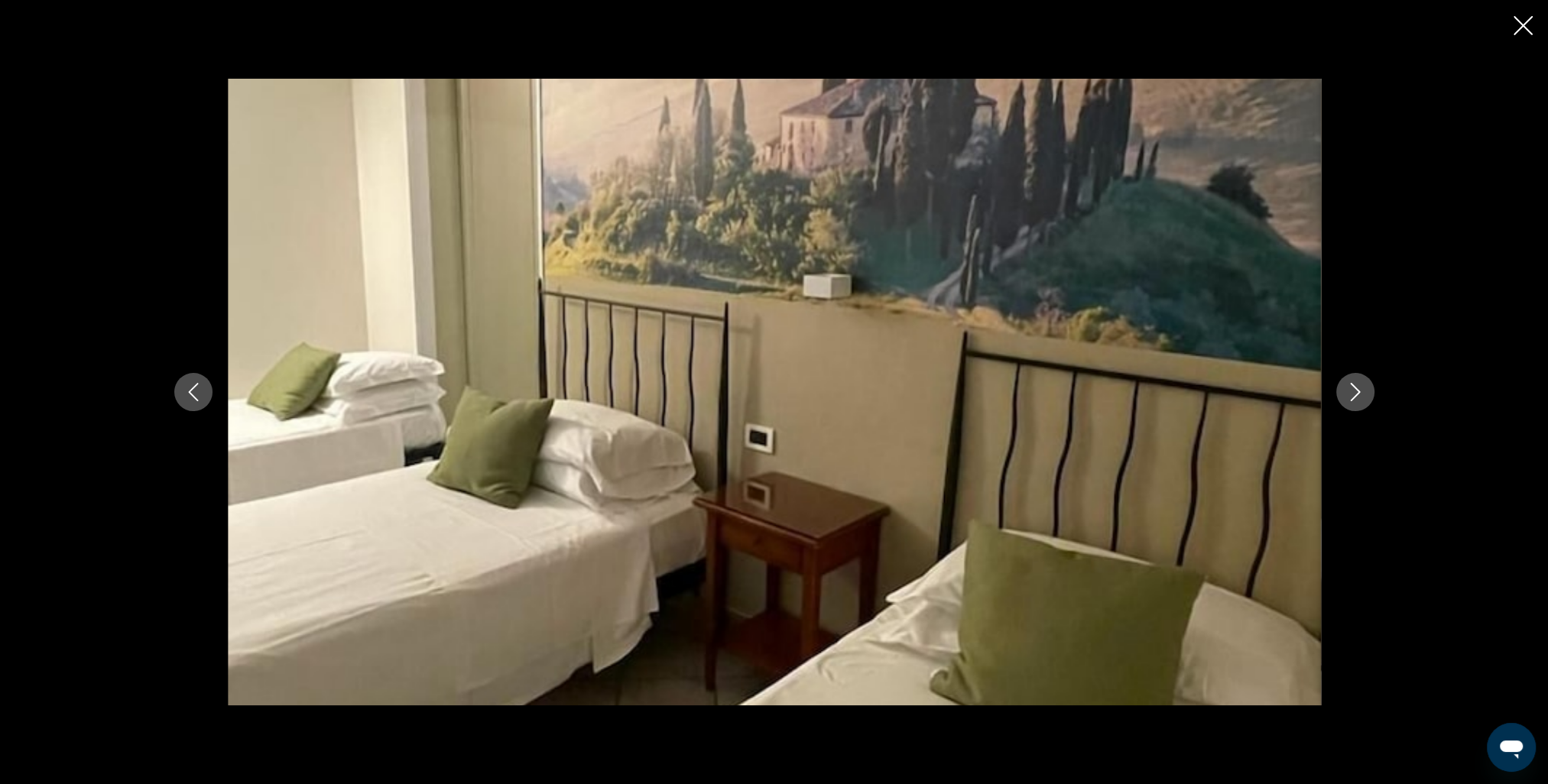
click at [1342, 390] on button "Next image" at bounding box center [1356, 392] width 39 height 39
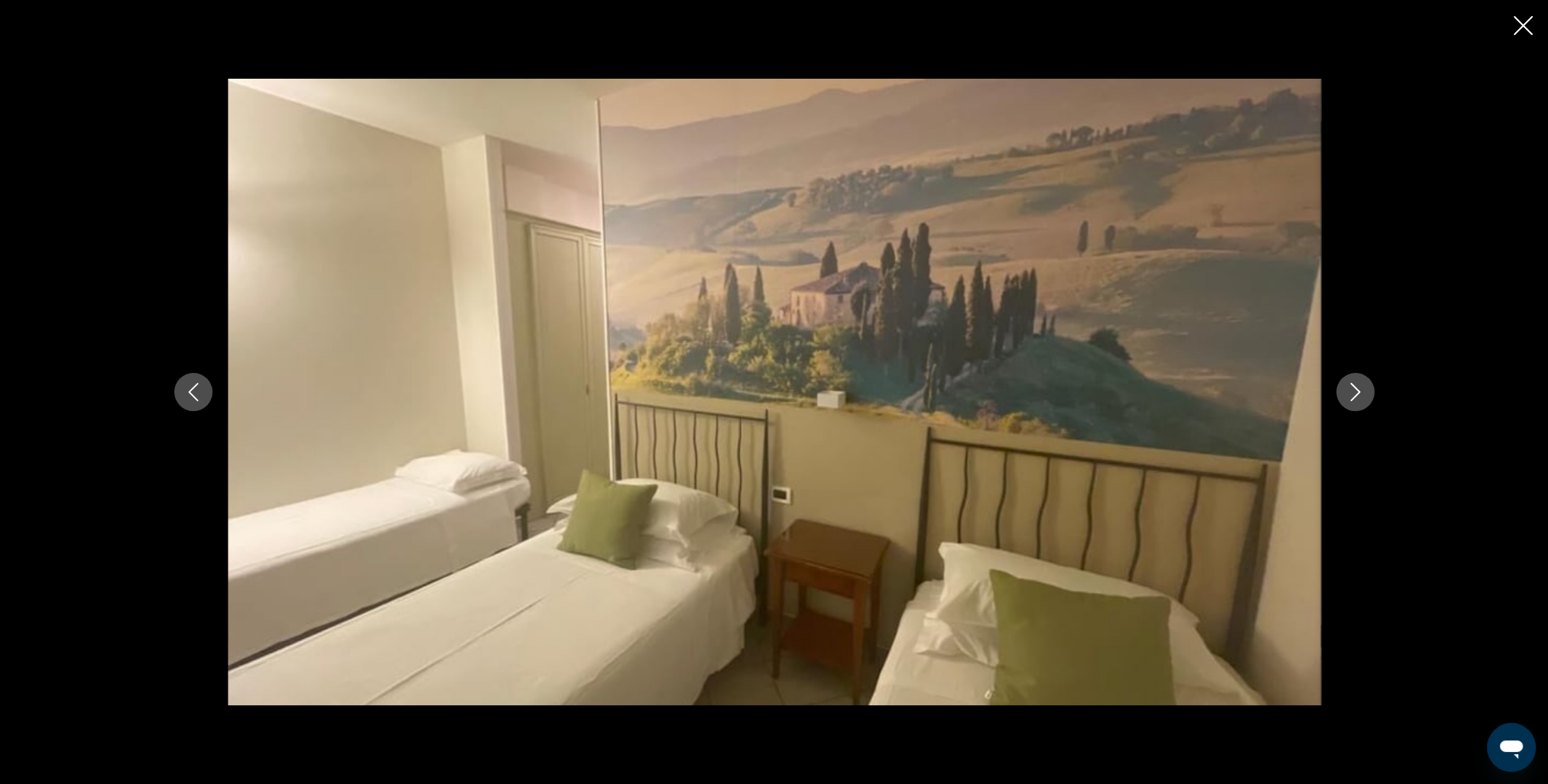
click at [1342, 390] on button "Next image" at bounding box center [1356, 392] width 39 height 39
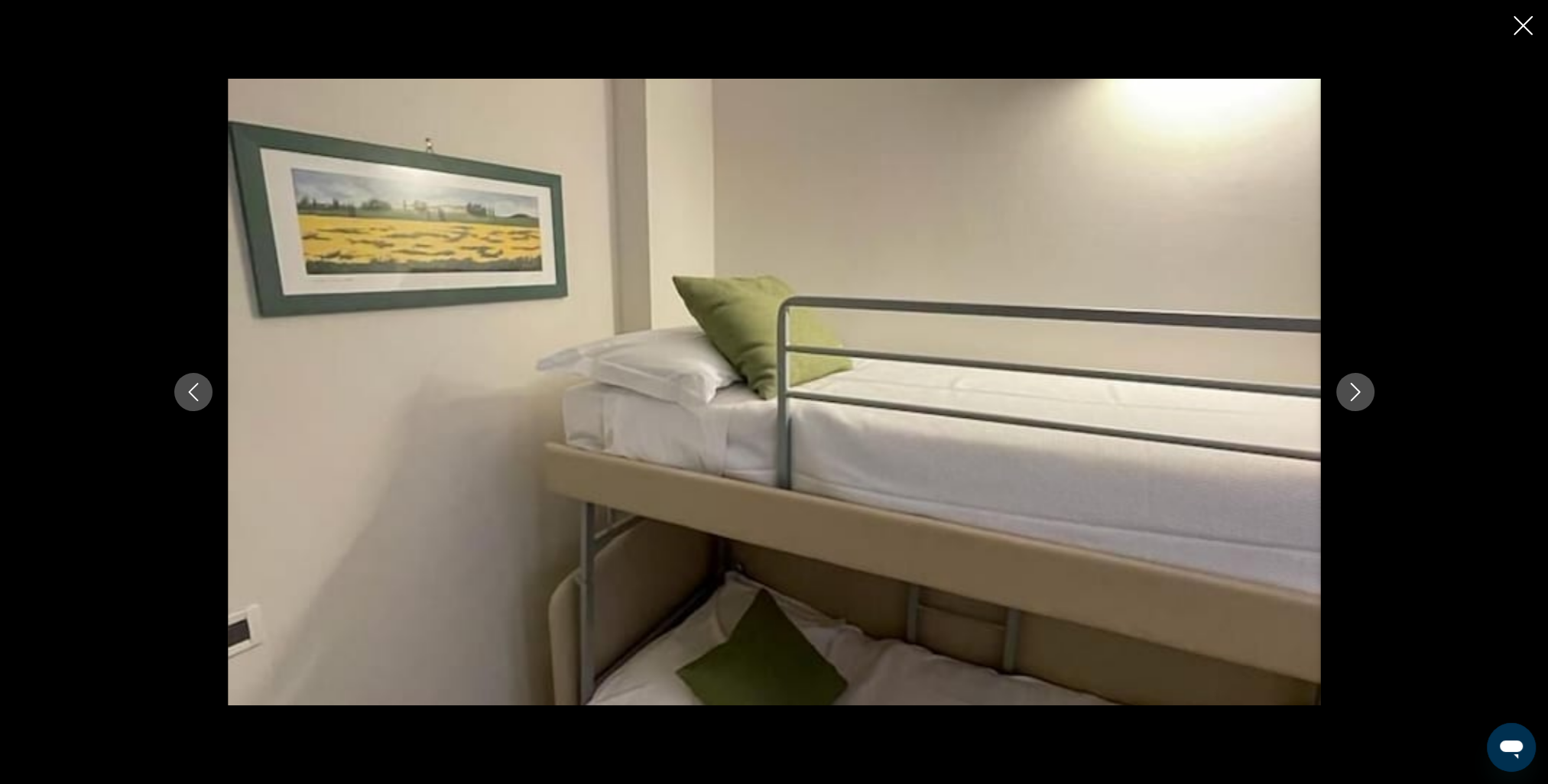
click at [1342, 390] on button "Next image" at bounding box center [1356, 392] width 39 height 39
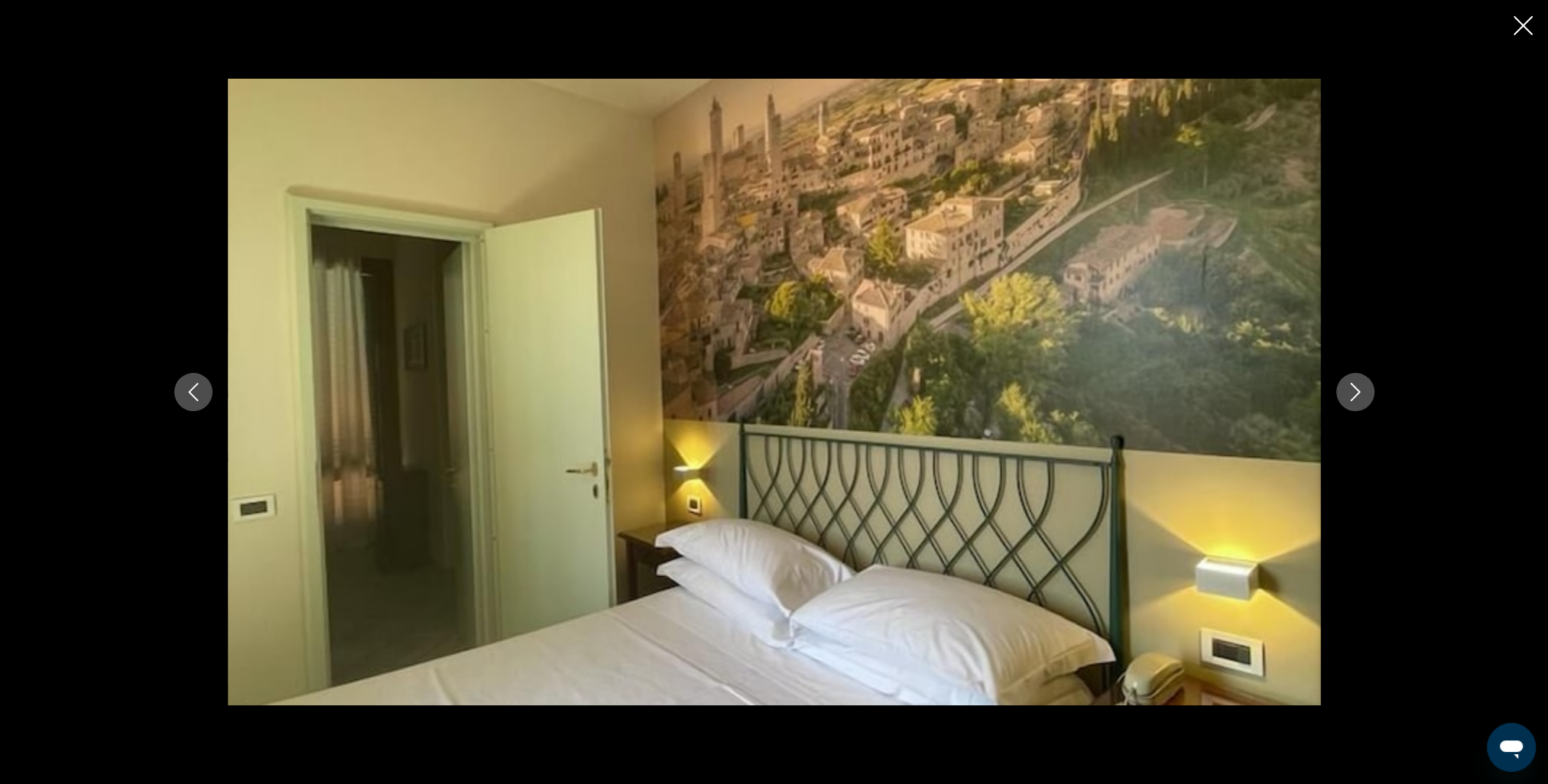
click at [1342, 390] on button "Next image" at bounding box center [1356, 392] width 39 height 39
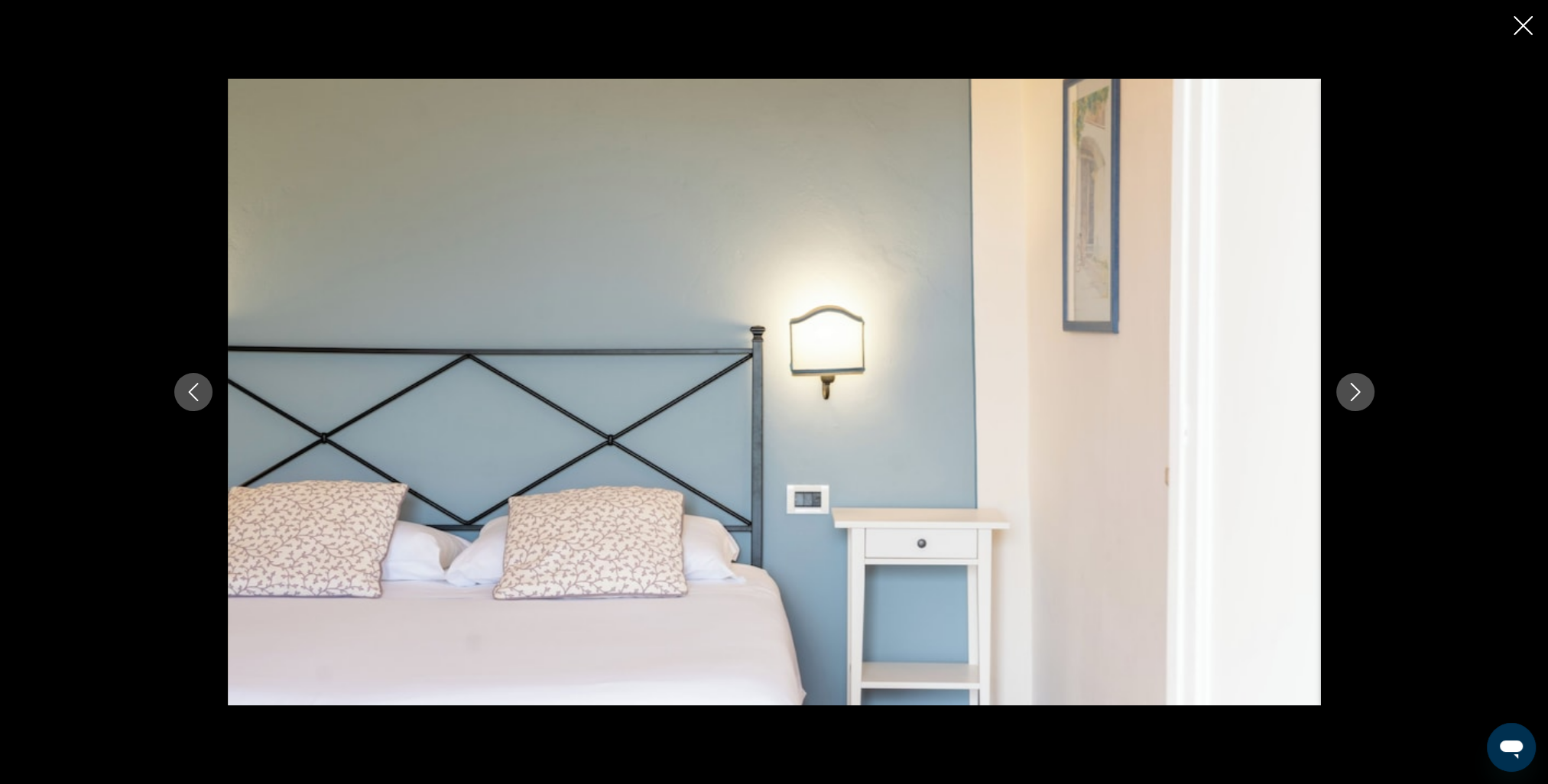
click at [1342, 389] on button "Next image" at bounding box center [1356, 392] width 39 height 39
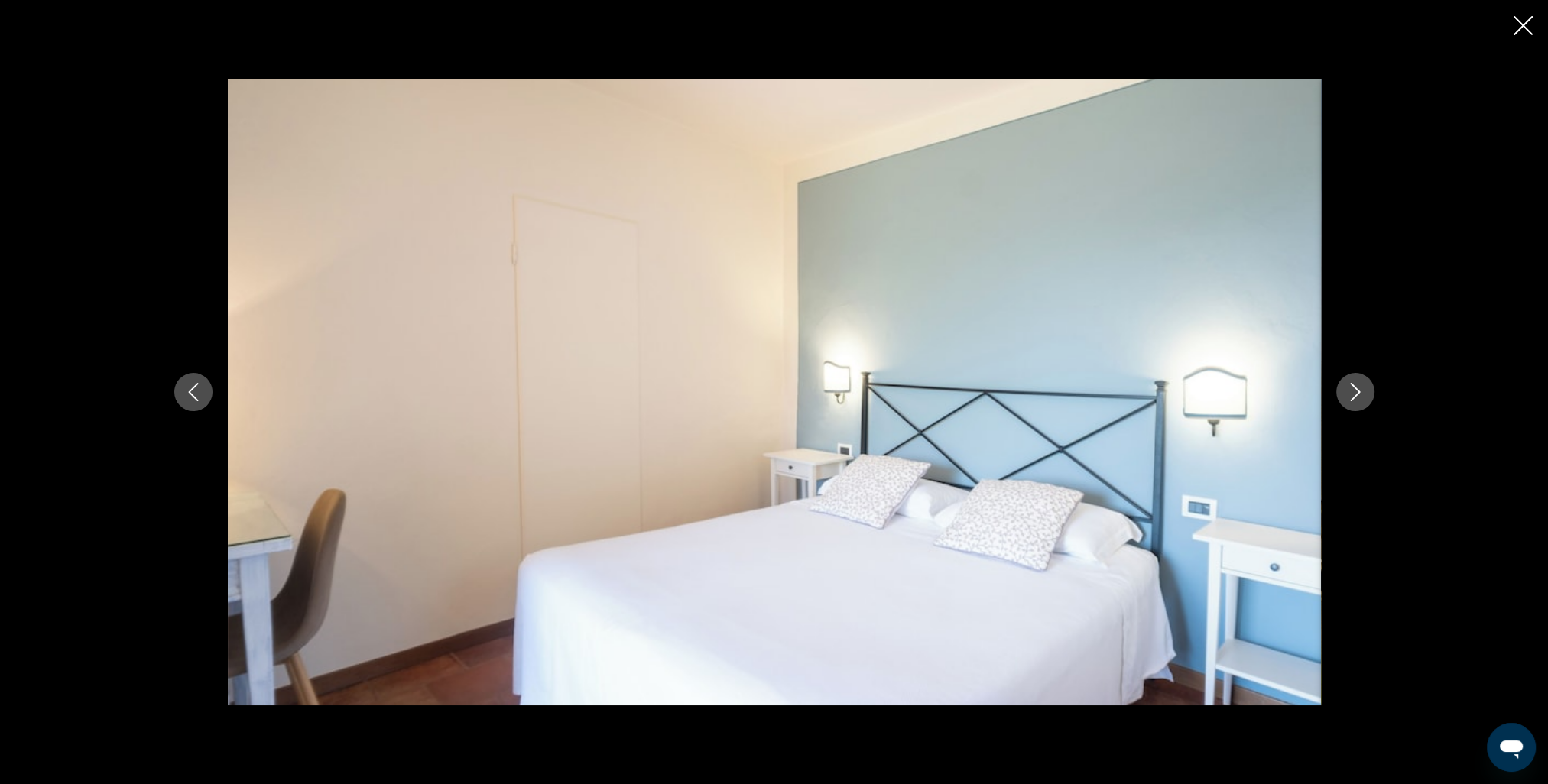
click at [1342, 389] on button "Next image" at bounding box center [1356, 392] width 39 height 39
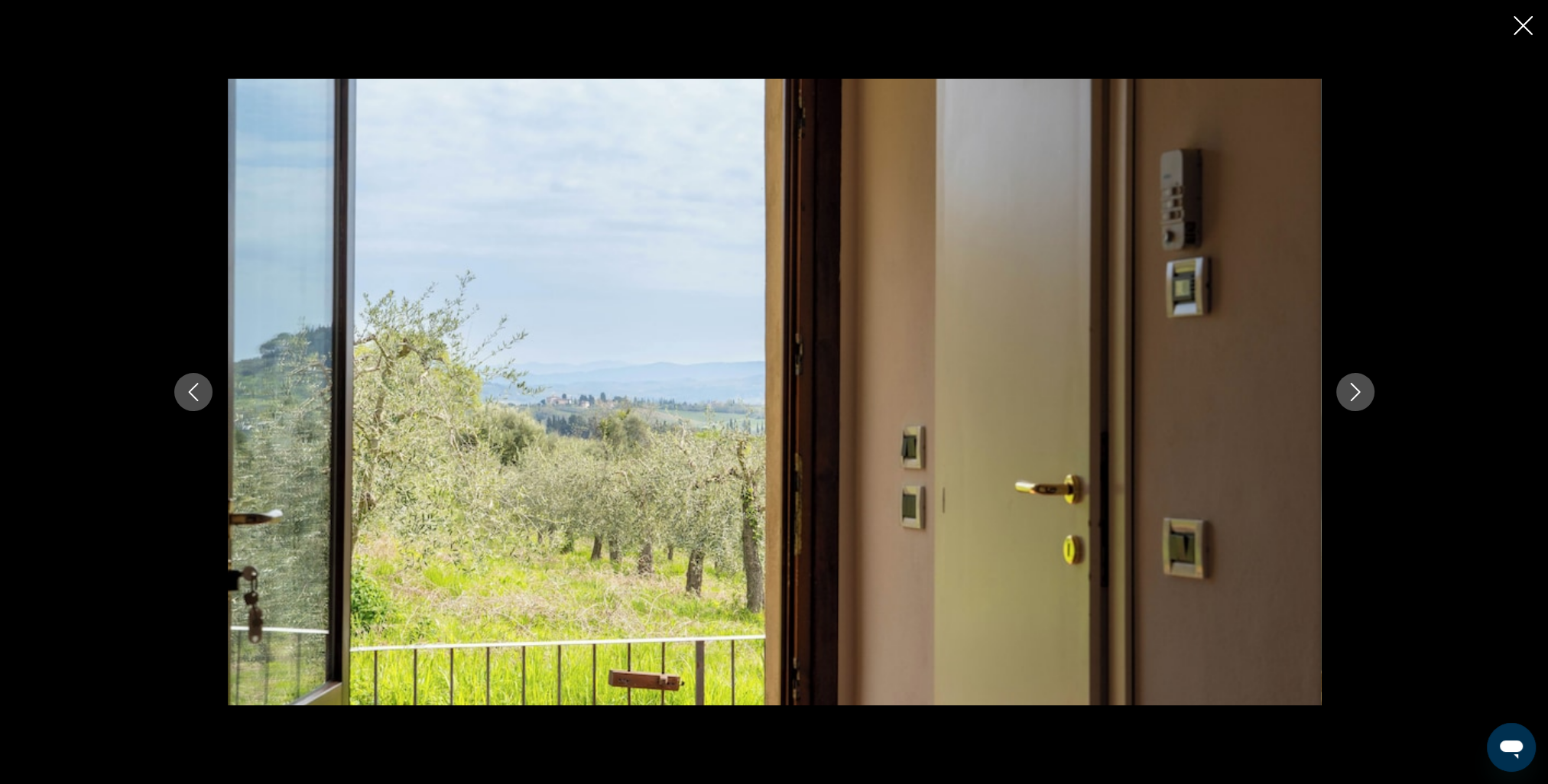
click at [1342, 389] on button "Next image" at bounding box center [1356, 392] width 39 height 39
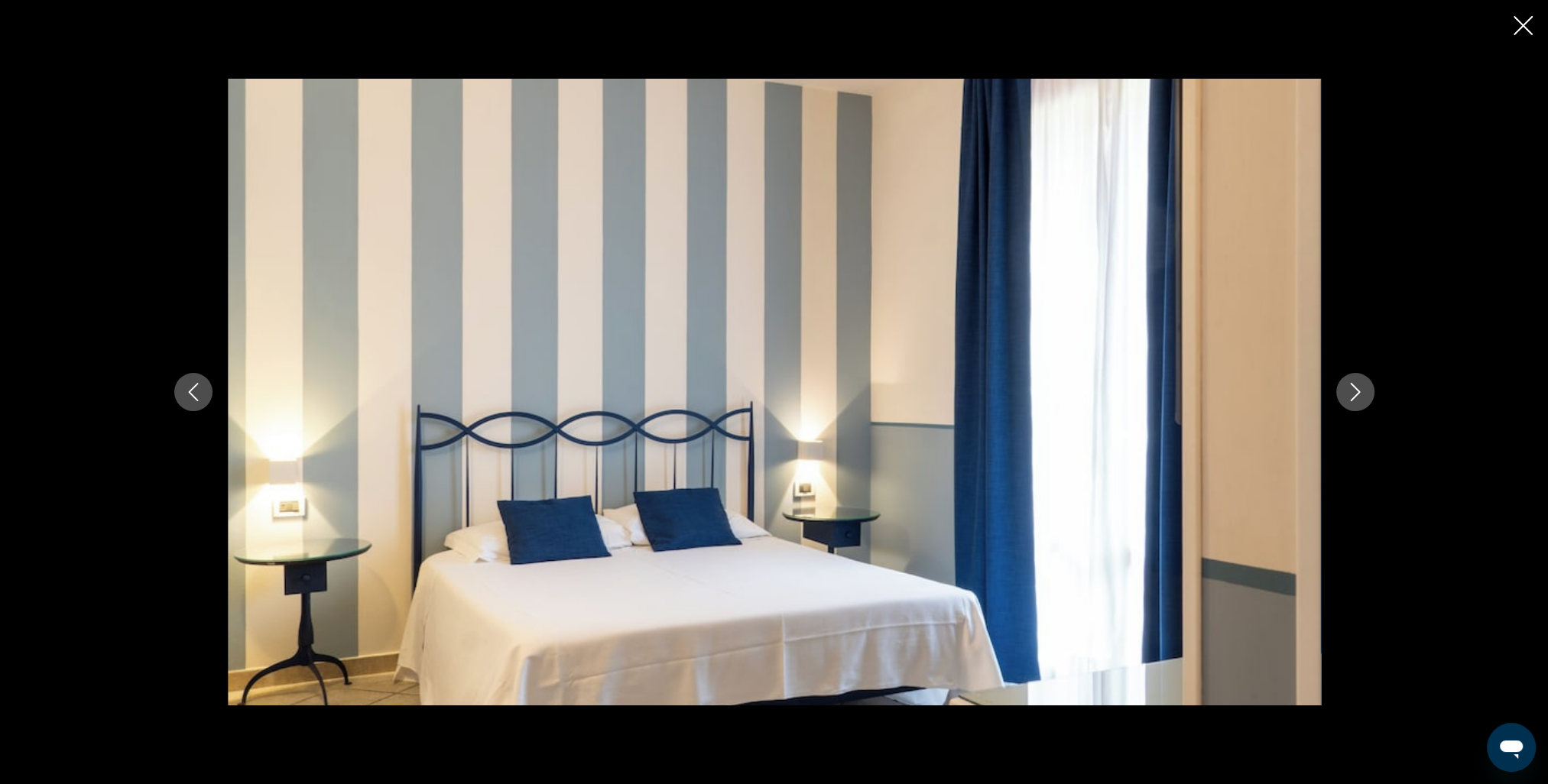
click at [1342, 388] on button "Next image" at bounding box center [1356, 392] width 39 height 39
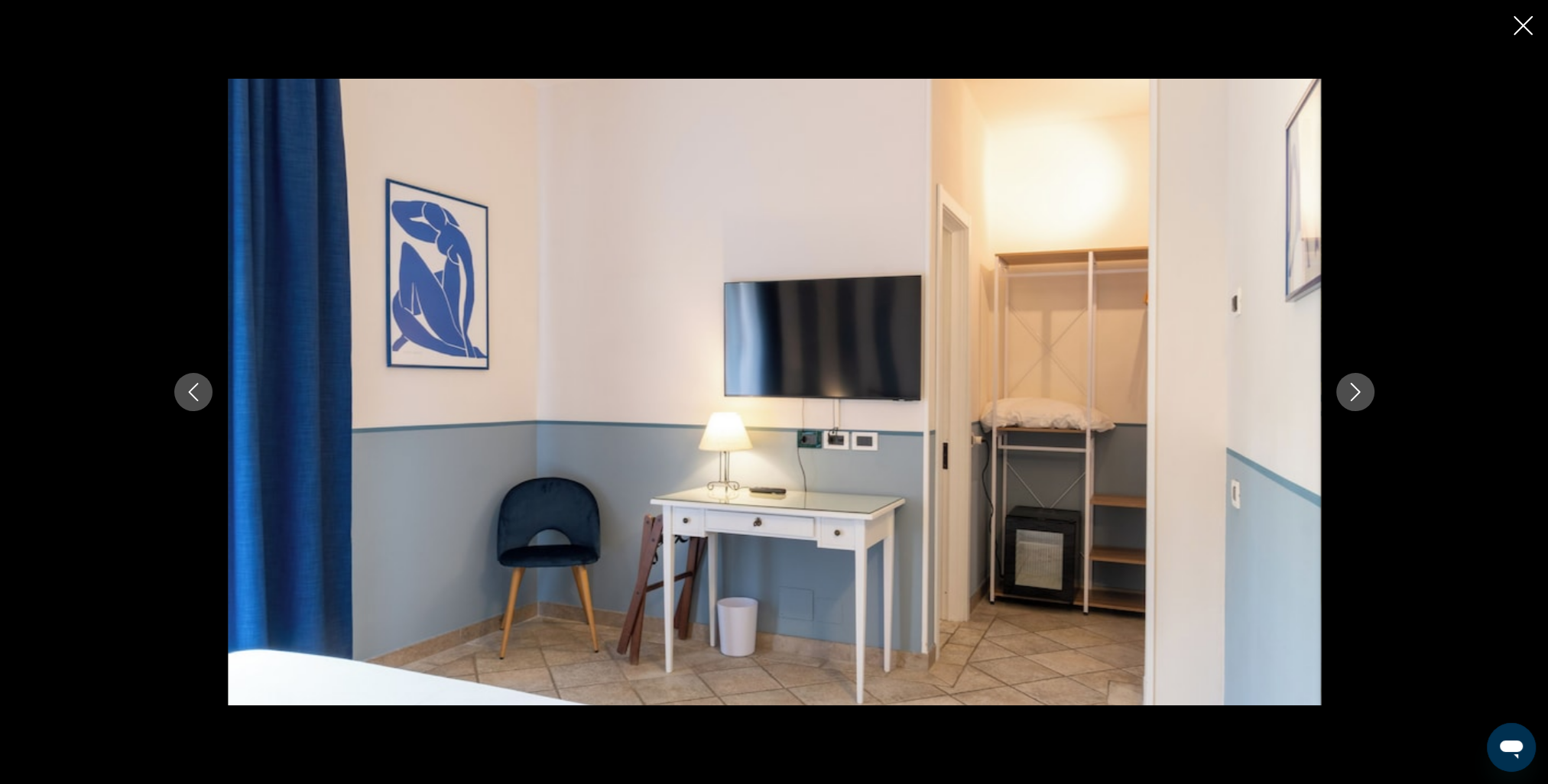
click at [1342, 388] on button "Next image" at bounding box center [1356, 392] width 39 height 39
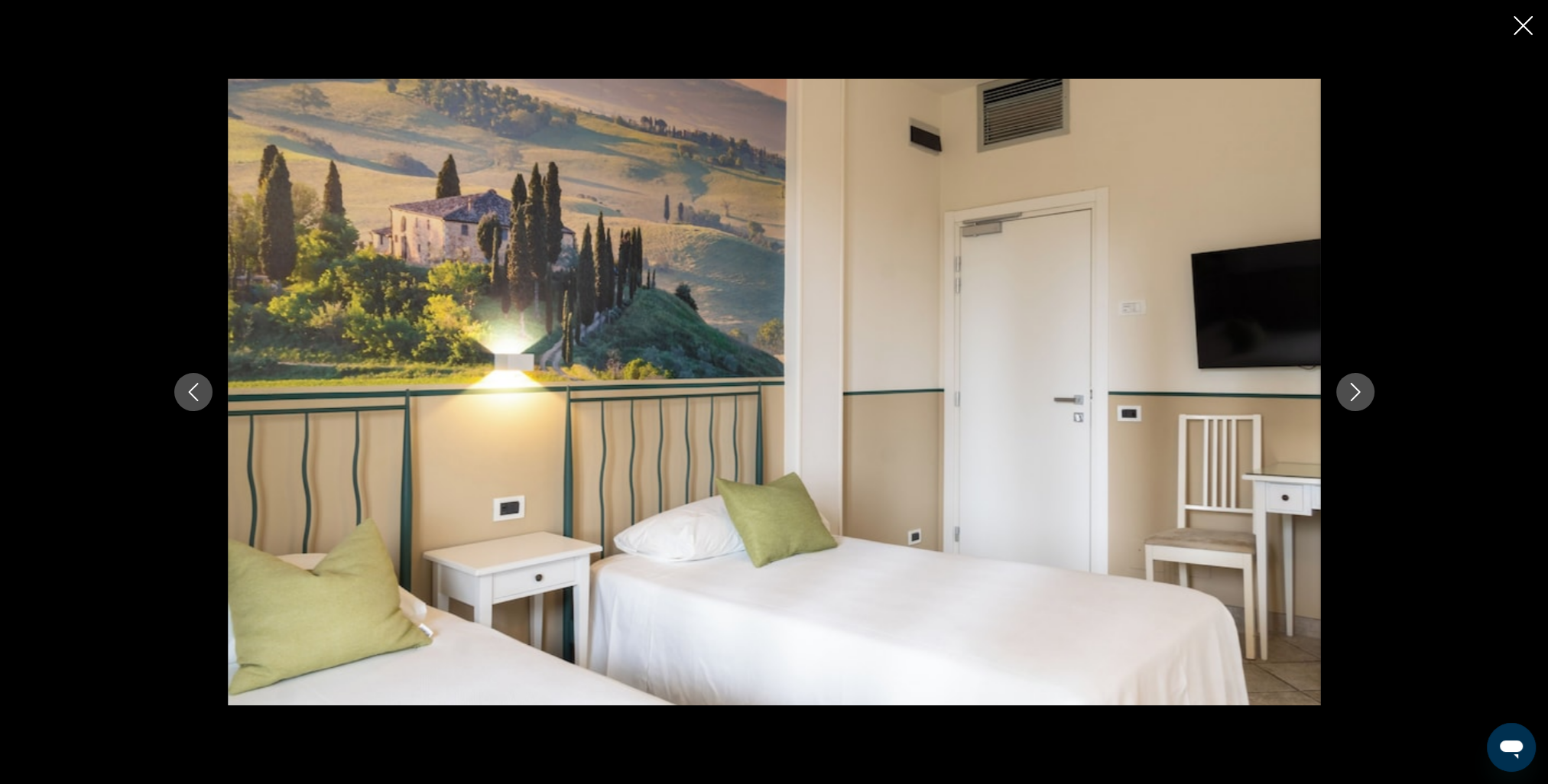
click at [1342, 388] on button "Next image" at bounding box center [1356, 392] width 39 height 39
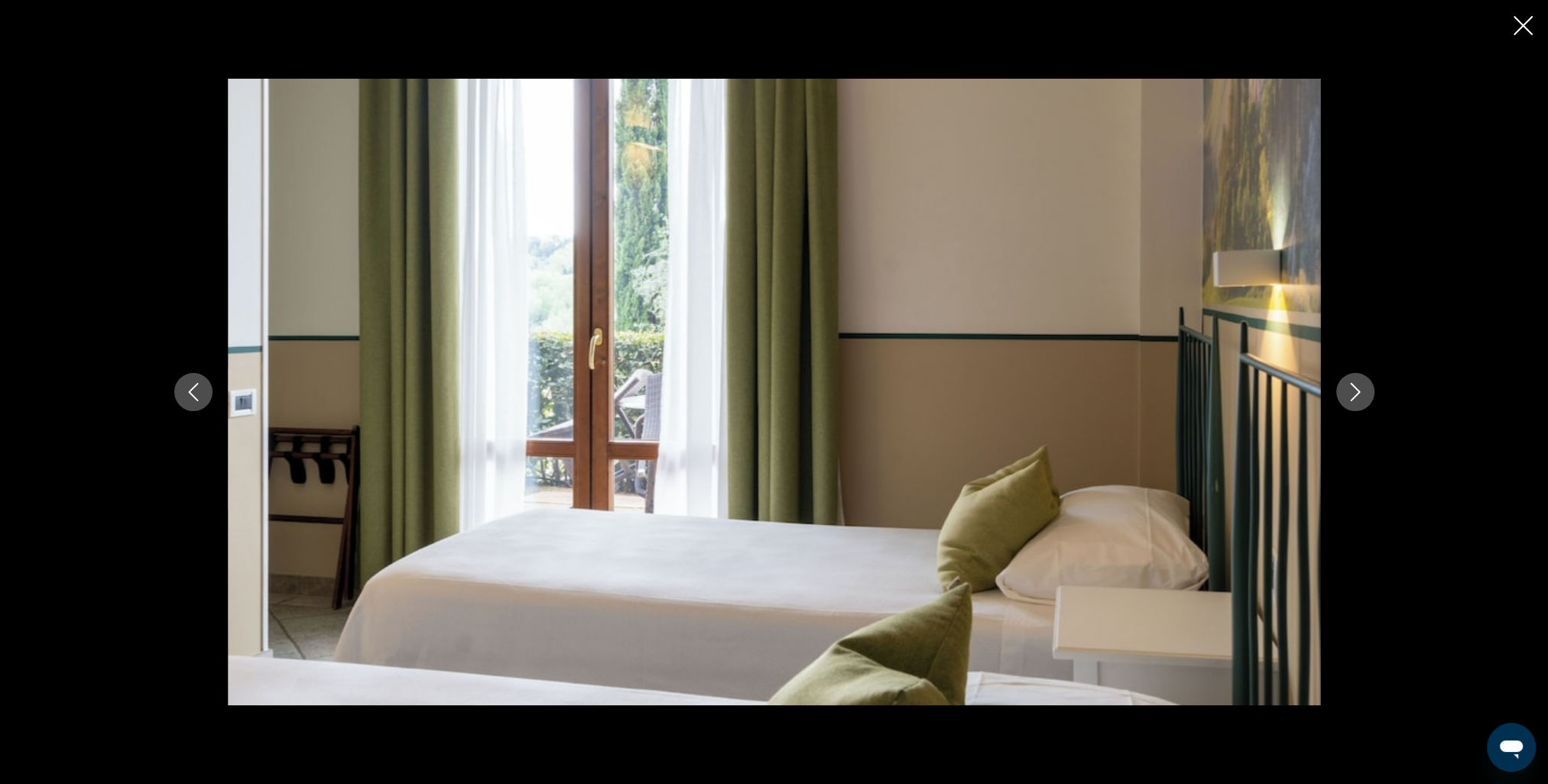
click at [1342, 388] on button "Next image" at bounding box center [1356, 392] width 39 height 39
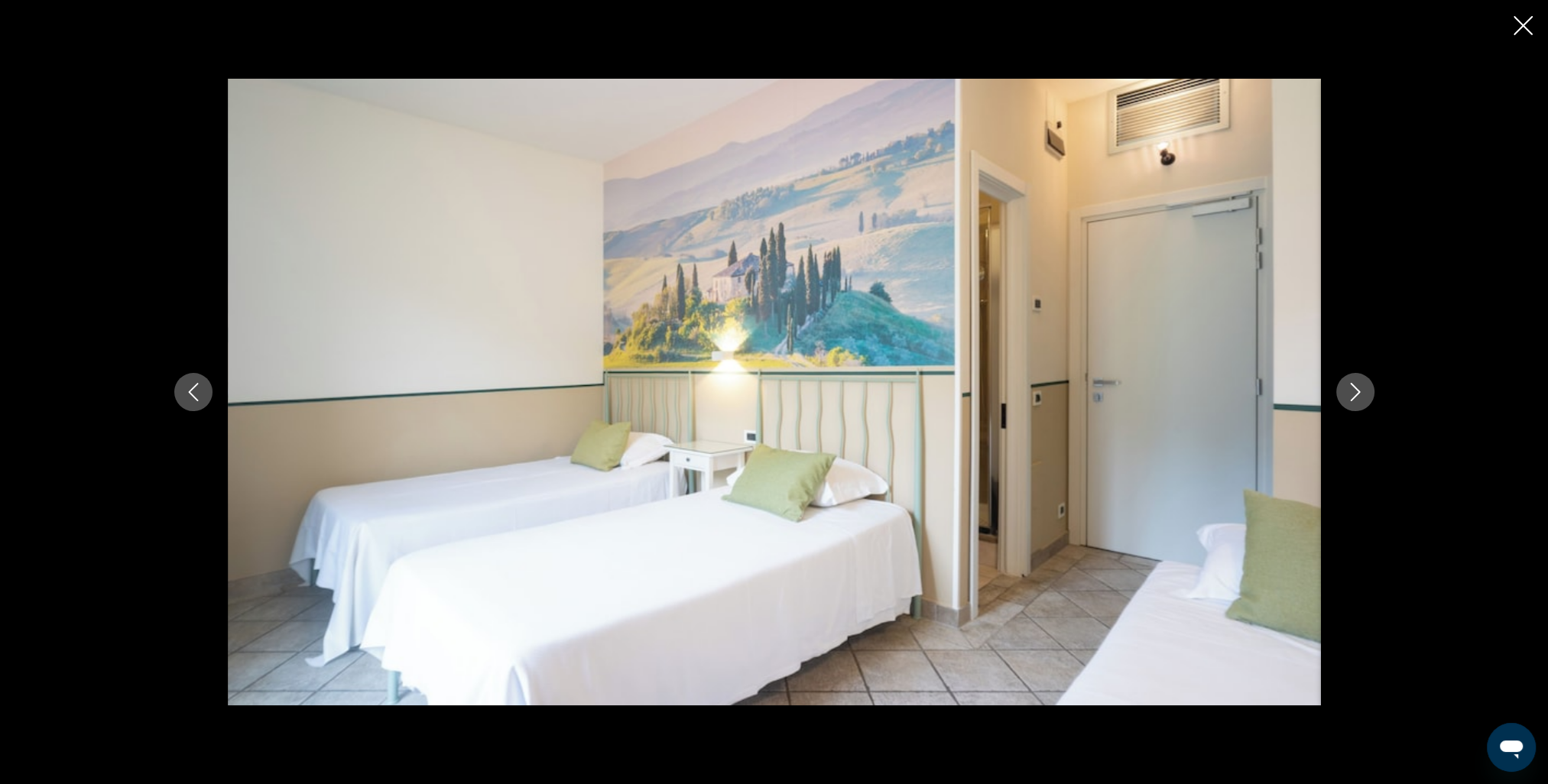
click at [1342, 388] on button "Next image" at bounding box center [1356, 392] width 39 height 39
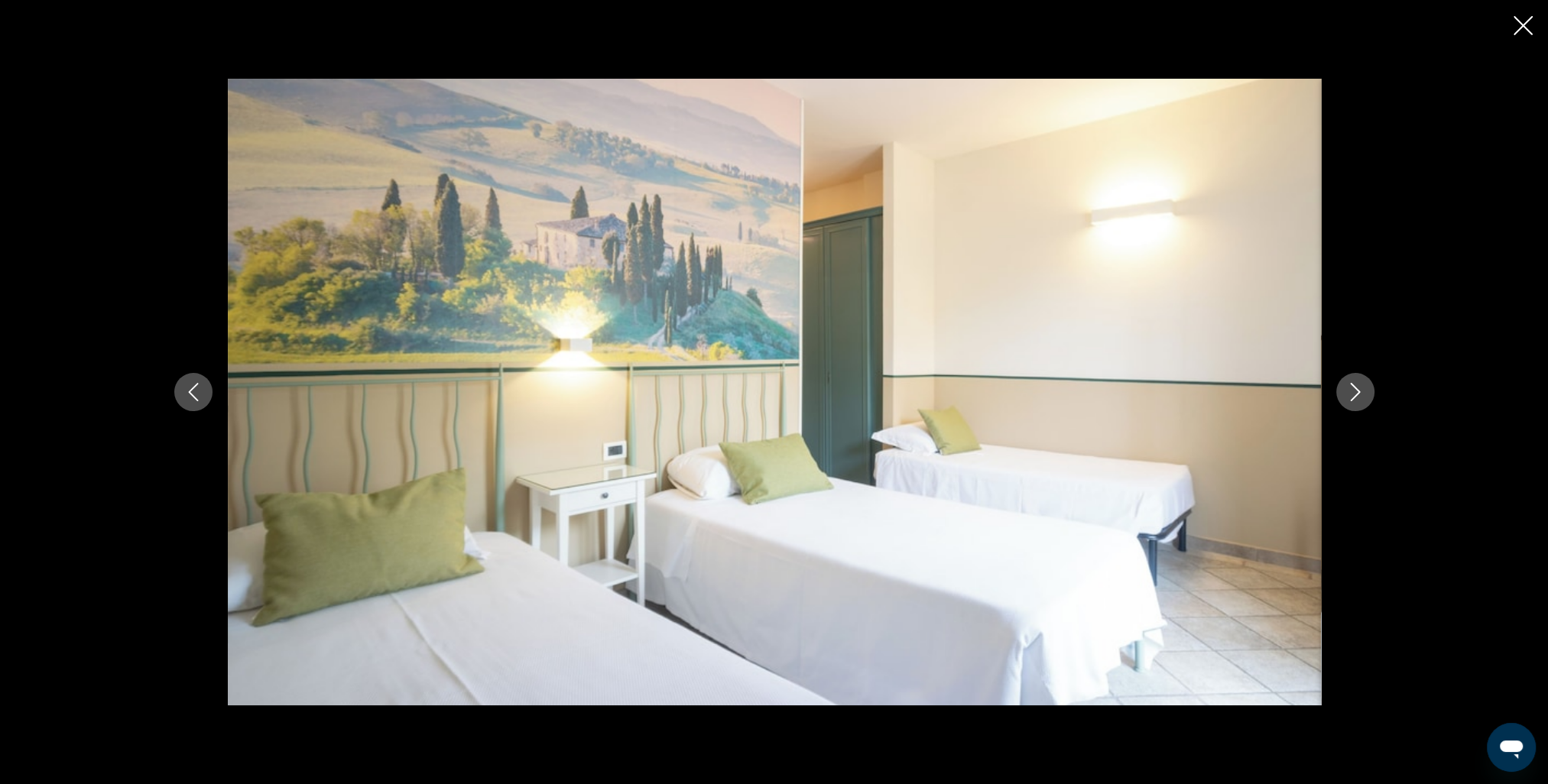
click at [1342, 388] on button "Next image" at bounding box center [1356, 392] width 39 height 39
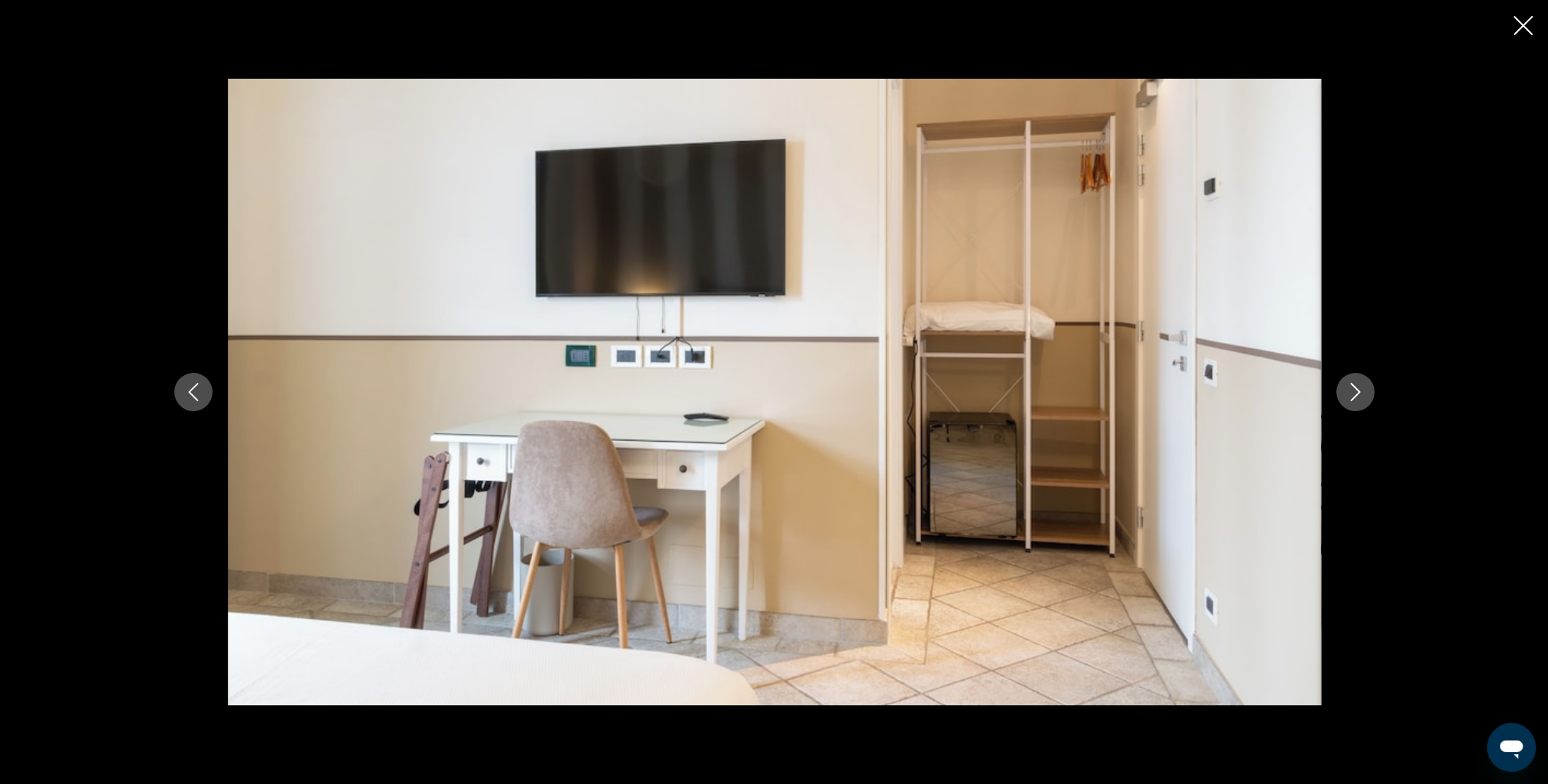
click at [1528, 24] on icon "Close slideshow" at bounding box center [1523, 25] width 19 height 19
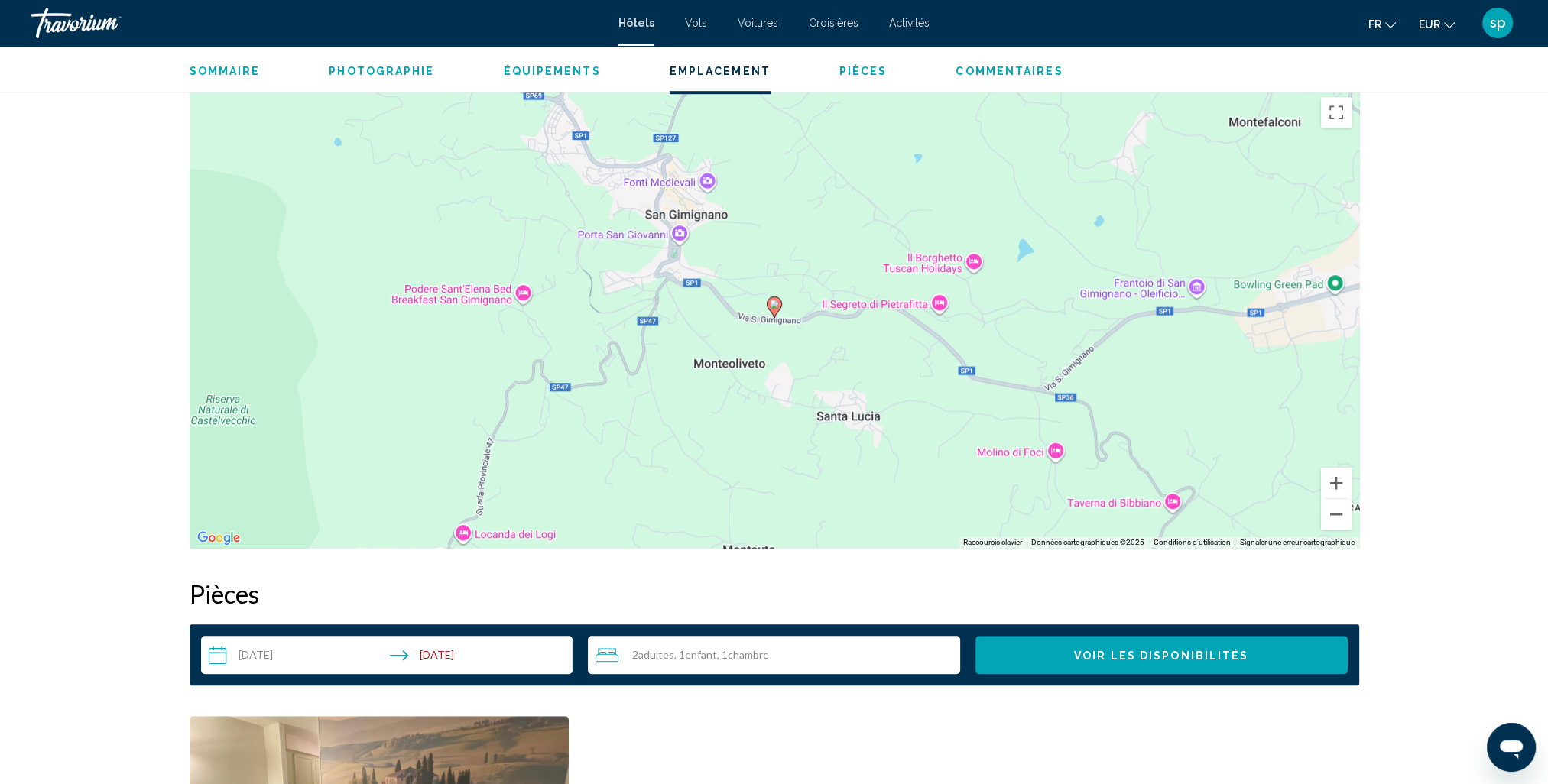
scroll to position [1452, 0]
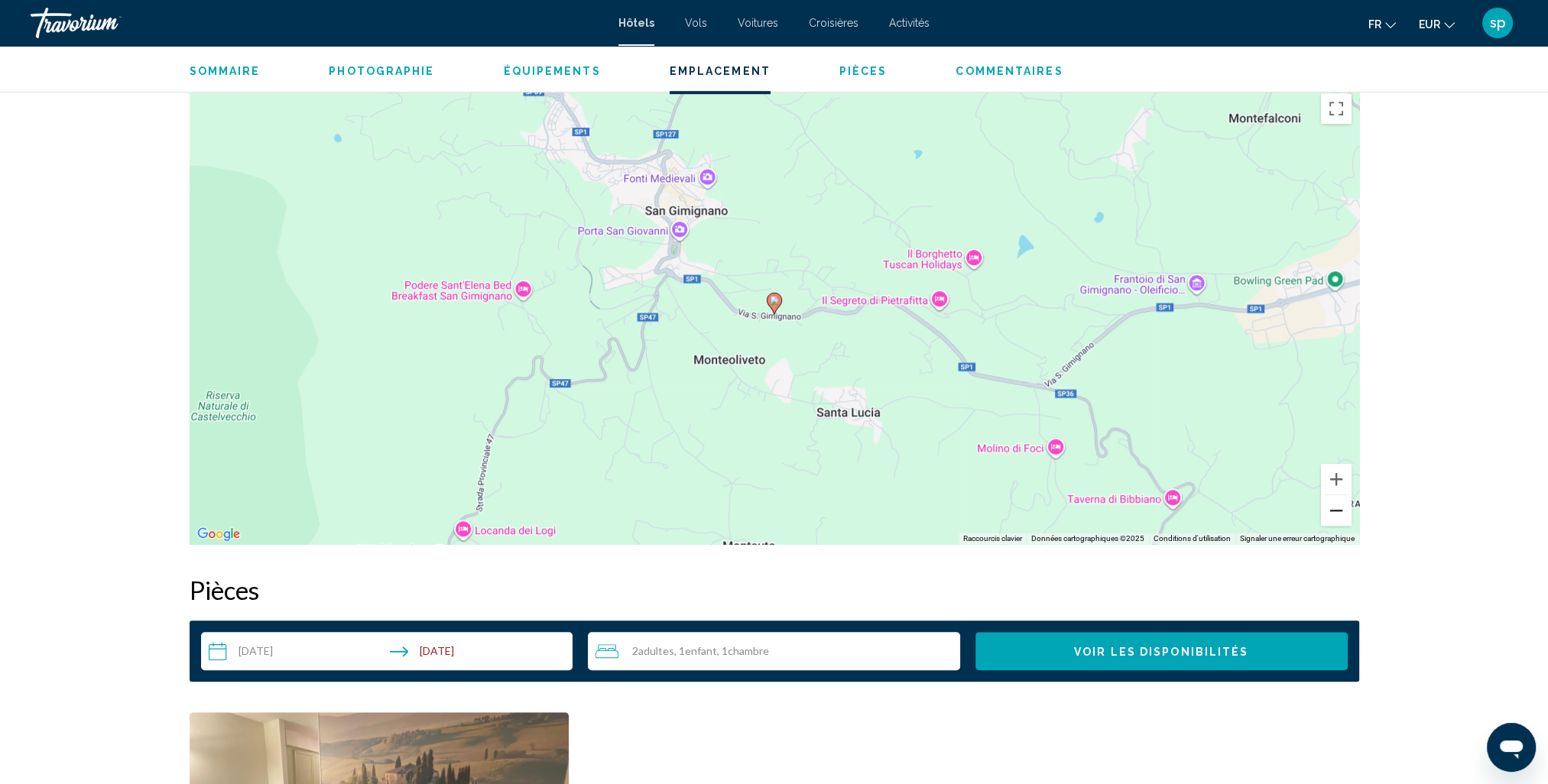
click at [1334, 515] on button "Zoom arrière" at bounding box center [1336, 510] width 30 height 30
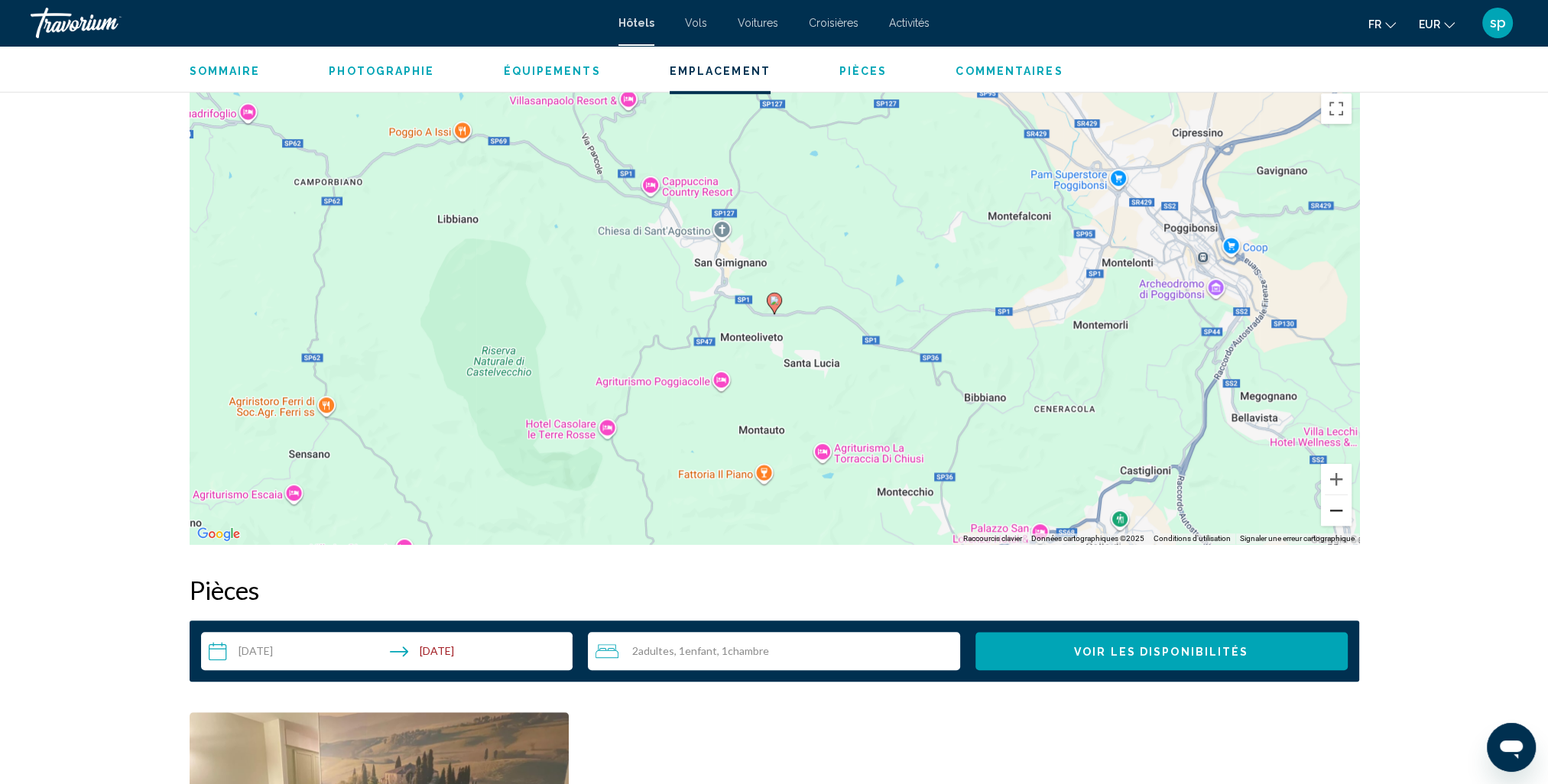
click at [1330, 512] on button "Zoom arrière" at bounding box center [1336, 510] width 30 height 30
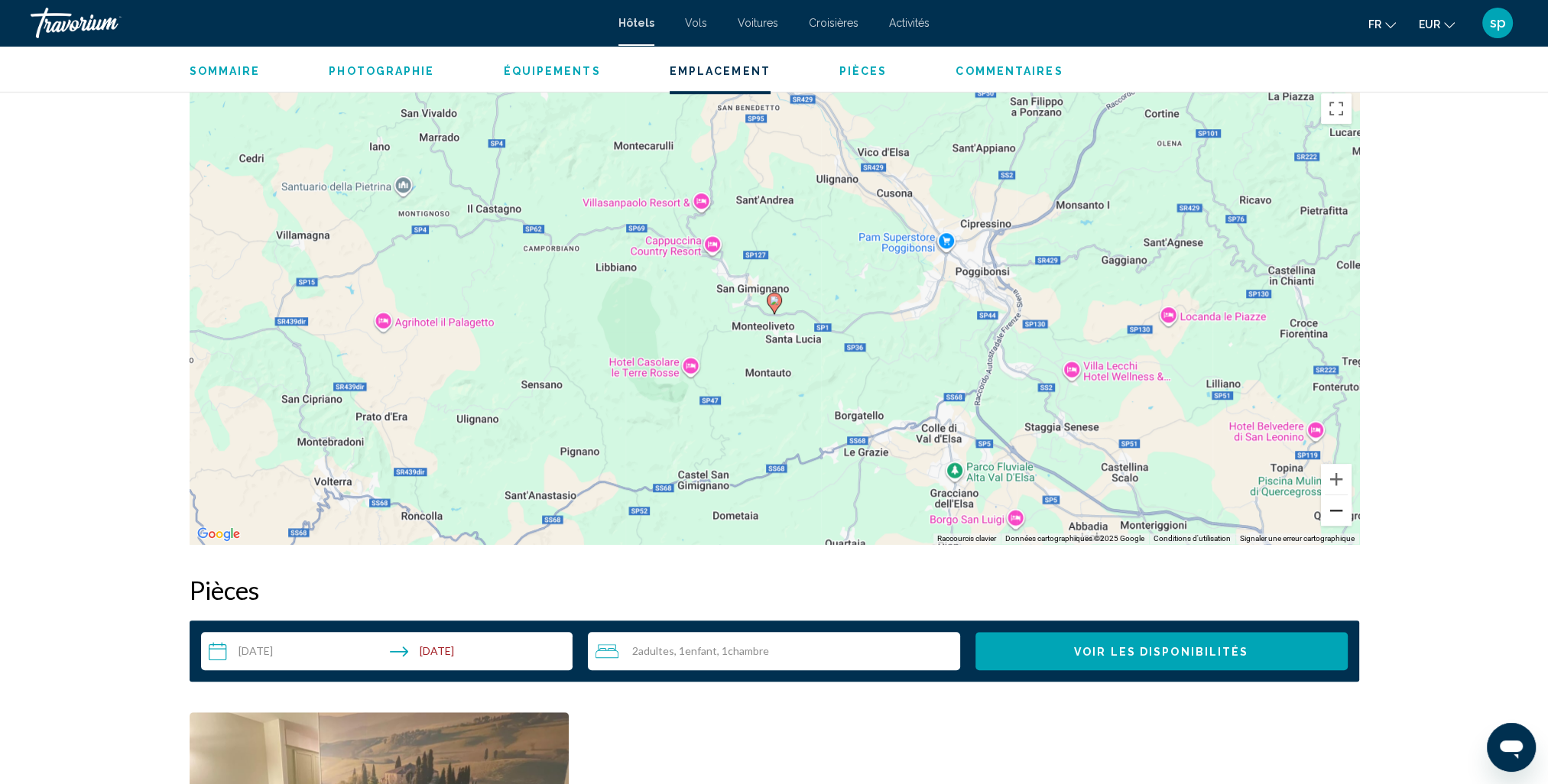
click at [1329, 510] on button "Zoom arrière" at bounding box center [1336, 510] width 30 height 30
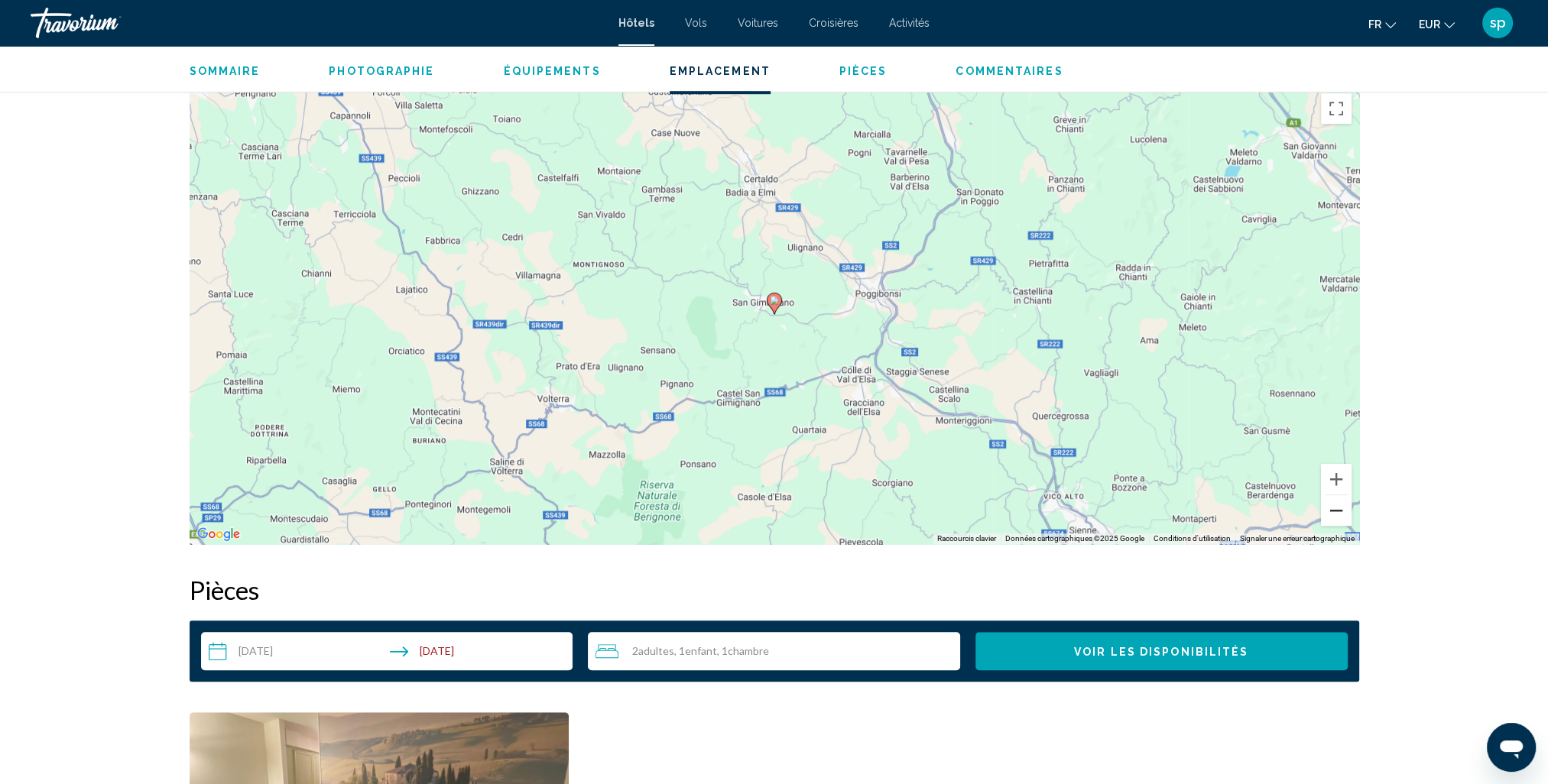
click at [1324, 506] on button "Zoom arrière" at bounding box center [1336, 510] width 30 height 30
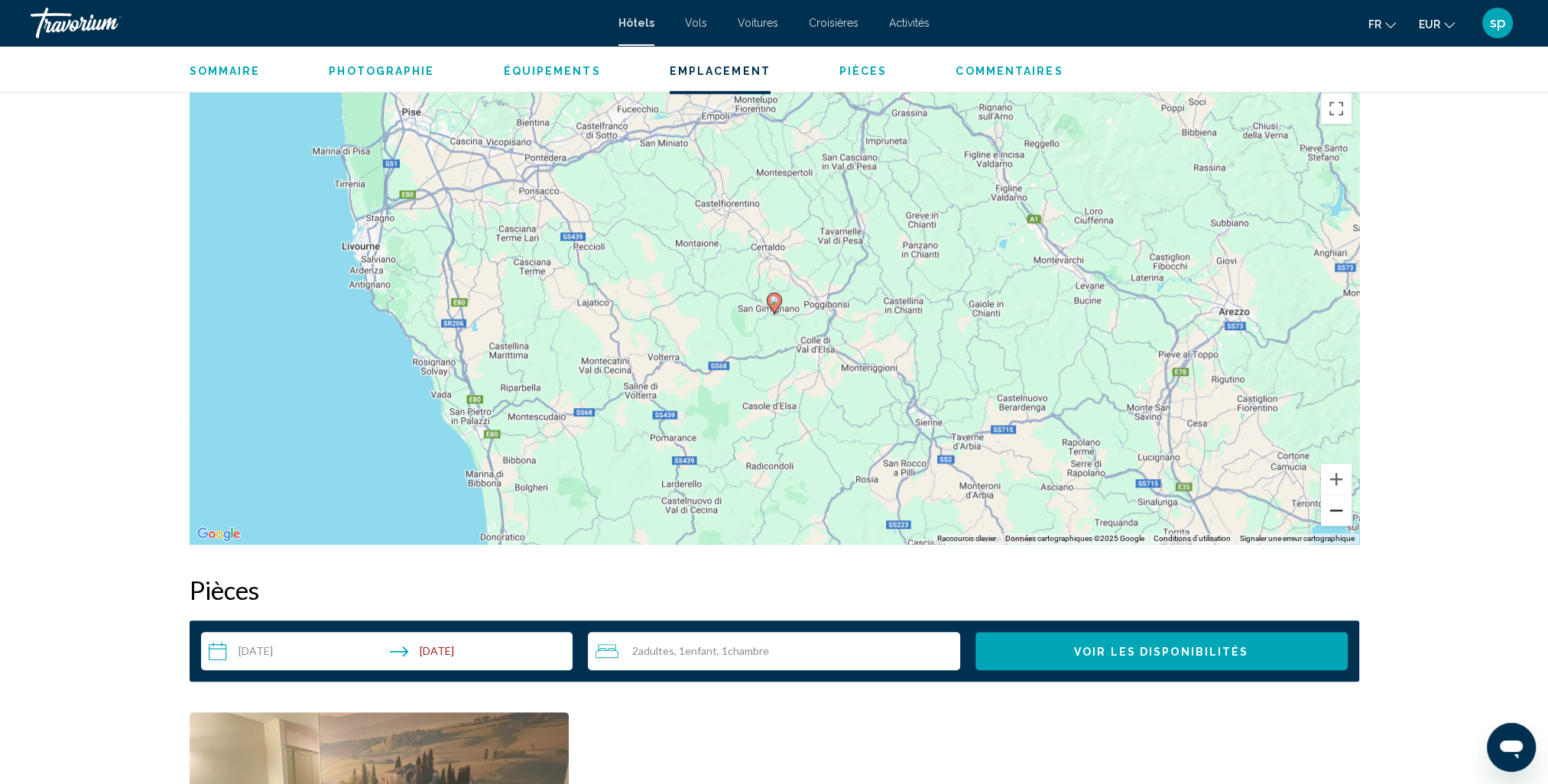
click at [1322, 503] on button "Zoom arrière" at bounding box center [1336, 510] width 30 height 30
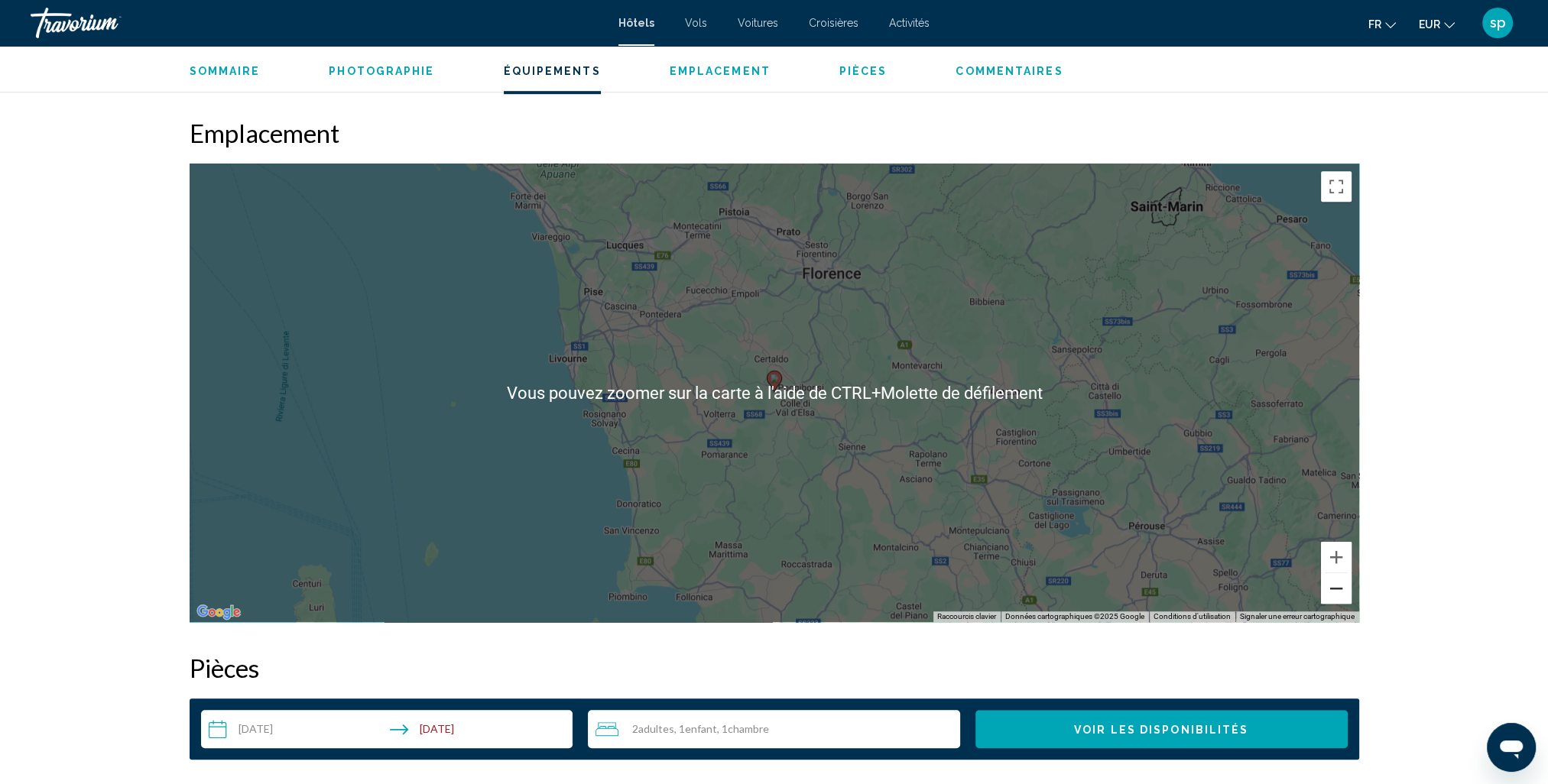
scroll to position [1376, 0]
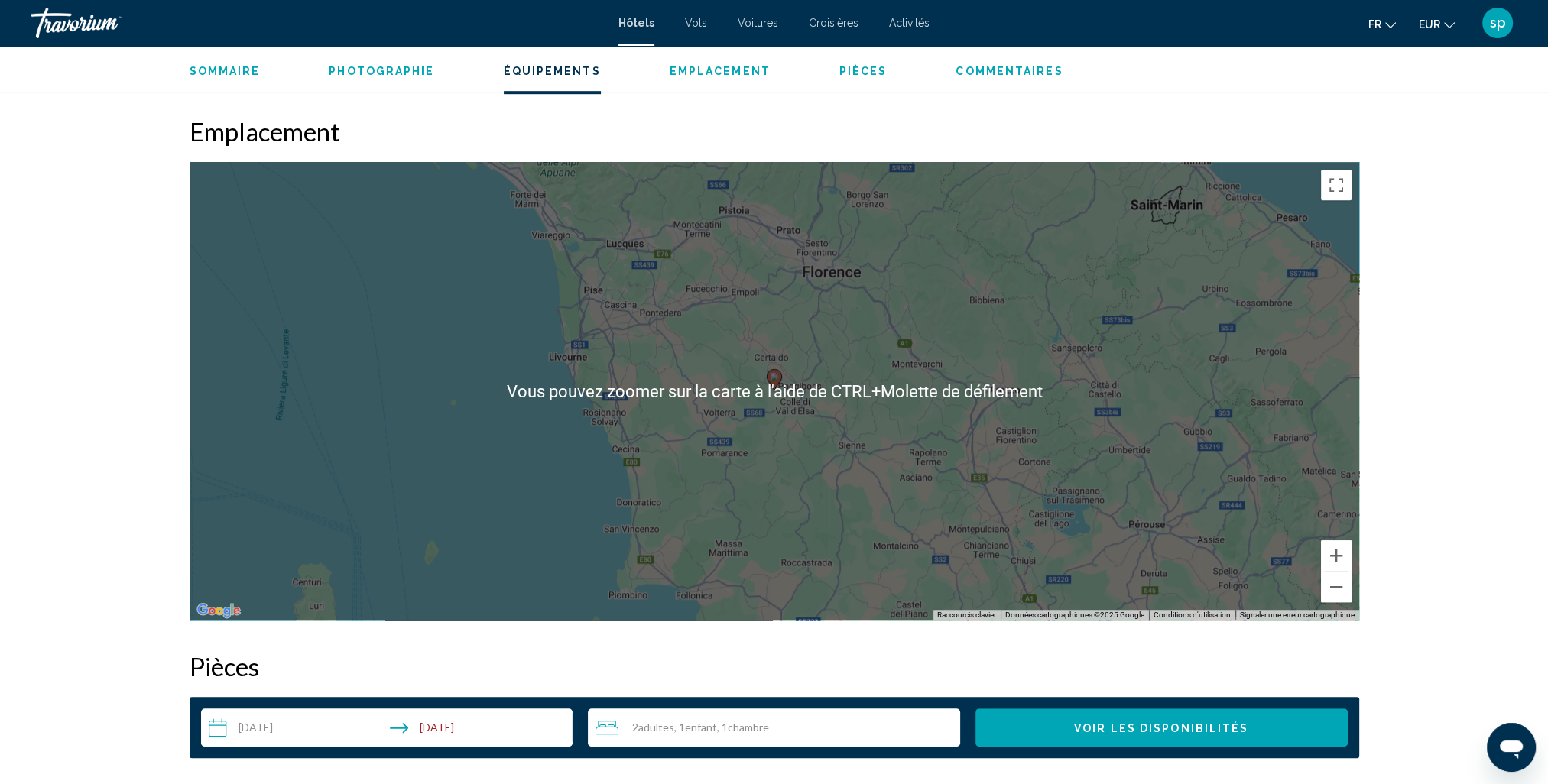
click at [757, 416] on div "Pour activer le glissement avec le clavier, appuyez sur Alt+Entrée. Une fois ce…" at bounding box center [774, 391] width 1169 height 458
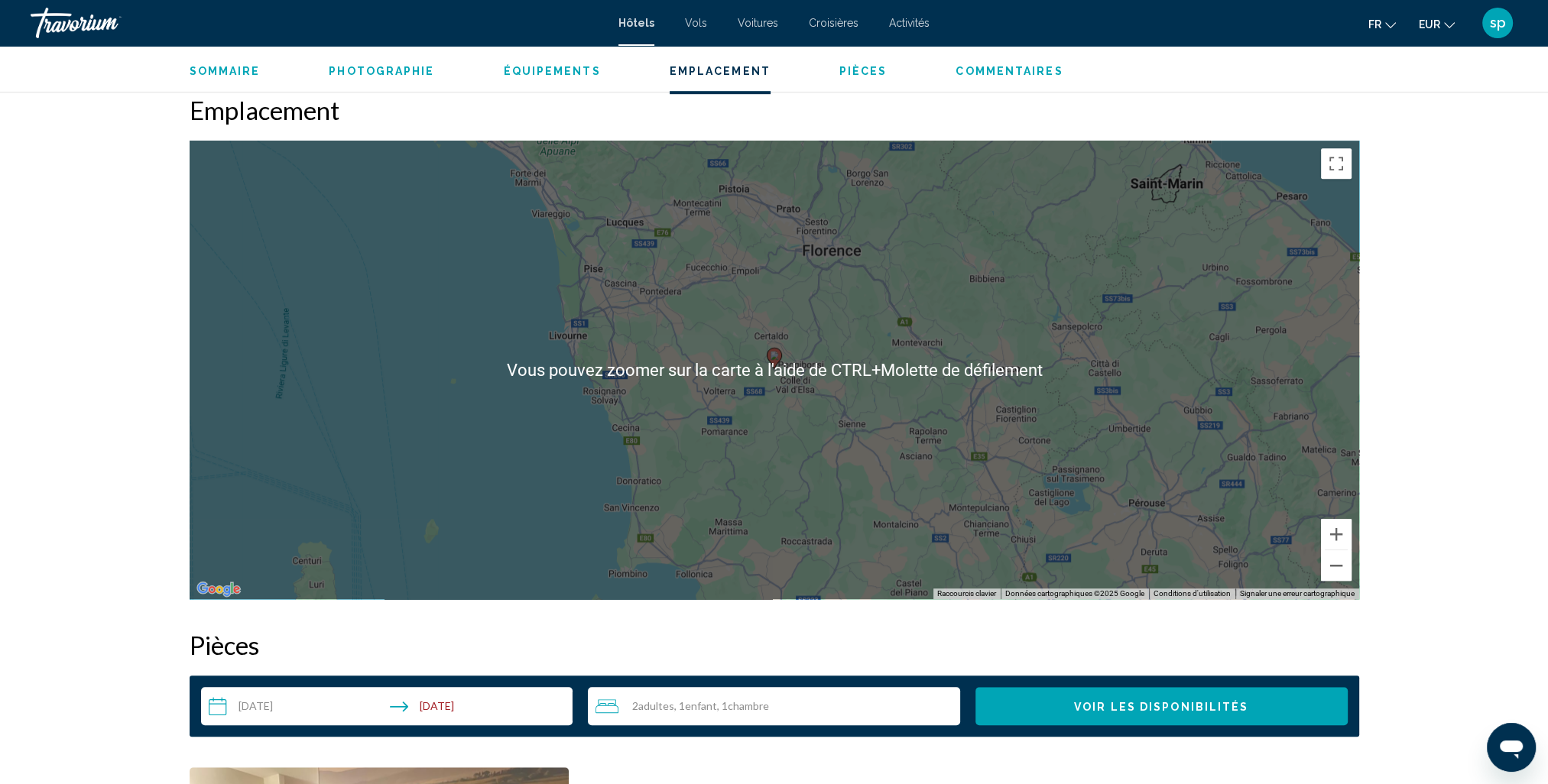
scroll to position [1452, 0]
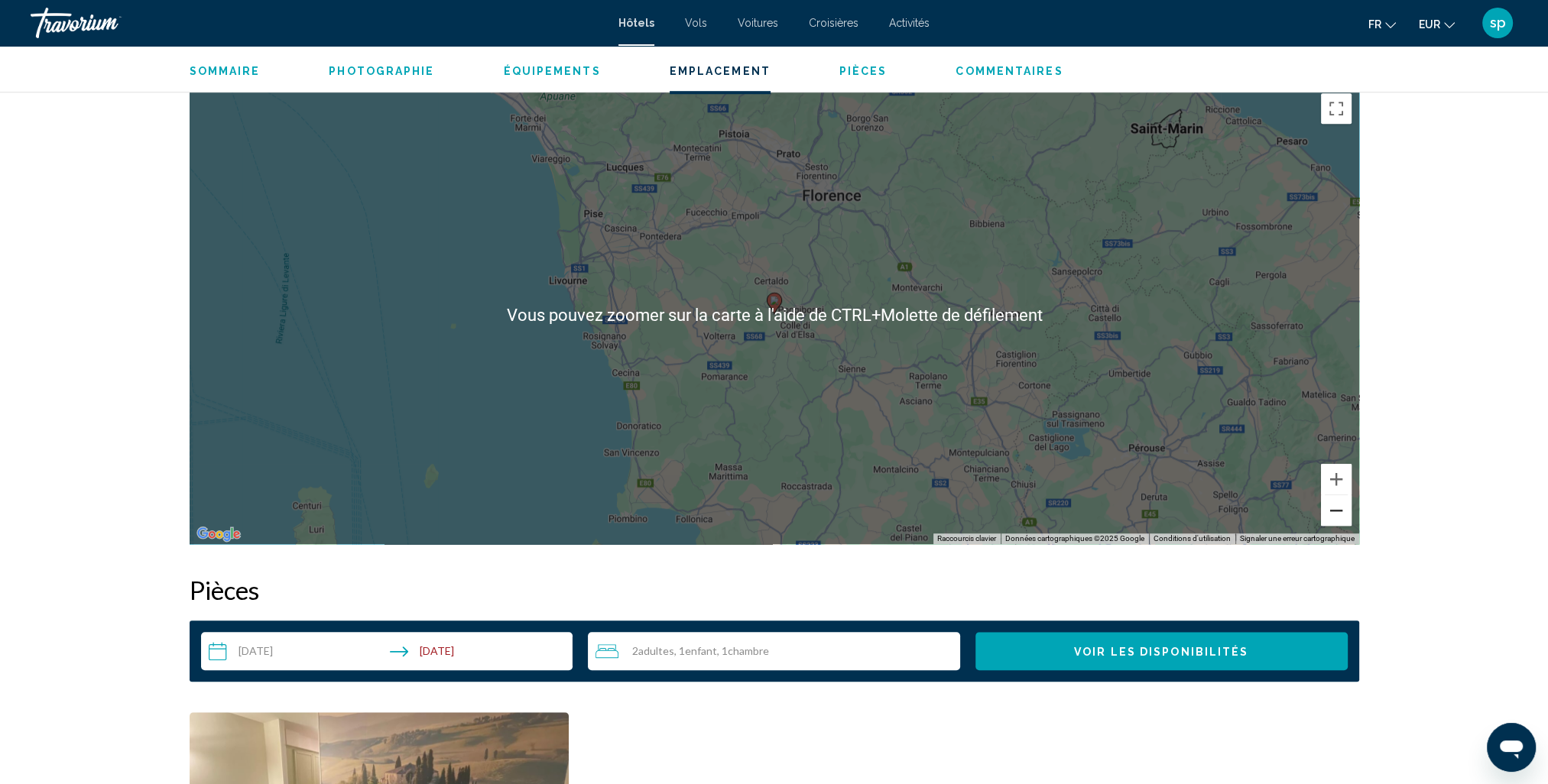
click at [1336, 509] on button "Zoom arrière" at bounding box center [1336, 510] width 30 height 30
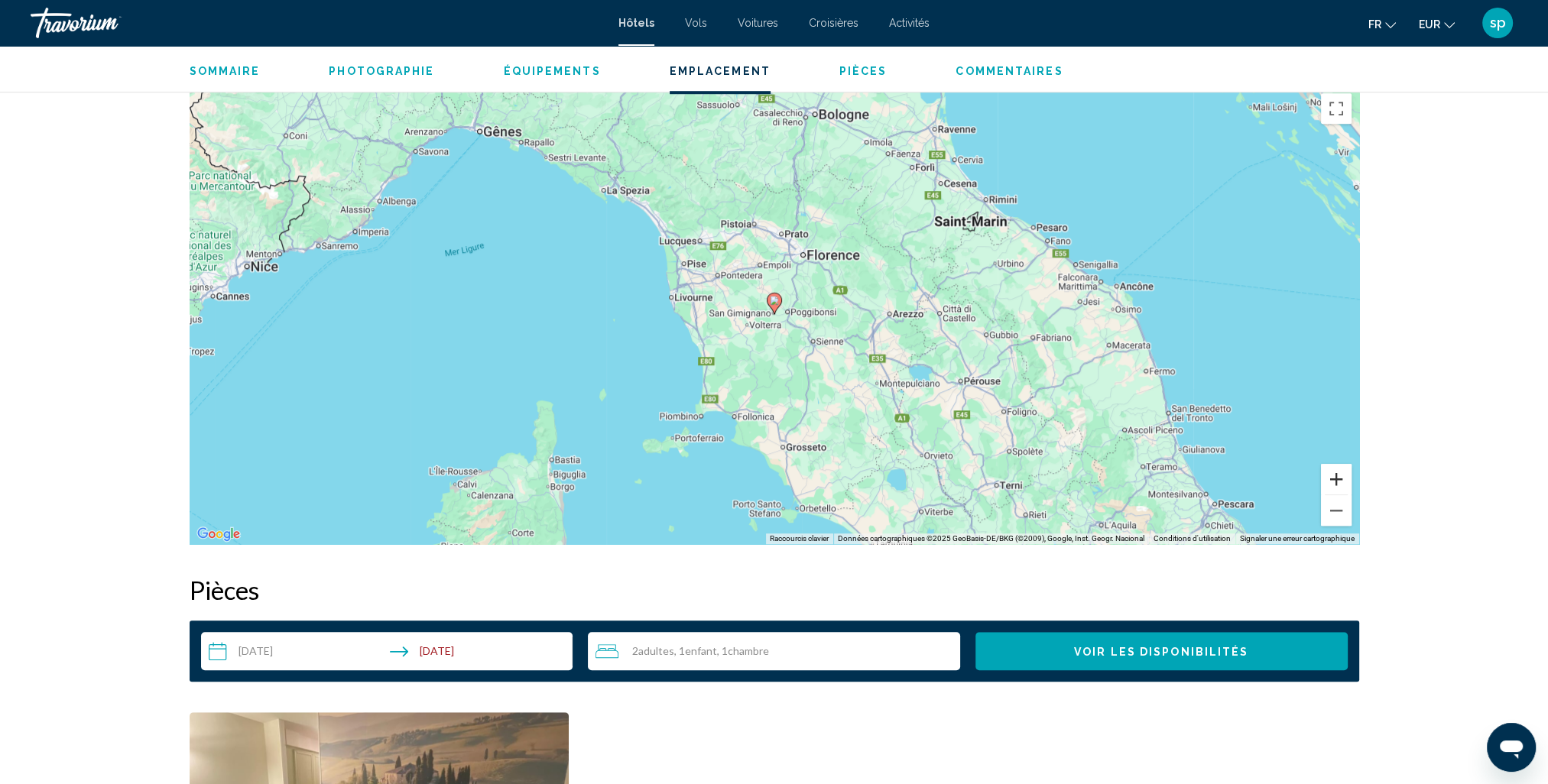
click at [1334, 473] on button "Zoom avant" at bounding box center [1336, 479] width 30 height 30
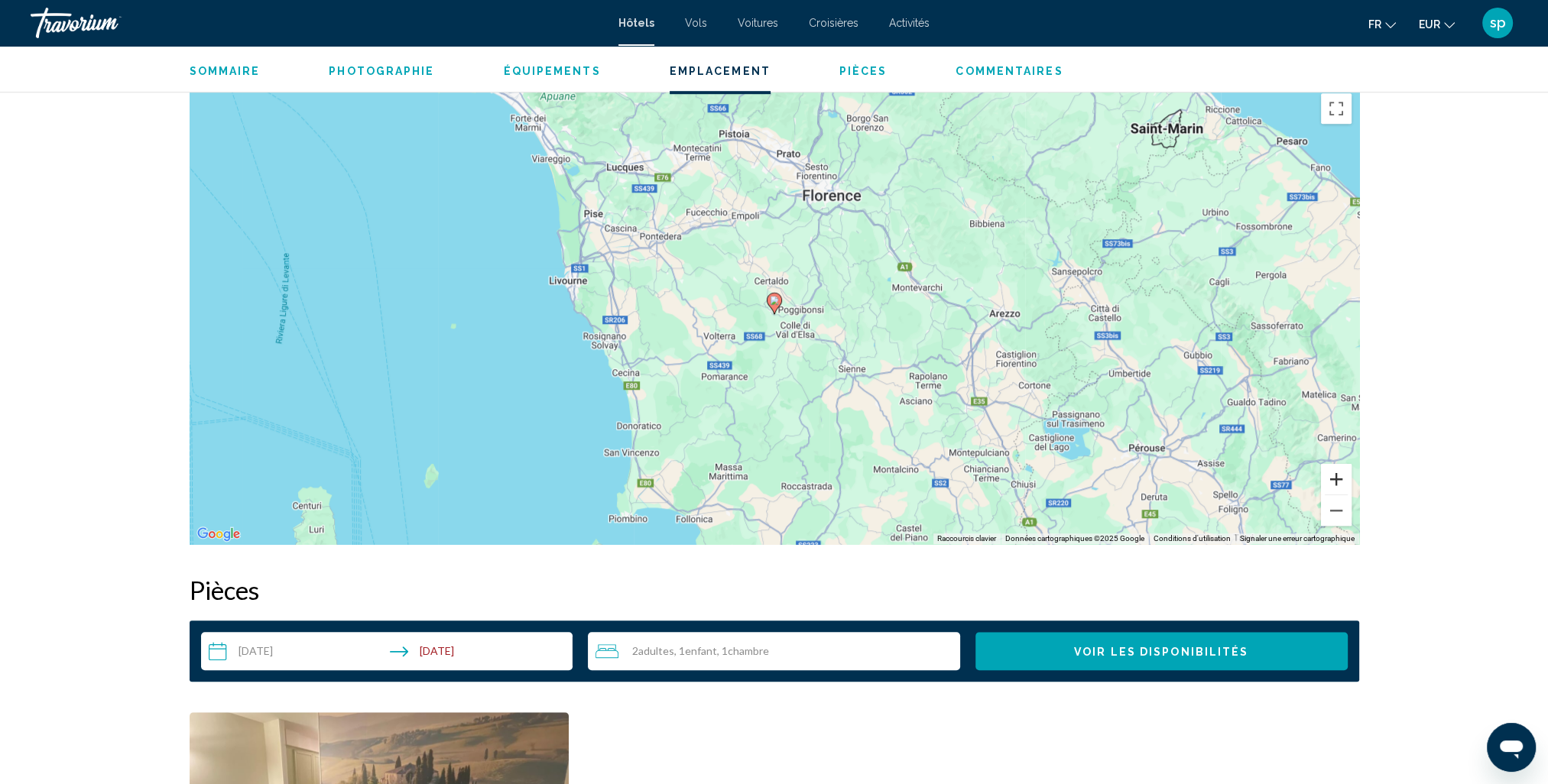
click at [1330, 471] on button "Zoom avant" at bounding box center [1336, 479] width 30 height 30
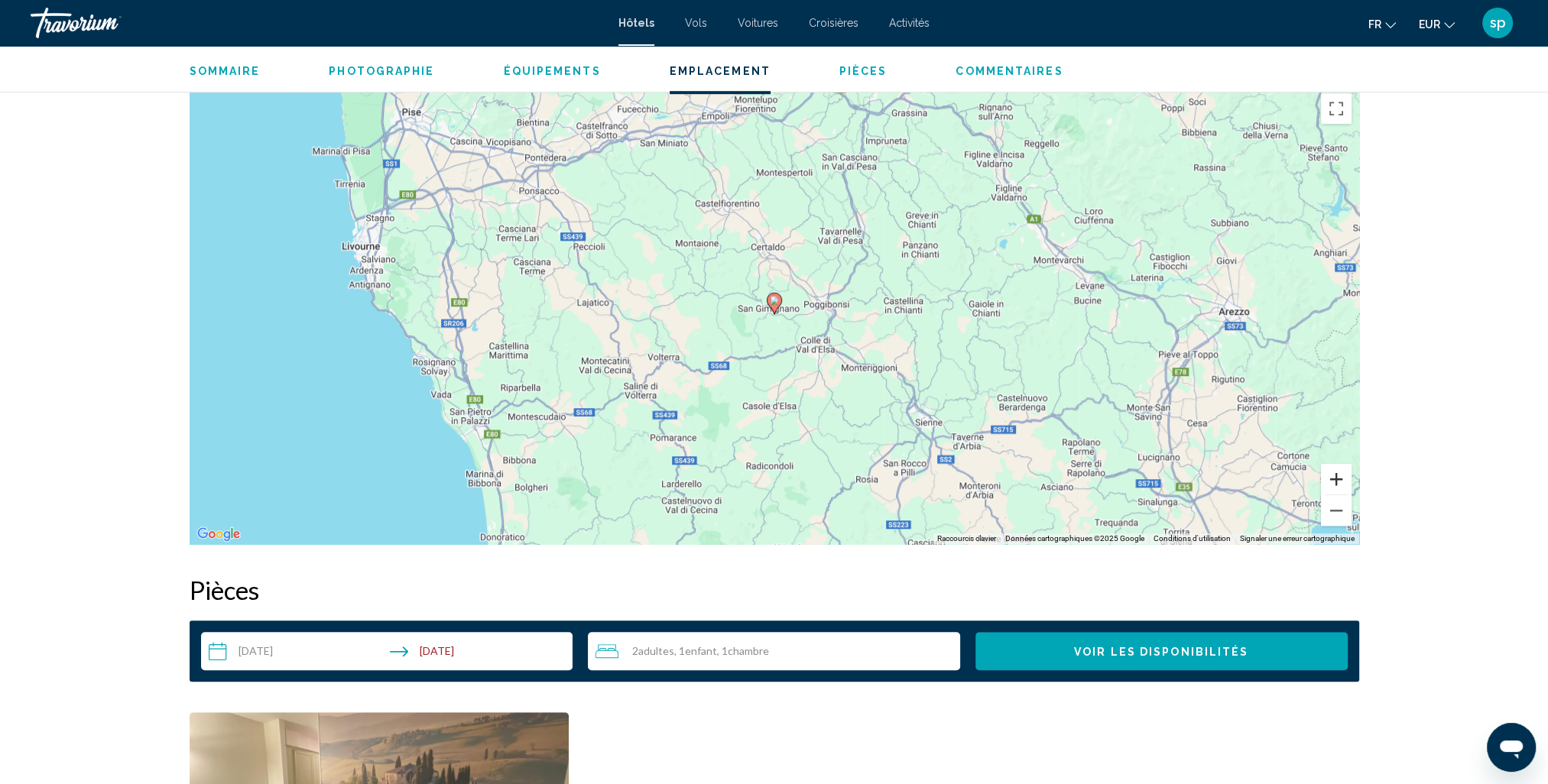
click at [1329, 470] on button "Zoom avant" at bounding box center [1336, 479] width 30 height 30
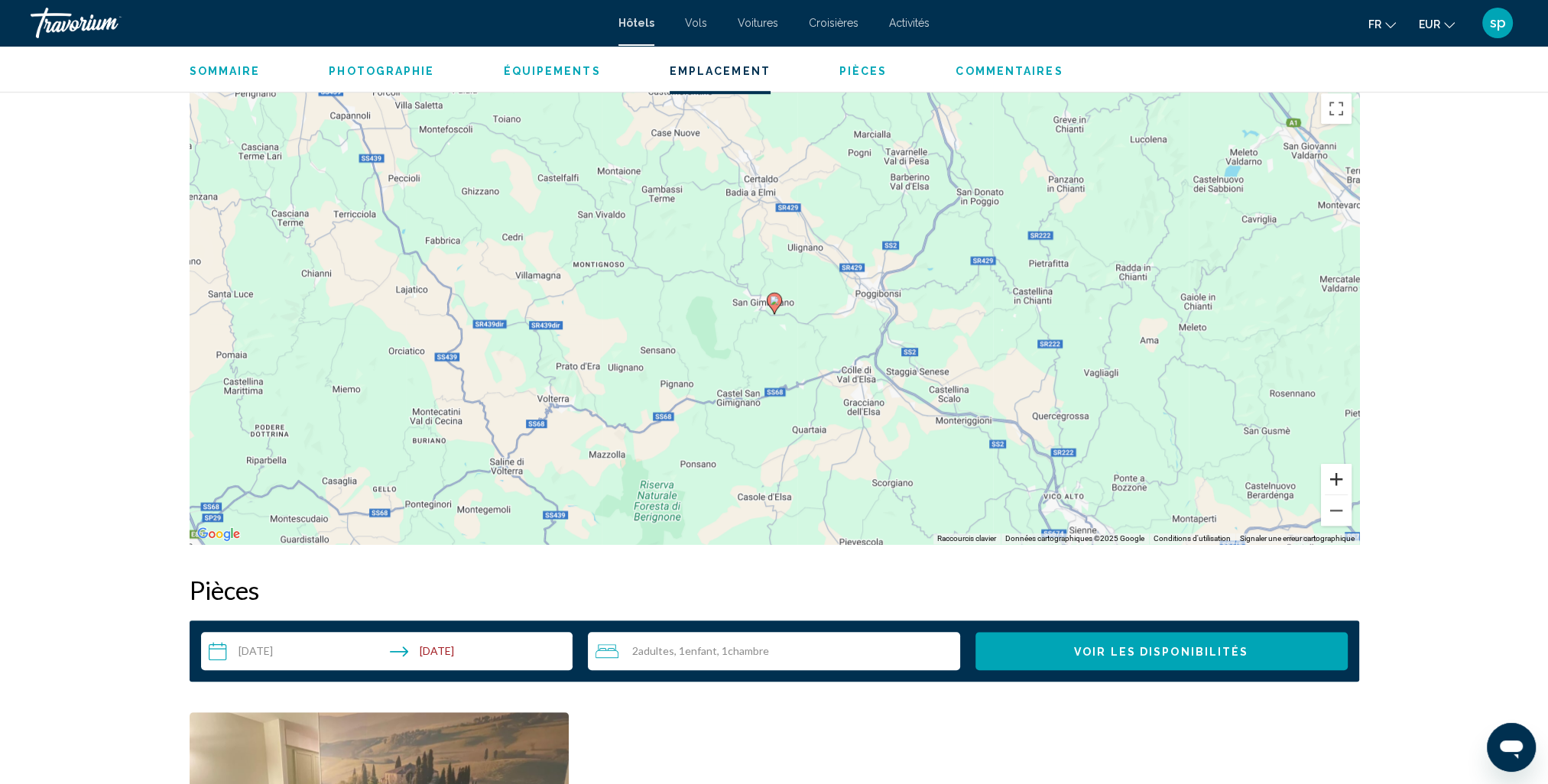
click at [1329, 469] on button "Zoom avant" at bounding box center [1336, 479] width 30 height 30
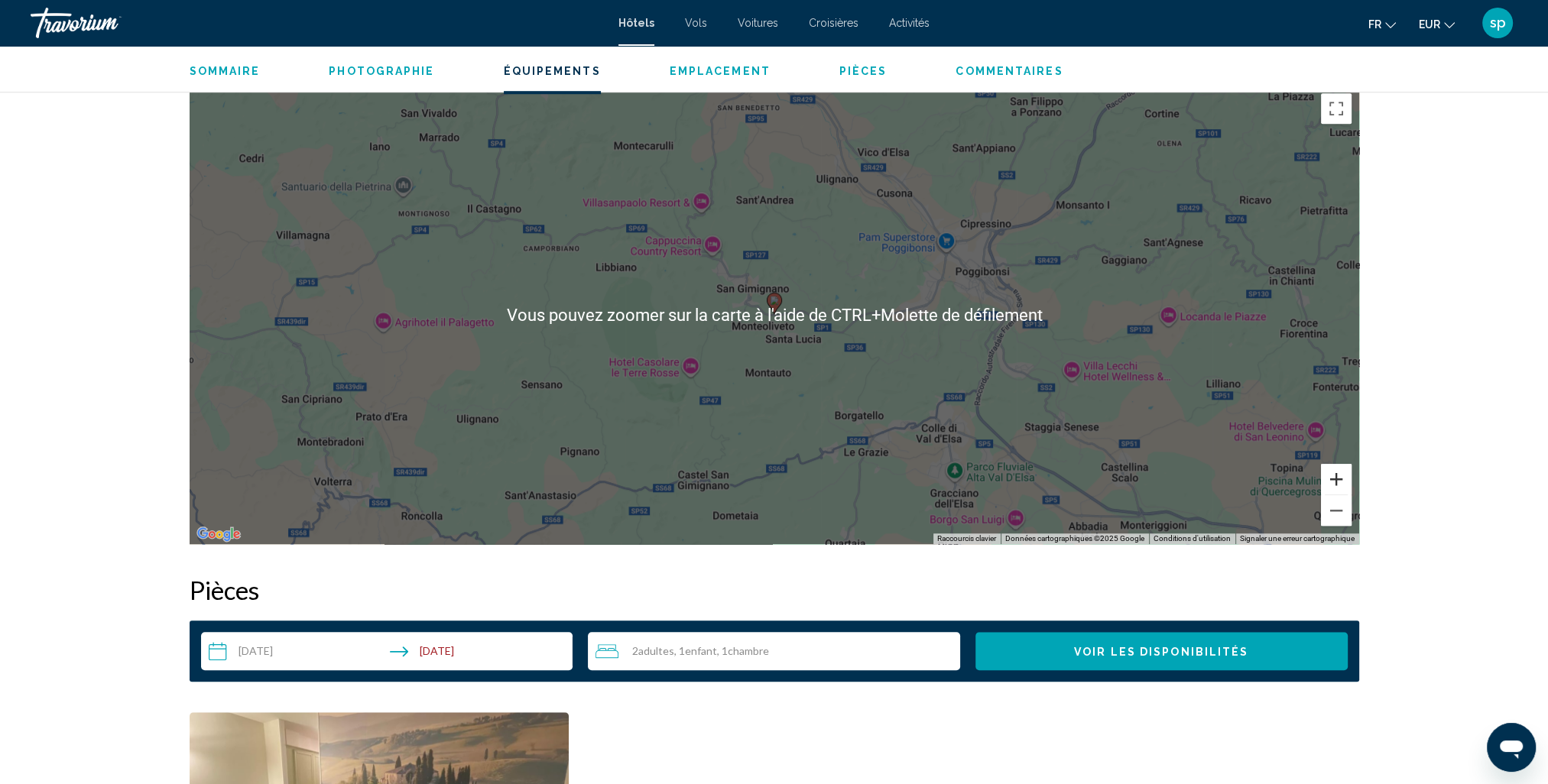
scroll to position [1223, 0]
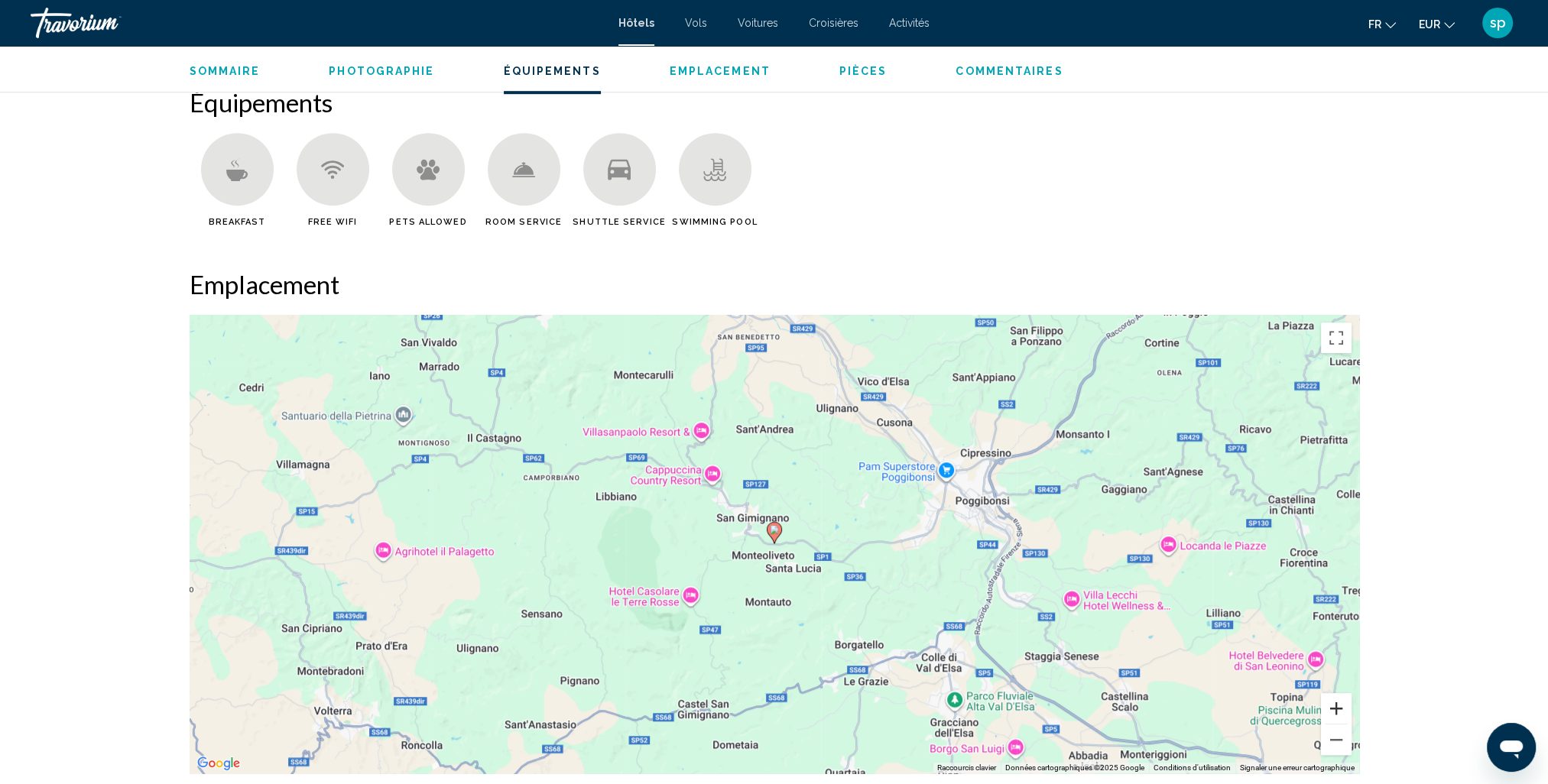
click at [1339, 707] on button "Zoom avant" at bounding box center [1336, 708] width 30 height 30
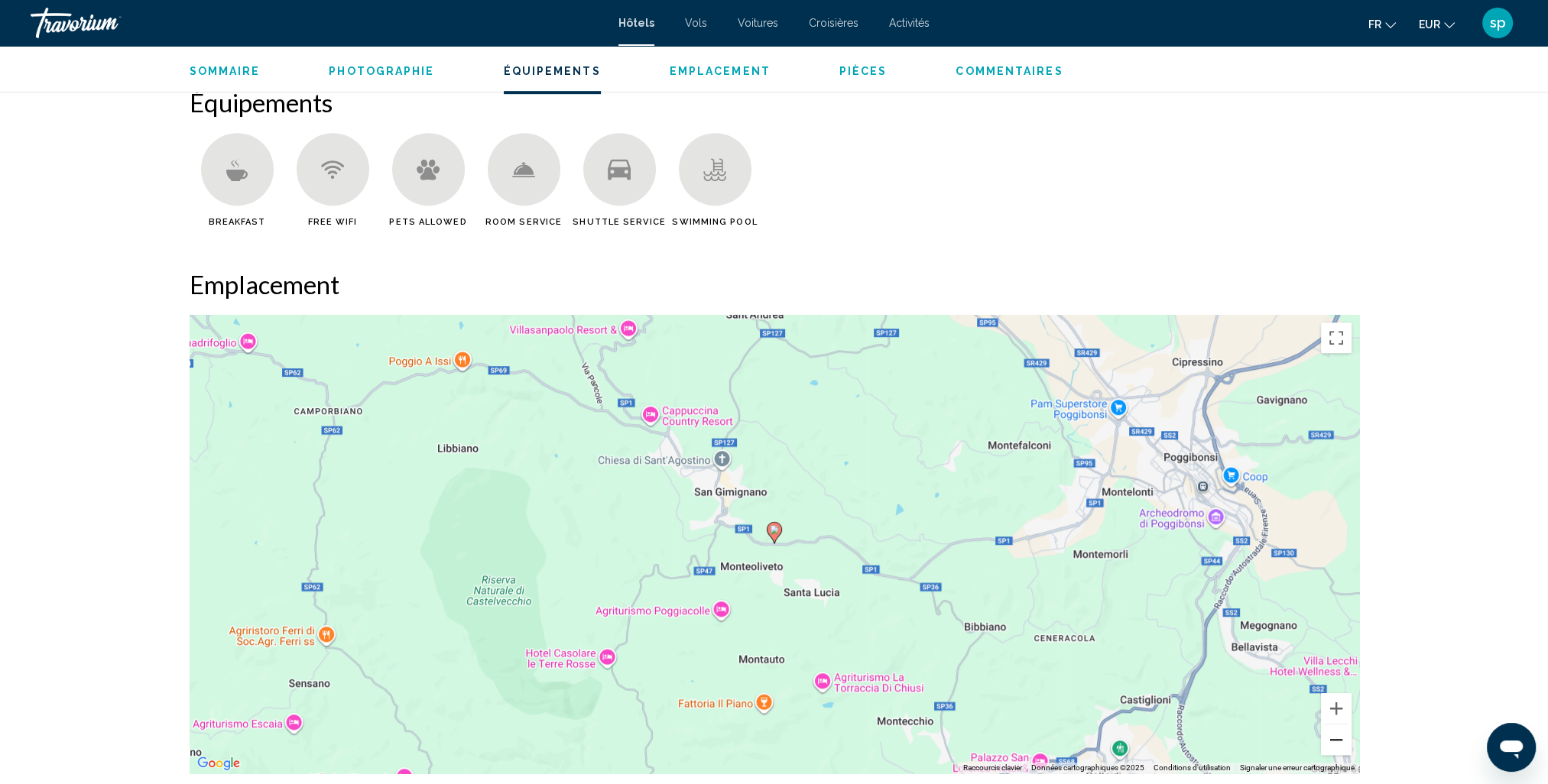
click at [1329, 740] on button "Zoom arrière" at bounding box center [1336, 740] width 30 height 30
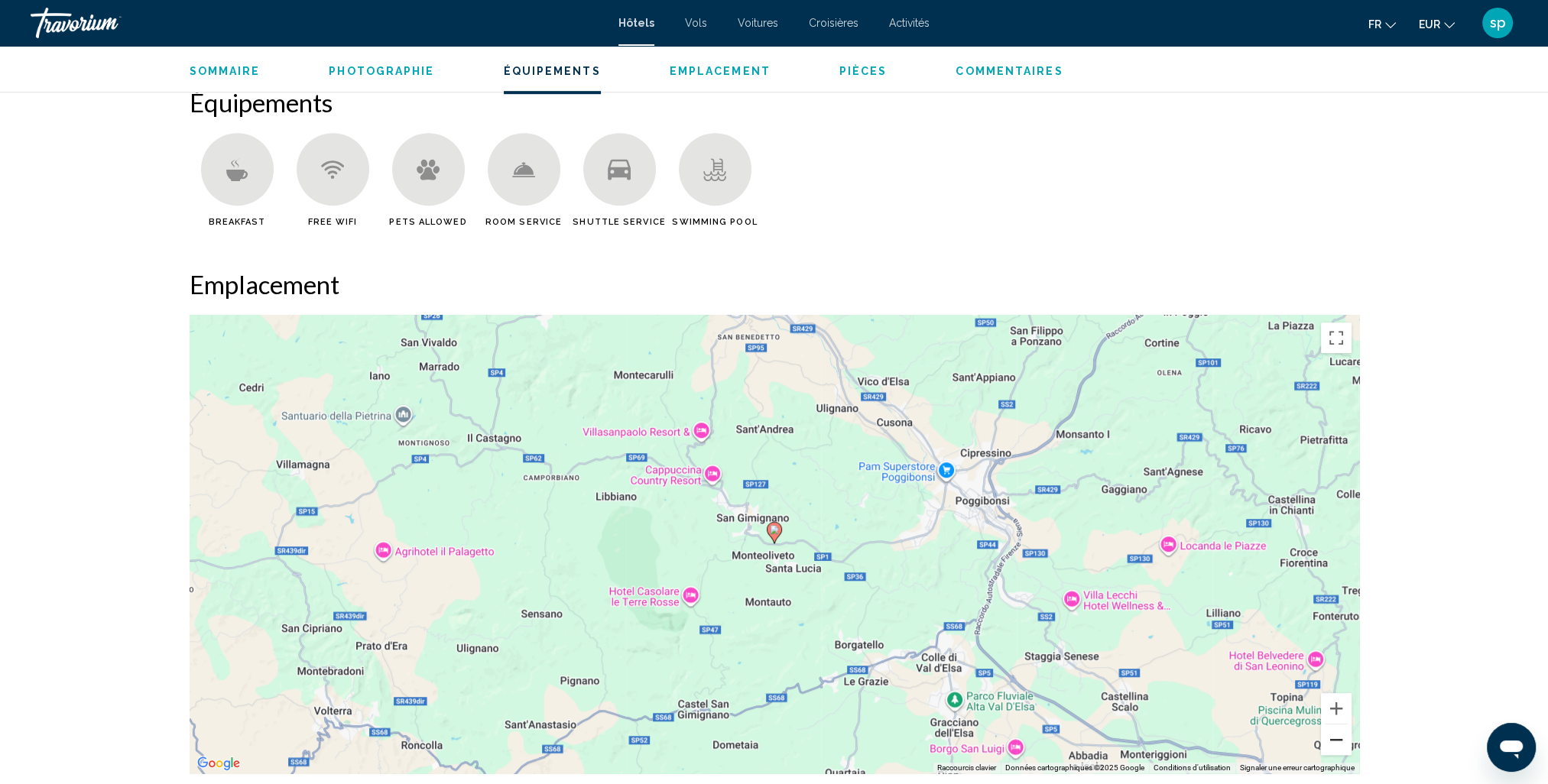
click at [1329, 740] on button "Zoom arrière" at bounding box center [1336, 740] width 30 height 30
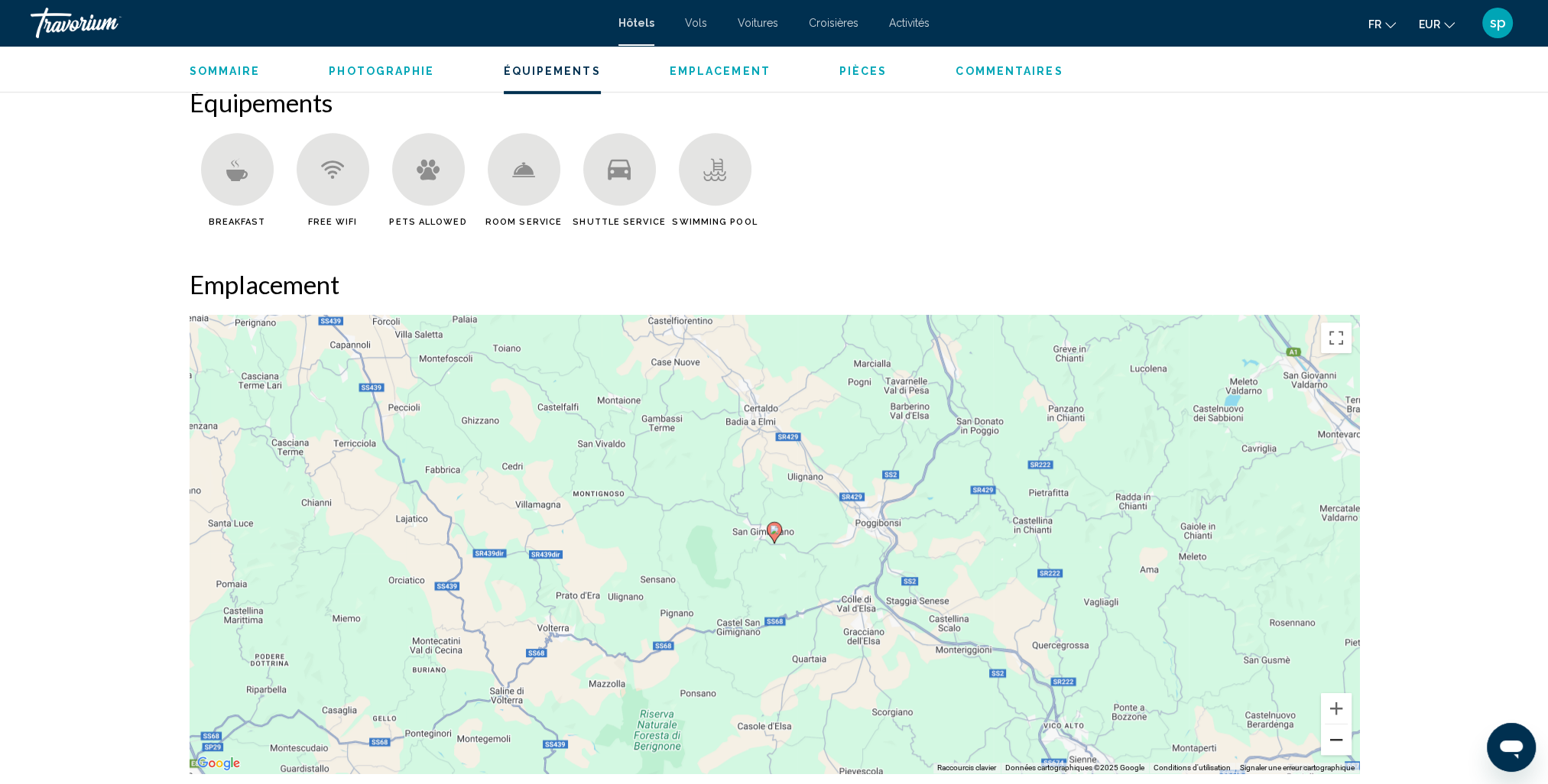
click at [1329, 740] on button "Zoom arrière" at bounding box center [1336, 740] width 30 height 30
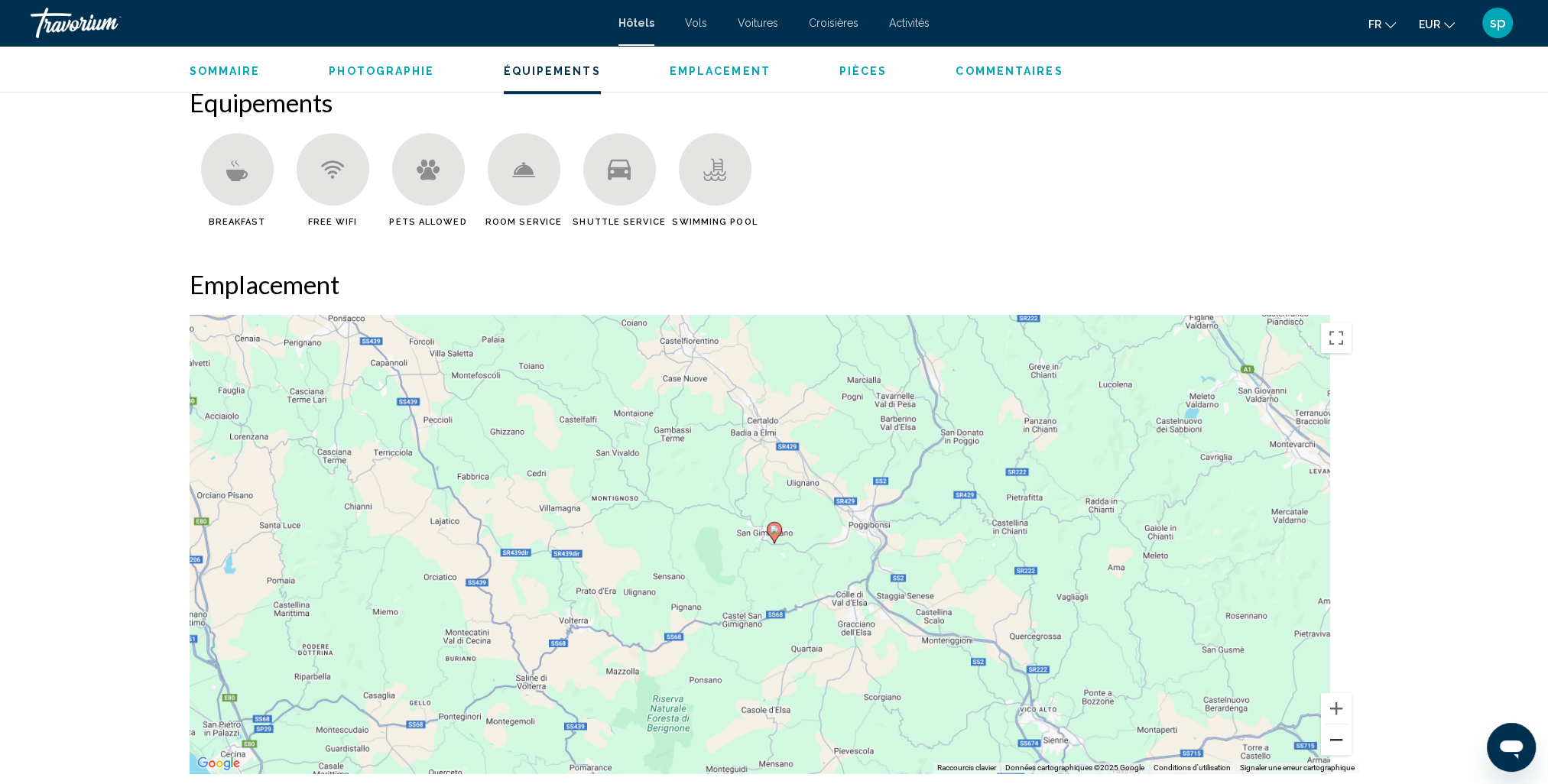
click at [1329, 740] on button "Zoom arrière" at bounding box center [1336, 740] width 30 height 30
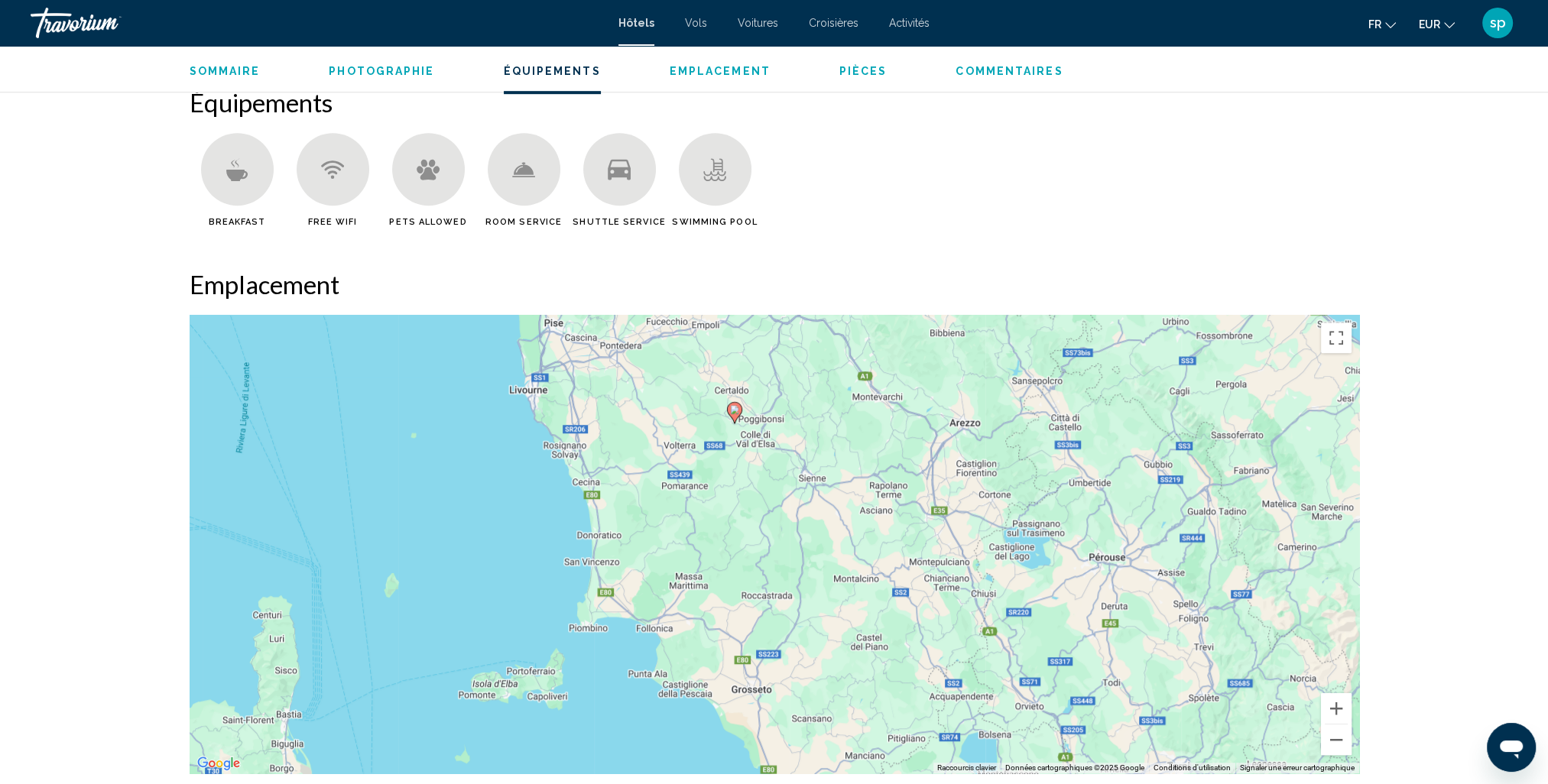
drag, startPoint x: 986, startPoint y: 729, endPoint x: 945, endPoint y: 607, distance: 128.7
click at [945, 607] on div "Pour activer le glissement avec le clavier, appuyez sur Alt+Entrée. Une fois ce…" at bounding box center [774, 544] width 1169 height 458
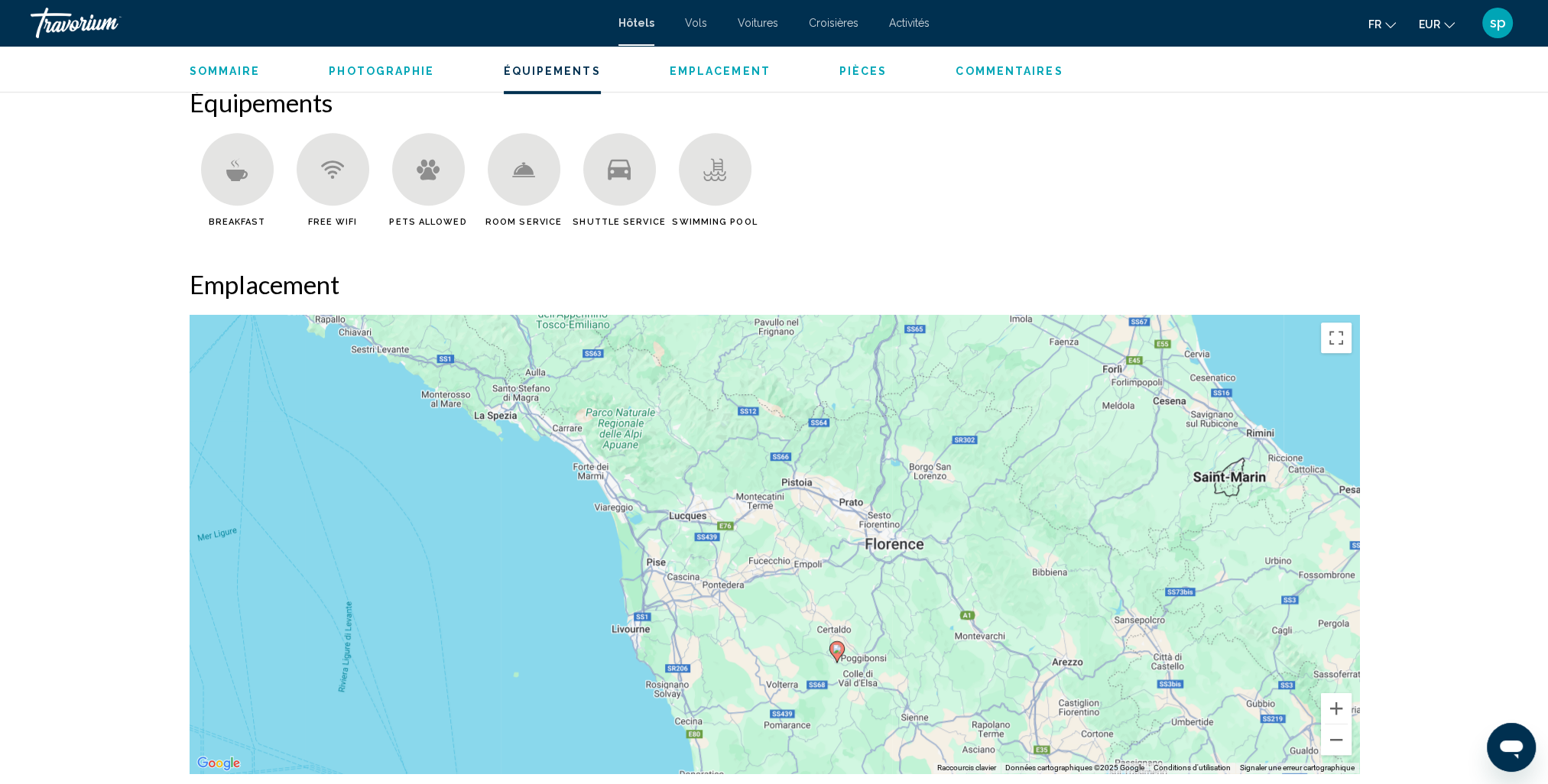
drag, startPoint x: 803, startPoint y: 614, endPoint x: 825, endPoint y: 672, distance: 62.0
click at [825, 672] on div "Pour activer le glissement avec le clavier, appuyez sur Alt+Entrée. Une fois ce…" at bounding box center [774, 544] width 1169 height 458
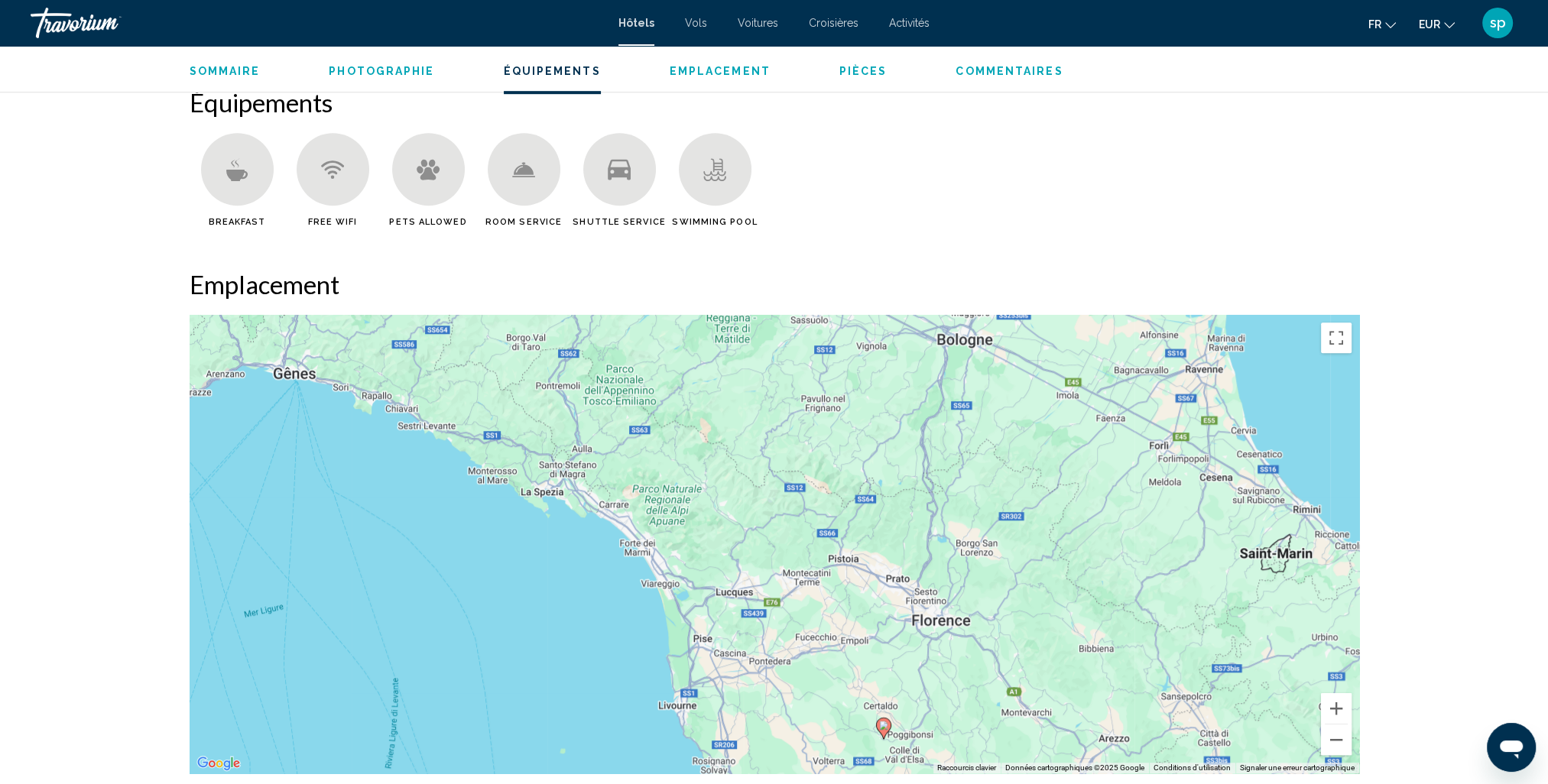
drag, startPoint x: 757, startPoint y: 560, endPoint x: 795, endPoint y: 622, distance: 72.7
click at [795, 622] on div "Pour activer le glissement avec le clavier, appuyez sur Alt+Entrée. Une fois ce…" at bounding box center [774, 544] width 1169 height 458
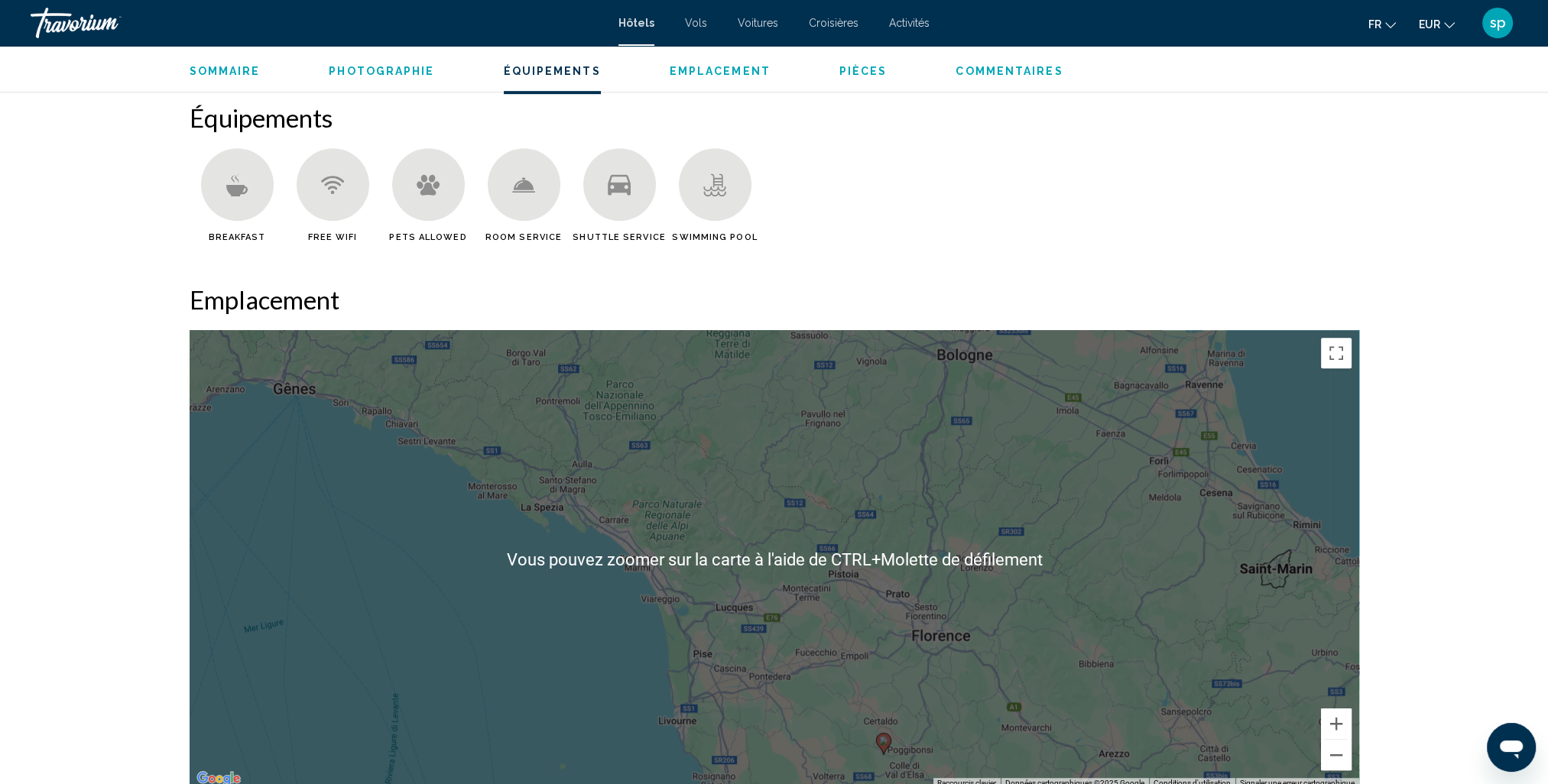
scroll to position [1299, 0]
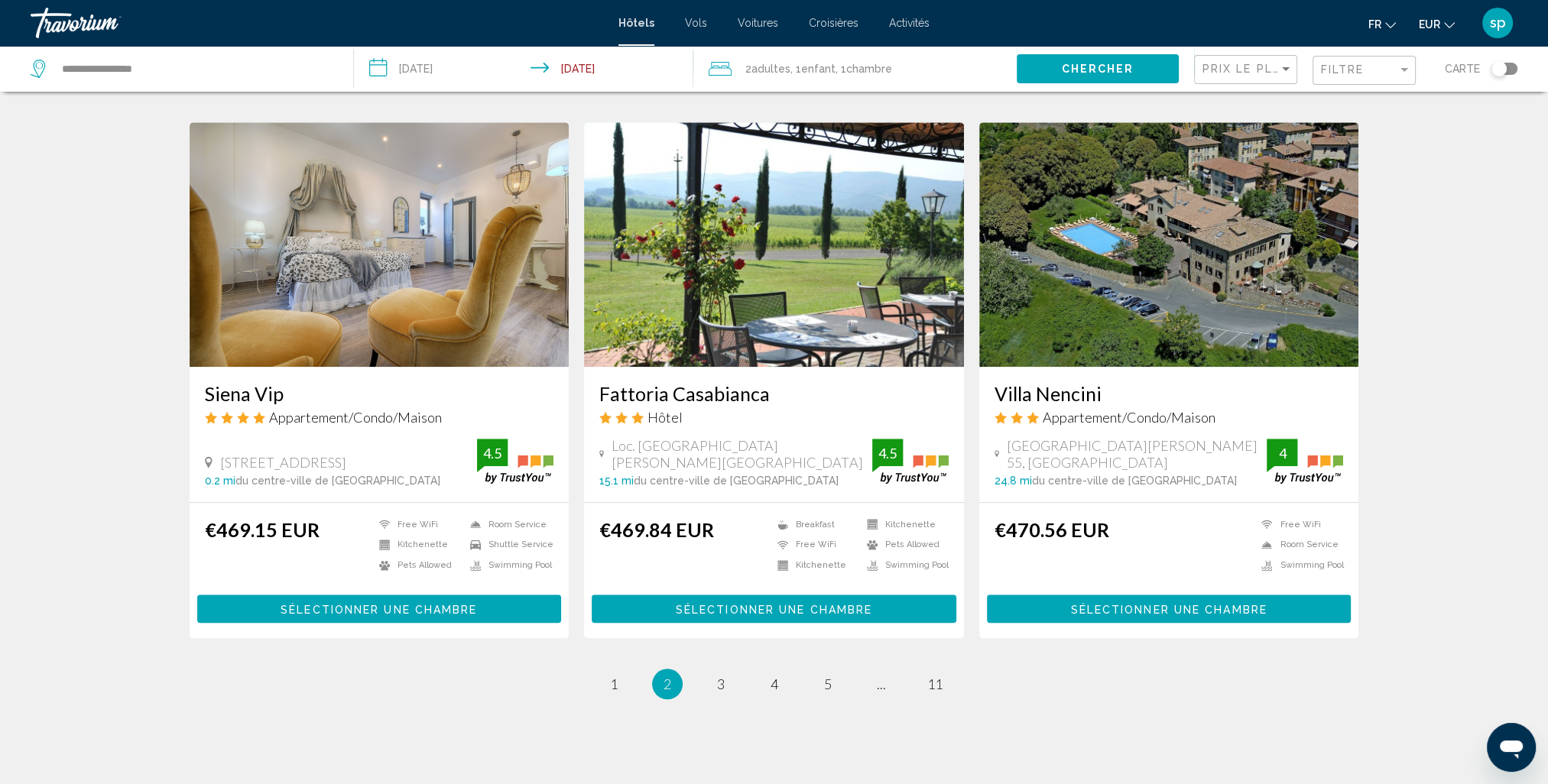
scroll to position [1733, 0]
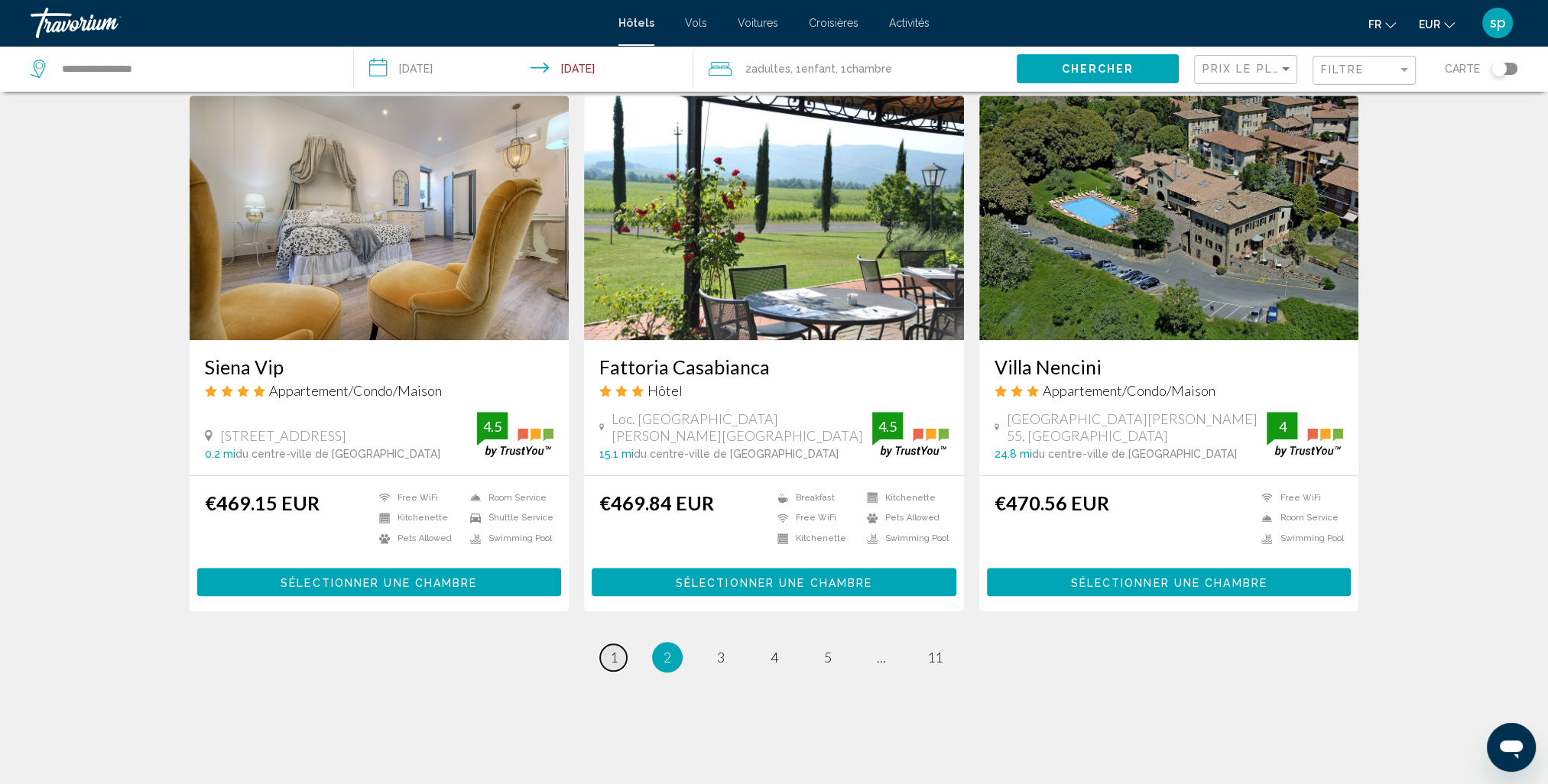
click at [623, 645] on link "page 1" at bounding box center [614, 658] width 27 height 27
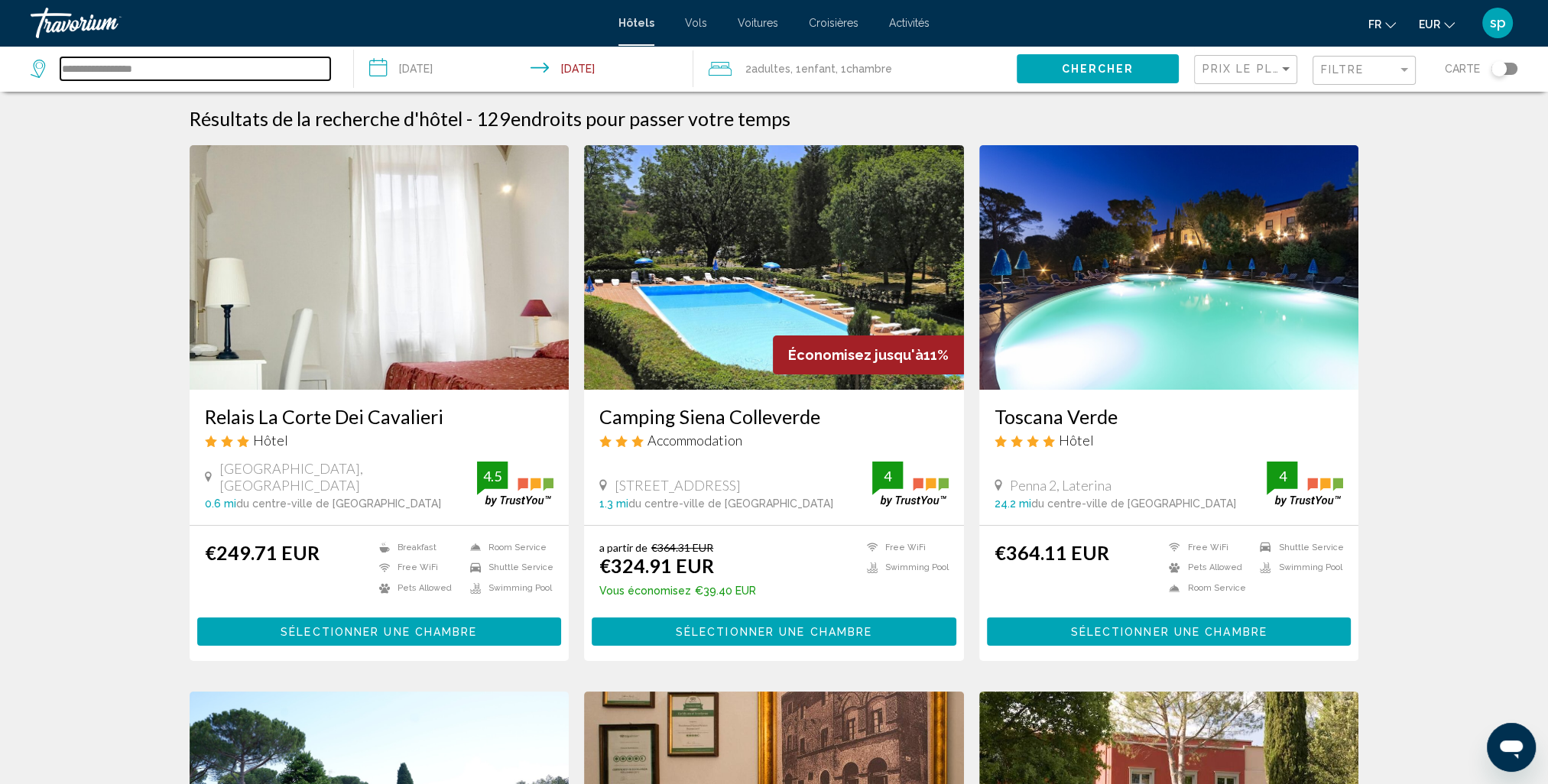
drag, startPoint x: 202, startPoint y: 65, endPoint x: -24, endPoint y: 97, distance: 228.3
click at [0, 97] on html "**********" at bounding box center [774, 392] width 1548 height 784
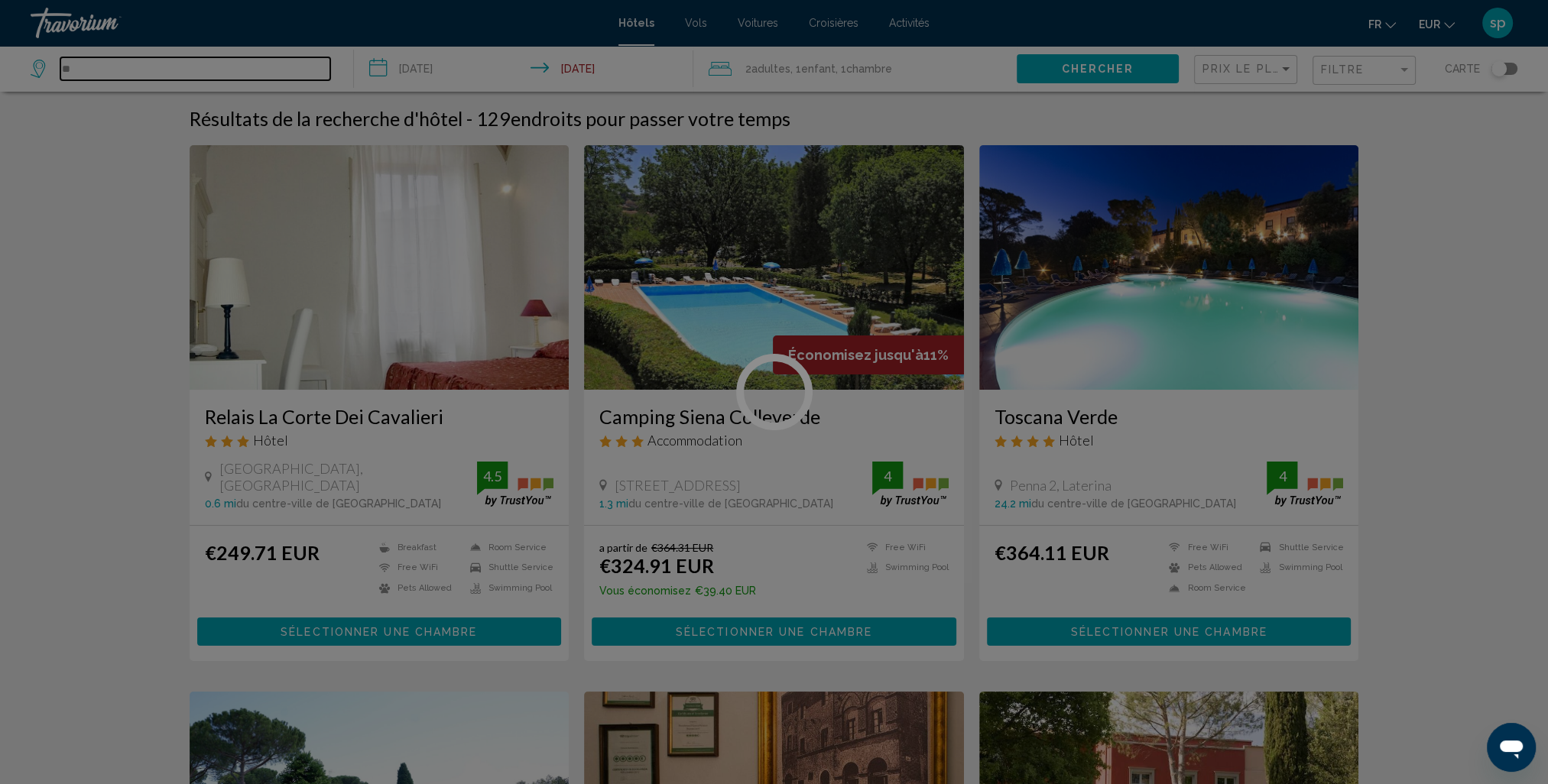
type input "*"
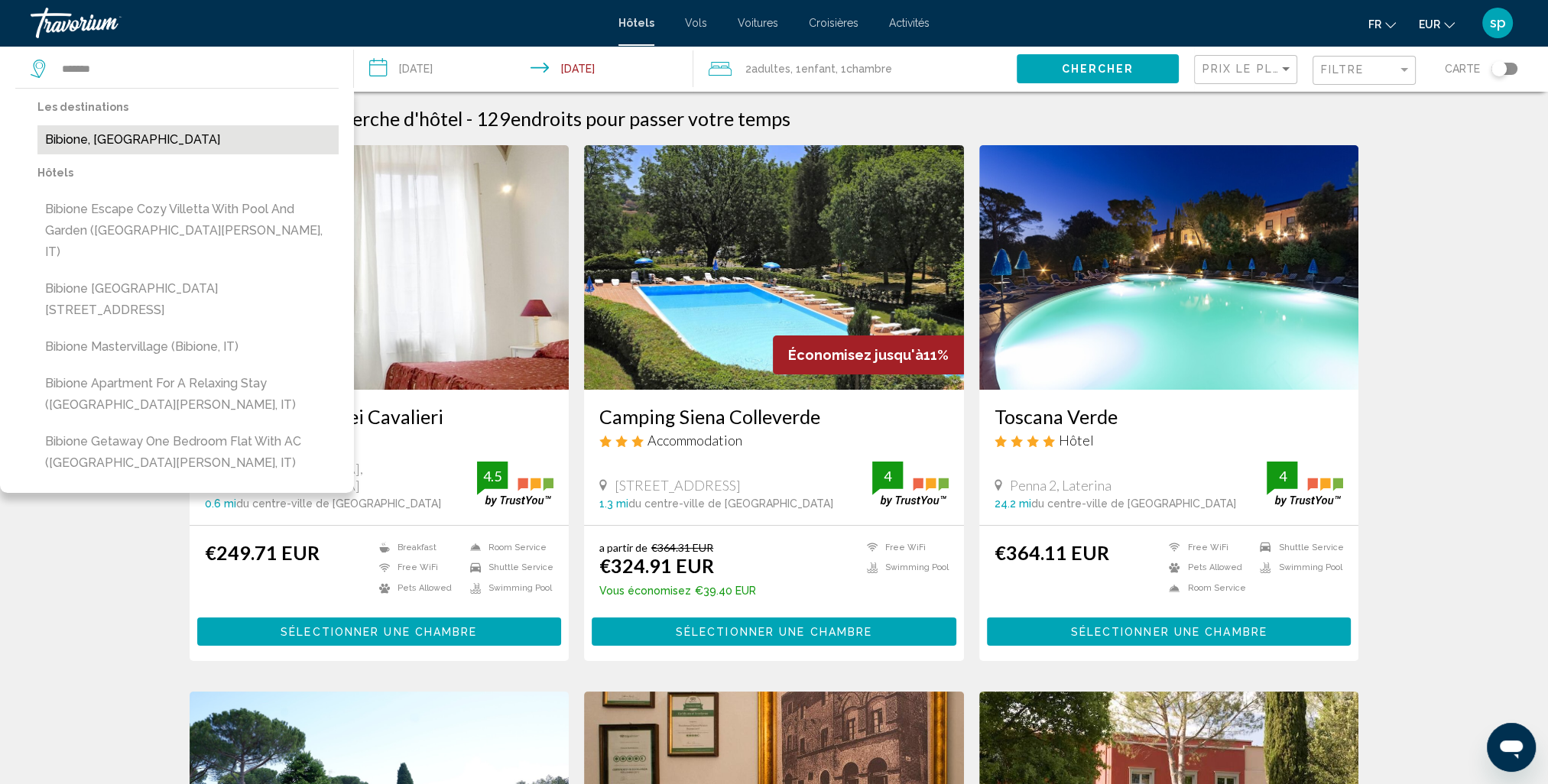
click at [149, 138] on button "Bibione, [GEOGRAPHIC_DATA]" at bounding box center [188, 139] width 301 height 29
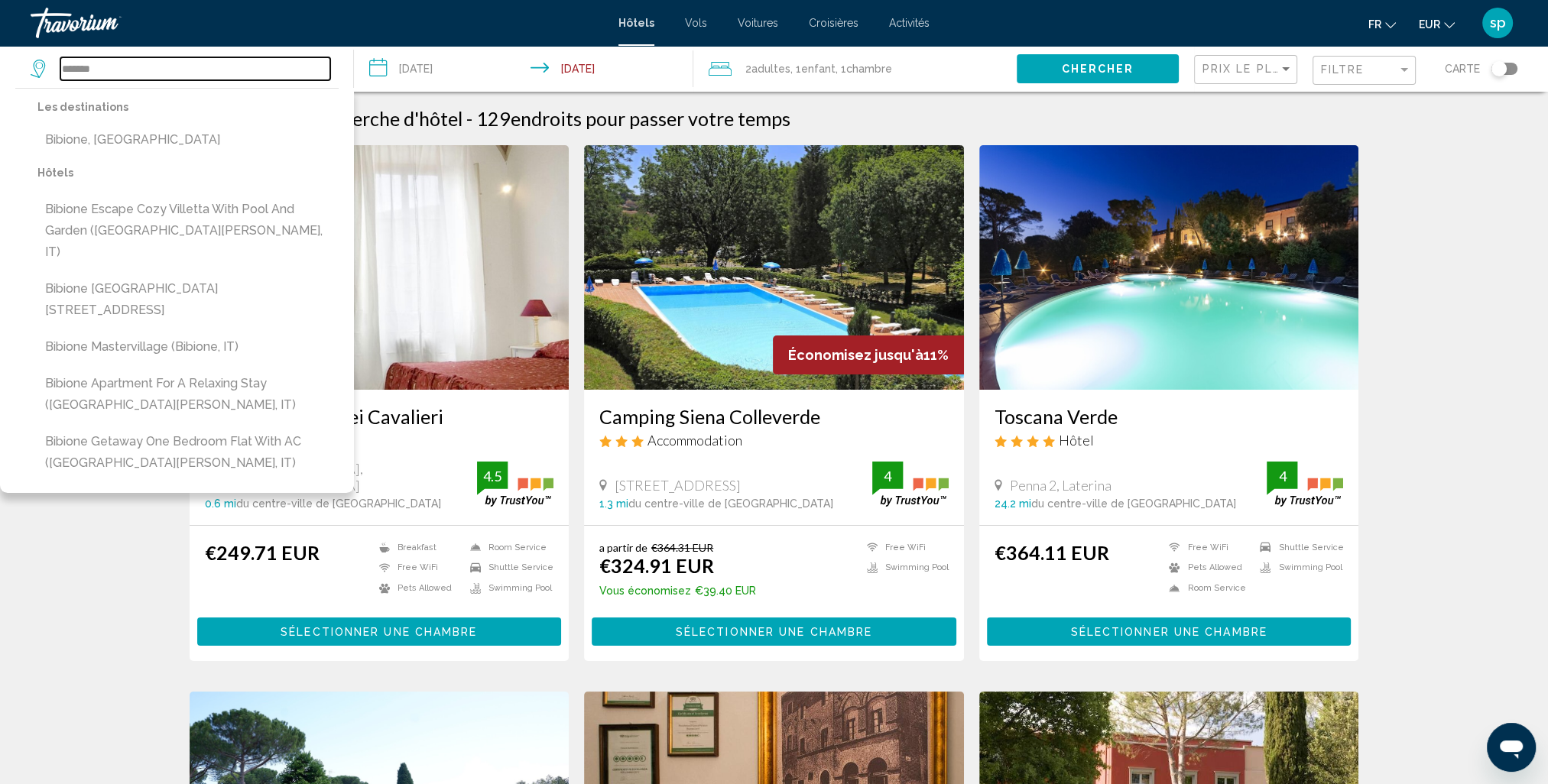
type input "**********"
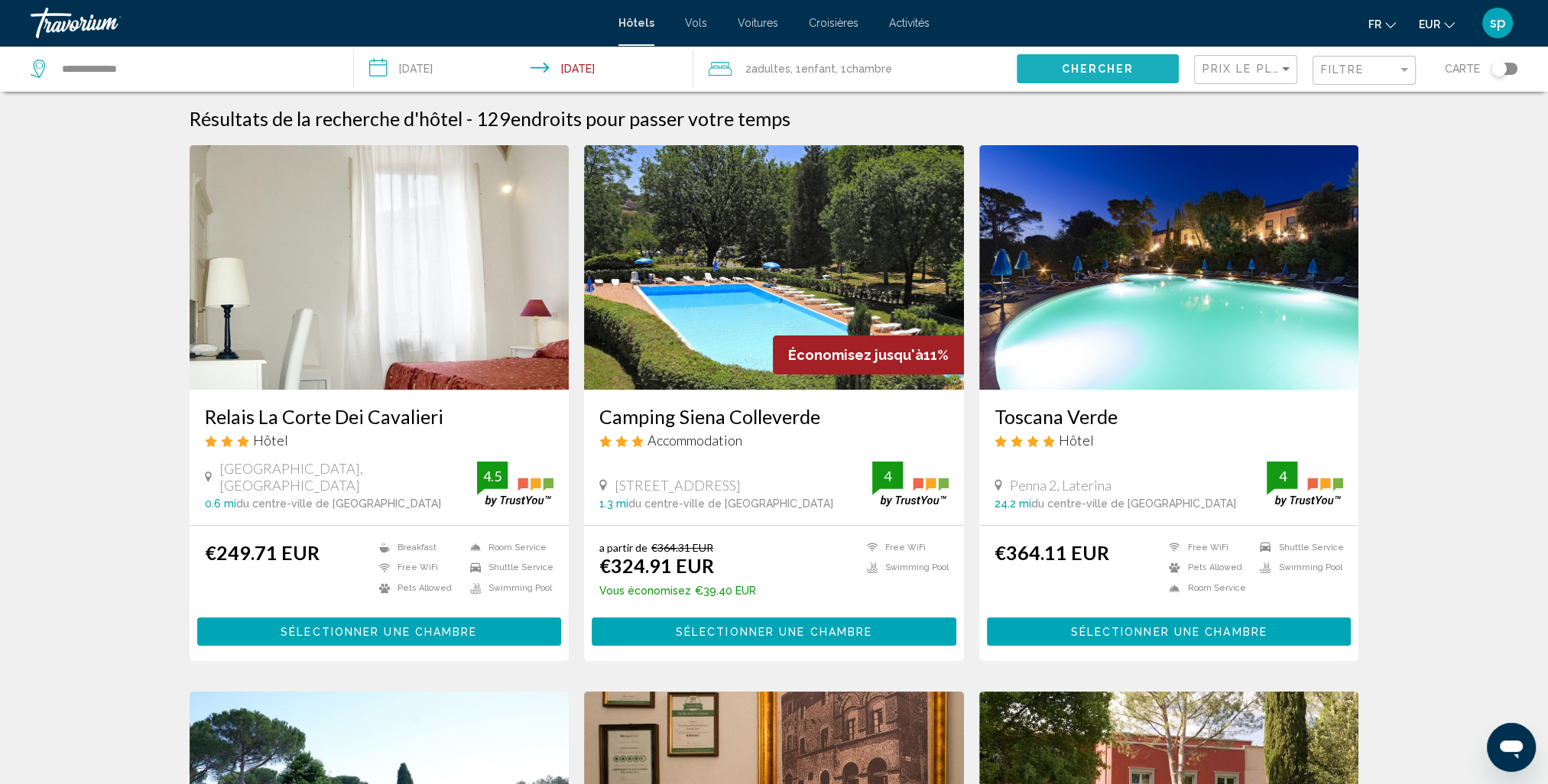
click at [1111, 72] on span "Chercher" at bounding box center [1097, 70] width 73 height 13
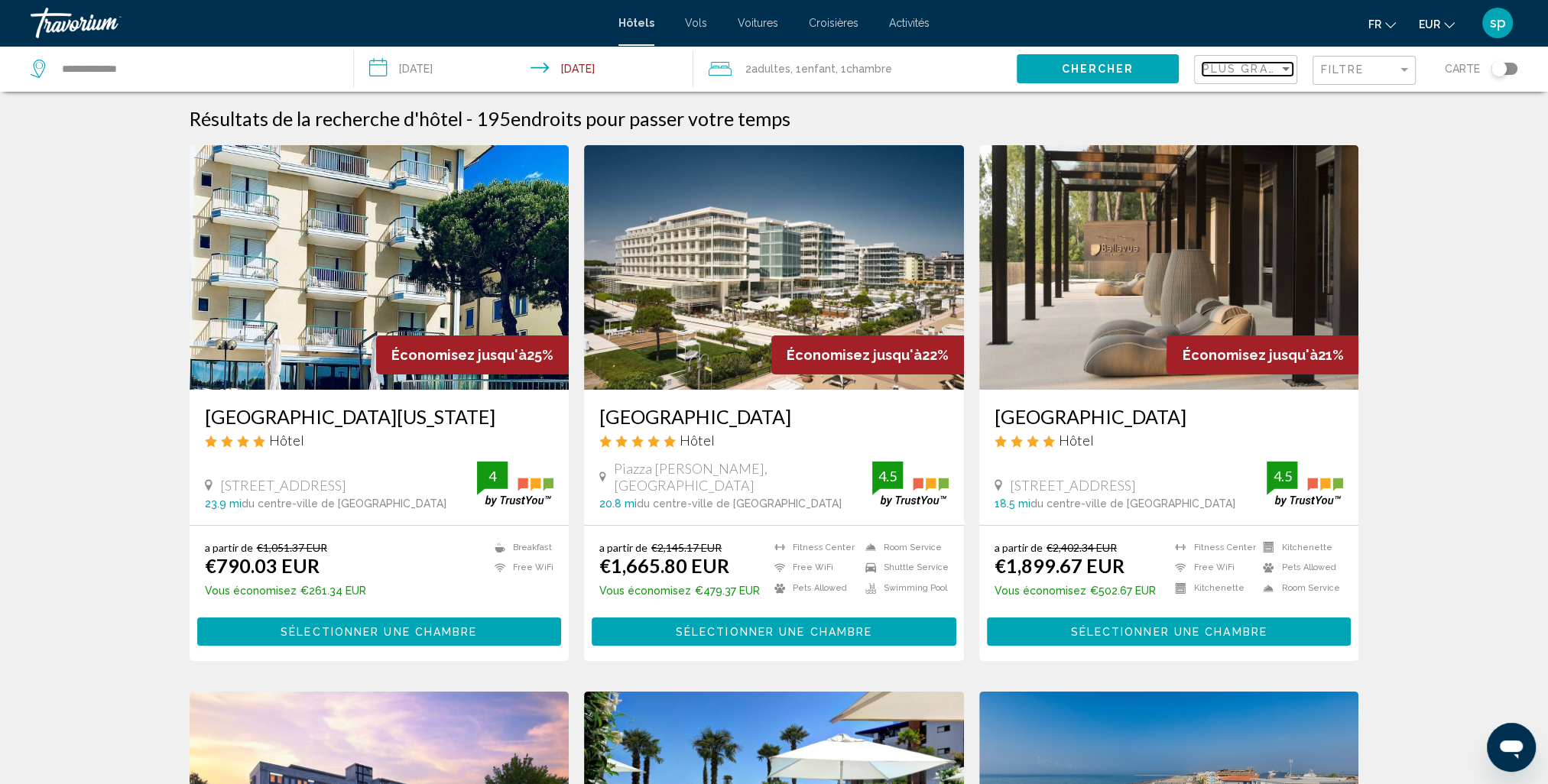
click at [1251, 71] on span "Plus grandes économies" at bounding box center [1293, 69] width 182 height 13
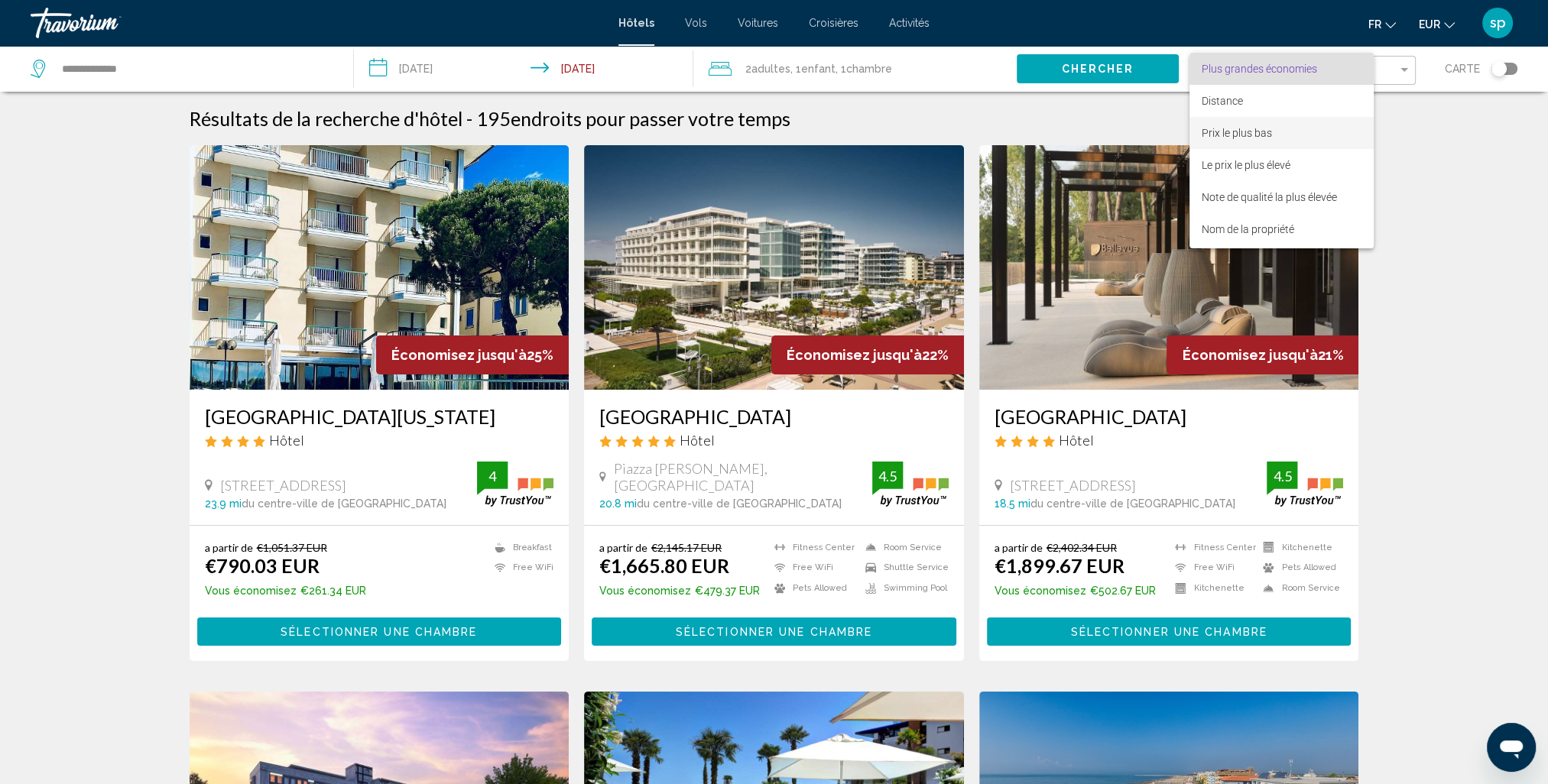
click at [1237, 140] on span "Prix le plus bas" at bounding box center [1282, 133] width 160 height 32
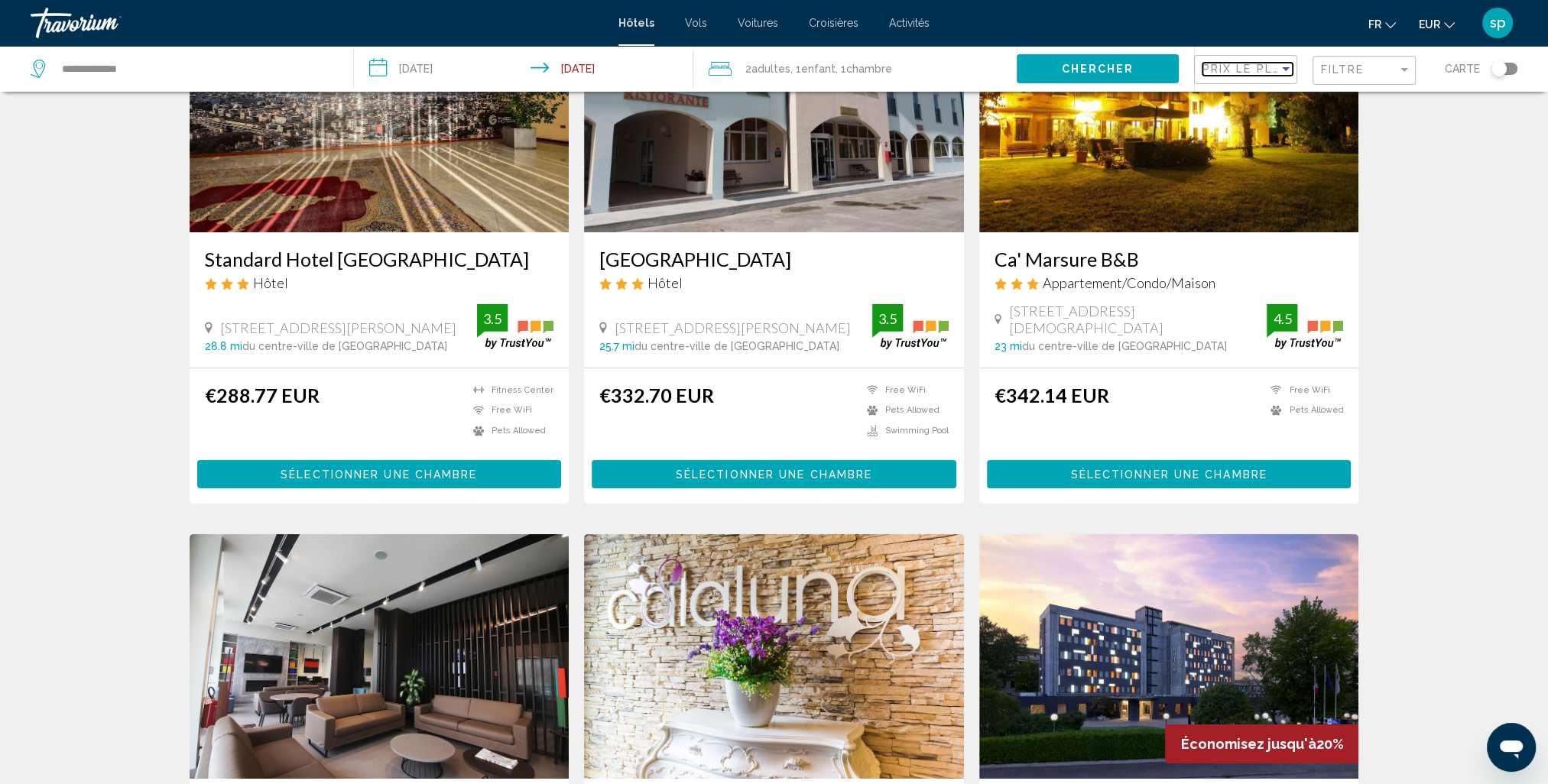
scroll to position [306, 0]
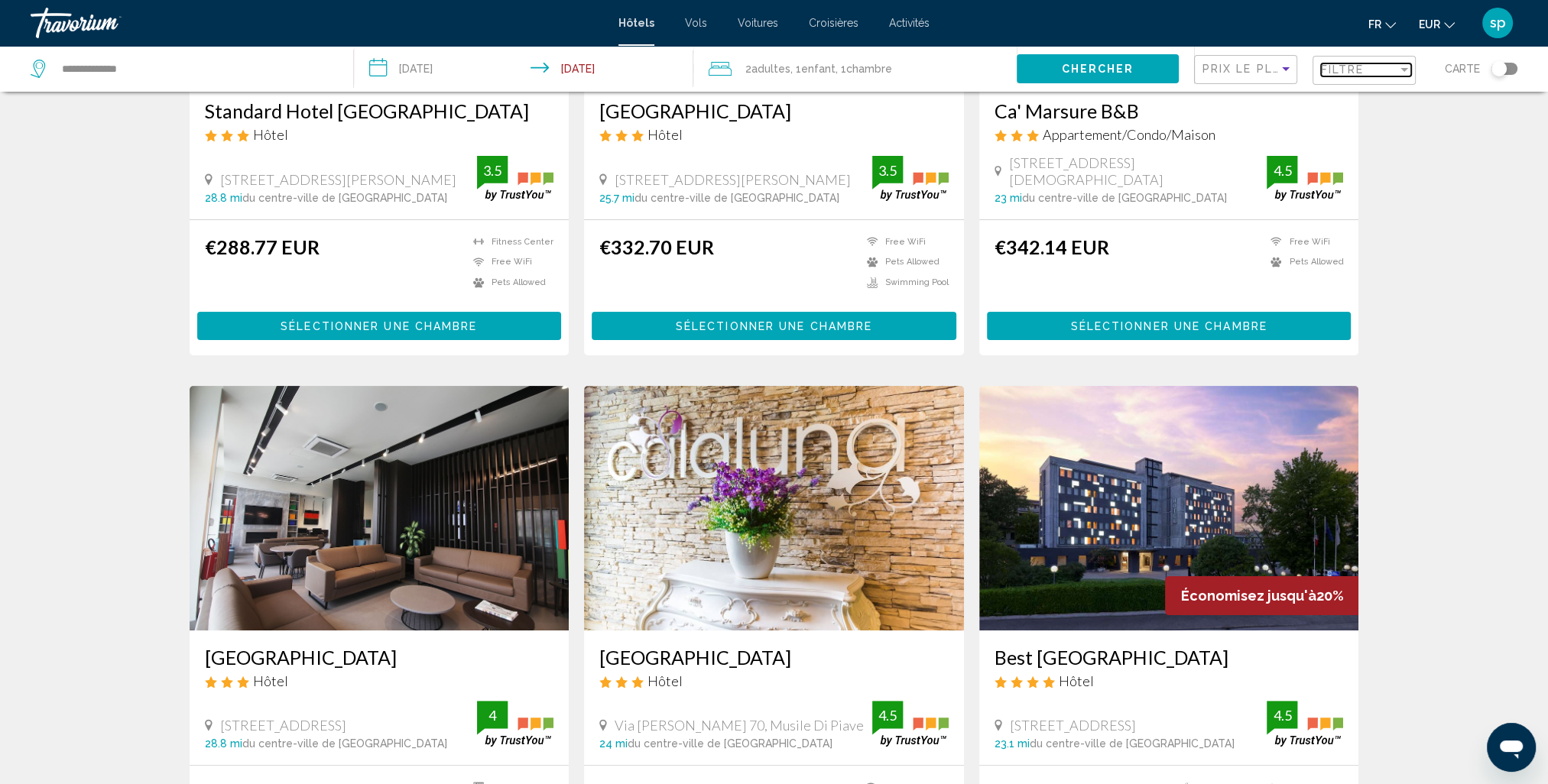
click at [1340, 71] on span "Filtre" at bounding box center [1343, 70] width 44 height 13
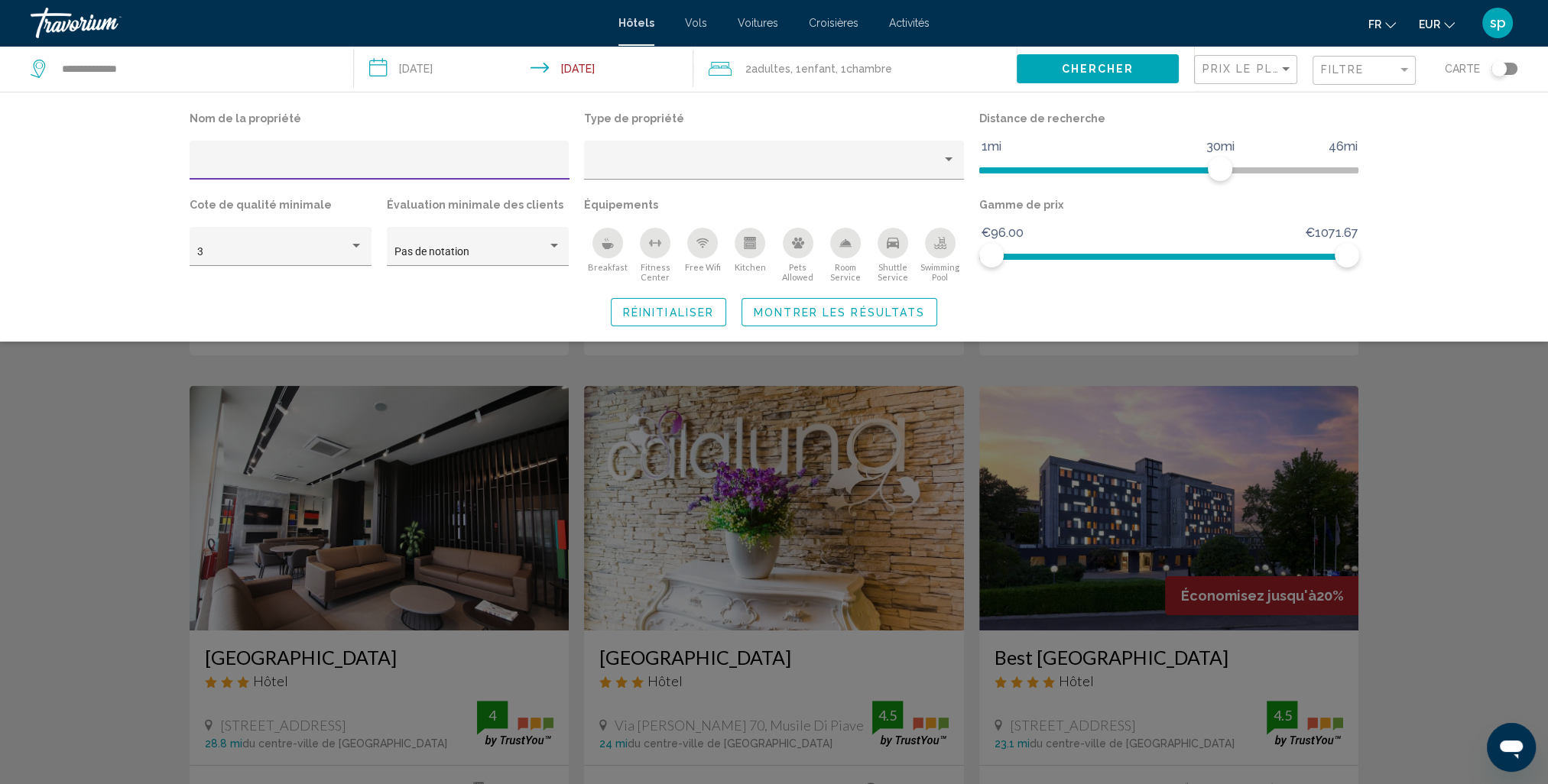
click at [939, 243] on icon "Swimming Pool" at bounding box center [940, 240] width 6 height 8
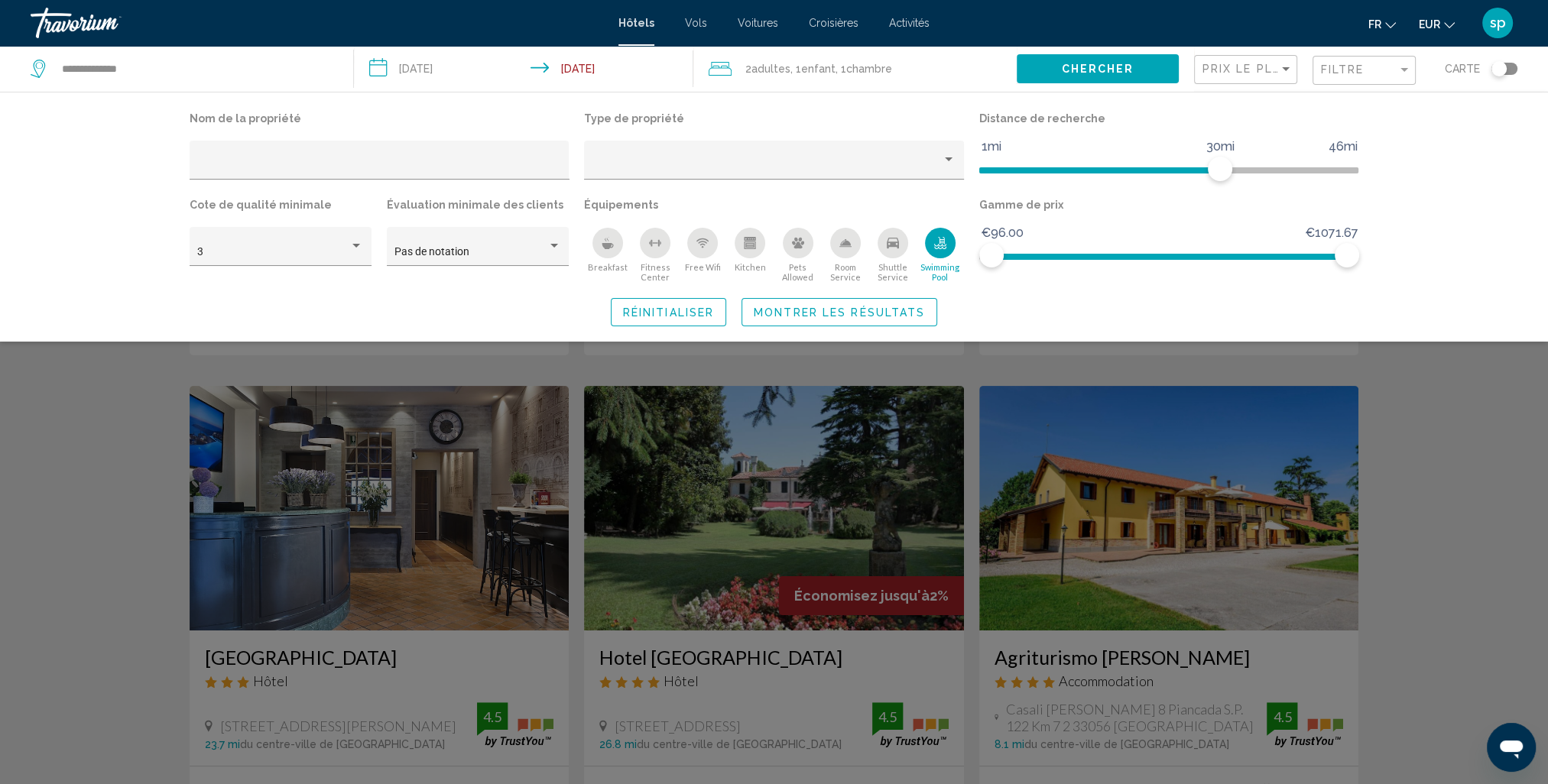
click at [839, 312] on span "Montrer les résultats" at bounding box center [839, 312] width 171 height 13
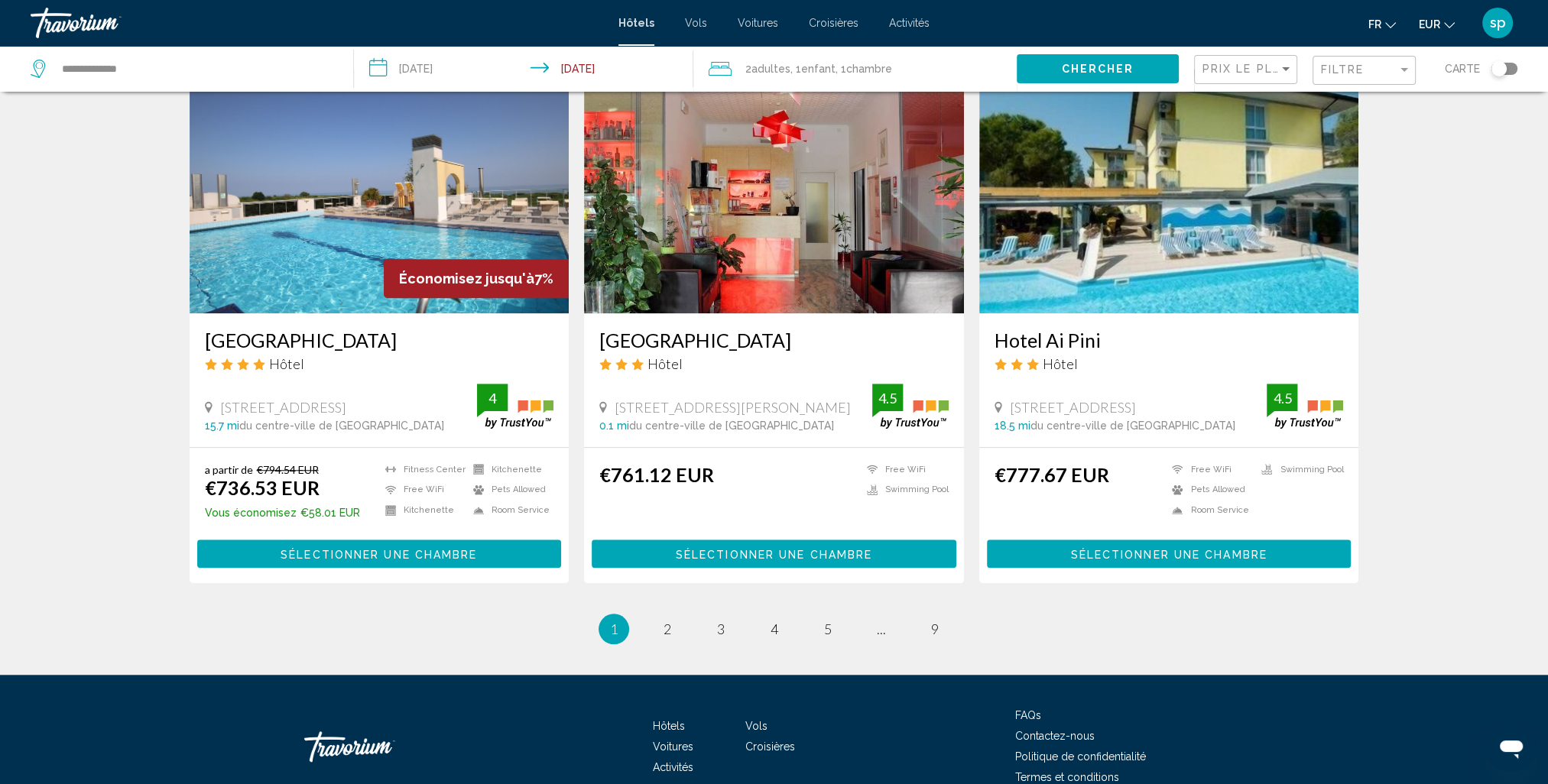
scroll to position [1758, 0]
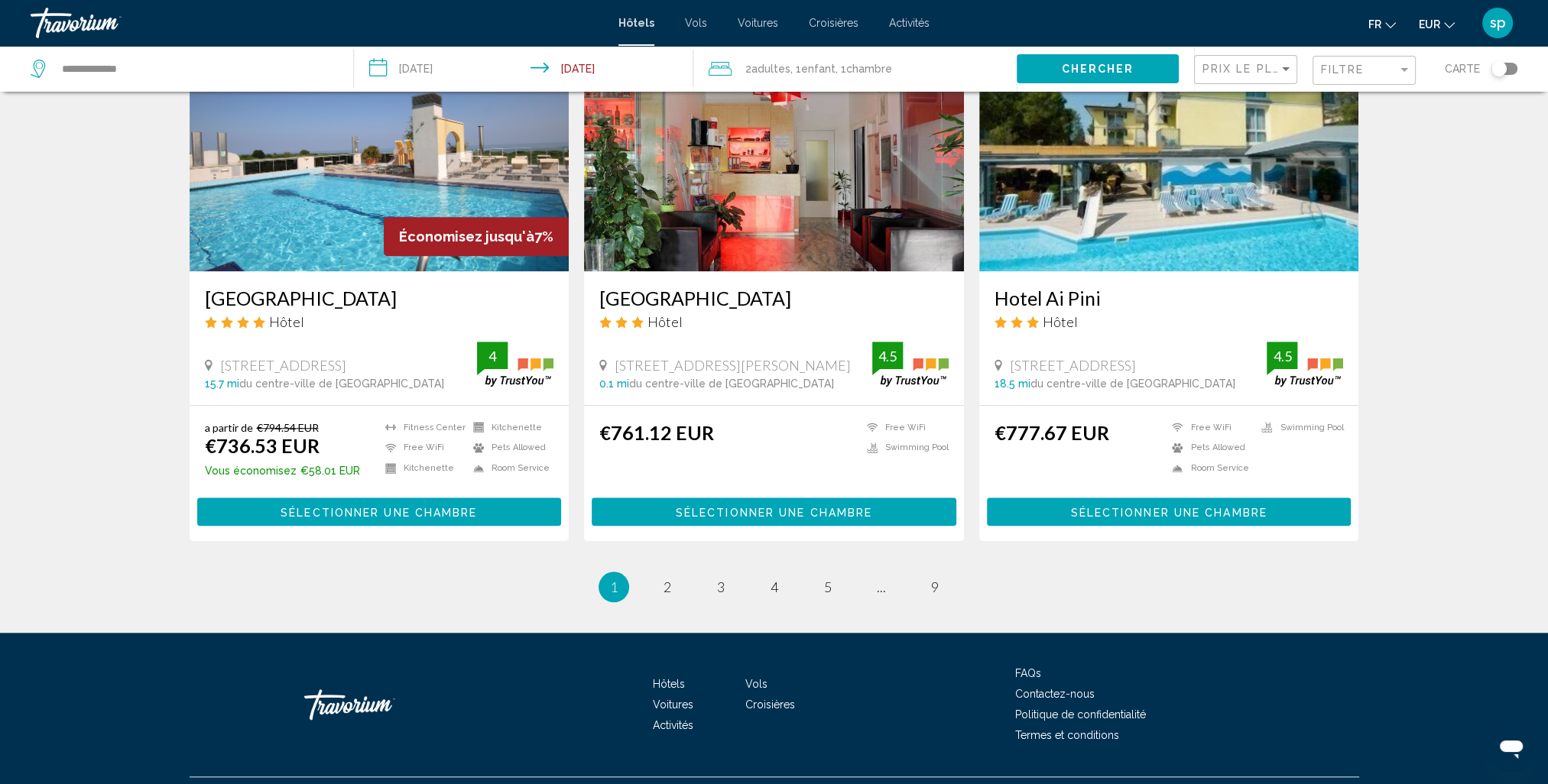
click at [672, 603] on li "page 2" at bounding box center [667, 587] width 30 height 30
click at [670, 595] on span "2" at bounding box center [667, 587] width 8 height 17
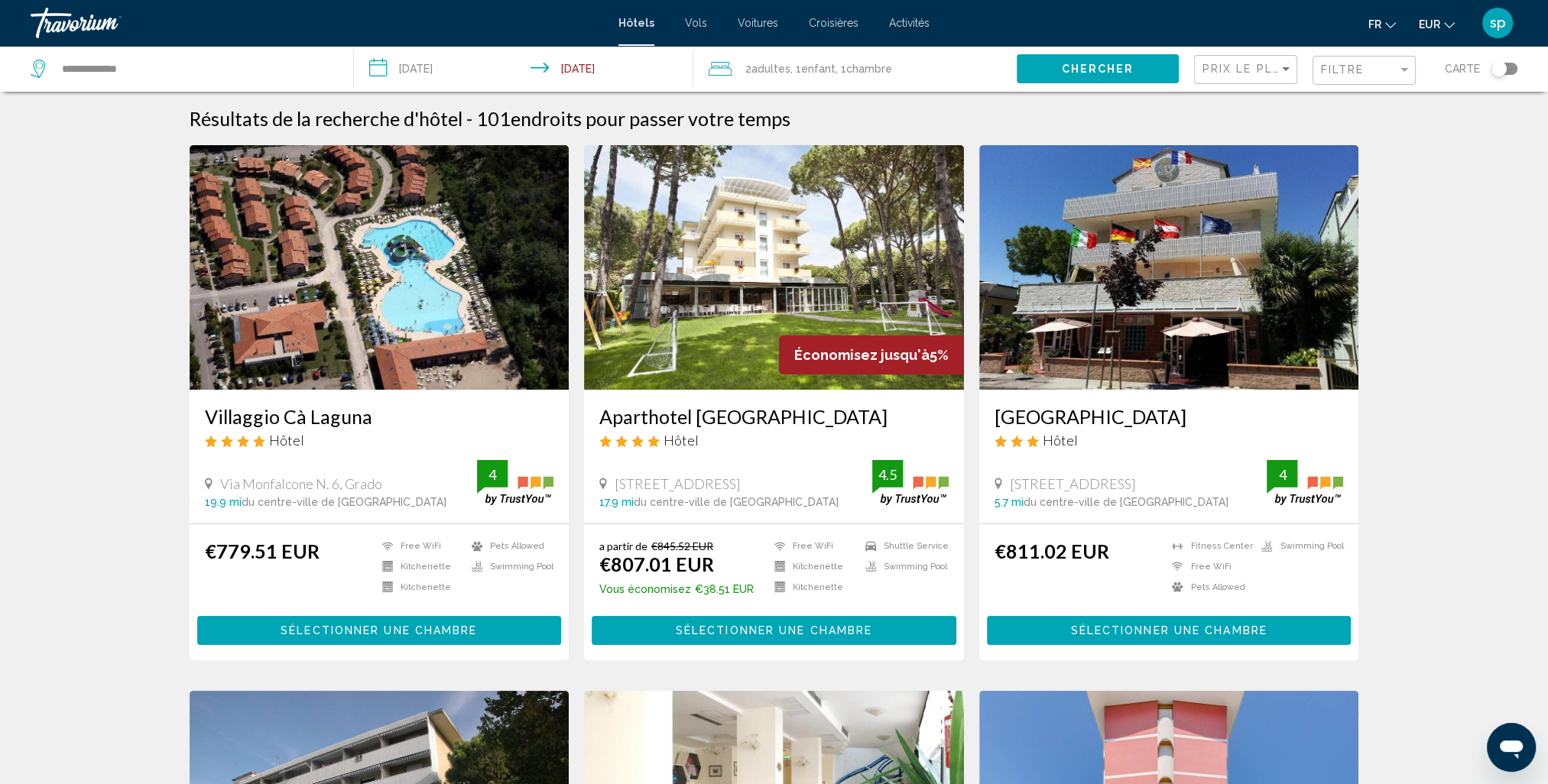
click at [369, 264] on img "Main content" at bounding box center [379, 267] width 380 height 244
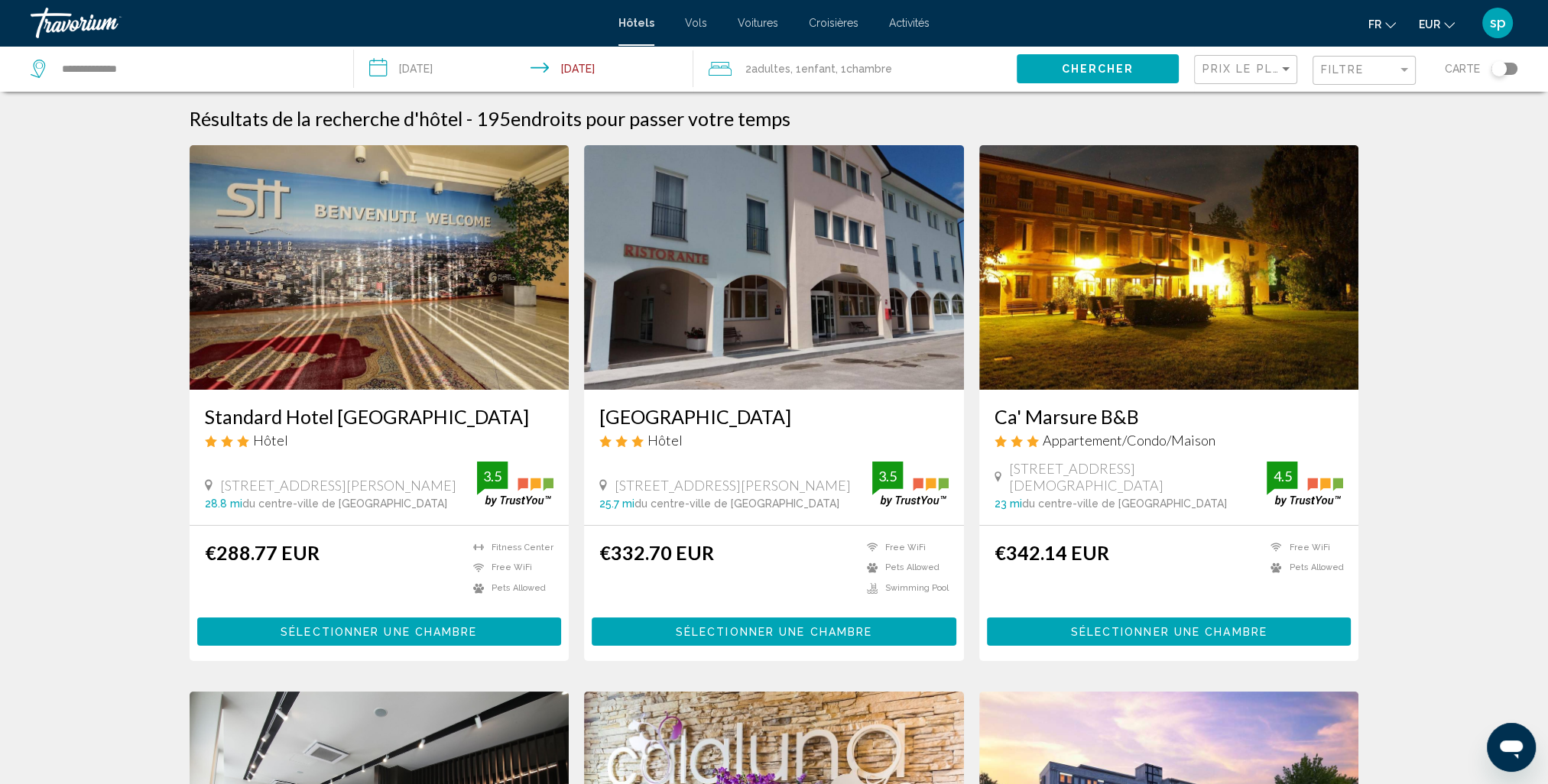
click at [1510, 69] on div "Toggle map" at bounding box center [1504, 69] width 26 height 13
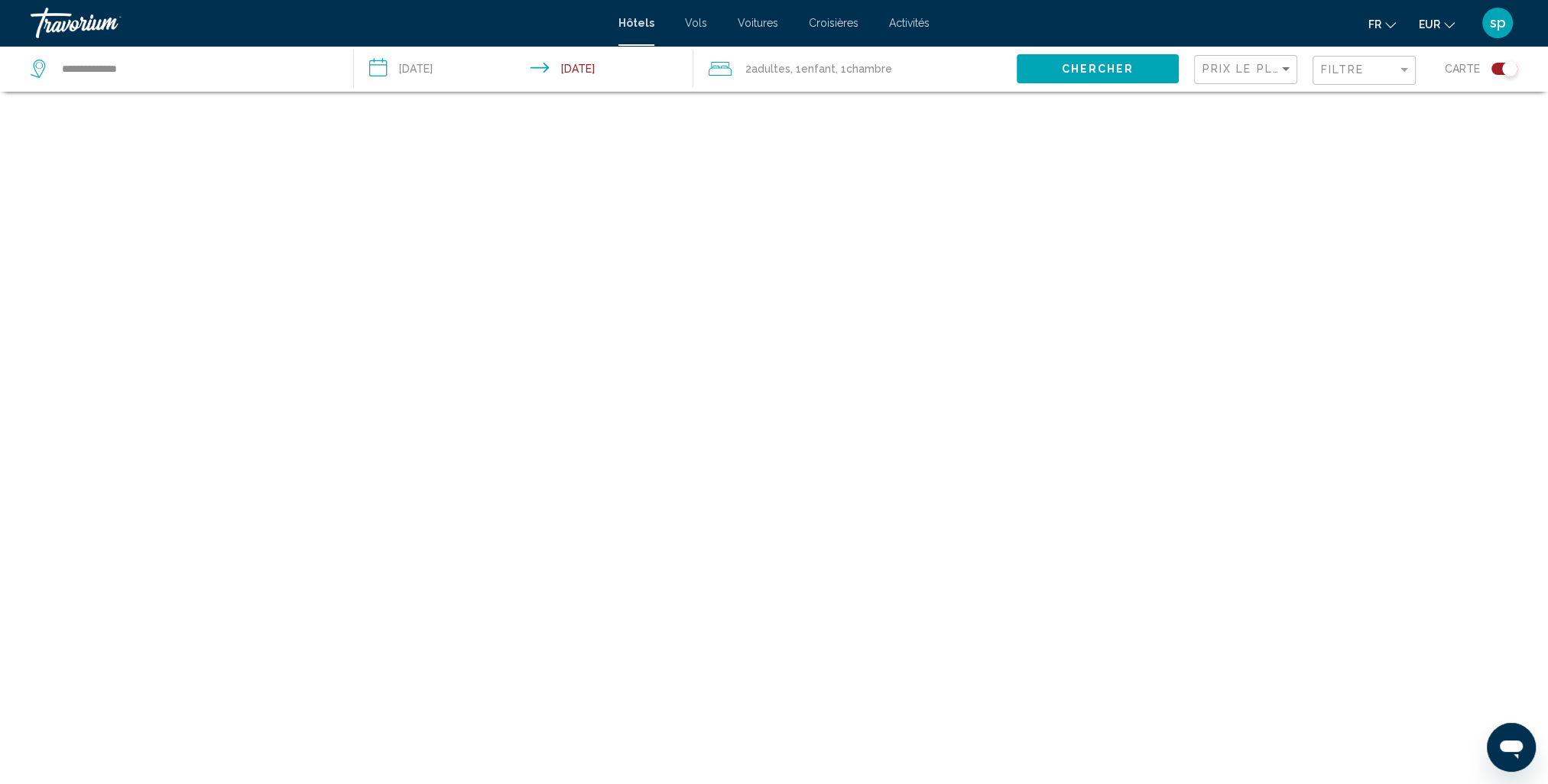
scroll to position [91, 0]
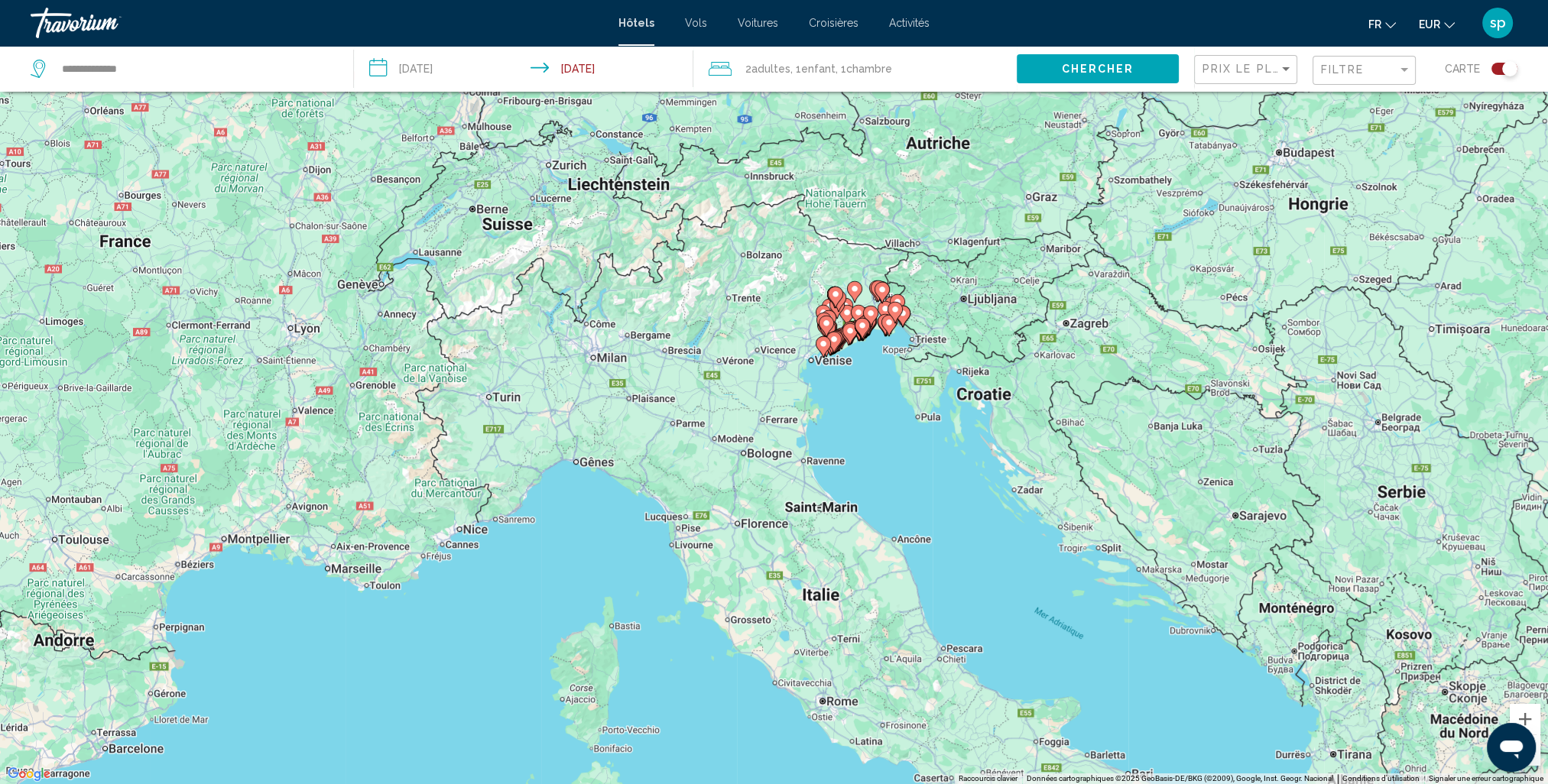
drag, startPoint x: 851, startPoint y: 482, endPoint x: 889, endPoint y: 427, distance: 66.9
click at [887, 429] on div "Pour activer le glissement avec le clavier, appuyez sur Alt+Entrée. Une fois ce…" at bounding box center [774, 392] width 1548 height 784
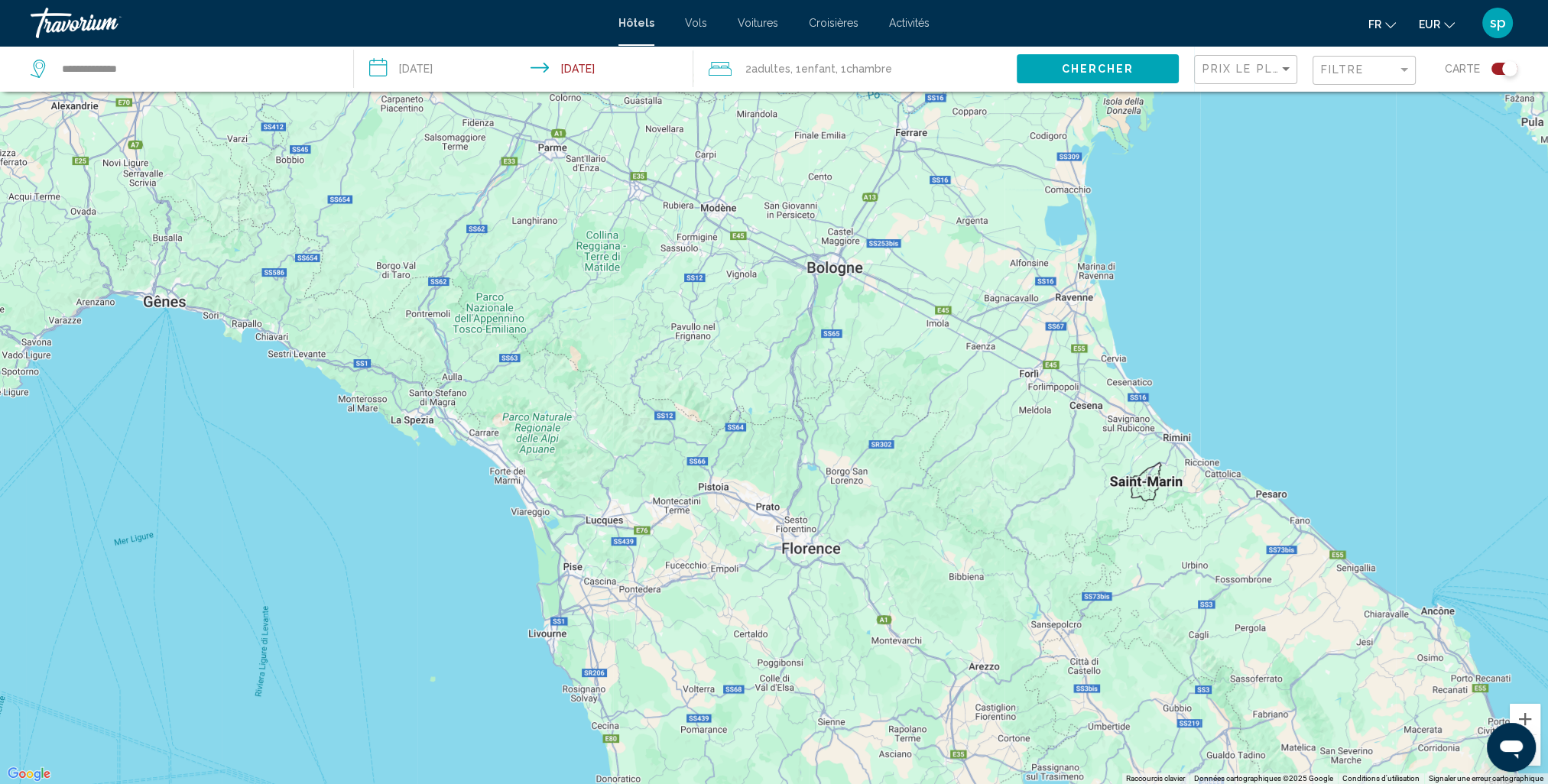
drag, startPoint x: 709, startPoint y: 279, endPoint x: 761, endPoint y: 445, distance: 174.0
click at [761, 445] on div "Main content" at bounding box center [774, 392] width 1548 height 784
click at [676, 508] on div "Pour activer le glissement avec le clavier, appuyez sur Alt+Entrée. Une fois ce…" at bounding box center [774, 392] width 1548 height 784
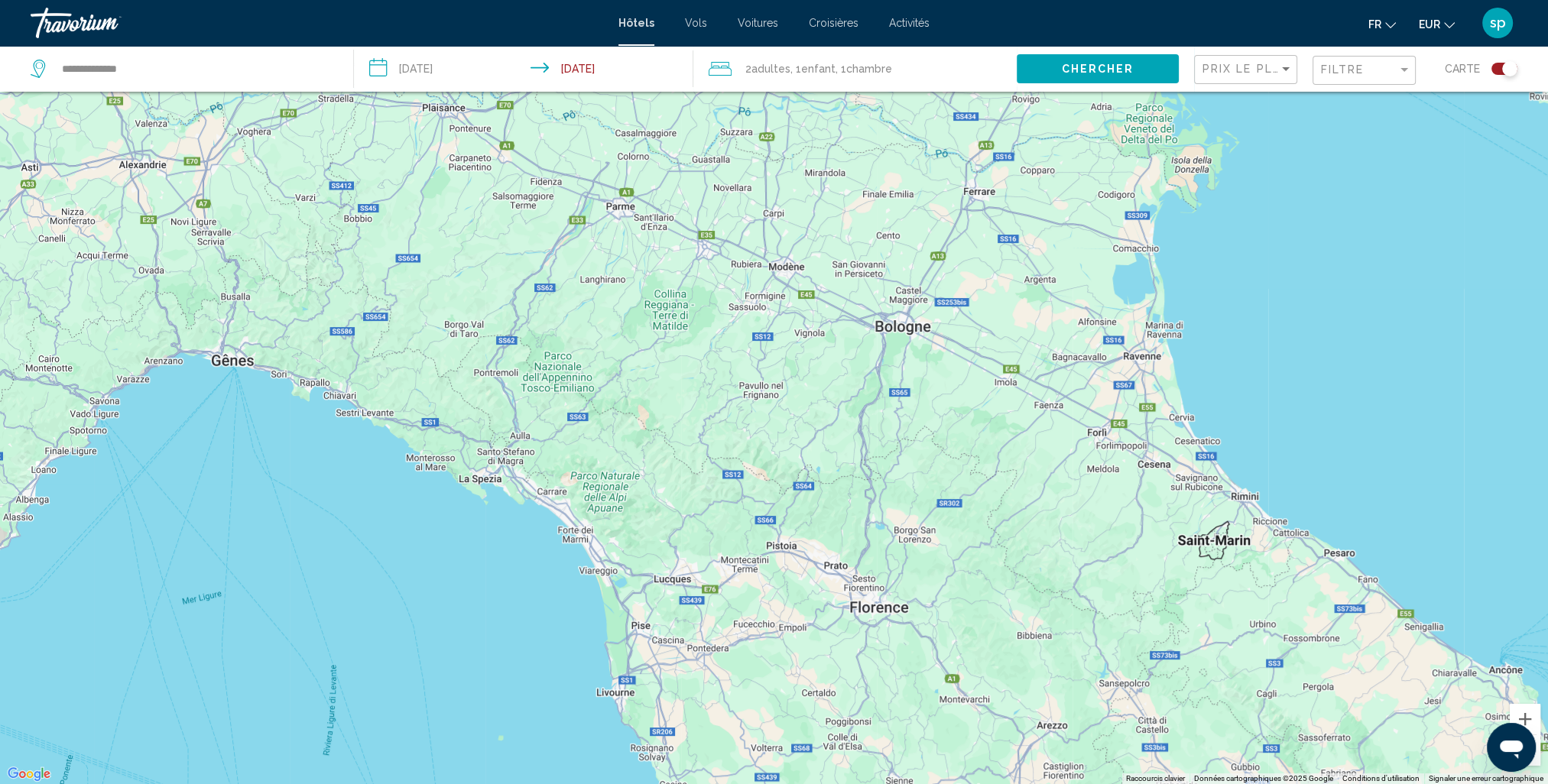
drag, startPoint x: 686, startPoint y: 337, endPoint x: 723, endPoint y: 442, distance: 111.3
click at [723, 442] on div "Pour activer le glissement avec le clavier, appuyez sur Alt+Entrée. Une fois ce…" at bounding box center [774, 392] width 1548 height 784
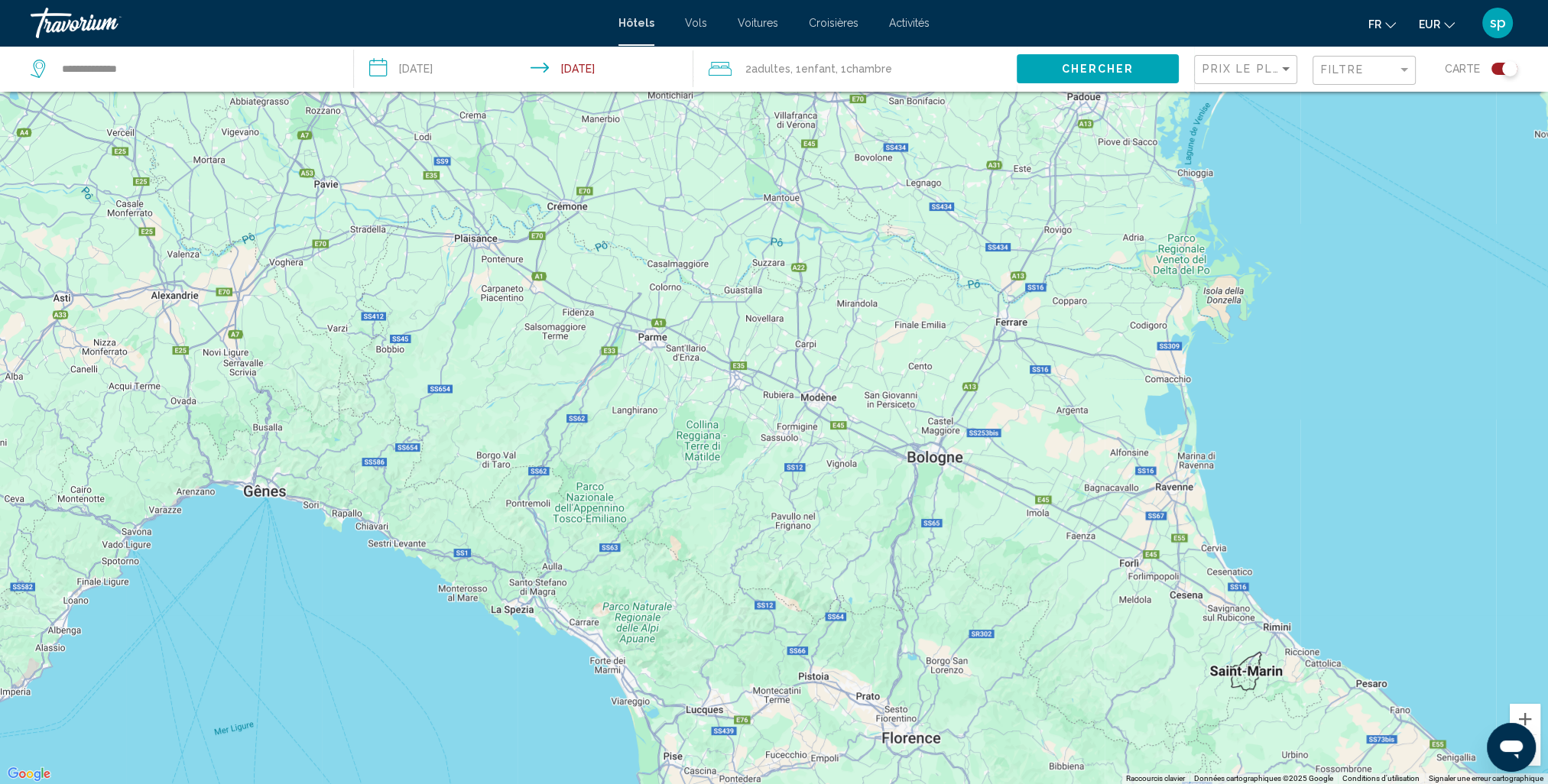
drag, startPoint x: 793, startPoint y: 509, endPoint x: 800, endPoint y: 546, distance: 37.7
click at [800, 546] on div "Pour activer le glissement avec le clavier, appuyez sur Alt+Entrée. Une fois ce…" at bounding box center [774, 392] width 1548 height 784
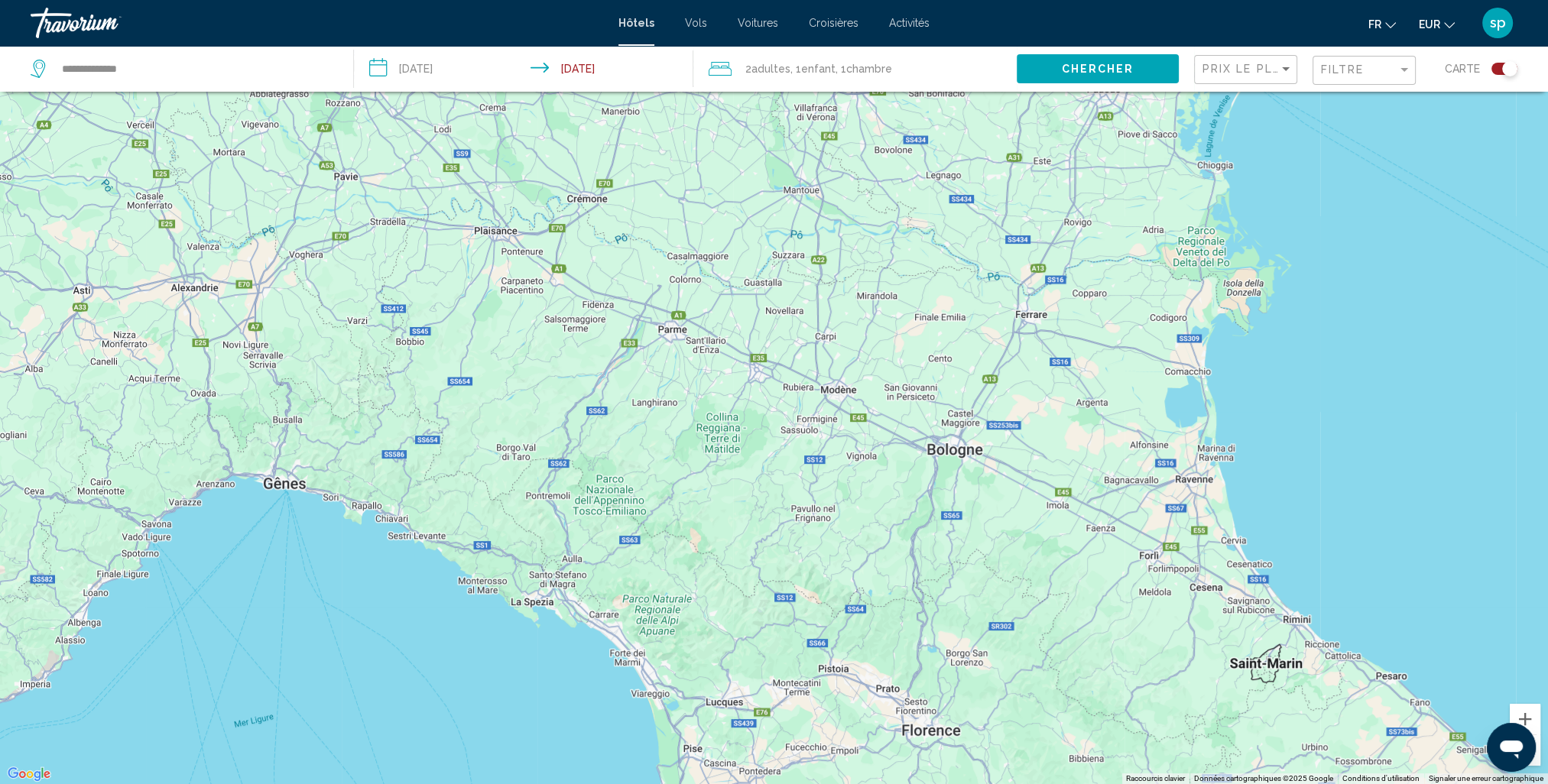
drag, startPoint x: 699, startPoint y: 482, endPoint x: 714, endPoint y: 474, distance: 17.0
click at [714, 474] on div "Pour activer le glissement avec le clavier, appuyez sur Alt+Entrée. Une fois ce…" at bounding box center [774, 392] width 1548 height 784
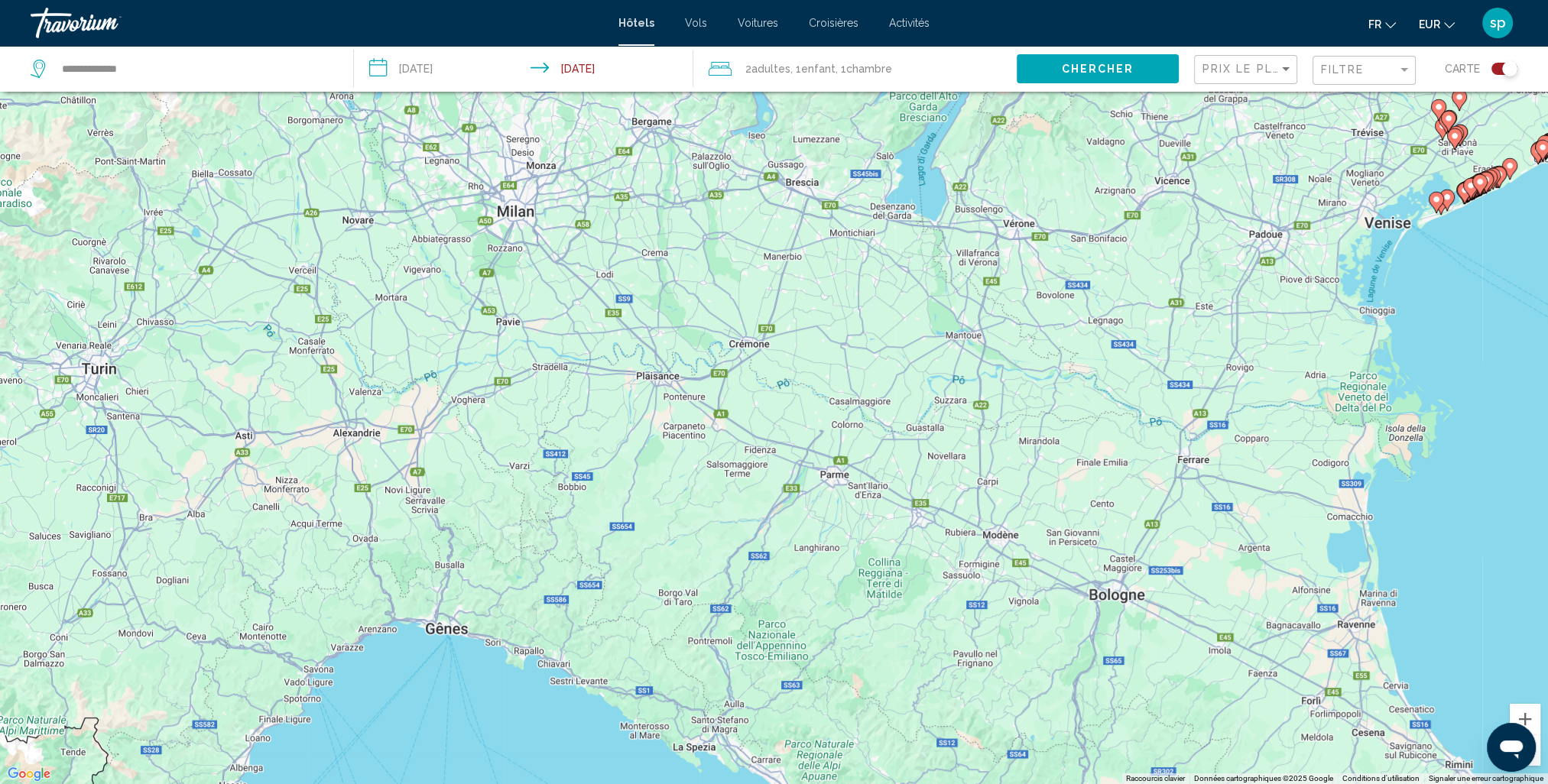
drag, startPoint x: 683, startPoint y: 347, endPoint x: 847, endPoint y: 492, distance: 218.9
click at [847, 492] on div "Pour activer le glissement avec le clavier, appuyez sur Alt+Entrée. Une fois ce…" at bounding box center [774, 392] width 1548 height 784
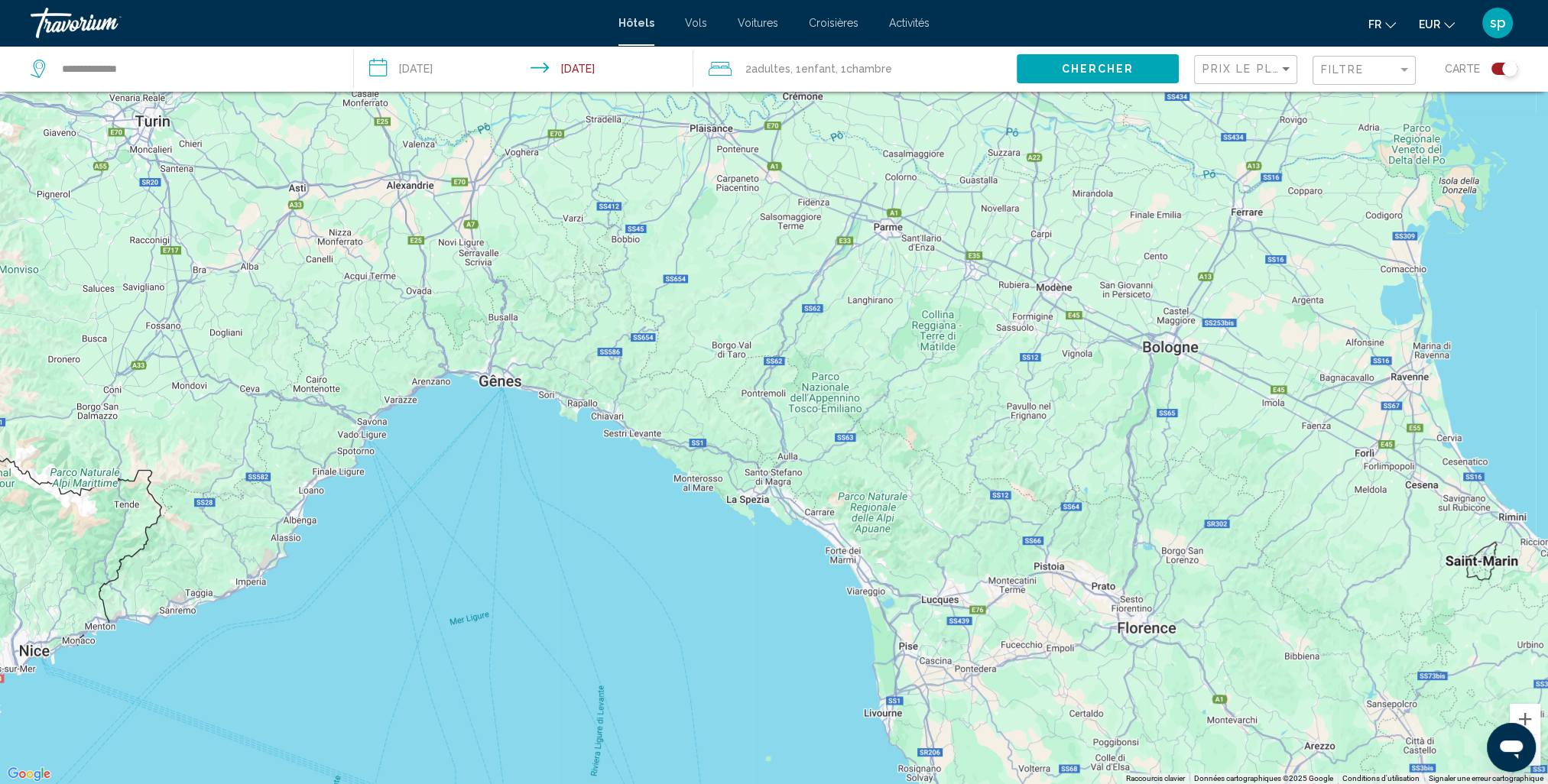
drag, startPoint x: 599, startPoint y: 506, endPoint x: 653, endPoint y: 249, distance: 262.6
click at [653, 250] on div "Pour activer le glissement avec le clavier, appuyez sur Alt+Entrée. Une fois ce…" at bounding box center [774, 392] width 1548 height 784
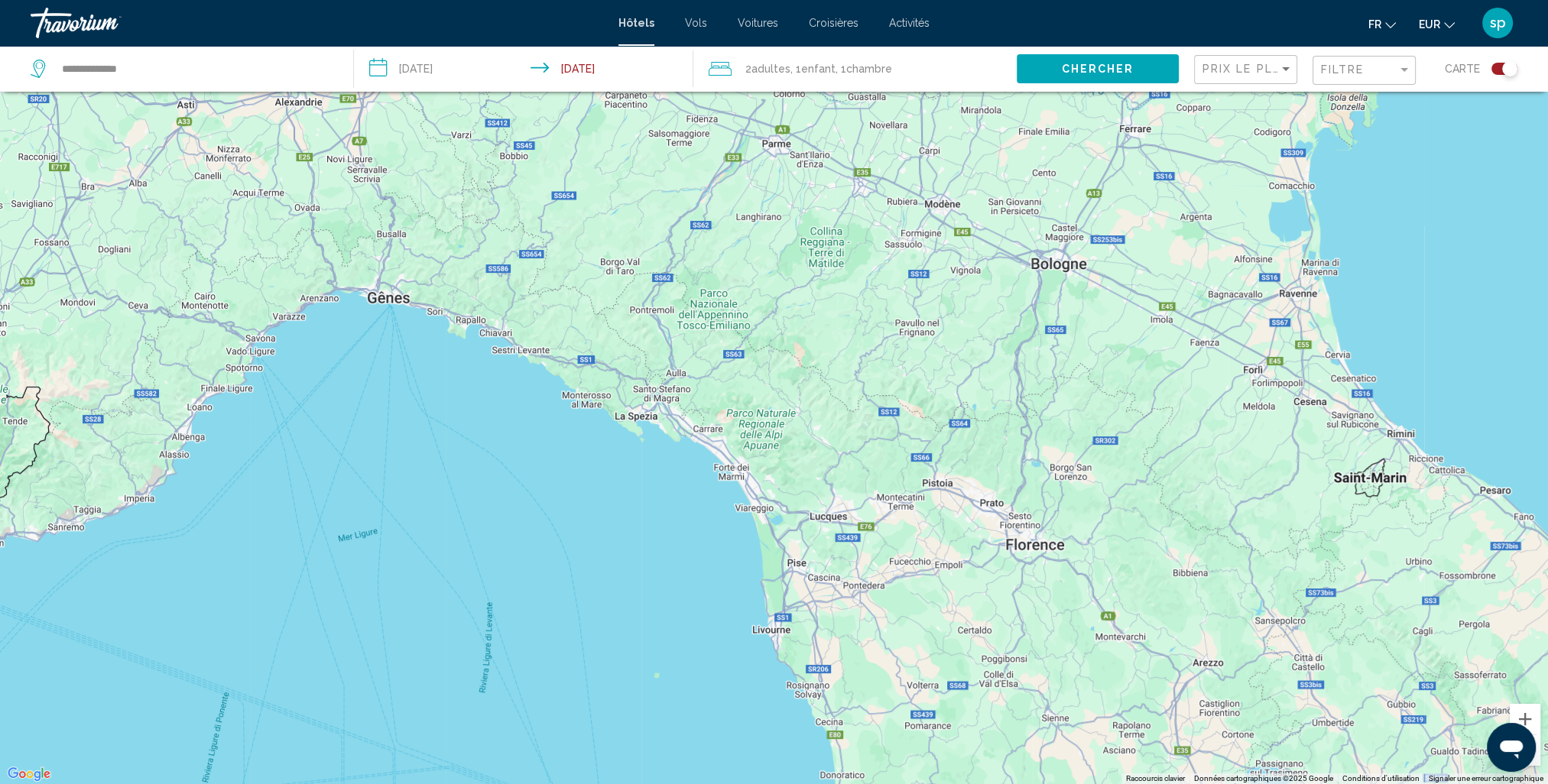
drag, startPoint x: 937, startPoint y: 537, endPoint x: 652, endPoint y: 425, distance: 306.2
click at [652, 425] on div "Pour activer le glissement avec le clavier, appuyez sur Alt+Entrée. Une fois ce…" at bounding box center [774, 392] width 1548 height 784
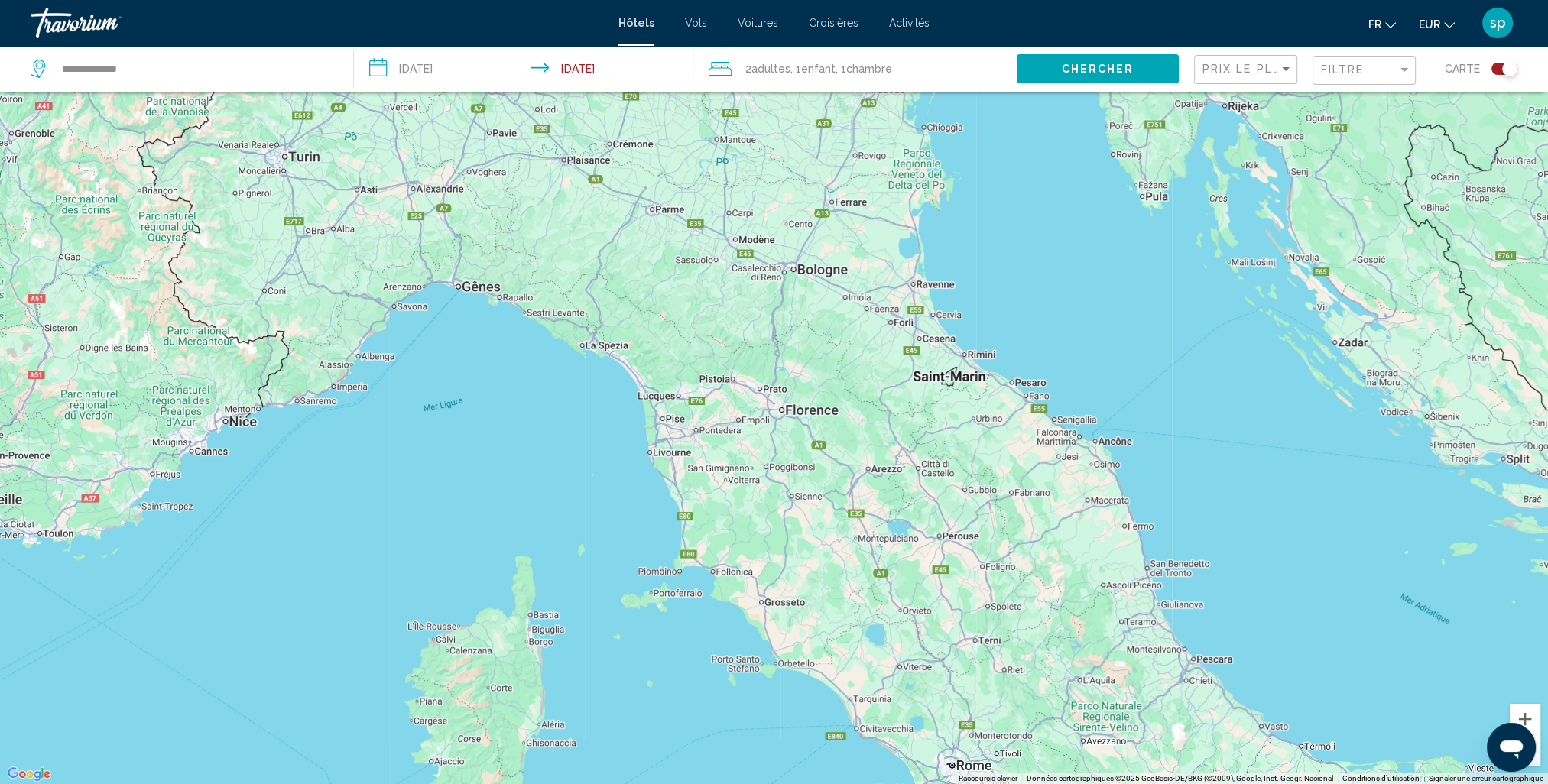
drag, startPoint x: 824, startPoint y: 597, endPoint x: 798, endPoint y: 484, distance: 116.0
click at [798, 486] on div "Pour activer le glissement avec le clavier, appuyez sur Alt+Entrée. Une fois ce…" at bounding box center [774, 392] width 1548 height 784
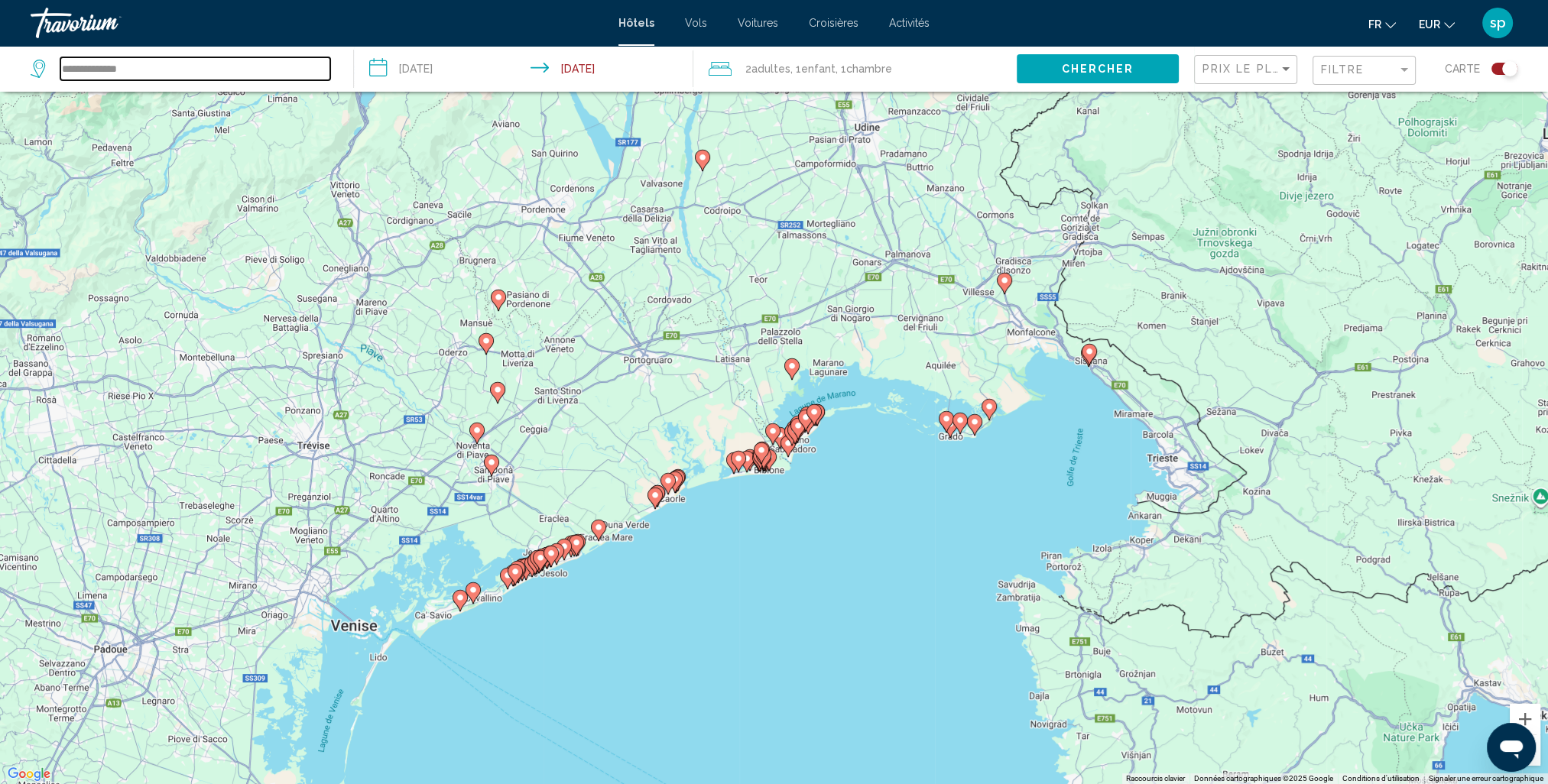
click at [222, 80] on input "**********" at bounding box center [195, 68] width 269 height 23
drag, startPoint x: 224, startPoint y: 73, endPoint x: -314, endPoint y: 133, distance: 541.3
click at [0, 133] on html "**********" at bounding box center [774, 301] width 1548 height 784
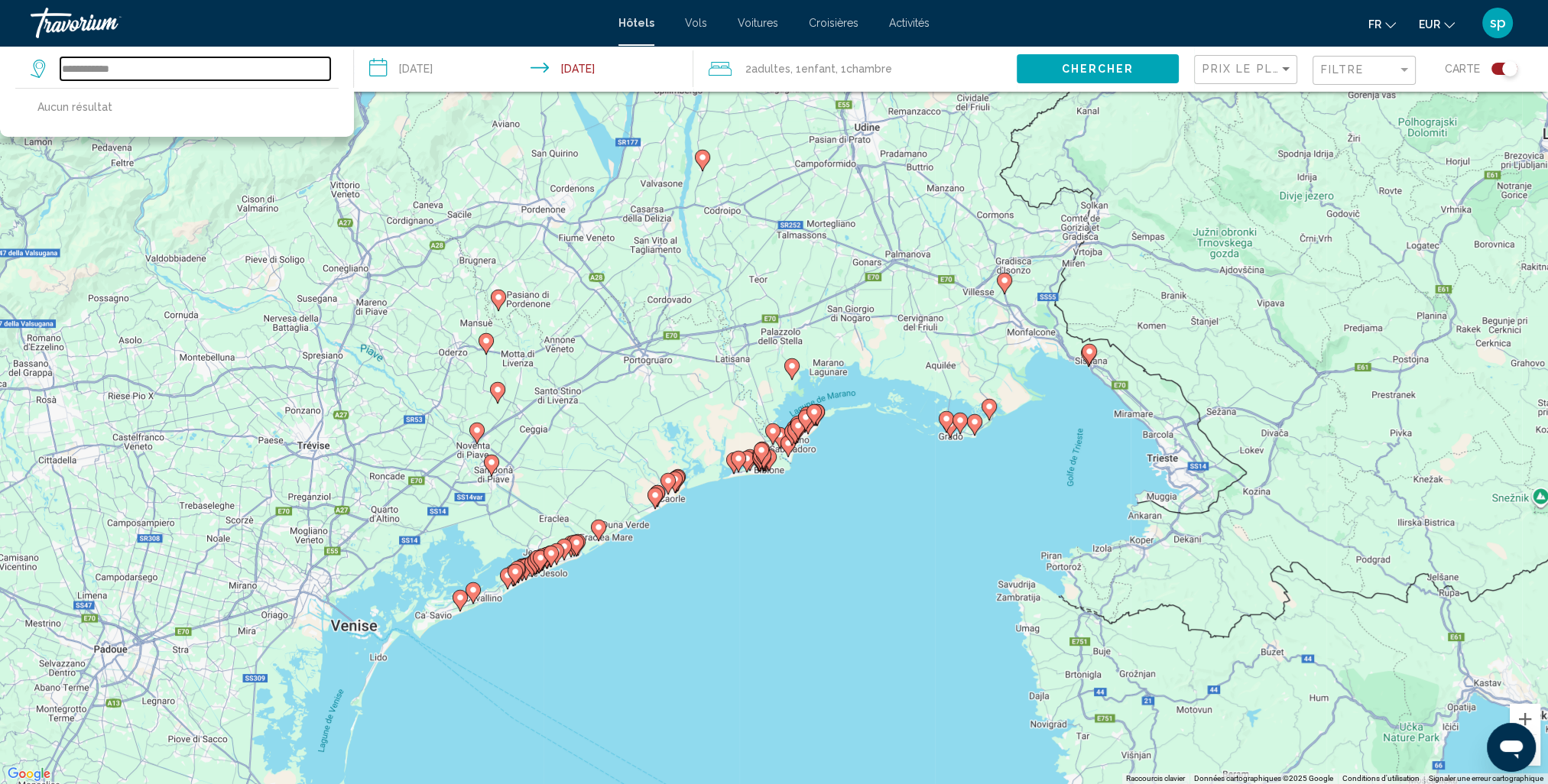
click at [86, 71] on input "**********" at bounding box center [195, 68] width 269 height 23
click at [152, 70] on input "**********" at bounding box center [195, 68] width 269 height 23
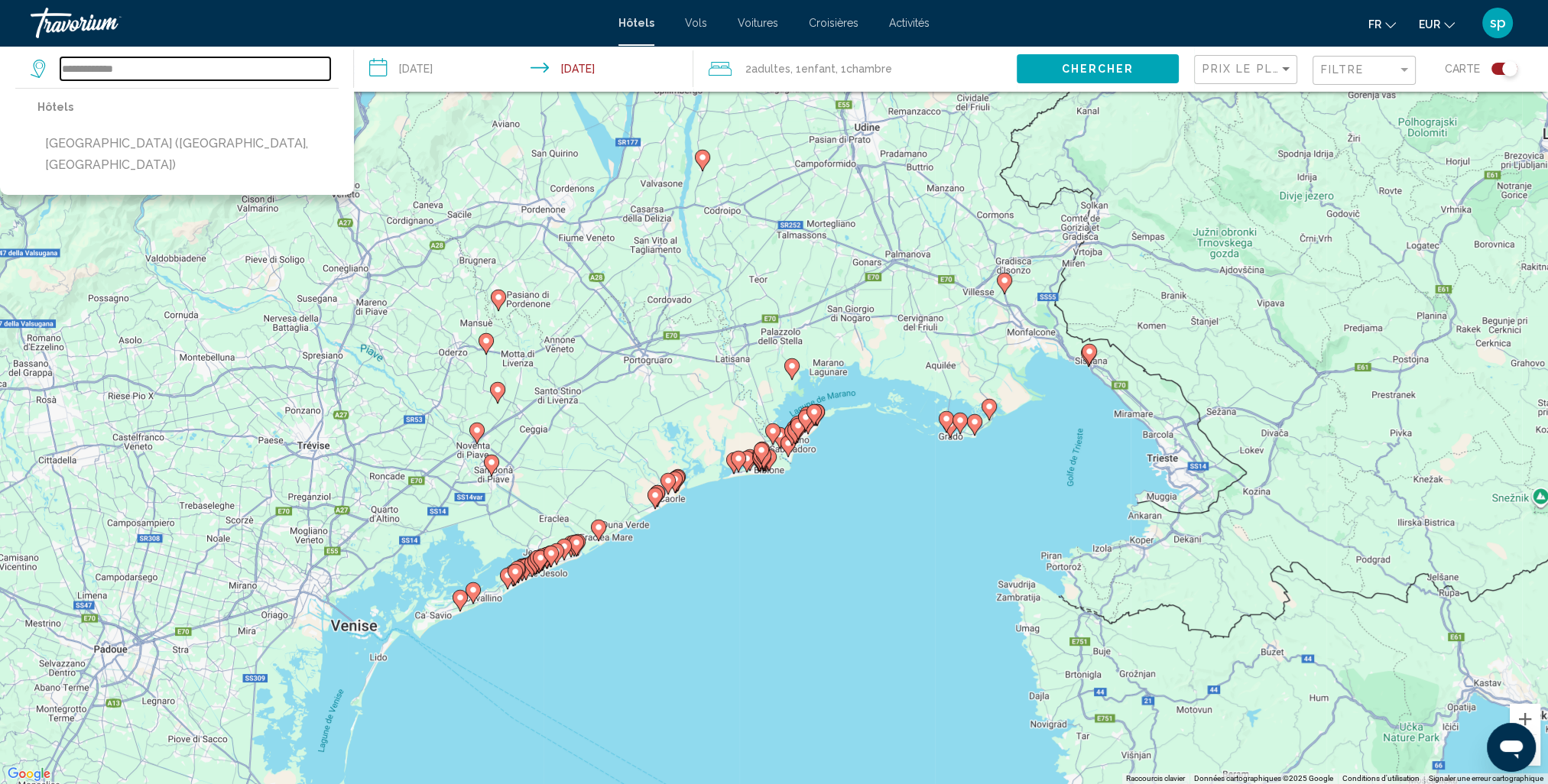
click at [138, 71] on input "**********" at bounding box center [195, 68] width 269 height 23
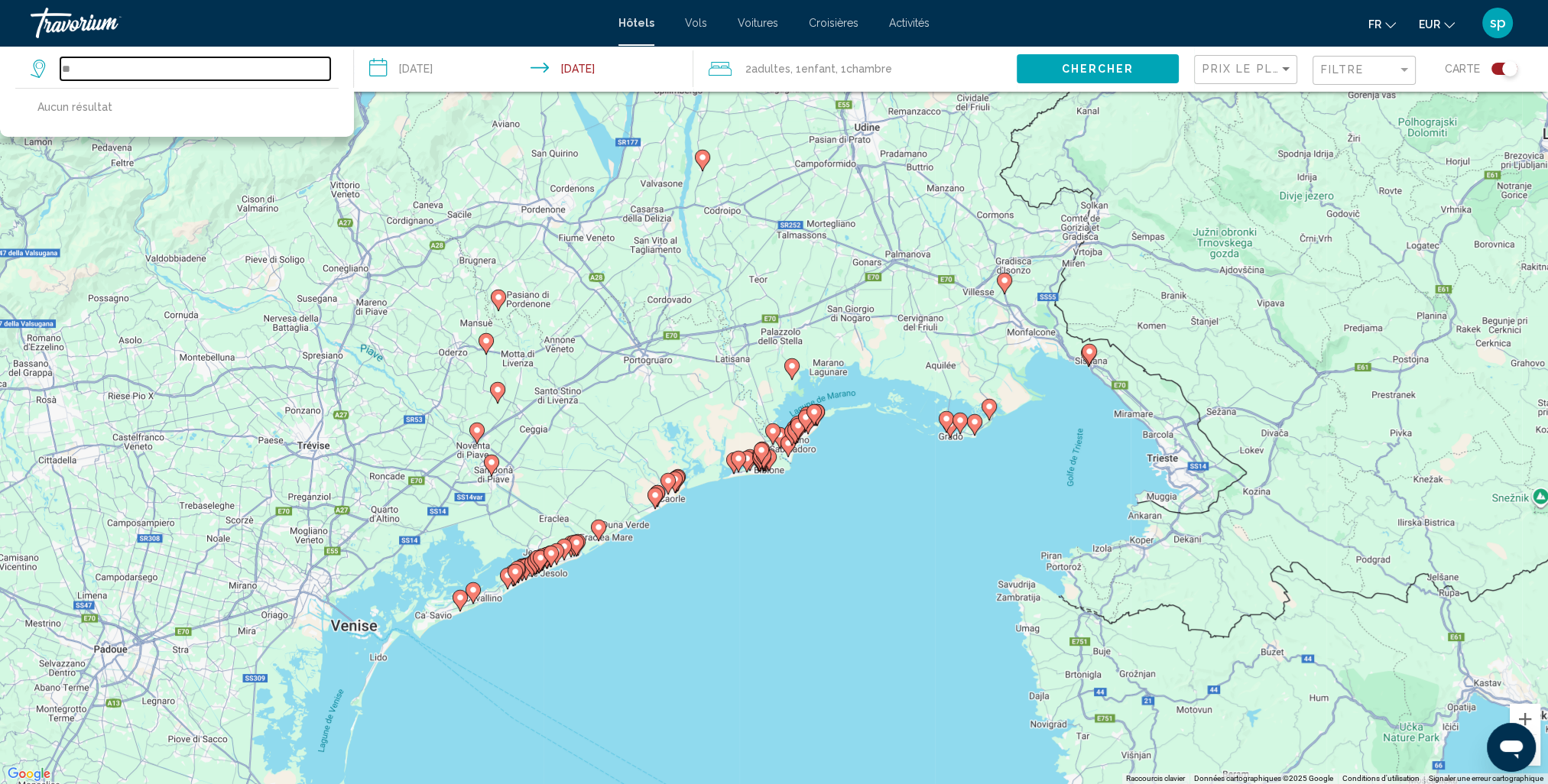
type input "*"
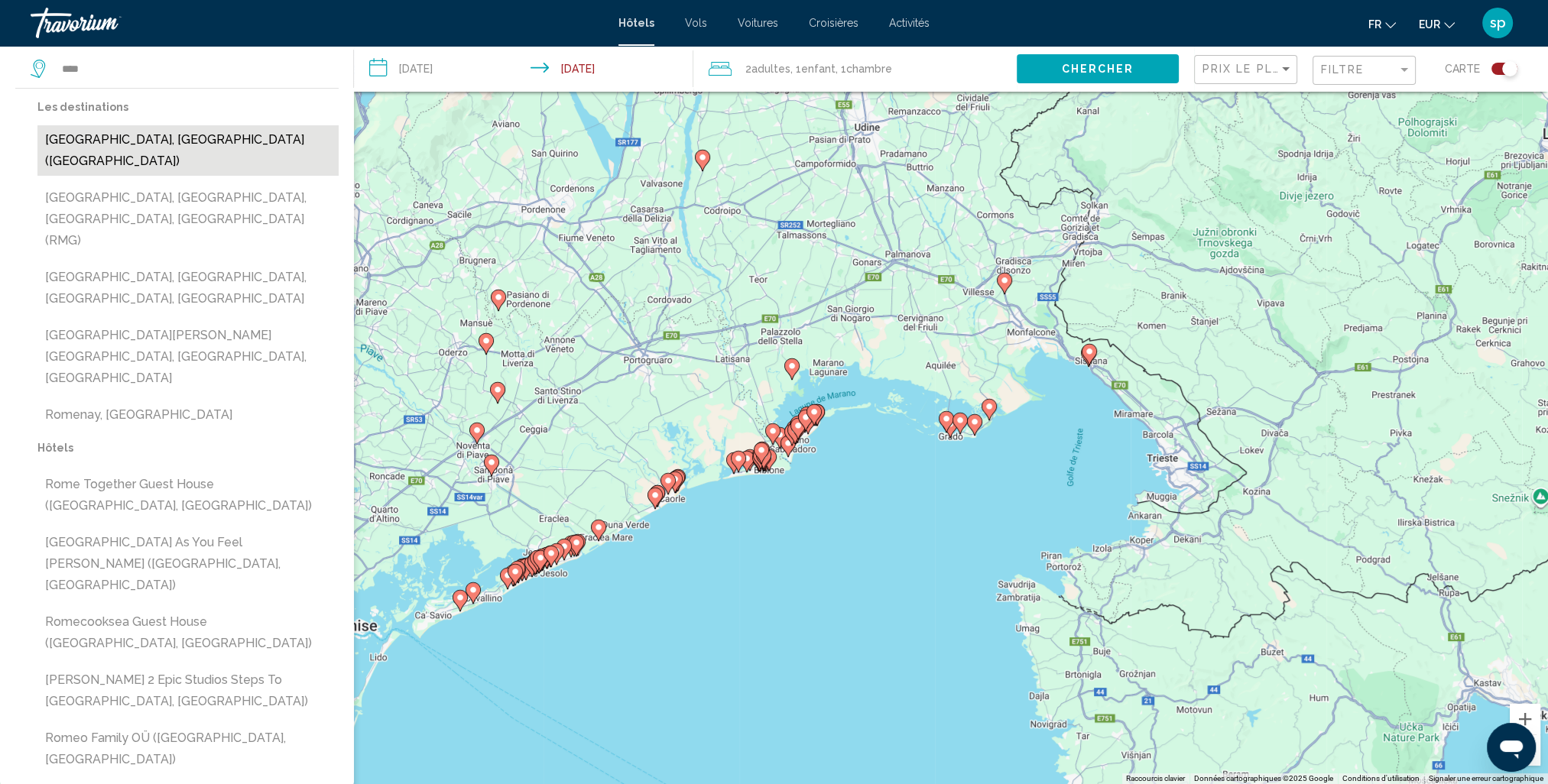
click at [117, 138] on button "[GEOGRAPHIC_DATA], [GEOGRAPHIC_DATA] ([GEOGRAPHIC_DATA])" at bounding box center [188, 150] width 301 height 50
type input "**********"
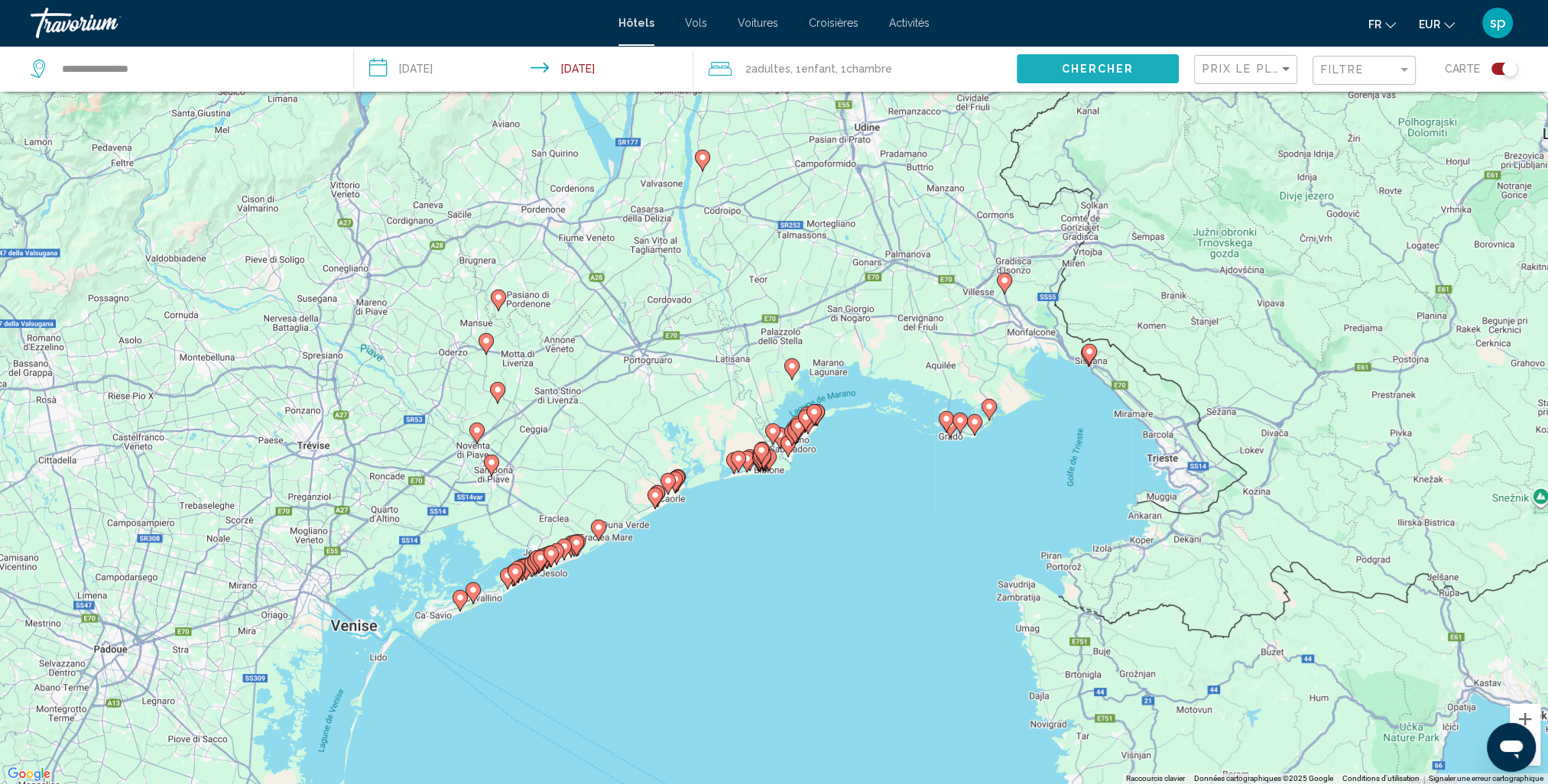
click at [1064, 64] on span "Chercher" at bounding box center [1097, 70] width 73 height 13
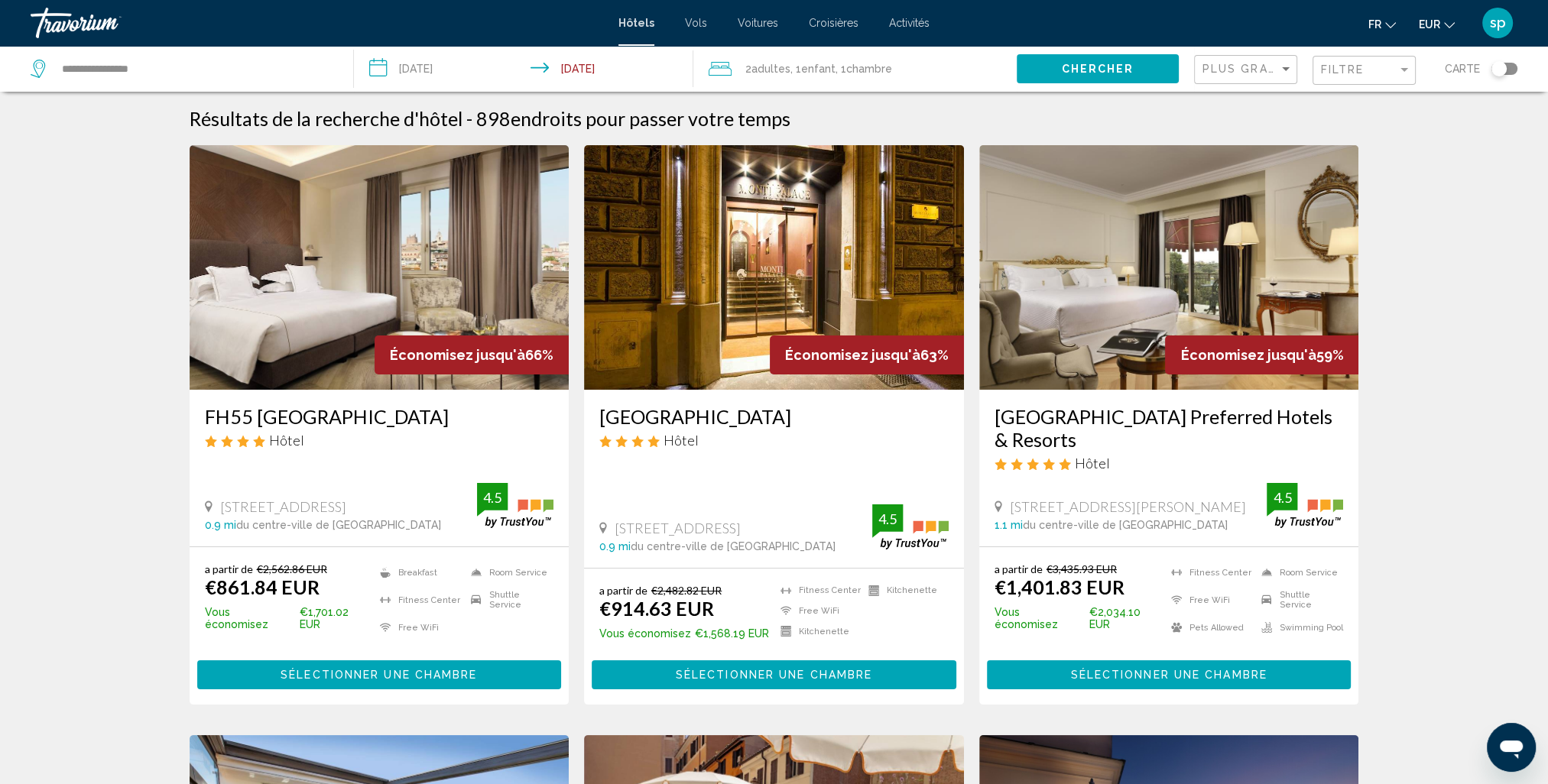
click at [1046, 73] on button "Chercher" at bounding box center [1097, 69] width 162 height 29
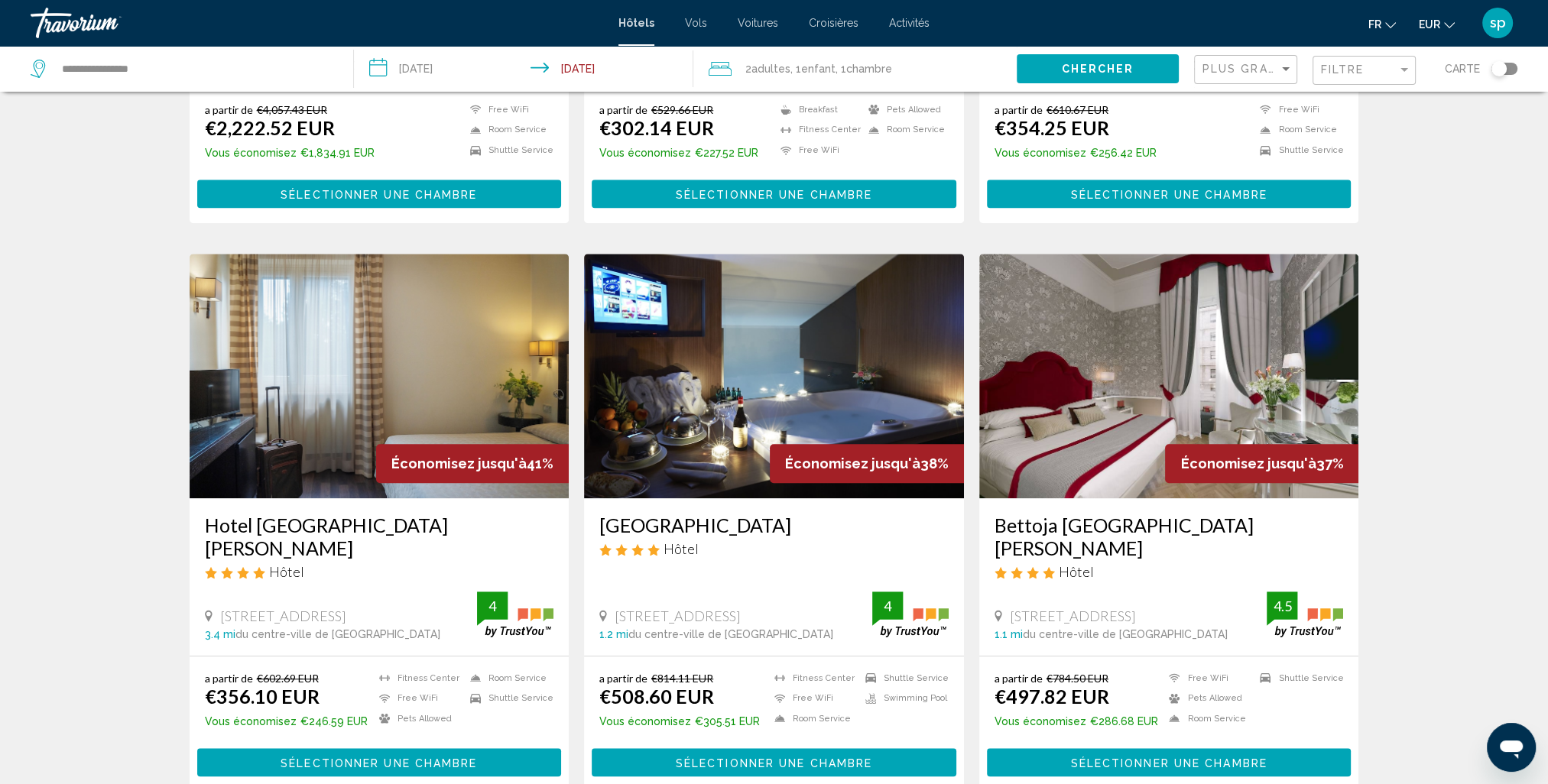
scroll to position [1681, 0]
